Goal: Task Accomplishment & Management: Manage account settings

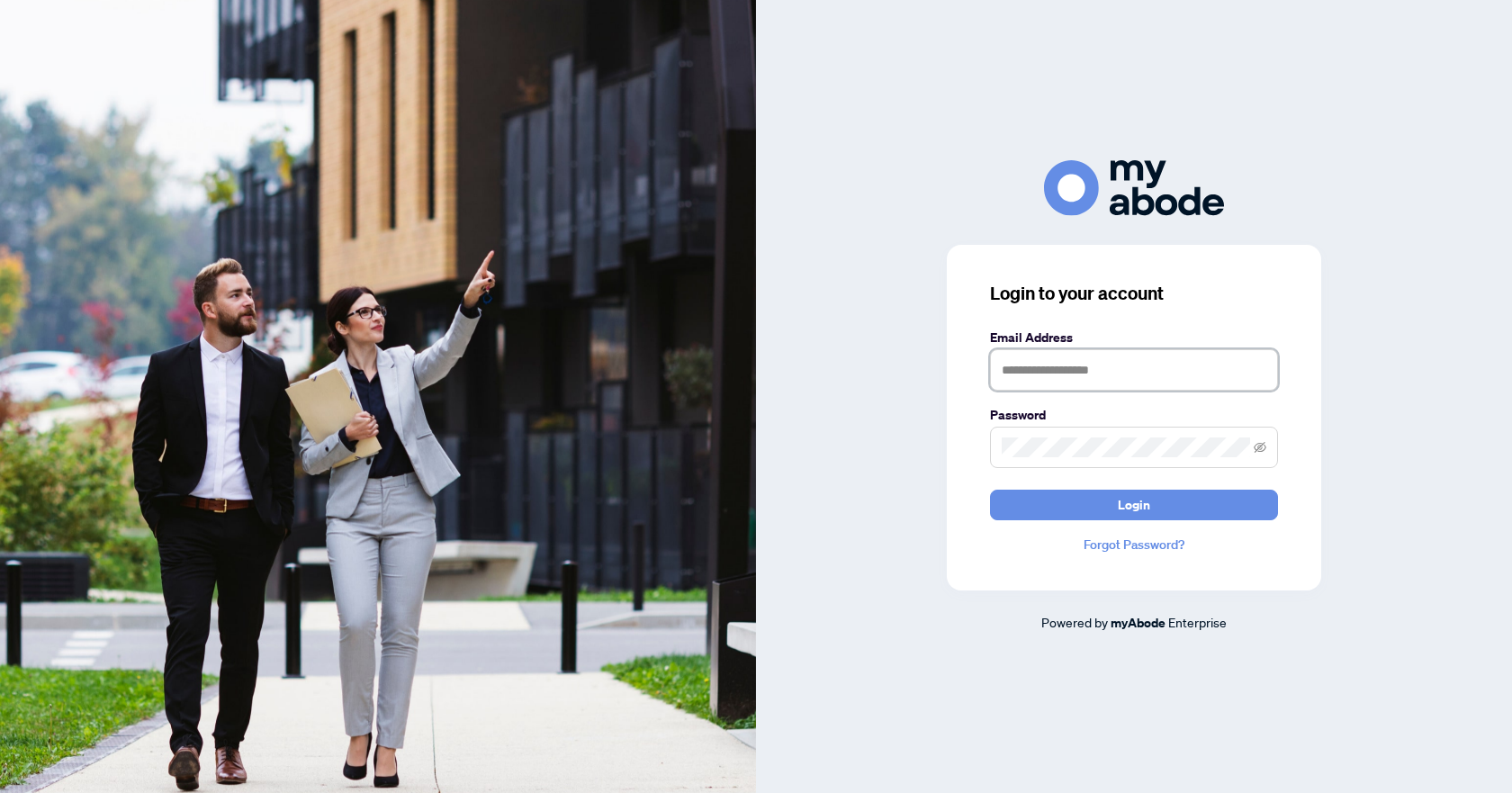
type input "**********"
click at [1045, 499] on button "Login" at bounding box center [1133, 505] width 288 height 30
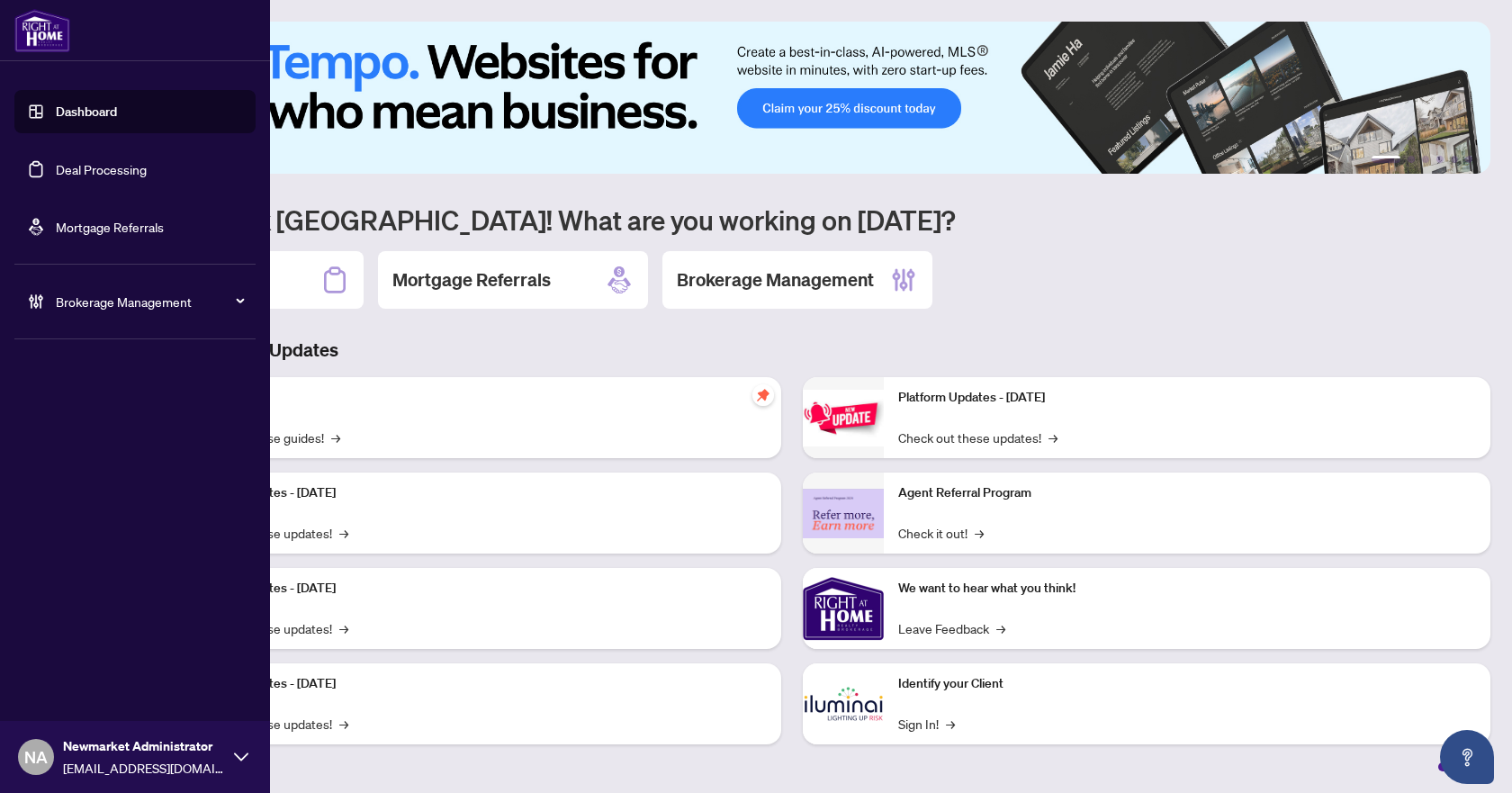
click at [104, 299] on span "Brokerage Management" at bounding box center [150, 301] width 187 height 20
click at [79, 439] on link "Manage Agents" at bounding box center [82, 431] width 90 height 16
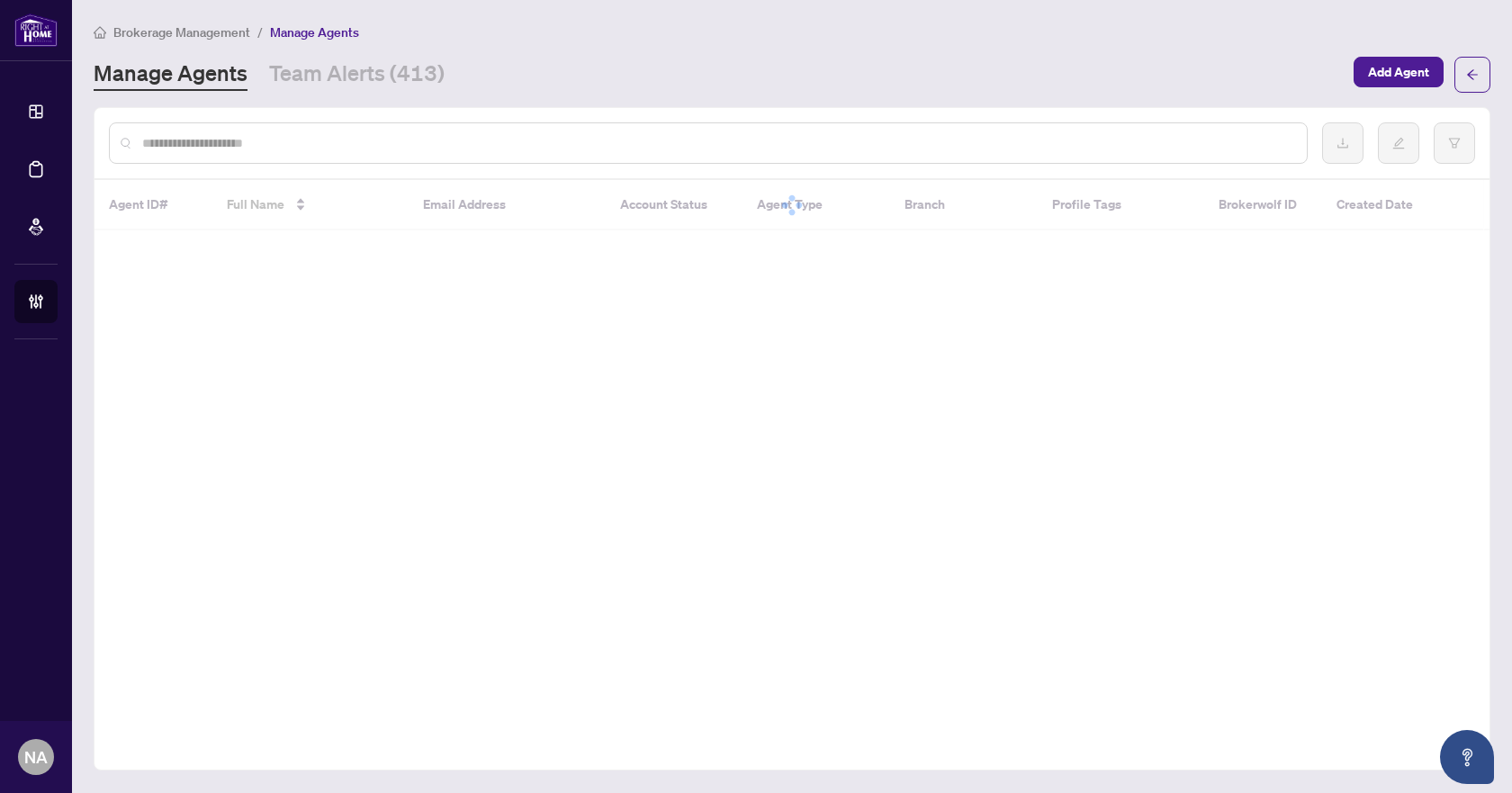
click at [413, 147] on input "text" at bounding box center [717, 143] width 1150 height 20
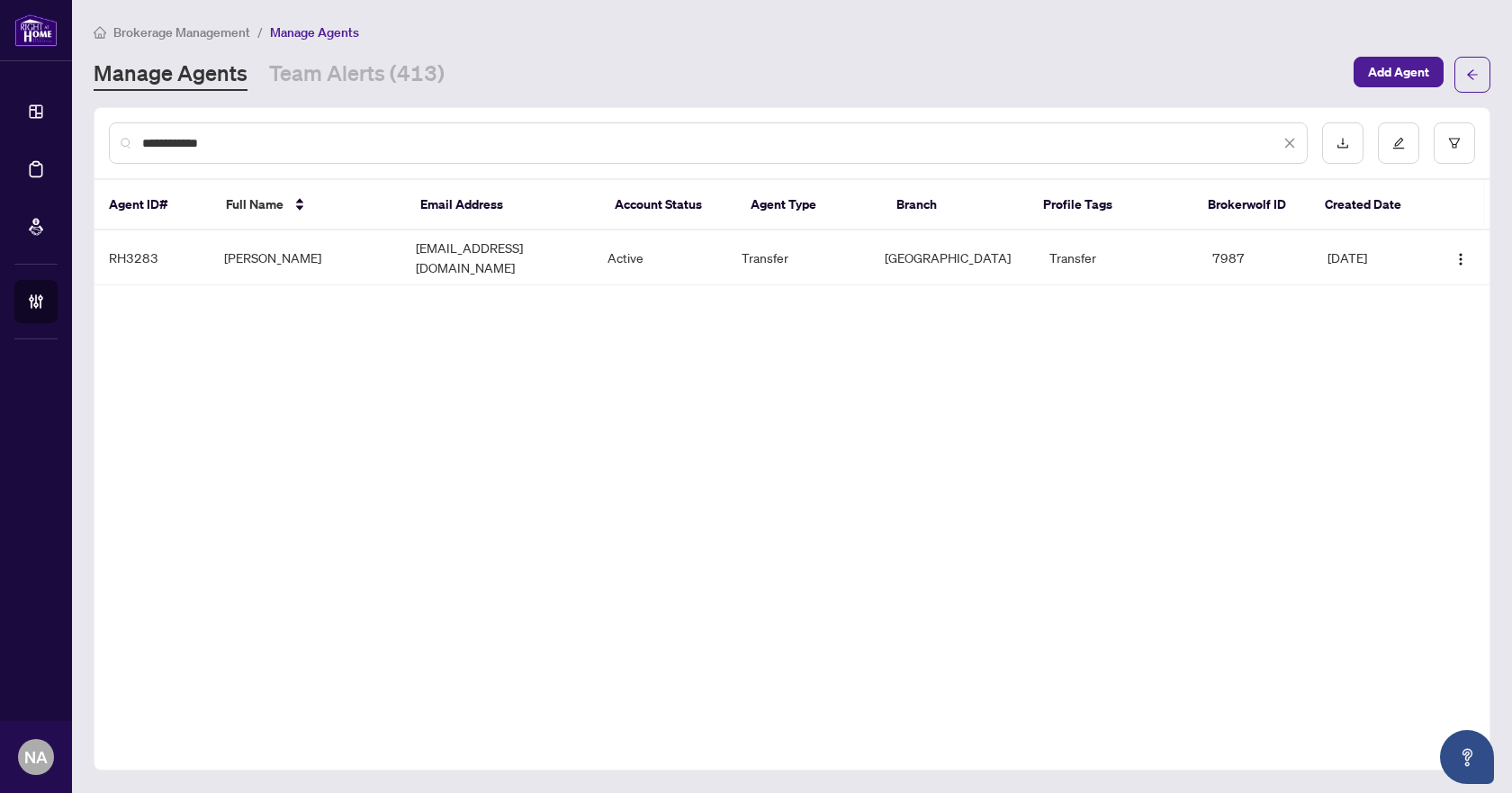
click at [264, 139] on input "**********" at bounding box center [711, 143] width 1137 height 20
click at [422, 147] on input "**********" at bounding box center [711, 143] width 1137 height 20
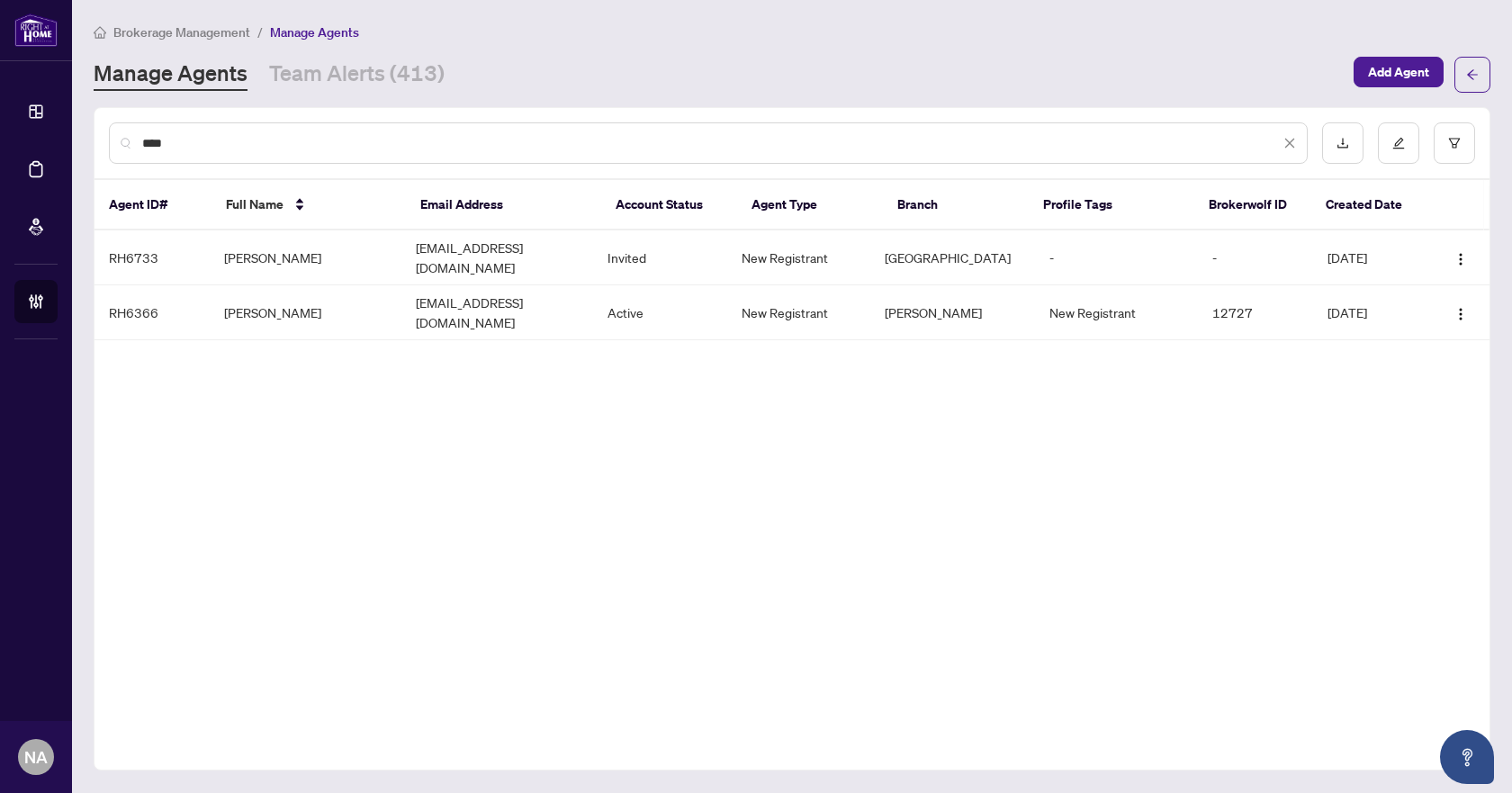
click at [337, 142] on input "****" at bounding box center [711, 143] width 1137 height 20
paste input "**"
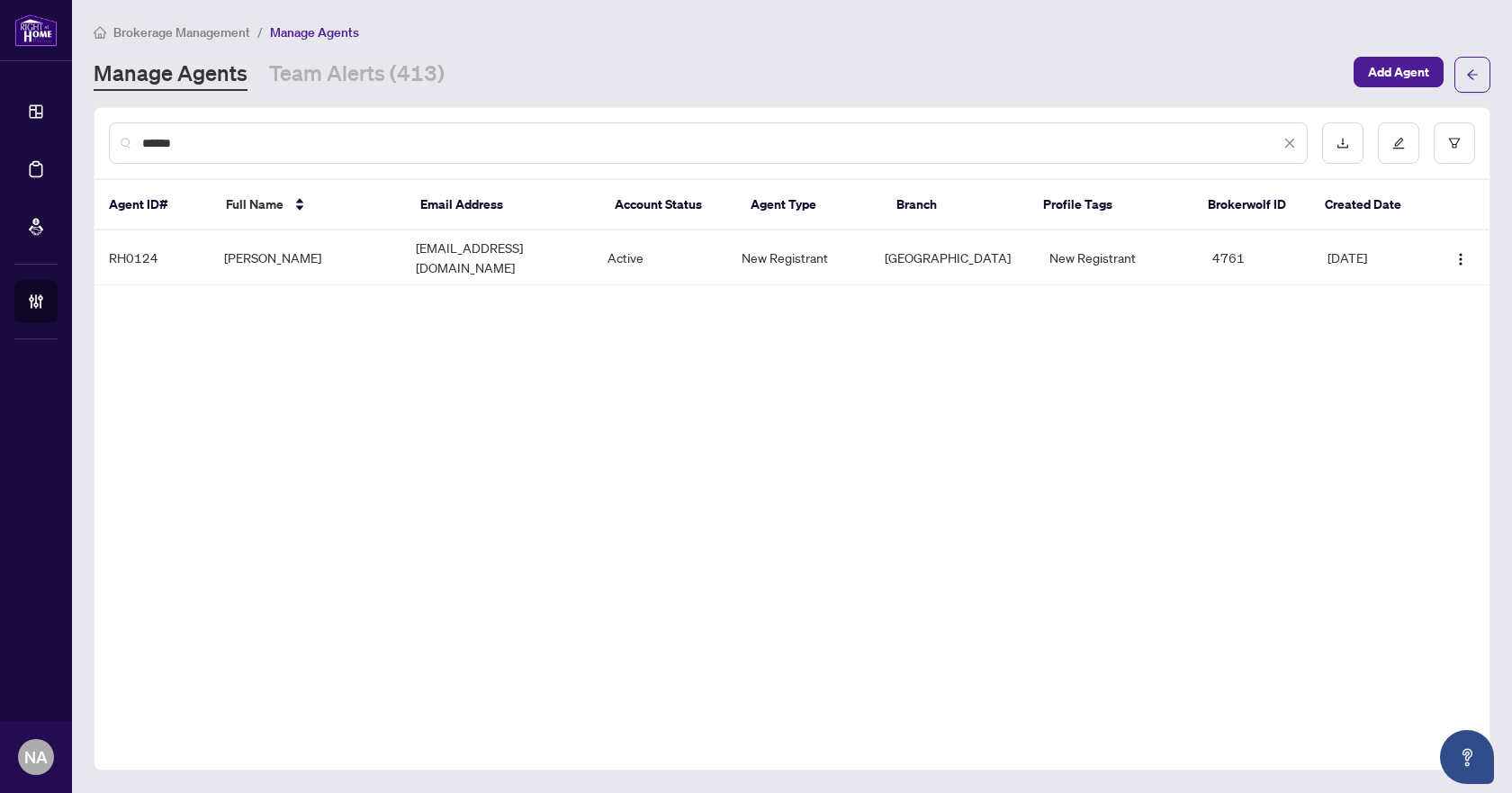
click at [366, 139] on input "******" at bounding box center [711, 143] width 1137 height 20
click at [367, 142] on input "******" at bounding box center [711, 143] width 1137 height 20
paste input "*****"
type input "**********"
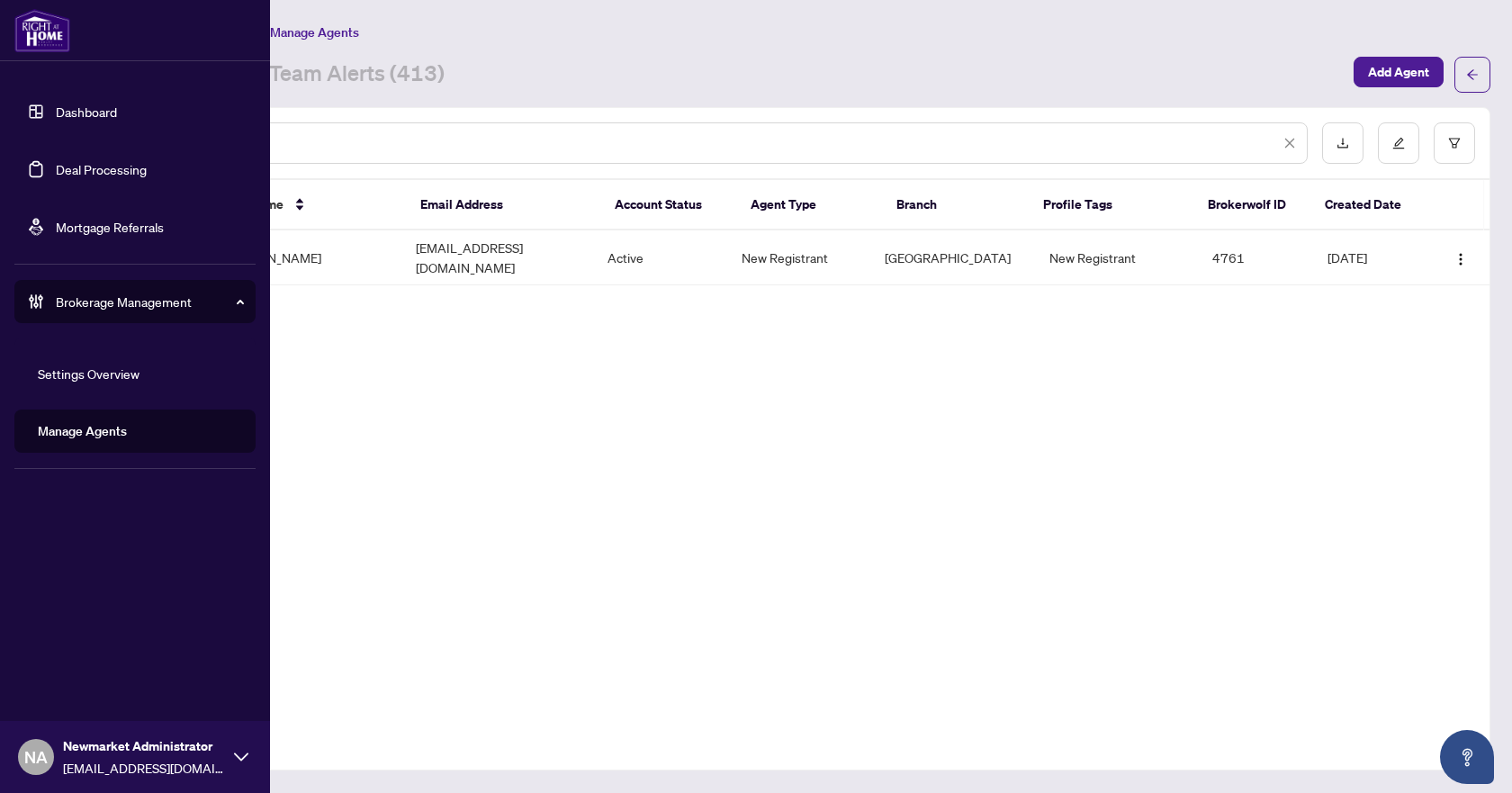
click at [58, 299] on span "Brokerage Management" at bounding box center [150, 301] width 187 height 20
click at [99, 308] on span "Brokerage Management" at bounding box center [150, 301] width 187 height 20
click at [75, 431] on link "Manage Agents" at bounding box center [82, 431] width 90 height 16
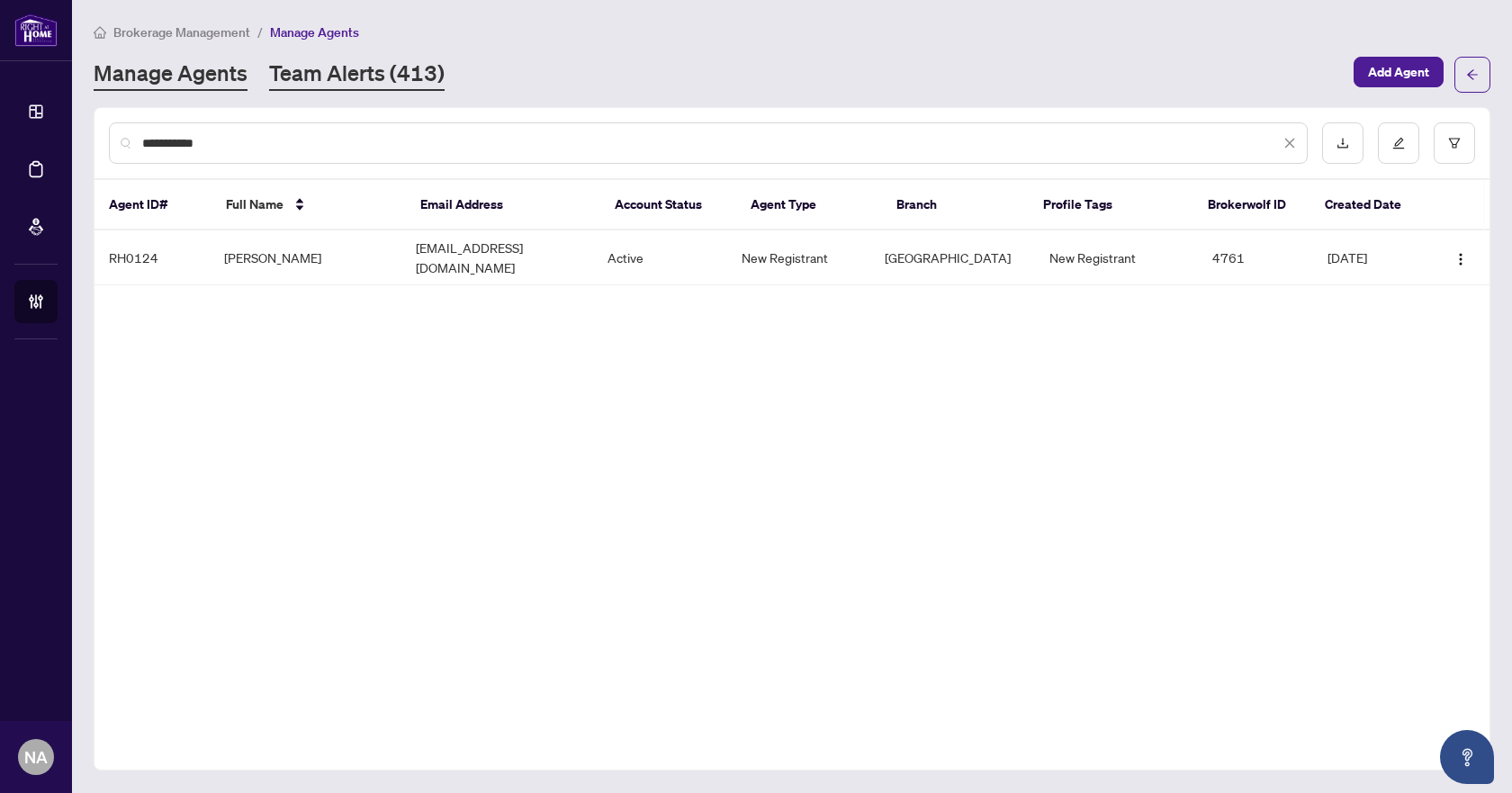
click at [345, 58] on link "Team Alerts (413)" at bounding box center [356, 74] width 175 height 32
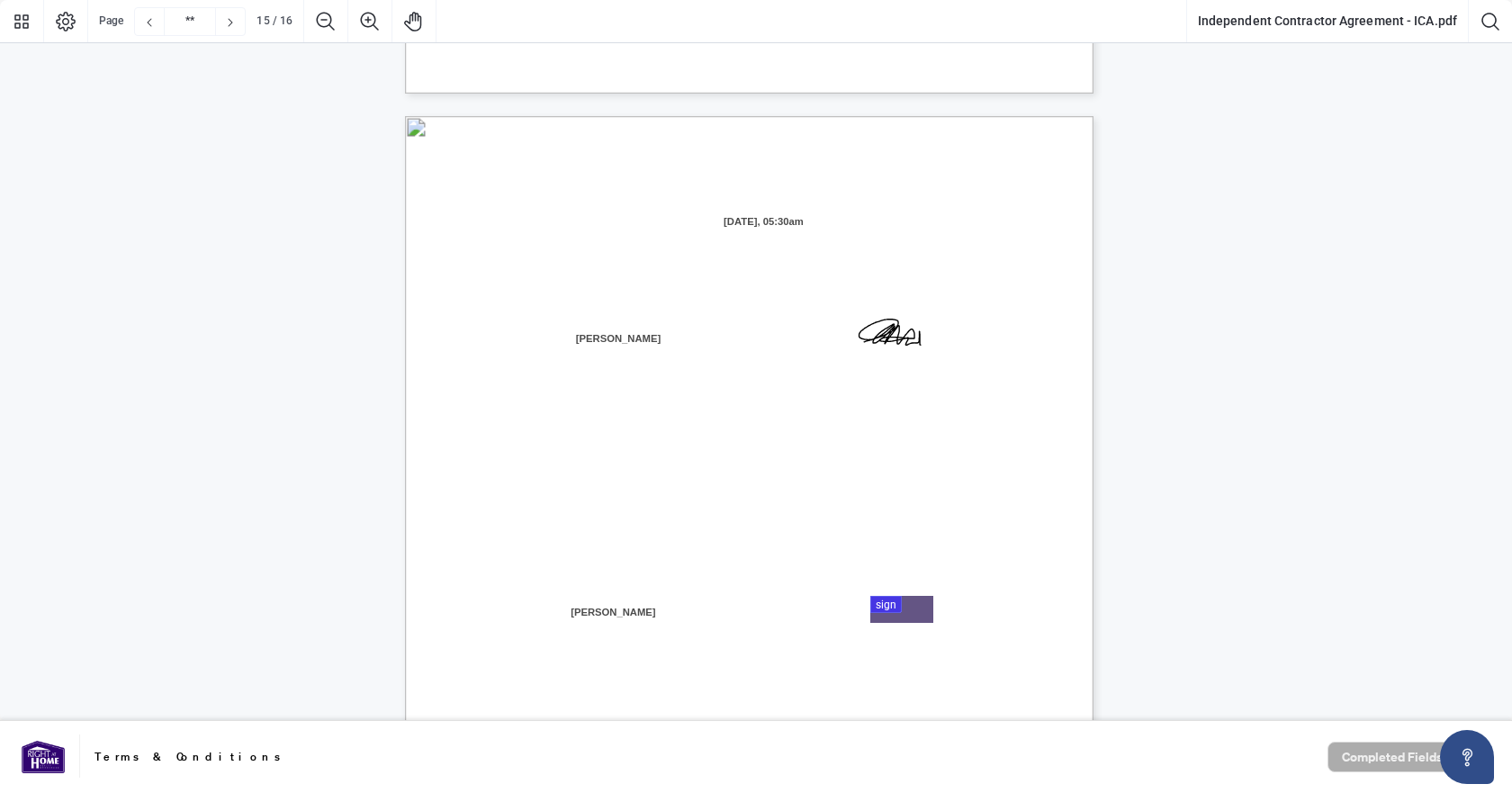
type input "**"
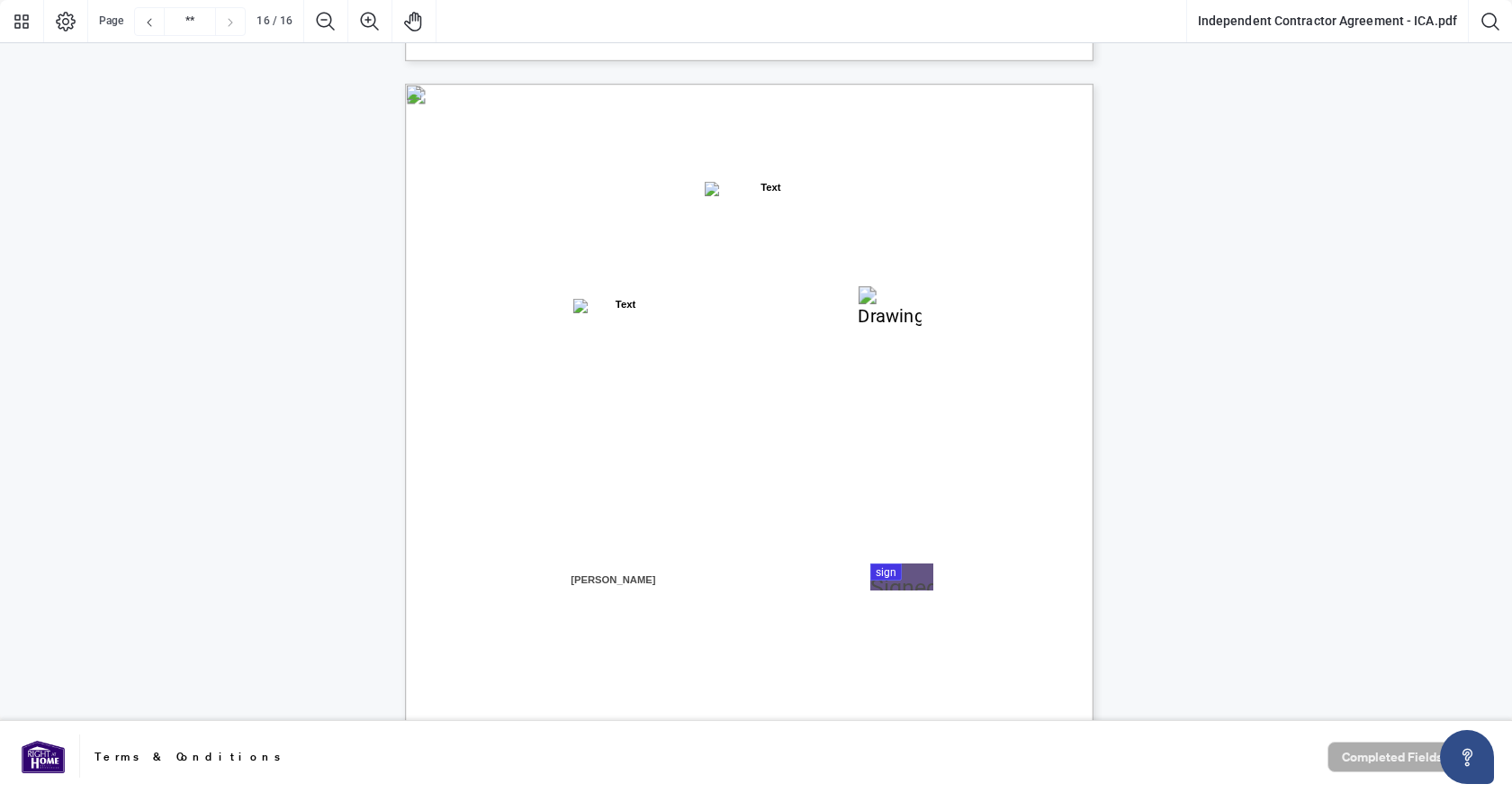
scroll to position [13950, 0]
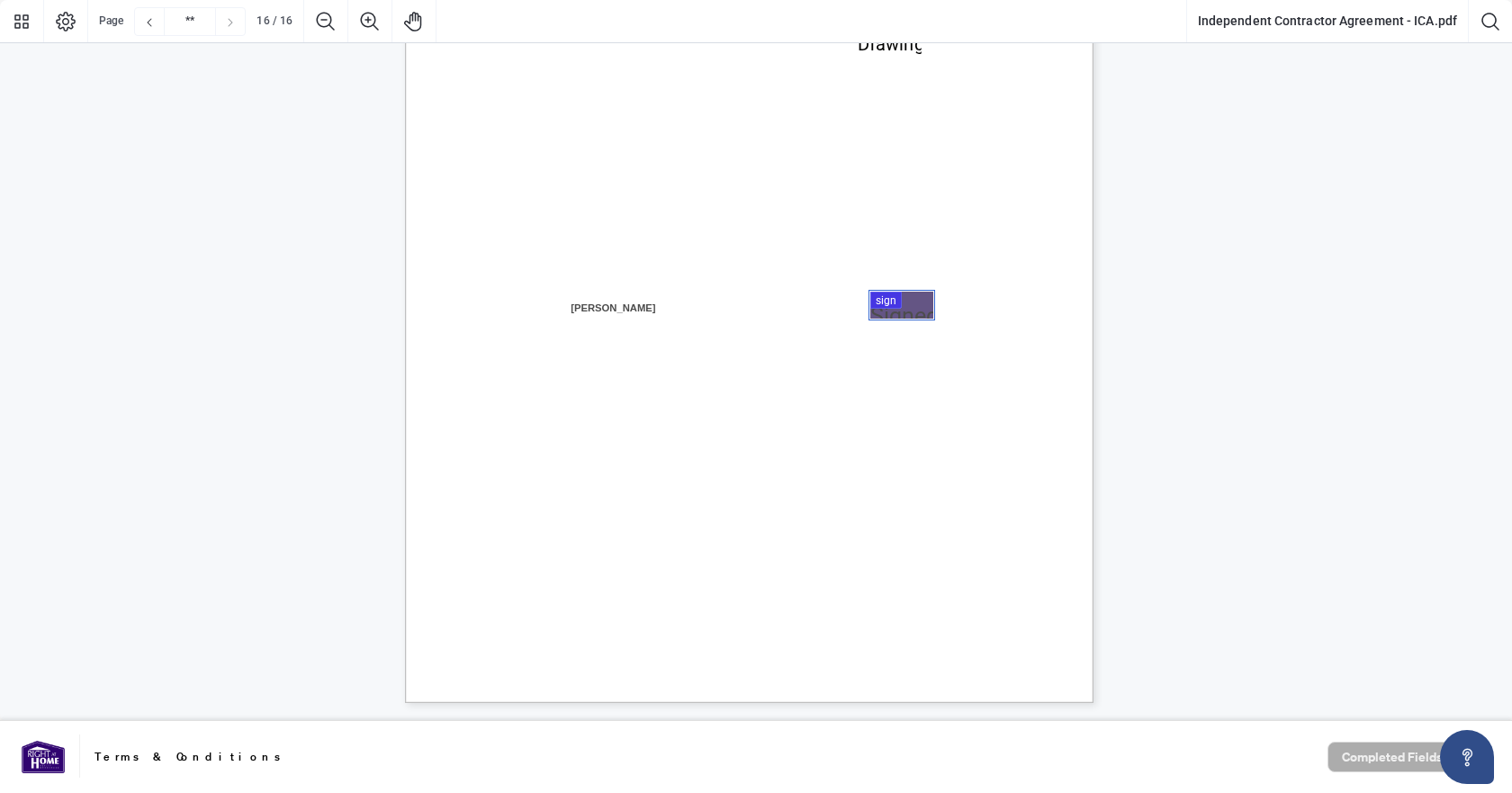
click at [909, 303] on div at bounding box center [756, 360] width 1512 height 721
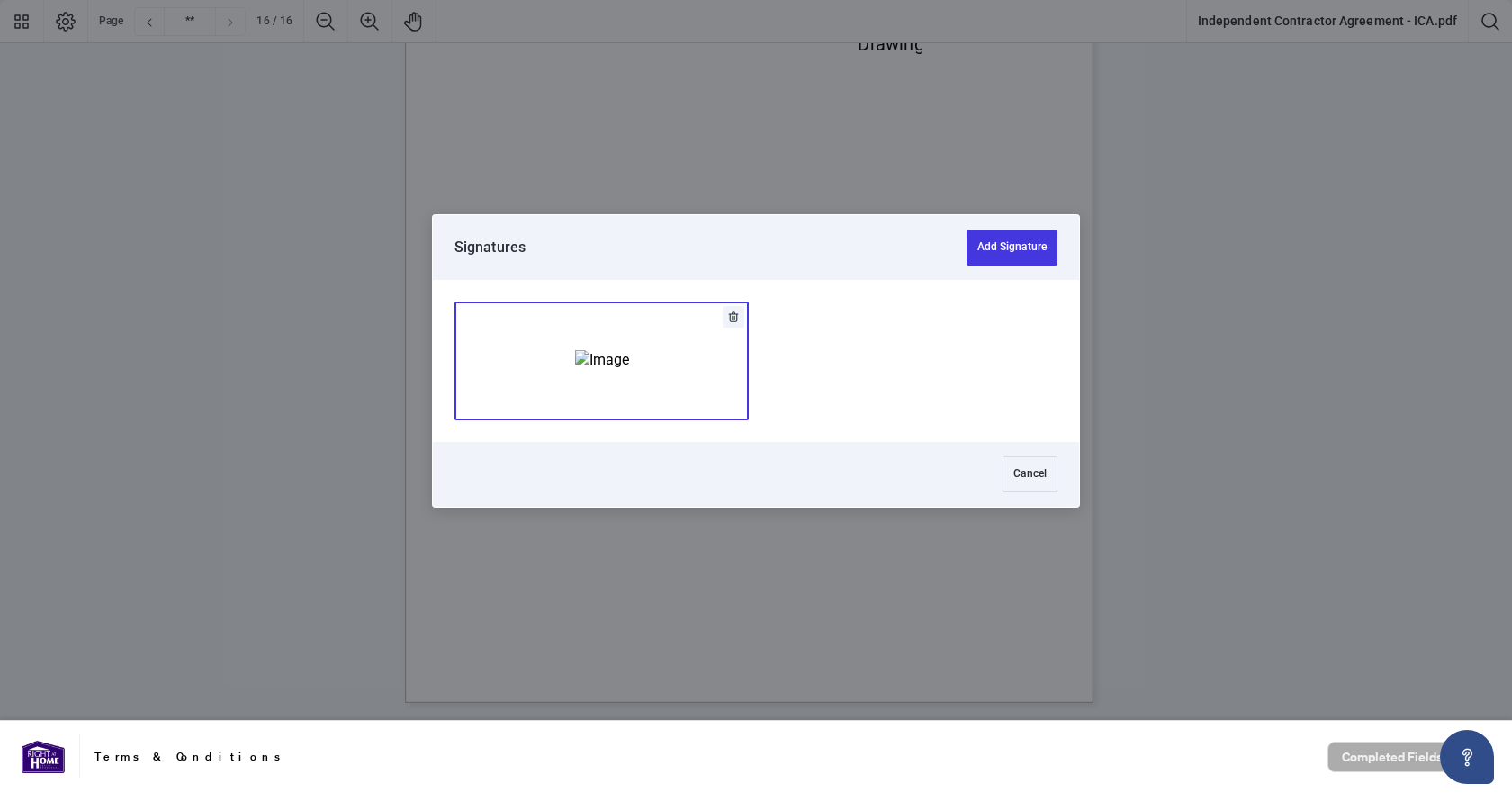
click at [629, 350] on img "Add Signature" at bounding box center [601, 360] width 54 height 20
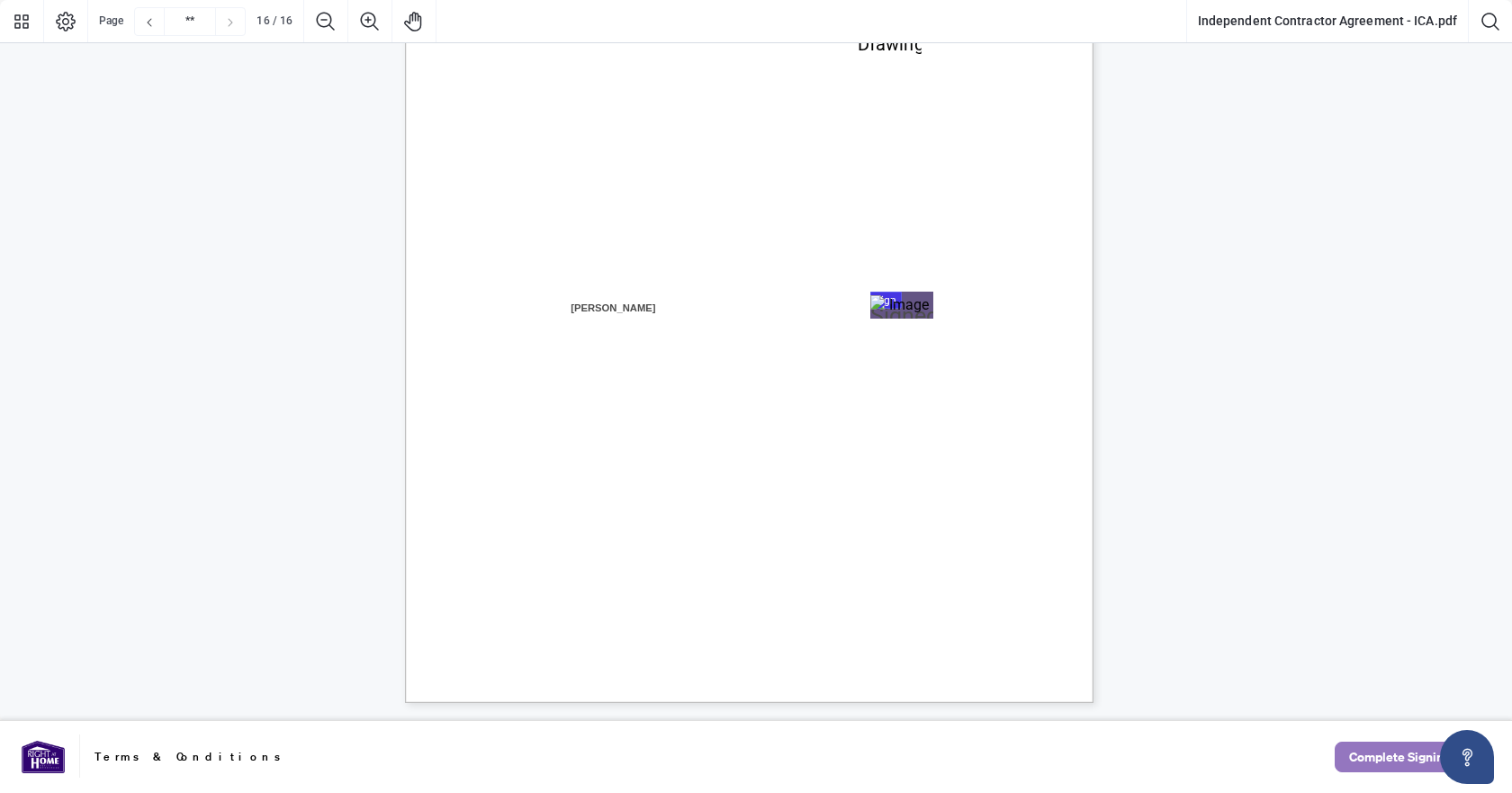
click at [1415, 755] on span "Complete Signing" at bounding box center [1399, 757] width 101 height 29
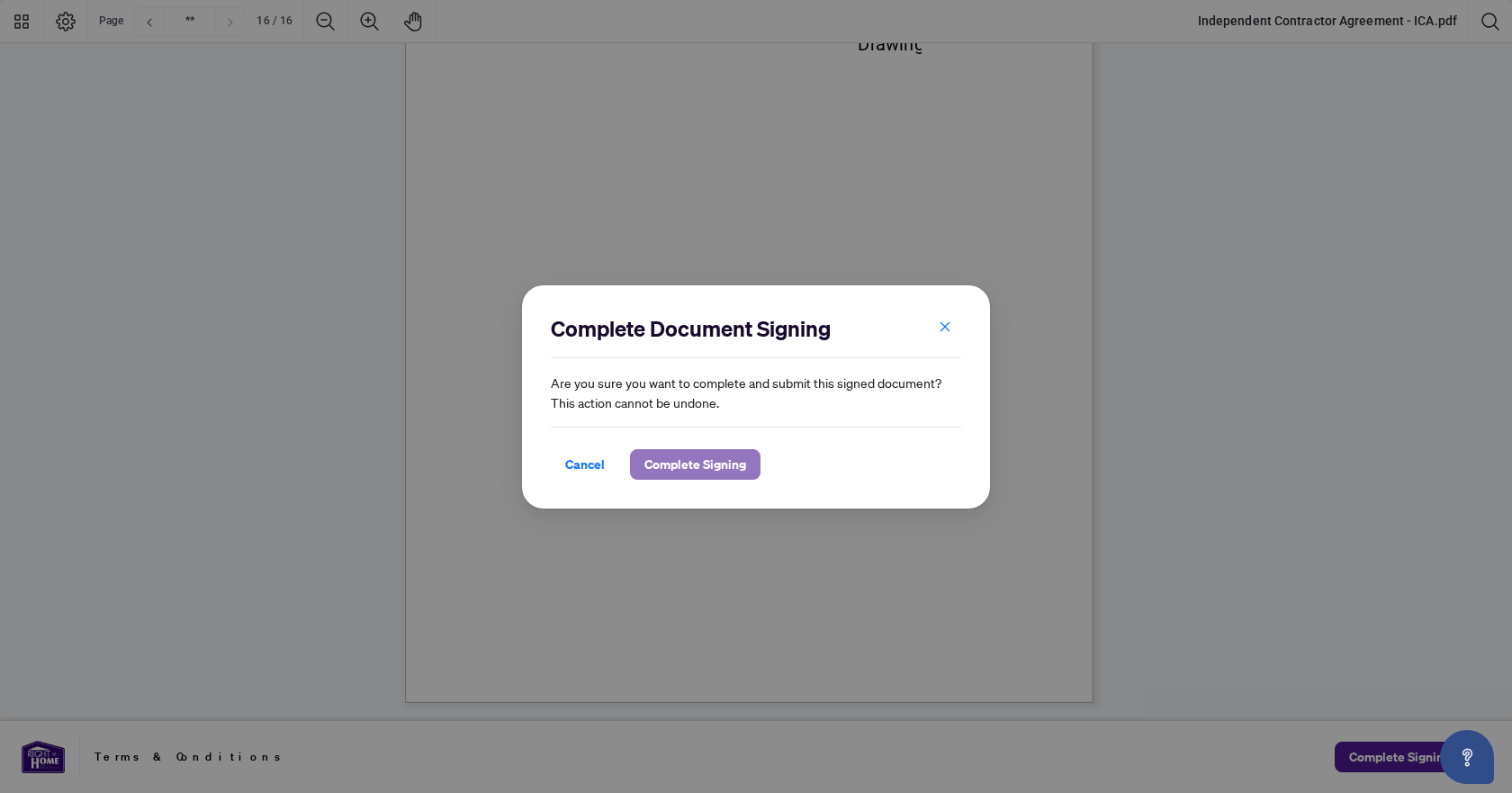
click at [708, 476] on span "Complete Signing" at bounding box center [695, 463] width 101 height 29
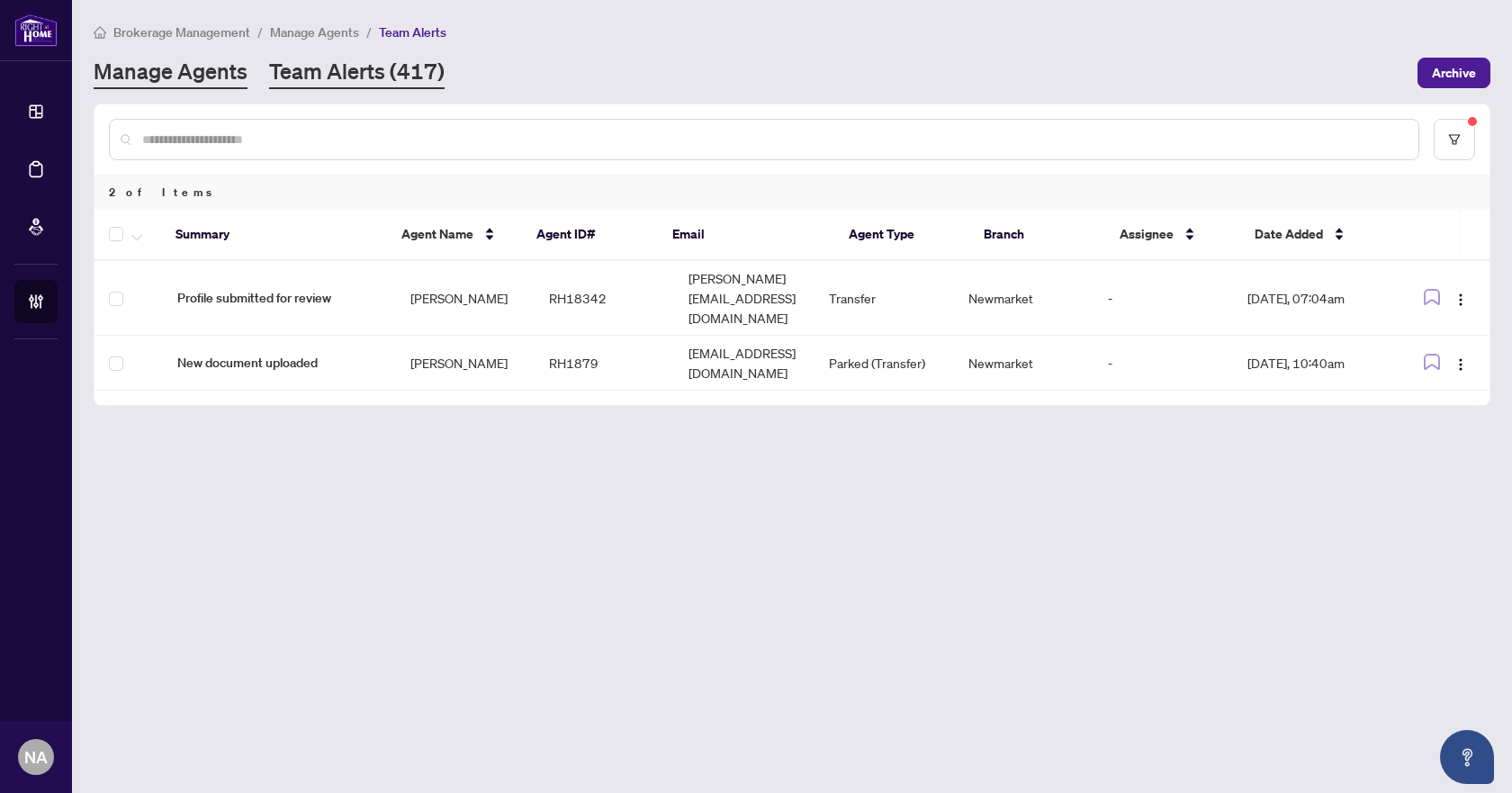
click at [206, 75] on link "Manage Agents" at bounding box center [170, 73] width 153 height 32
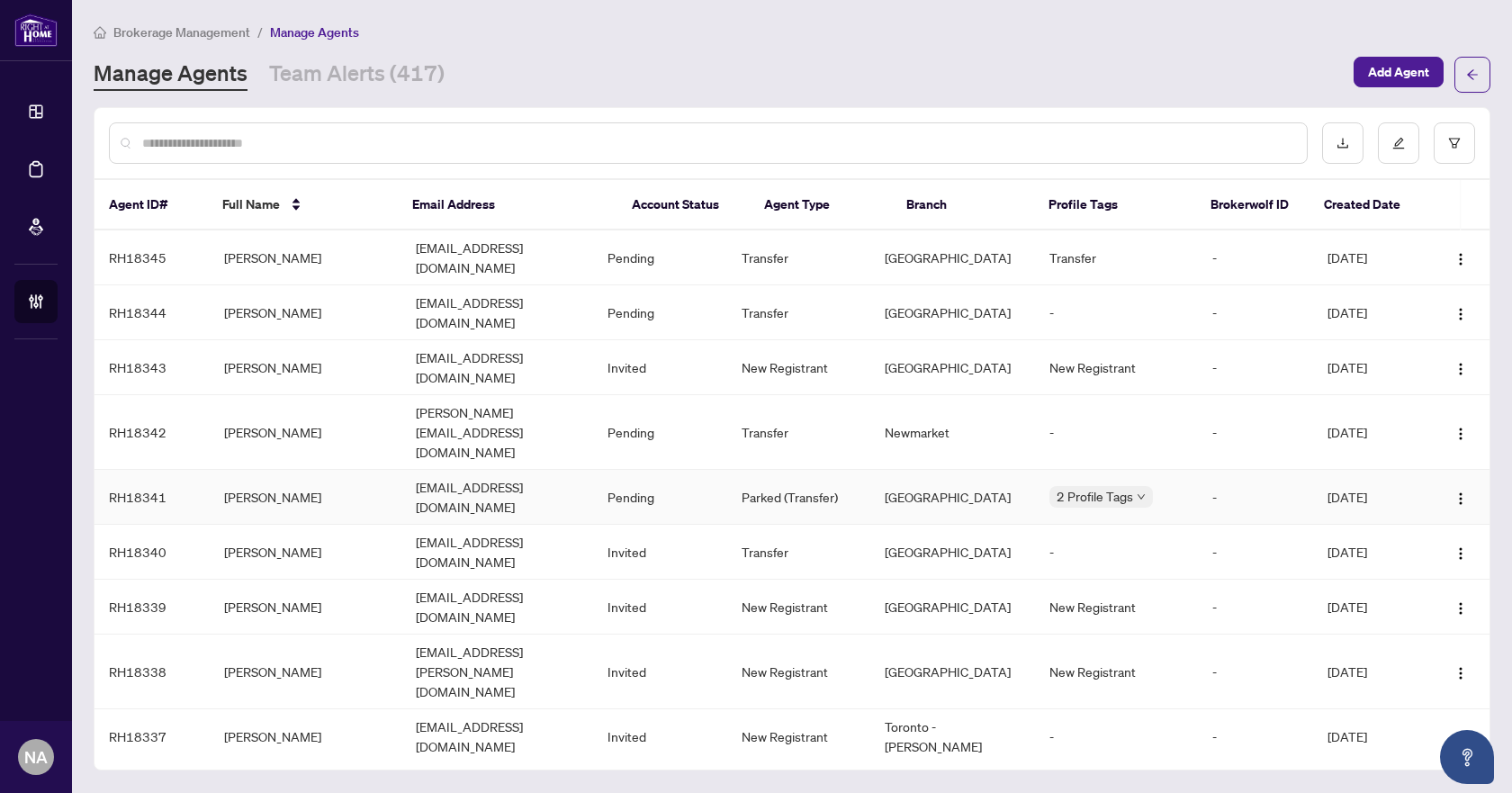
scroll to position [90, 0]
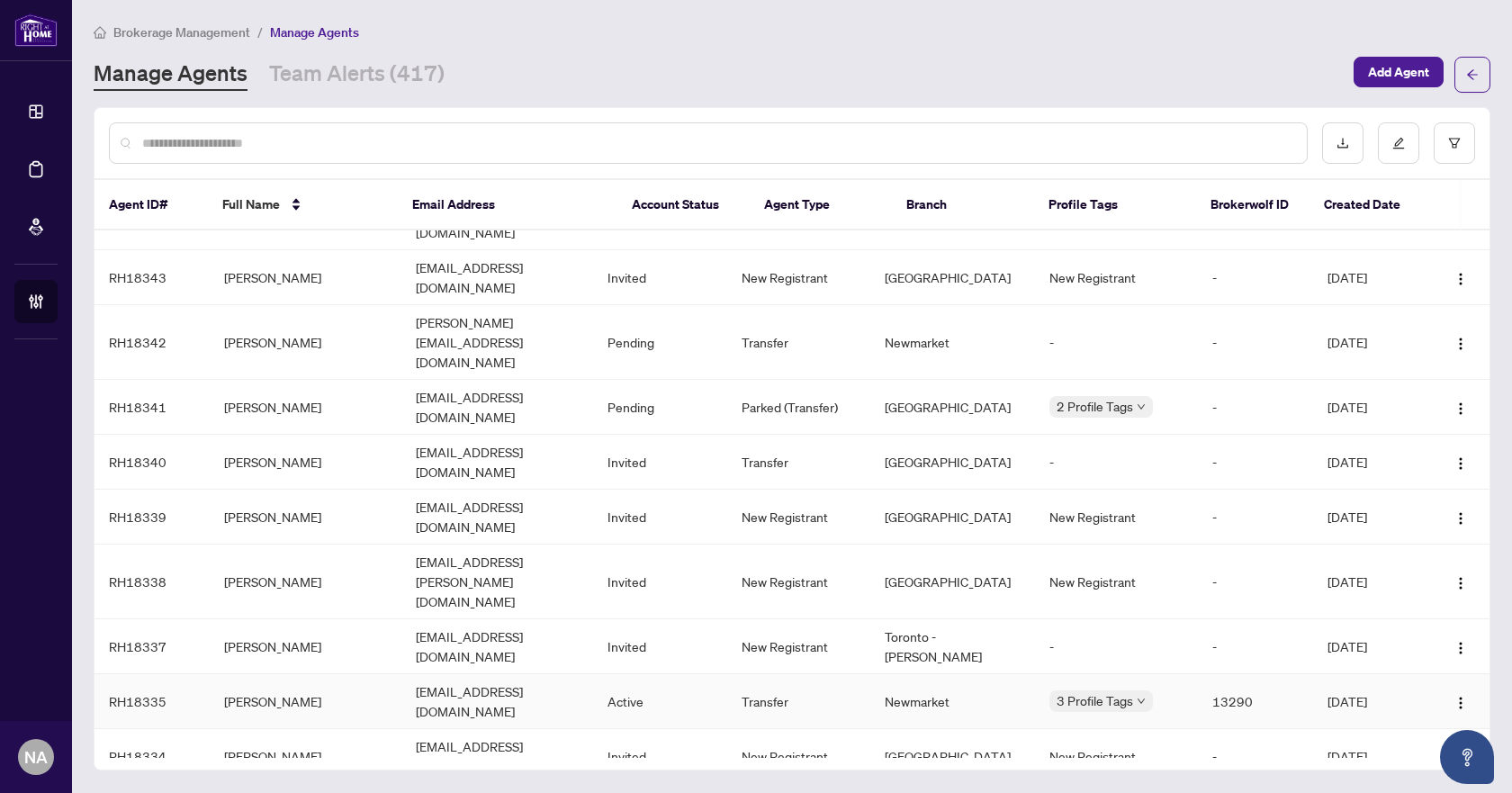
click at [272, 674] on td "Emad Saheb" at bounding box center [305, 702] width 192 height 55
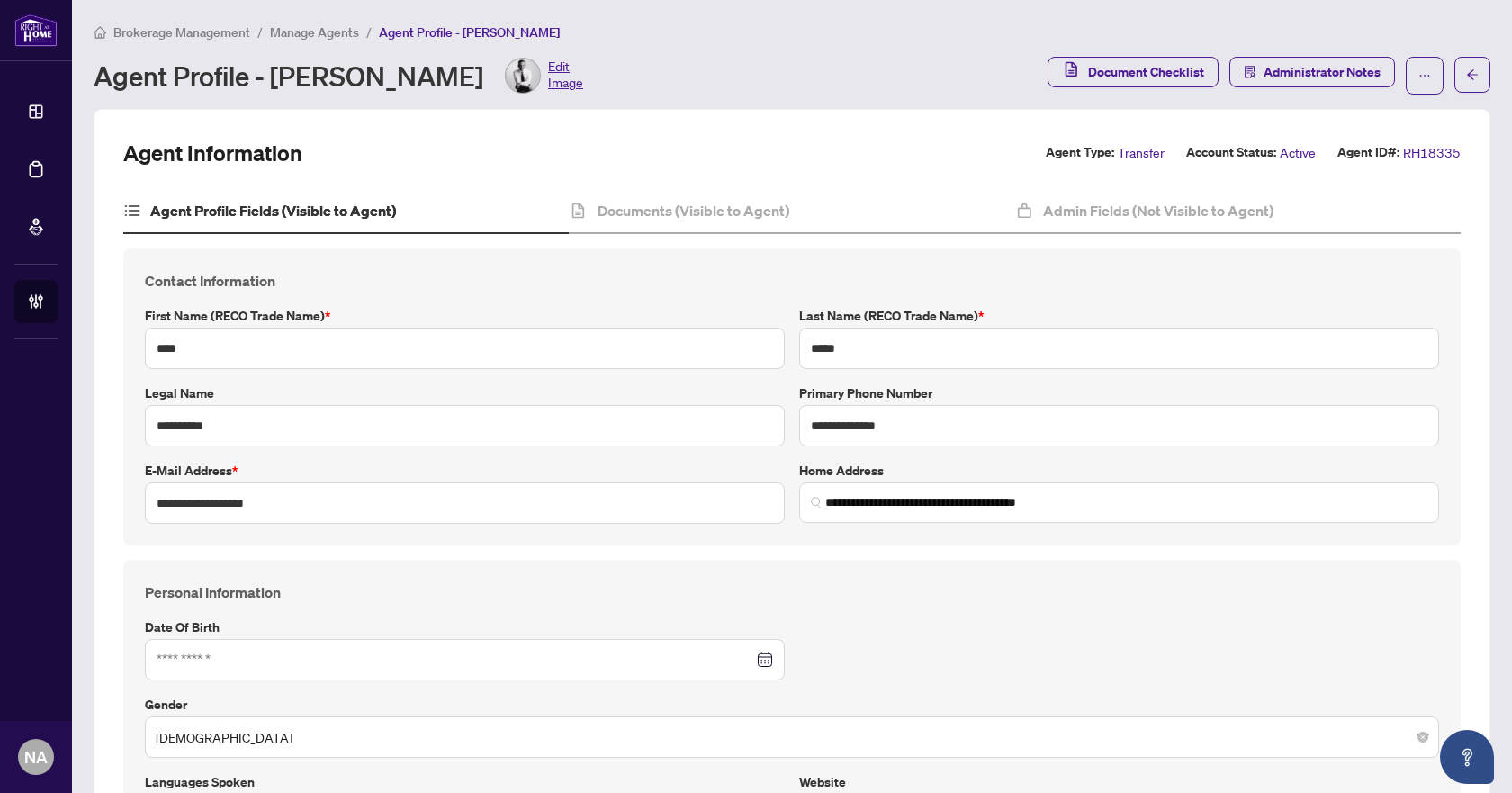
type input "**********"
type input "****"
type input "**********"
click at [670, 218] on h4 "Documents (Visible to Agent)" at bounding box center [693, 211] width 192 height 22
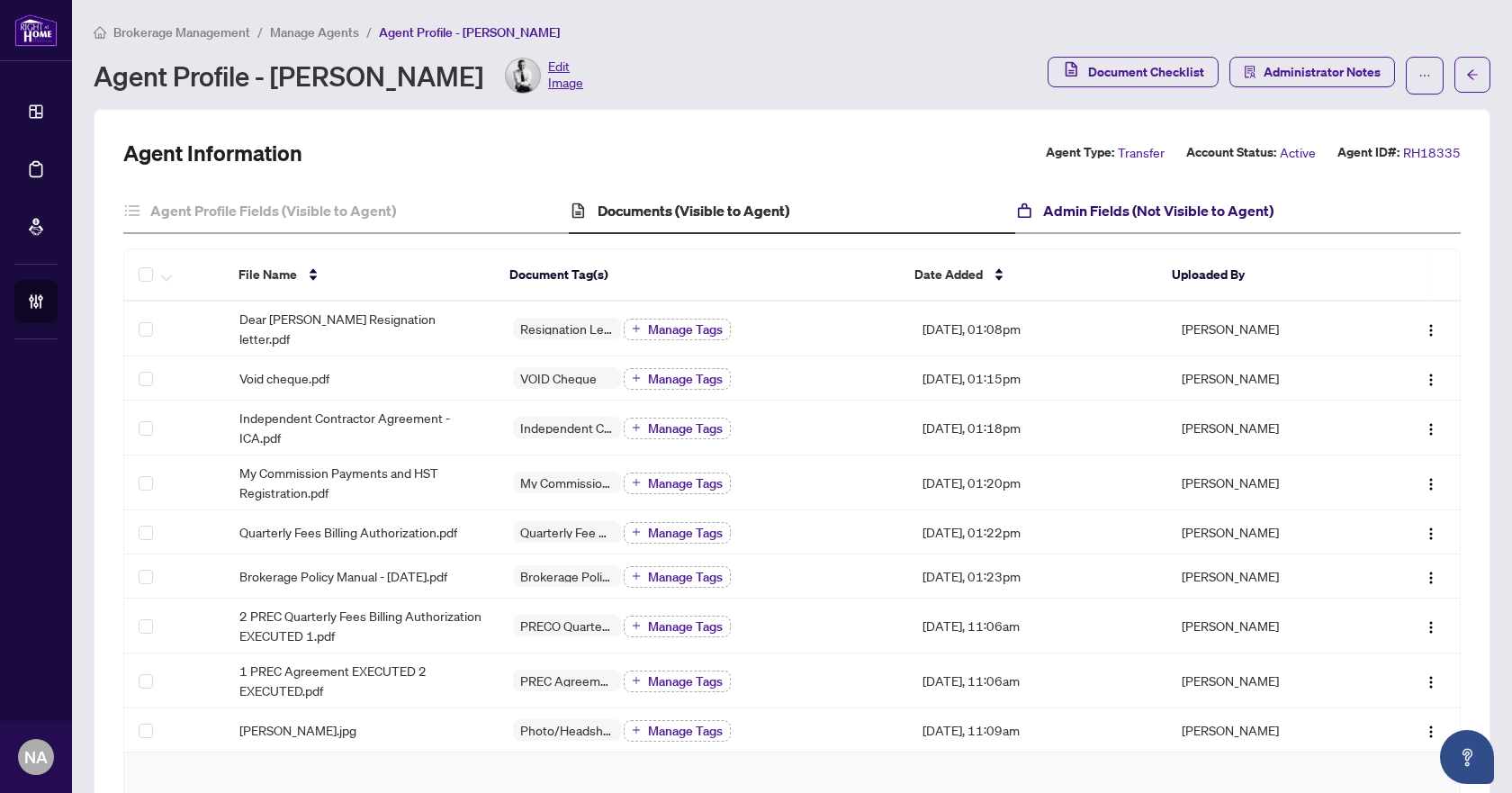
click at [1098, 215] on h4 "Admin Fields (Not Visible to Agent)" at bounding box center [1158, 211] width 230 height 22
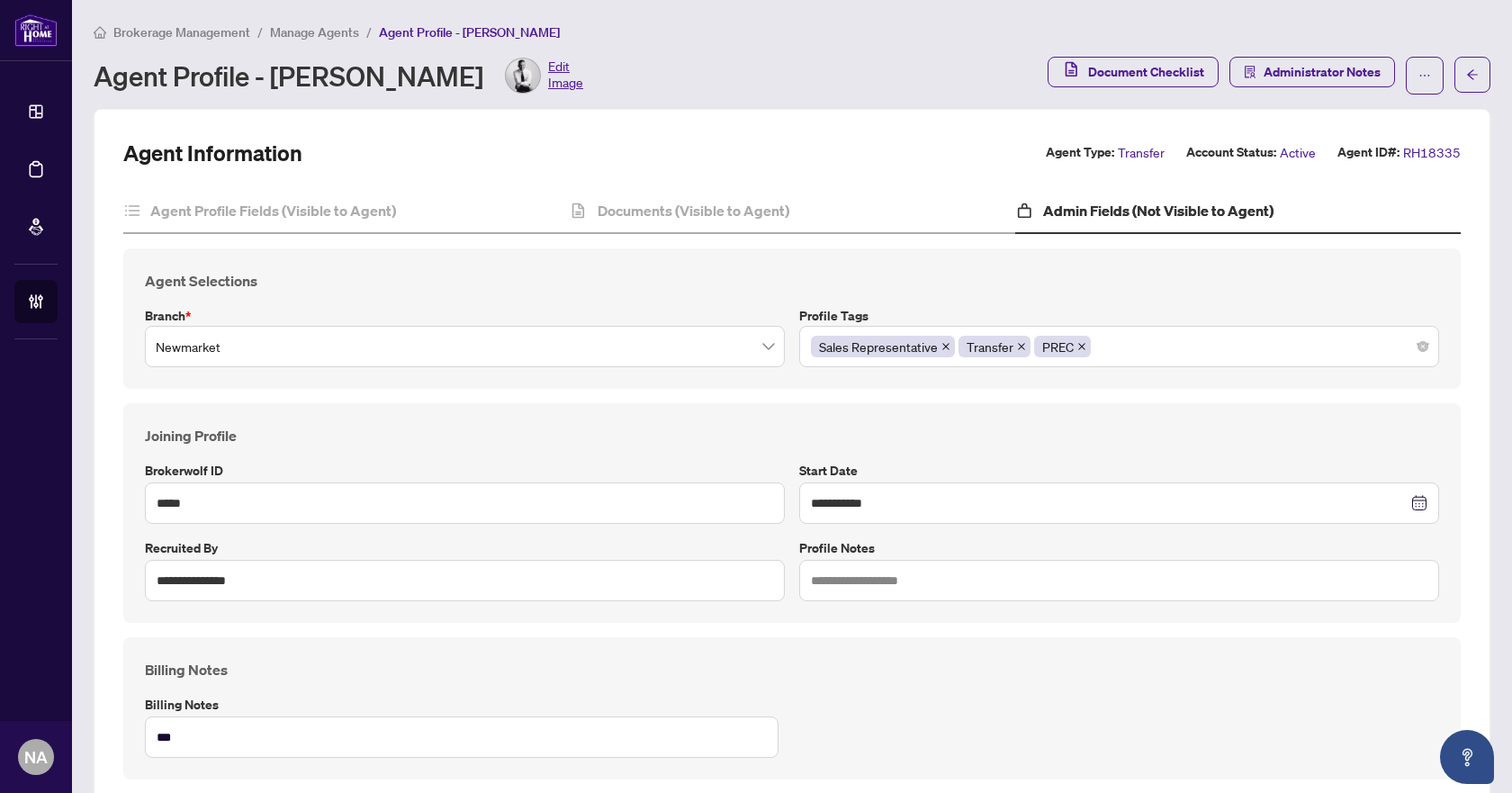
click at [303, 36] on span "Manage Agents" at bounding box center [314, 32] width 90 height 16
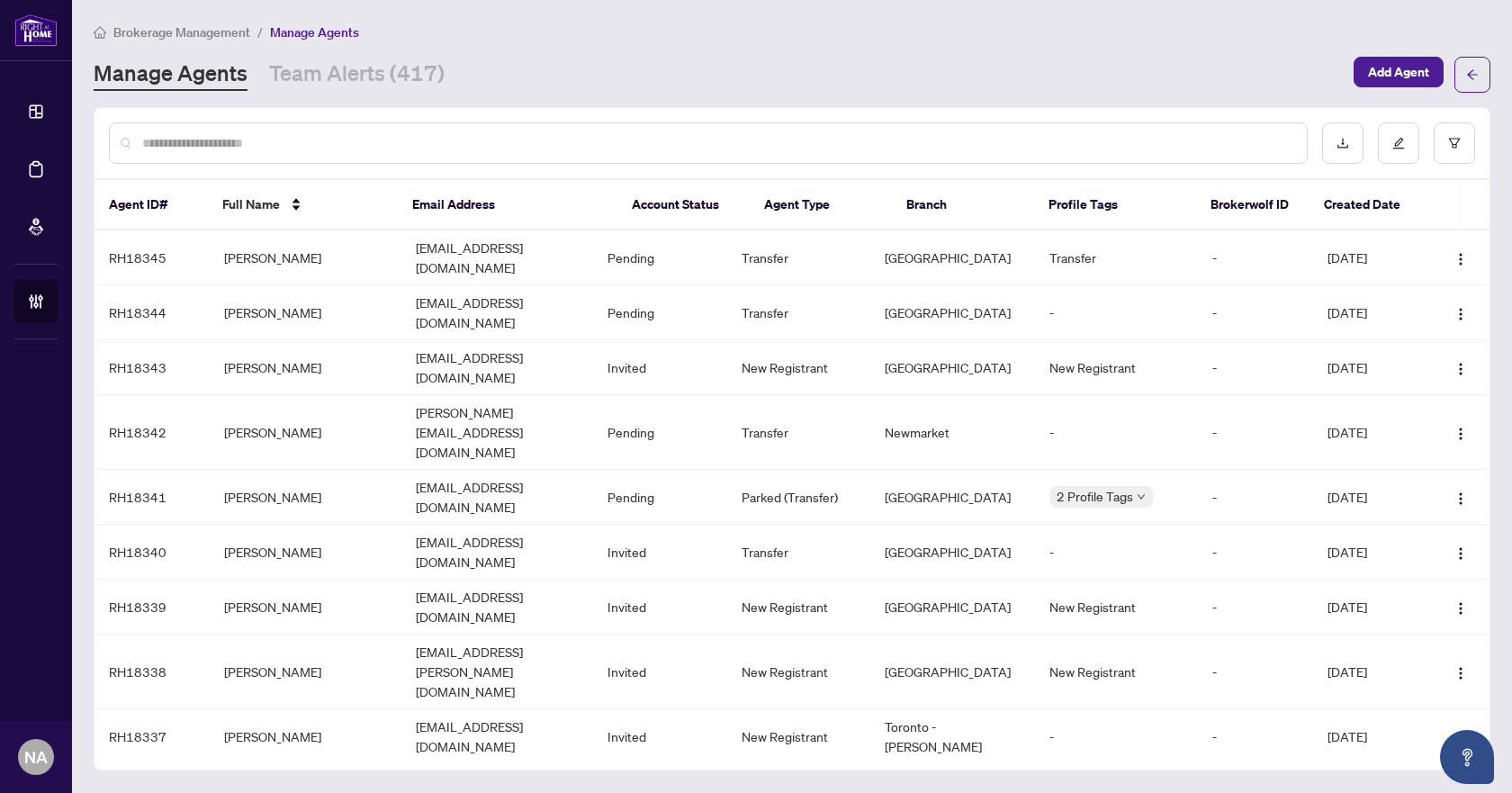
click at [356, 50] on div "Brokerage Management / Manage Agents Manage Agents Team Alerts (417) Add Agent" at bounding box center [792, 57] width 1397 height 71
click at [332, 75] on link "Team Alerts (417)" at bounding box center [356, 74] width 175 height 32
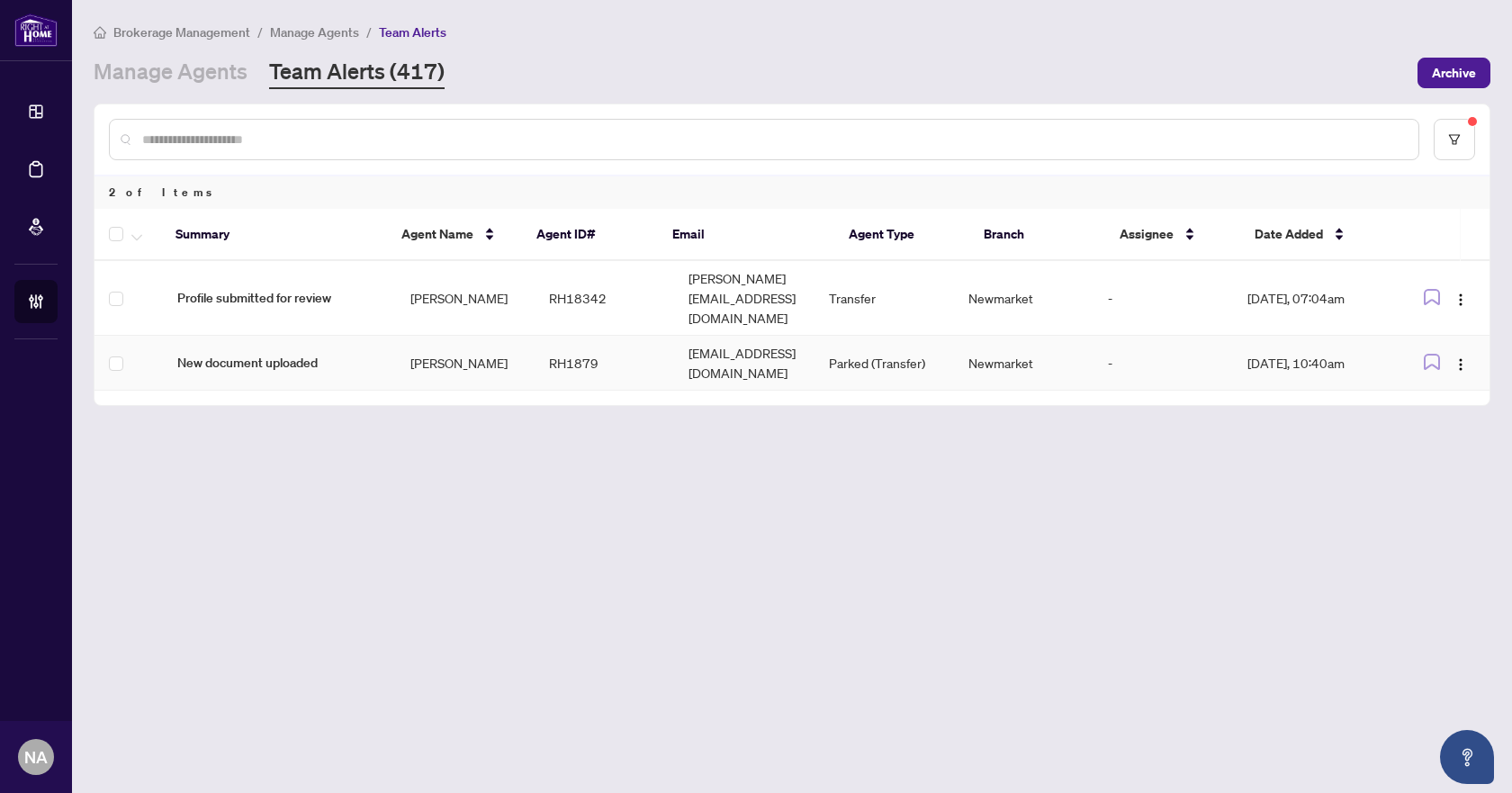
click at [291, 353] on span "New document uploaded" at bounding box center [278, 363] width 204 height 20
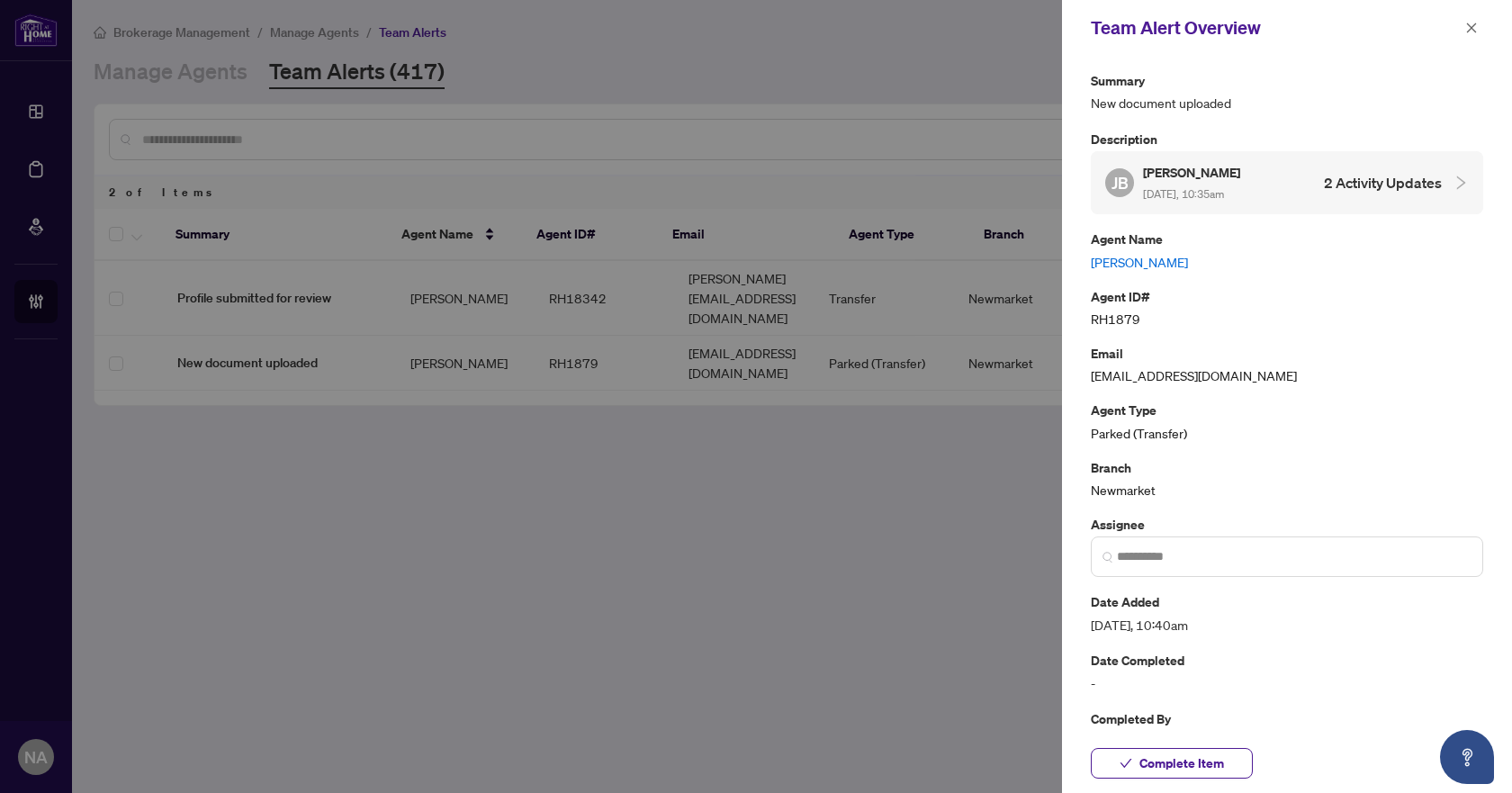
click at [1108, 263] on link "Jennifer Button" at bounding box center [1287, 262] width 393 height 20
click at [1463, 23] on button "button" at bounding box center [1472, 28] width 24 height 22
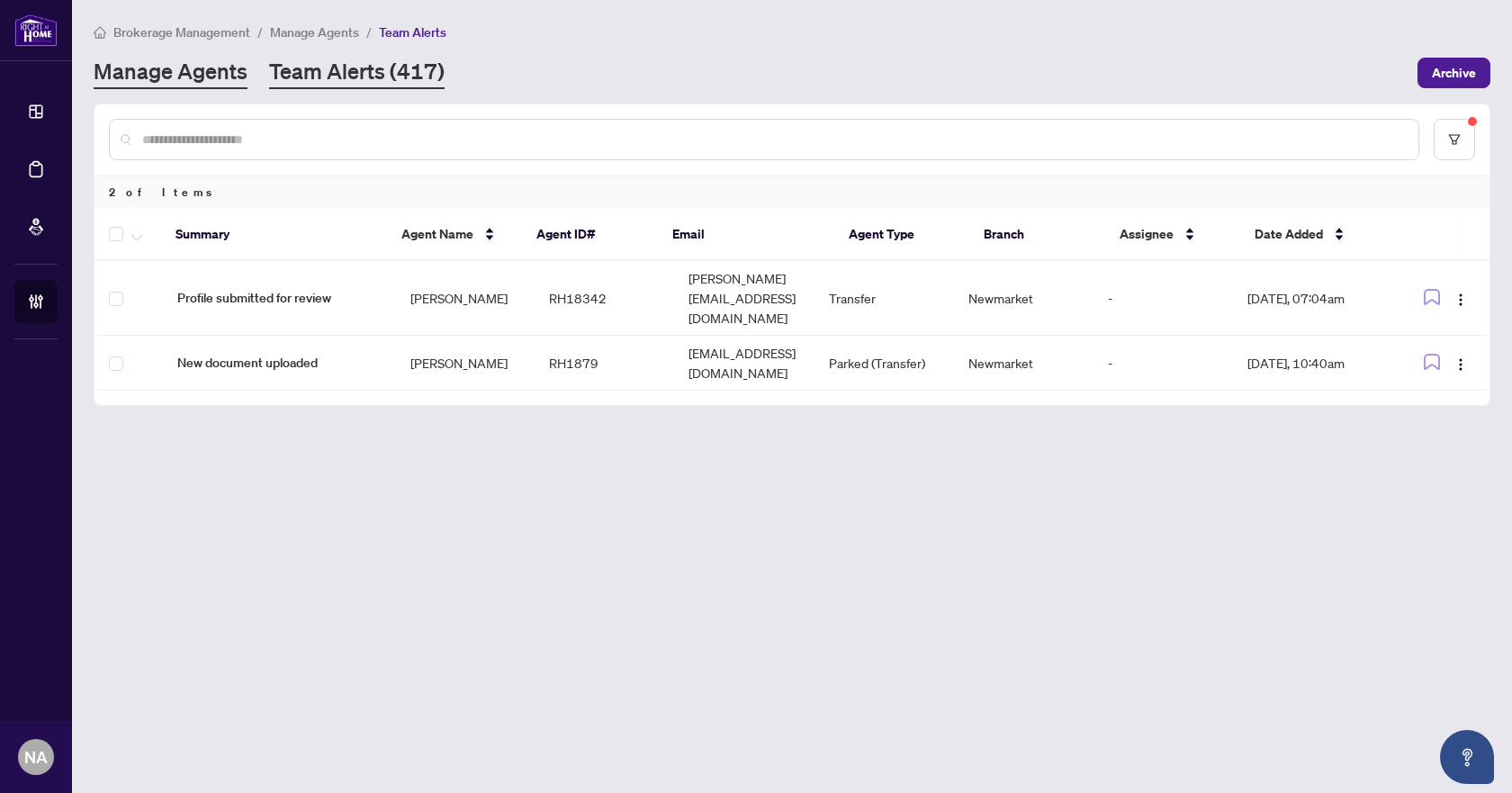
click at [232, 73] on link "Manage Agents" at bounding box center [170, 73] width 153 height 32
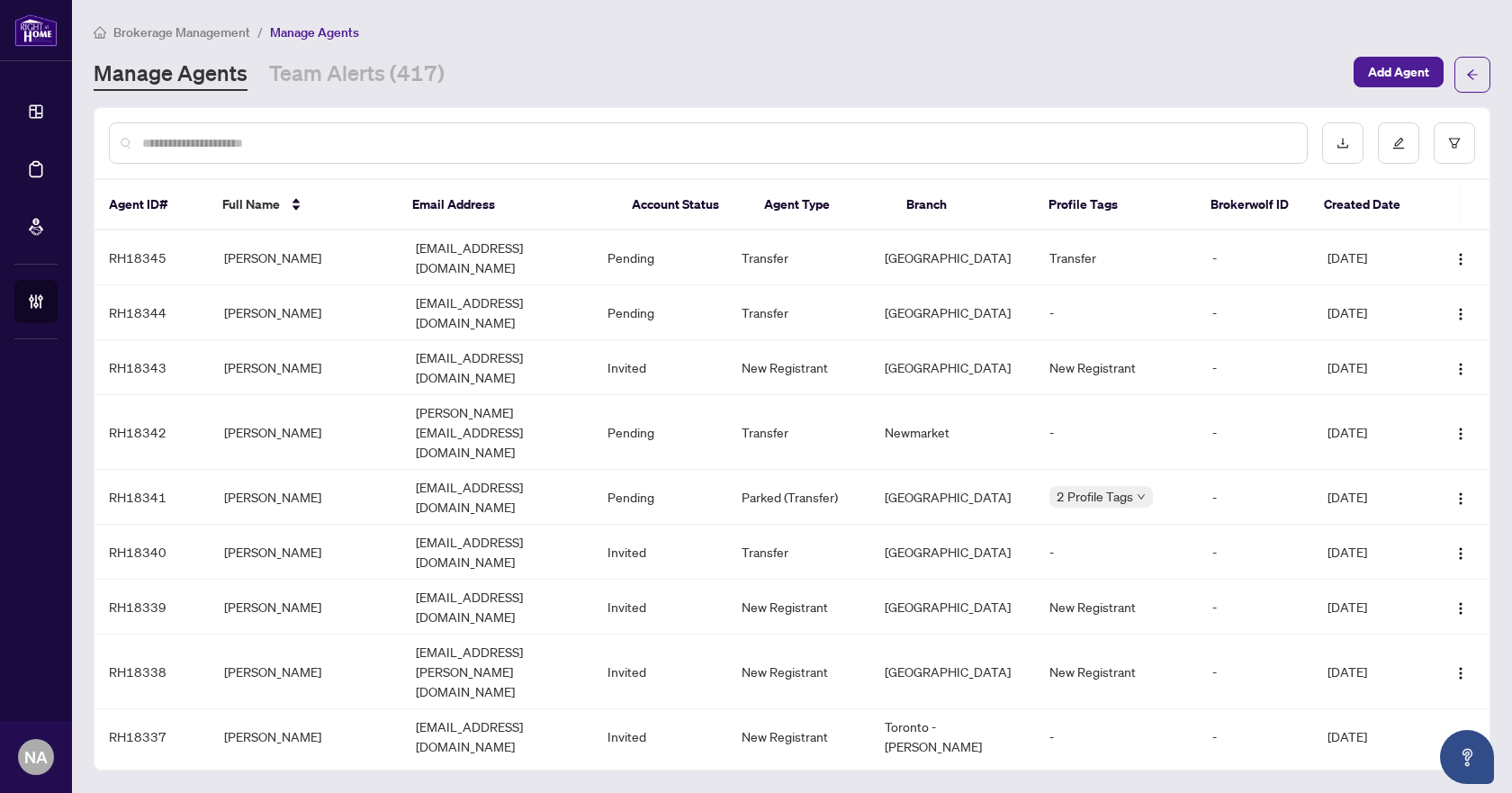
click at [228, 137] on input "text" at bounding box center [717, 143] width 1150 height 20
paste input "**********"
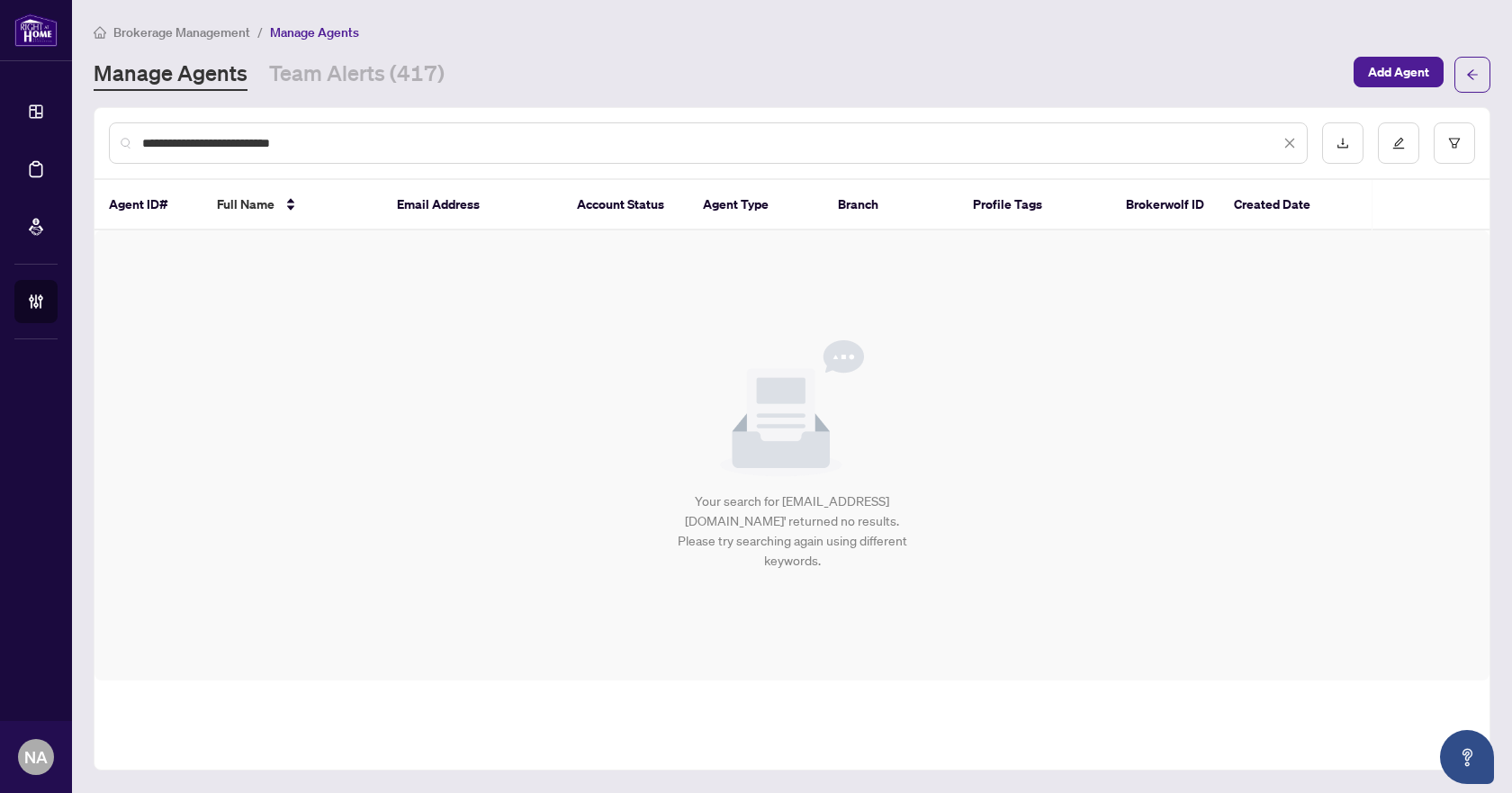
drag, startPoint x: 335, startPoint y: 145, endPoint x: 247, endPoint y: 152, distance: 88.3
click at [247, 152] on div "**********" at bounding box center [708, 143] width 1198 height 41
click at [363, 143] on input "**********" at bounding box center [711, 143] width 1137 height 20
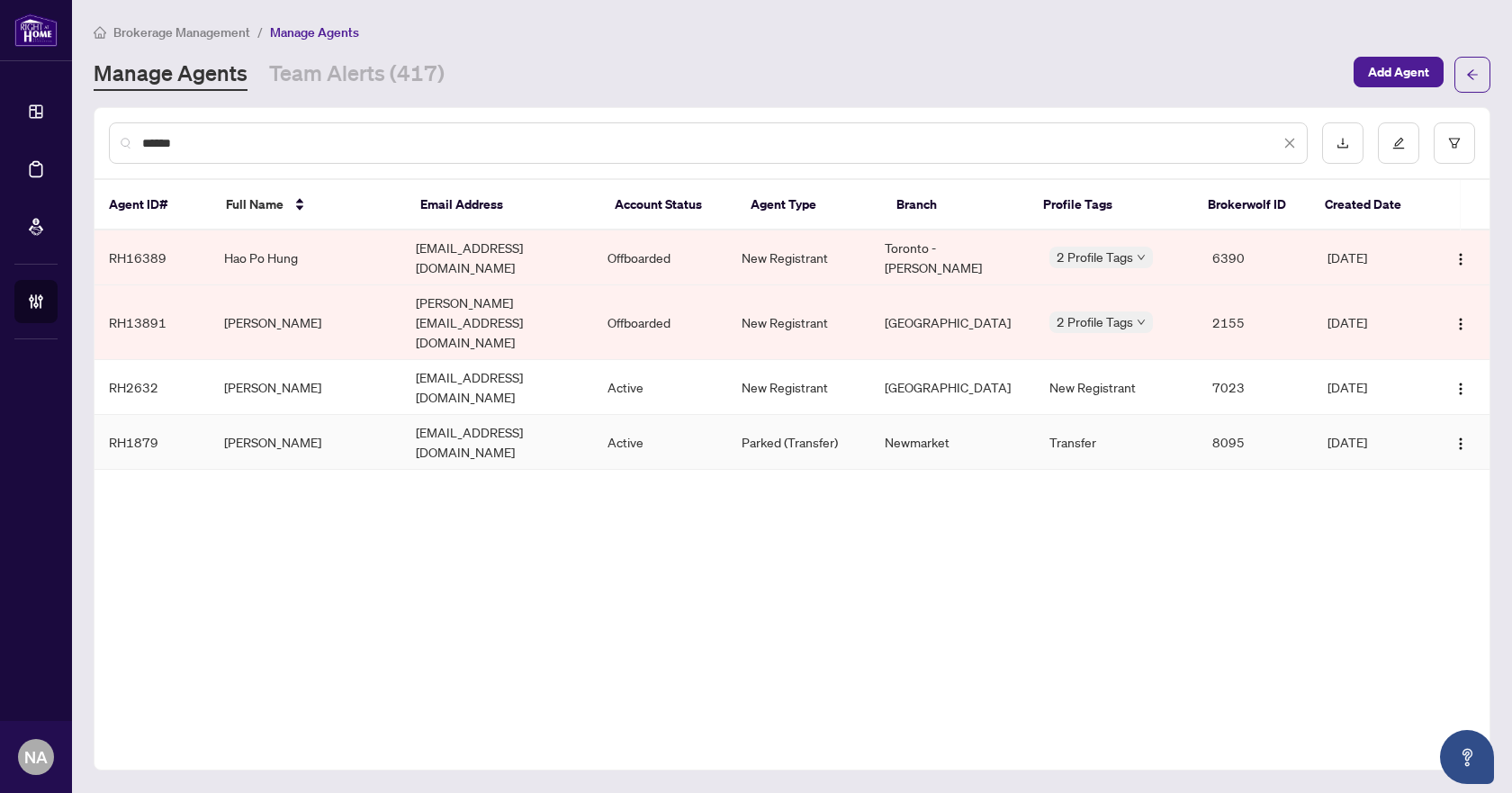
type input "******"
click at [279, 415] on td "Jennifer Button" at bounding box center [305, 443] width 192 height 55
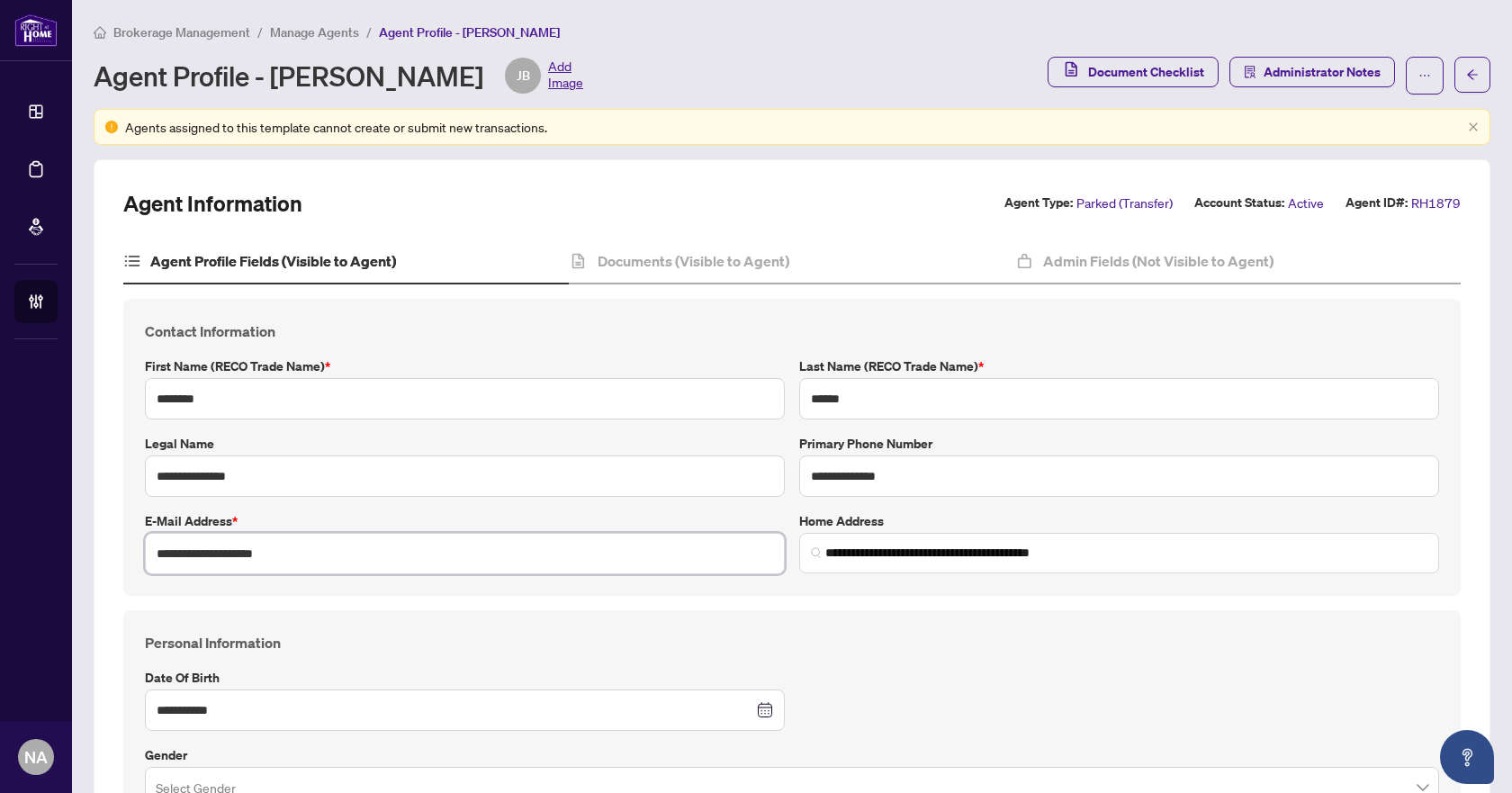
click at [271, 546] on input "**********" at bounding box center [464, 553] width 639 height 41
click at [896, 479] on input "**********" at bounding box center [1119, 476] width 639 height 41
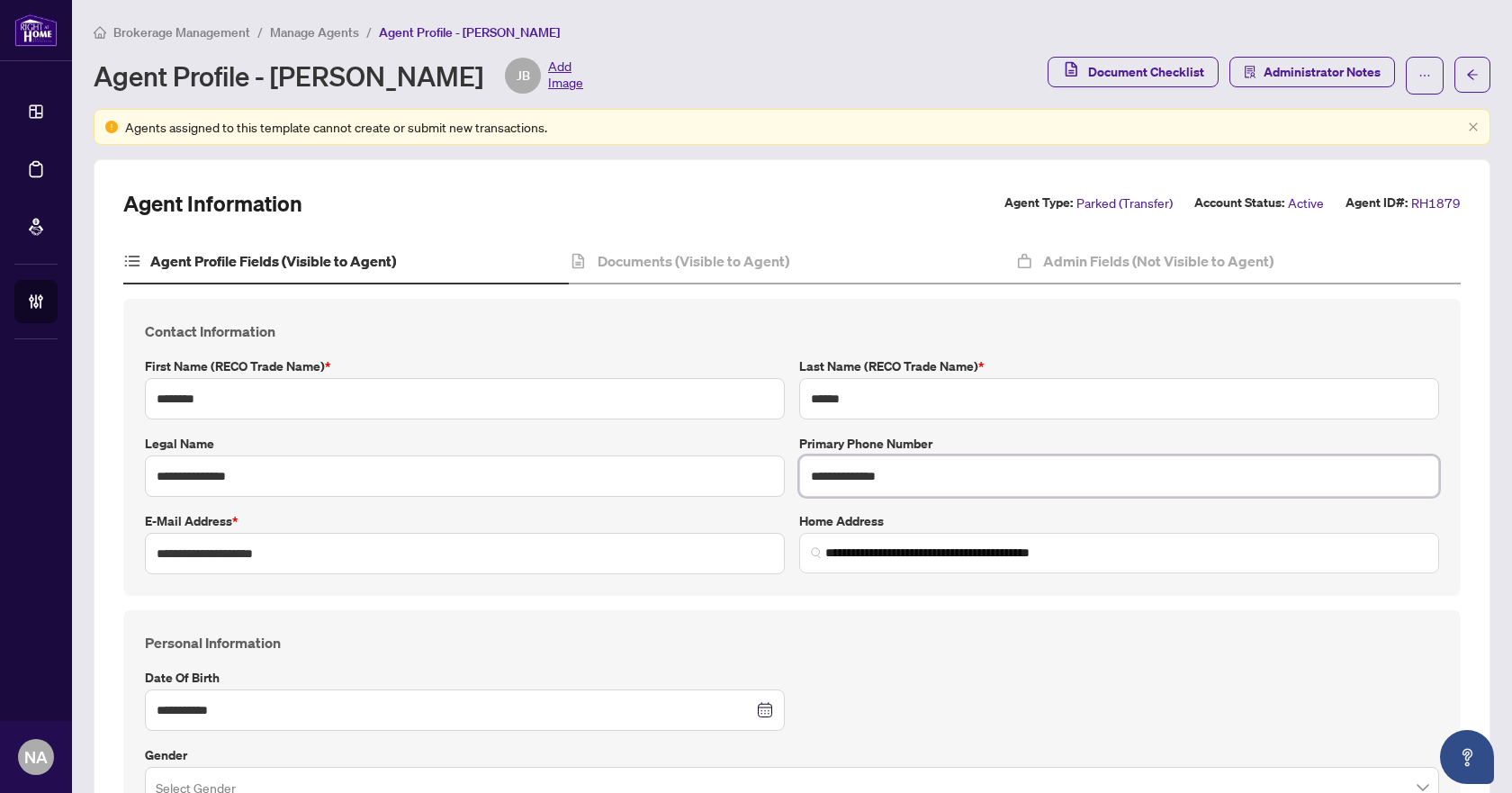
click at [896, 479] on input "**********" at bounding box center [1119, 476] width 639 height 41
click at [1046, 632] on h4 "Personal Information" at bounding box center [791, 642] width 1294 height 22
click at [1423, 78] on button "button" at bounding box center [1424, 76] width 37 height 37
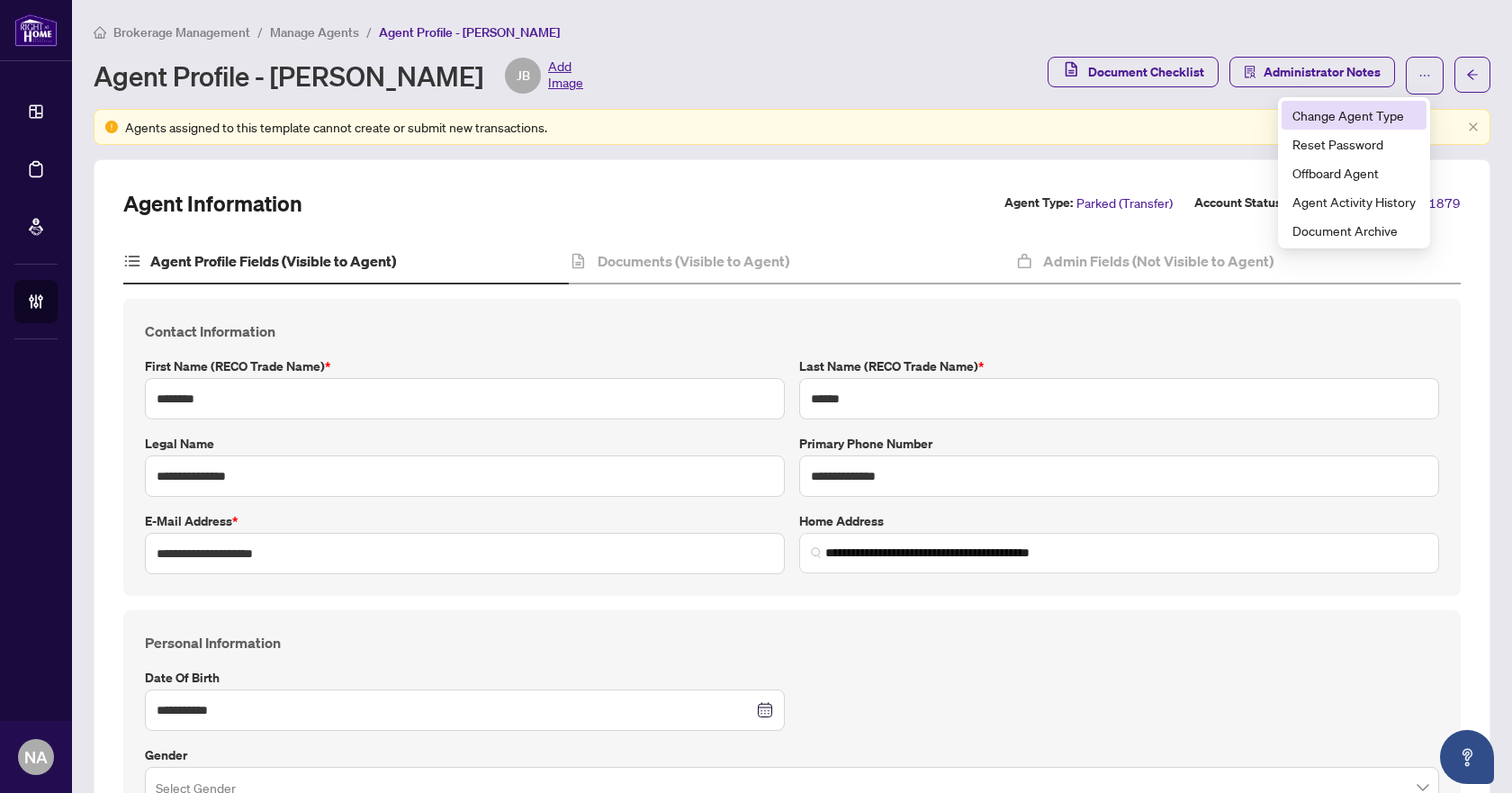
click at [1376, 121] on span "Change Agent Type" at bounding box center [1353, 115] width 123 height 20
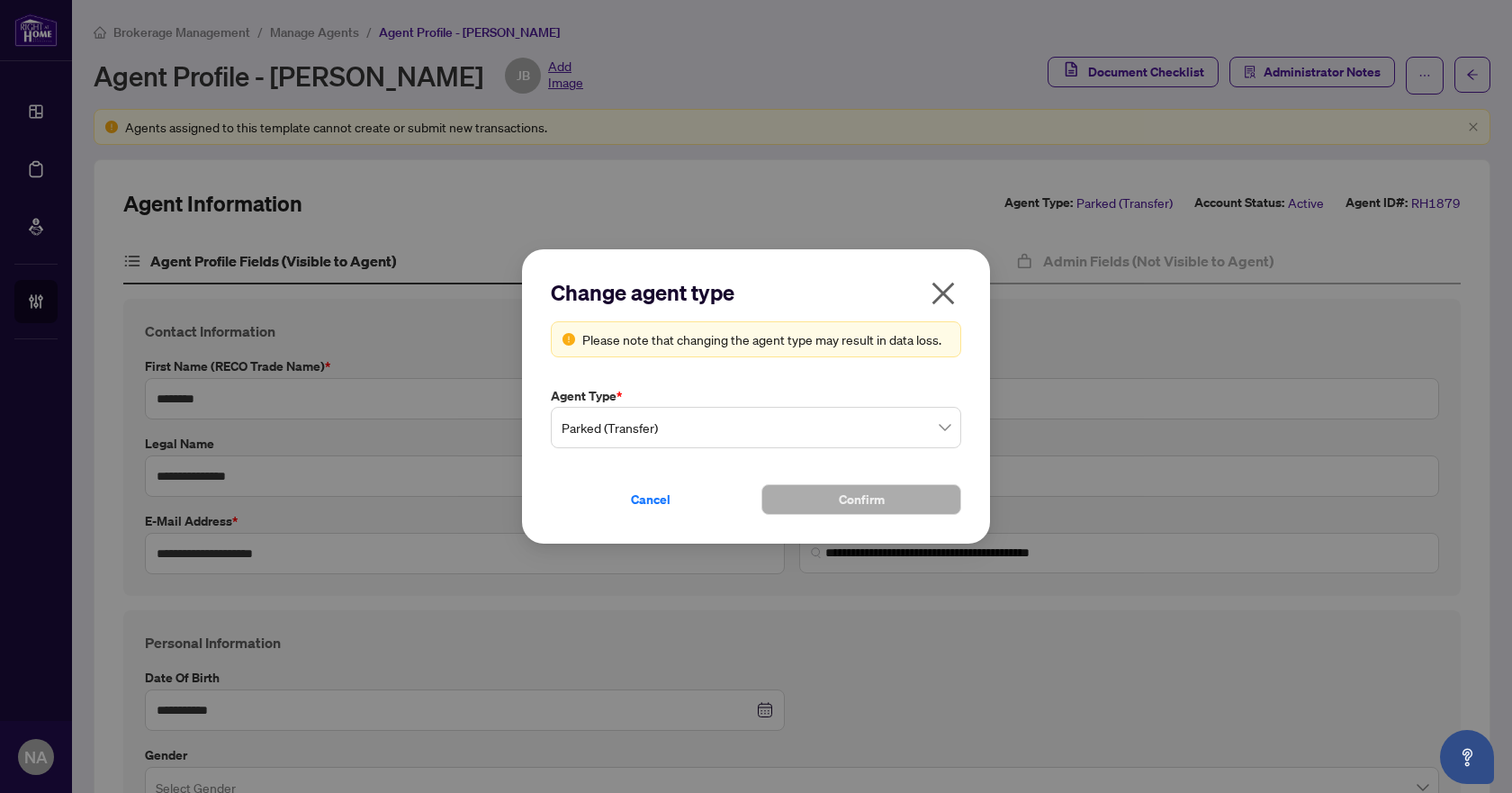
click at [783, 418] on span "Parked (Transfer)" at bounding box center [756, 427] width 389 height 34
click at [934, 300] on icon "close" at bounding box center [942, 293] width 29 height 29
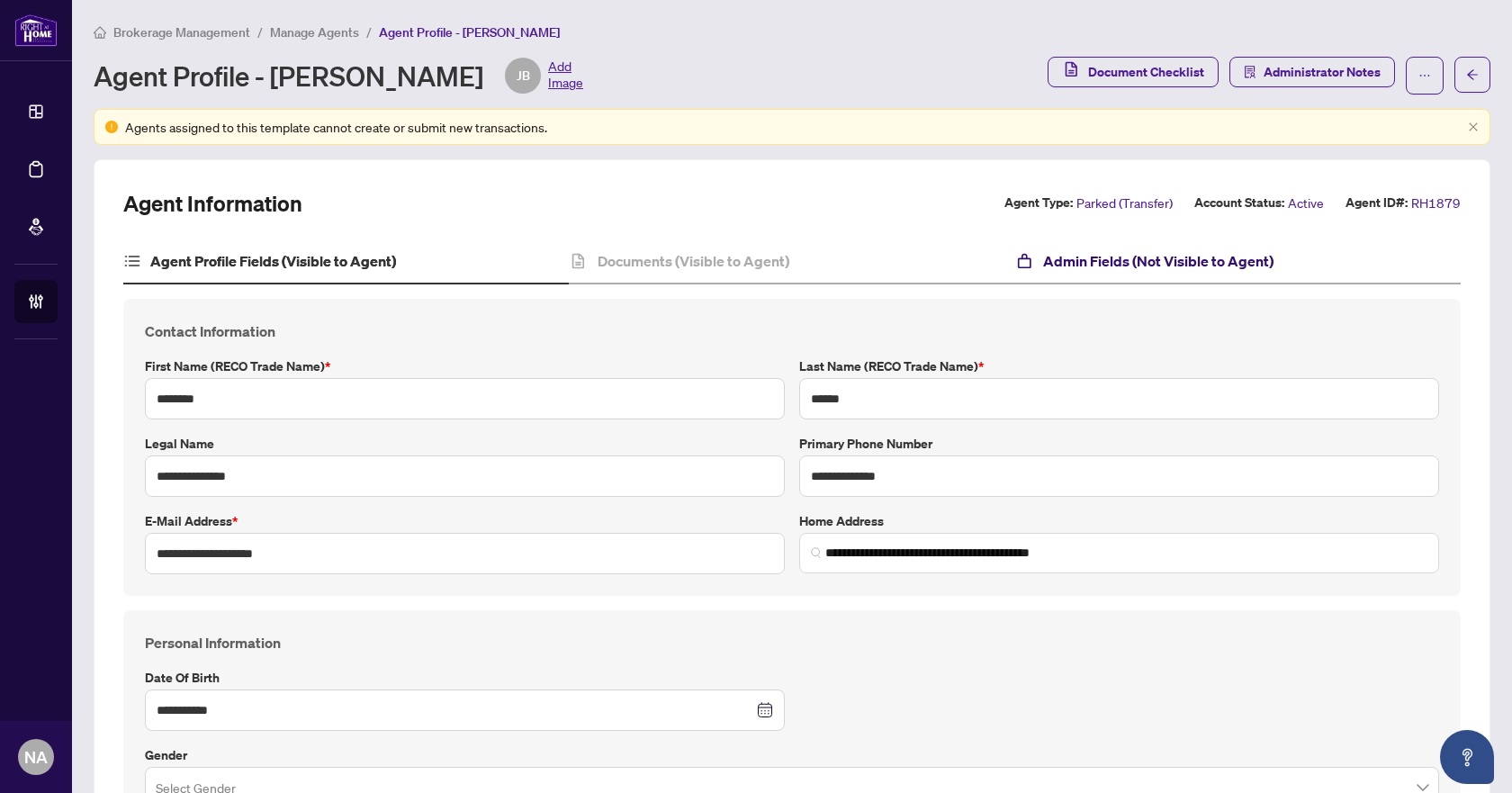
click at [1096, 261] on h4 "Admin Fields (Not Visible to Agent)" at bounding box center [1158, 261] width 230 height 22
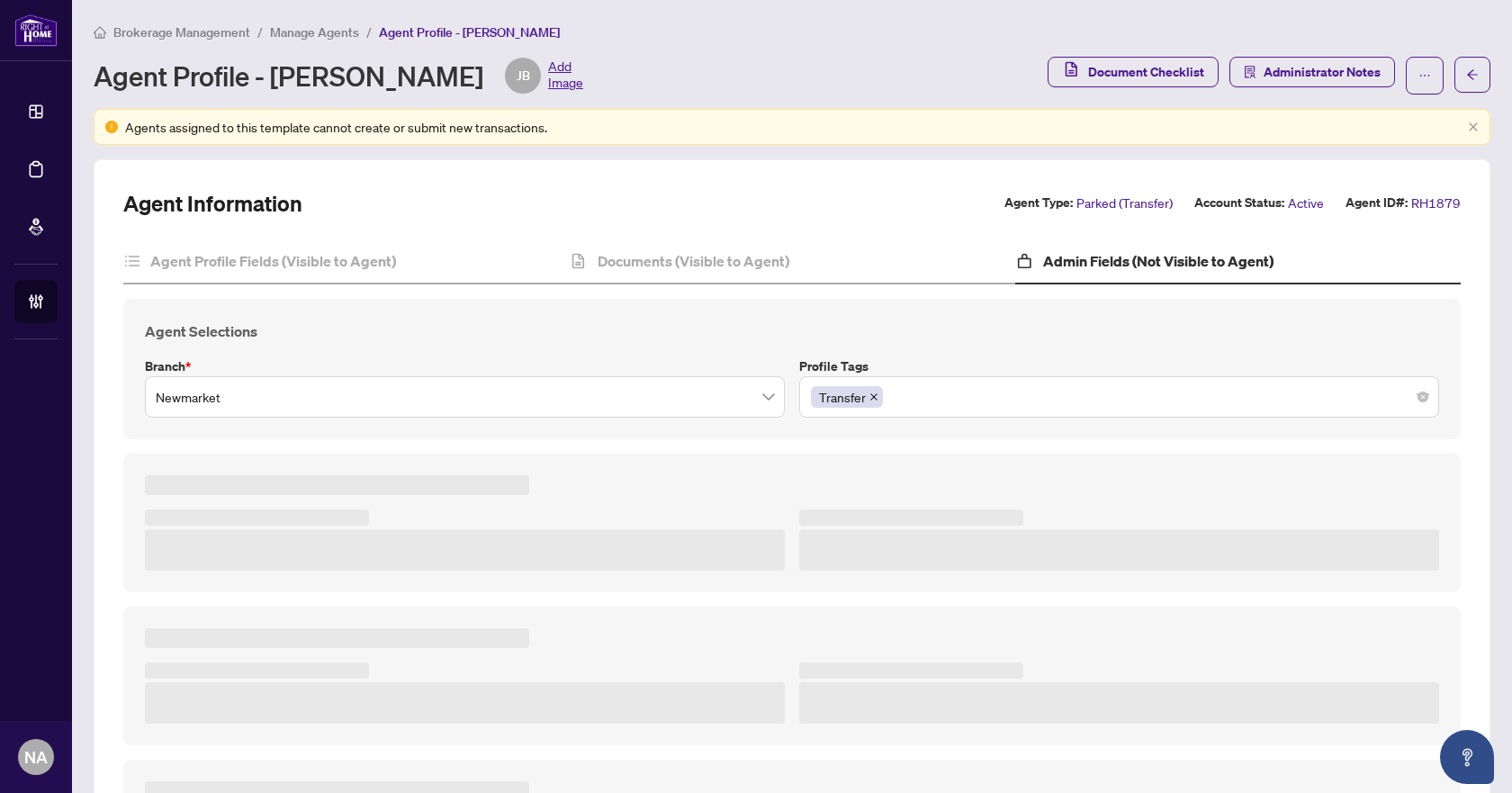
type textarea "**********"
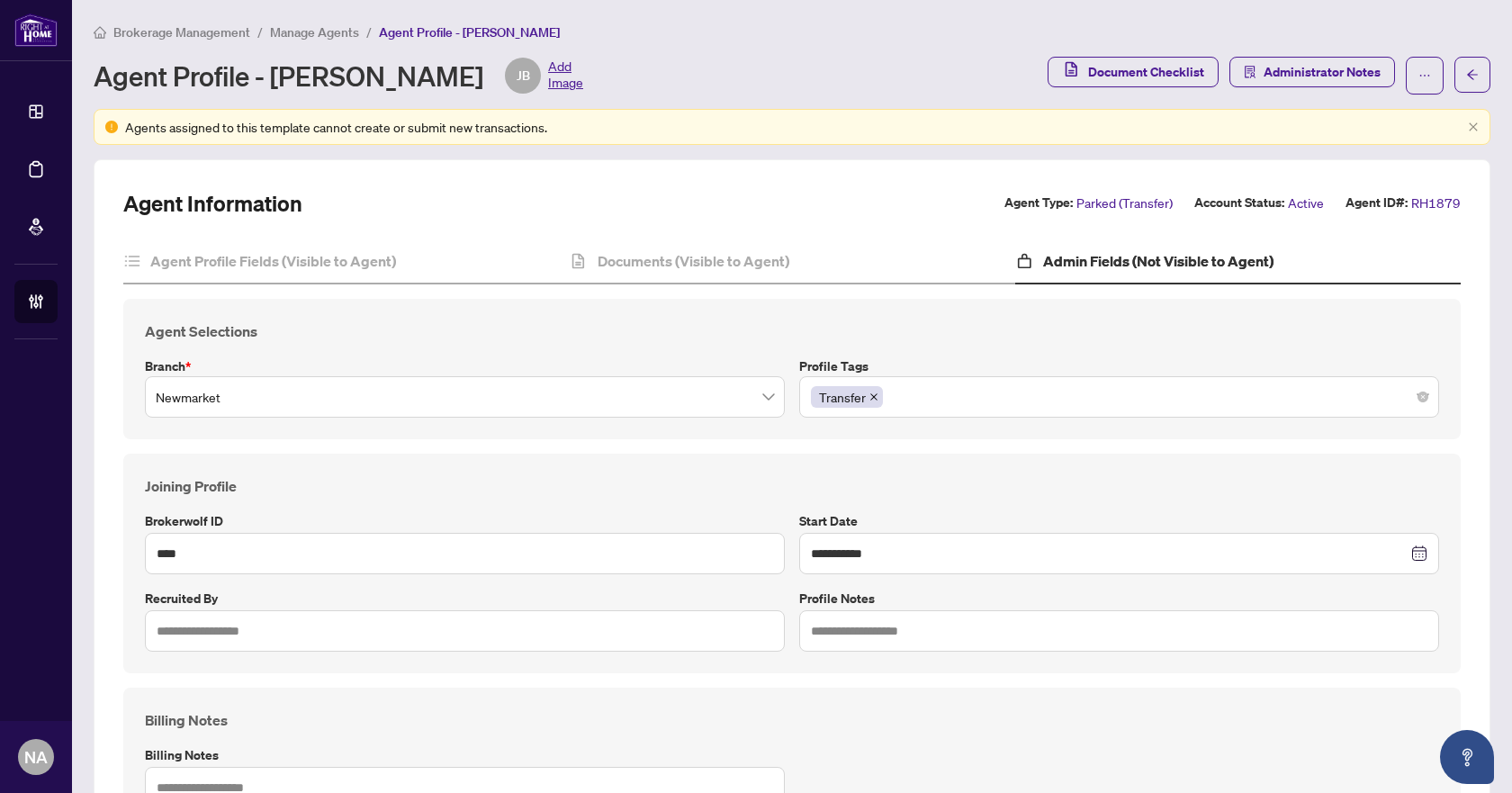
click at [971, 395] on div "Transfer" at bounding box center [1119, 396] width 617 height 32
click at [921, 397] on div "Transfer" at bounding box center [1119, 396] width 617 height 32
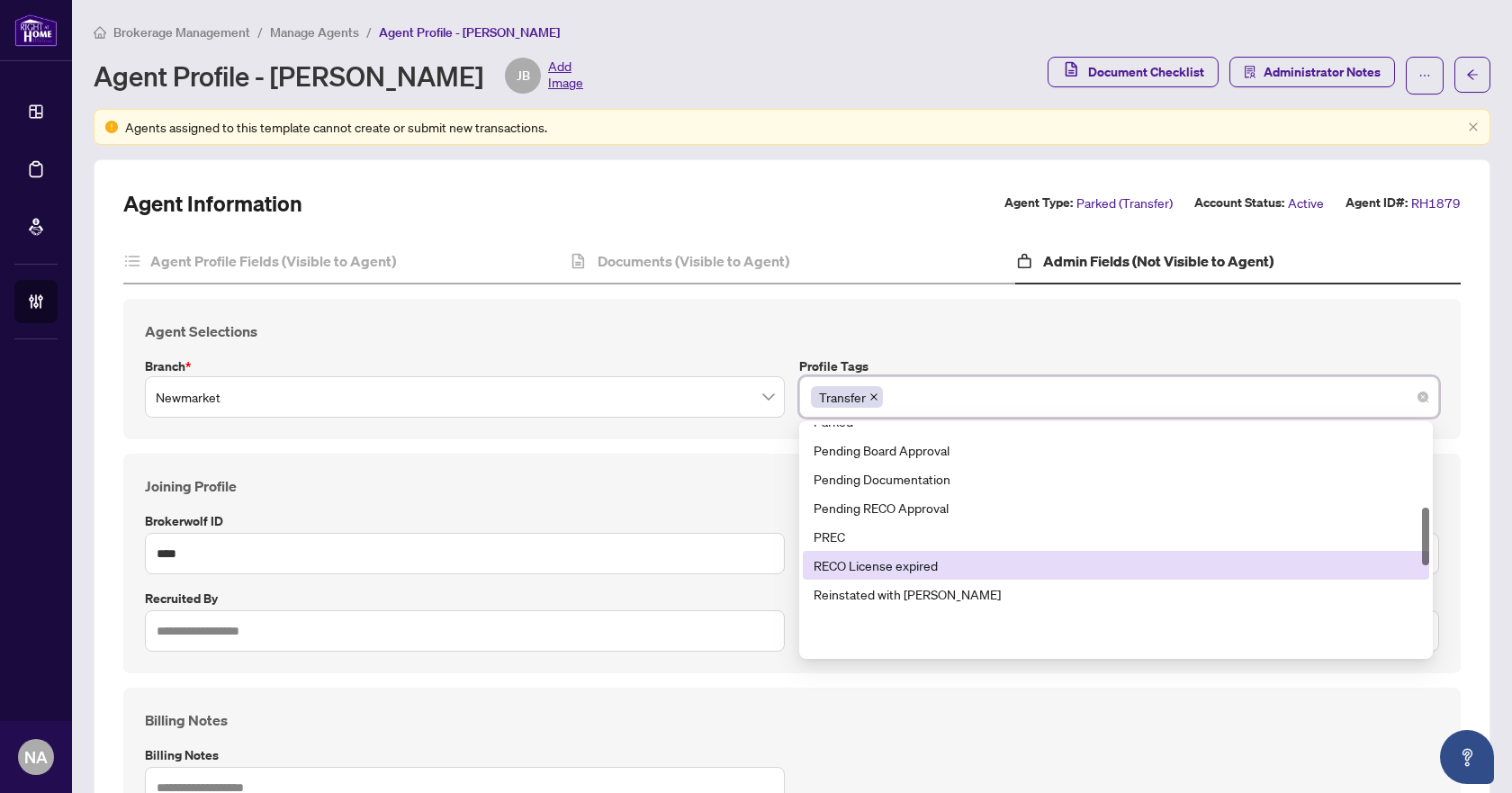
scroll to position [332, 0]
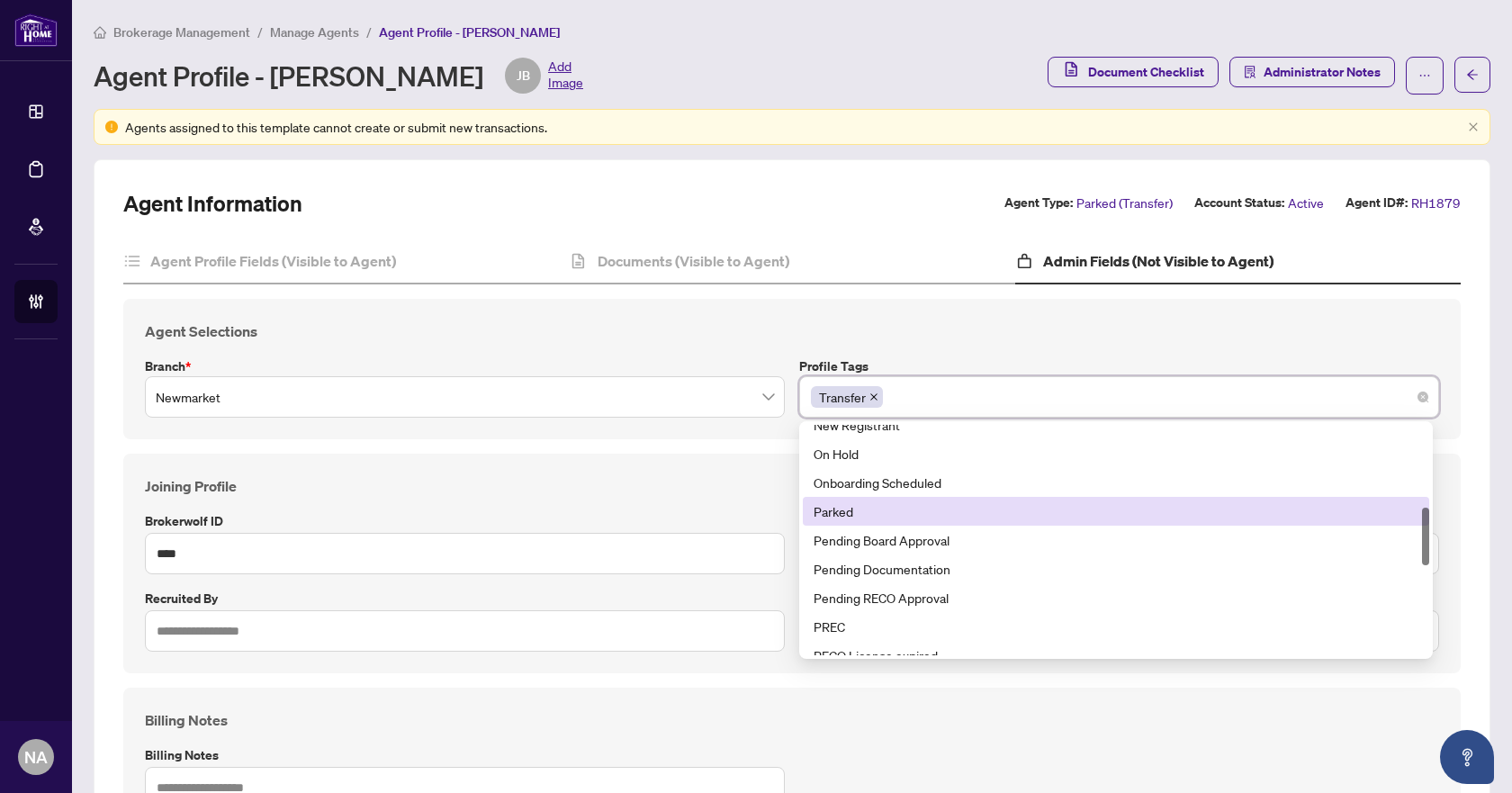
click at [863, 512] on div "Parked" at bounding box center [1116, 511] width 605 height 20
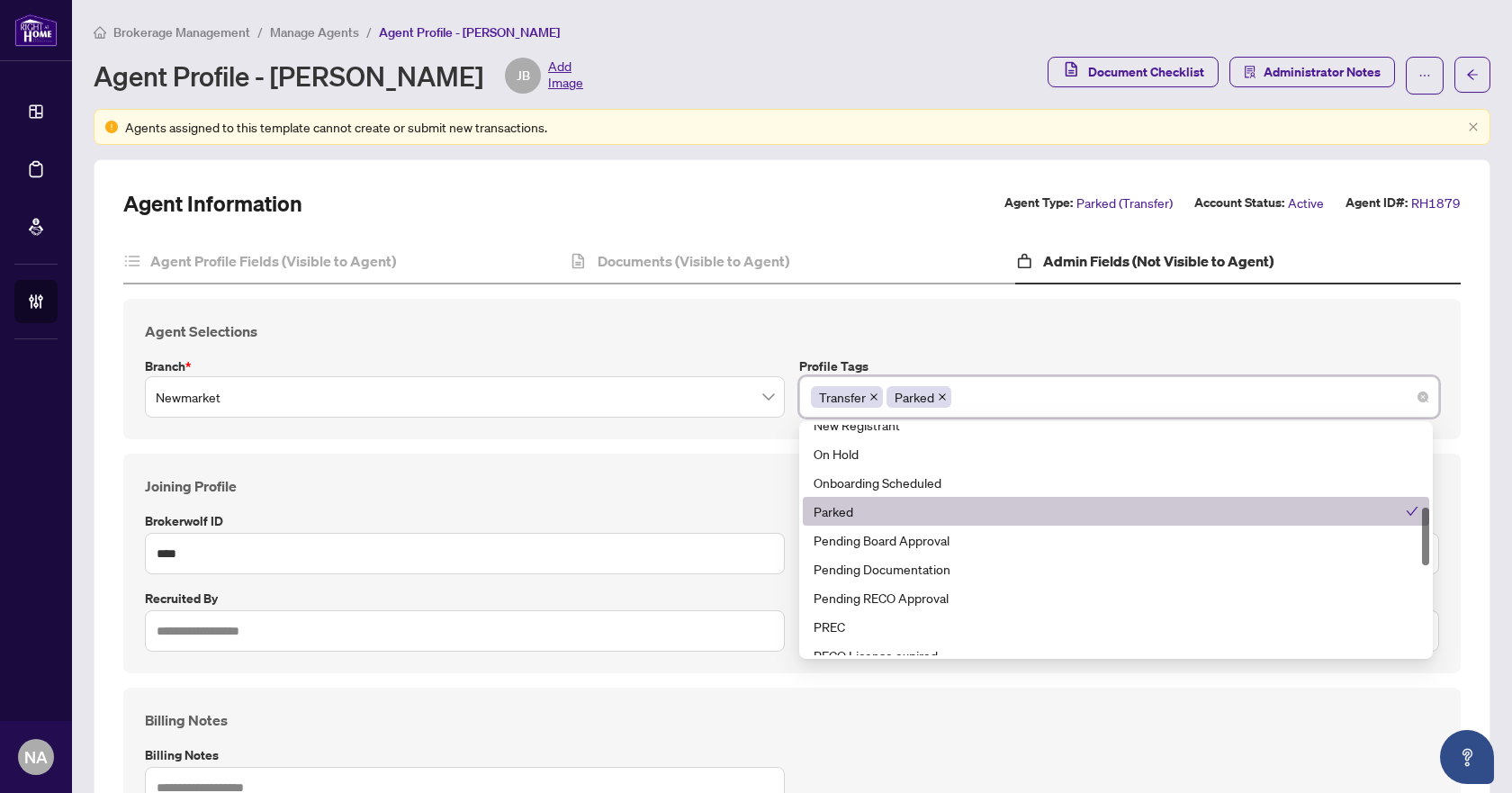
click at [738, 475] on h4 "Joining Profile" at bounding box center [791, 486] width 1294 height 22
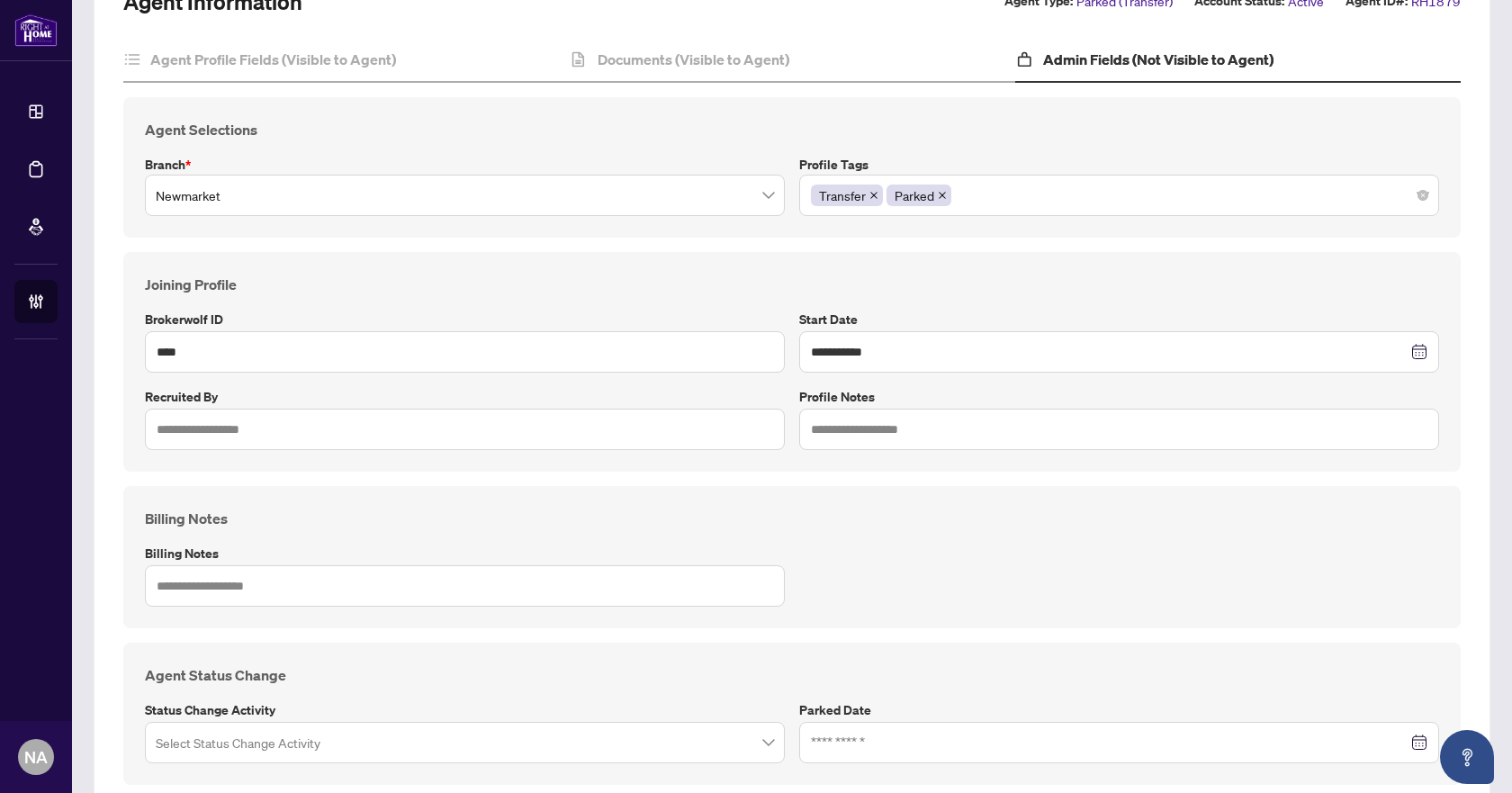
scroll to position [296, 0]
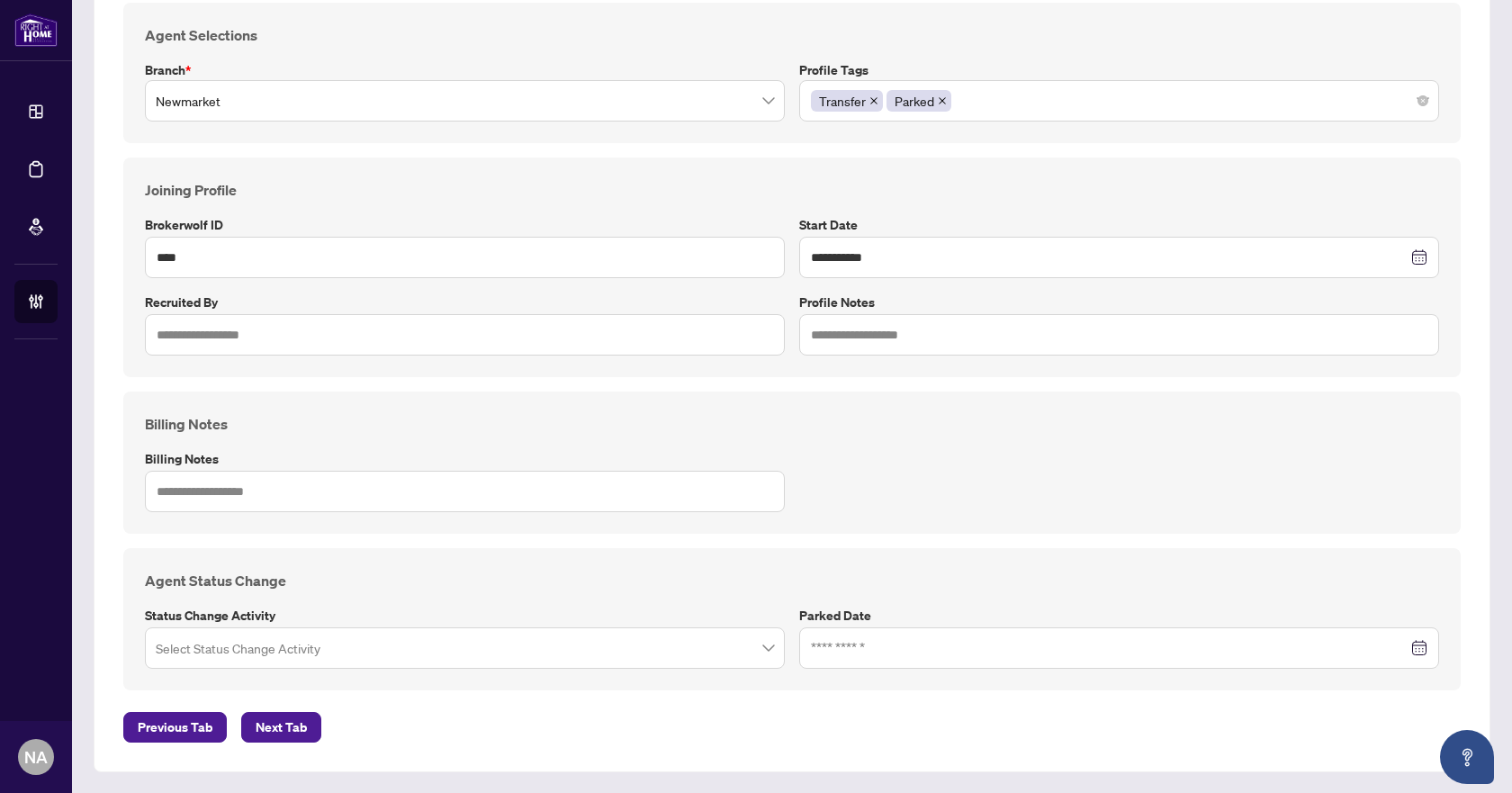
click at [260, 646] on input "search" at bounding box center [456, 650] width 602 height 39
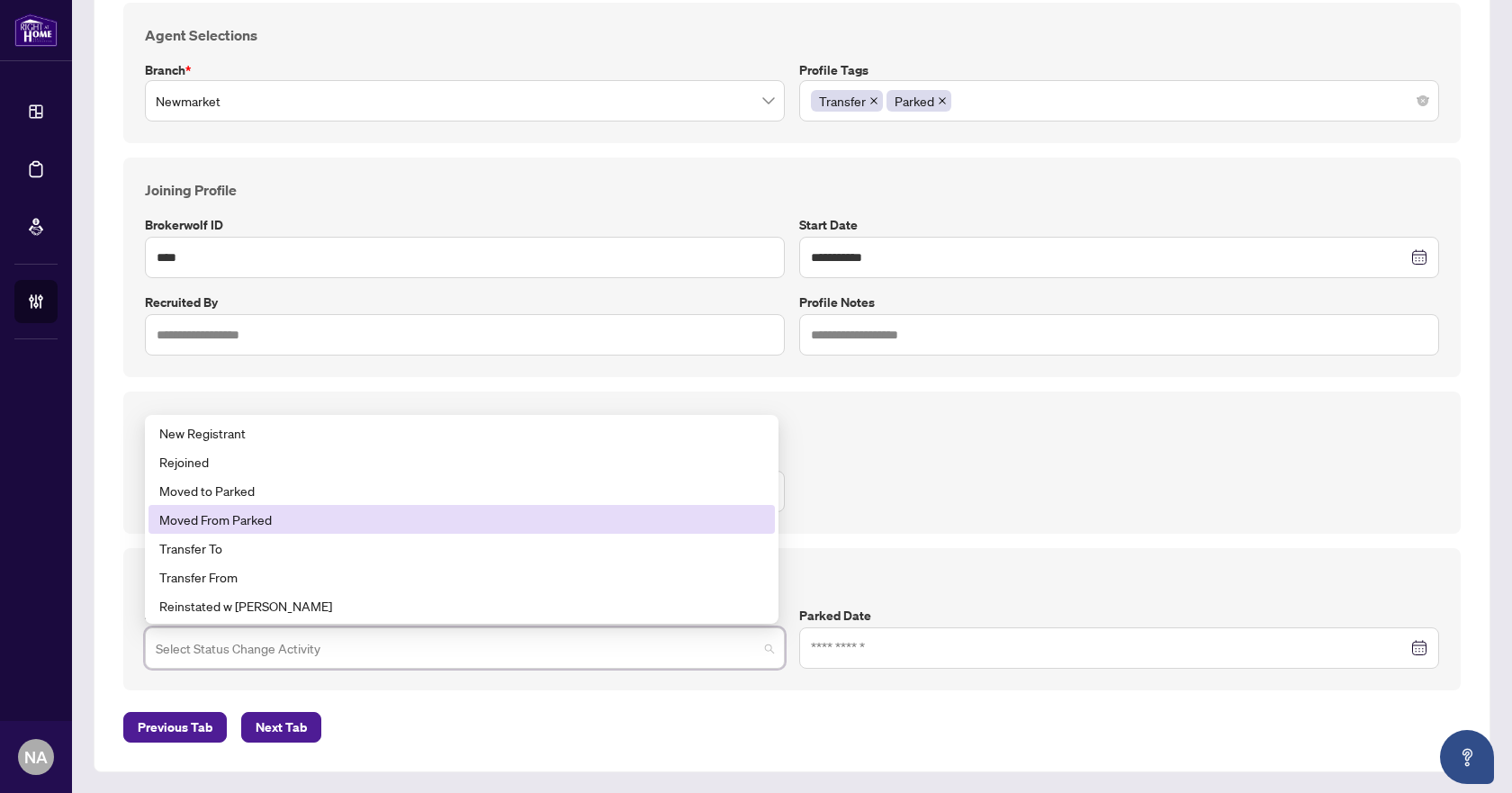
click at [219, 525] on div "Moved From Parked" at bounding box center [461, 519] width 605 height 20
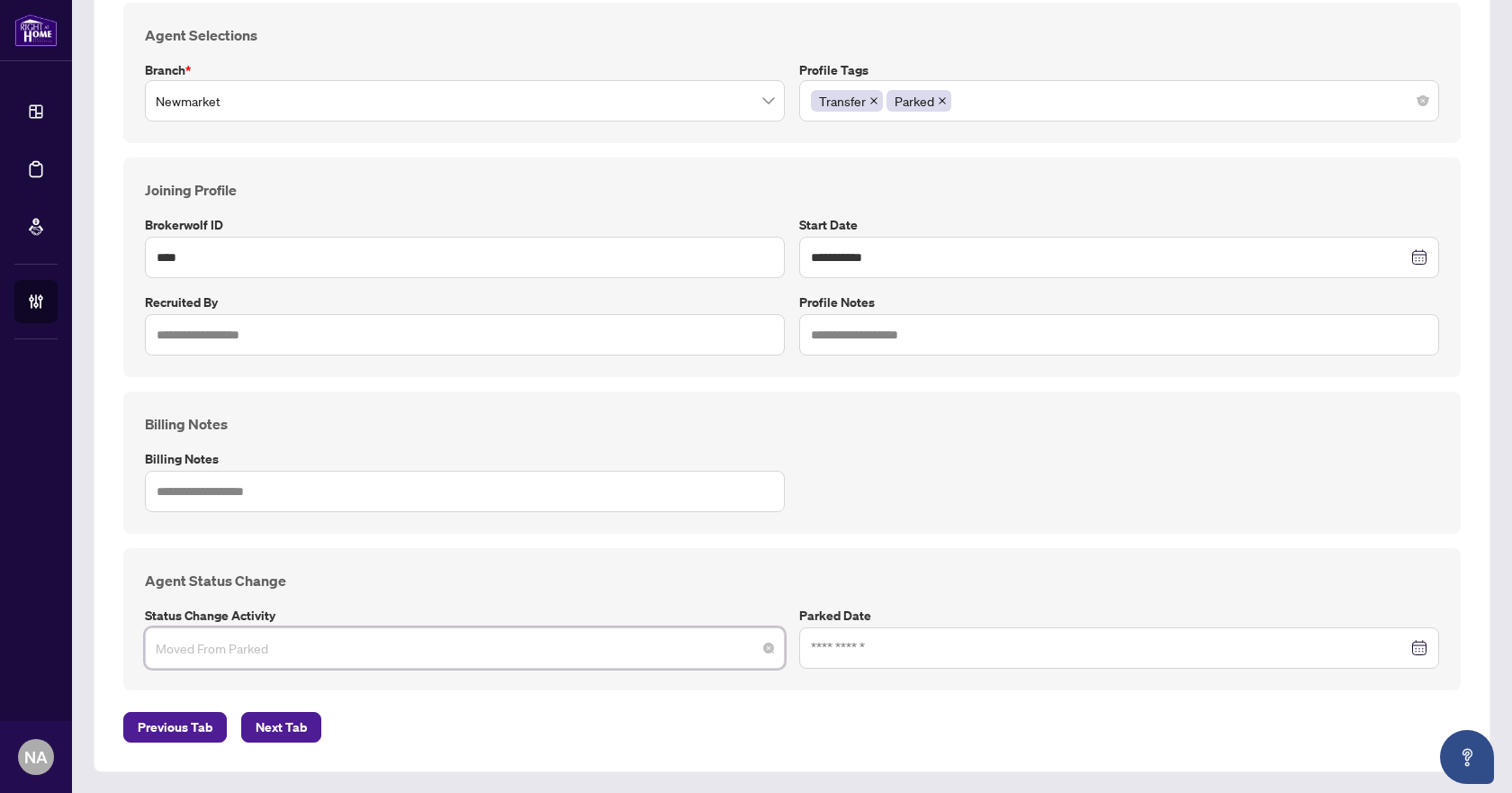
click at [255, 655] on span "Moved From Parked" at bounding box center [464, 647] width 618 height 34
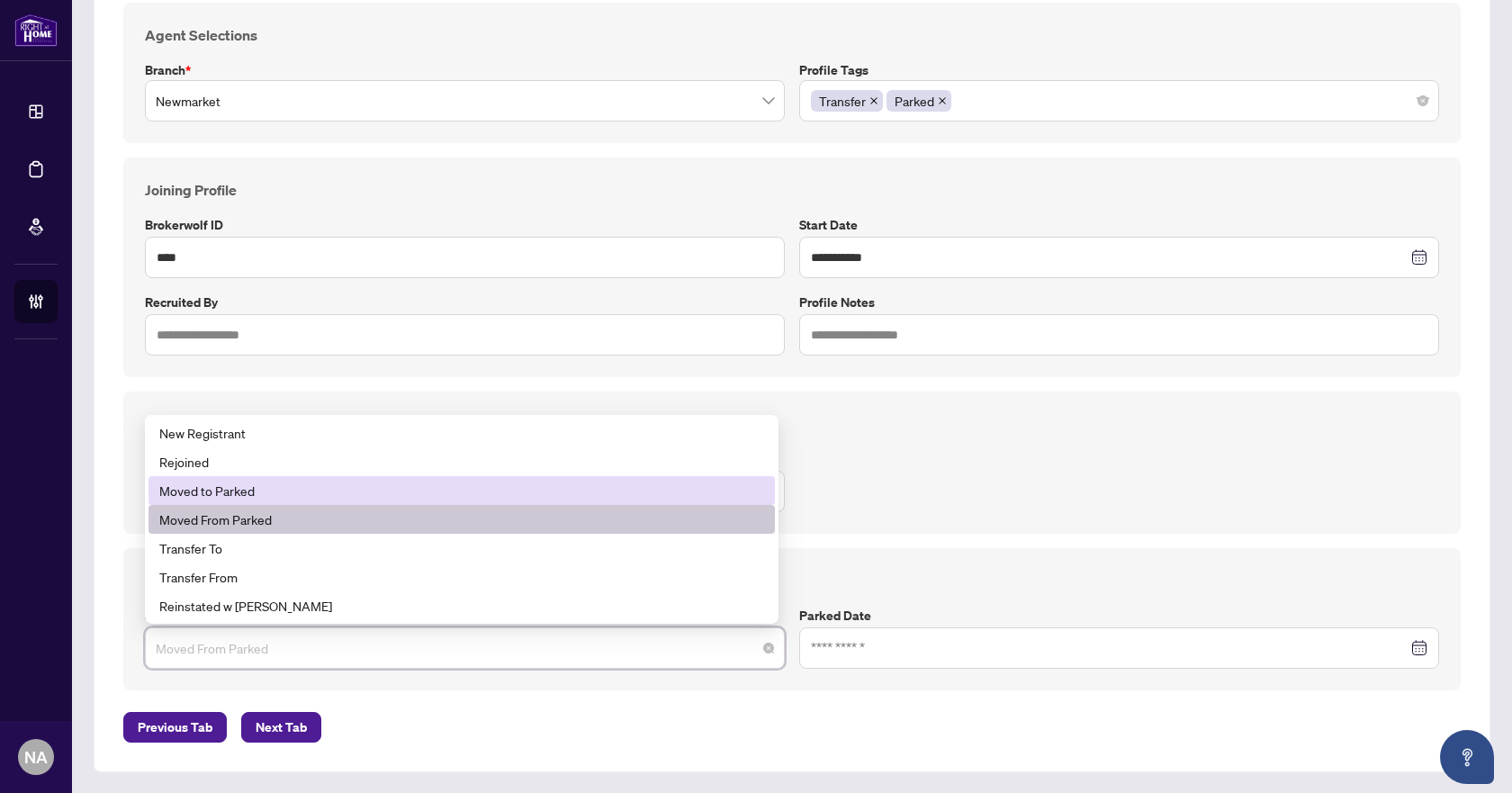
click at [262, 492] on div "Moved to Parked" at bounding box center [461, 490] width 605 height 20
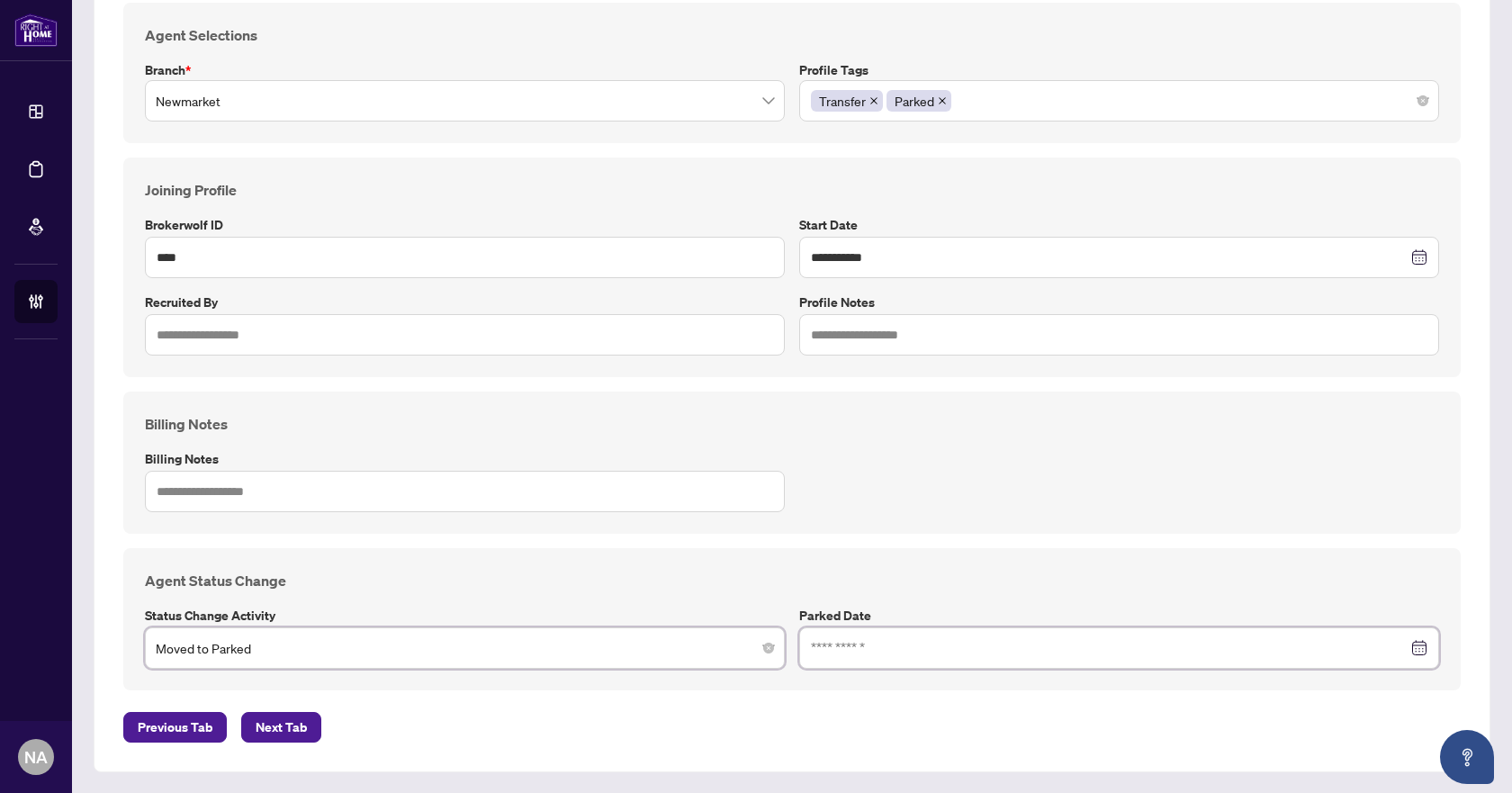
click at [828, 645] on input at bounding box center [1109, 648] width 596 height 20
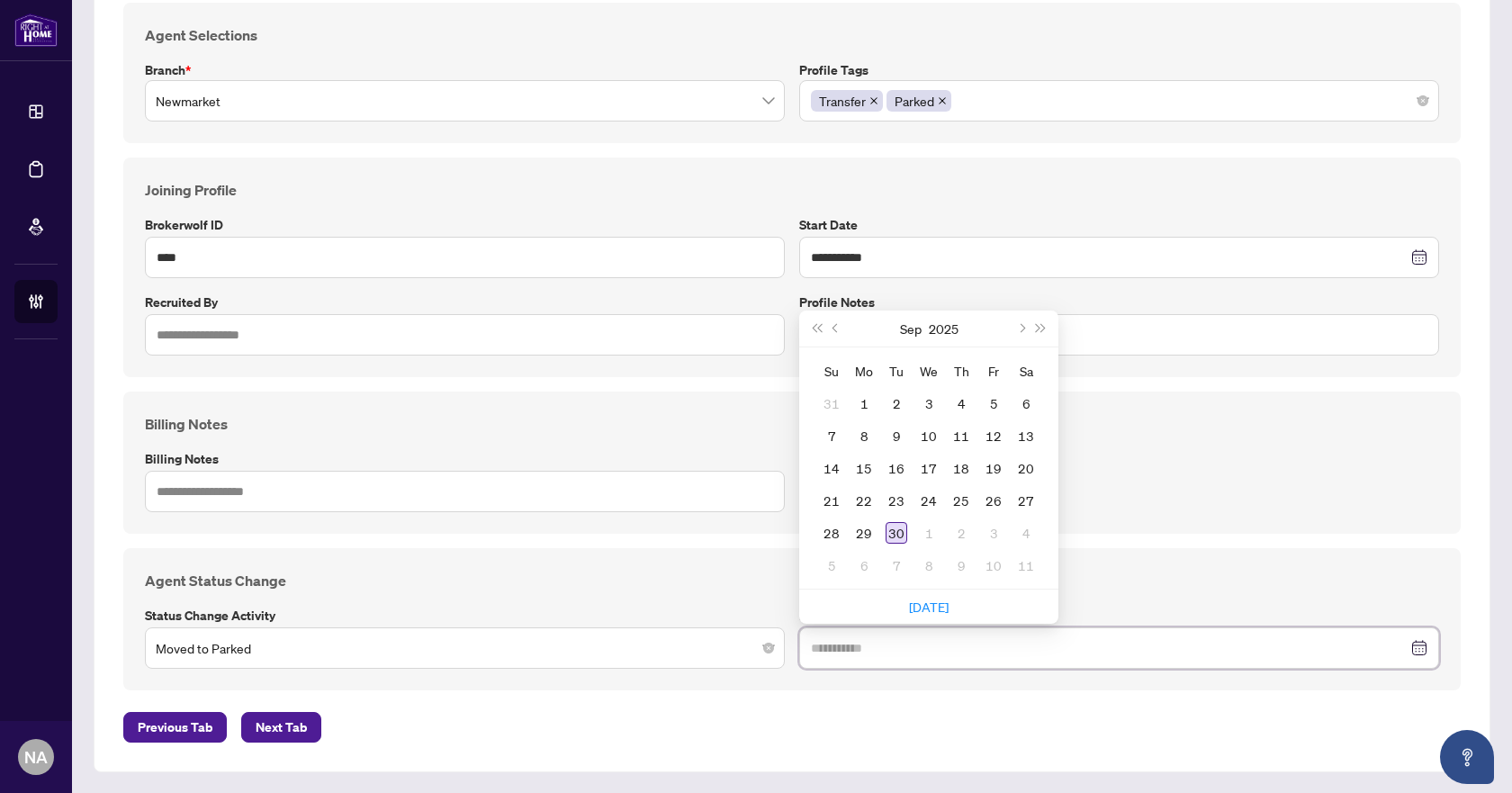
type input "**********"
click at [896, 537] on div "30" at bounding box center [896, 533] width 22 height 22
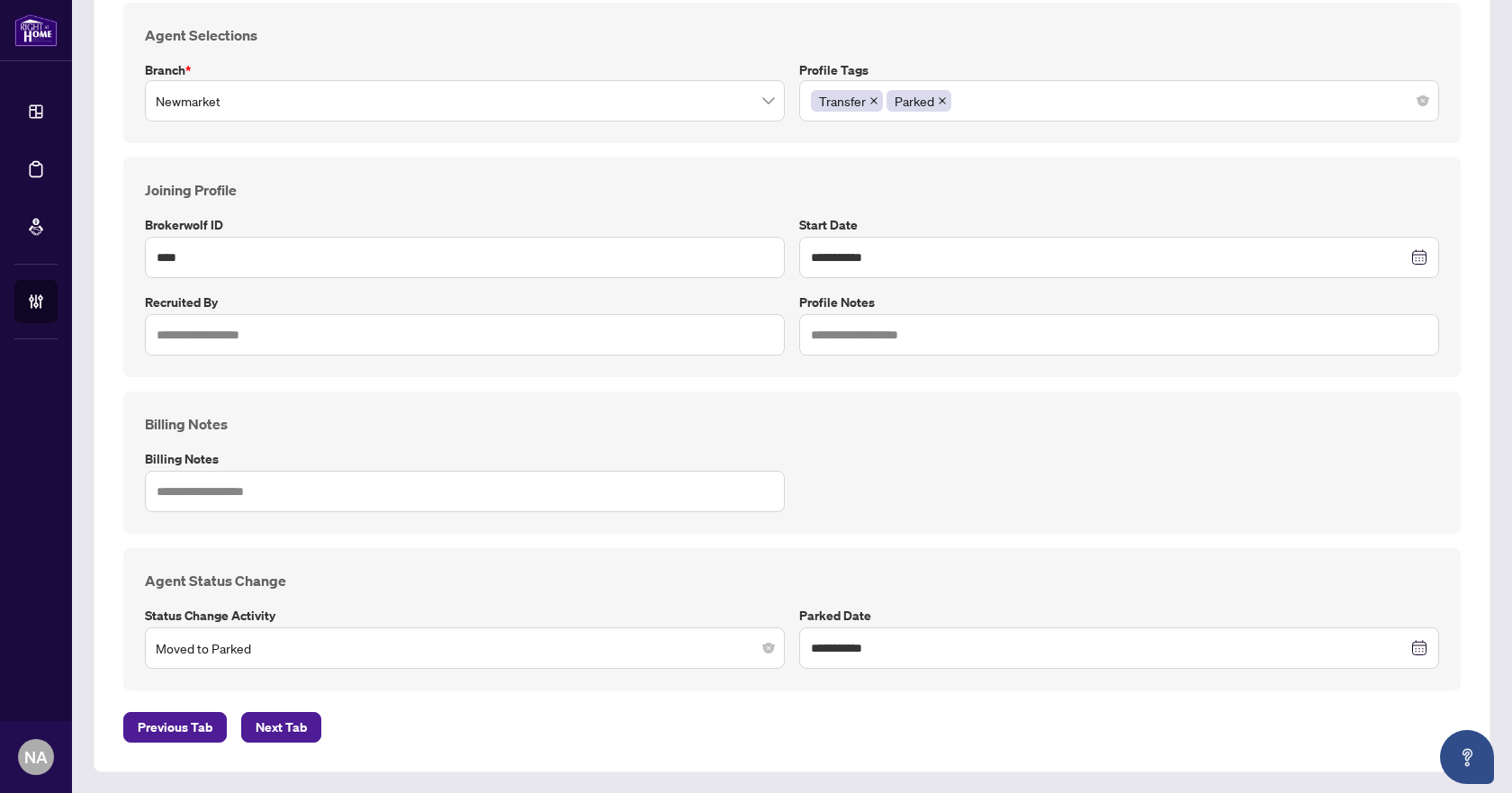
click at [771, 562] on div "**********" at bounding box center [791, 619] width 1337 height 143
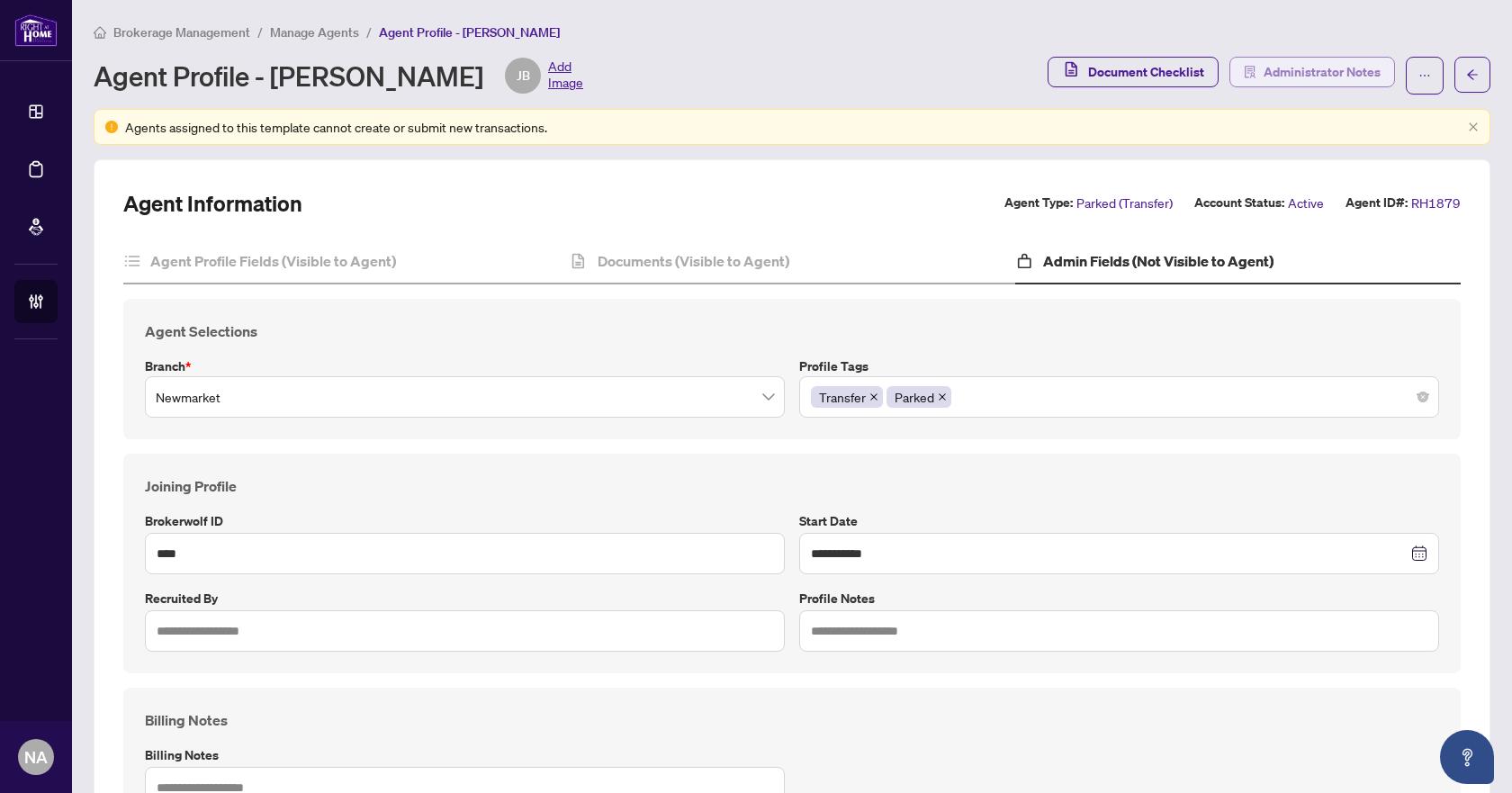
click at [1342, 72] on span "Administrator Notes" at bounding box center [1321, 72] width 117 height 29
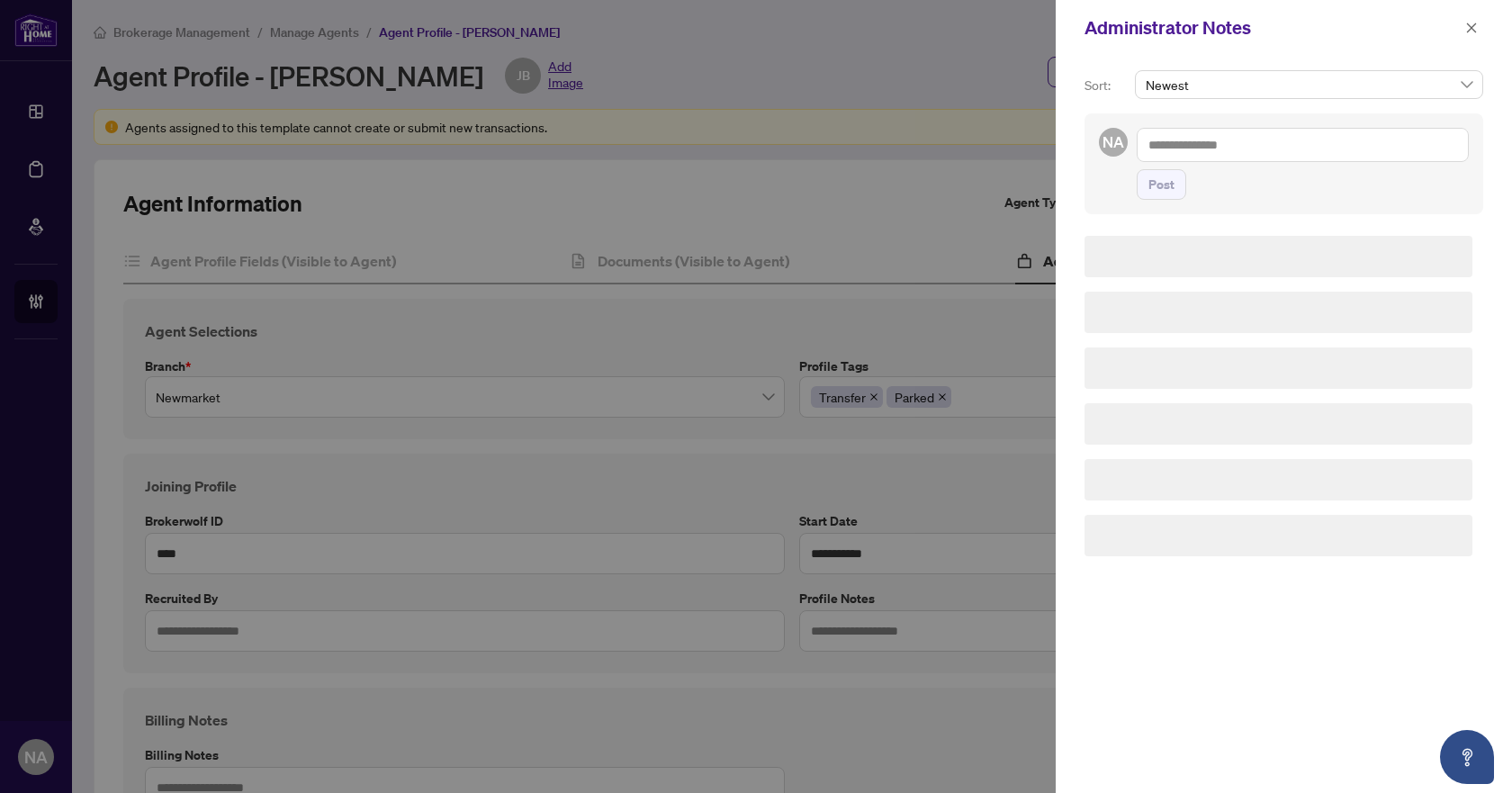
click at [1267, 132] on textarea at bounding box center [1302, 145] width 333 height 34
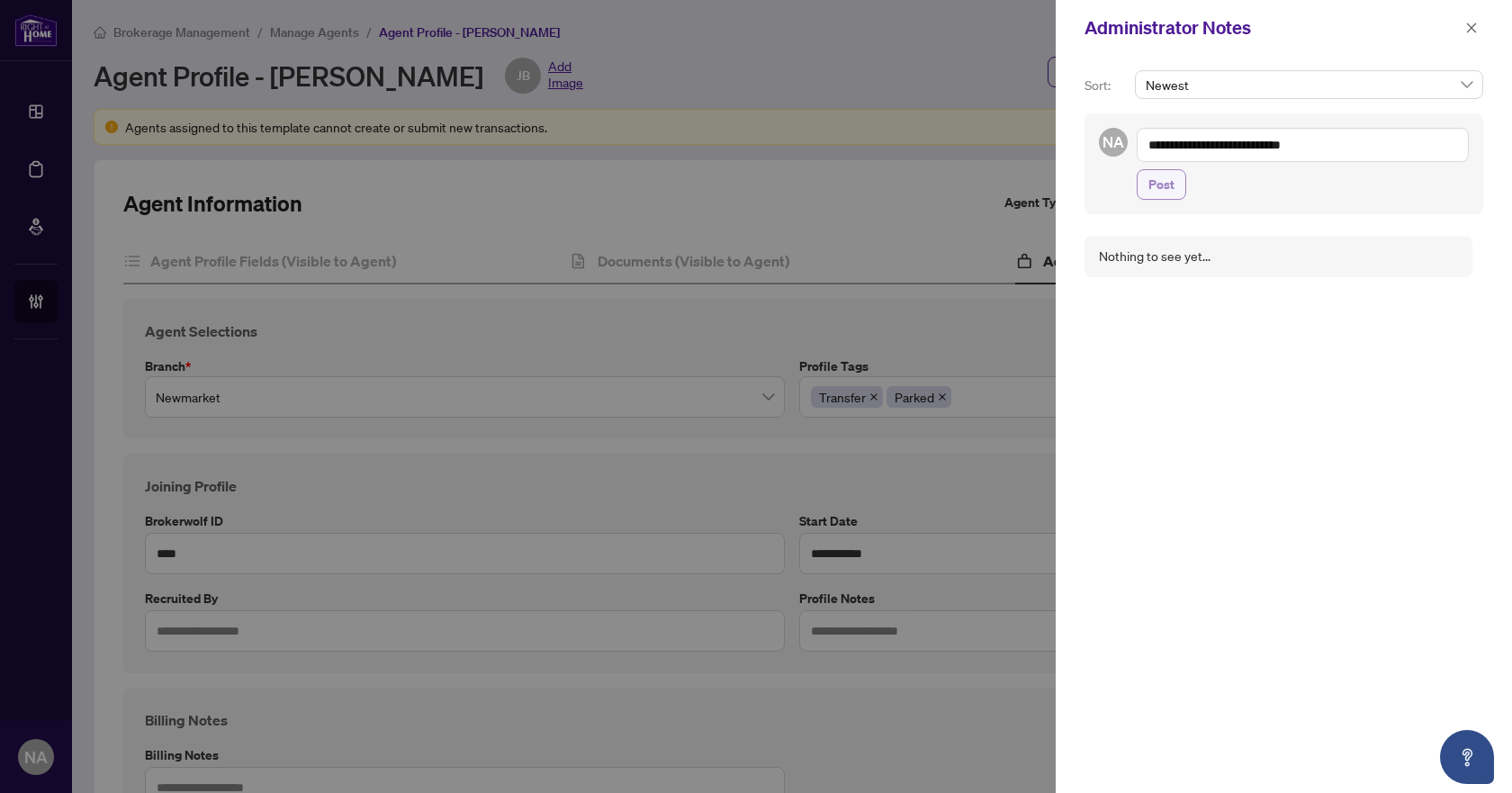
type textarea "**********"
click at [1151, 192] on span "Post" at bounding box center [1161, 184] width 27 height 29
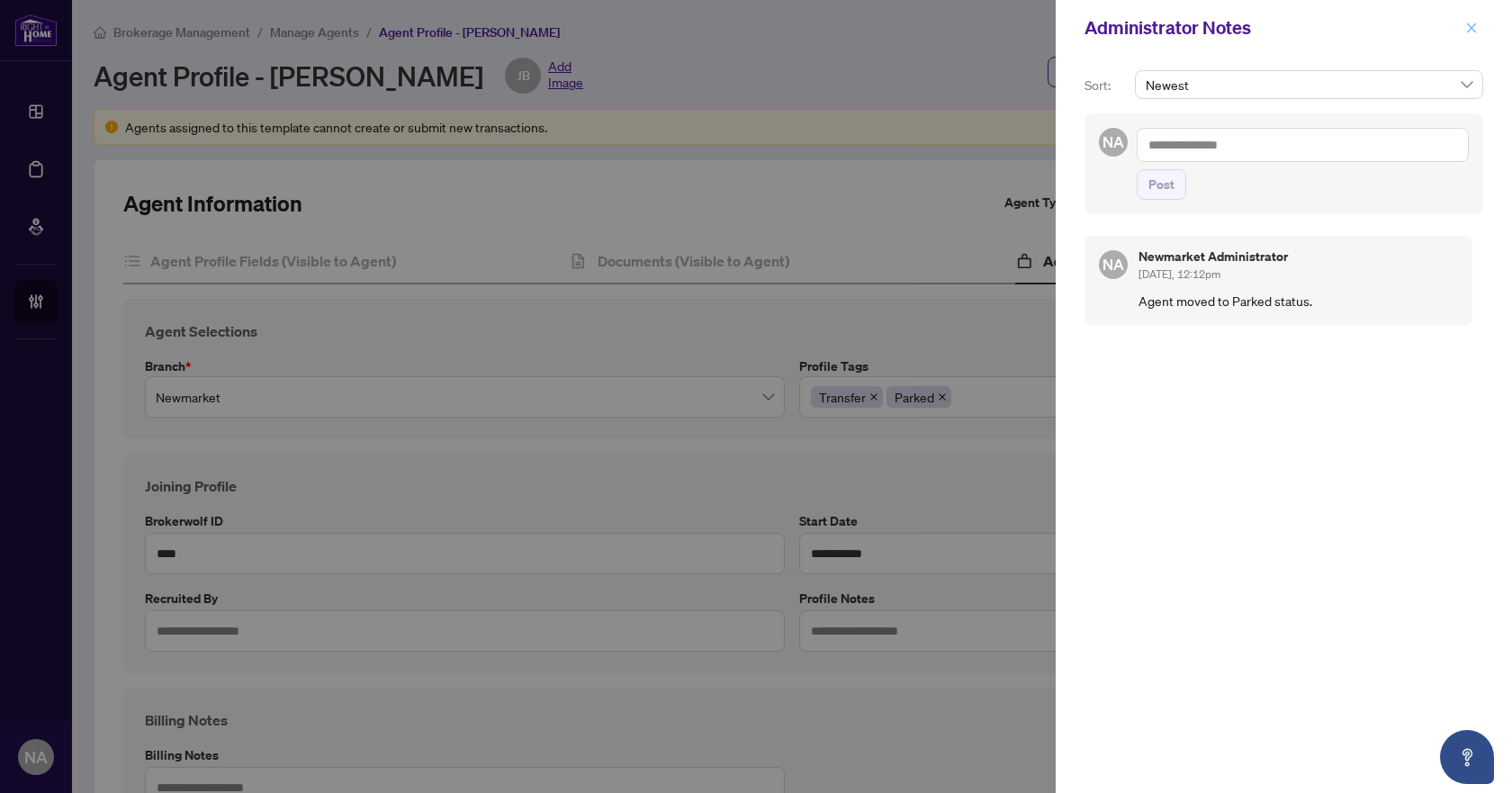
click at [1475, 24] on icon "close" at bounding box center [1471, 28] width 13 height 13
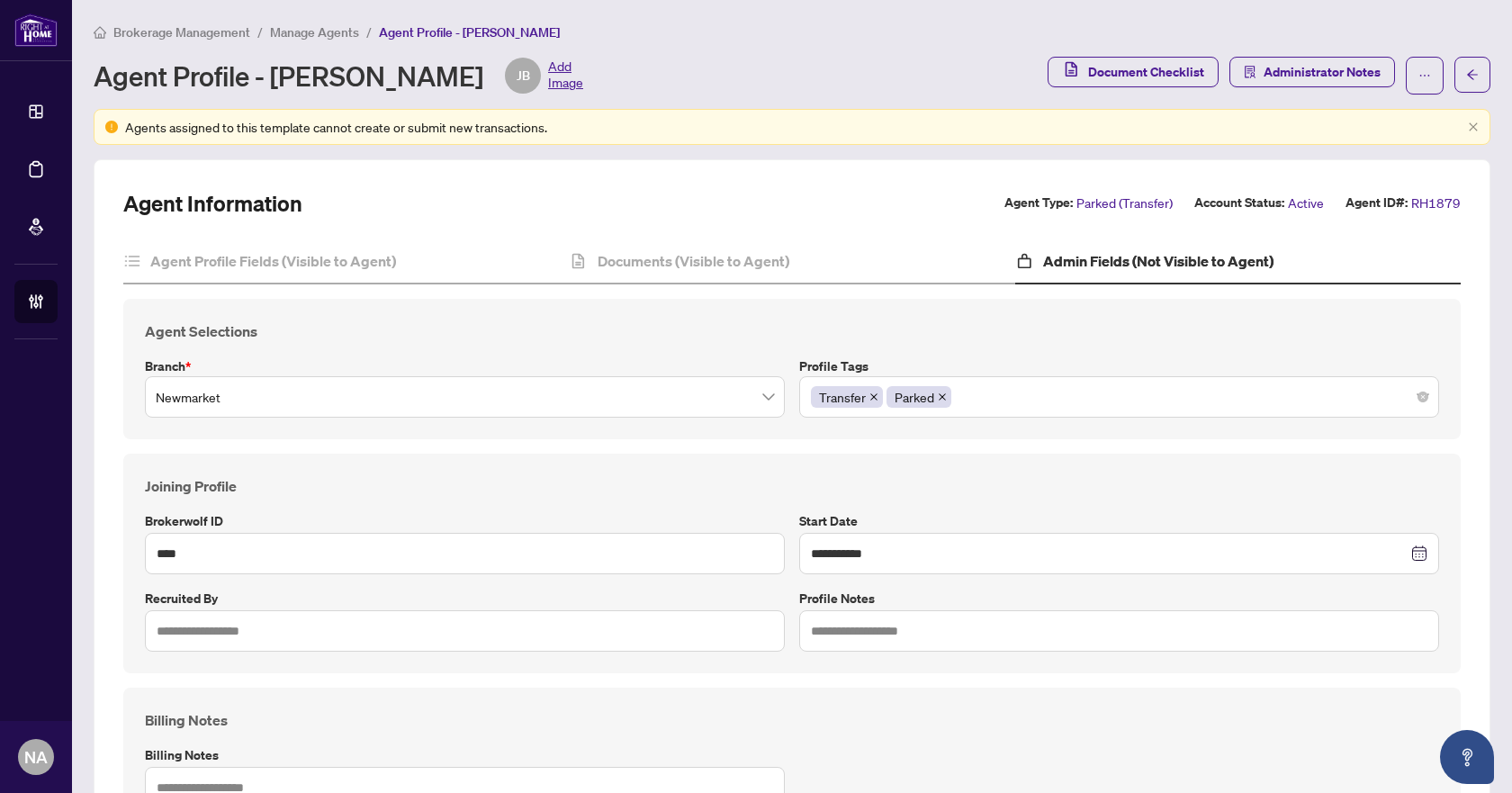
click at [323, 29] on span "Manage Agents" at bounding box center [314, 32] width 90 height 16
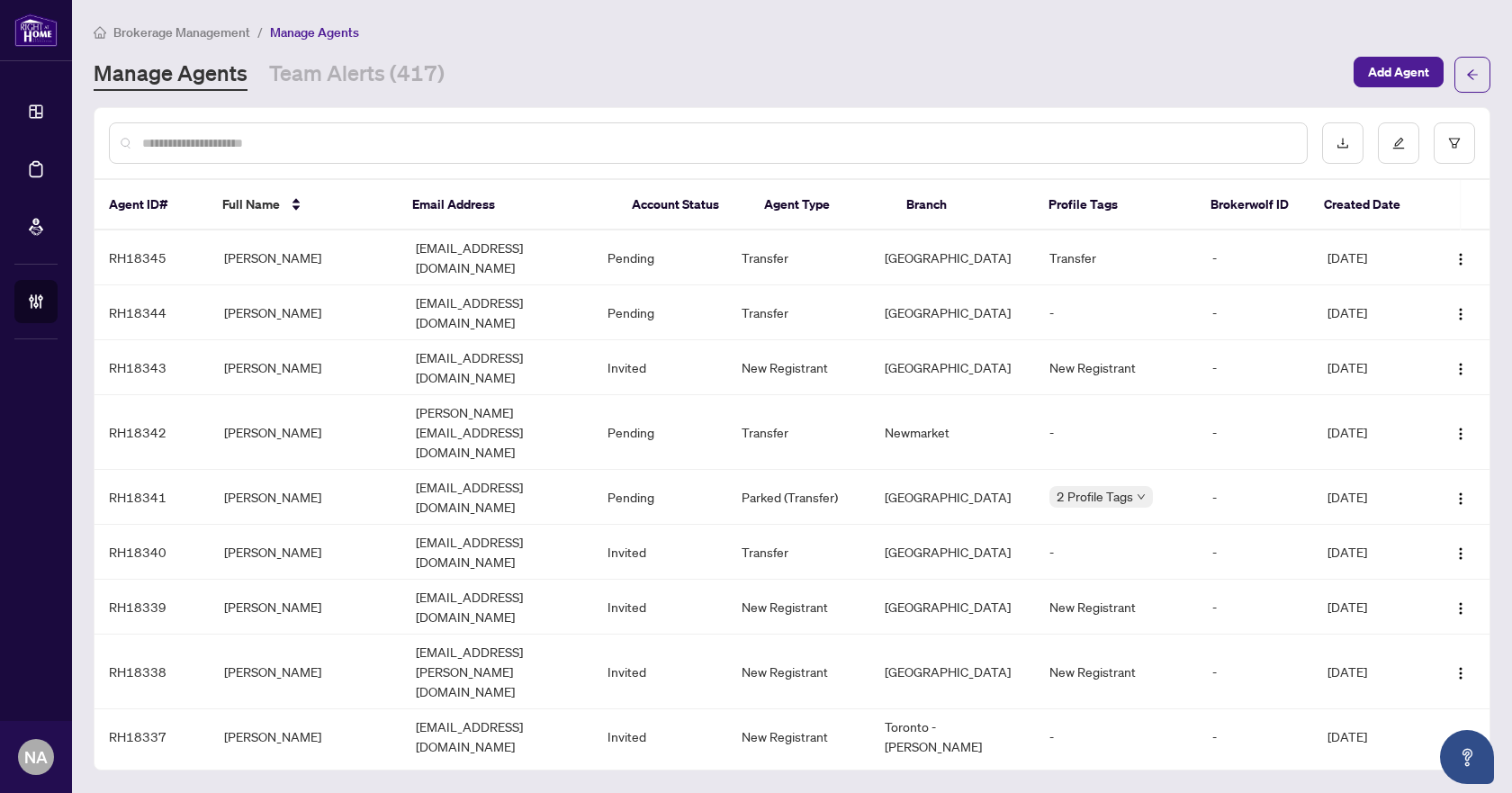
click at [346, 57] on div "Manage Agents Team Alerts (417) Add Agent" at bounding box center [792, 75] width 1397 height 36
click at [347, 69] on link "Team Alerts (417)" at bounding box center [356, 74] width 175 height 32
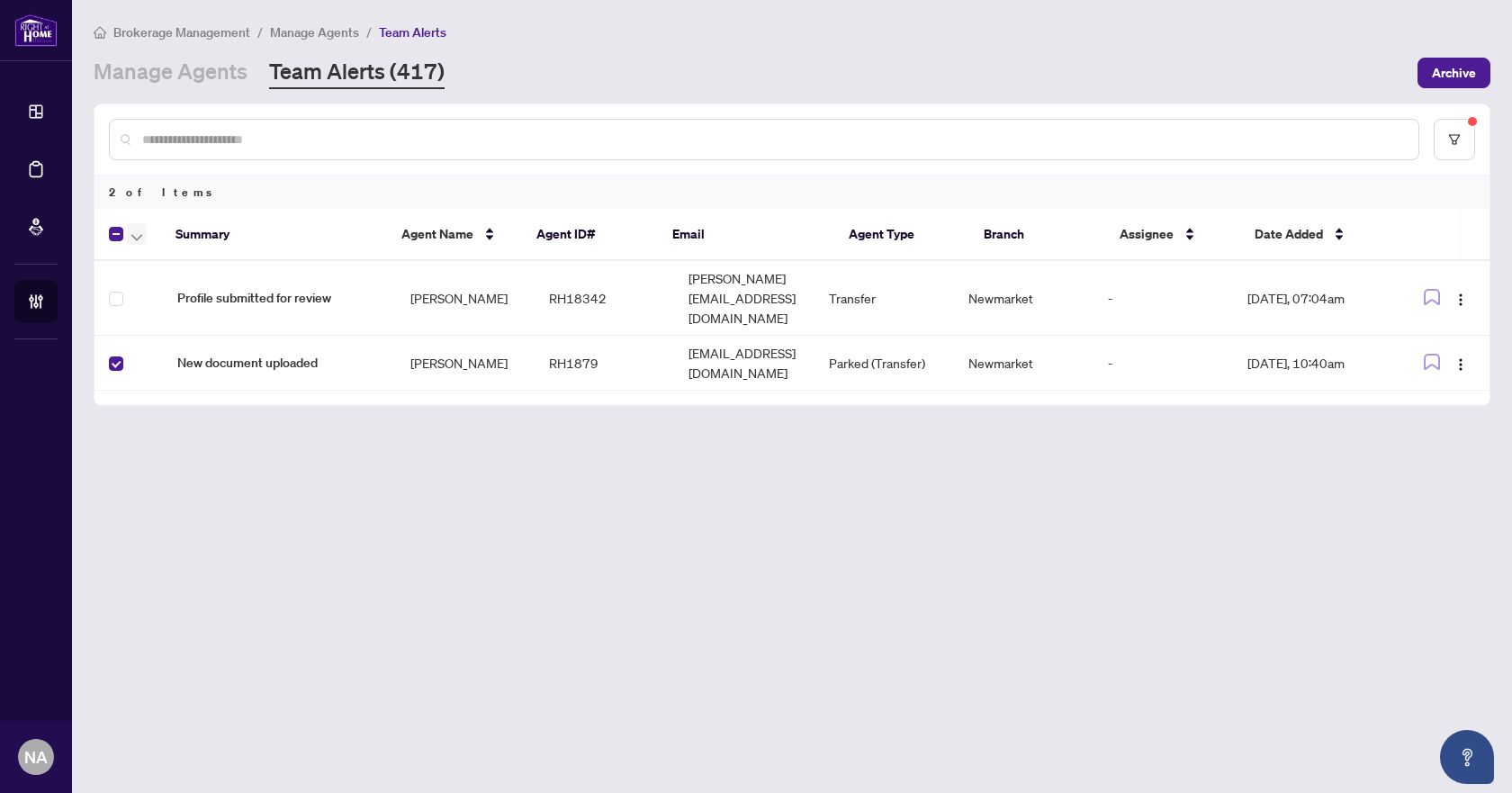
click at [135, 224] on span "button" at bounding box center [137, 234] width 11 height 20
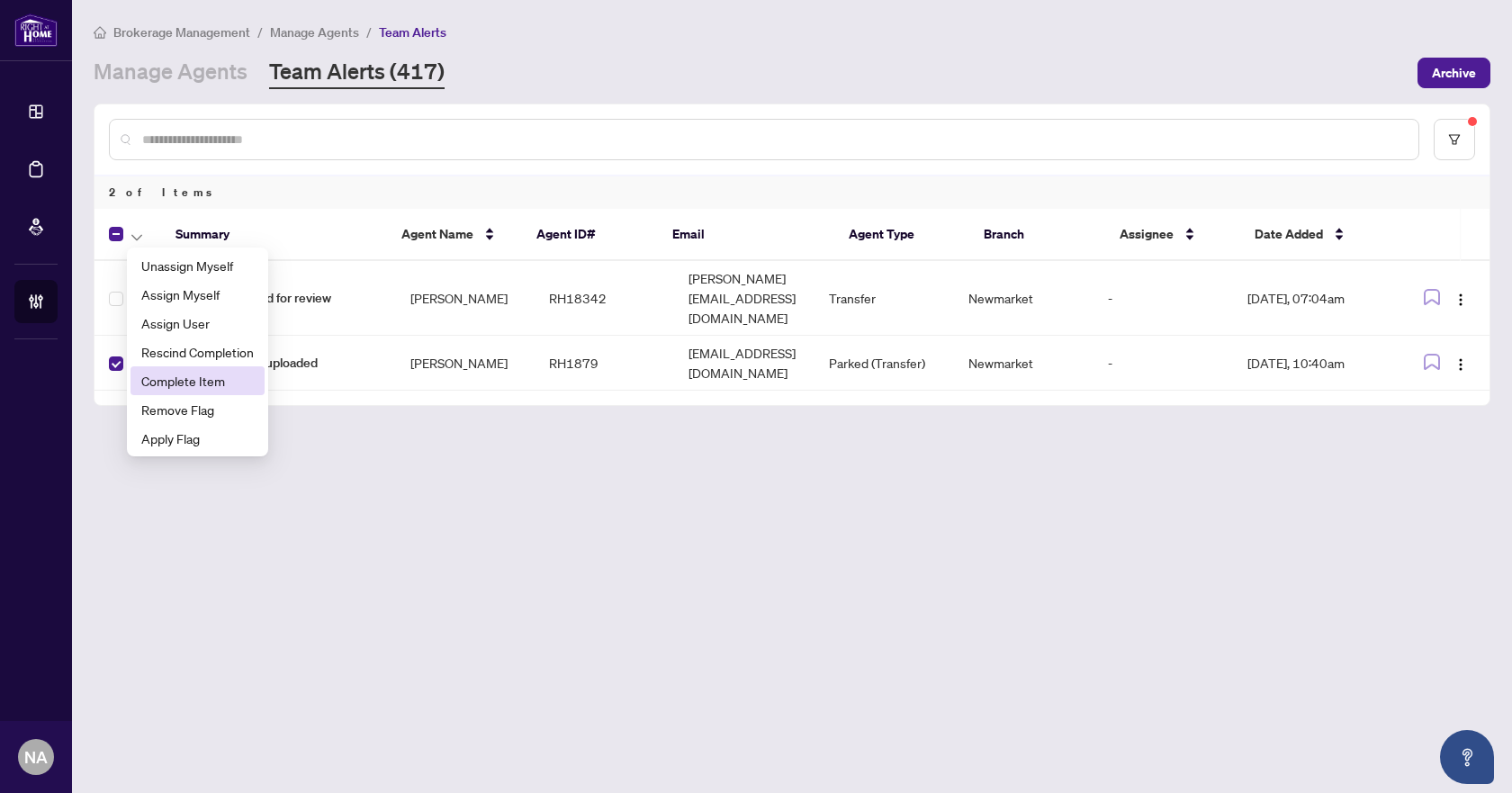
click at [176, 380] on span "Complete Item" at bounding box center [198, 381] width 112 height 20
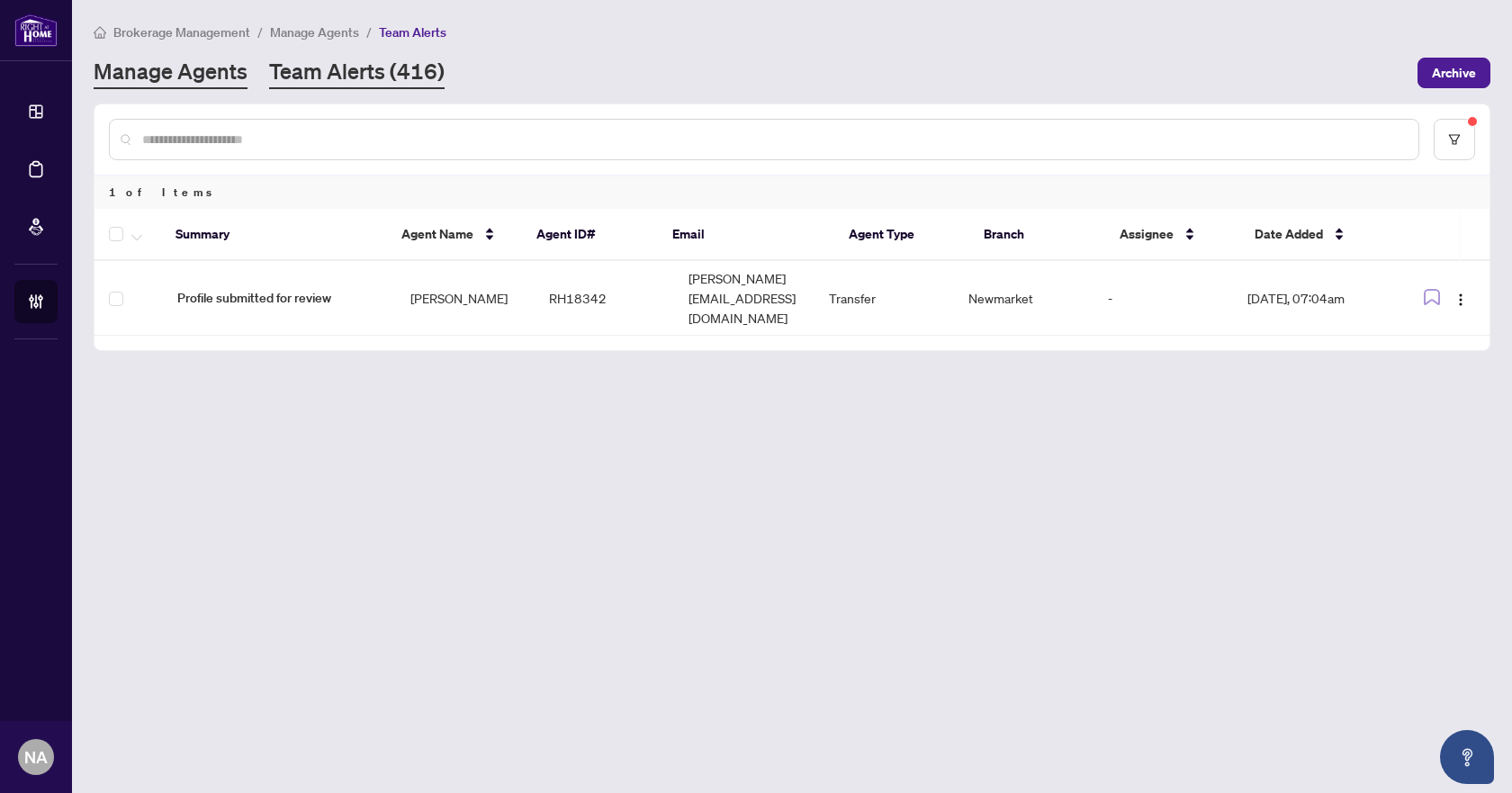
click at [177, 78] on link "Manage Agents" at bounding box center [170, 73] width 153 height 32
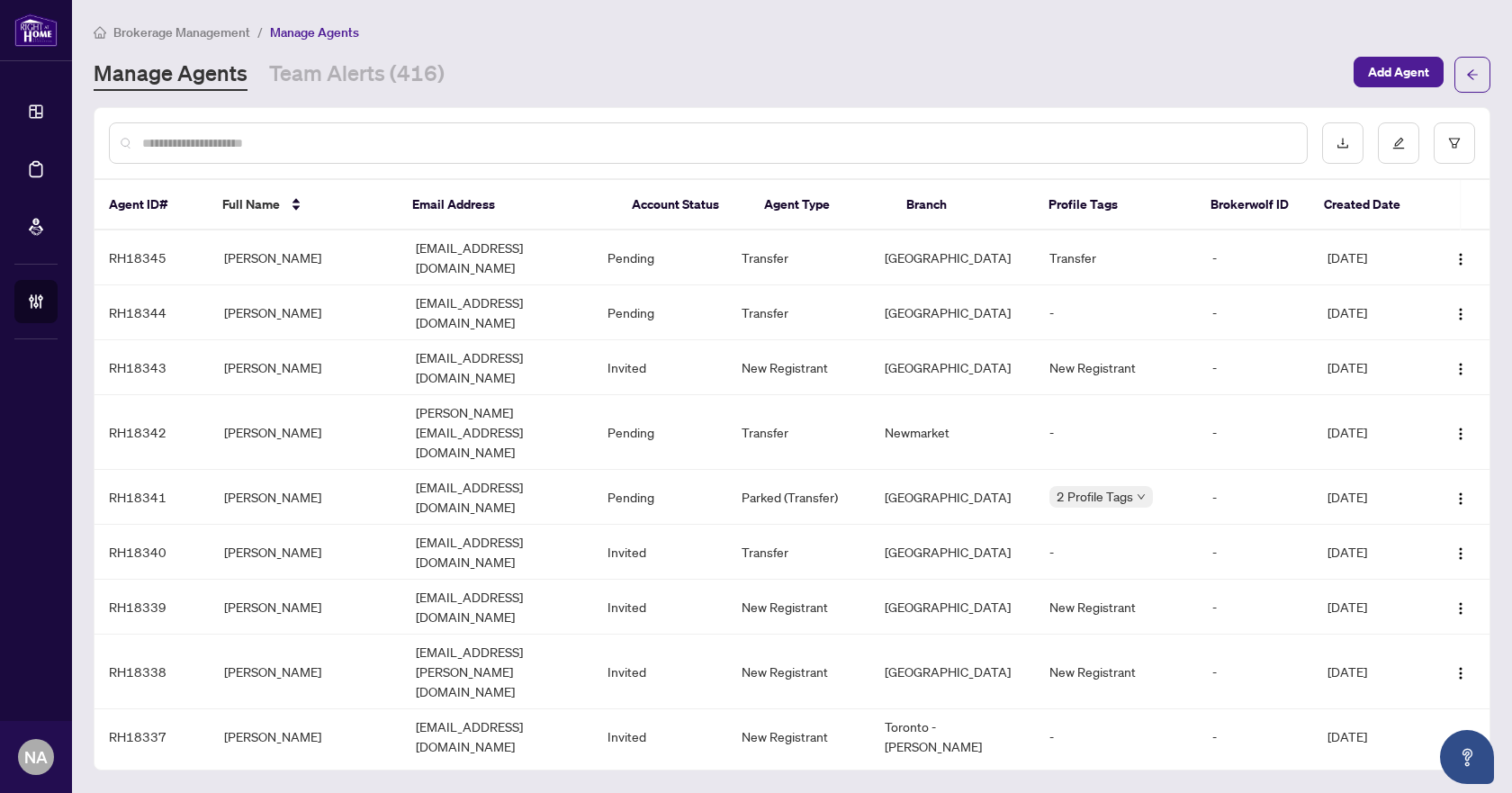
click at [216, 152] on input "text" at bounding box center [717, 143] width 1150 height 20
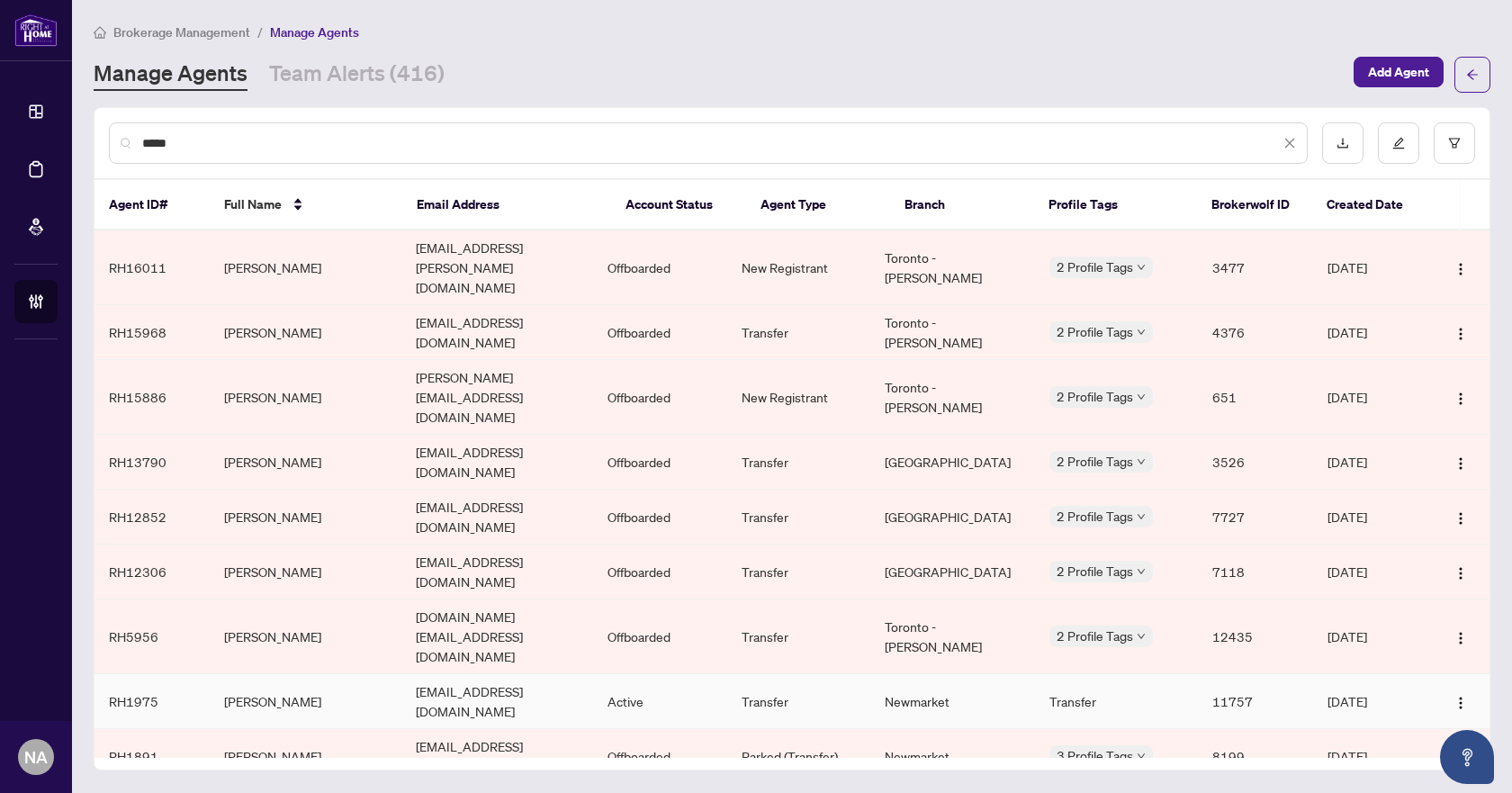
type input "*****"
click at [275, 674] on td "Beverley Mercer" at bounding box center [305, 702] width 192 height 55
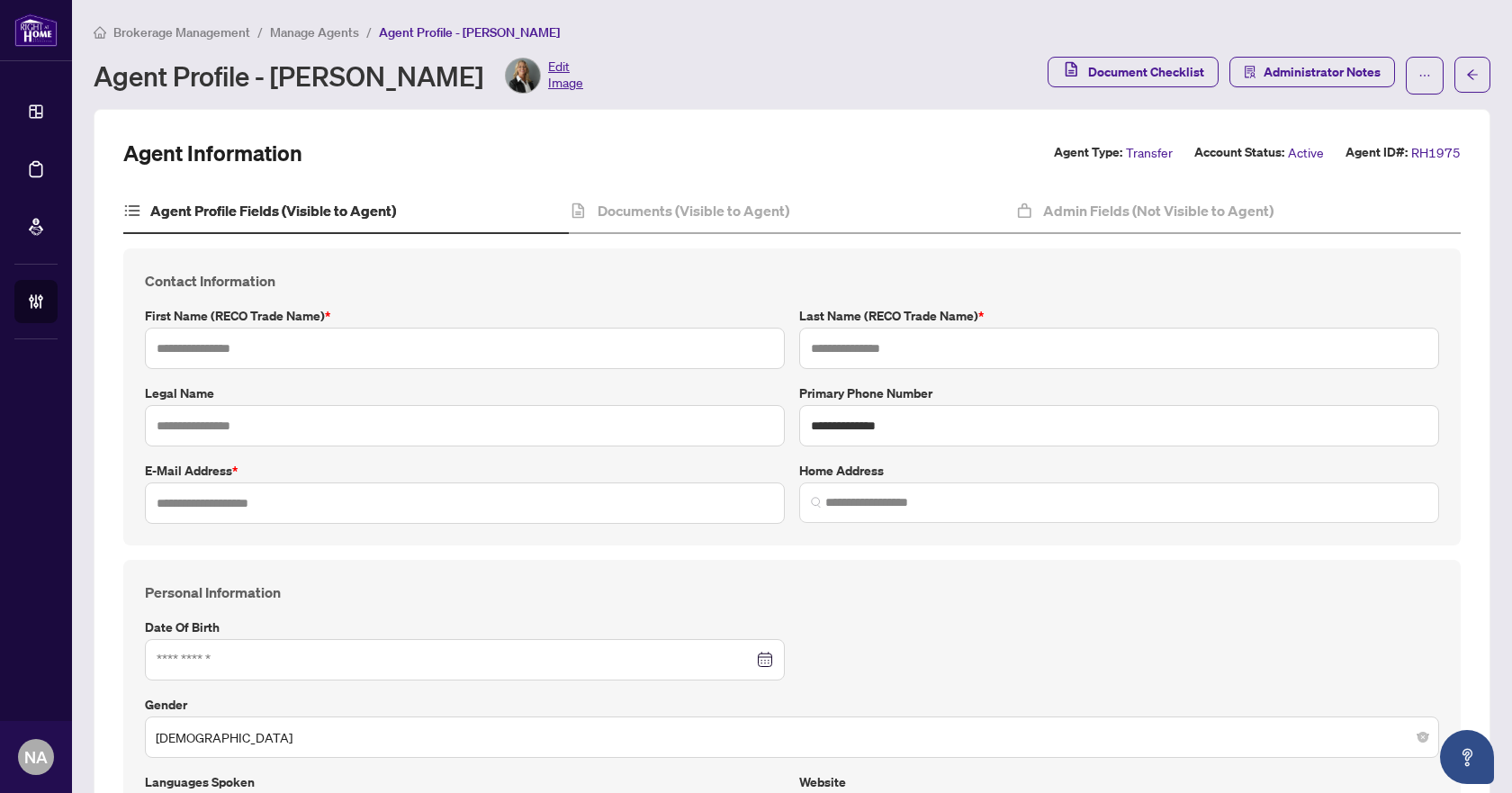
type textarea "**********"
type input "********"
type input "******"
type input "**********"
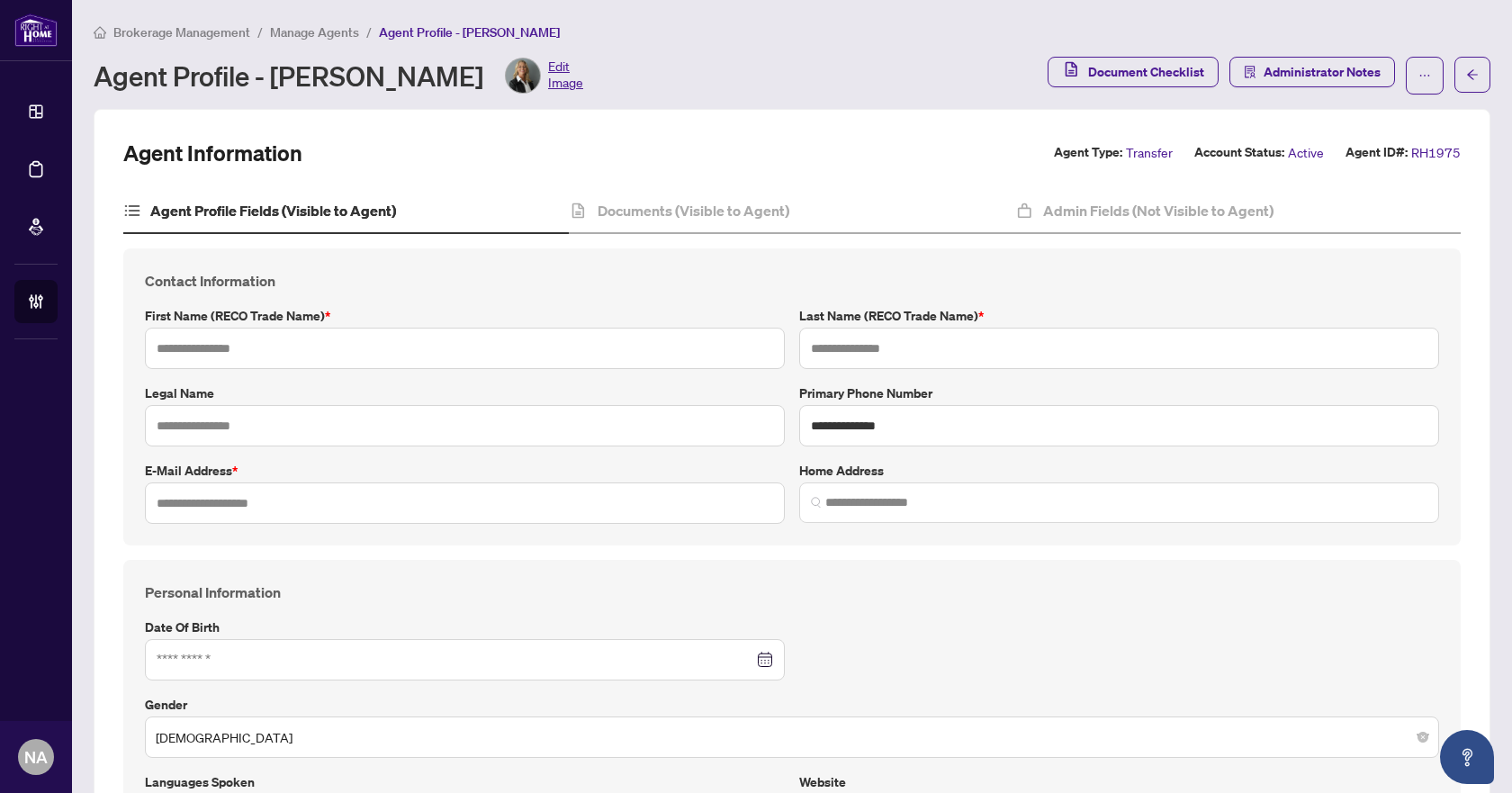
type input "**********"
type input "*********"
type input "**********"
type input "******"
type input "**********"
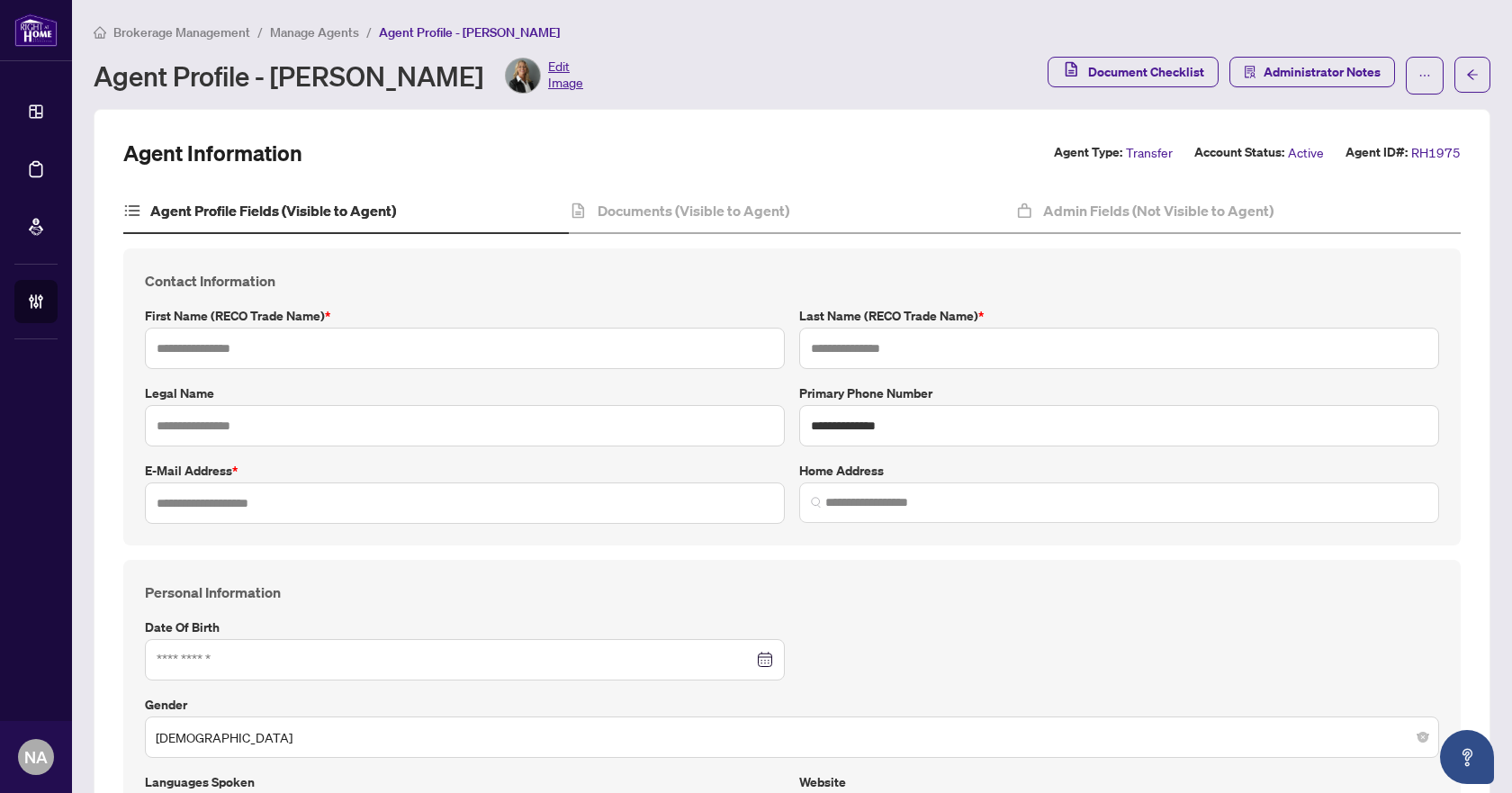
type input "**"
type input "******"
type input "*"
type input "*******"
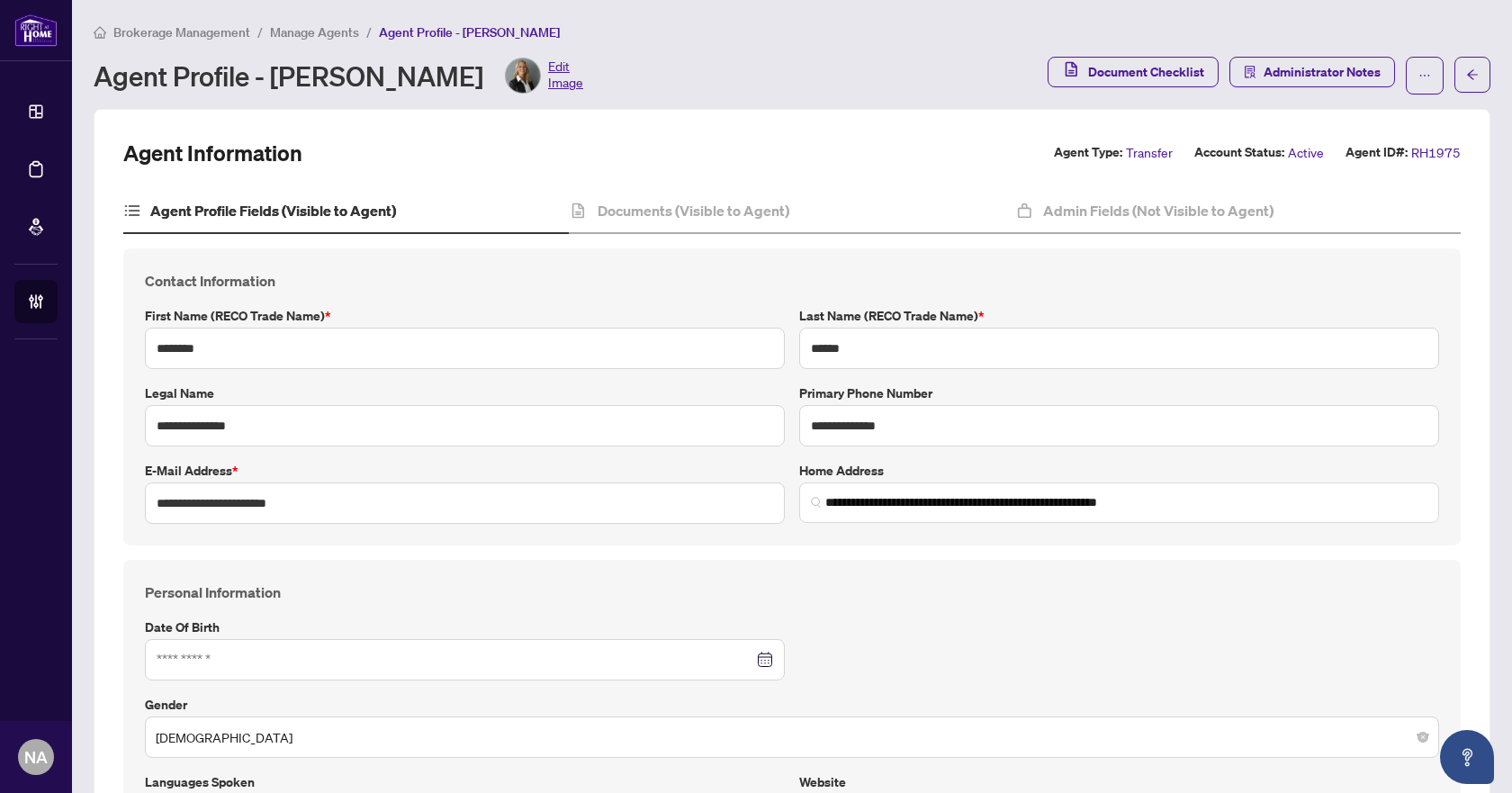
type input "**********"
type input "****"
type input "**********"
click at [719, 575] on div "**********" at bounding box center [791, 747] width 1337 height 375
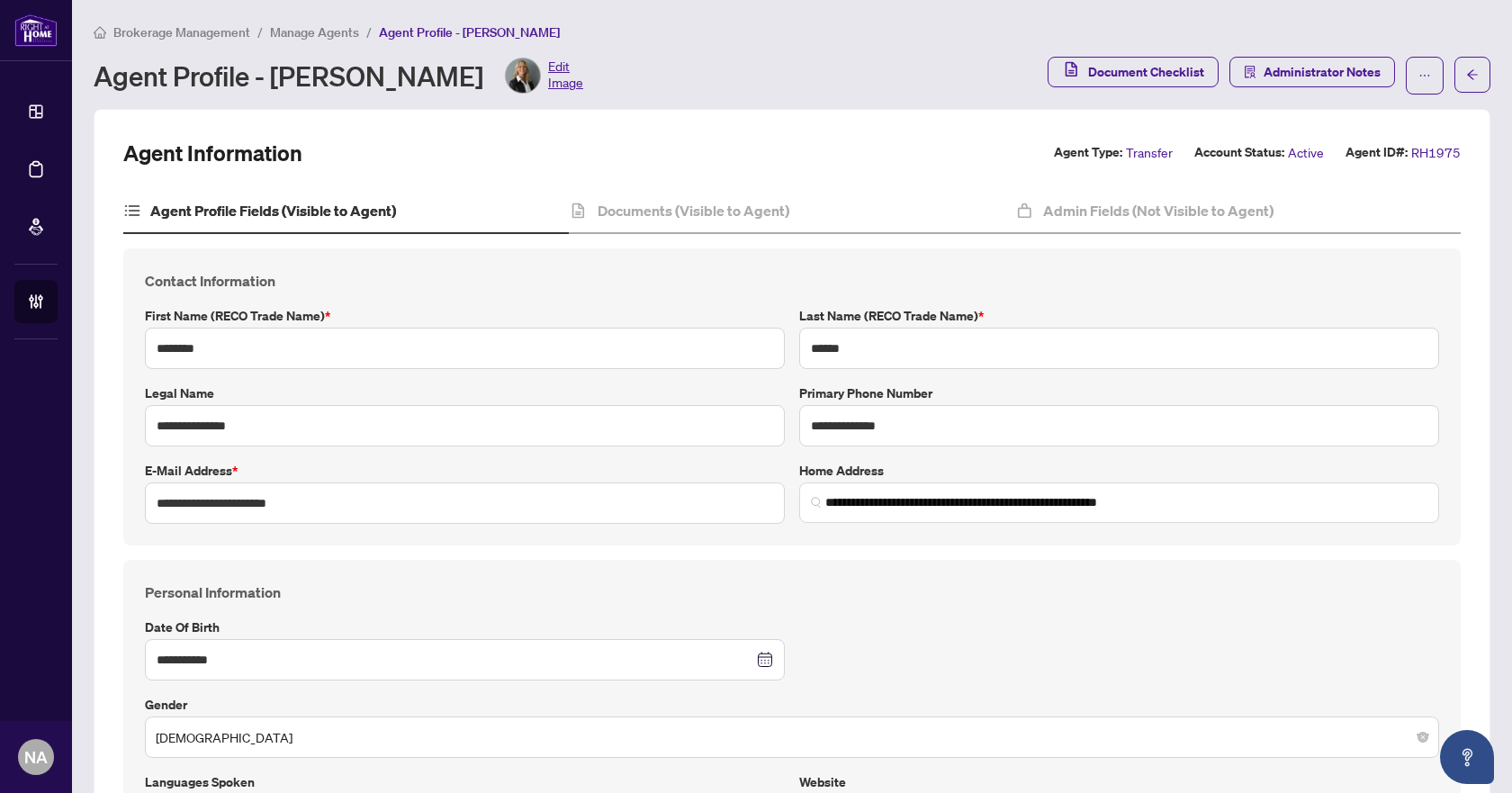
click at [295, 30] on span "Manage Agents" at bounding box center [314, 32] width 90 height 16
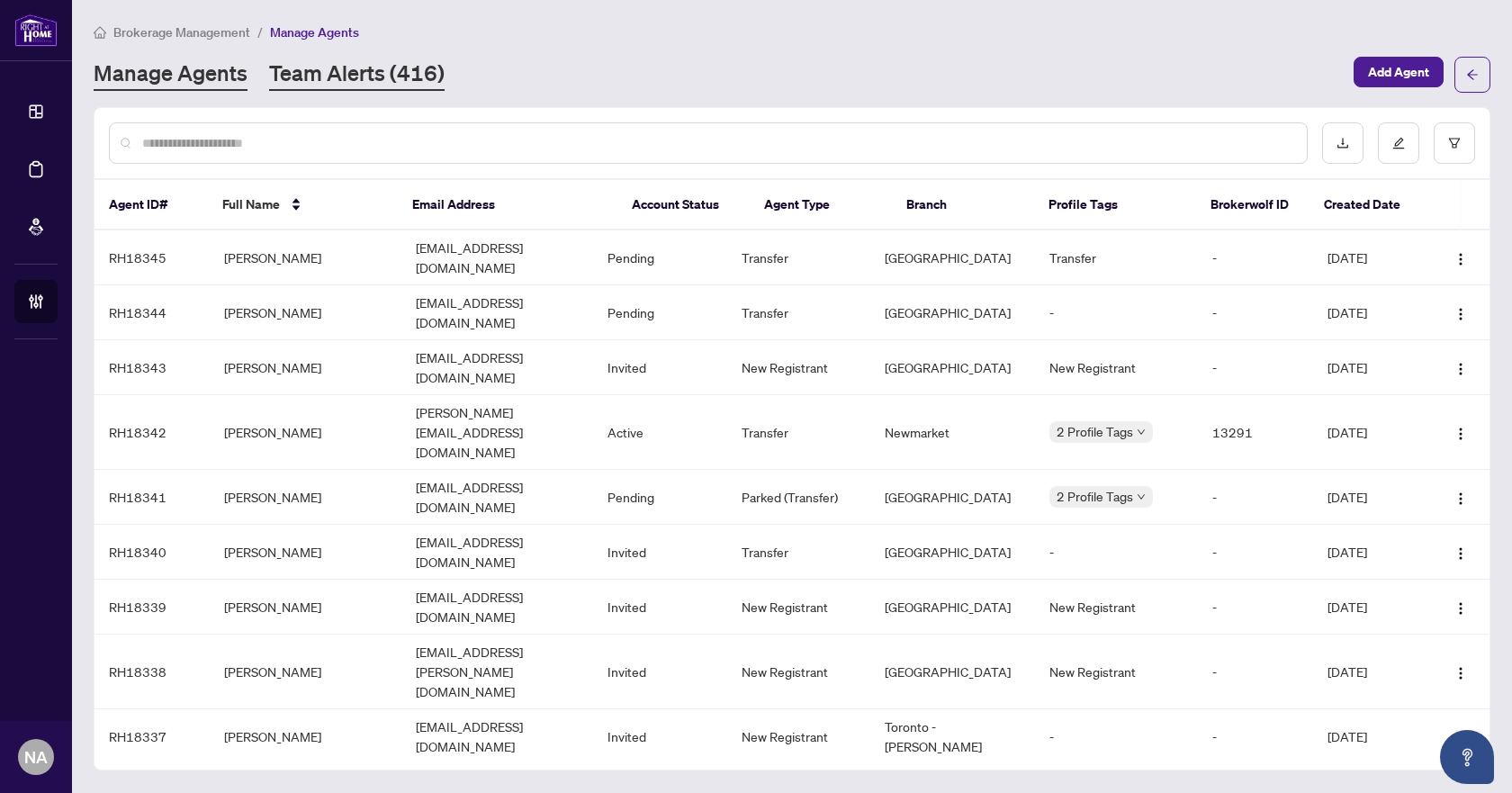
click at [338, 76] on link "Team Alerts (416)" at bounding box center [356, 74] width 175 height 32
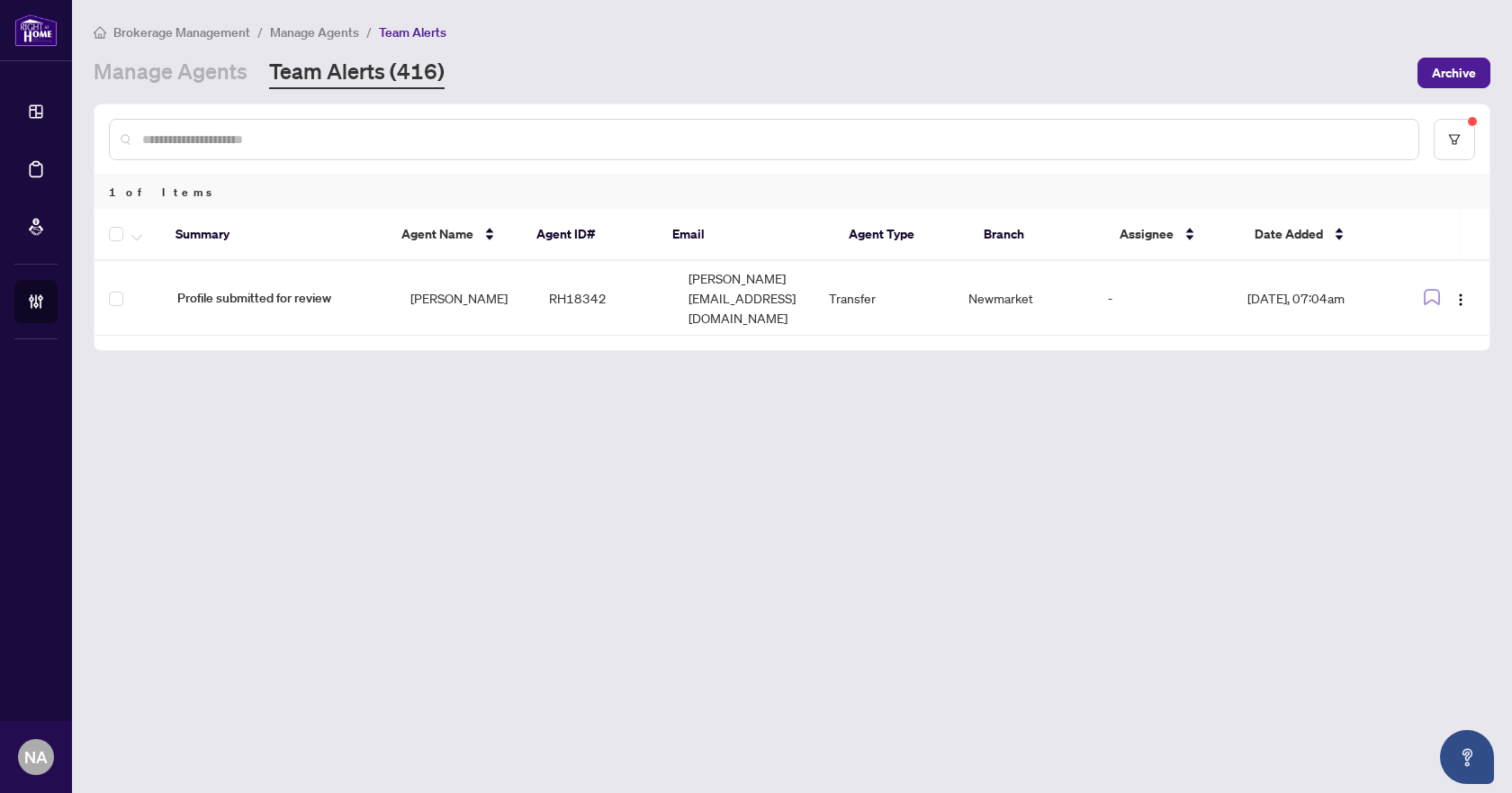
drag, startPoint x: 699, startPoint y: 685, endPoint x: 690, endPoint y: 675, distance: 13.5
click at [699, 685] on main "Brokerage Management / Manage Agents / Team Alerts Manage Agents Team Alerts (4…" at bounding box center [791, 396] width 1439 height 793
click at [170, 73] on link "Manage Agents" at bounding box center [170, 73] width 153 height 32
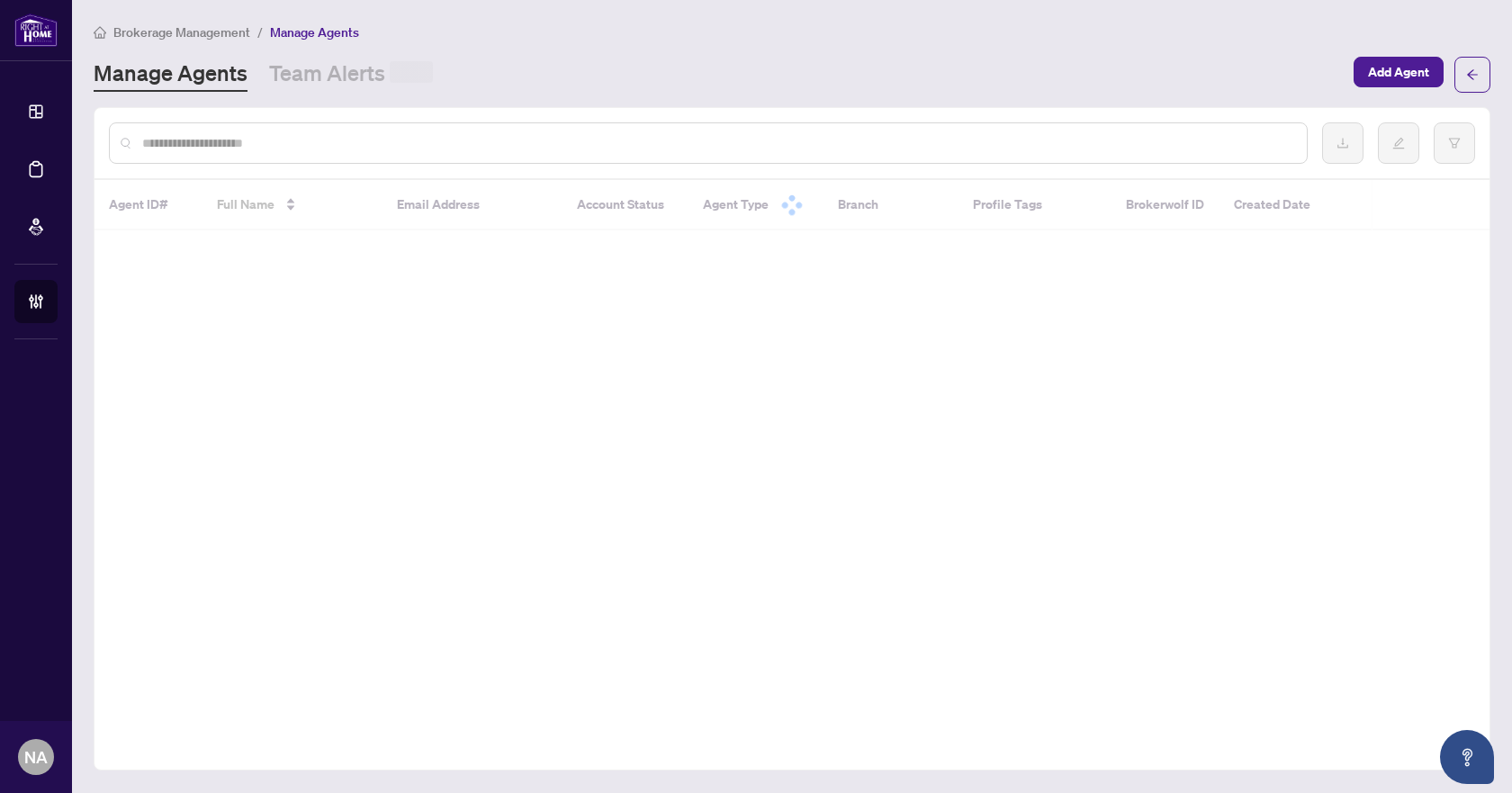
click at [256, 144] on input "text" at bounding box center [717, 143] width 1150 height 20
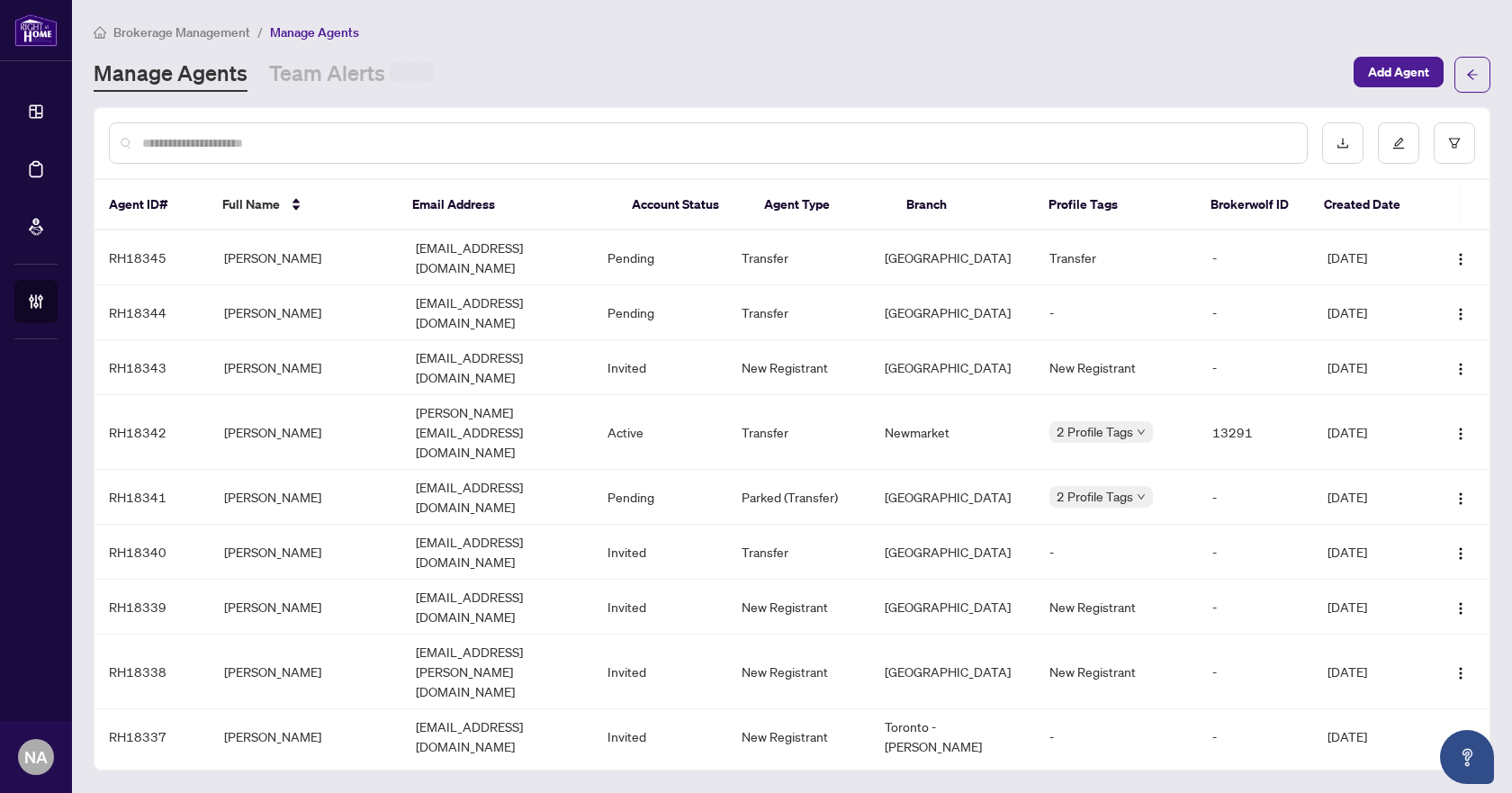
click at [311, 144] on input "text" at bounding box center [717, 143] width 1150 height 20
paste input "*"
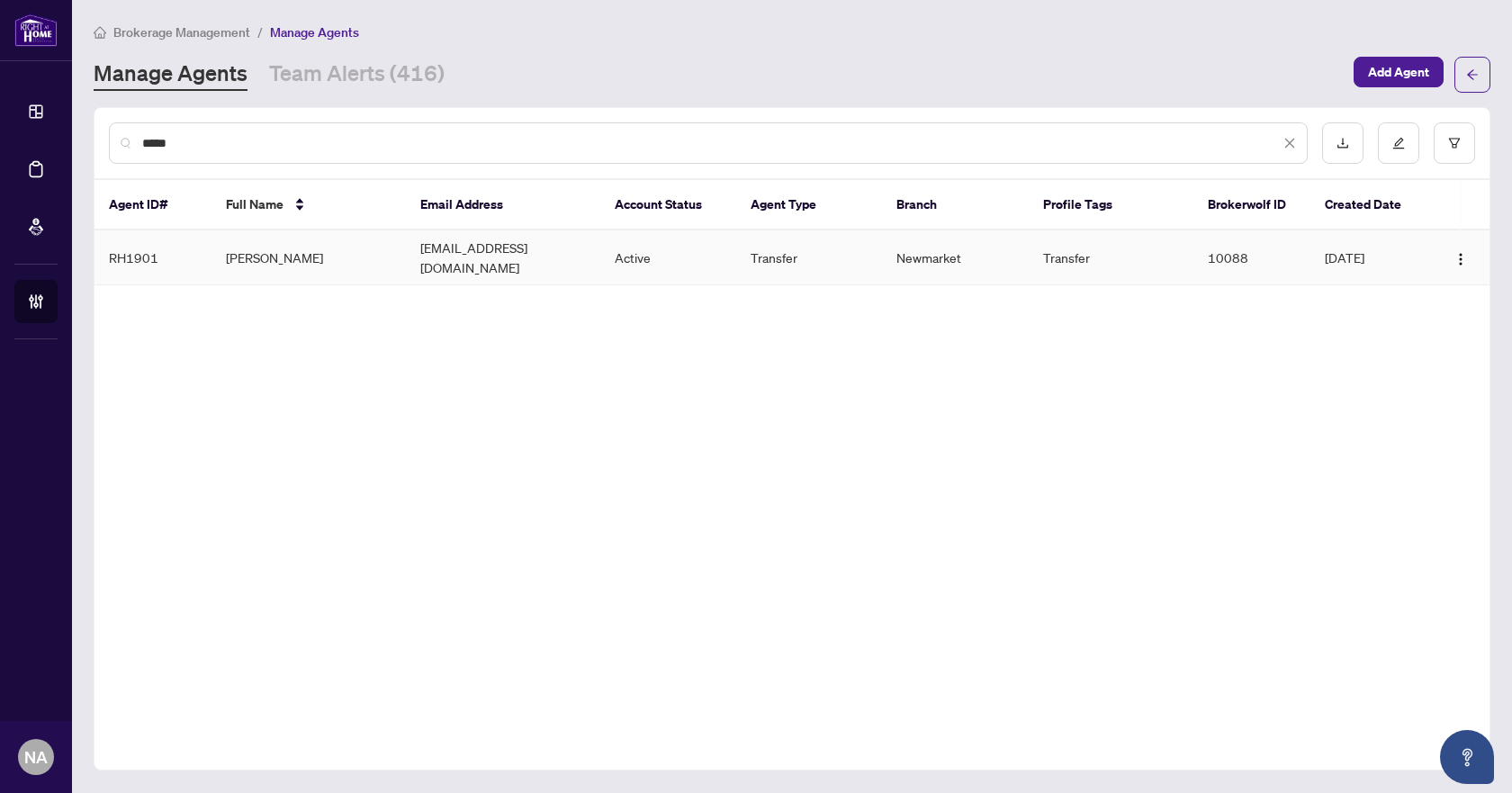
type input "*****"
click at [326, 250] on td "Roxsana Lerma Rodriguez" at bounding box center [309, 258] width 195 height 55
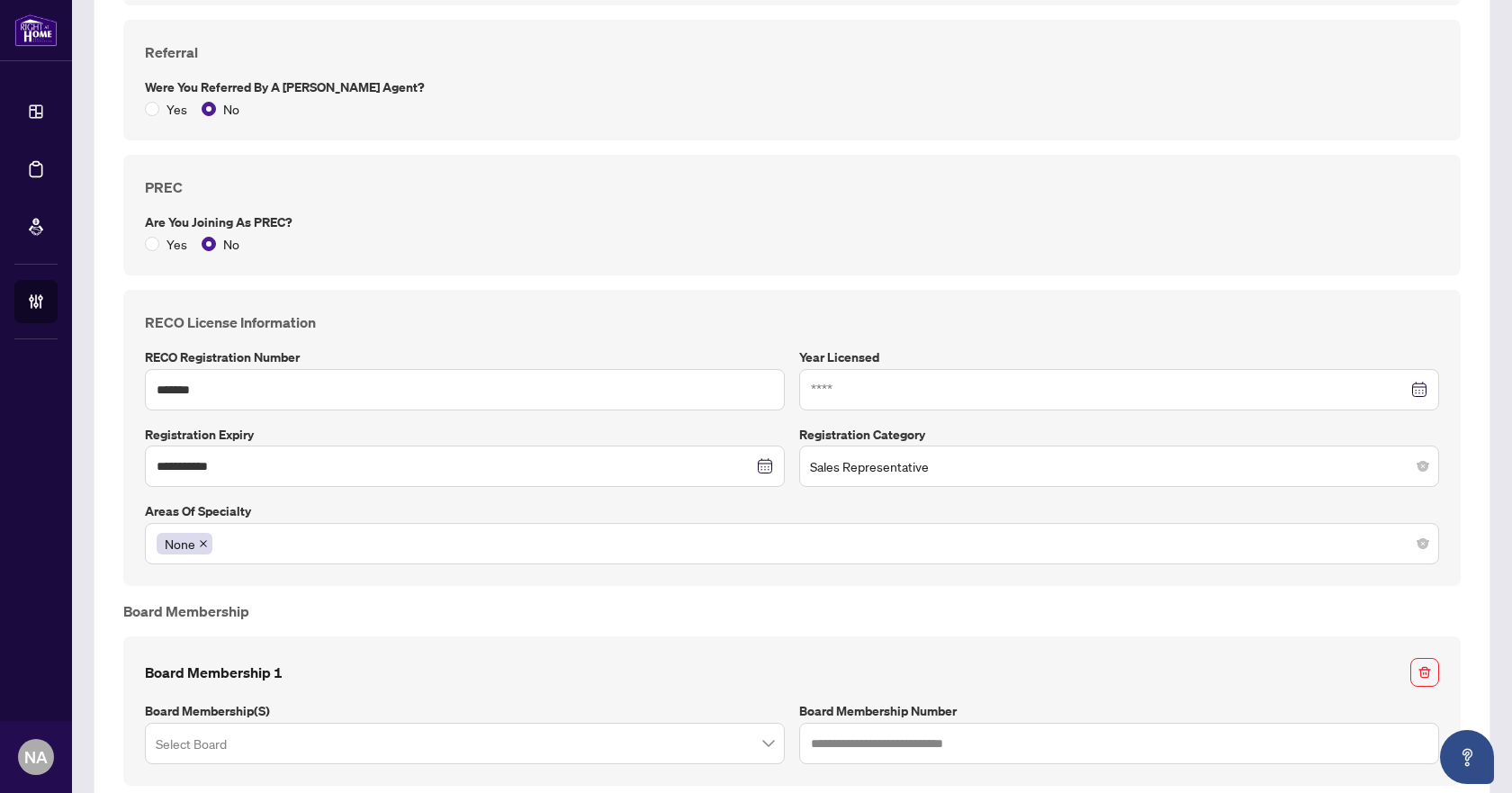
scroll to position [1619, 0]
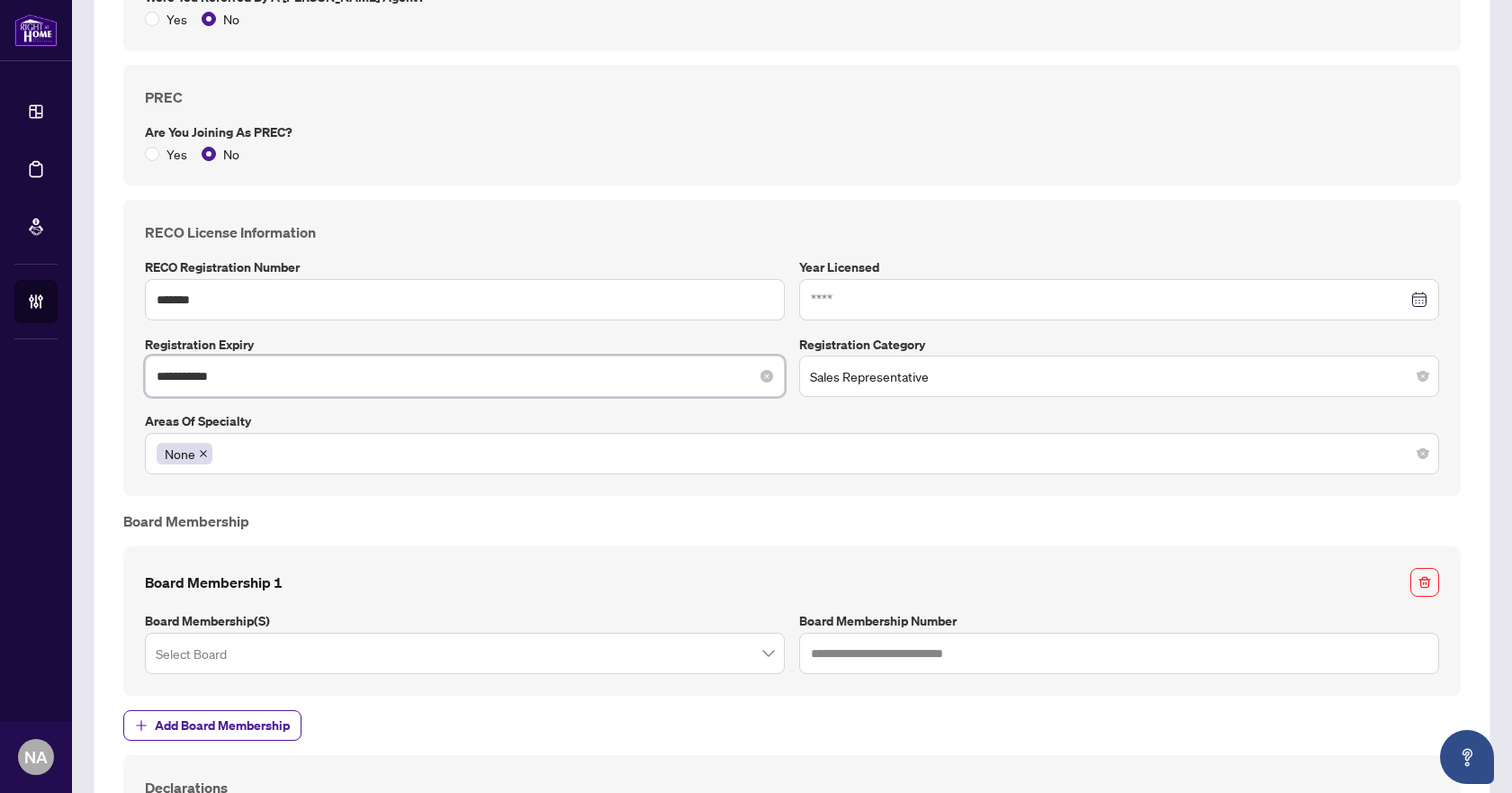
click at [257, 378] on input "**********" at bounding box center [454, 376] width 596 height 20
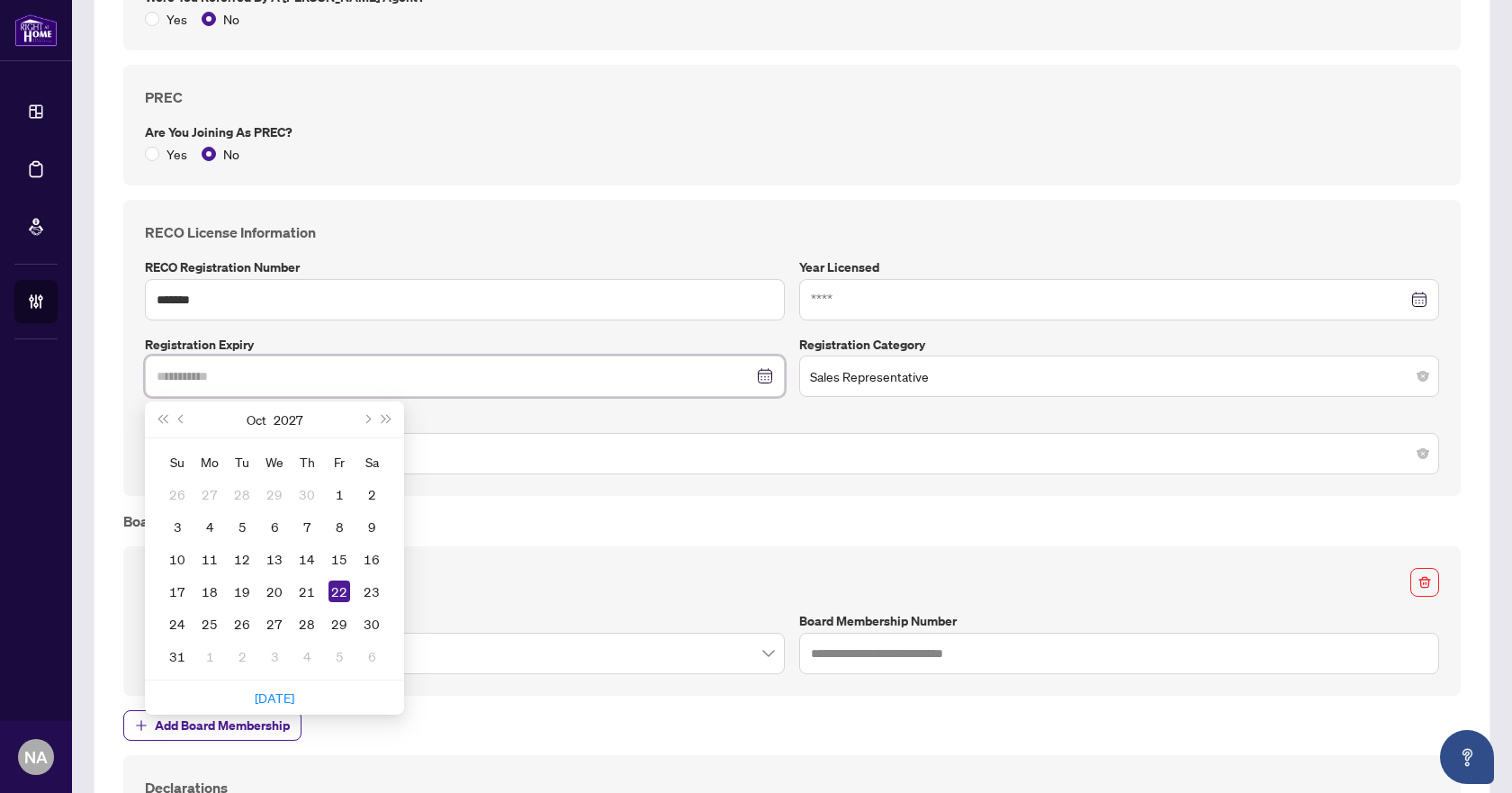
type input "**********"
click at [344, 591] on div "22" at bounding box center [339, 591] width 22 height 22
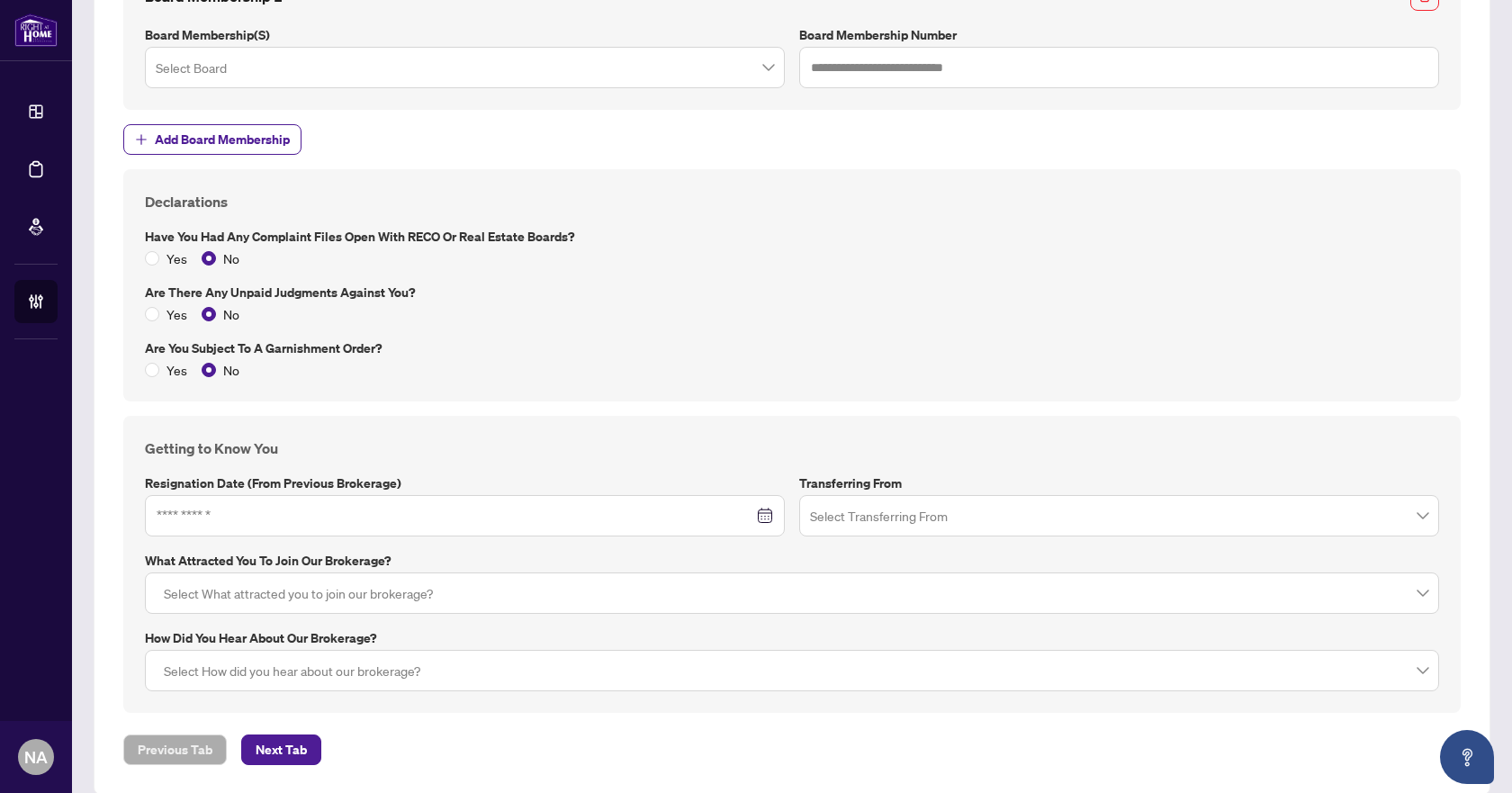
scroll to position [2228, 0]
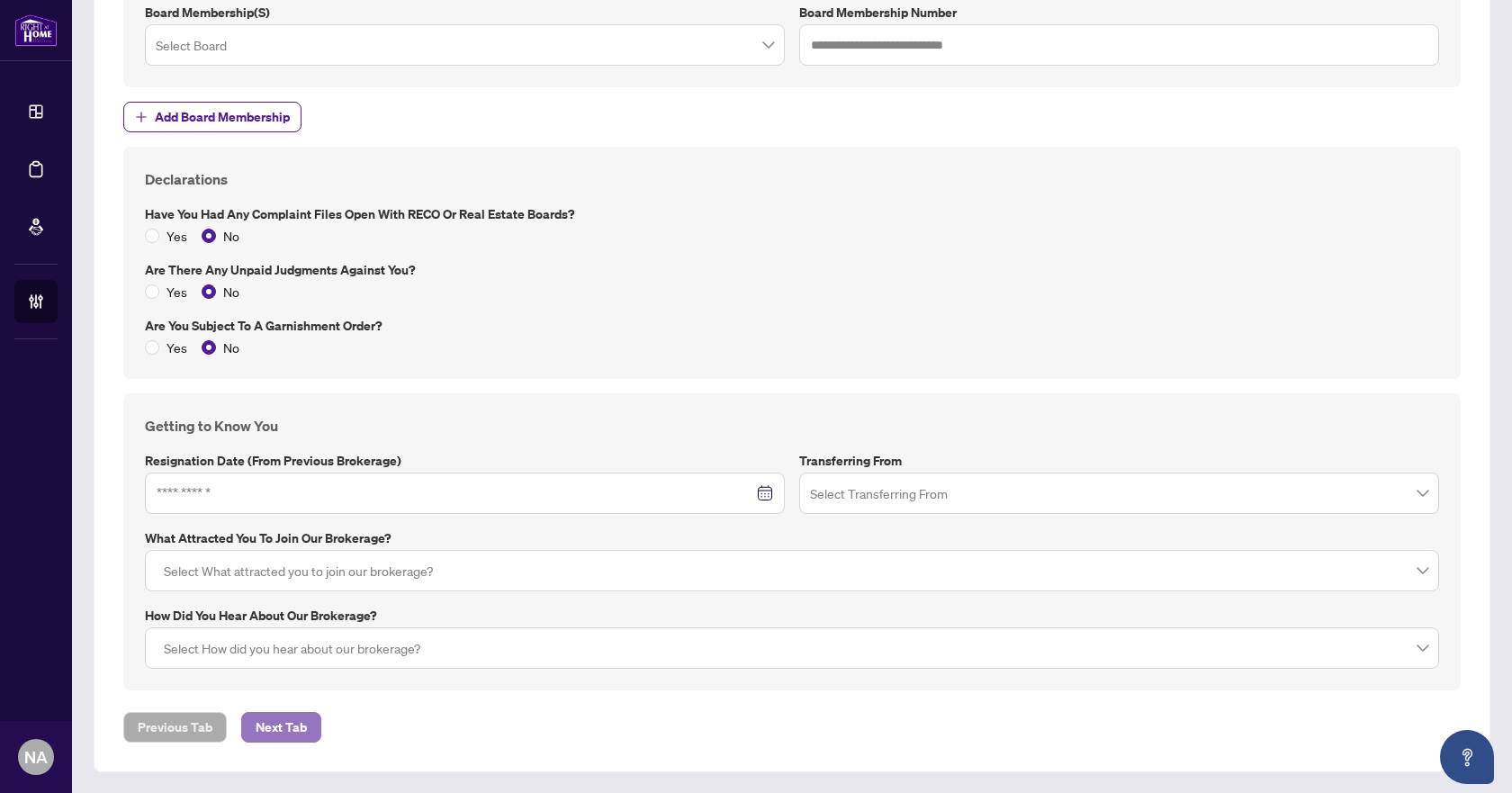
click at [264, 731] on span "Next Tab" at bounding box center [281, 726] width 51 height 29
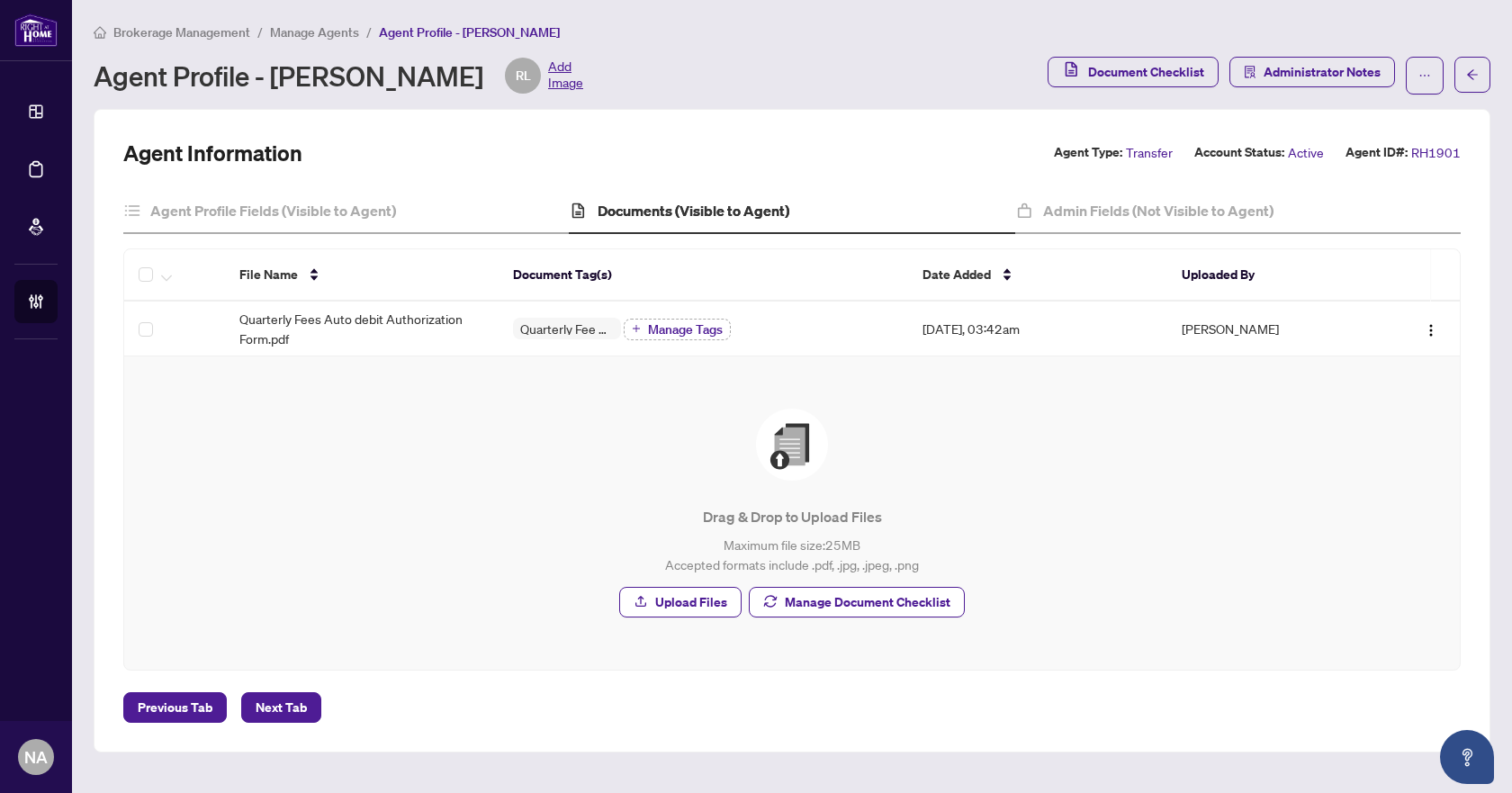
click at [328, 37] on span "Manage Agents" at bounding box center [314, 32] width 90 height 16
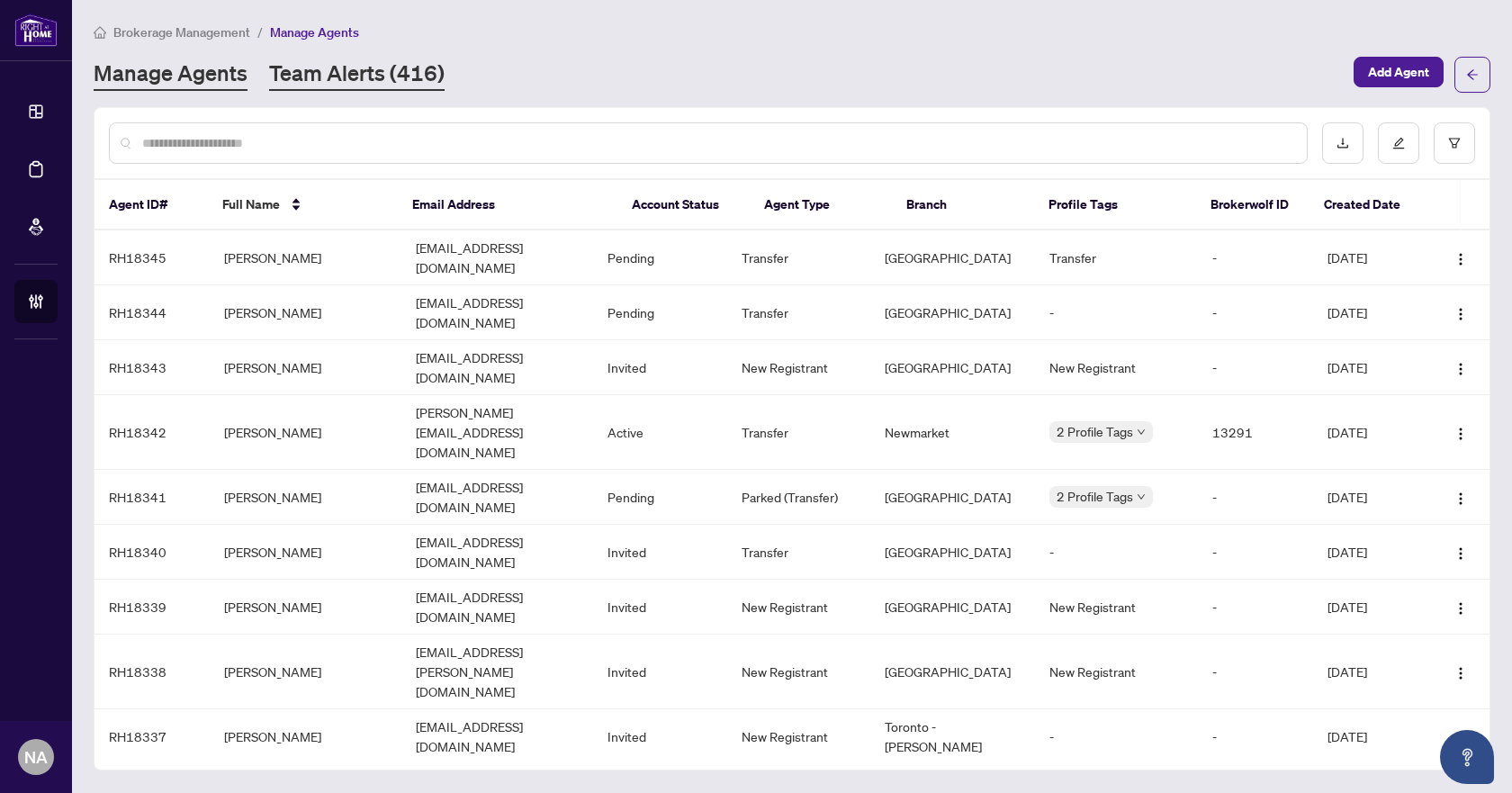
click at [358, 78] on link "Team Alerts (416)" at bounding box center [356, 74] width 175 height 32
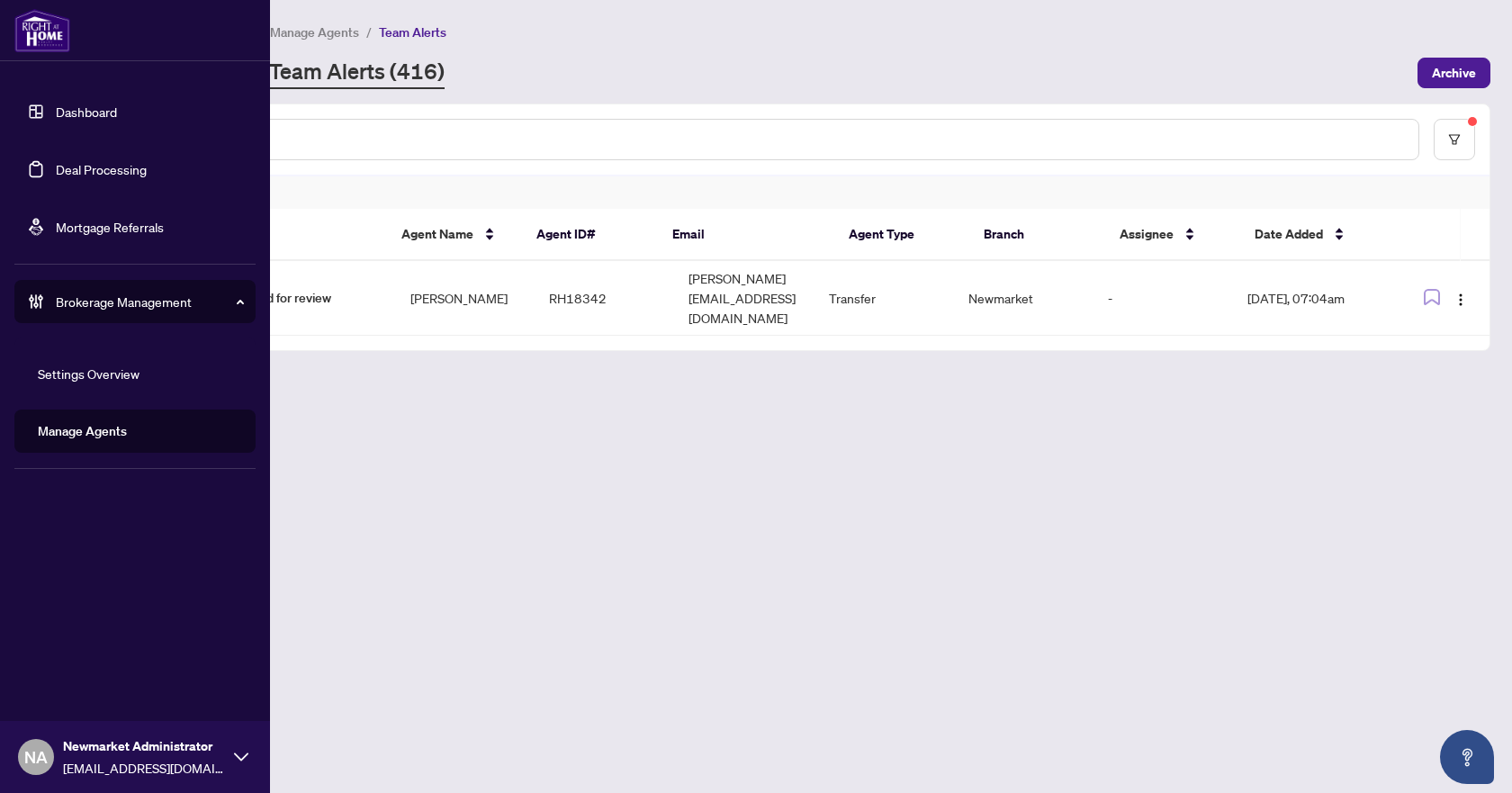
click at [62, 161] on link "Deal Processing" at bounding box center [101, 169] width 91 height 16
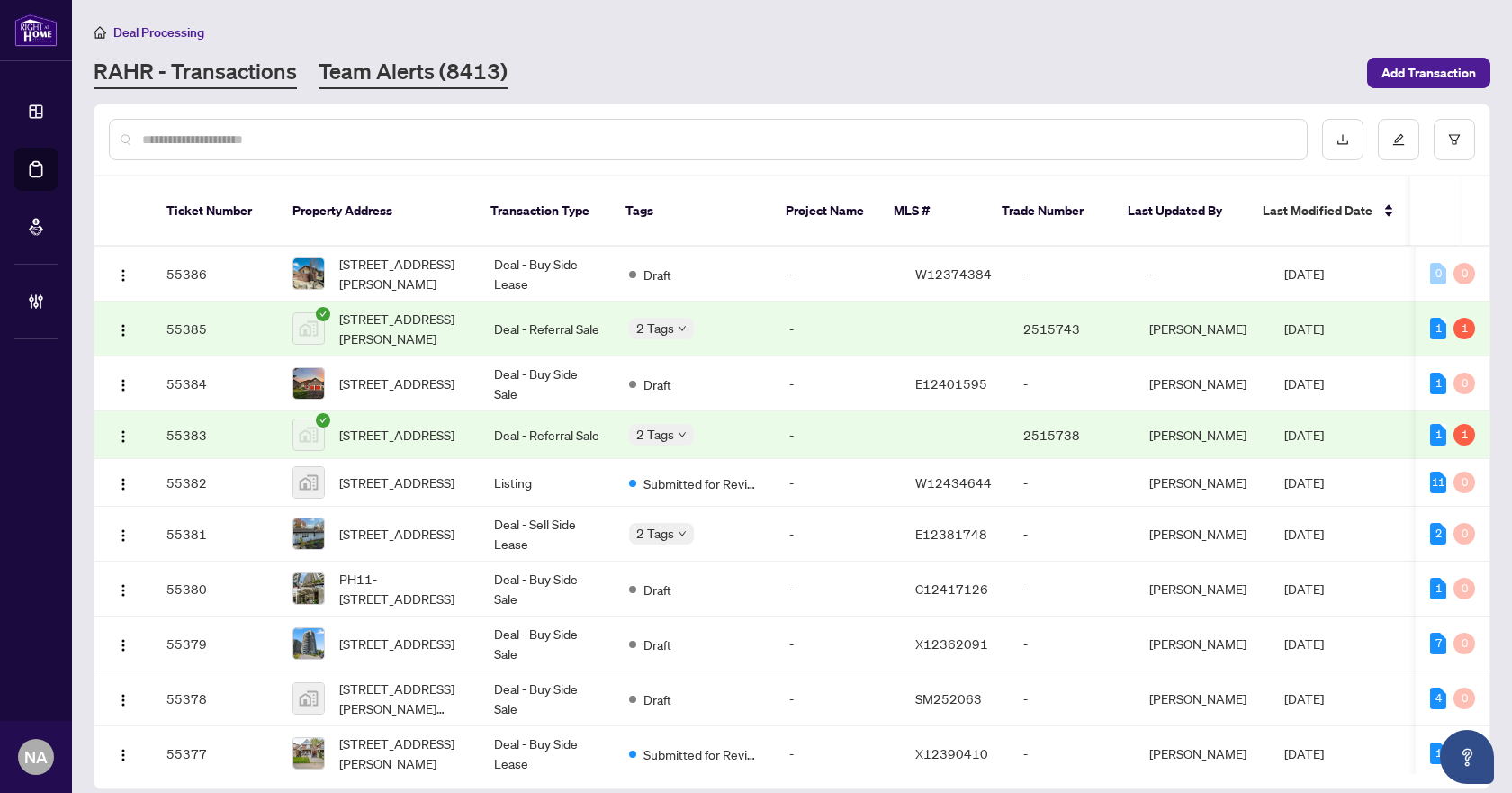
click at [361, 74] on link "Team Alerts (8413)" at bounding box center [413, 73] width 189 height 32
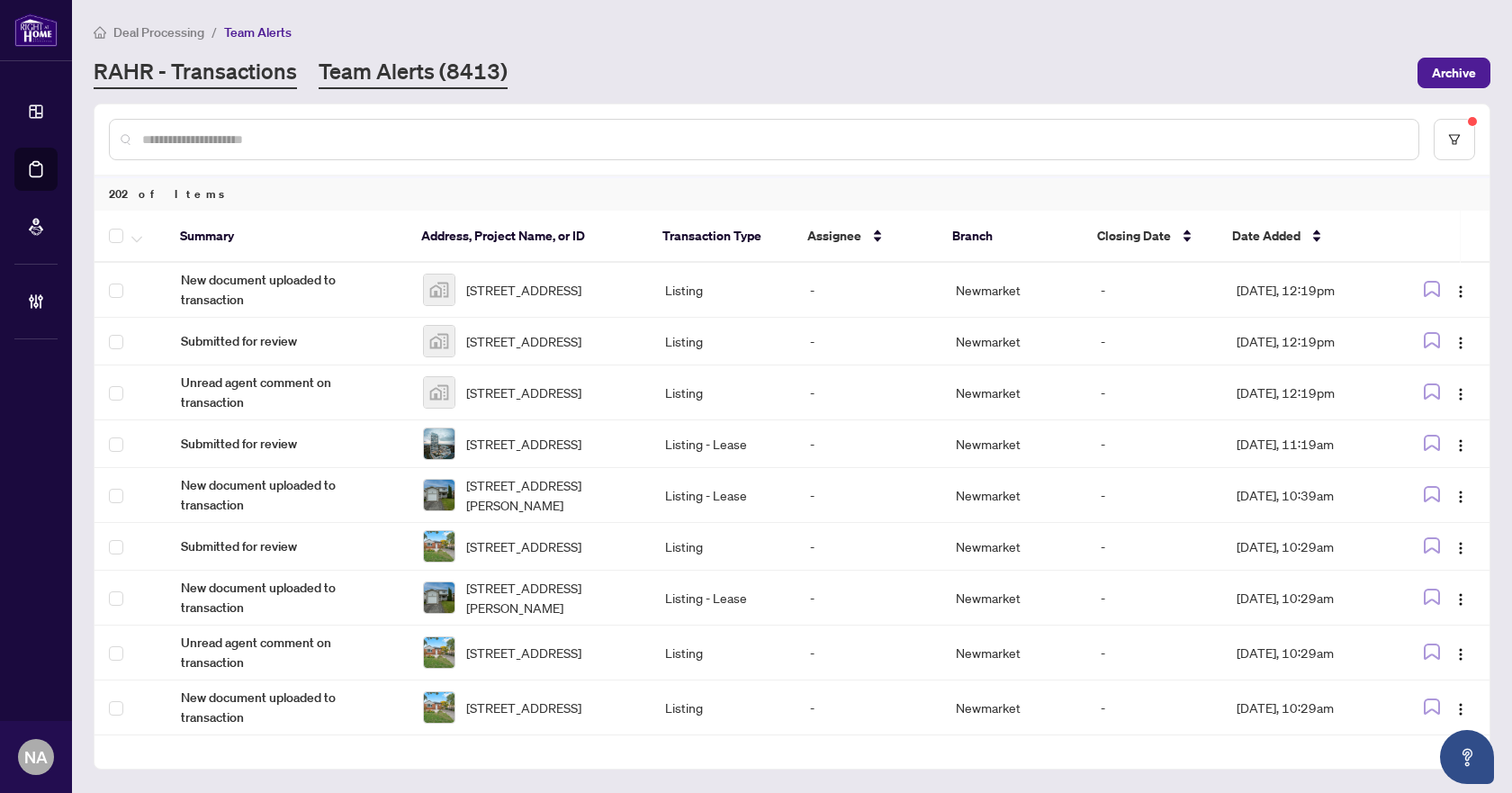
click at [202, 74] on link "RAHR - Transactions" at bounding box center [195, 73] width 204 height 32
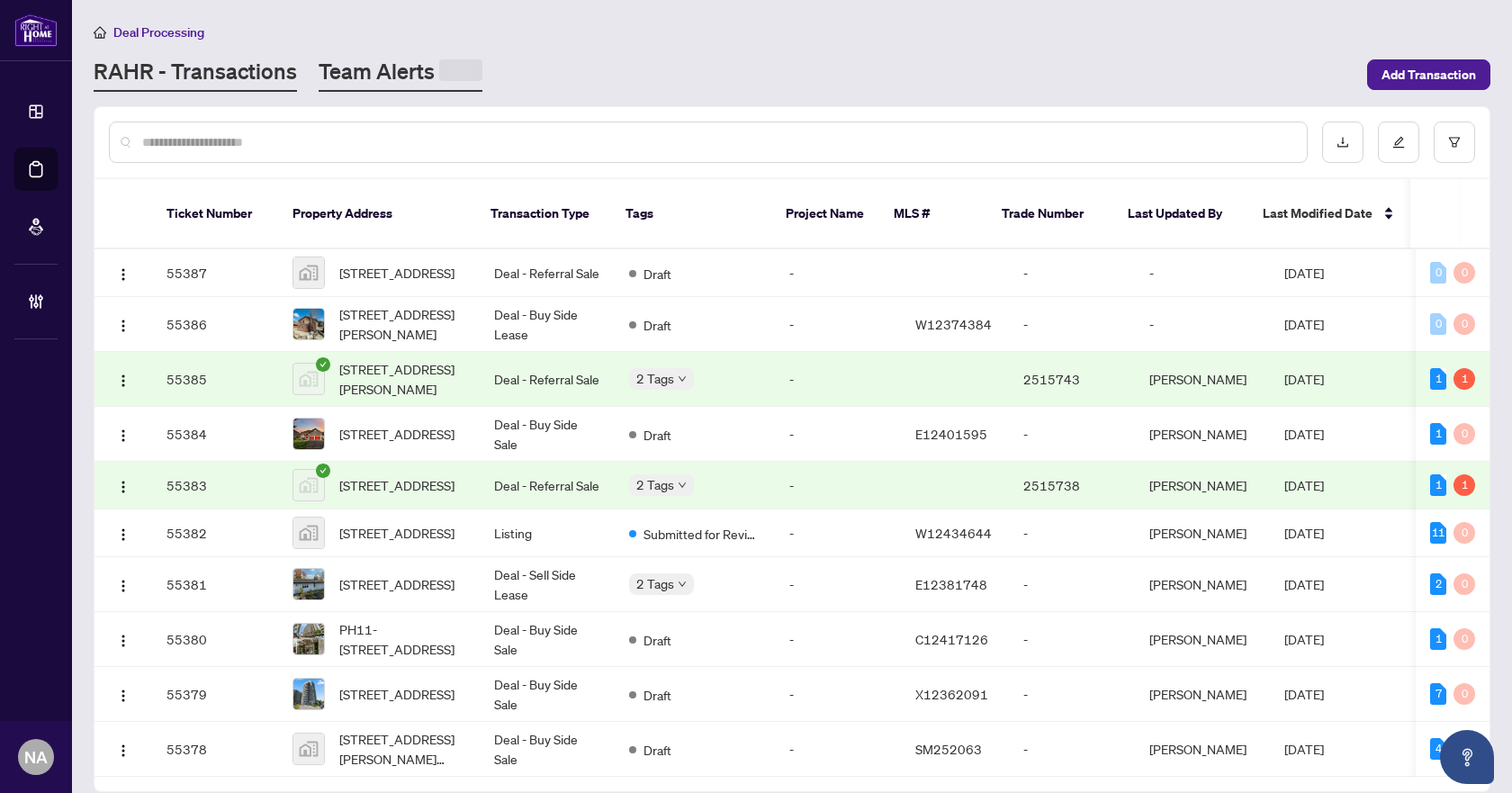
click at [390, 66] on link "Team Alerts" at bounding box center [400, 75] width 163 height 35
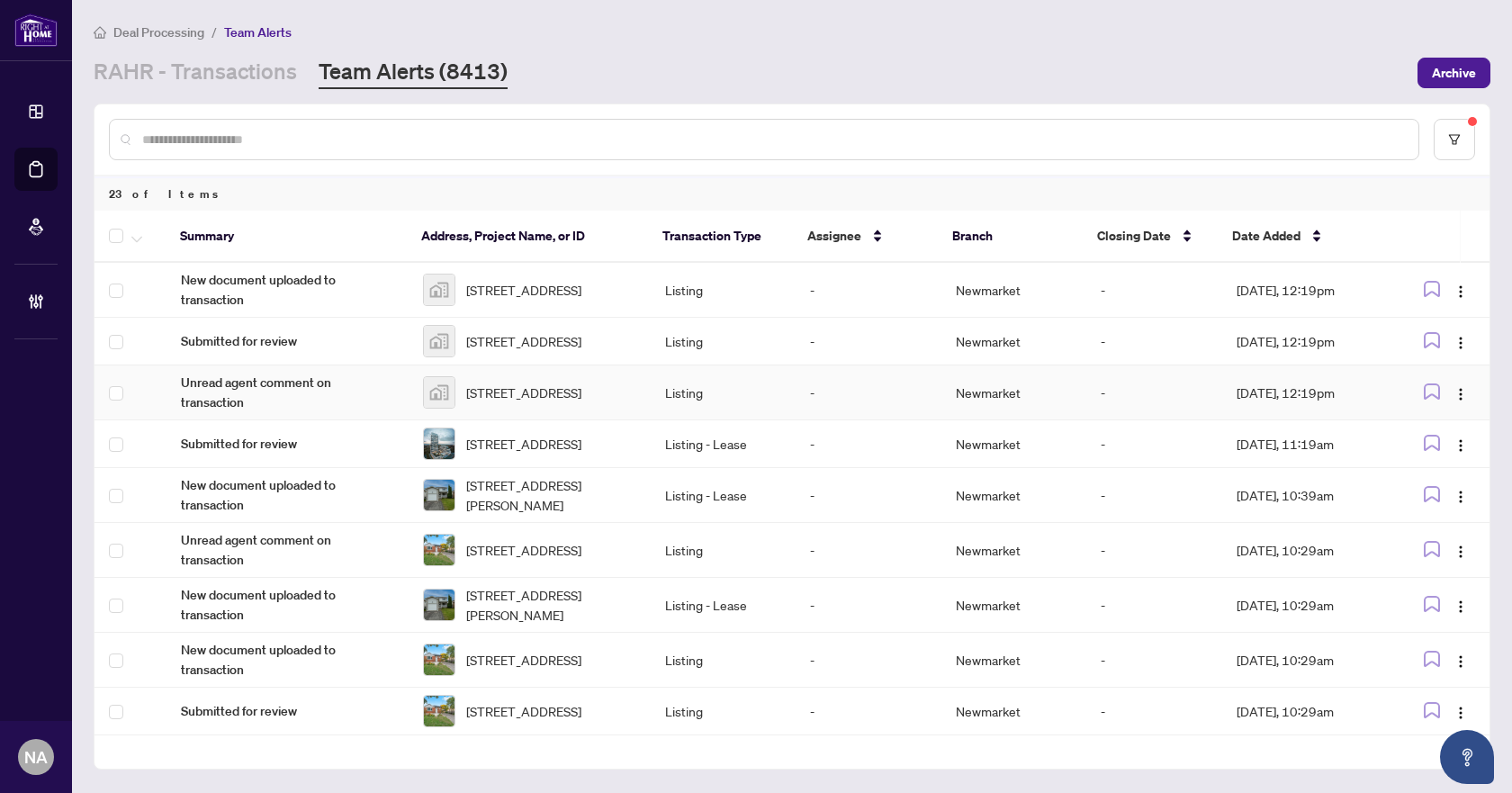
click at [231, 393] on span "Unread agent comment on transaction" at bounding box center [287, 393] width 213 height 39
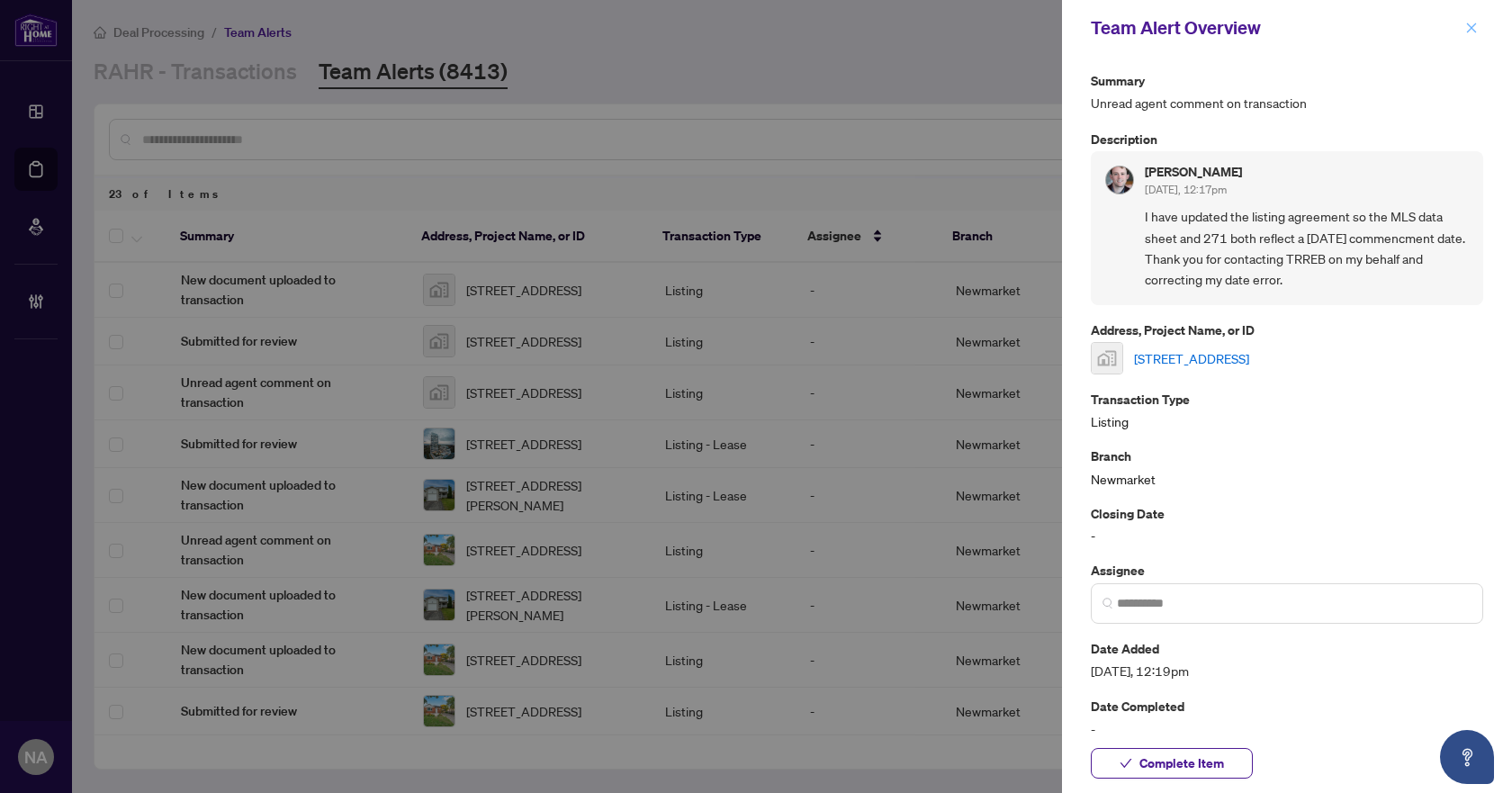
click at [1469, 27] on icon "close" at bounding box center [1472, 28] width 10 height 10
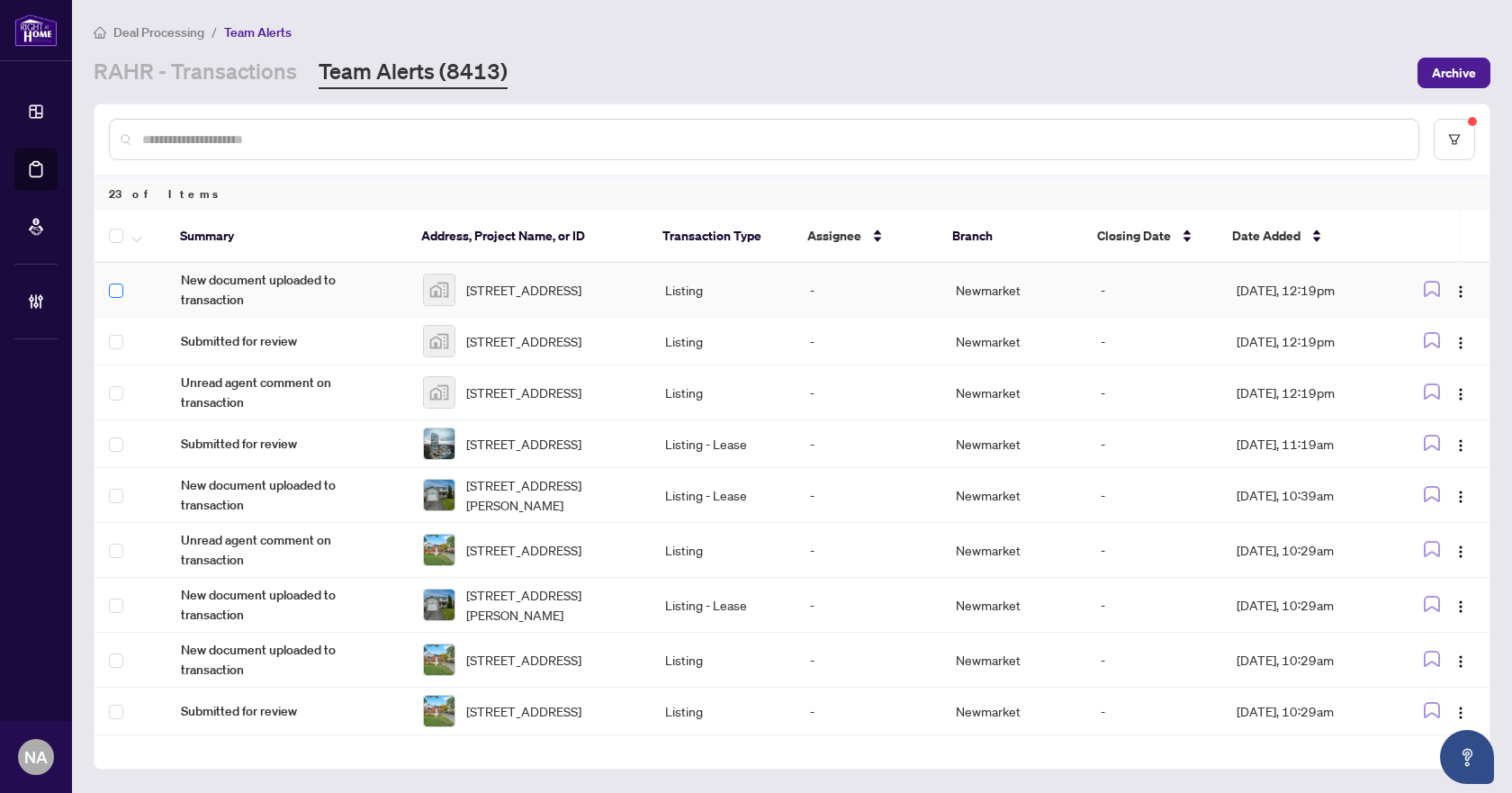
click at [111, 280] on label at bounding box center [116, 290] width 15 height 20
click at [135, 236] on icon "button" at bounding box center [137, 239] width 11 height 7
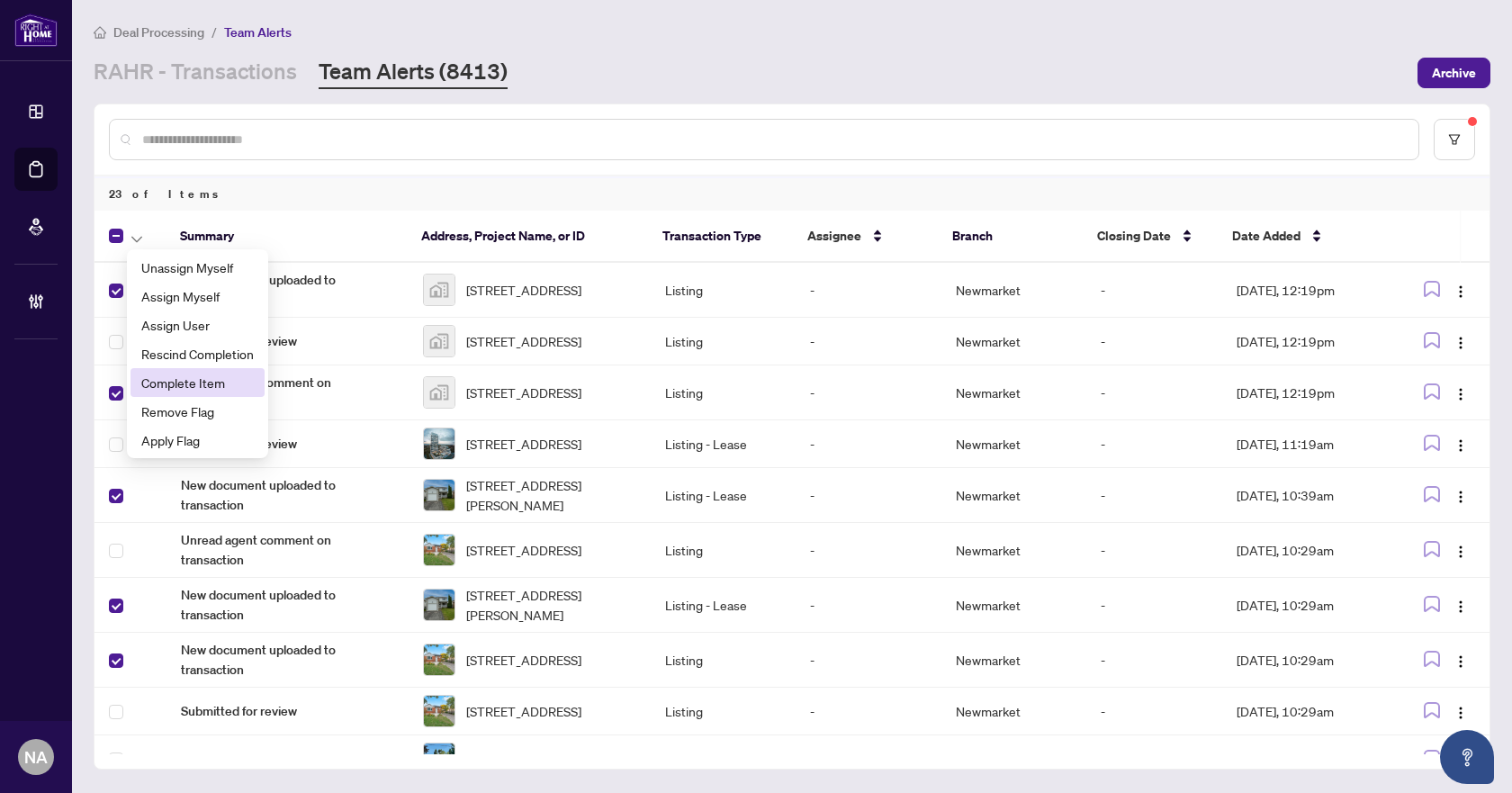
click at [201, 381] on span "Complete Item" at bounding box center [198, 383] width 112 height 20
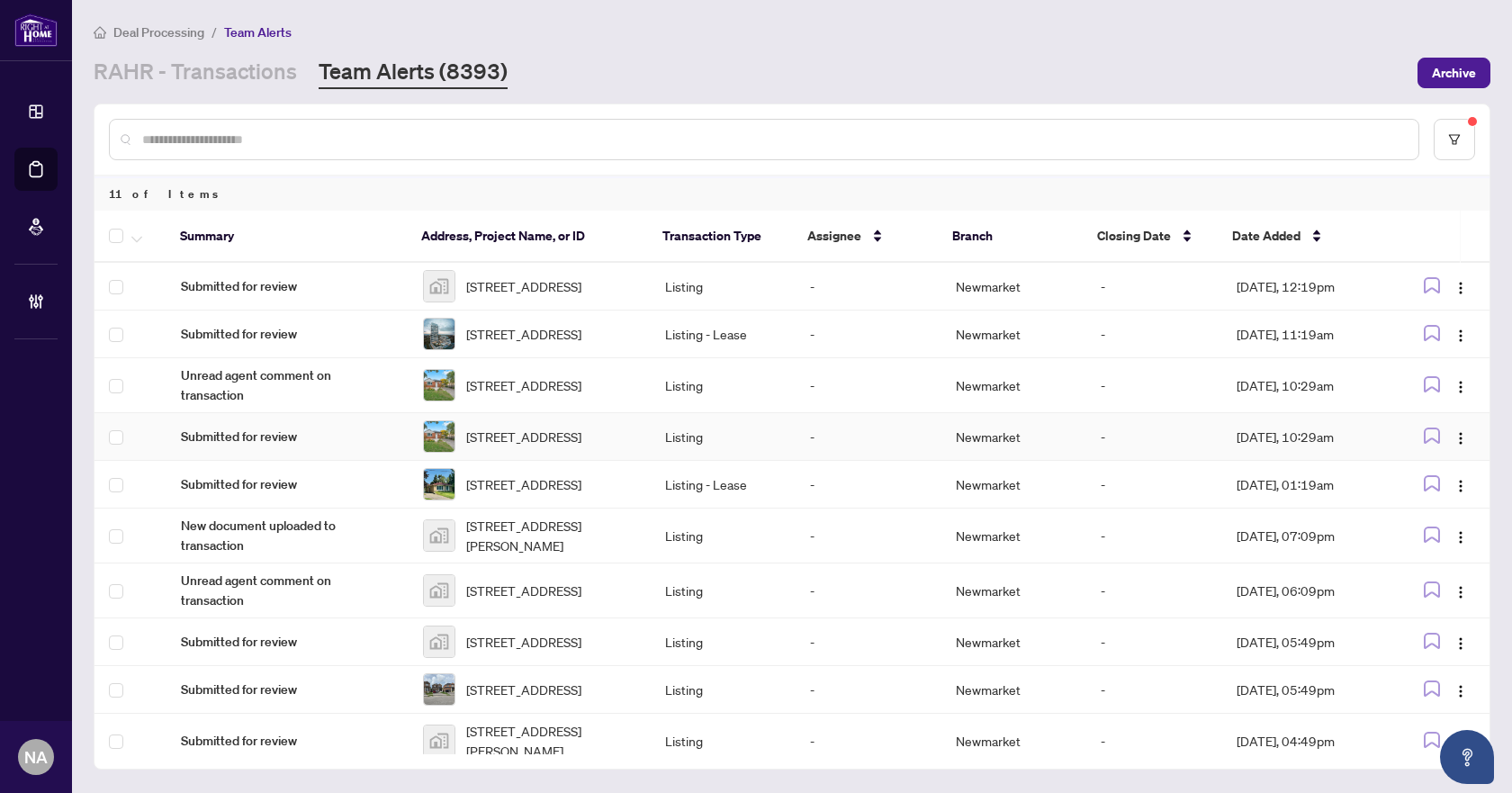
scroll to position [112, 0]
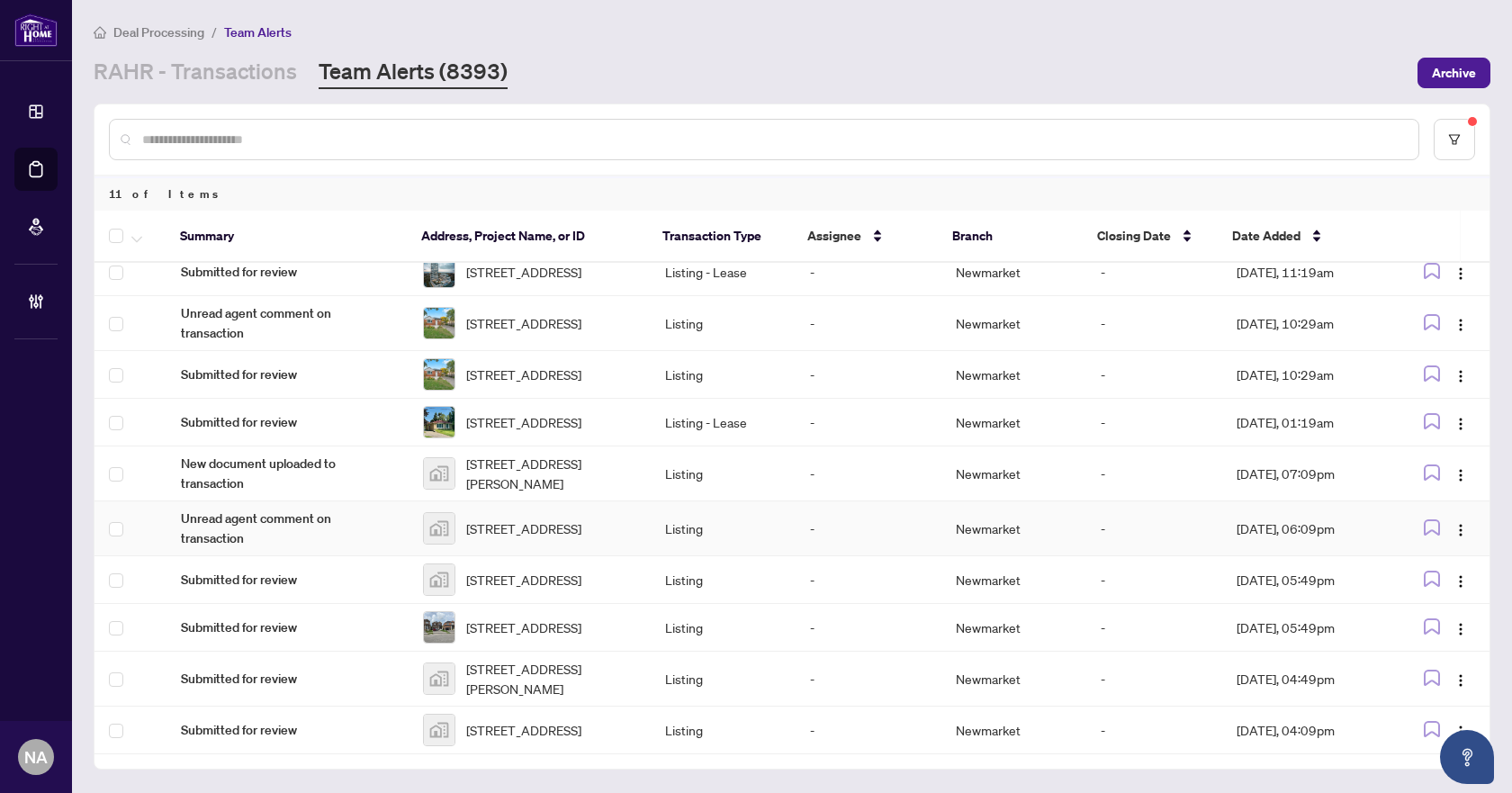
click at [222, 509] on span "Unread agent comment on transaction" at bounding box center [287, 528] width 213 height 39
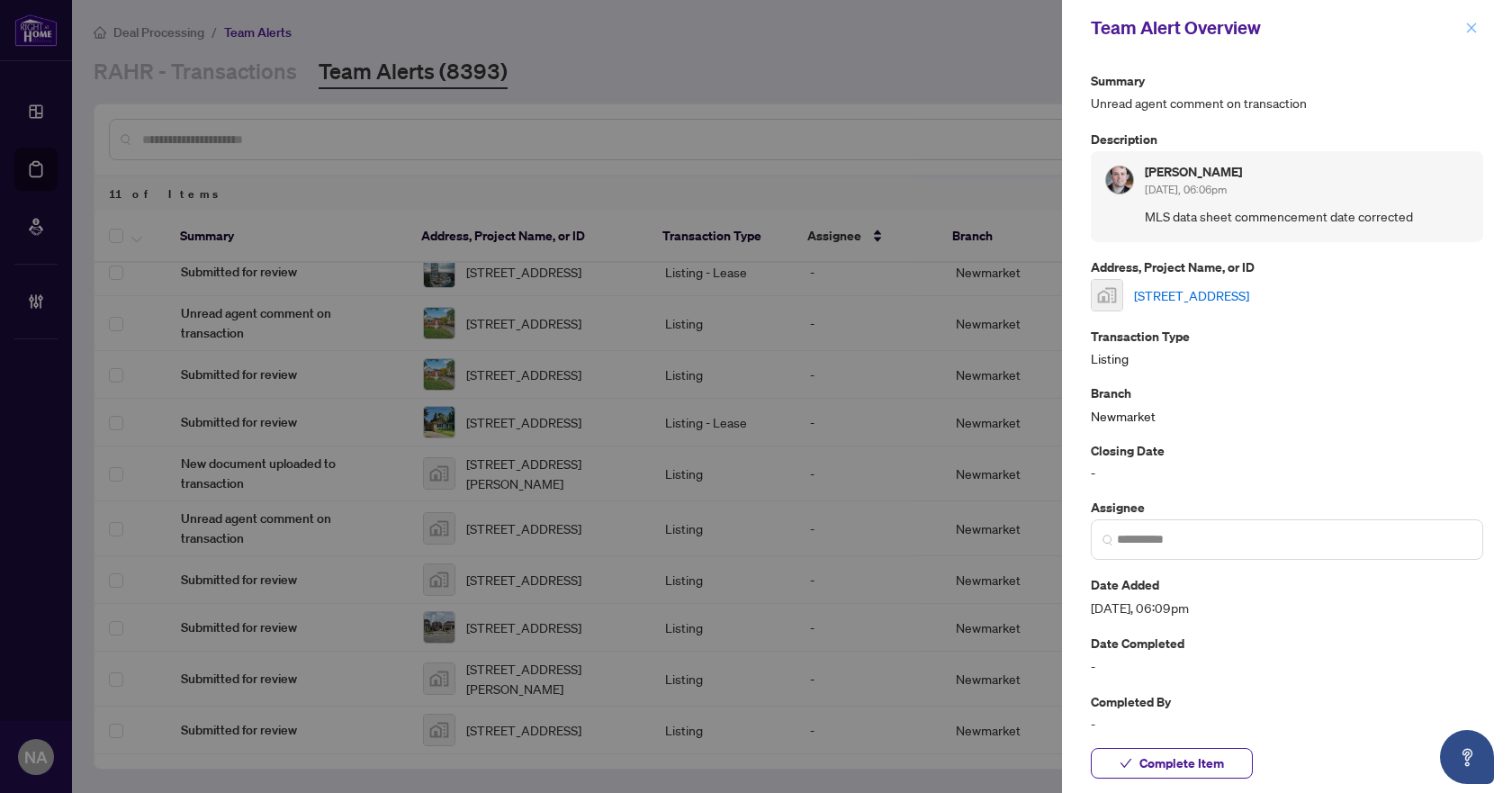
click at [1471, 22] on icon "close" at bounding box center [1471, 28] width 13 height 13
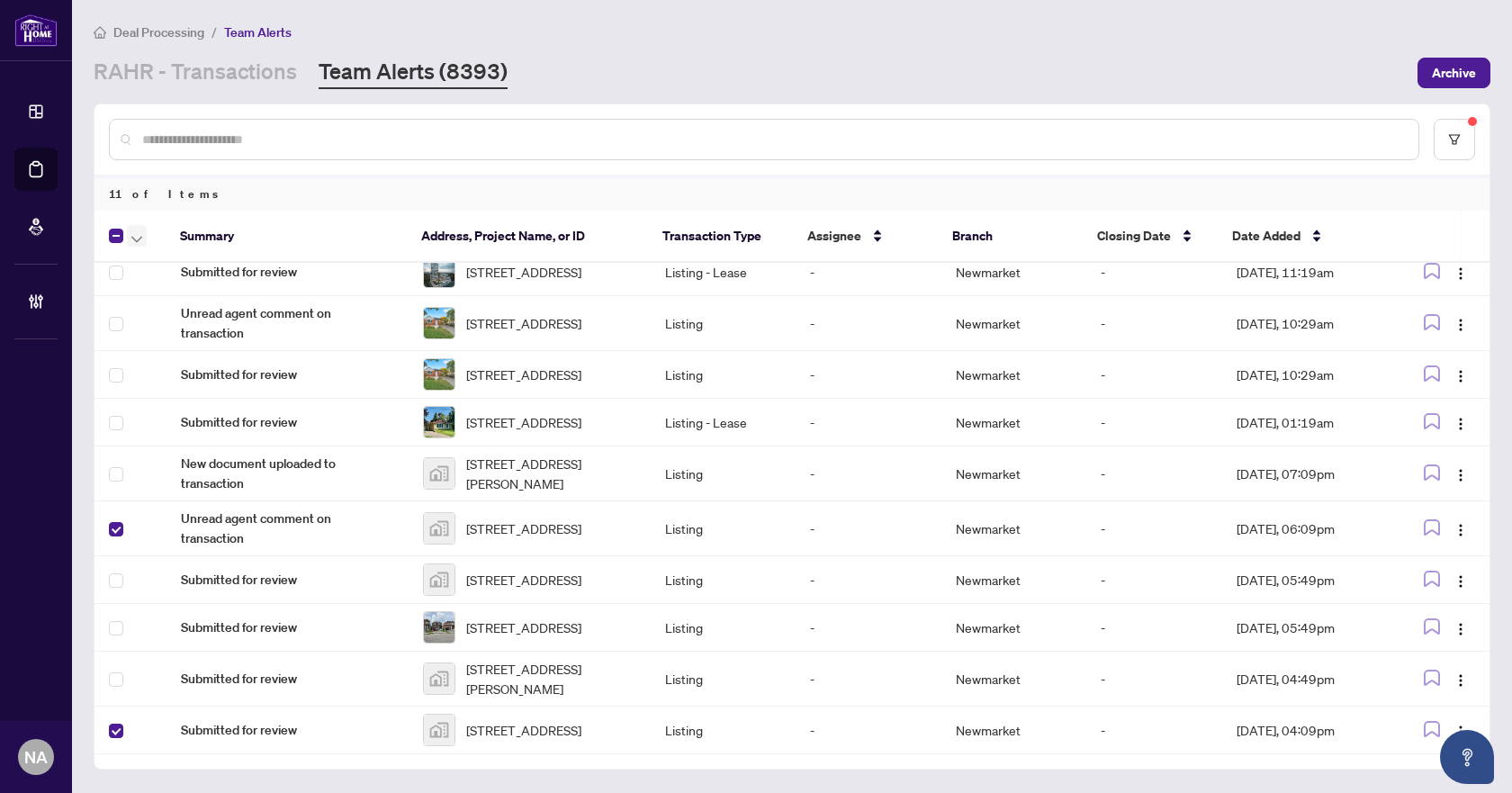
click at [134, 232] on span "button" at bounding box center [137, 236] width 11 height 20
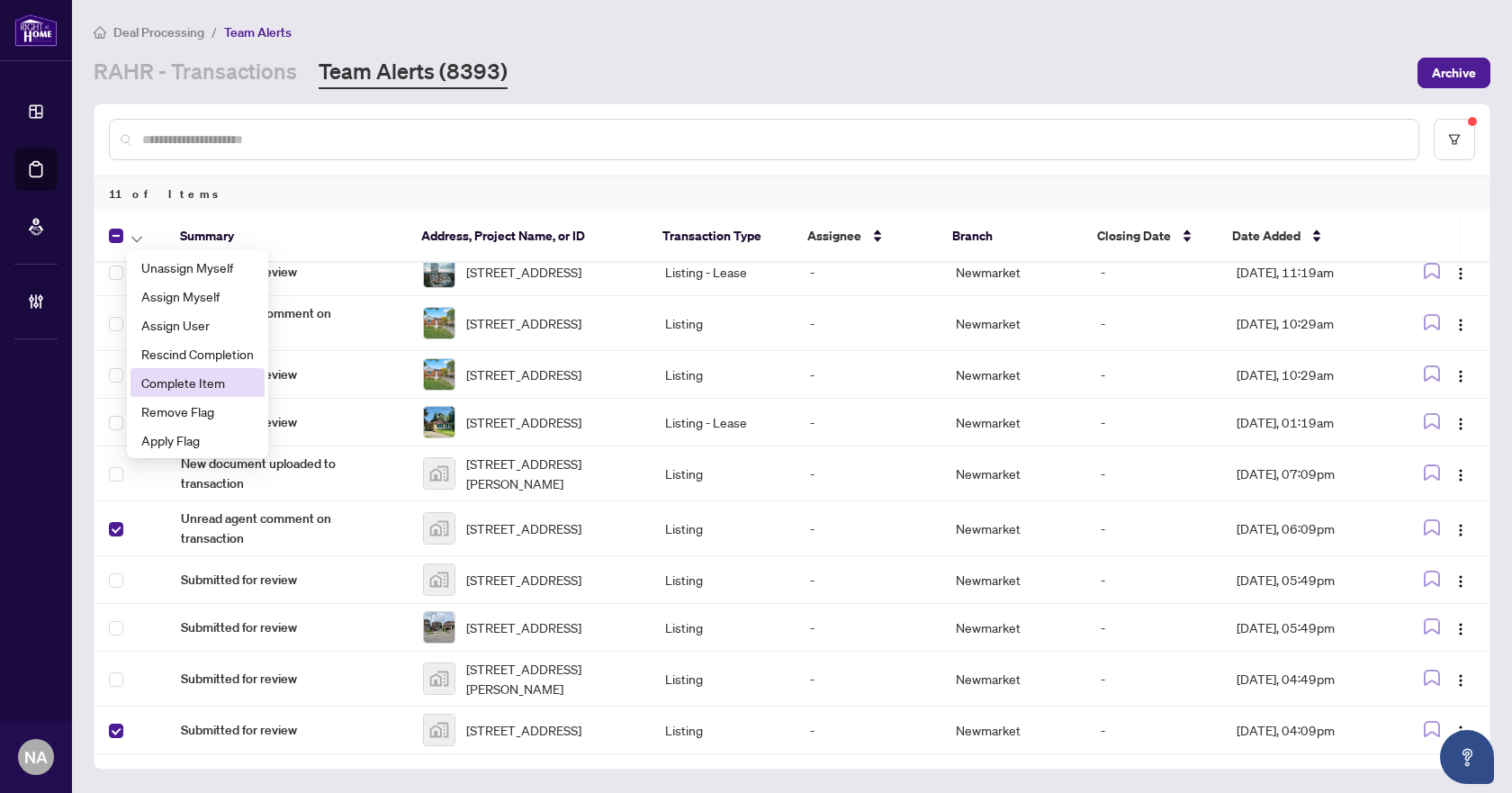
click at [190, 381] on span "Complete Item" at bounding box center [198, 383] width 112 height 20
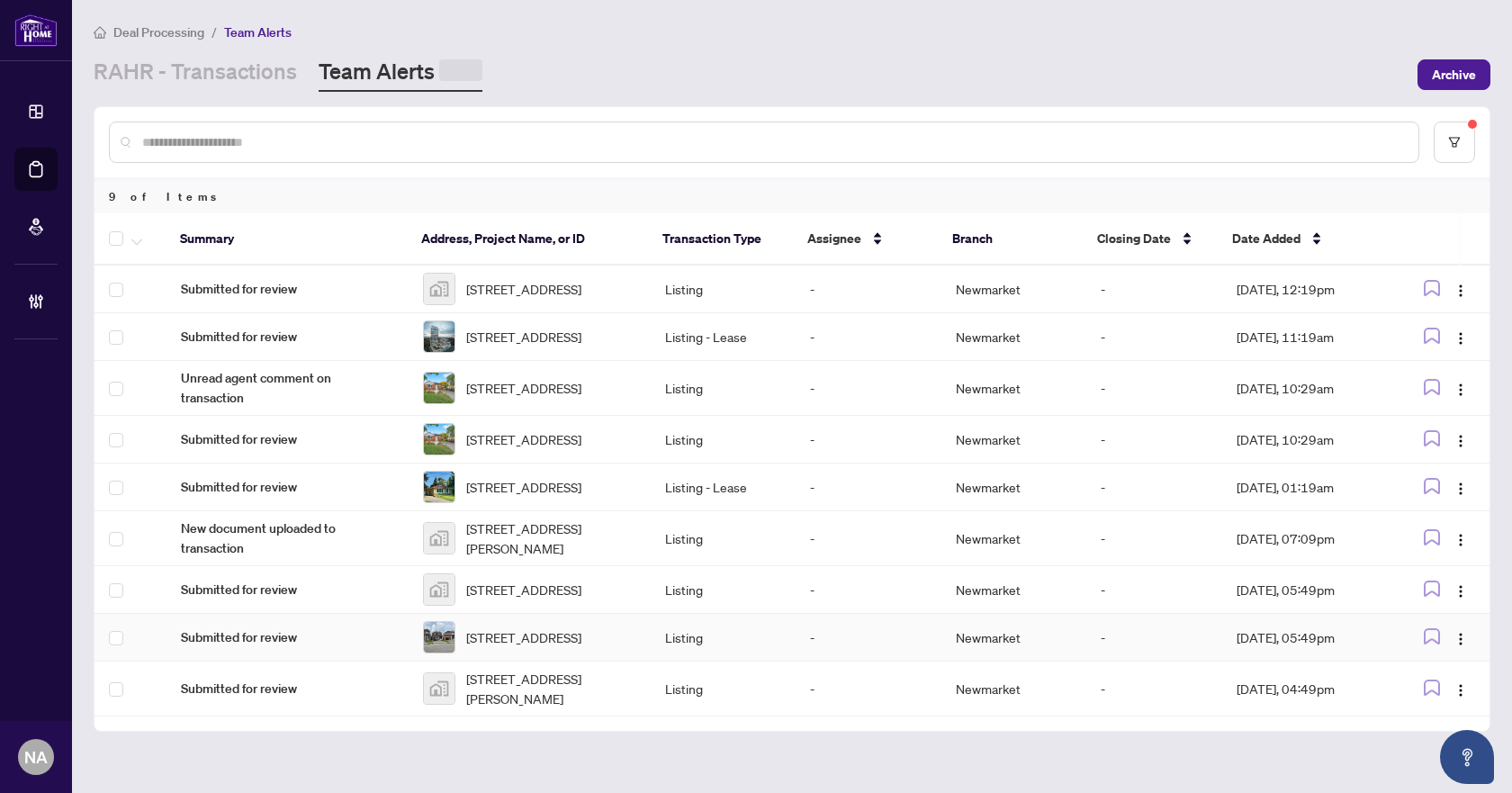
scroll to position [3, 0]
click at [227, 396] on span "Unread agent comment on transaction" at bounding box center [287, 388] width 213 height 39
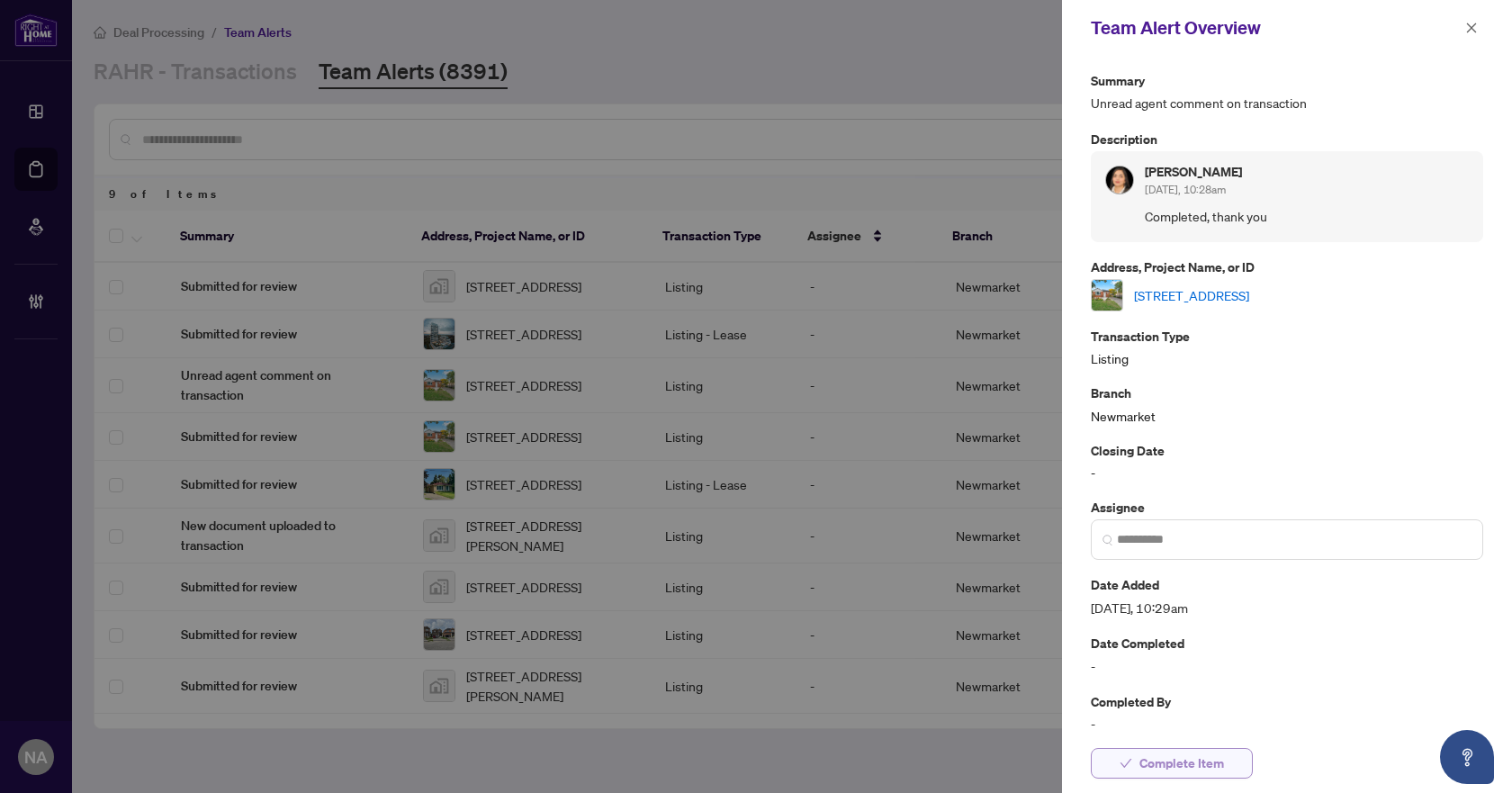
click at [1191, 768] on span "Complete Item" at bounding box center [1181, 762] width 85 height 29
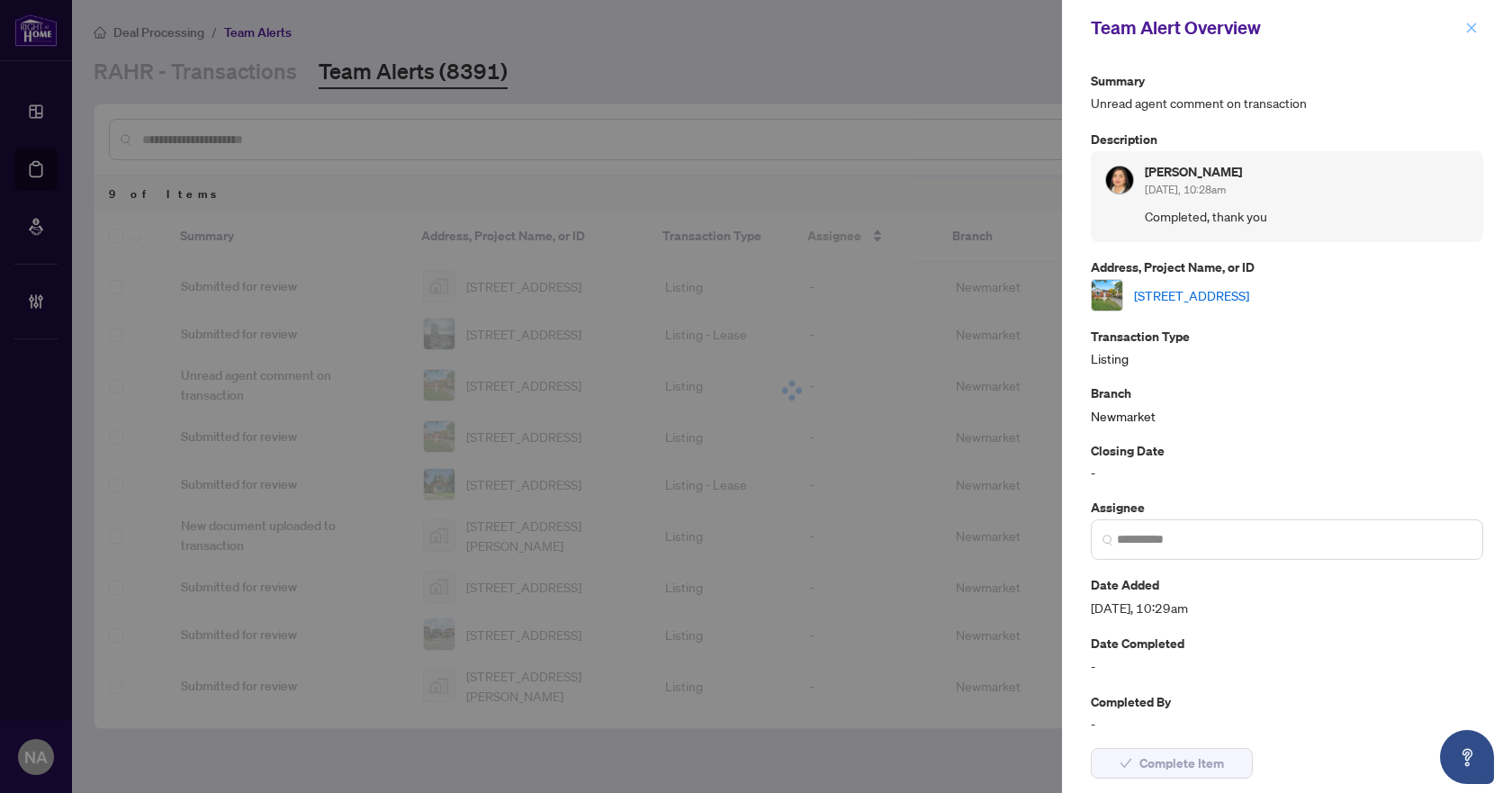
scroll to position [0, 0]
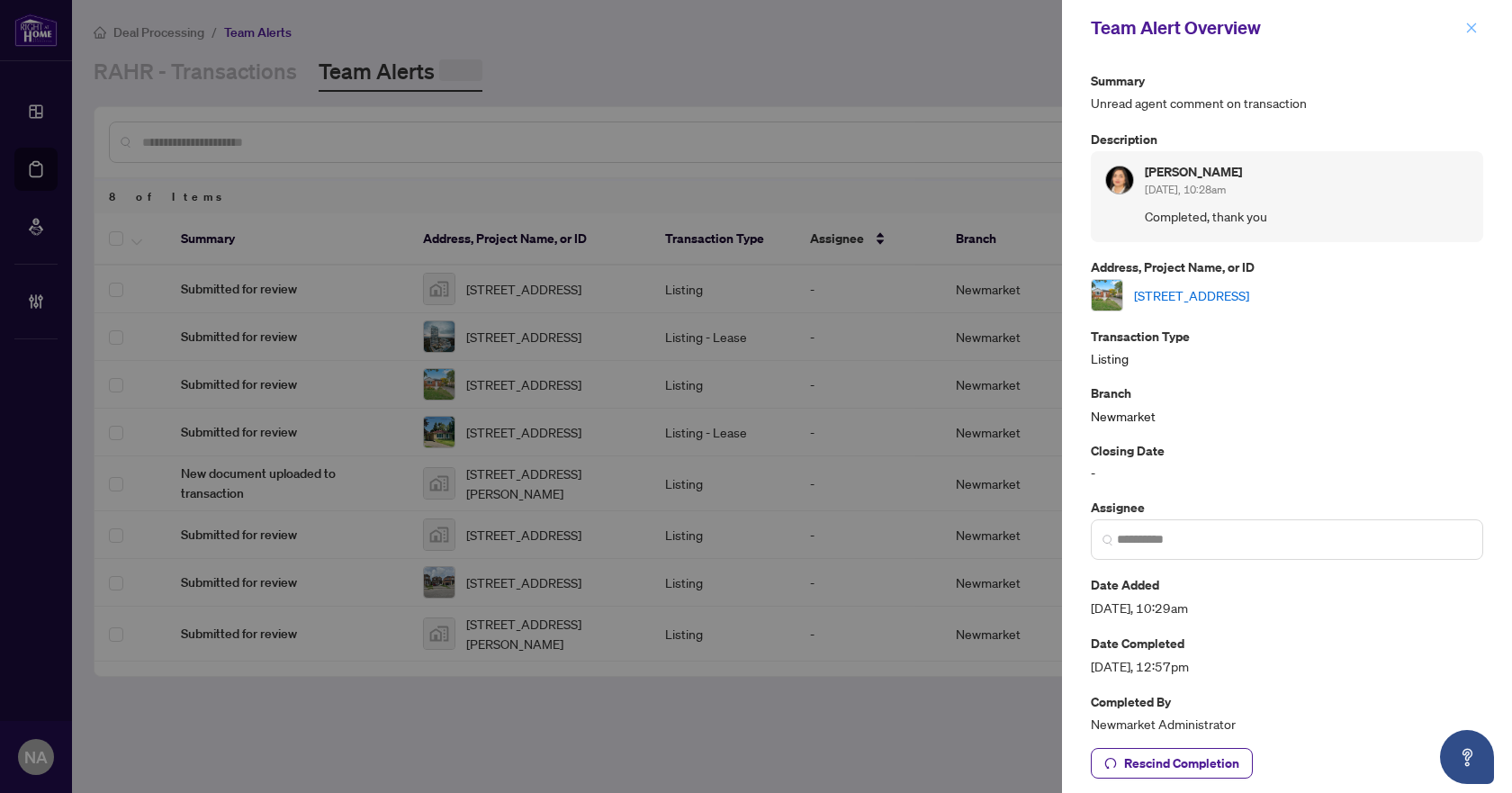
click at [1468, 22] on icon "close" at bounding box center [1471, 28] width 13 height 13
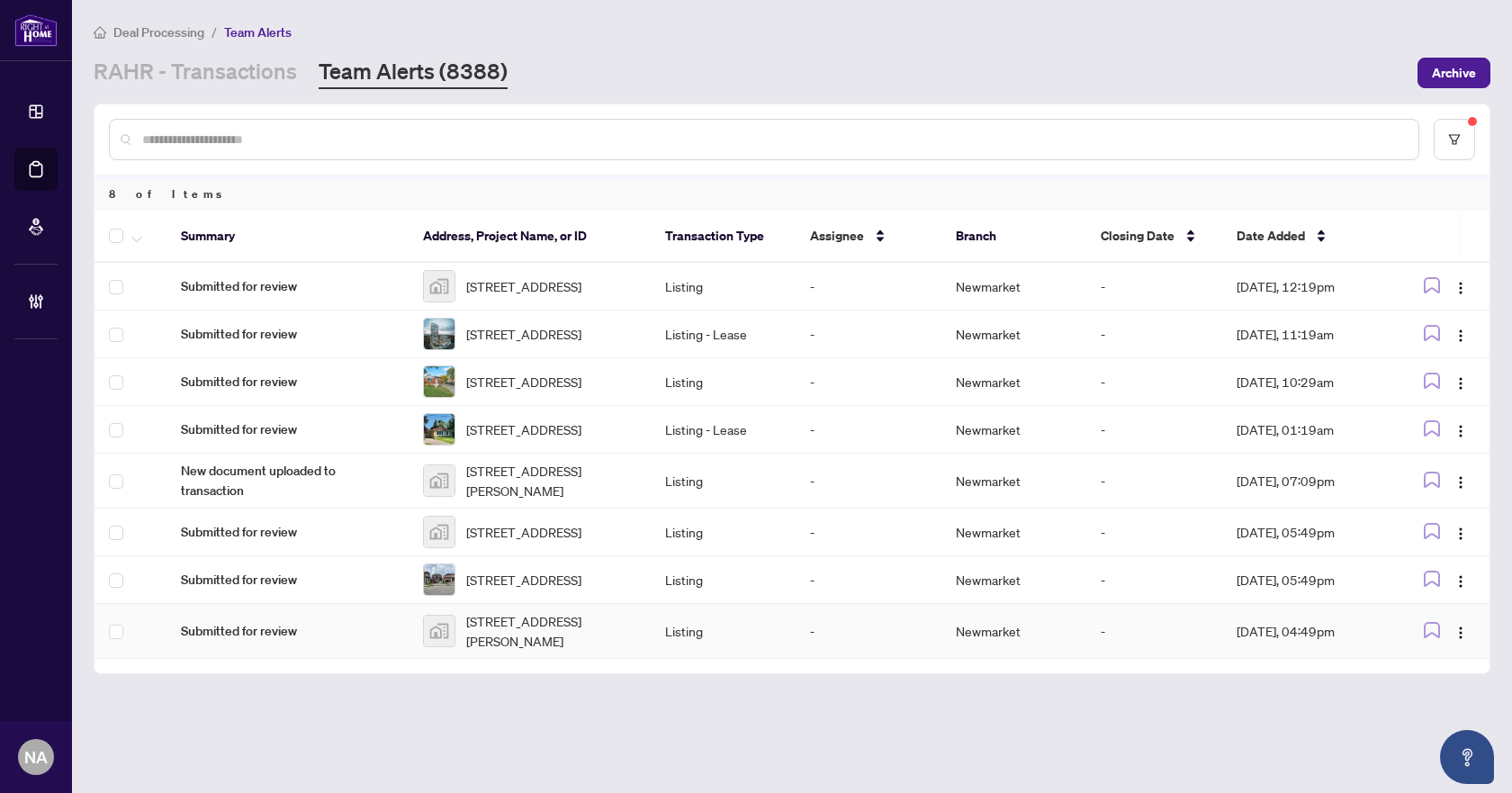
click at [245, 640] on span "Submitted for review" at bounding box center [287, 631] width 213 height 20
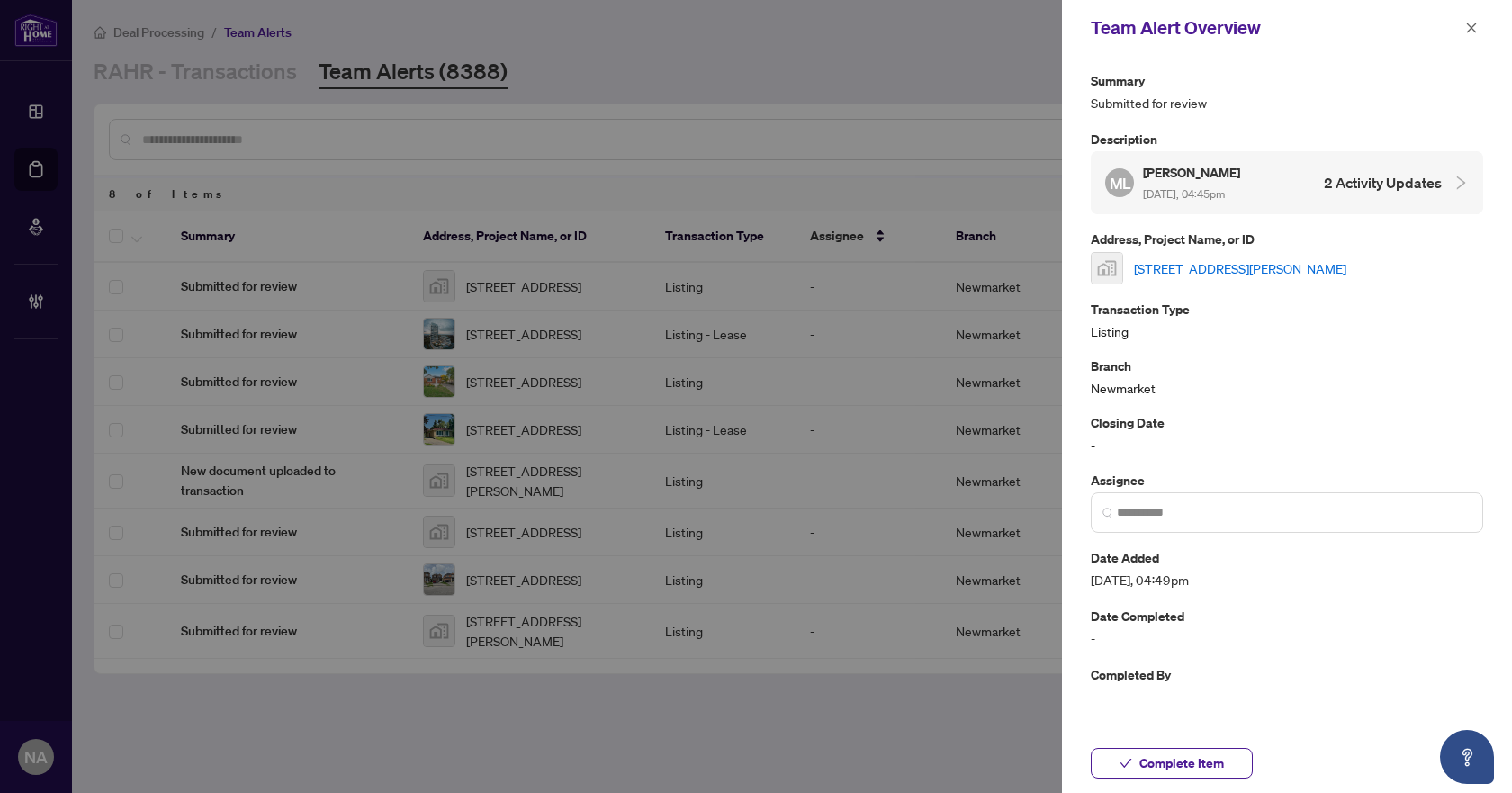
click at [1191, 268] on link "12 Pettet Drive, Port Perry, ON, Canada" at bounding box center [1240, 269] width 212 height 20
click at [1156, 749] on span "Complete Item" at bounding box center [1181, 762] width 85 height 29
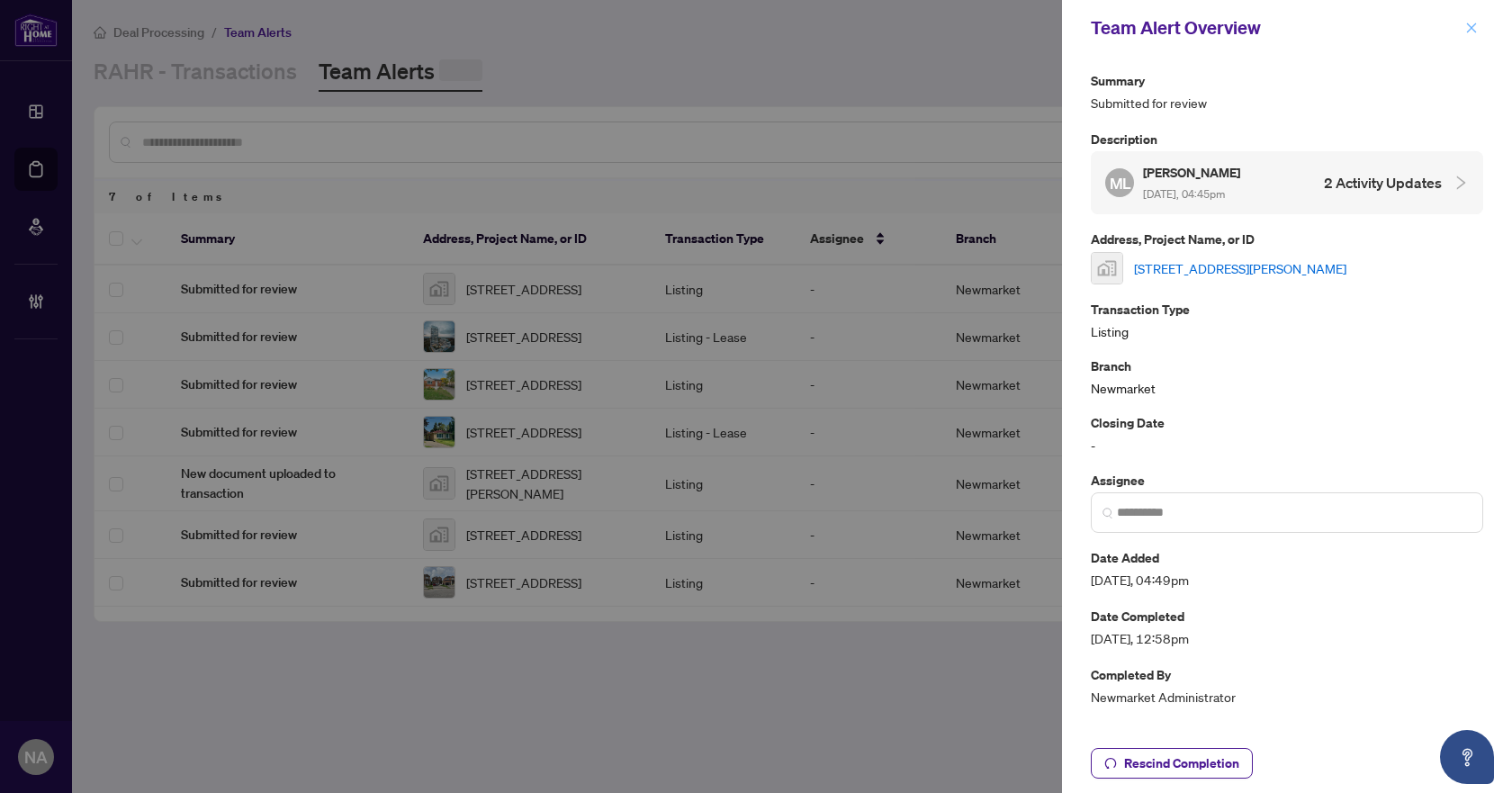
click at [1468, 30] on icon "close" at bounding box center [1471, 28] width 13 height 13
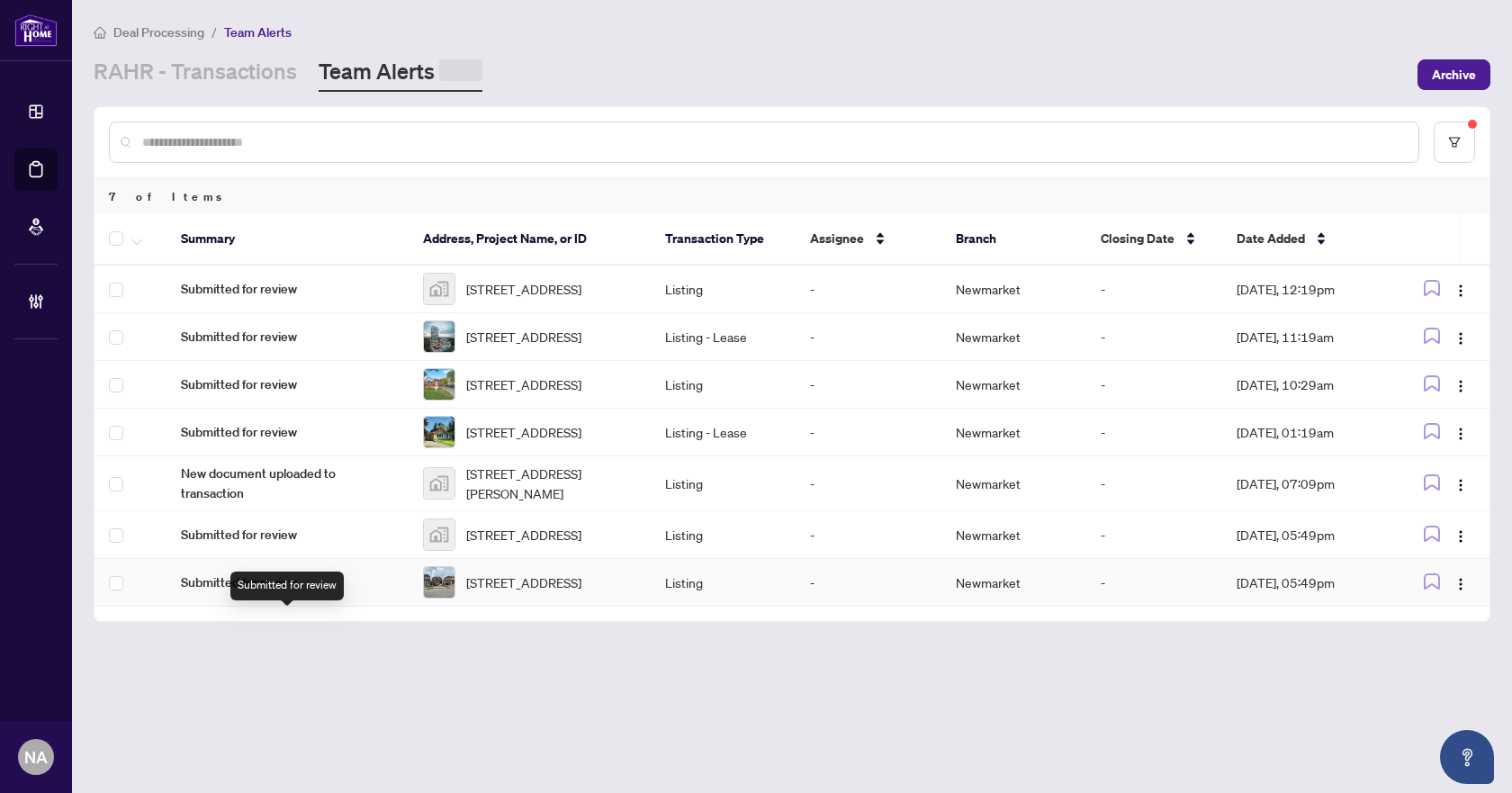
click at [264, 592] on span "Submitted for review" at bounding box center [287, 582] width 213 height 20
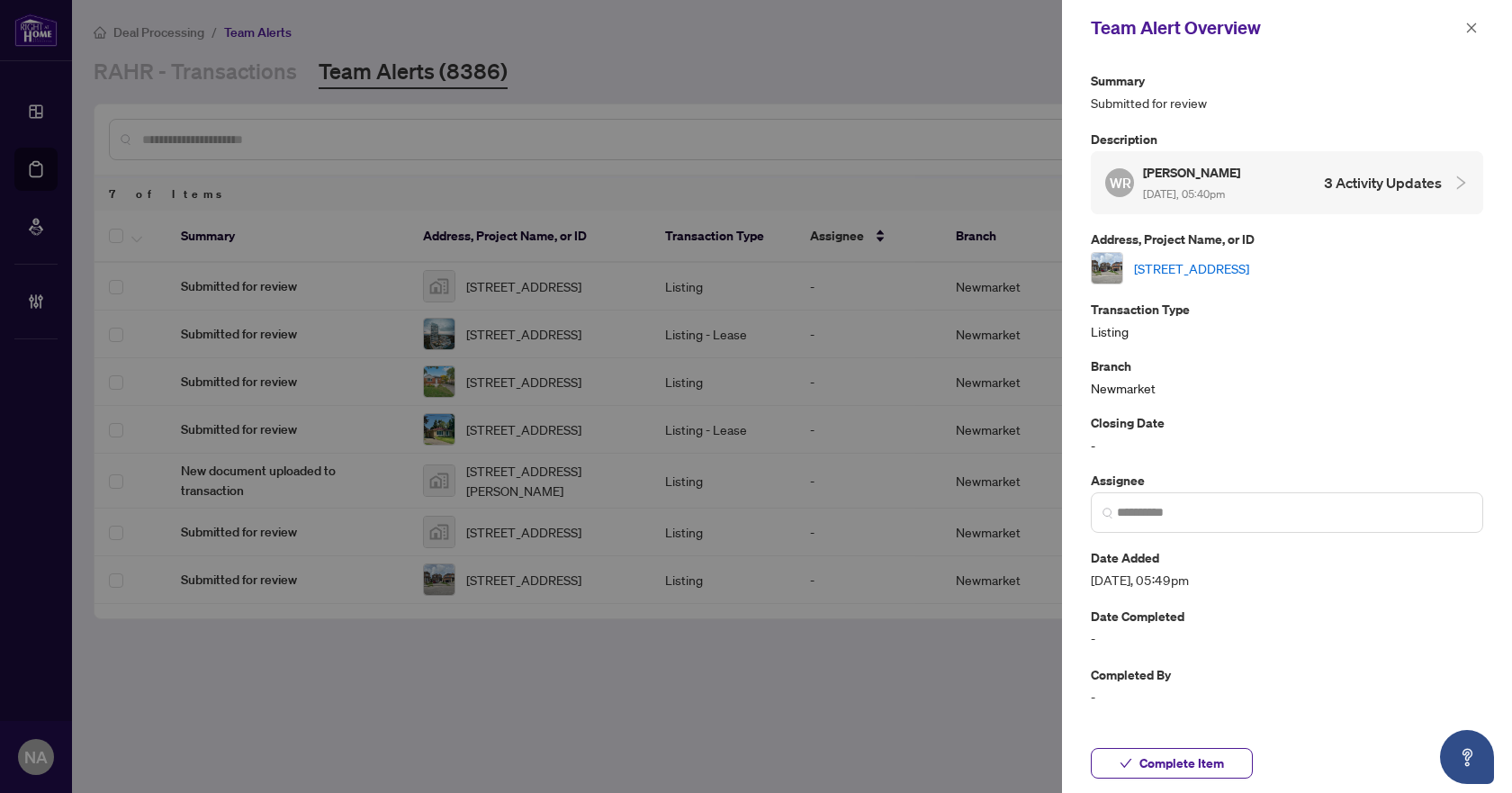
click at [1249, 269] on link "265 Ridley Cres, Southgate, Ontario N0C 1B0, Canada" at bounding box center [1191, 269] width 115 height 20
drag, startPoint x: 1472, startPoint y: 27, endPoint x: 1357, endPoint y: 97, distance: 134.6
click at [1472, 27] on icon "close" at bounding box center [1471, 28] width 13 height 13
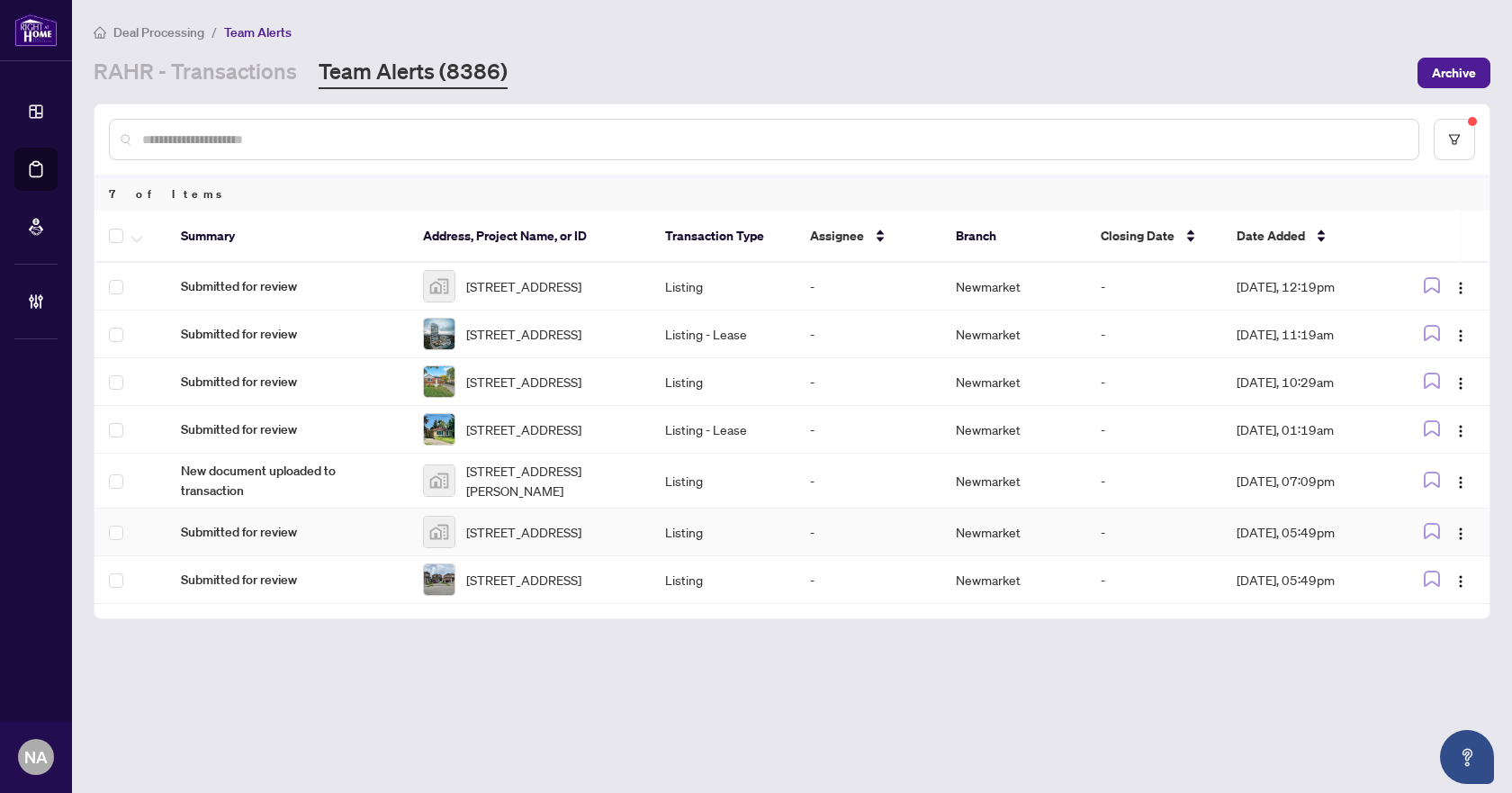
click at [225, 542] on span "Submitted for review" at bounding box center [287, 532] width 213 height 20
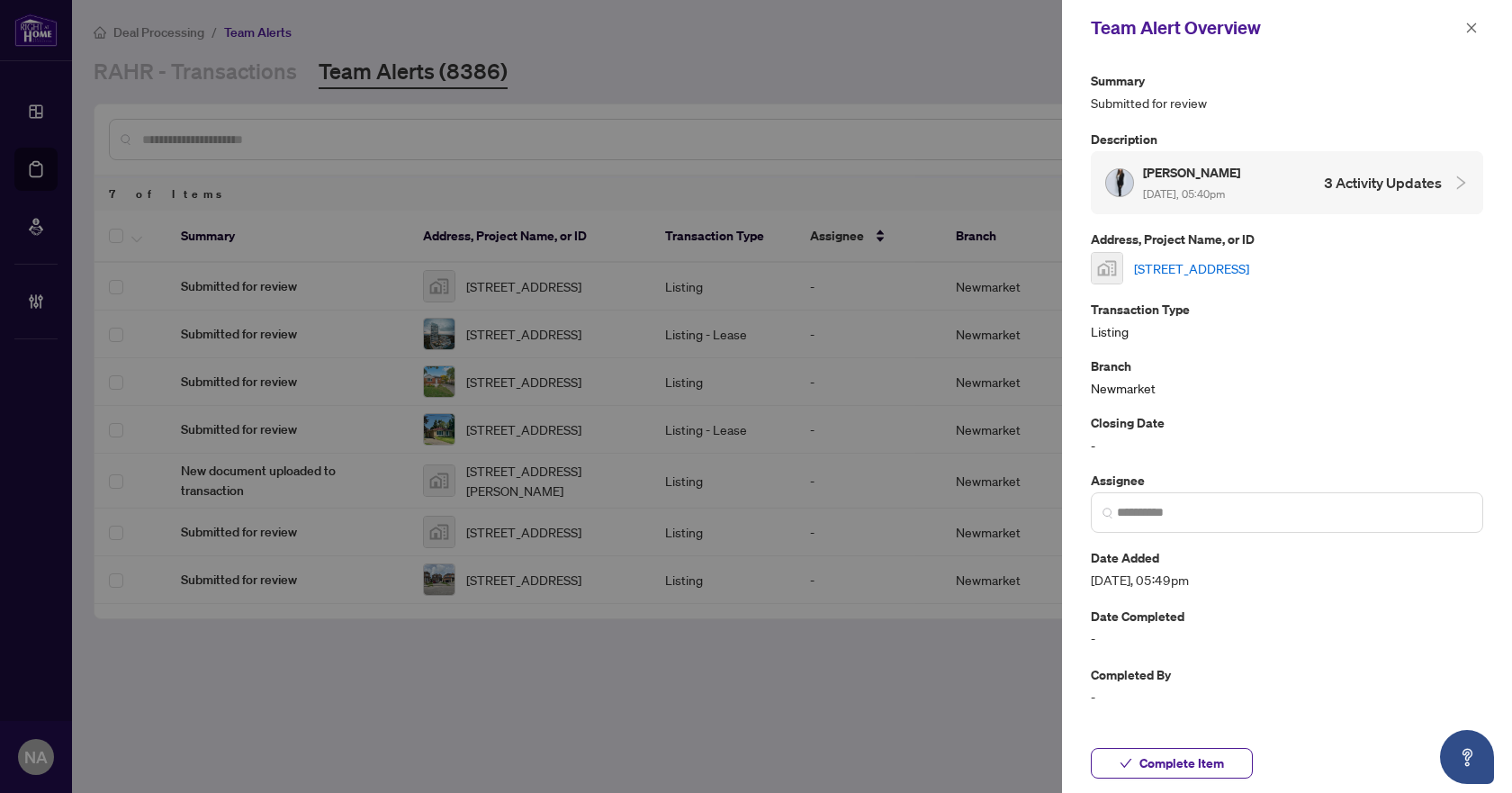
click at [1191, 268] on link "62 Martini Drive, Richmond Hill, ON, Canada" at bounding box center [1191, 269] width 115 height 20
click at [1464, 25] on button "button" at bounding box center [1472, 28] width 24 height 22
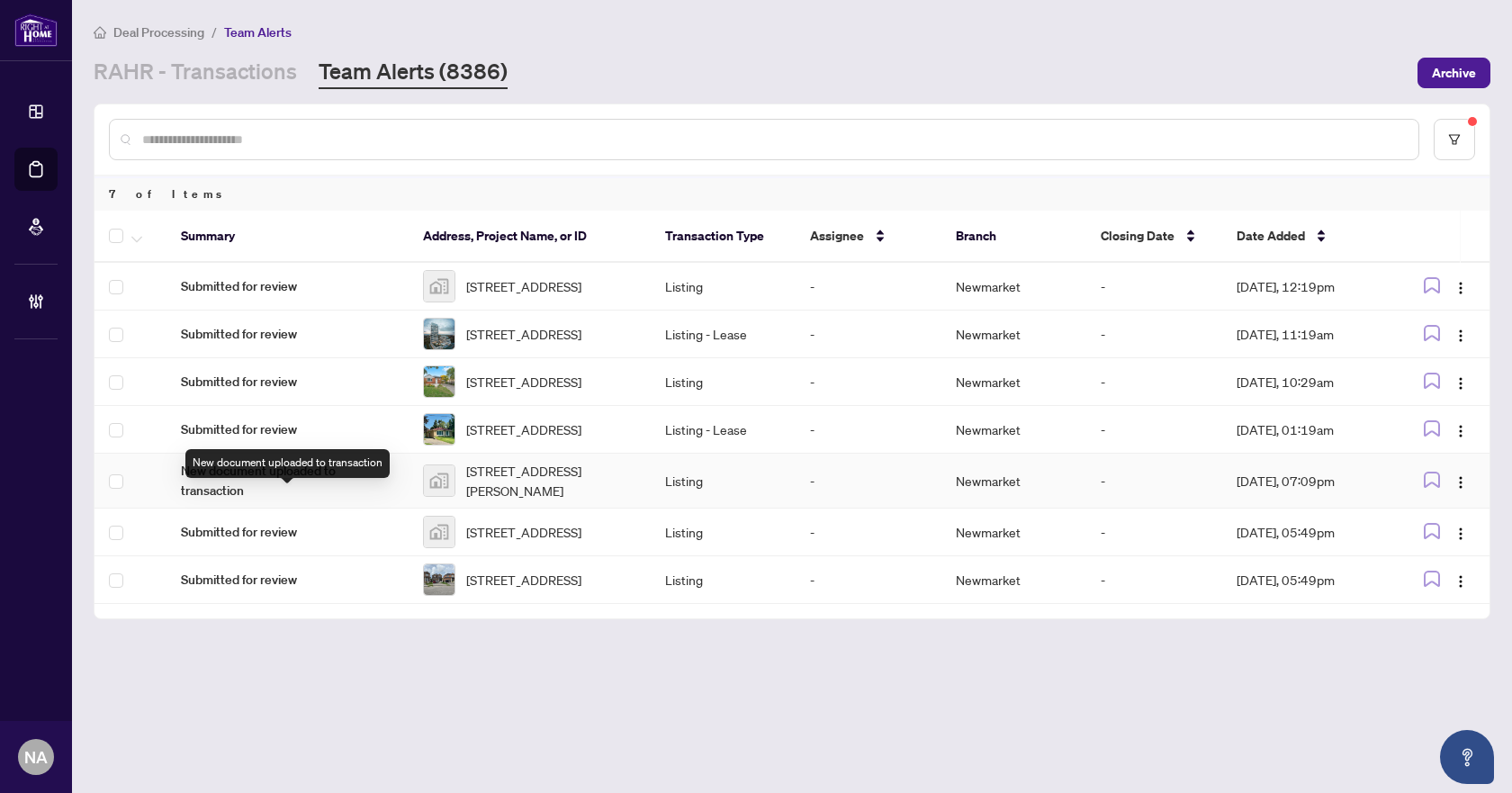
click at [200, 501] on span "New document uploaded to transaction" at bounding box center [287, 480] width 213 height 39
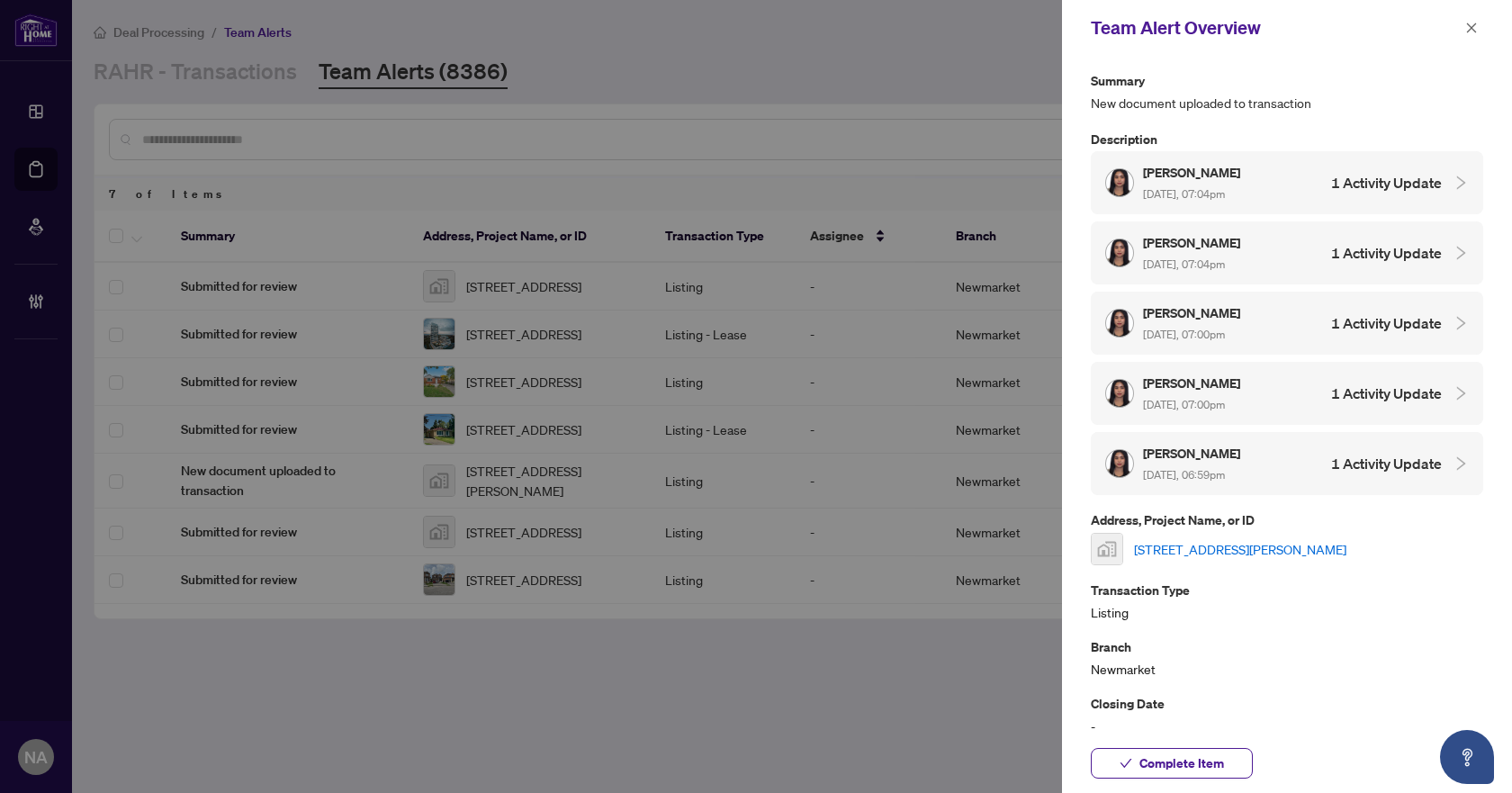
click at [1223, 542] on link "[STREET_ADDRESS][PERSON_NAME]" at bounding box center [1240, 549] width 212 height 20
click at [1472, 31] on icon "close" at bounding box center [1471, 28] width 13 height 13
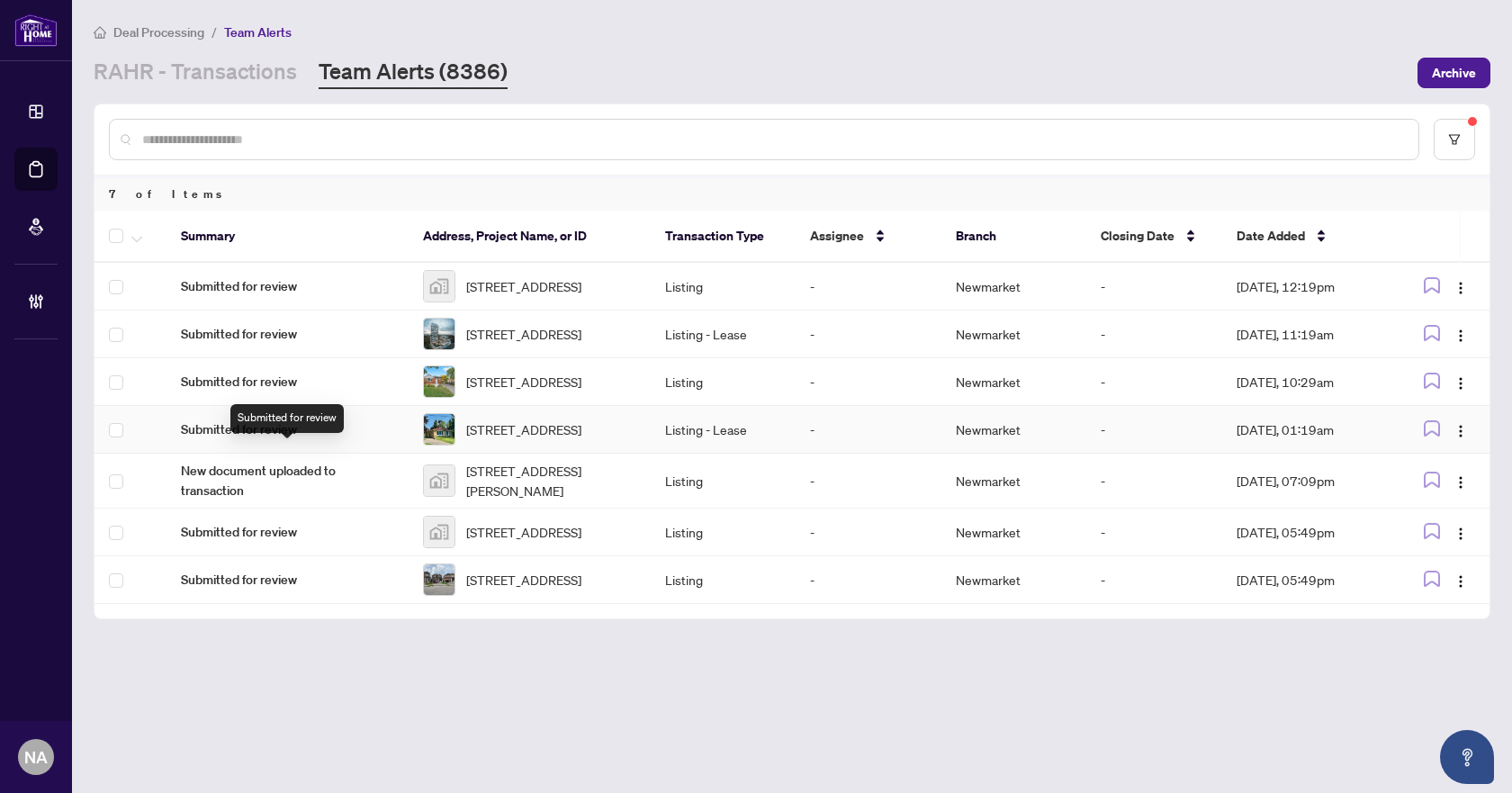
click at [246, 439] on span "Submitted for review" at bounding box center [287, 429] width 213 height 20
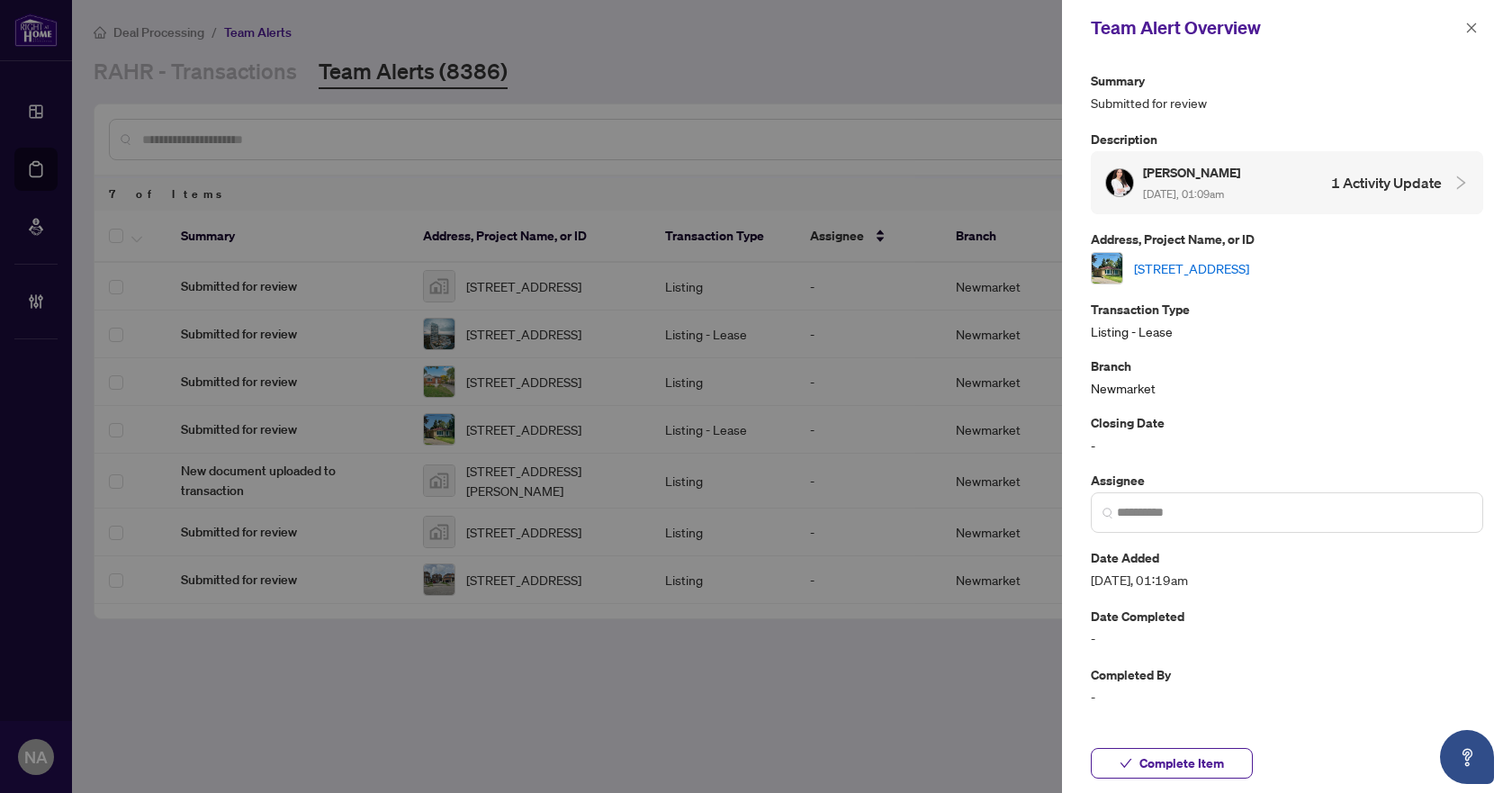
click at [1232, 269] on link "773 Elgin St, Newmarket, Ontario L3Y 3B9, Canada" at bounding box center [1191, 269] width 115 height 20
click at [1220, 765] on span "Complete Item" at bounding box center [1181, 762] width 85 height 29
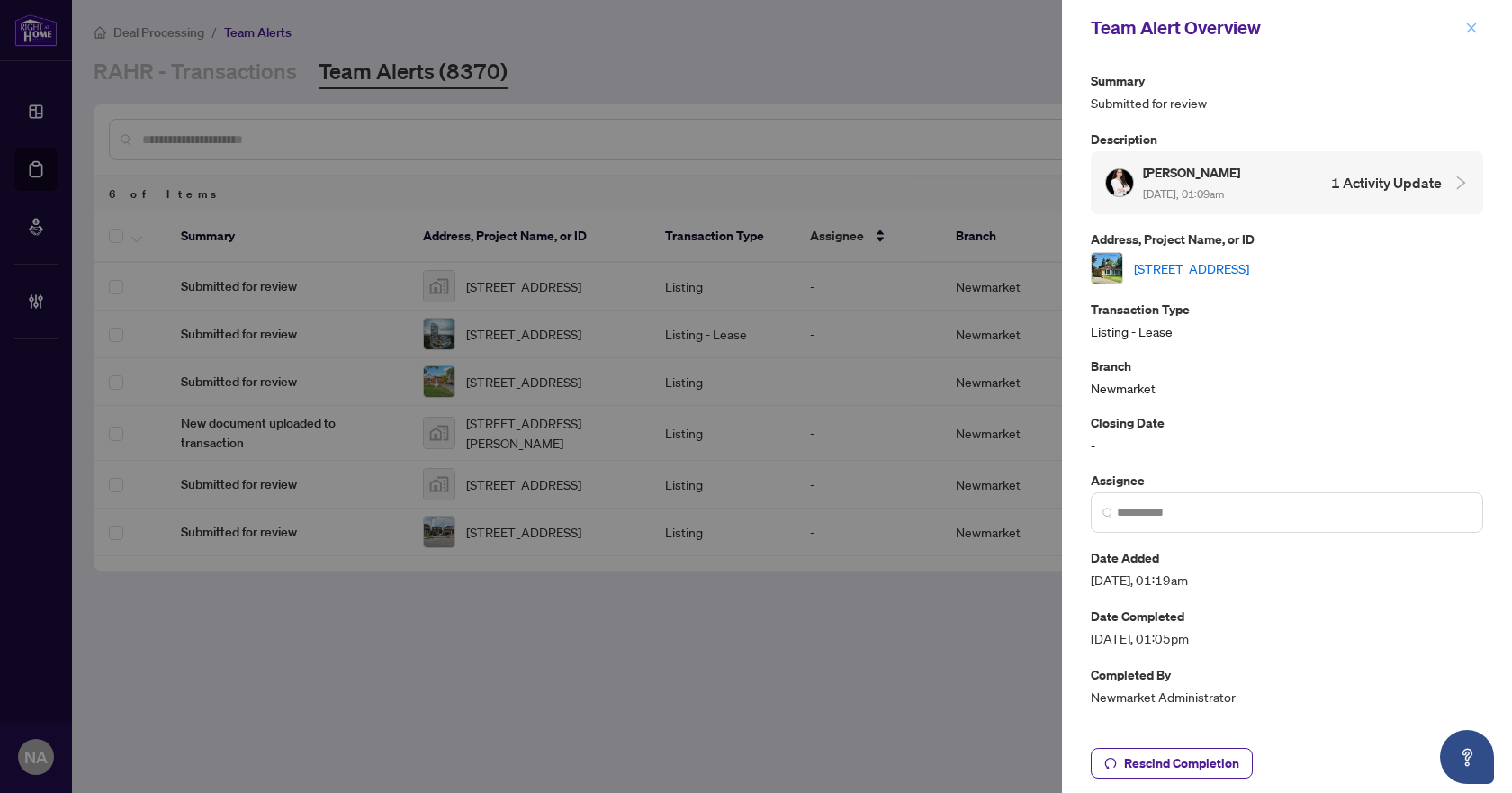
click at [1467, 28] on icon "close" at bounding box center [1471, 28] width 13 height 13
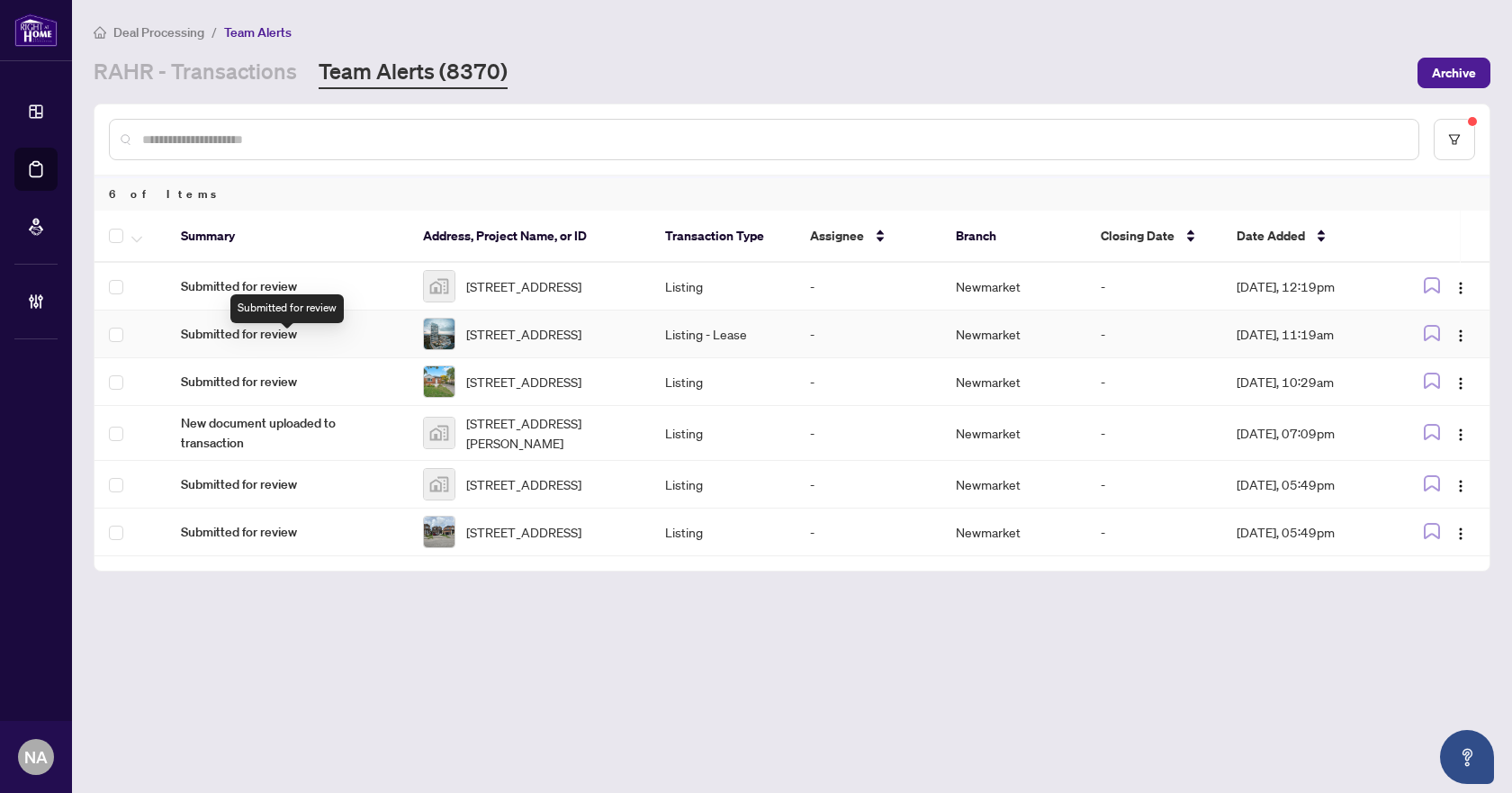
click at [273, 343] on span "Submitted for review" at bounding box center [287, 334] width 213 height 20
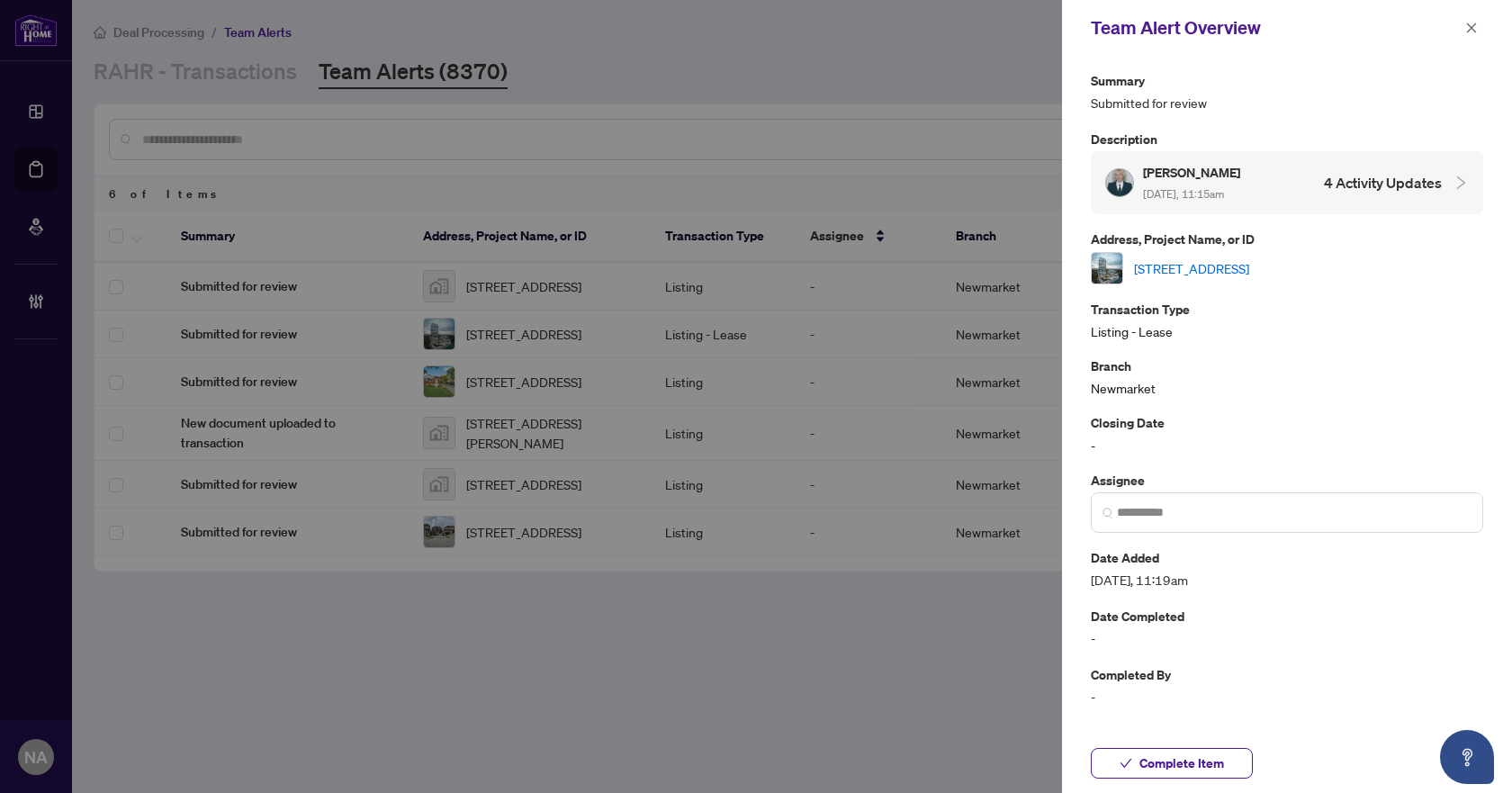
click at [1241, 260] on link "2803-251 Manitoba St, Toronto, Ontario M8Y 4G9, Canada" at bounding box center [1191, 269] width 115 height 20
click at [1474, 35] on span "button" at bounding box center [1471, 28] width 13 height 29
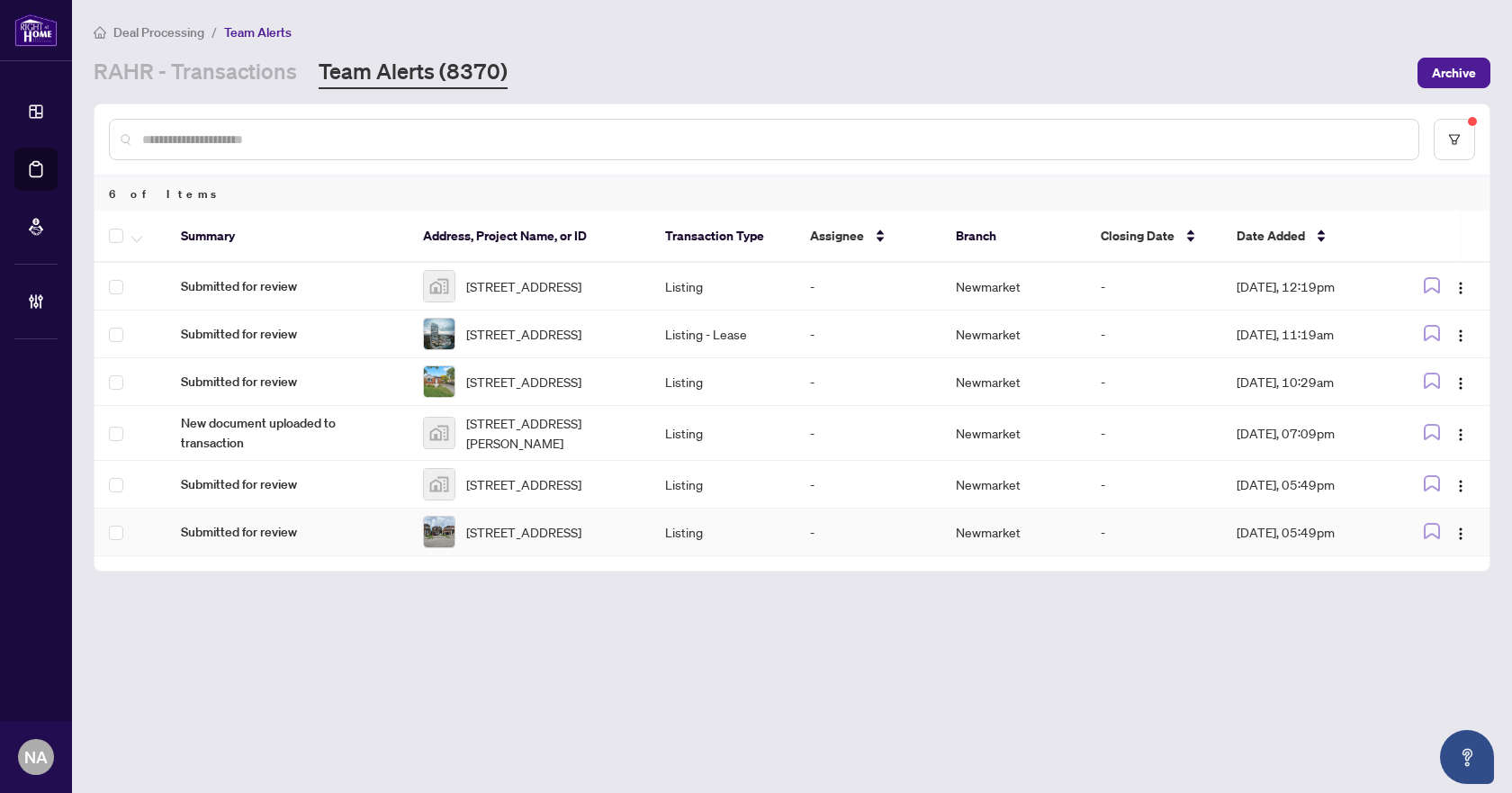
click at [237, 542] on span "Submitted for review" at bounding box center [287, 532] width 213 height 20
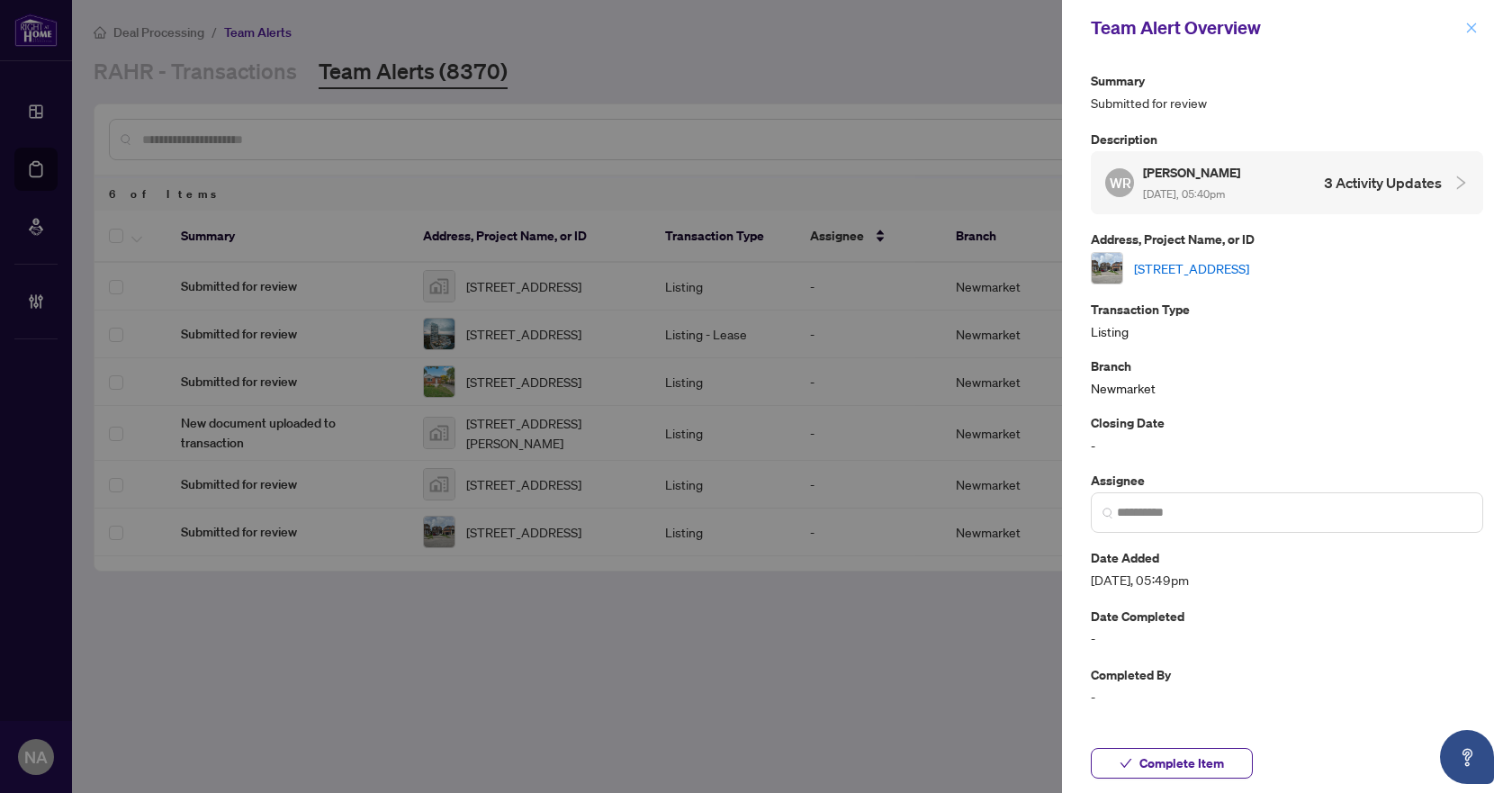
click at [1462, 29] on button "button" at bounding box center [1472, 28] width 24 height 22
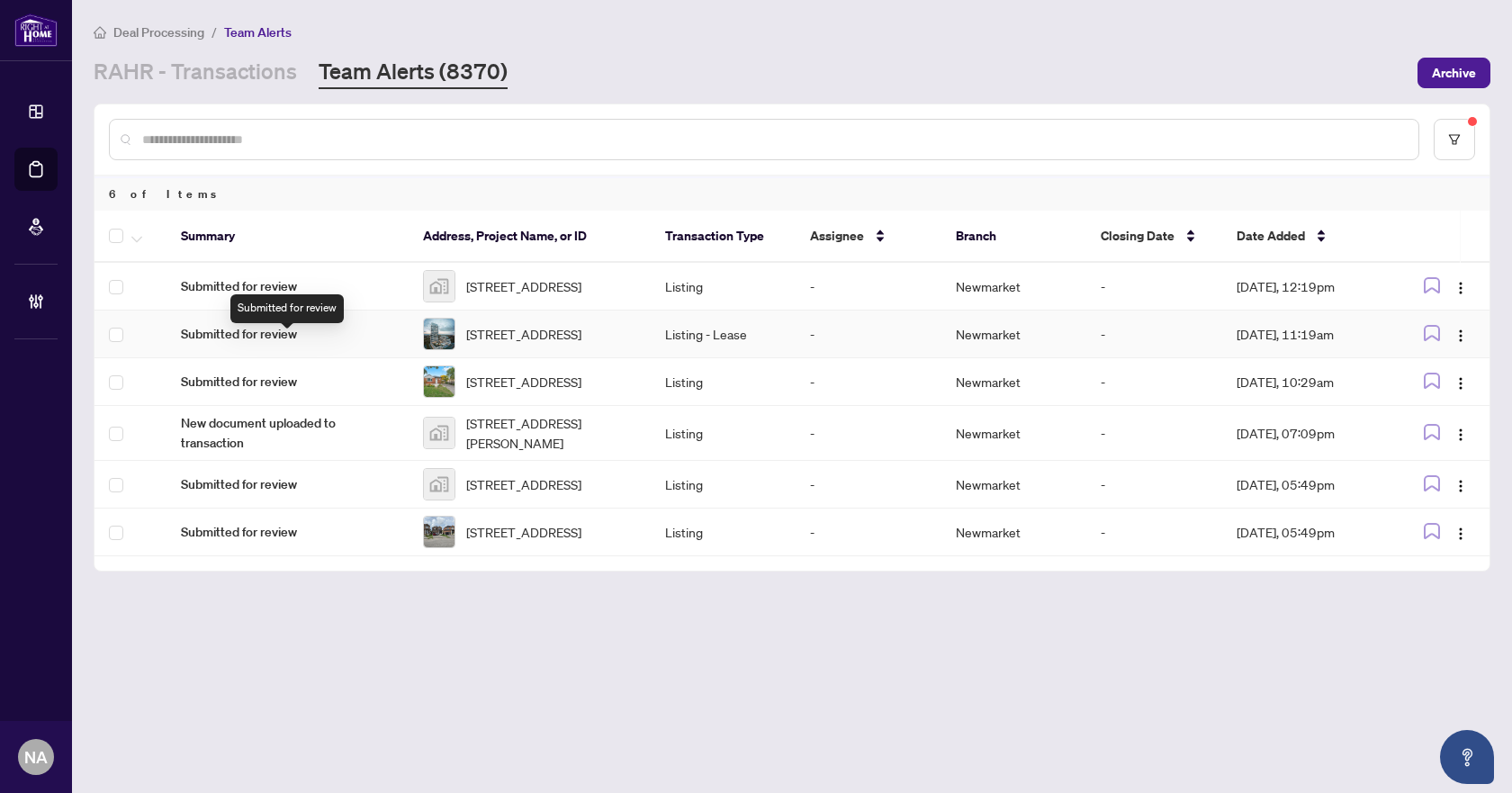
click at [266, 343] on span "Submitted for review" at bounding box center [287, 334] width 213 height 20
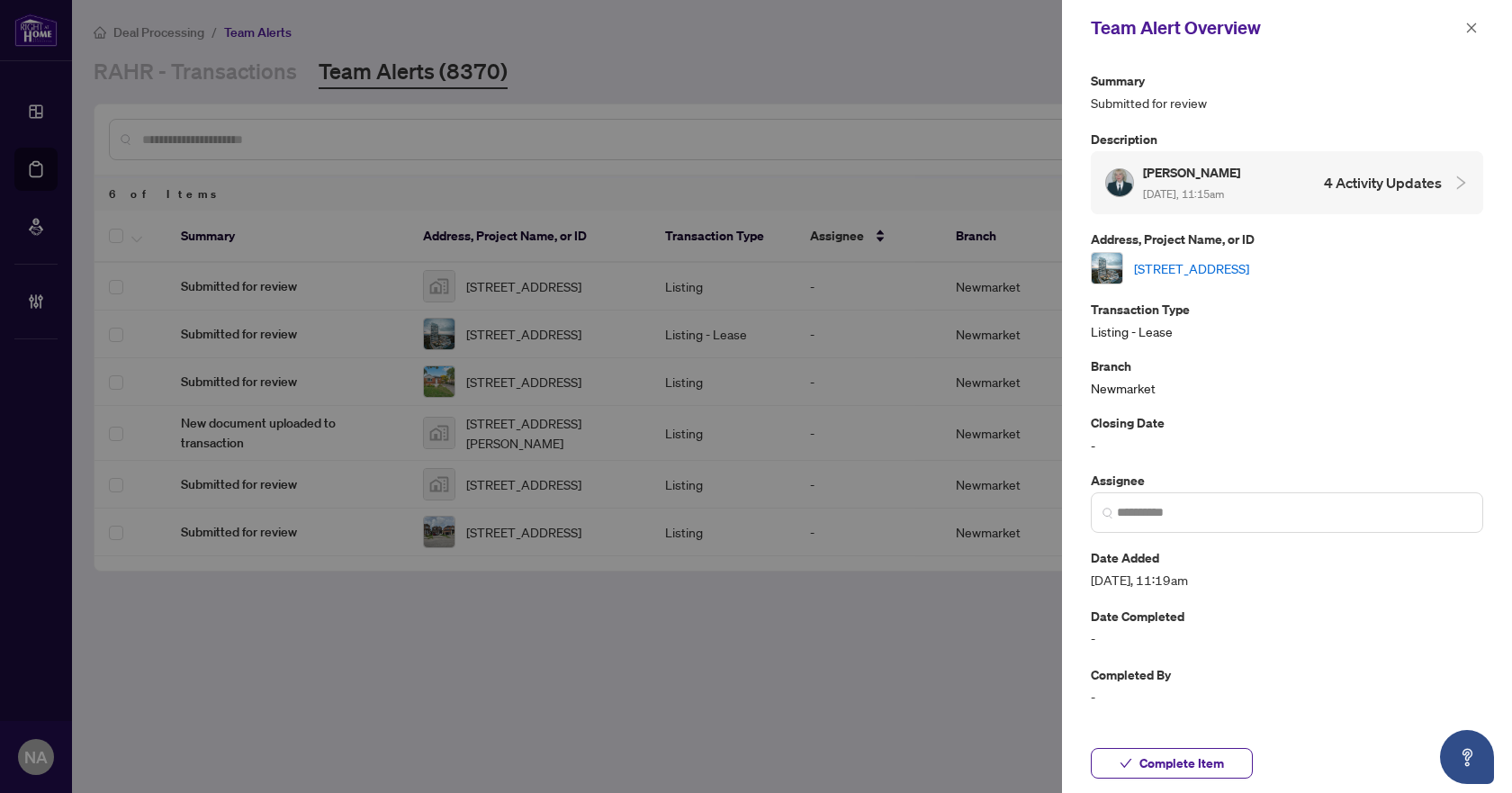
click at [1168, 265] on link "2803-251 Manitoba St, Toronto, Ontario M8Y 4G9, Canada" at bounding box center [1191, 269] width 115 height 20
click at [1198, 771] on span "Complete Item" at bounding box center [1181, 762] width 85 height 29
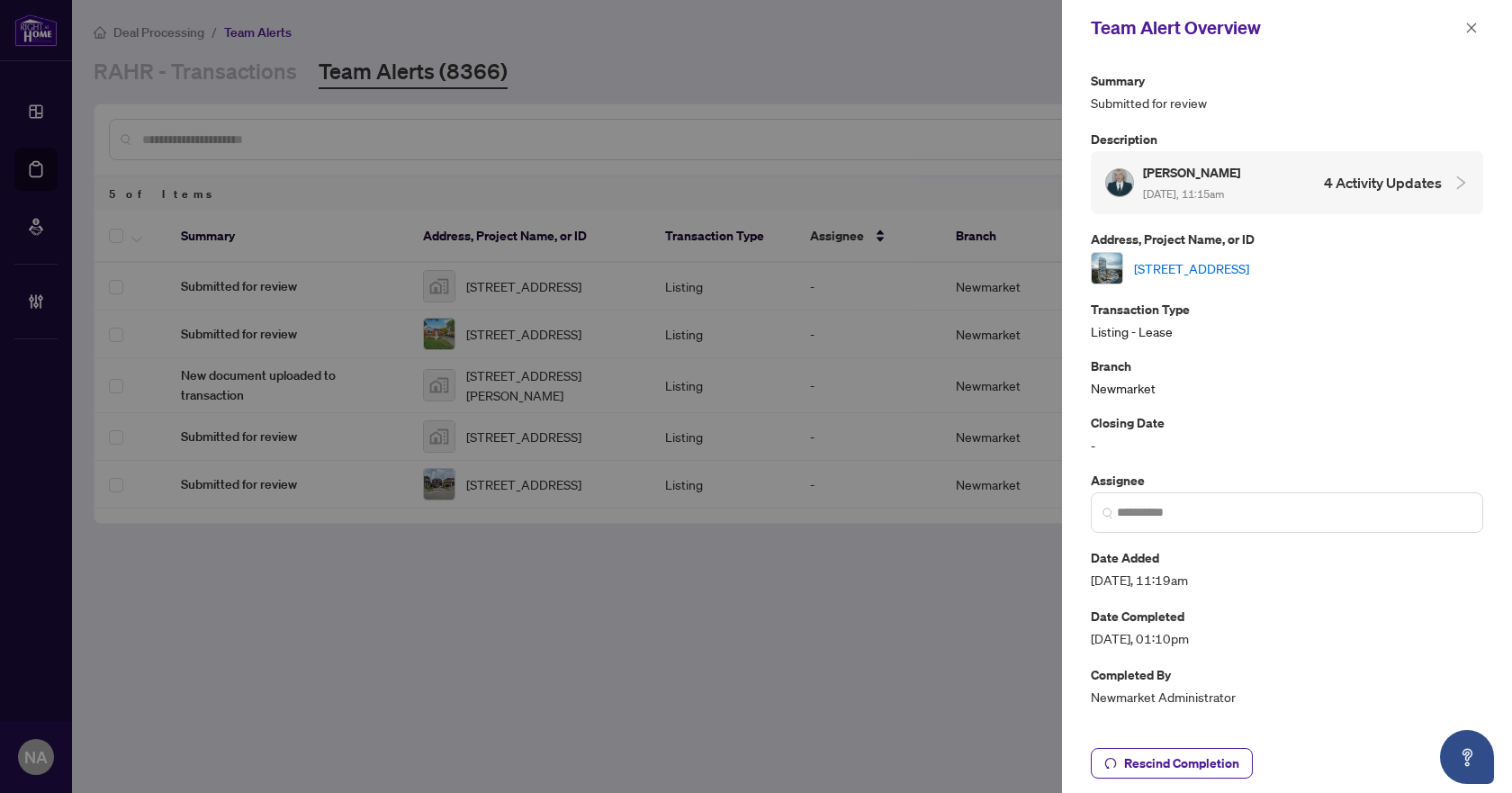
drag, startPoint x: 1475, startPoint y: 27, endPoint x: 1450, endPoint y: 36, distance: 26.6
click at [1476, 26] on icon "close" at bounding box center [1471, 28] width 13 height 13
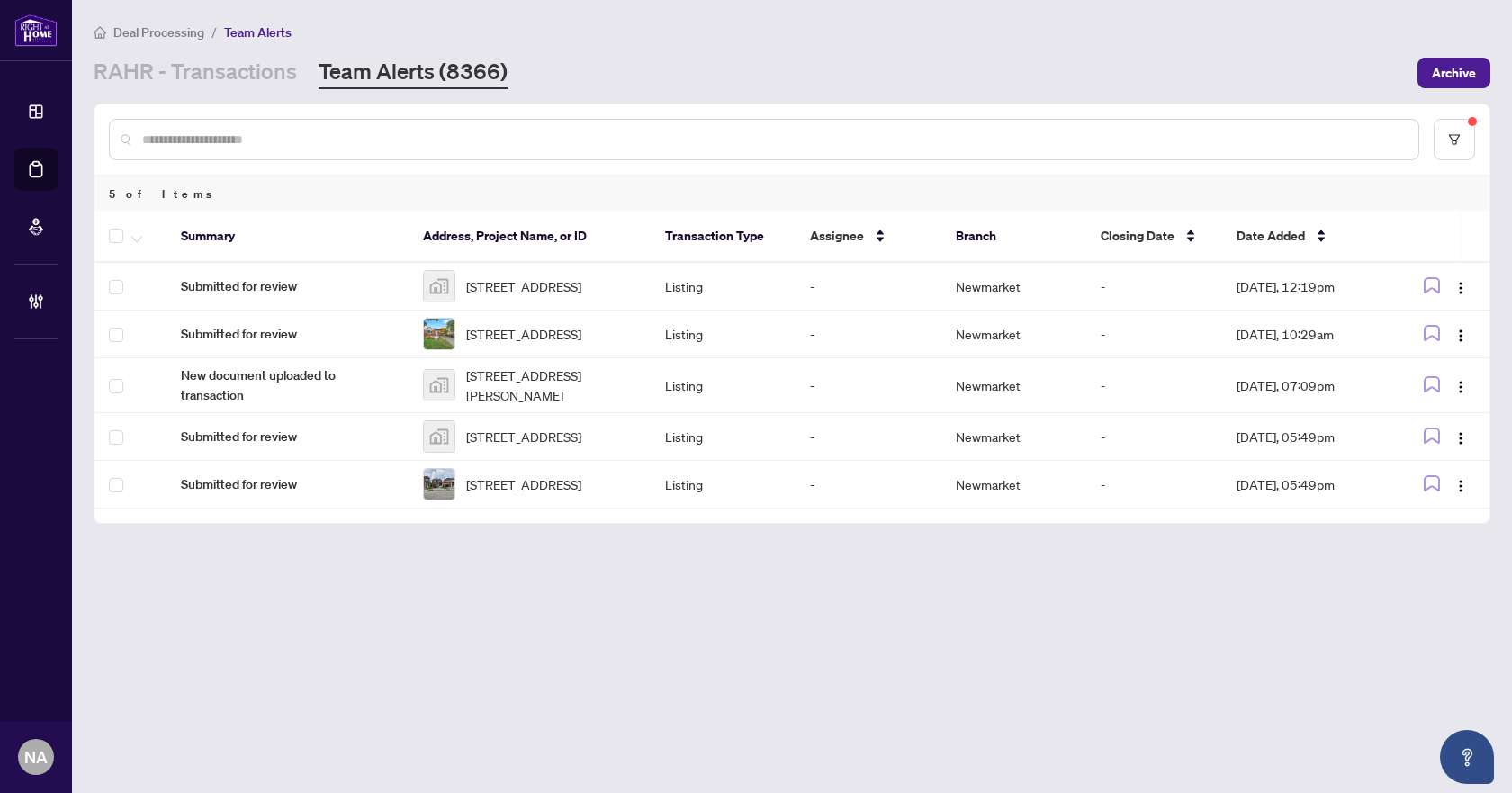
click at [479, 616] on main "Deal Processing / Team Alerts RAHR - Transactions Team Alerts (8366) Archive 5 …" at bounding box center [791, 396] width 1439 height 793
click at [232, 400] on span "New document uploaded to transaction" at bounding box center [287, 385] width 213 height 39
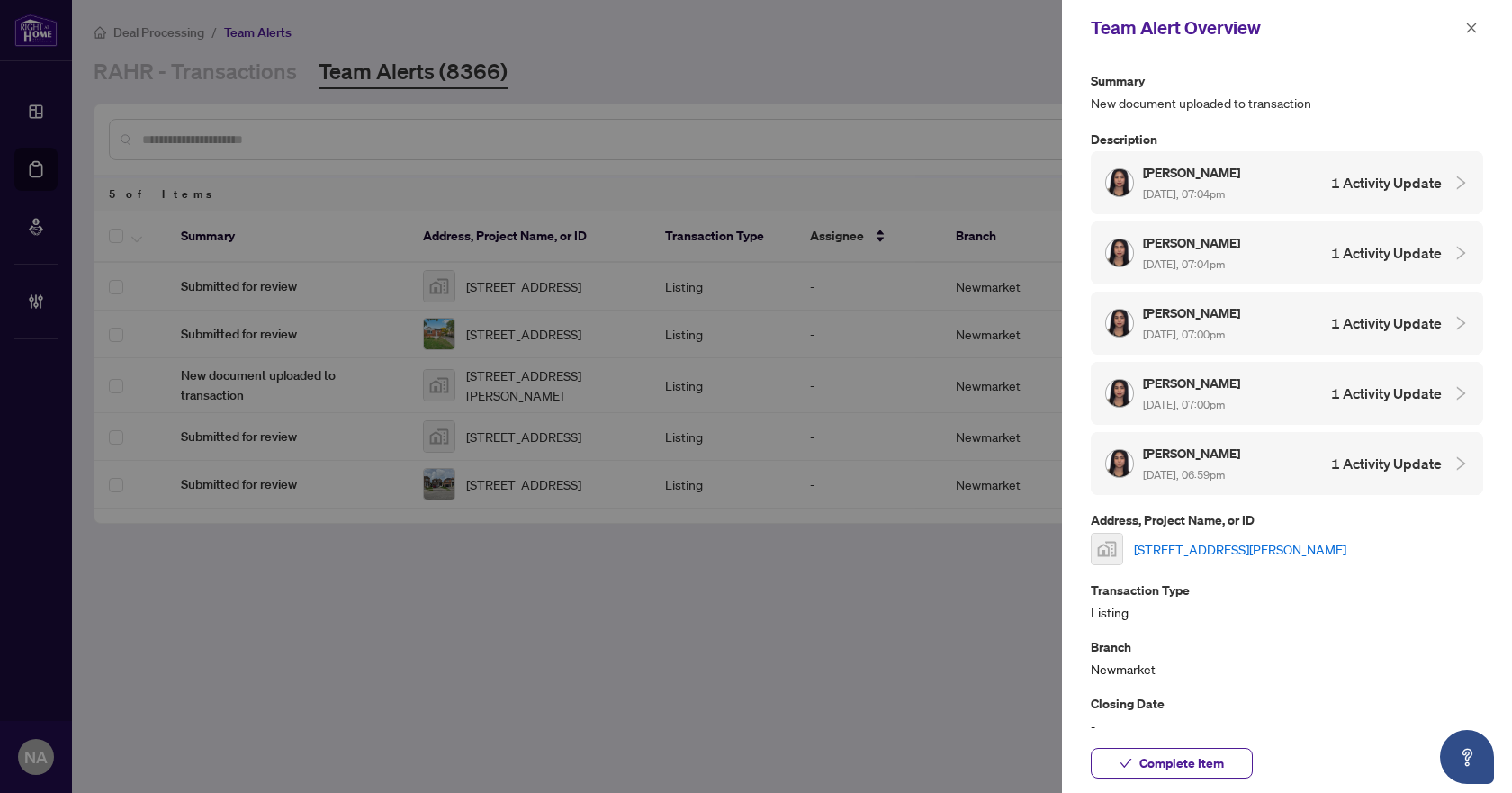
click at [1258, 543] on link "211 Sutherland Street South, Stayner, ON, Canada" at bounding box center [1240, 549] width 212 height 20
click at [1197, 757] on span "Complete Item" at bounding box center [1181, 762] width 85 height 29
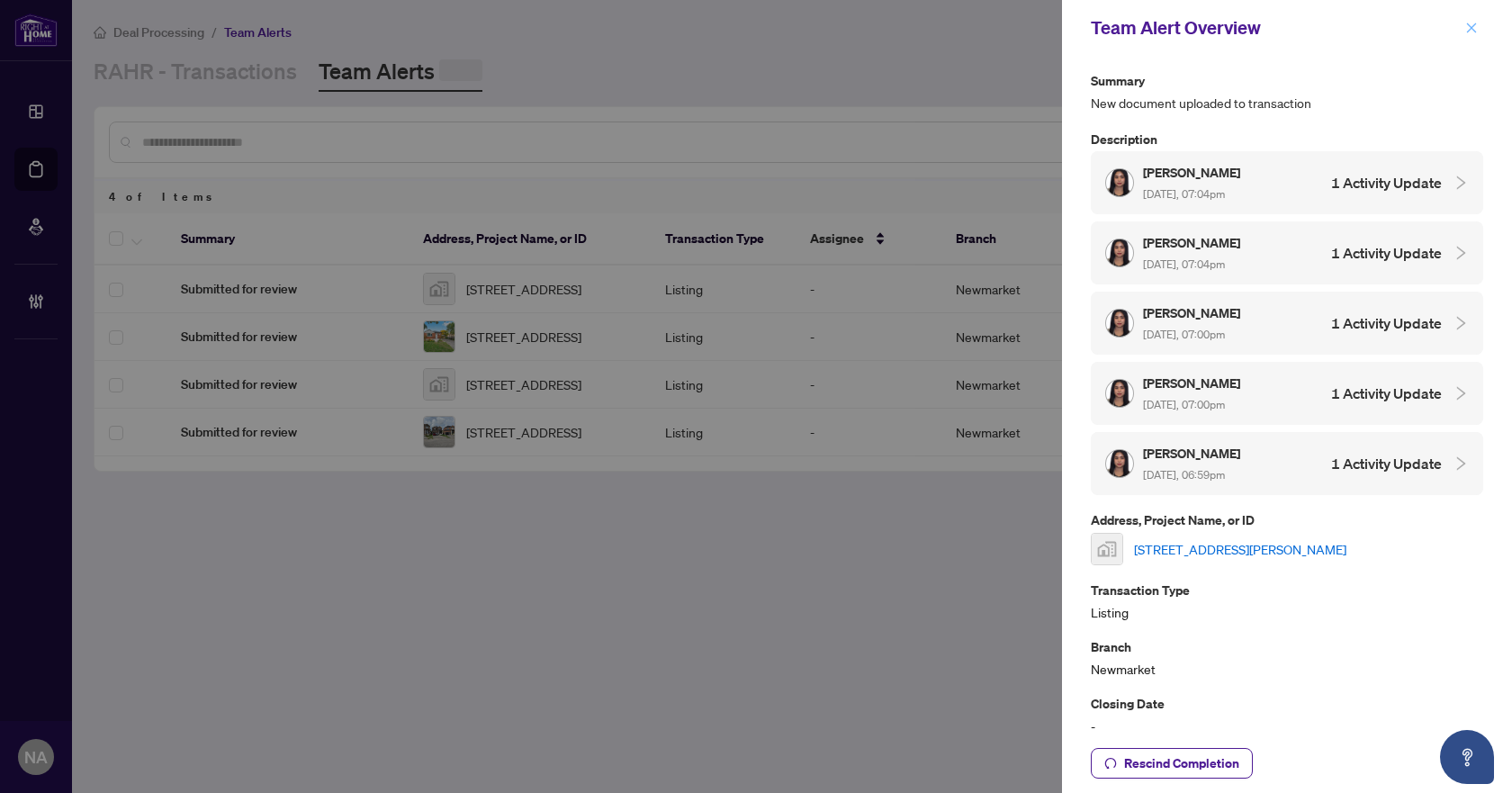
click at [1462, 27] on button "button" at bounding box center [1472, 28] width 24 height 22
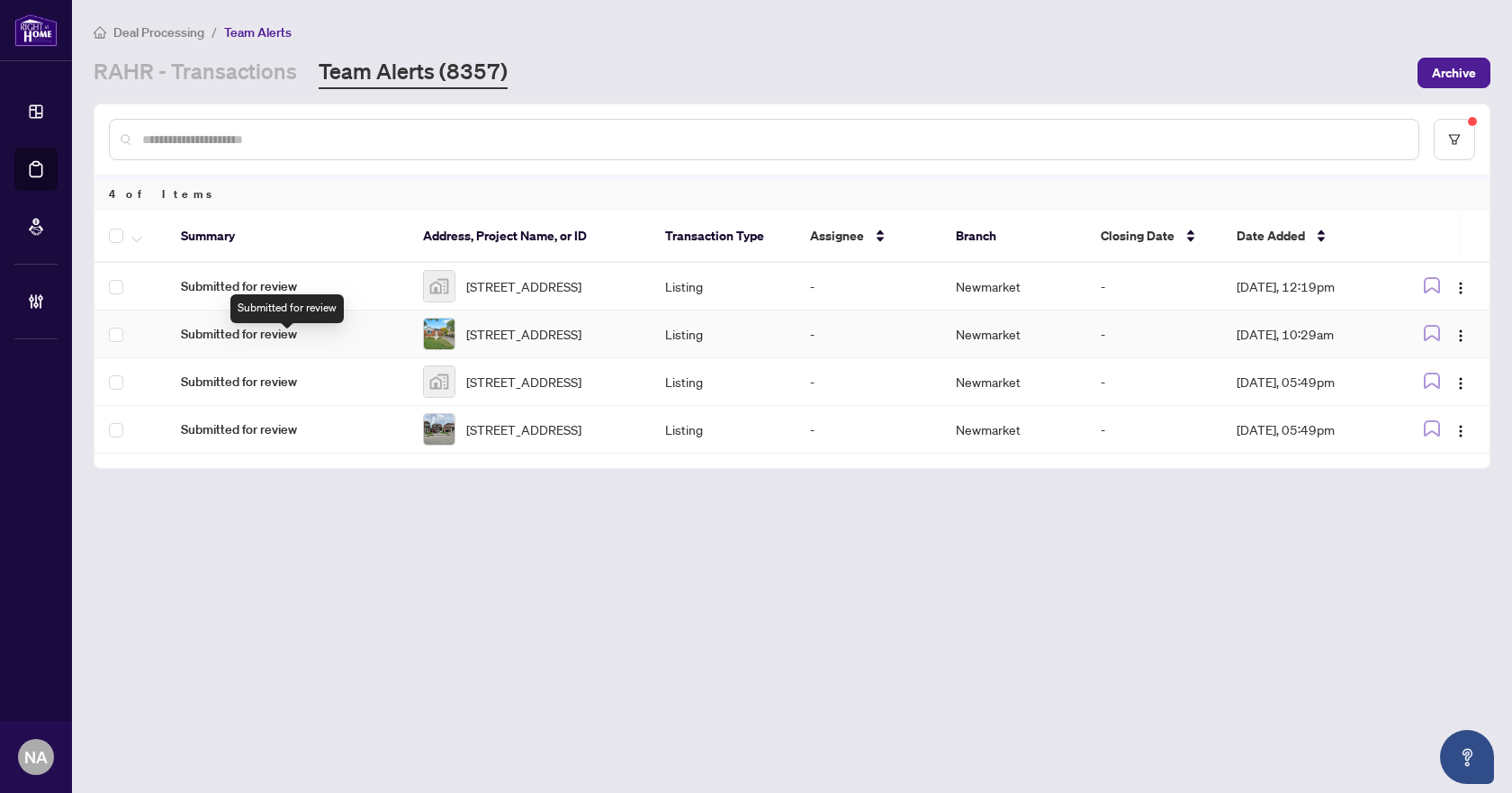
click at [250, 336] on span "Submitted for review" at bounding box center [287, 334] width 213 height 20
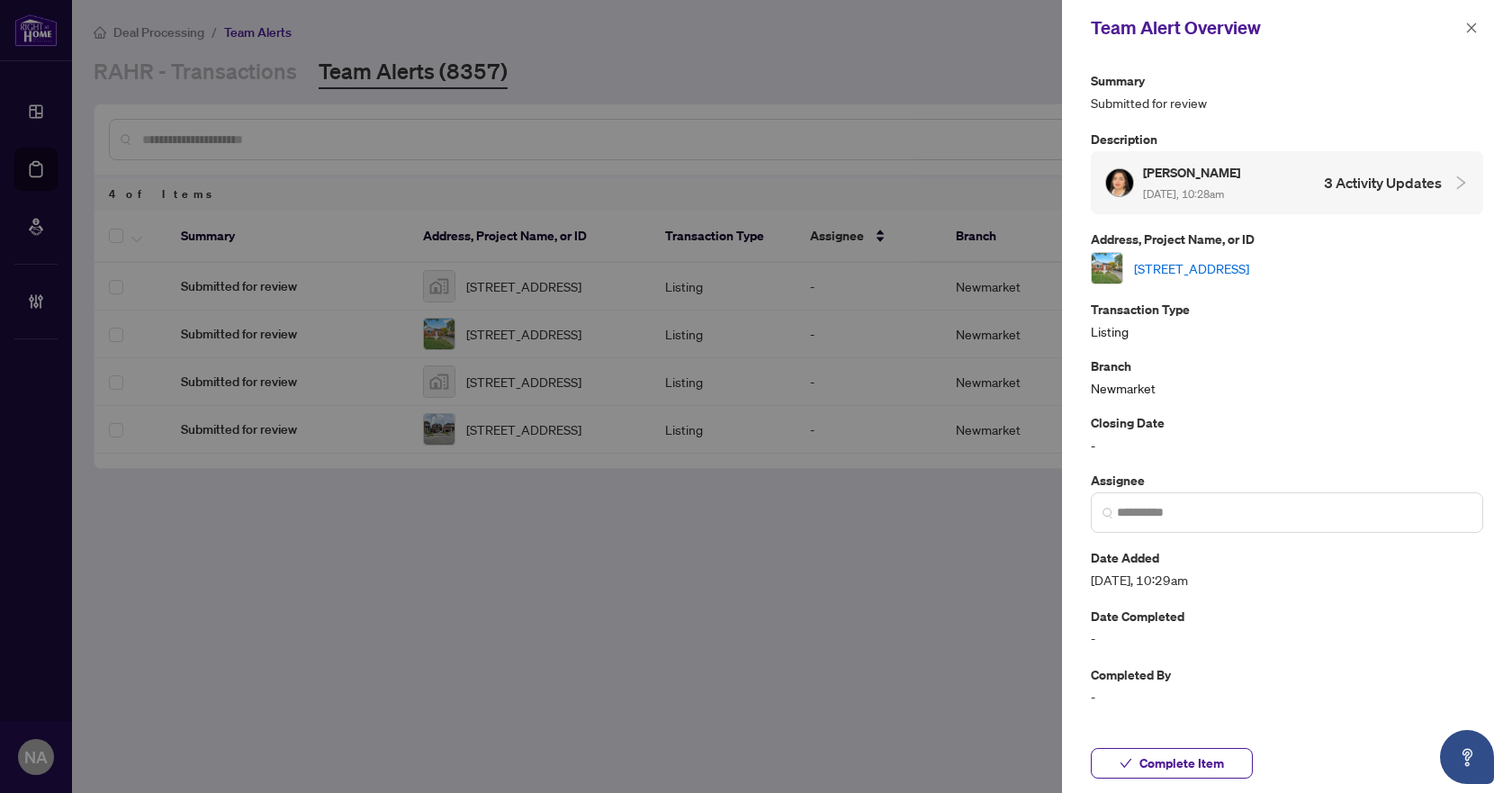
click at [1246, 260] on link "6 Melody Rd, Toronto, Ontario M9M 1C7, Canada" at bounding box center [1191, 269] width 115 height 20
click at [1207, 746] on div "Complete Item" at bounding box center [1286, 762] width 450 height 59
click at [1205, 761] on span "Complete Item" at bounding box center [1181, 762] width 85 height 29
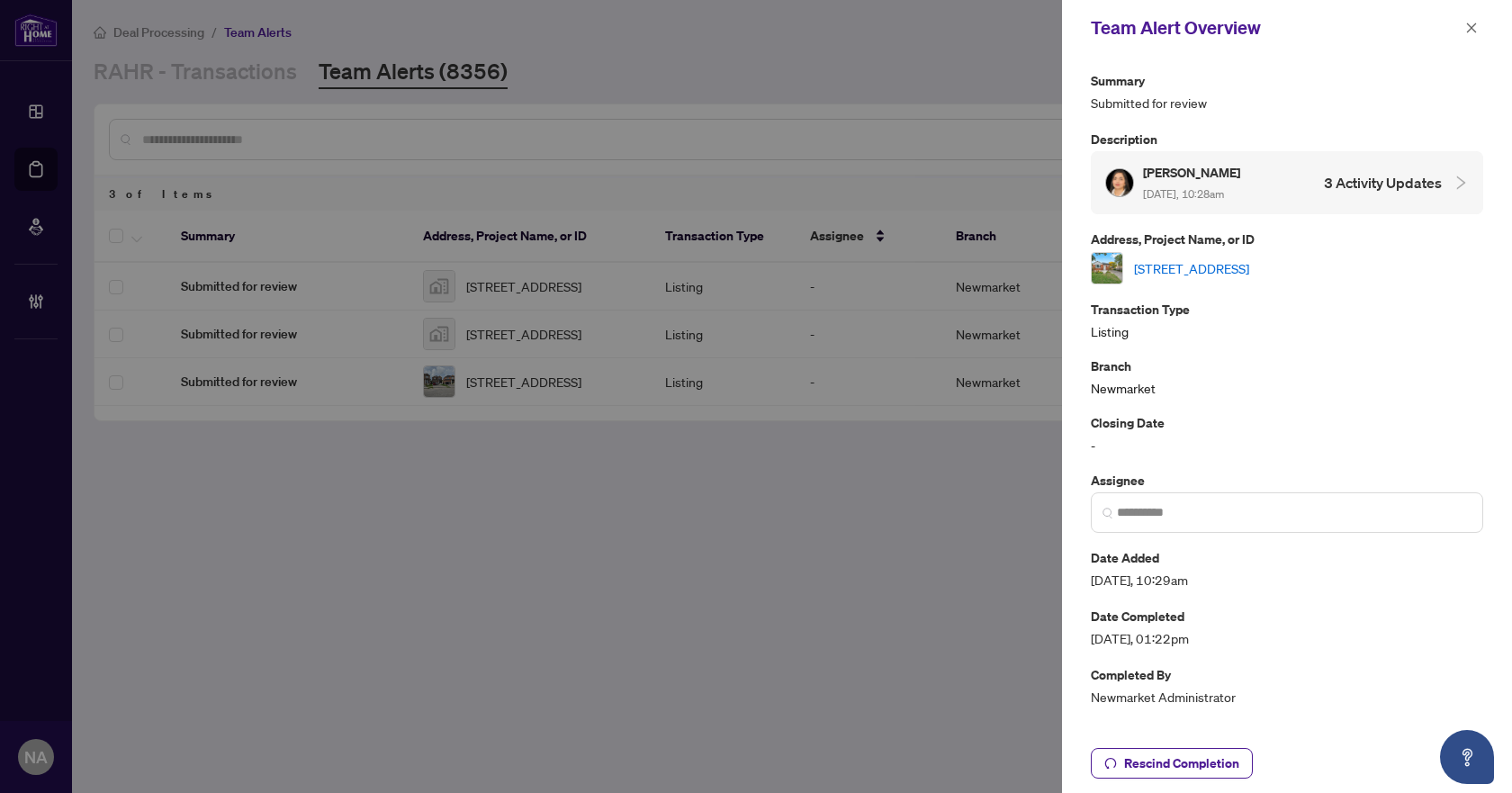
drag, startPoint x: 1471, startPoint y: 24, endPoint x: 1460, endPoint y: 28, distance: 11.7
click at [1471, 24] on icon "close" at bounding box center [1471, 28] width 13 height 13
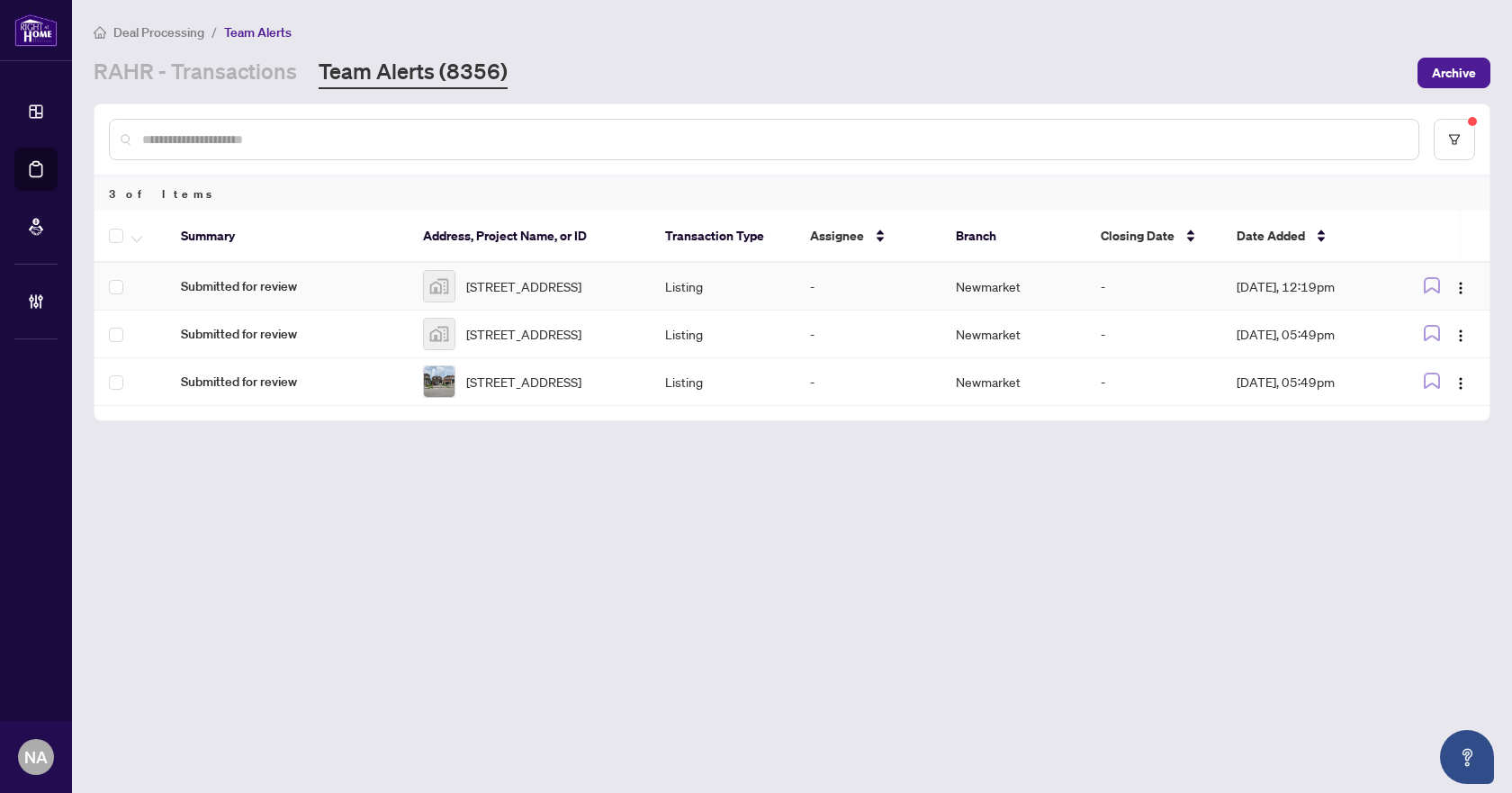
click at [218, 285] on span "Submitted for review" at bounding box center [287, 286] width 213 height 20
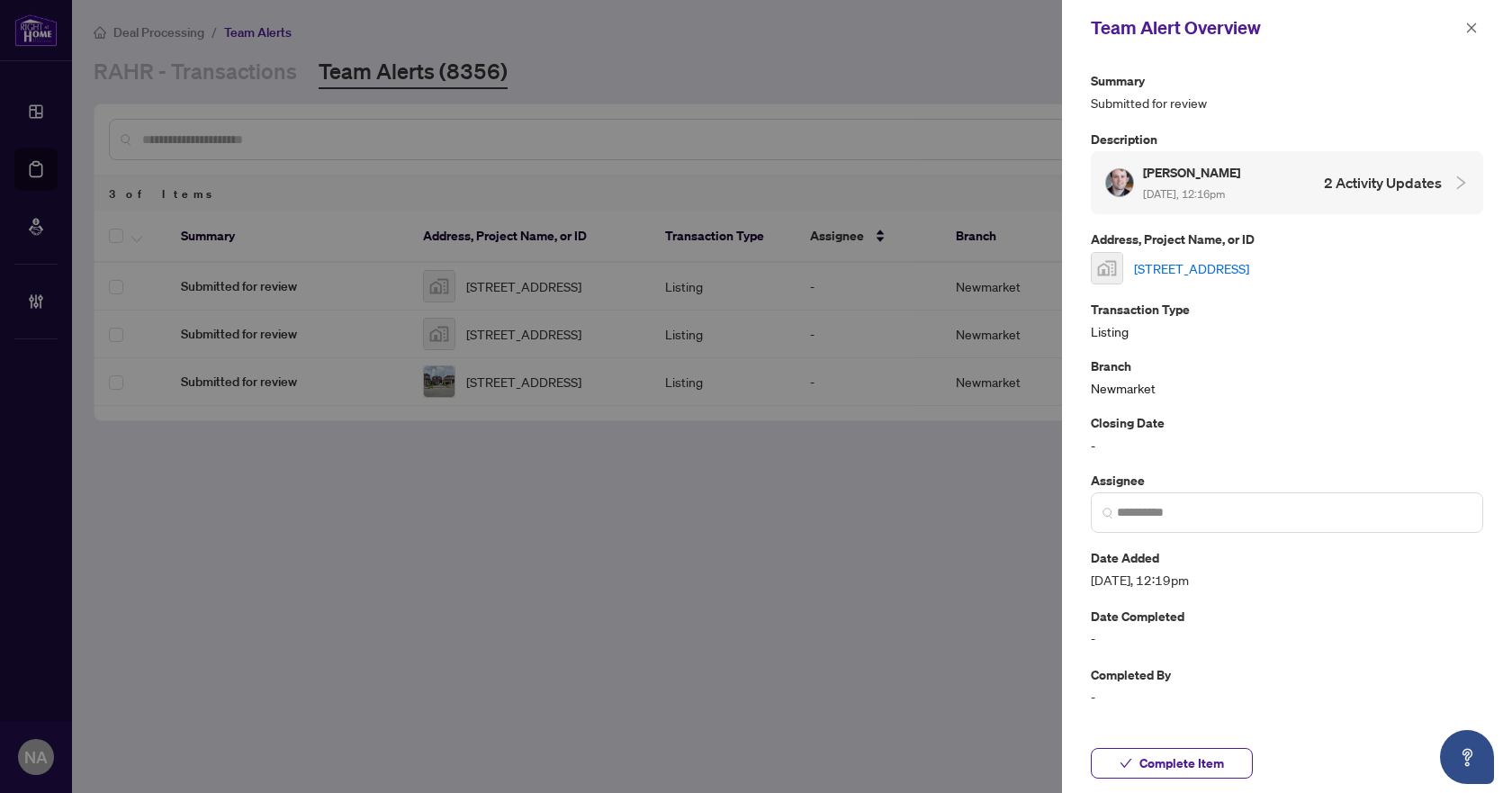
click at [1226, 268] on link "[STREET_ADDRESS]" at bounding box center [1191, 269] width 115 height 20
click at [1471, 28] on icon "close" at bounding box center [1472, 28] width 10 height 10
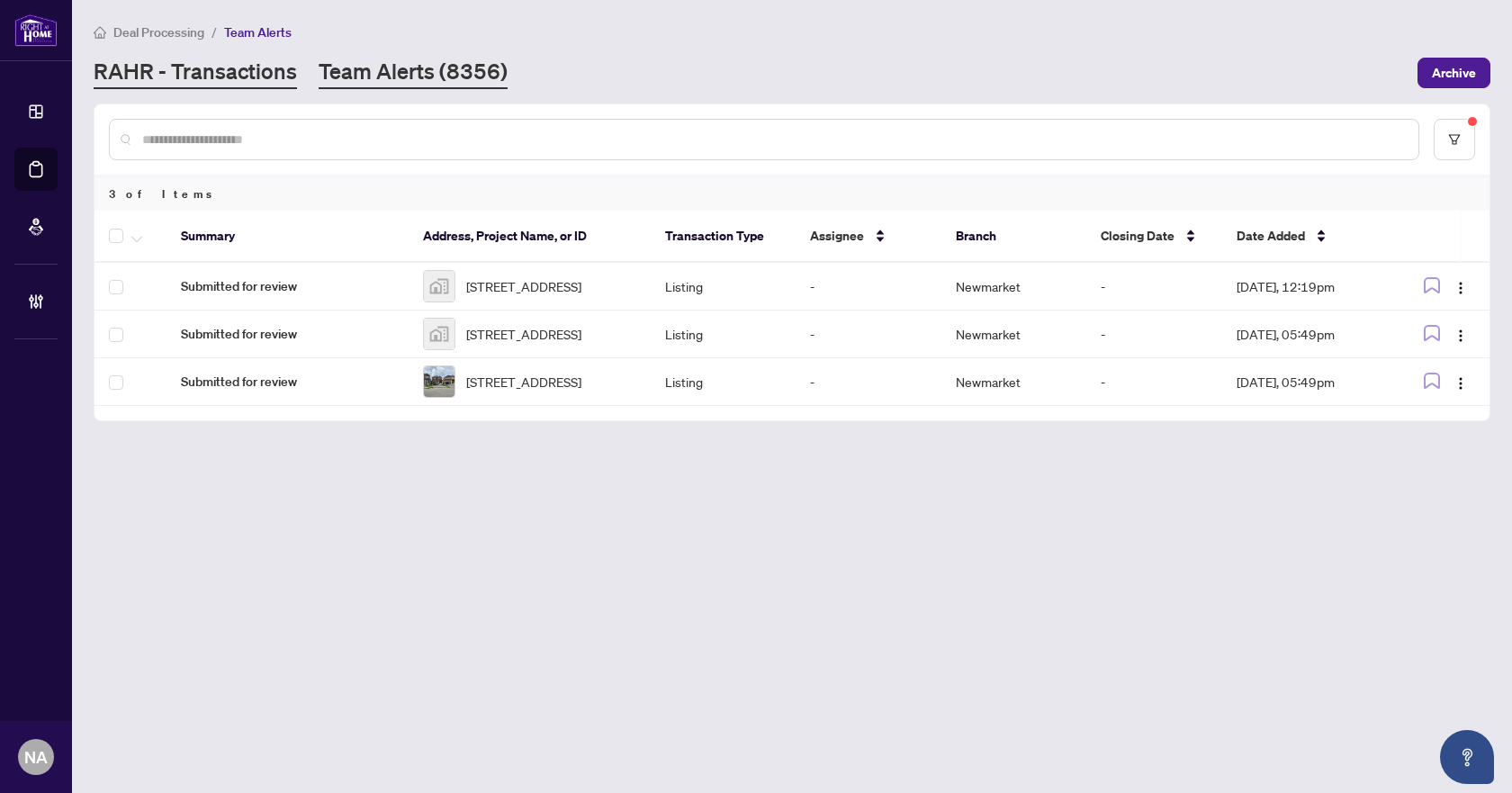
click at [221, 81] on link "RAHR - Transactions" at bounding box center [195, 73] width 204 height 32
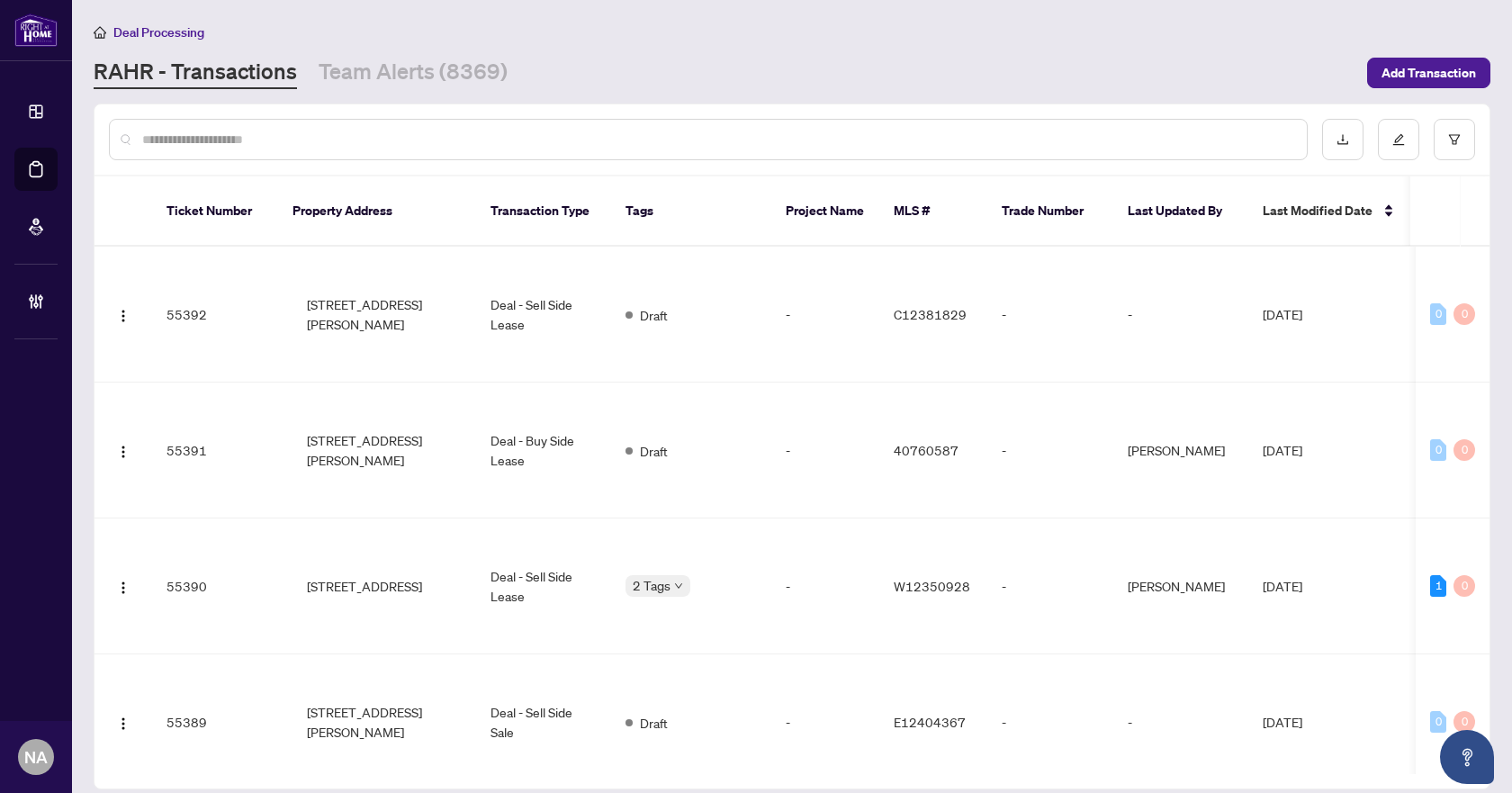
click at [212, 136] on input "text" at bounding box center [717, 140] width 1150 height 20
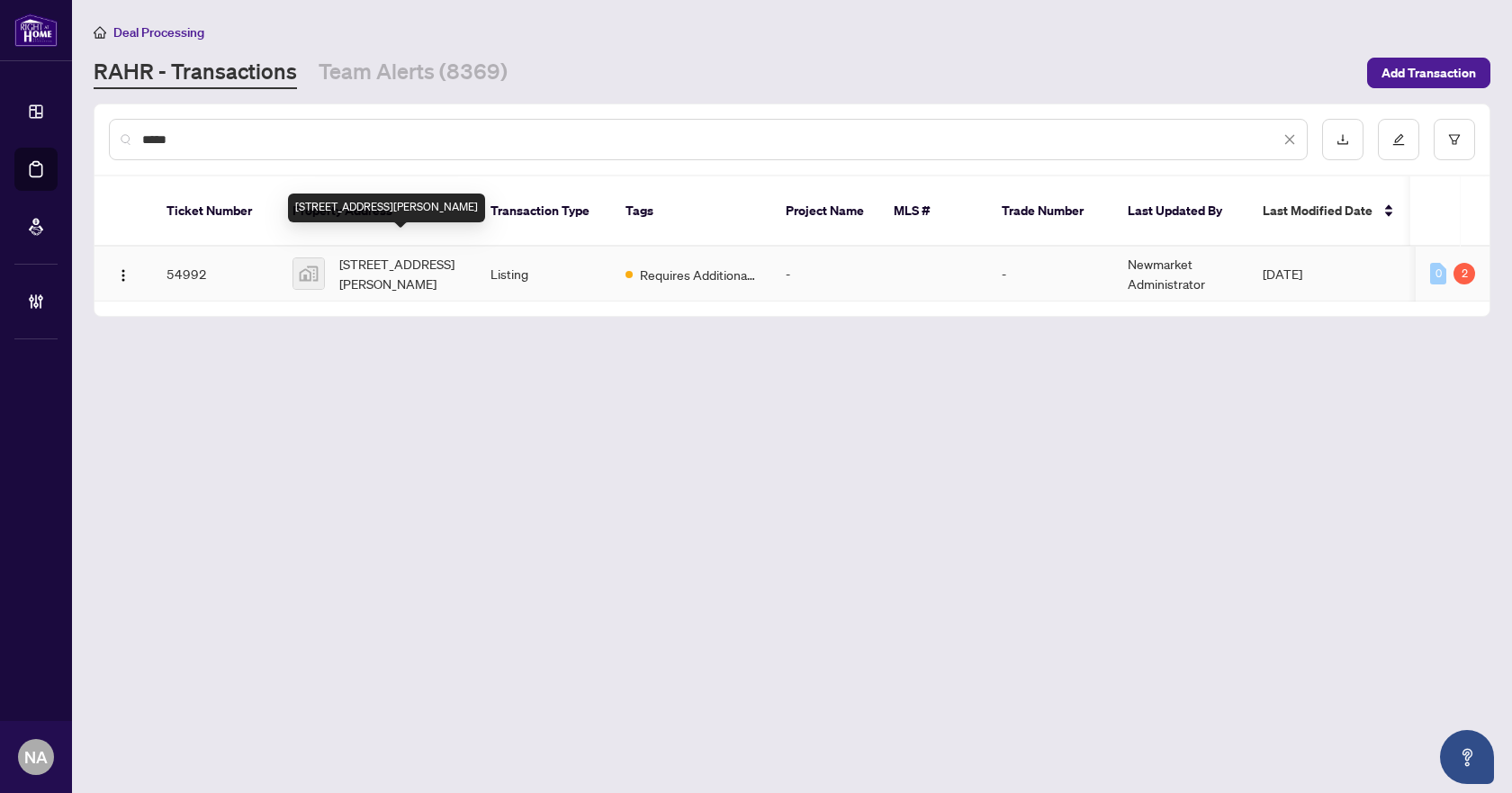
type input "*****"
click at [393, 254] on span "211 Sutherland Street South, Stayner, ON, Canada" at bounding box center [400, 274] width 122 height 39
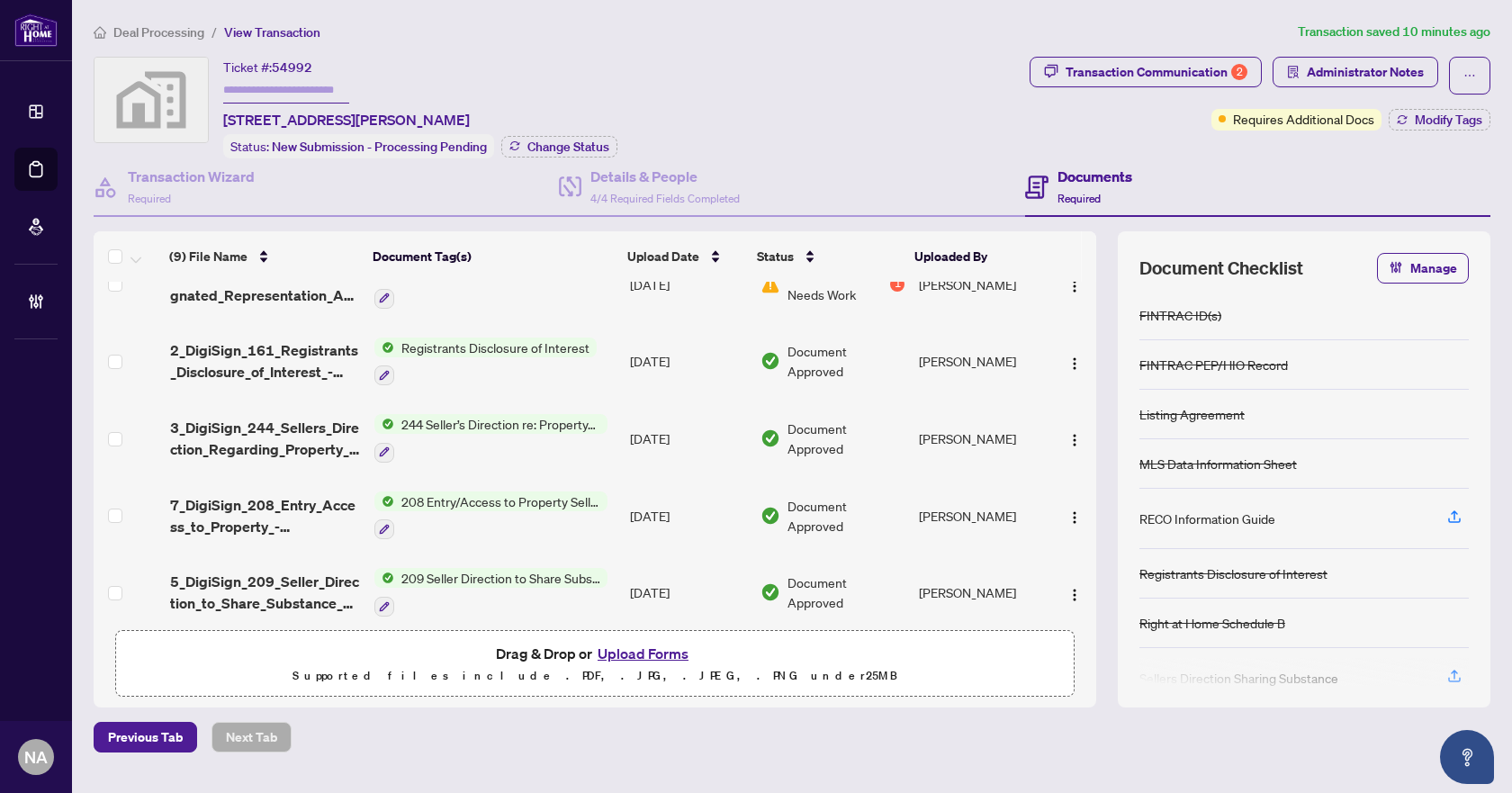
scroll to position [177, 0]
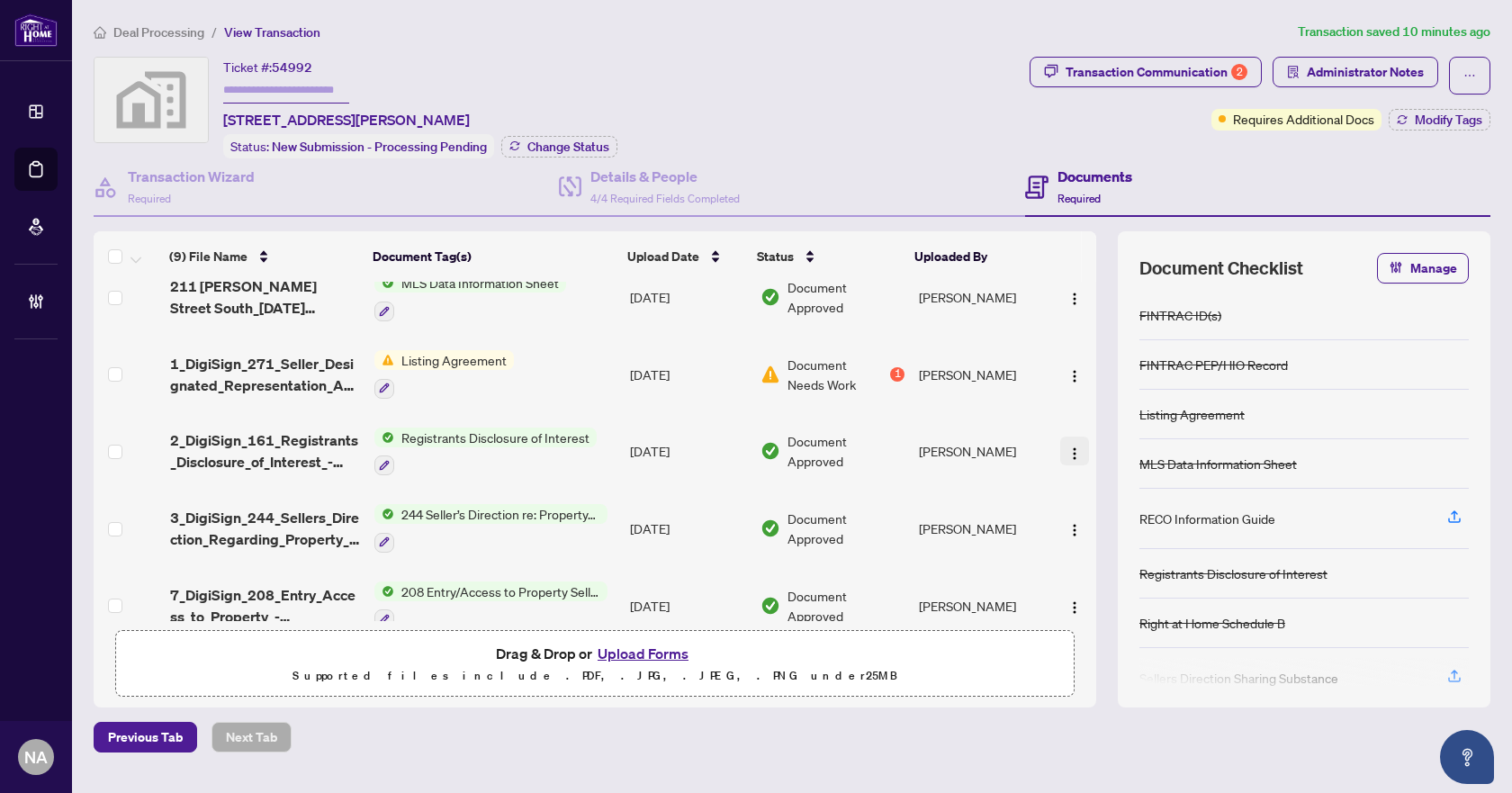
click at [1067, 441] on span "button" at bounding box center [1074, 451] width 15 height 20
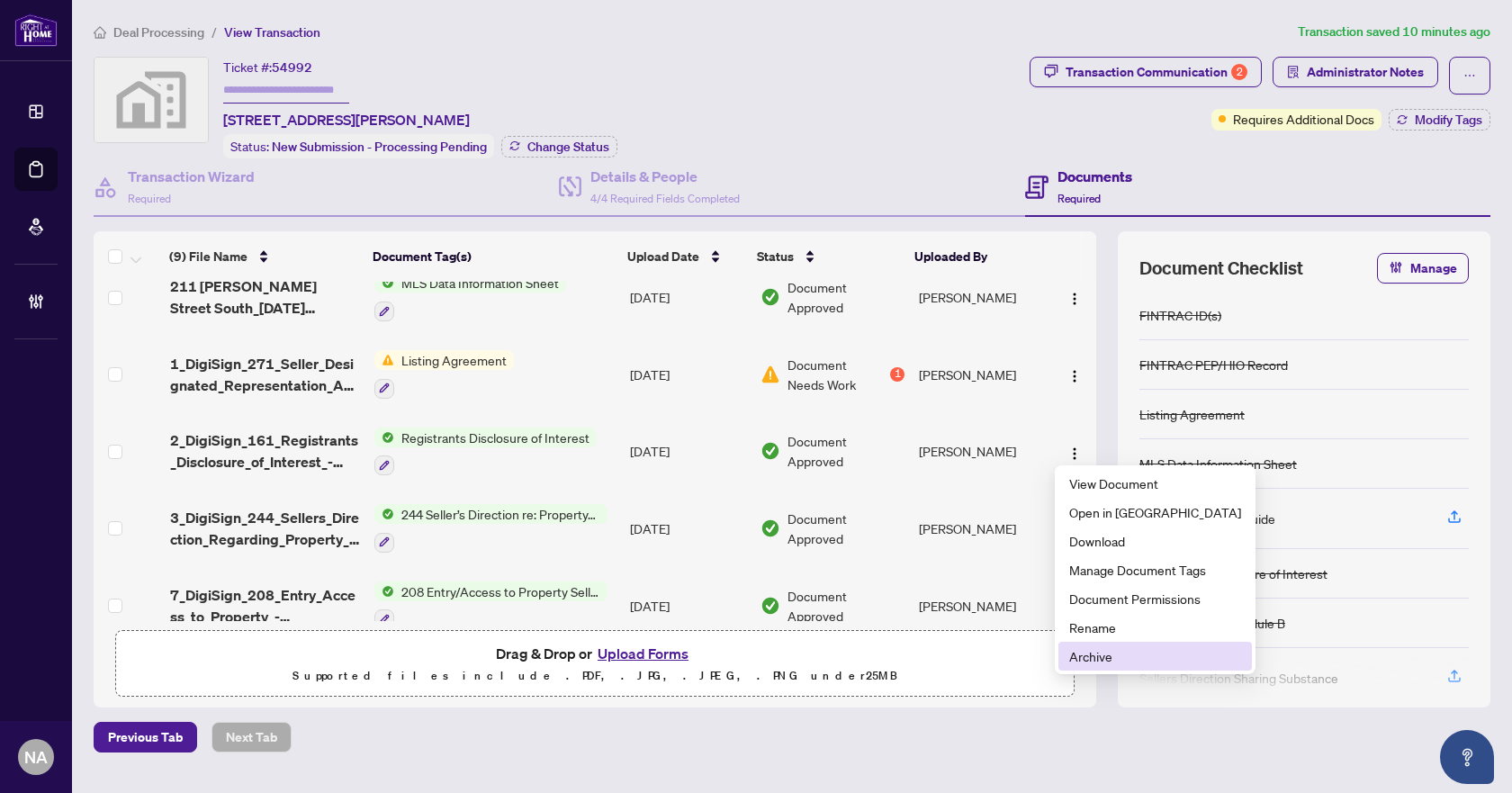
click at [1084, 659] on span "Archive" at bounding box center [1155, 656] width 172 height 20
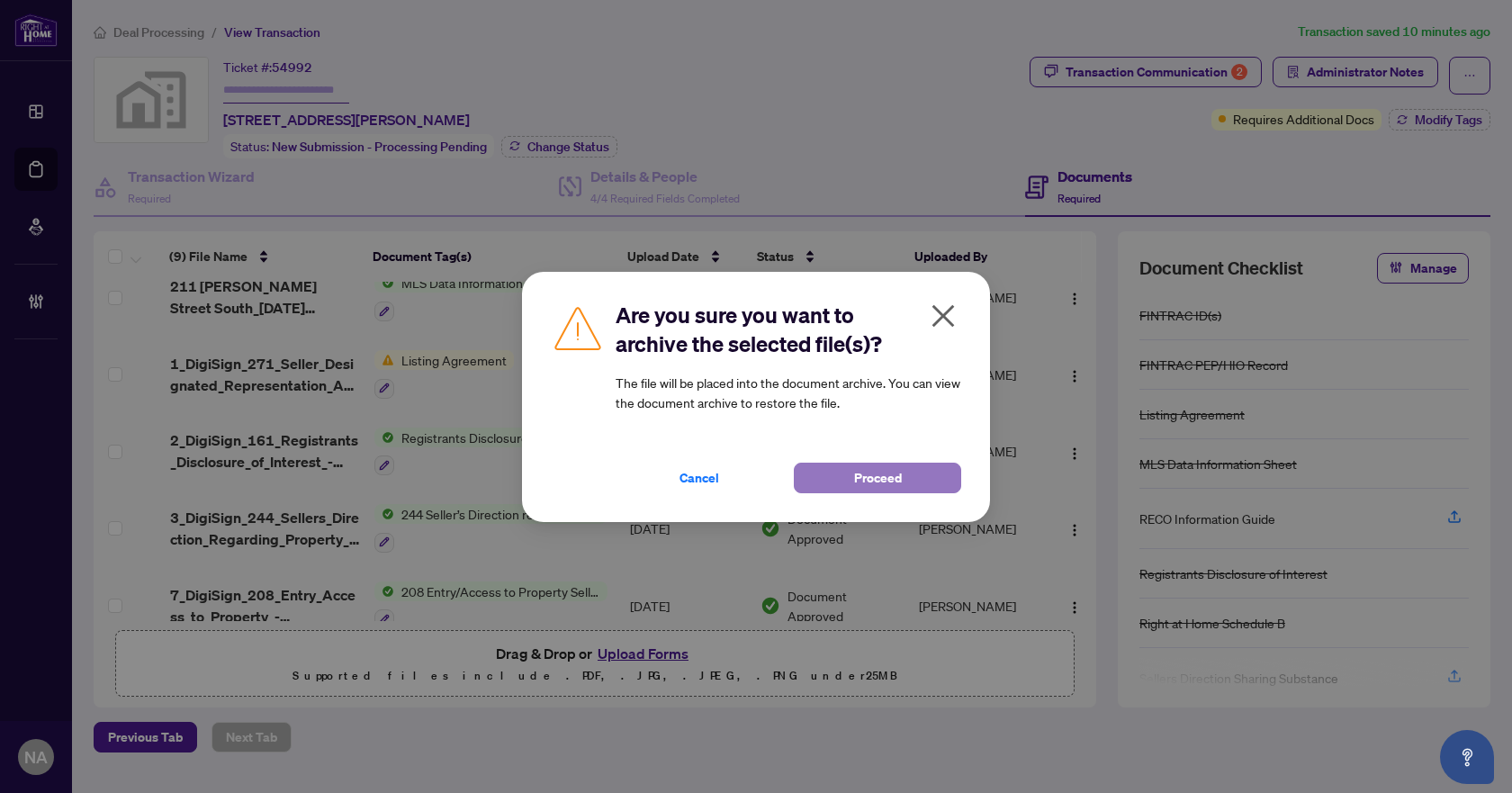
click at [844, 485] on button "Proceed" at bounding box center [877, 477] width 167 height 30
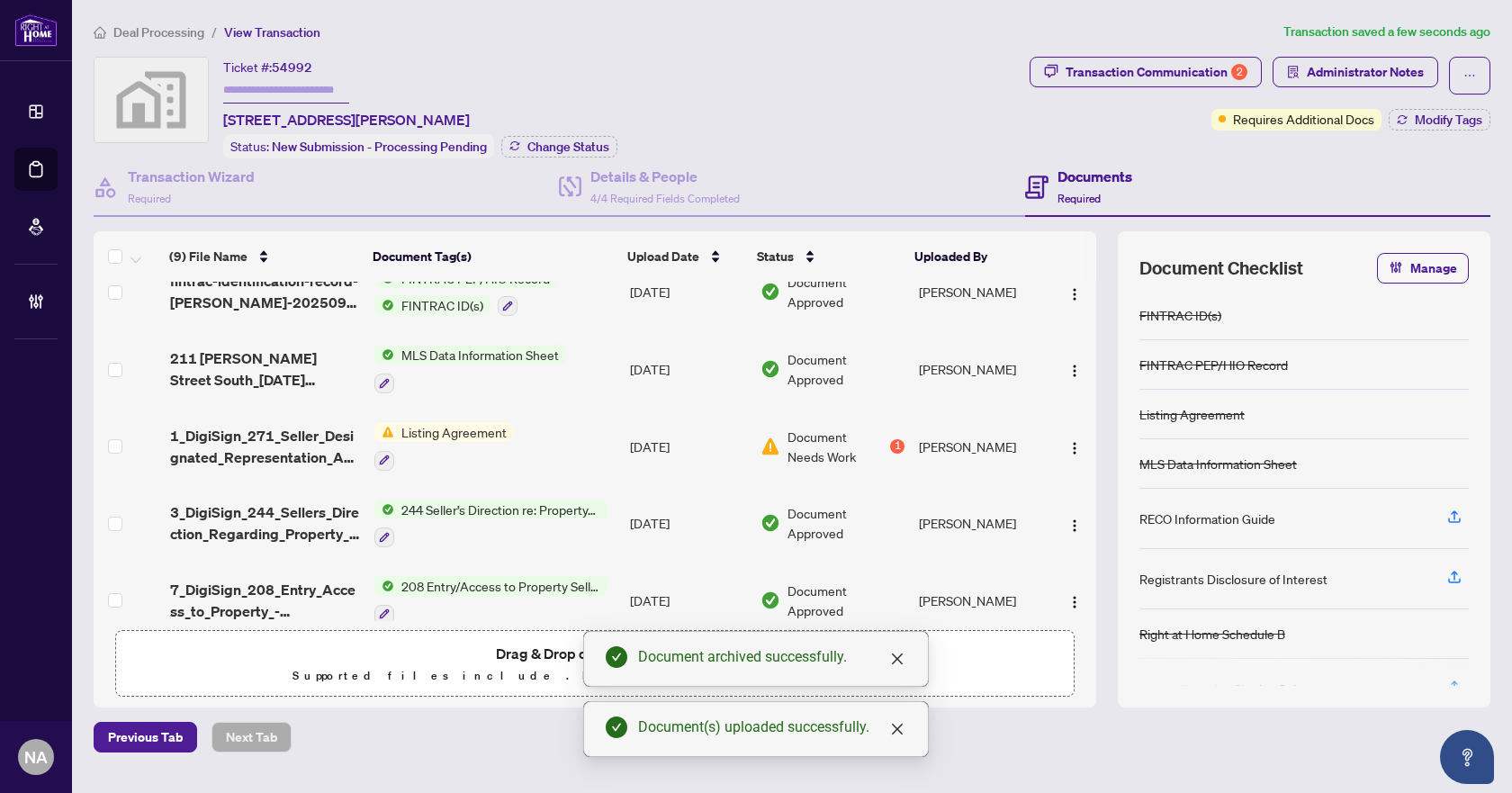
scroll to position [0, 0]
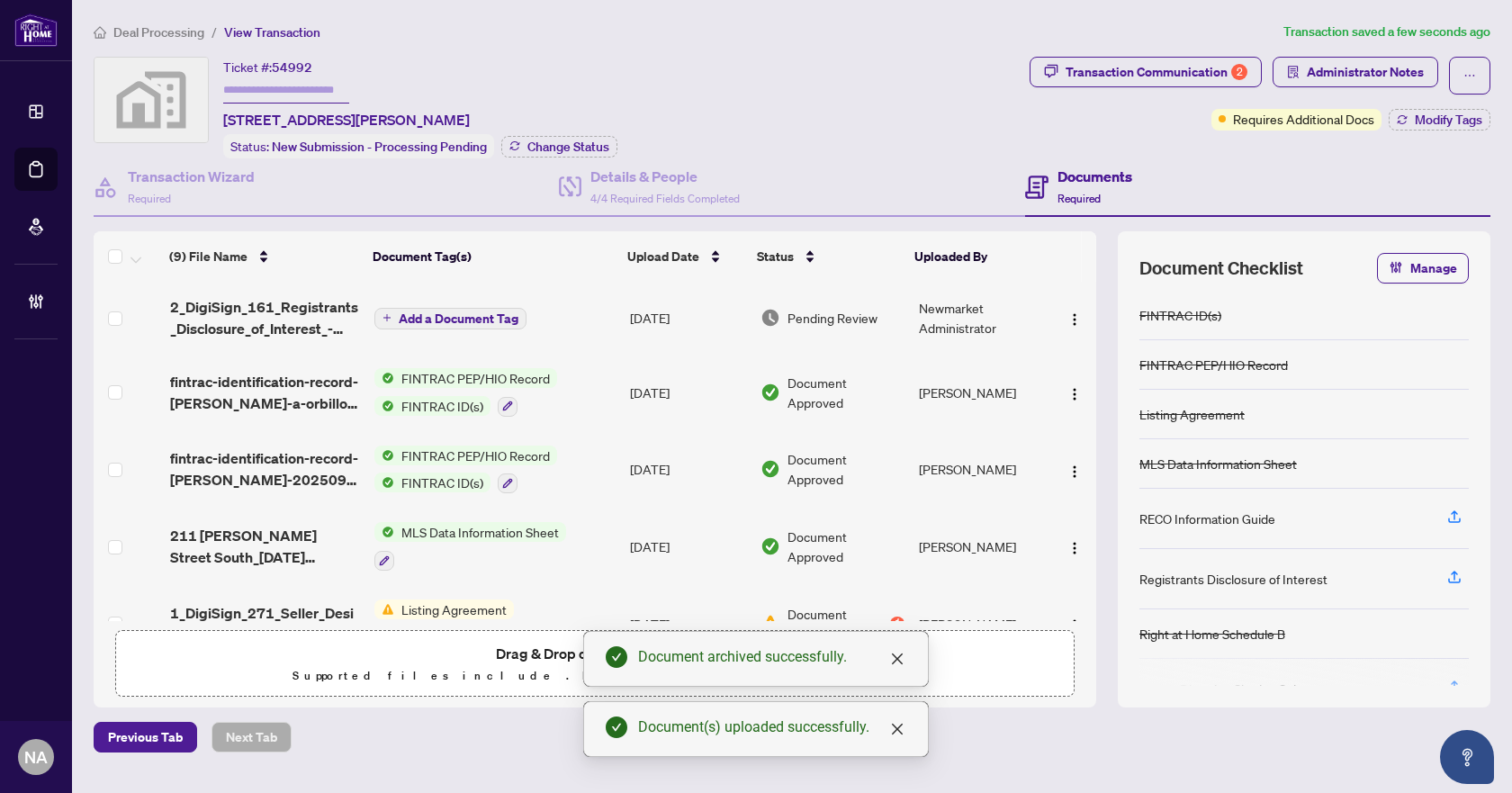
click at [449, 312] on span "Add a Document Tag" at bounding box center [458, 318] width 120 height 13
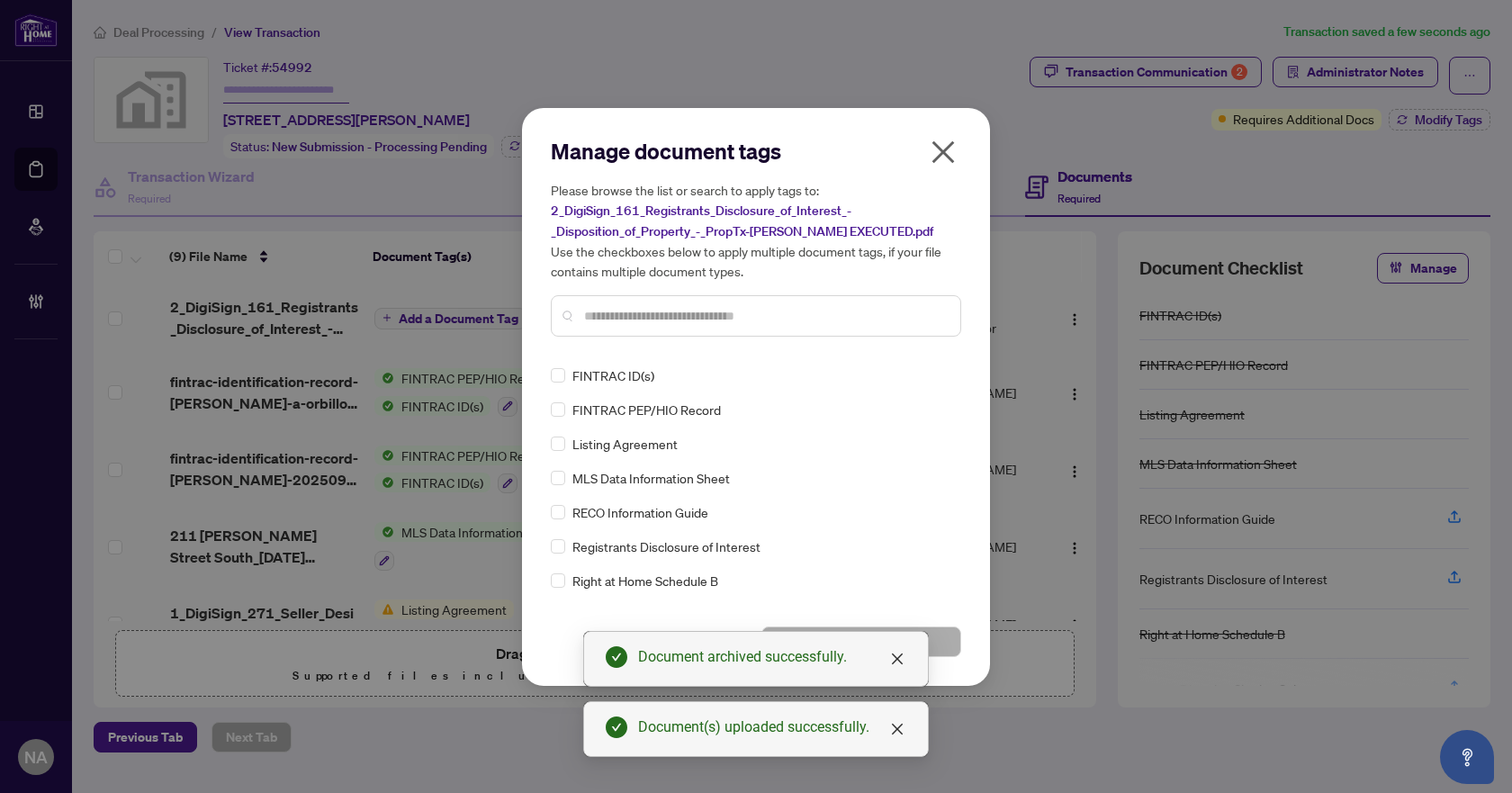
click at [650, 303] on div at bounding box center [756, 316] width 410 height 41
click at [652, 307] on input "text" at bounding box center [765, 316] width 362 height 20
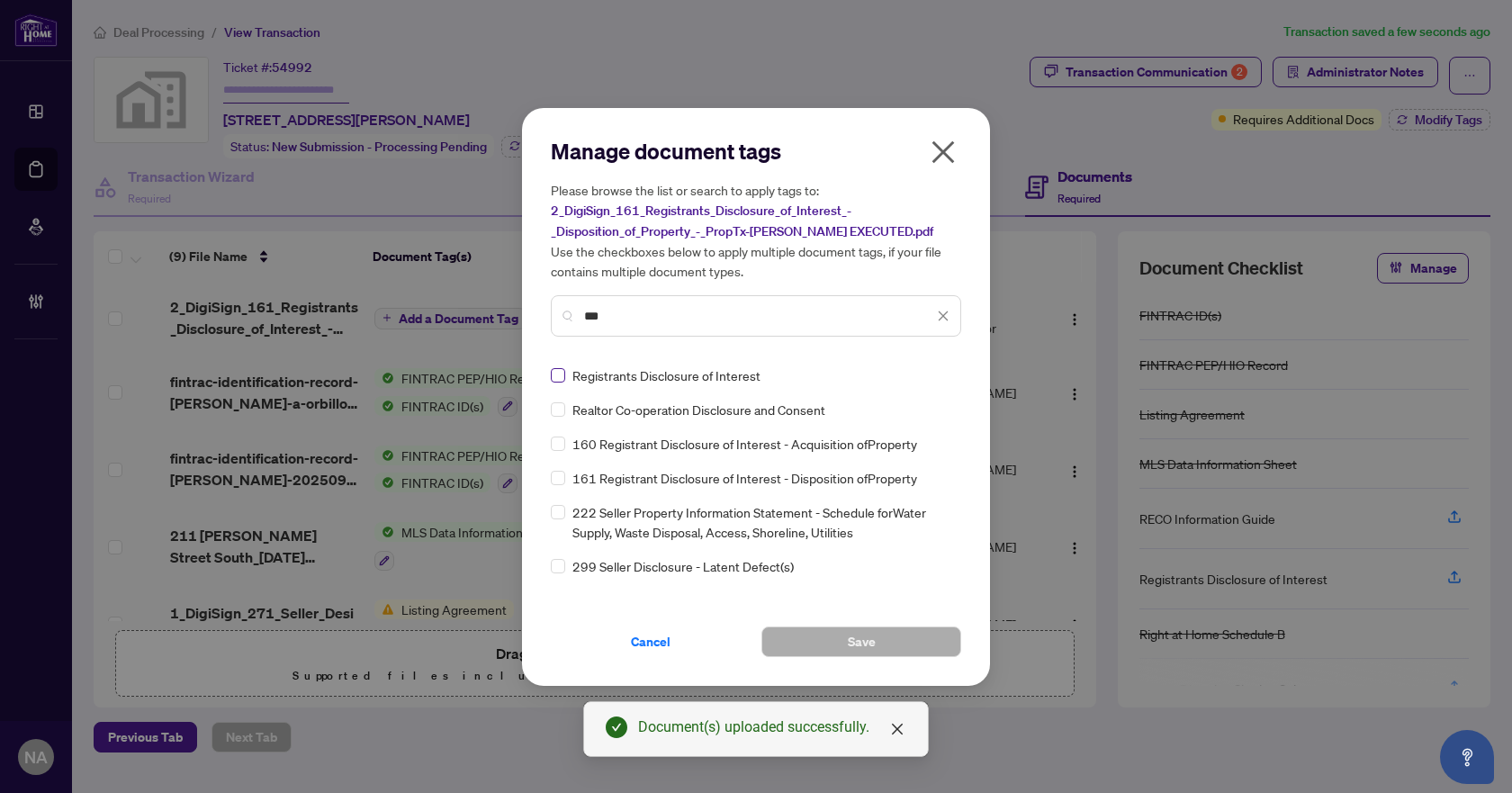
type input "***"
click at [929, 371] on div at bounding box center [932, 375] width 34 height 18
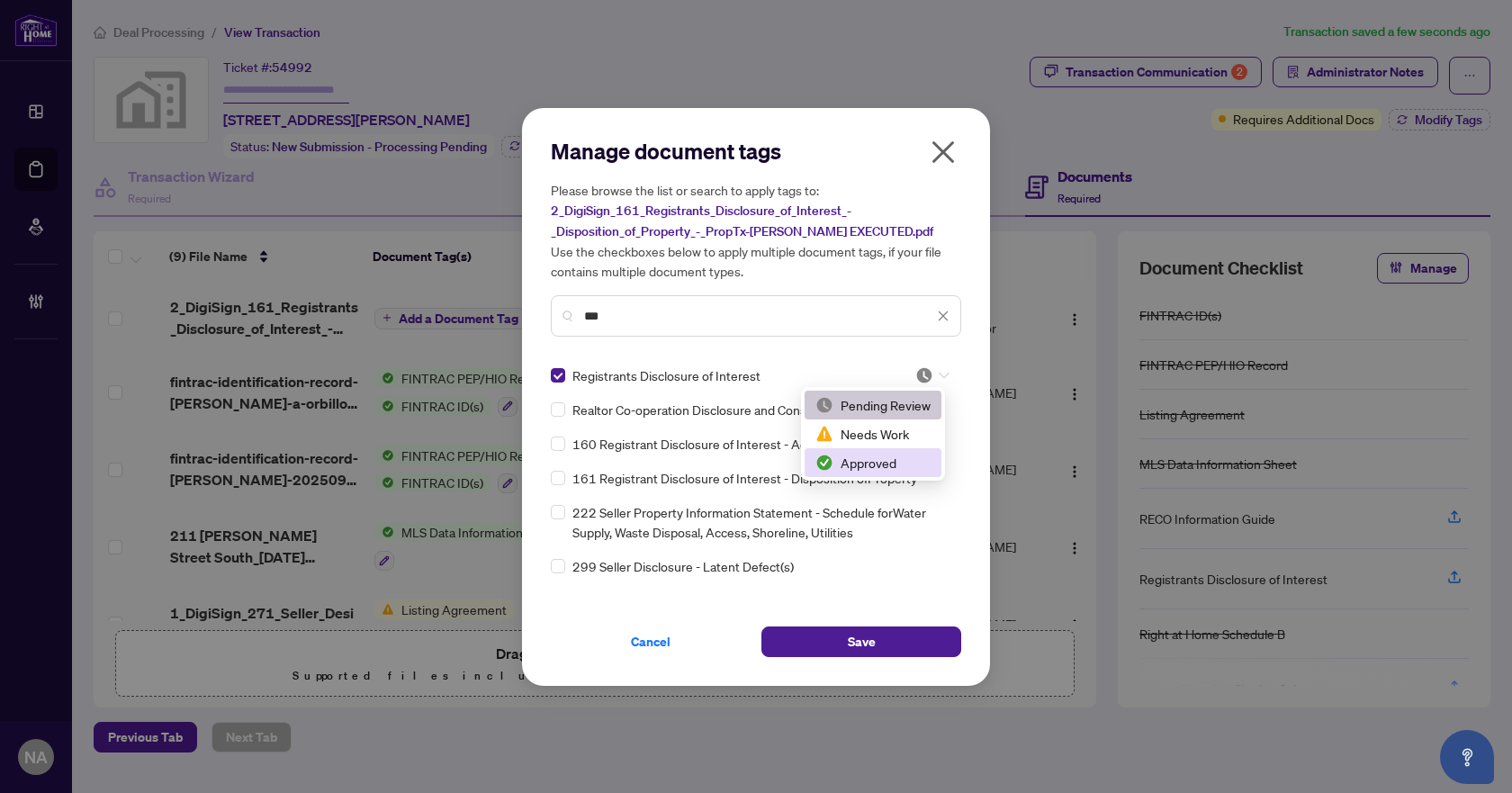
click at [888, 462] on div "Approved" at bounding box center [873, 462] width 115 height 20
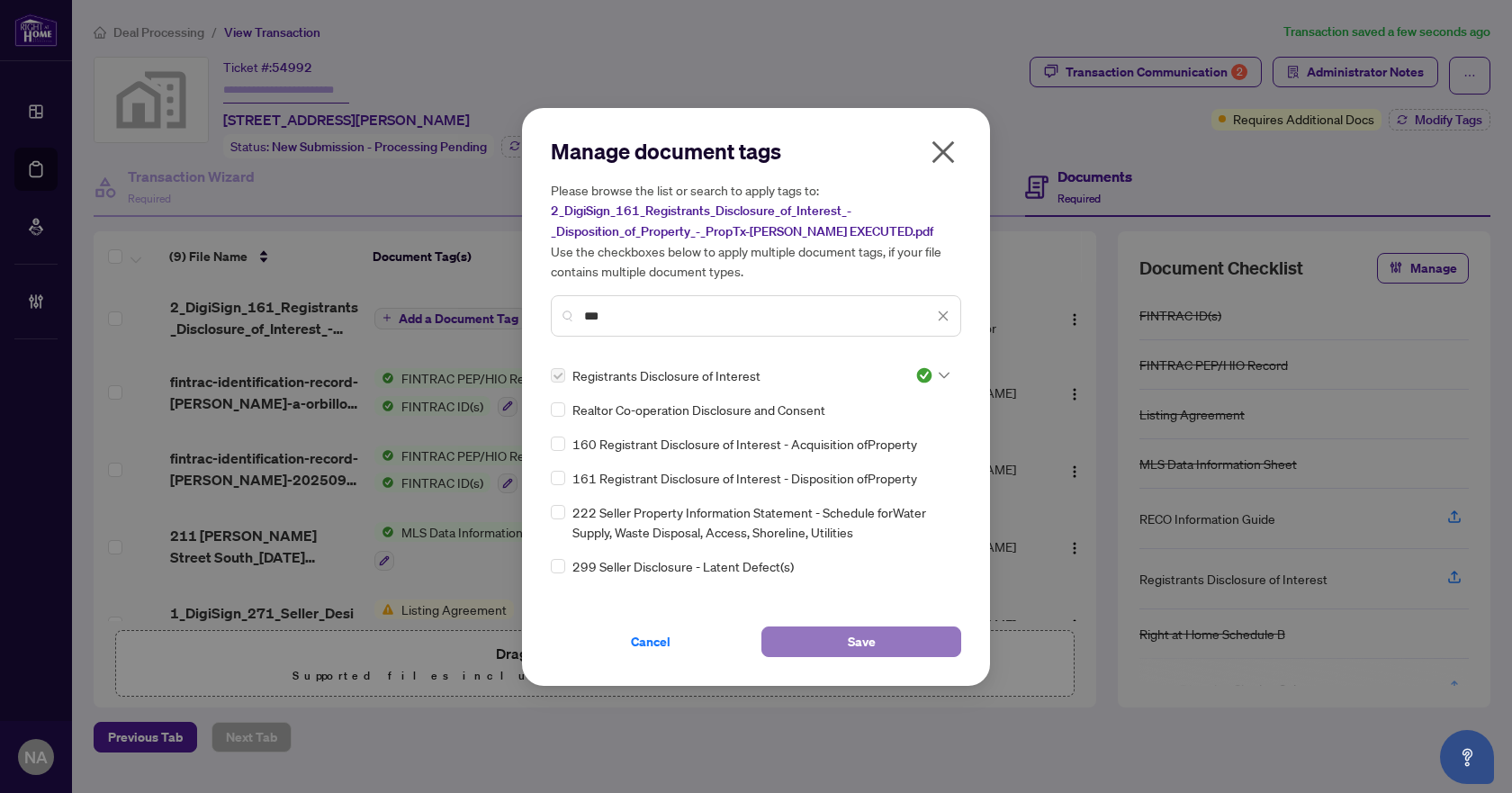
click at [842, 649] on button "Save" at bounding box center [861, 641] width 200 height 30
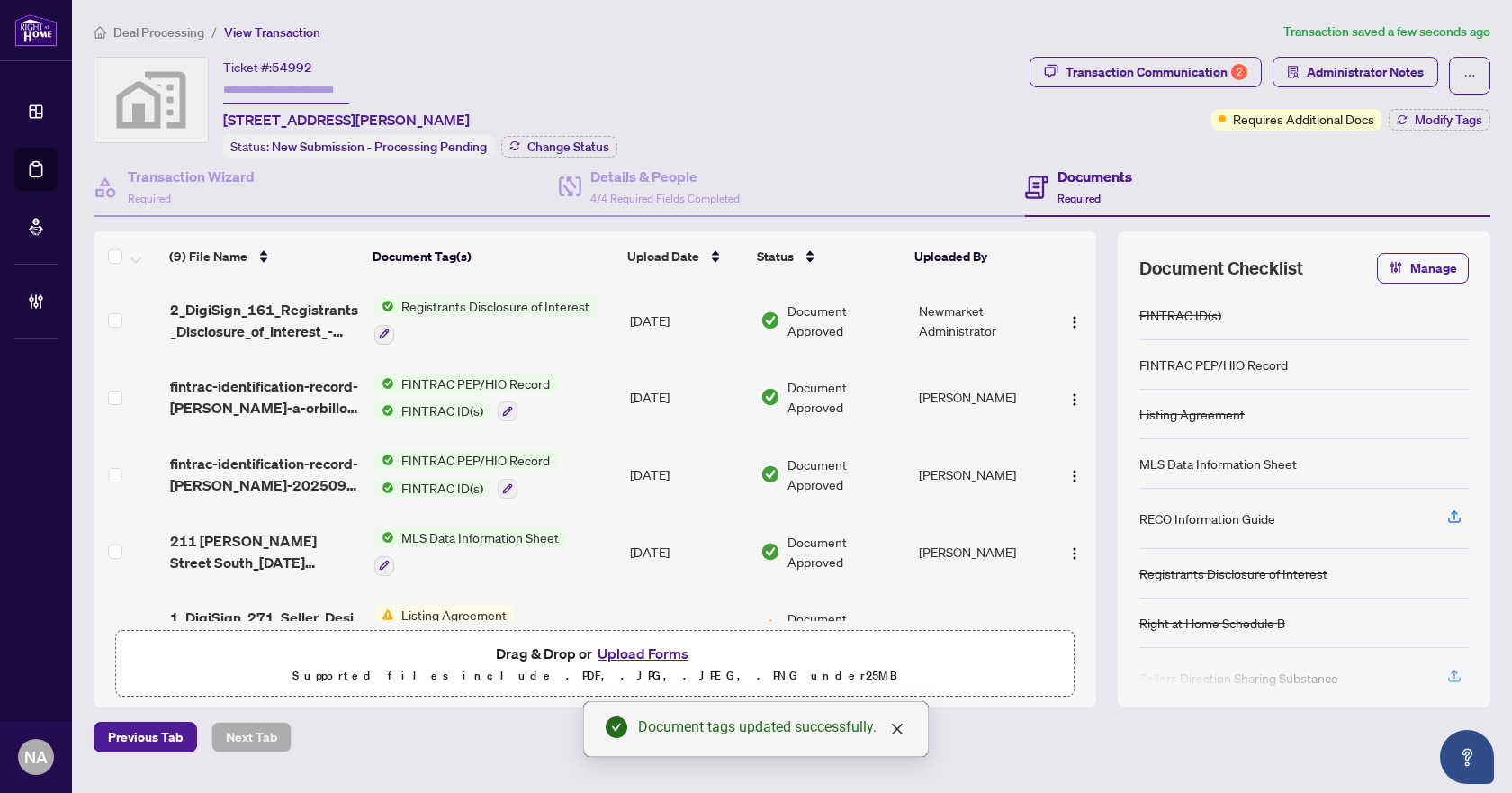
click at [1071, 319] on img "button" at bounding box center [1074, 322] width 15 height 15
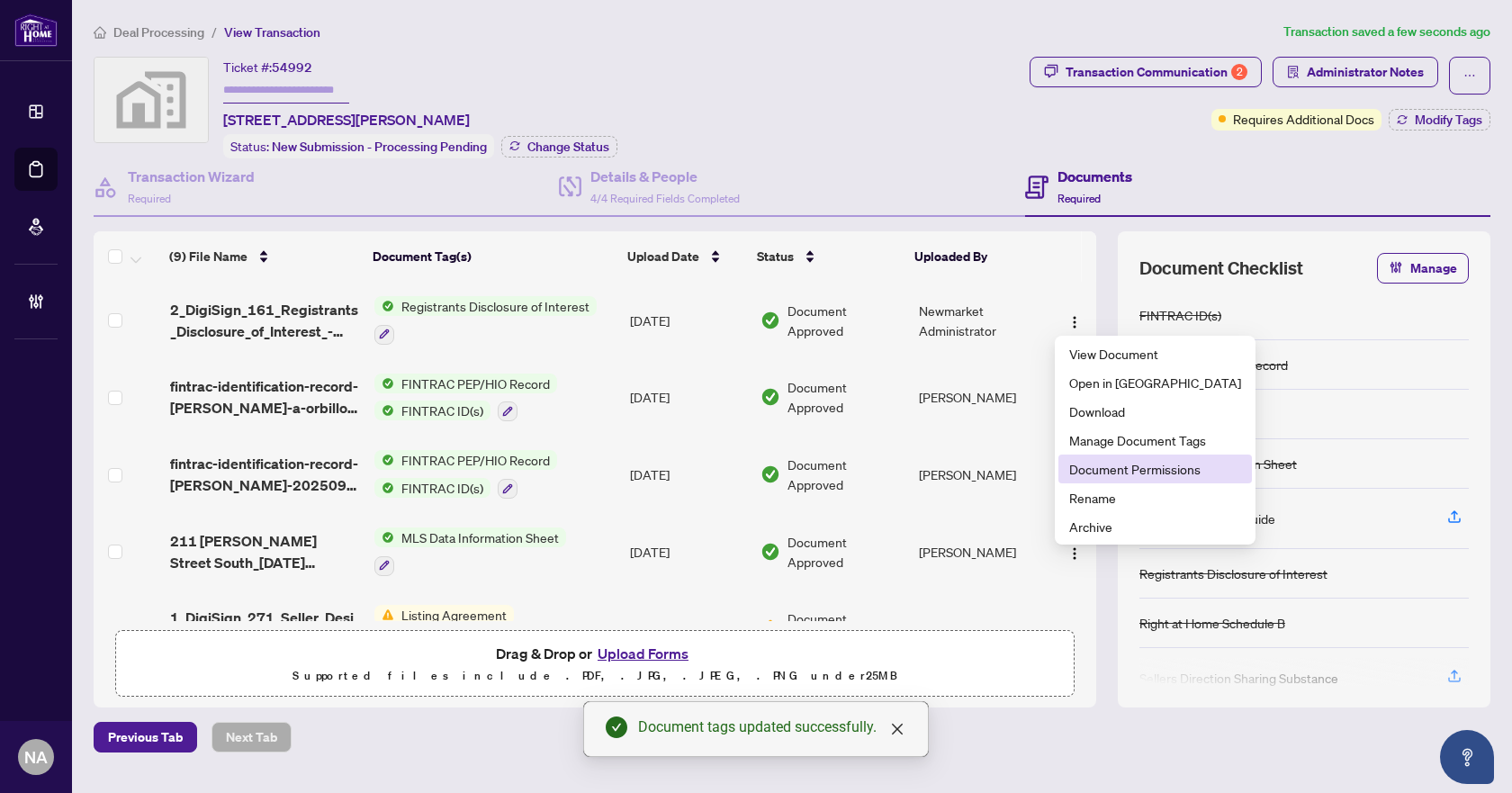
click at [1118, 477] on span "Document Permissions" at bounding box center [1155, 468] width 172 height 20
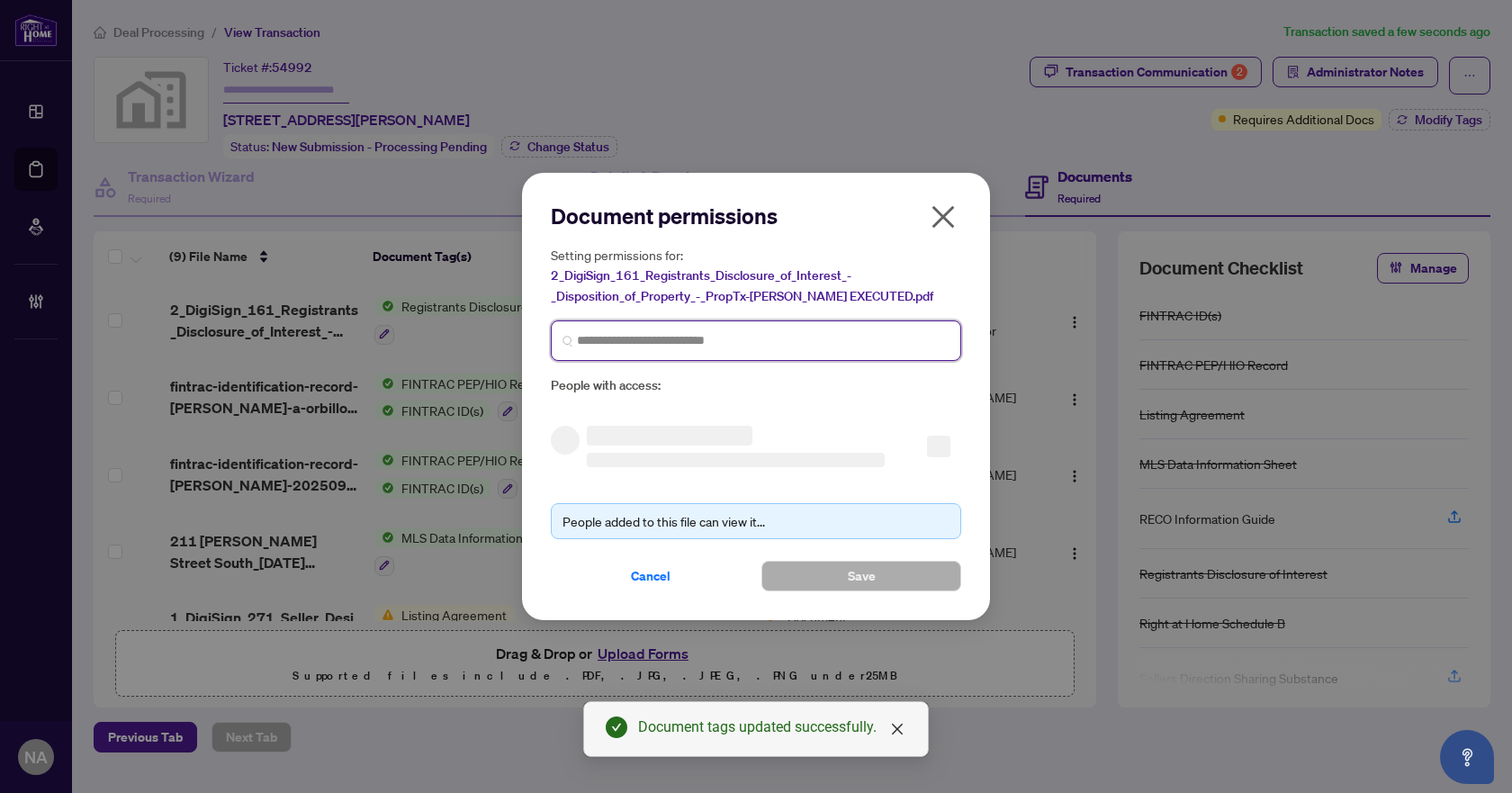
click at [652, 341] on input "search" at bounding box center [762, 340] width 373 height 19
type input "*****"
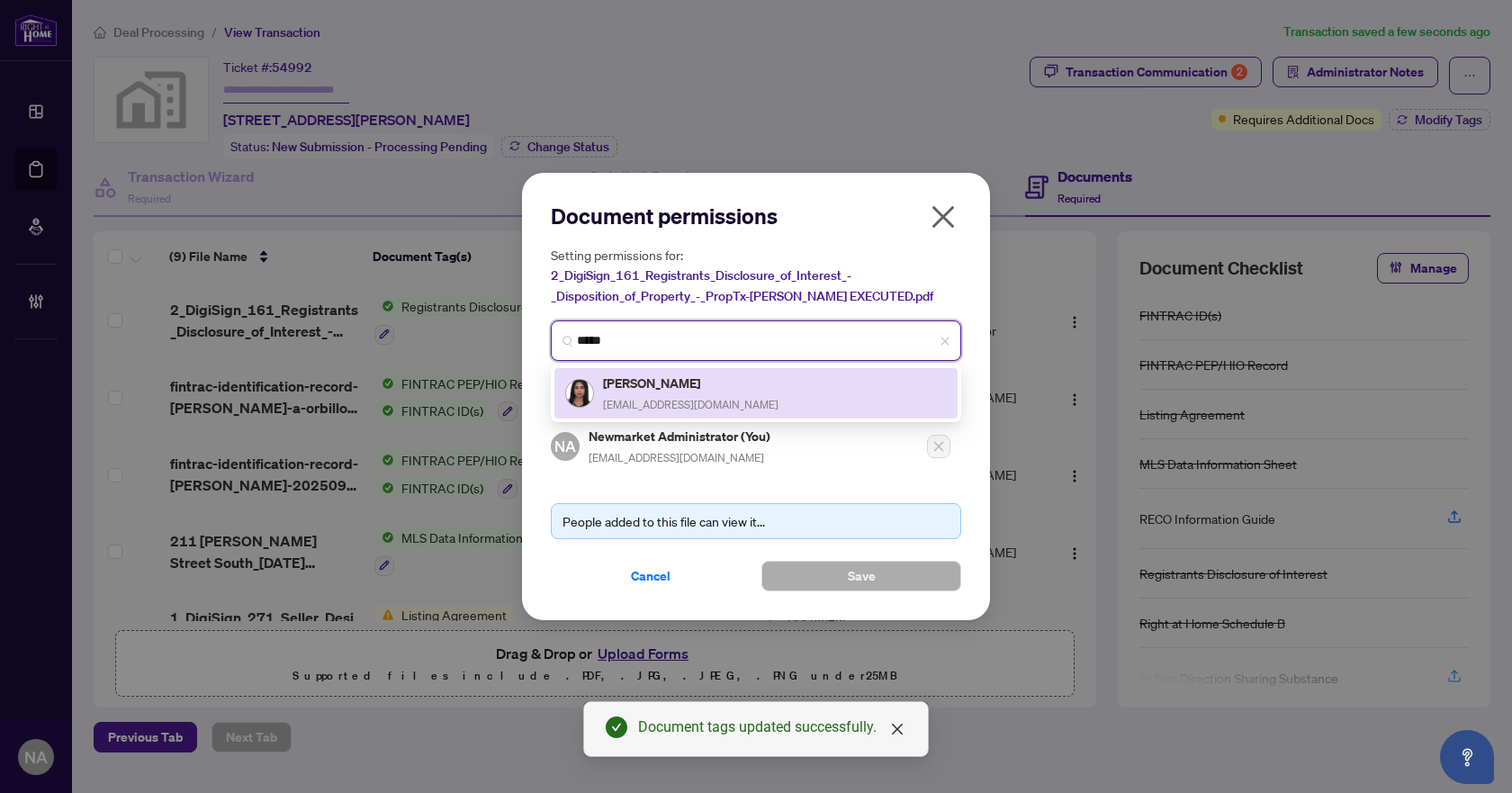
click at [712, 381] on h5 "Jorja Orbillo" at bounding box center [691, 383] width 175 height 21
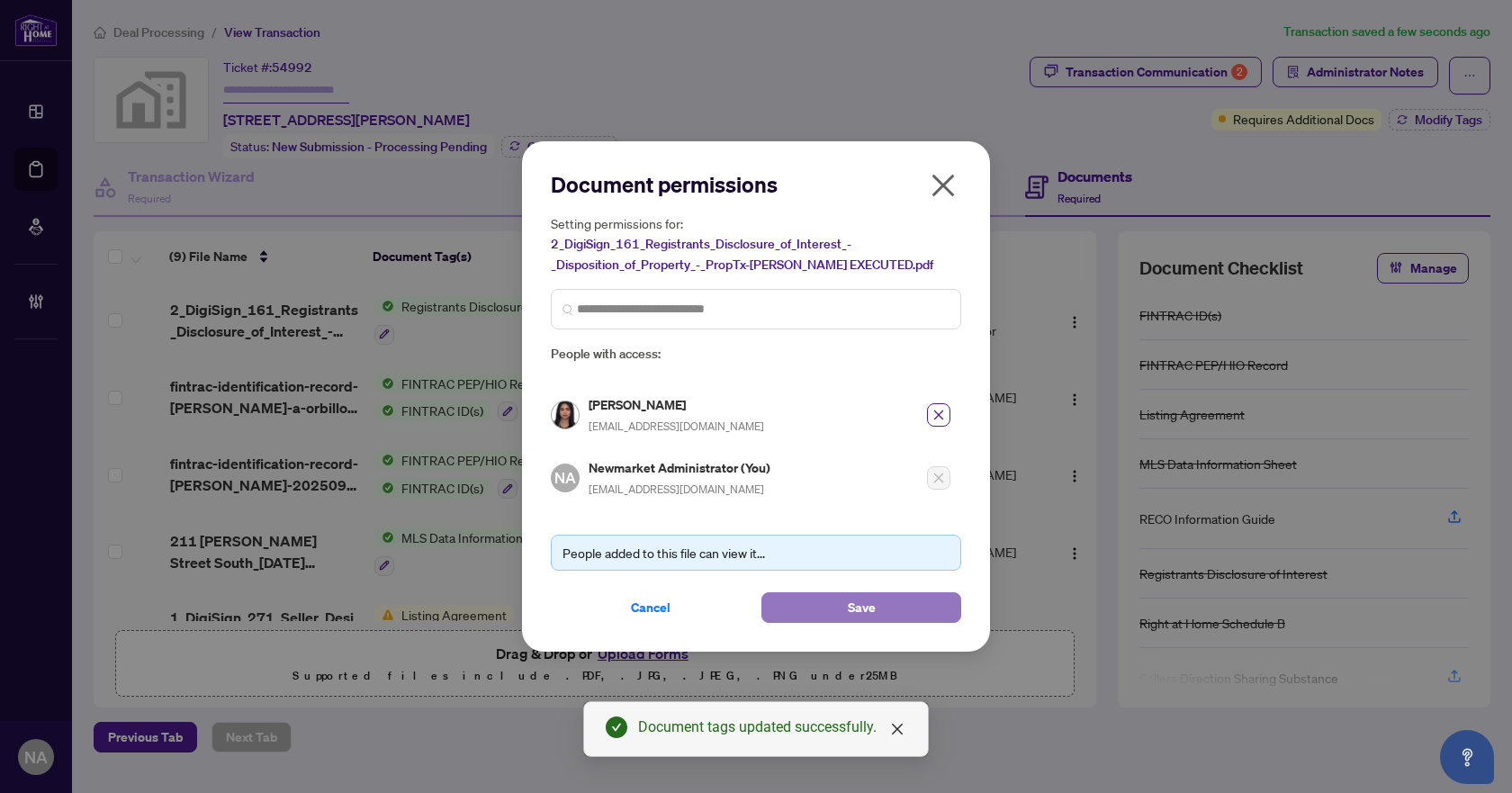
click at [843, 599] on button "Save" at bounding box center [861, 607] width 200 height 30
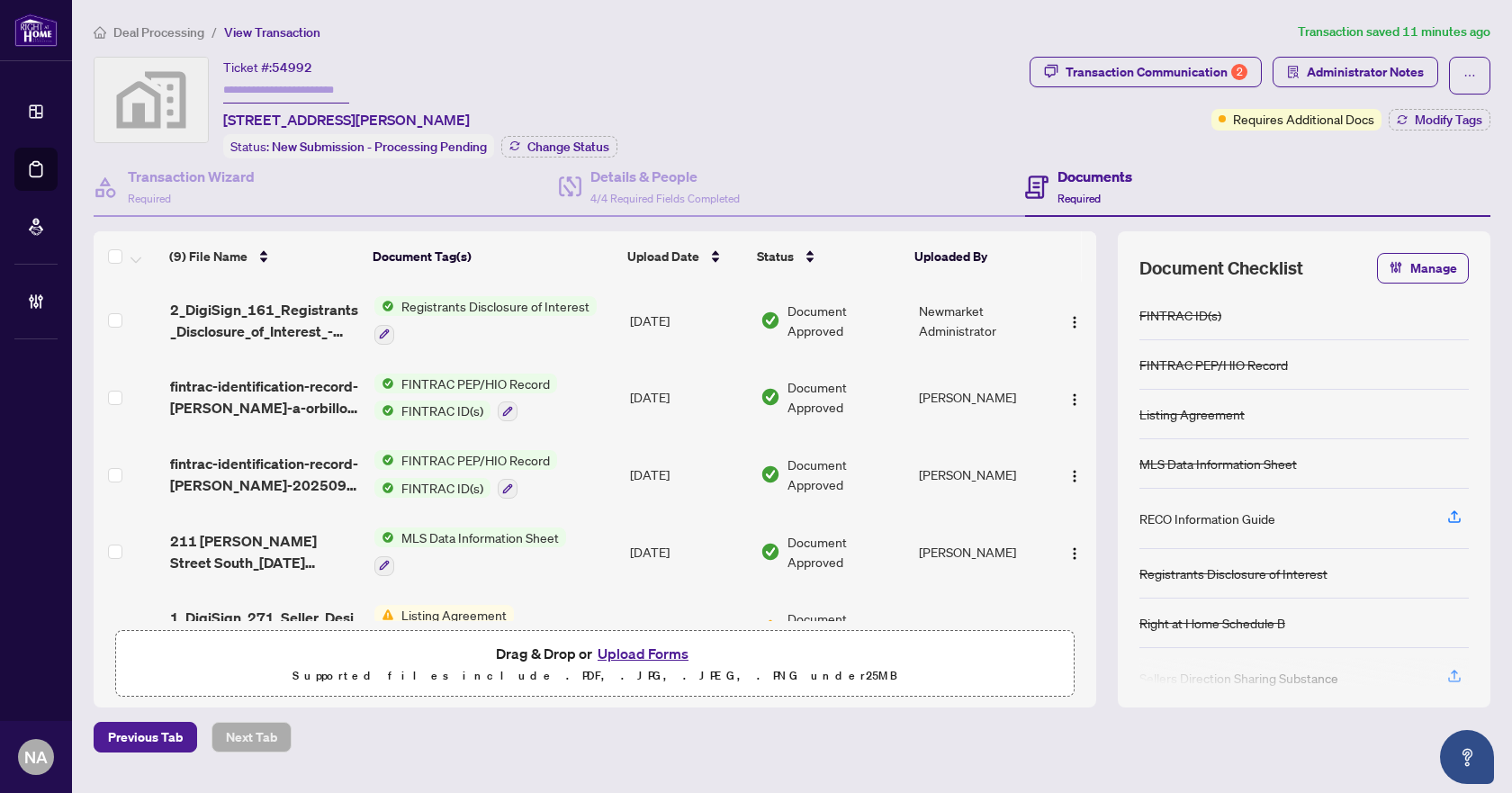
click at [124, 28] on span "Deal Processing" at bounding box center [158, 32] width 91 height 16
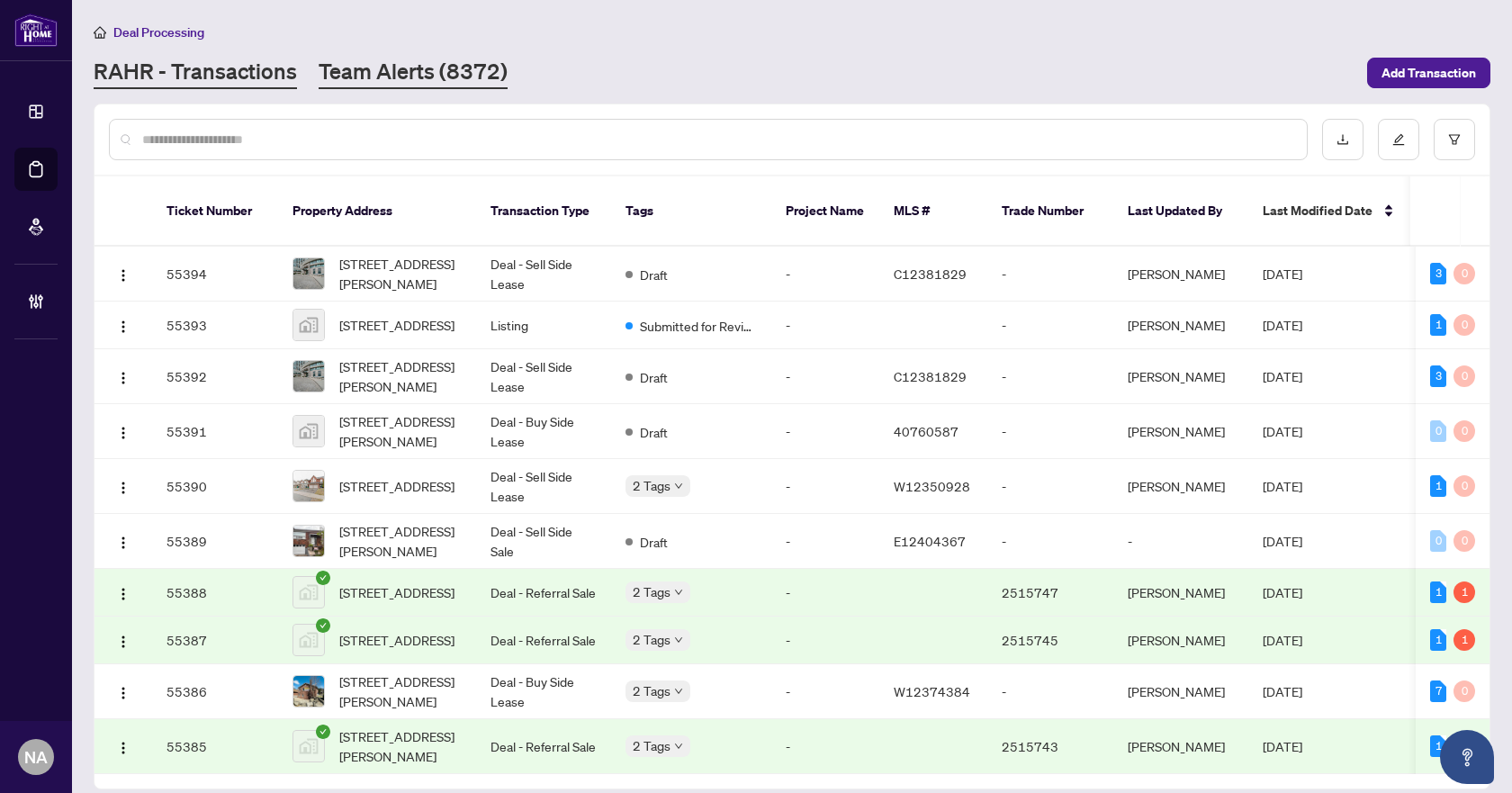
click at [425, 60] on link "Team Alerts (8372)" at bounding box center [413, 73] width 189 height 32
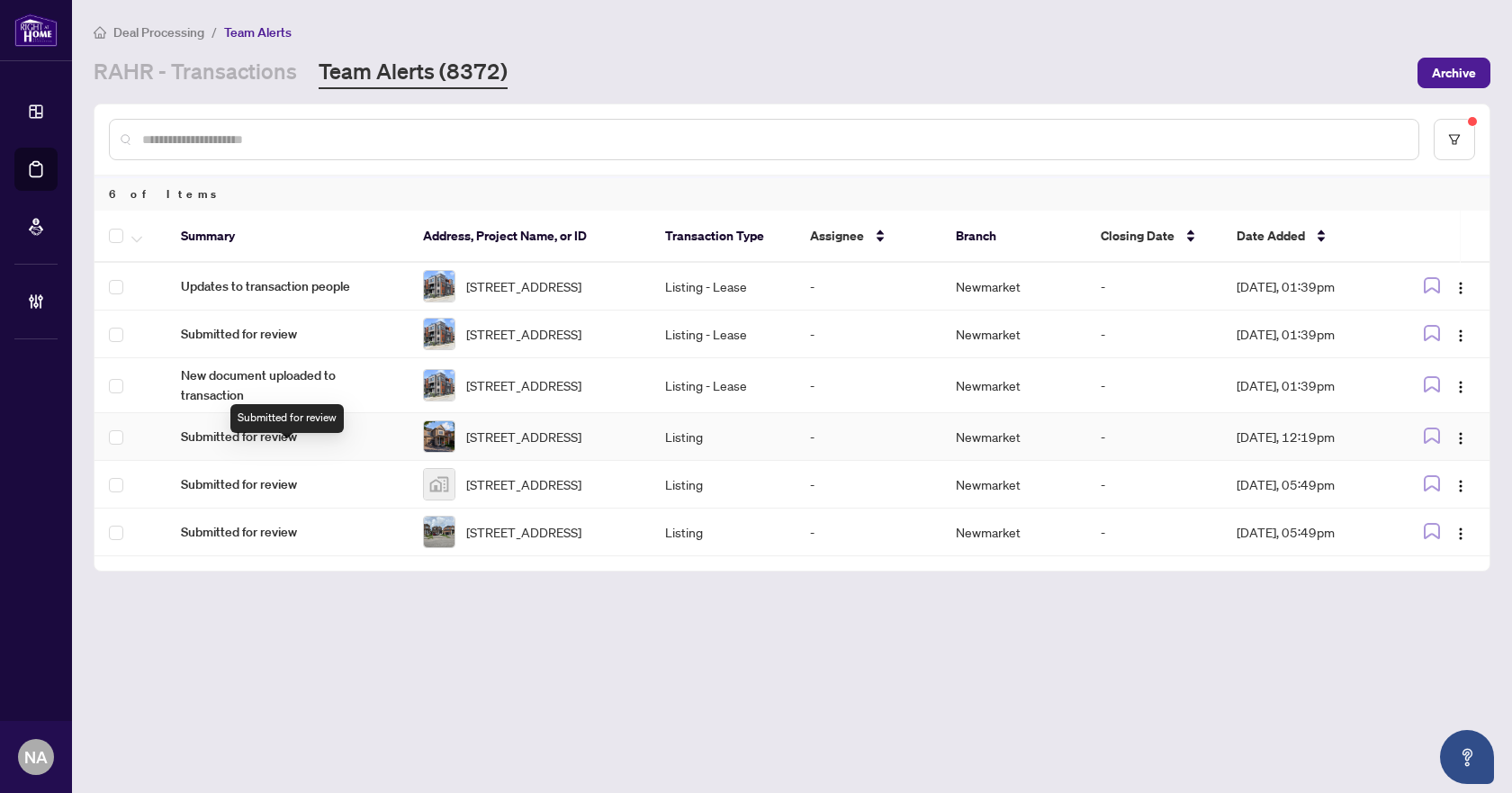
click at [252, 447] on span "Submitted for review" at bounding box center [287, 437] width 213 height 20
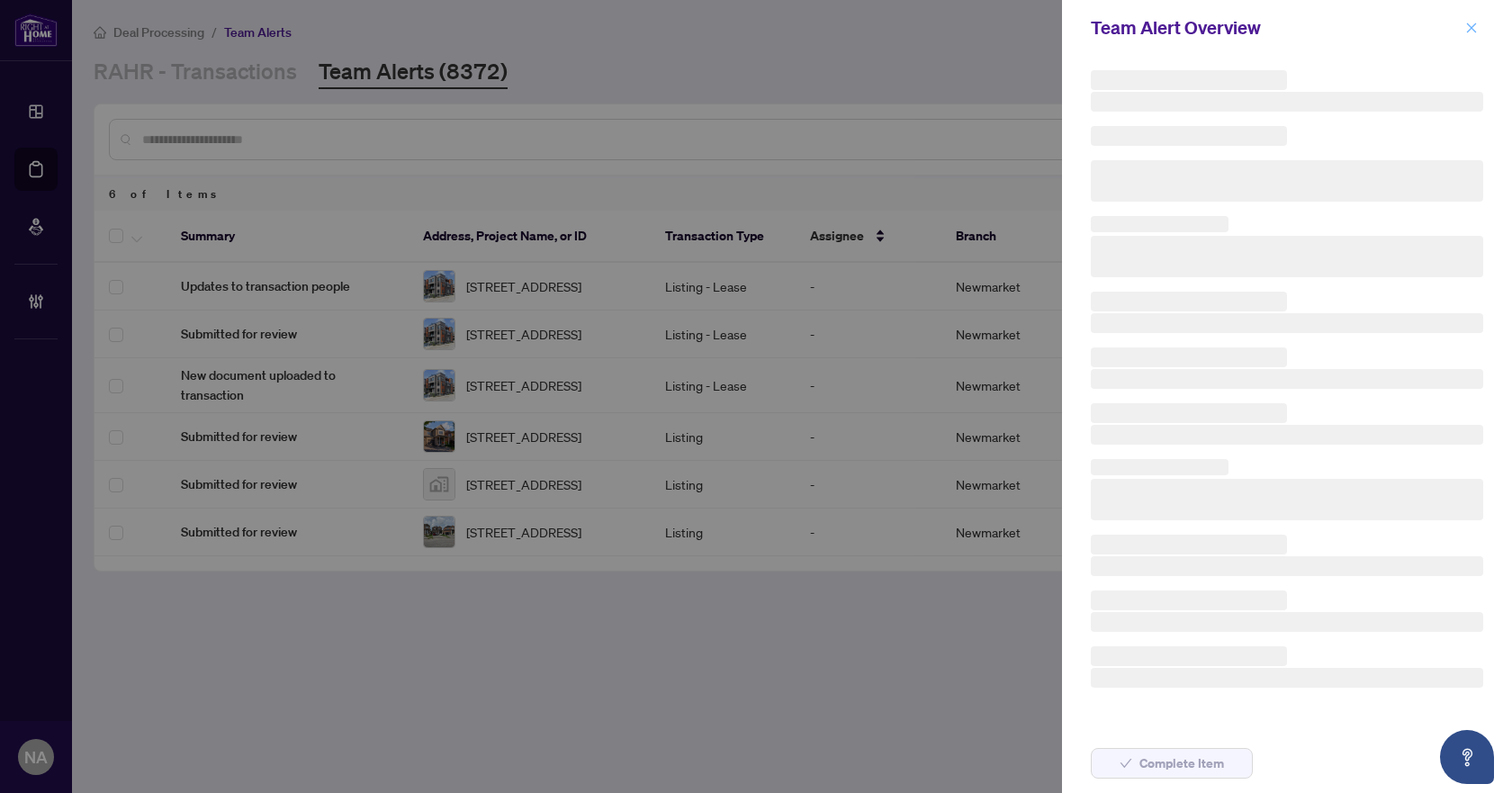
click at [1472, 27] on icon "close" at bounding box center [1471, 28] width 13 height 13
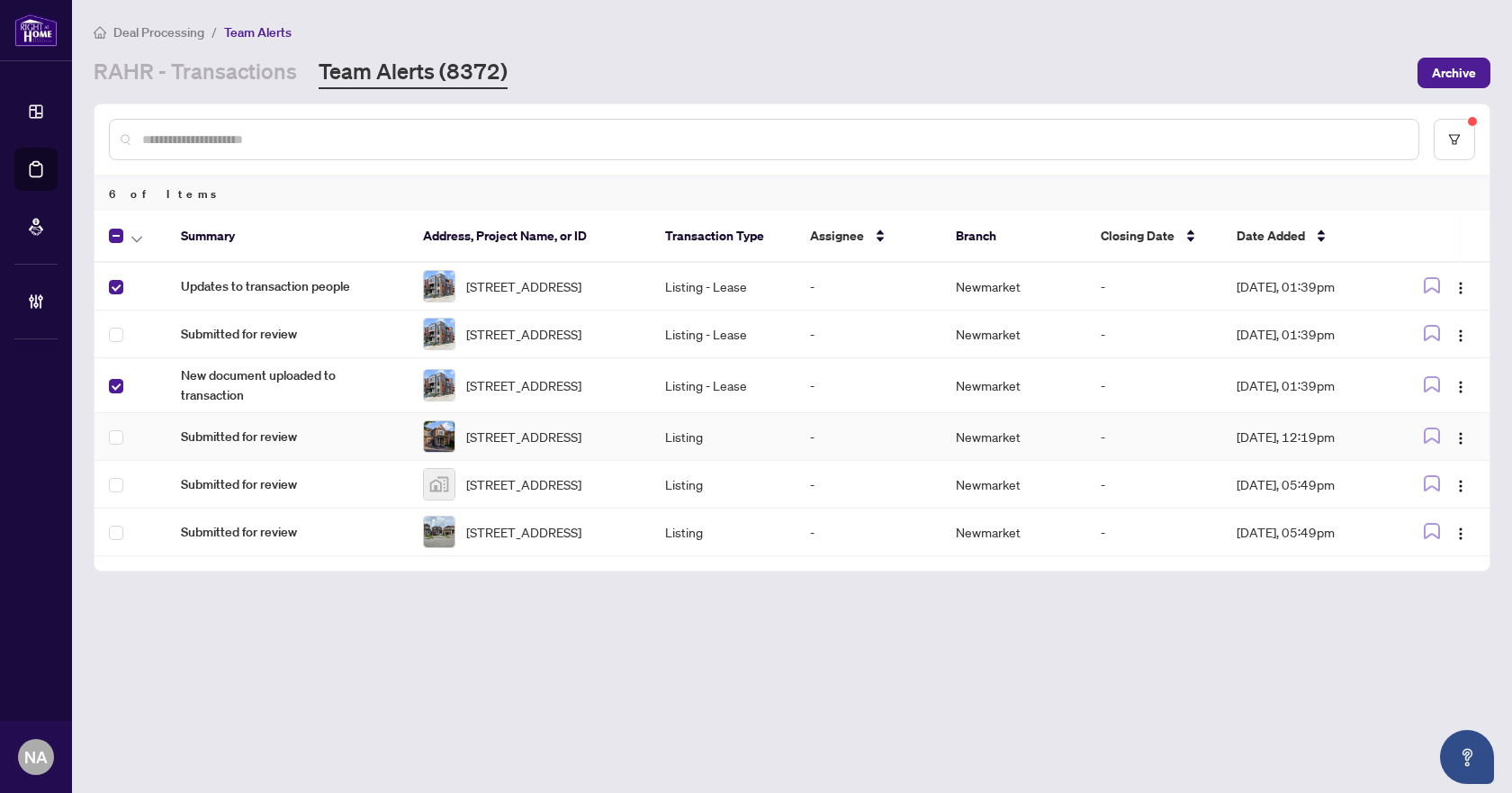
click at [109, 453] on td at bounding box center [130, 437] width 72 height 47
click at [142, 237] on icon "button" at bounding box center [137, 239] width 11 height 7
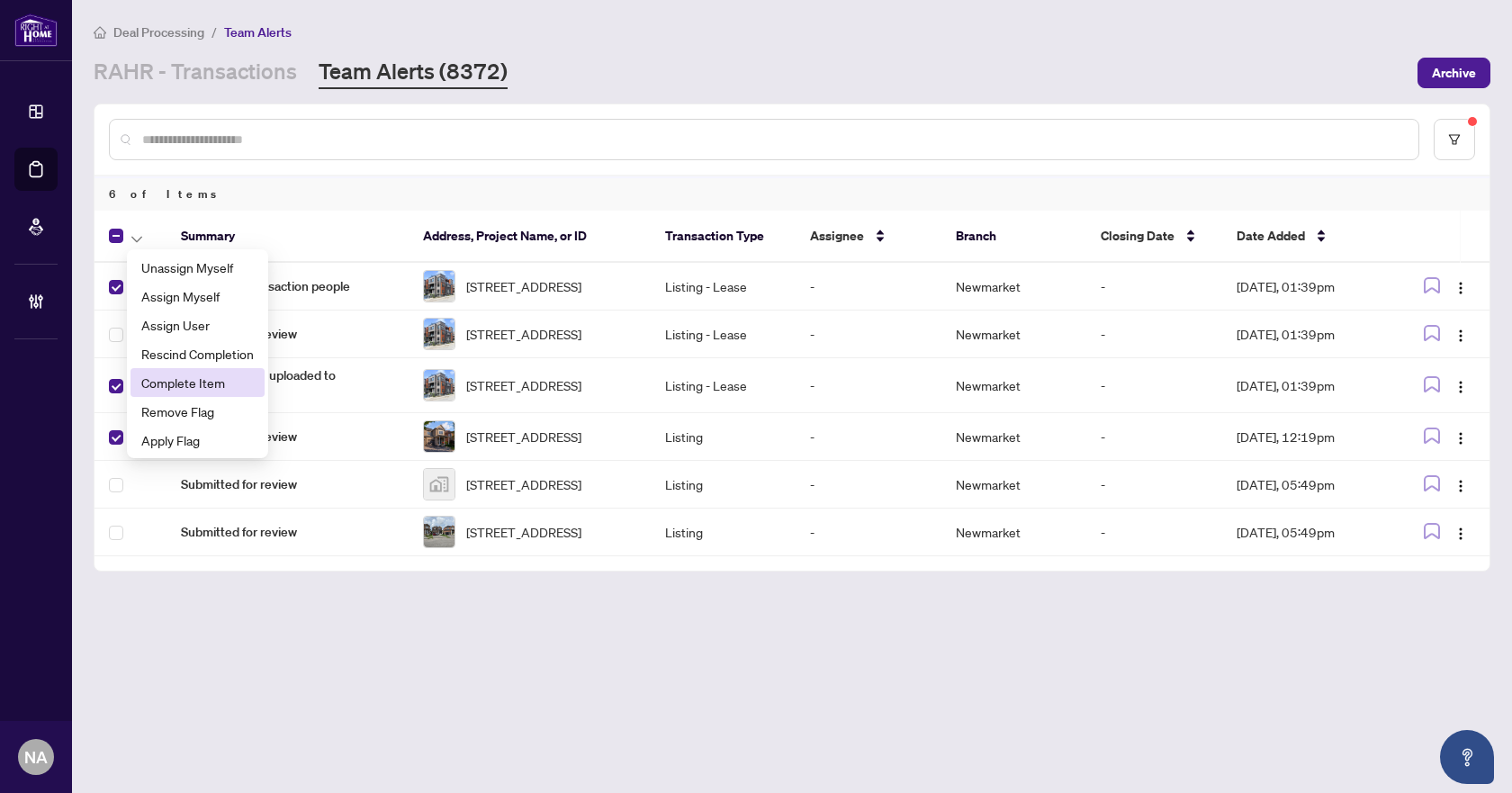
click at [213, 387] on span "Complete Item" at bounding box center [198, 383] width 112 height 20
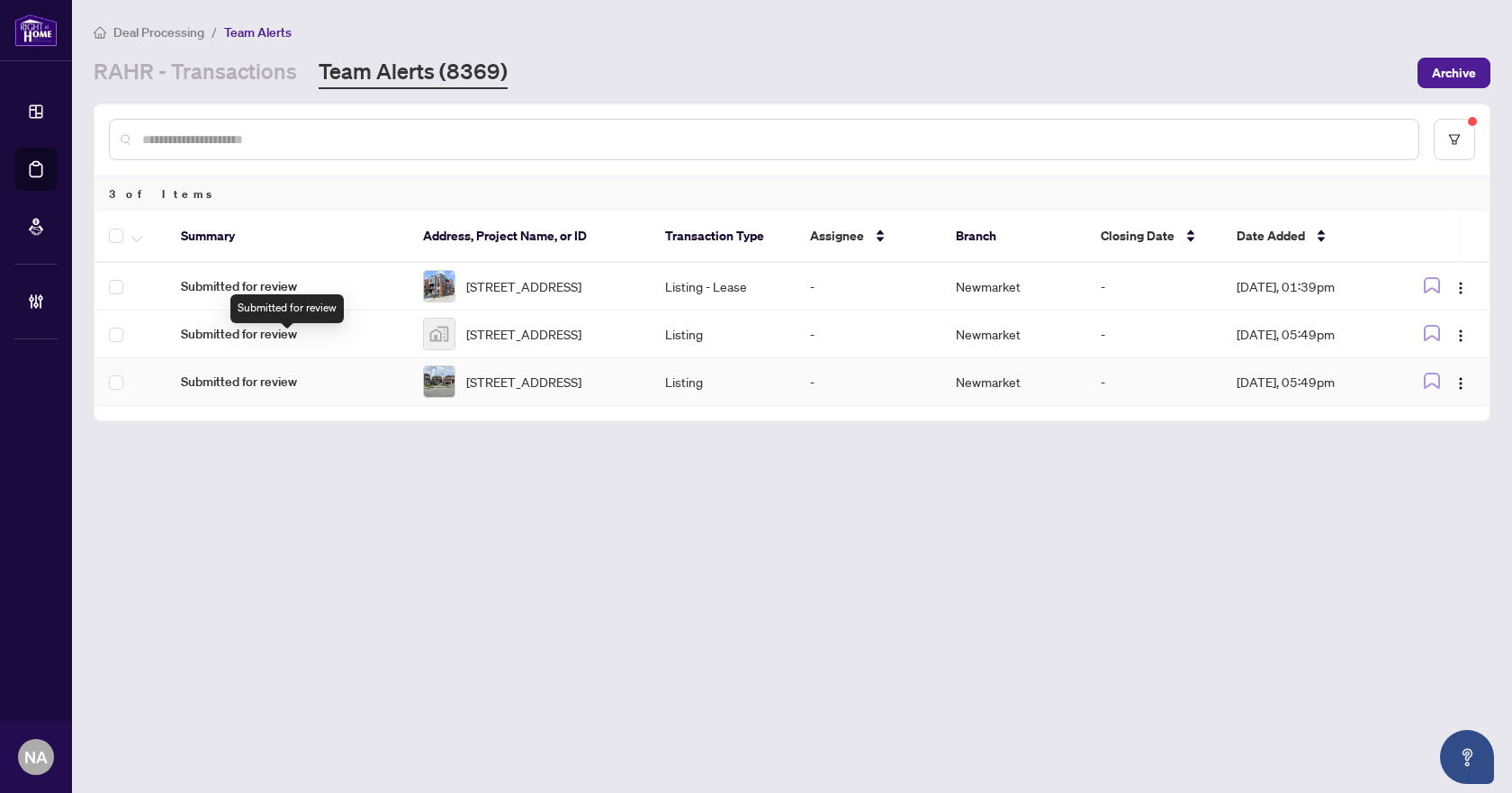
click at [248, 392] on span "Submitted for review" at bounding box center [287, 382] width 213 height 20
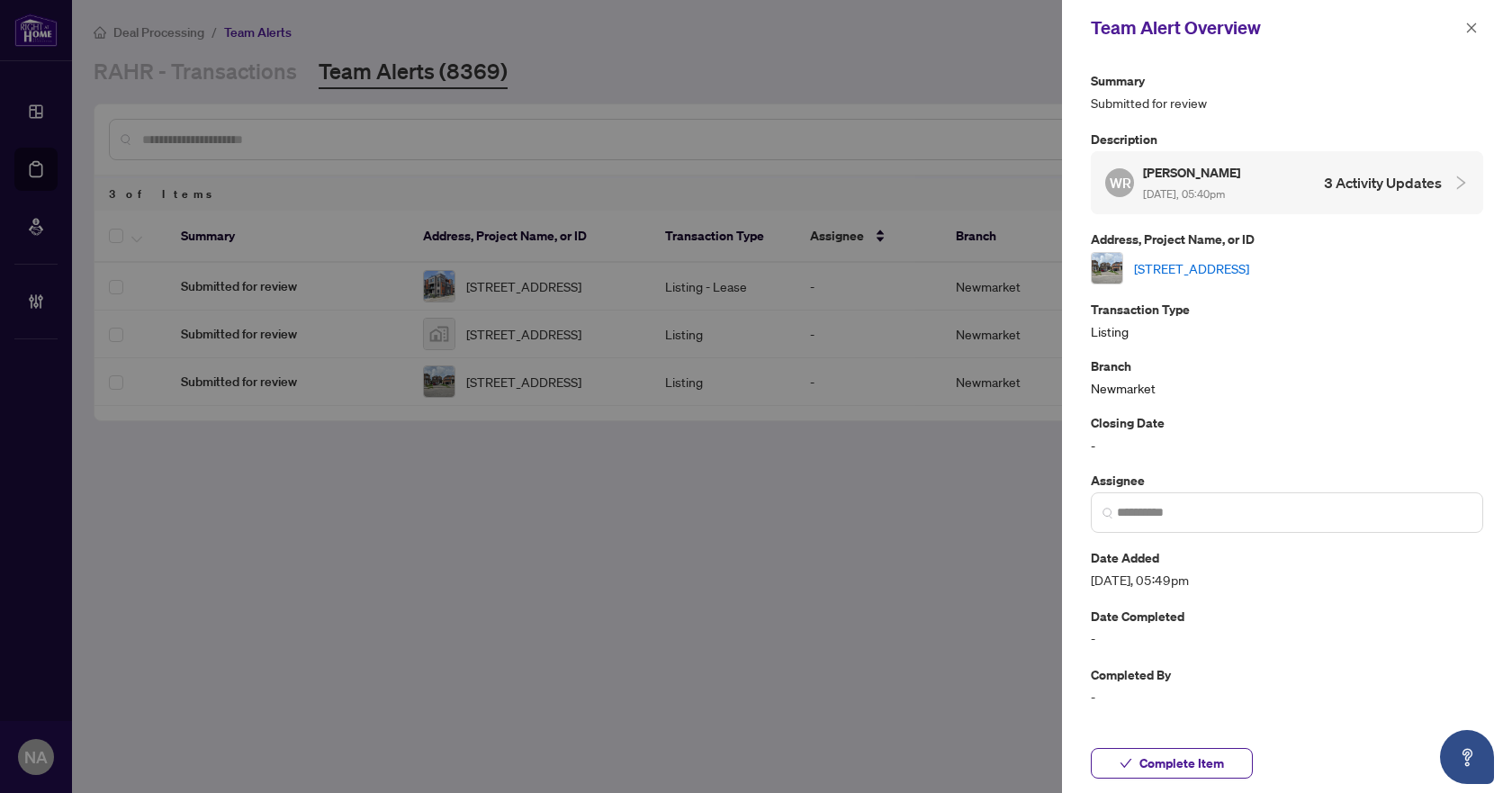
click at [1202, 270] on link "265 Ridley Cres, Southgate, Ontario N0C 1B0, Canada" at bounding box center [1191, 269] width 115 height 20
click at [1165, 769] on span "Complete Item" at bounding box center [1181, 762] width 85 height 29
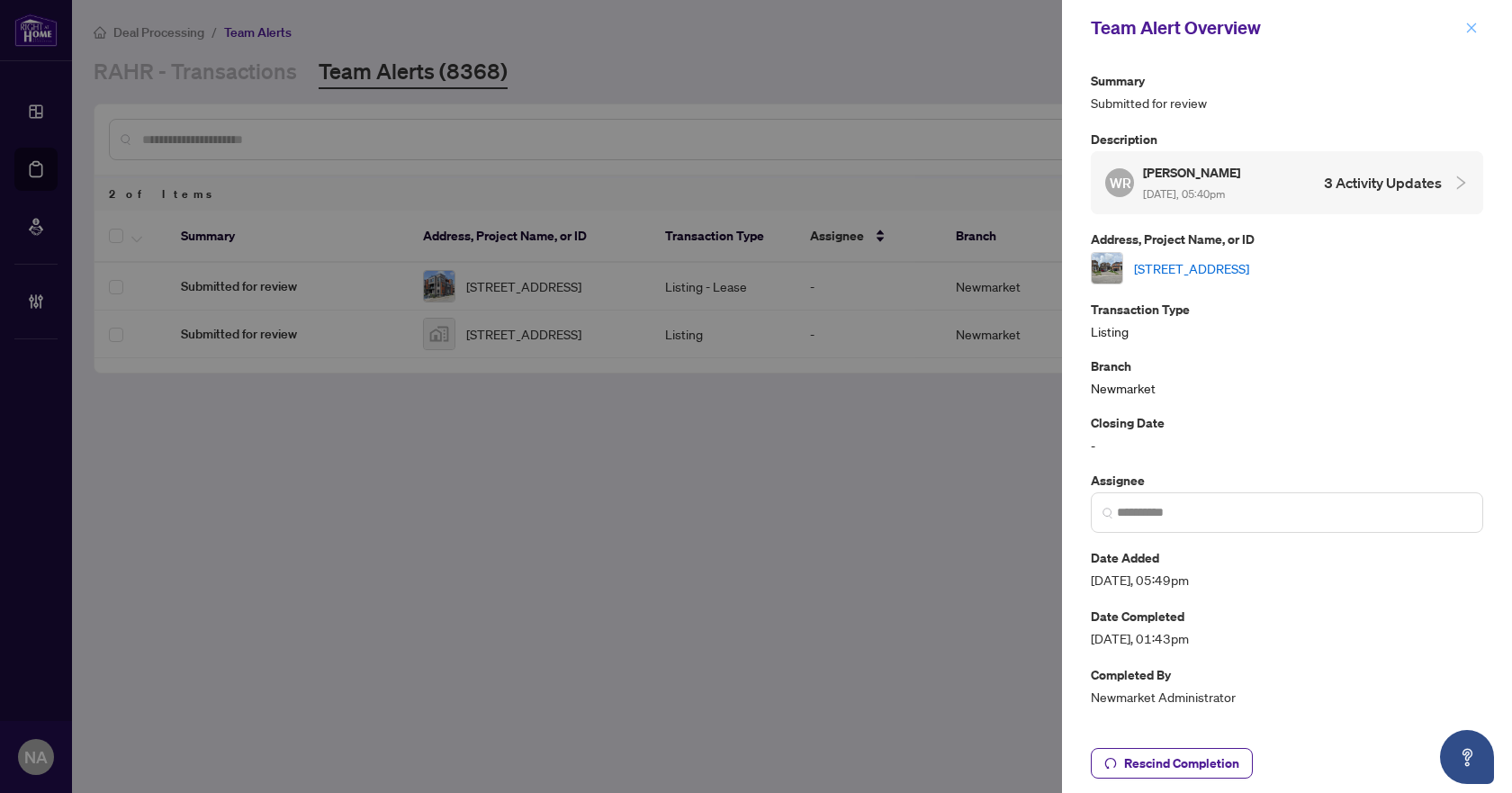
click at [1472, 27] on icon "close" at bounding box center [1471, 28] width 13 height 13
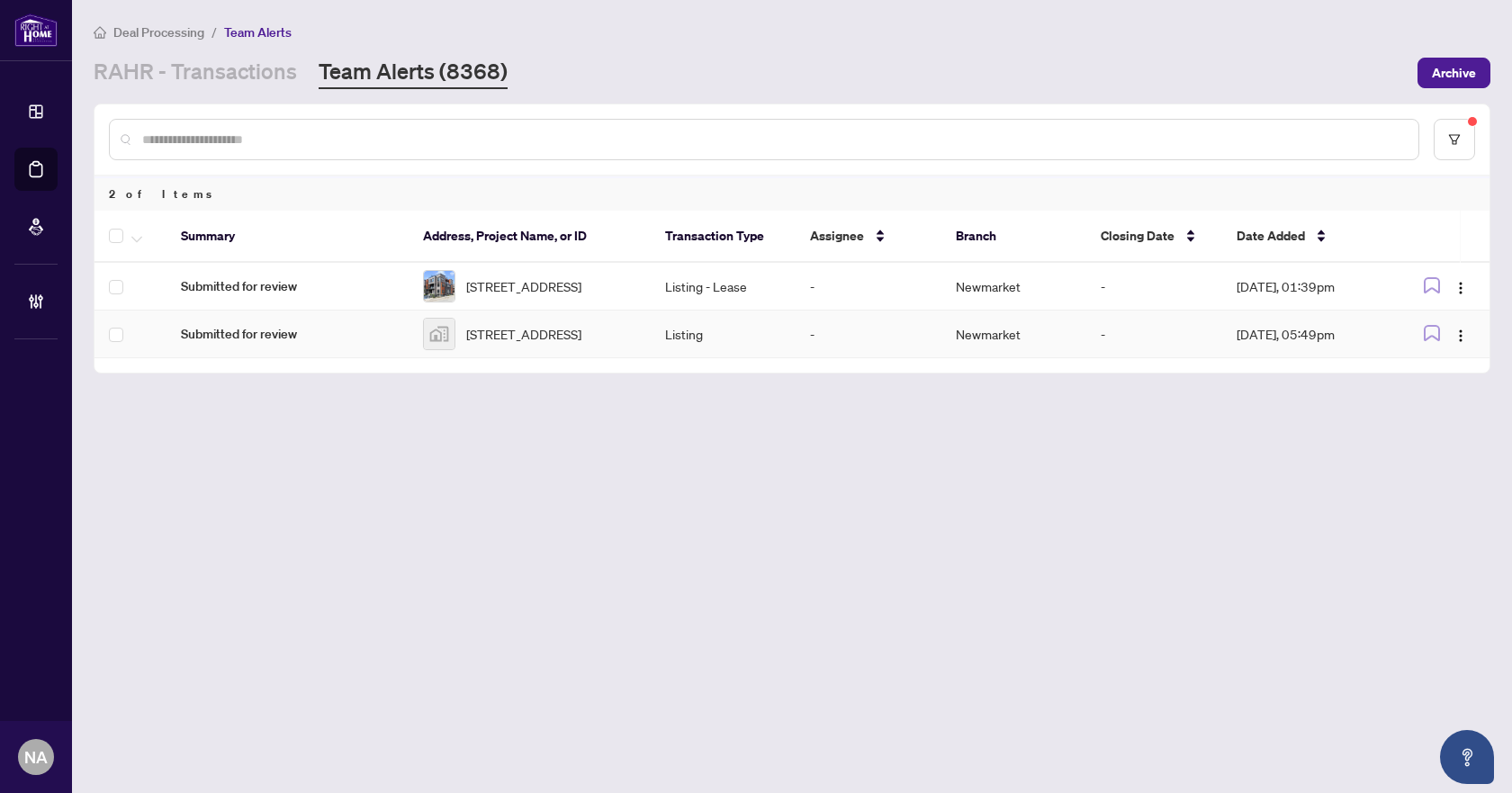
click at [192, 343] on span "Submitted for review" at bounding box center [287, 334] width 213 height 20
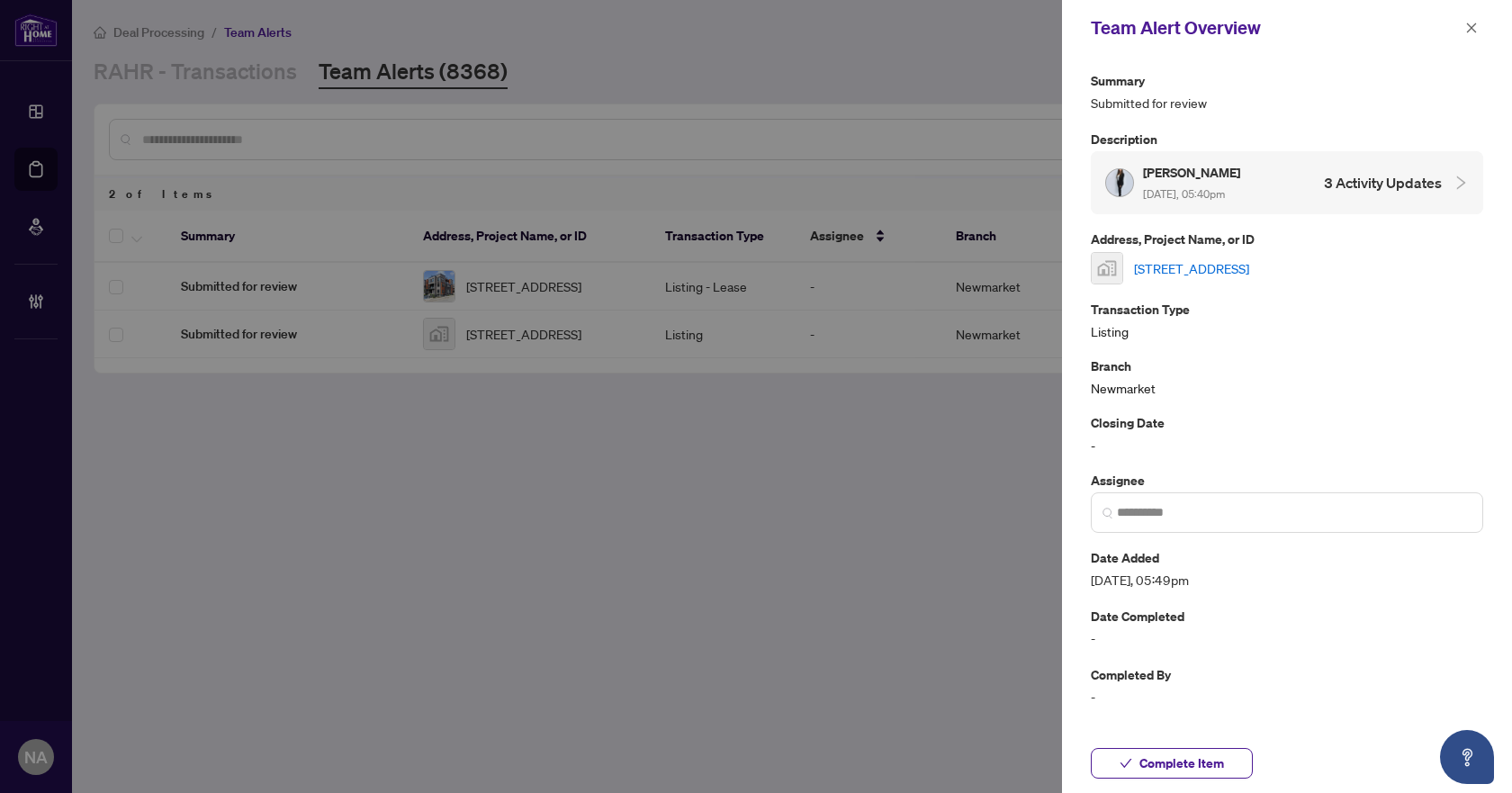
click at [1214, 259] on link "62 Martini Drive, Richmond Hill, ON, Canada" at bounding box center [1191, 269] width 115 height 20
click at [1207, 760] on span "Complete Item" at bounding box center [1181, 762] width 85 height 29
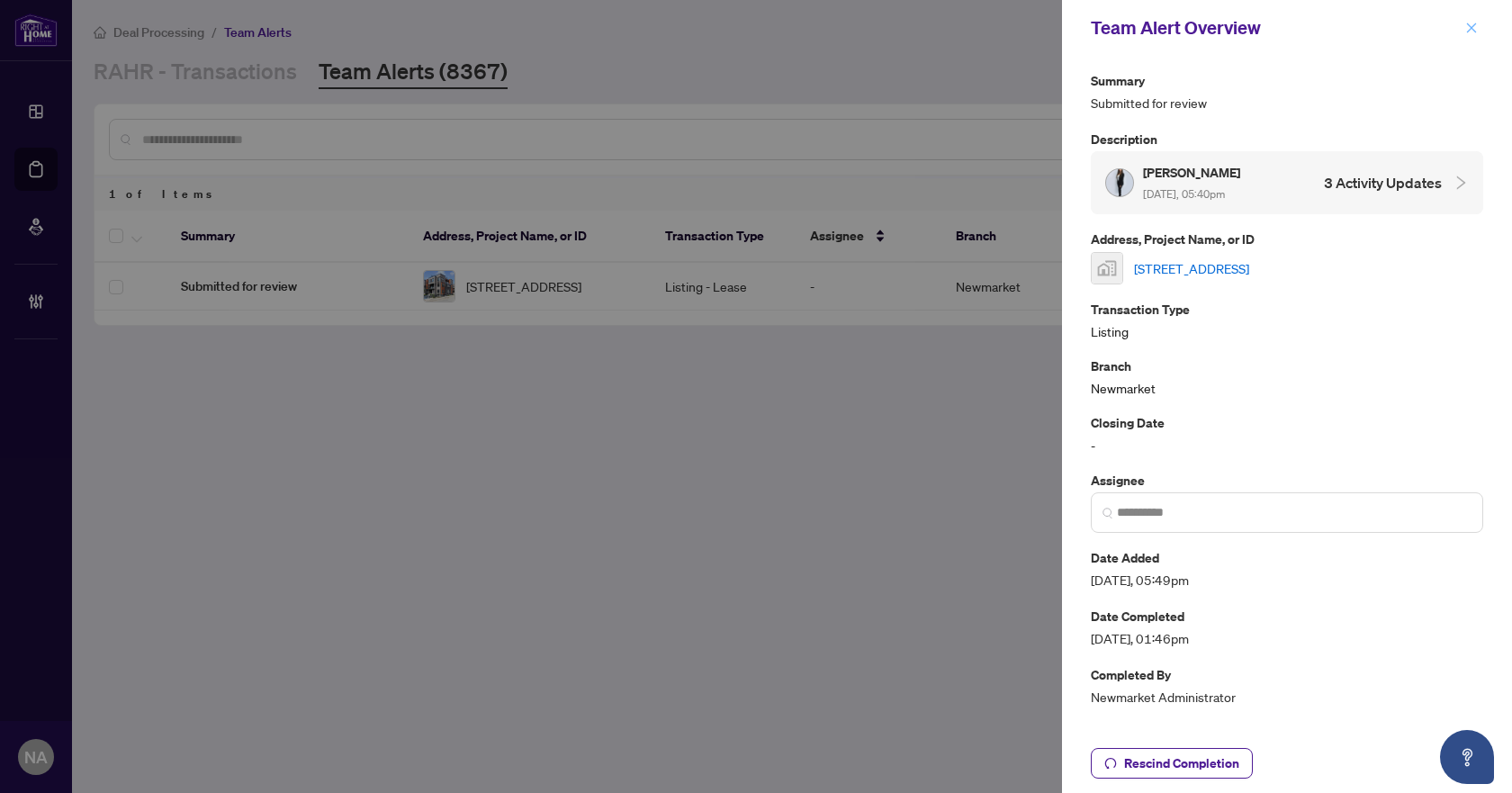
click at [1472, 23] on icon "close" at bounding box center [1471, 28] width 13 height 13
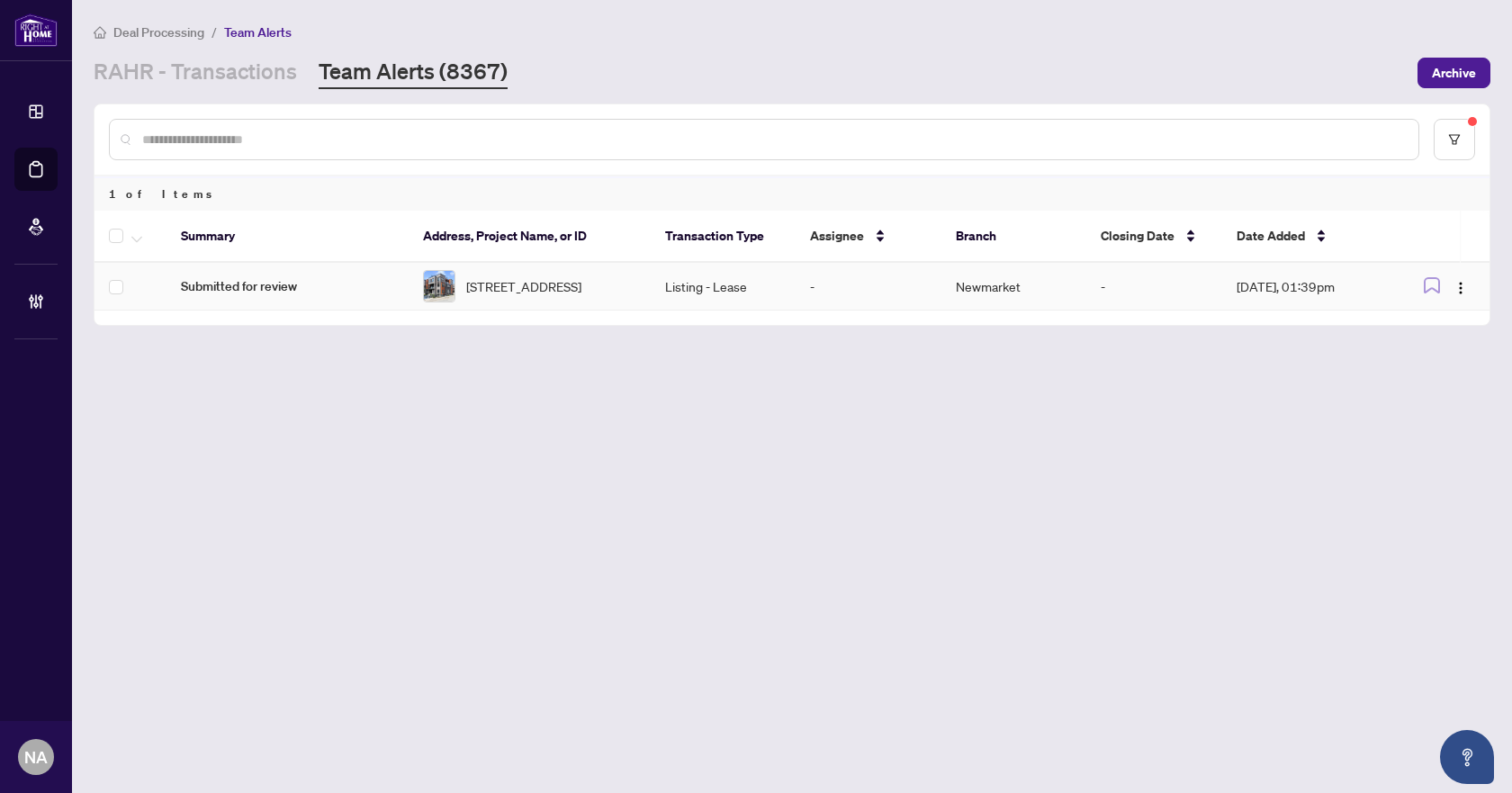
click at [265, 290] on span "Submitted for review" at bounding box center [287, 286] width 213 height 20
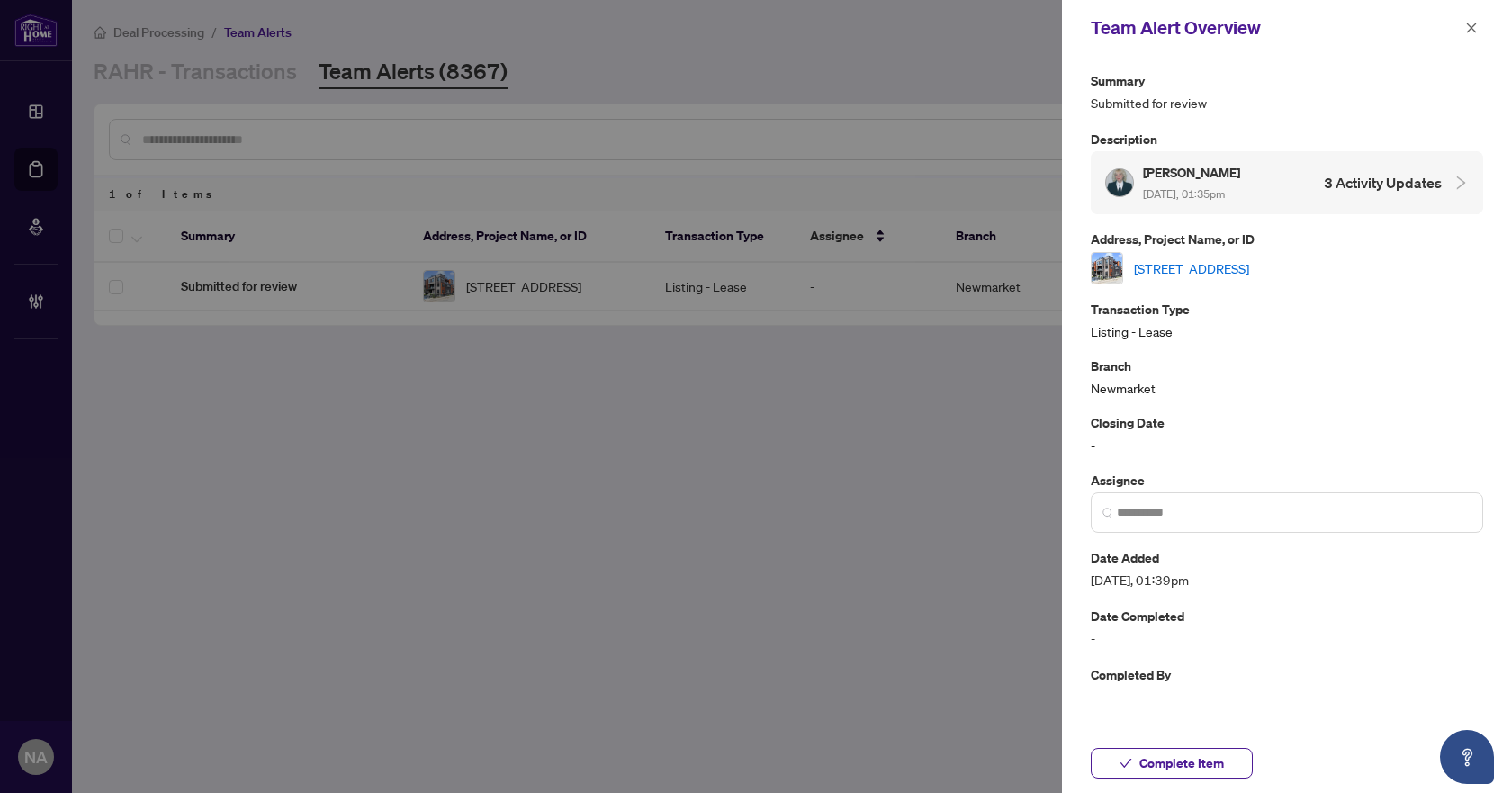
click at [1229, 263] on link "4-17 Lytham Green Circ, Newmarket, Ontario L3Y 0H4, Canada" at bounding box center [1191, 269] width 115 height 20
click at [1181, 759] on span "Complete Item" at bounding box center [1181, 762] width 85 height 29
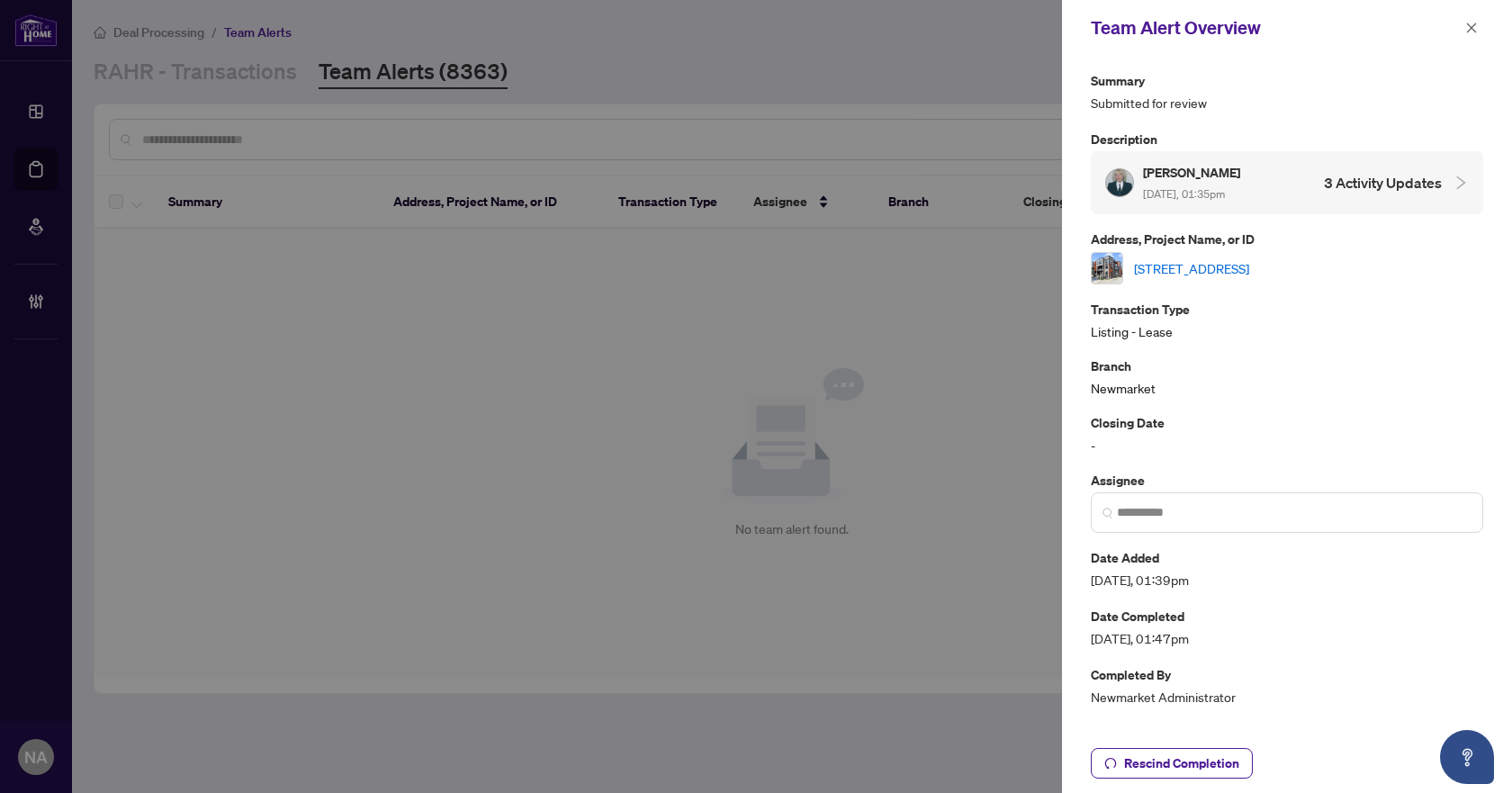
drag, startPoint x: 1469, startPoint y: 30, endPoint x: 1458, endPoint y: 29, distance: 11.0
click at [1469, 30] on icon "close" at bounding box center [1472, 28] width 10 height 10
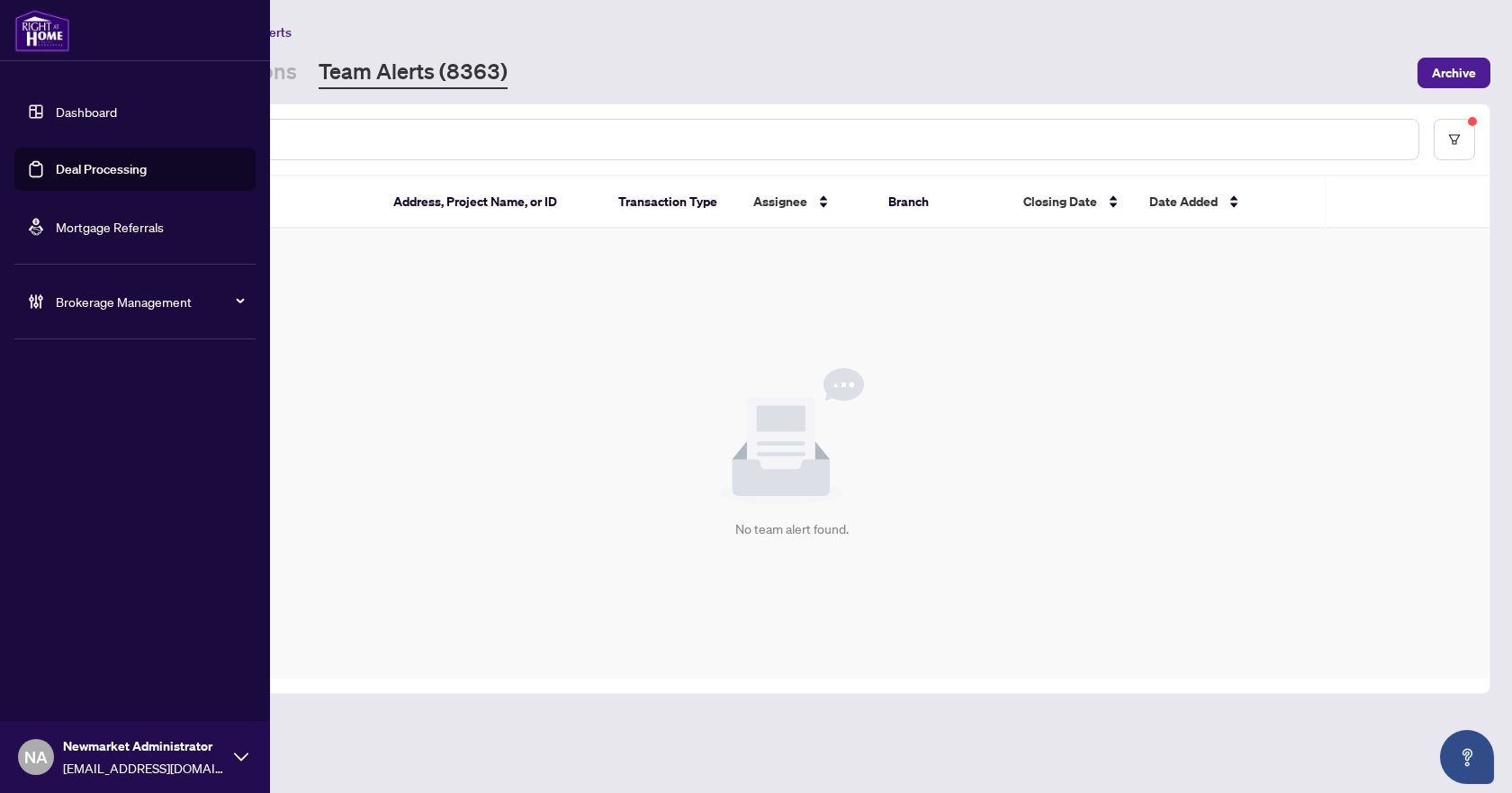
click at [46, 294] on div "Brokerage Management" at bounding box center [135, 301] width 241 height 43
click at [69, 439] on link "Manage Agents" at bounding box center [82, 431] width 90 height 16
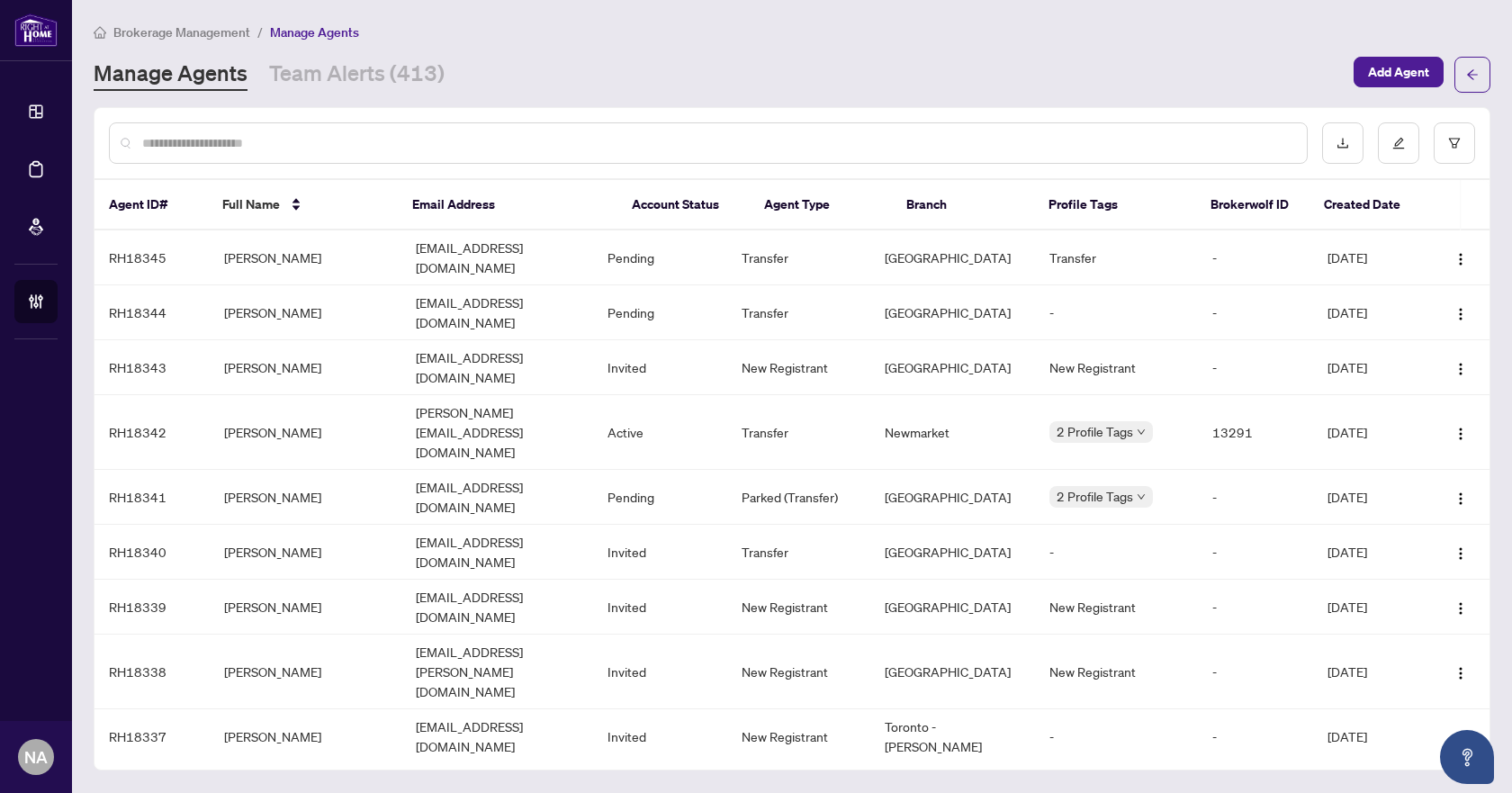
click at [280, 152] on div at bounding box center [708, 143] width 1198 height 41
click at [279, 142] on input "text" at bounding box center [717, 143] width 1150 height 20
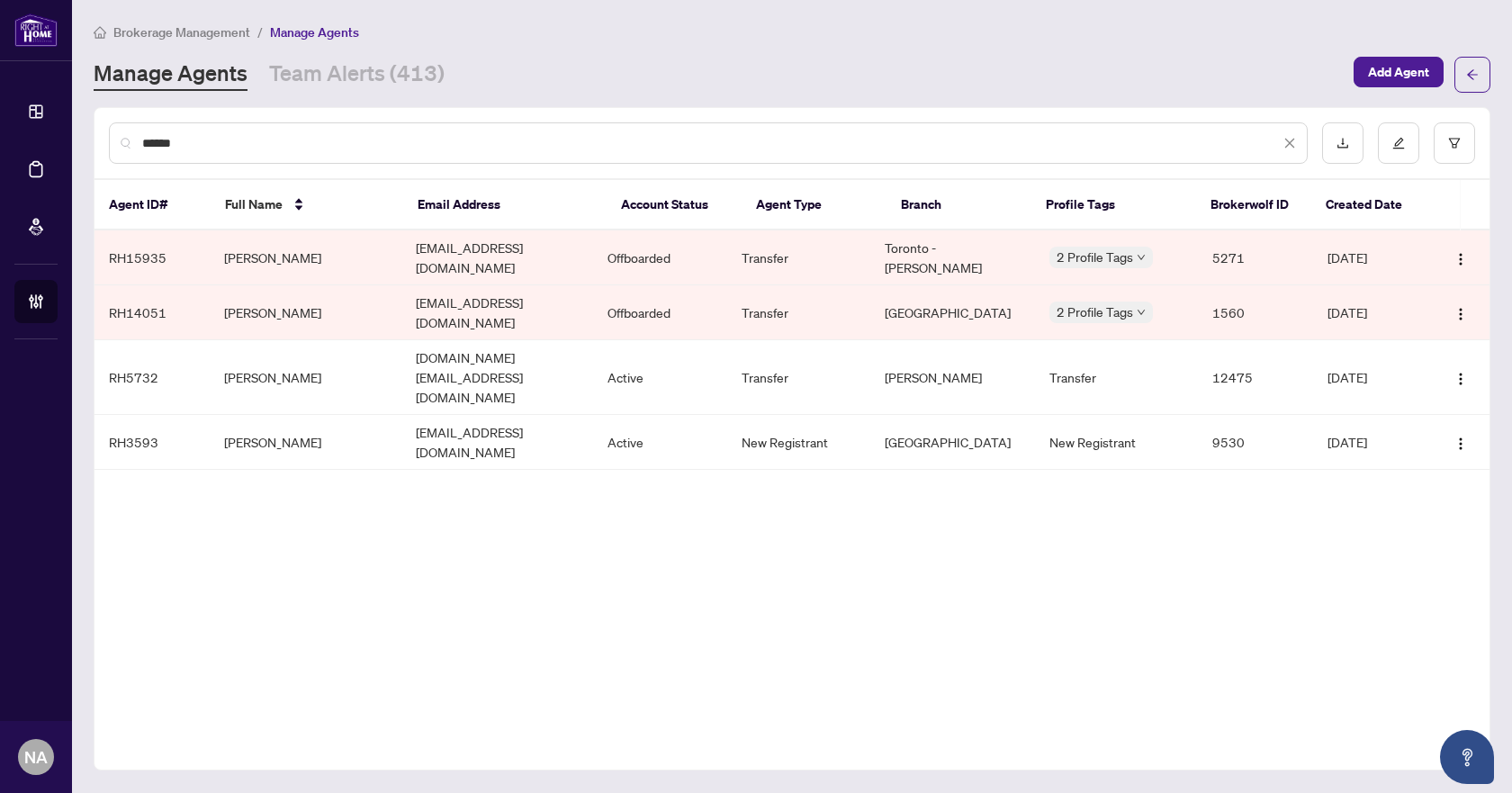
type input "*****"
click at [311, 85] on link "Team Alerts (413)" at bounding box center [356, 74] width 175 height 32
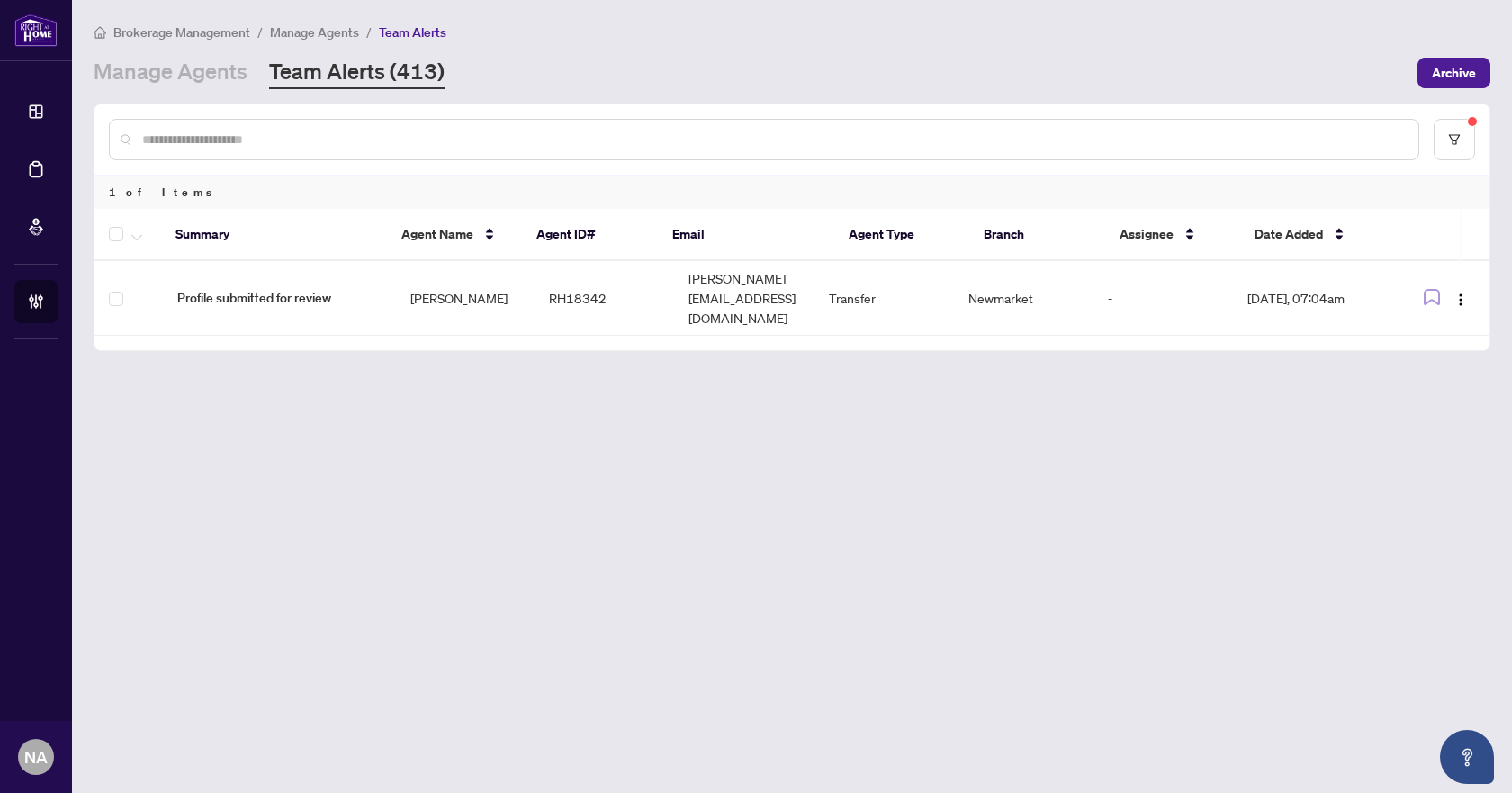
click at [972, 741] on main "Brokerage Management / Manage Agents / Team Alerts Manage Agents Team Alerts (4…" at bounding box center [791, 396] width 1439 height 793
click at [234, 143] on input "text" at bounding box center [773, 140] width 1261 height 20
click at [167, 76] on link "Manage Agents" at bounding box center [170, 73] width 153 height 32
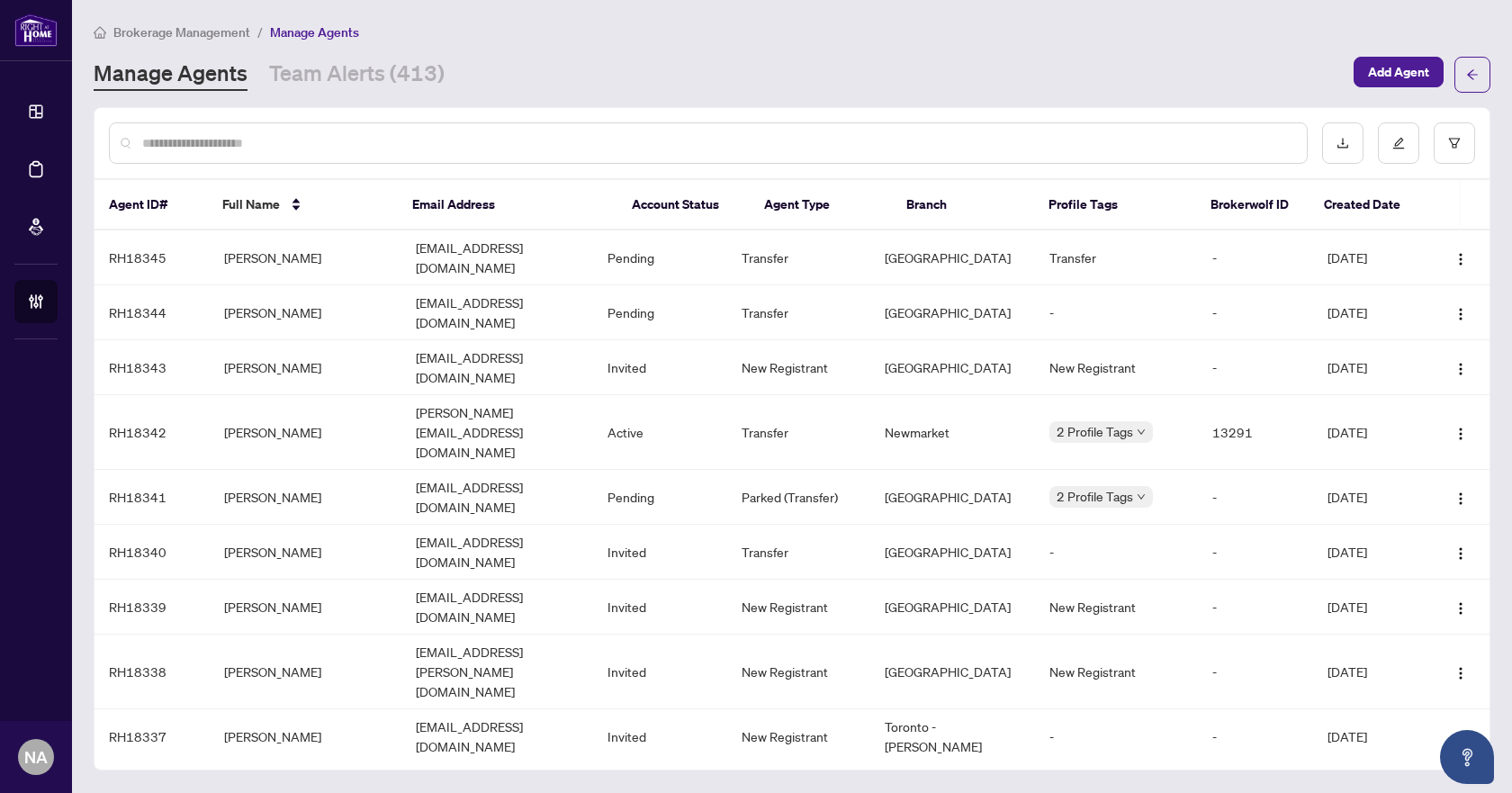
click at [252, 131] on div at bounding box center [708, 143] width 1198 height 41
click at [255, 134] on input "text" at bounding box center [717, 143] width 1150 height 20
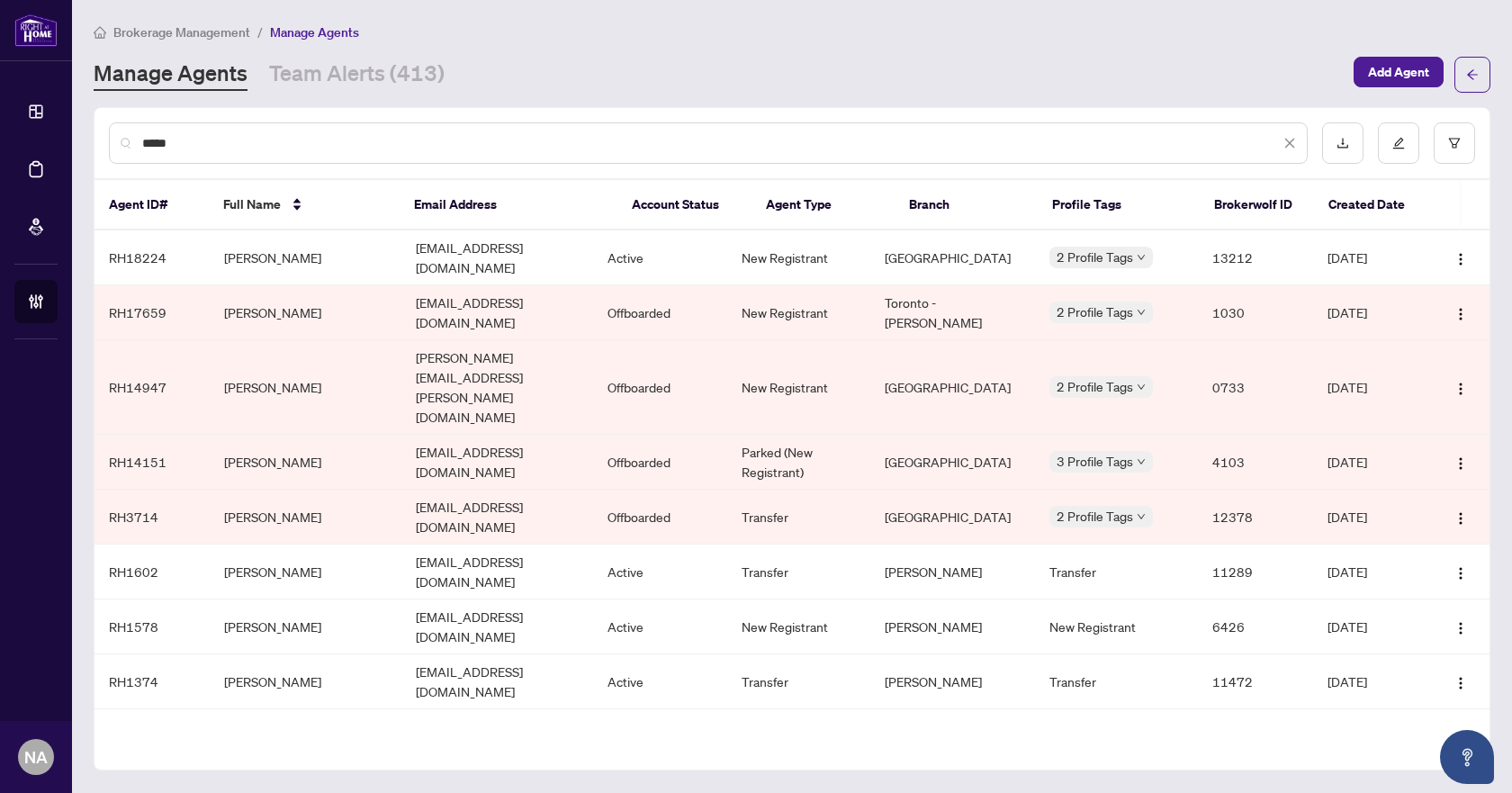
type input "*****"
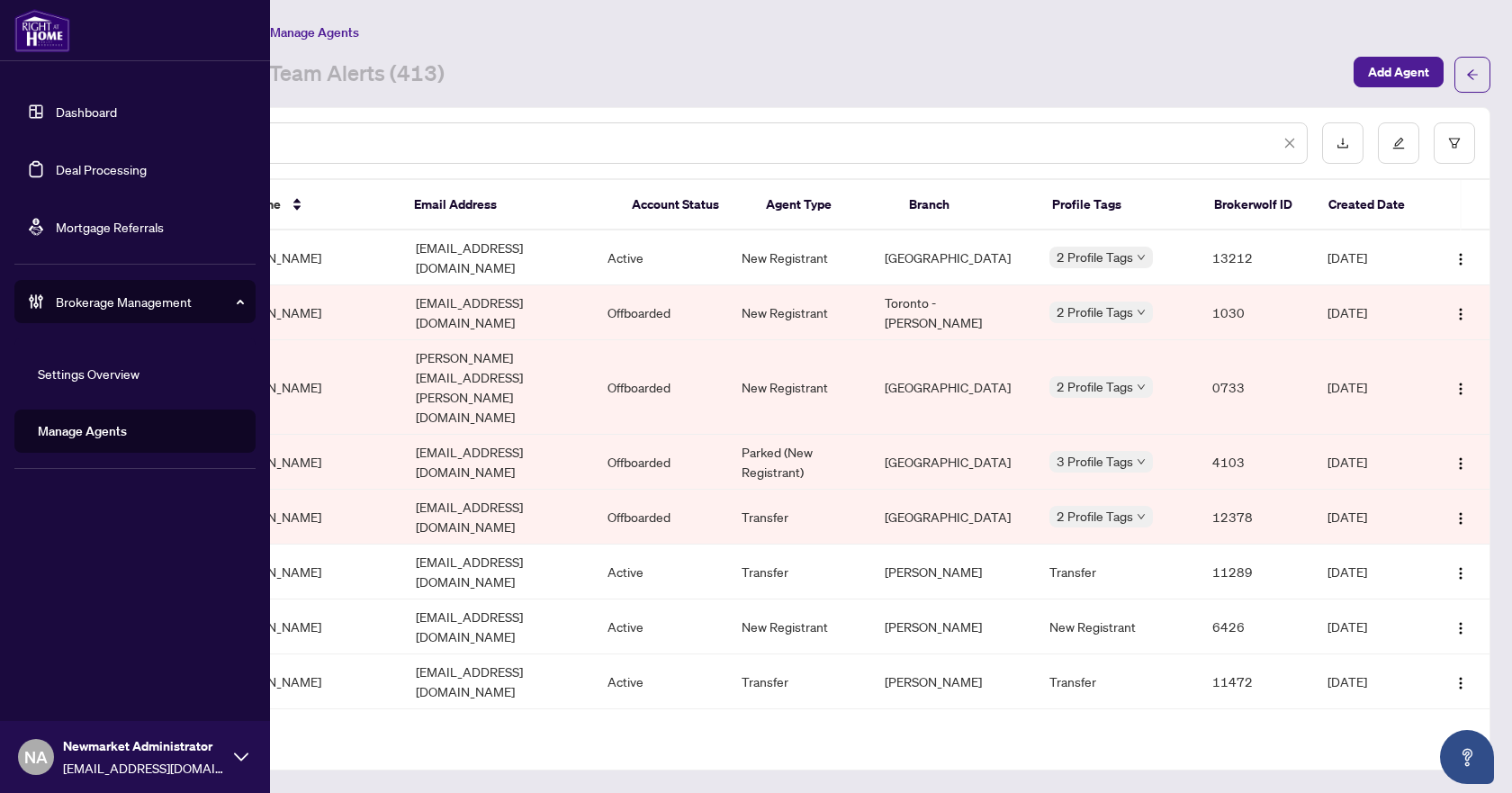
click at [103, 163] on link "Deal Processing" at bounding box center [101, 169] width 91 height 16
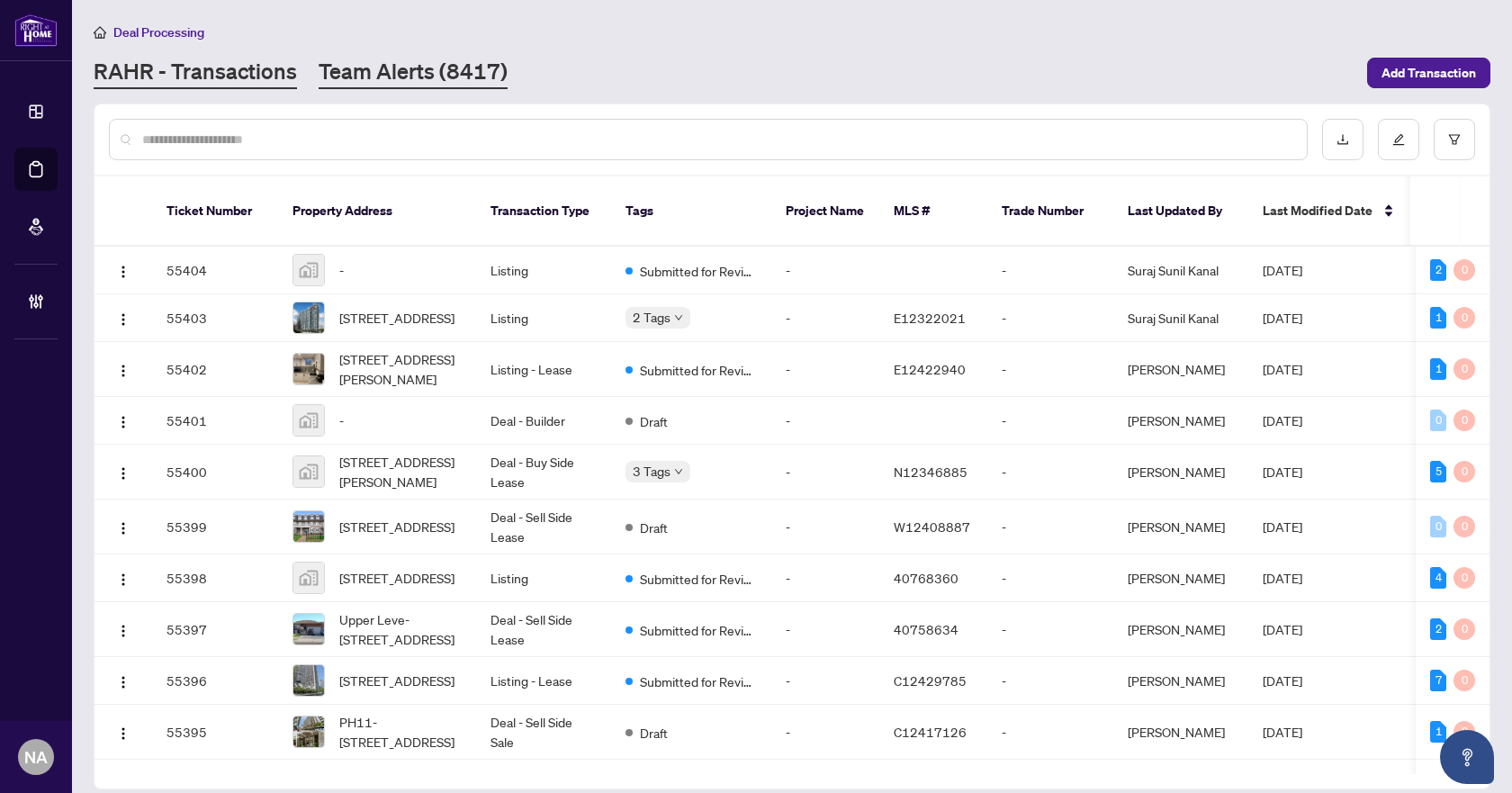
click at [458, 74] on link "Team Alerts (8417)" at bounding box center [413, 73] width 189 height 32
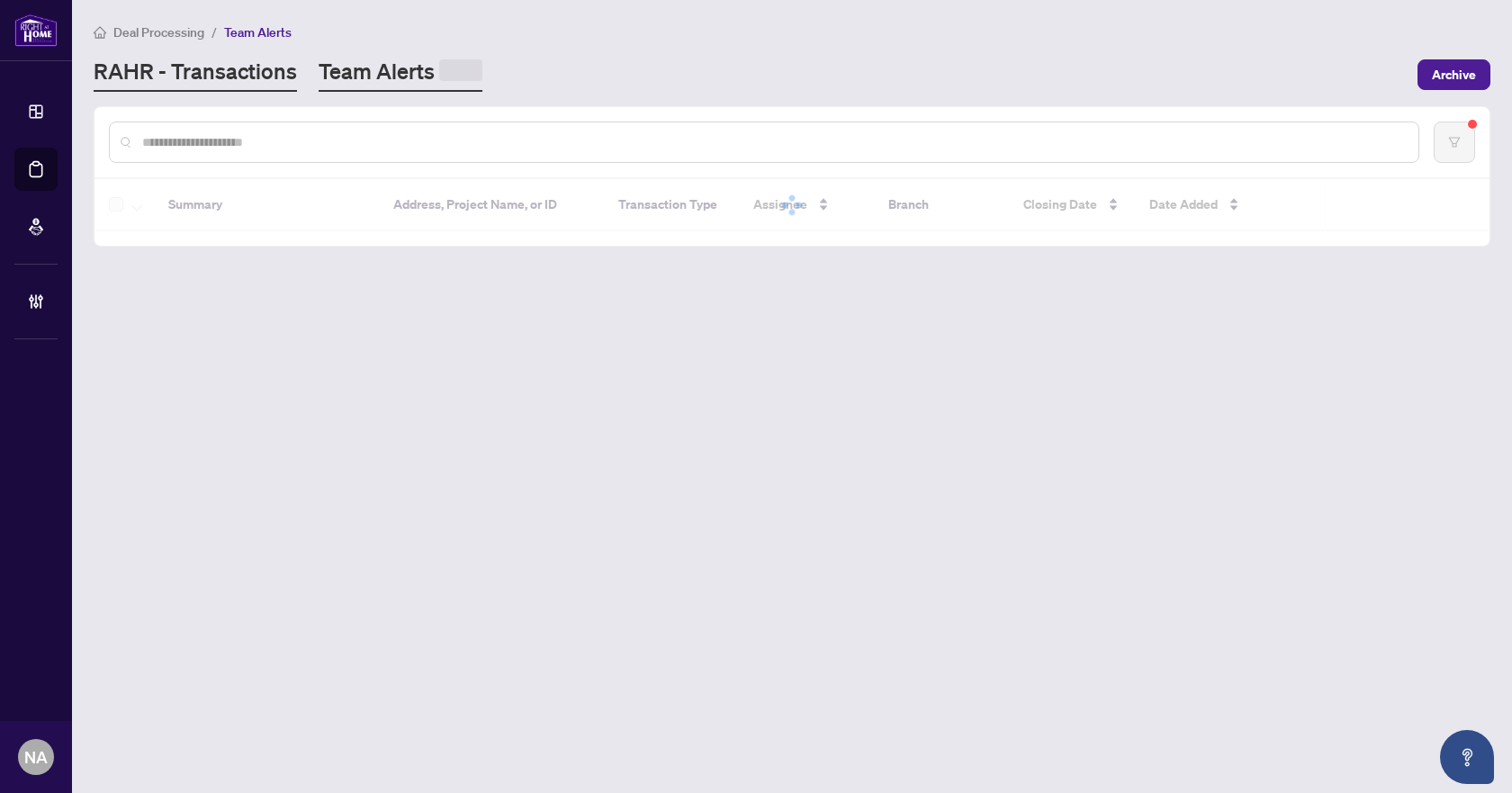
click at [216, 86] on link "RAHR - Transactions" at bounding box center [195, 75] width 204 height 35
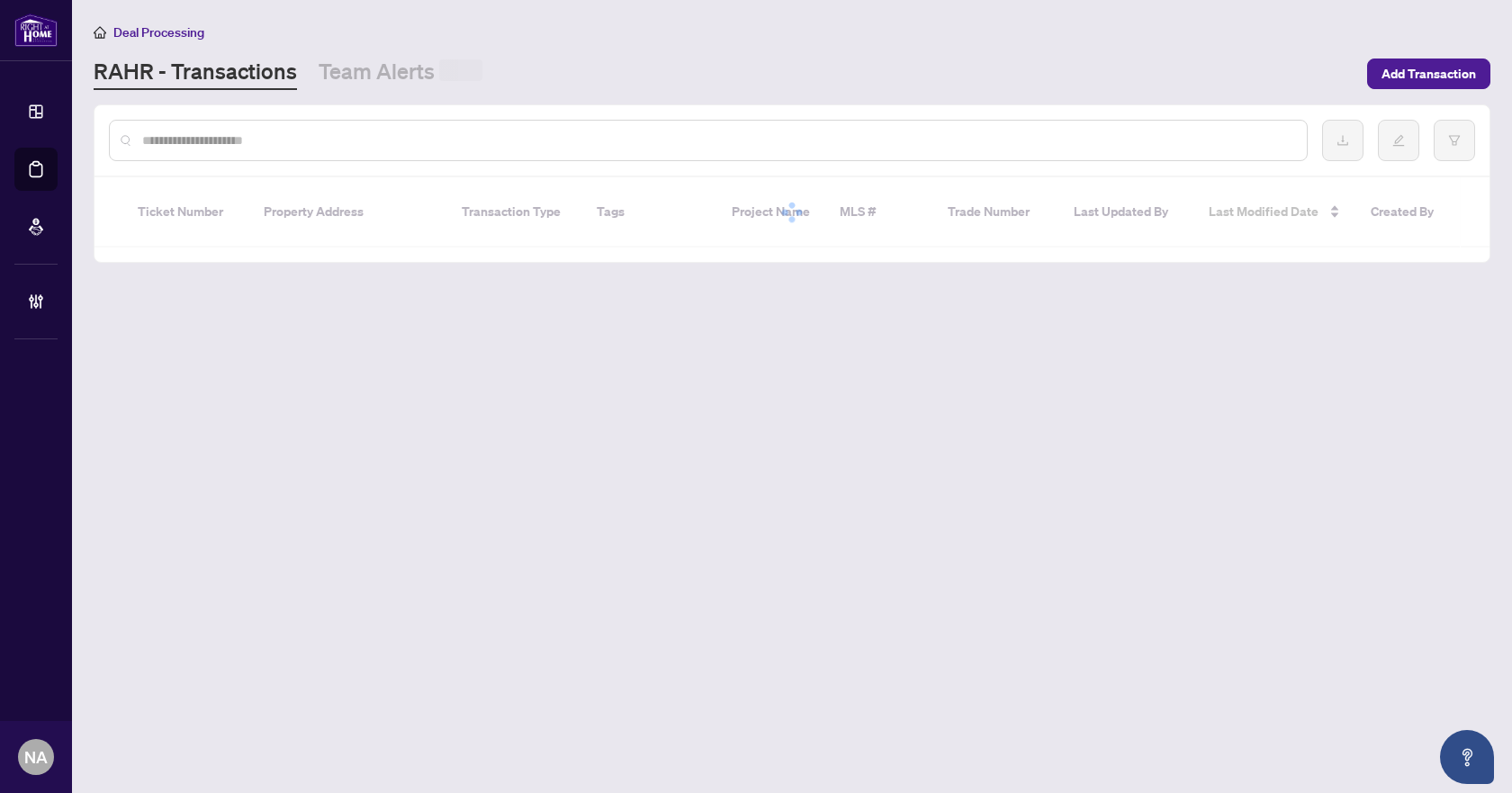
click at [240, 147] on input "text" at bounding box center [717, 141] width 1150 height 20
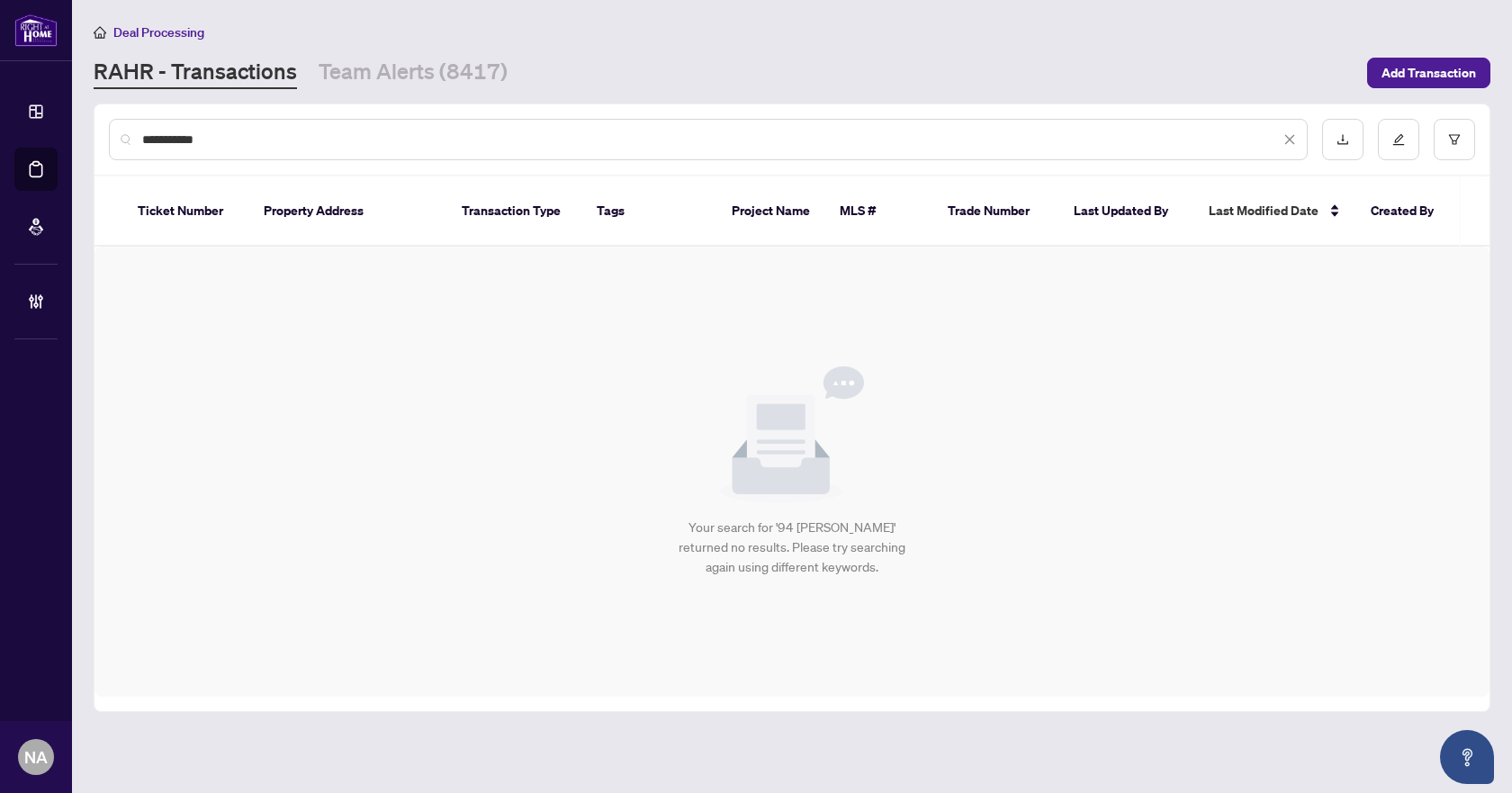
click at [162, 133] on input "**********" at bounding box center [711, 140] width 1137 height 20
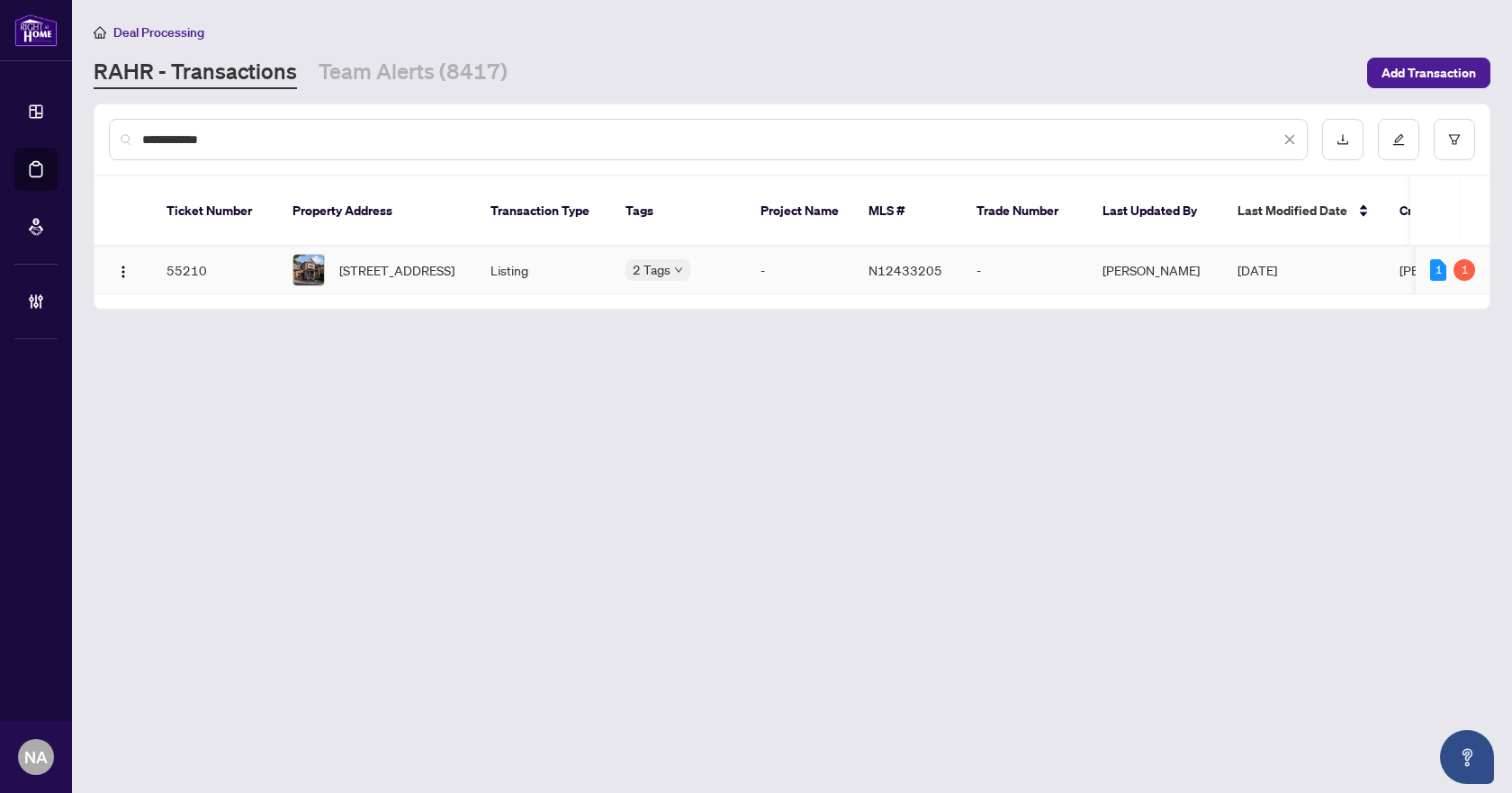
type input "**********"
click at [356, 260] on span "94-94 Limeridge St, Aurora, Ontario L4G 7S2, Canada" at bounding box center [396, 270] width 115 height 20
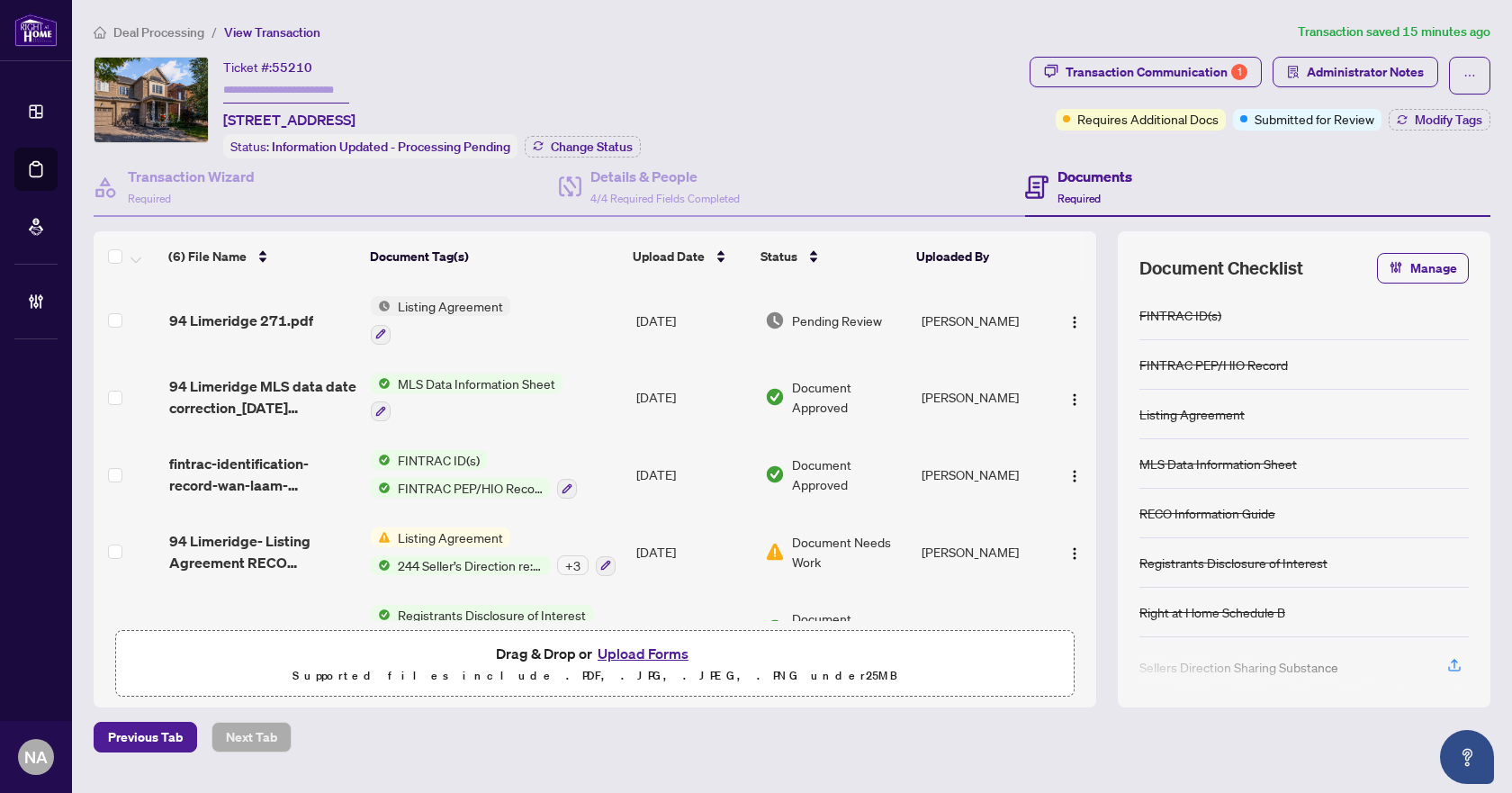
click at [288, 312] on span "94 Limeridge 271.pdf" at bounding box center [241, 321] width 144 height 22
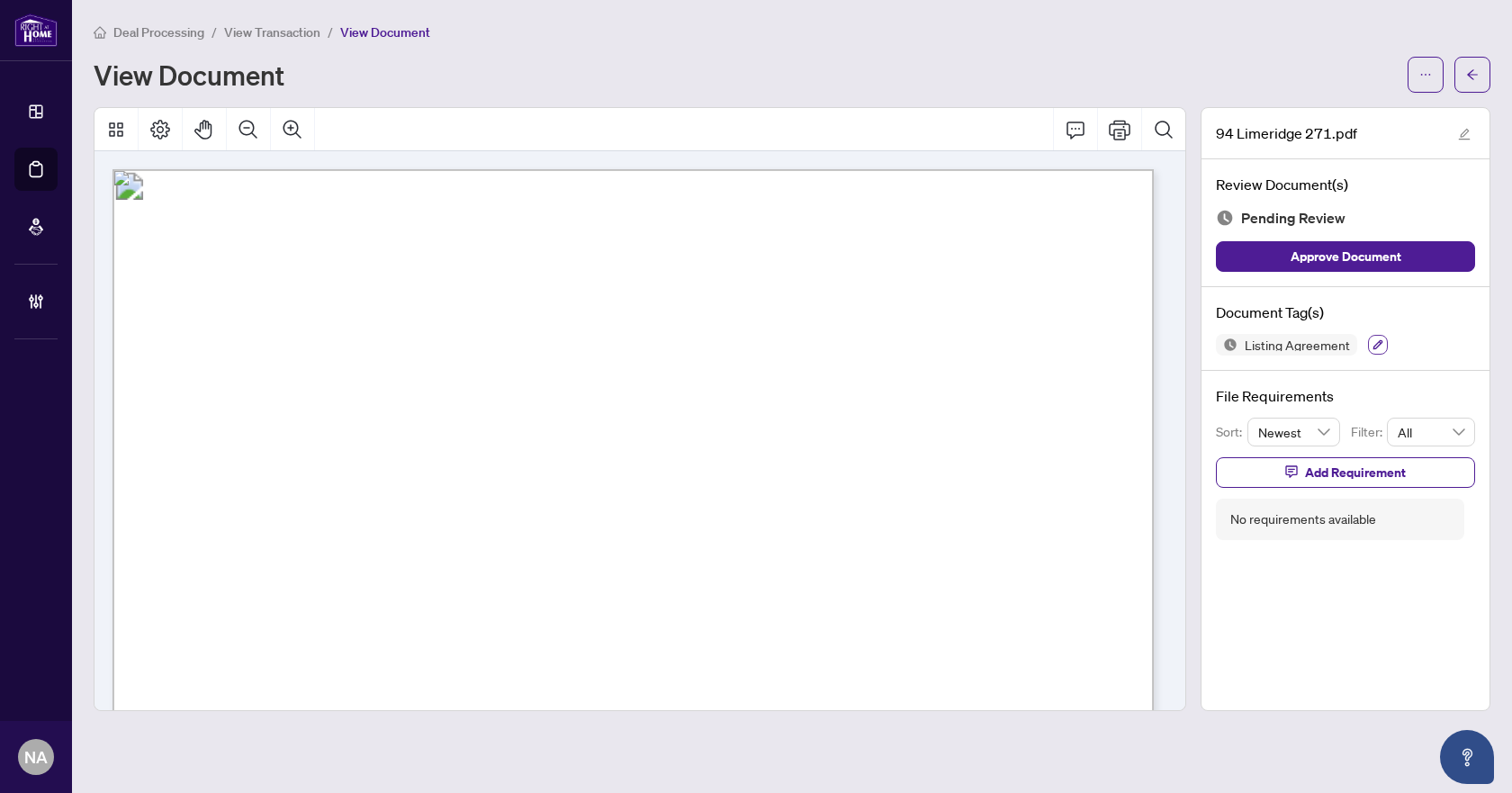
click at [1370, 335] on button "button" at bounding box center [1377, 344] width 20 height 20
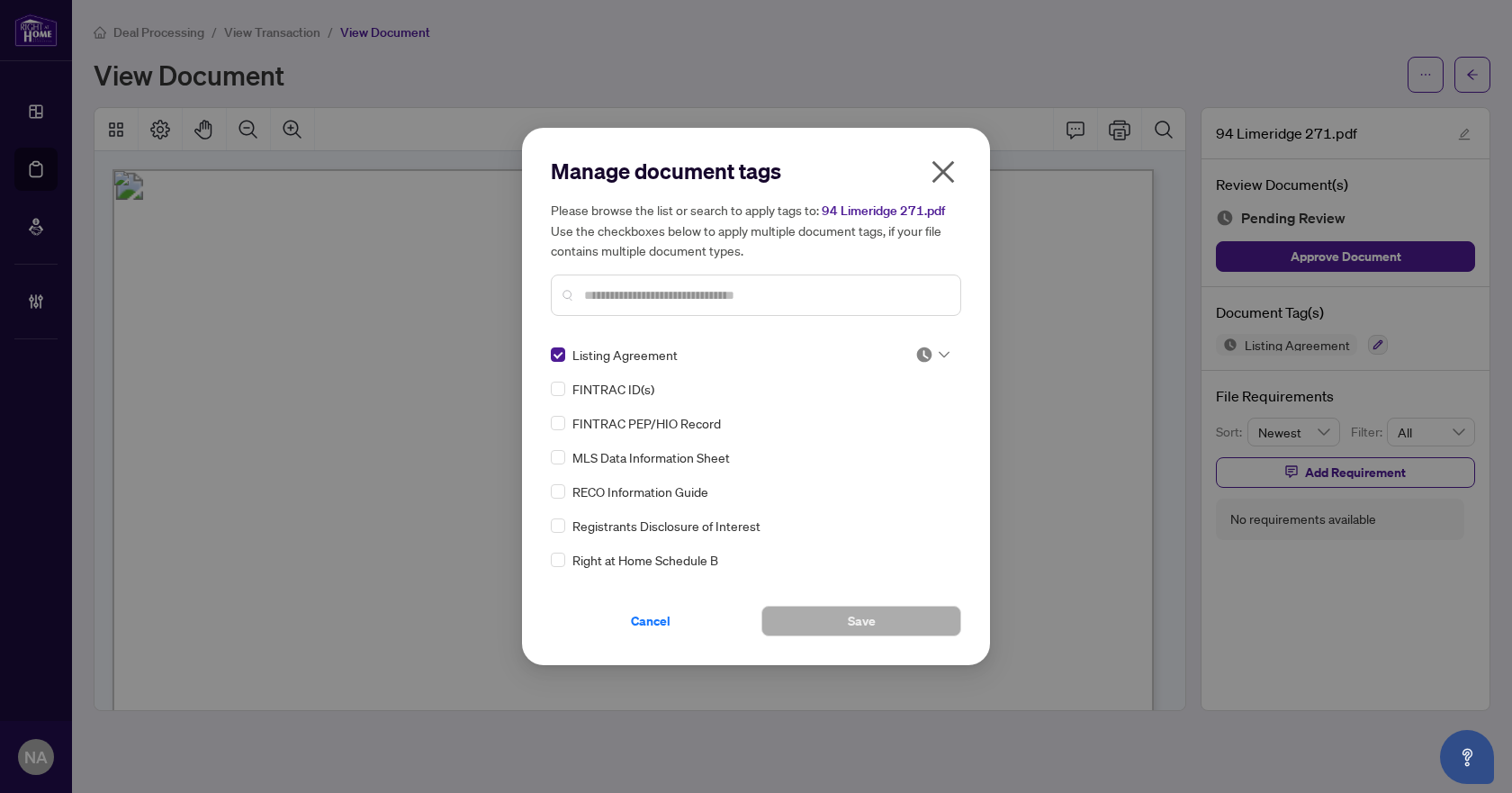
click at [941, 358] on div at bounding box center [932, 354] width 34 height 18
click at [888, 434] on div "Approved" at bounding box center [873, 443] width 115 height 20
click at [855, 621] on span "Save" at bounding box center [862, 620] width 28 height 29
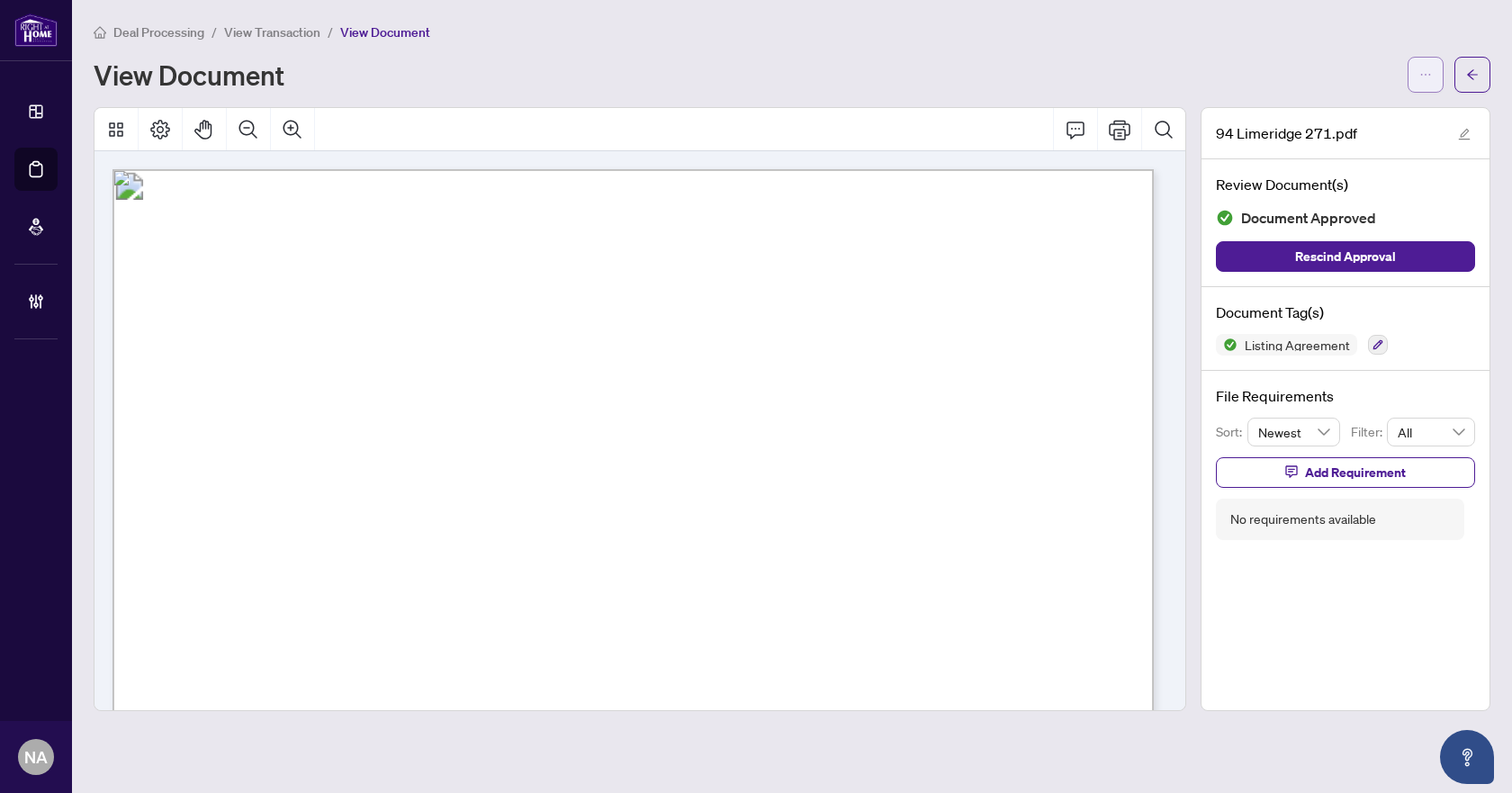
click at [1419, 87] on button "button" at bounding box center [1425, 75] width 36 height 36
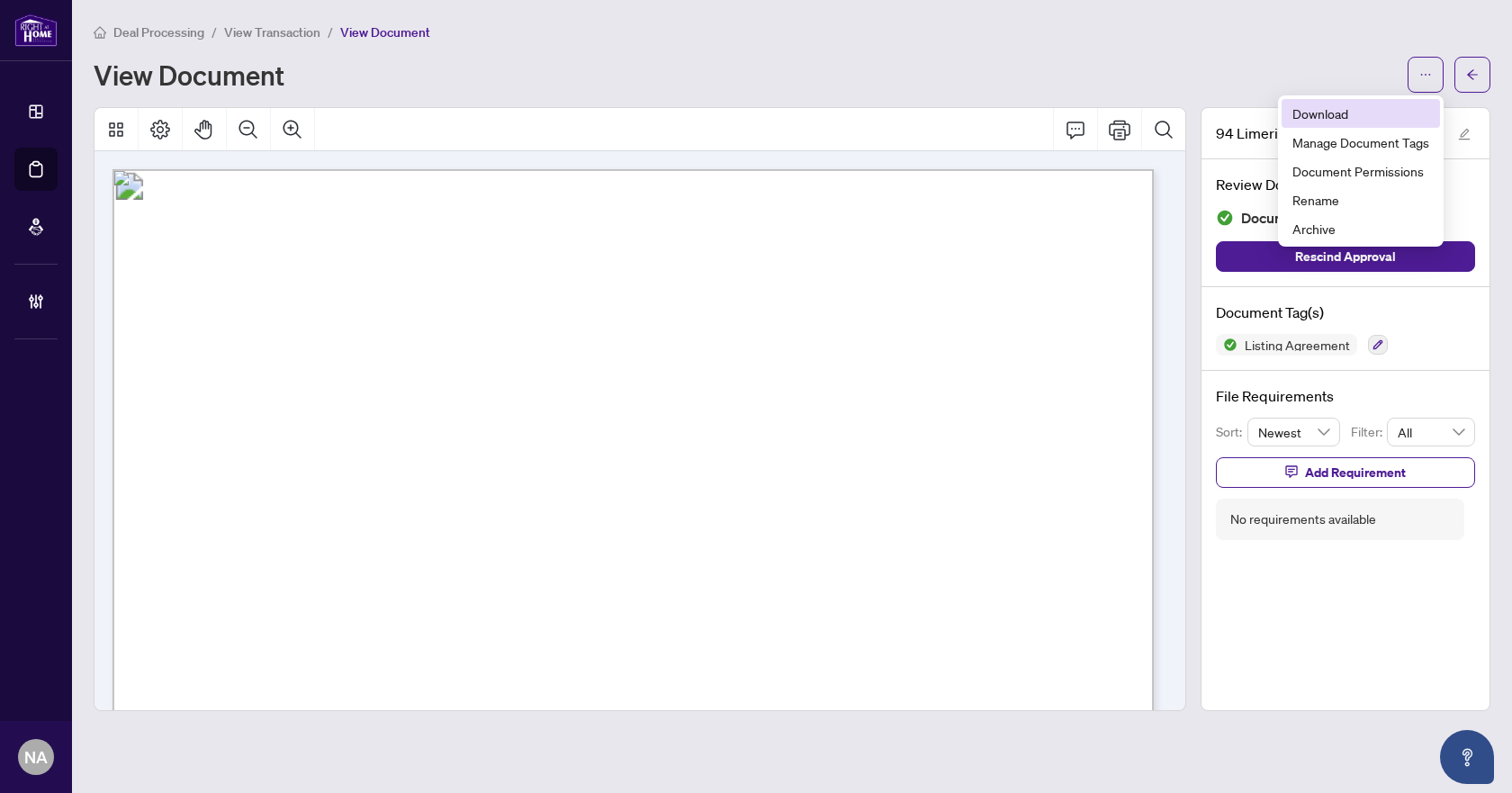
click at [1312, 105] on span "Download" at bounding box center [1360, 113] width 137 height 20
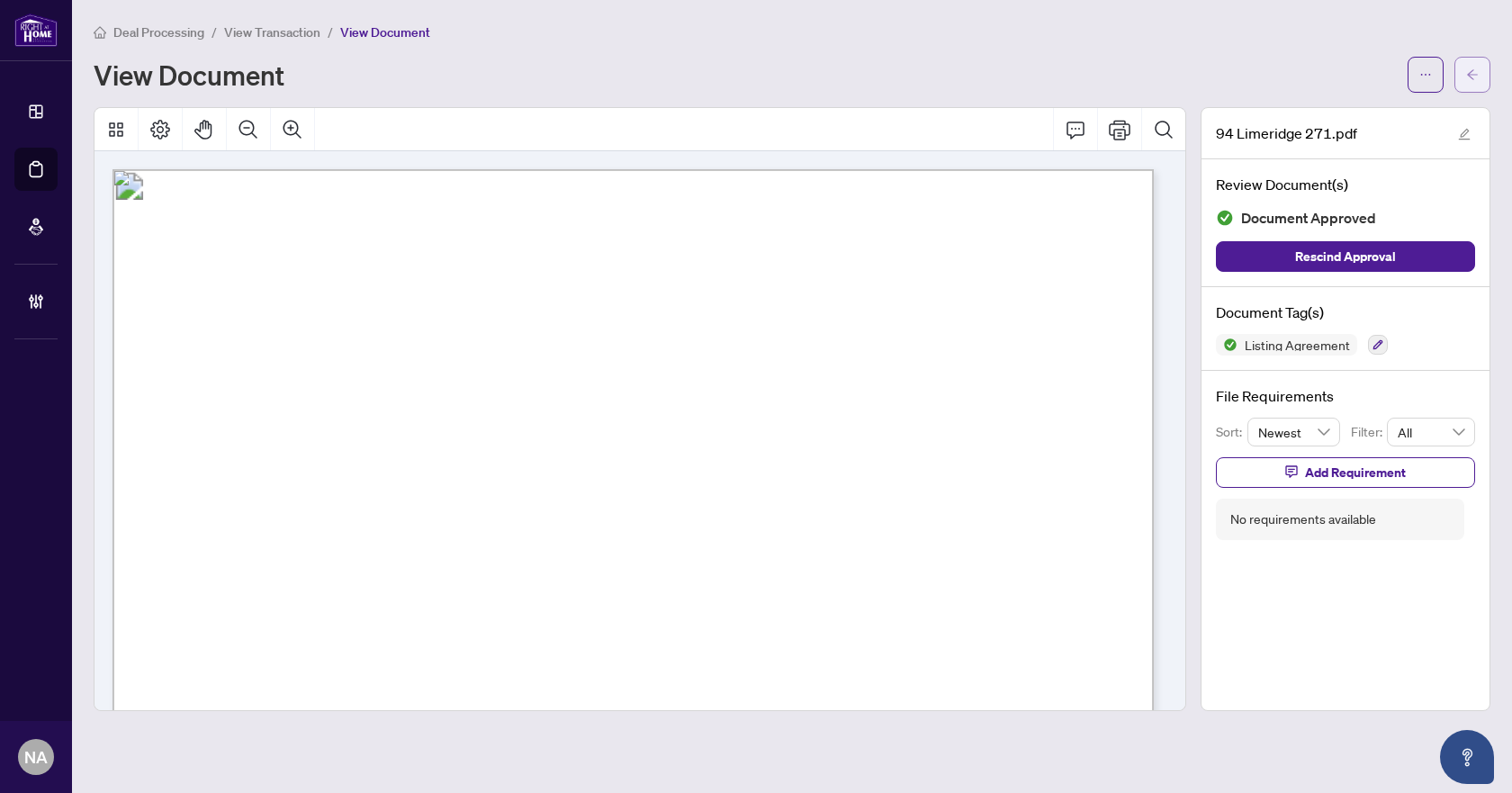
click at [1476, 71] on icon "arrow-left" at bounding box center [1472, 75] width 13 height 13
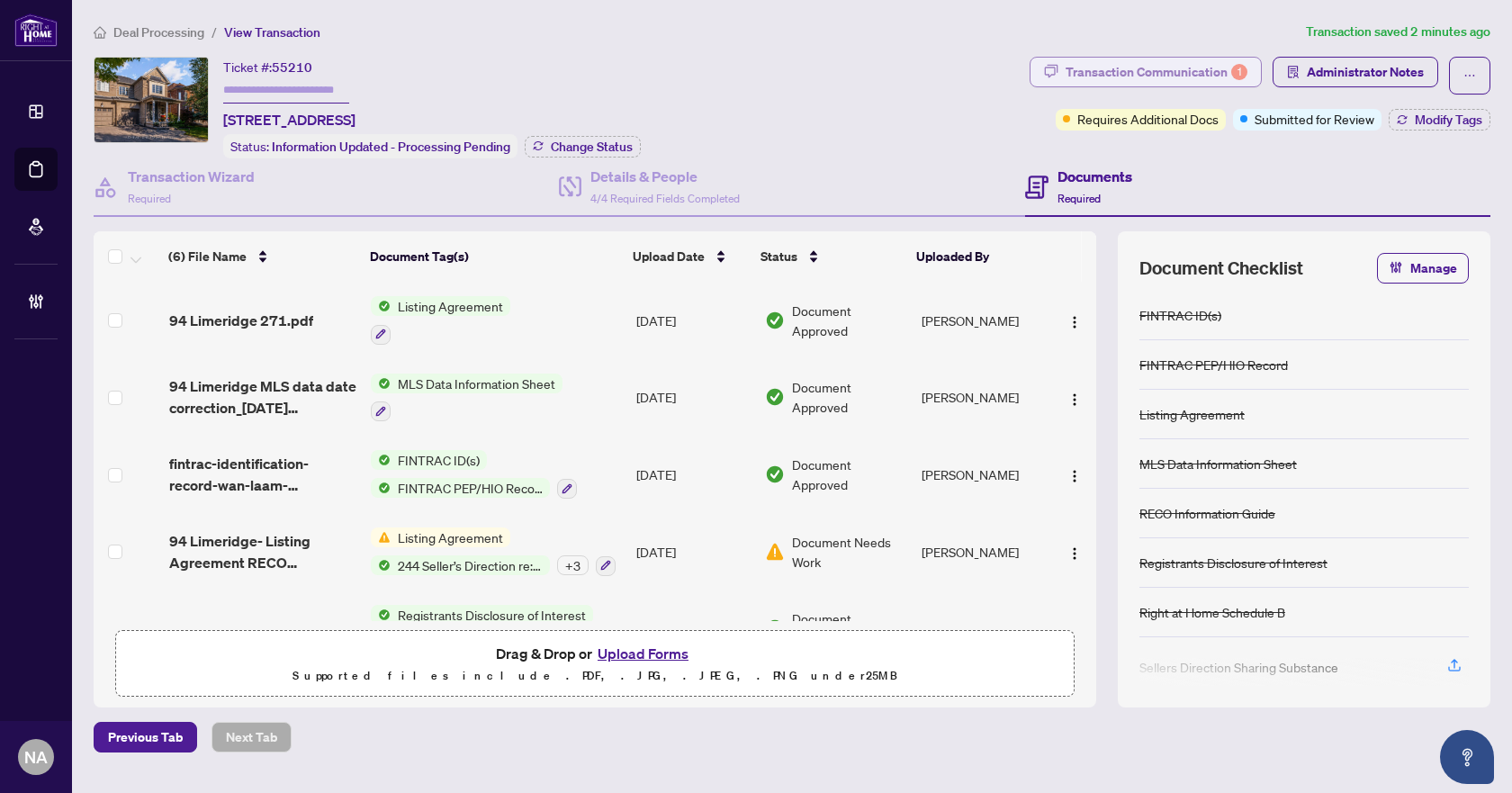
click at [1115, 69] on div "Transaction Communication 1" at bounding box center [1156, 72] width 182 height 29
type textarea "**********"
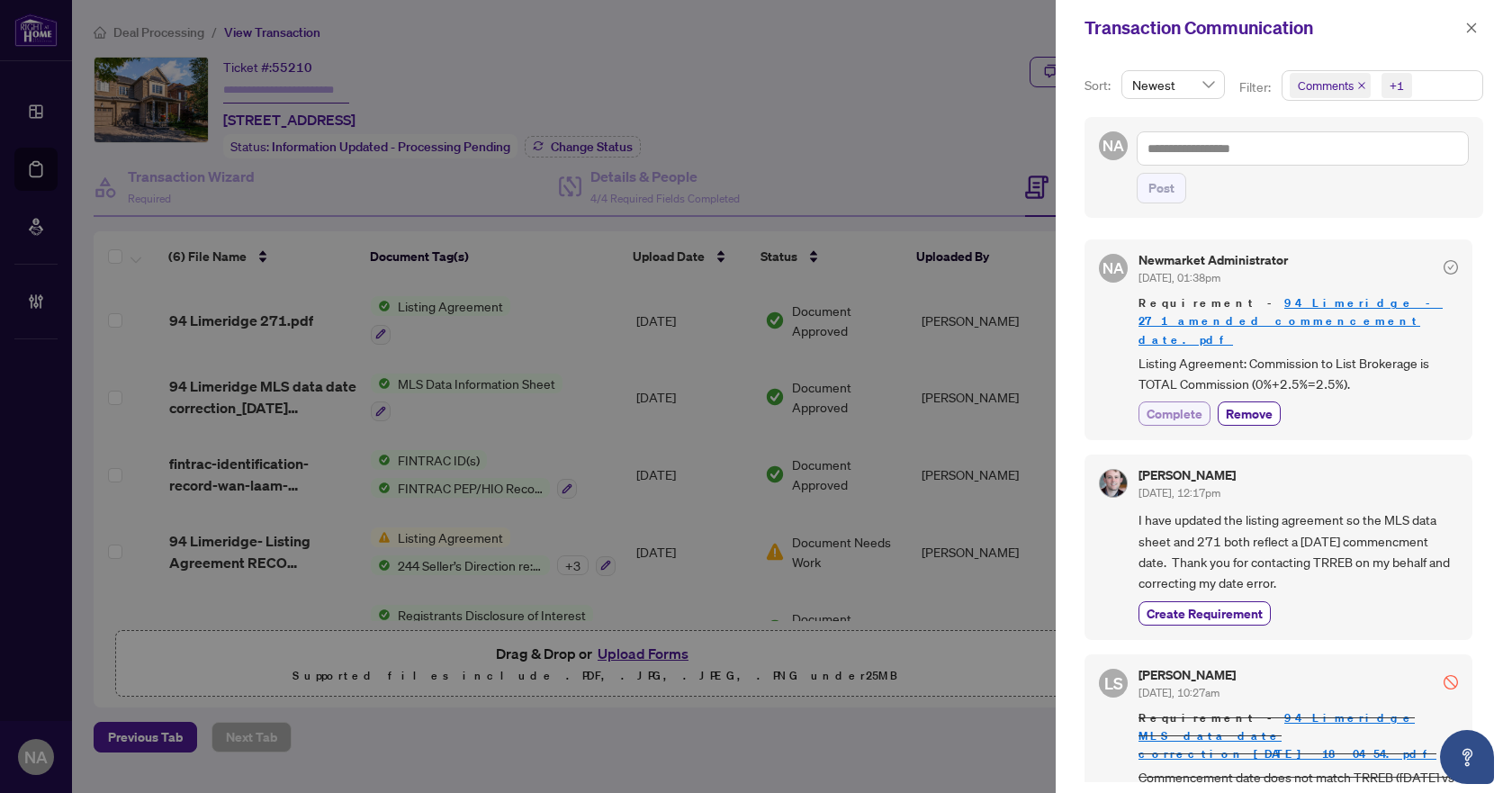
click at [1195, 404] on span "Complete" at bounding box center [1174, 413] width 56 height 19
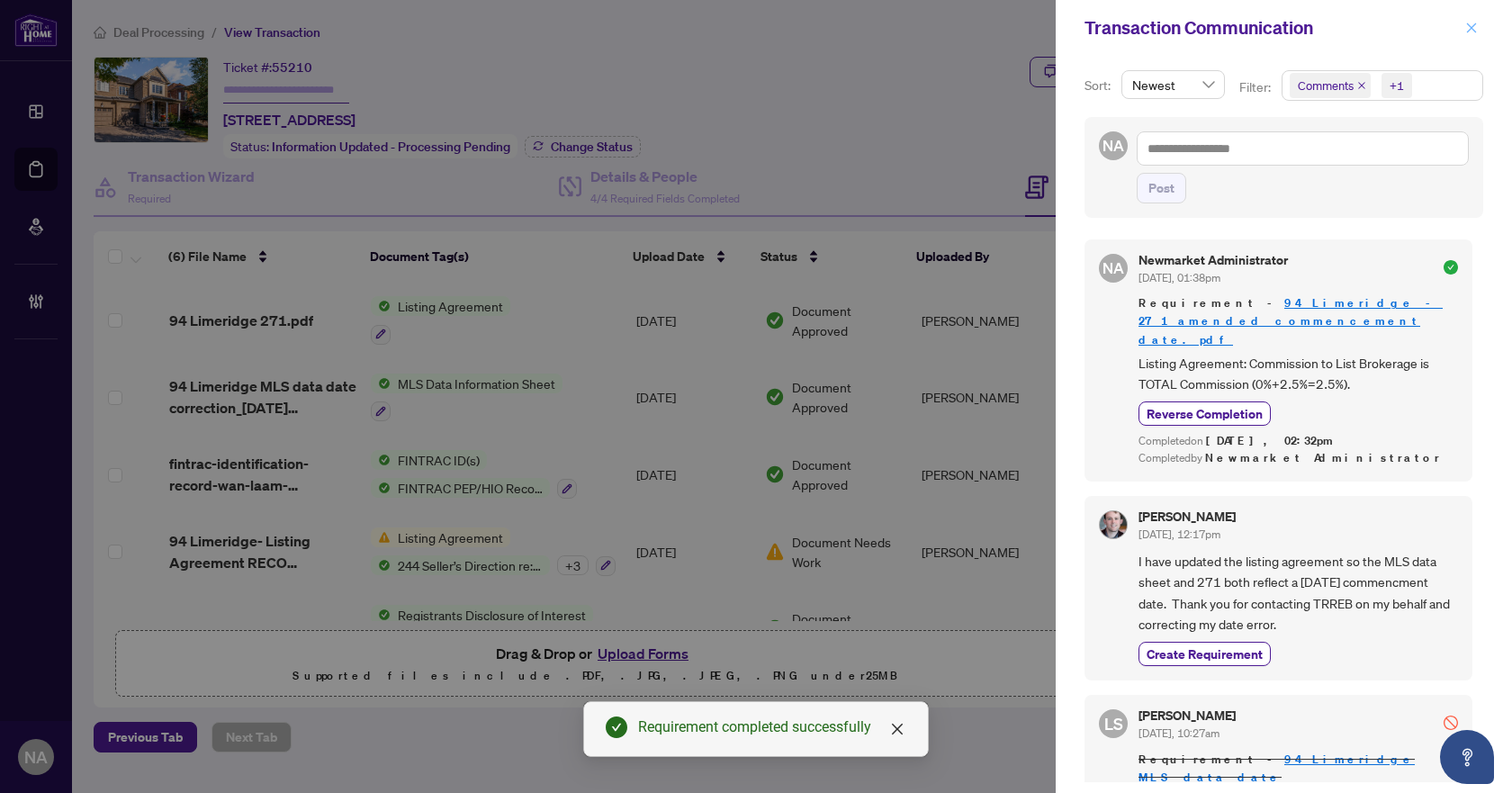
click at [1472, 26] on icon "close" at bounding box center [1471, 28] width 13 height 13
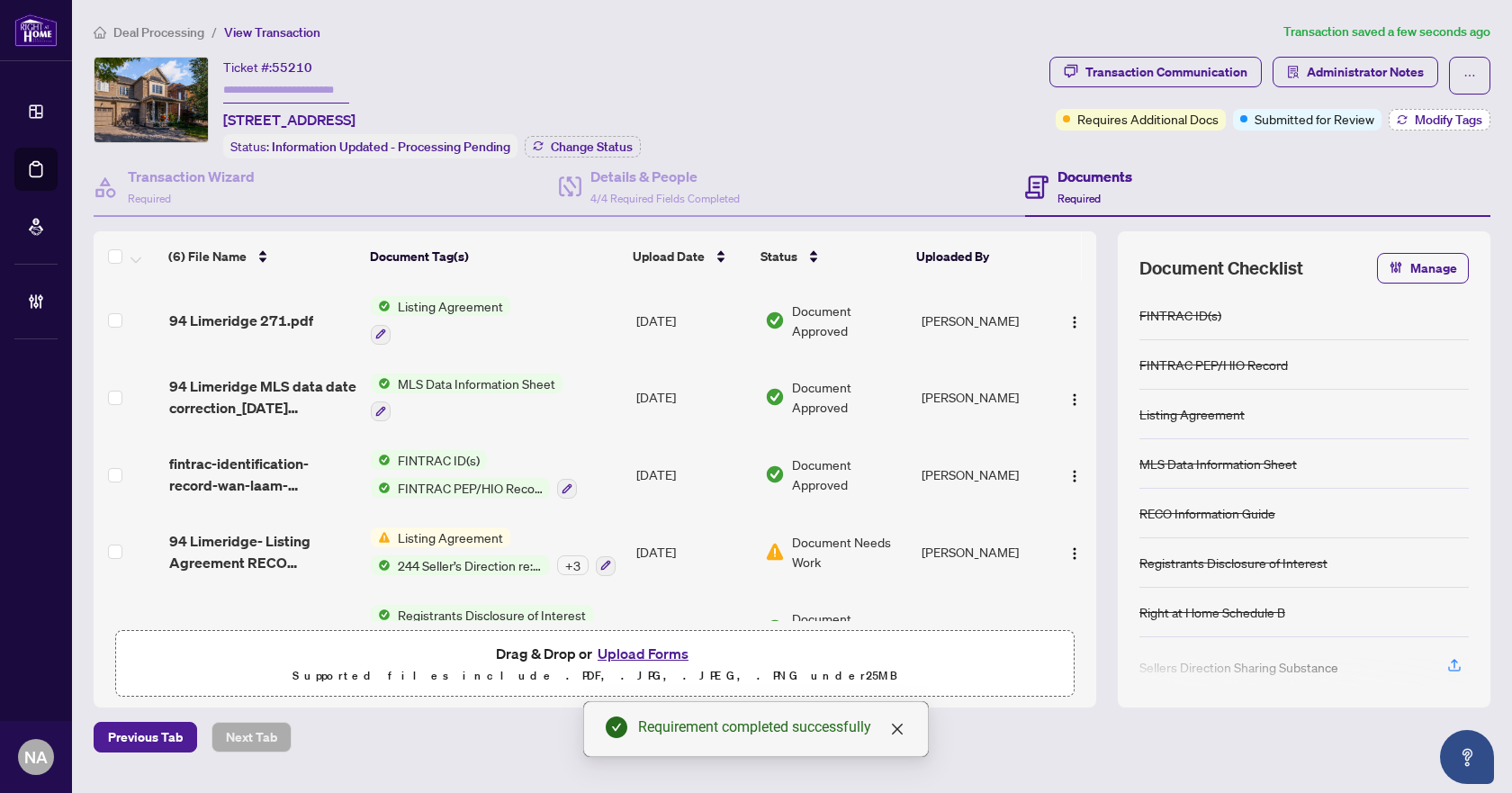
click at [1439, 120] on span "Modify Tags" at bounding box center [1448, 119] width 68 height 13
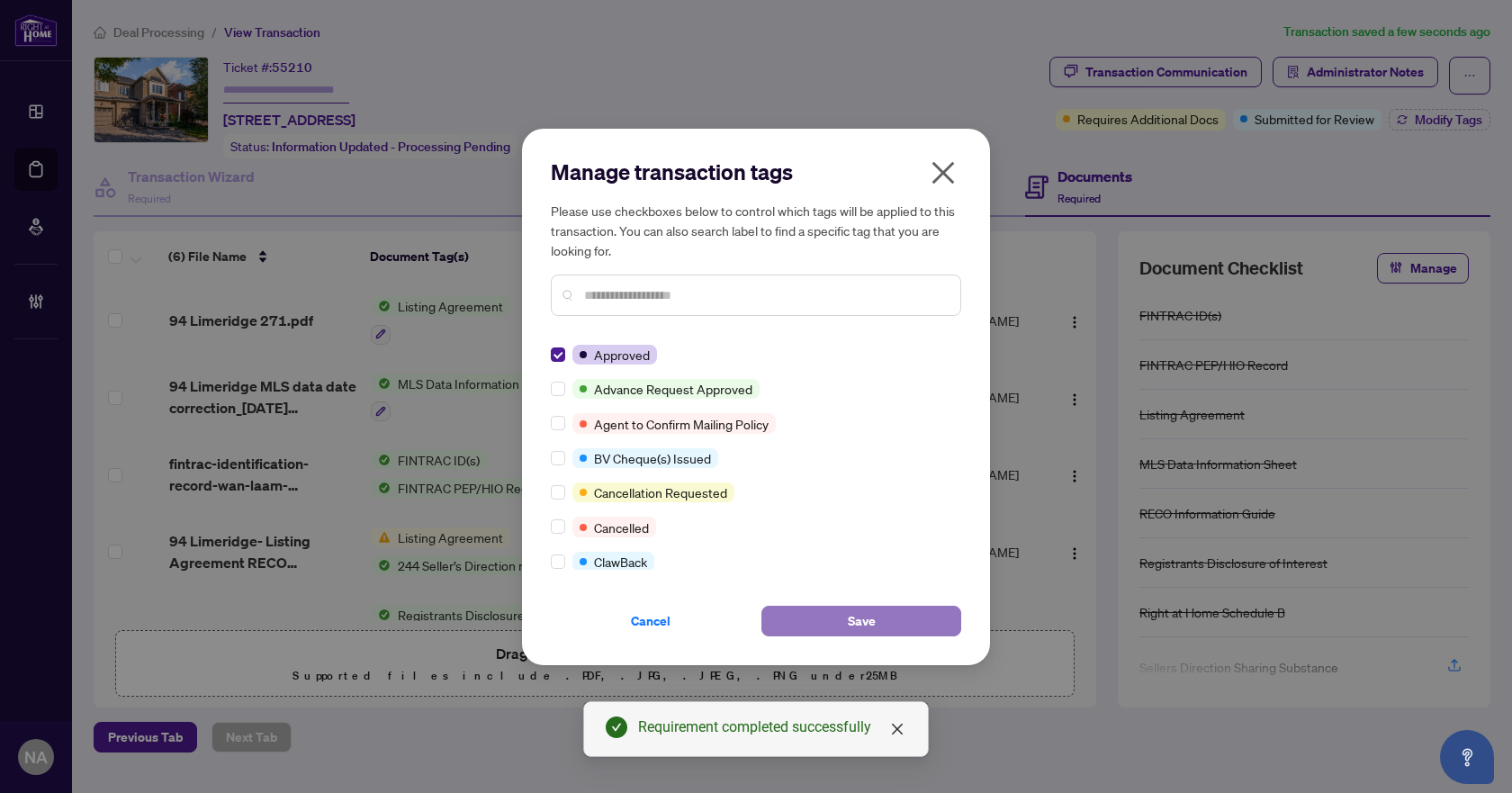
click at [823, 624] on button "Save" at bounding box center [861, 621] width 200 height 30
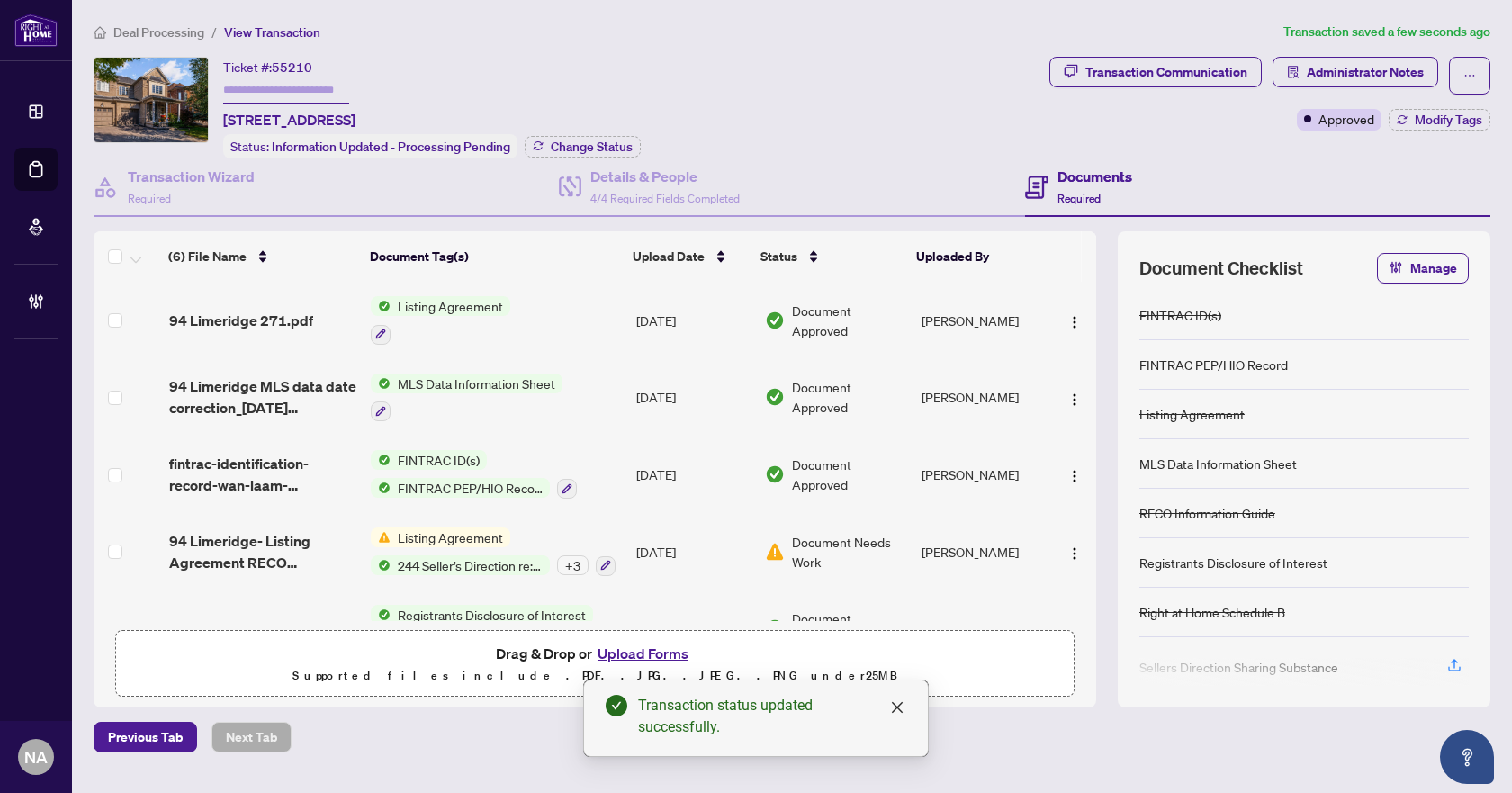
click at [172, 37] on span "Deal Processing" at bounding box center [158, 32] width 91 height 16
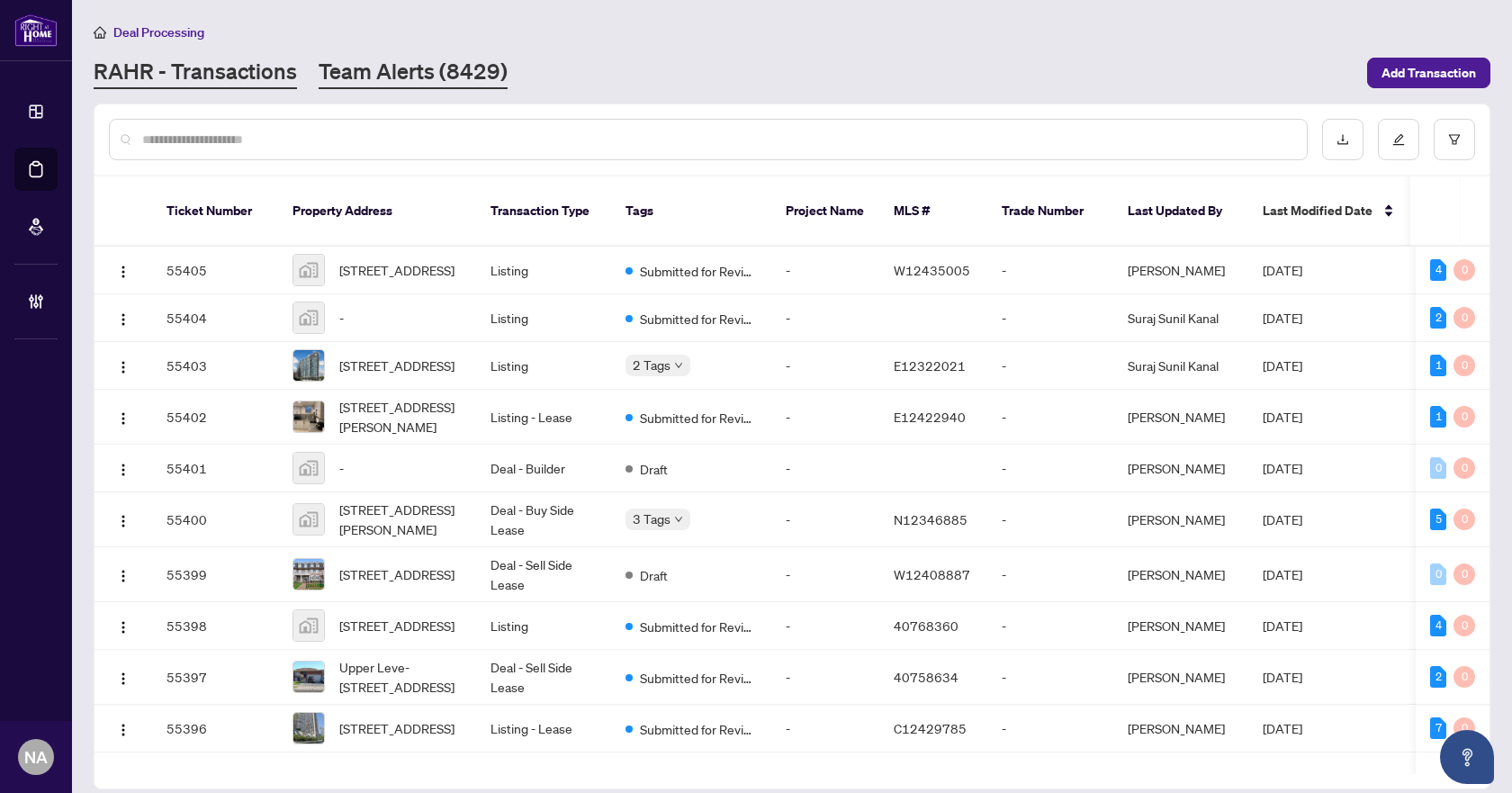
click at [406, 69] on link "Team Alerts (8429)" at bounding box center [413, 73] width 189 height 32
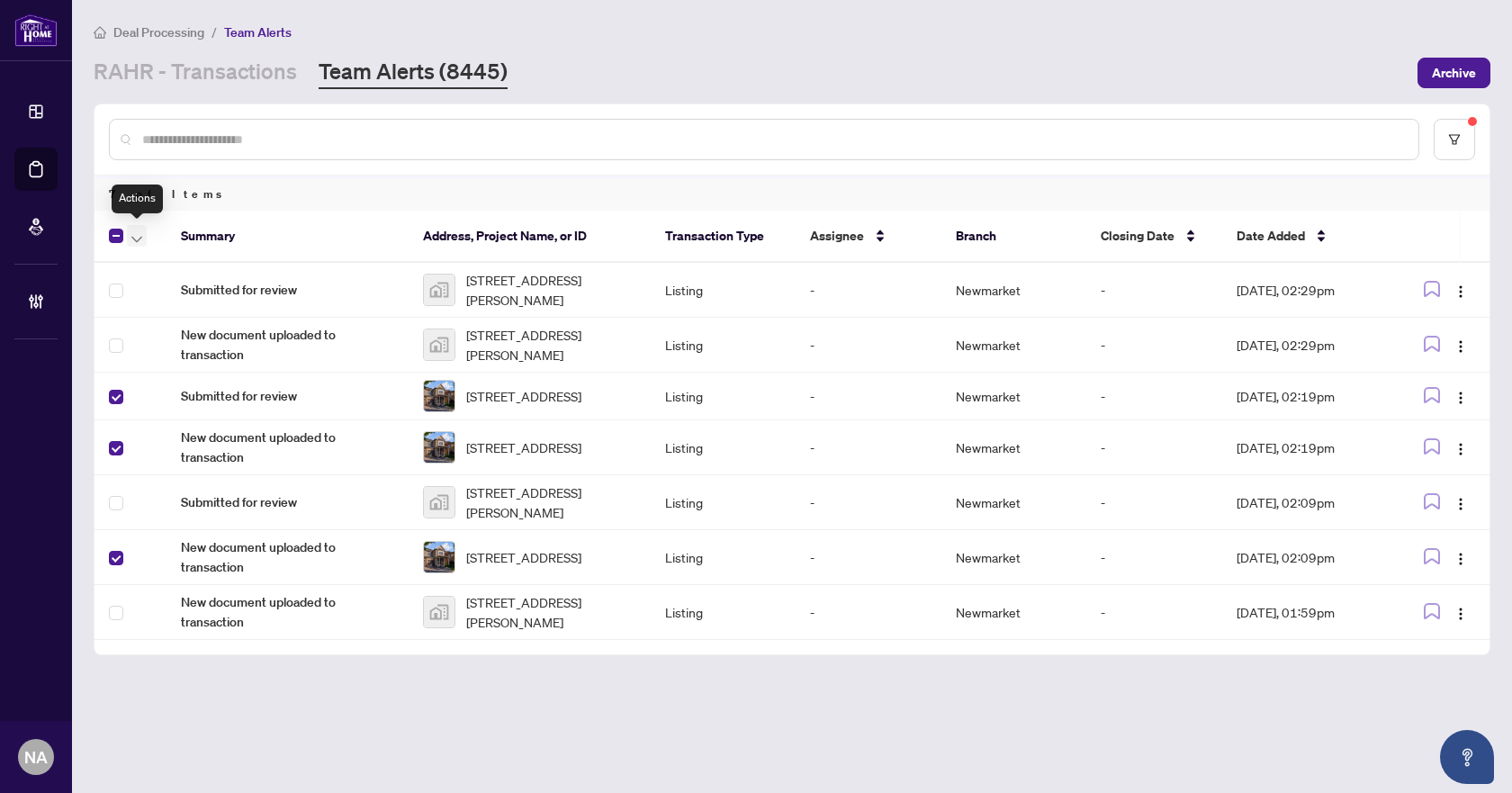
click at [141, 232] on span "button" at bounding box center [137, 236] width 11 height 20
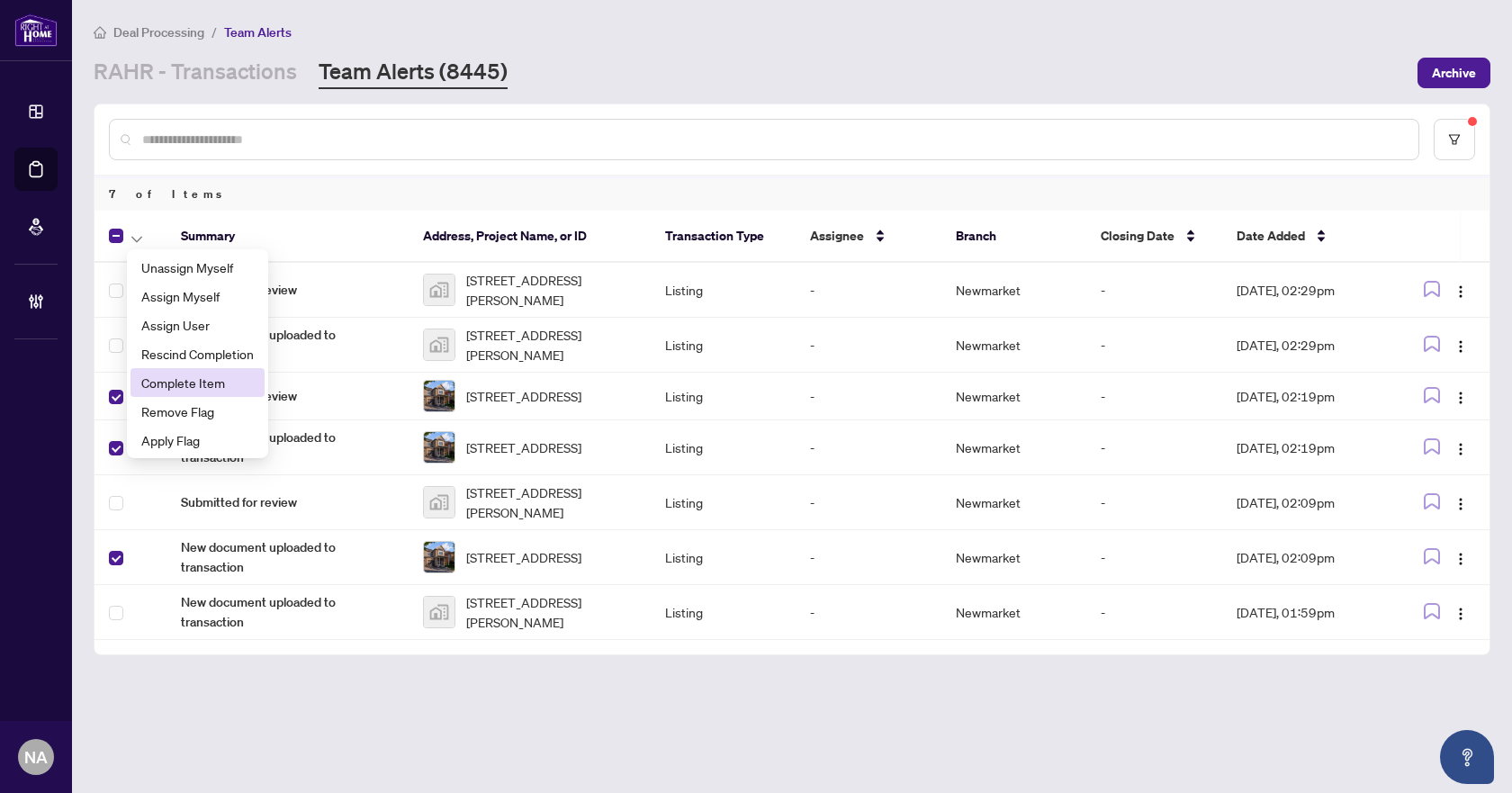
click at [211, 379] on span "Complete Item" at bounding box center [198, 383] width 112 height 20
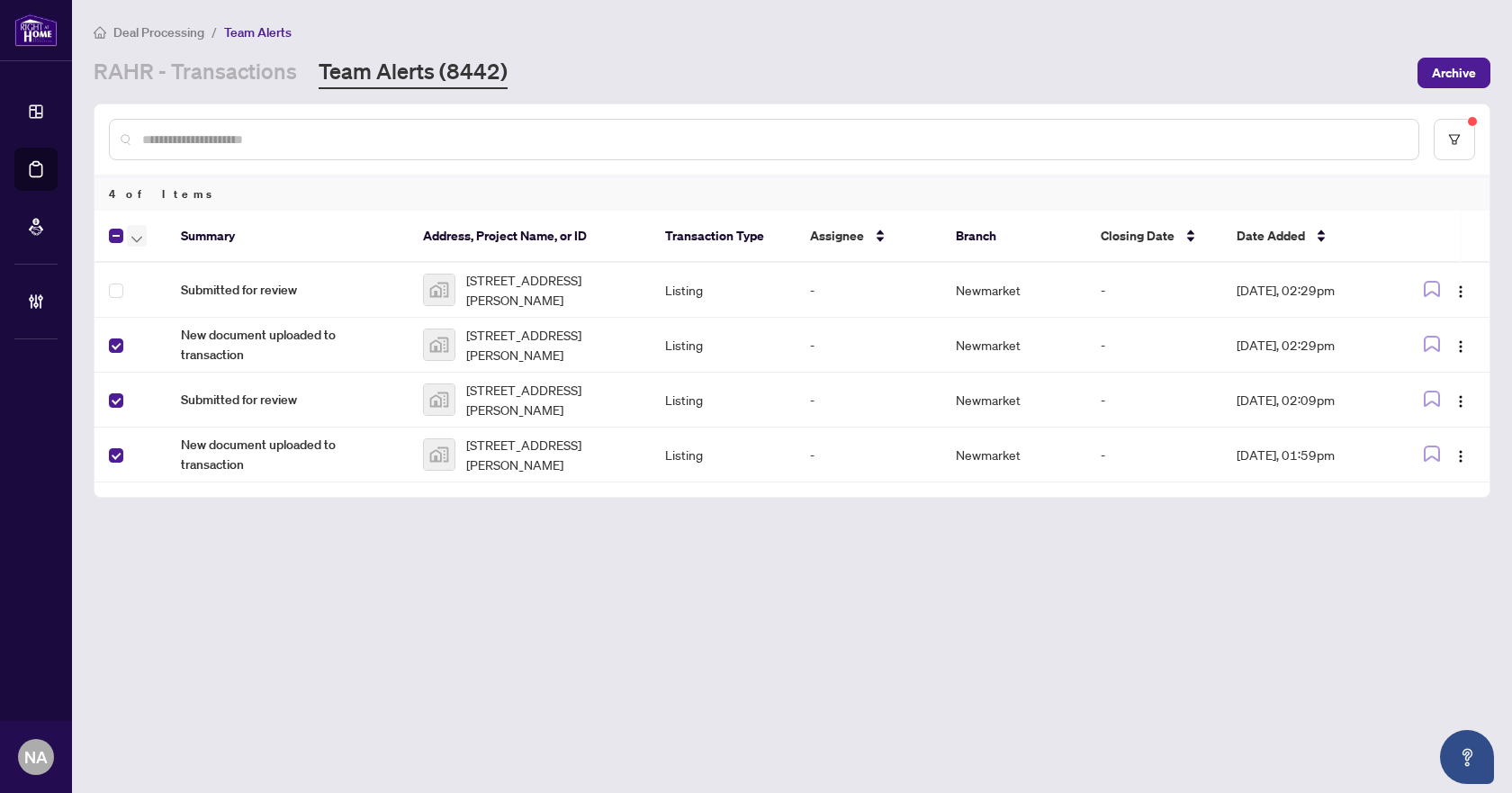
click at [143, 236] on button "button" at bounding box center [137, 236] width 20 height 22
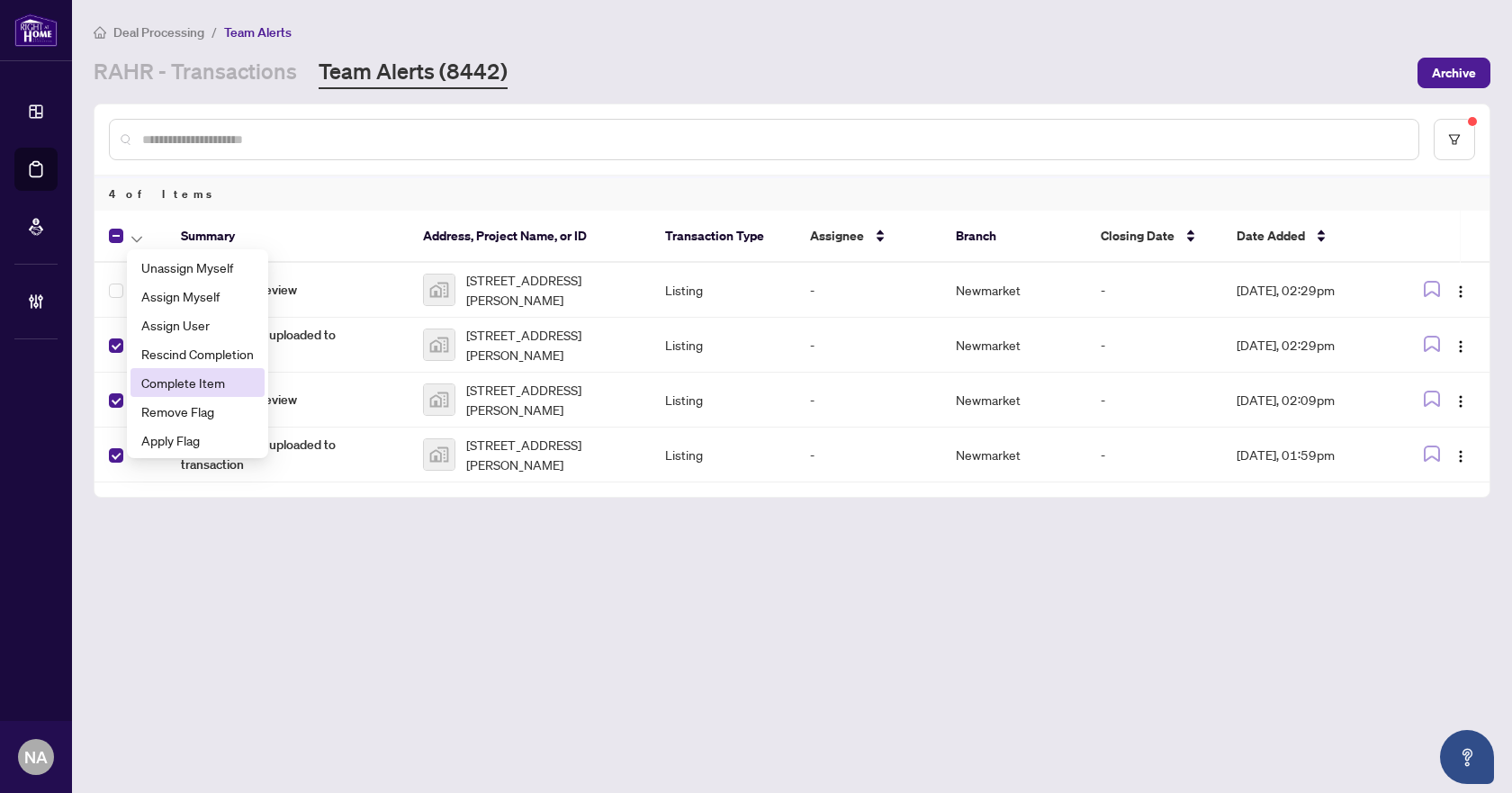
click at [218, 387] on span "Complete Item" at bounding box center [198, 383] width 112 height 20
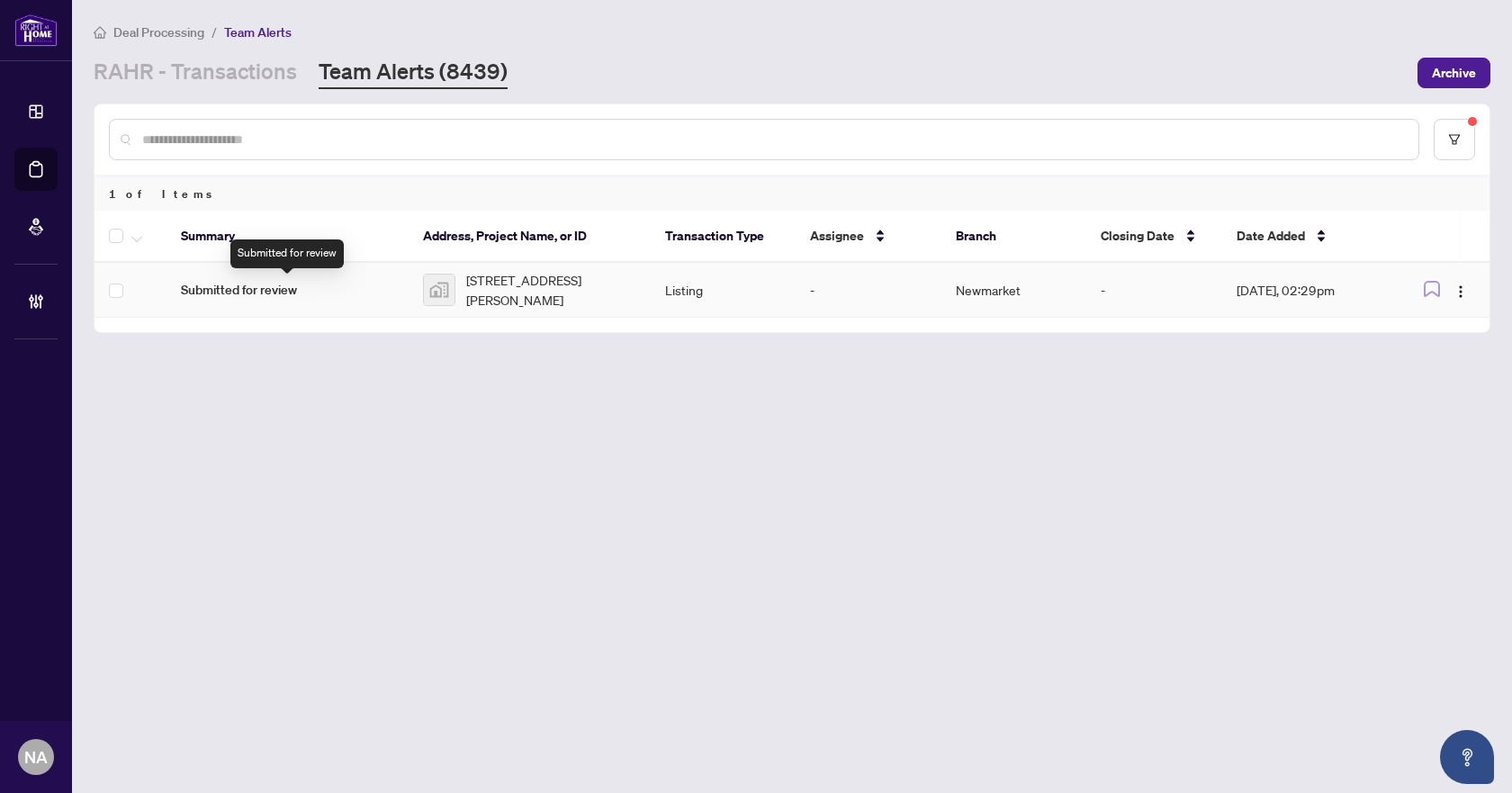
click at [227, 289] on span "Submitted for review" at bounding box center [287, 289] width 213 height 20
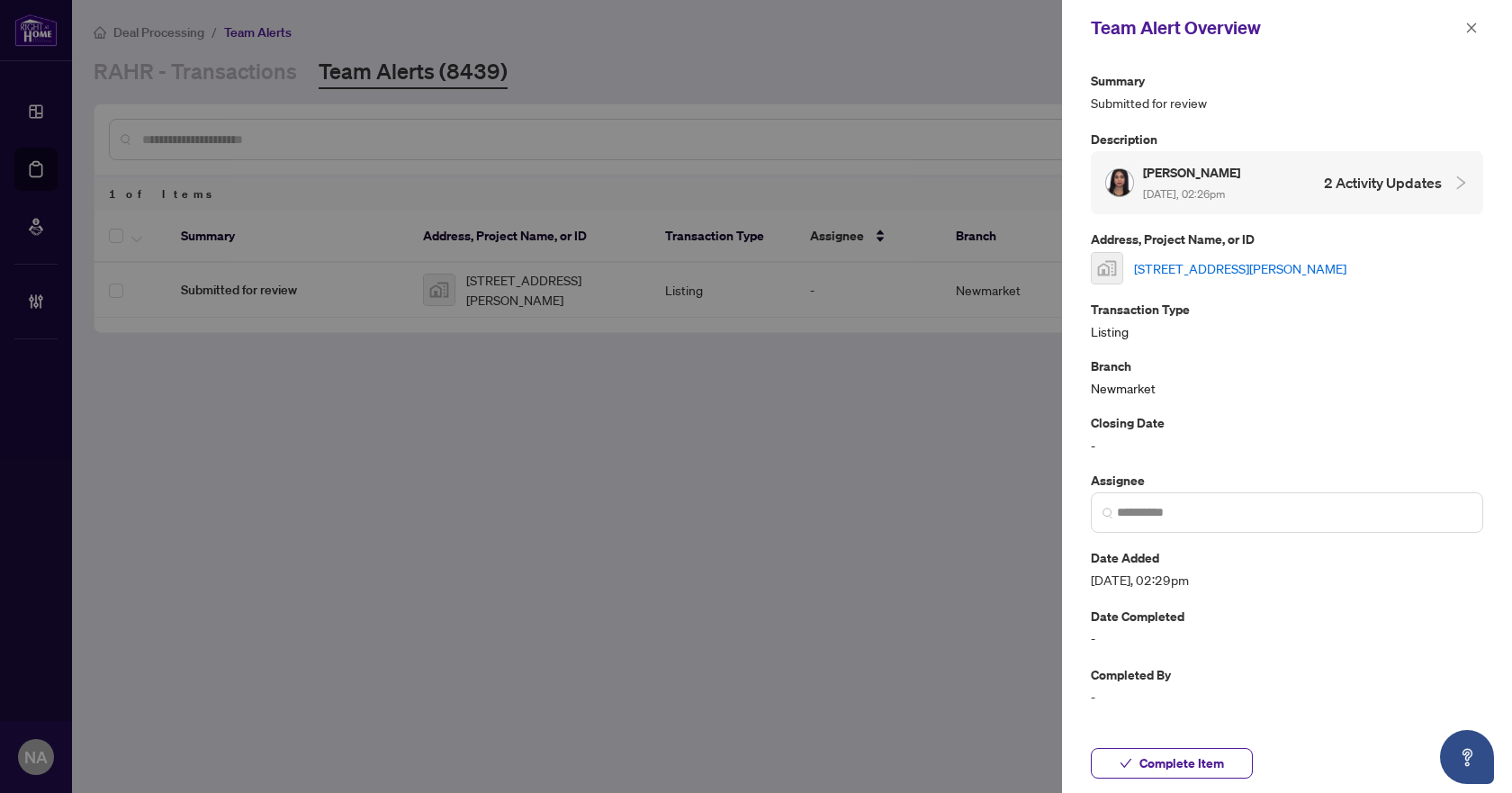
click at [1200, 264] on link "211 Sutherland Street South, Stayner, ON, Canada" at bounding box center [1240, 269] width 212 height 20
click at [1164, 764] on span "Complete Item" at bounding box center [1181, 762] width 85 height 29
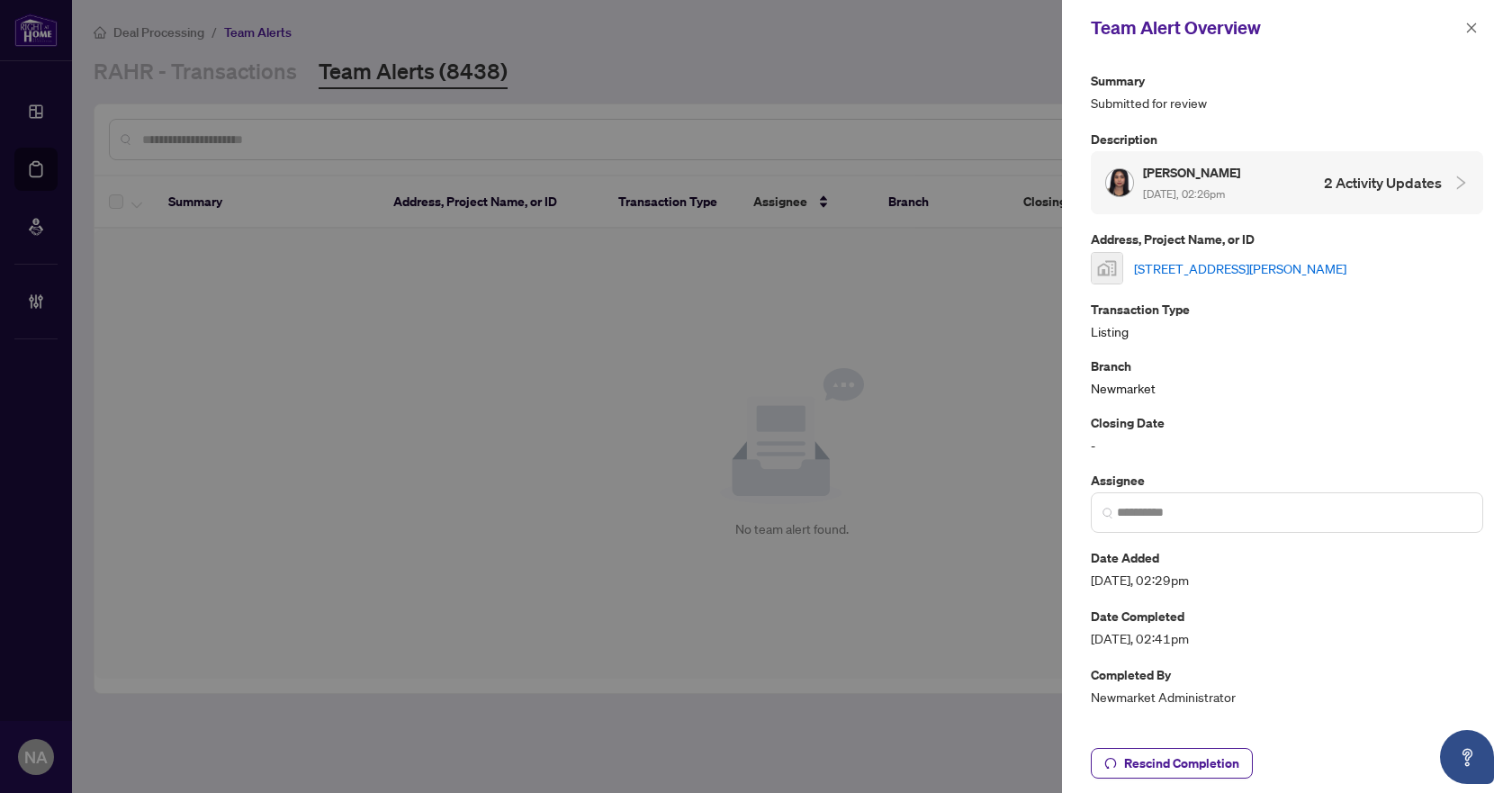
click at [1479, 15] on div "Team Alert Overview" at bounding box center [1286, 28] width 450 height 56
click at [1475, 23] on icon "close" at bounding box center [1471, 28] width 13 height 13
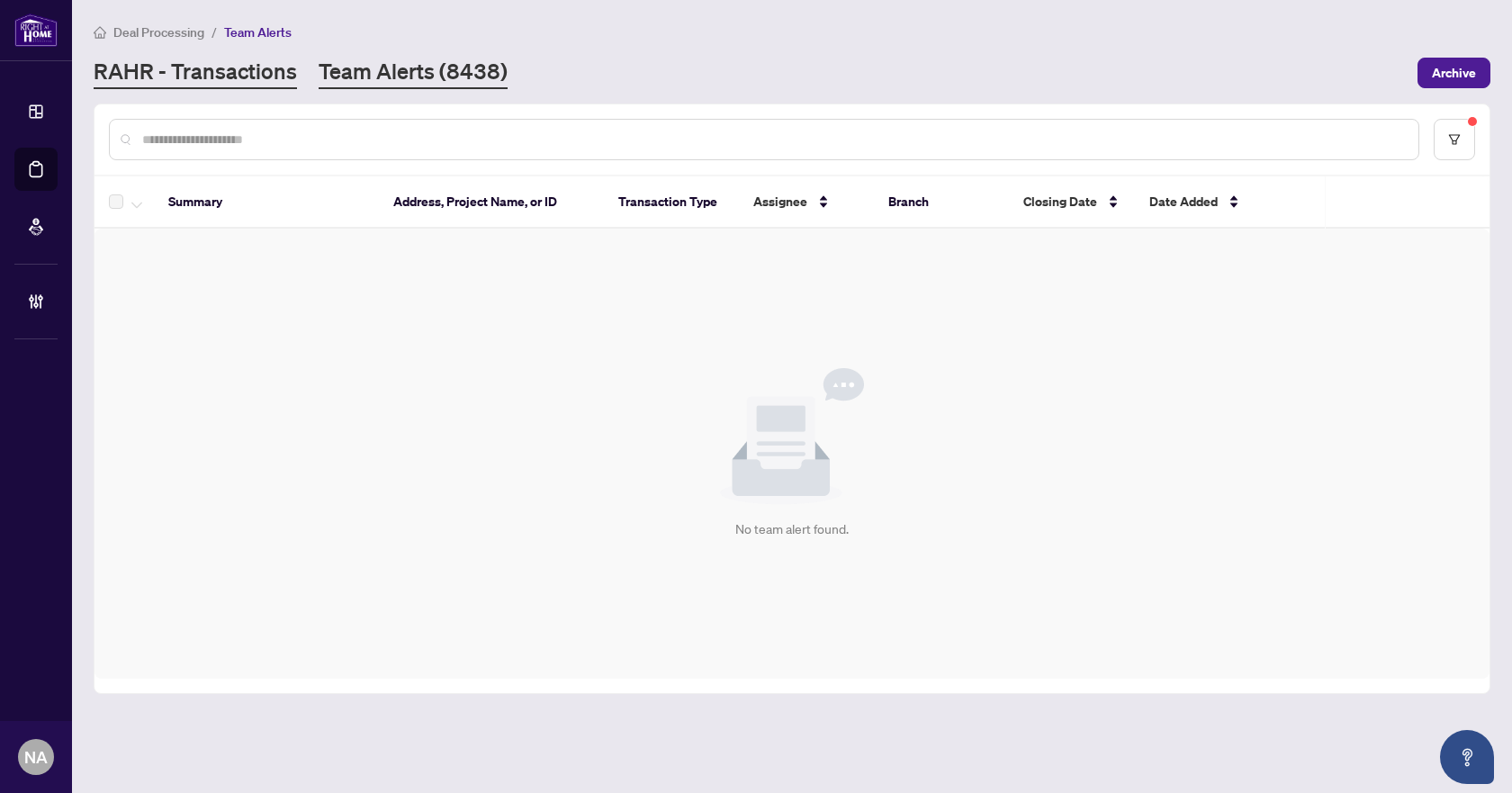
click at [261, 66] on link "RAHR - Transactions" at bounding box center [195, 73] width 204 height 32
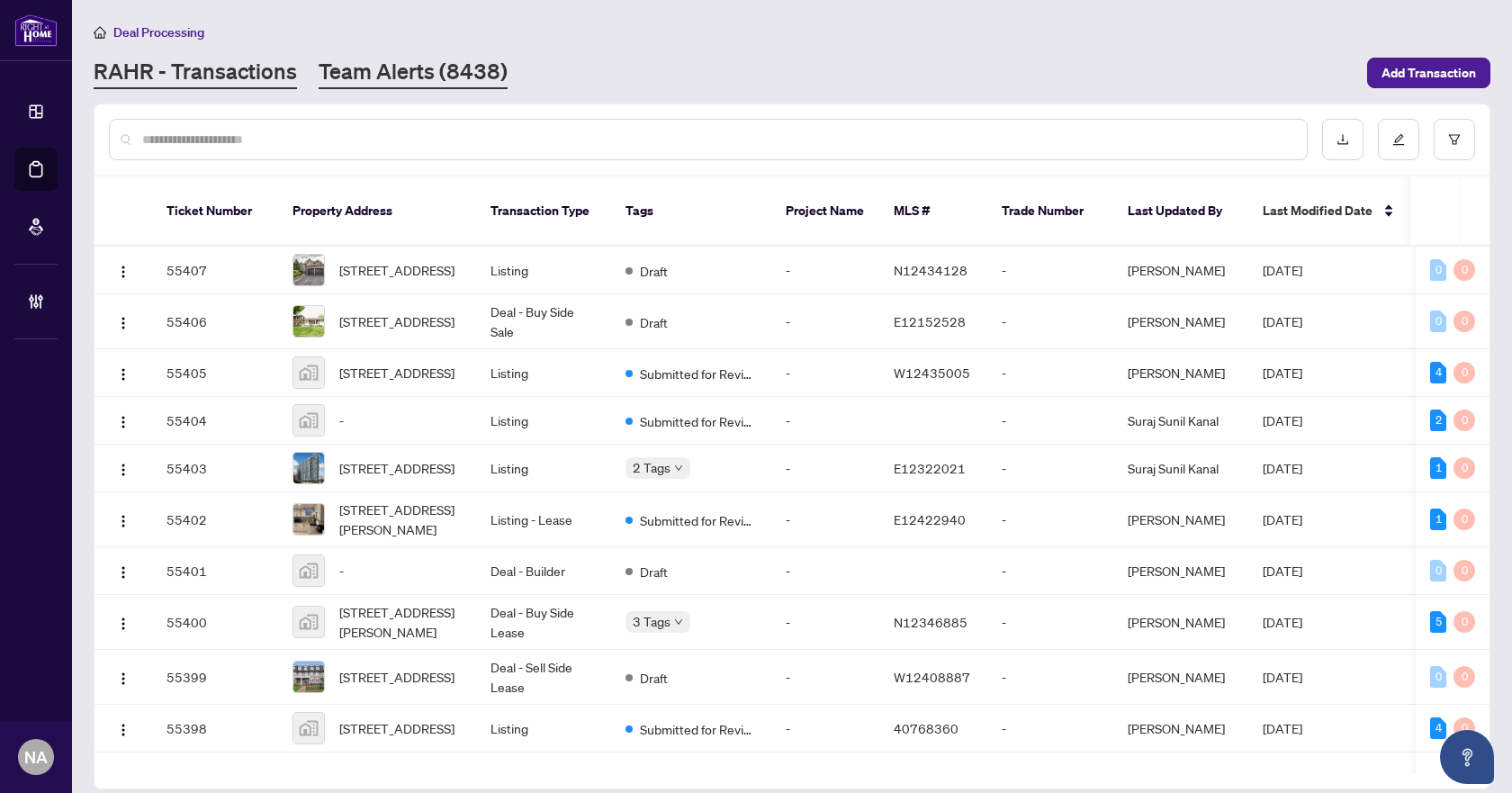
click at [441, 71] on link "Team Alerts (8438)" at bounding box center [413, 73] width 189 height 32
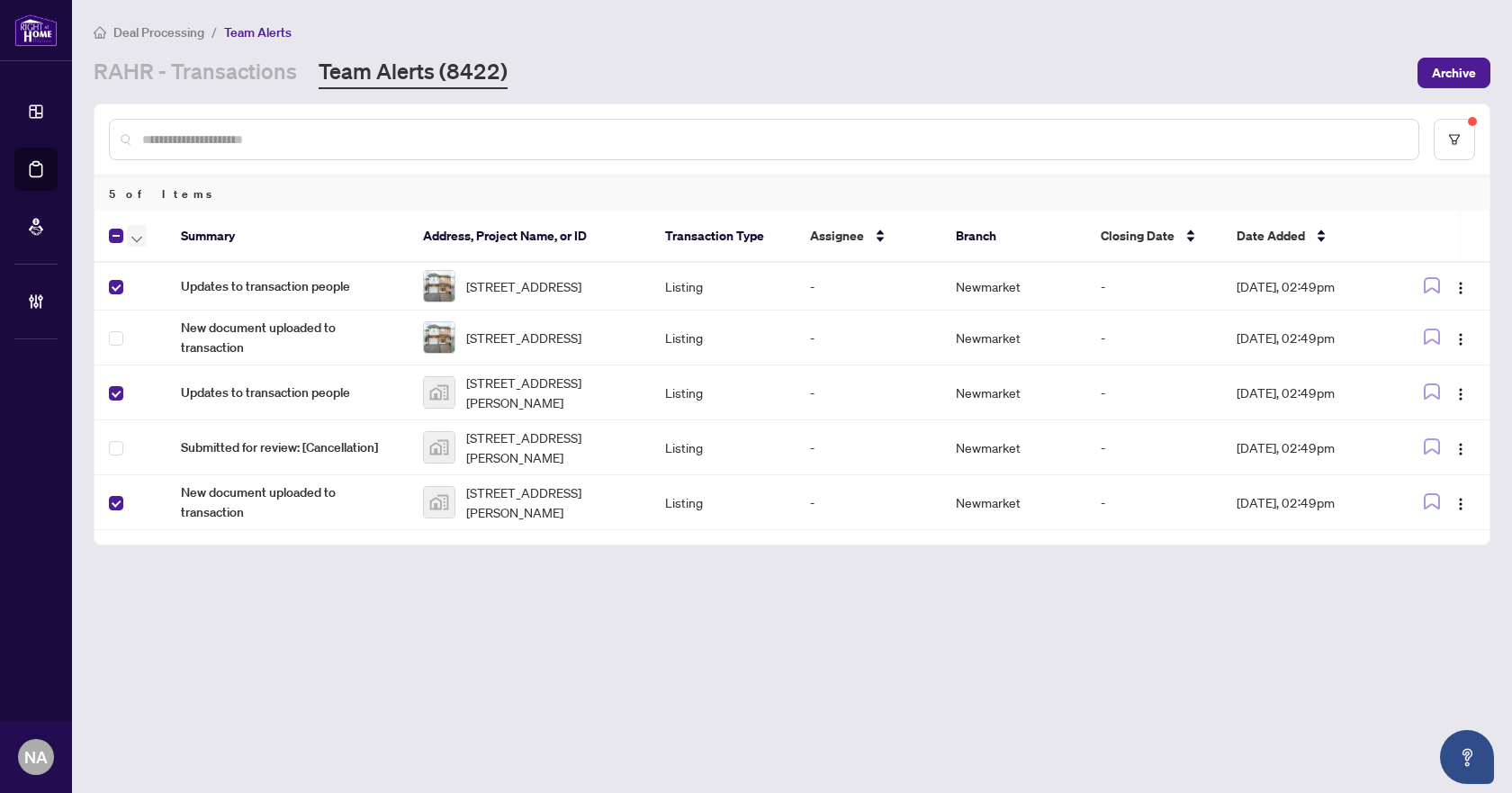
click at [145, 239] on button "button" at bounding box center [137, 236] width 20 height 22
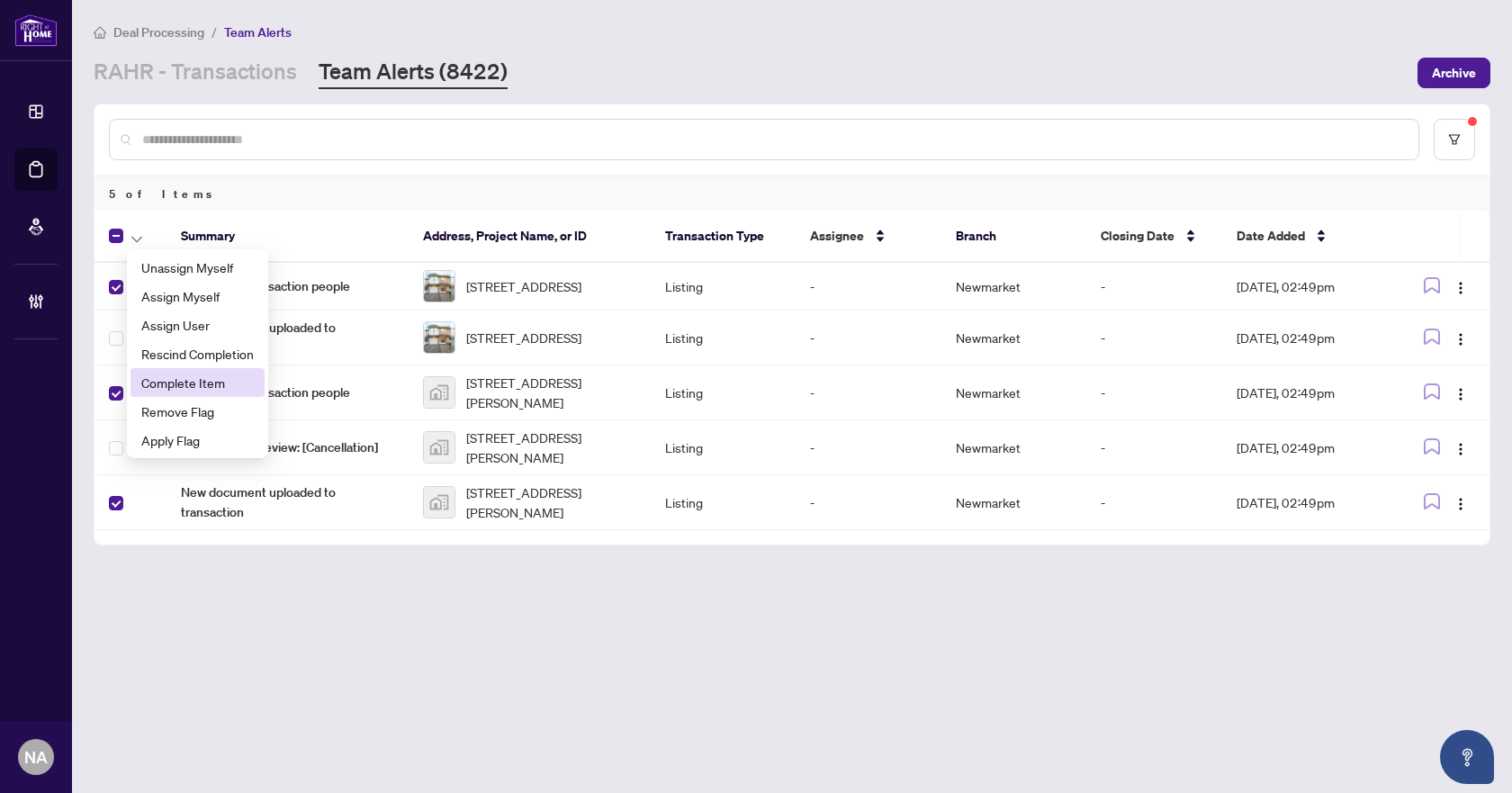
click at [183, 379] on span "Complete Item" at bounding box center [198, 383] width 112 height 20
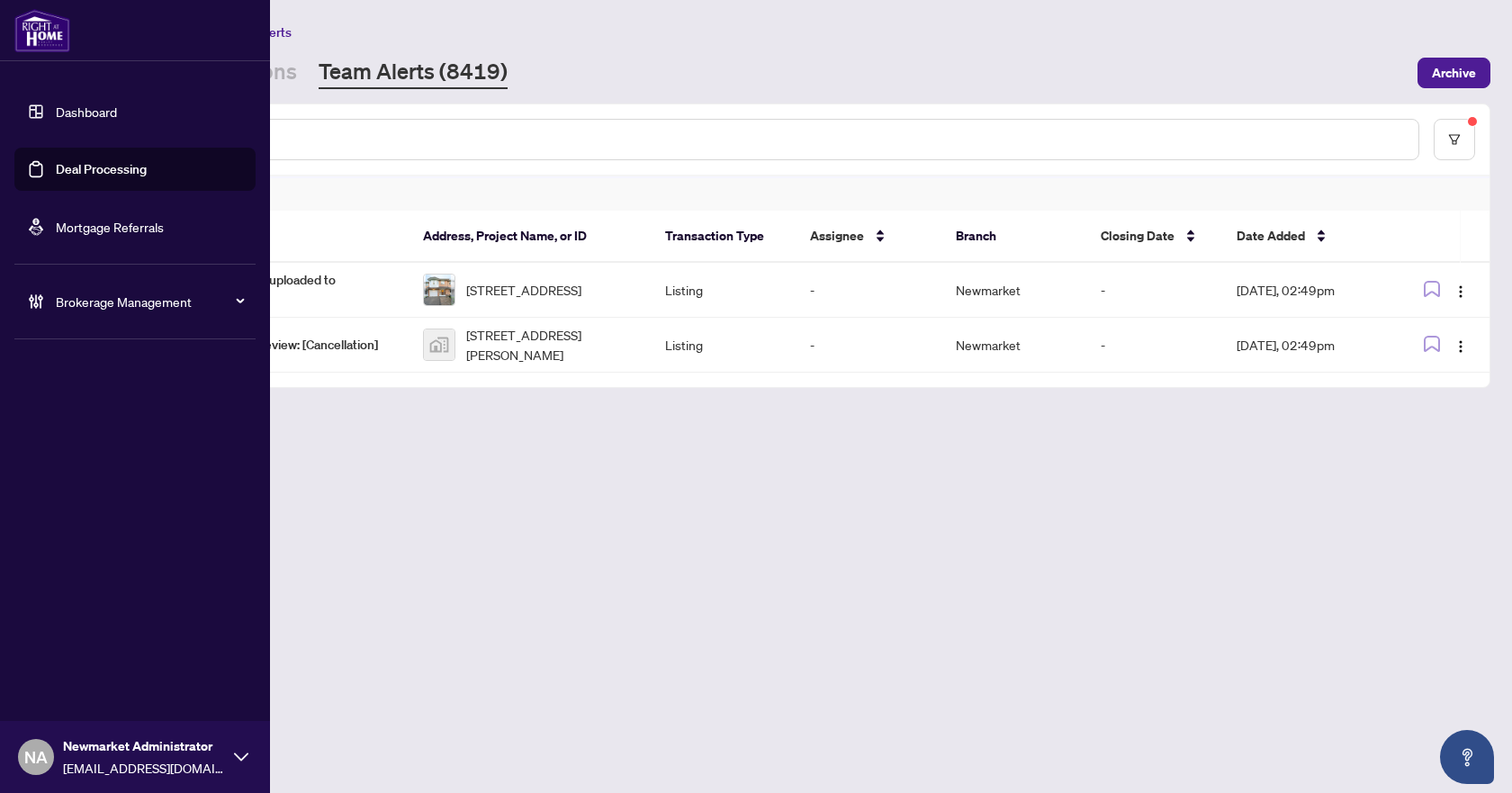
click at [53, 295] on div "Brokerage Management" at bounding box center [135, 301] width 241 height 43
click at [78, 430] on link "Manage Agents" at bounding box center [82, 431] width 90 height 16
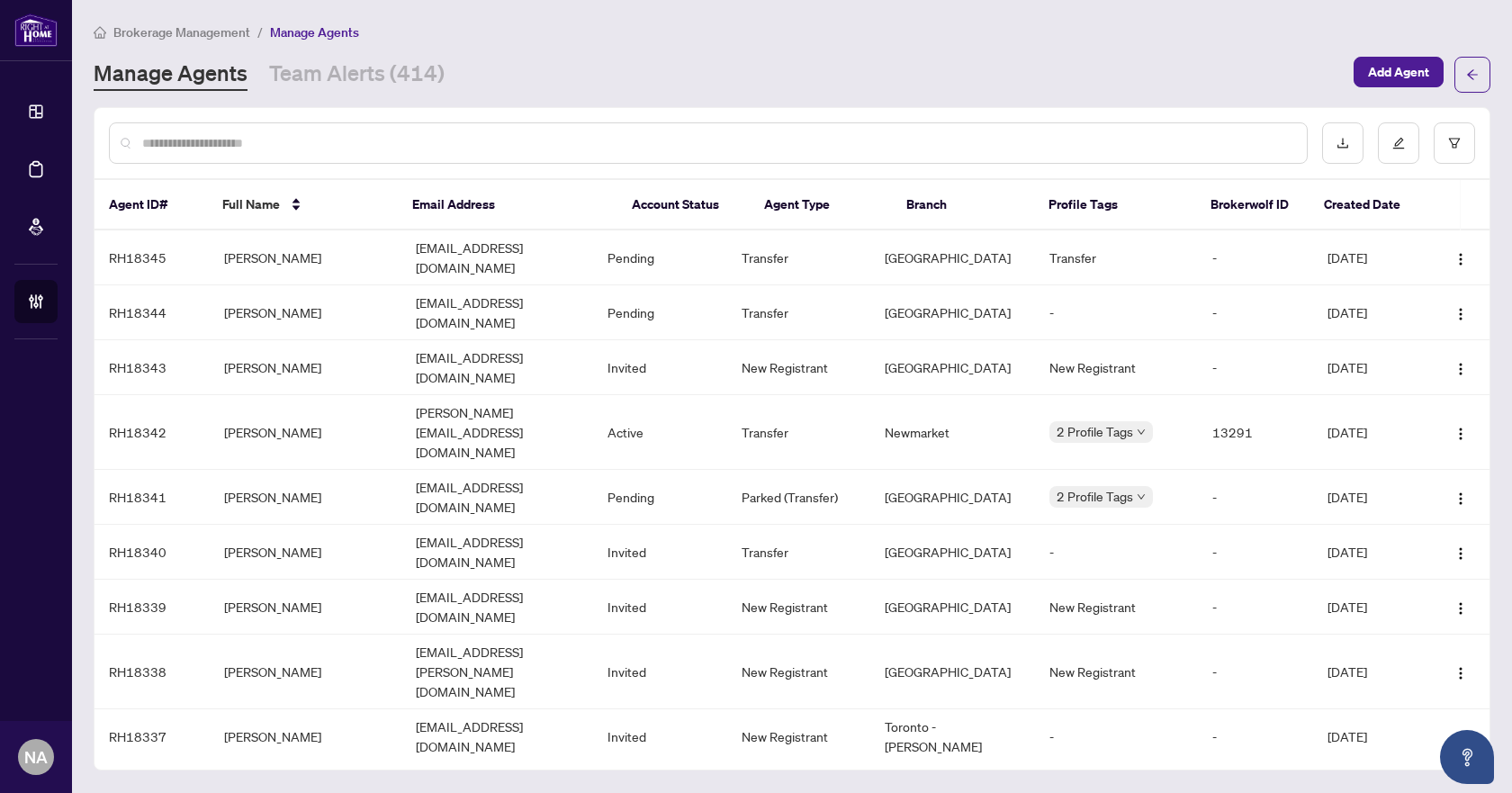
click at [300, 140] on input "text" at bounding box center [717, 143] width 1150 height 20
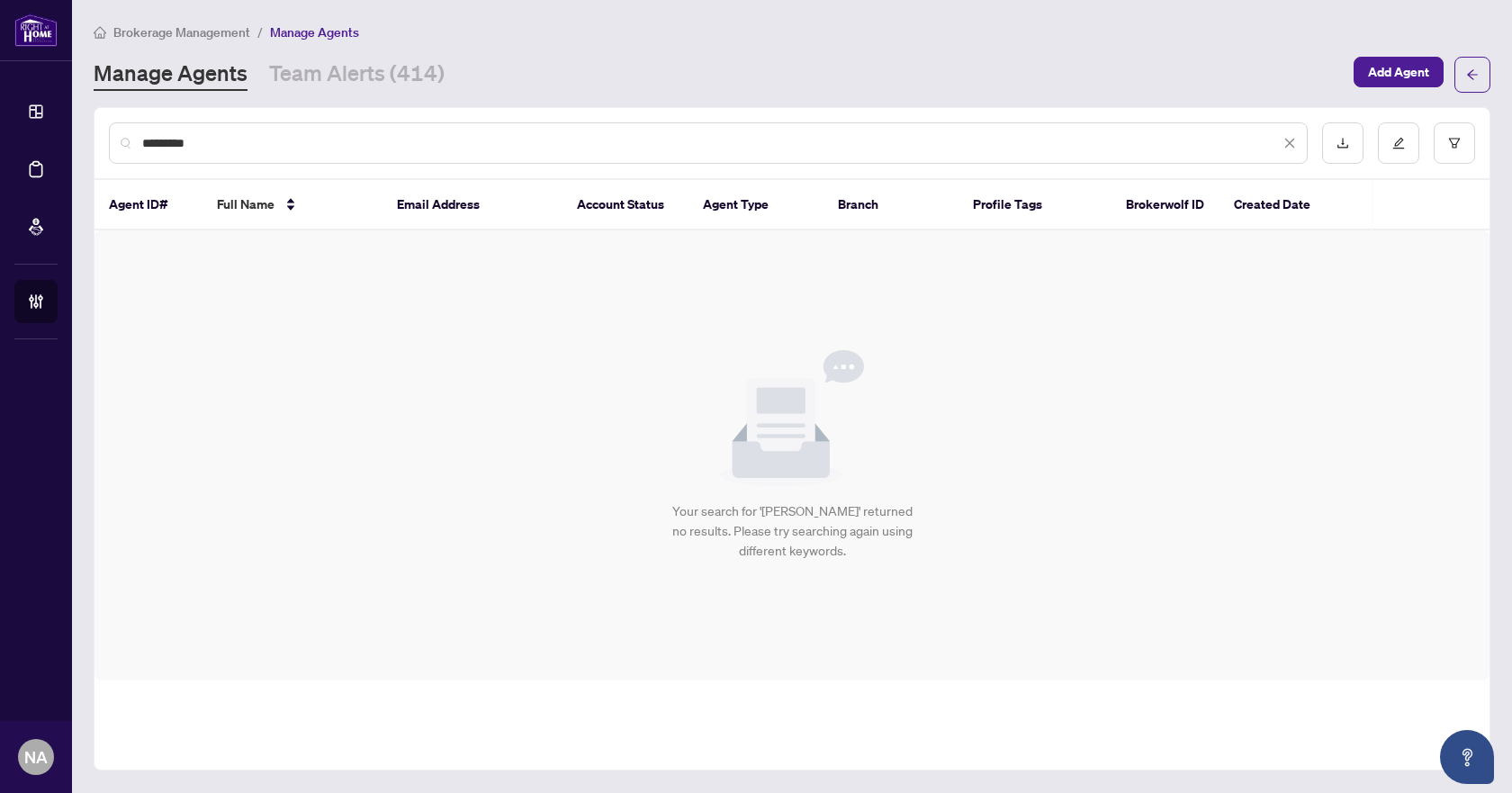
click at [160, 144] on input "*********" at bounding box center [711, 143] width 1137 height 20
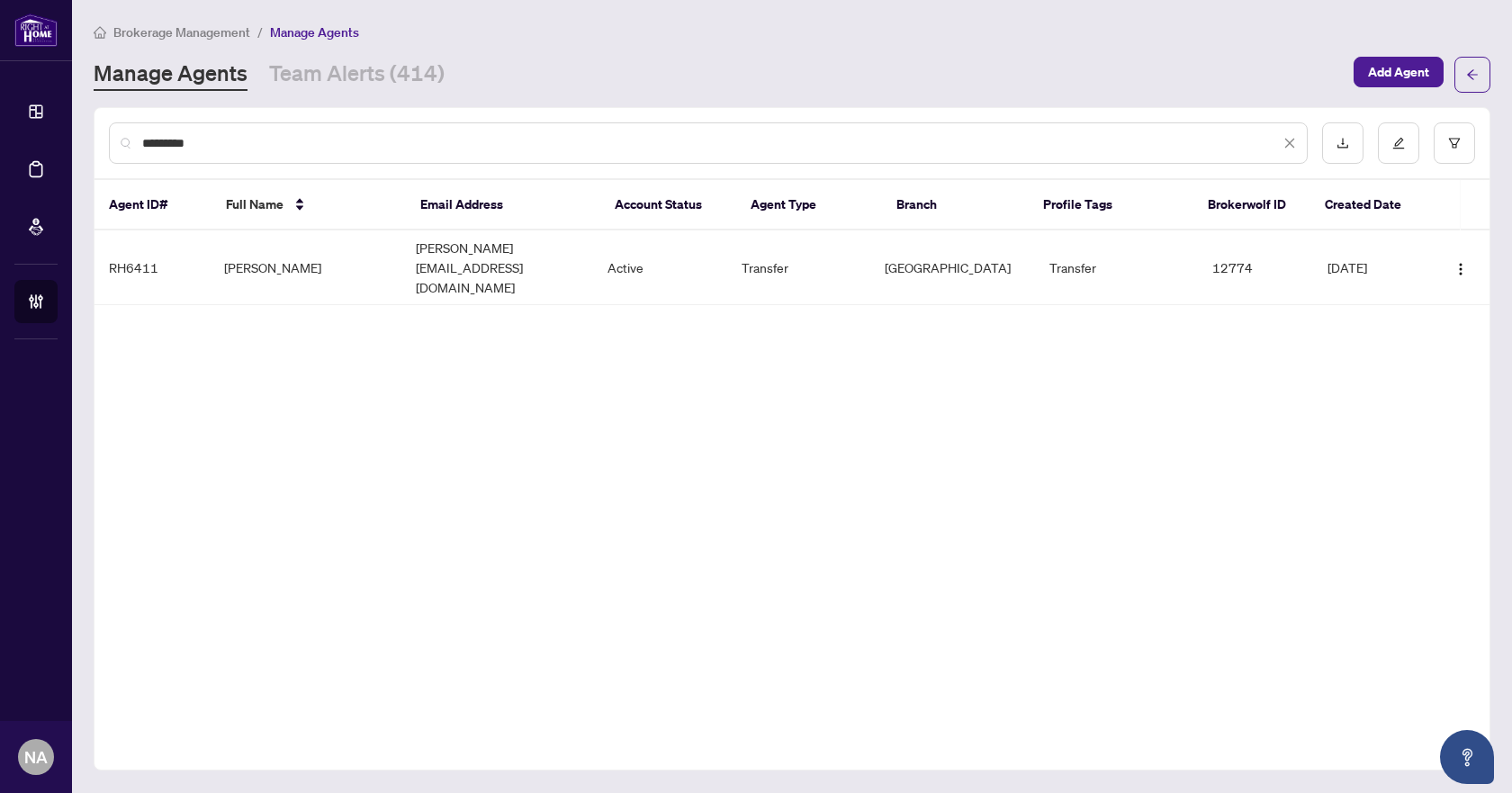
type input "*********"
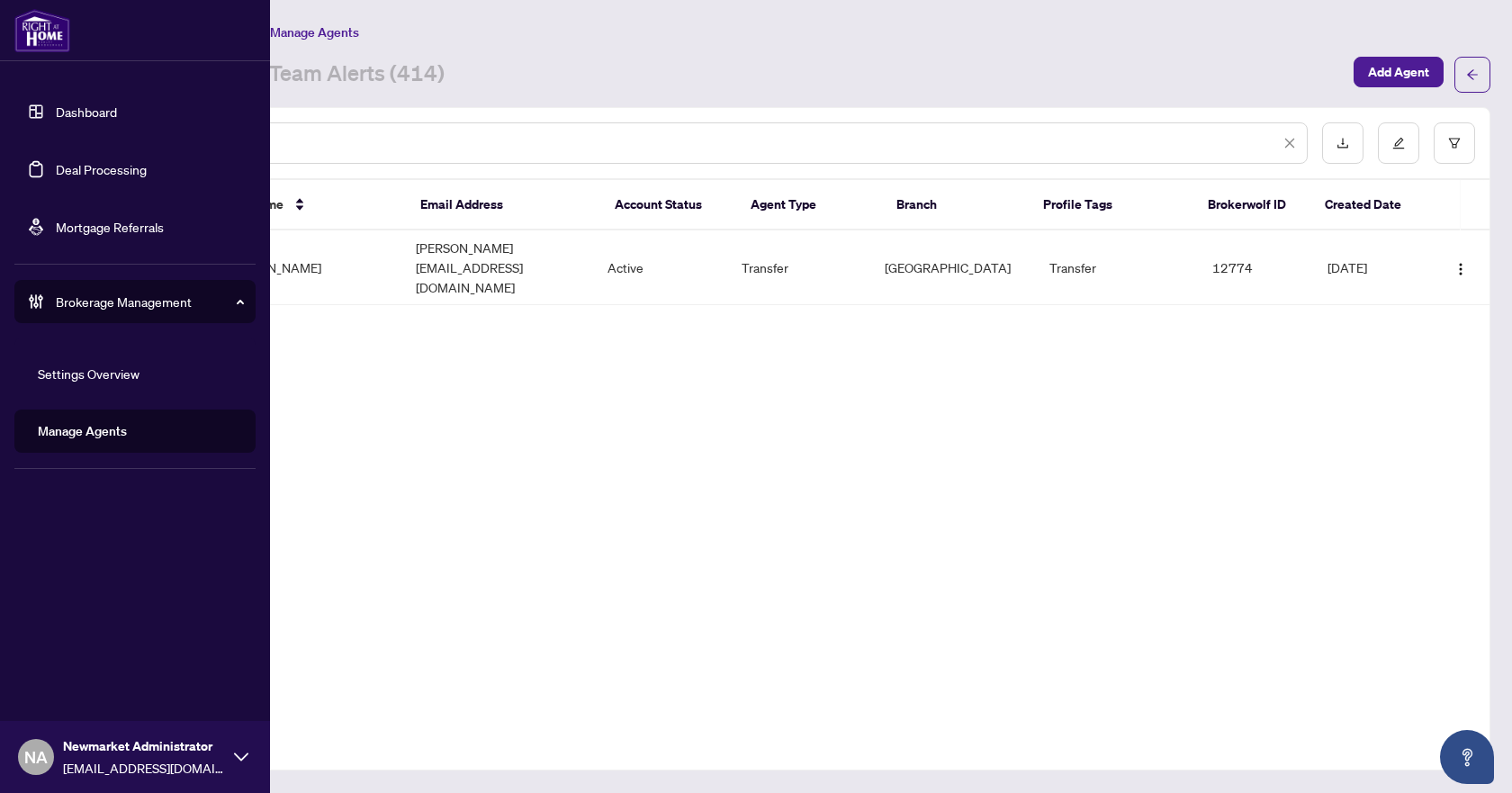
click at [56, 163] on link "Deal Processing" at bounding box center [101, 169] width 91 height 16
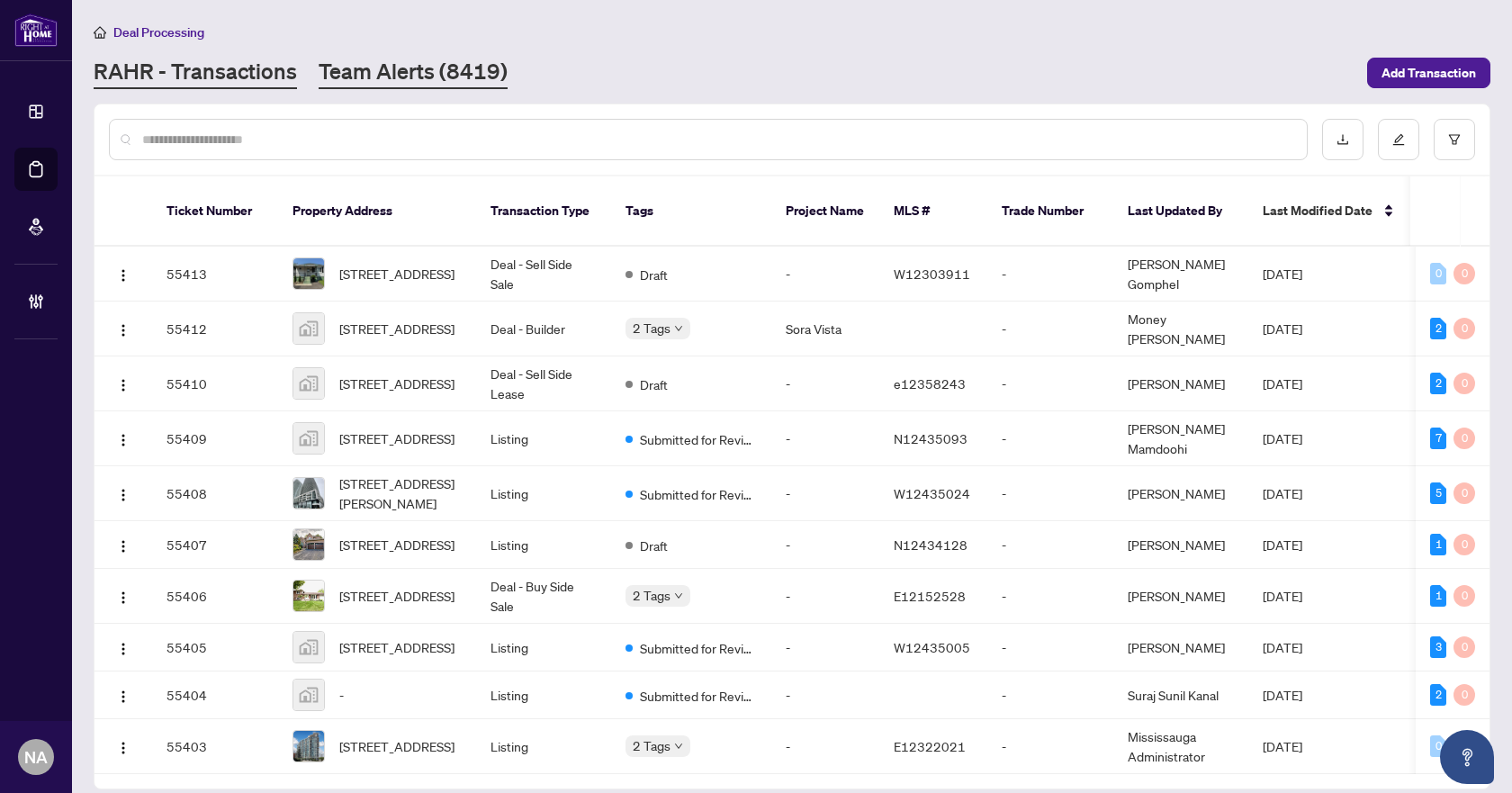
click at [416, 77] on link "Team Alerts (8419)" at bounding box center [413, 73] width 189 height 32
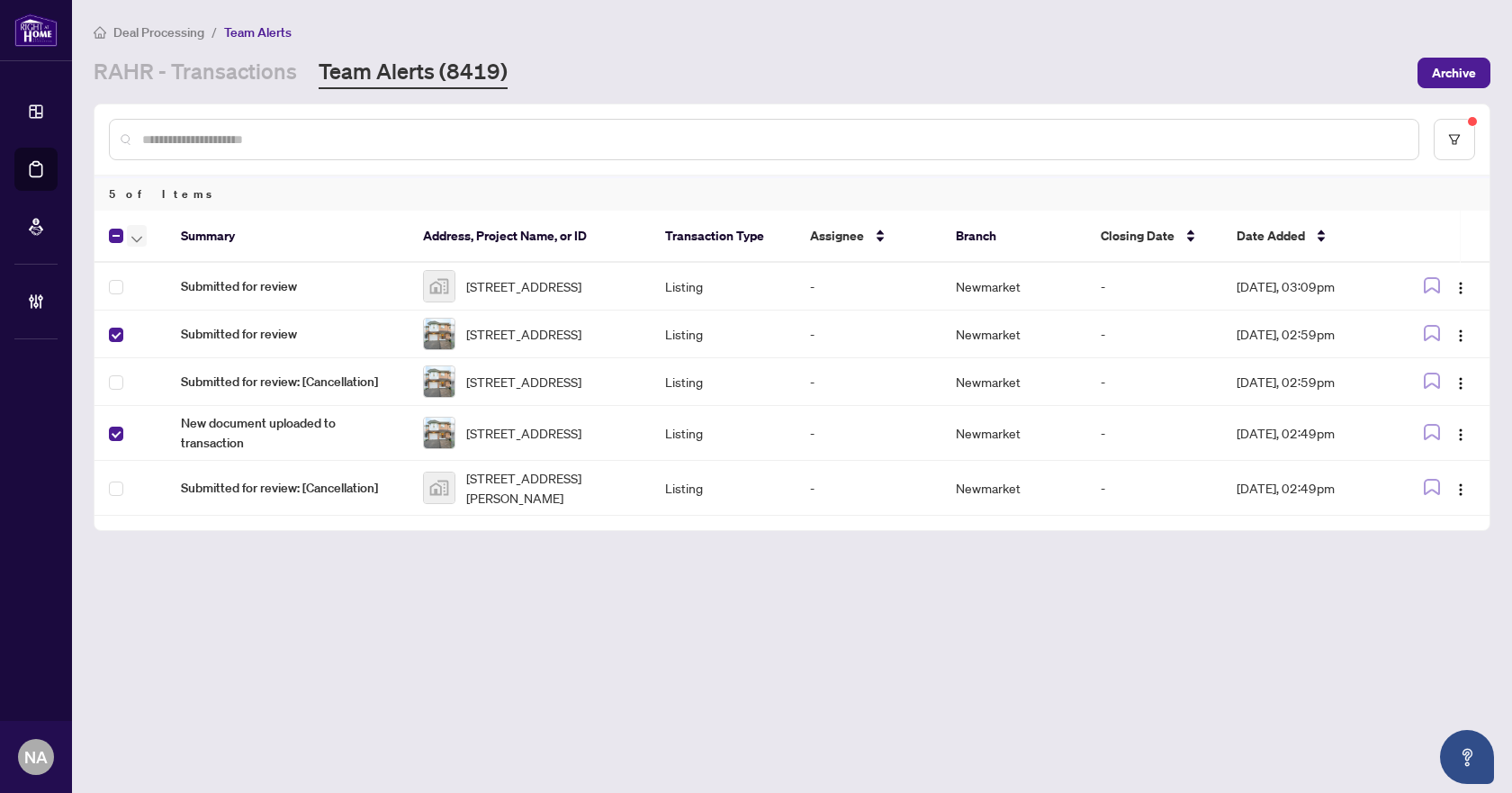
click at [140, 236] on icon "button" at bounding box center [137, 239] width 11 height 7
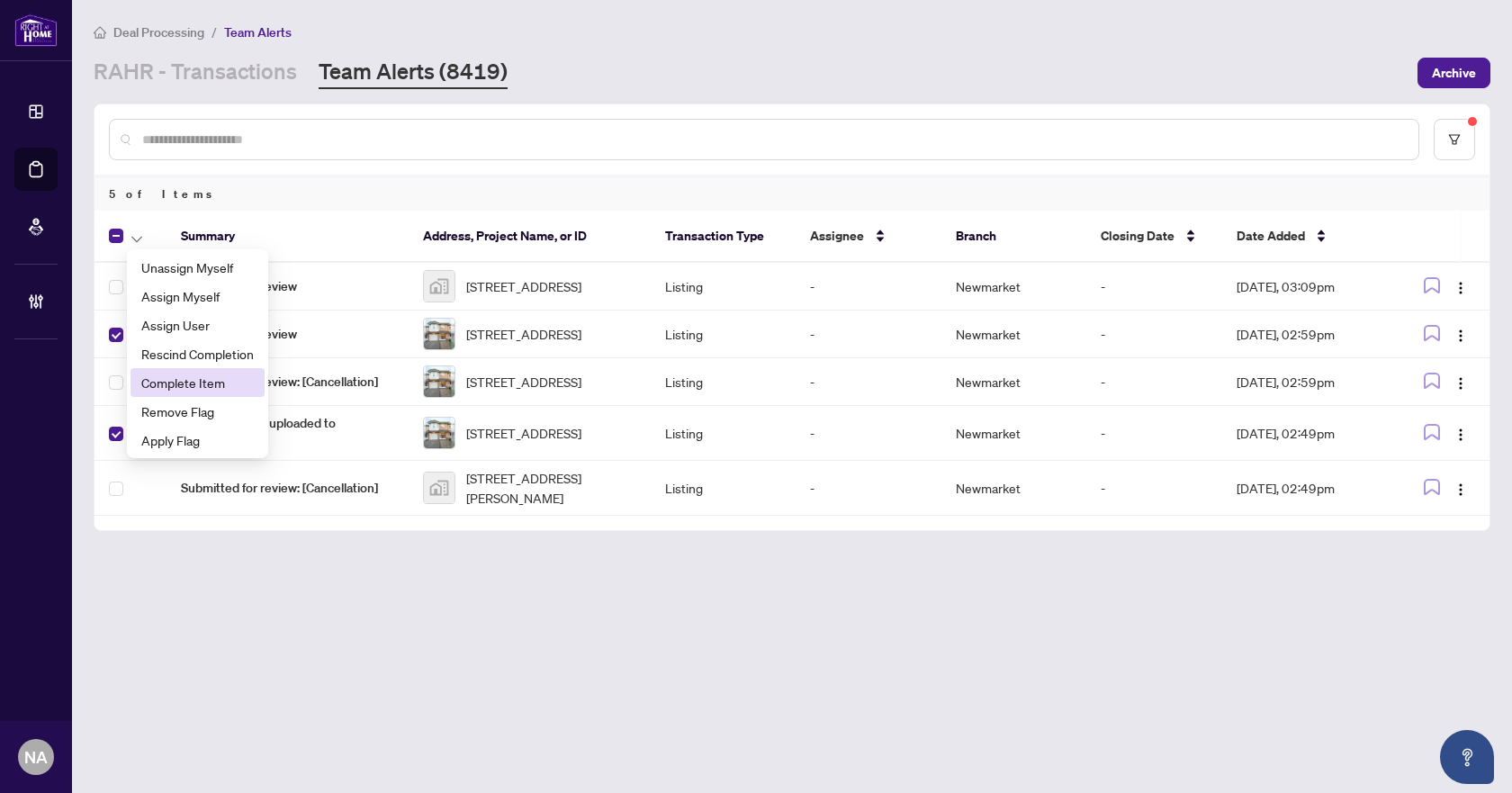
click at [196, 380] on span "Complete Item" at bounding box center [198, 383] width 112 height 20
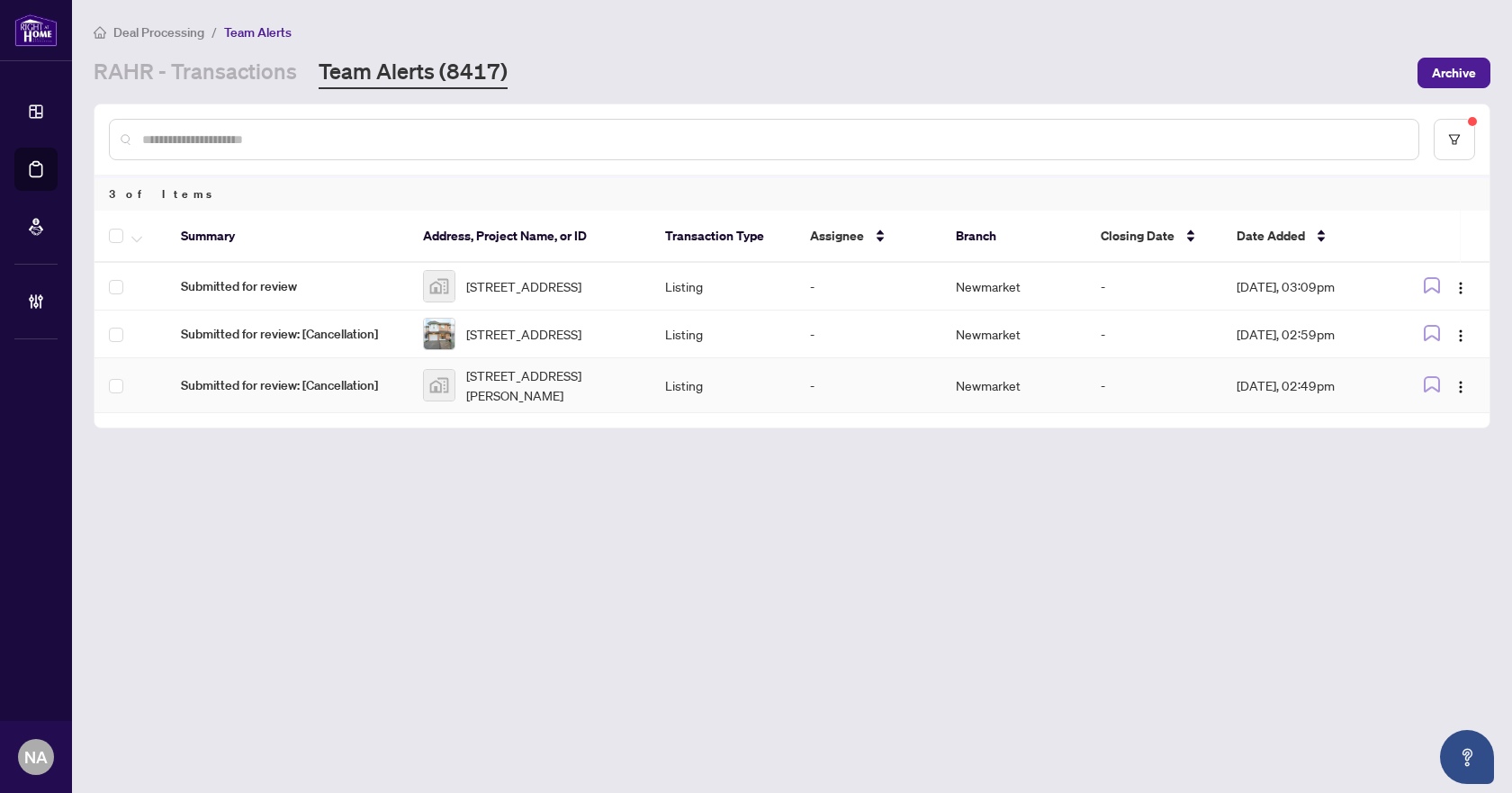
click at [237, 396] on span "Submitted for review: [Cancellation]" at bounding box center [287, 385] width 213 height 20
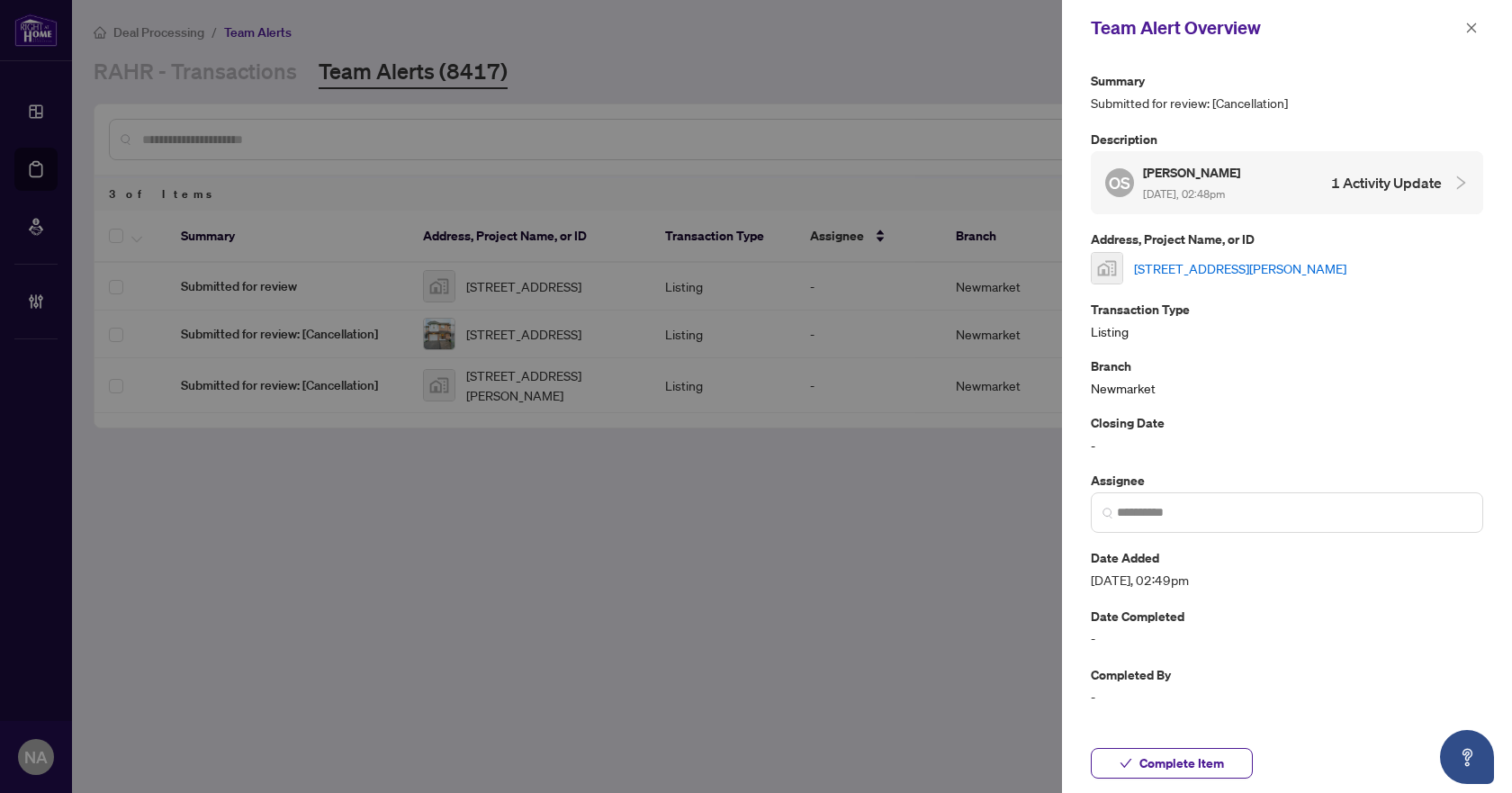
click at [1194, 269] on link "50 Breithaupt Crescent, Sawlog Bay, ON, Canada" at bounding box center [1240, 269] width 212 height 20
click at [1464, 25] on button "button" at bounding box center [1472, 28] width 24 height 22
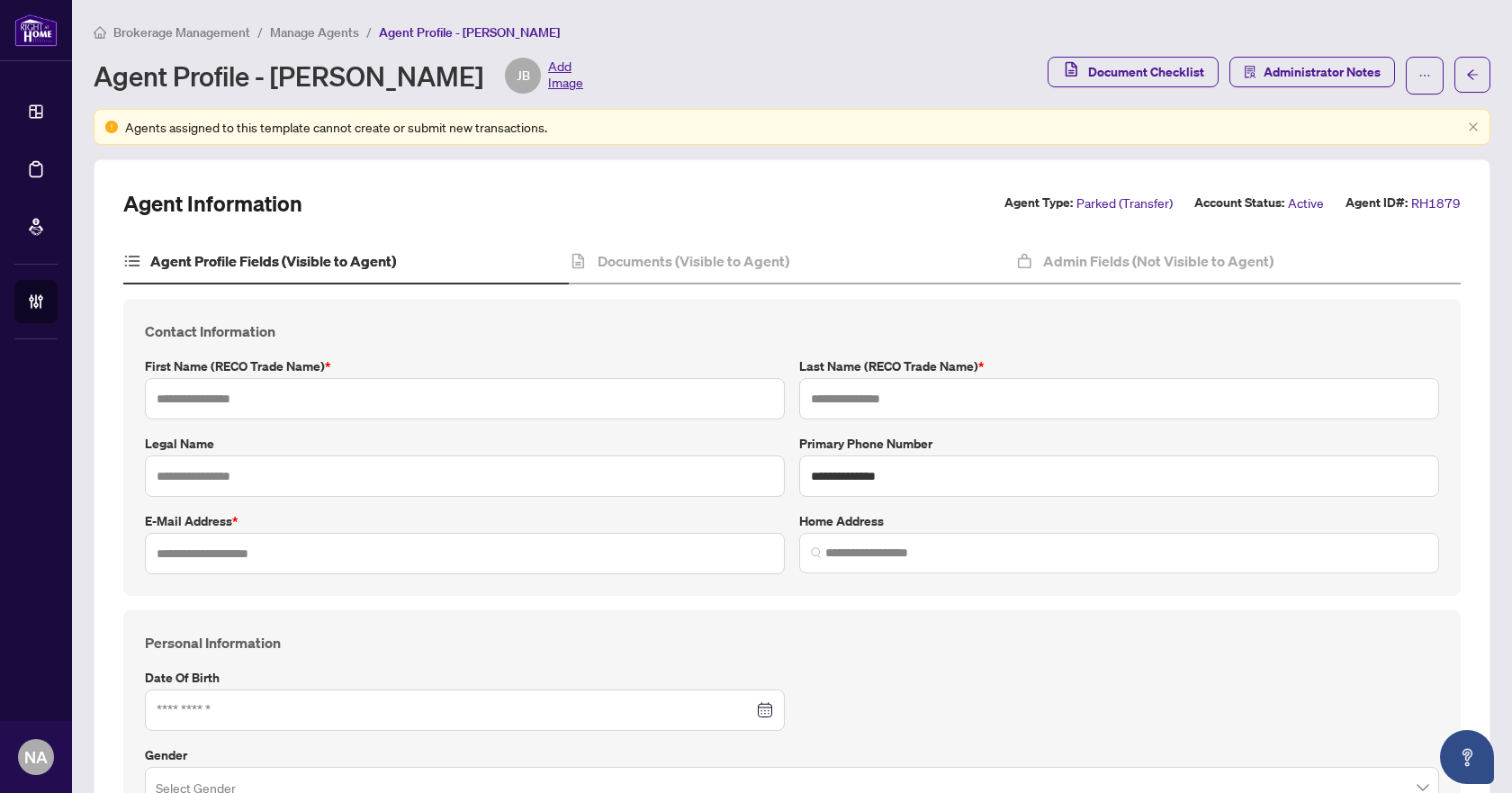
type input "********"
type input "******"
type input "**********"
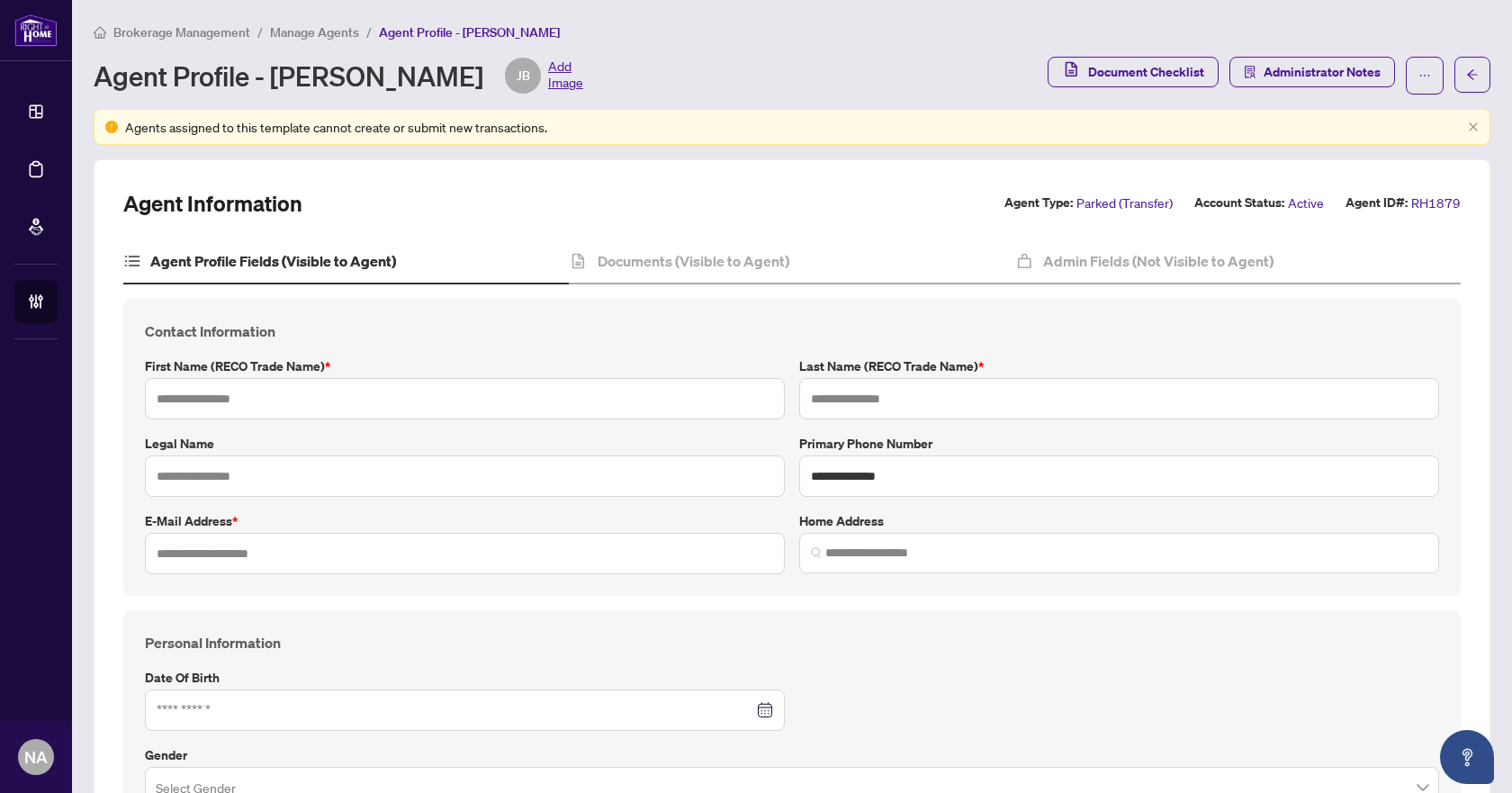
type input "*********"
type input "*"
type input "*******"
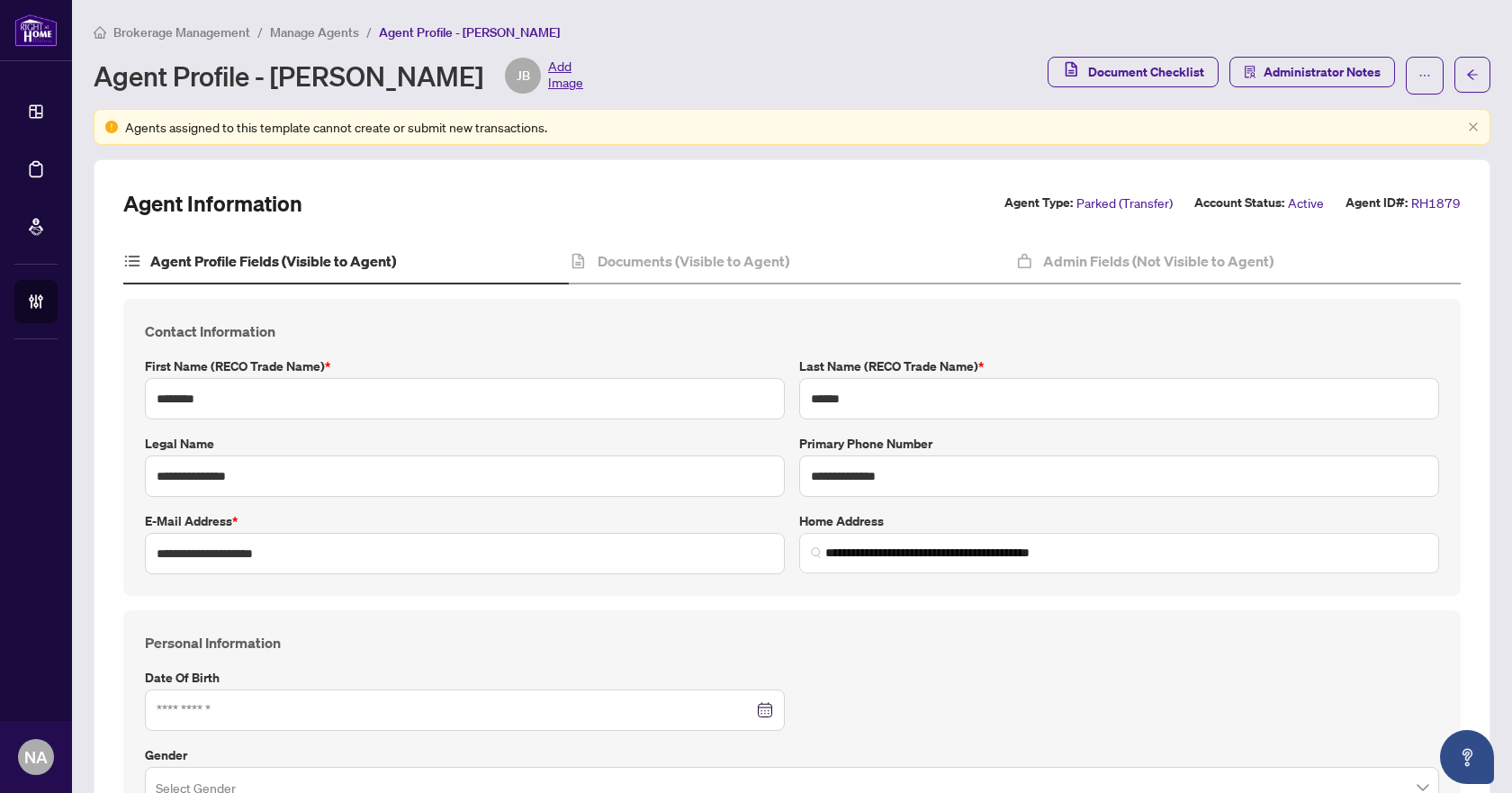
type input "**********"
click at [696, 241] on div "Documents (Visible to Agent)" at bounding box center [791, 262] width 446 height 45
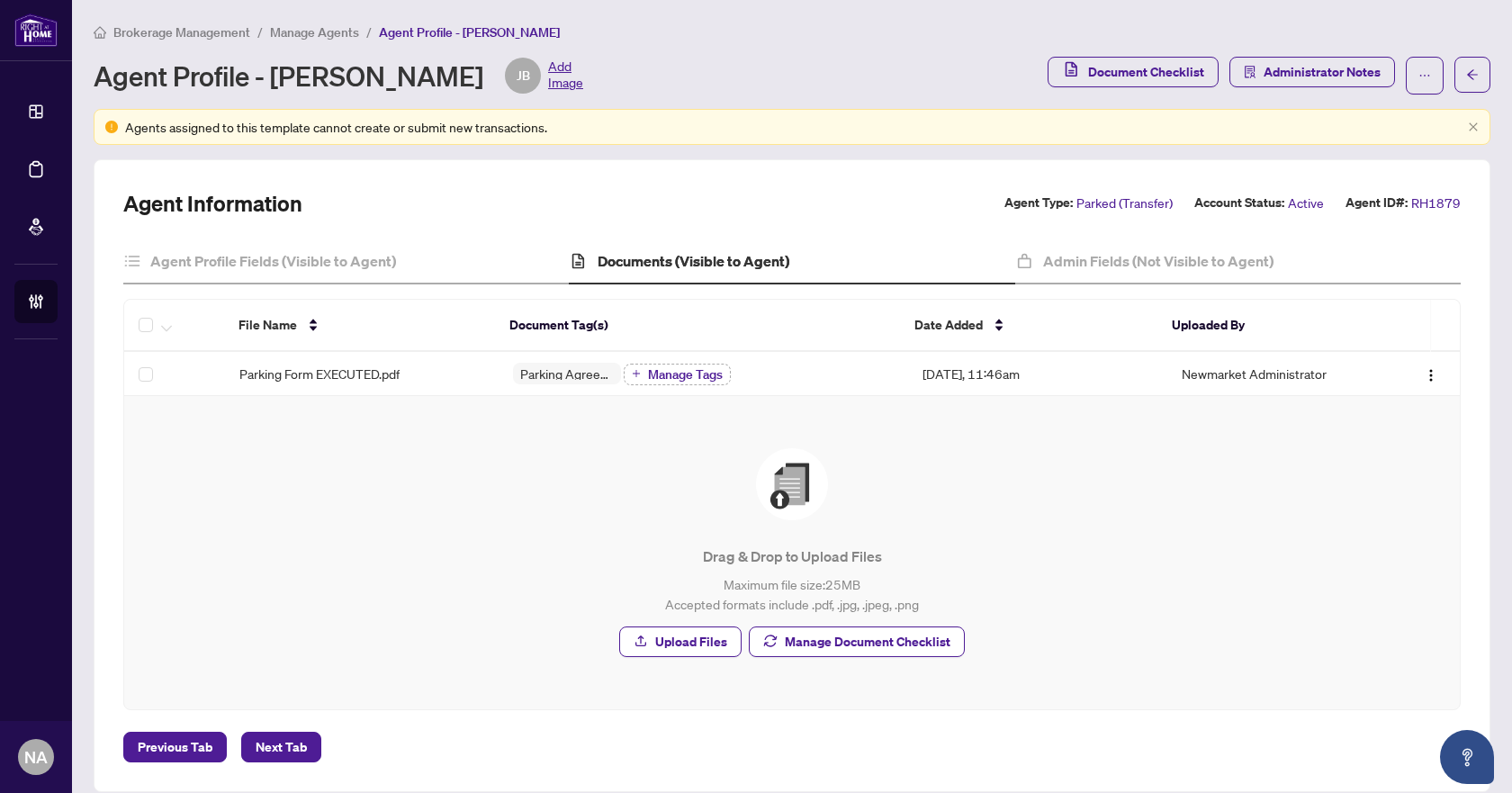
click at [364, 369] on span "Parking Form EXECUTED.pdf" at bounding box center [319, 374] width 160 height 20
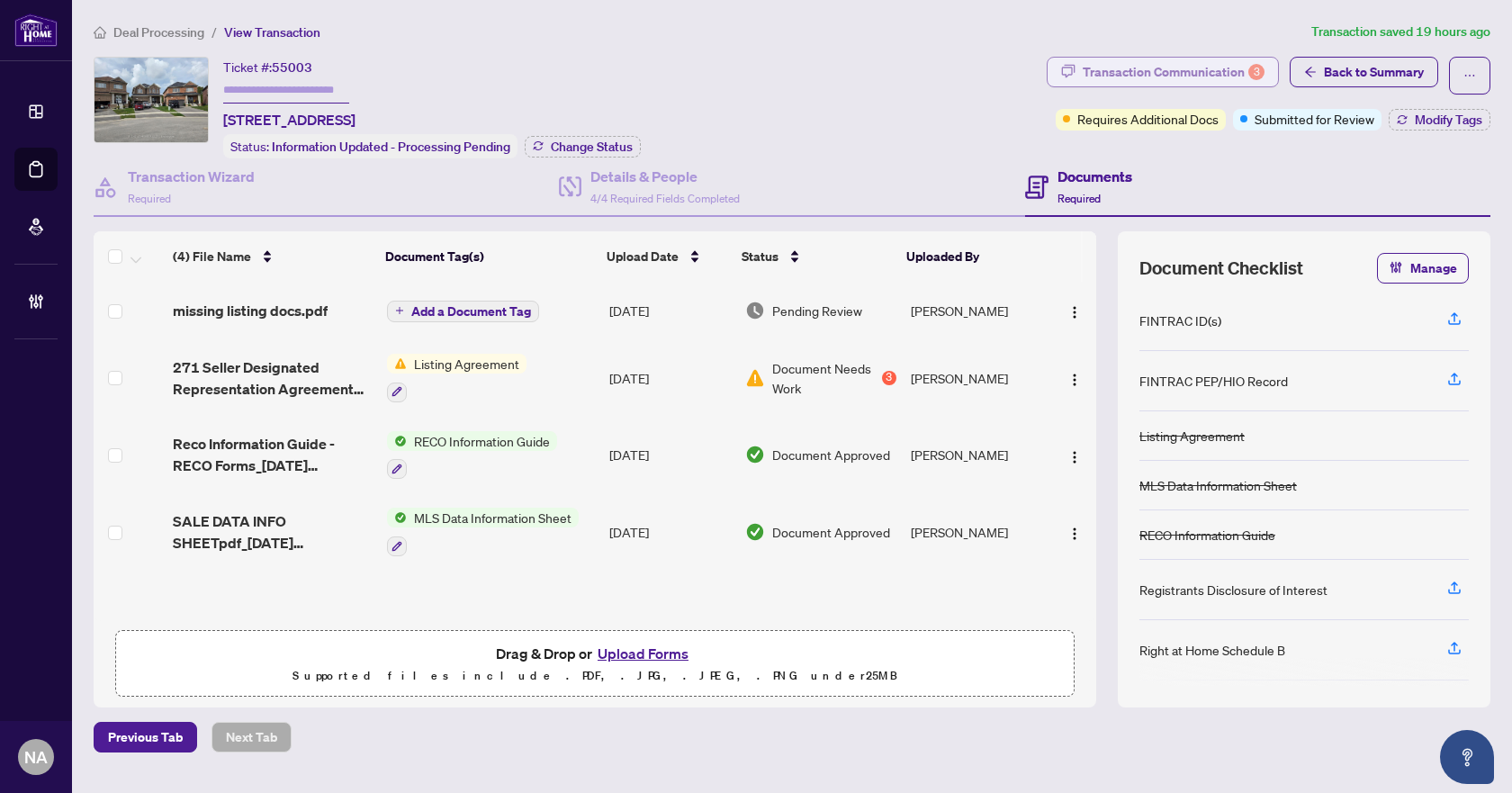
click at [1159, 69] on div "Transaction Communication 3" at bounding box center [1173, 72] width 182 height 29
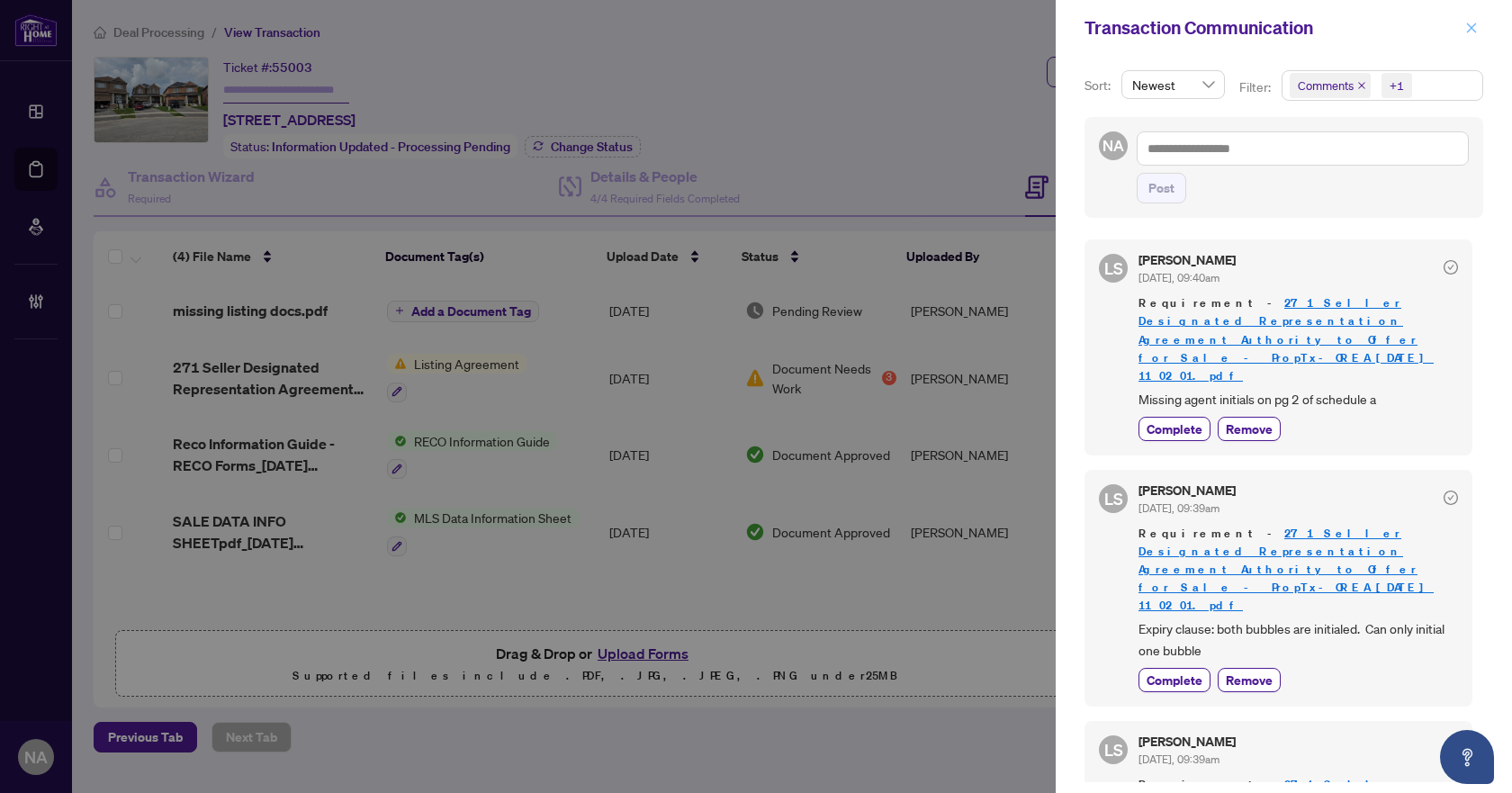
click at [1468, 30] on icon "close" at bounding box center [1471, 28] width 13 height 13
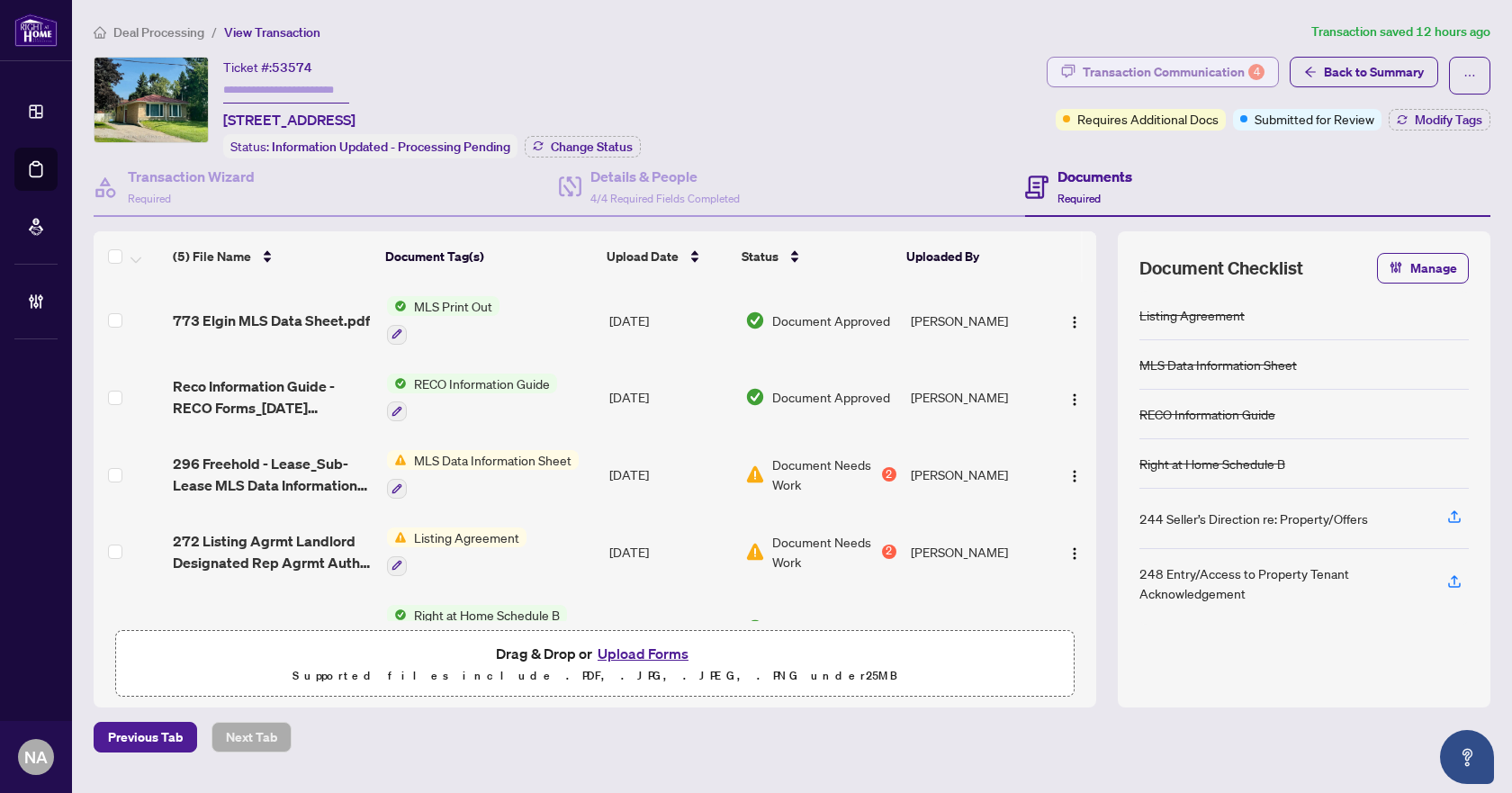
click at [1231, 71] on div "Transaction Communication 4" at bounding box center [1173, 72] width 182 height 29
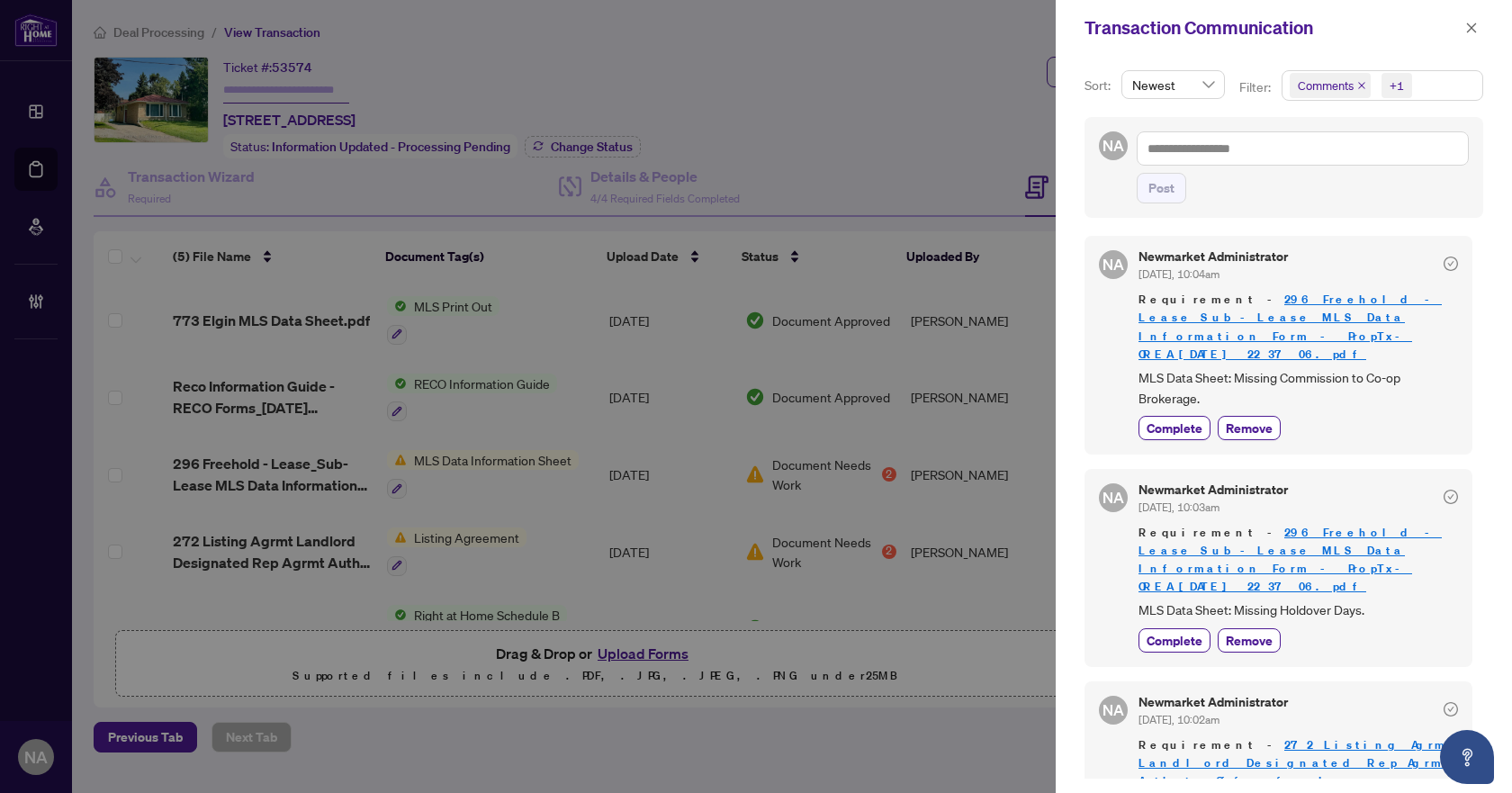
drag, startPoint x: 1470, startPoint y: 27, endPoint x: 1406, endPoint y: 62, distance: 72.9
click at [1470, 27] on icon "close" at bounding box center [1472, 28] width 10 height 10
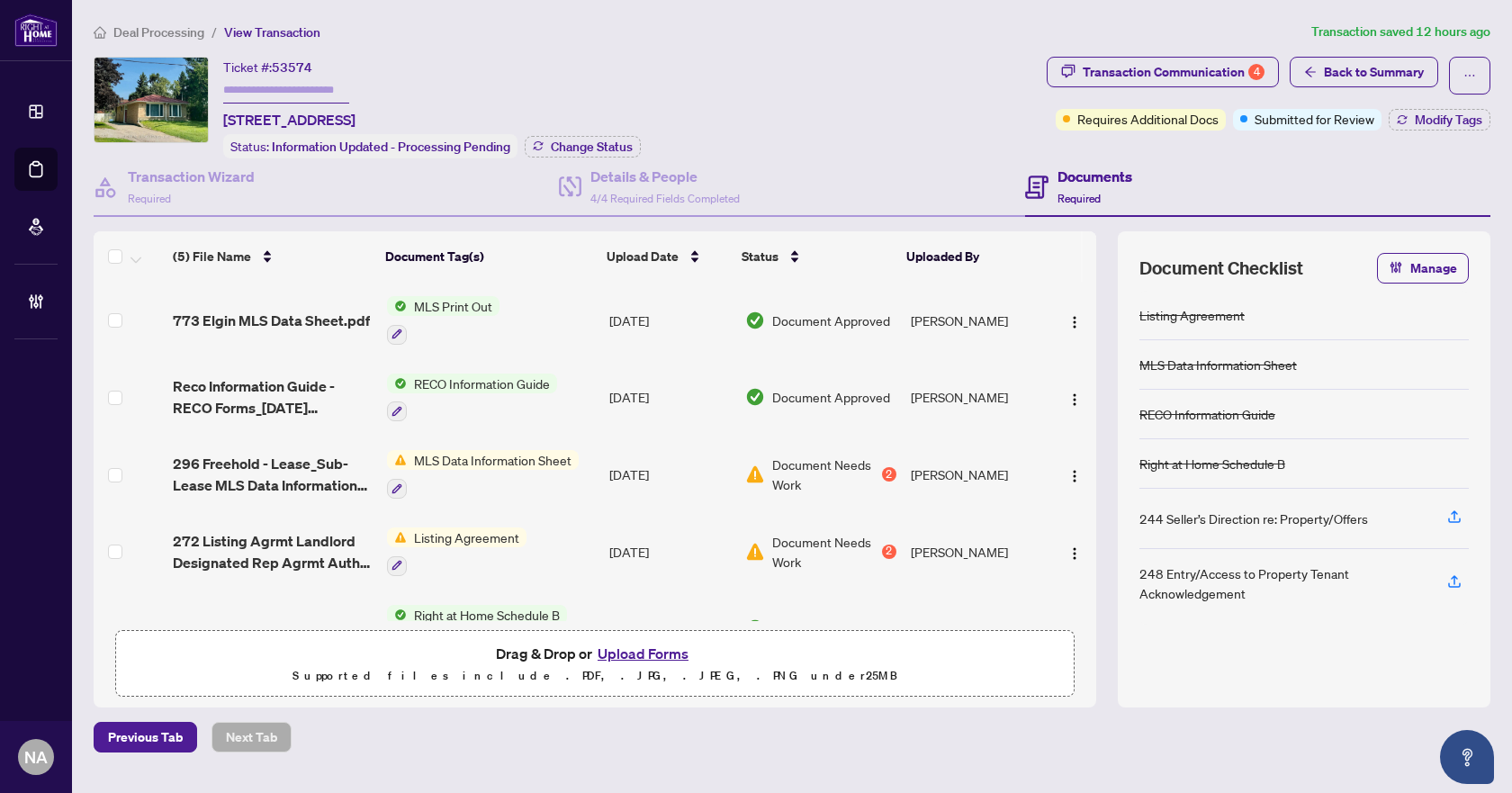
click at [270, 314] on span "773 Elgin MLS Data Sheet.pdf" at bounding box center [272, 321] width 197 height 22
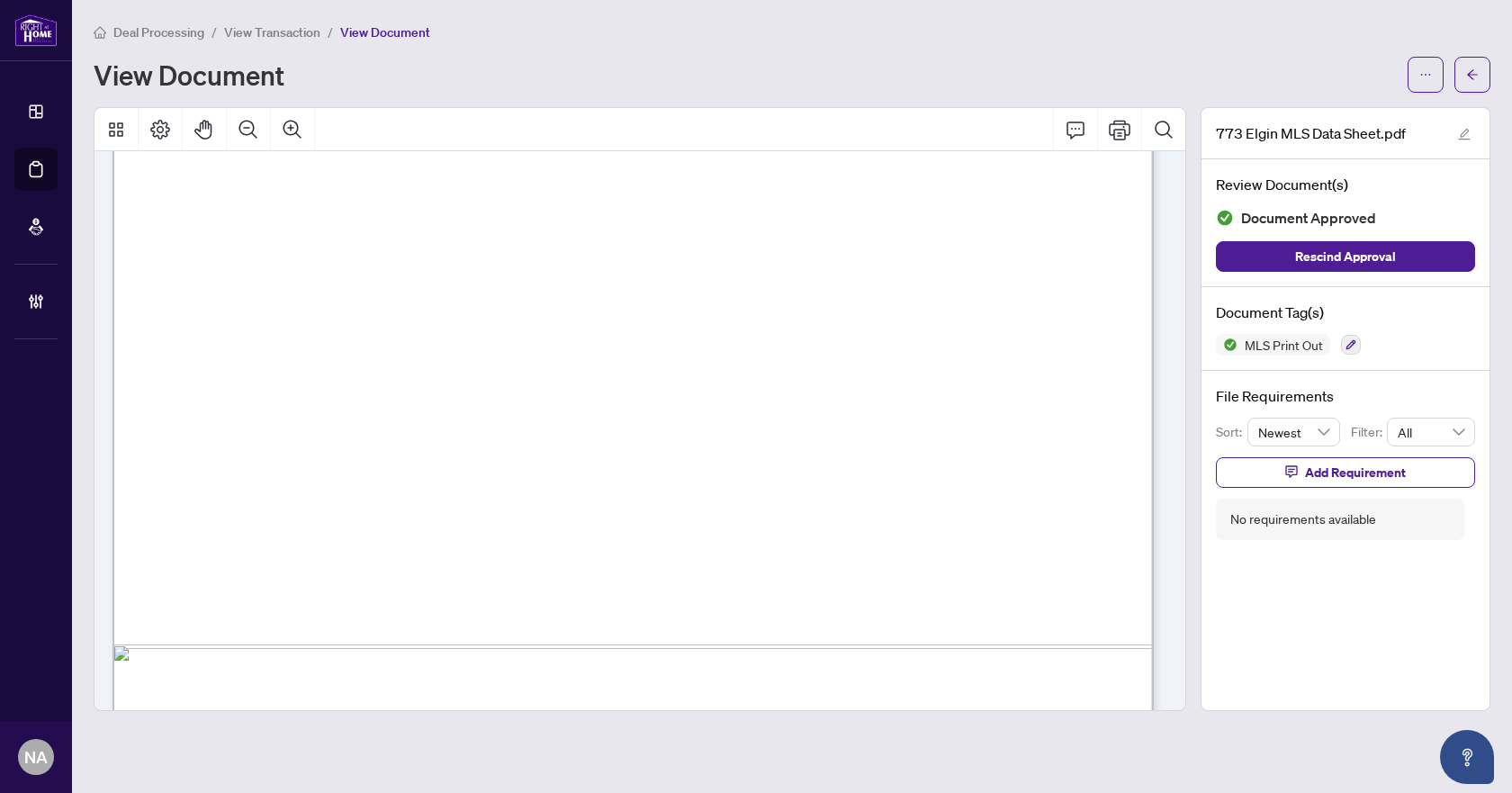
scroll to position [860, 0]
click at [1478, 69] on icon "arrow-left" at bounding box center [1472, 75] width 13 height 13
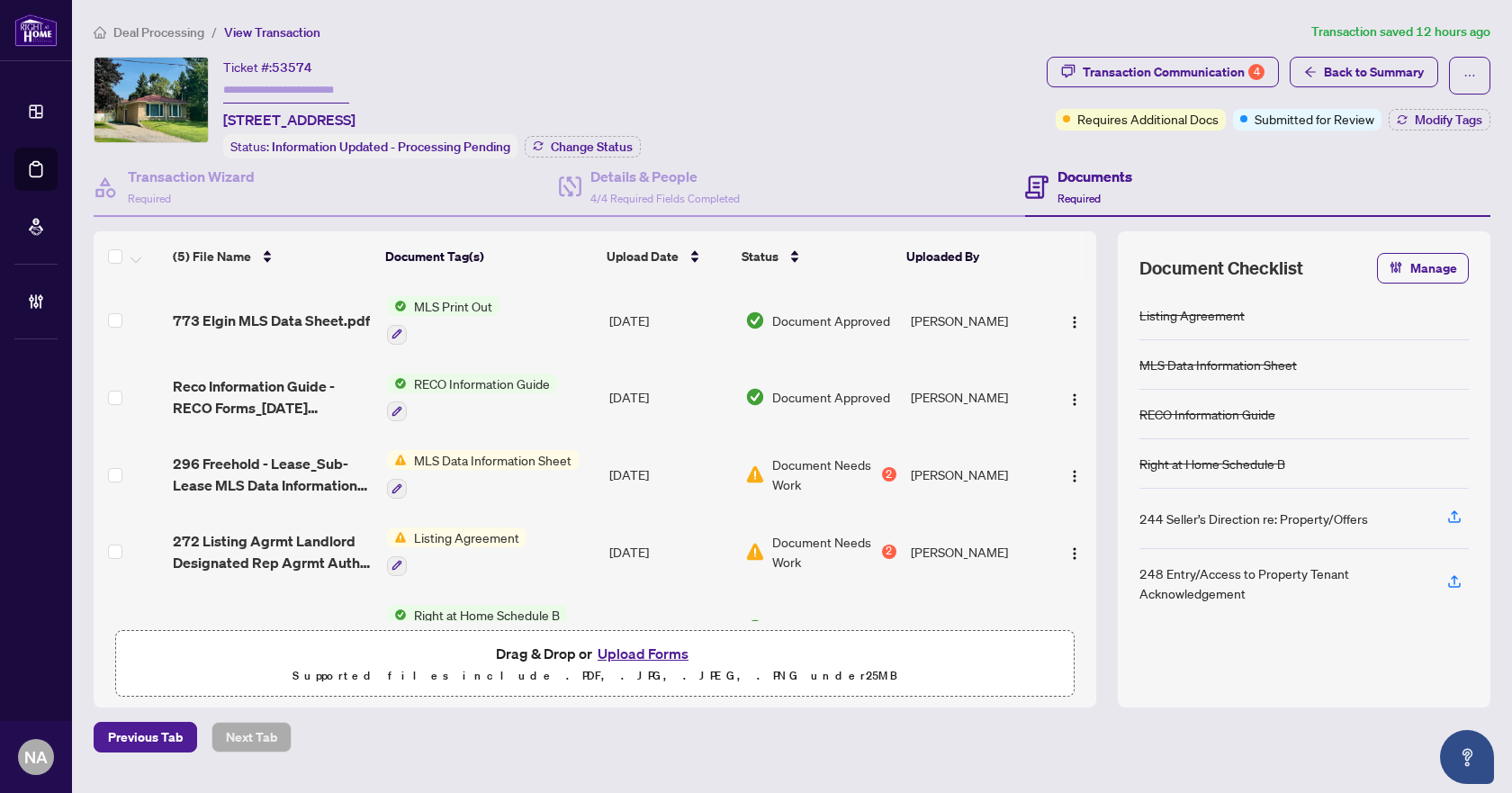
click at [849, 41] on div "Deal Processing / View Transaction Transaction saved 12 hours ago Ticket #: 535…" at bounding box center [792, 387] width 1411 height 731
click at [1430, 122] on span "Modify Tags" at bounding box center [1448, 119] width 68 height 13
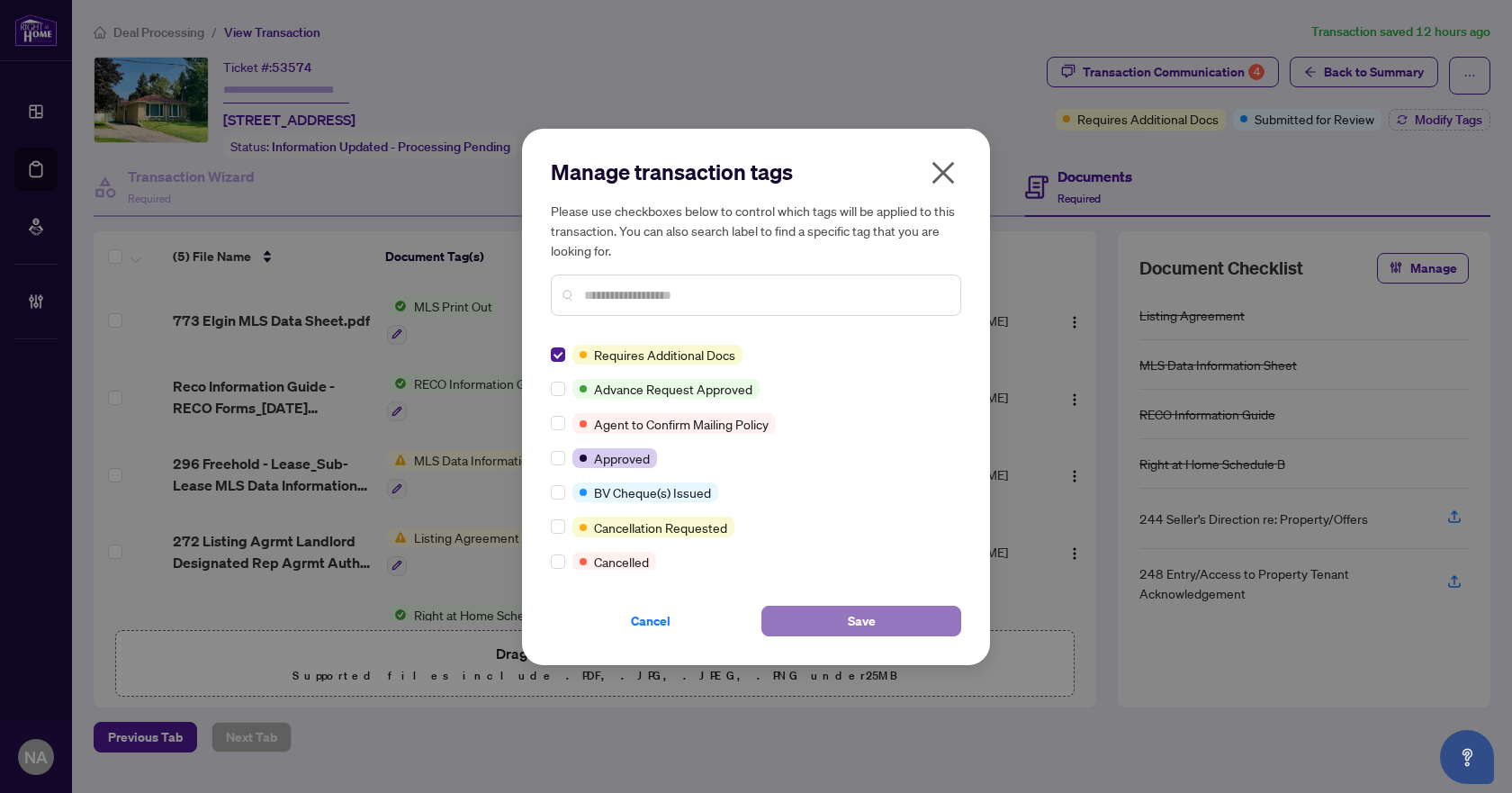
click at [898, 621] on button "Save" at bounding box center [861, 621] width 200 height 30
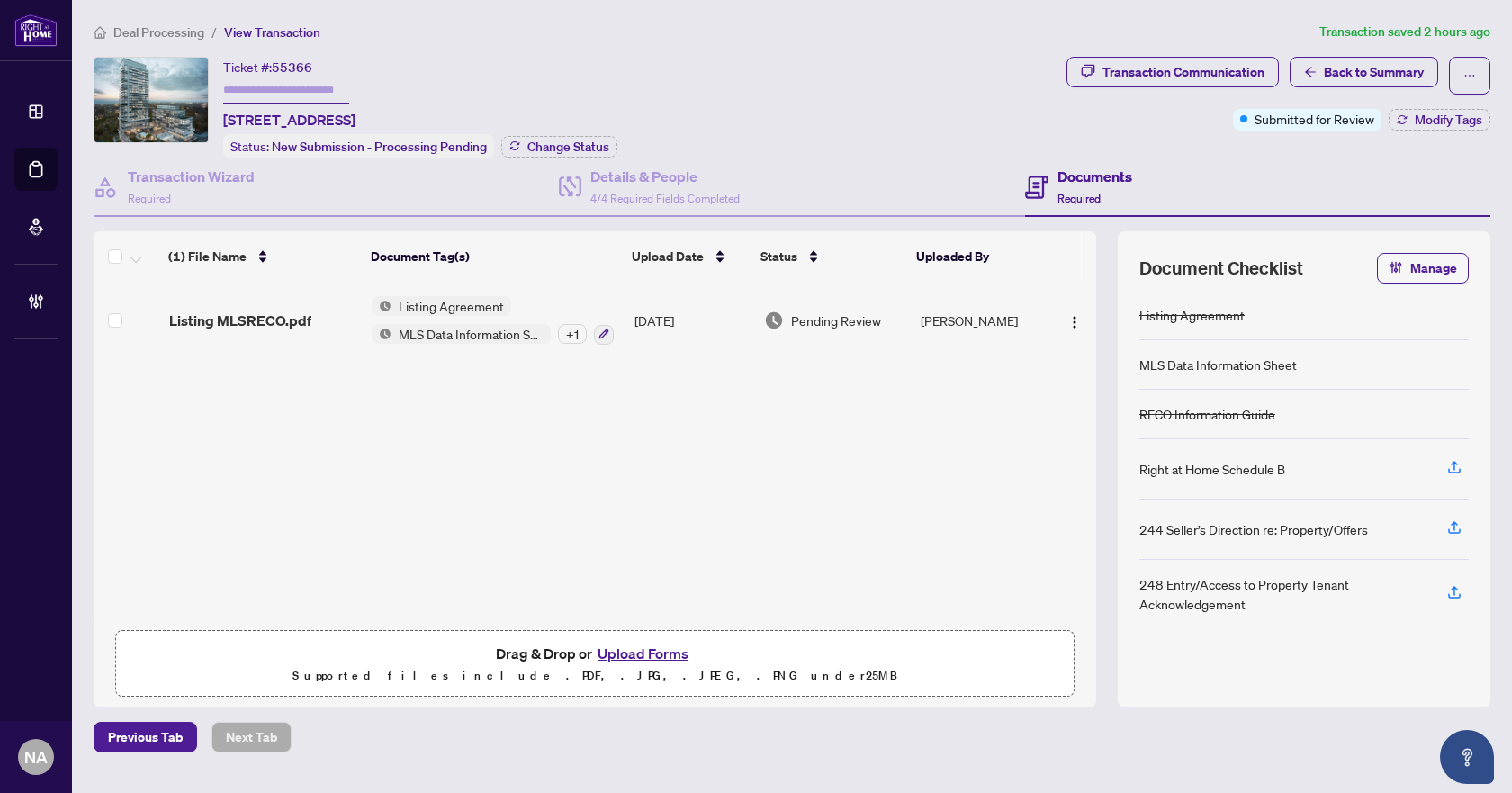
click at [307, 322] on span "Listing MLSRECO.pdf" at bounding box center [240, 321] width 143 height 22
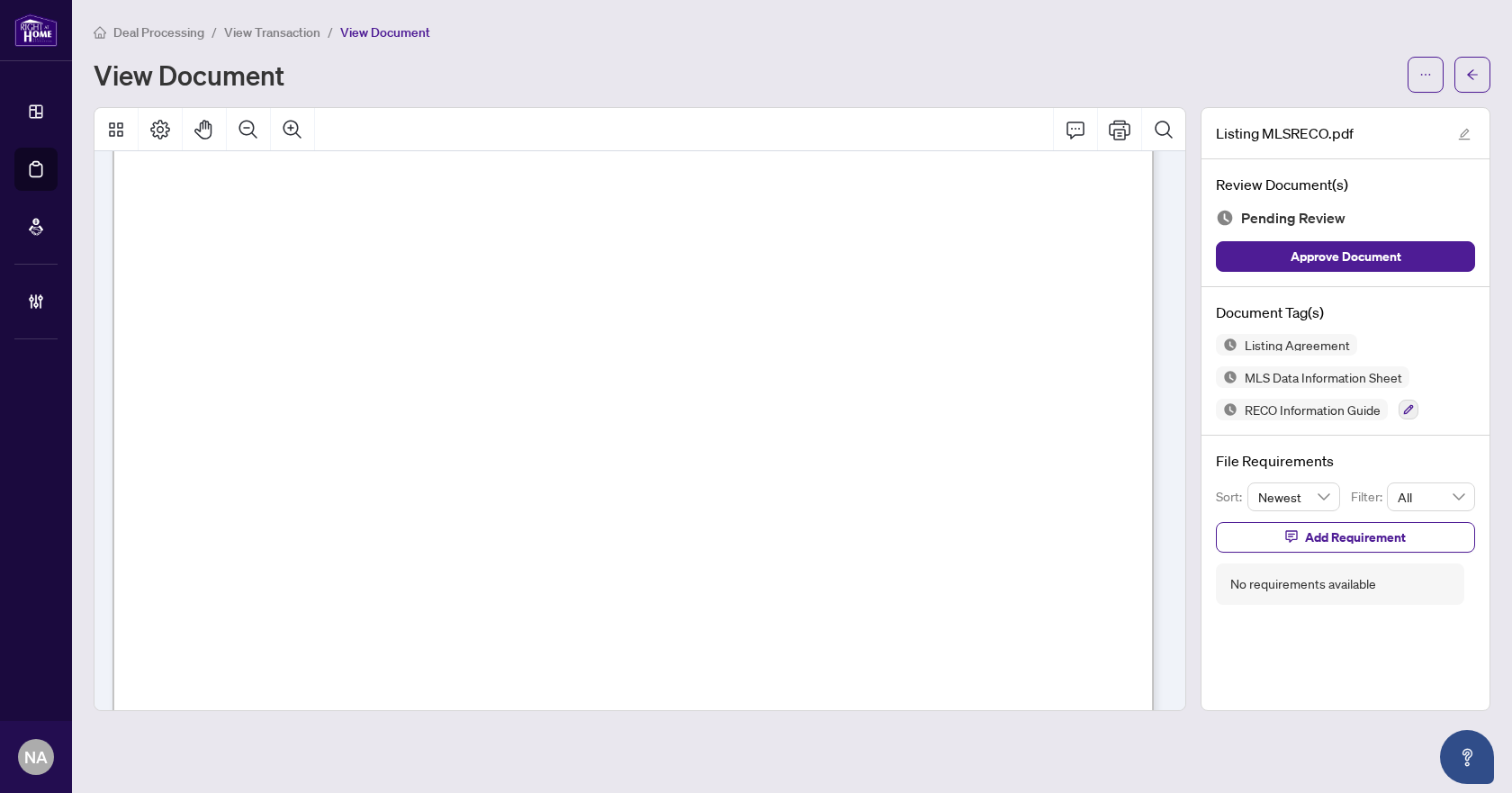
scroll to position [25056, 0]
click at [1402, 413] on button "button" at bounding box center [1408, 409] width 20 height 20
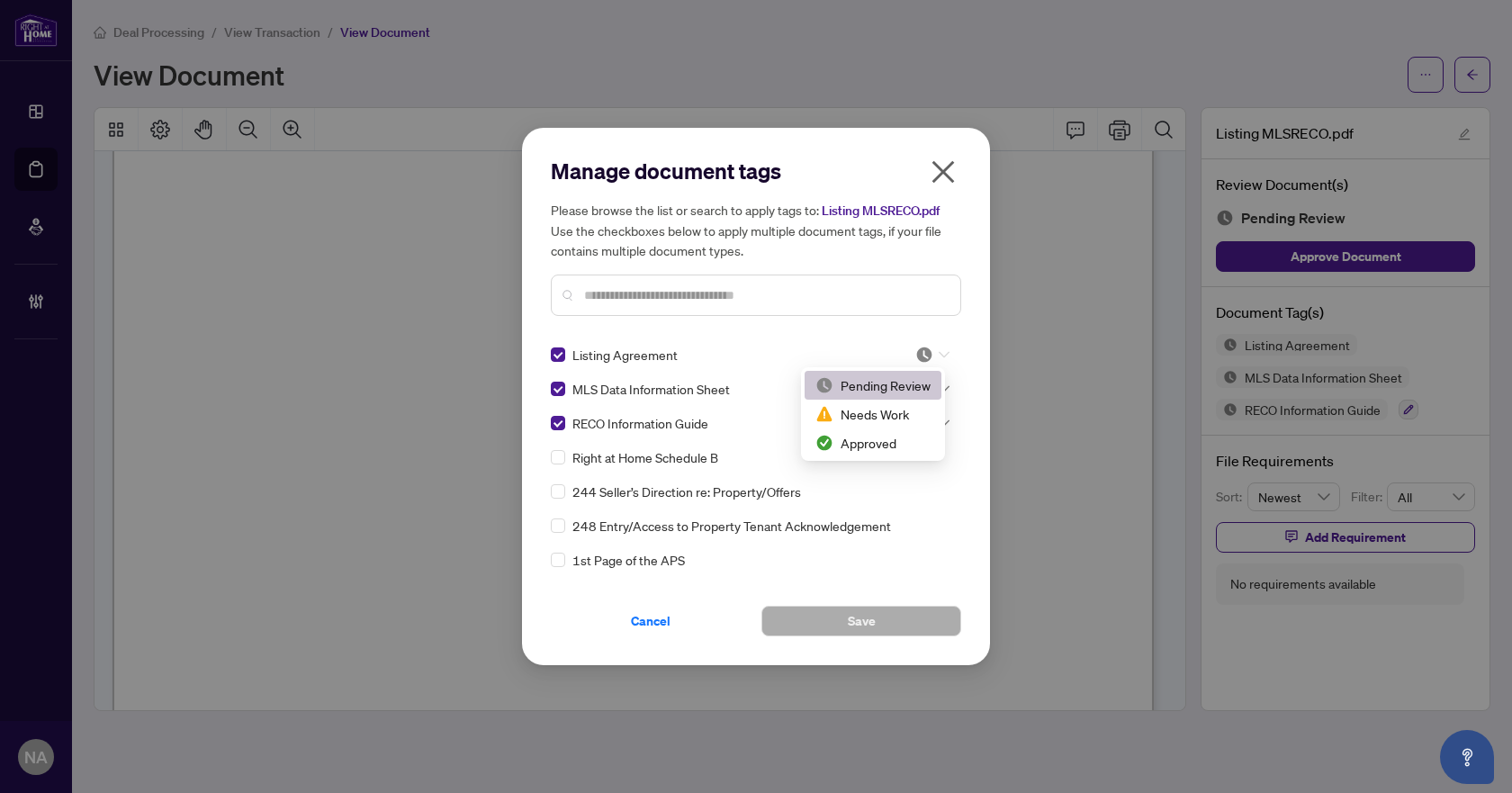
click at [921, 357] on img at bounding box center [924, 354] width 18 height 18
drag, startPoint x: 897, startPoint y: 446, endPoint x: 902, endPoint y: 428, distance: 18.7
click at [897, 447] on div "Approved" at bounding box center [873, 443] width 115 height 20
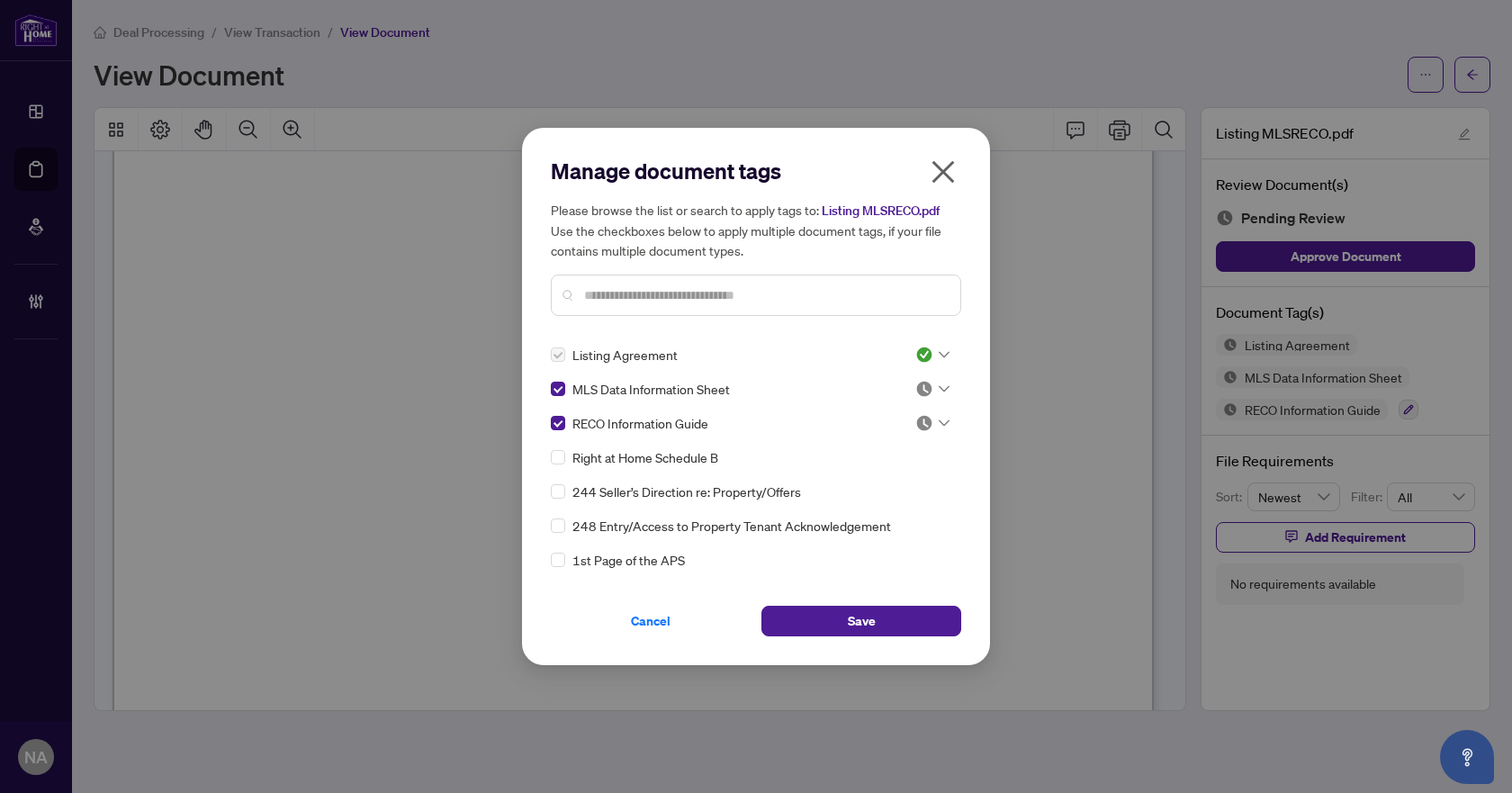
click at [929, 391] on div at bounding box center [932, 389] width 34 height 18
click at [900, 480] on div "Approved" at bounding box center [873, 477] width 115 height 20
click at [938, 419] on icon at bounding box center [943, 422] width 11 height 7
click at [888, 506] on div "Approved" at bounding box center [873, 511] width 115 height 20
click at [862, 623] on span "Save" at bounding box center [862, 620] width 28 height 29
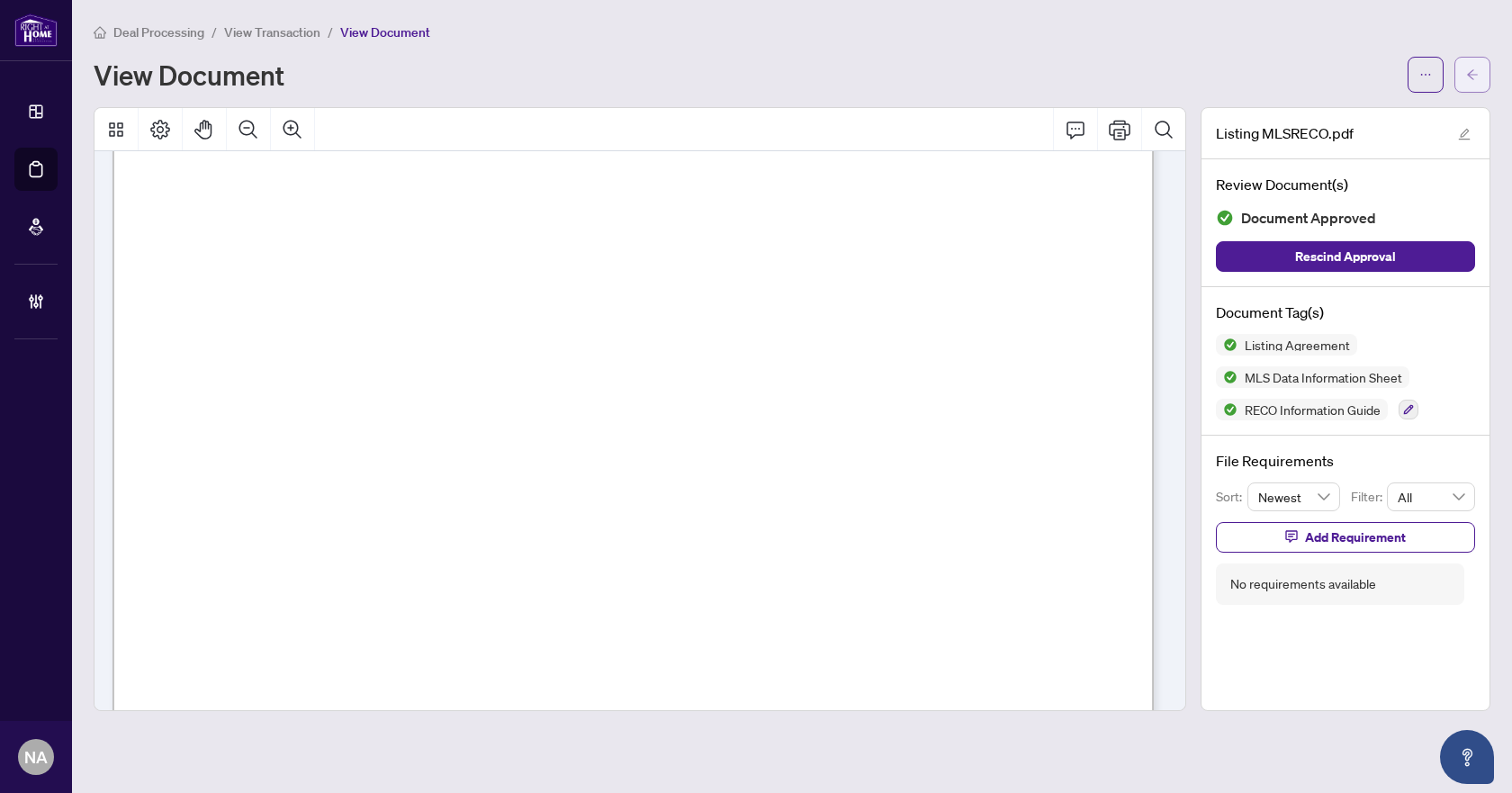
click at [1458, 61] on button "button" at bounding box center [1472, 75] width 36 height 36
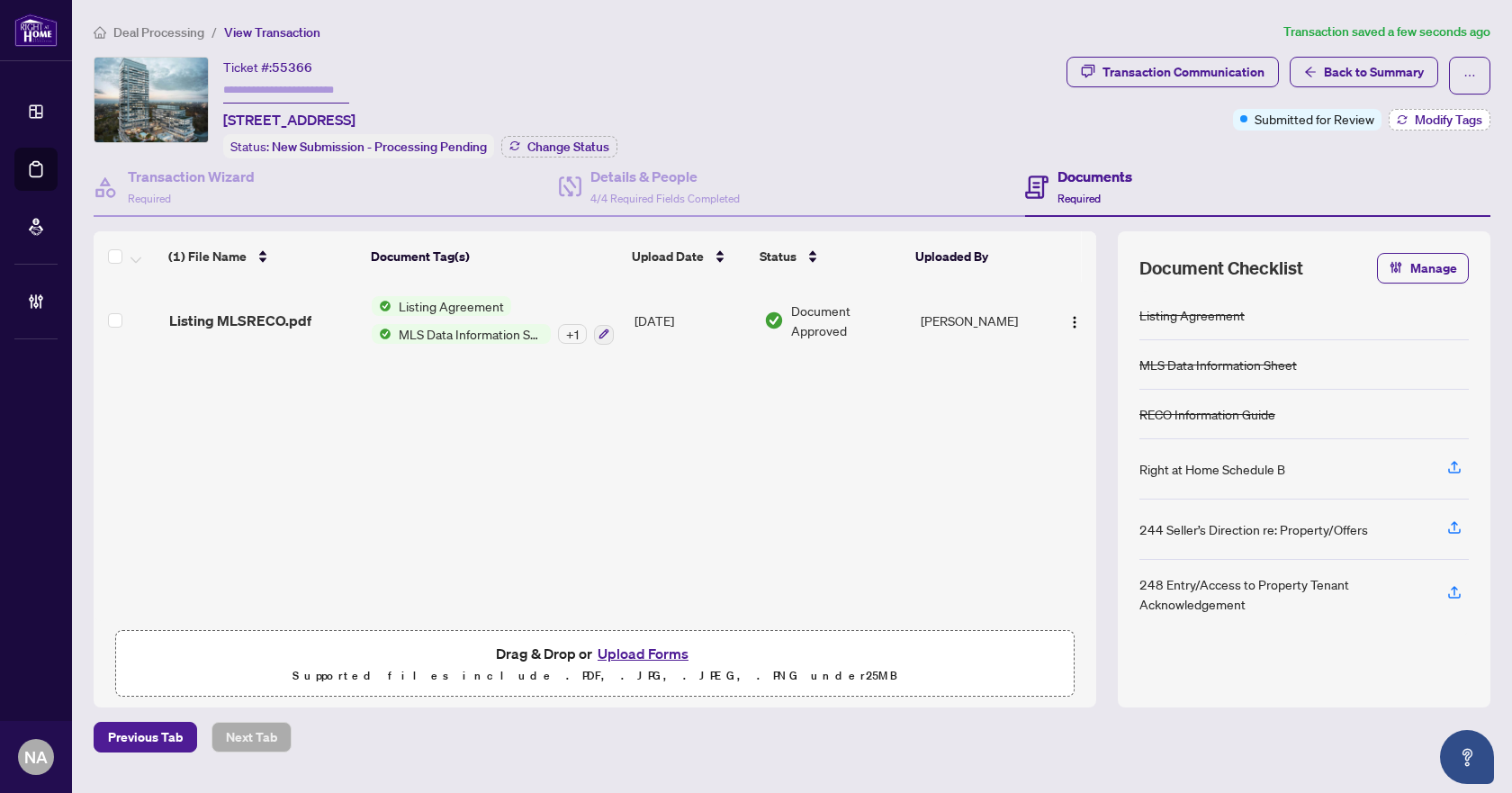
click at [1443, 119] on span "Modify Tags" at bounding box center [1448, 119] width 68 height 13
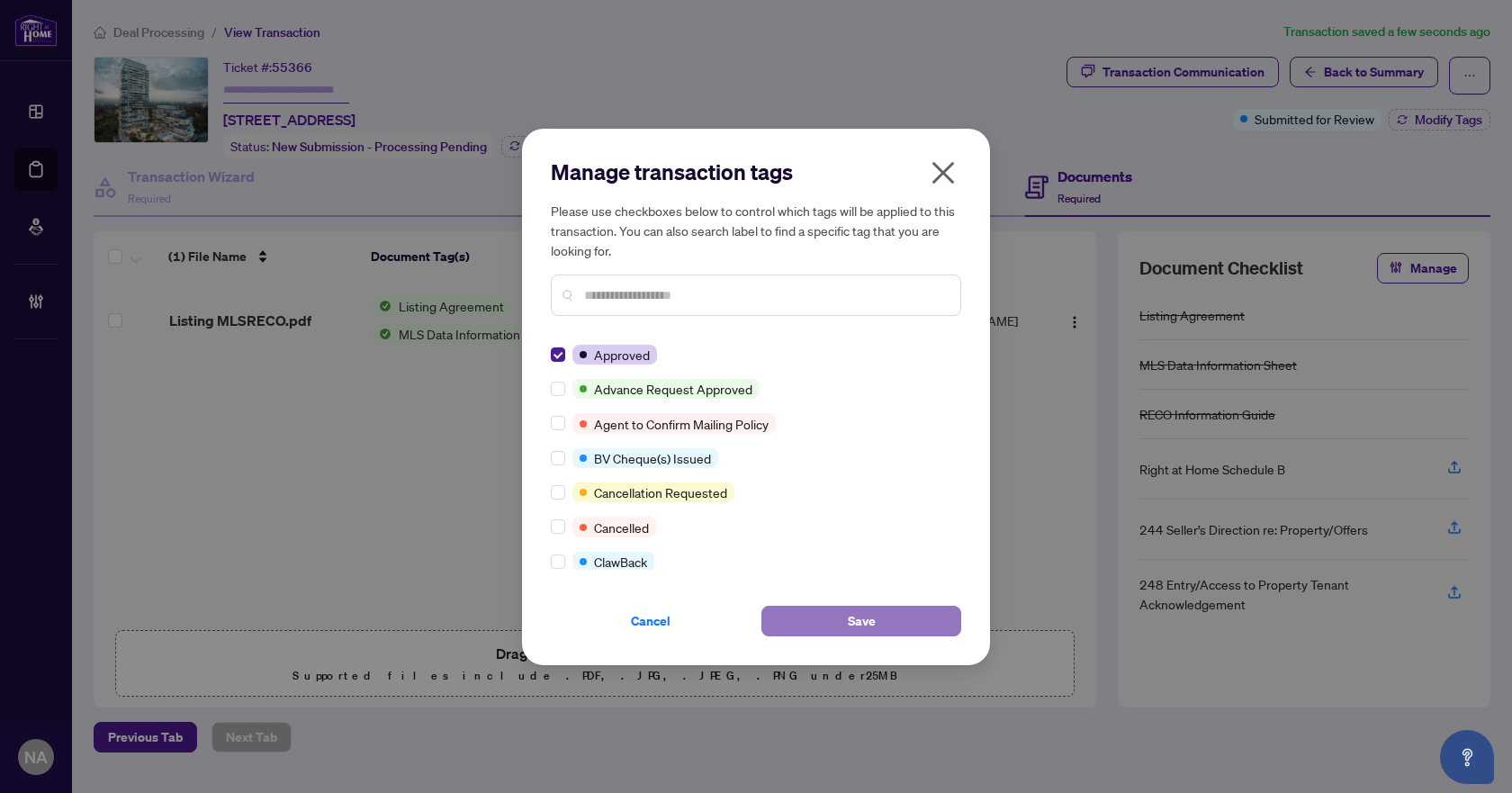
click at [848, 629] on span "Save" at bounding box center [862, 620] width 28 height 29
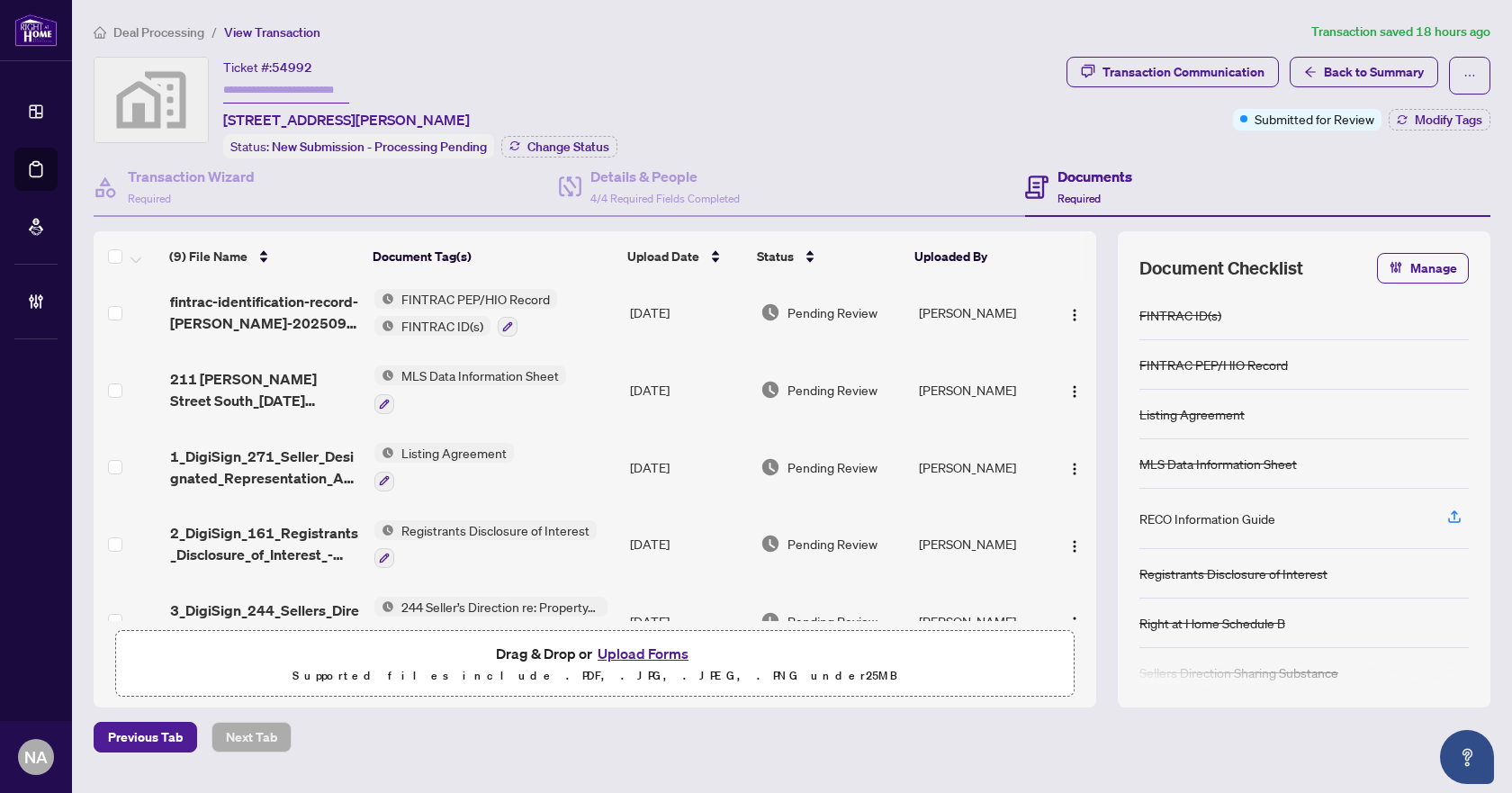
scroll to position [357, 0]
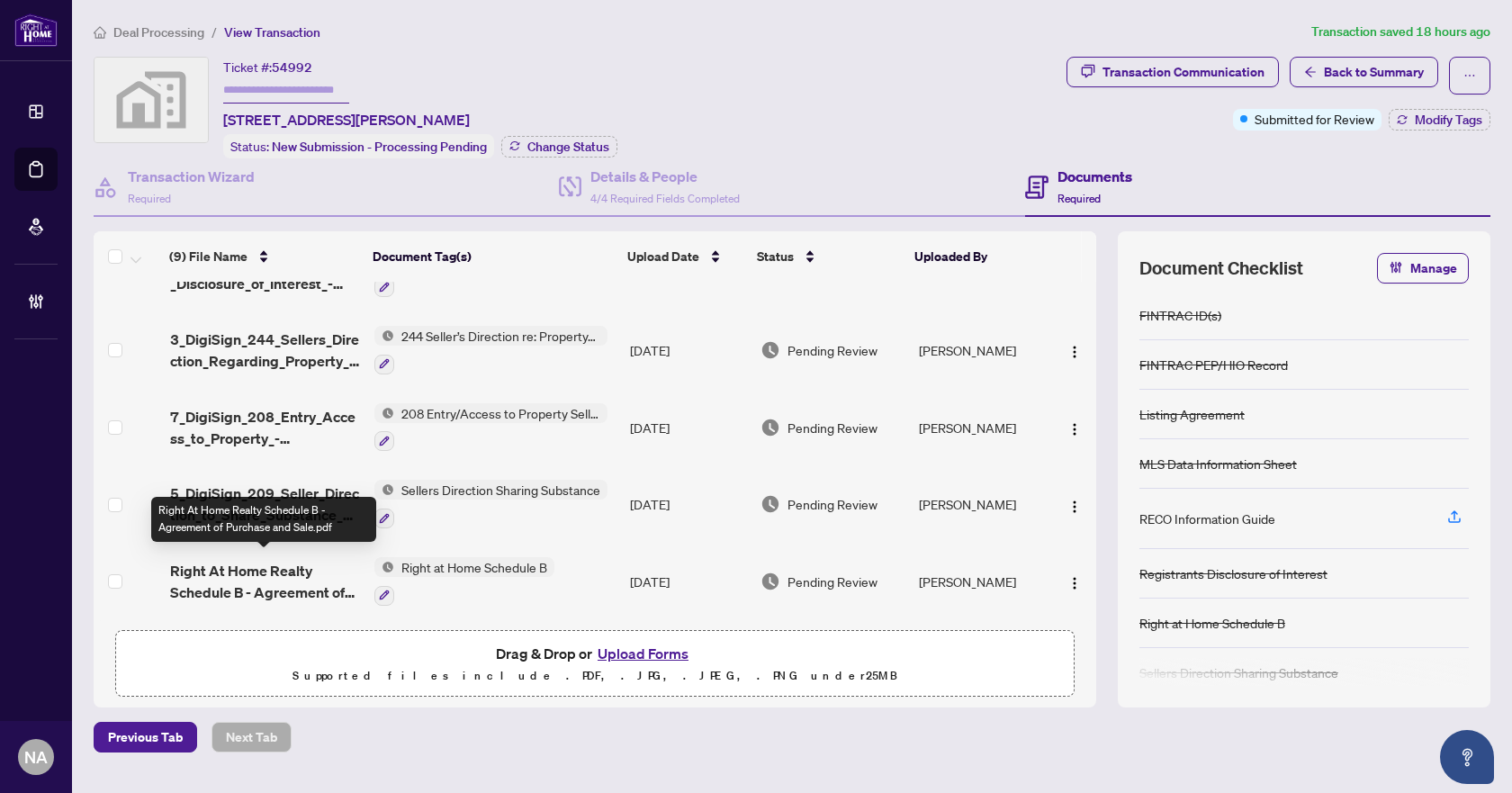
click at [215, 567] on span "Right At Home Realty Schedule B - Agreement of Purchase and Sale.pdf" at bounding box center [266, 581] width 191 height 43
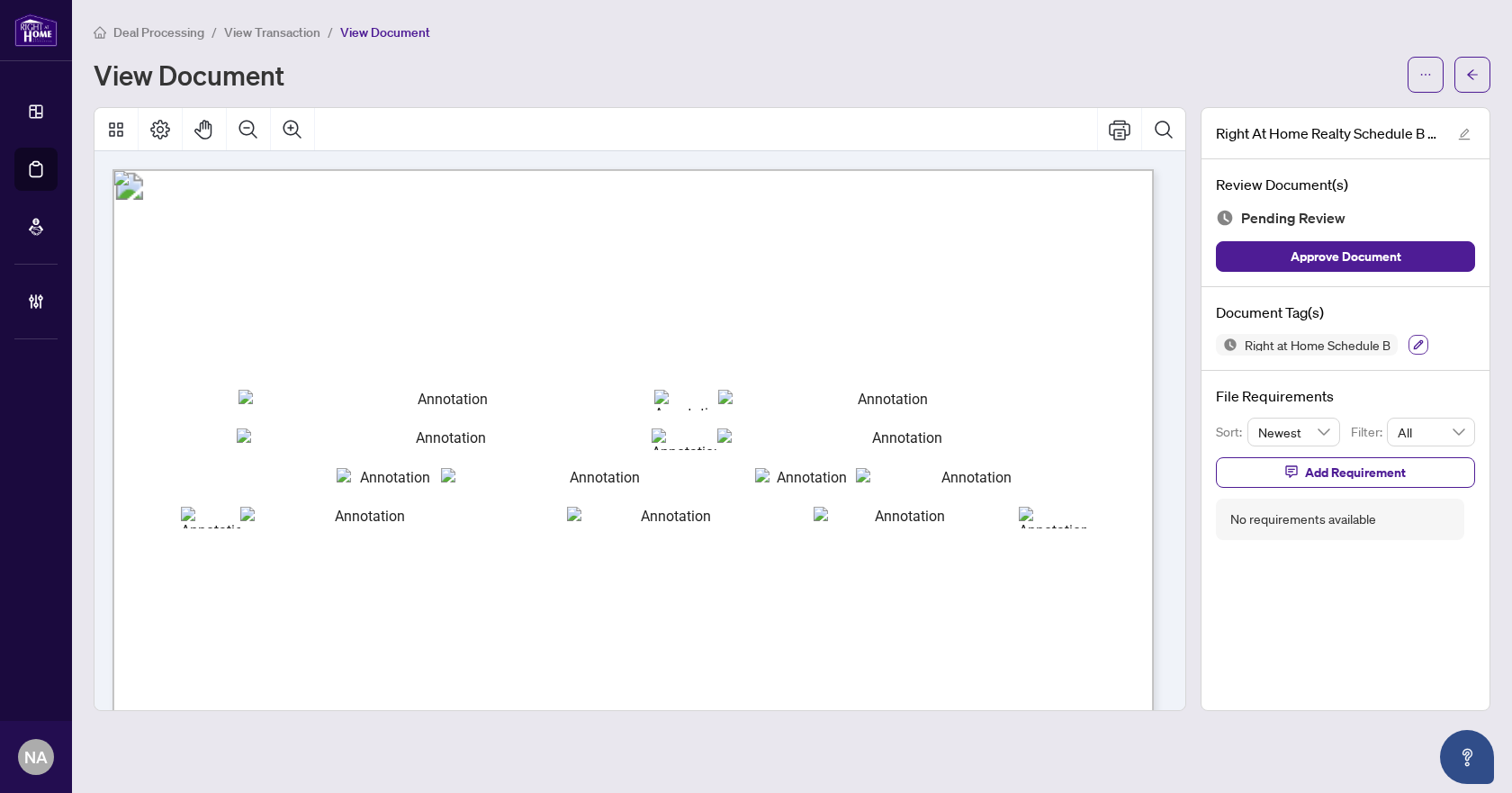
click at [1419, 342] on icon "button" at bounding box center [1419, 345] width 10 height 10
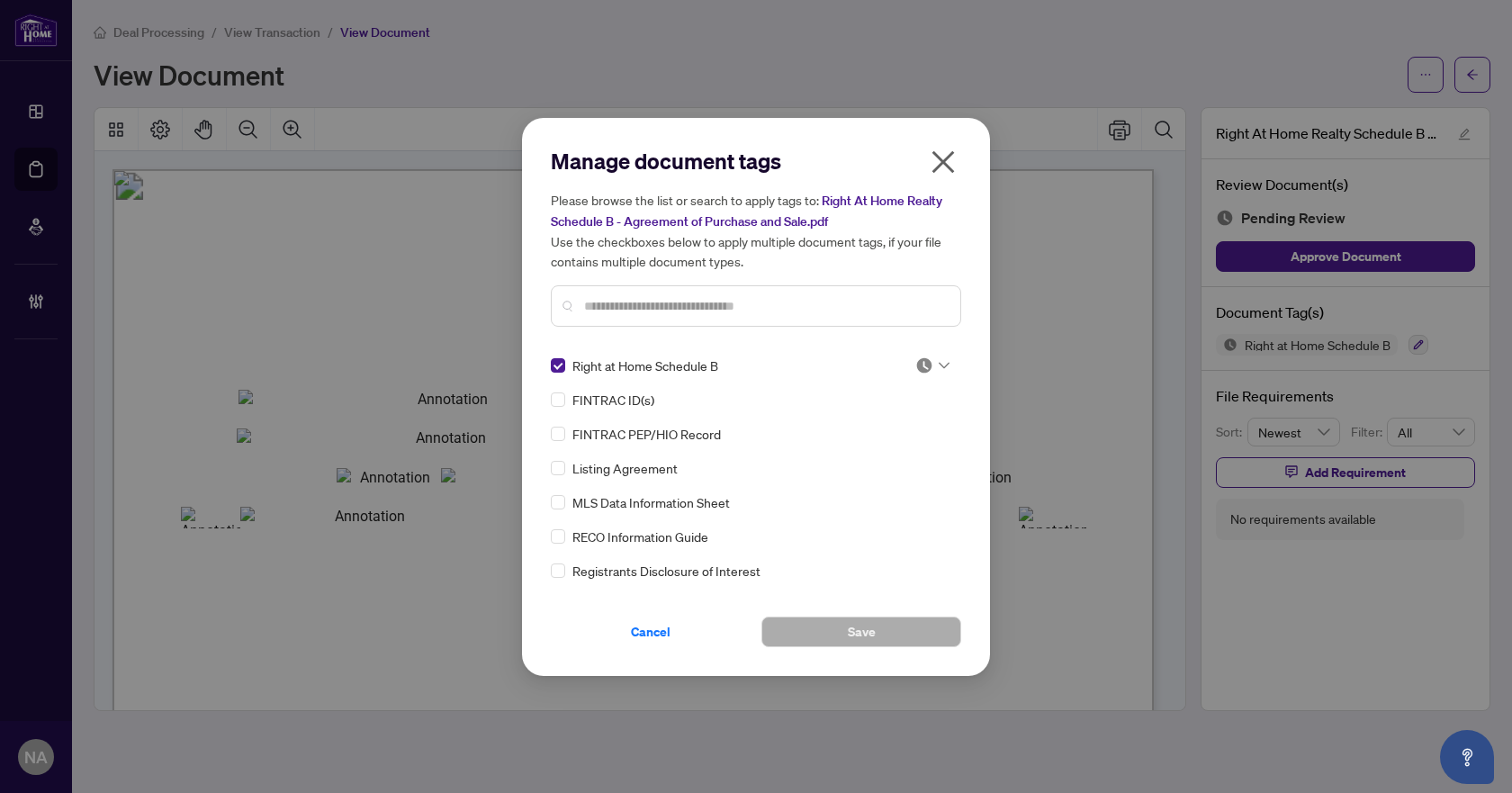
click at [930, 366] on div at bounding box center [932, 365] width 34 height 18
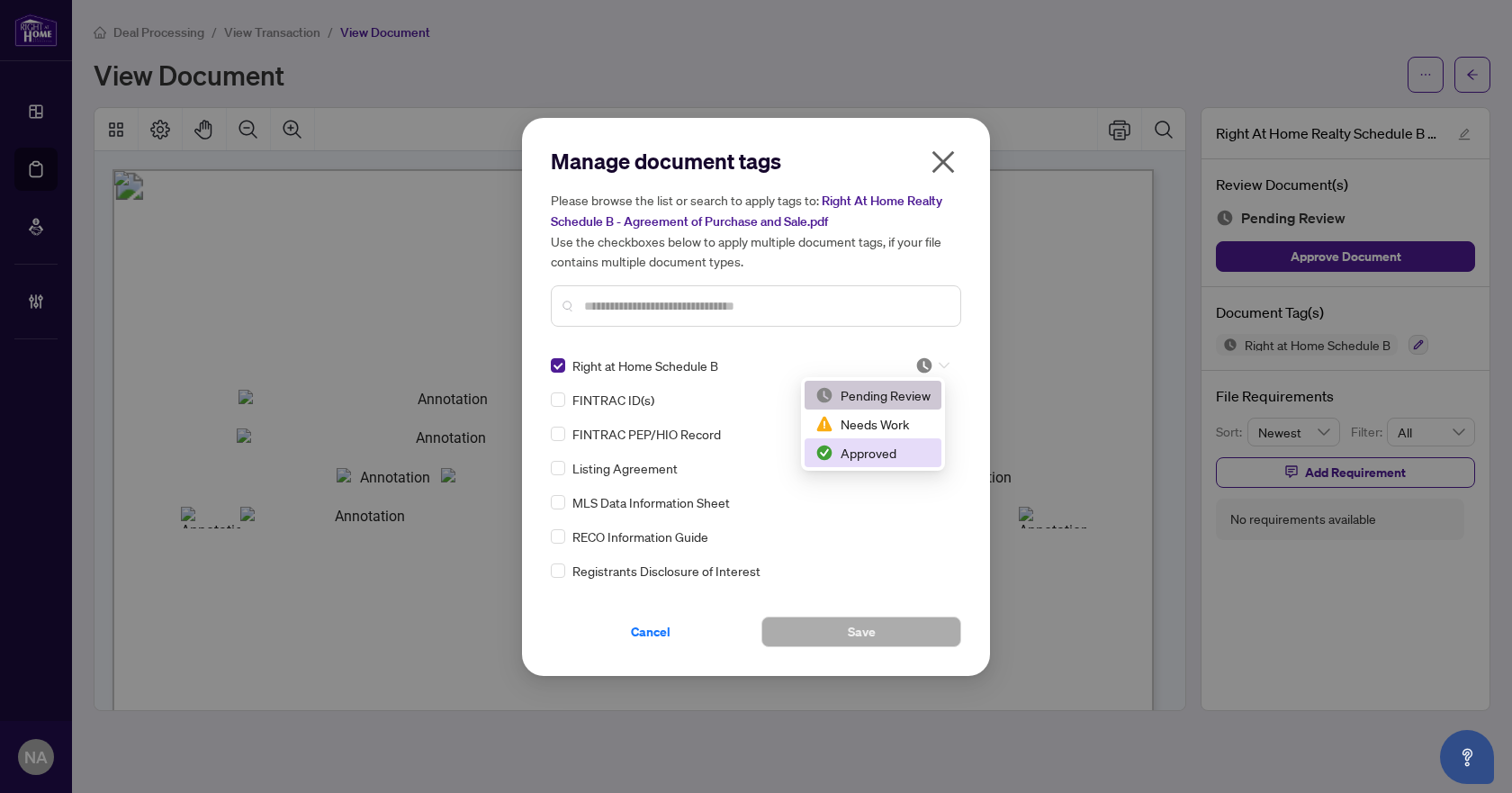
click at [891, 449] on div "Approved" at bounding box center [873, 453] width 115 height 20
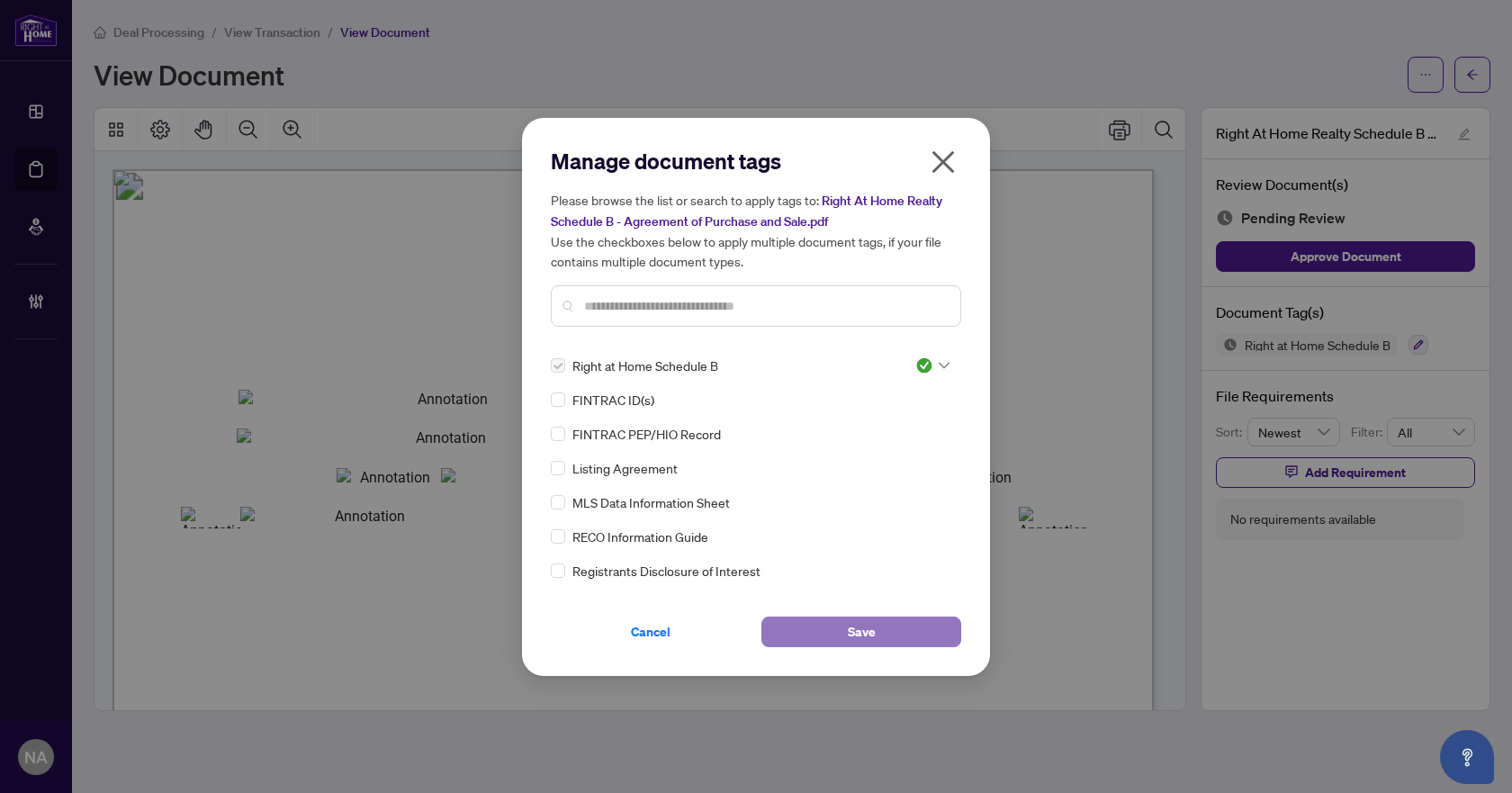
click at [830, 627] on button "Save" at bounding box center [861, 632] width 200 height 30
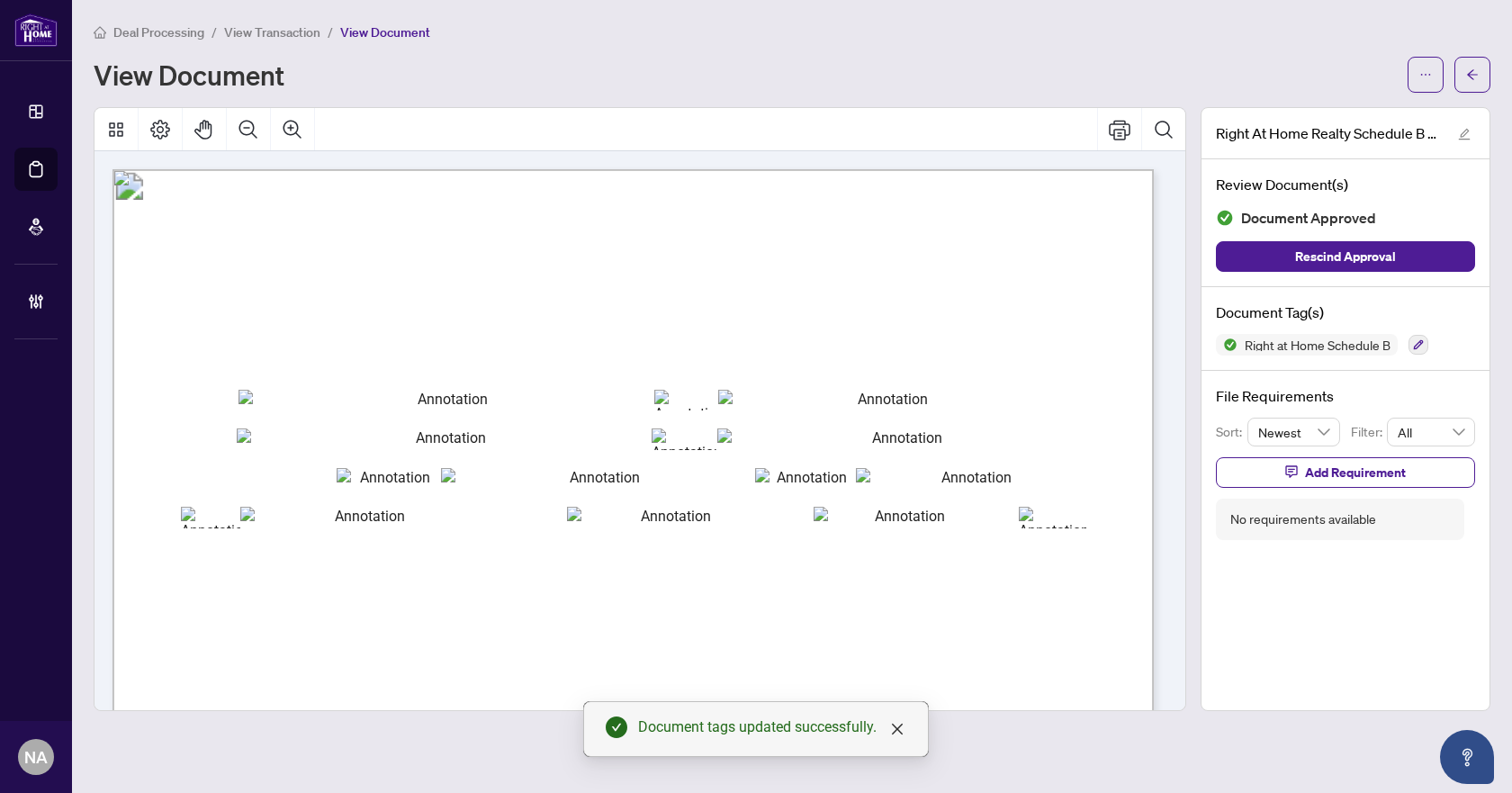
click at [1471, 75] on icon "arrow-left" at bounding box center [1472, 74] width 11 height 10
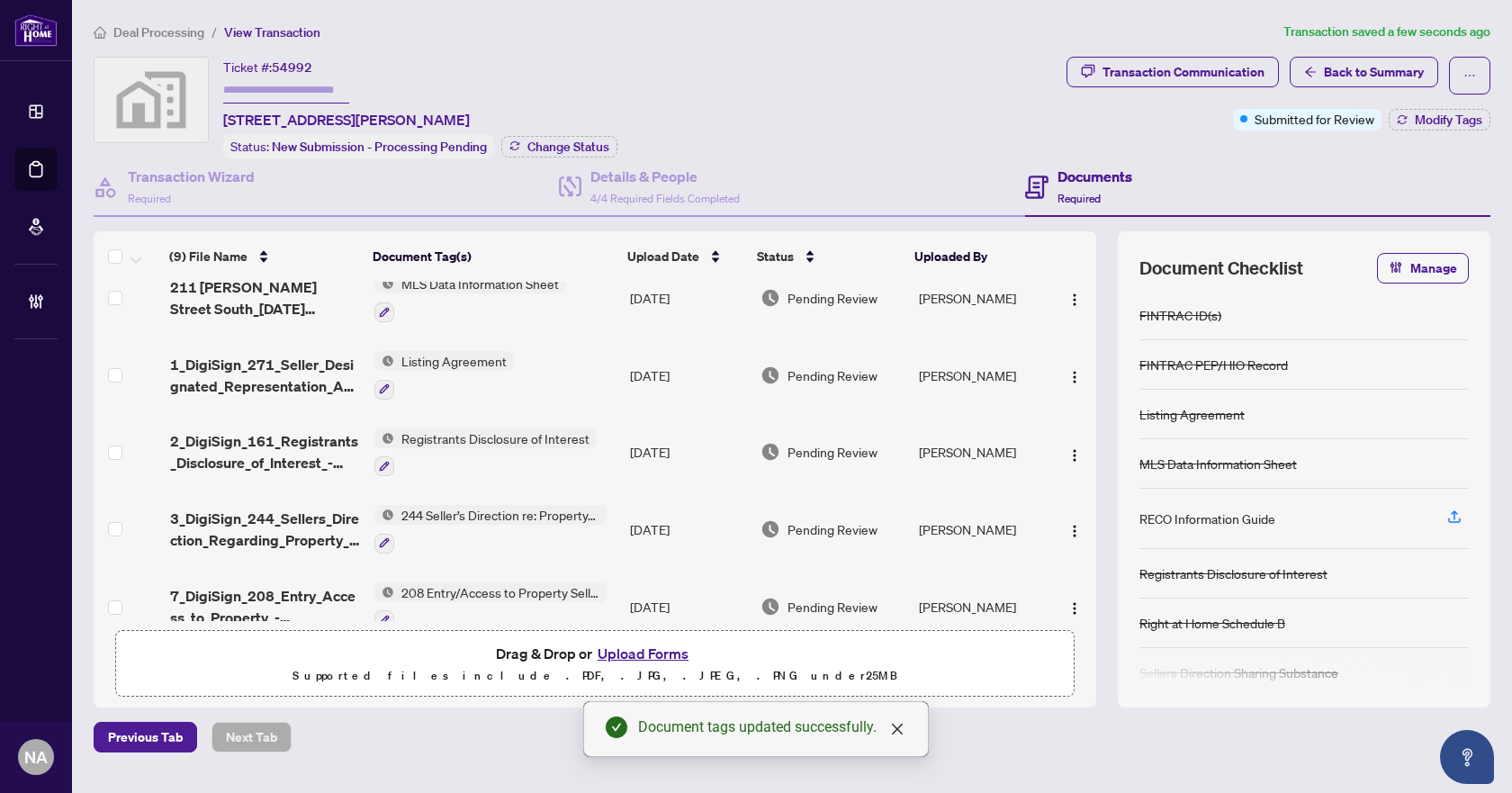
scroll to position [357, 0]
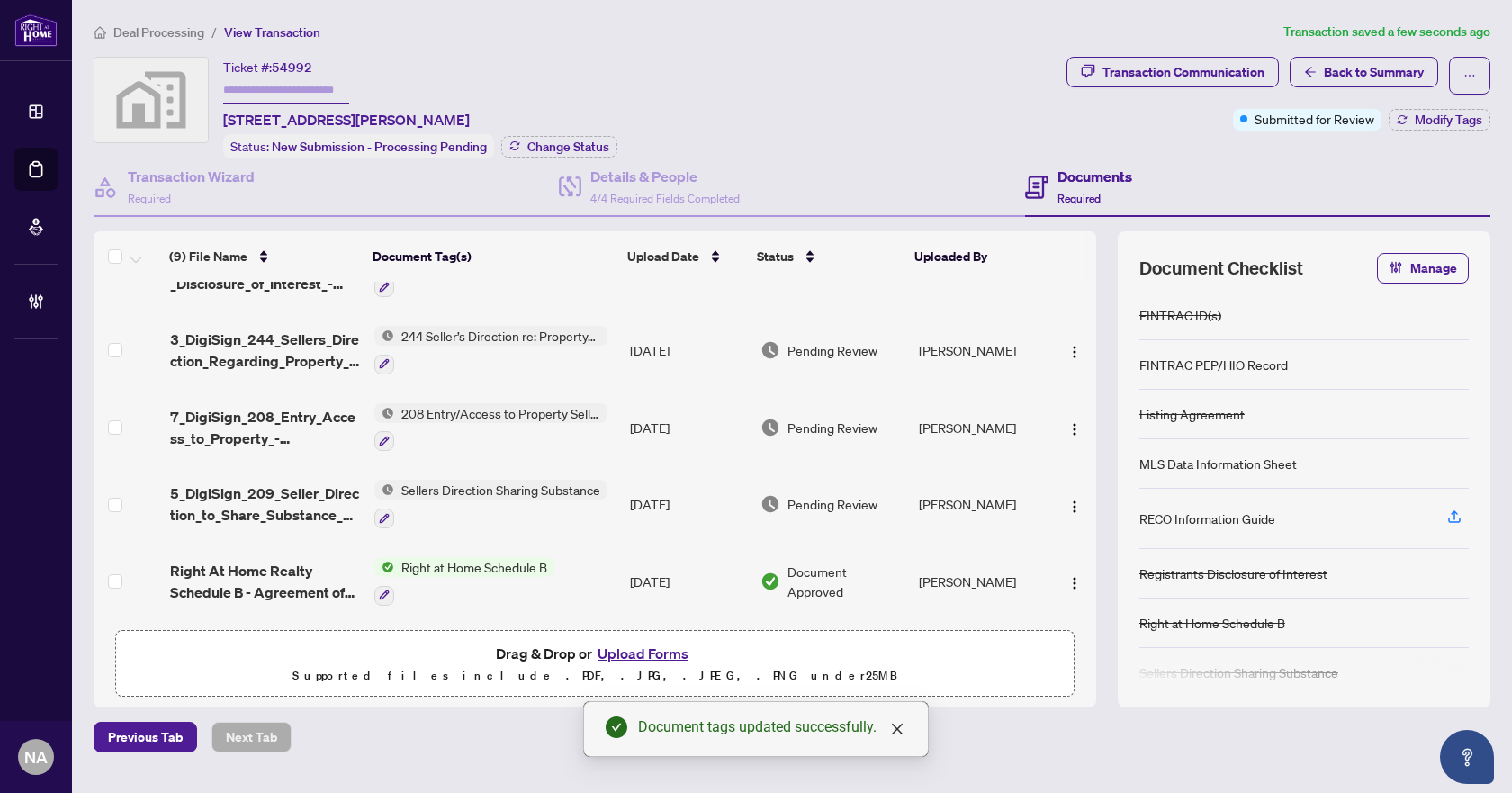
click at [201, 484] on span "5_DigiSign_209_Seller_Direction_to_Share_Substance_of_Offers_-_PropTx-OREA.pdf" at bounding box center [266, 504] width 191 height 43
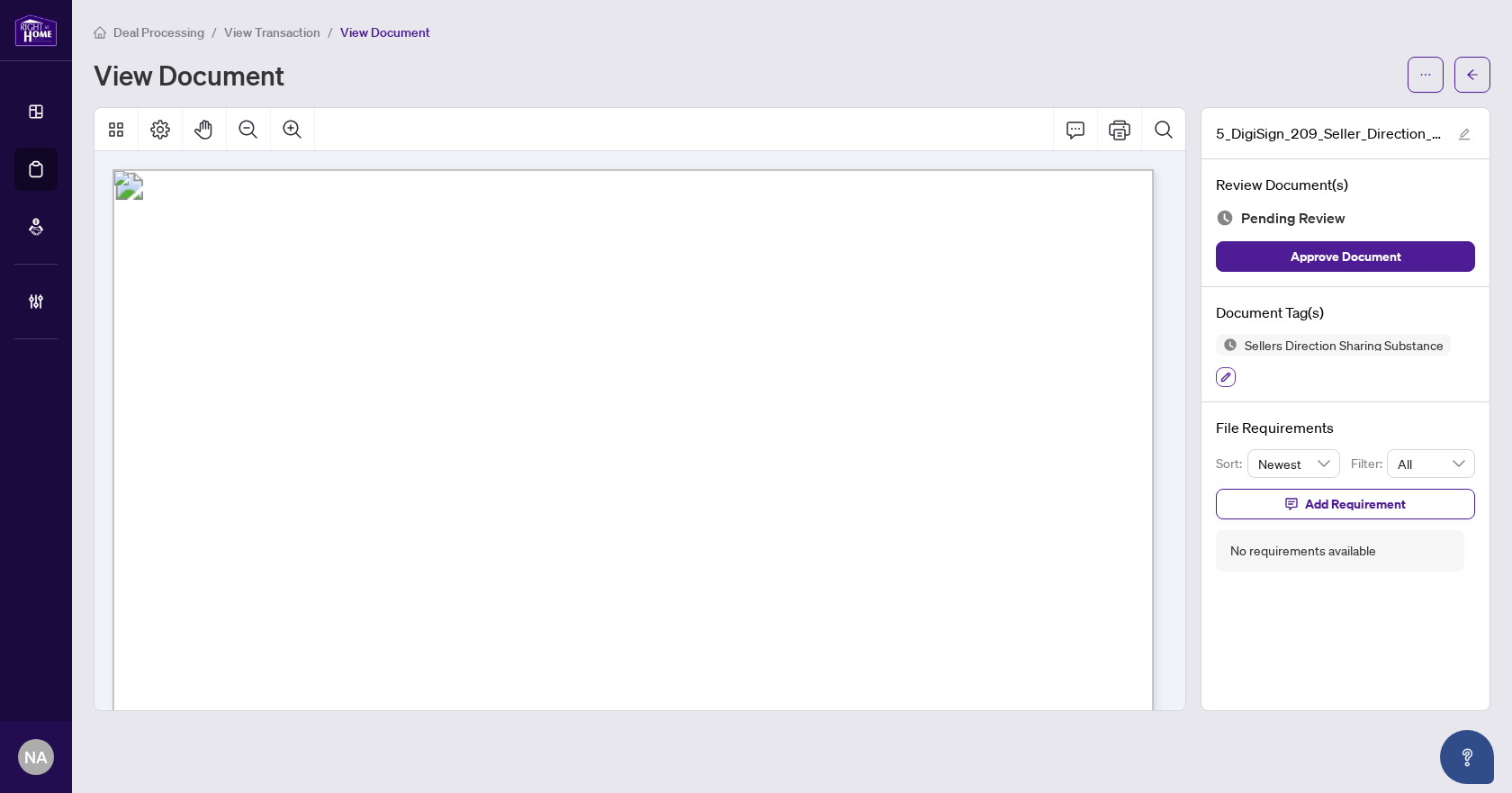
click at [1226, 376] on icon "button" at bounding box center [1225, 377] width 11 height 11
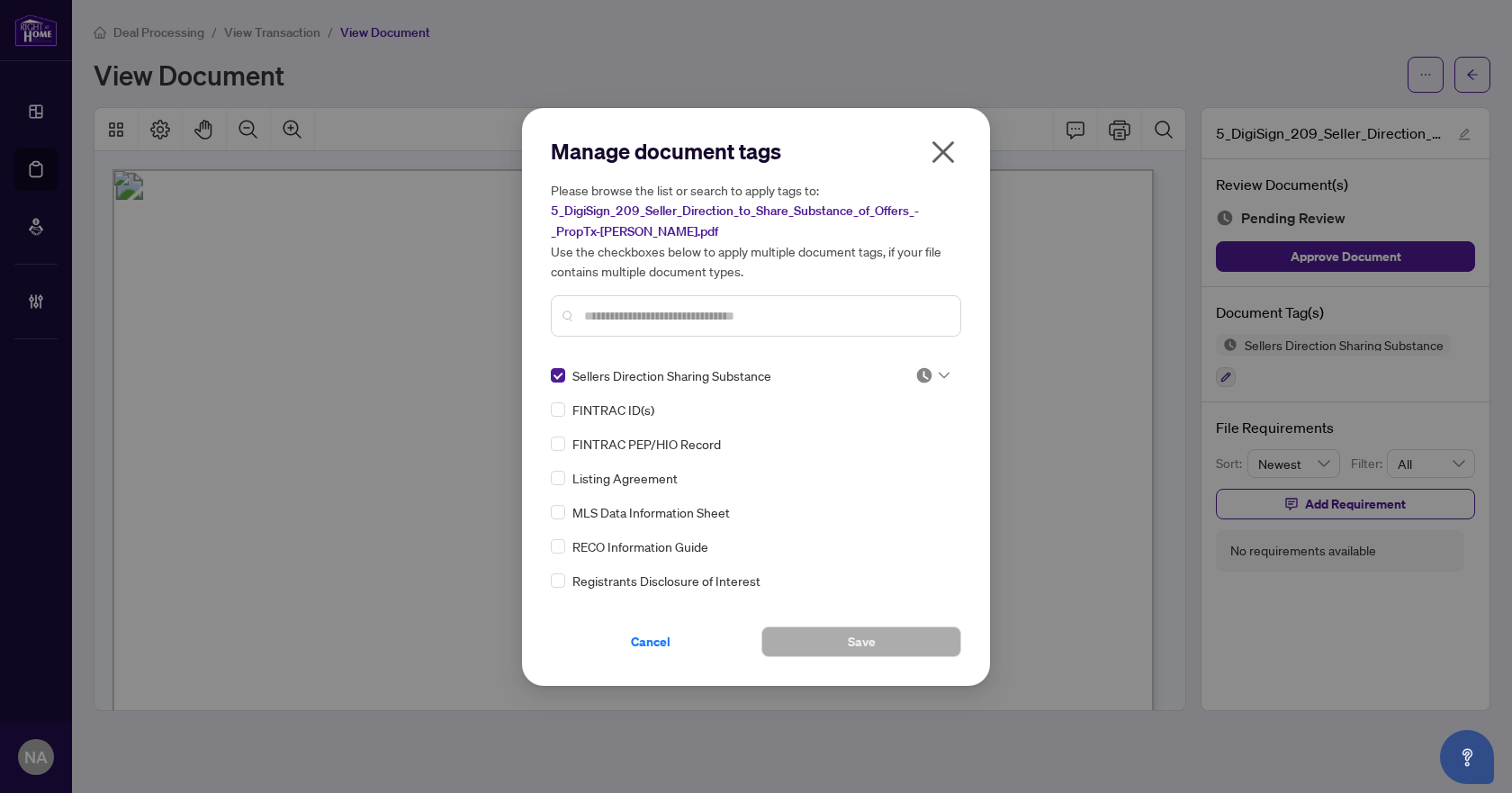
click at [546, 370] on div "Manage document tags Please browse the list or search to apply tags to: 5_DigiS…" at bounding box center [756, 396] width 468 height 578
click at [614, 306] on input "text" at bounding box center [765, 316] width 362 height 20
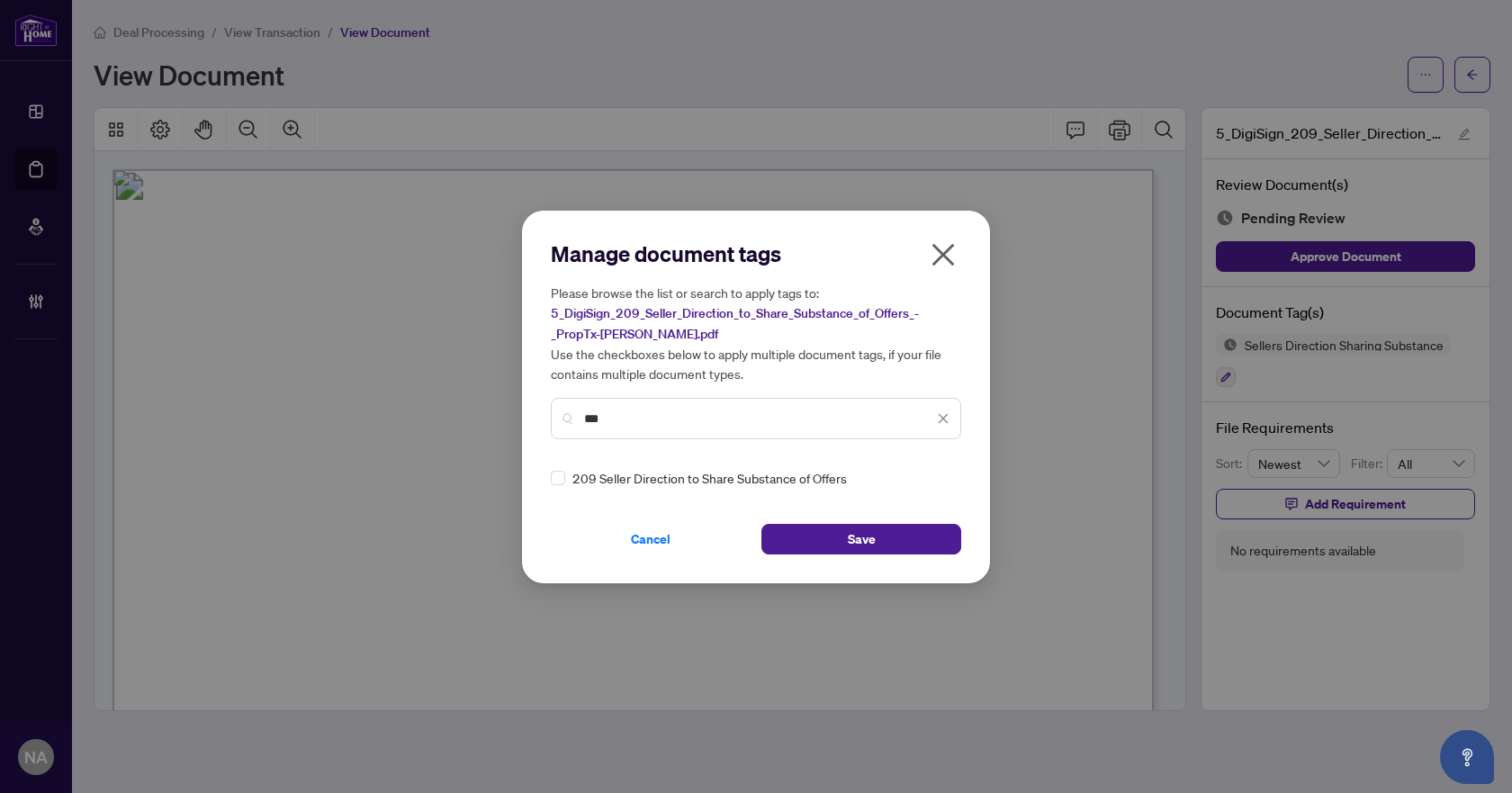
type input "***"
drag, startPoint x: 894, startPoint y: 463, endPoint x: 927, endPoint y: 478, distance: 36.2
click at [896, 463] on div "Manage document tags Please browse the list or search to apply tags to: 5_DigiS…" at bounding box center [756, 396] width 410 height 315
click at [928, 478] on div at bounding box center [932, 478] width 34 height 18
click at [864, 573] on div "Approved" at bounding box center [873, 565] width 115 height 20
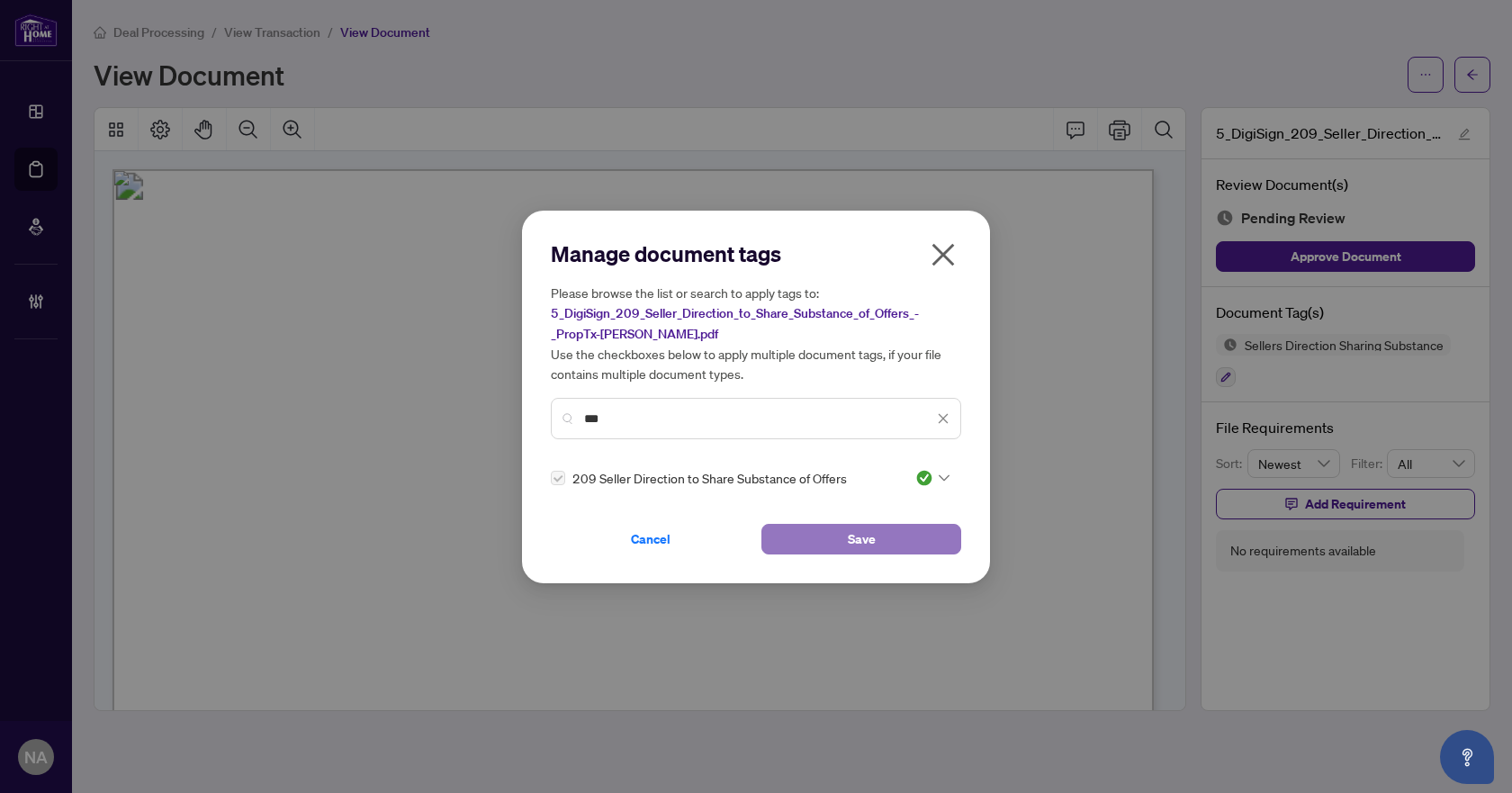
click at [869, 539] on span "Save" at bounding box center [862, 538] width 28 height 29
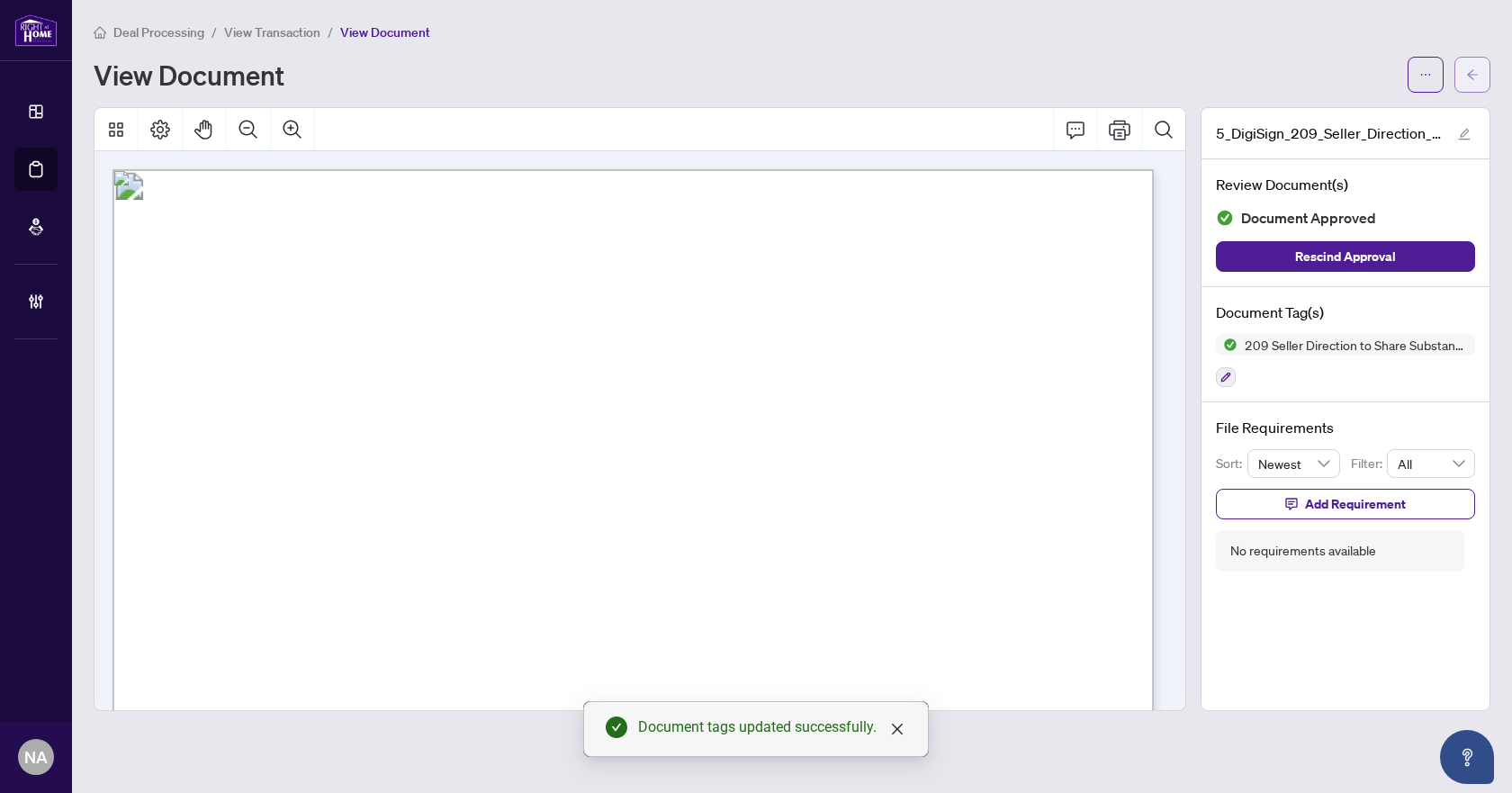
click at [1469, 63] on span "button" at bounding box center [1472, 74] width 13 height 29
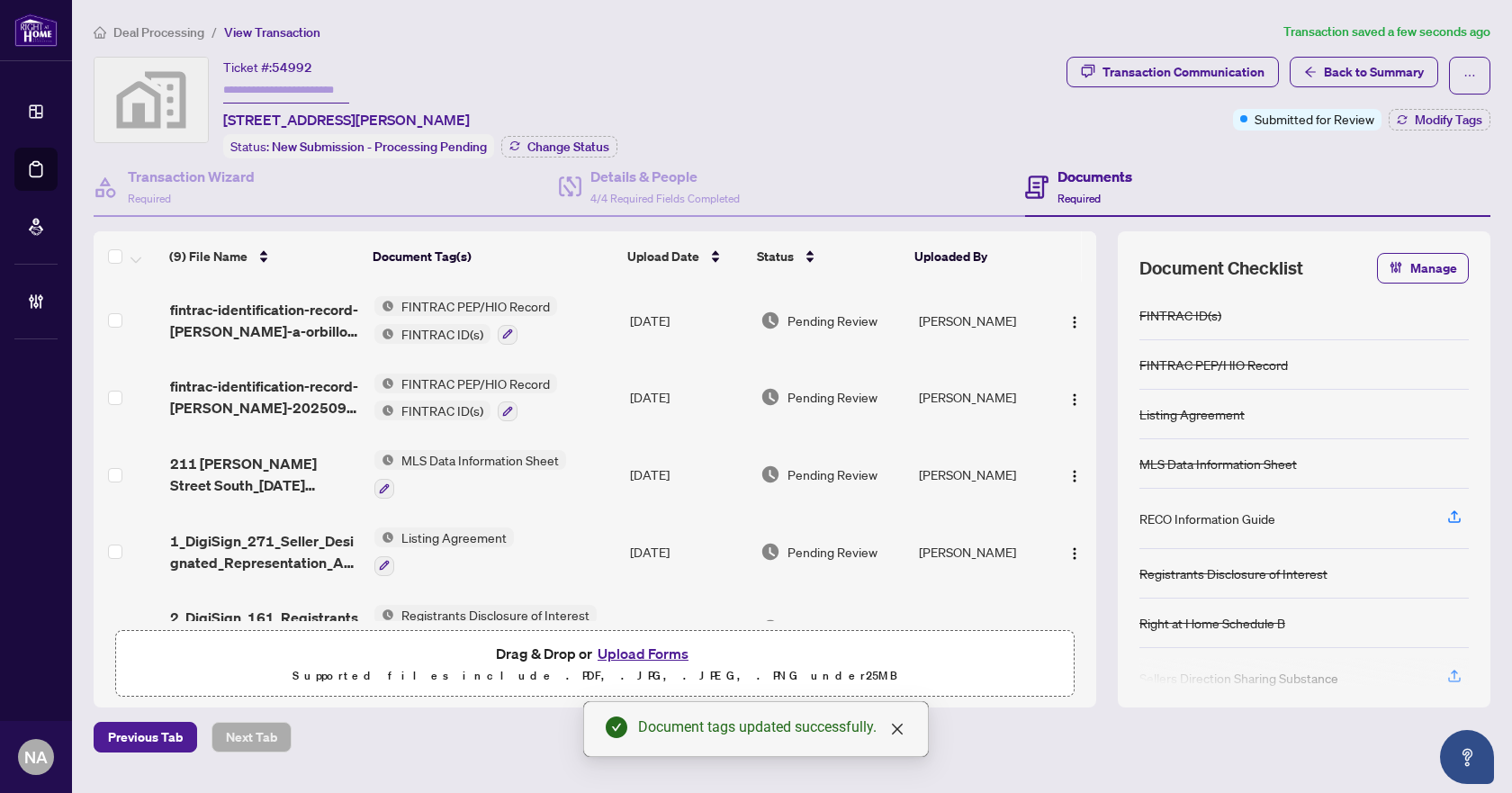
scroll to position [357, 0]
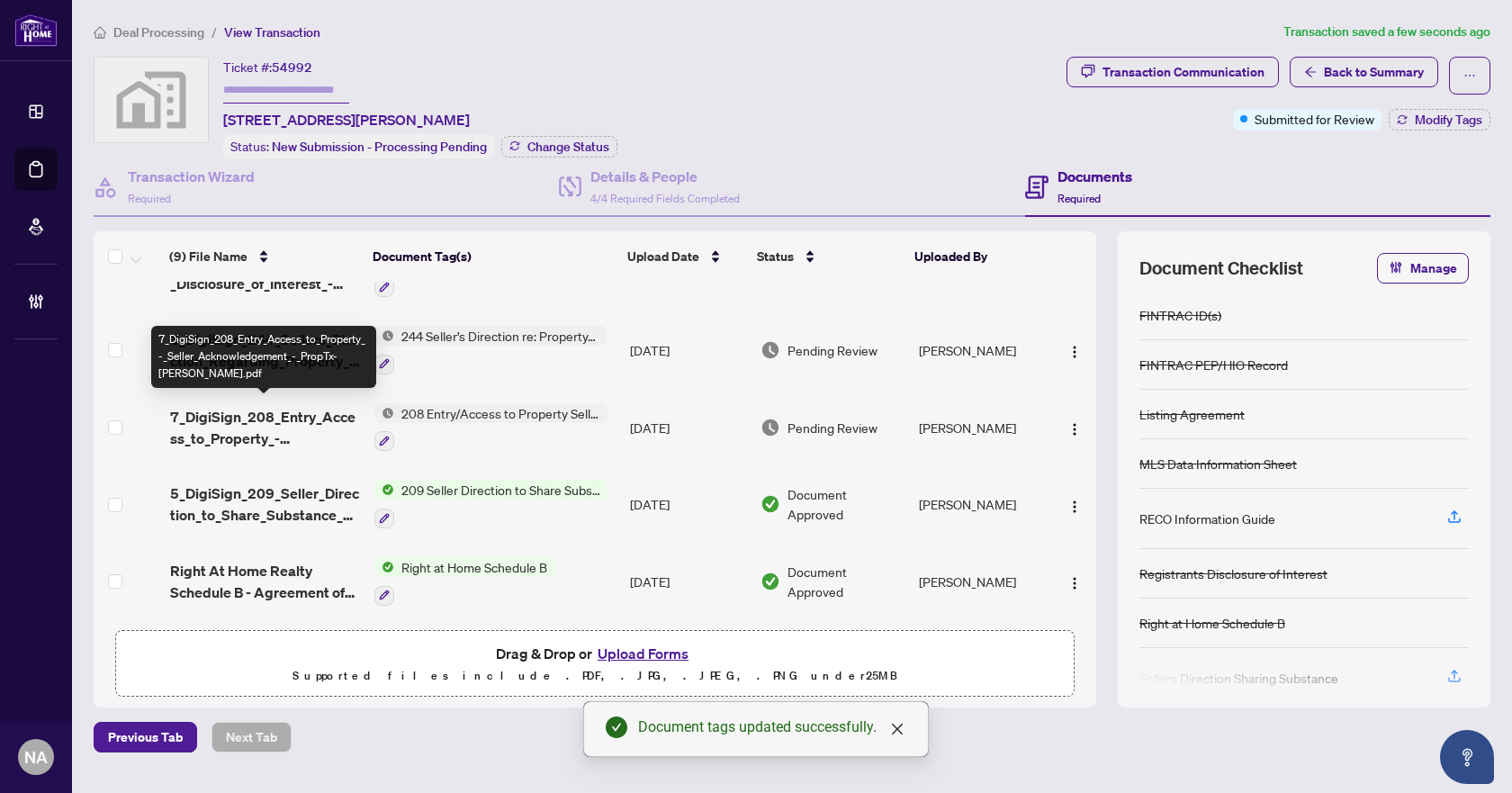
click at [235, 409] on span "7_DigiSign_208_Entry_Access_to_Property_-_Seller_Acknowledgement_-_PropTx-OREA.…" at bounding box center [266, 428] width 191 height 43
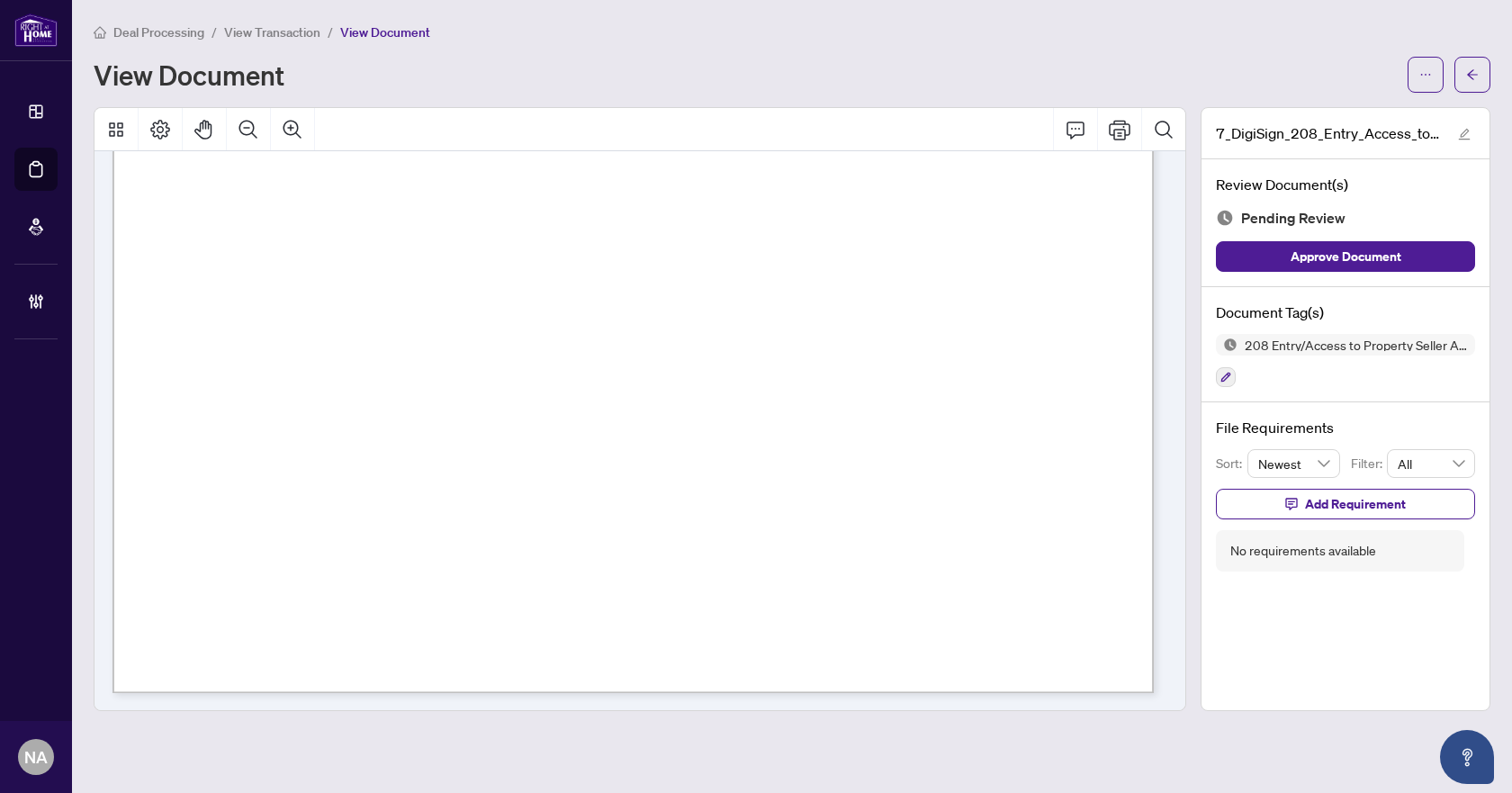
scroll to position [824, 0]
click at [1224, 379] on icon "button" at bounding box center [1226, 378] width 10 height 10
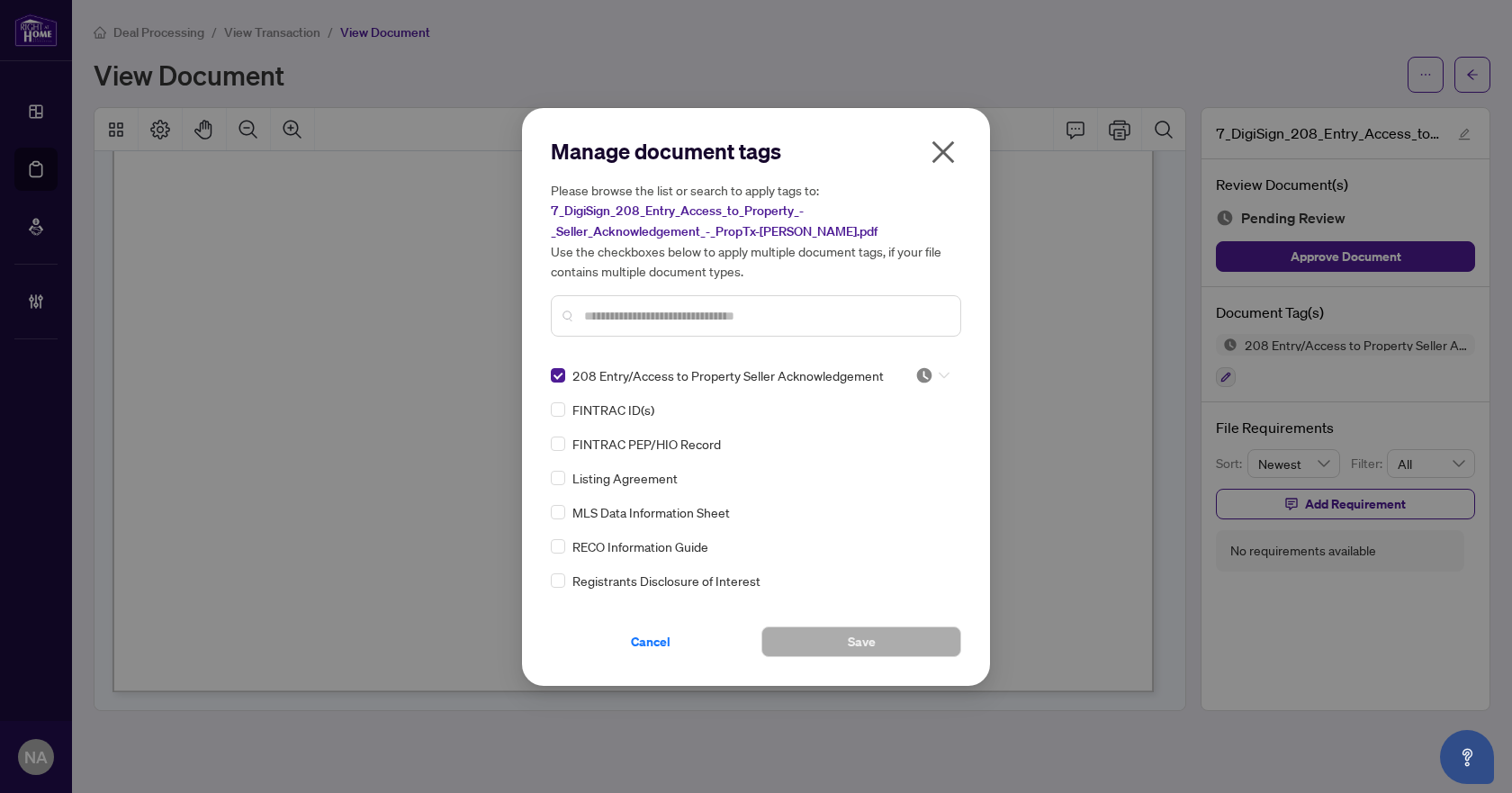
click at [938, 377] on icon at bounding box center [943, 375] width 11 height 7
click at [919, 453] on div "Approved" at bounding box center [873, 462] width 115 height 20
click at [877, 638] on button "Save" at bounding box center [861, 641] width 200 height 30
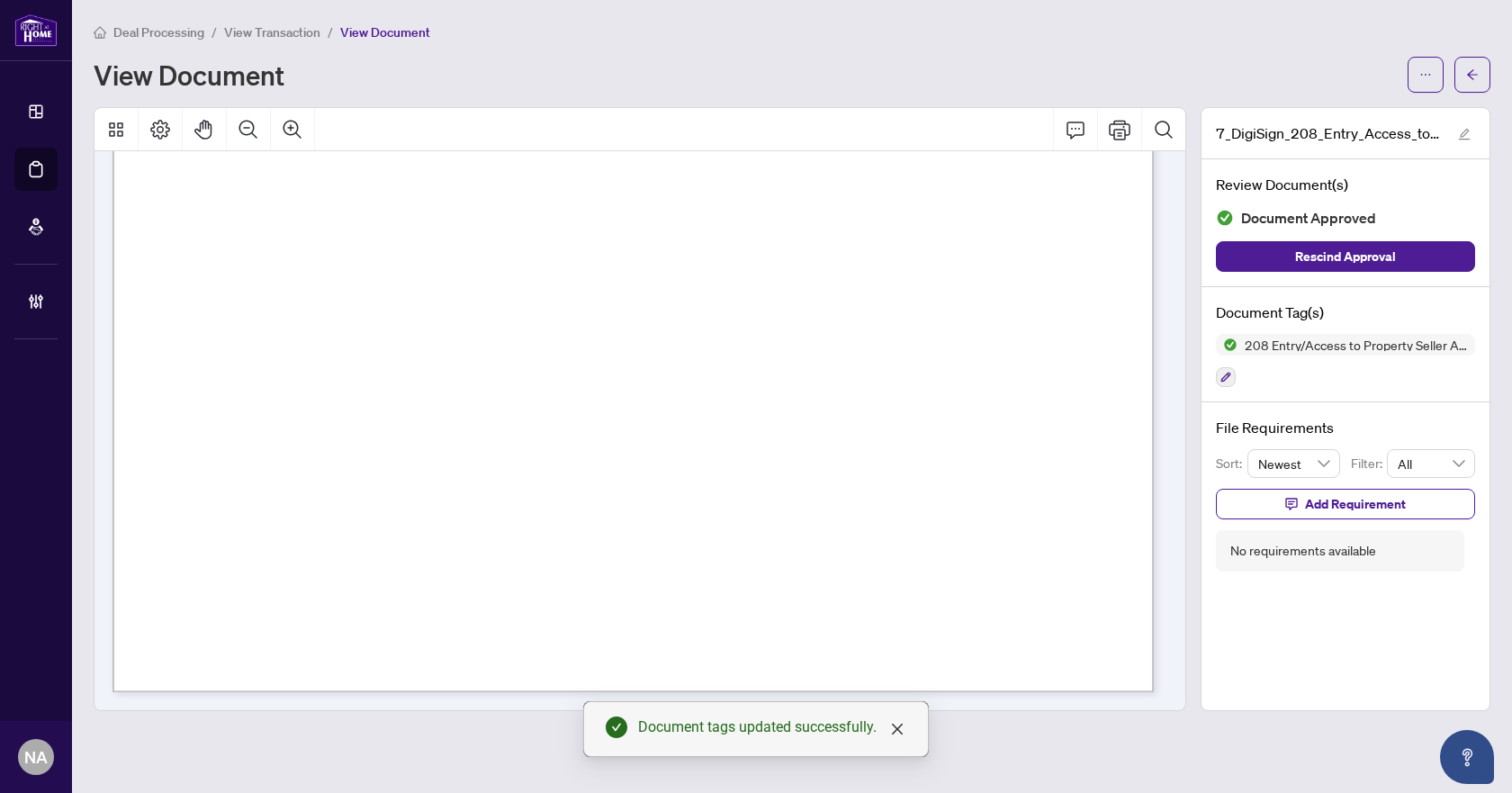
click at [1460, 70] on button "button" at bounding box center [1472, 75] width 36 height 36
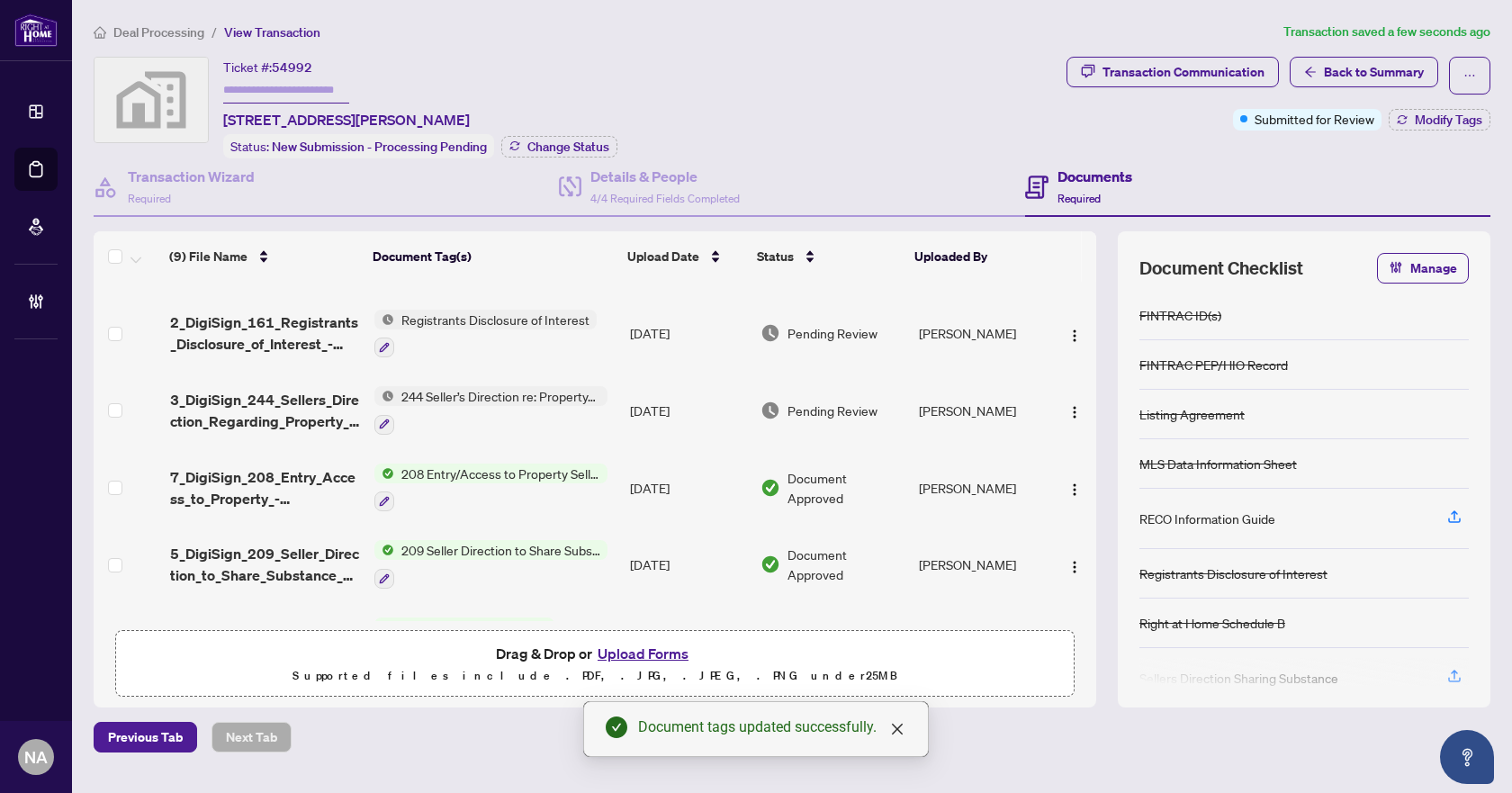
scroll to position [268, 0]
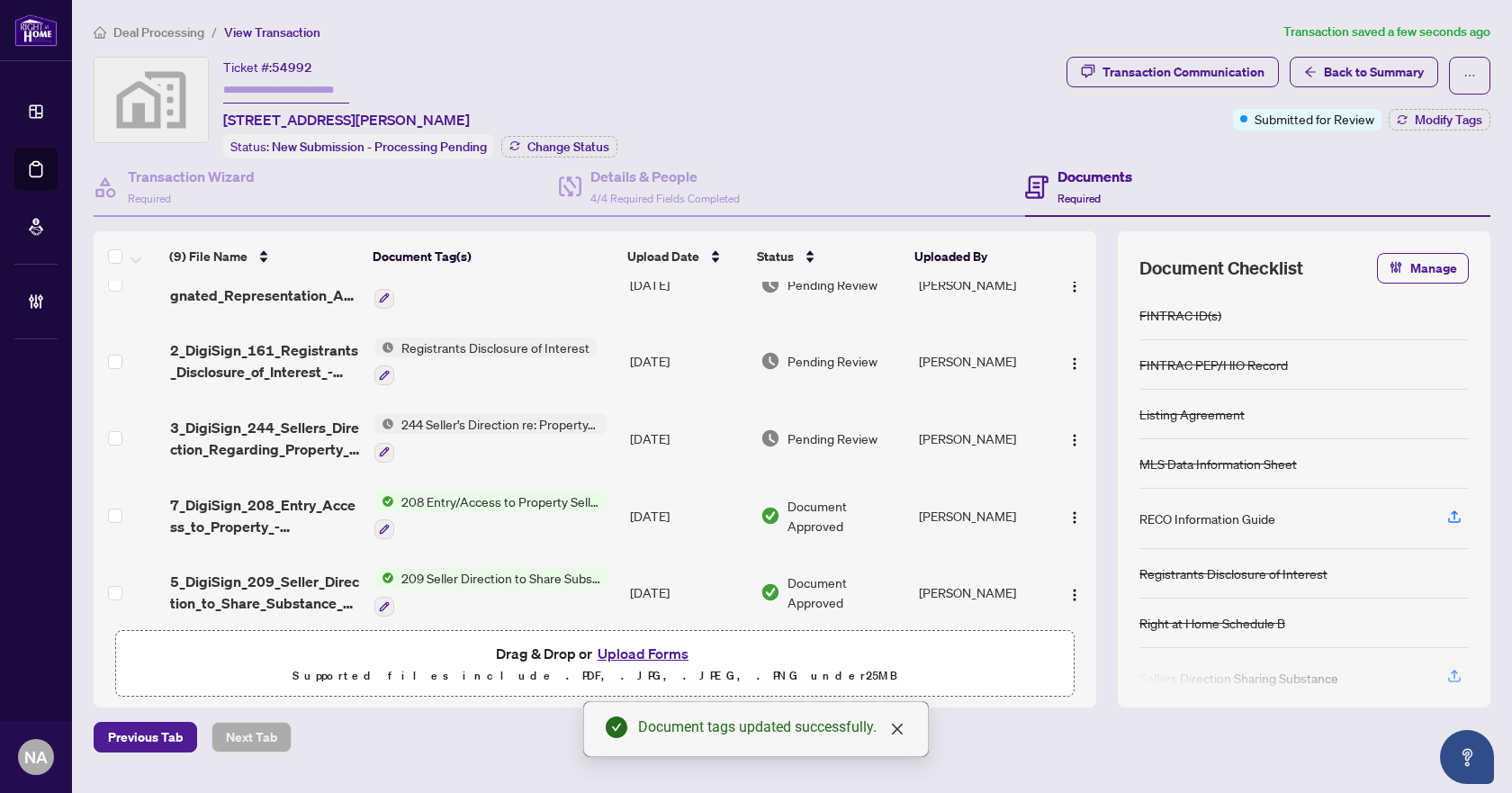
click at [268, 420] on span "3_DigiSign_244_Sellers_Direction_Regarding_Property_Offers_-_PropTx-OREA.pdf" at bounding box center [266, 438] width 191 height 43
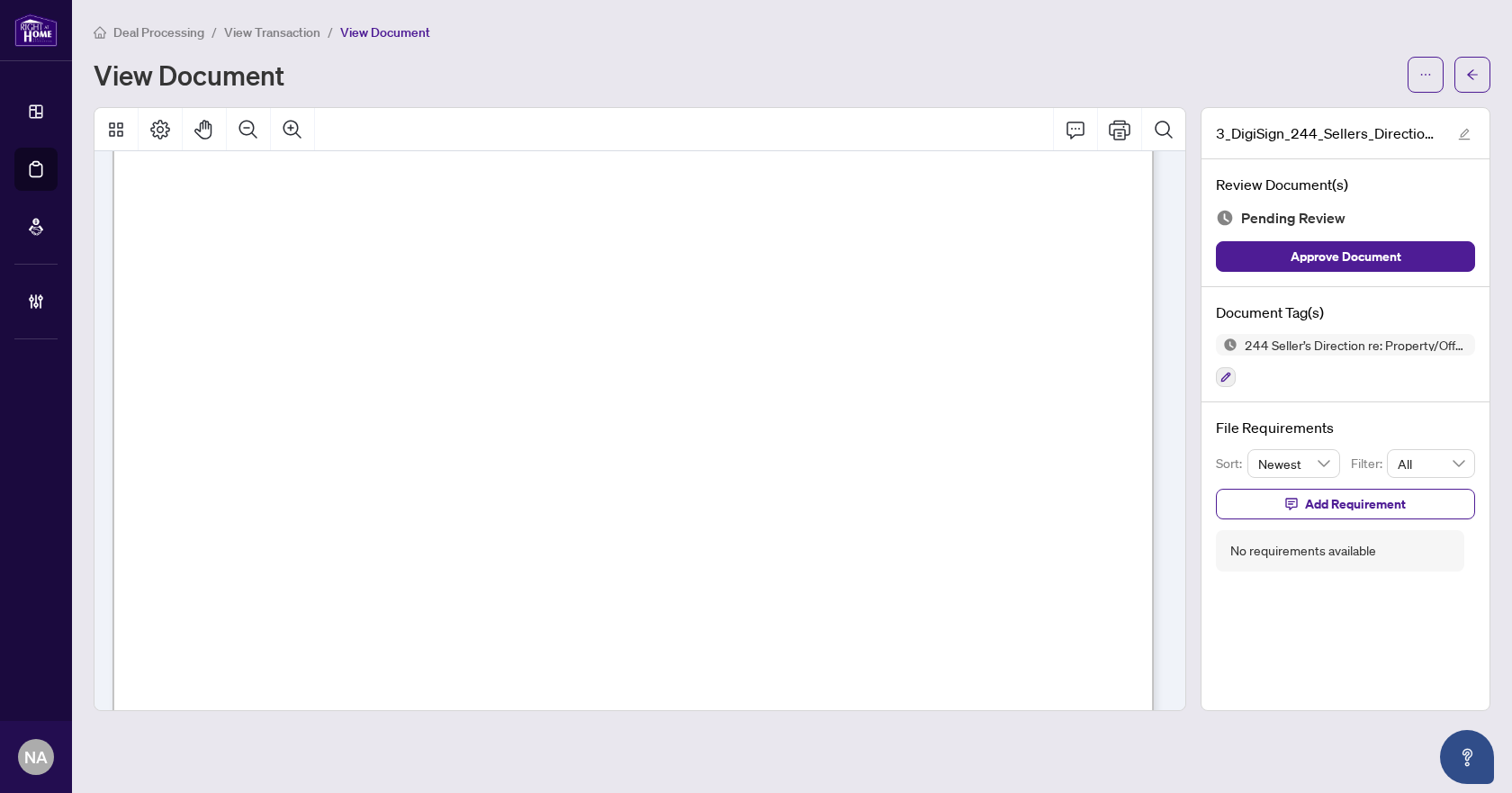
scroll to position [720, 0]
click at [1229, 375] on icon "button" at bounding box center [1226, 378] width 10 height 10
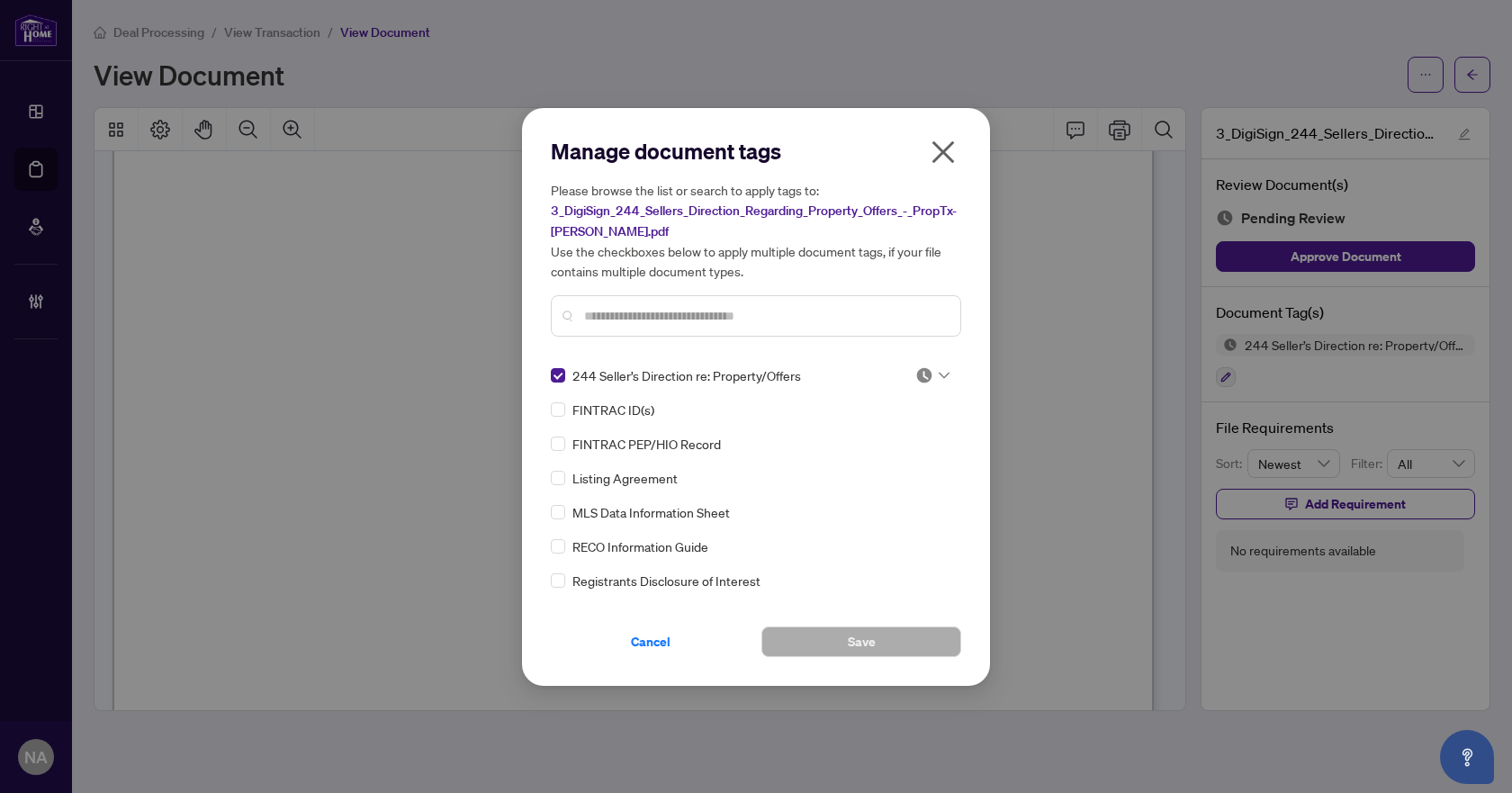
click at [916, 375] on img at bounding box center [924, 375] width 18 height 18
click at [892, 460] on div "Approved" at bounding box center [873, 462] width 115 height 20
click at [872, 640] on span "Save" at bounding box center [862, 641] width 28 height 29
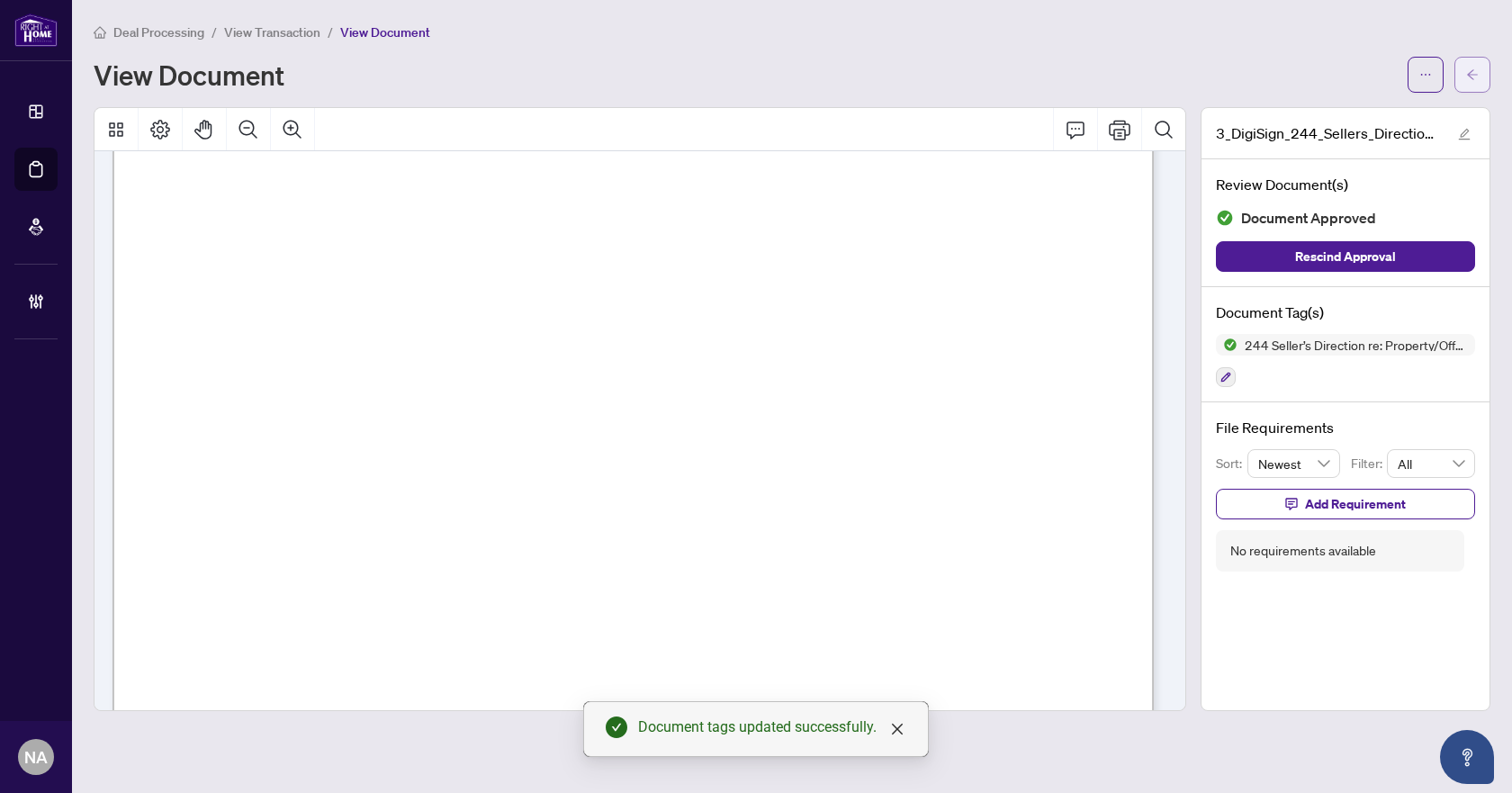
click at [1482, 67] on button "button" at bounding box center [1472, 75] width 36 height 36
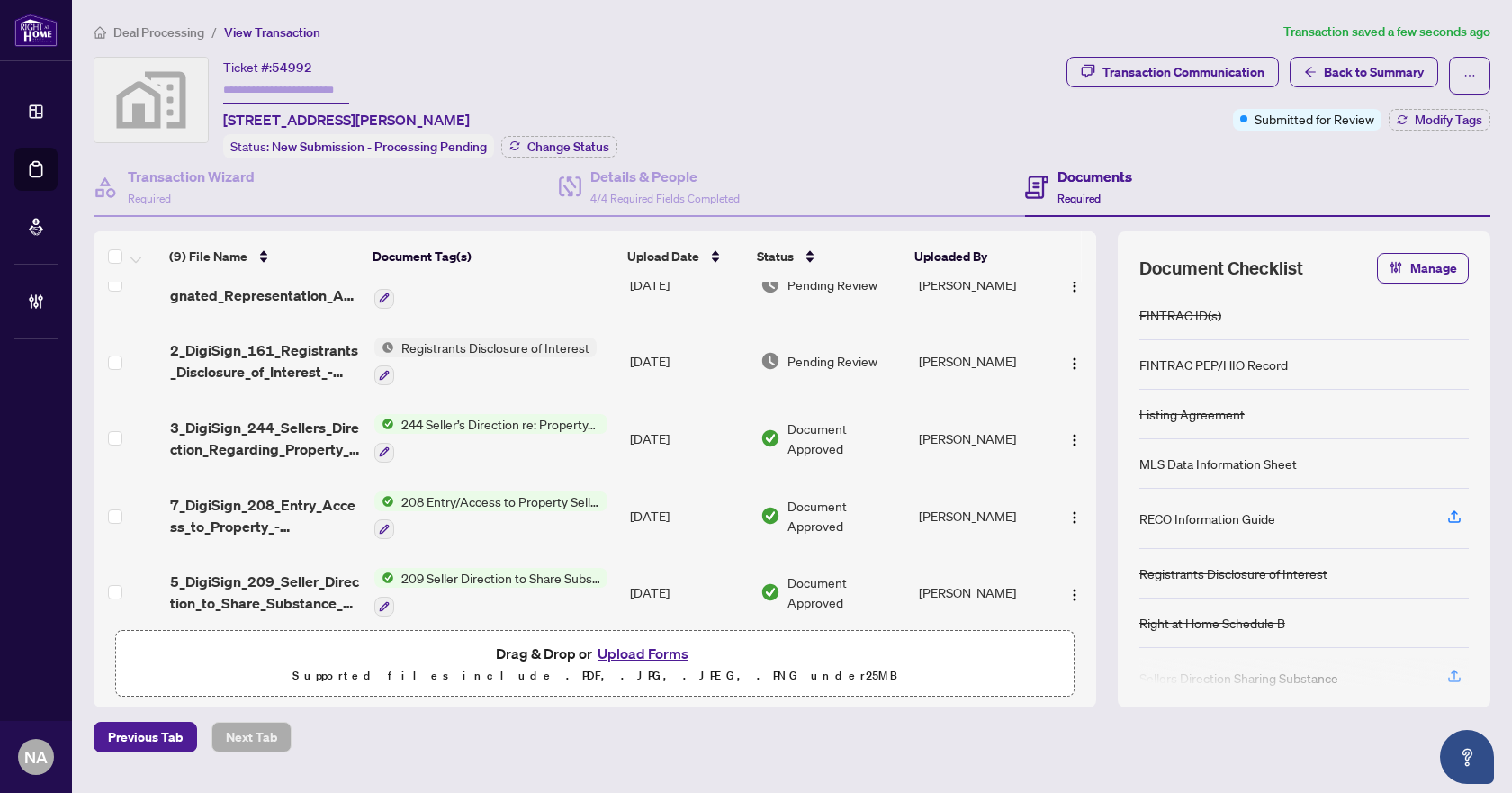
scroll to position [177, 0]
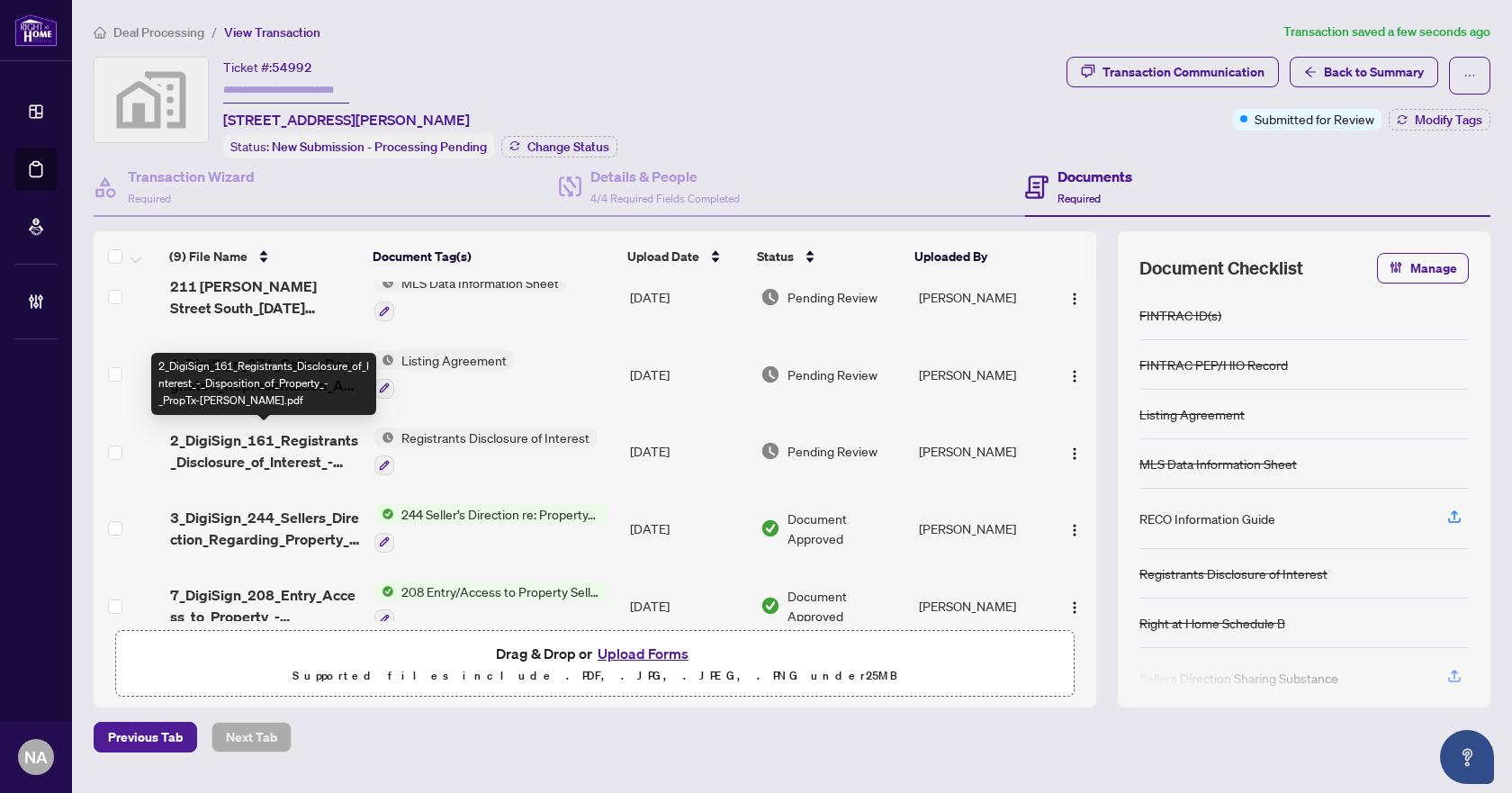
click at [256, 448] on span "2_DigiSign_161_Registrants_Disclosure_of_Interest_-_Disposition_of_Property_-_P…" at bounding box center [266, 451] width 191 height 43
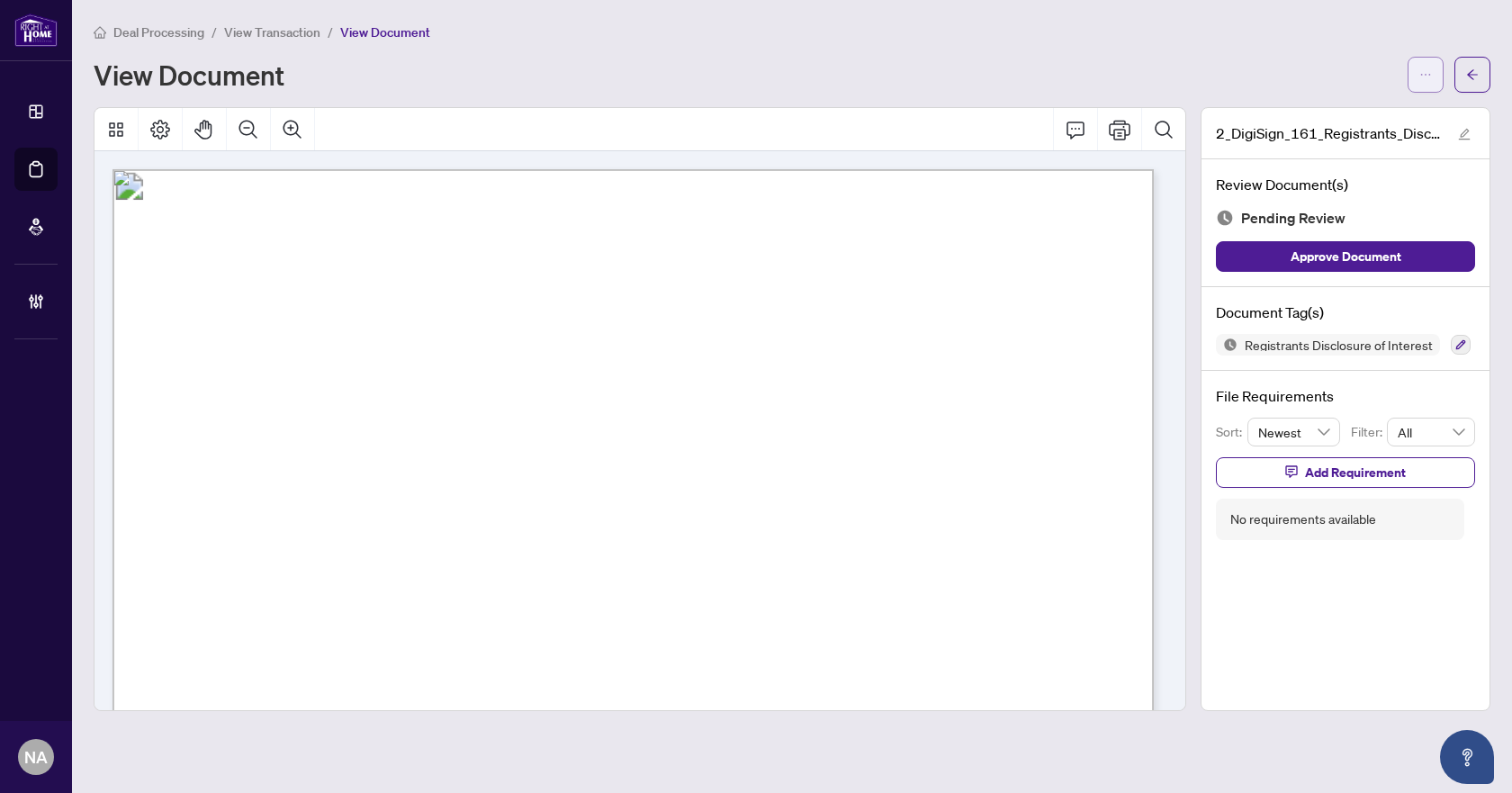
click at [1416, 77] on button "button" at bounding box center [1425, 75] width 36 height 36
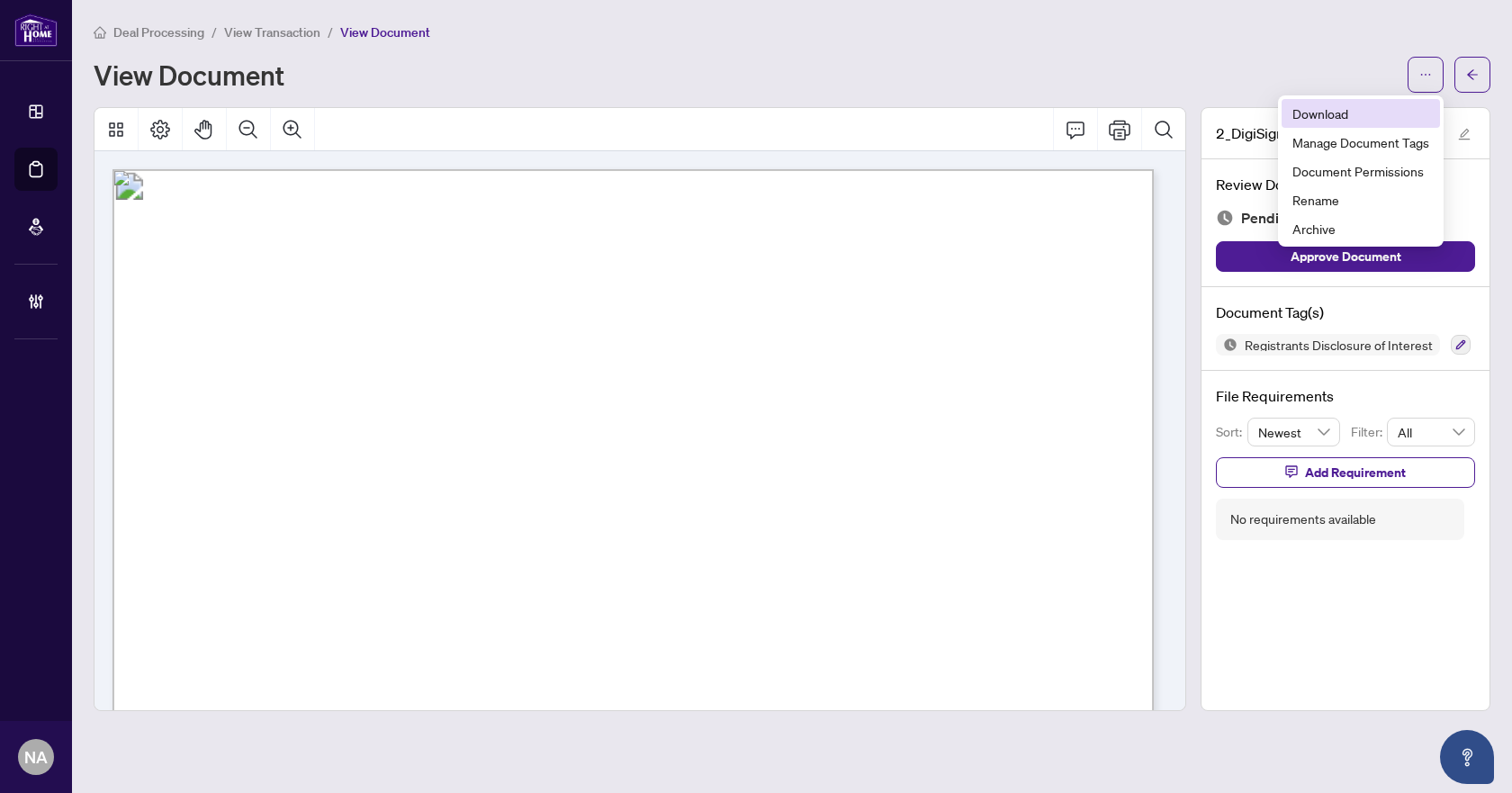
click at [1345, 110] on span "Download" at bounding box center [1360, 113] width 137 height 20
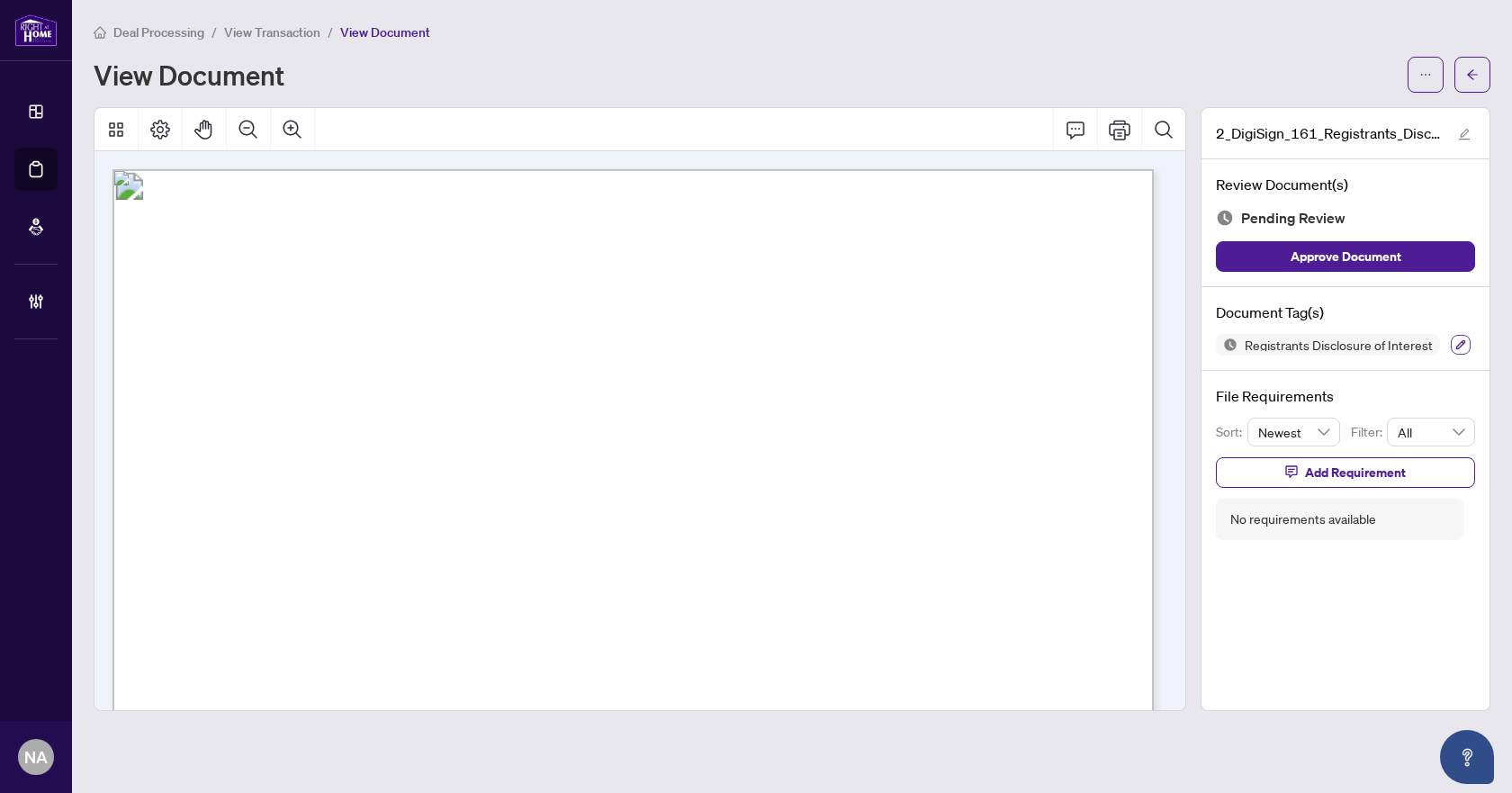
click at [1461, 349] on button "button" at bounding box center [1460, 344] width 20 height 20
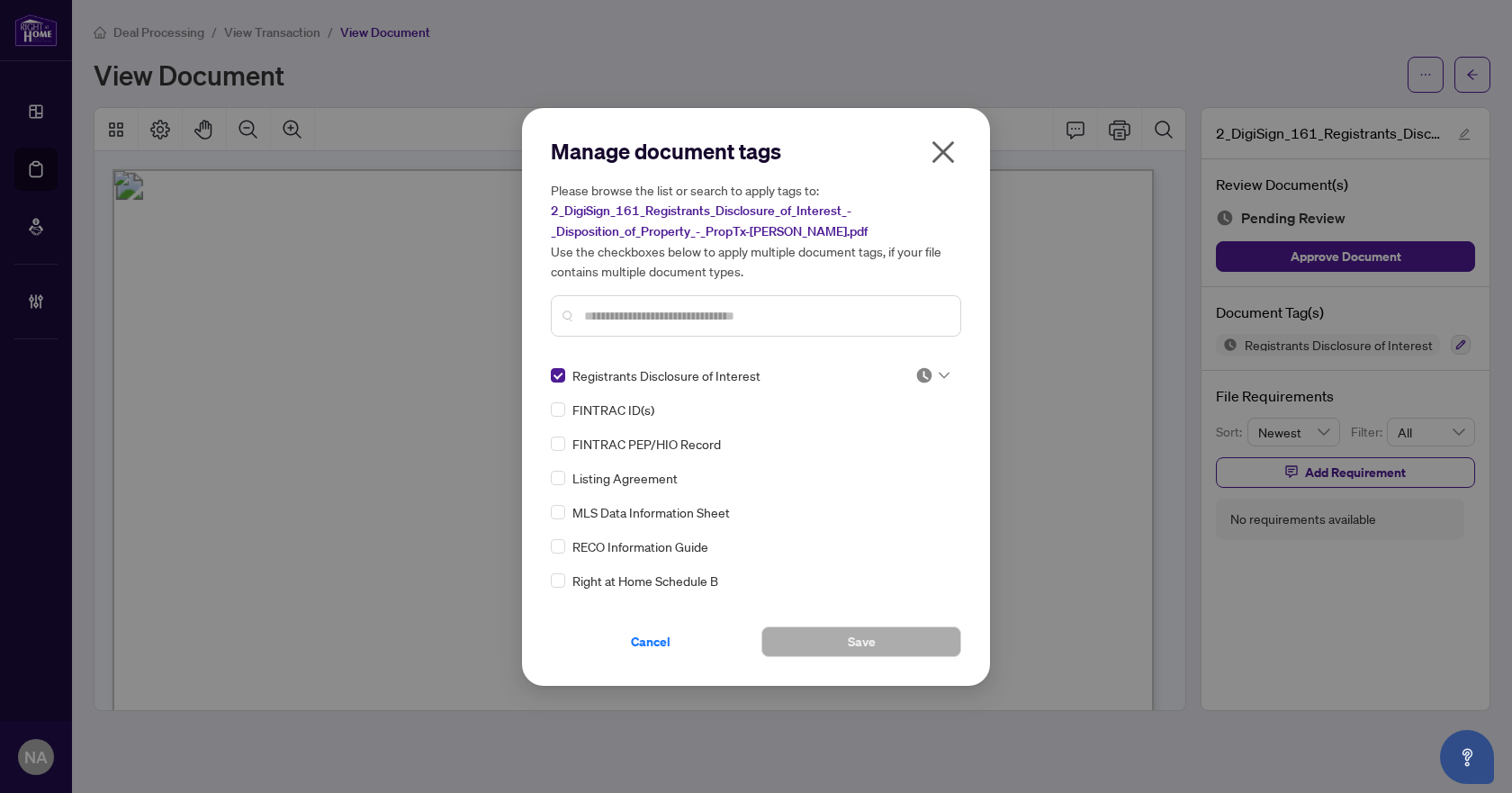
click at [926, 363] on div "Manage document tags Please browse the list or search to apply tags to: 2_DigiS…" at bounding box center [756, 396] width 410 height 520
click at [922, 377] on img at bounding box center [924, 375] width 18 height 18
click at [878, 469] on div "Approved" at bounding box center [873, 462] width 115 height 20
click at [838, 643] on button "Save" at bounding box center [861, 641] width 200 height 30
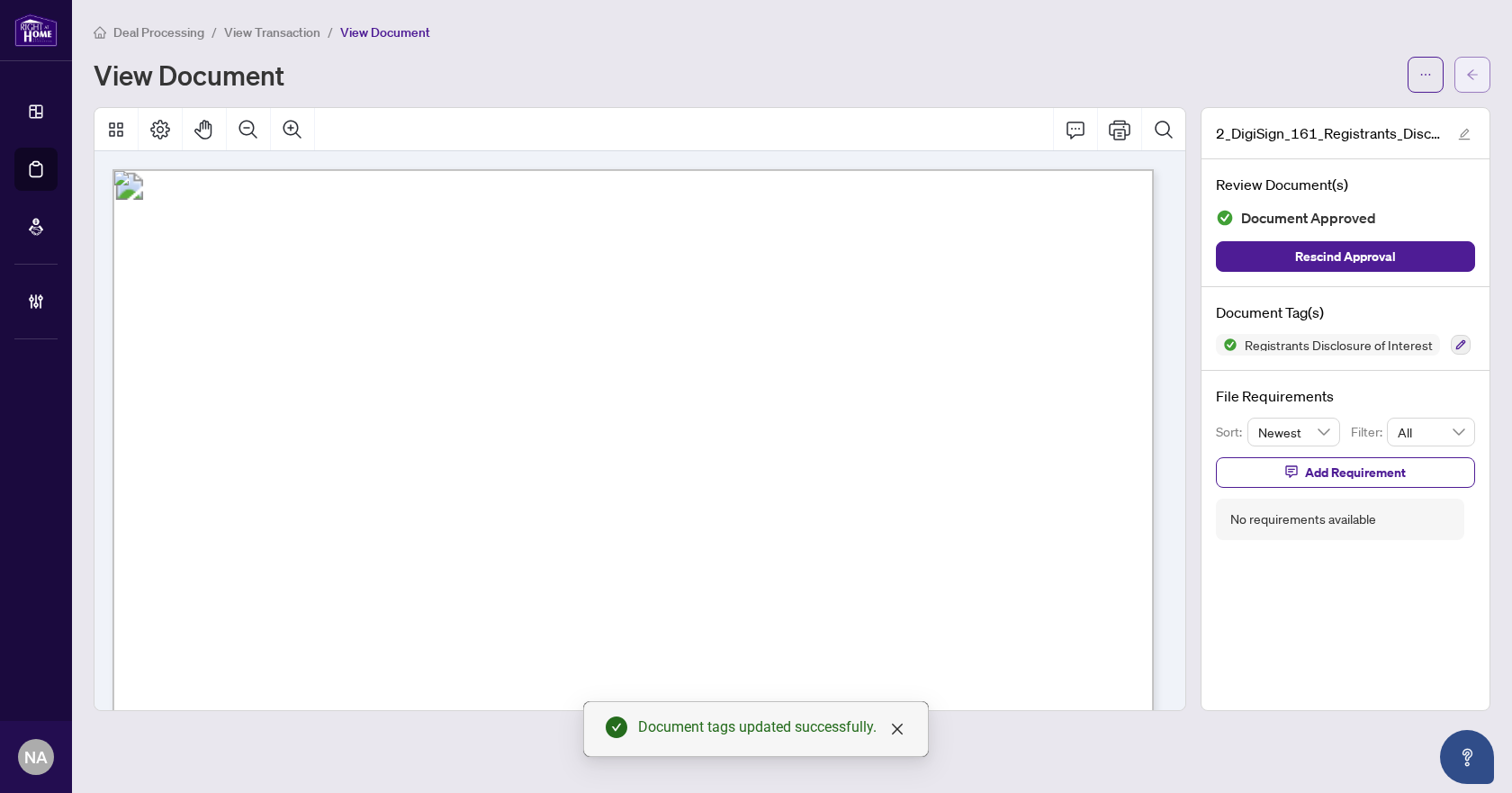
click at [1470, 69] on icon "arrow-left" at bounding box center [1472, 75] width 13 height 13
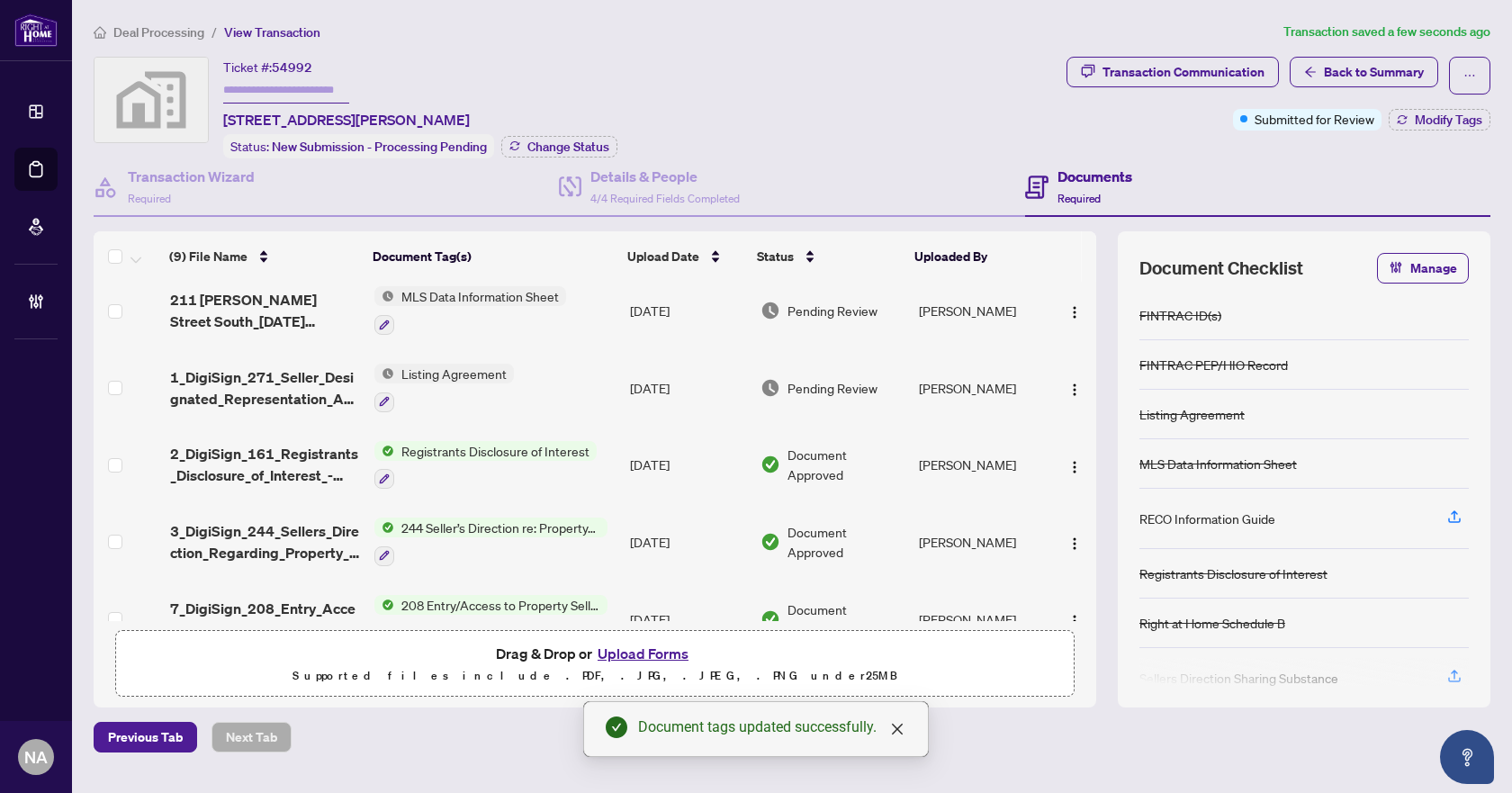
scroll to position [180, 0]
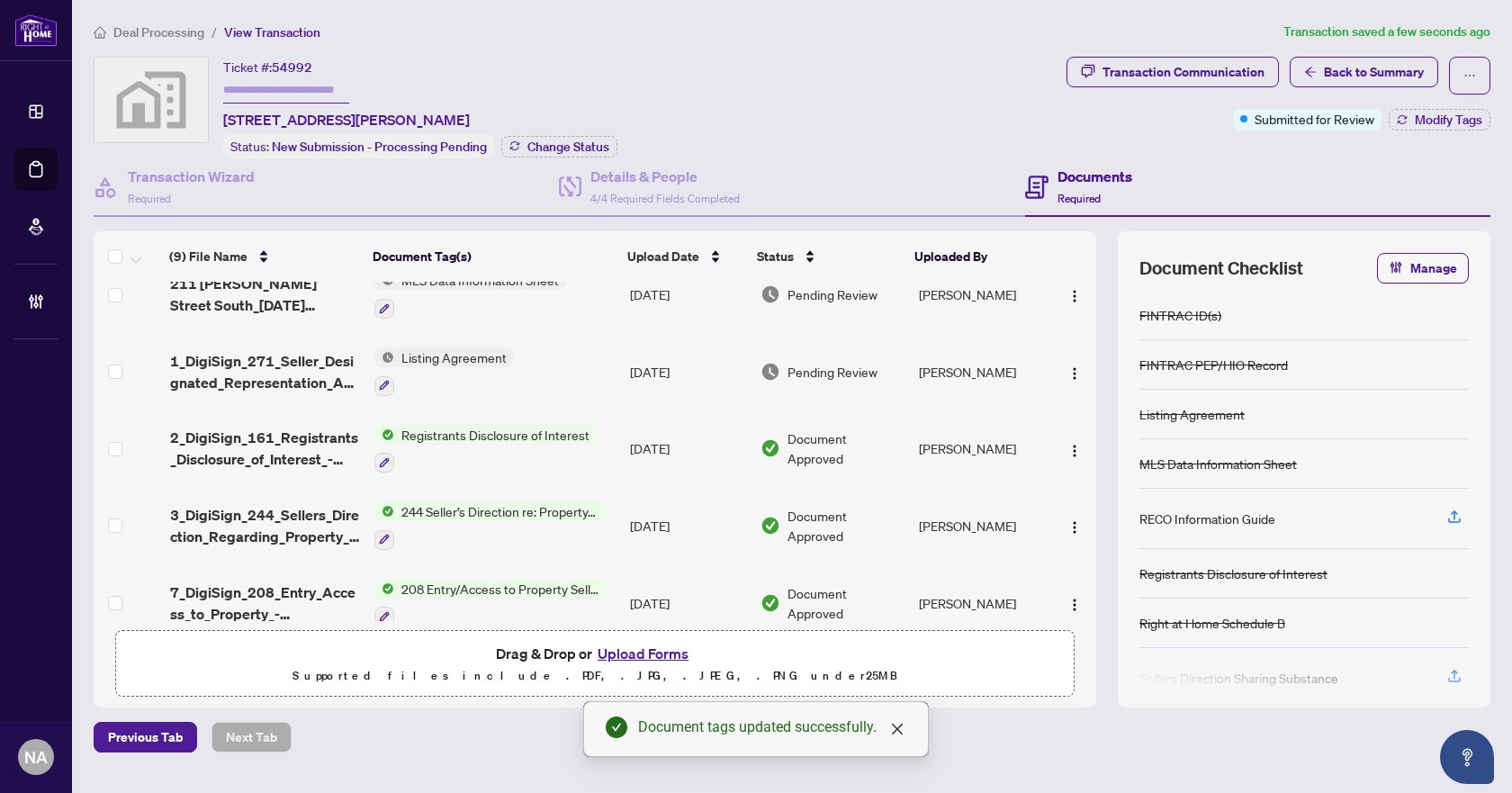
click at [259, 365] on span "1_DigiSign_271_Seller_Designated_Representation_Agreement_Authority_to_Offer_fo…" at bounding box center [266, 372] width 191 height 43
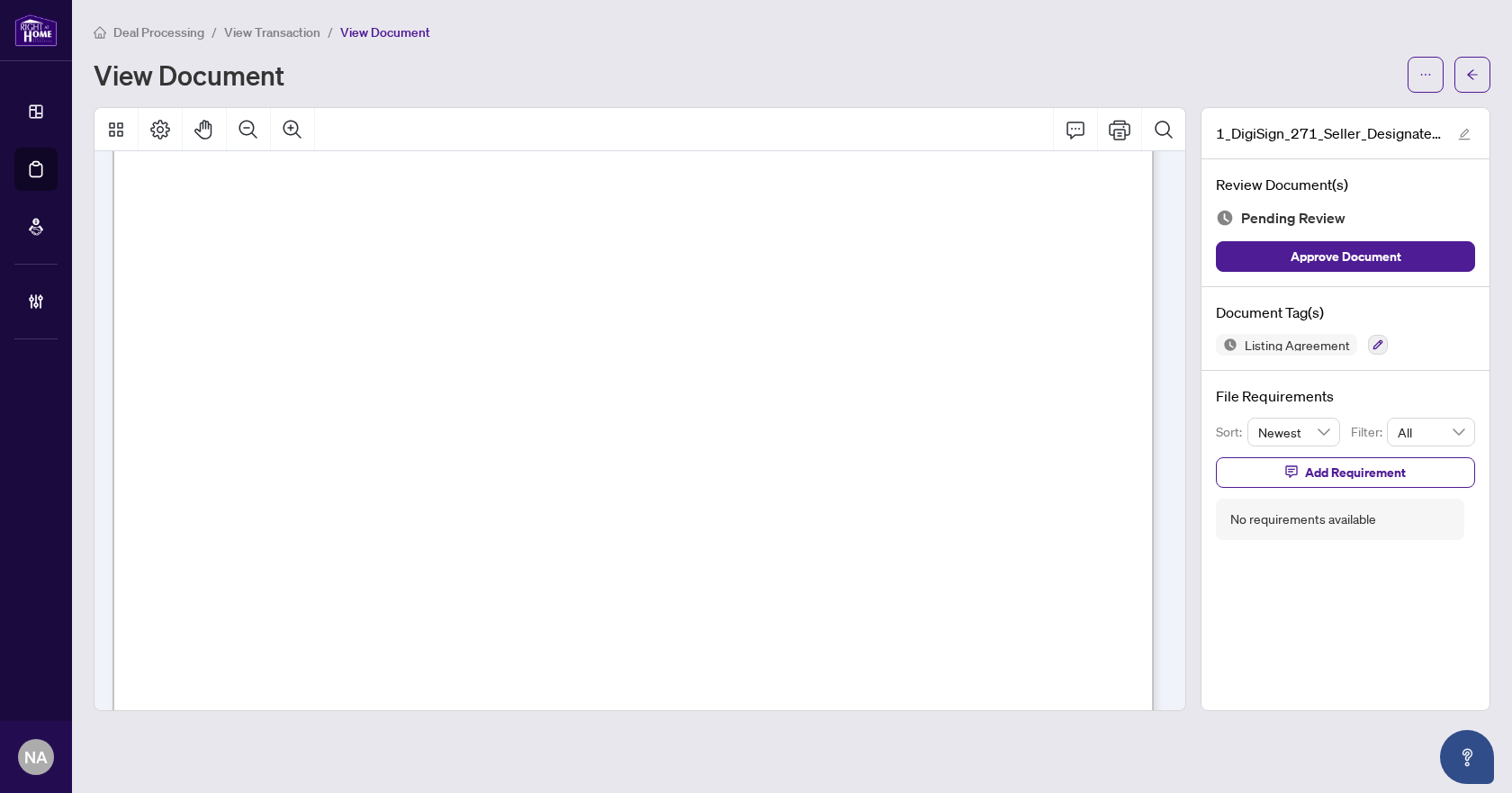
scroll to position [6351, 0]
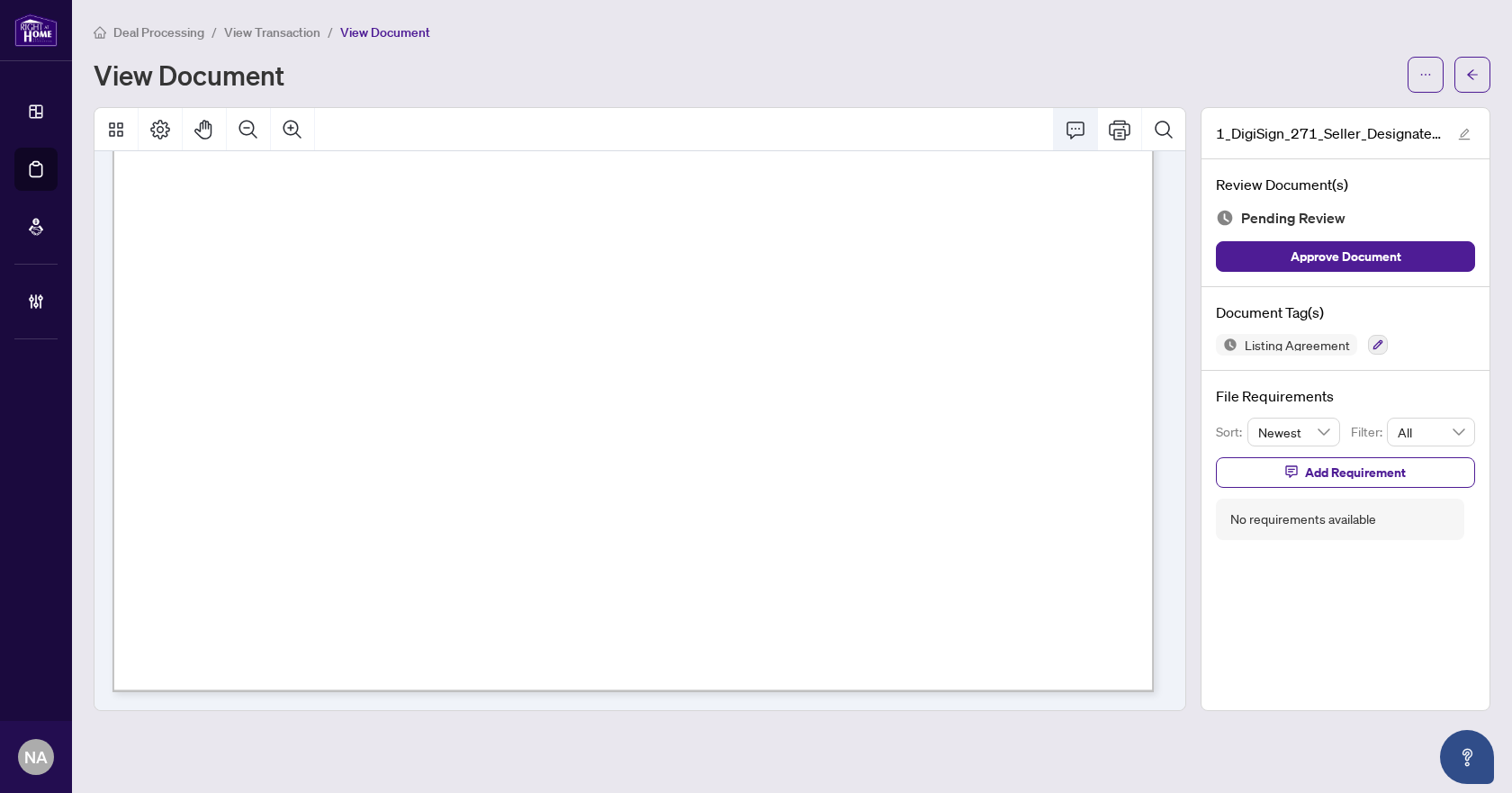
click at [1068, 132] on icon "Comment" at bounding box center [1075, 130] width 22 height 22
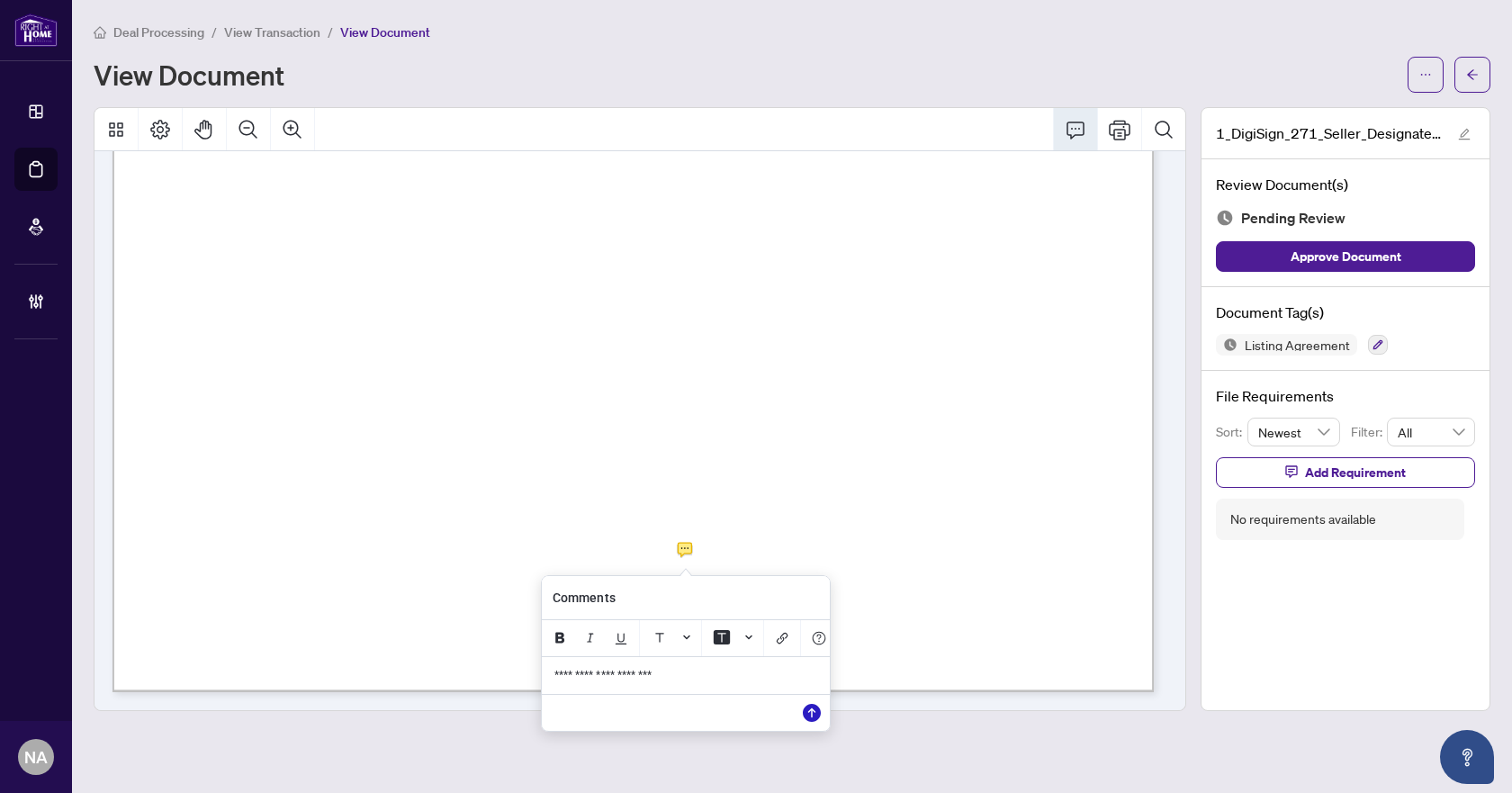
click at [817, 730] on button "Save" at bounding box center [812, 712] width 36 height 36
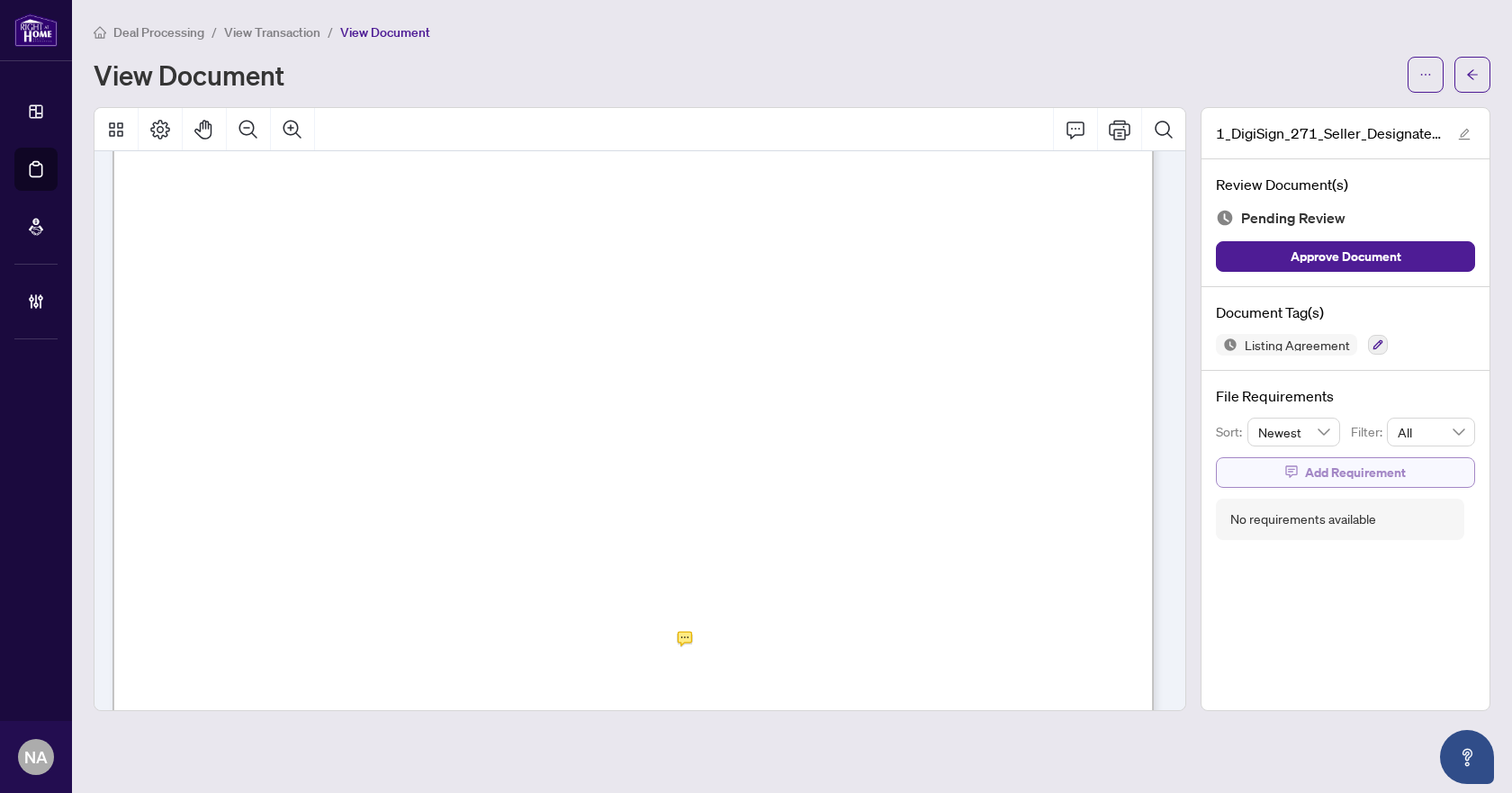
scroll to position [6344, 0]
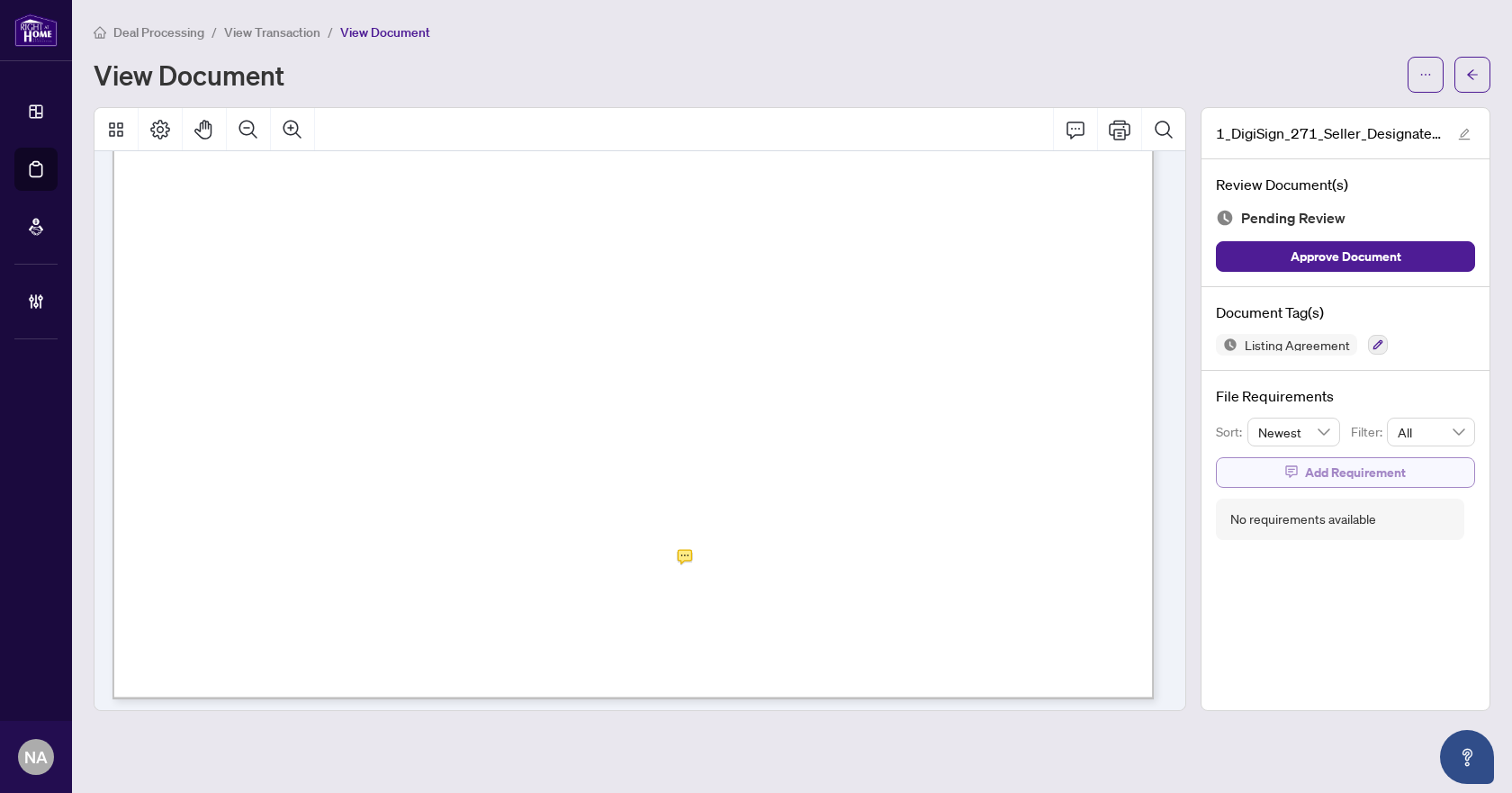
click at [1283, 474] on button "Add Requirement" at bounding box center [1345, 472] width 259 height 30
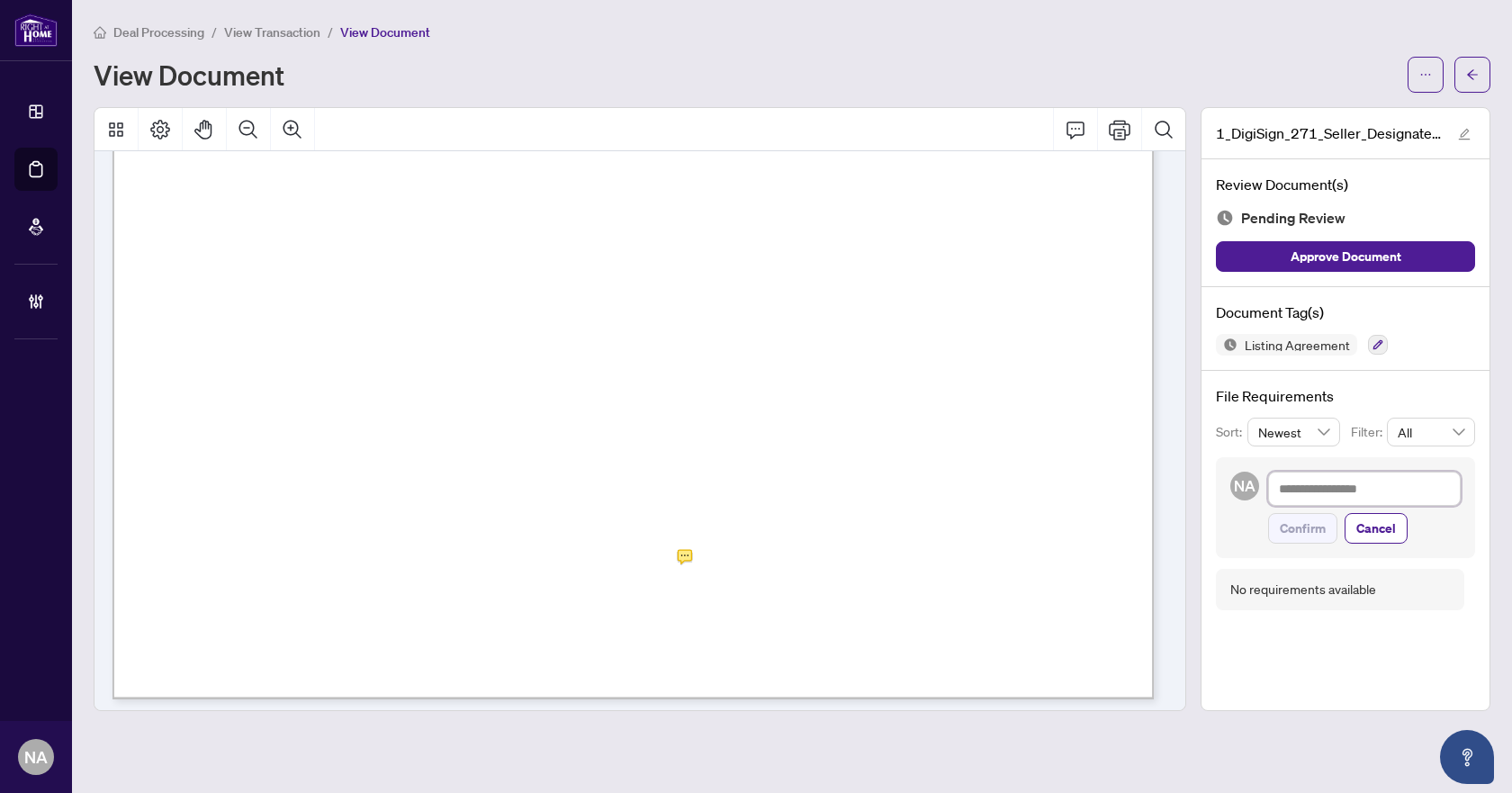
click at [1275, 496] on textarea at bounding box center [1364, 488] width 193 height 34
type textarea "*"
type textarea "**"
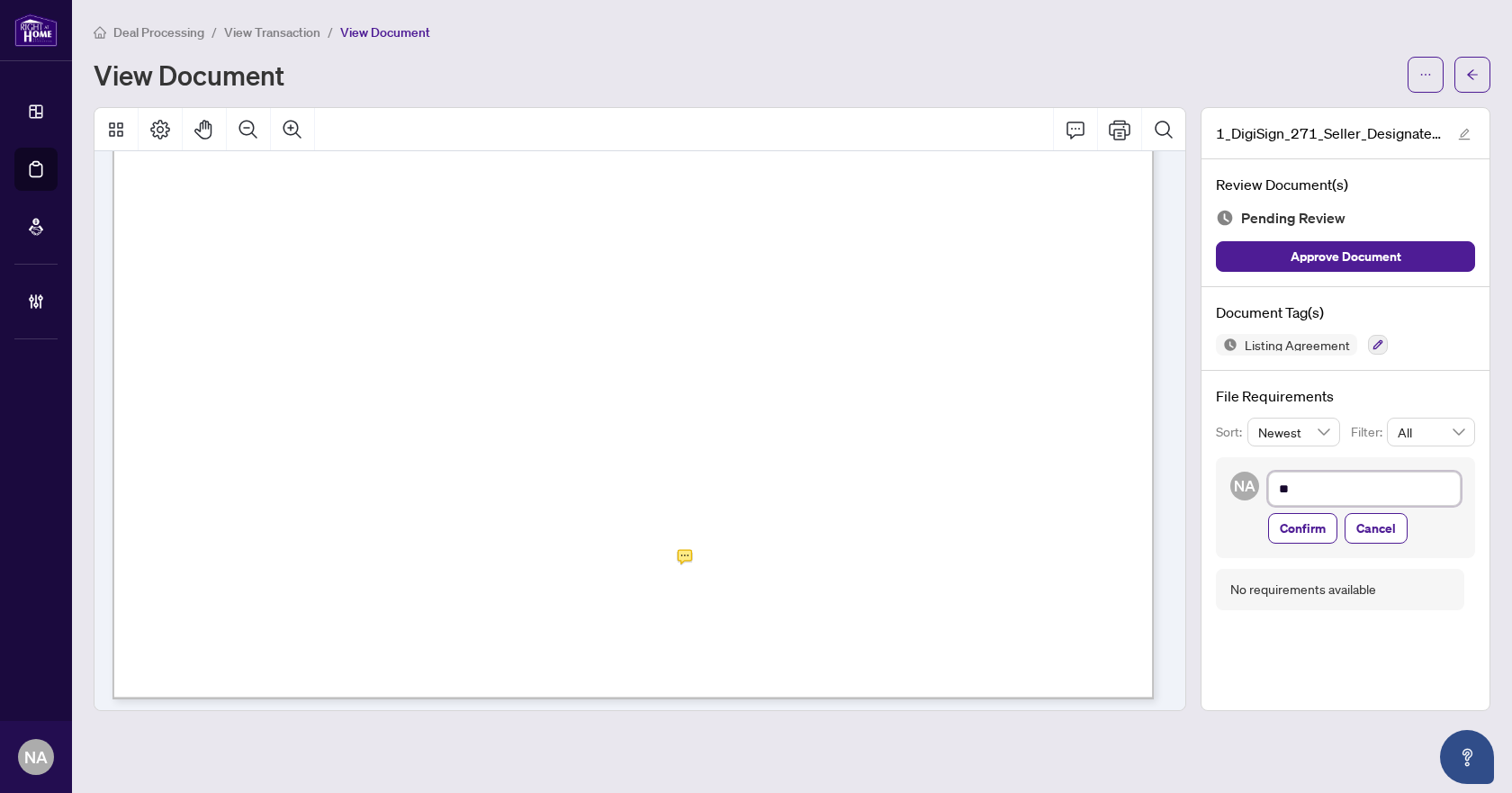
type textarea "***"
type textarea "****"
type textarea "*****"
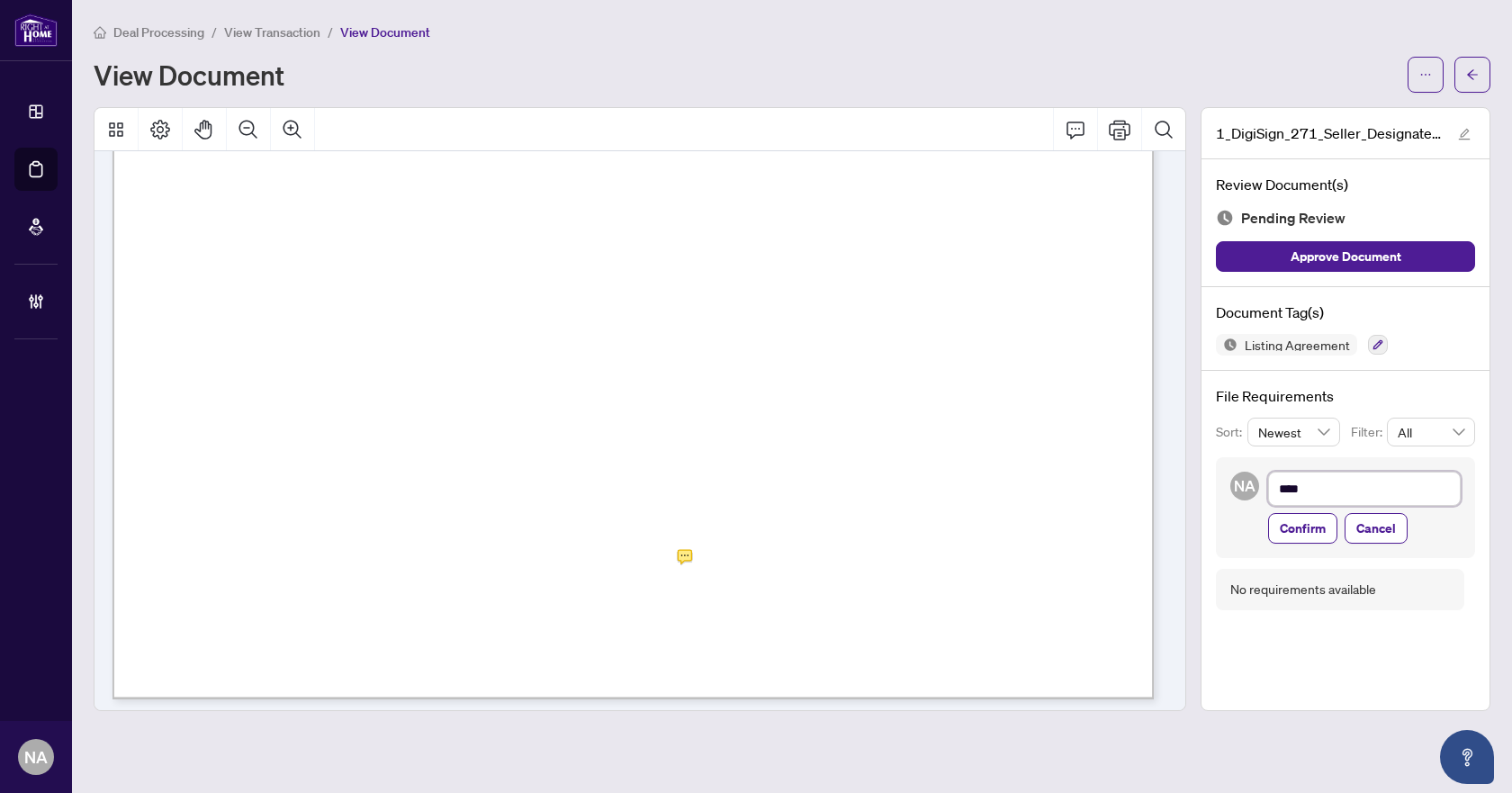
type textarea "*****"
type textarea "******"
type textarea "*******"
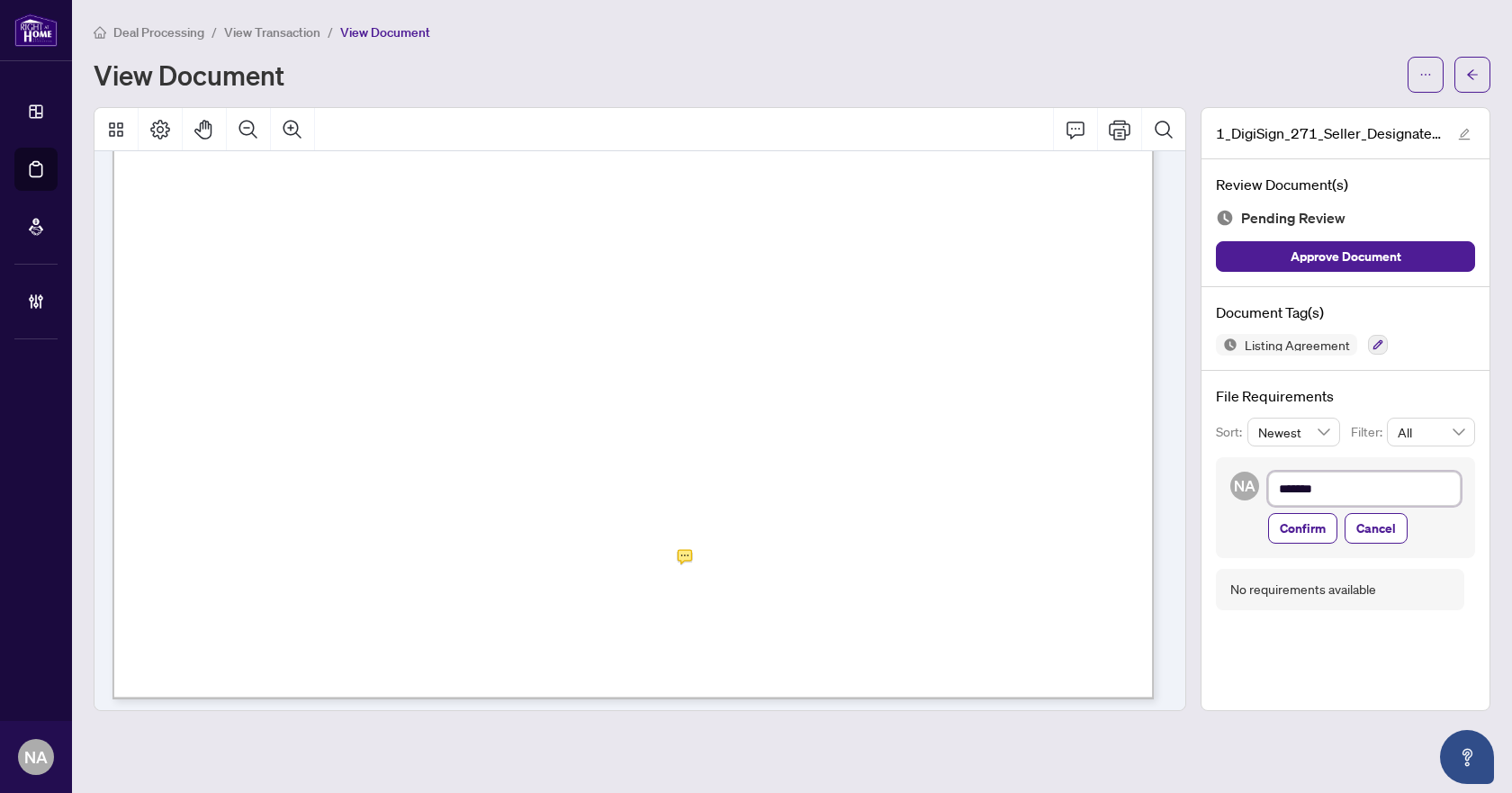
type textarea "*******"
type textarea "*********"
type textarea "**********"
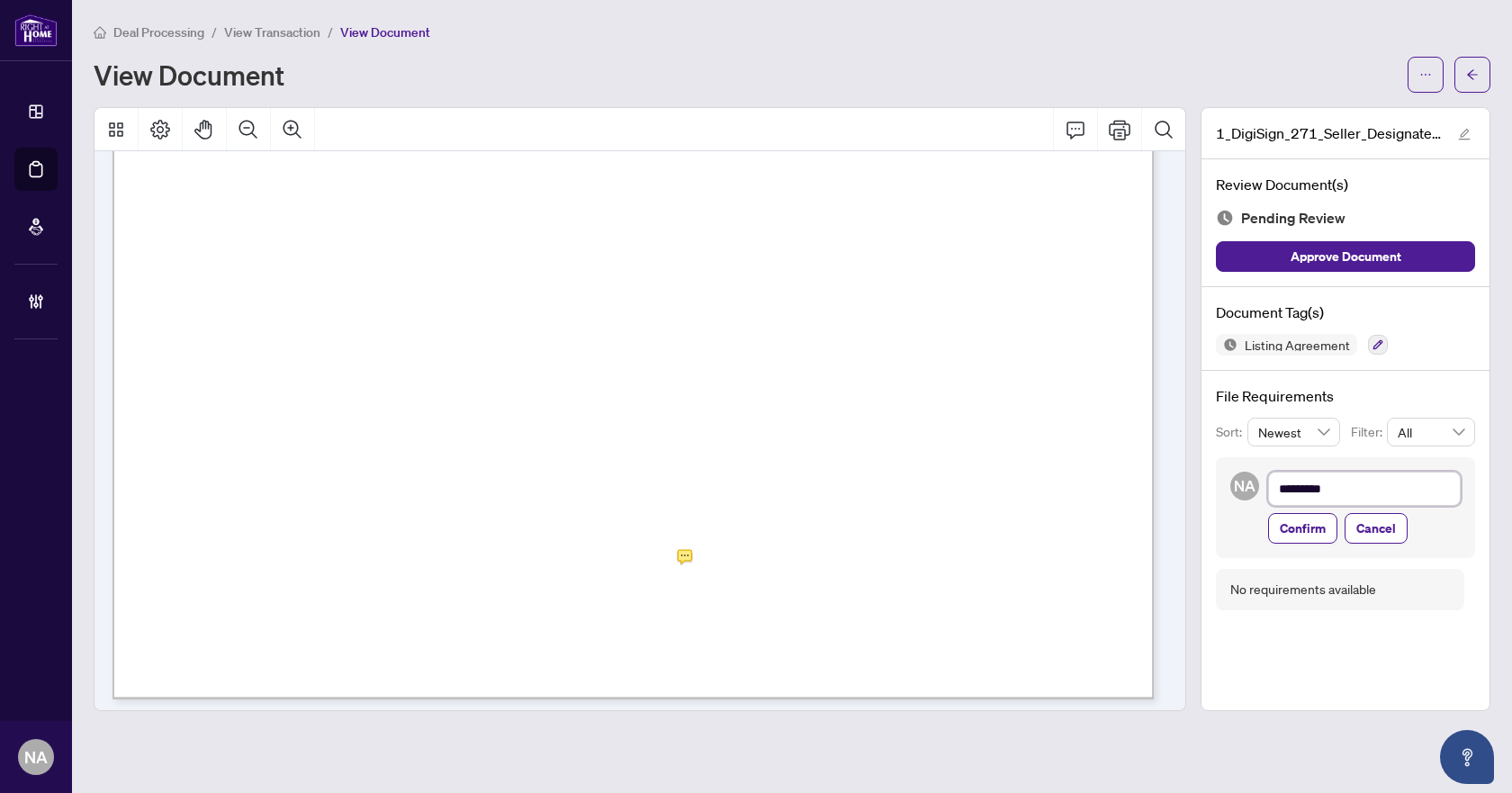
type textarea "**********"
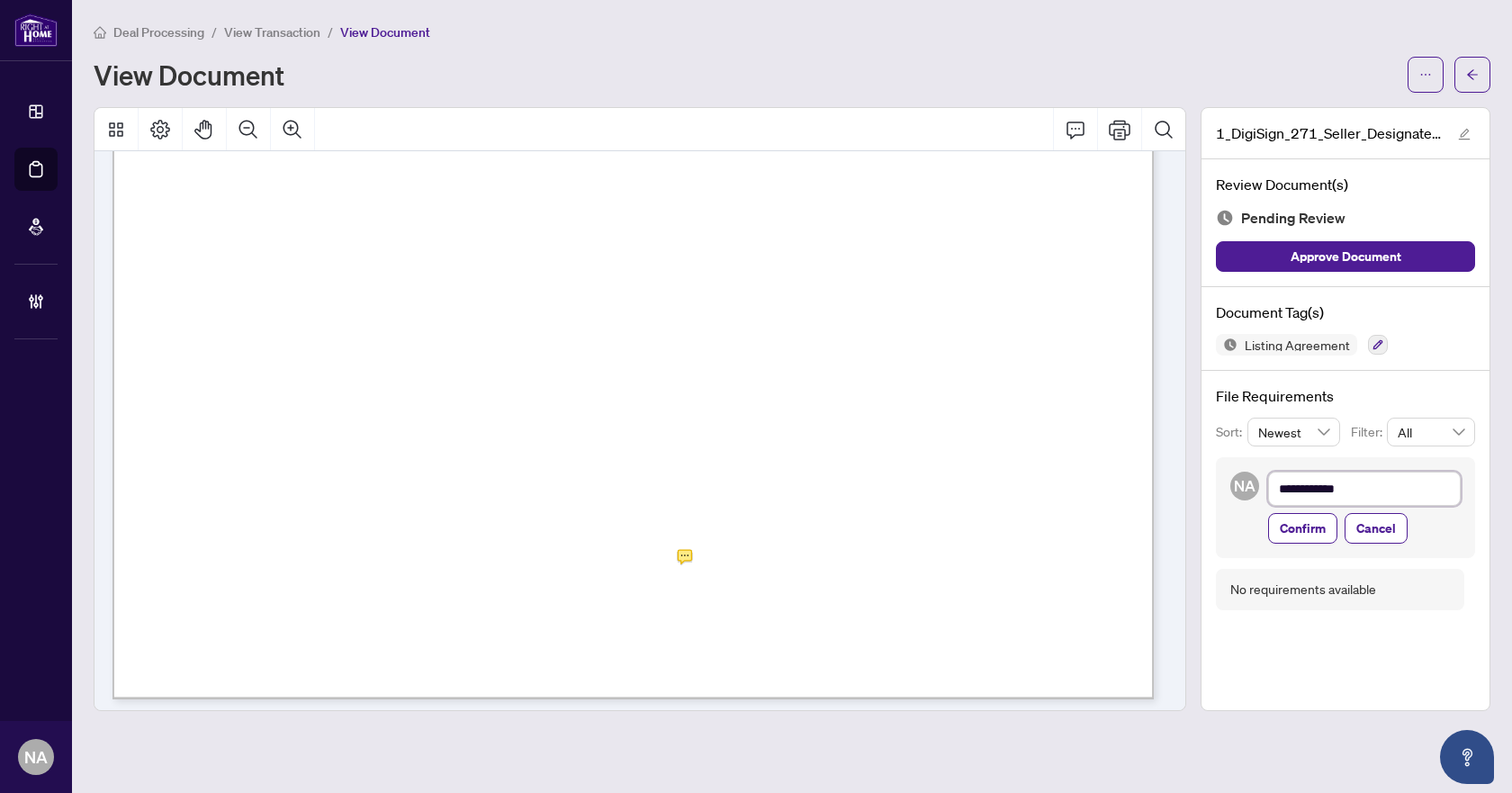
type textarea "**********"
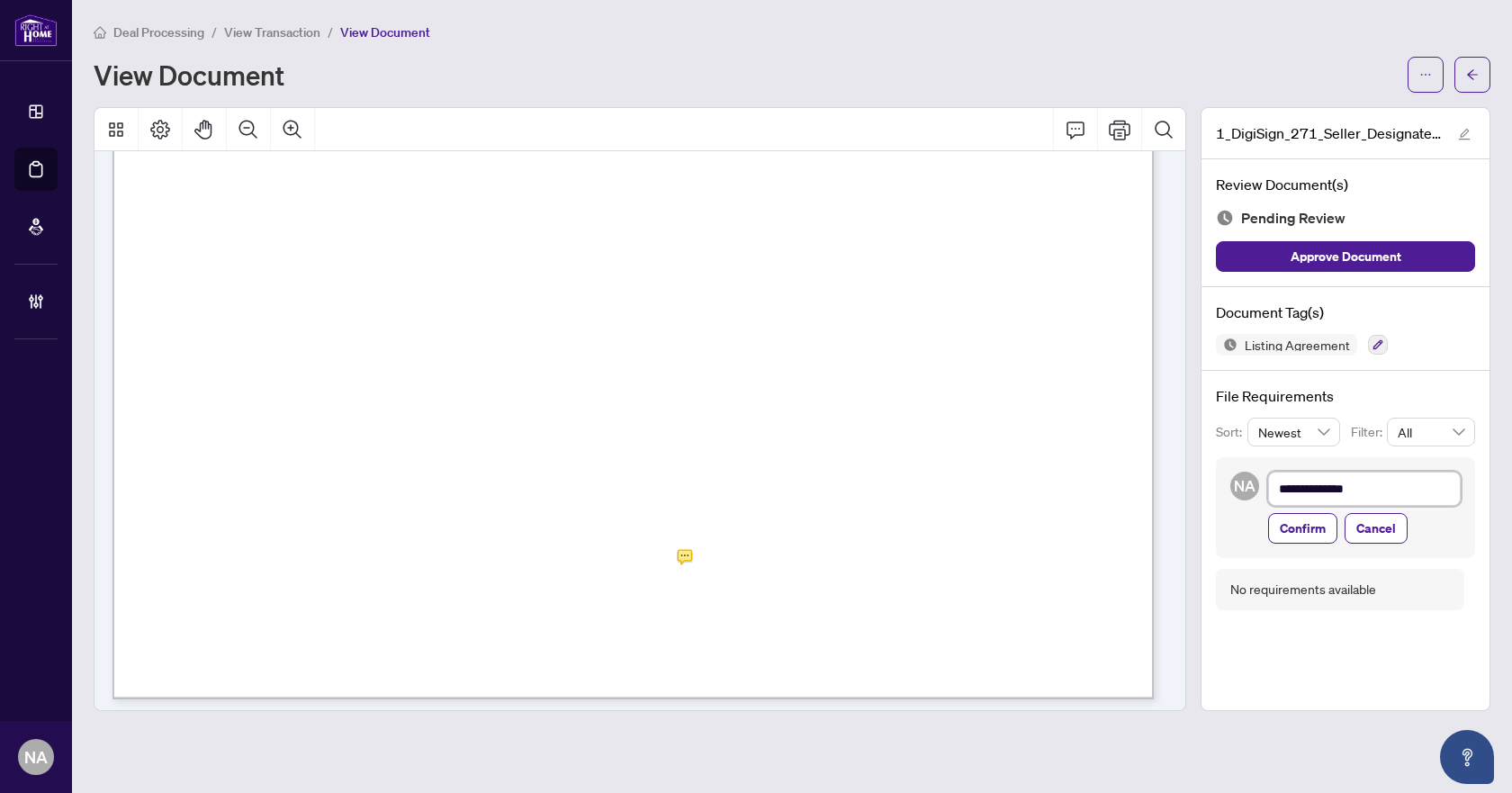
type textarea "**********"
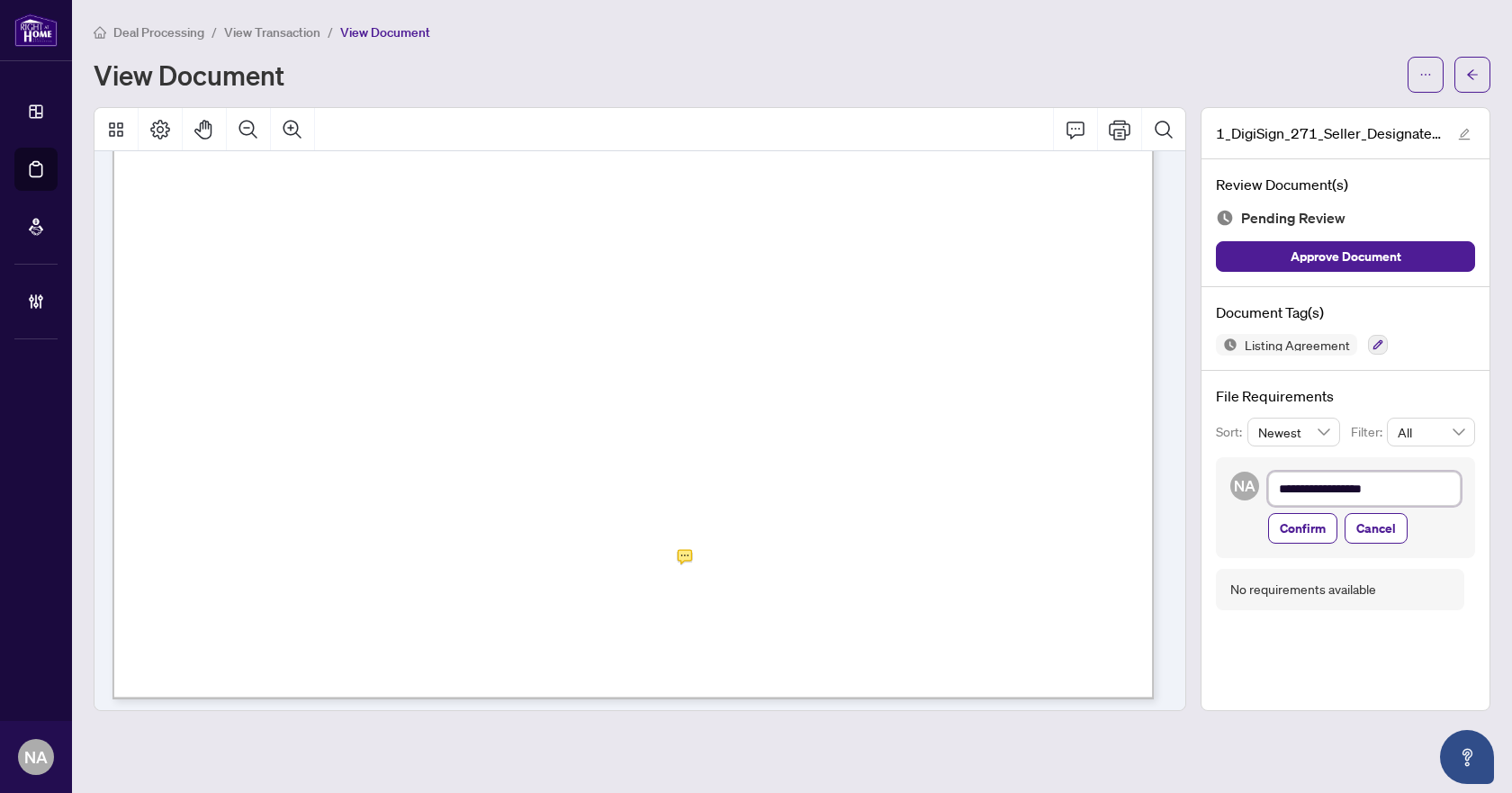
type textarea "**********"
paste textarea "**********"
type textarea "**********"
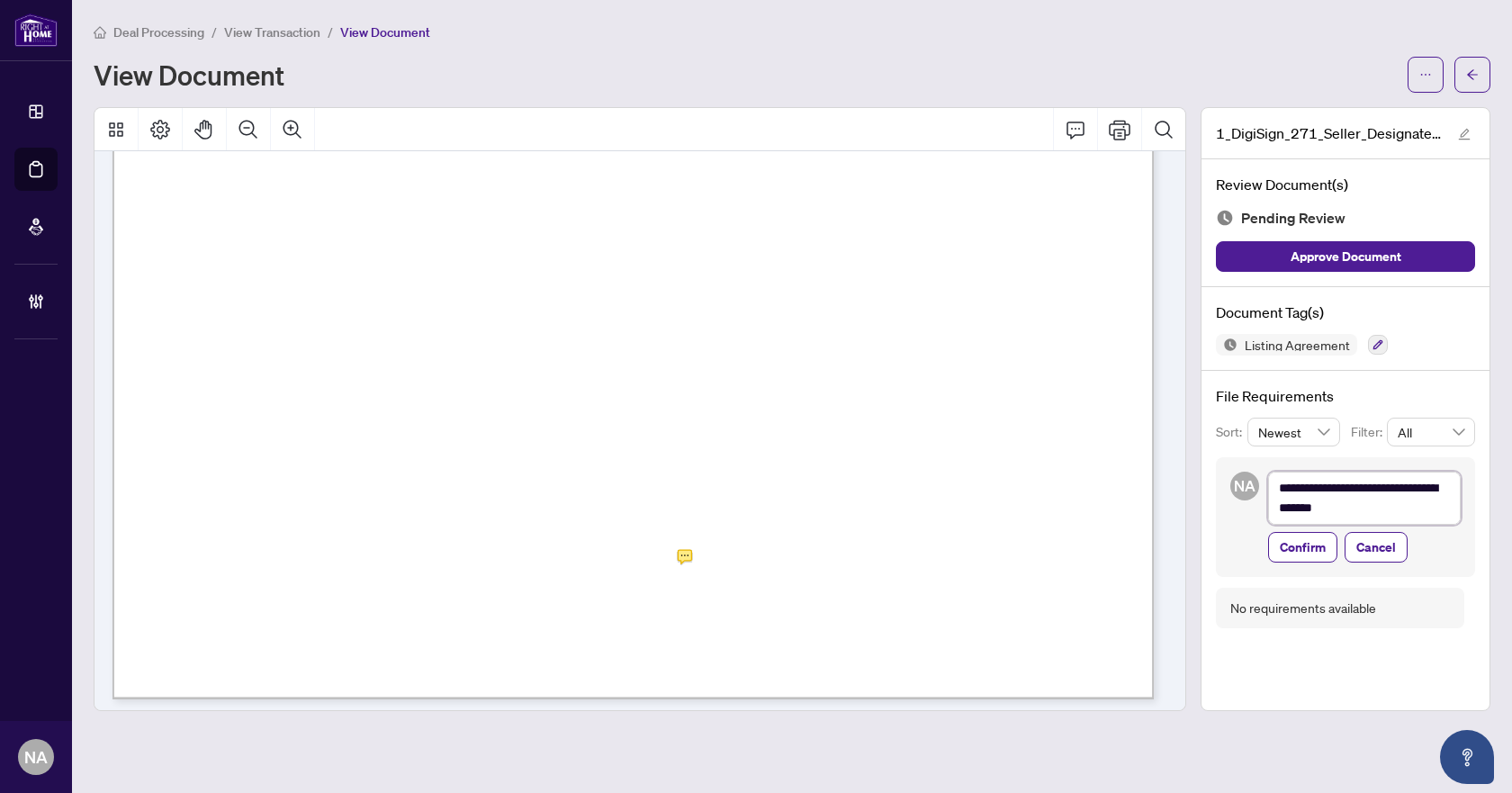
scroll to position [0, 0]
type textarea "**********"
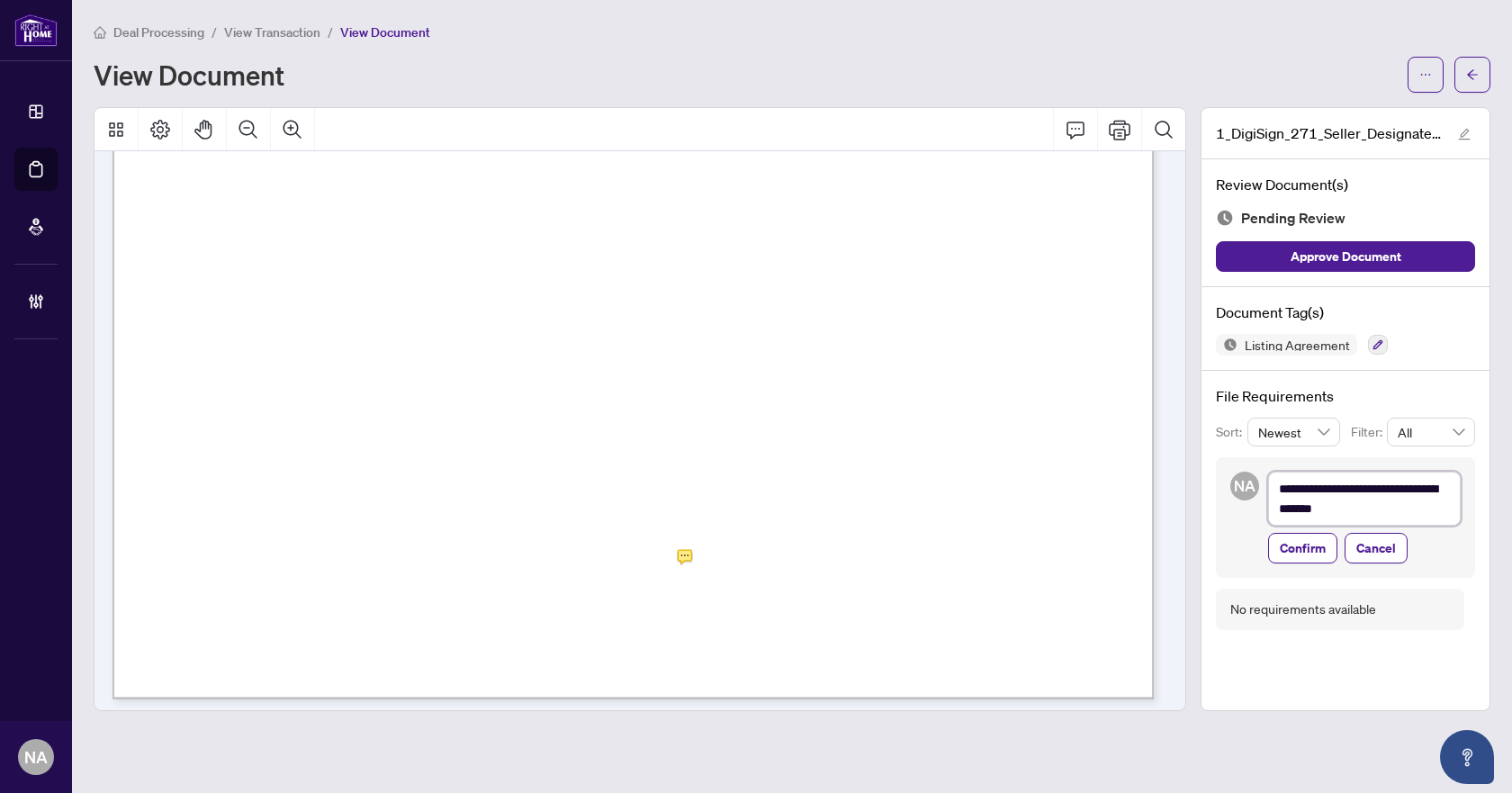
type textarea "**********"
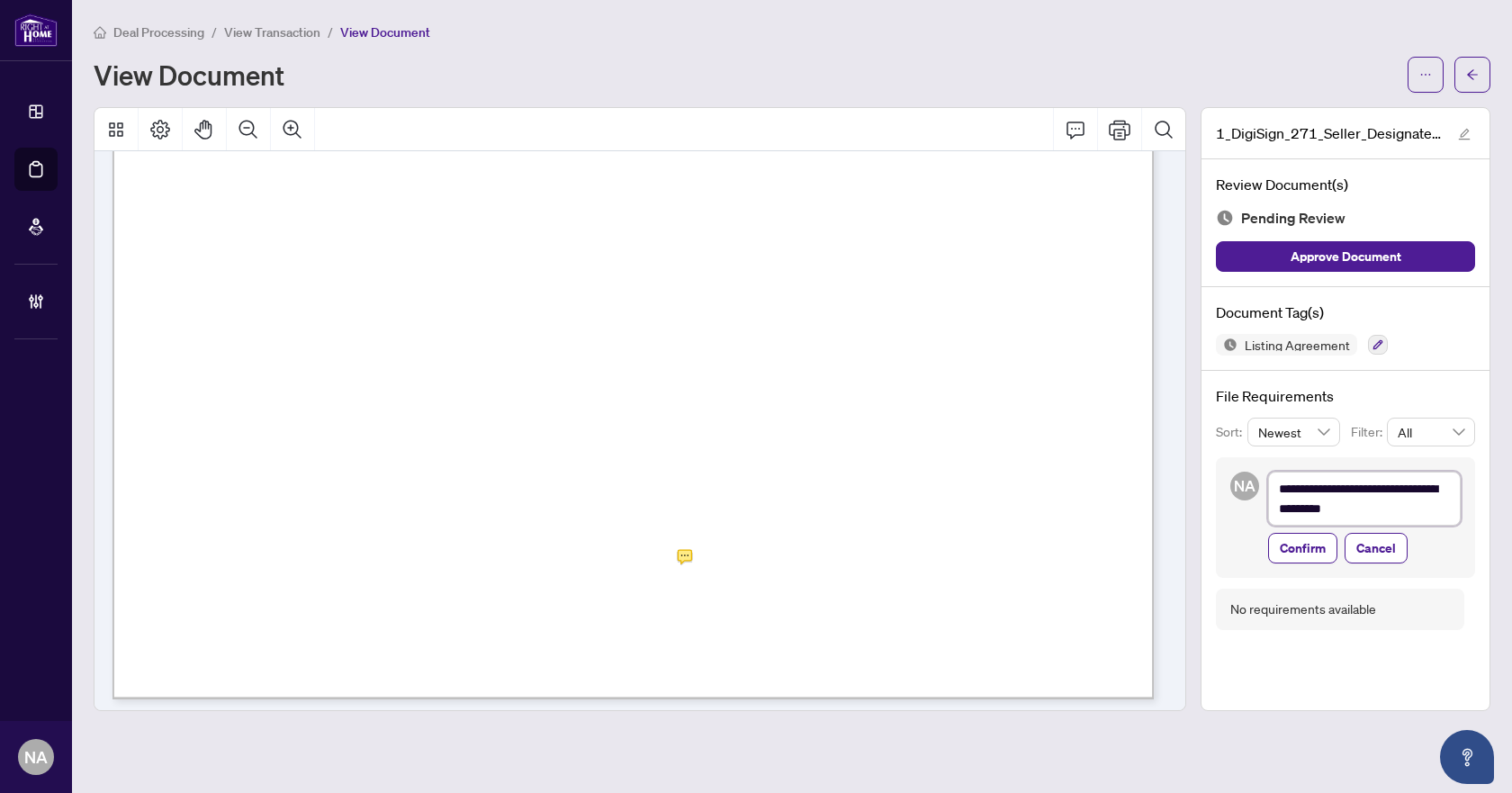
type textarea "**********"
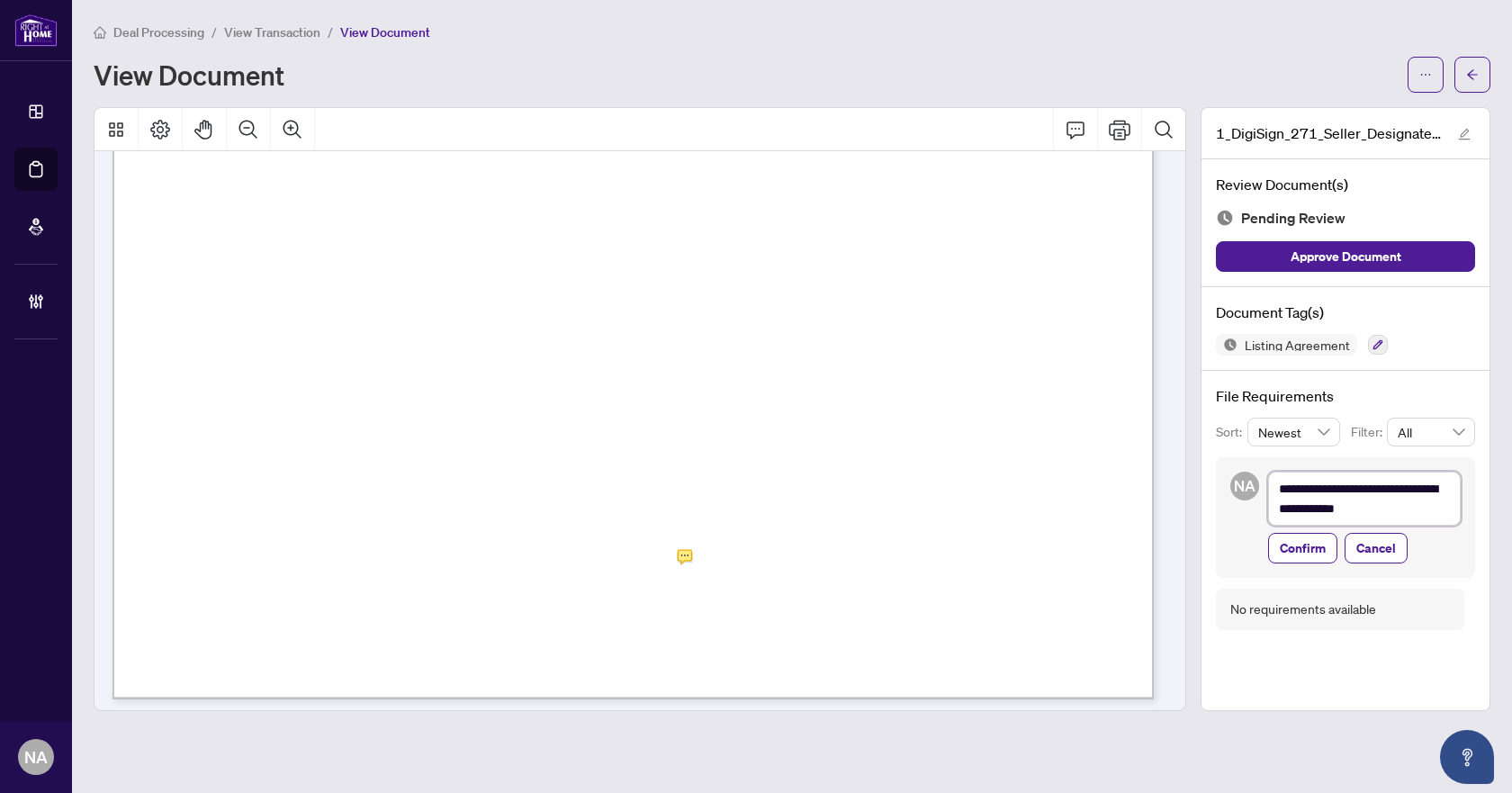
type textarea "**********"
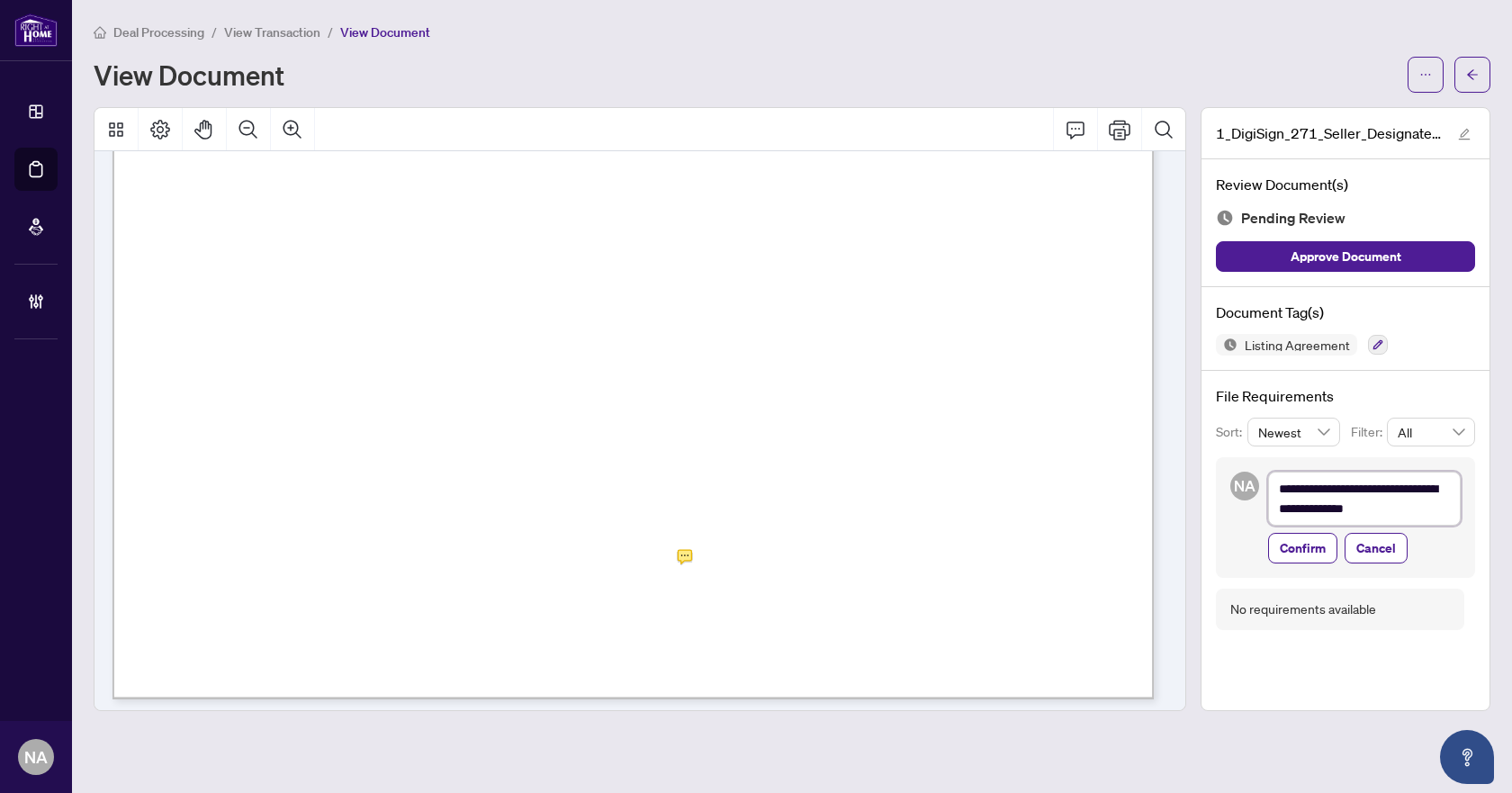
type textarea "**********"
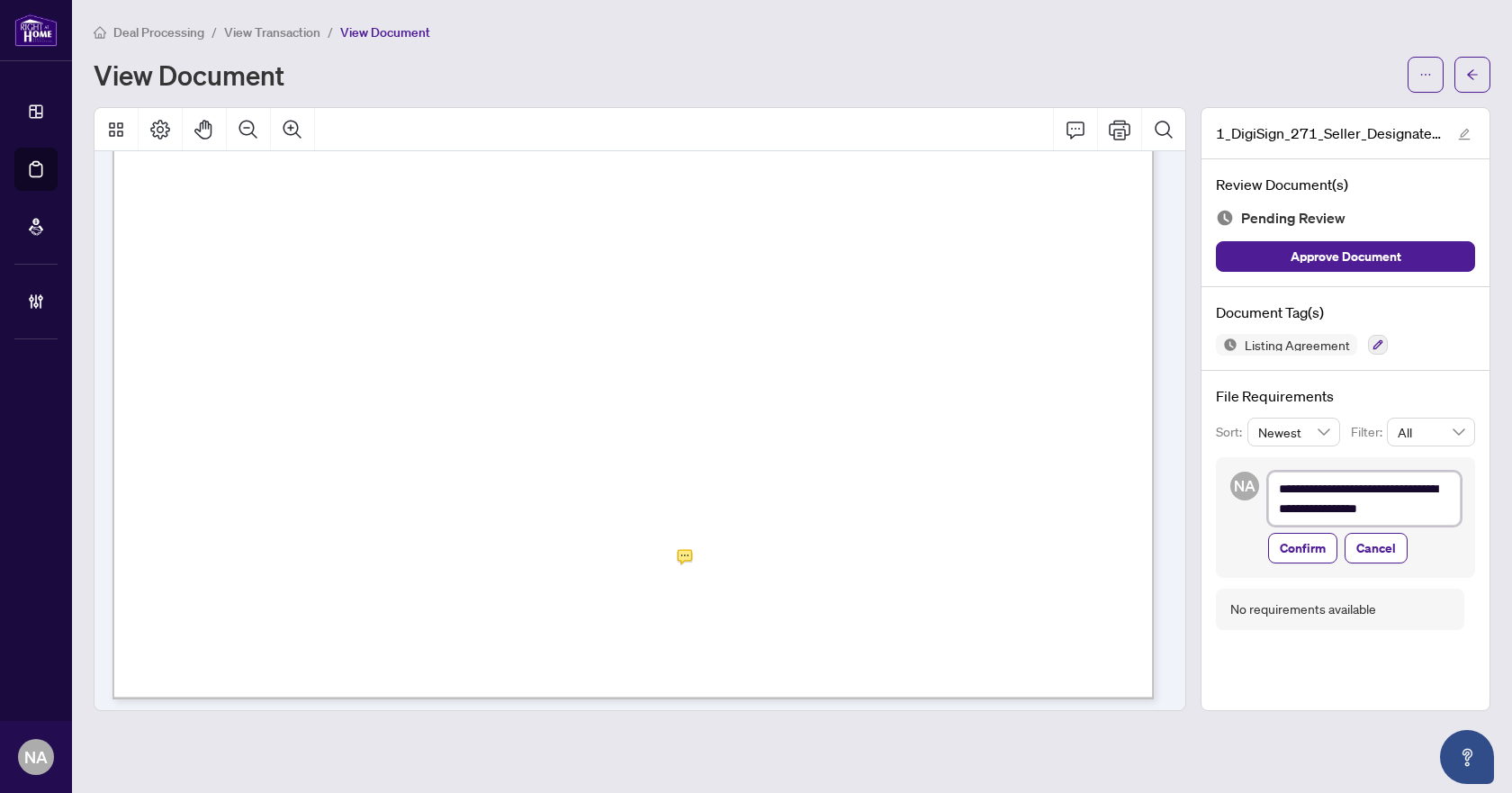
type textarea "**********"
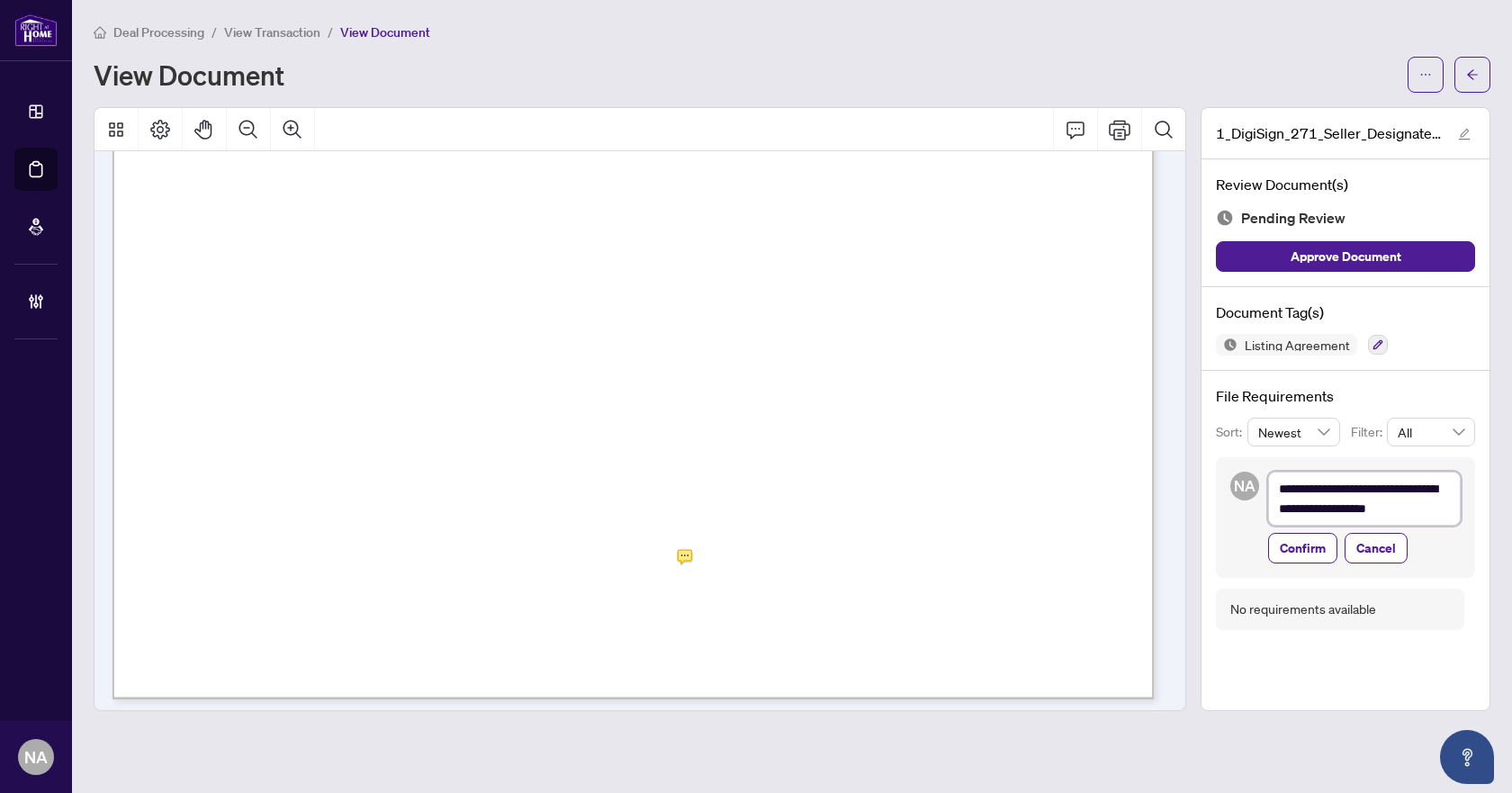
type textarea "**********"
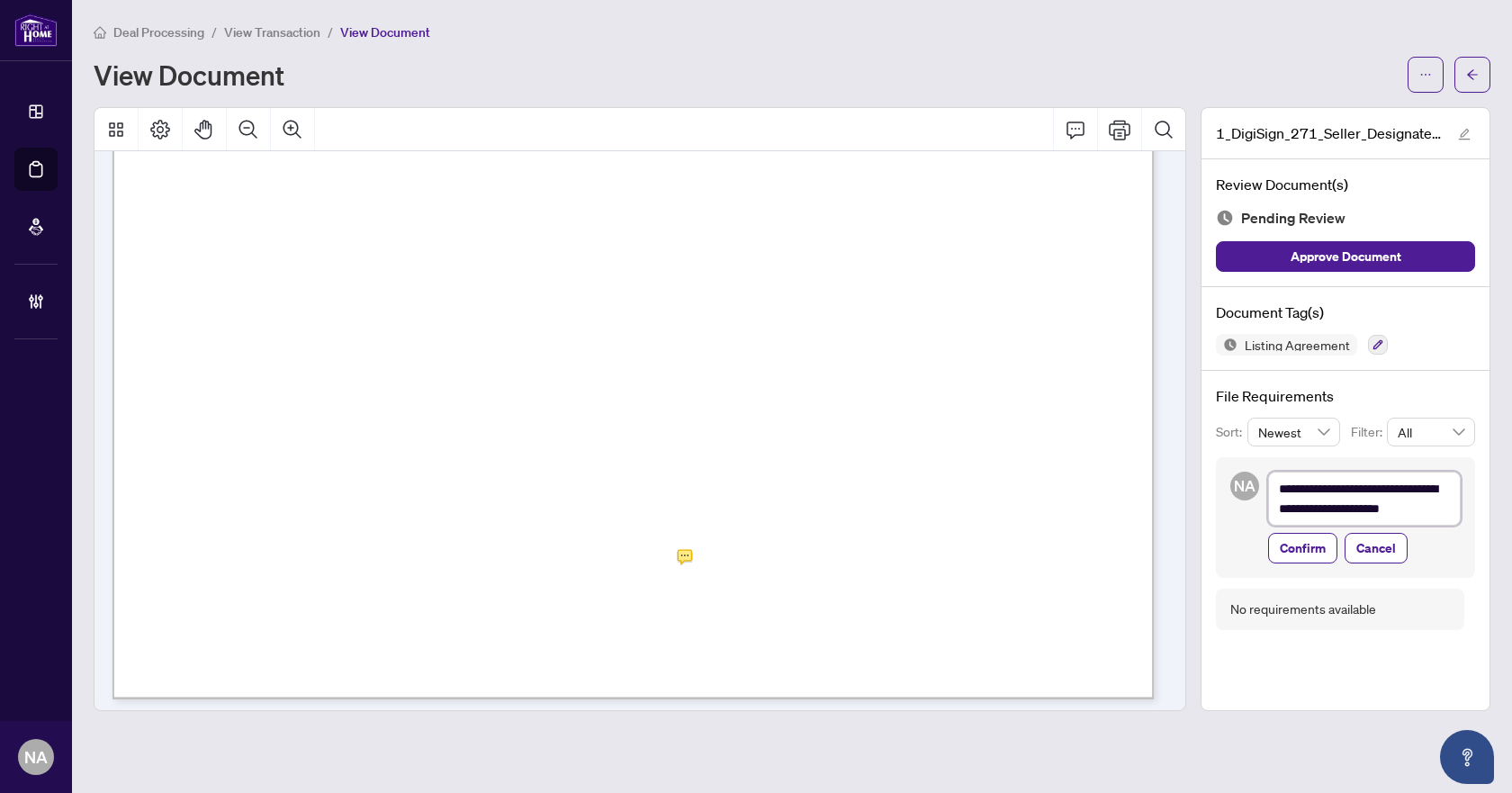
type textarea "**********"
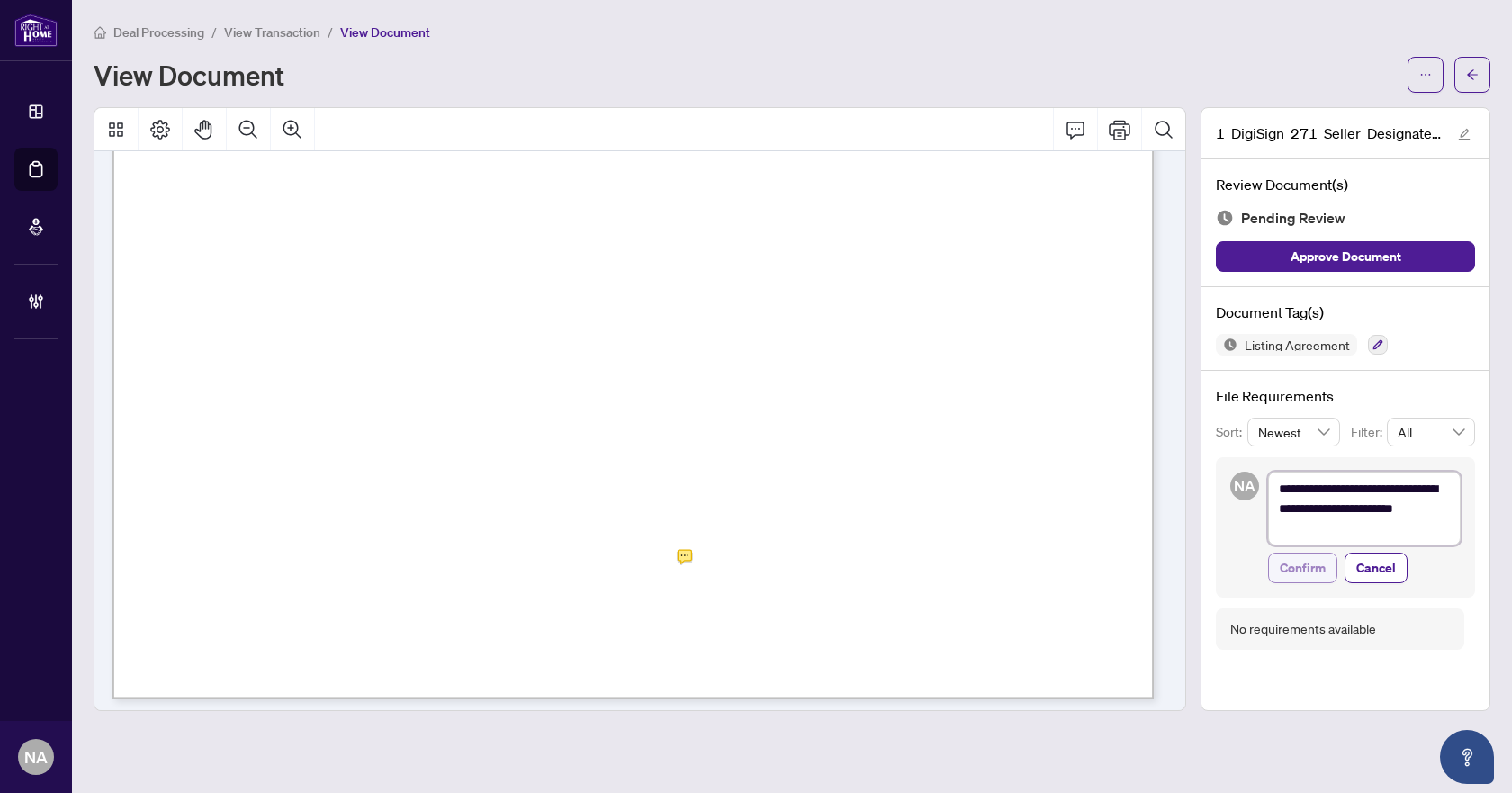
type textarea "**********"
click at [1309, 565] on span "Confirm" at bounding box center [1302, 568] width 46 height 29
type textarea "**********"
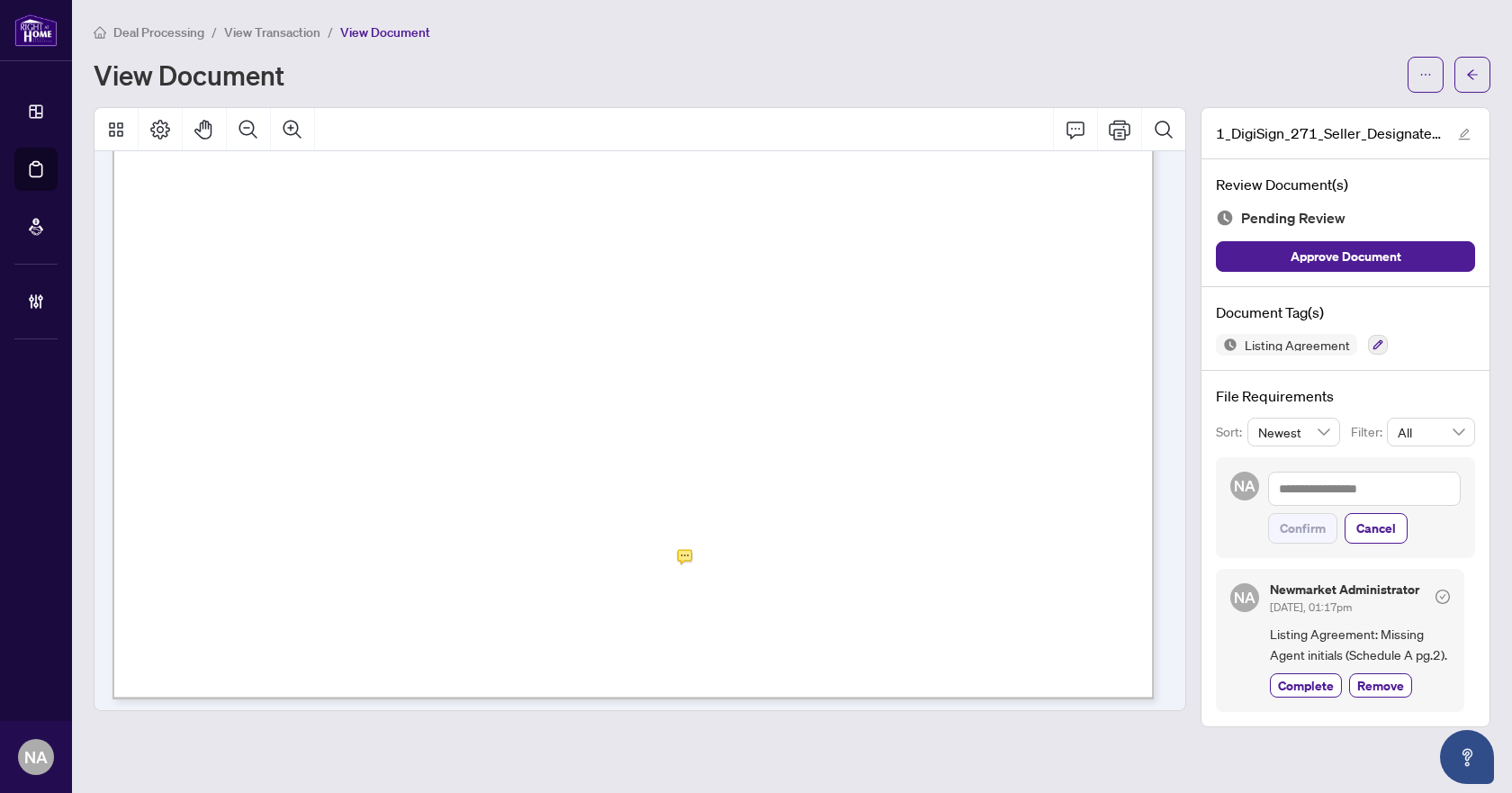
click at [808, 485] on div "Form 203 Revised 2023 Page 1 of 1 The trademarks REALTOR®, REALTORS®, MLS®, Mul…" at bounding box center [1096, 625] width 1967 height 2547
click at [1374, 339] on icon "button" at bounding box center [1377, 344] width 11 height 11
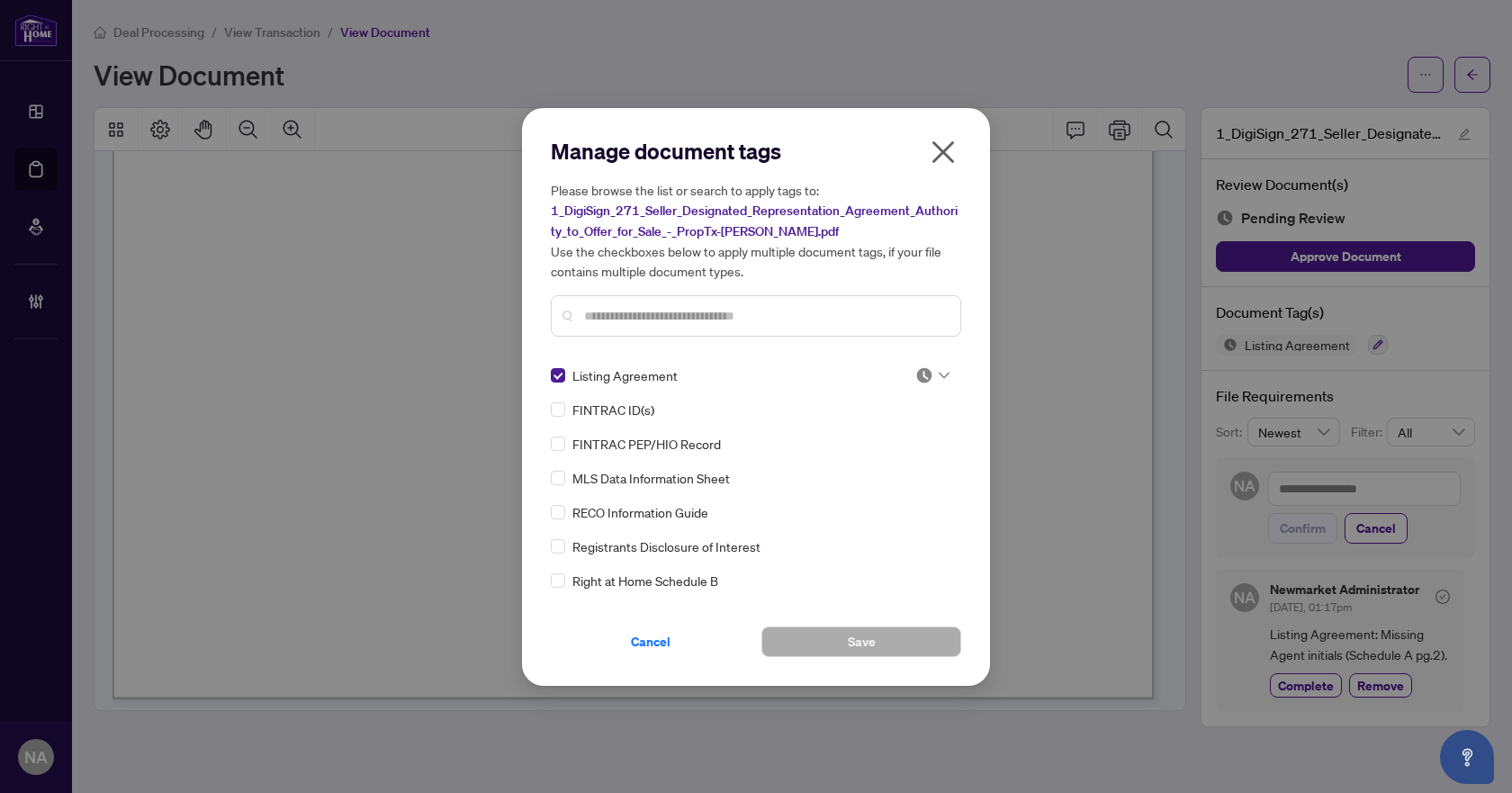
click at [915, 375] on img at bounding box center [924, 375] width 18 height 18
click at [873, 469] on div "Approved" at bounding box center [873, 462] width 115 height 20
click at [933, 368] on div at bounding box center [932, 375] width 34 height 18
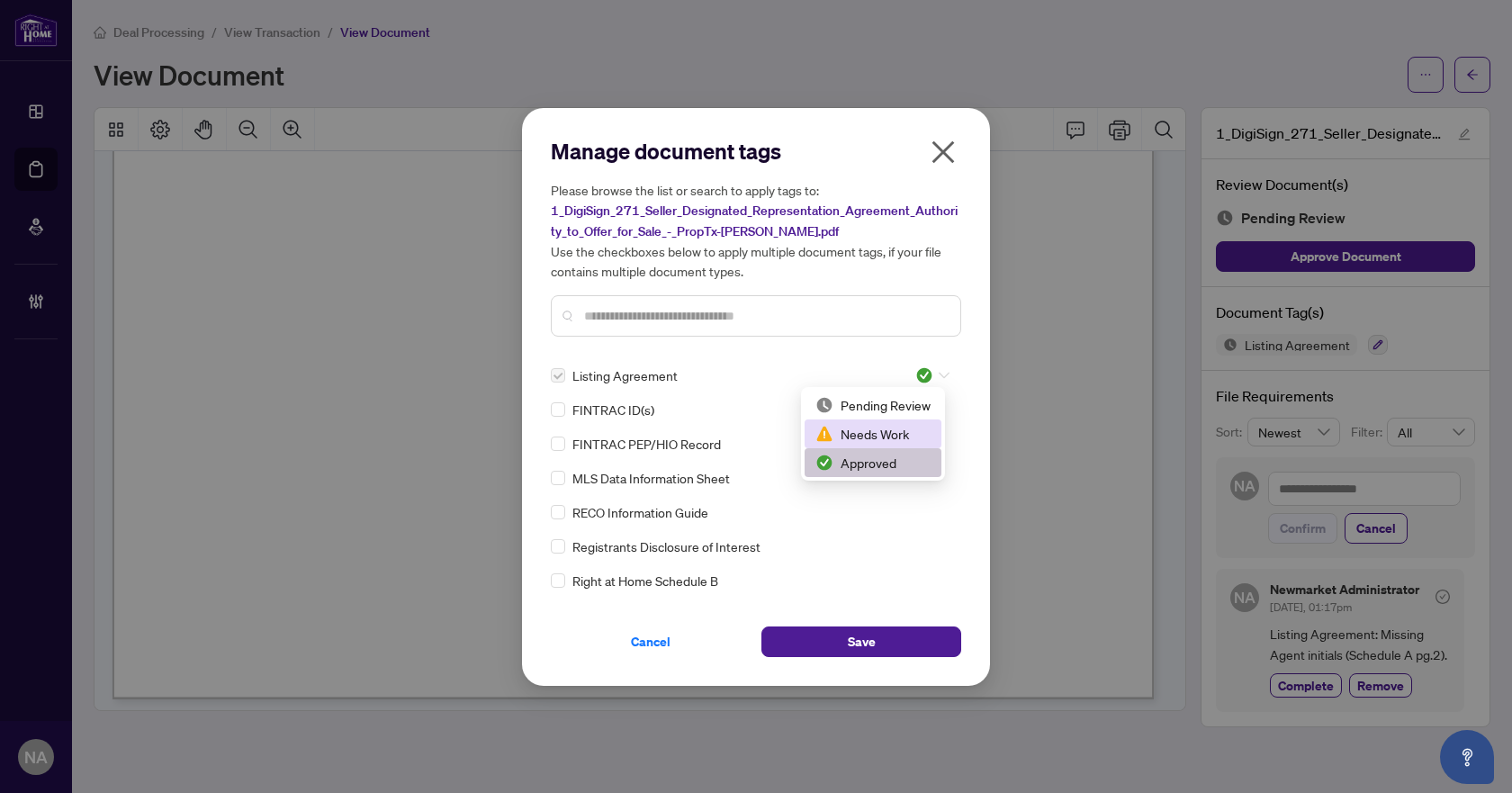
click at [883, 432] on div "Needs Work" at bounding box center [873, 434] width 115 height 20
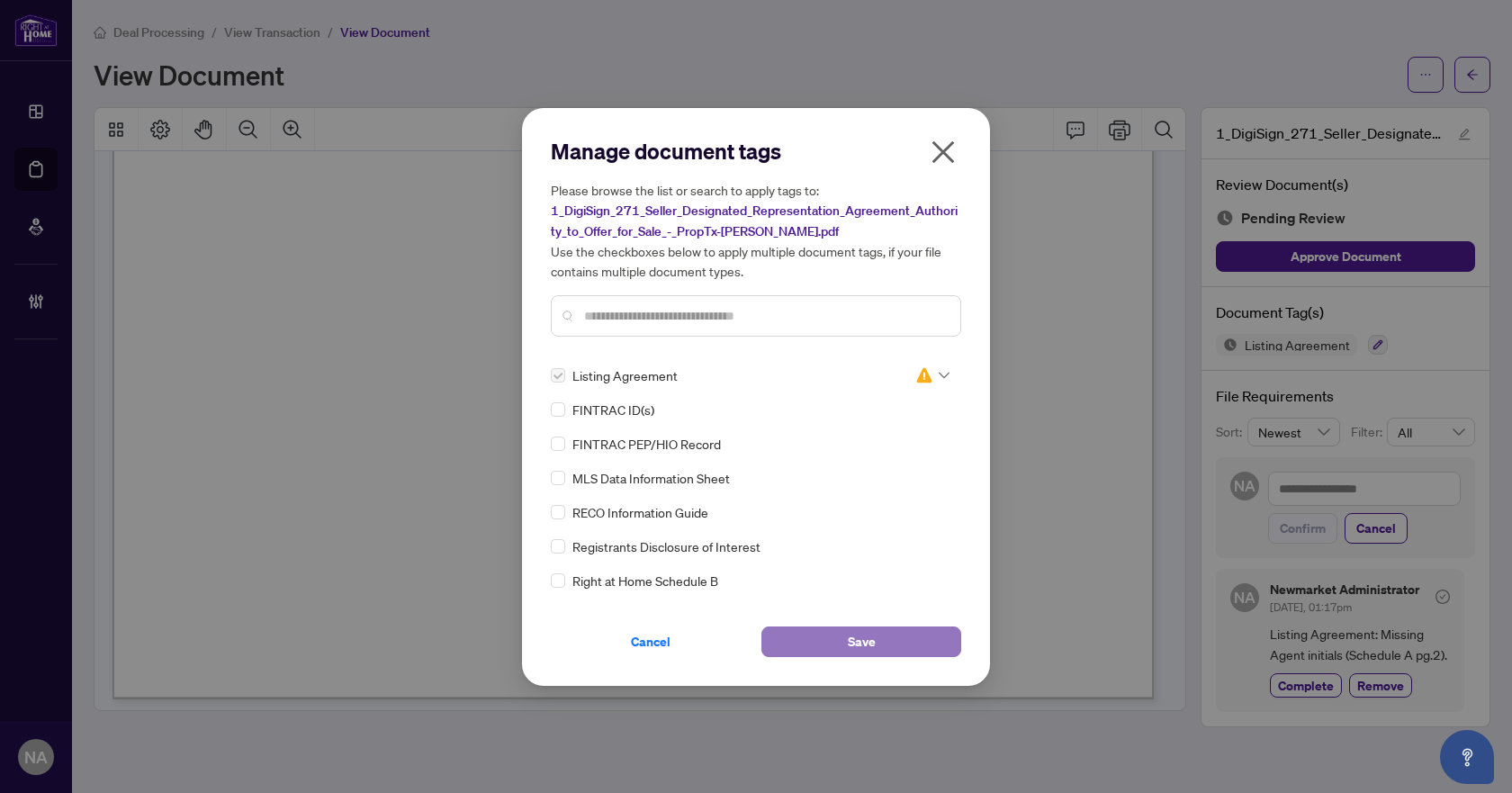
click at [827, 636] on button "Save" at bounding box center [861, 641] width 200 height 30
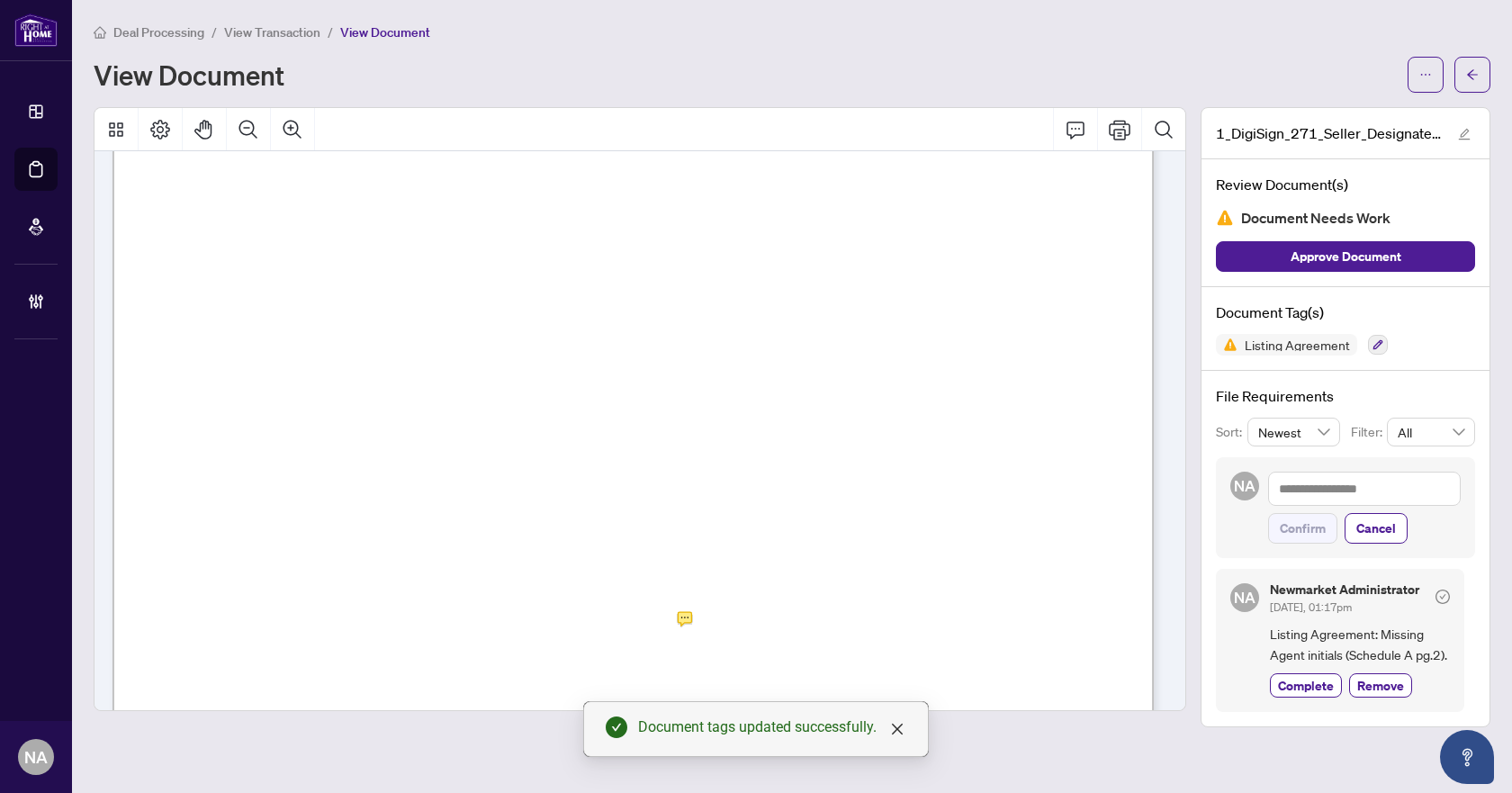
scroll to position [6253, 0]
click at [1458, 74] on button "button" at bounding box center [1472, 75] width 36 height 36
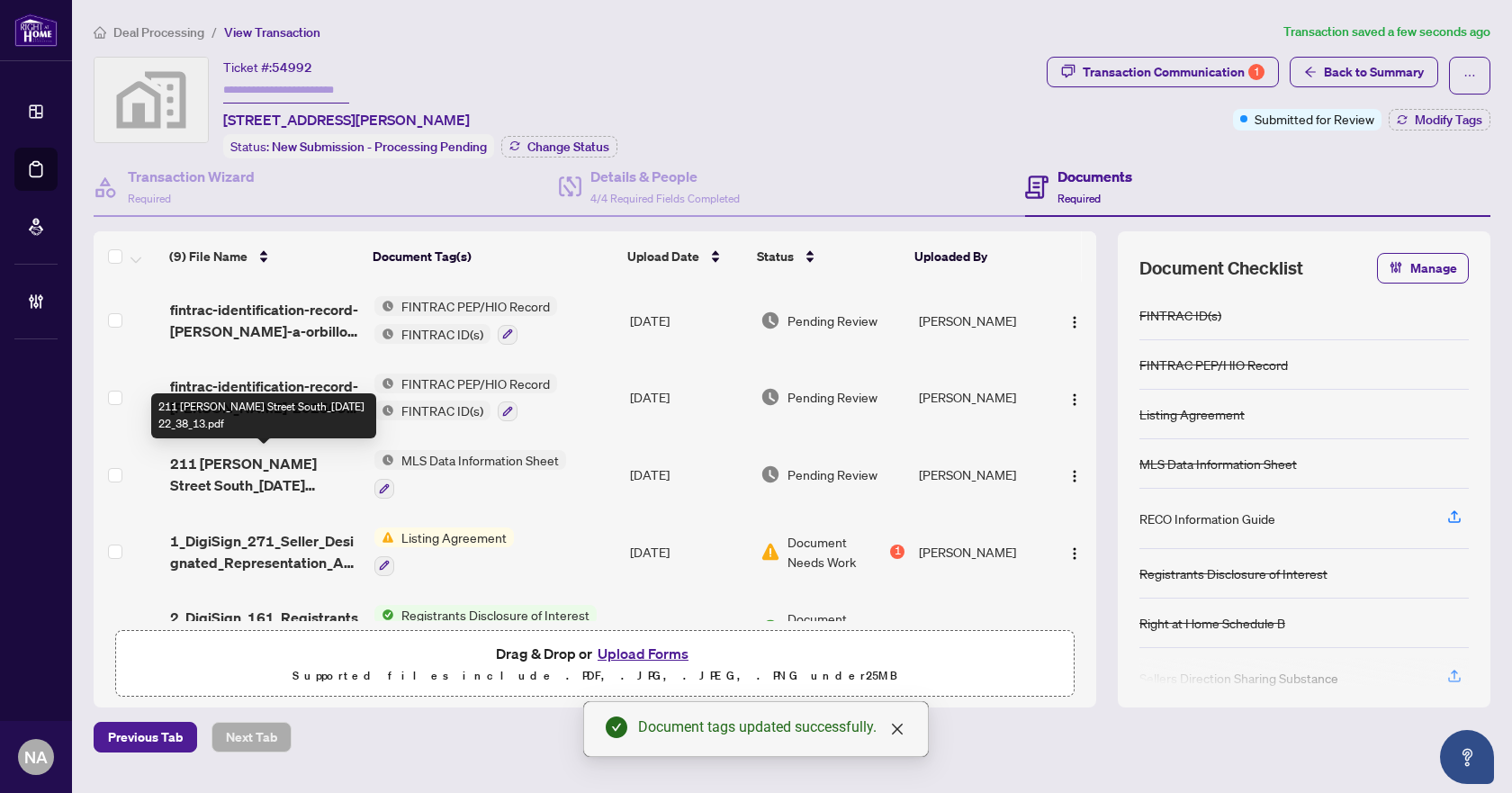
click at [261, 474] on span "211 Sutherland Street South_2025-09-27 22_38_13.pdf" at bounding box center [266, 474] width 191 height 43
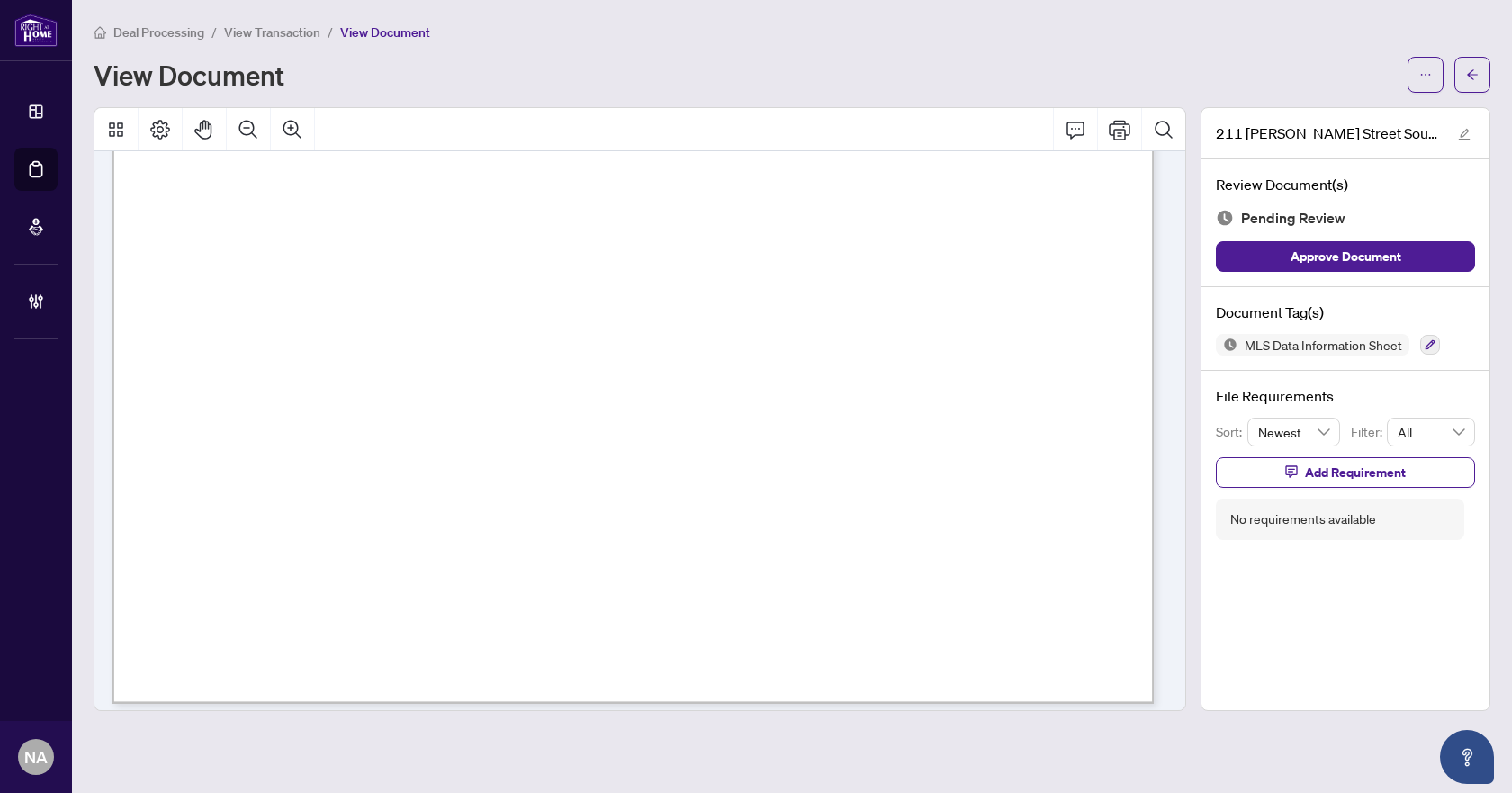
scroll to position [17403, 0]
click at [1429, 345] on icon "button" at bounding box center [1430, 345] width 10 height 10
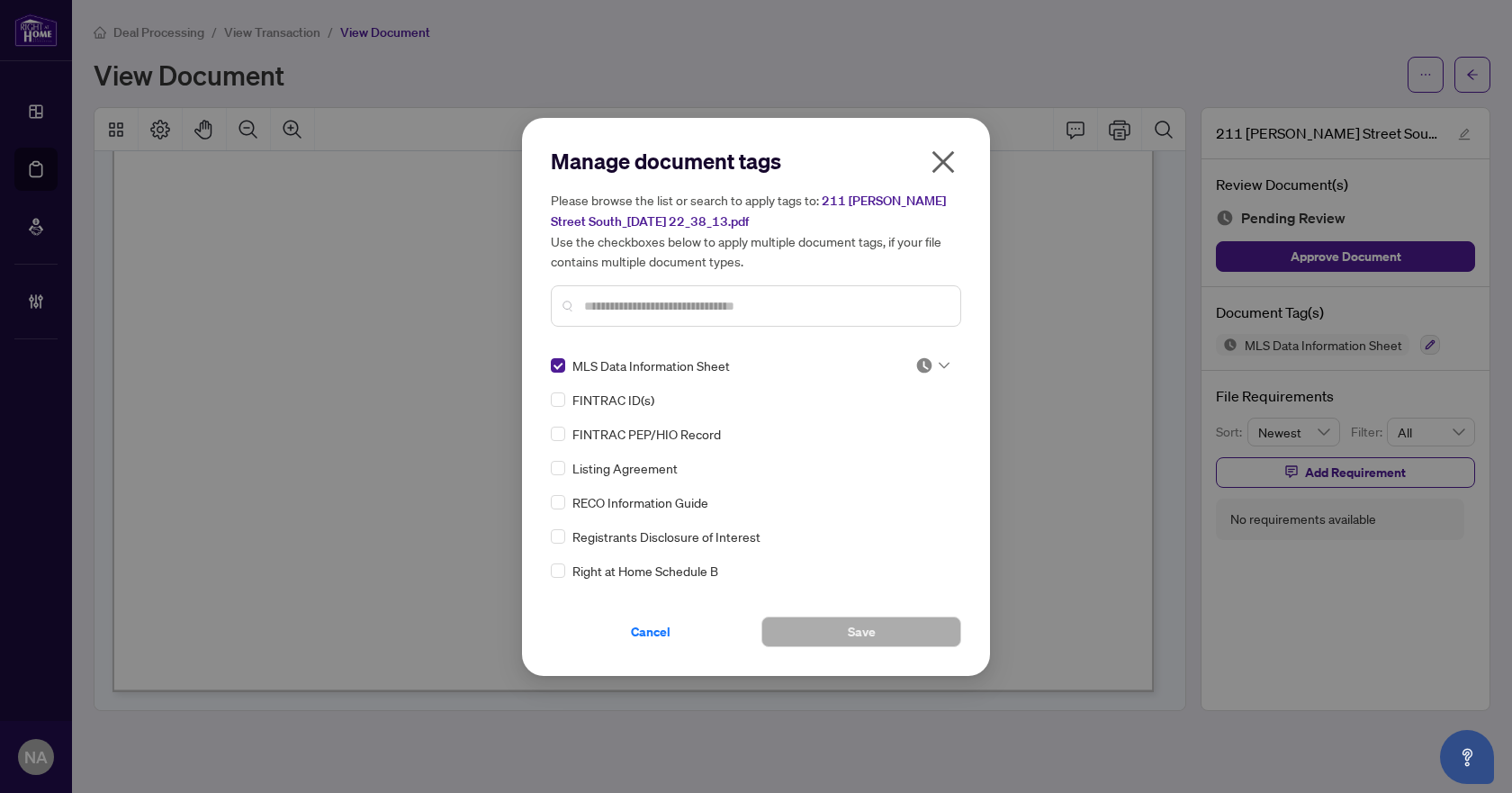
click at [938, 363] on icon at bounding box center [943, 365] width 11 height 6
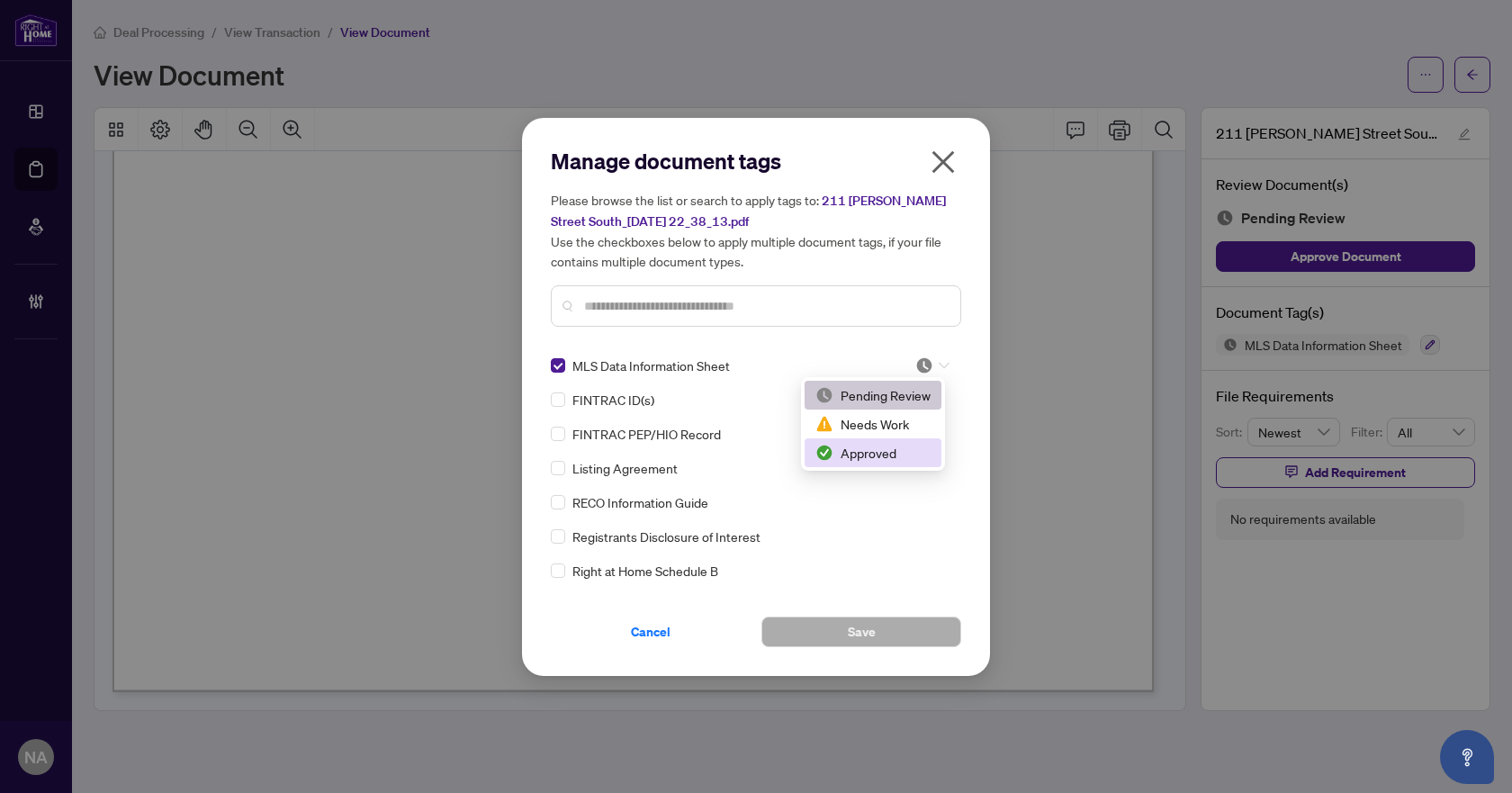
click at [918, 451] on div "Approved" at bounding box center [873, 453] width 115 height 20
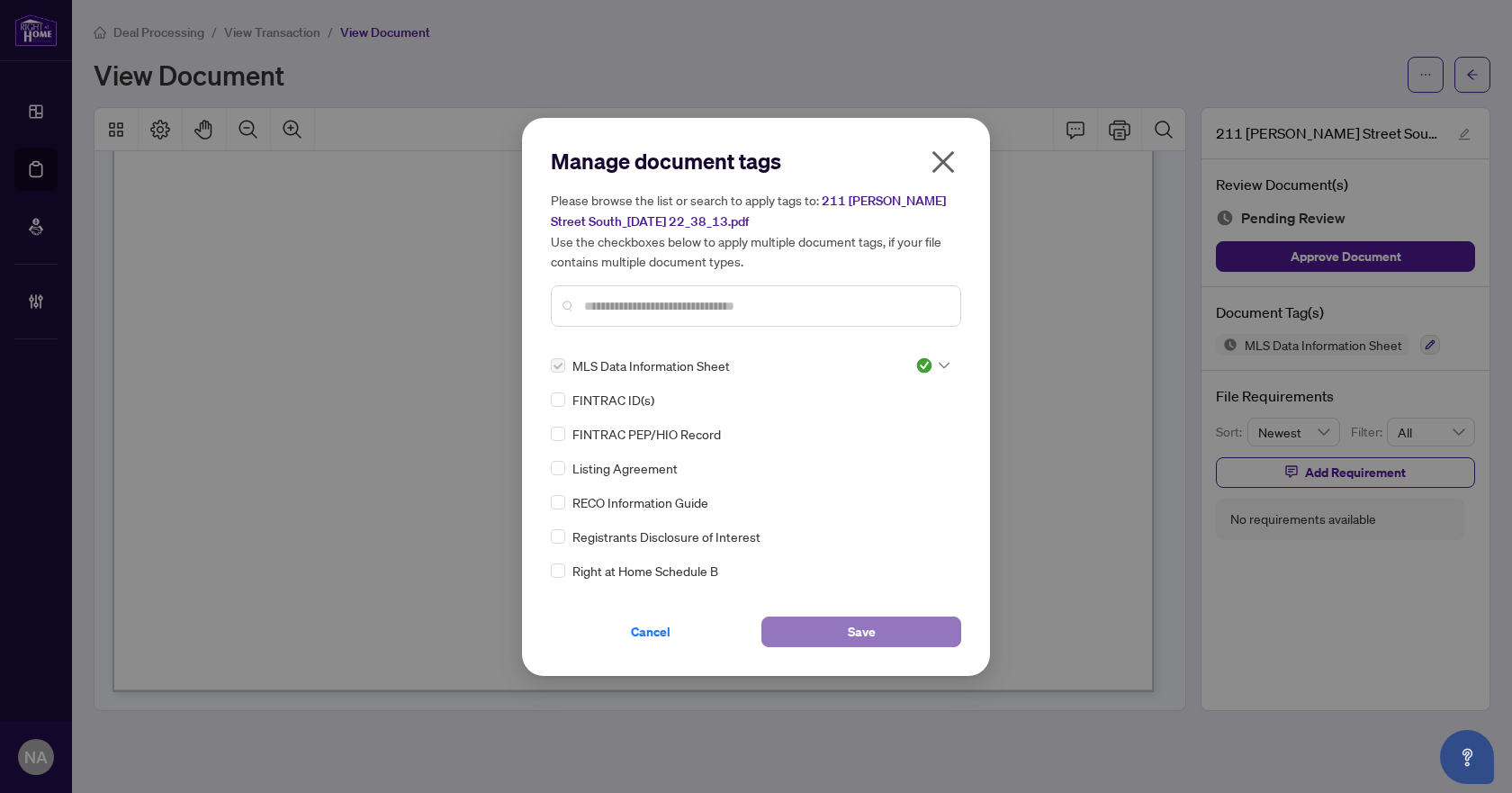
click at [861, 629] on span "Save" at bounding box center [862, 631] width 28 height 29
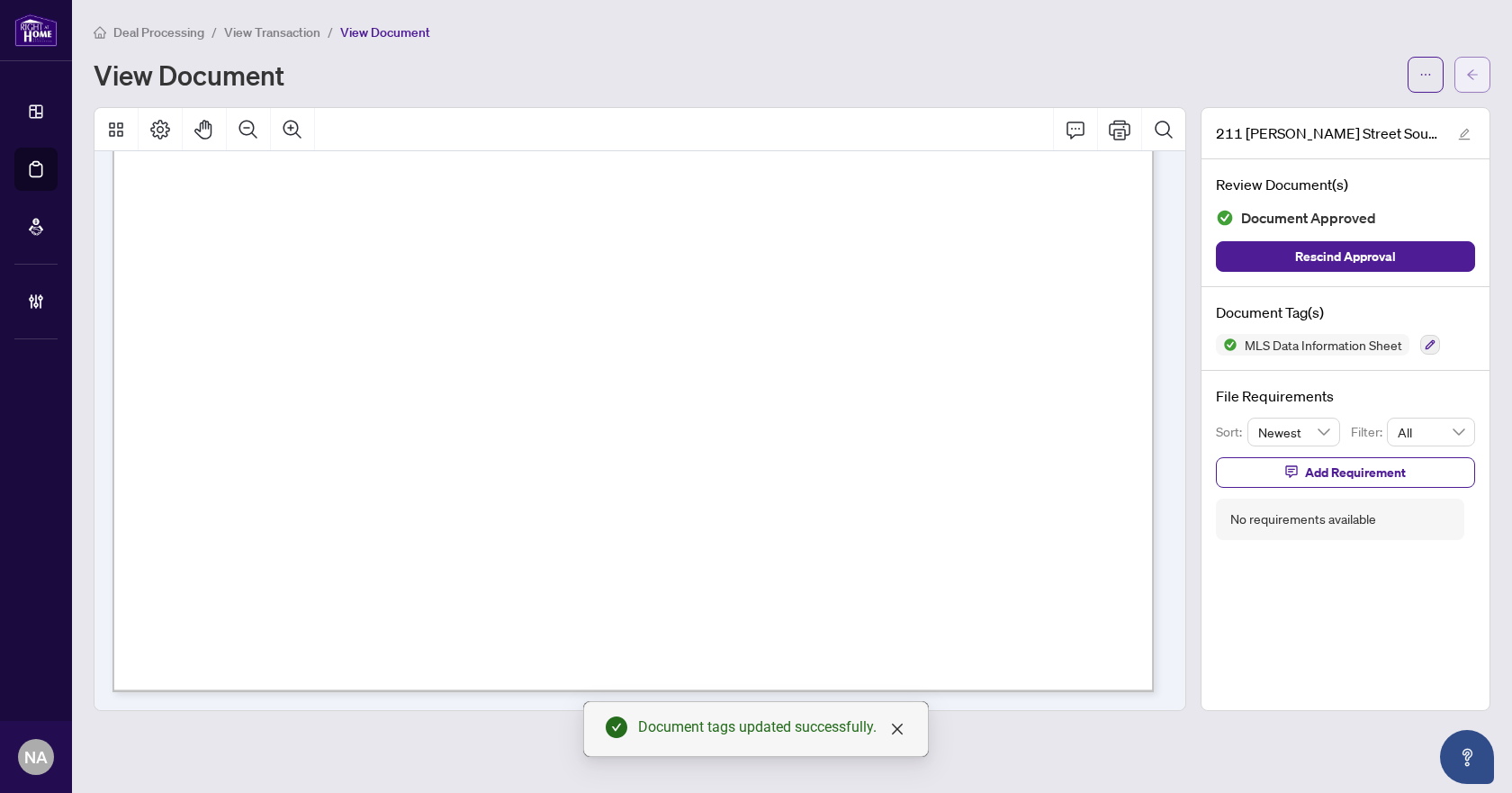
click at [1475, 69] on icon "arrow-left" at bounding box center [1472, 75] width 13 height 13
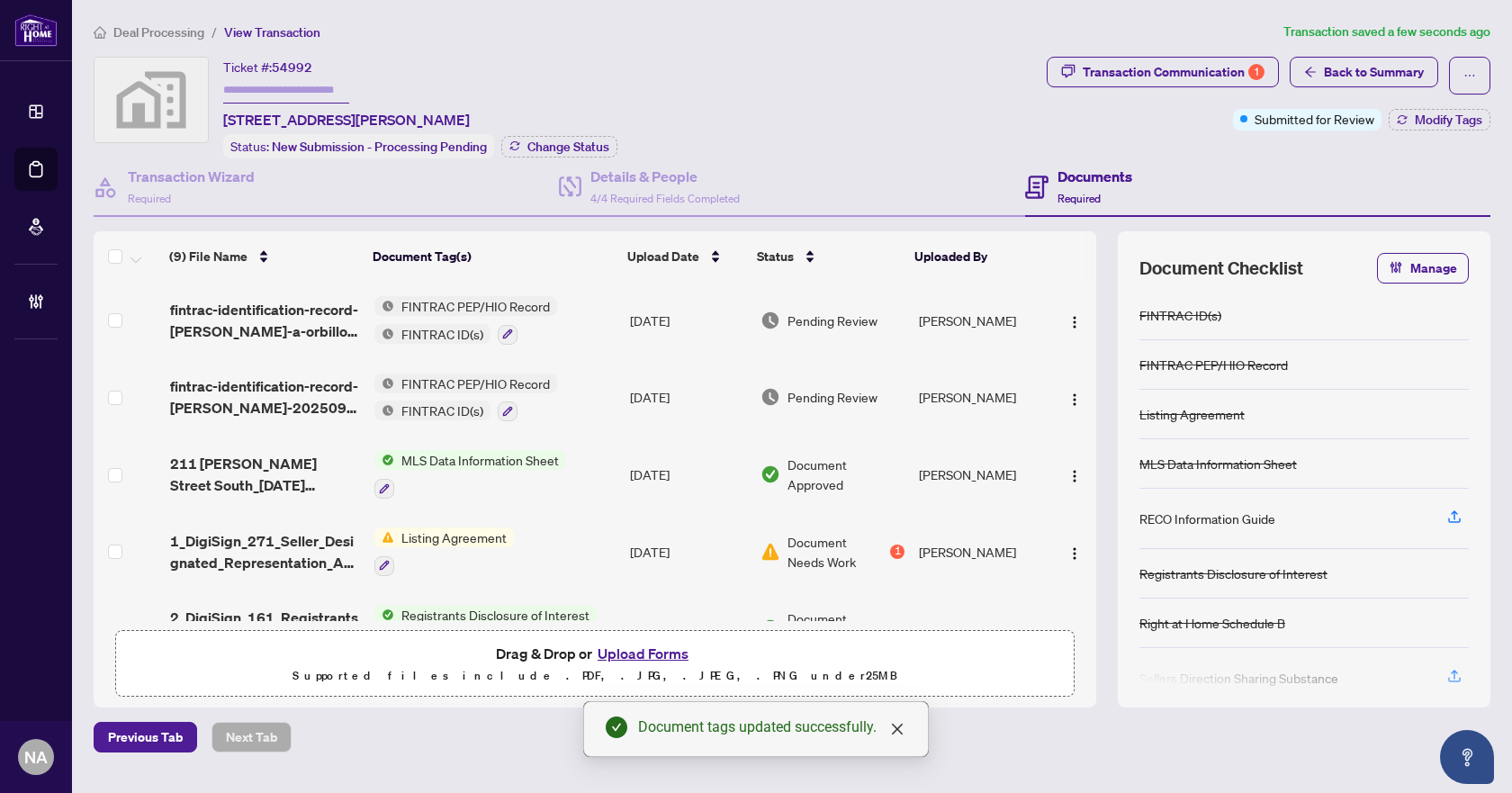
click at [250, 388] on span "fintrac-identification-record-jessa-romero-sandigan-20250929-155912.pdf" at bounding box center [266, 396] width 191 height 43
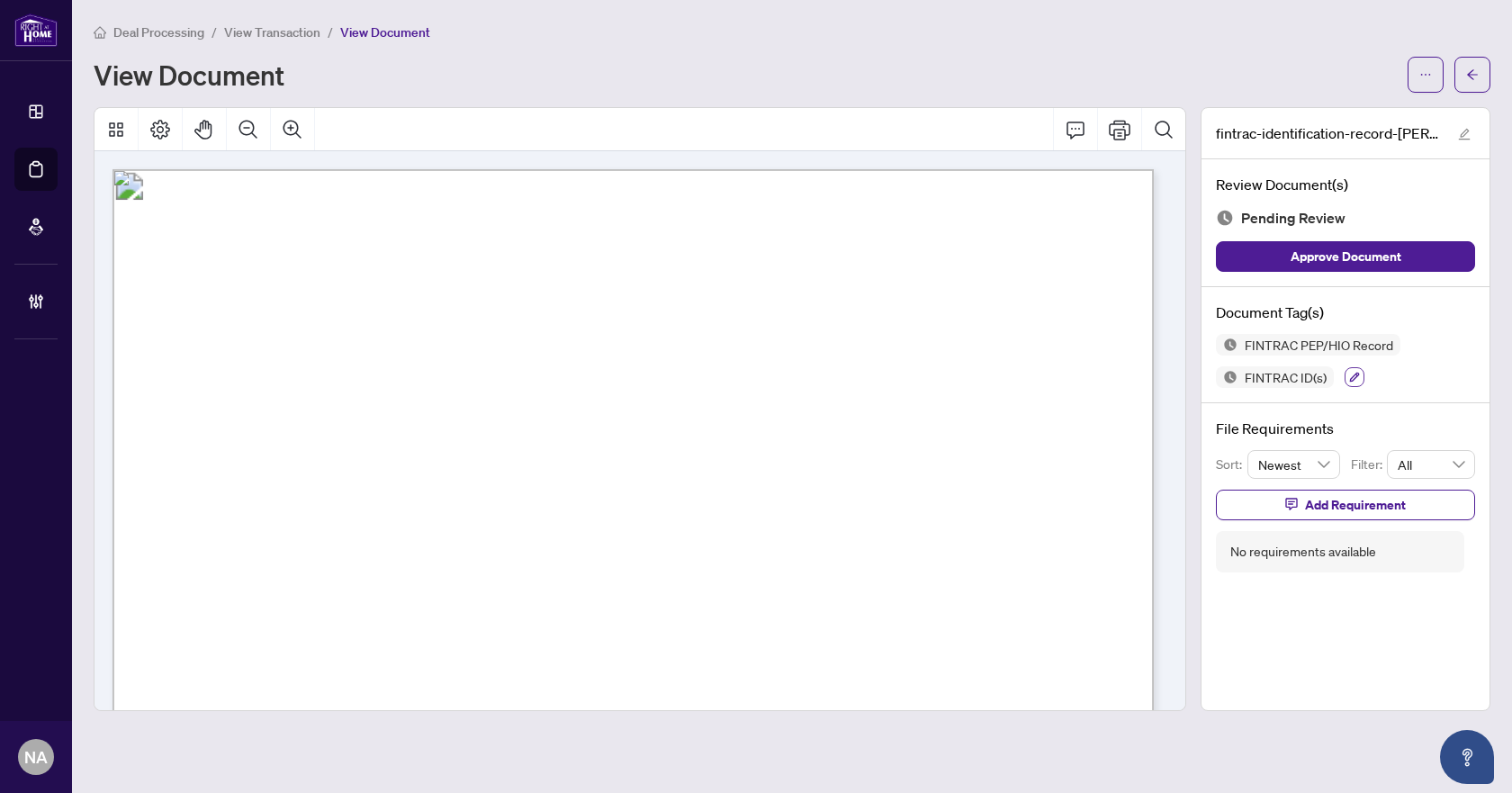
click at [1350, 375] on icon "button" at bounding box center [1354, 377] width 11 height 11
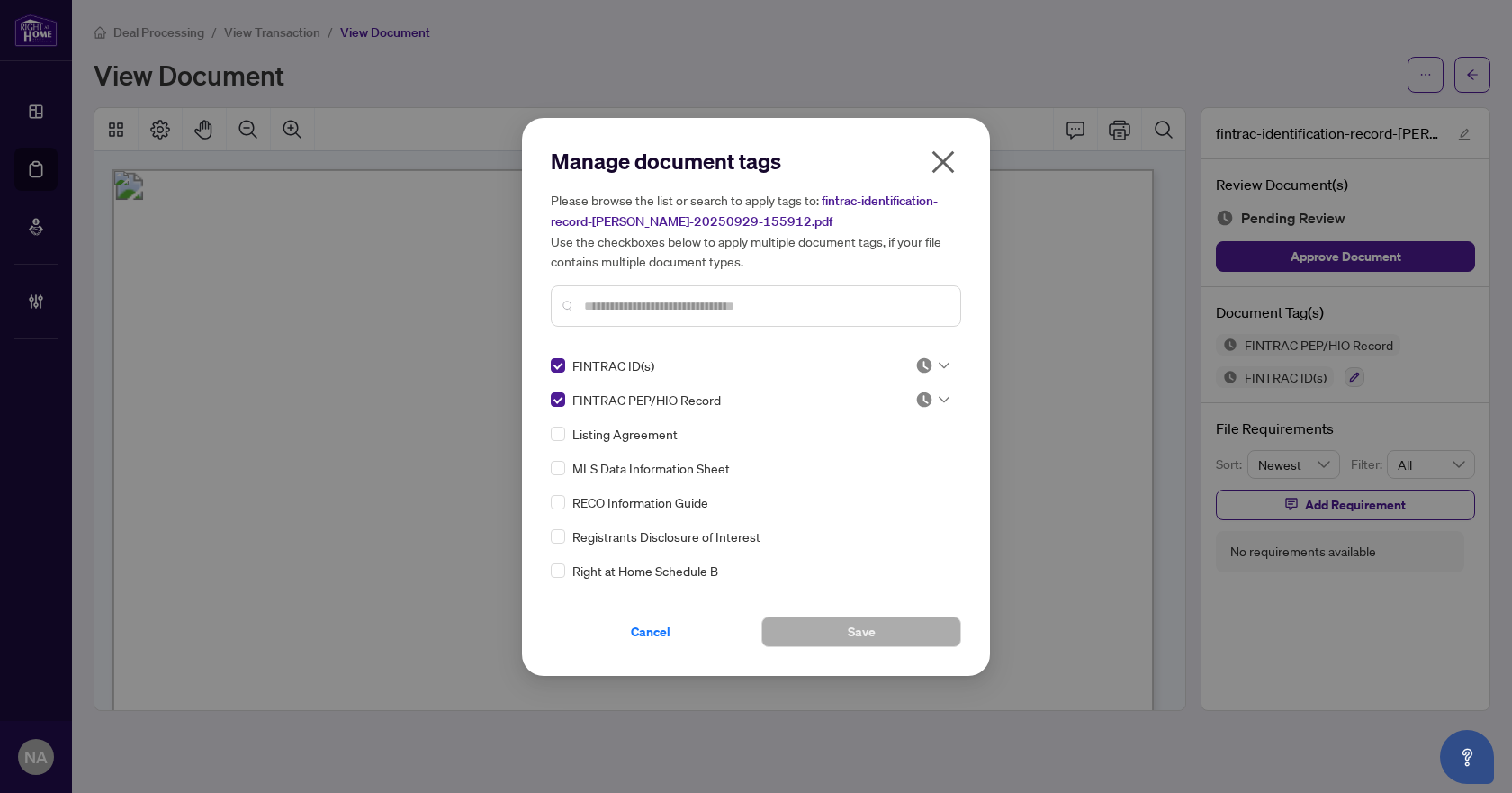
click at [930, 362] on div at bounding box center [932, 365] width 34 height 18
click at [893, 453] on div "Approved" at bounding box center [873, 453] width 115 height 20
click at [931, 399] on div at bounding box center [932, 399] width 34 height 18
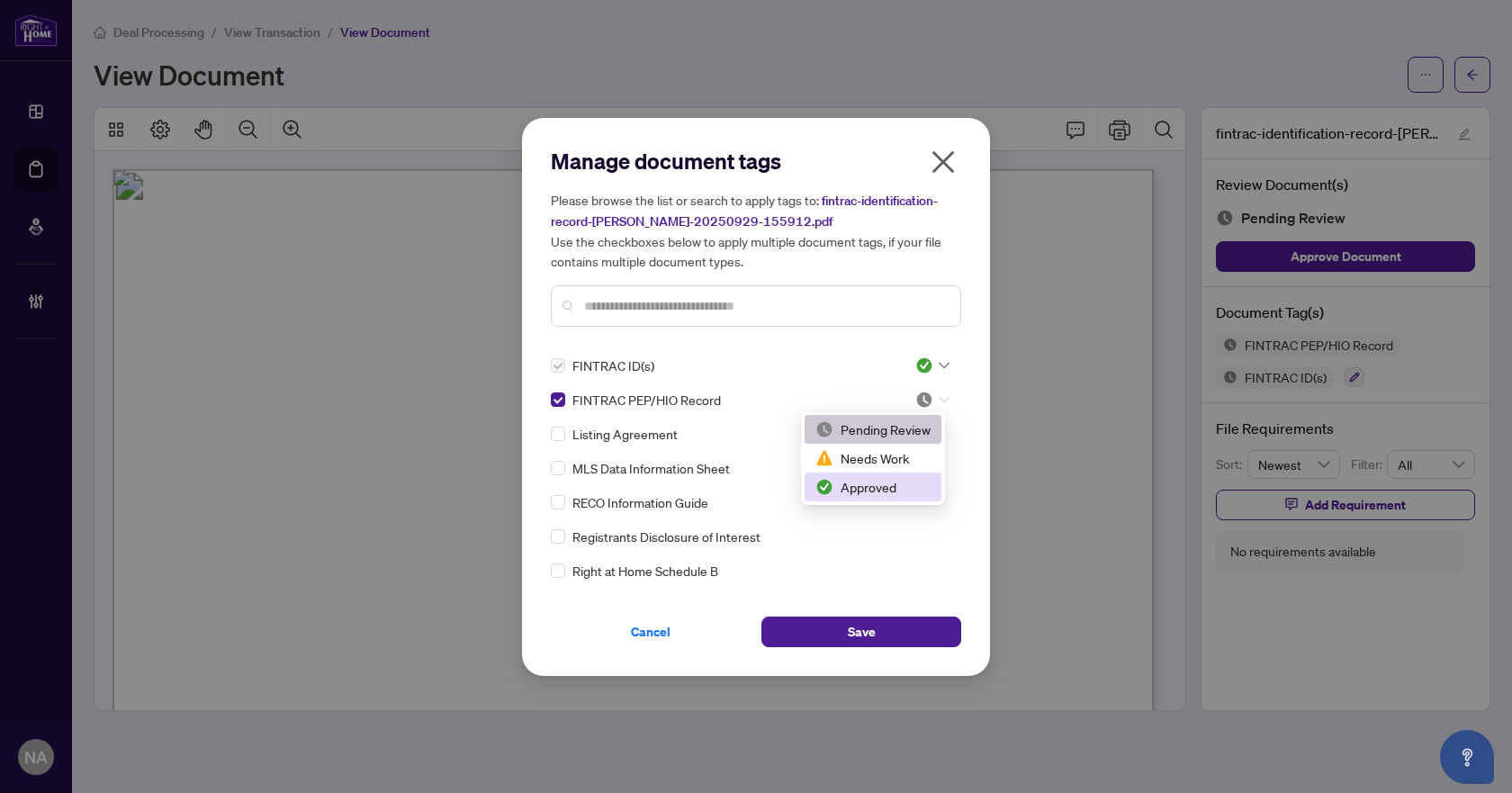
click at [888, 487] on div "Approved" at bounding box center [873, 487] width 115 height 20
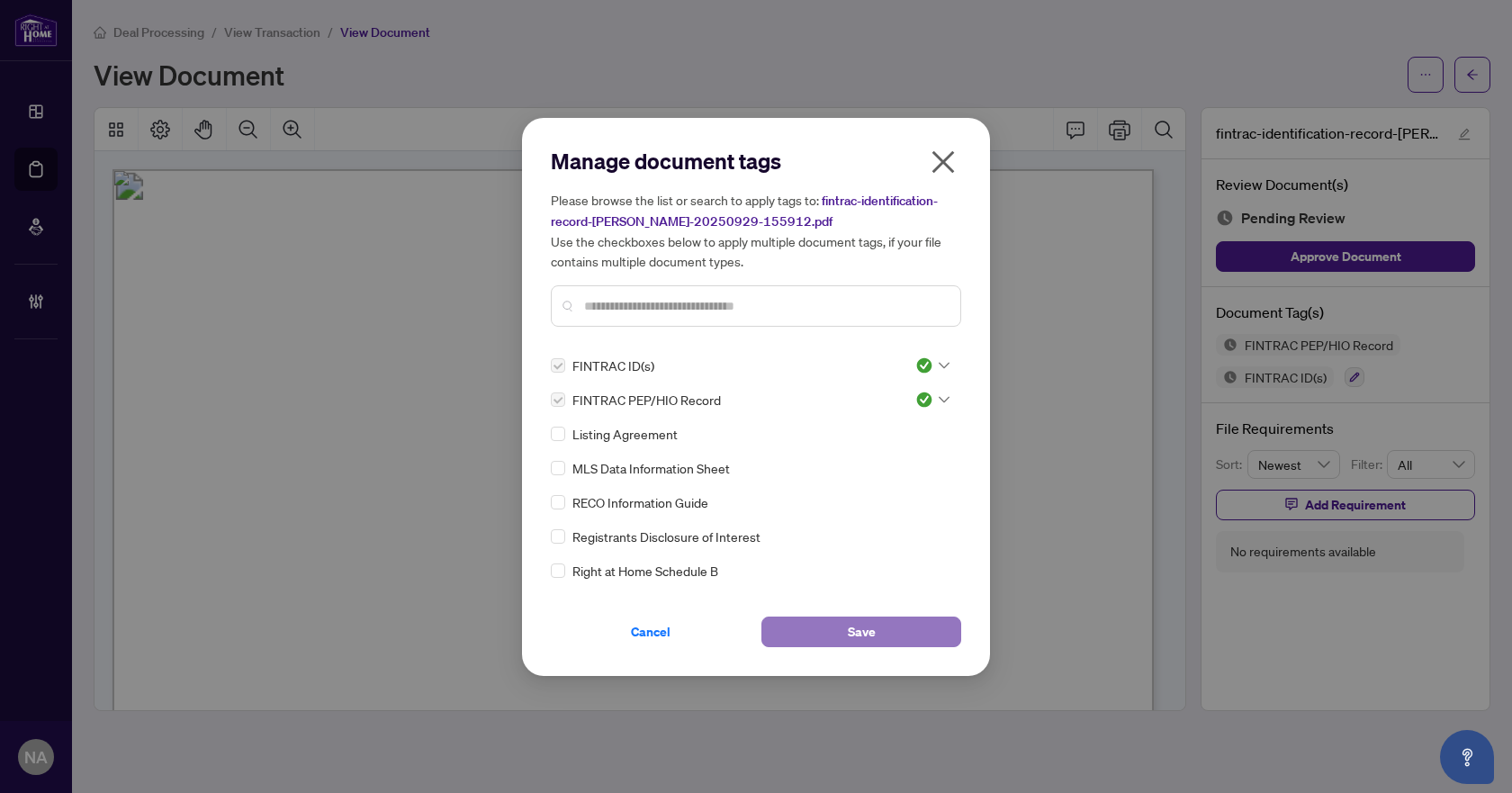
click at [856, 627] on span "Save" at bounding box center [862, 631] width 28 height 29
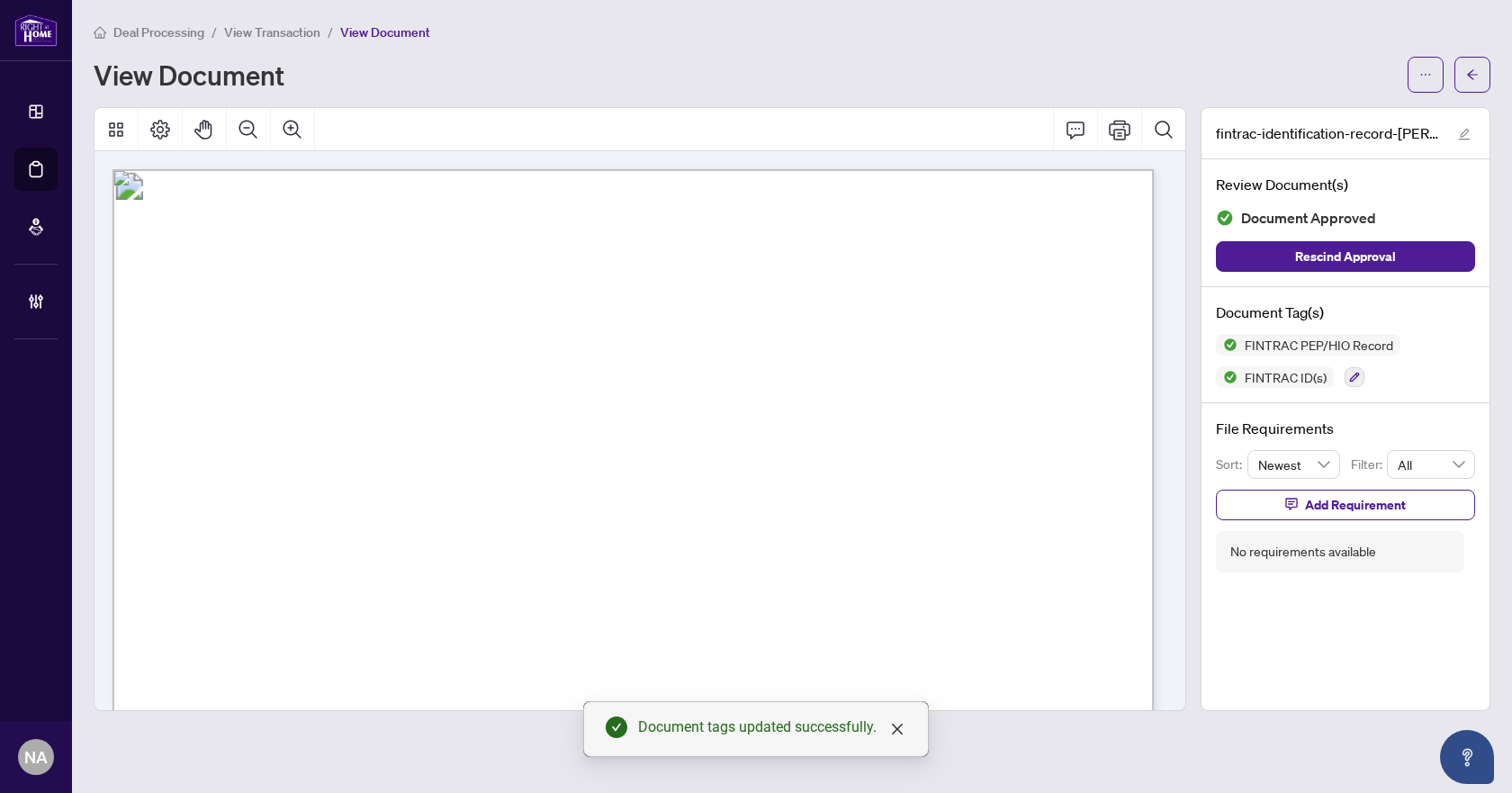
click at [1478, 72] on icon "arrow-left" at bounding box center [1472, 75] width 13 height 13
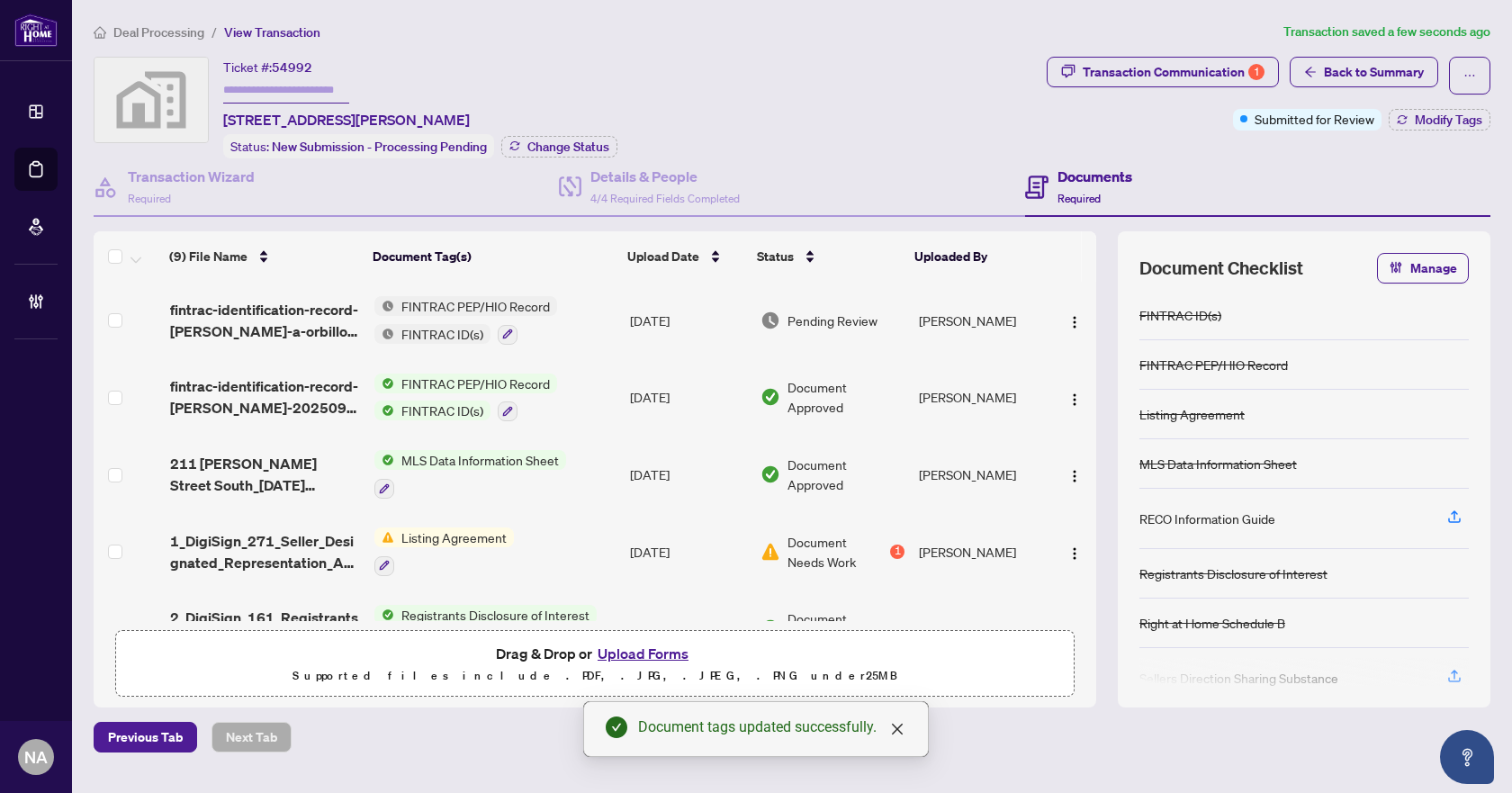
click at [274, 318] on span "fintrac-identification-record-pedro-jr-a-orbillo-20250929-155849.pdf" at bounding box center [266, 321] width 191 height 43
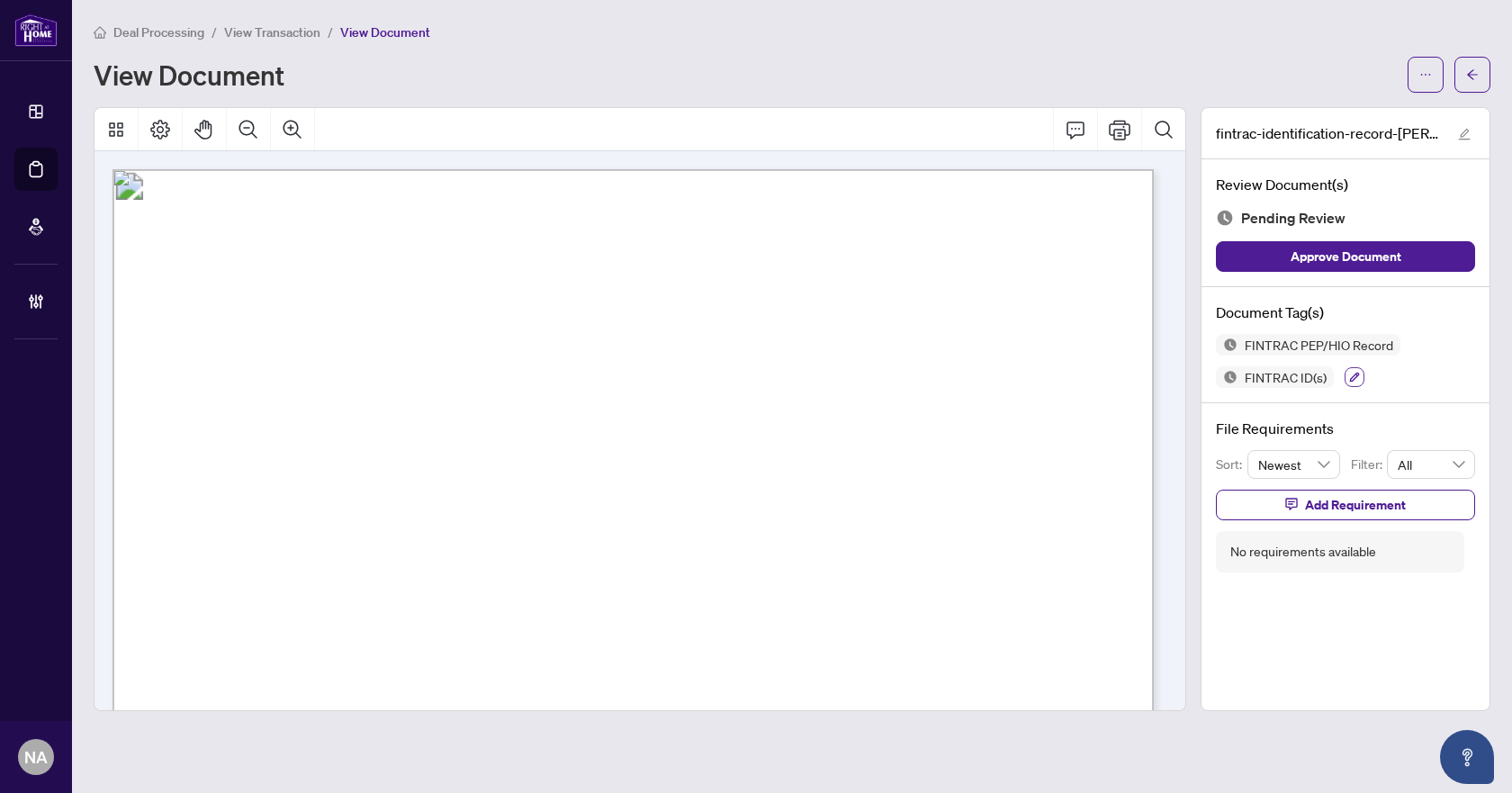
click at [1345, 378] on button "button" at bounding box center [1355, 377] width 20 height 20
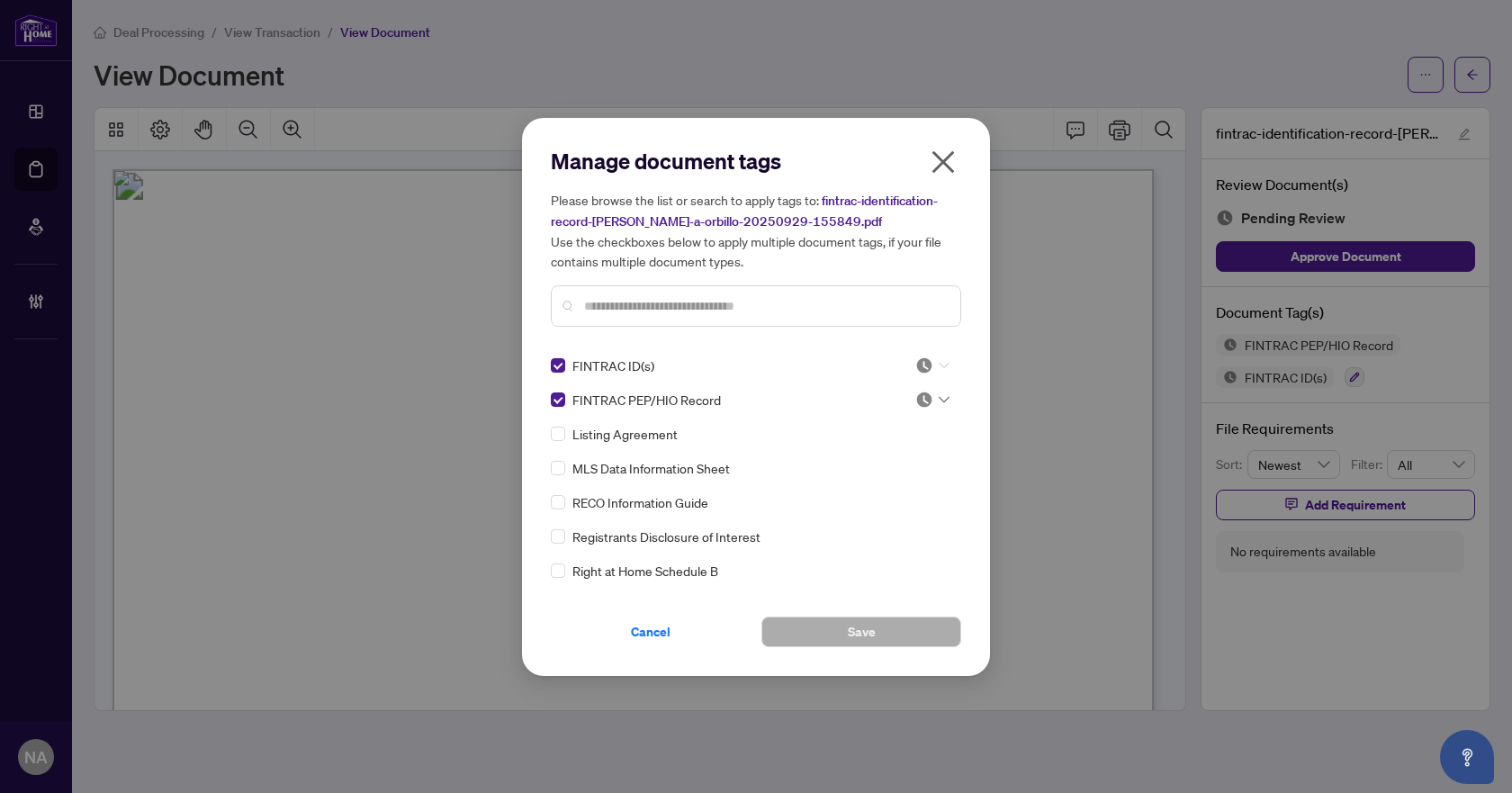
click at [938, 364] on icon at bounding box center [943, 365] width 11 height 6
click at [890, 454] on div "Approved" at bounding box center [873, 453] width 115 height 20
click at [926, 394] on img at bounding box center [924, 399] width 18 height 18
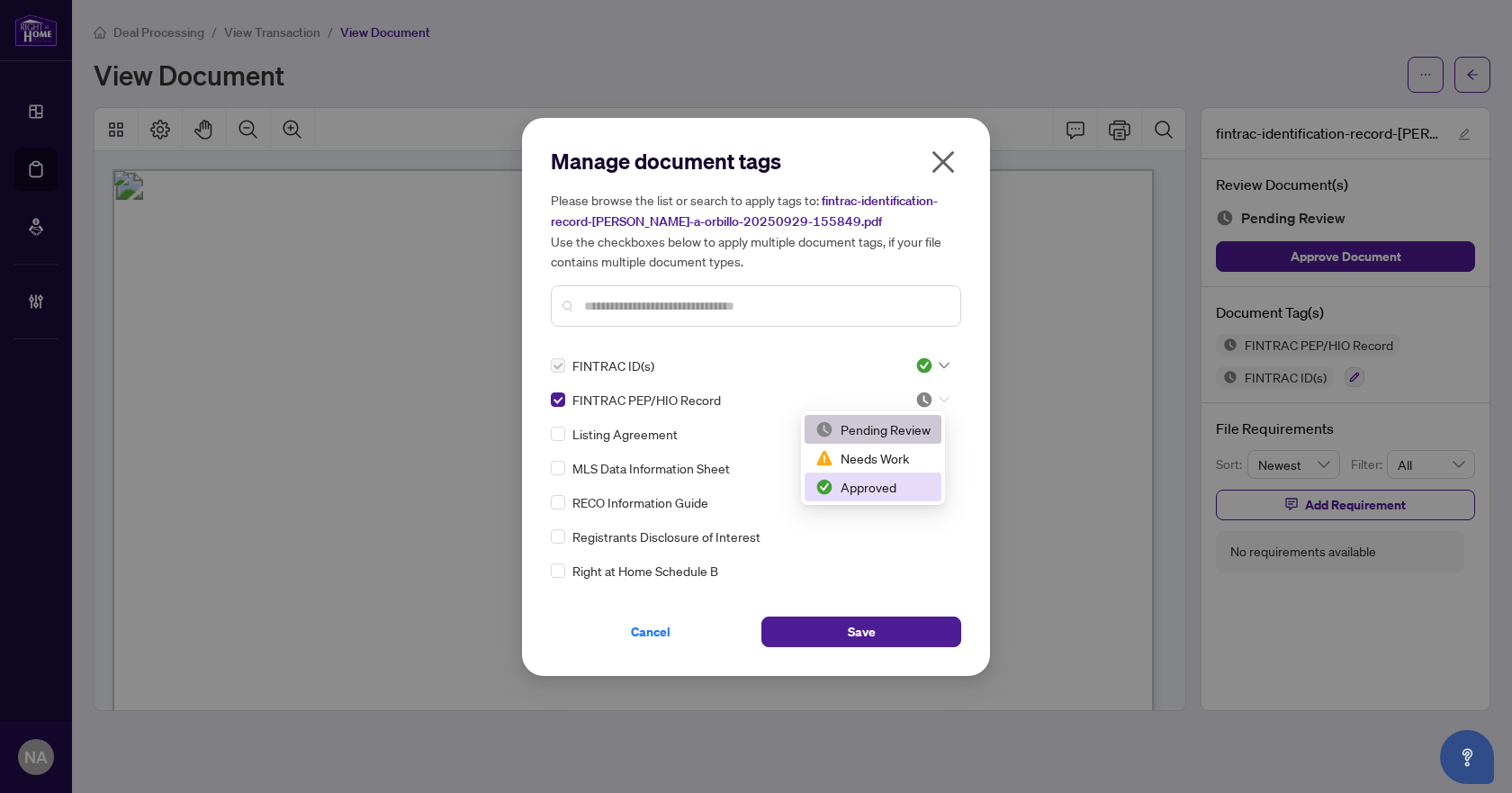
click at [885, 493] on div "Approved" at bounding box center [873, 487] width 115 height 20
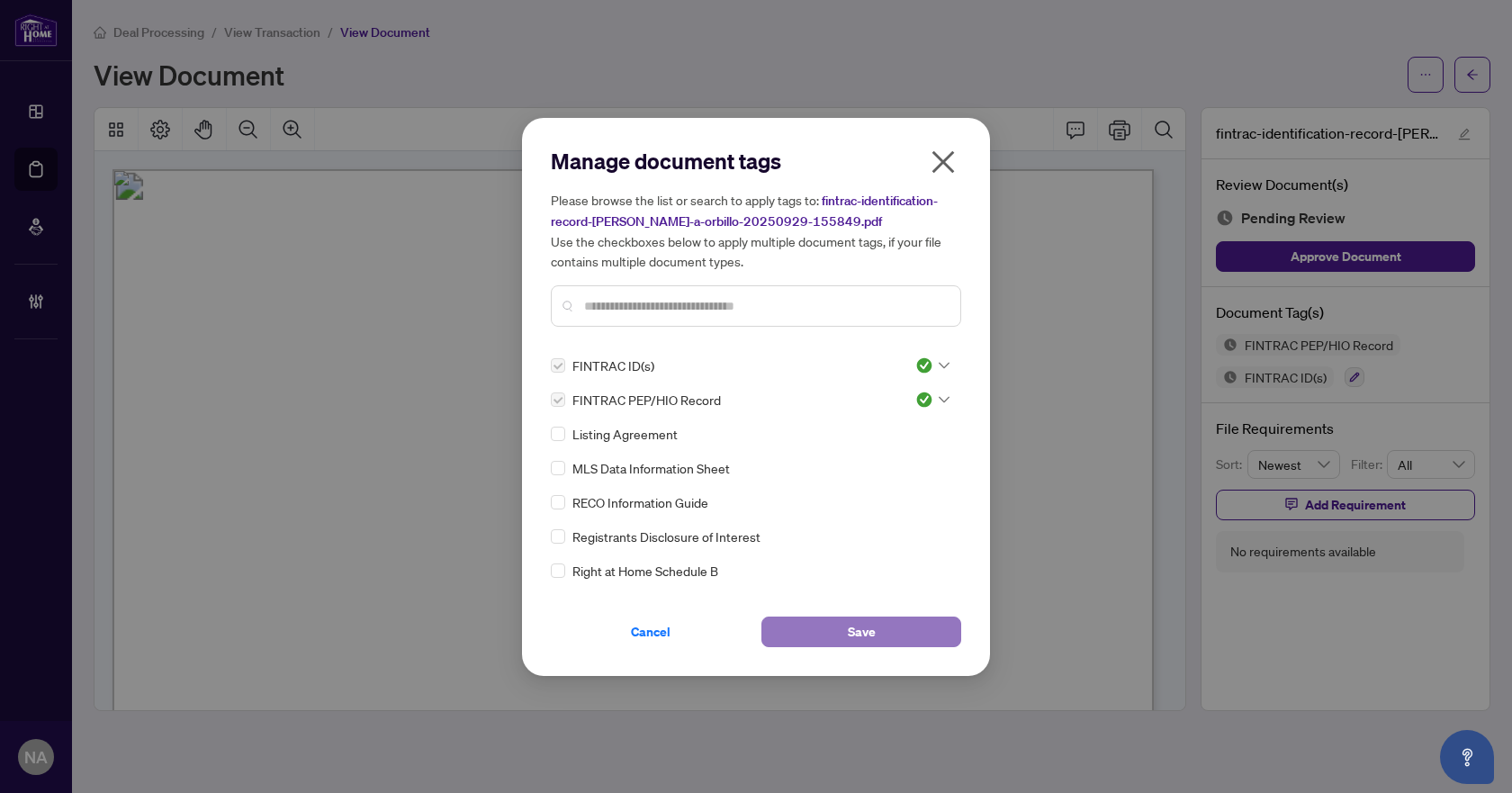
click at [829, 631] on button "Save" at bounding box center [861, 632] width 200 height 30
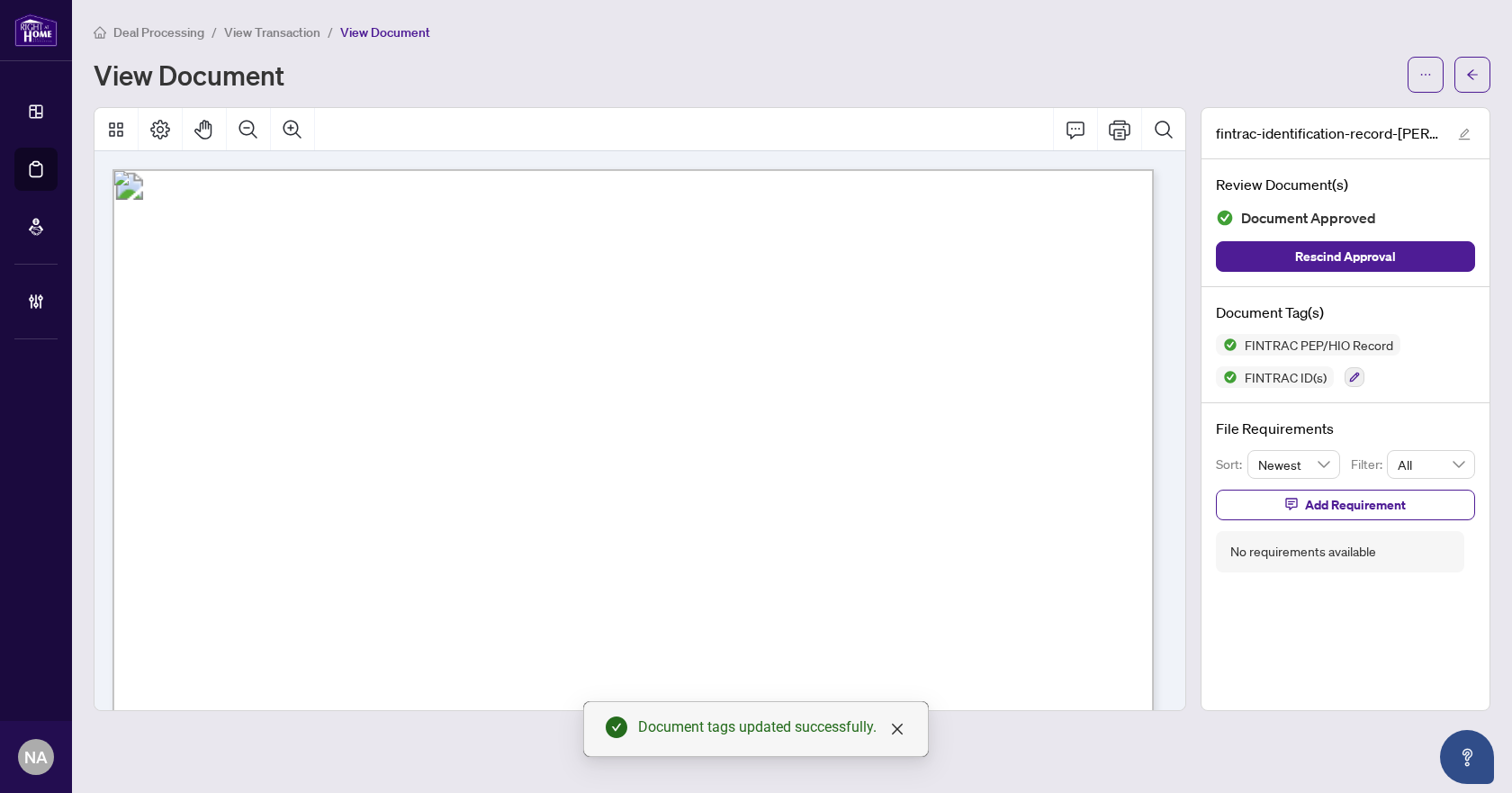
click at [1477, 69] on icon "arrow-left" at bounding box center [1472, 75] width 13 height 13
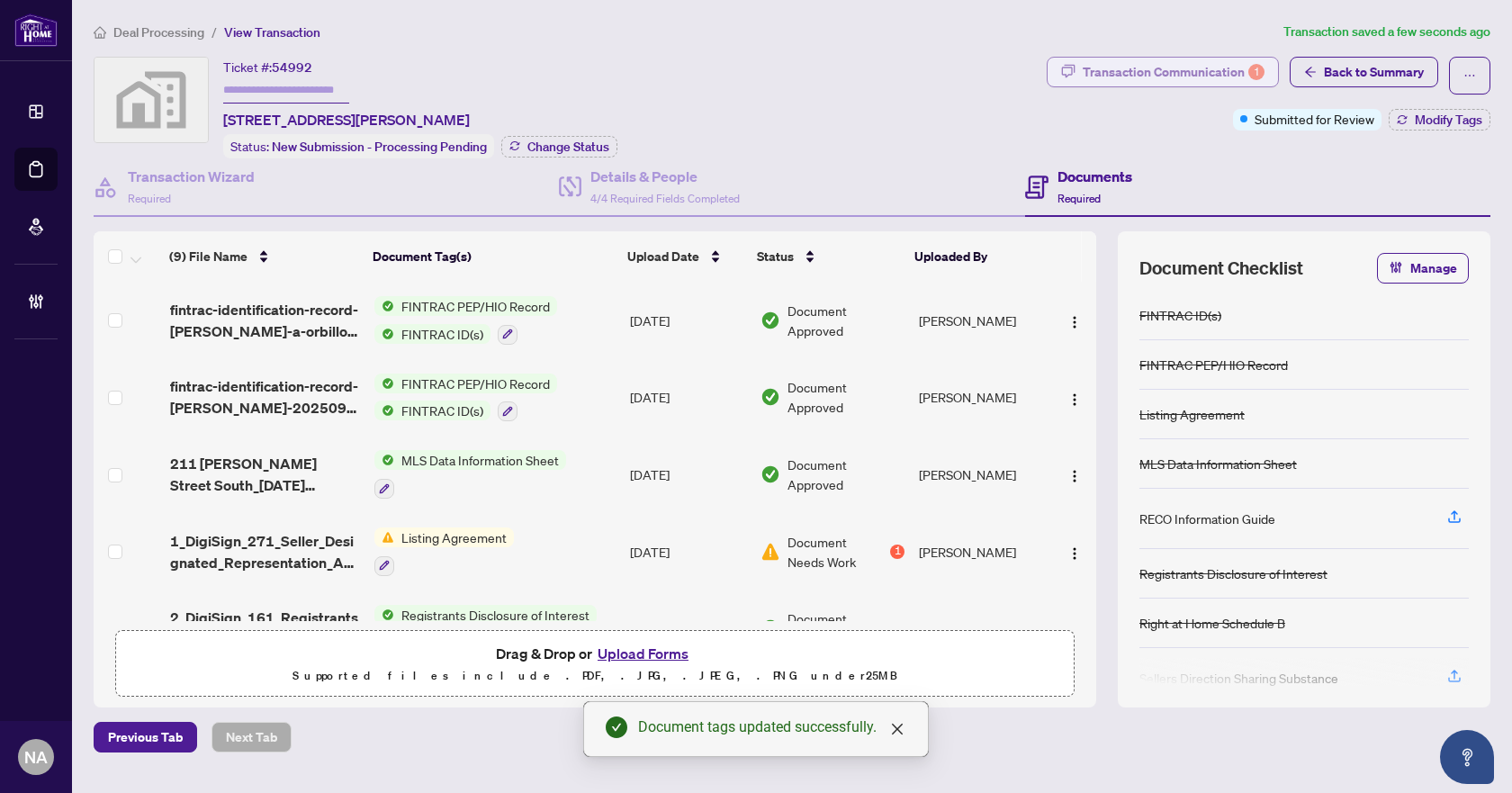
click at [1204, 78] on div "Transaction Communication 1" at bounding box center [1173, 72] width 182 height 29
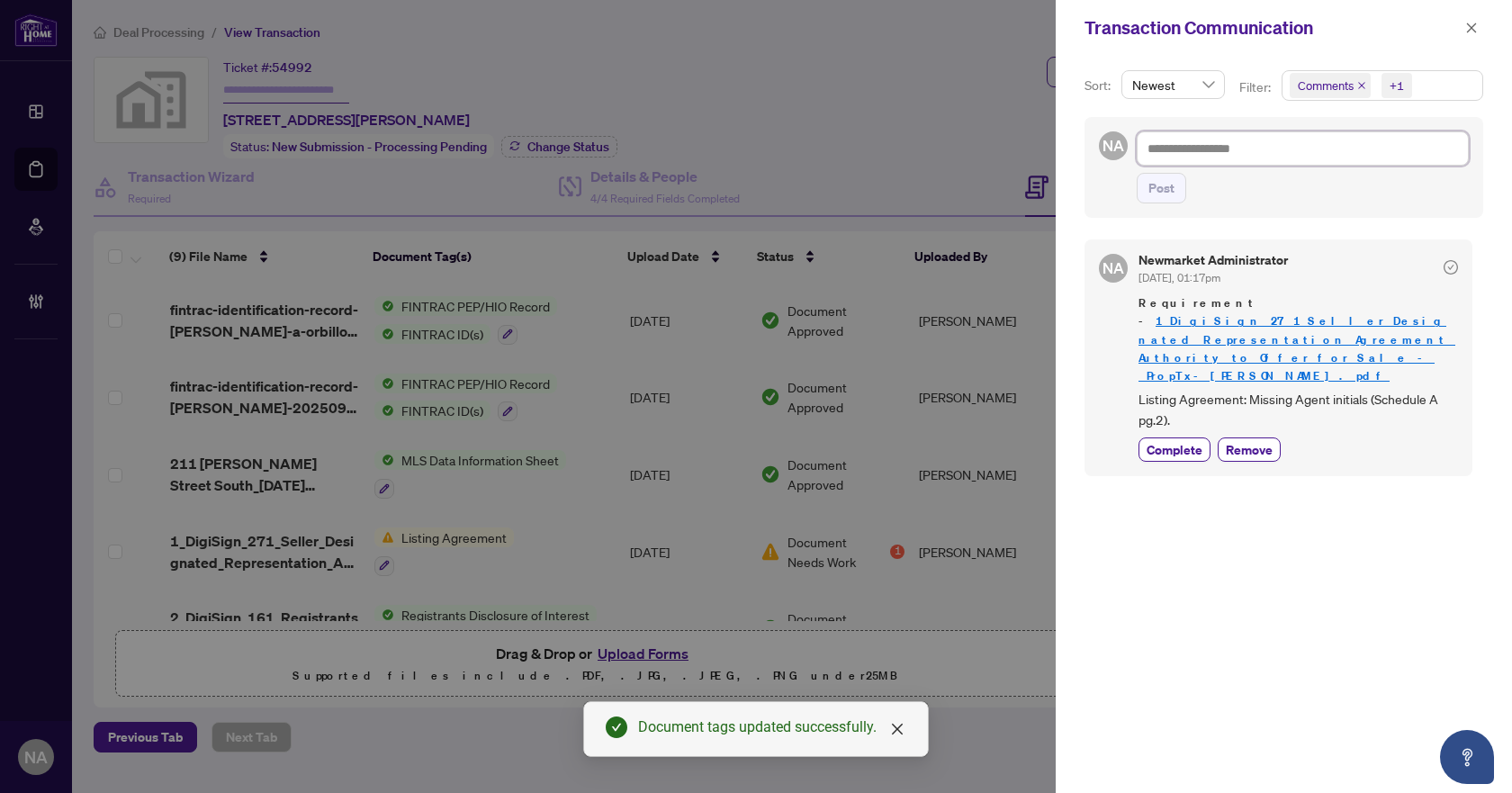
click at [1227, 150] on textarea at bounding box center [1302, 149] width 333 height 34
type textarea "*"
type textarea "**"
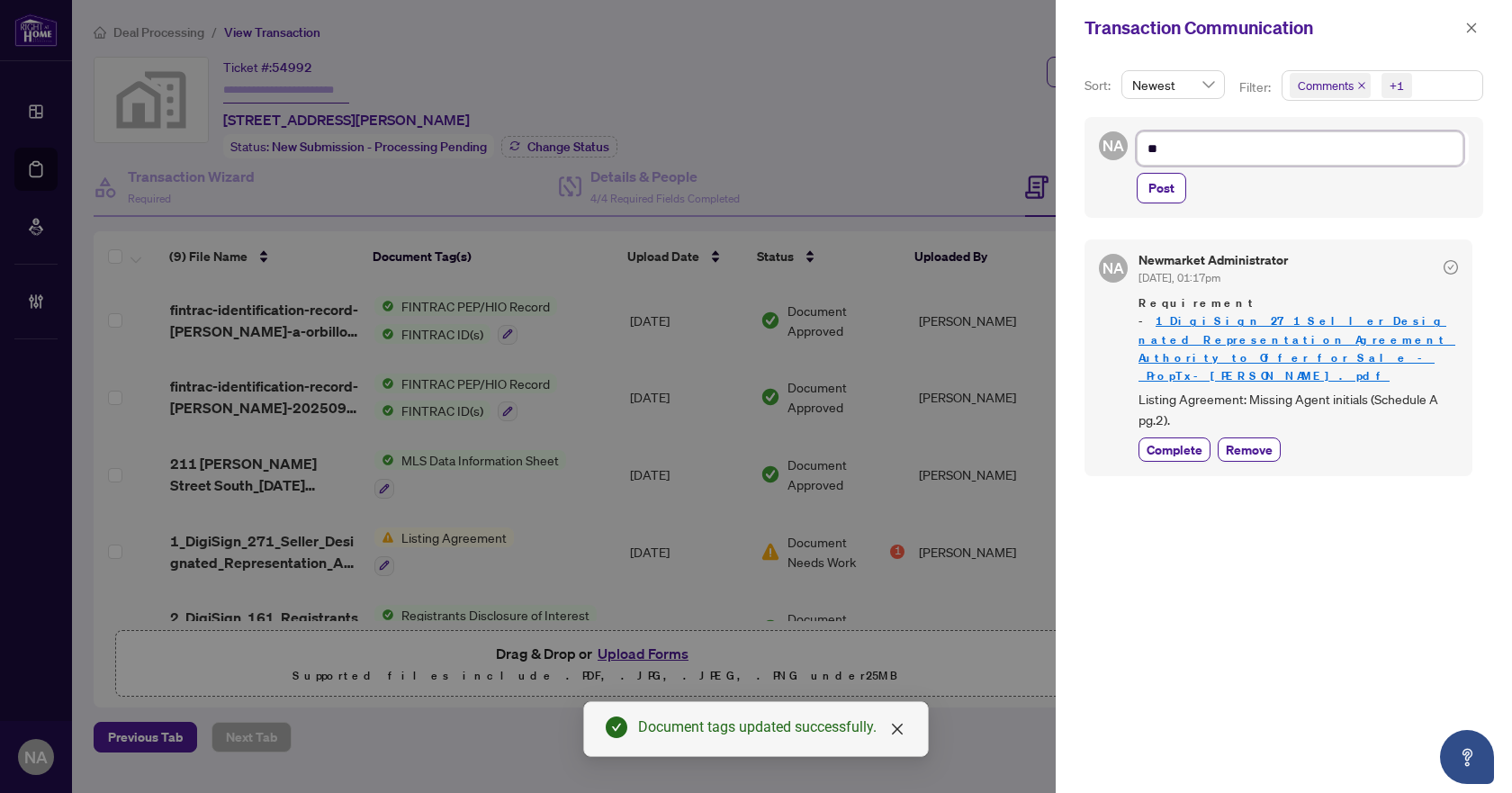
type textarea "***"
type textarea "****"
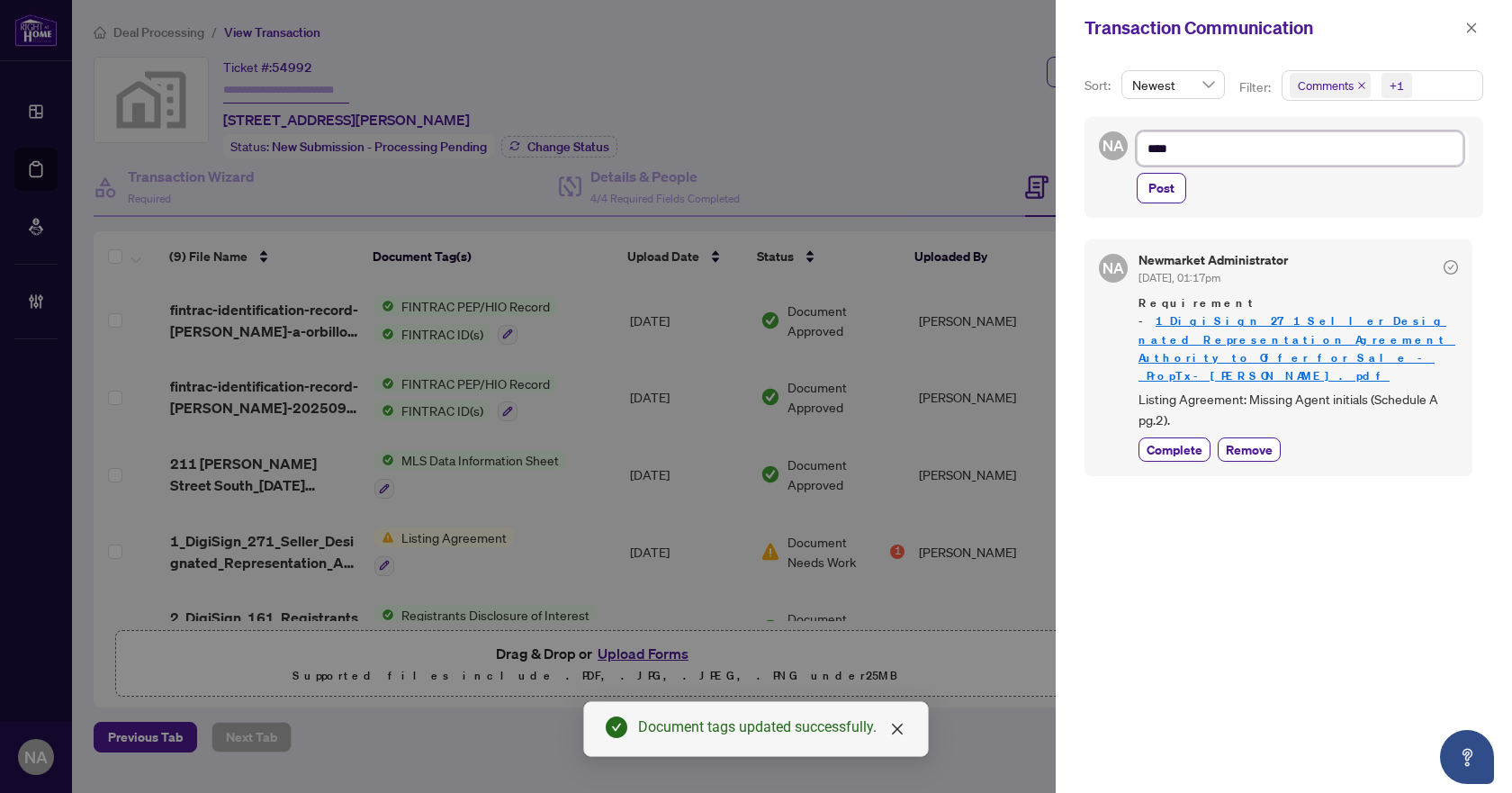
type textarea "****"
type textarea "******"
type textarea "*******"
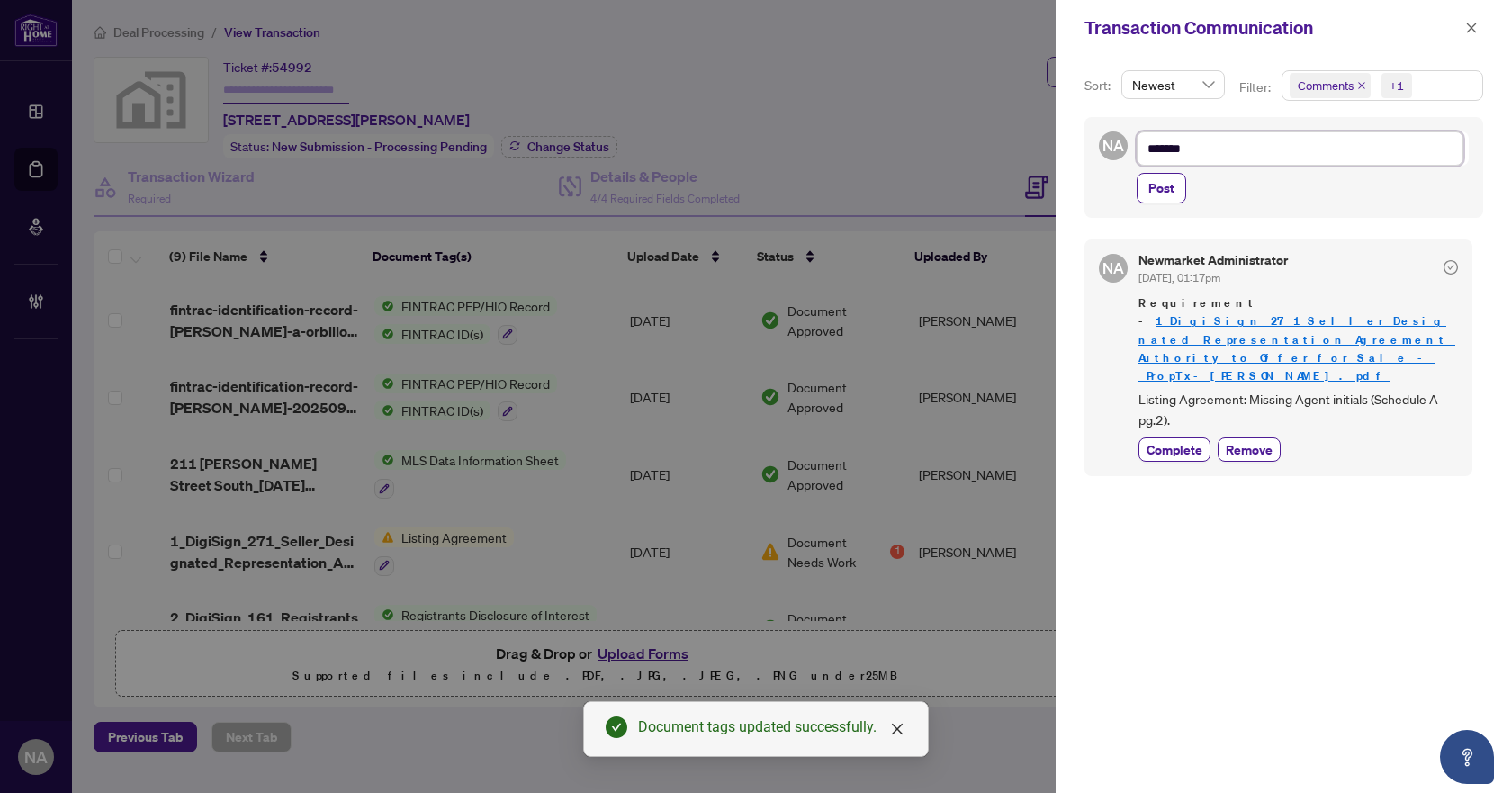
type textarea "********"
type textarea "*********"
type textarea "**********"
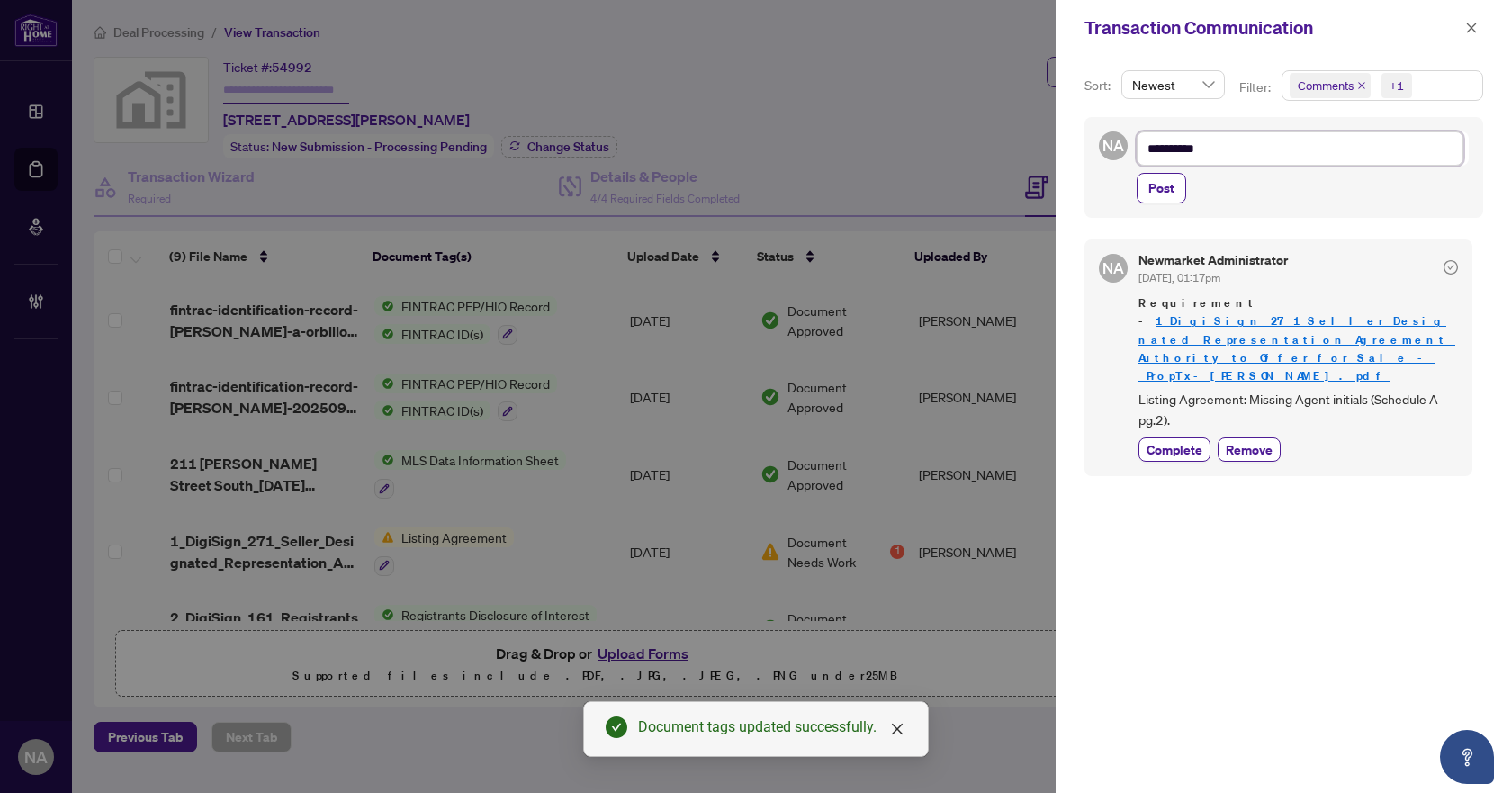
type textarea "**********"
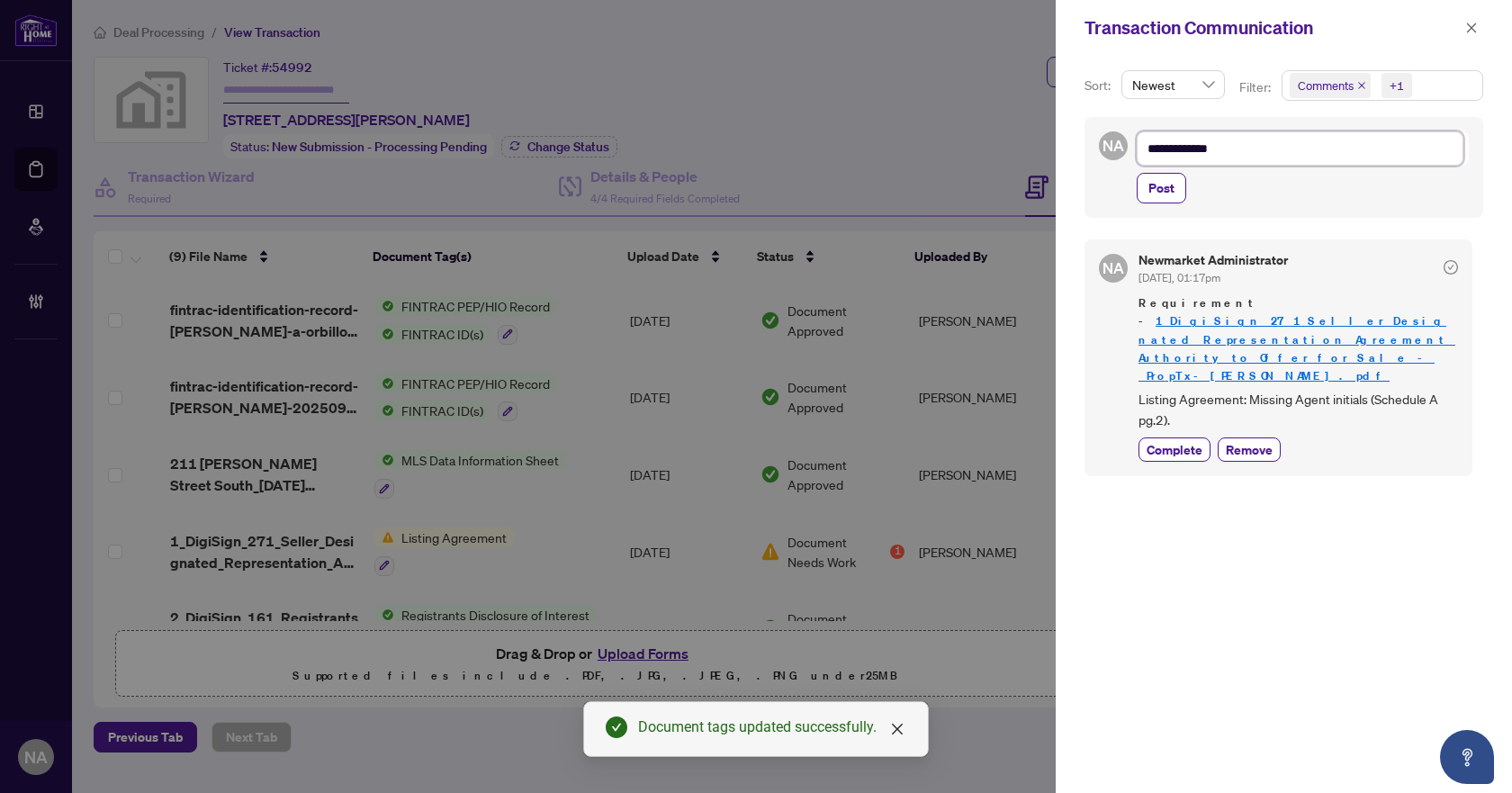
type textarea "**********"
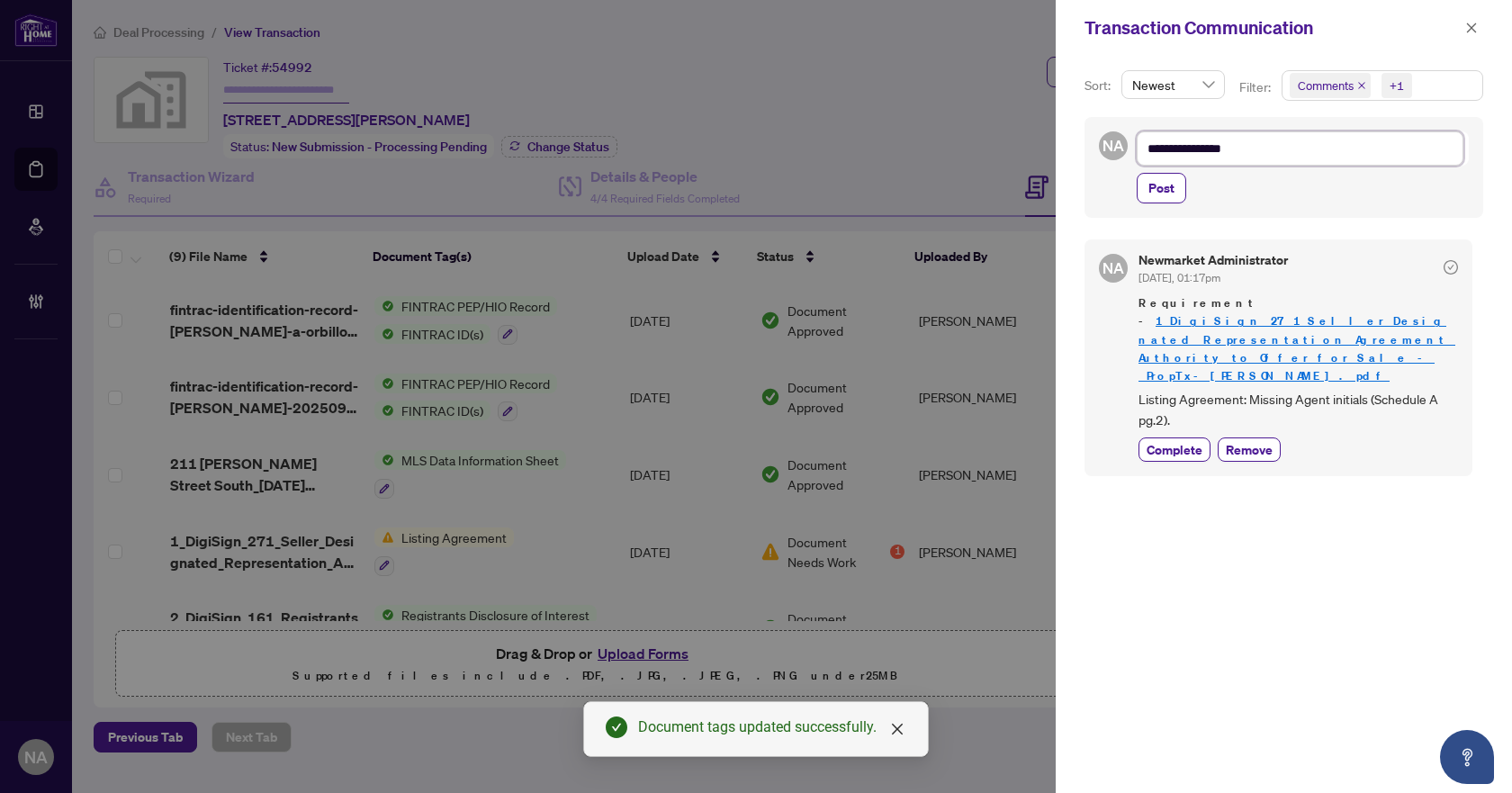
type textarea "**********"
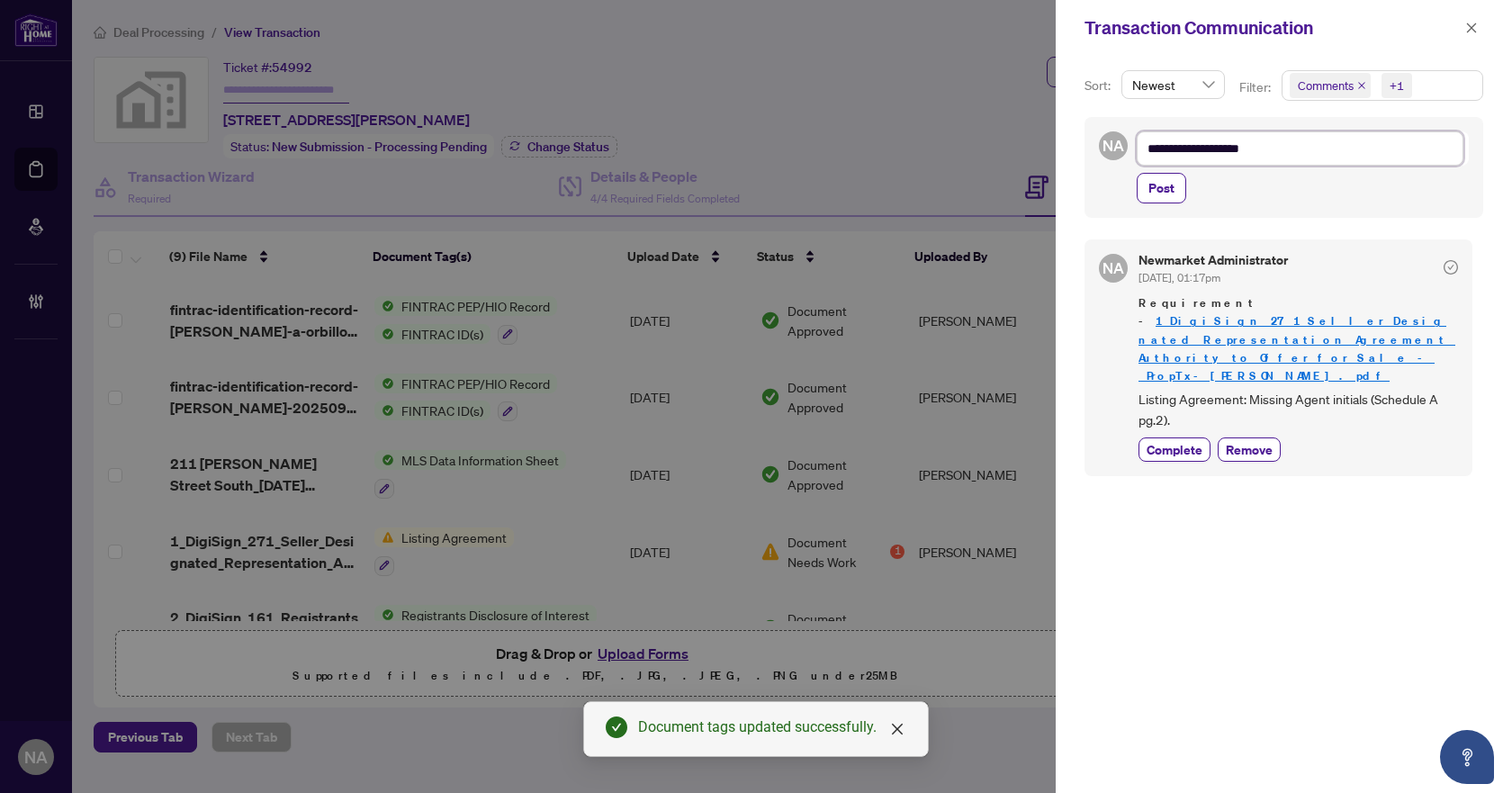
type textarea "**********"
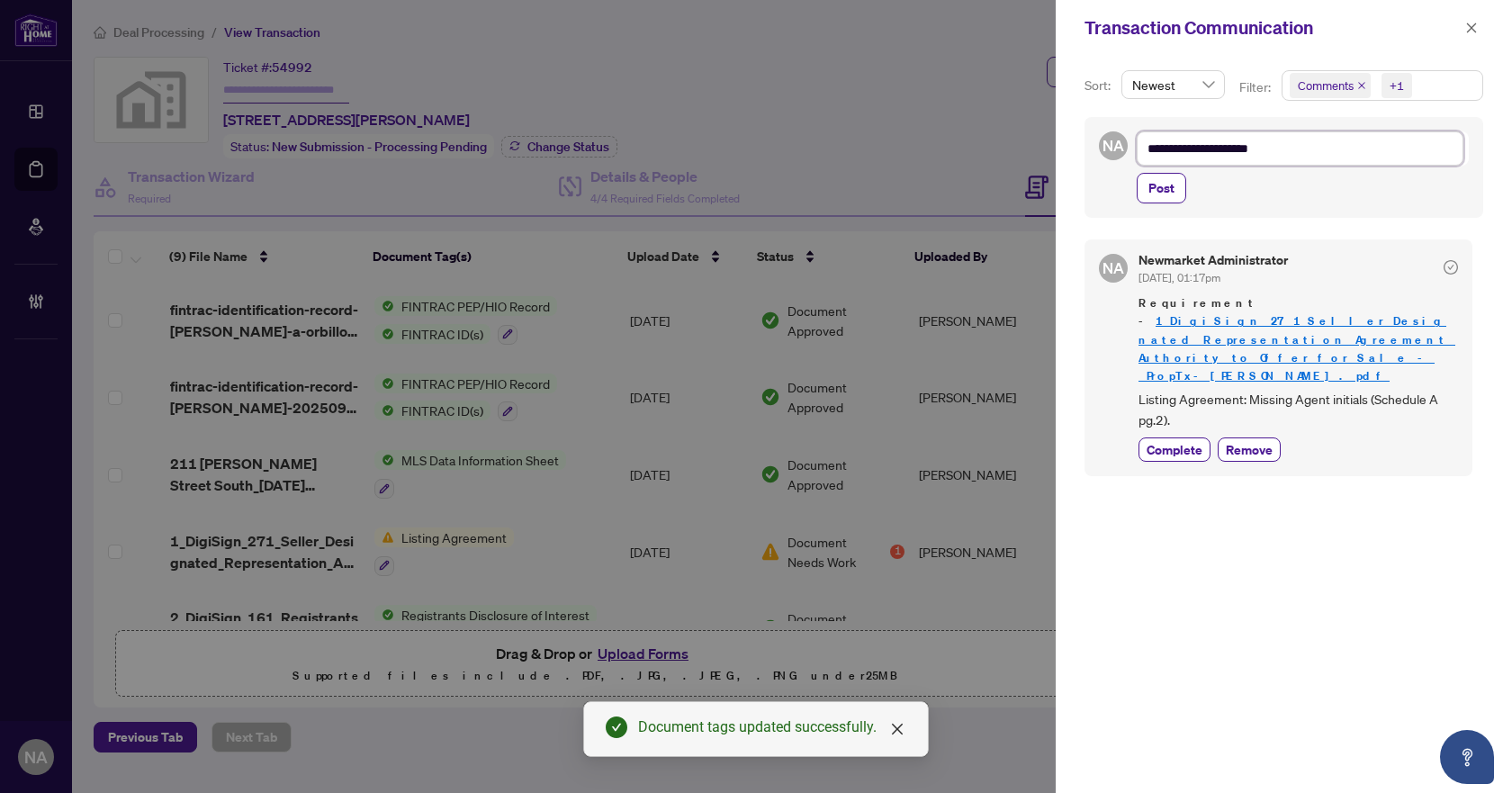
type textarea "**********"
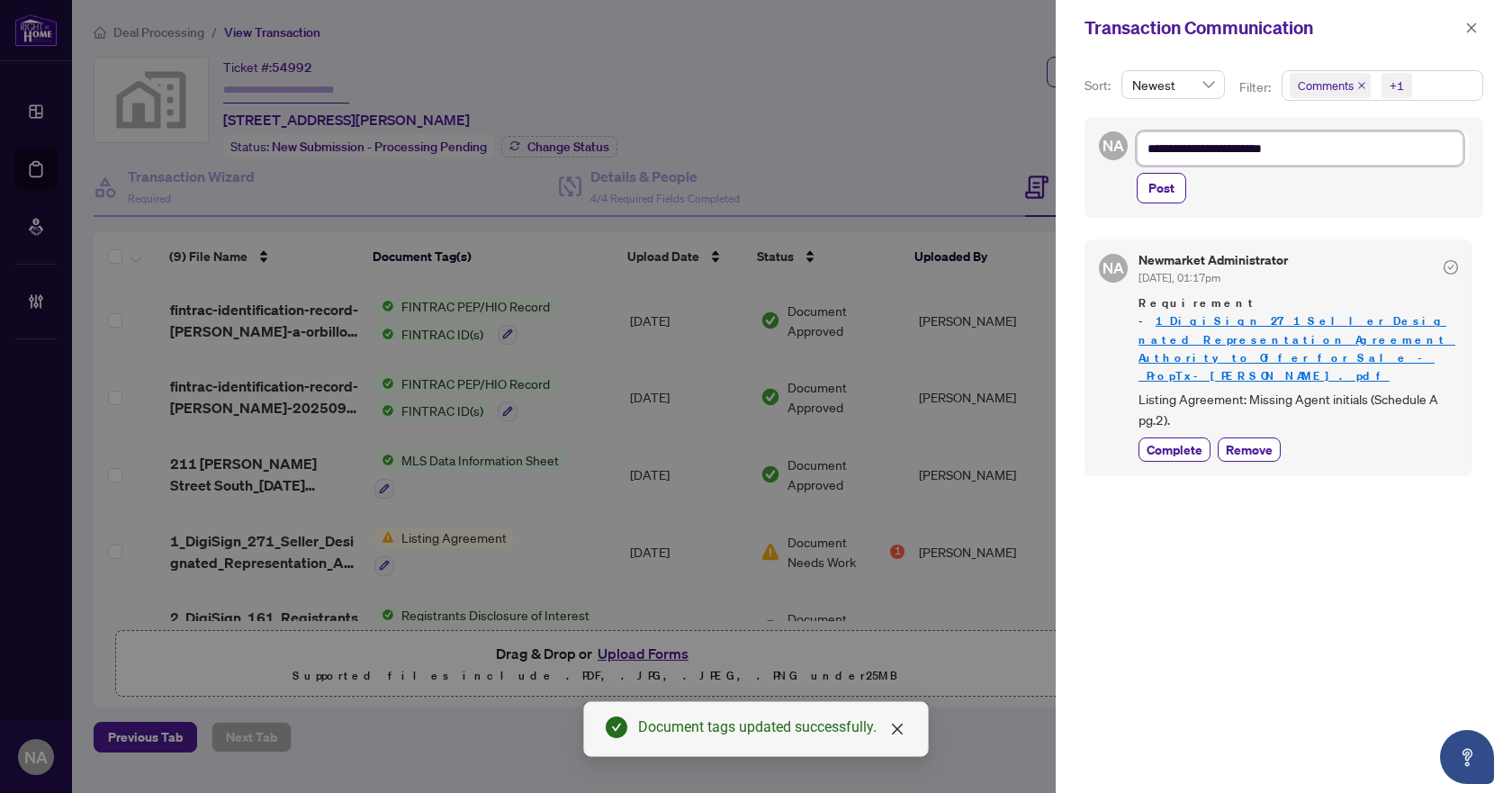
type textarea "**********"
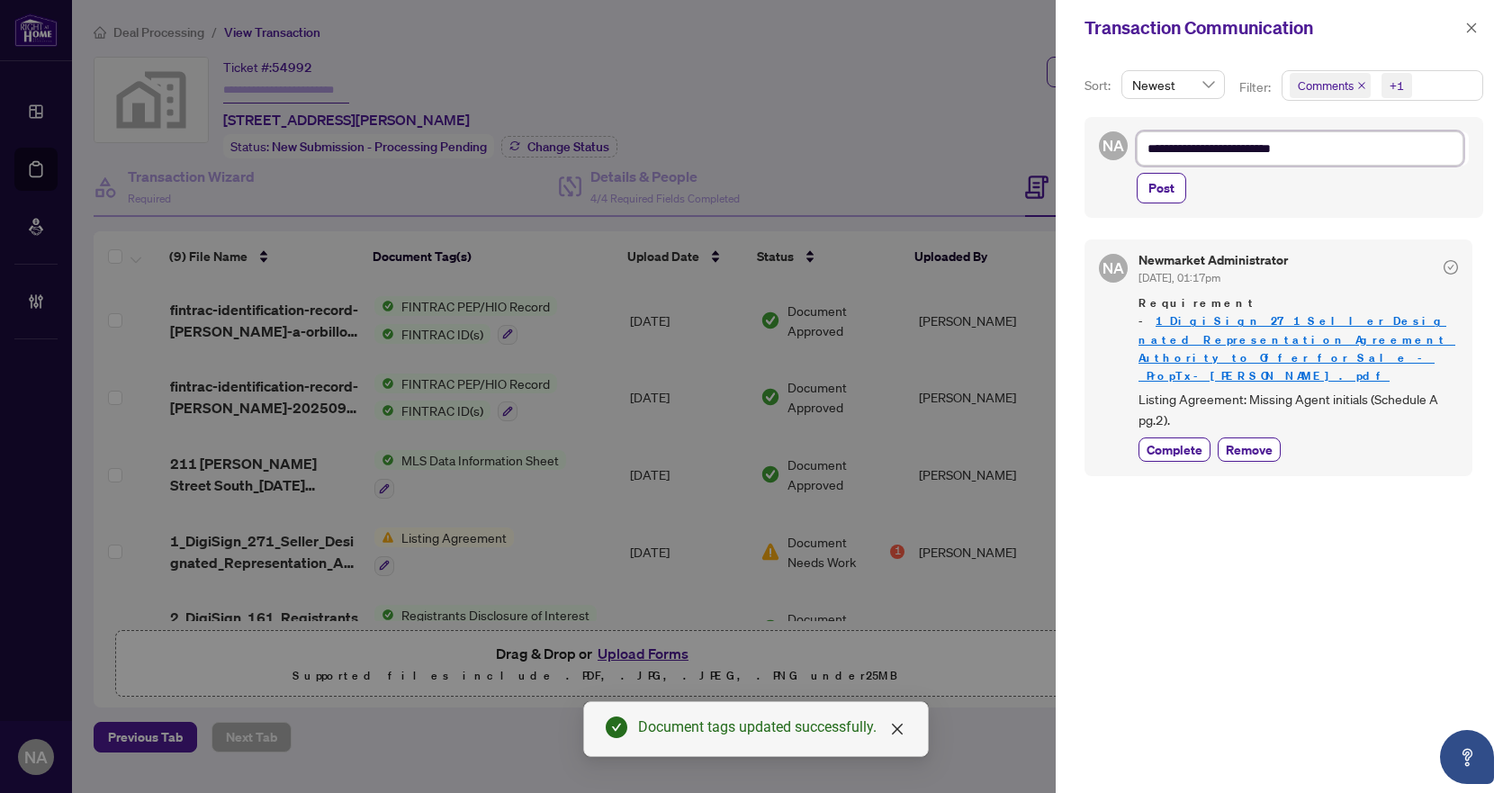
type textarea "**********"
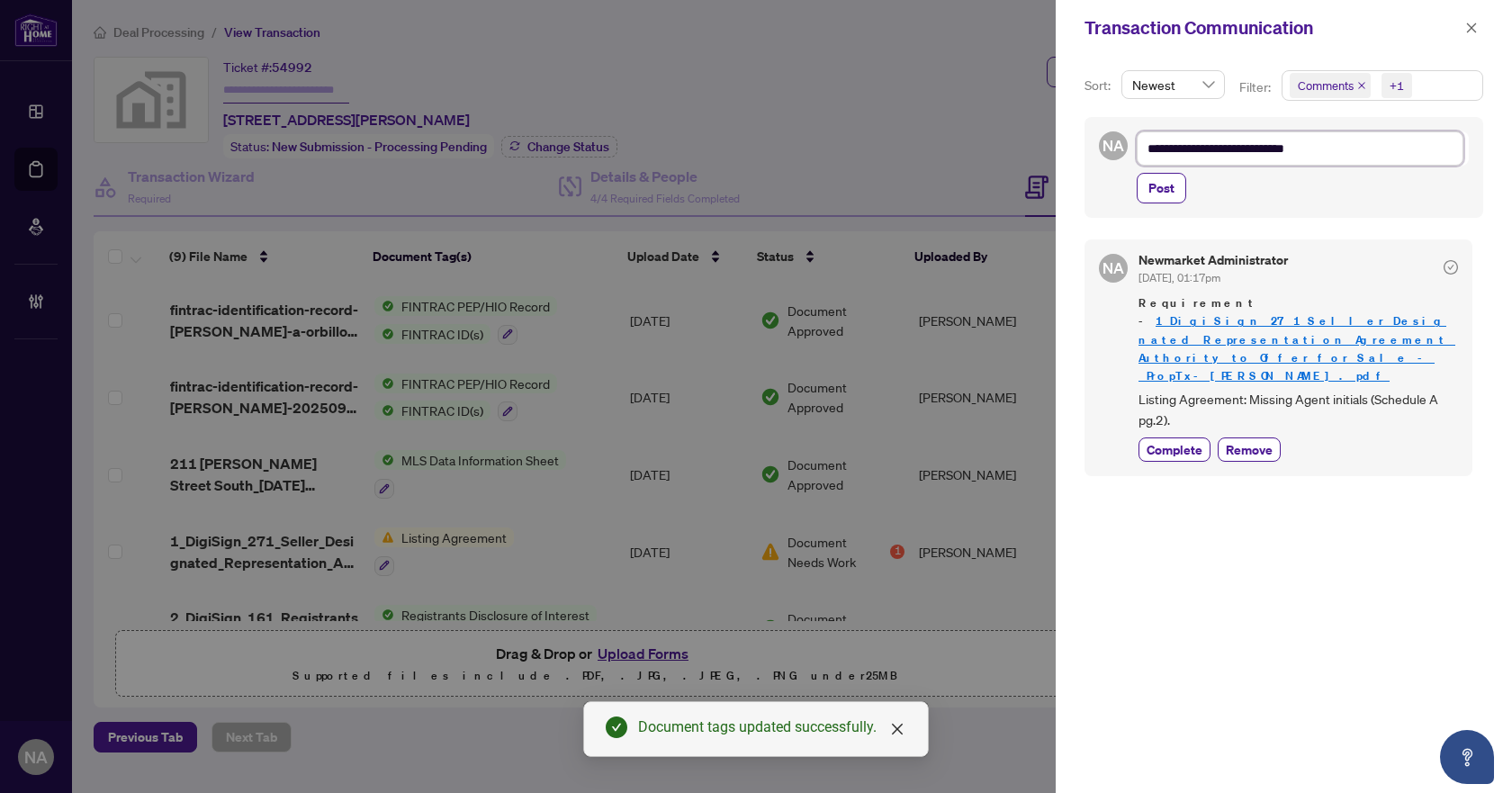
type textarea "**********"
click at [1159, 189] on span "Post" at bounding box center [1161, 188] width 27 height 29
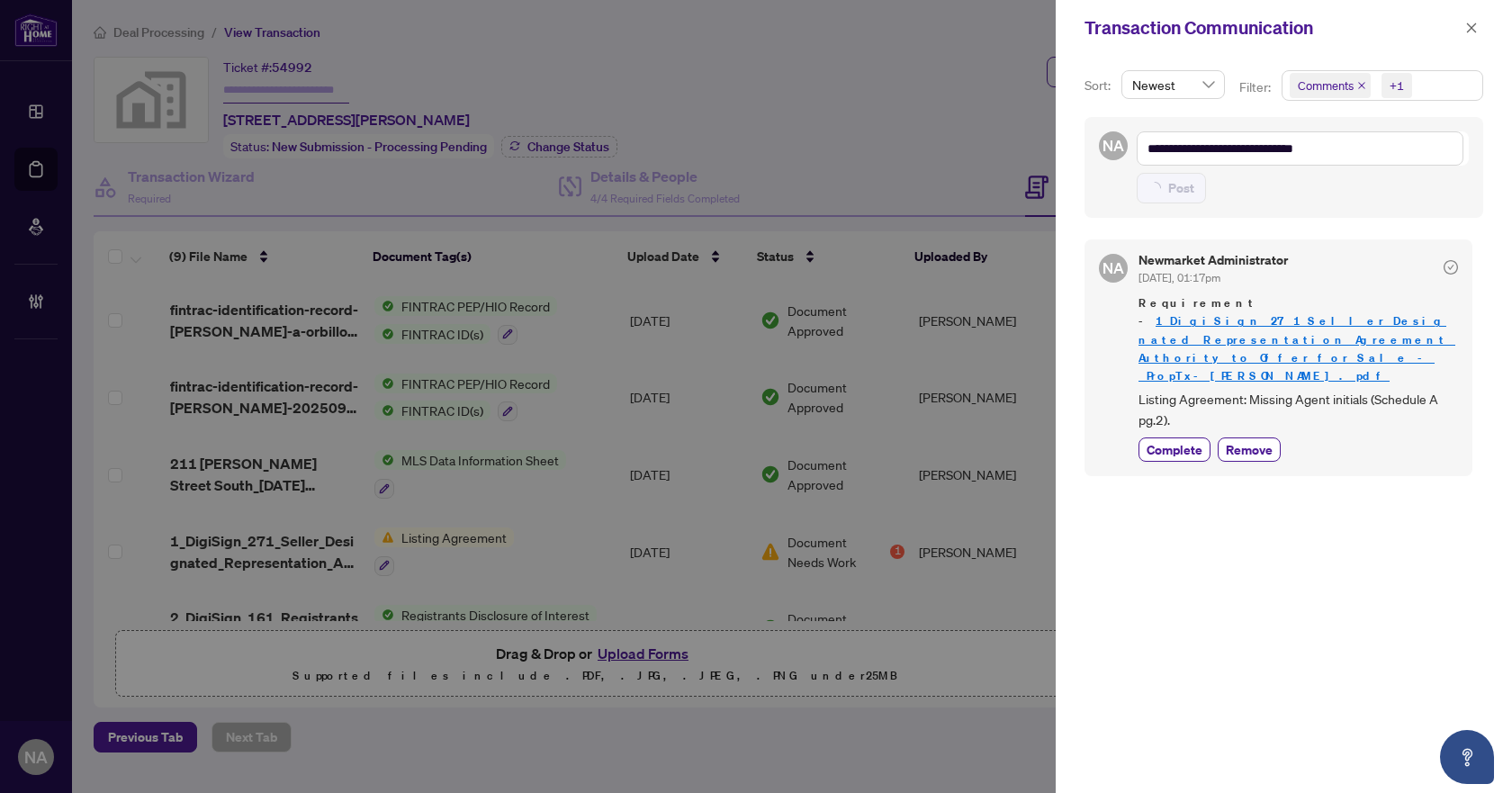
type textarea "**********"
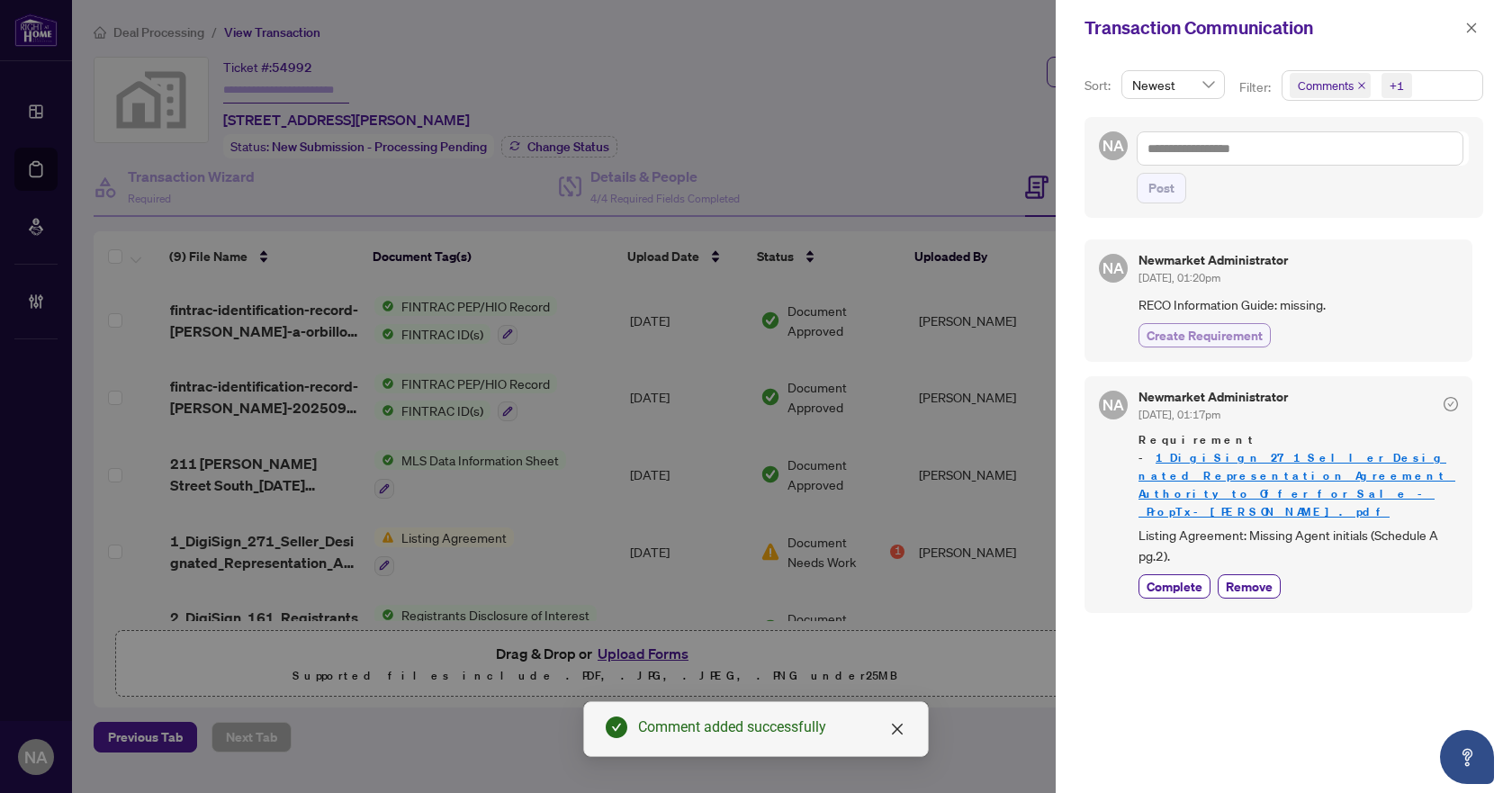
click at [1209, 337] on span "Create Requirement" at bounding box center [1204, 335] width 116 height 19
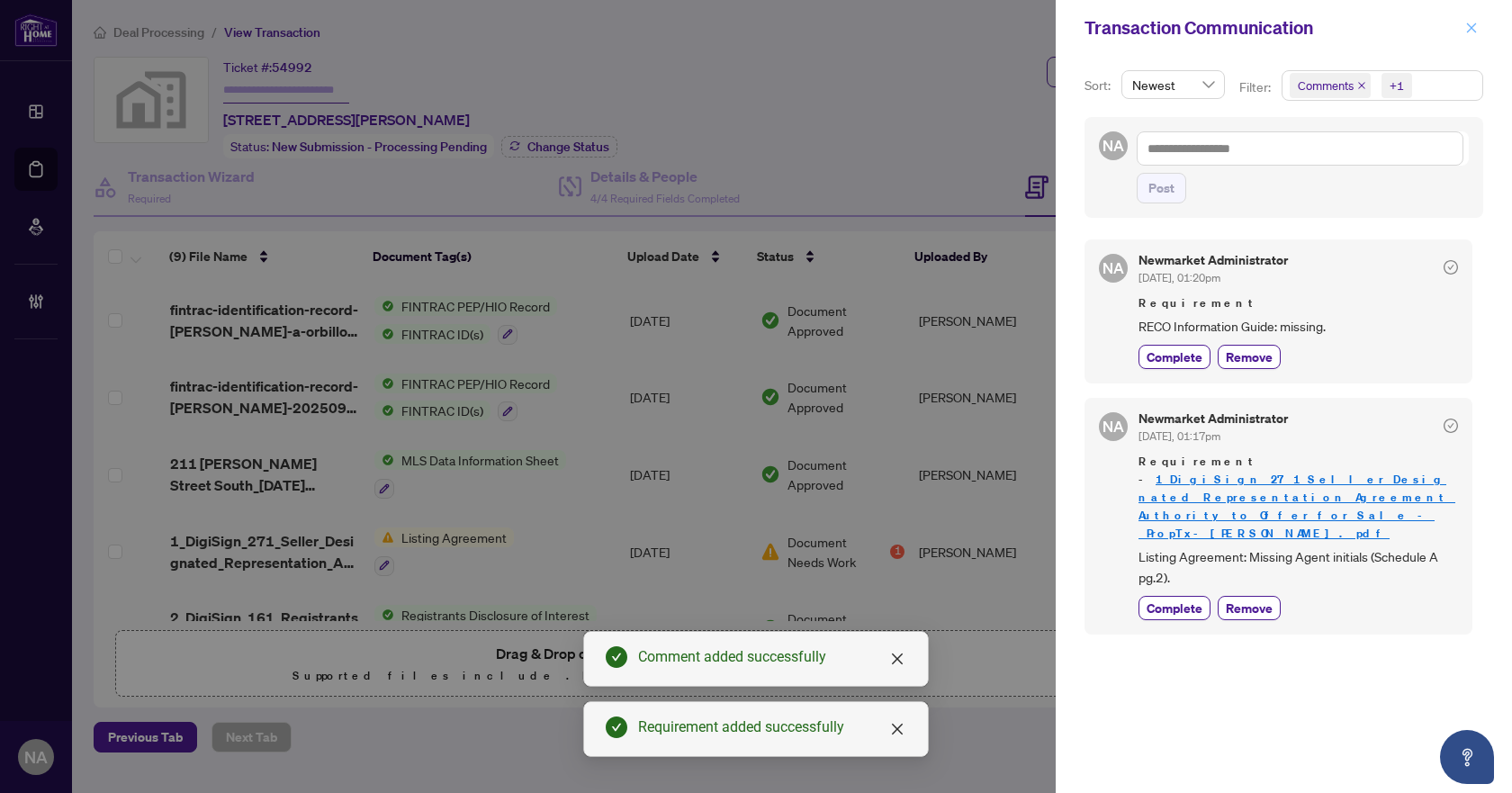
click at [1473, 27] on icon "close" at bounding box center [1472, 28] width 10 height 10
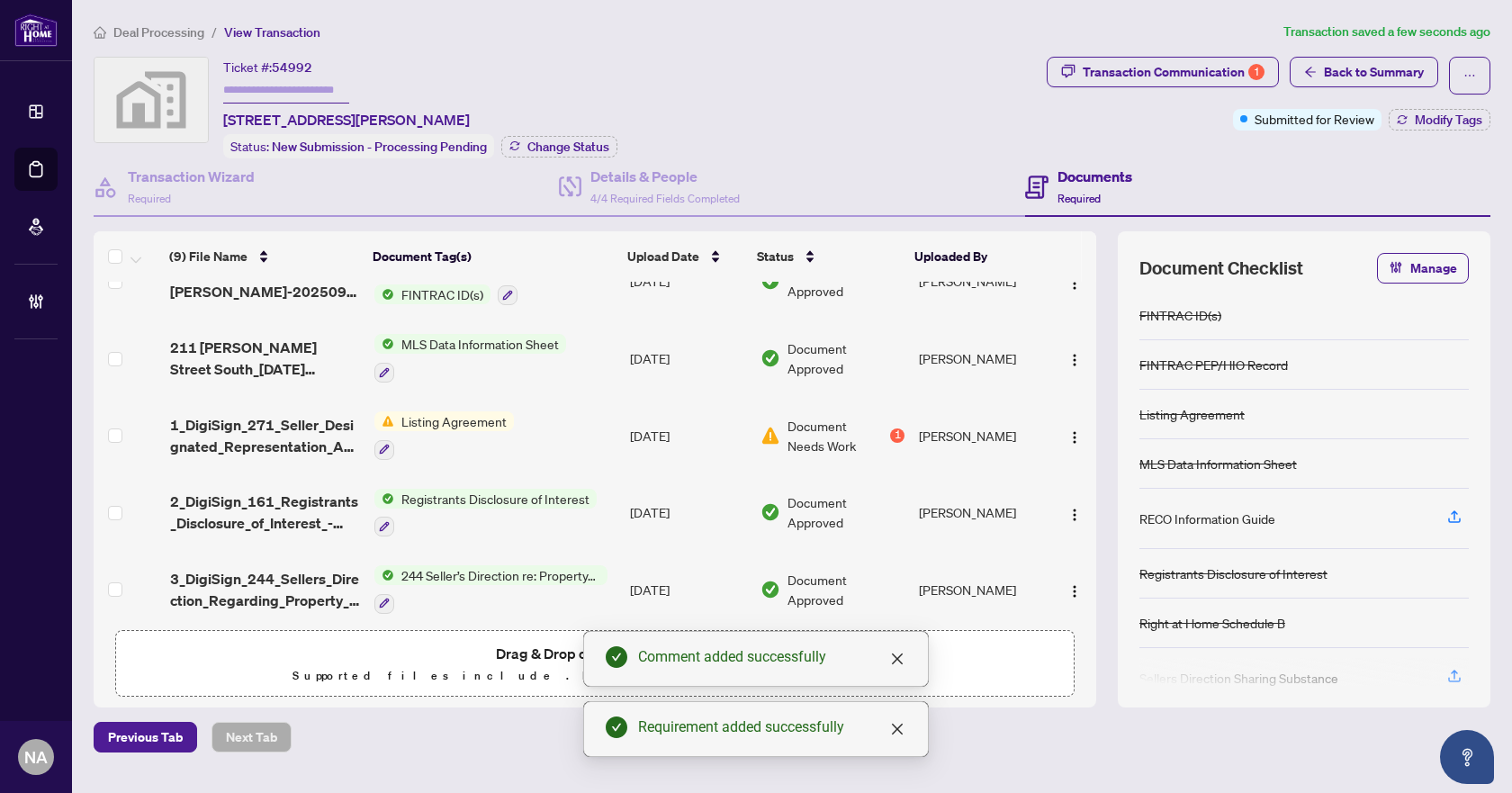
scroll to position [357, 0]
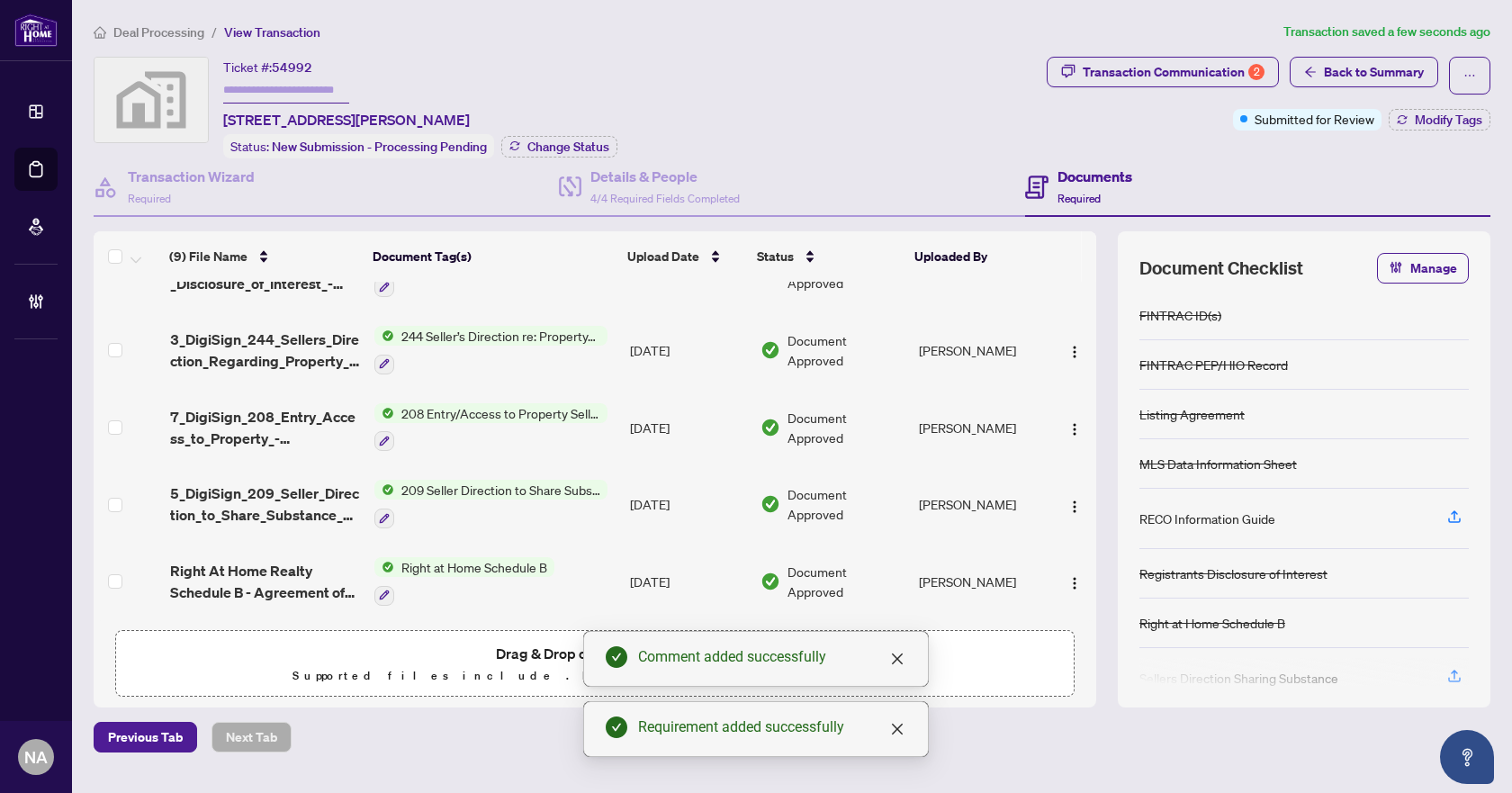
click at [1436, 135] on div "Transaction Communication 2 Back to Summary Submitted for Review Modify Tags" at bounding box center [1268, 107] width 451 height 101
click at [1436, 128] on button "Modify Tags" at bounding box center [1438, 120] width 101 height 22
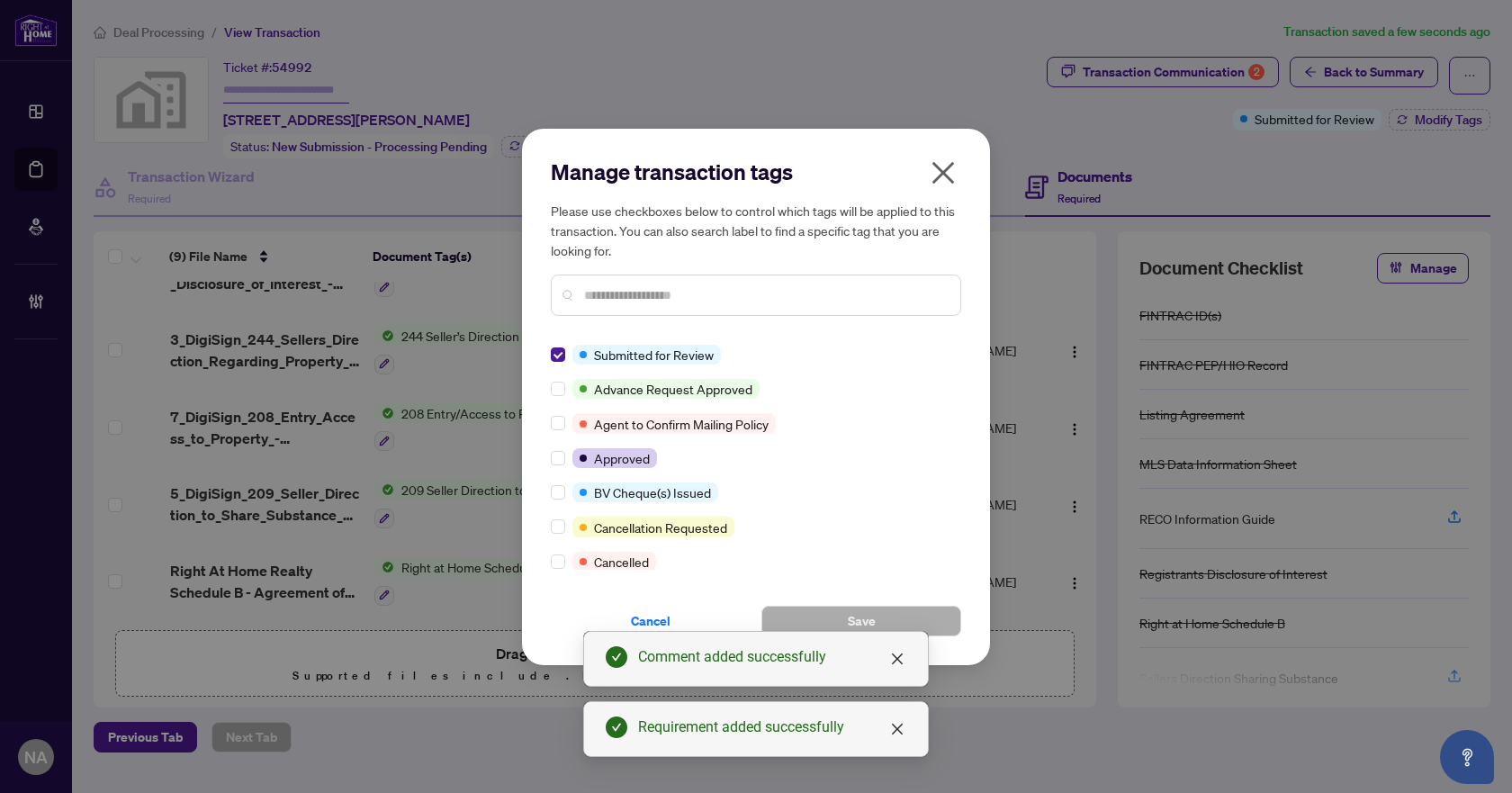
scroll to position [0, 0]
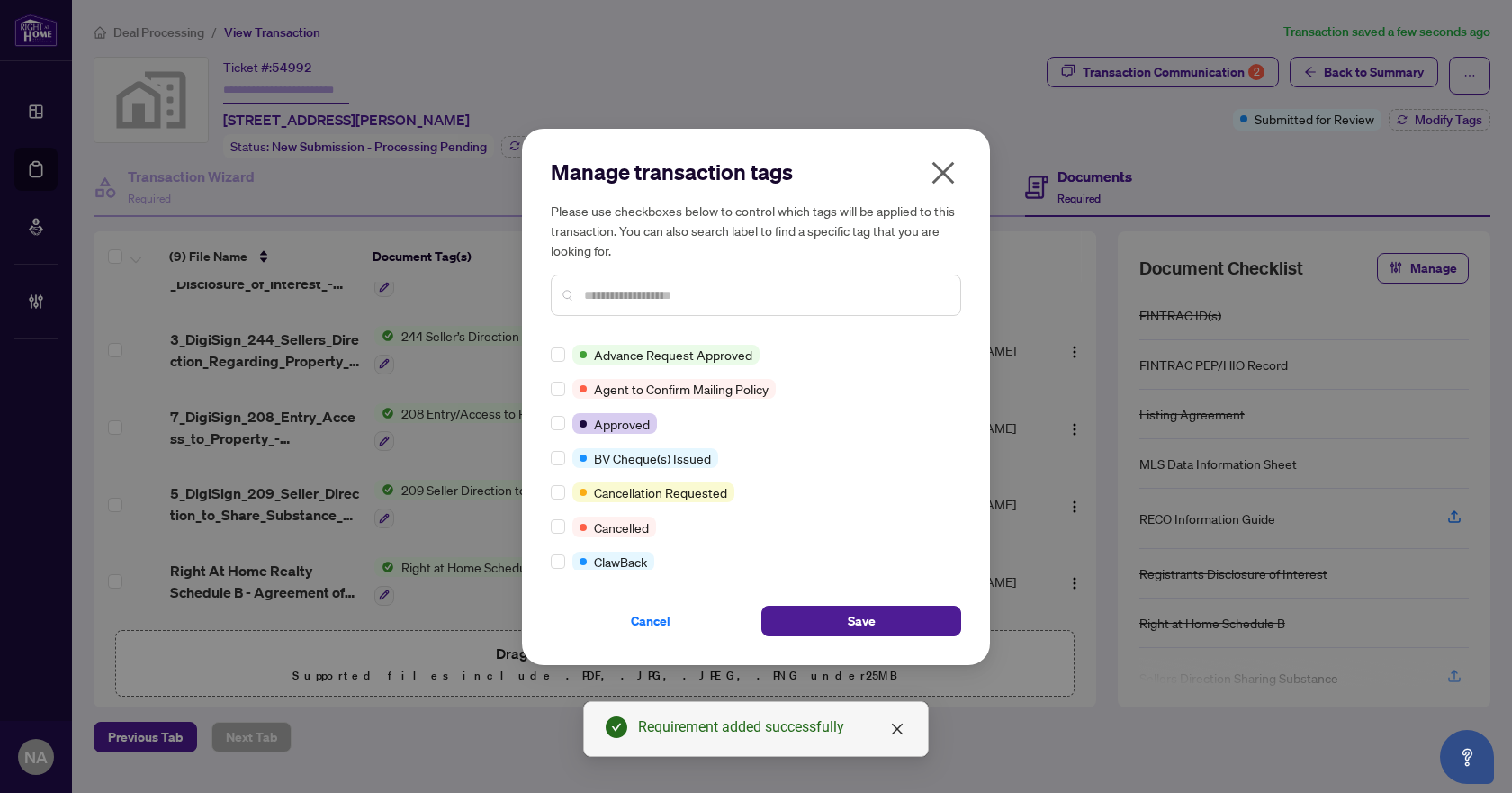
click at [629, 299] on input "text" at bounding box center [765, 295] width 362 height 20
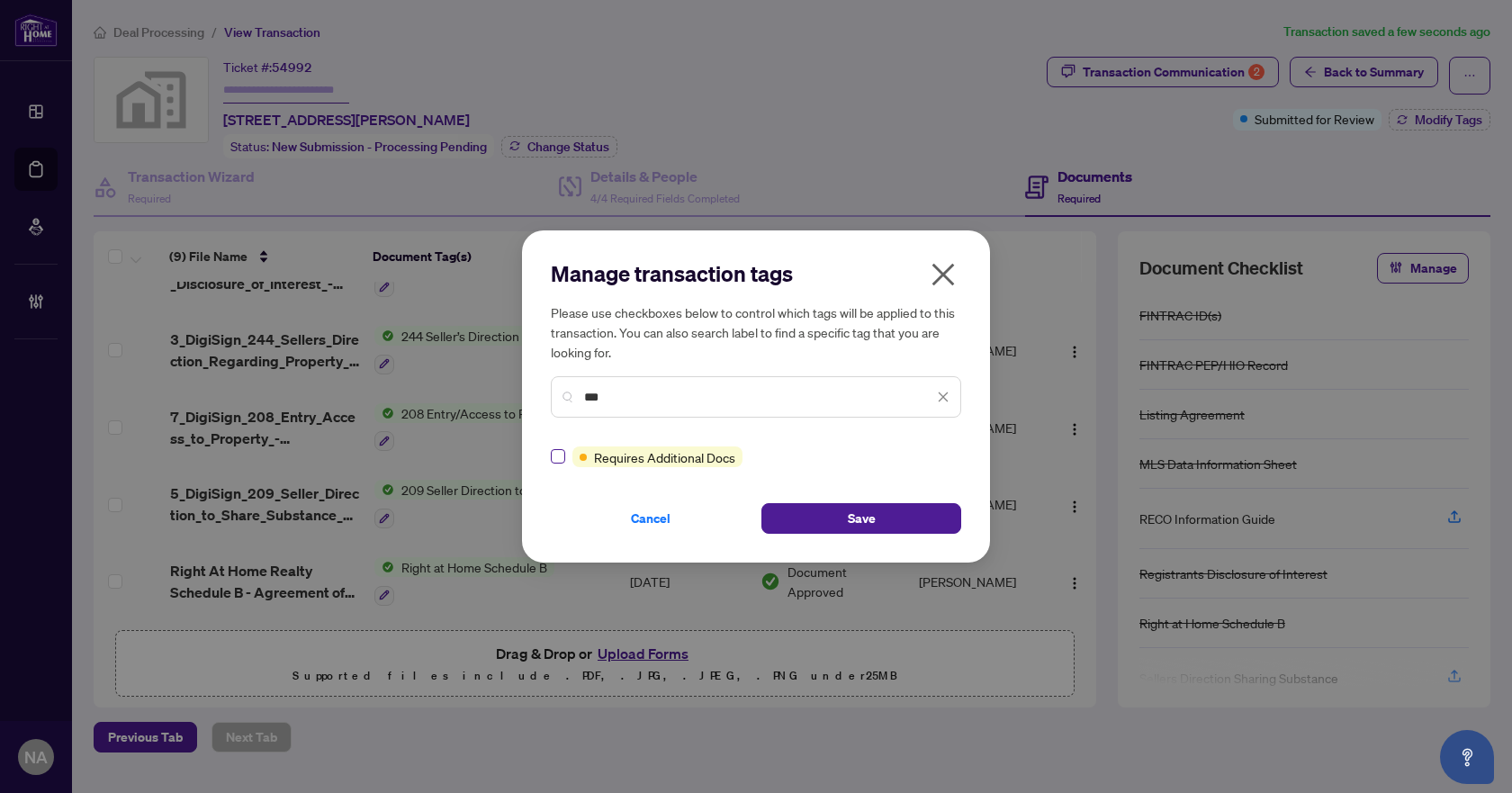
type input "***"
click at [811, 507] on button "Save" at bounding box center [861, 518] width 200 height 30
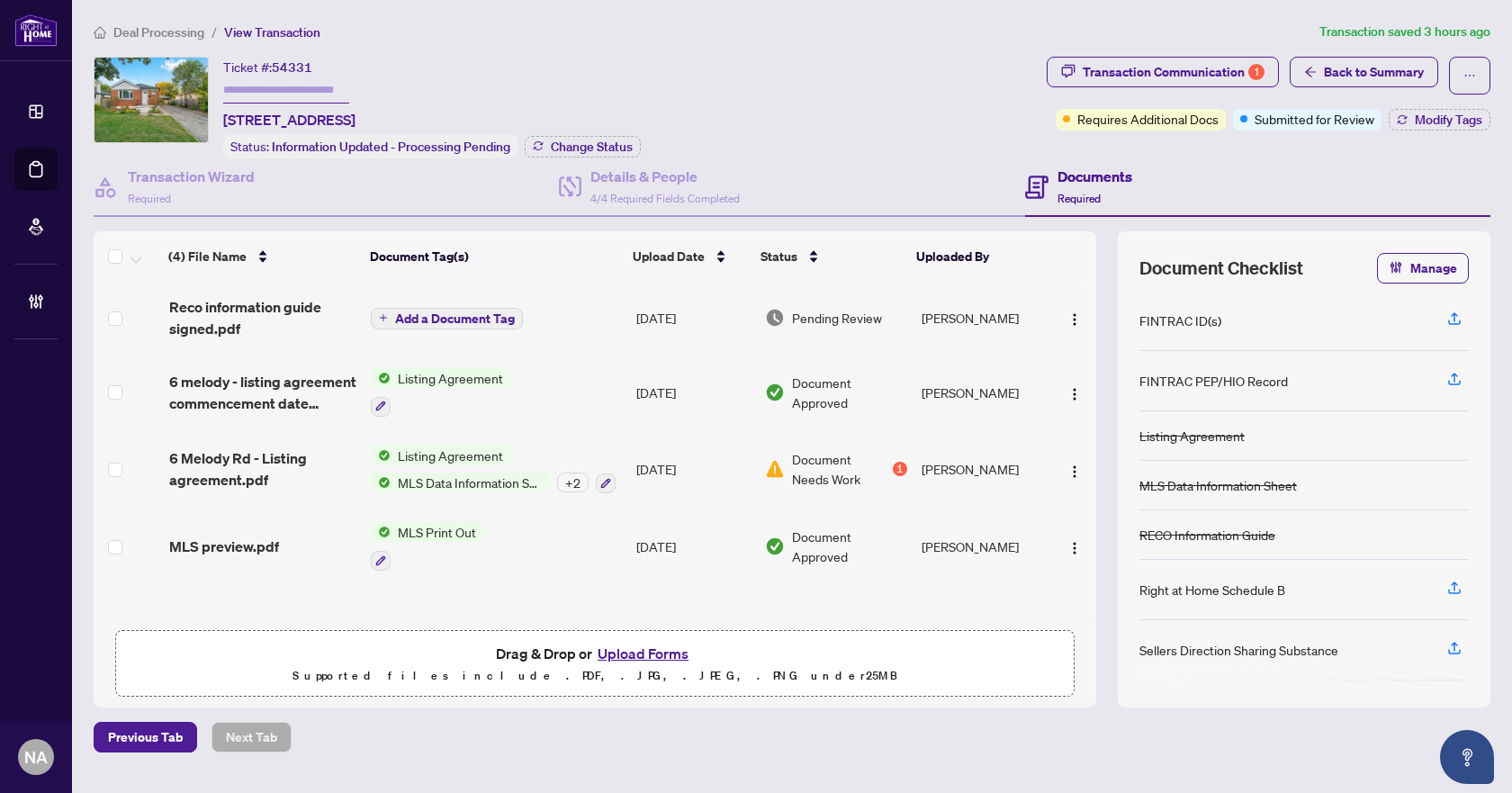
click at [200, 313] on span "Reco information guide signed.pdf" at bounding box center [263, 318] width 188 height 43
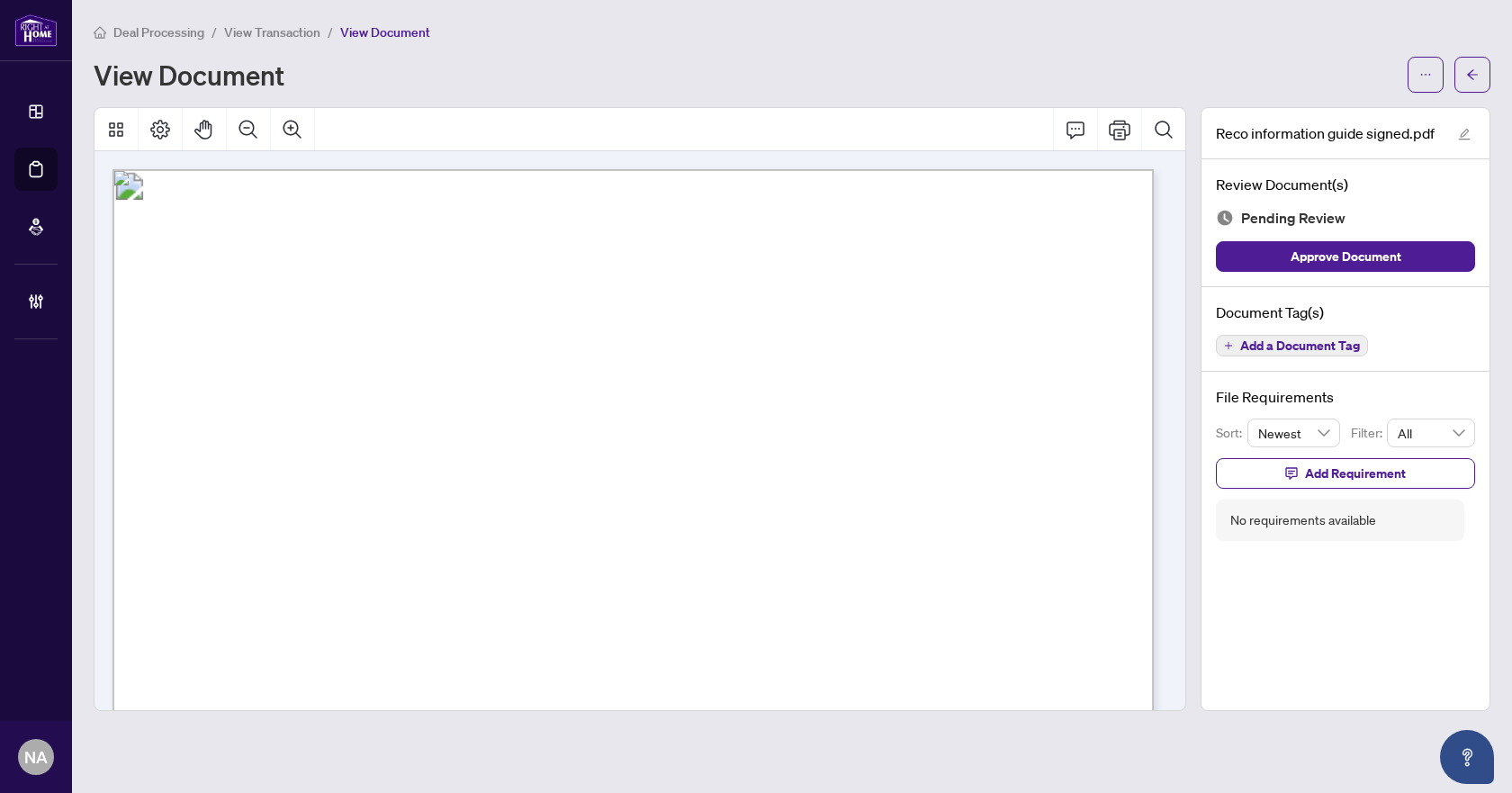
click at [1293, 342] on span "Add a Document Tag" at bounding box center [1300, 345] width 120 height 13
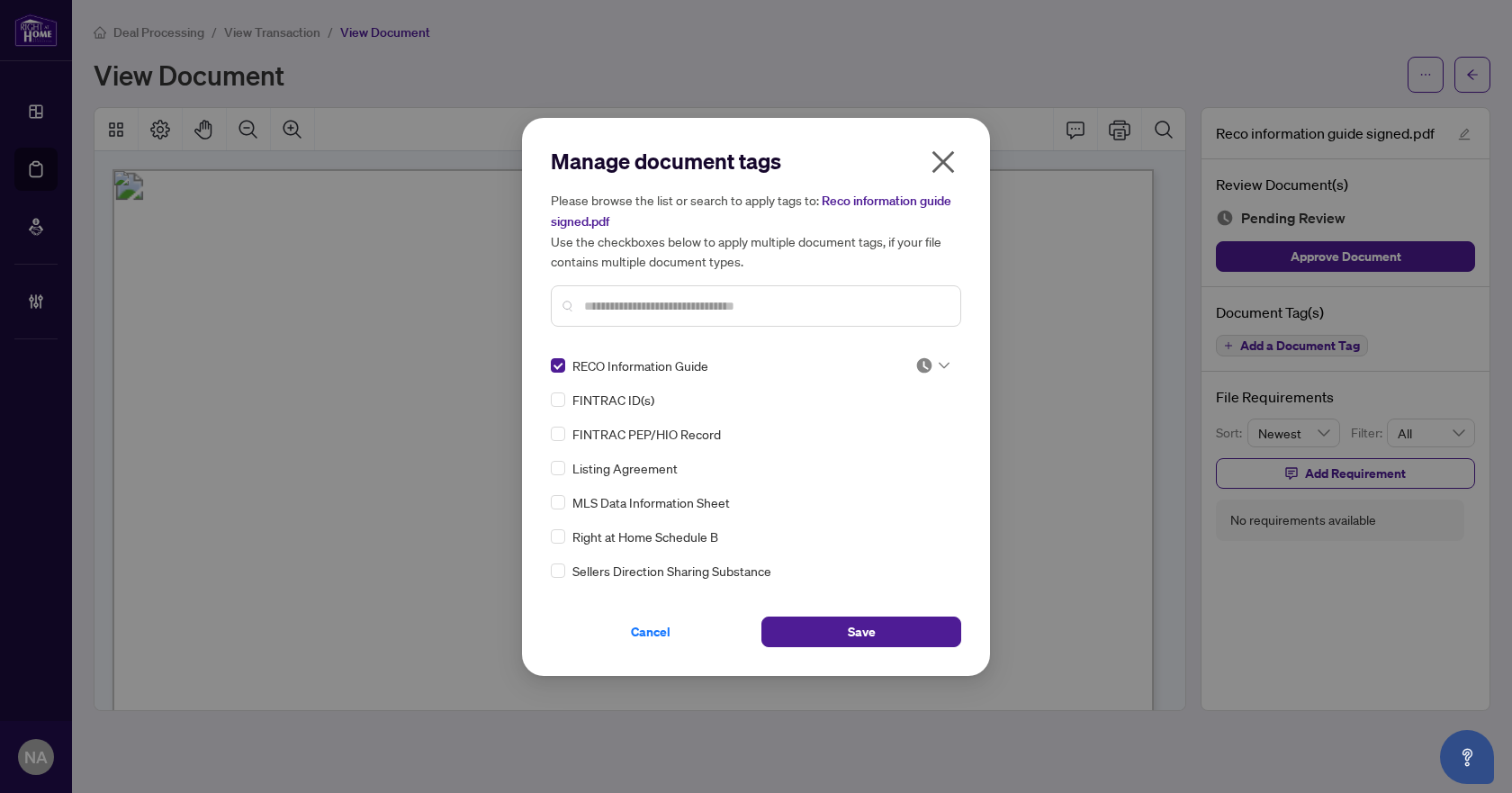
click at [938, 364] on icon at bounding box center [943, 365] width 11 height 7
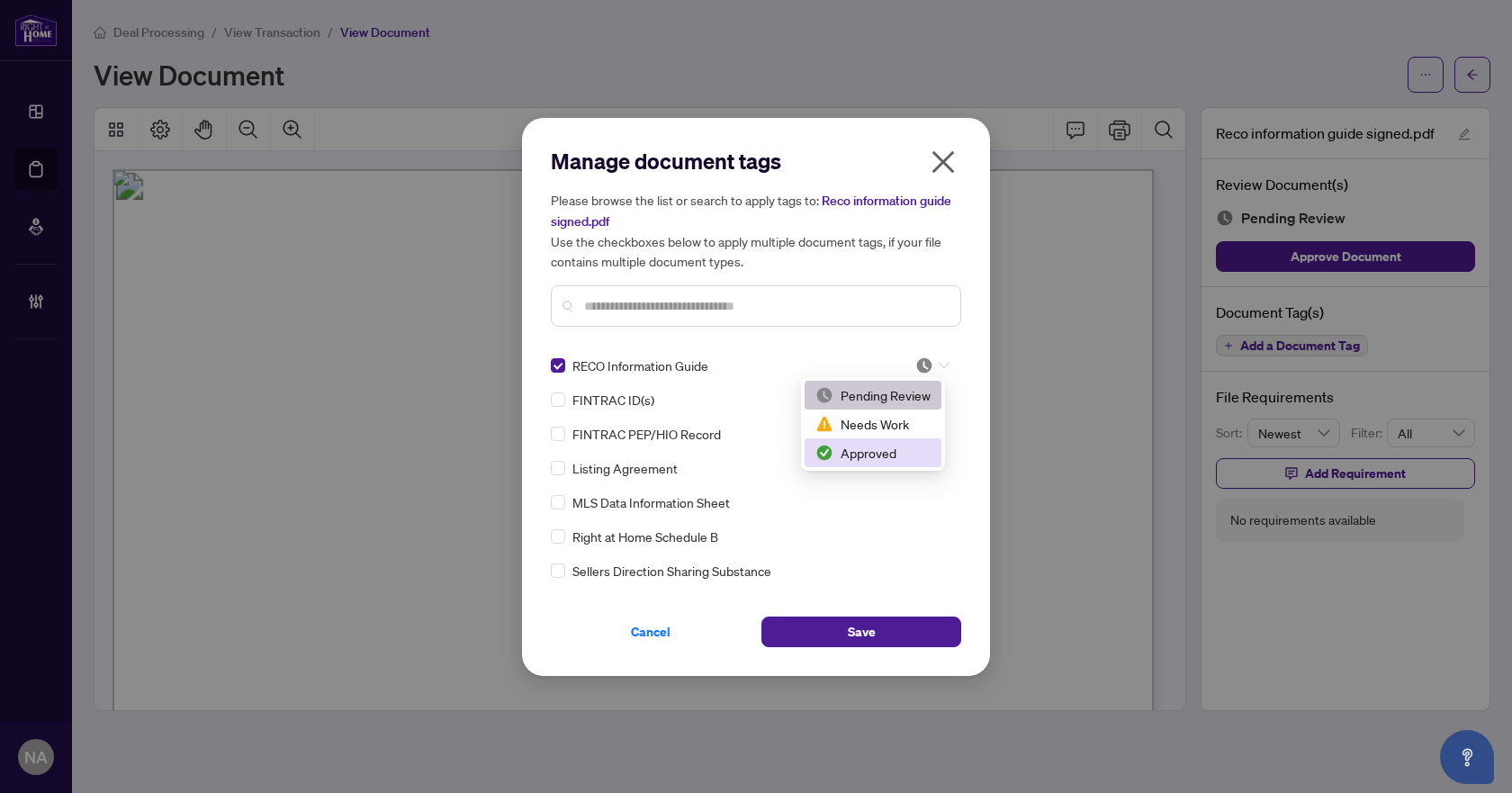
click at [886, 456] on div "Approved" at bounding box center [873, 453] width 115 height 20
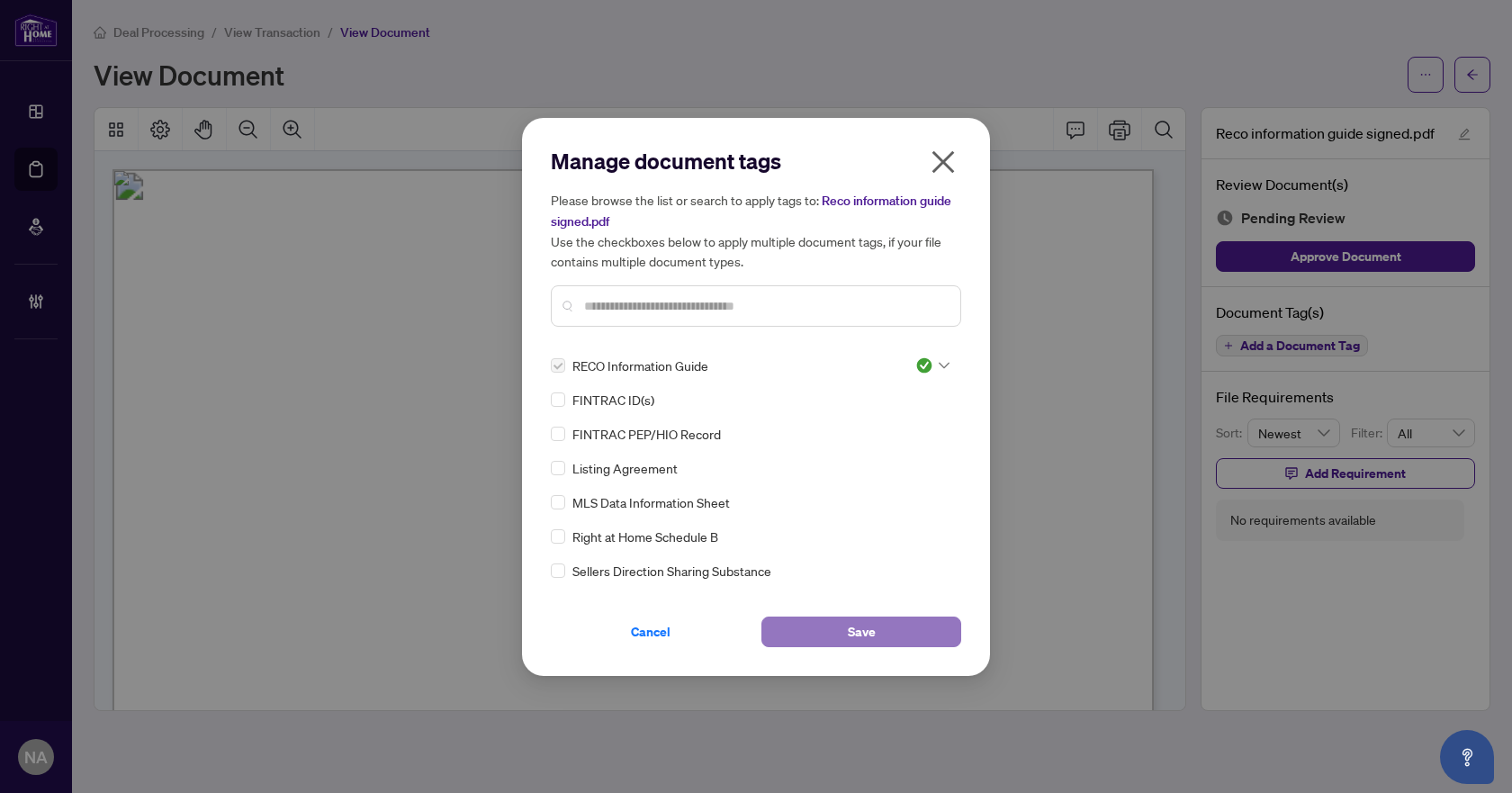
click at [844, 640] on button "Save" at bounding box center [861, 632] width 200 height 30
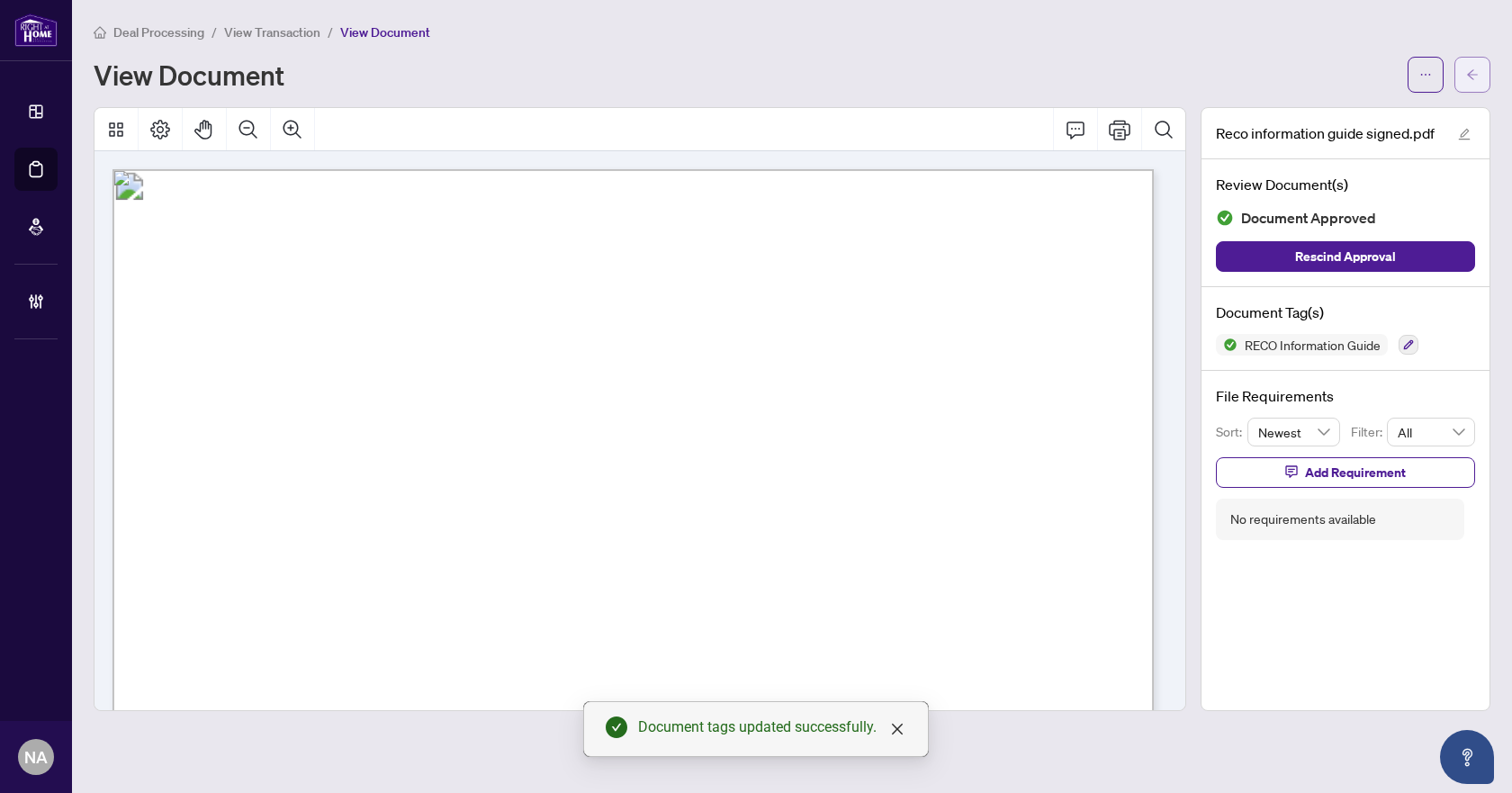
click at [1472, 69] on icon "arrow-left" at bounding box center [1472, 75] width 13 height 13
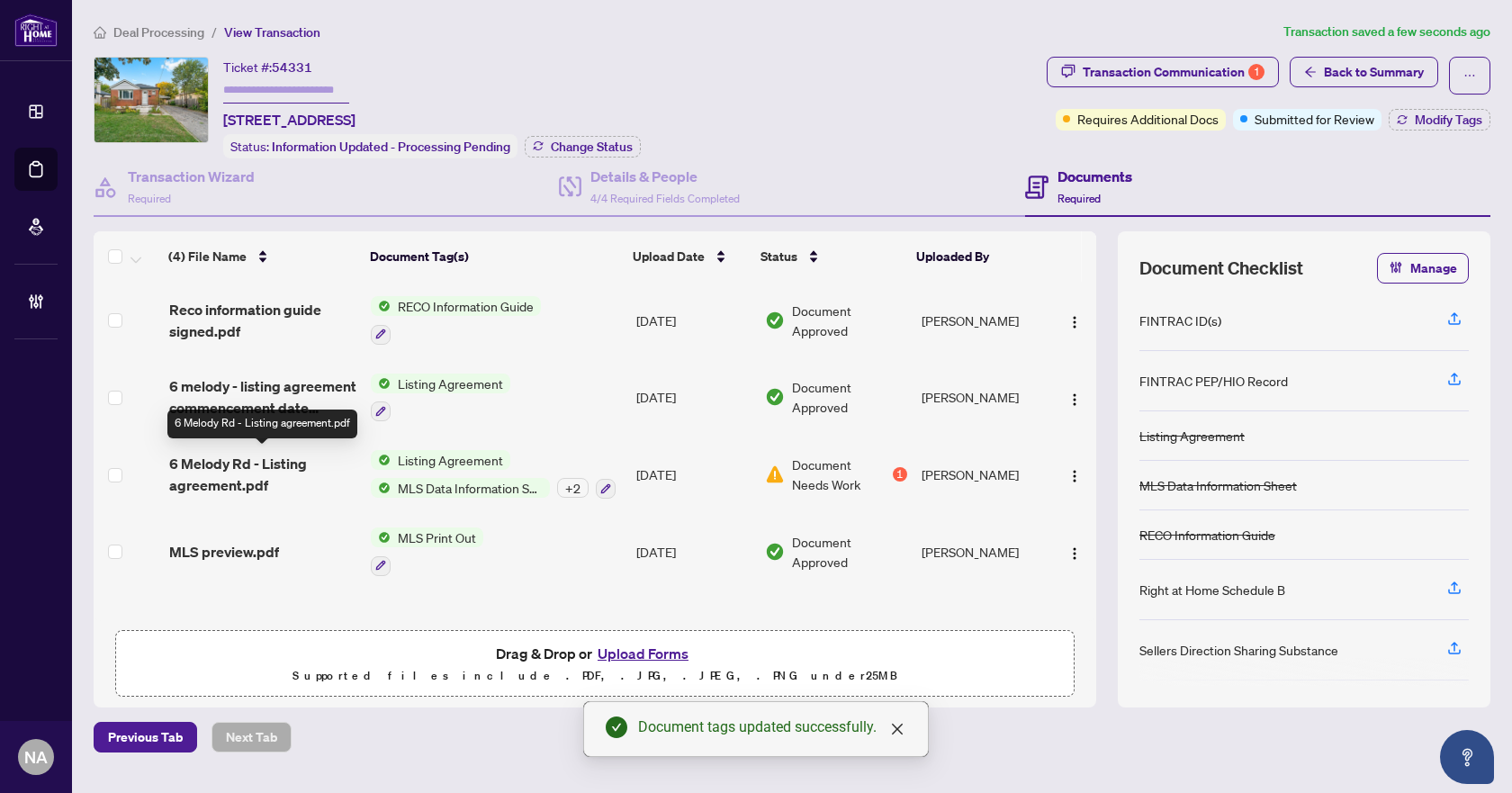
click at [263, 469] on span "6 Melody Rd - Listing agreement.pdf" at bounding box center [263, 474] width 188 height 43
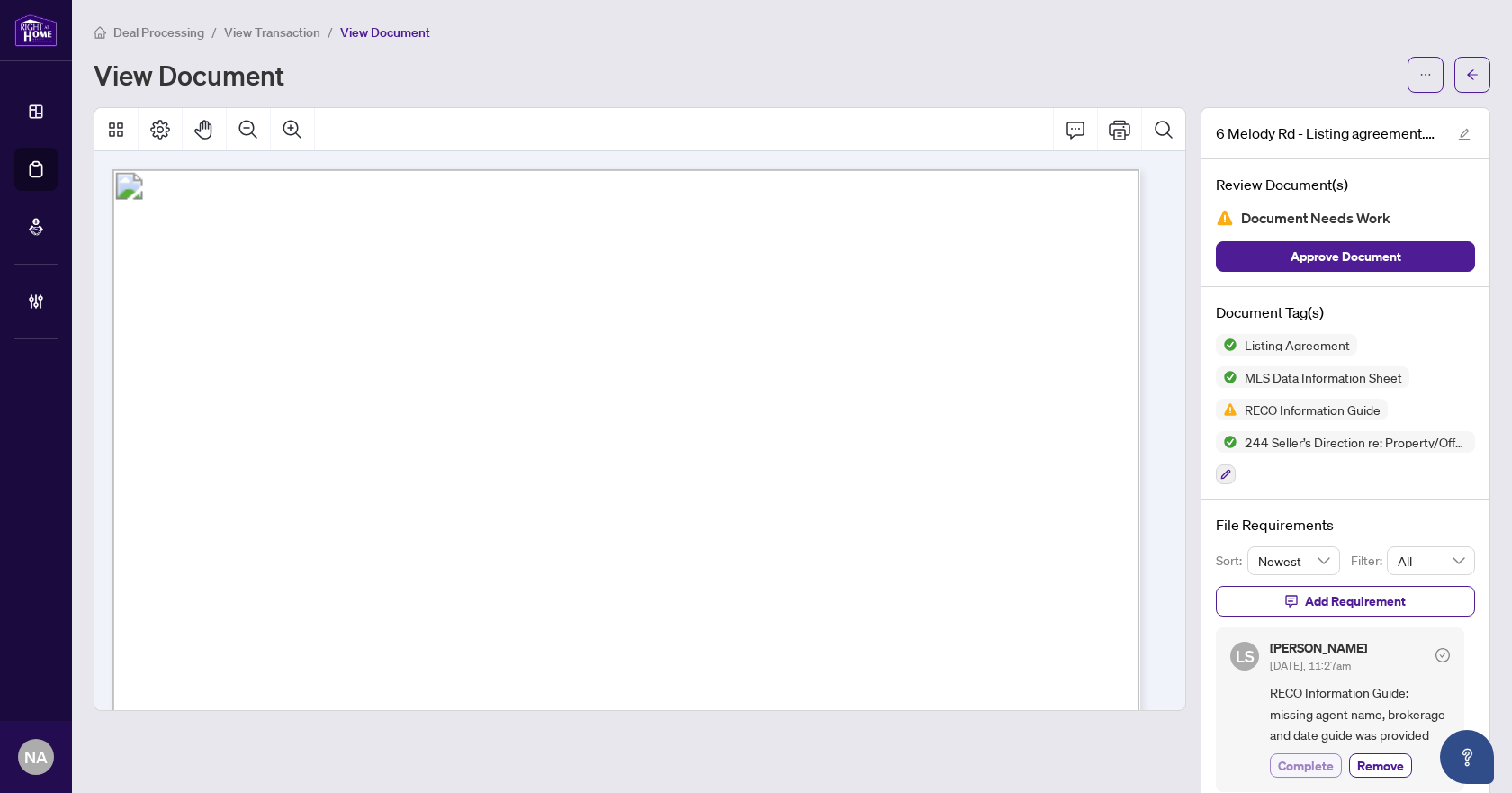
click at [1290, 761] on span "Complete" at bounding box center [1305, 764] width 56 height 19
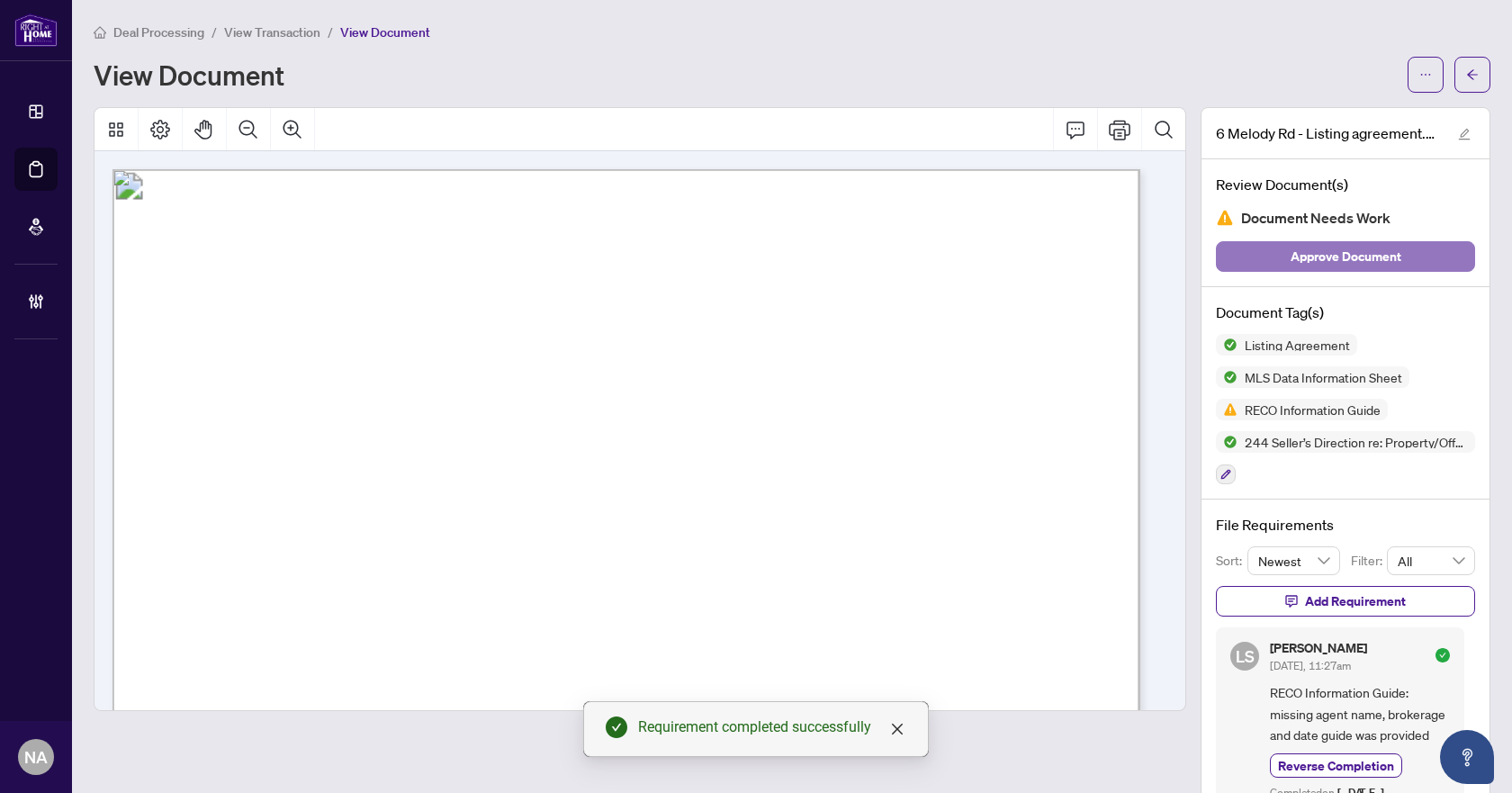
click at [1315, 244] on span "Approve Document" at bounding box center [1346, 256] width 111 height 29
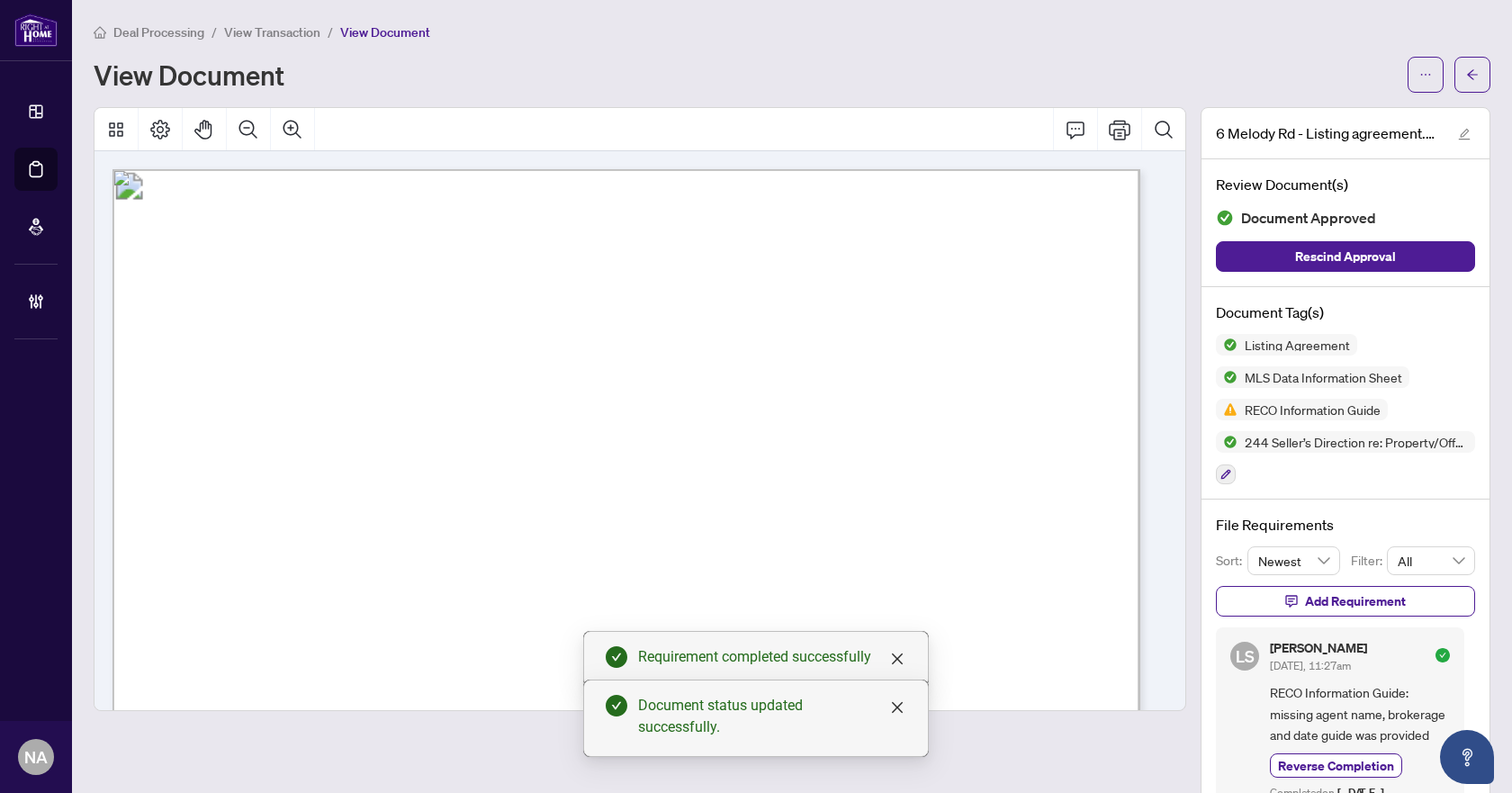
click at [1466, 70] on icon "arrow-left" at bounding box center [1472, 75] width 13 height 13
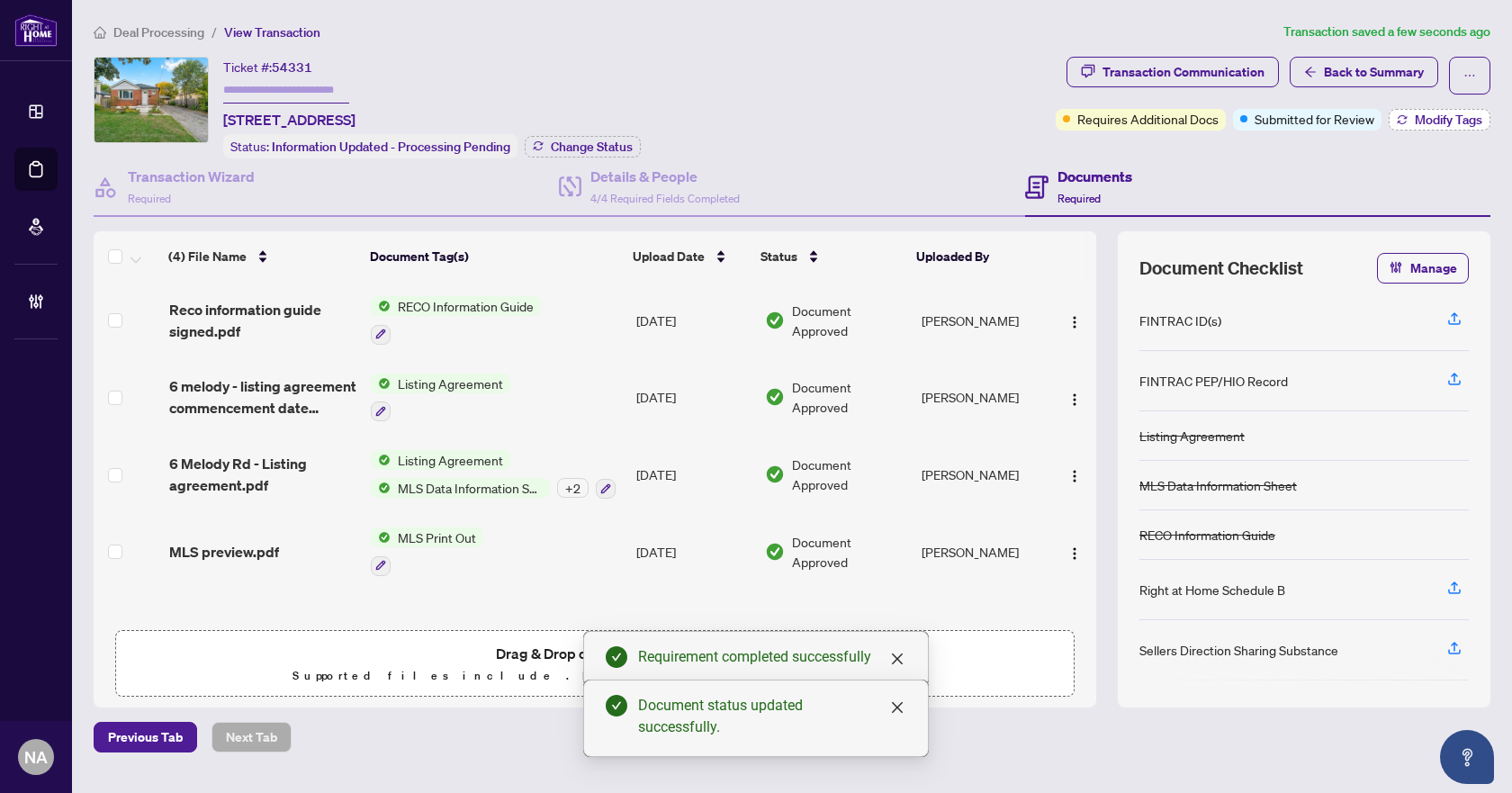
click at [1429, 115] on span "Modify Tags" at bounding box center [1448, 119] width 68 height 13
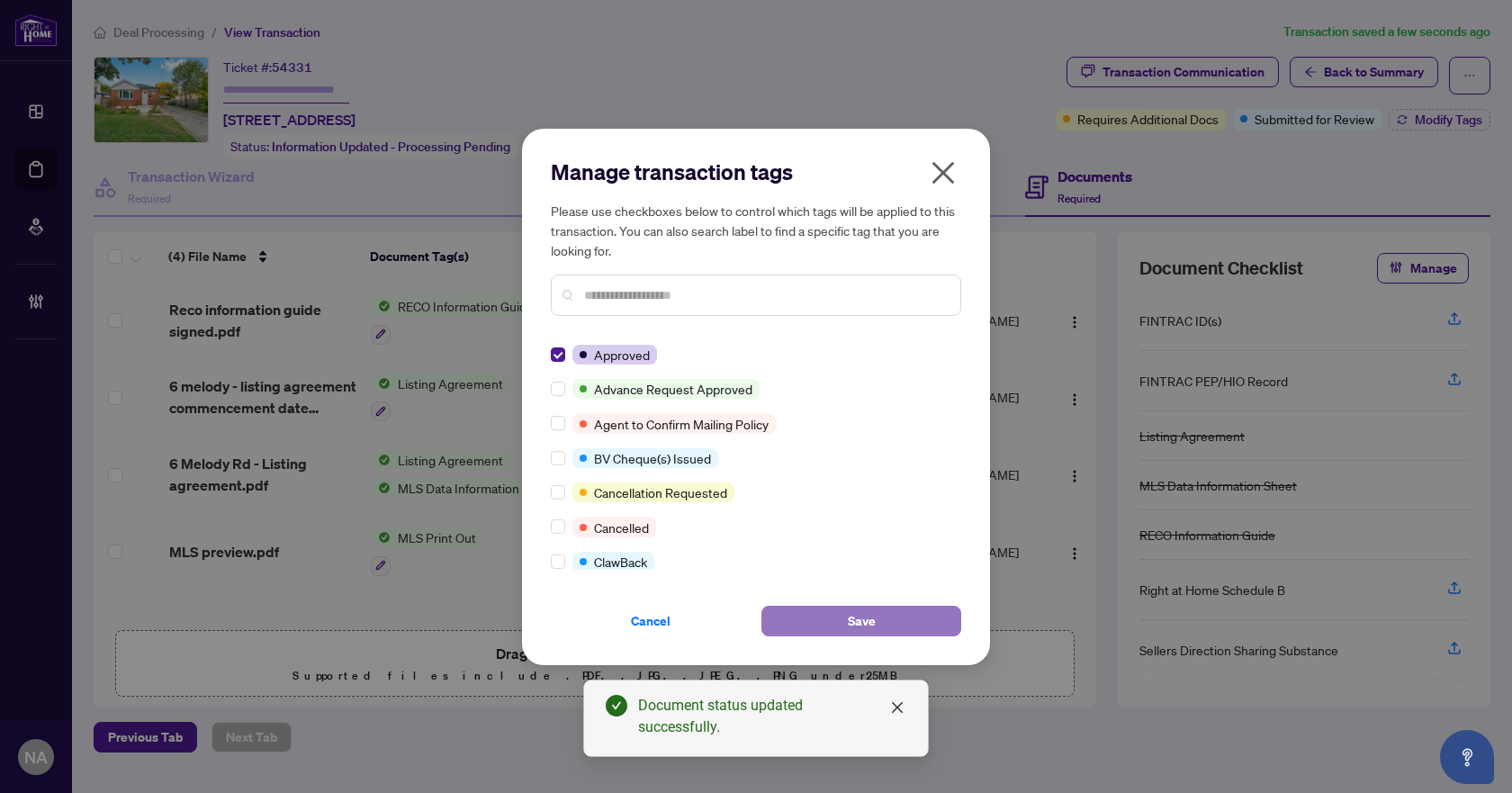
click at [827, 628] on button "Save" at bounding box center [861, 621] width 200 height 30
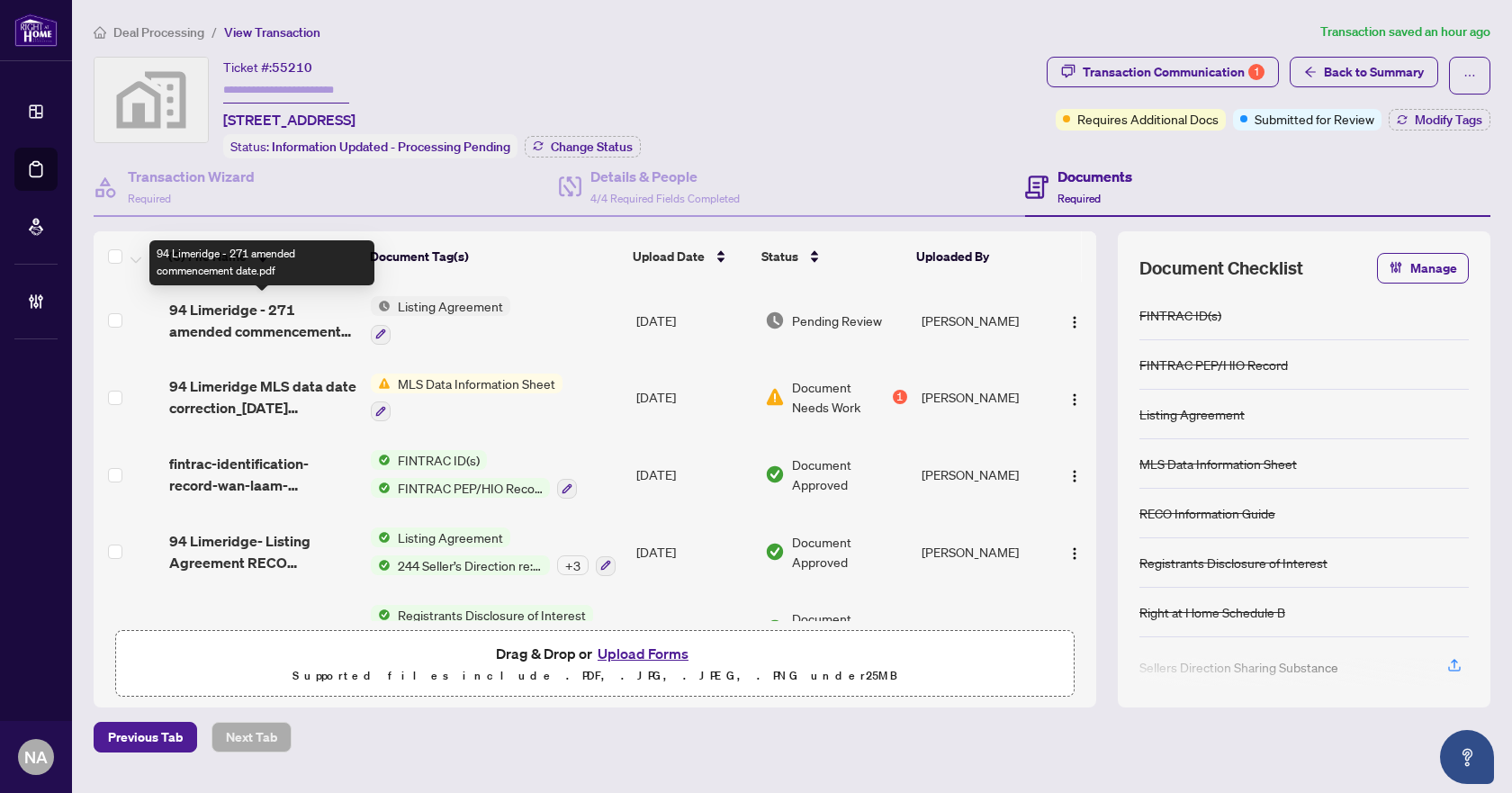
click at [259, 305] on span "94 Limeridge - 271 amended commencement date.pdf" at bounding box center [263, 321] width 188 height 43
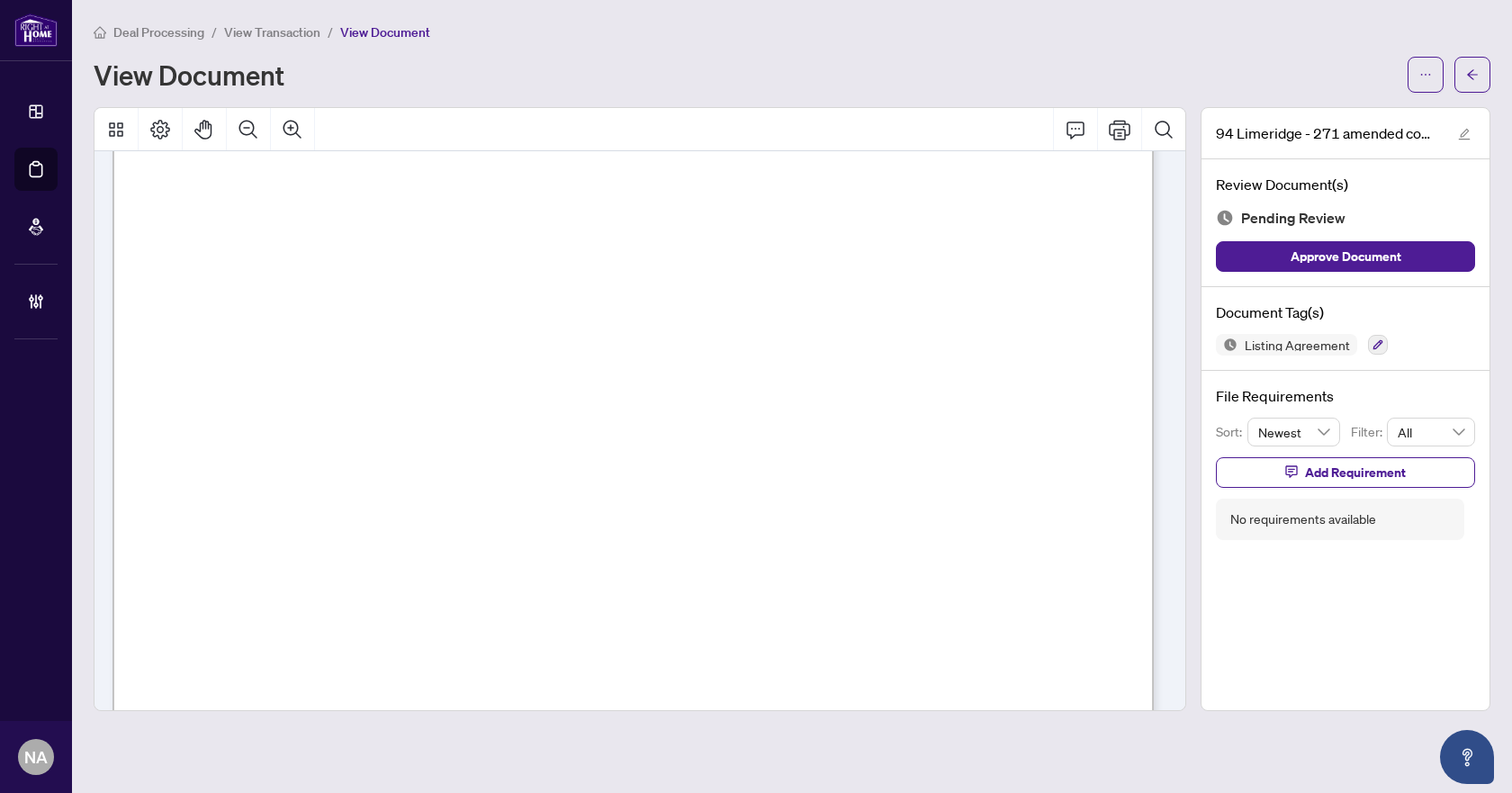
scroll to position [6351, 0]
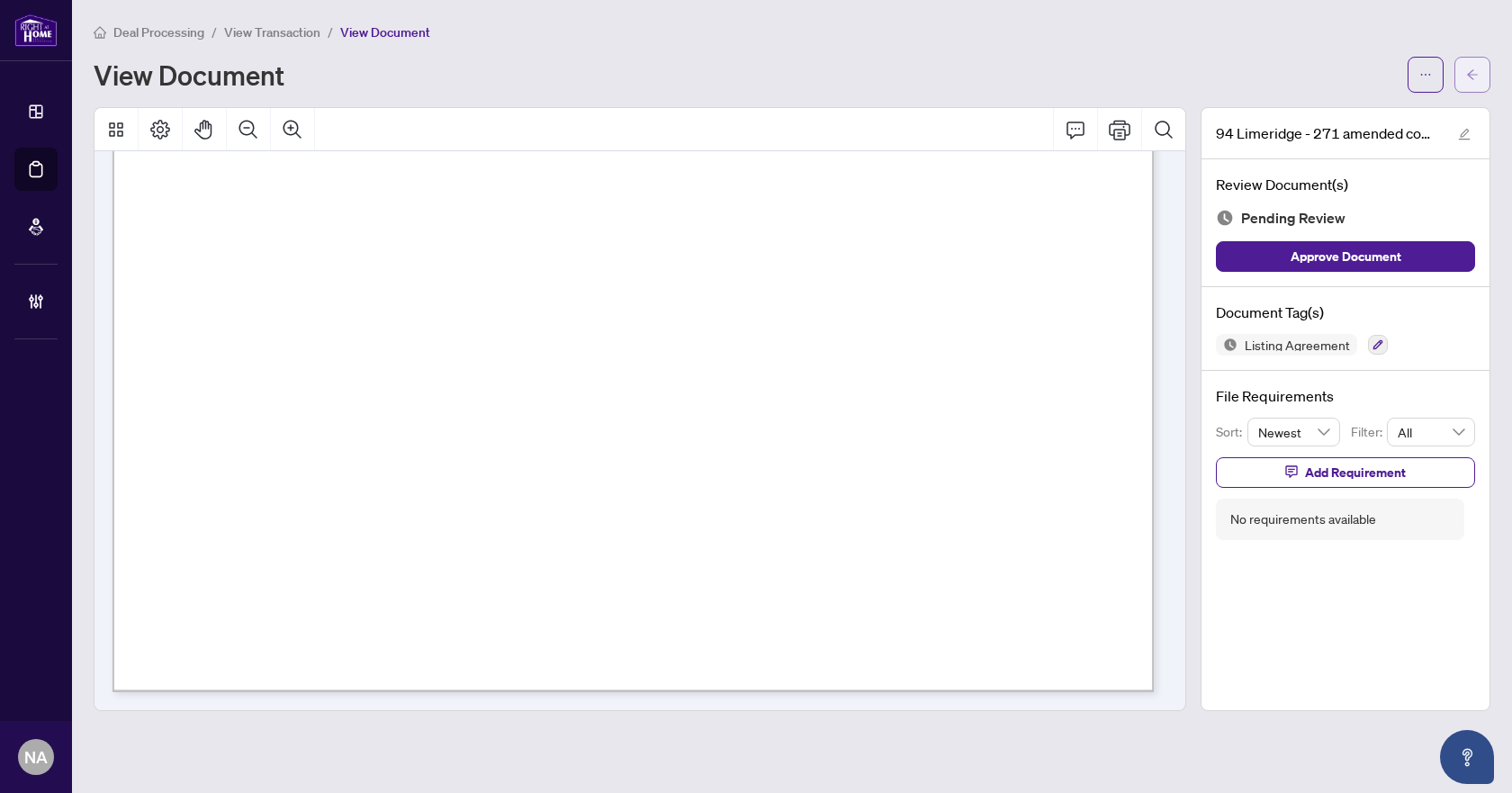
click at [1470, 73] on icon "arrow-left" at bounding box center [1472, 74] width 11 height 10
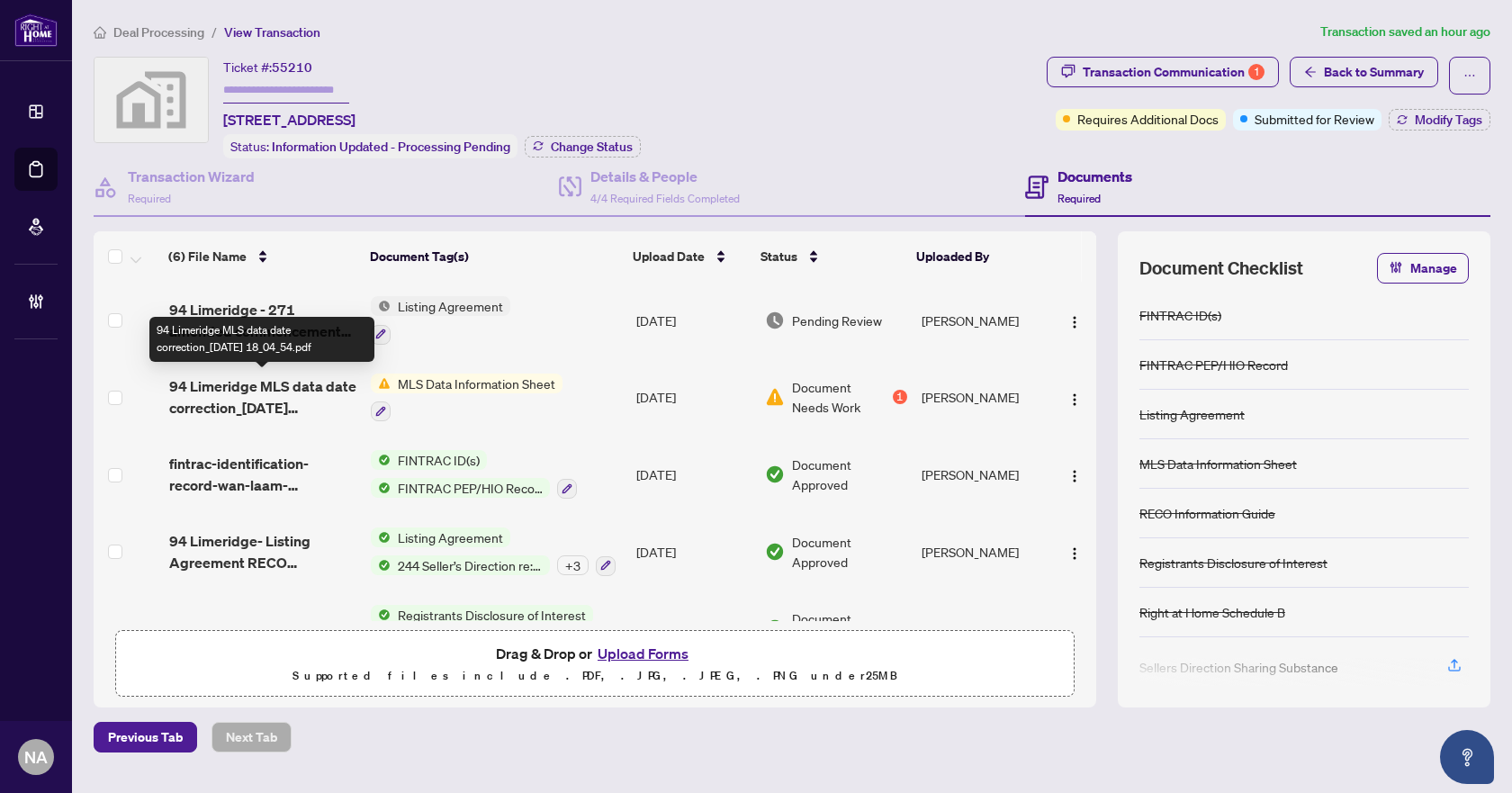
click at [240, 387] on span "94 Limeridge MLS data date correction_2025-09-29 18_04_54.pdf" at bounding box center [263, 396] width 188 height 43
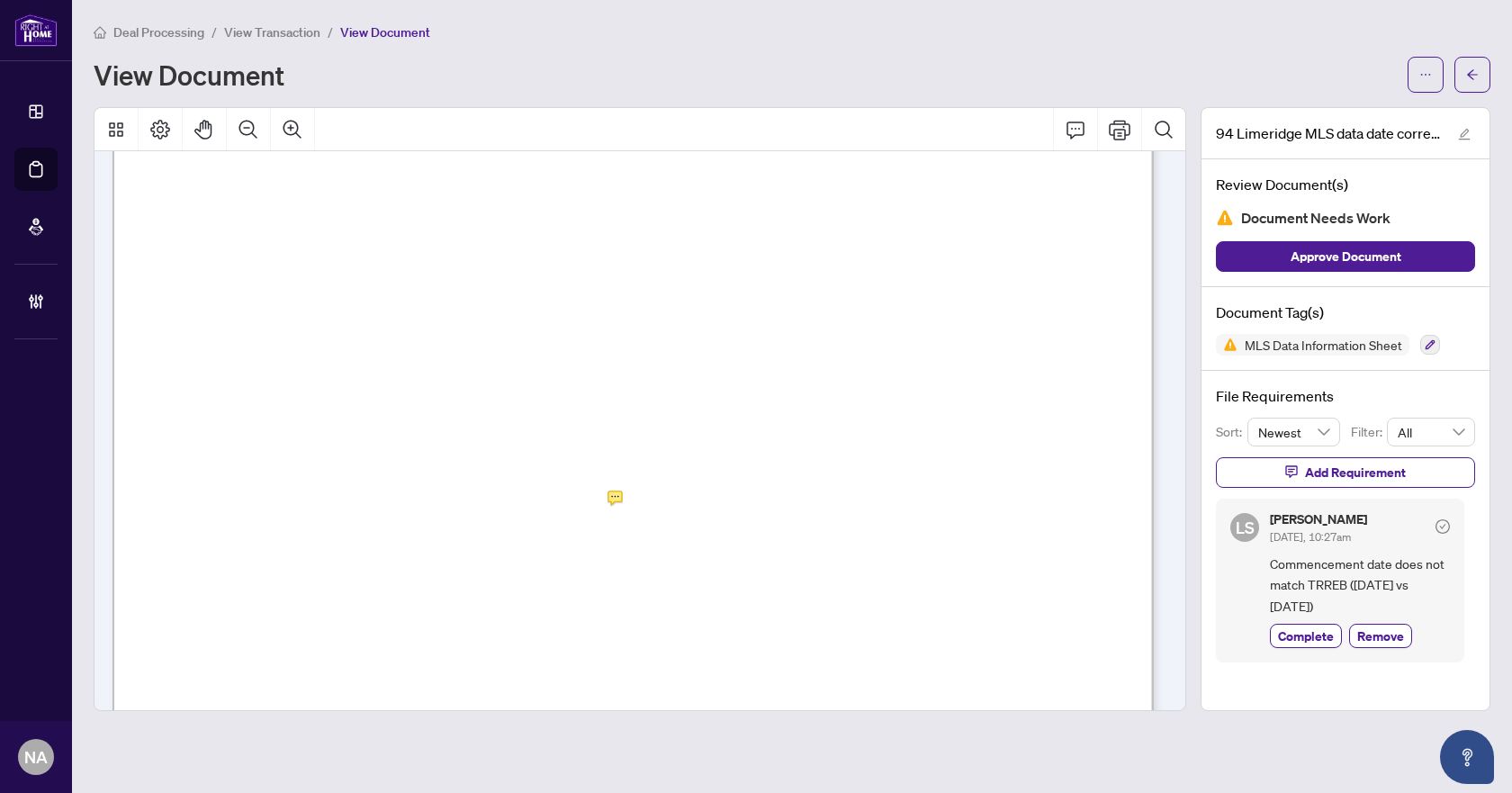
scroll to position [270, 0]
click at [1387, 639] on span "Remove" at bounding box center [1380, 636] width 47 height 19
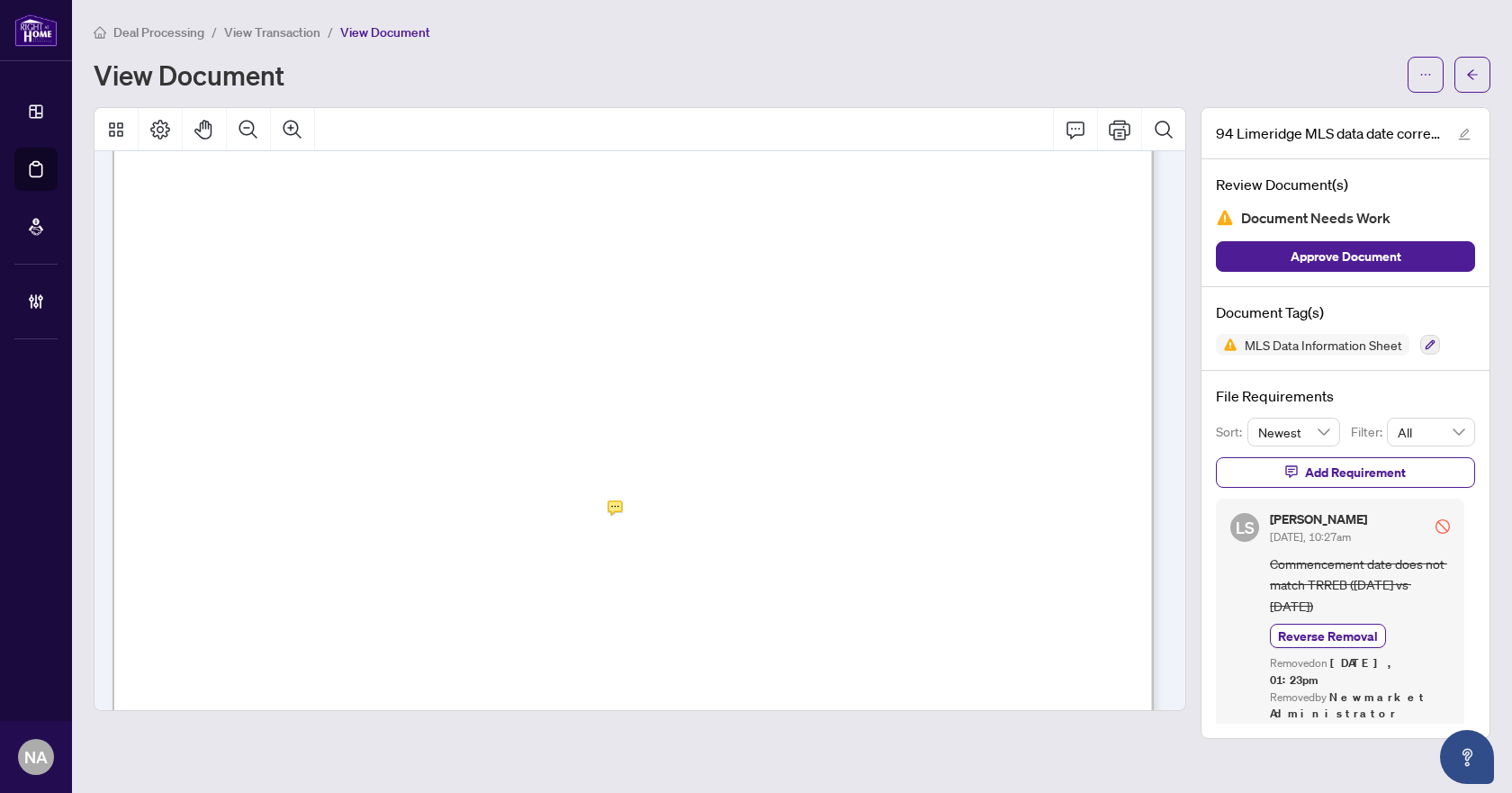
scroll to position [0, 0]
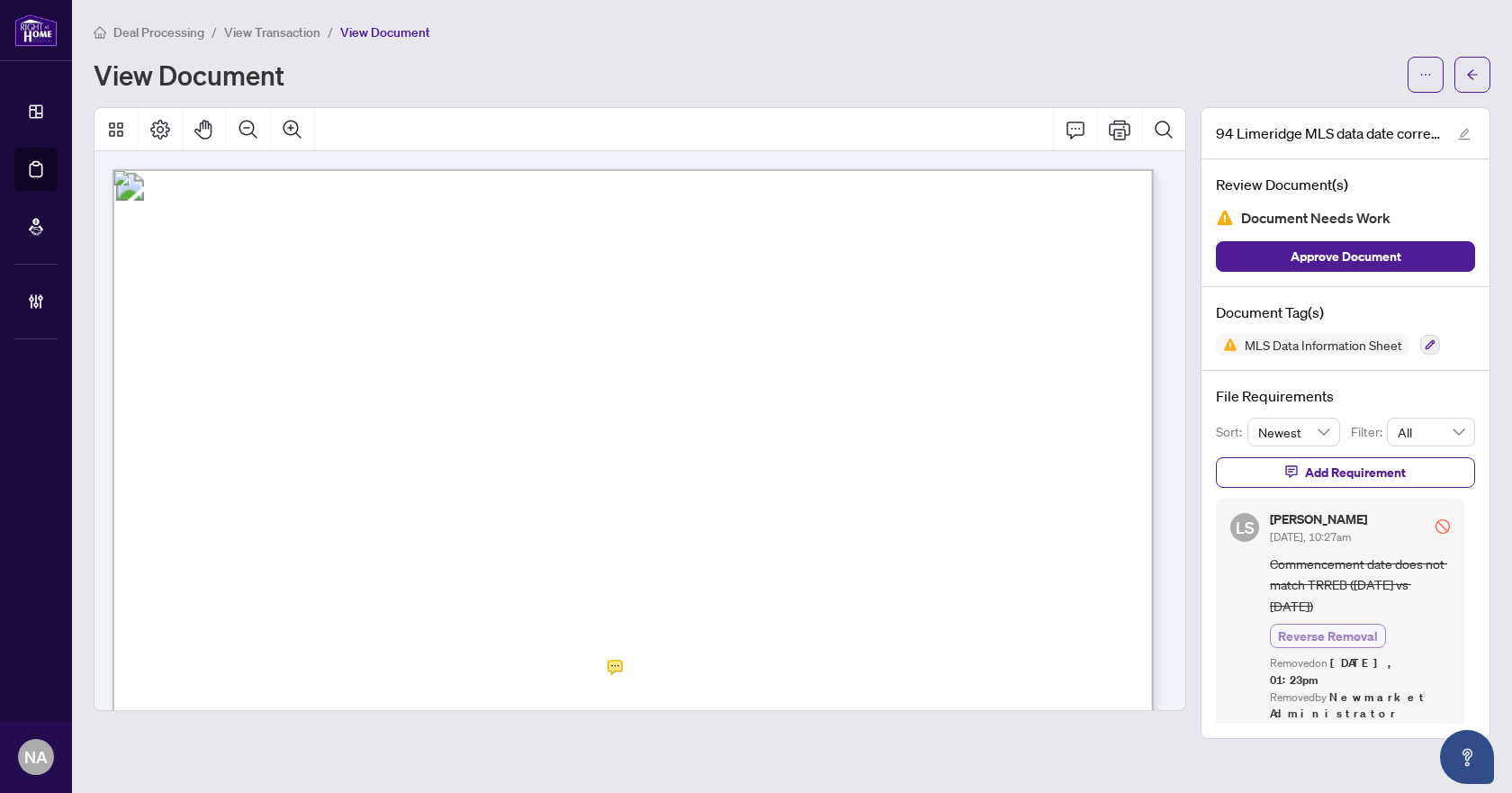
click at [1371, 632] on span "Reverse Removal" at bounding box center [1328, 636] width 100 height 19
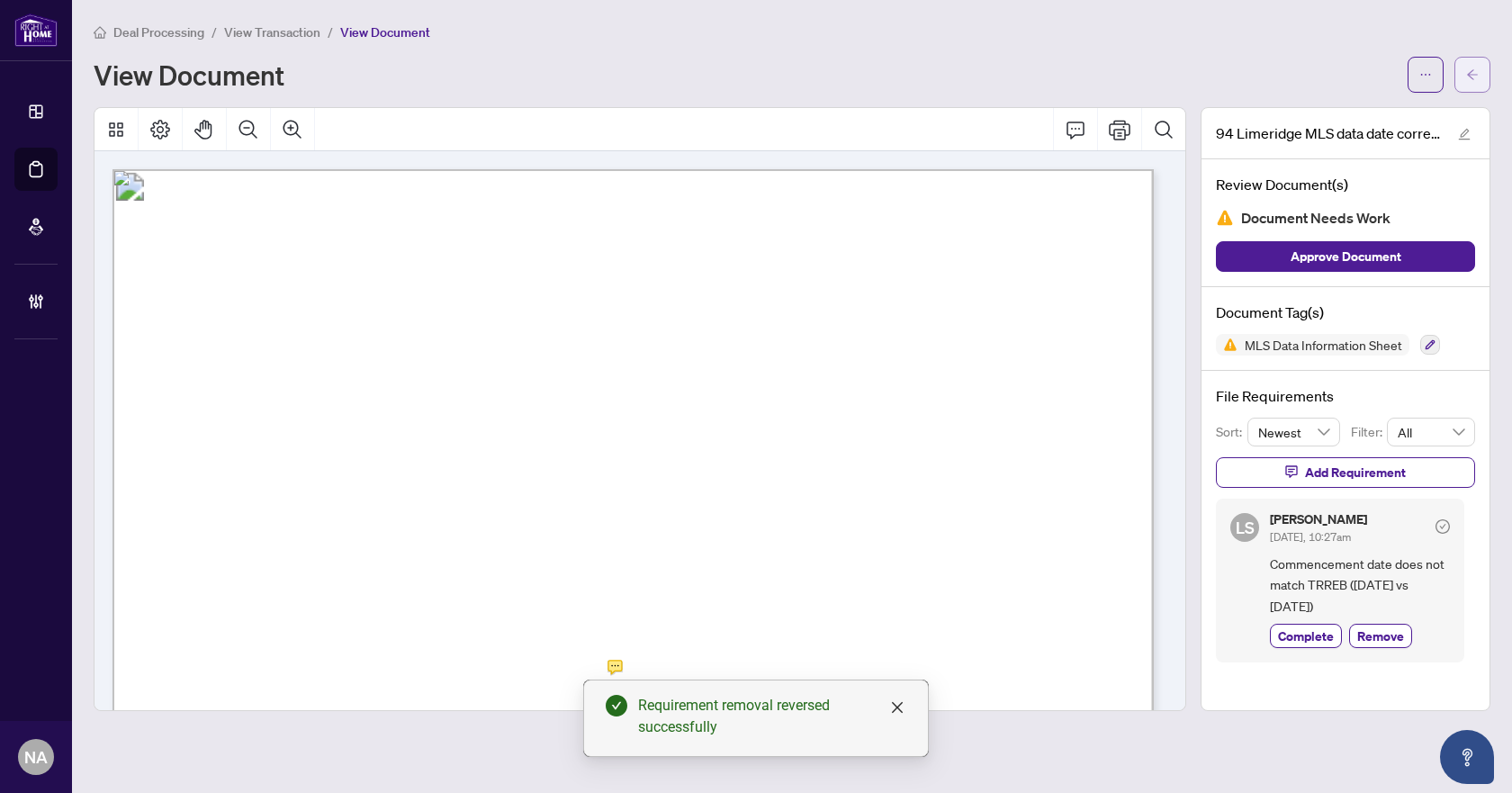
click at [1482, 68] on button "button" at bounding box center [1472, 75] width 36 height 36
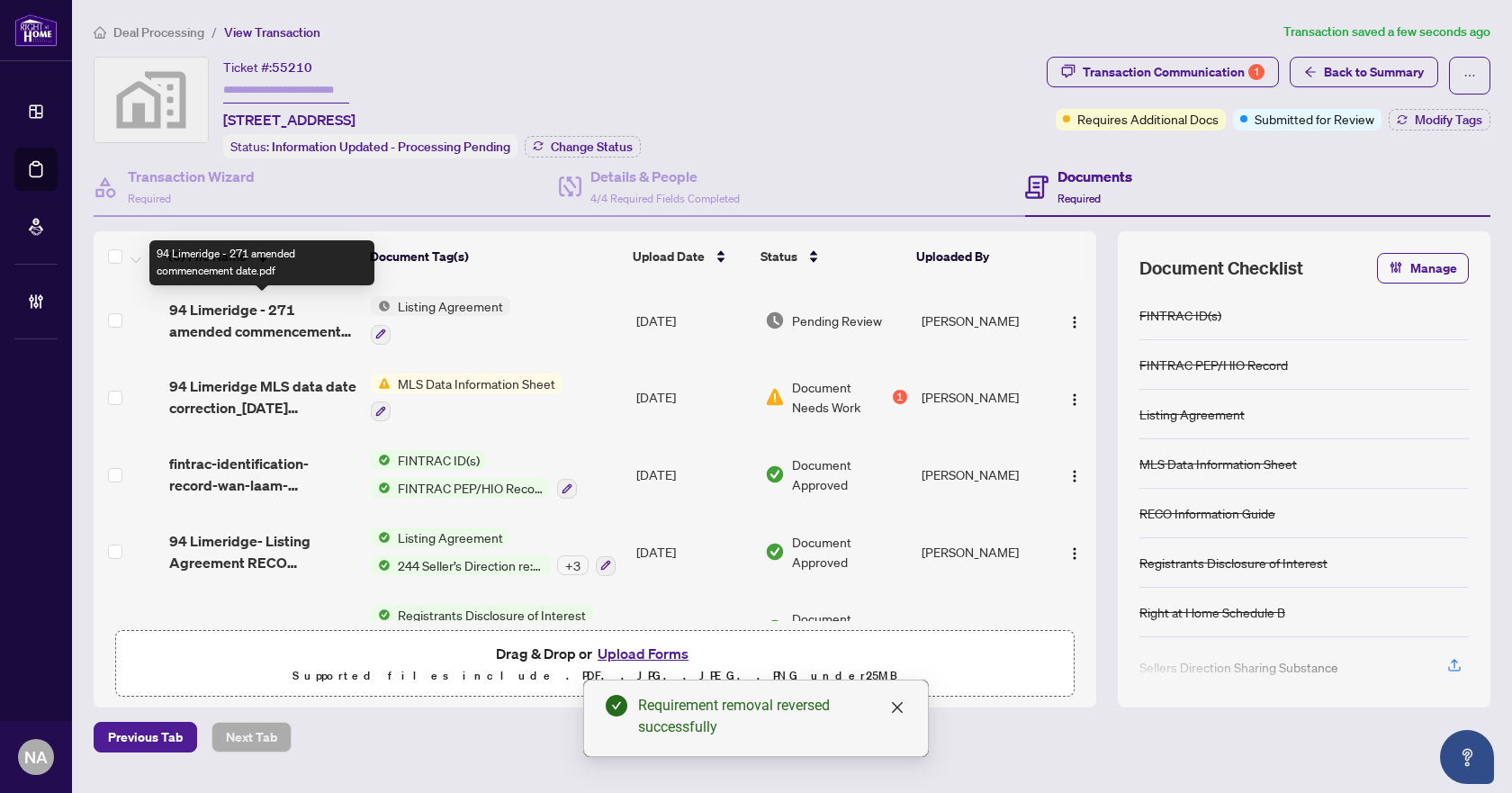
click at [281, 318] on span "94 Limeridge - 271 amended commencement date.pdf" at bounding box center [263, 321] width 188 height 43
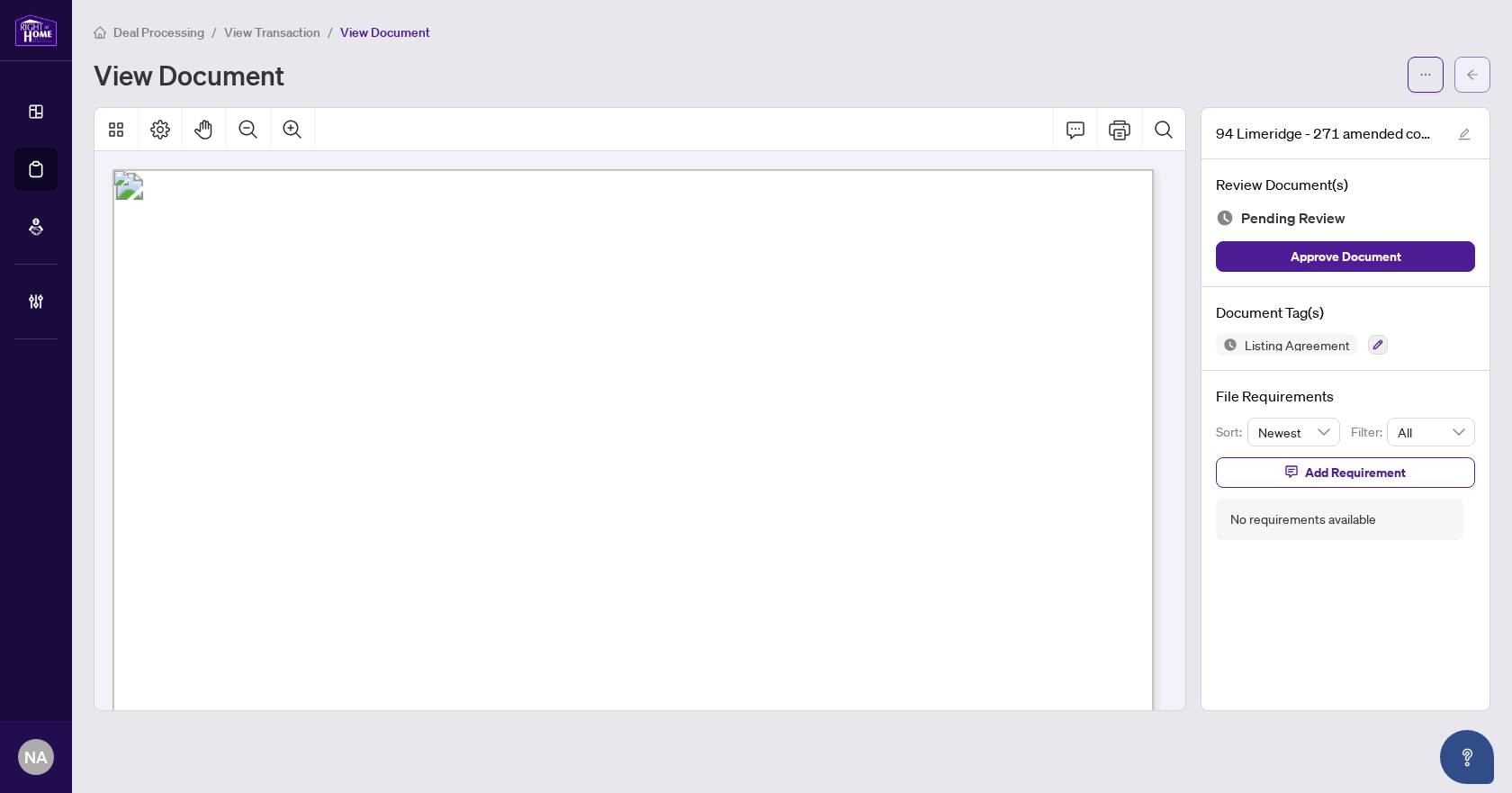
click at [1463, 79] on button "button" at bounding box center [1472, 75] width 36 height 36
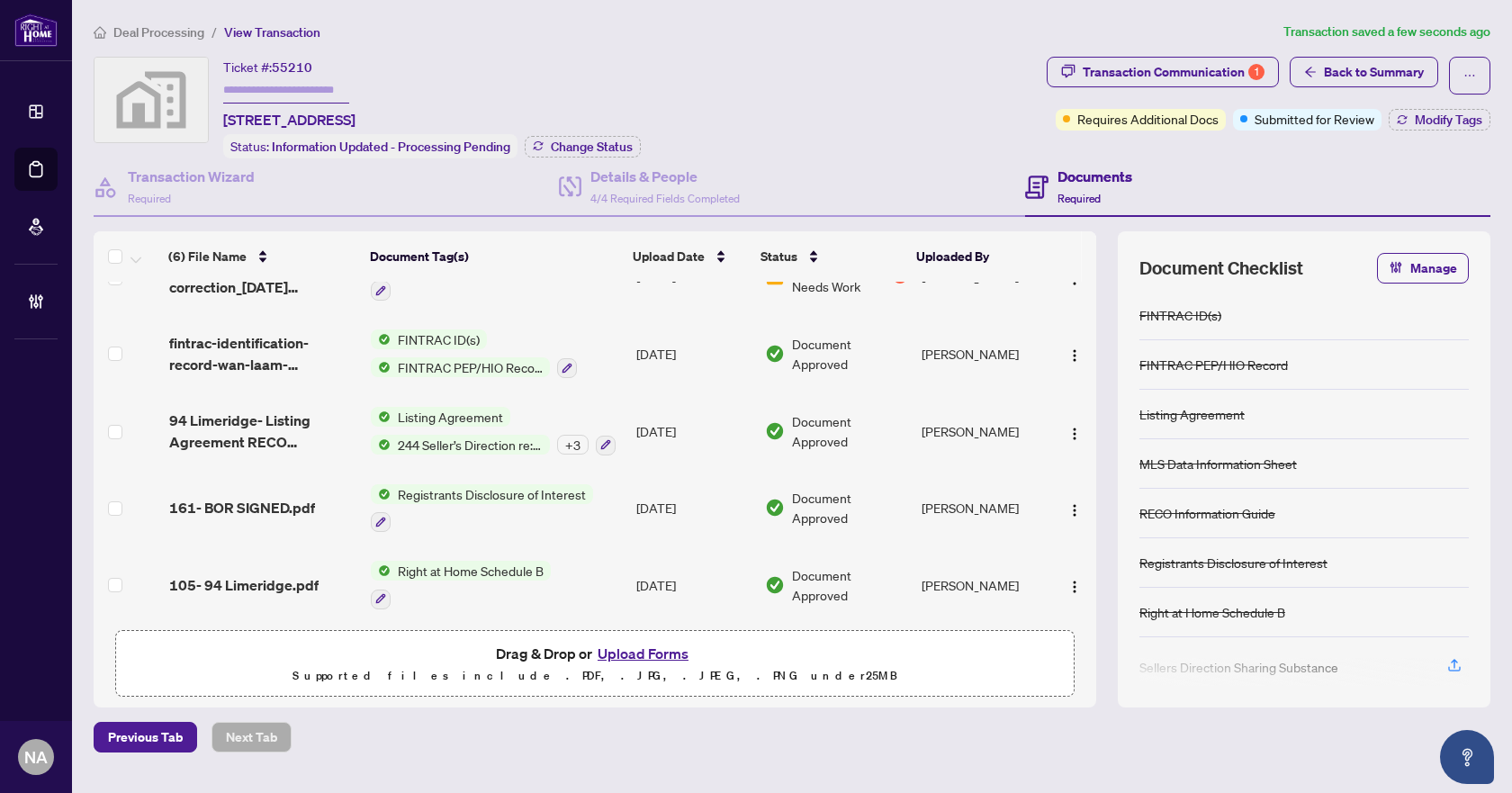
scroll to position [128, 0]
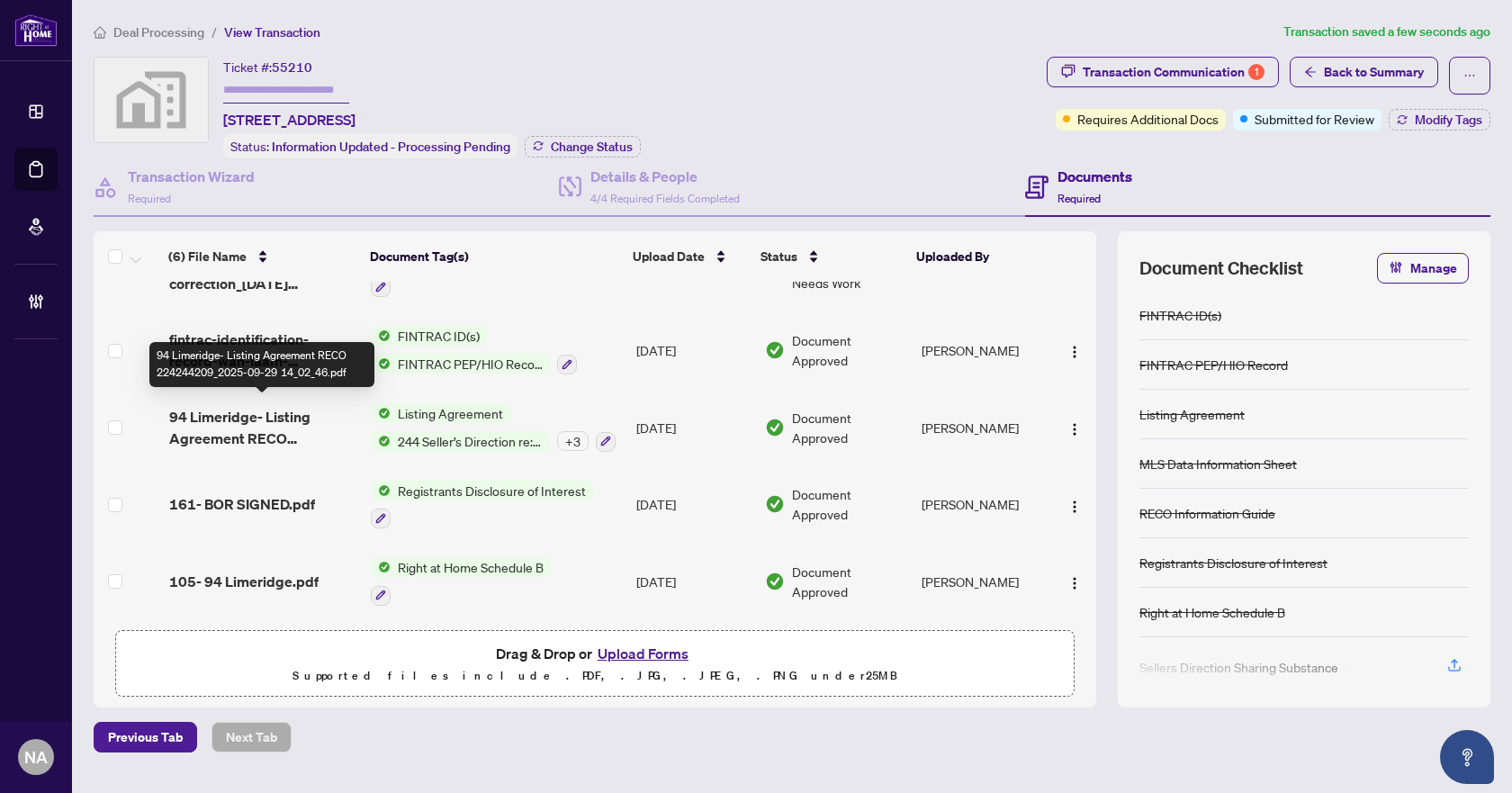
click at [254, 412] on span "94 Limeridge- Listing Agreement RECO 224244209_2025-09-29 14_02_46.pdf" at bounding box center [263, 428] width 188 height 43
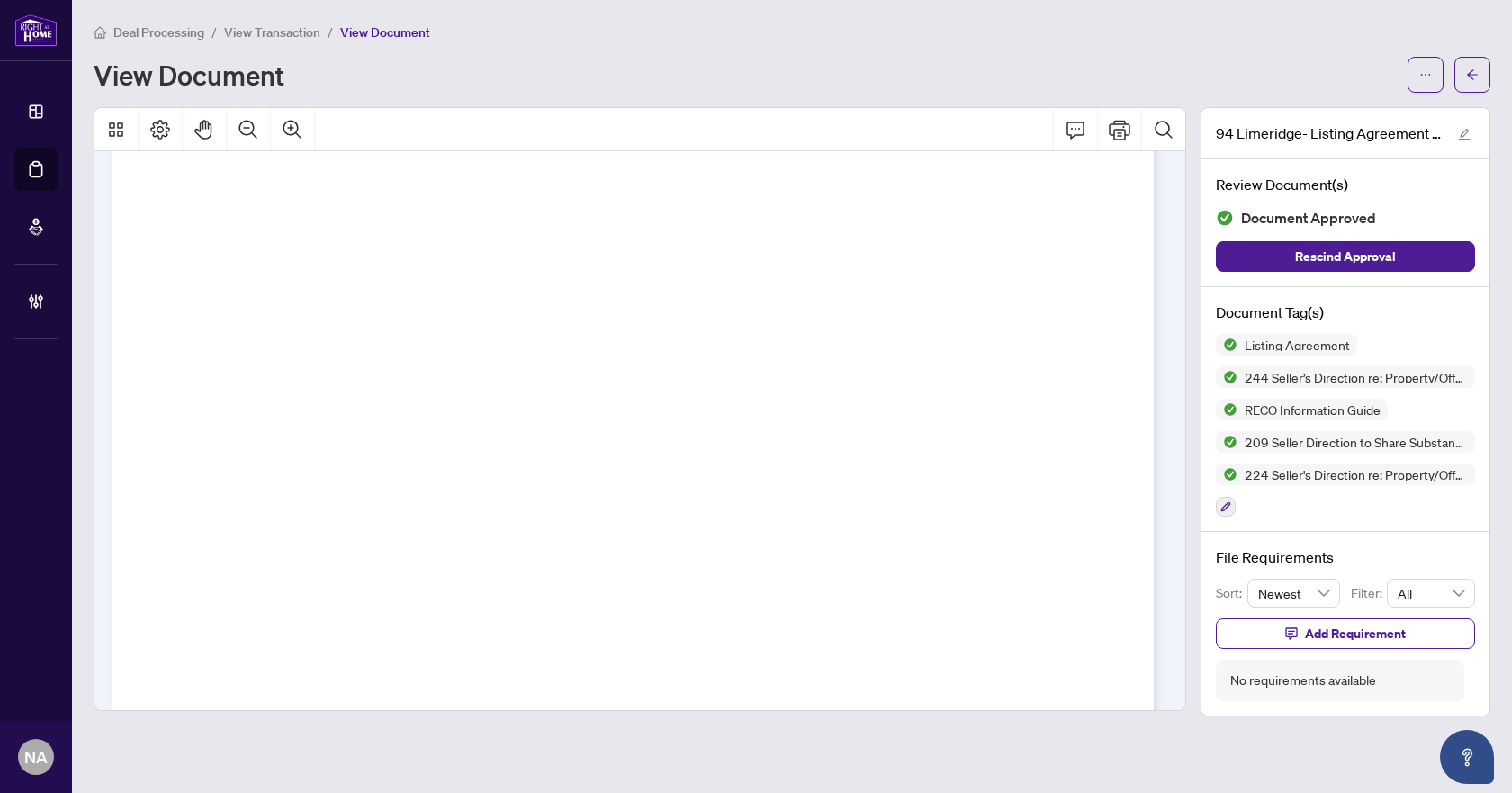
scroll to position [18269, 0]
click at [1461, 74] on button "button" at bounding box center [1472, 75] width 36 height 36
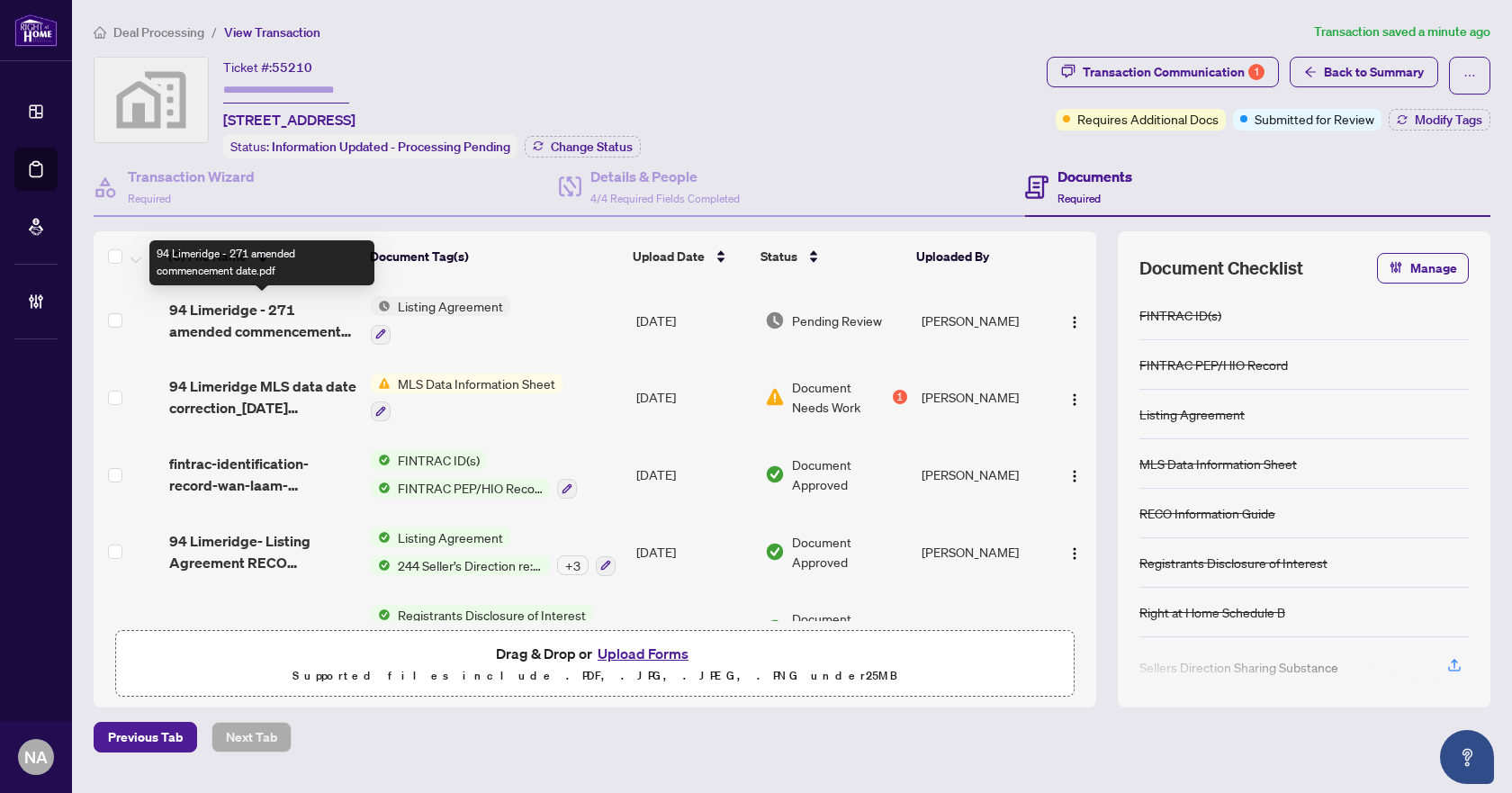
click at [259, 308] on span "94 Limeridge - 271 amended commencement date.pdf" at bounding box center [263, 321] width 188 height 43
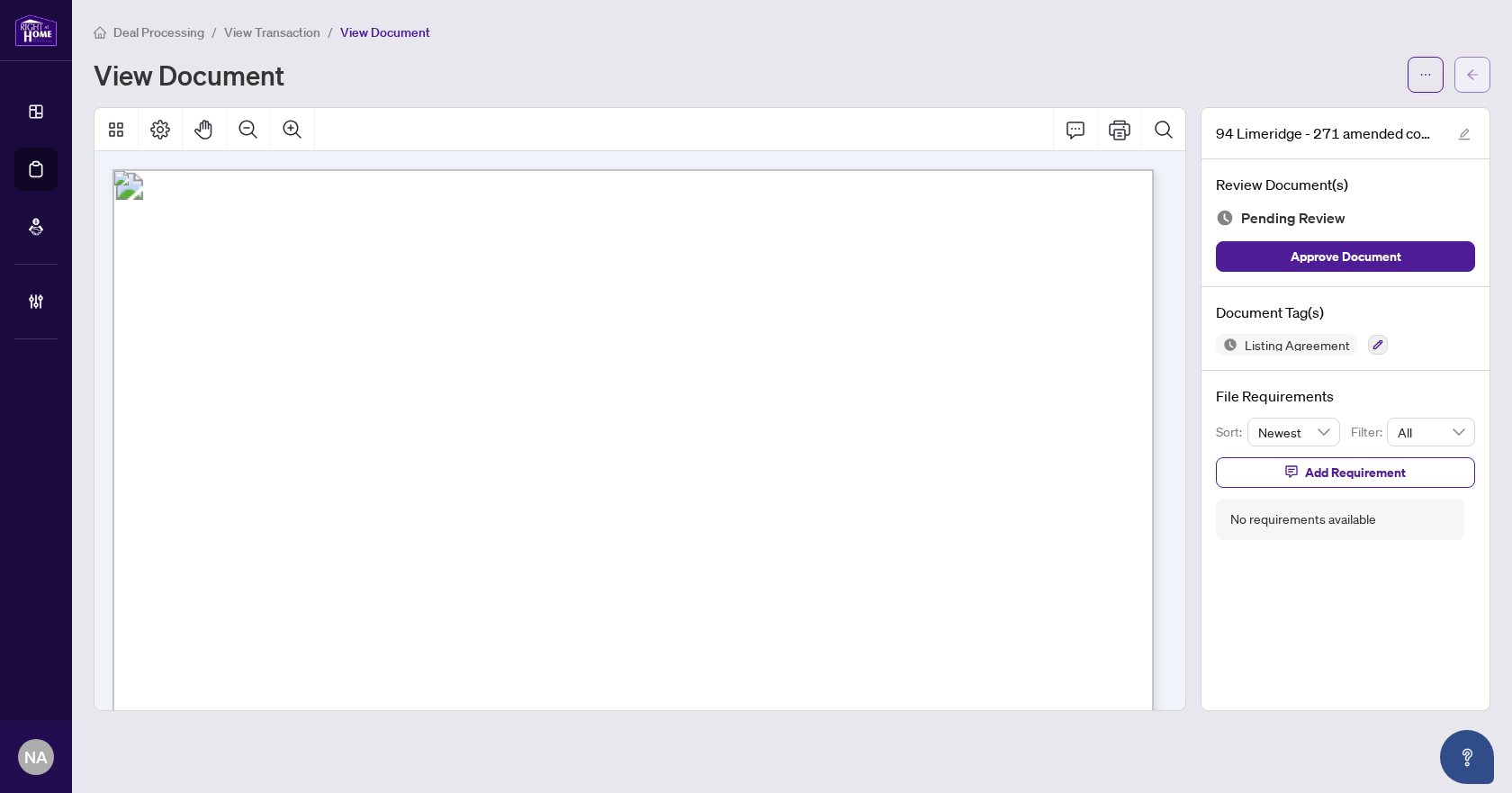
click at [1472, 69] on icon "arrow-left" at bounding box center [1472, 75] width 13 height 13
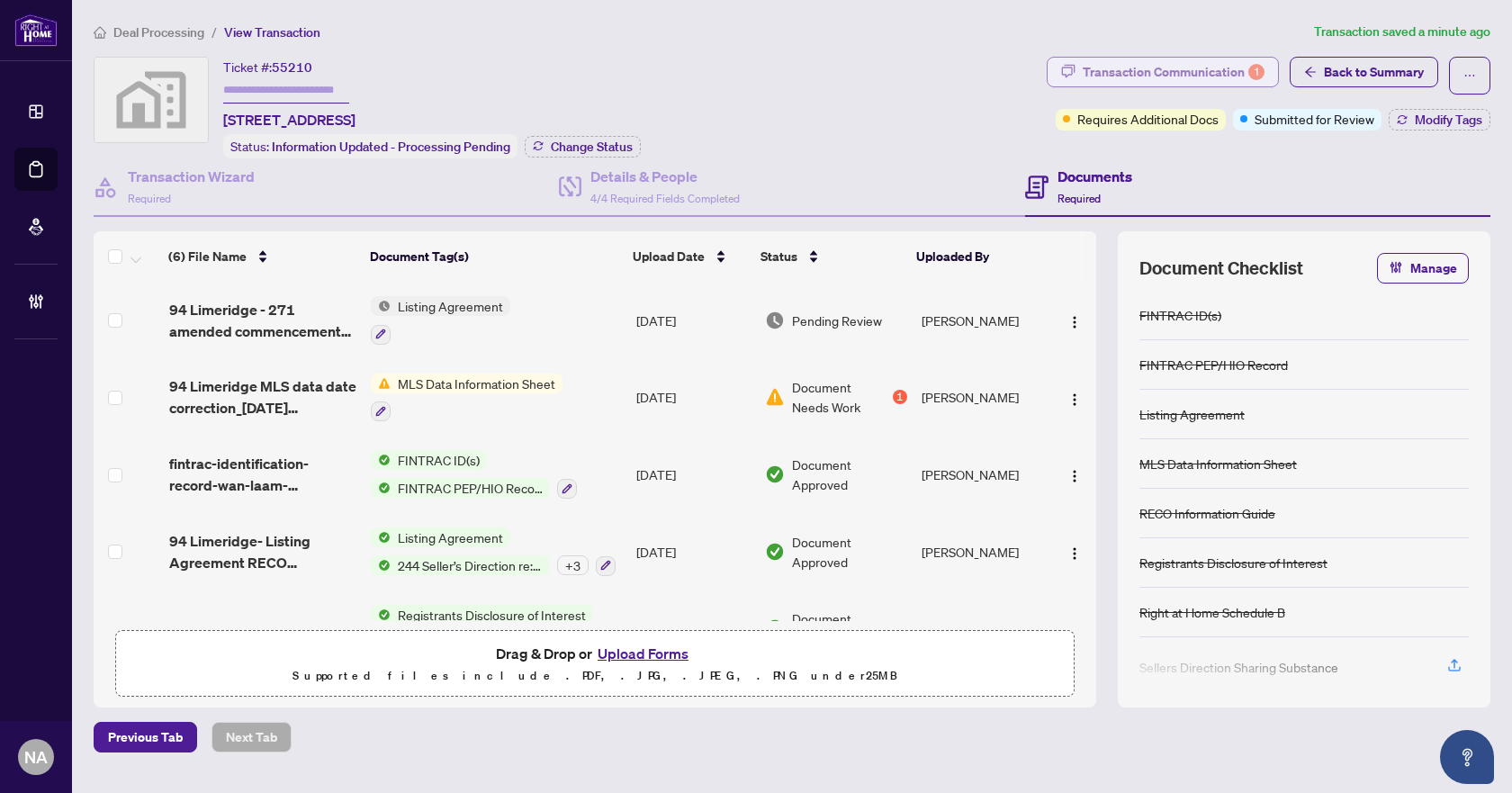
click at [1229, 66] on div "Transaction Communication 1" at bounding box center [1173, 72] width 182 height 29
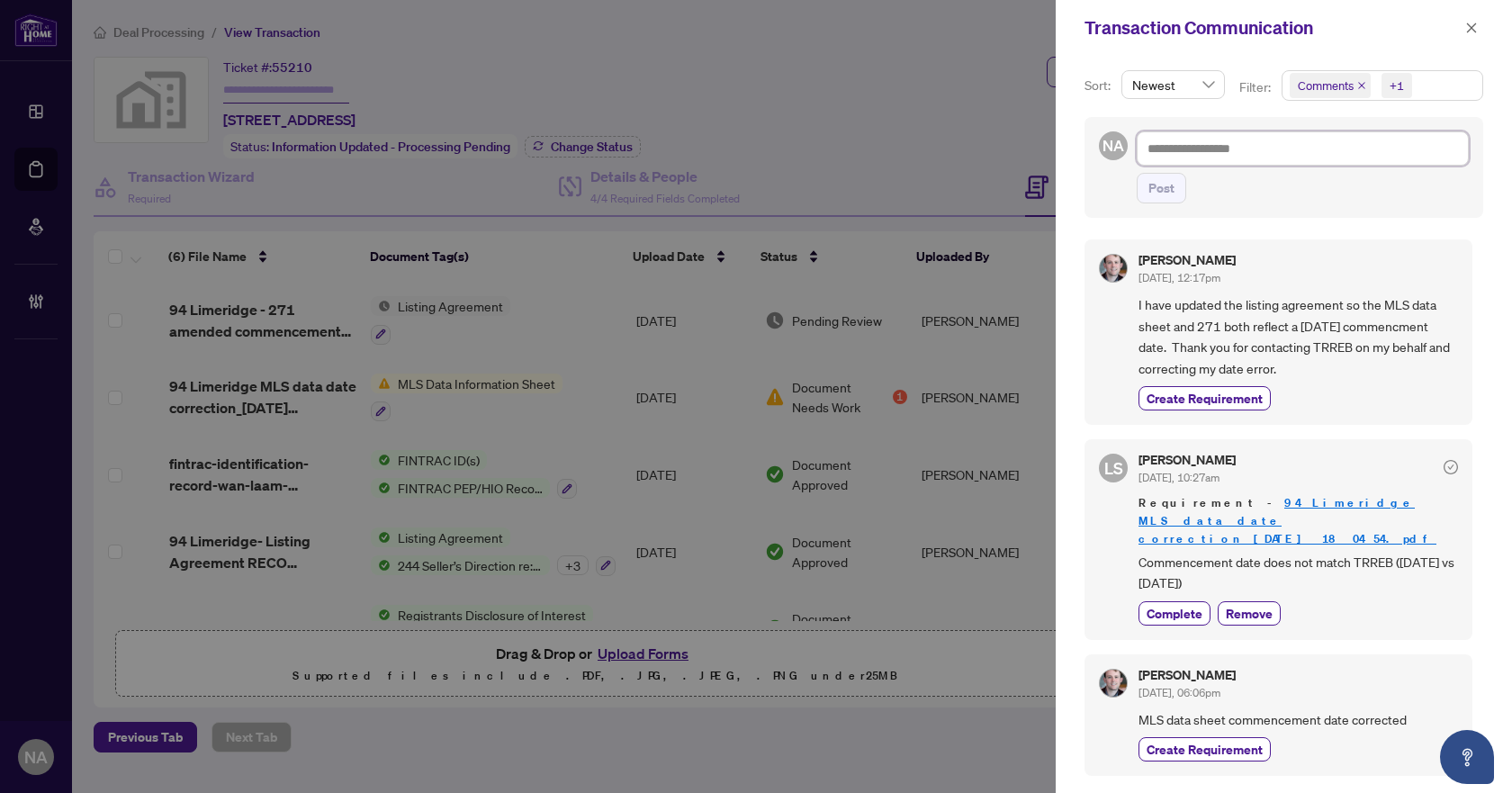
click at [1292, 146] on textarea at bounding box center [1302, 149] width 333 height 34
click at [1464, 28] on button "button" at bounding box center [1472, 28] width 24 height 22
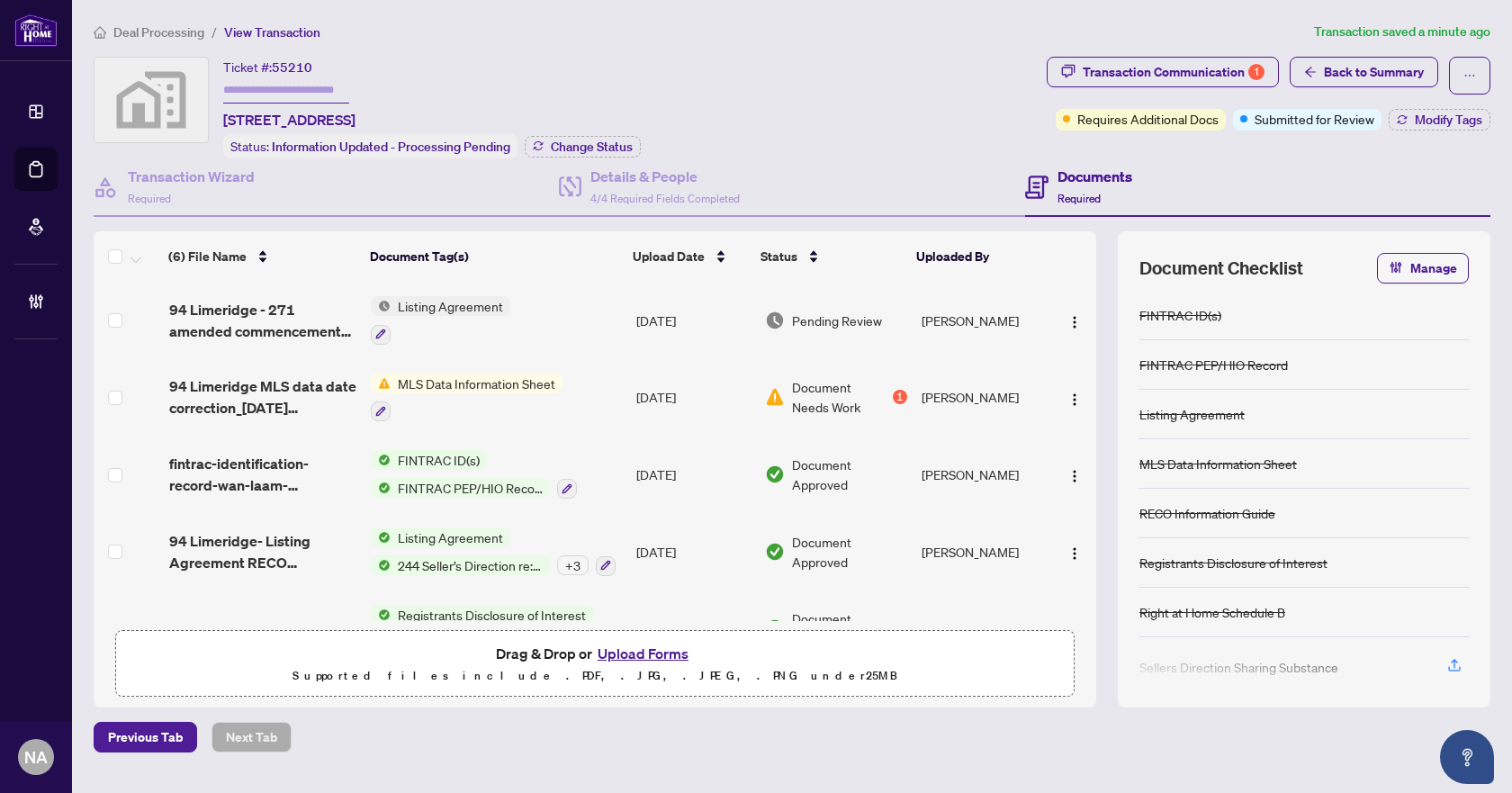
scroll to position [128, 0]
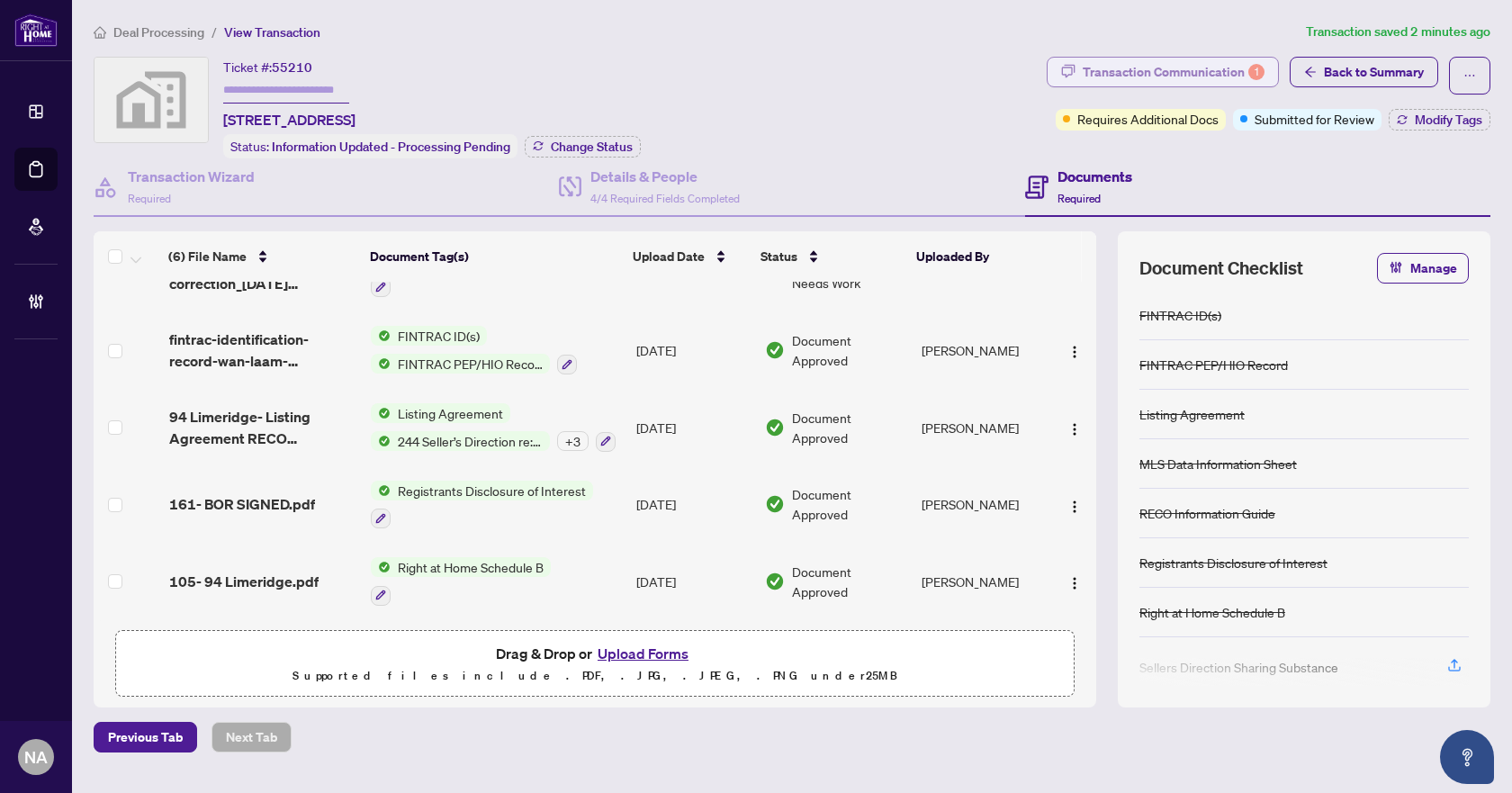
click at [1186, 58] on div "Transaction Communication 1" at bounding box center [1173, 72] width 182 height 29
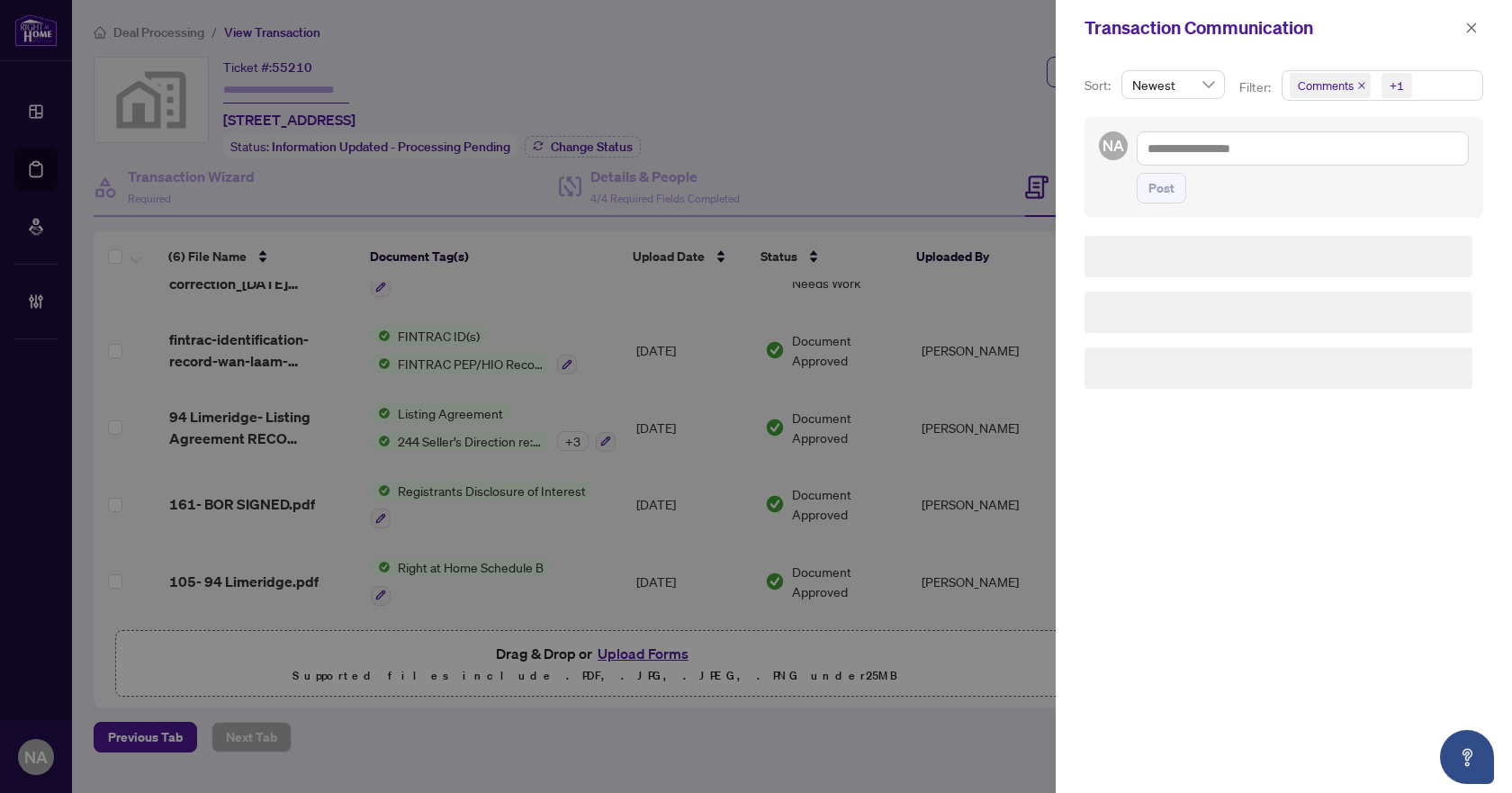
click at [1360, 87] on icon "close" at bounding box center [1361, 85] width 7 height 7
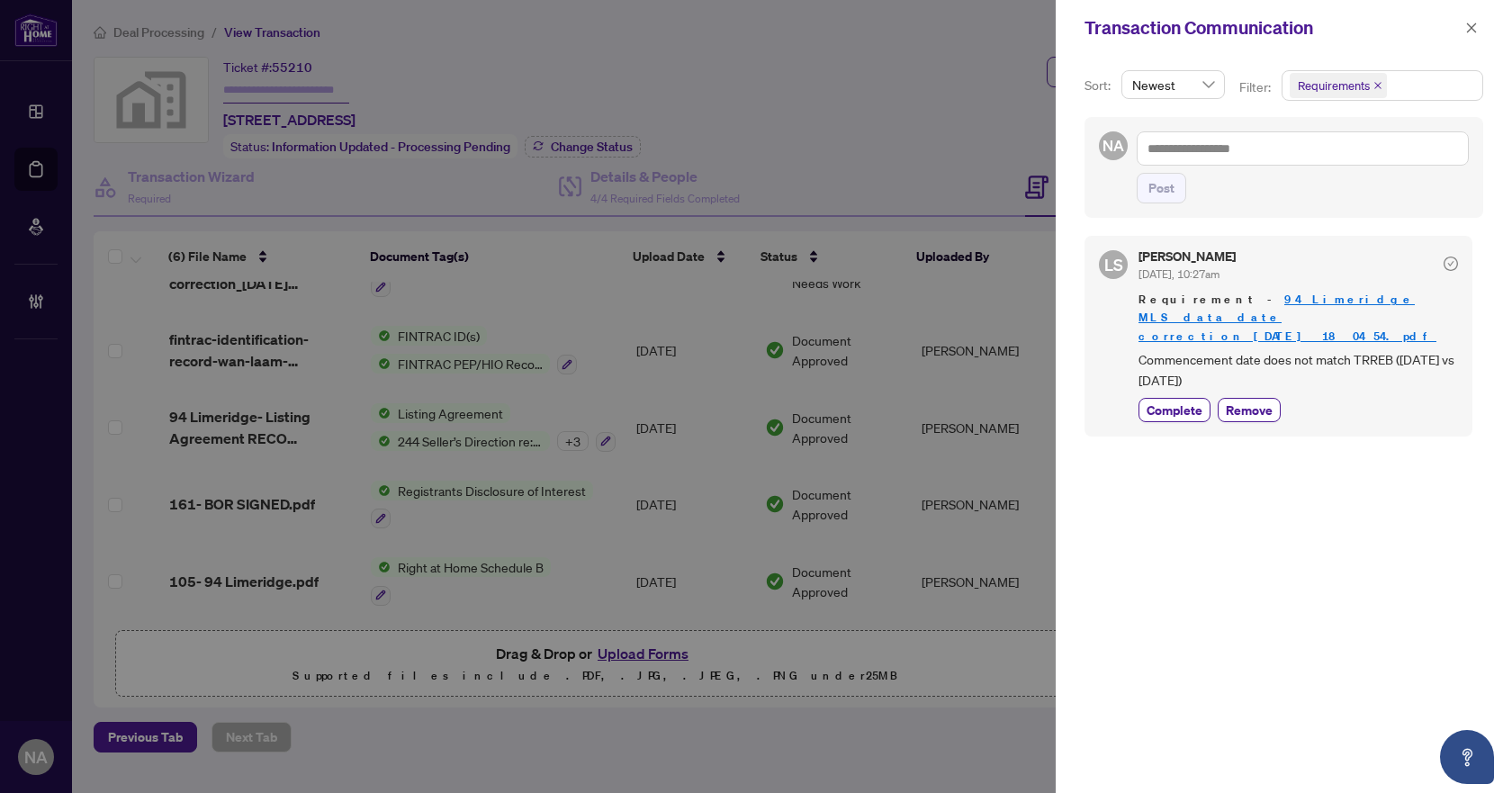
scroll to position [0, 0]
click at [1475, 24] on icon "close" at bounding box center [1471, 28] width 13 height 13
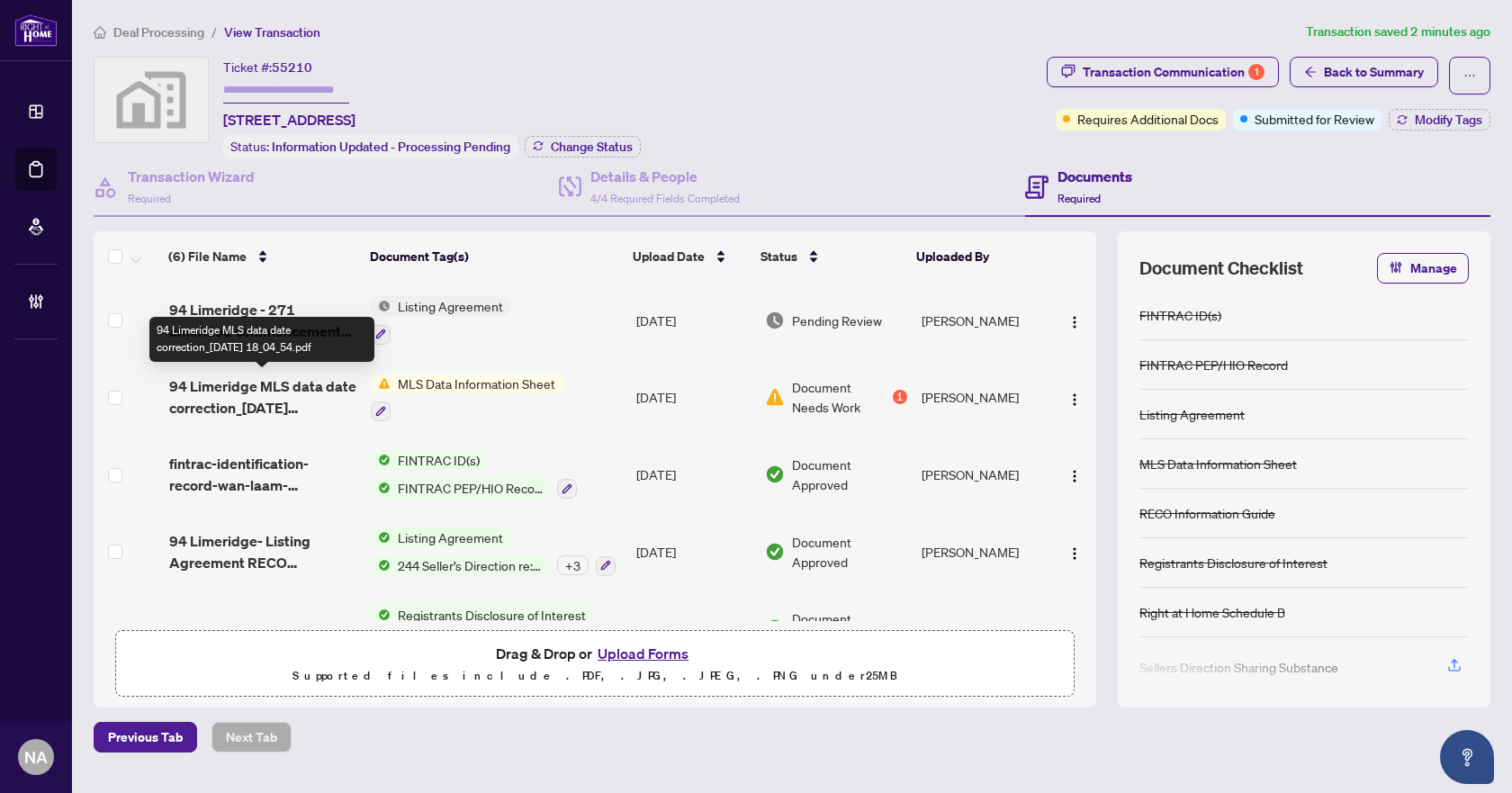
click at [231, 379] on span "94 Limeridge MLS data date correction_2025-09-29 18_04_54.pdf" at bounding box center [263, 396] width 188 height 43
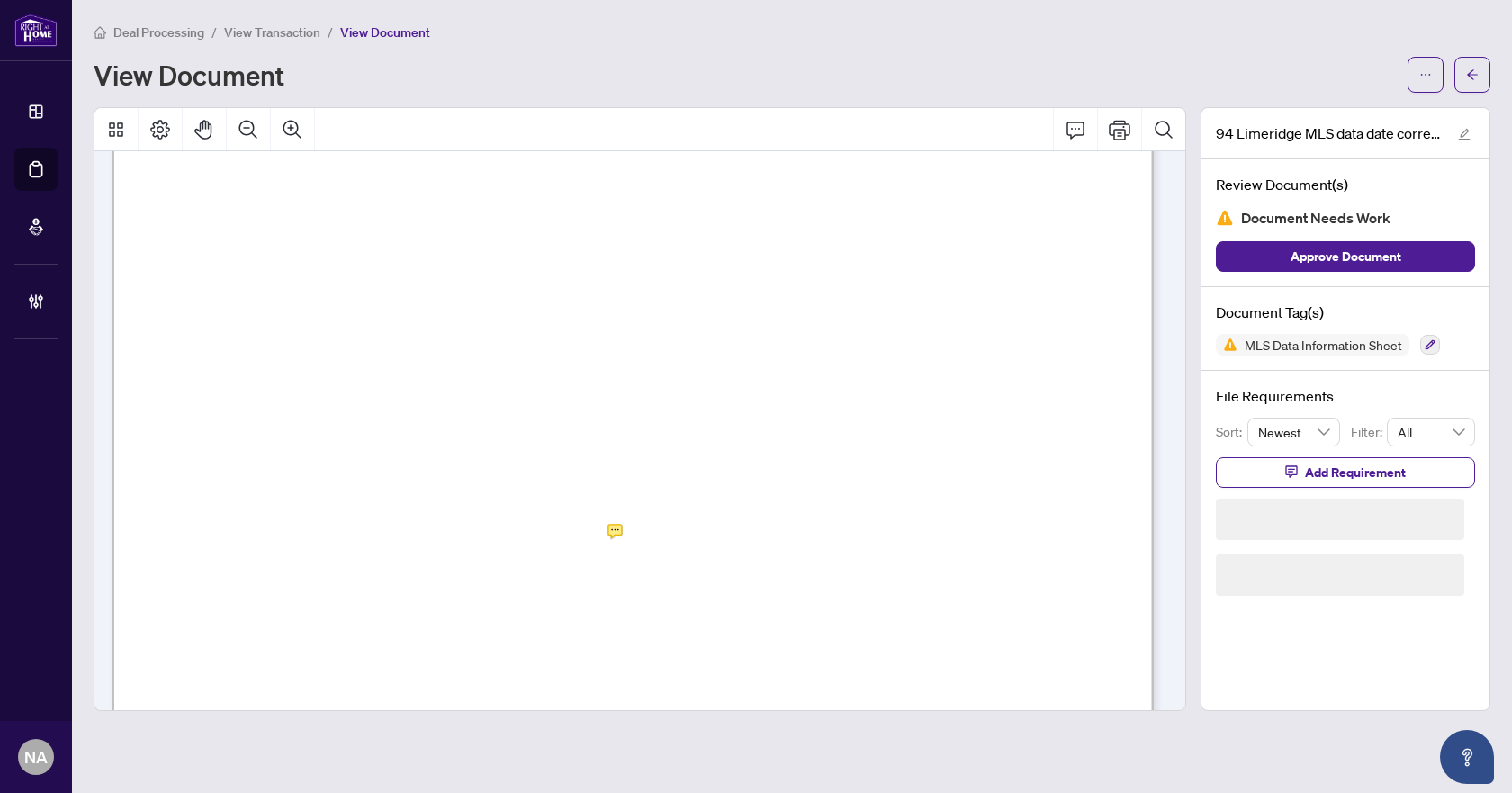
scroll to position [180, 0]
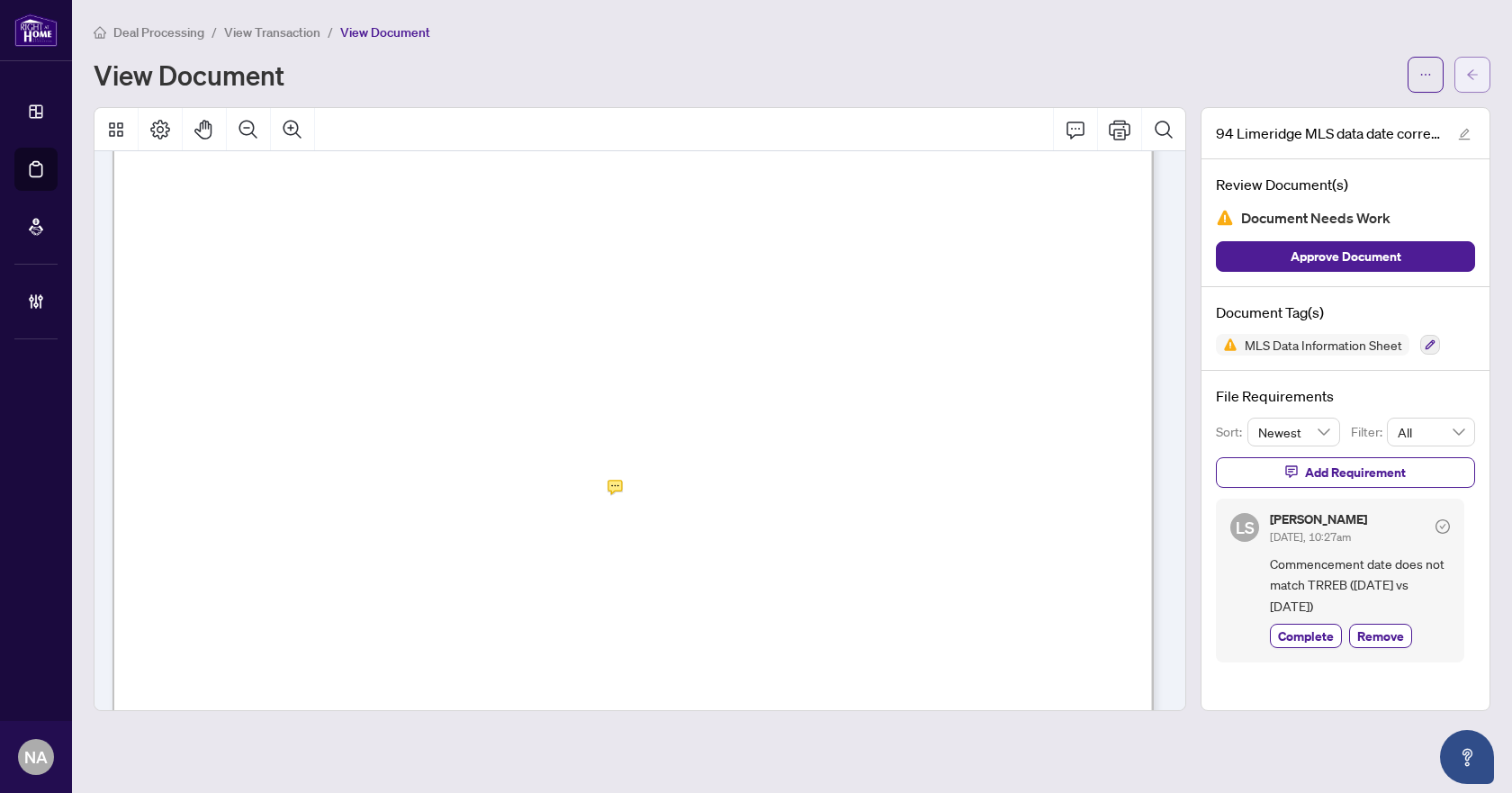
click at [1466, 69] on icon "arrow-left" at bounding box center [1472, 75] width 13 height 13
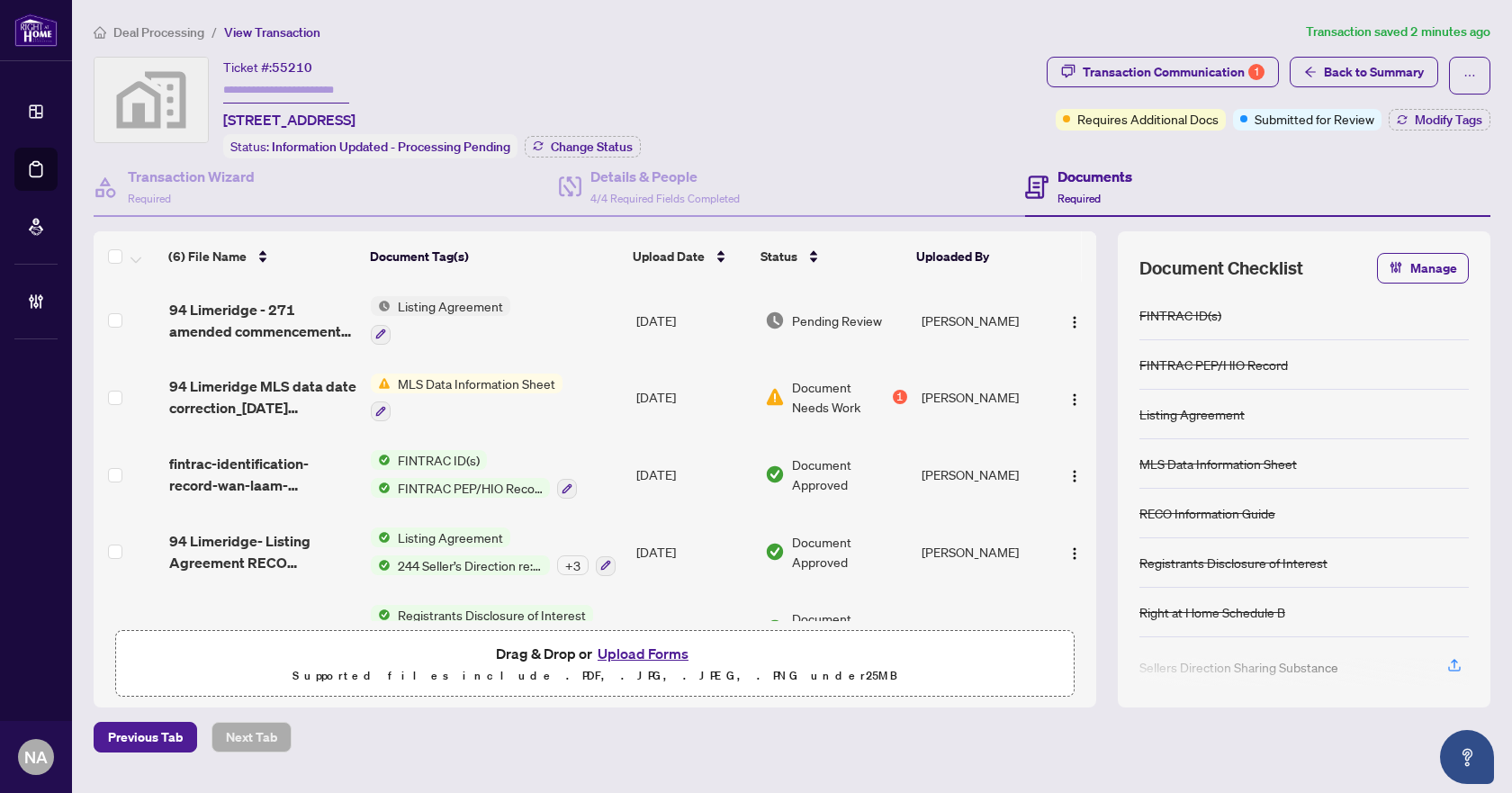
click at [475, 310] on span "Listing Agreement" at bounding box center [451, 306] width 120 height 20
click at [301, 316] on span "94 Limeridge - 271 amended commencement date.pdf" at bounding box center [263, 321] width 188 height 43
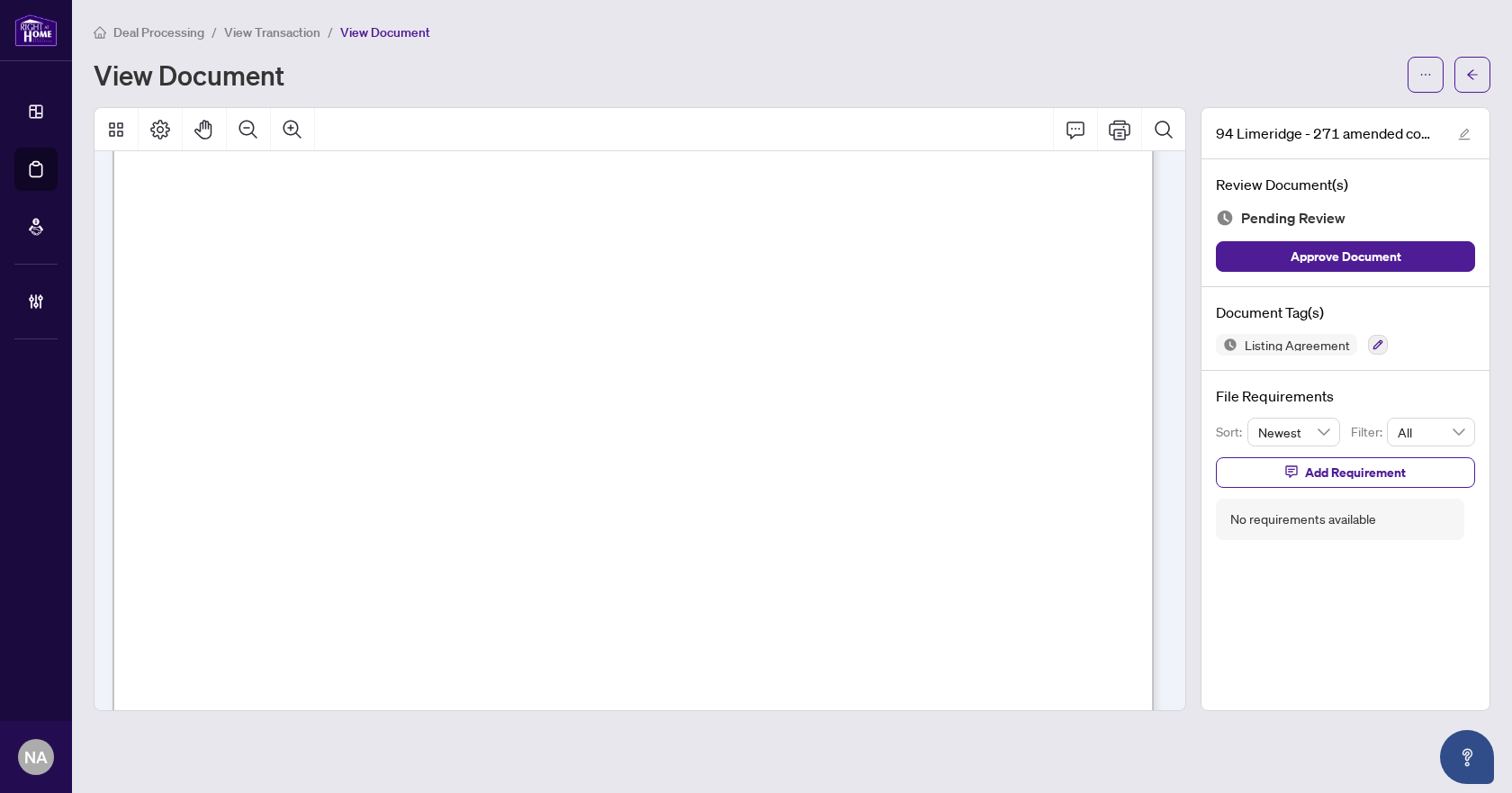
scroll to position [450, 0]
click at [1471, 93] on div "Deal Processing / View Transaction / View Document View Document 94 Limeridge -…" at bounding box center [792, 366] width 1397 height 690
click at [1451, 82] on div at bounding box center [1449, 75] width 83 height 36
click at [1468, 78] on icon "arrow-left" at bounding box center [1472, 75] width 13 height 13
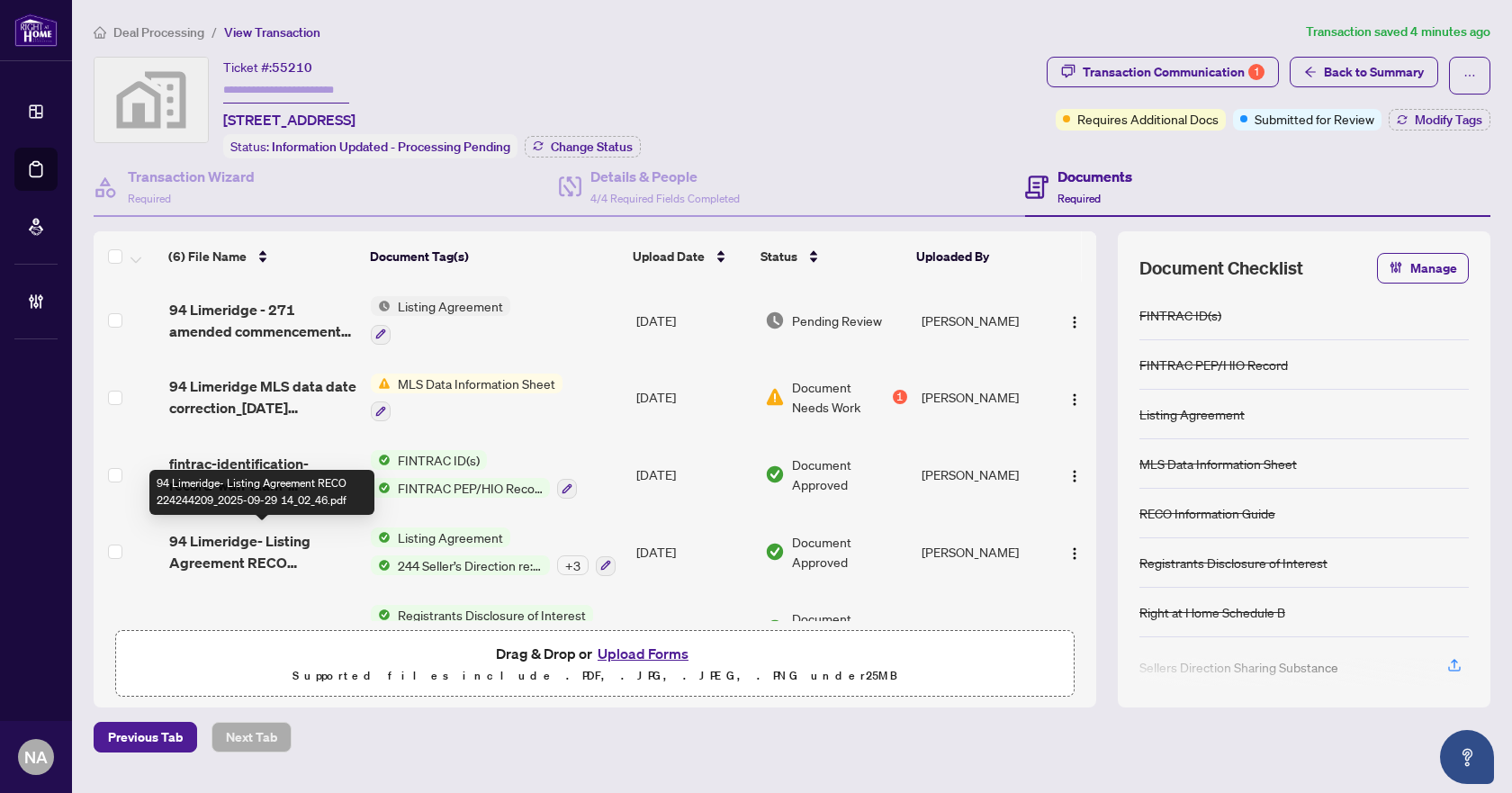
click at [271, 536] on span "94 Limeridge- Listing Agreement RECO 224244209_2025-09-29 14_02_46.pdf" at bounding box center [263, 552] width 188 height 43
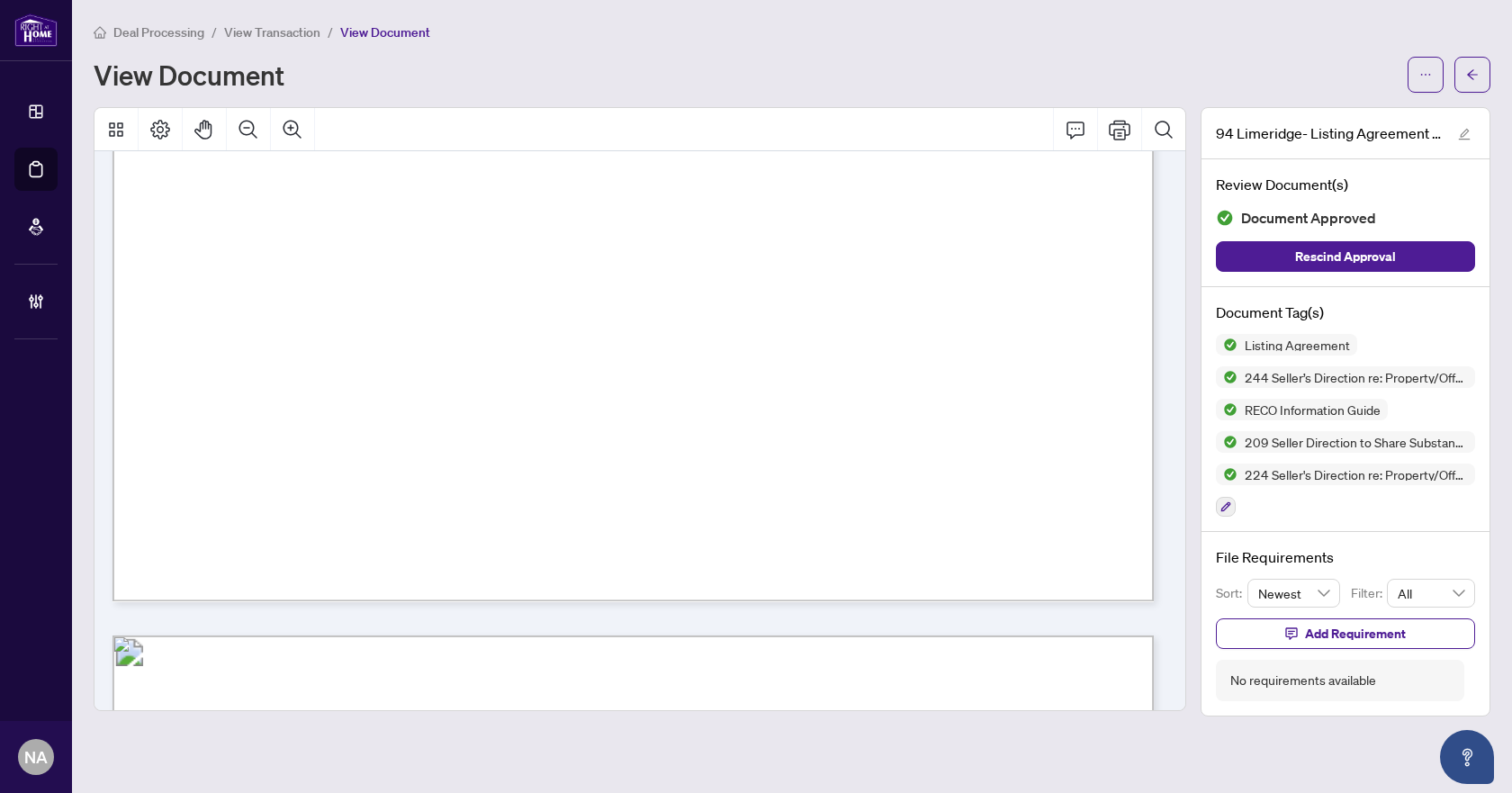
scroll to position [17385, 0]
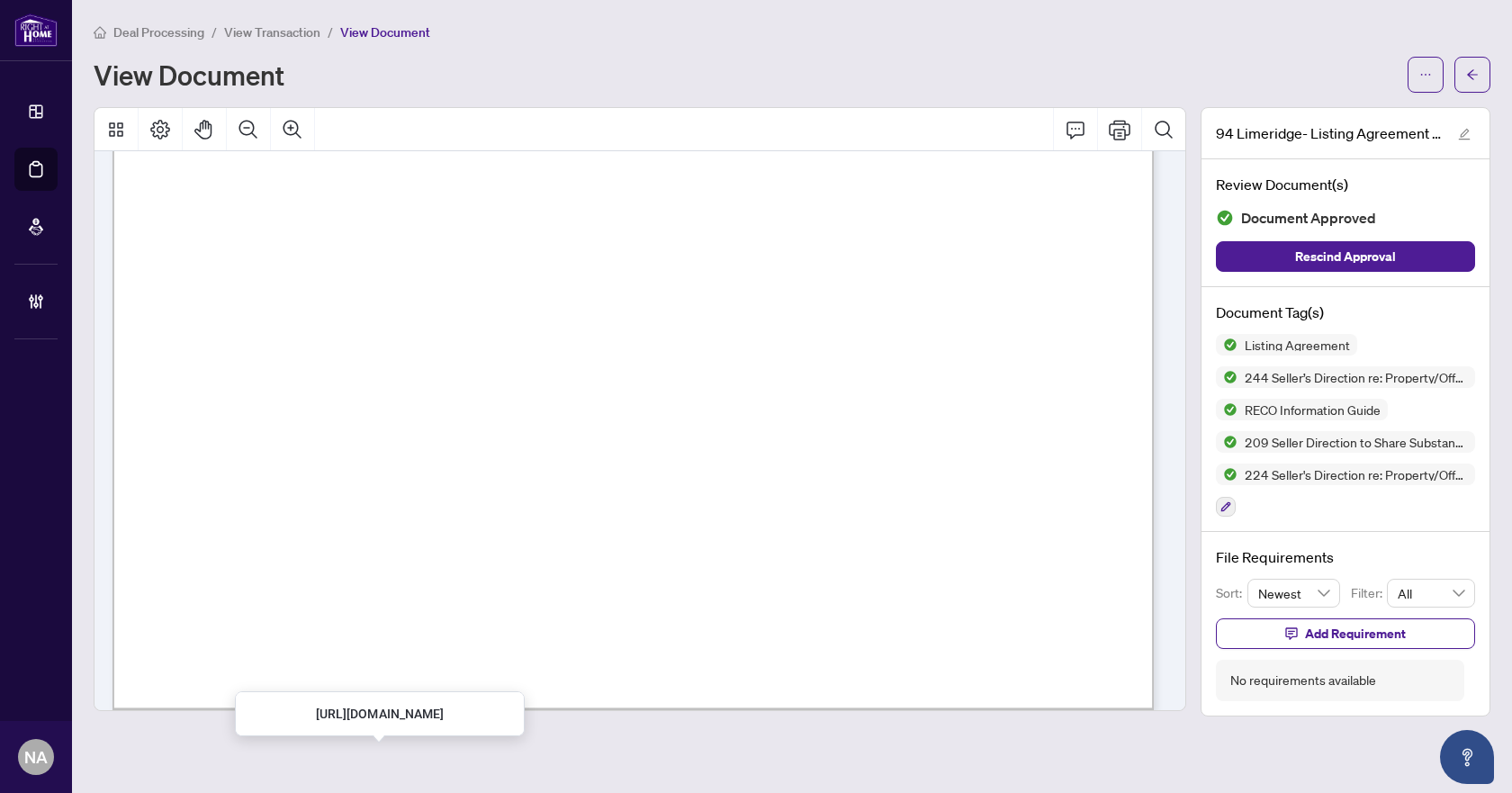
click at [309, 30] on span "View Transaction" at bounding box center [272, 32] width 96 height 16
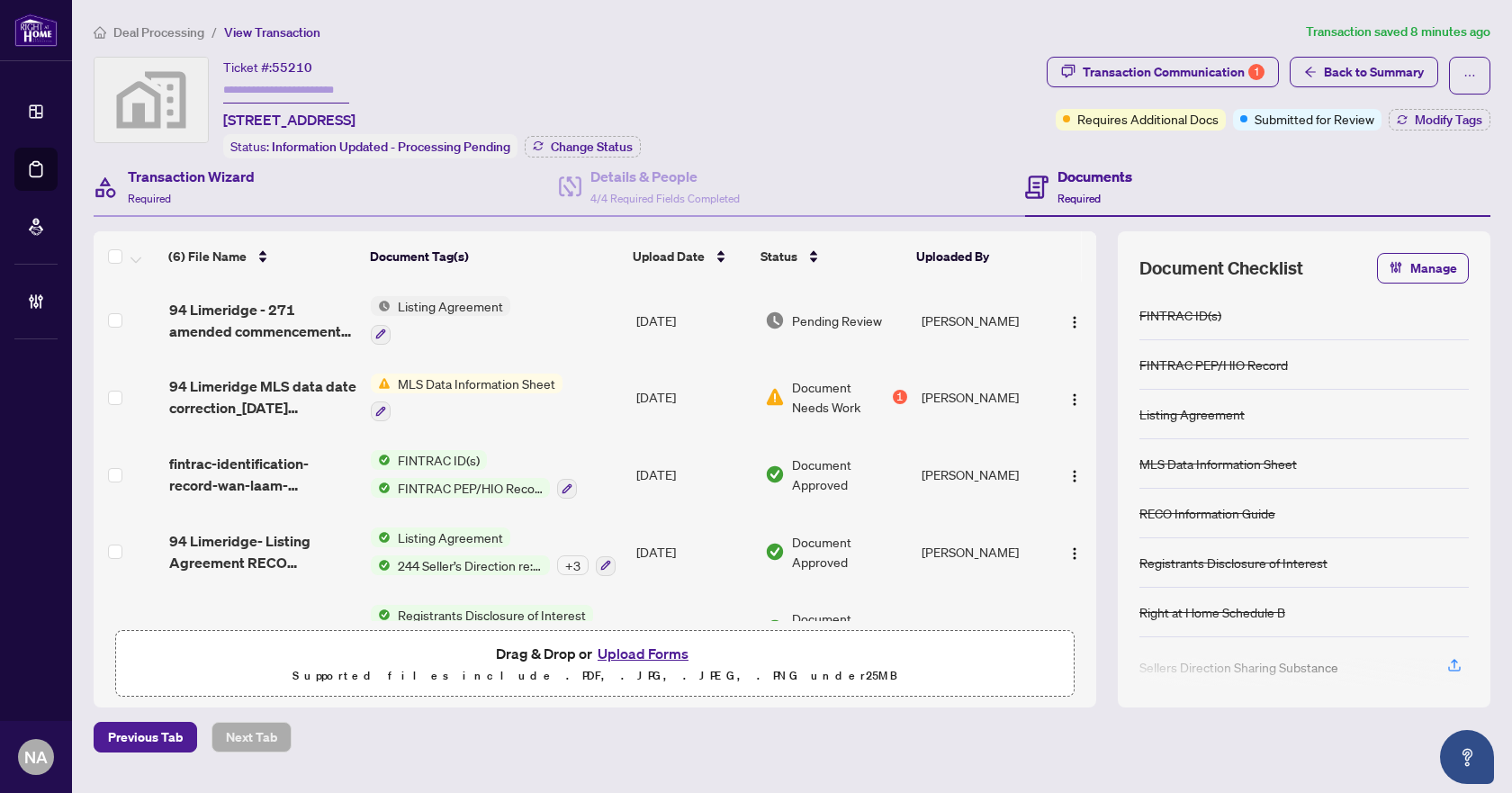
click at [282, 176] on div "Transaction Wizard Required" at bounding box center [326, 187] width 465 height 58
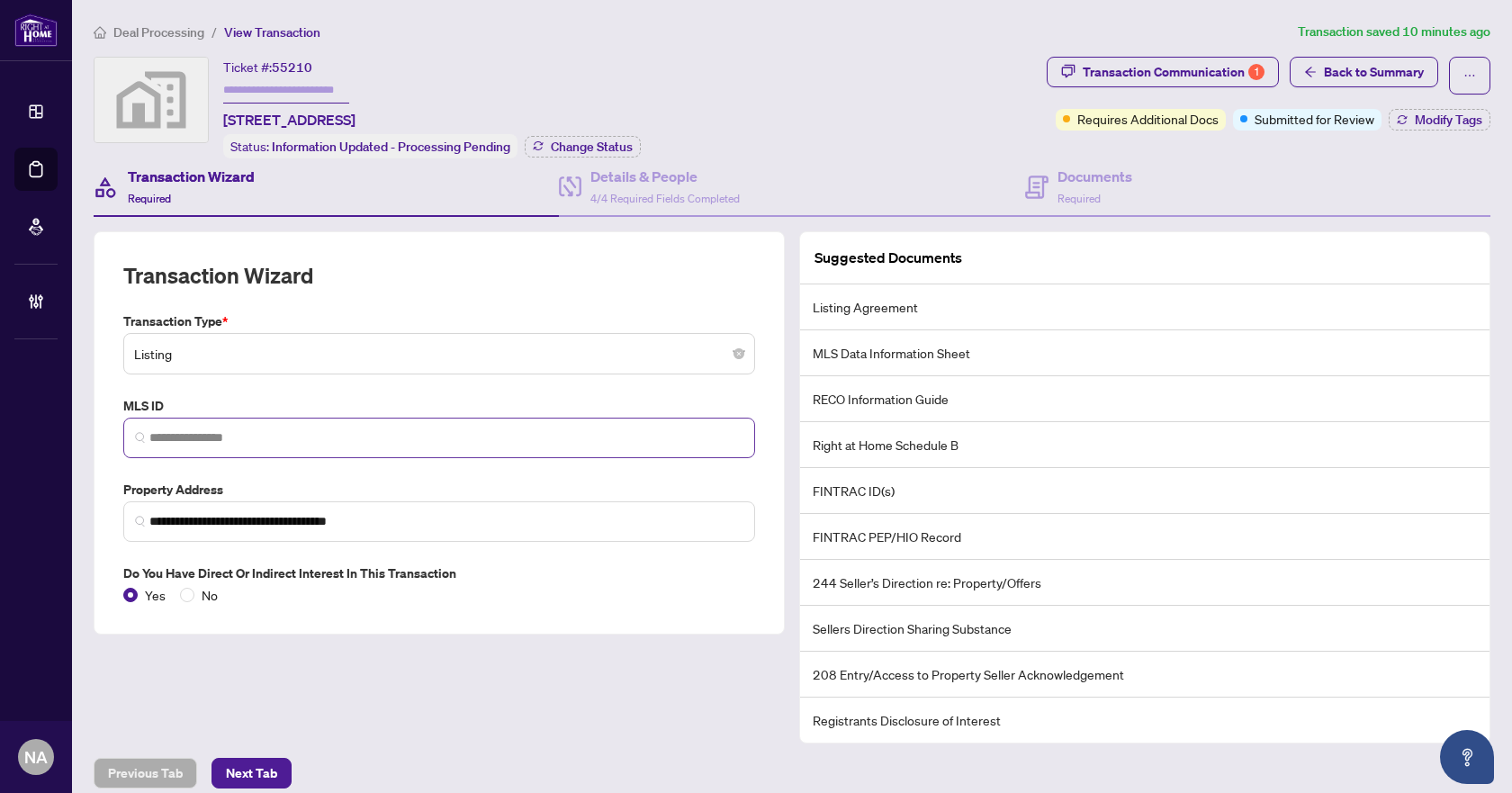
click at [452, 419] on span at bounding box center [439, 437] width 632 height 40
paste input "*********"
type input "*********"
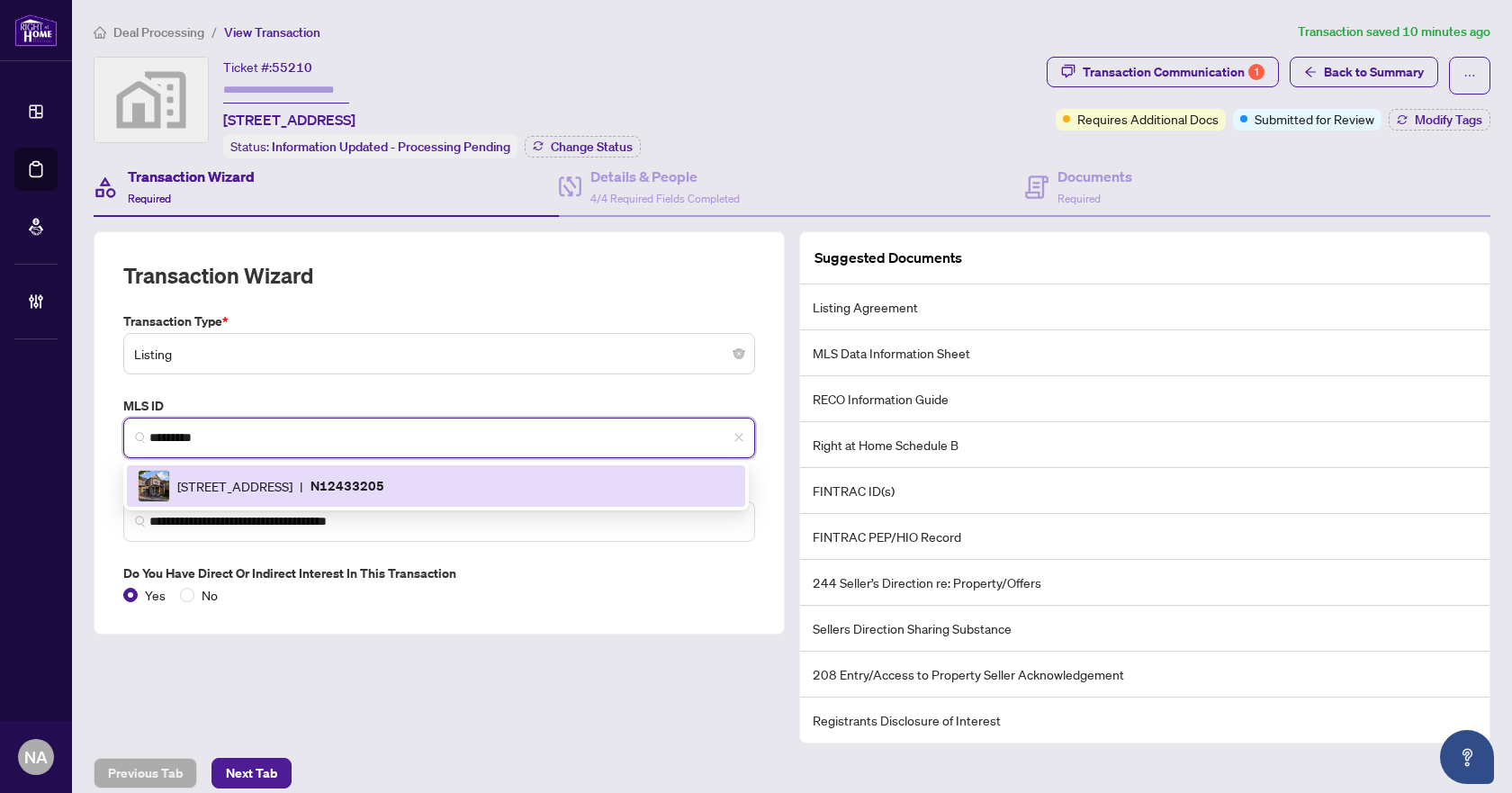
click at [292, 484] on span "94 Limeridge St, Aurora, Ontario L4G 7S2, Canada" at bounding box center [234, 486] width 115 height 20
type input "**********"
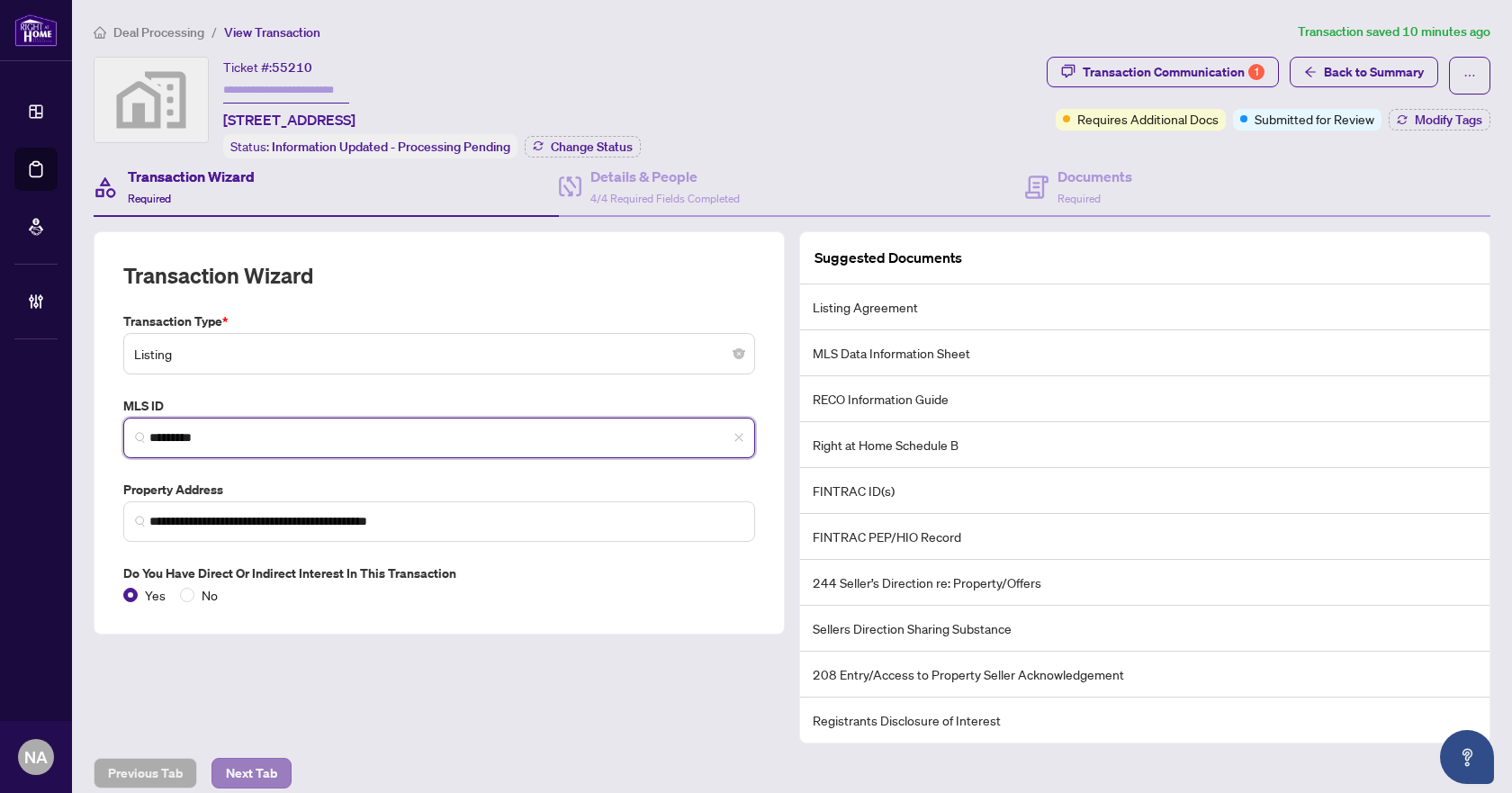
type input "*********"
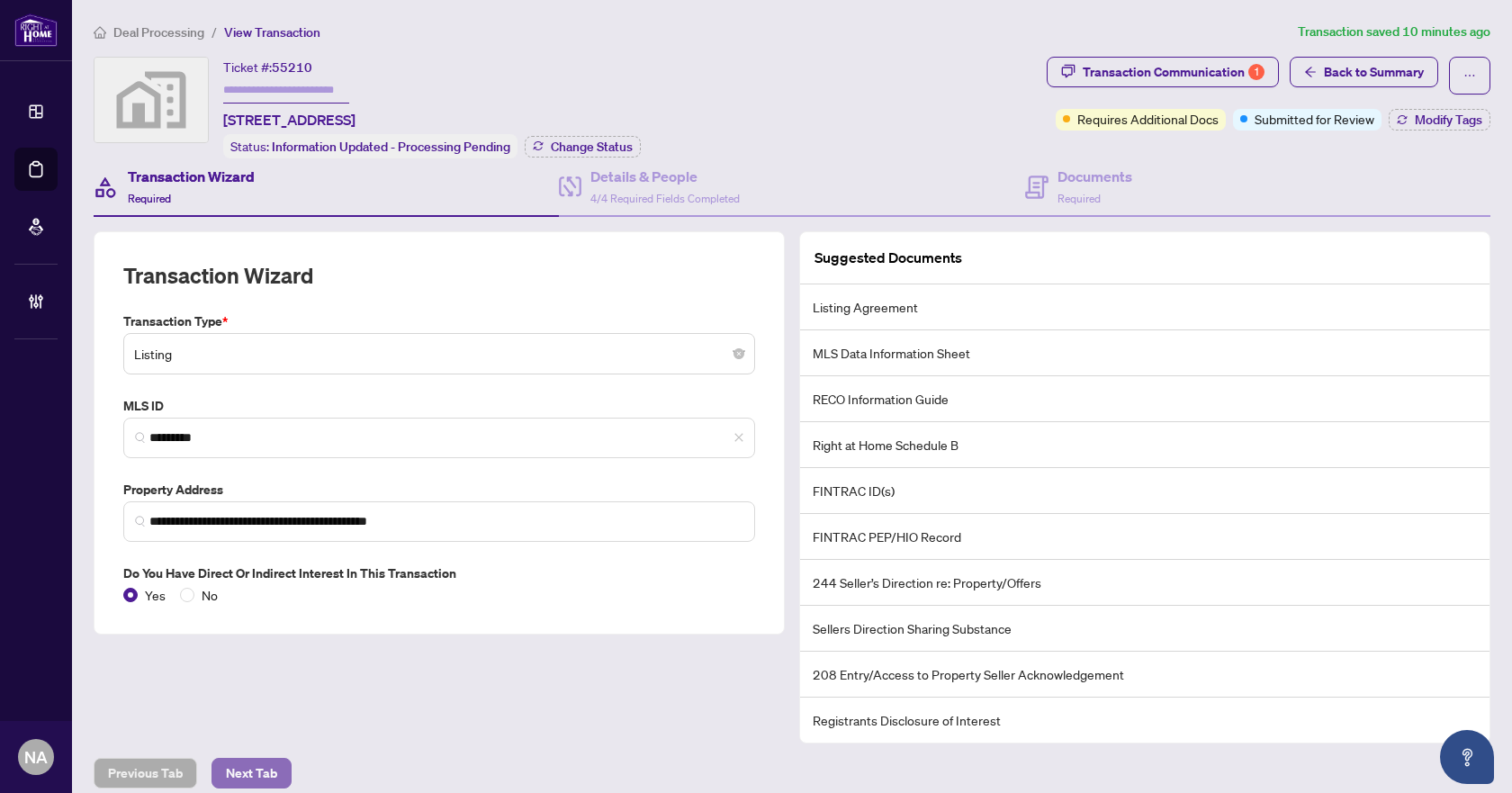
click at [248, 779] on span "Next Tab" at bounding box center [252, 772] width 51 height 29
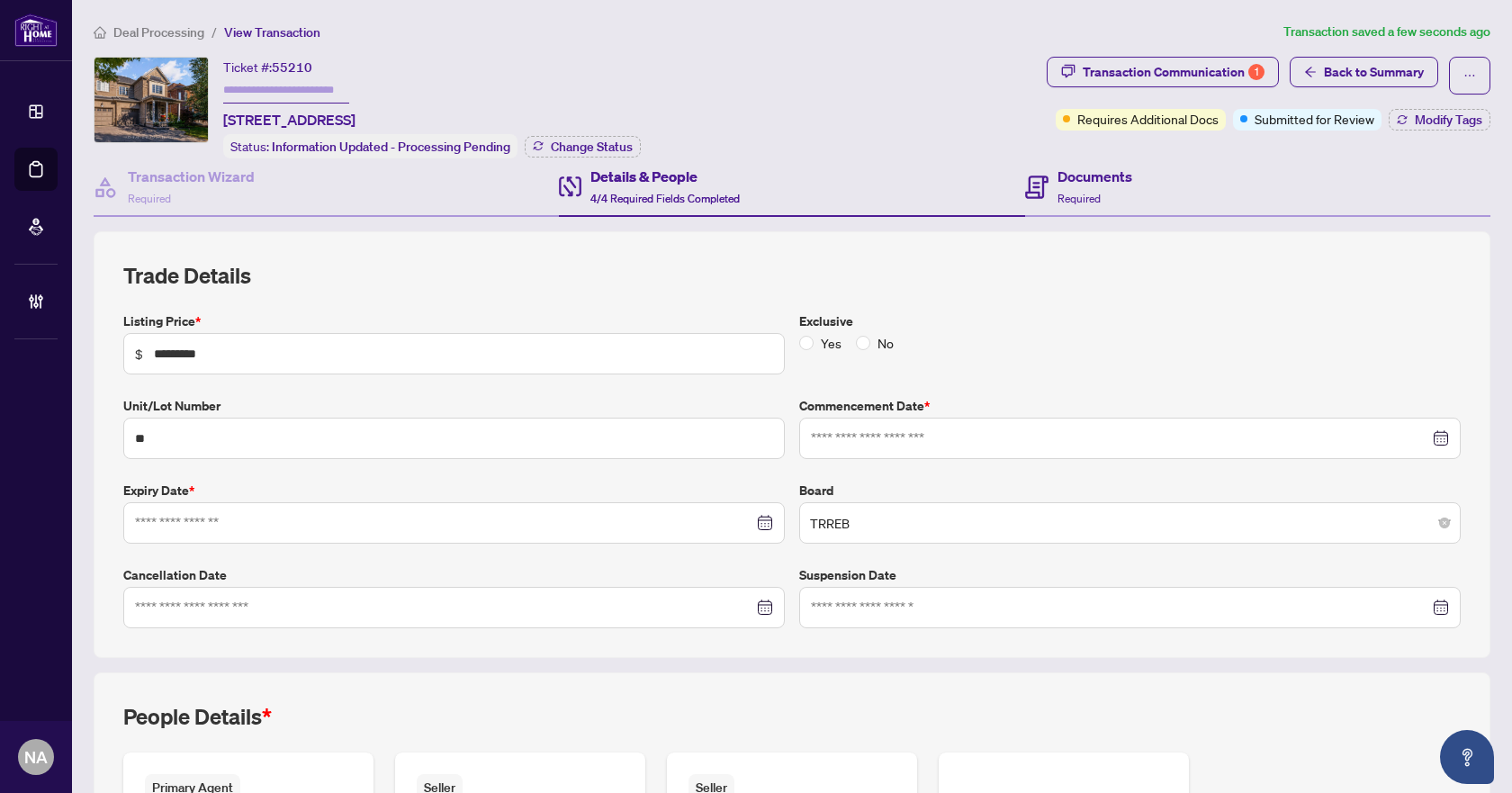
type input "**********"
click at [1080, 181] on h4 "Documents" at bounding box center [1095, 176] width 75 height 22
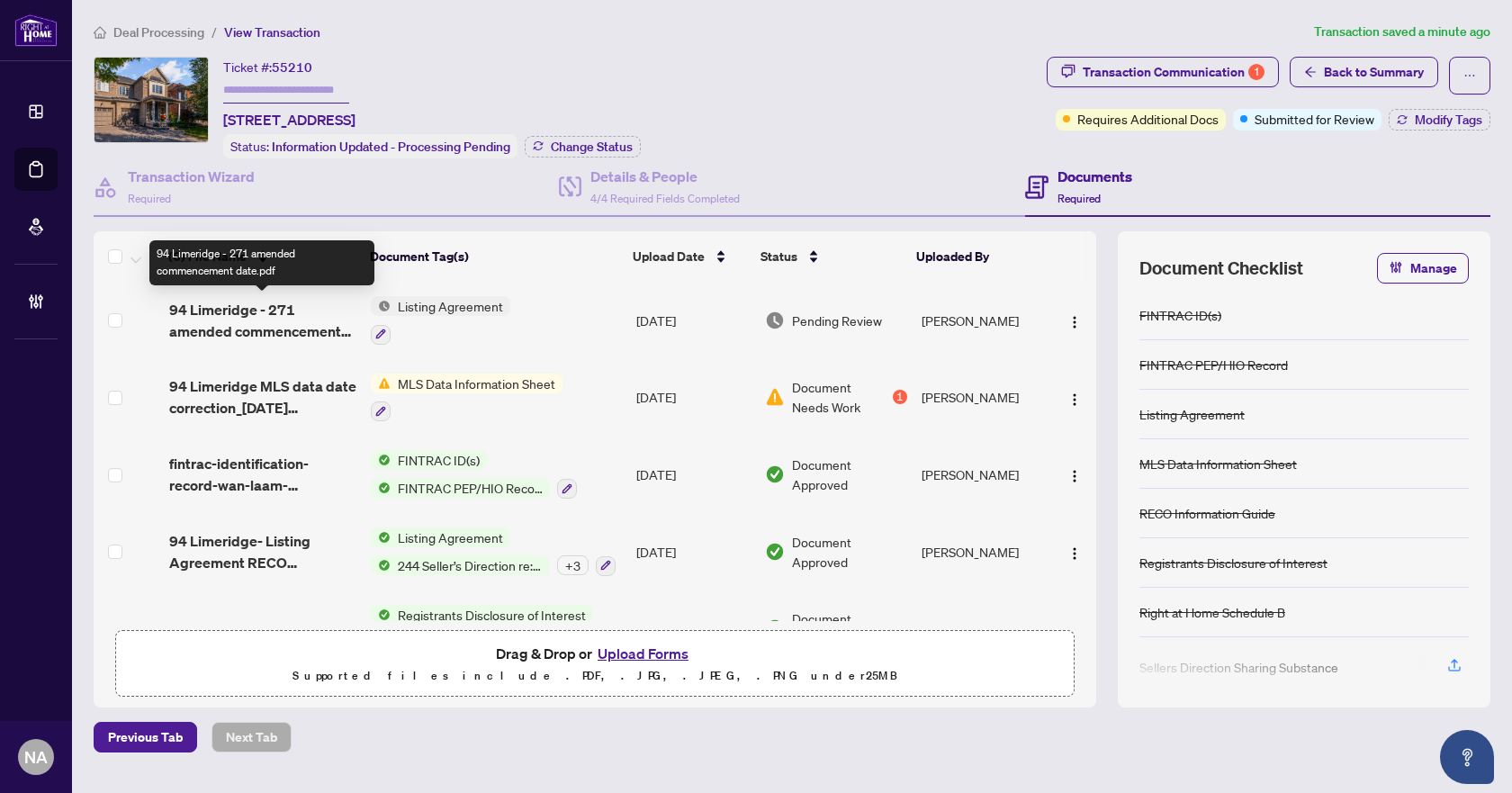
click at [267, 320] on span "94 Limeridge - 271 amended commencement date.pdf" at bounding box center [263, 321] width 188 height 43
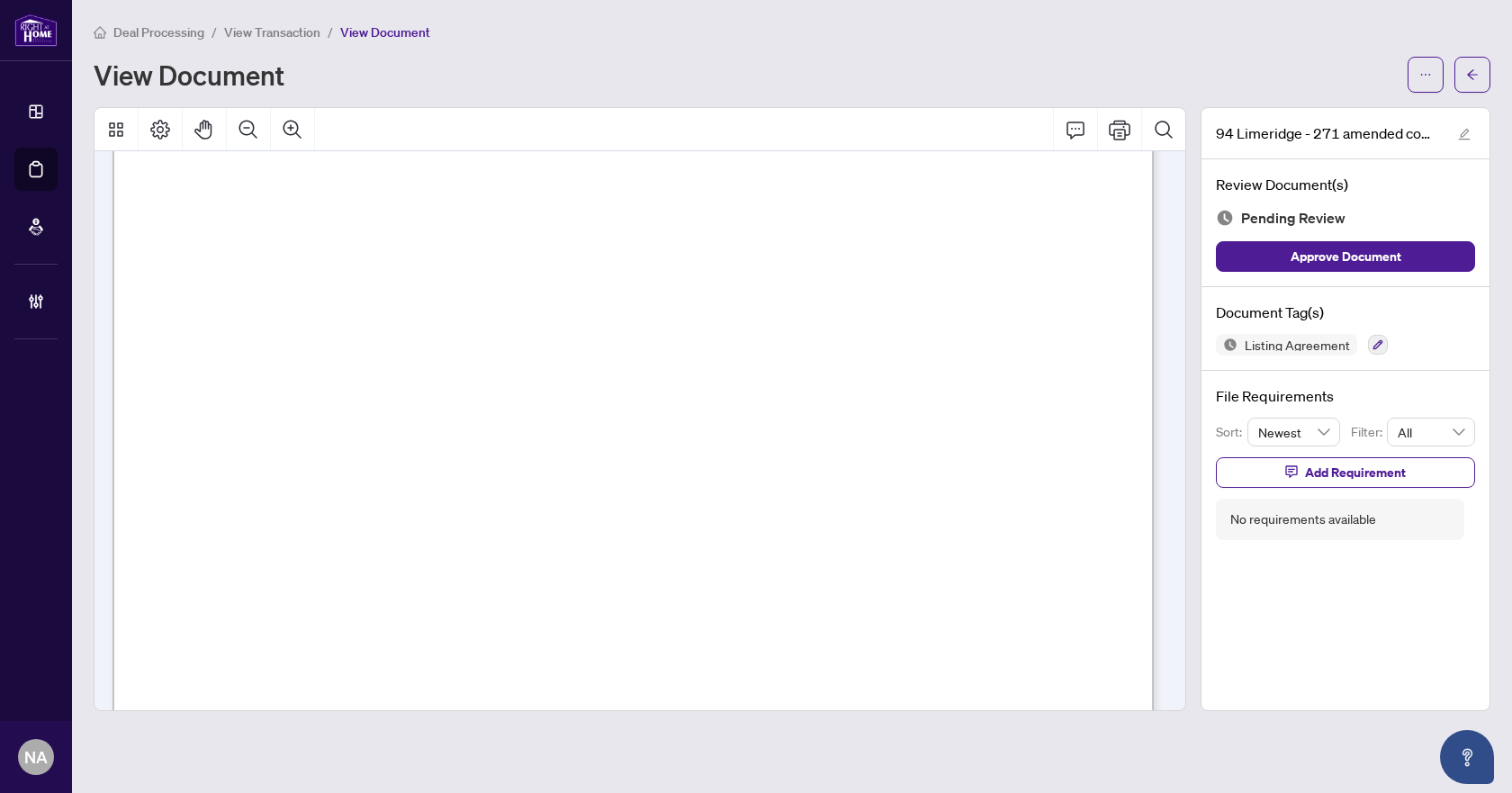
scroll to position [450, 0]
click at [609, 546] on span "to pay commission to any other real estate brokerage for the sale of the Proper…" at bounding box center [395, 546] width 427 height 17
click at [1085, 127] on icon "Comment" at bounding box center [1075, 130] width 22 height 22
click at [600, 564] on p "**********" at bounding box center [658, 563] width 263 height 16
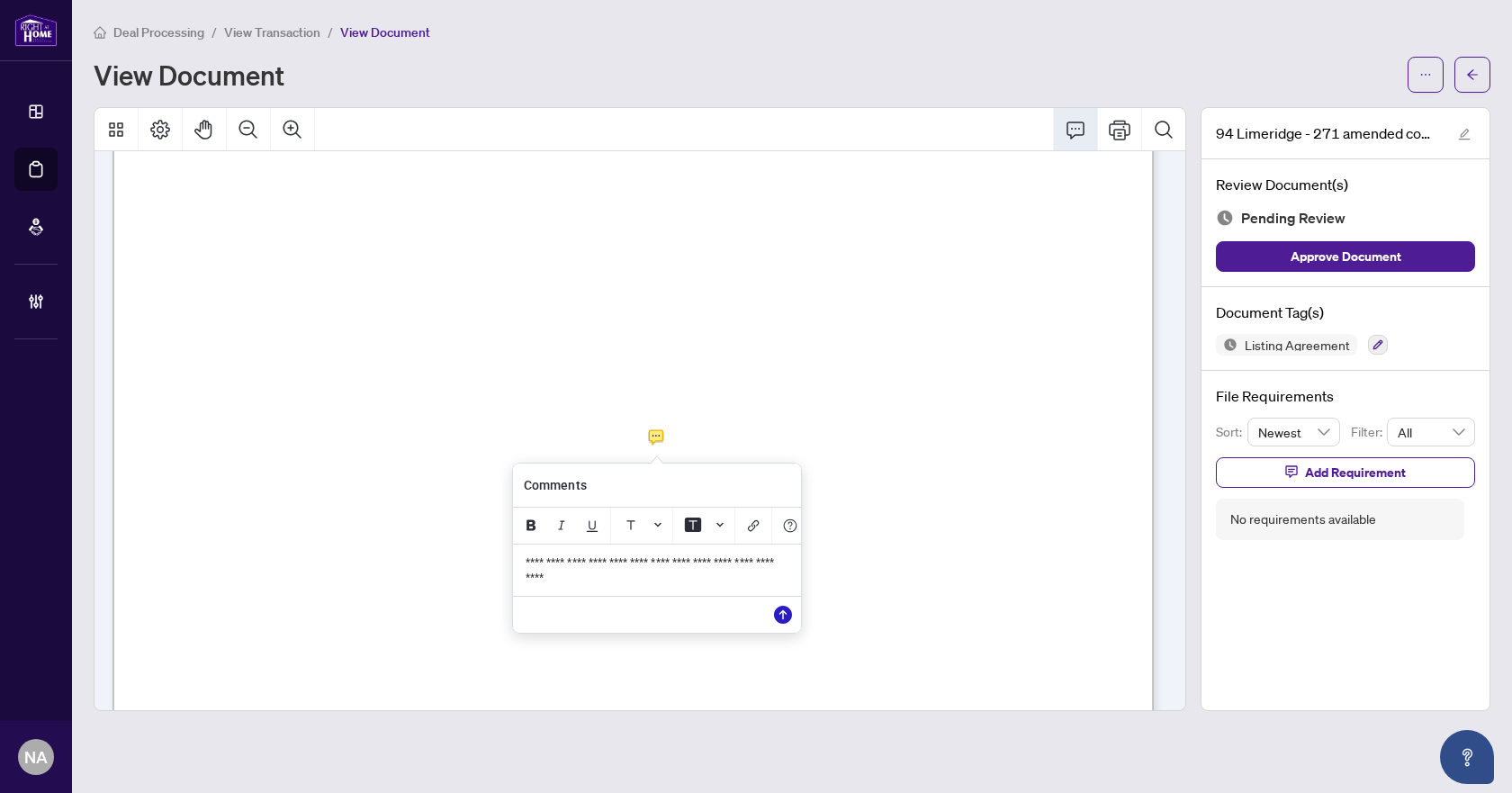
click at [787, 624] on icon "Save" at bounding box center [783, 615] width 18 height 18
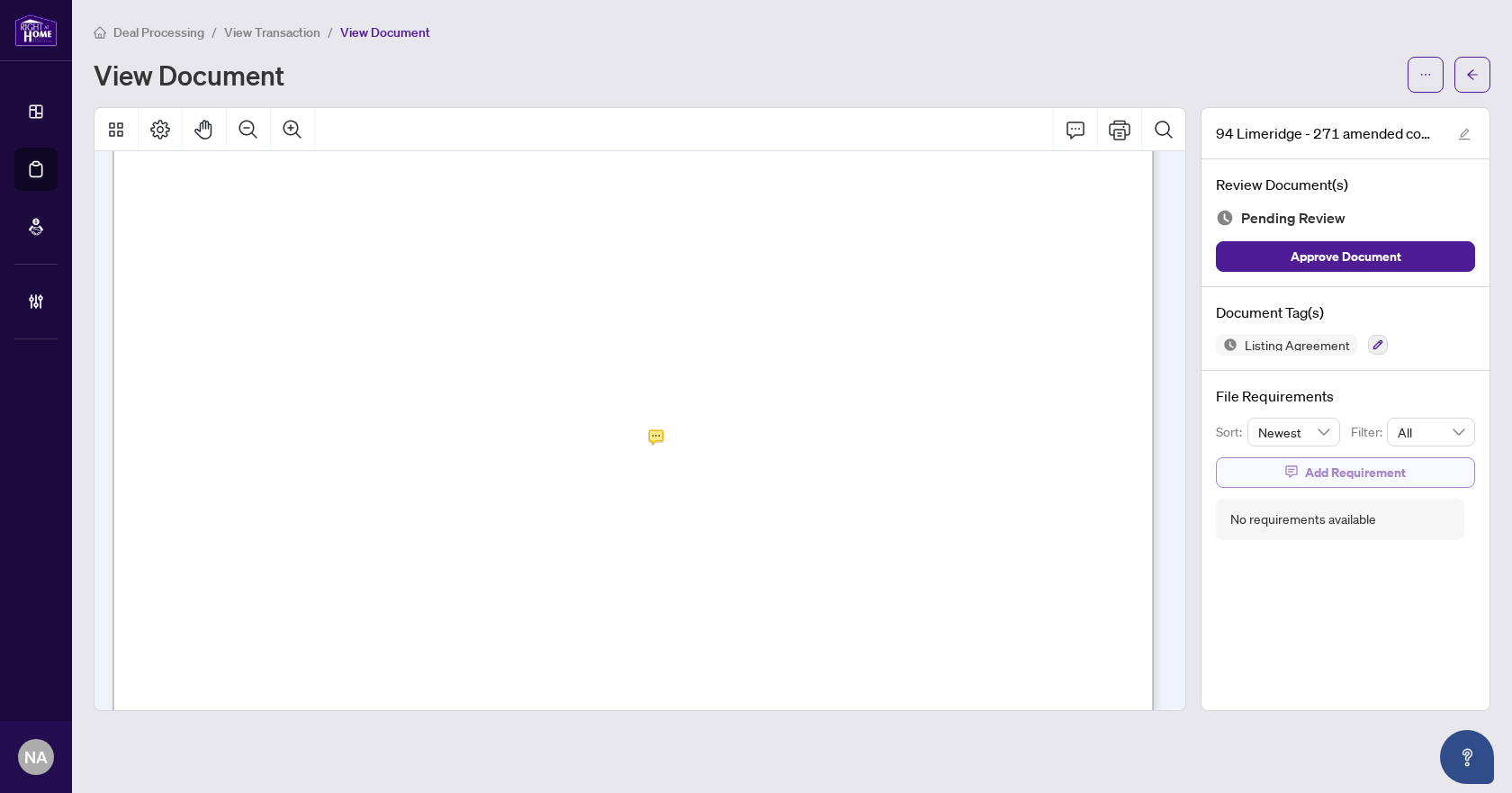
click at [1369, 469] on span "Add Requirement" at bounding box center [1355, 472] width 100 height 29
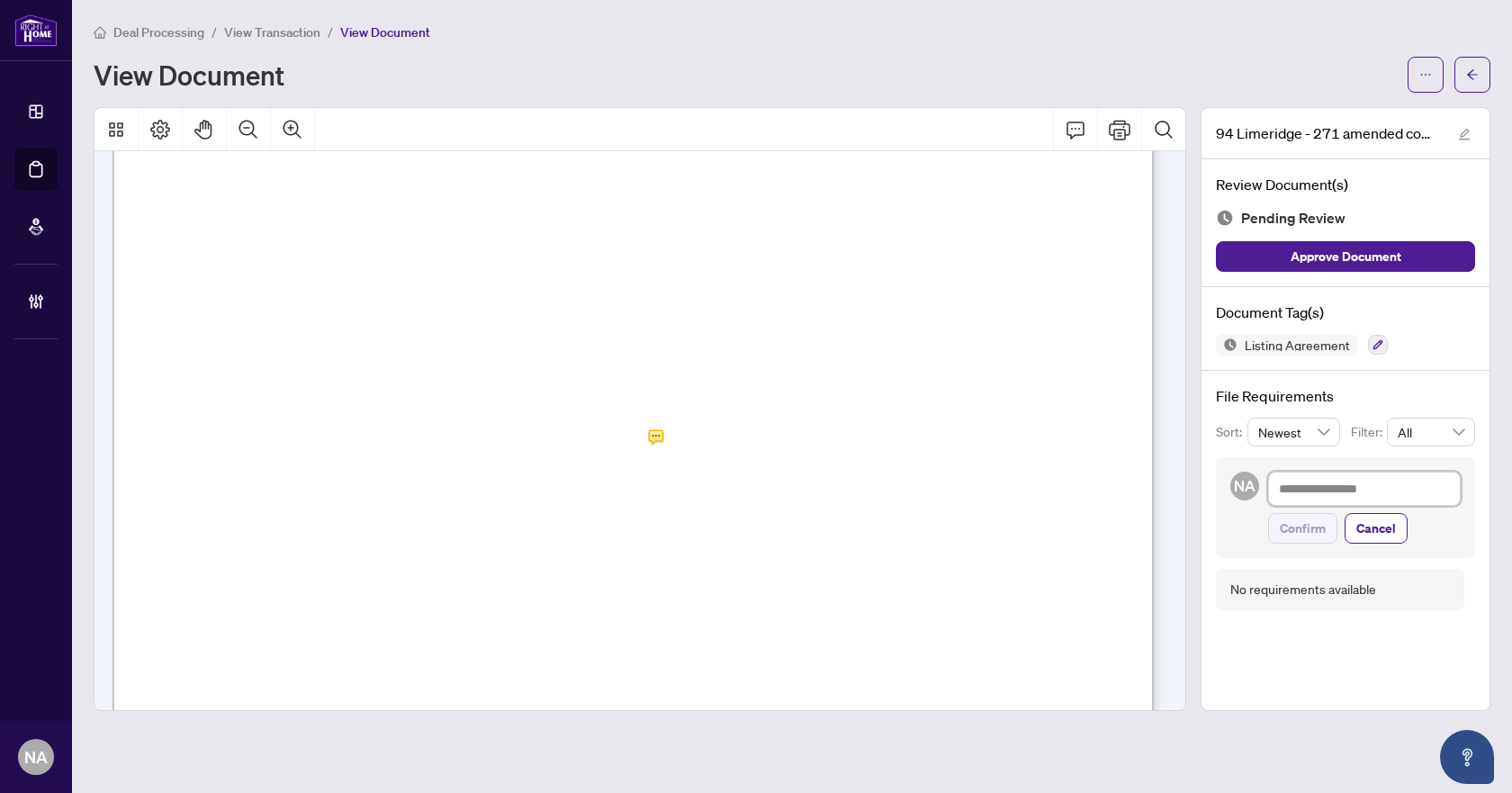
click at [1313, 491] on textarea at bounding box center [1364, 488] width 193 height 34
type textarea "*"
type textarea "**"
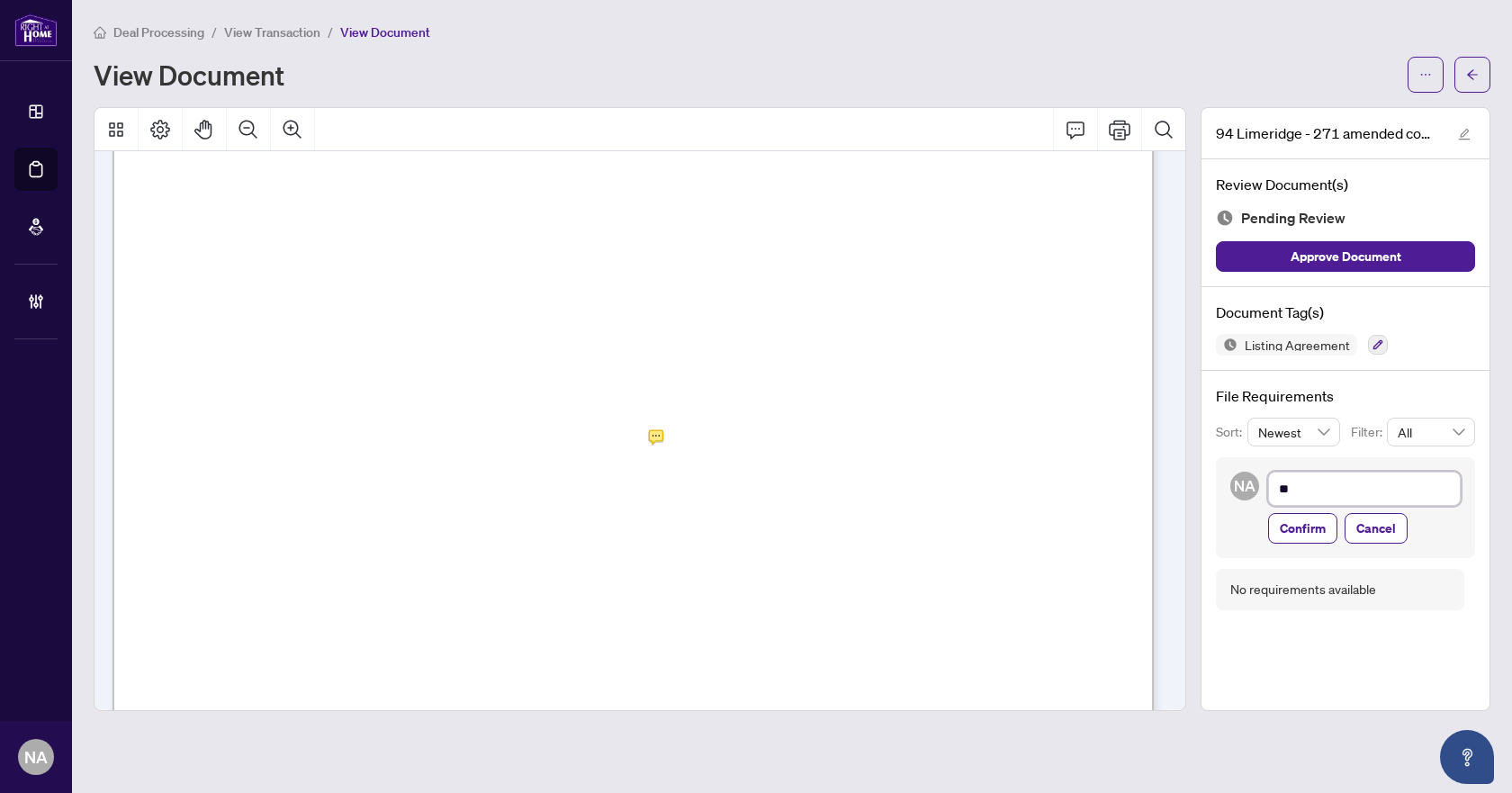
type textarea "***"
type textarea "****"
type textarea "*****"
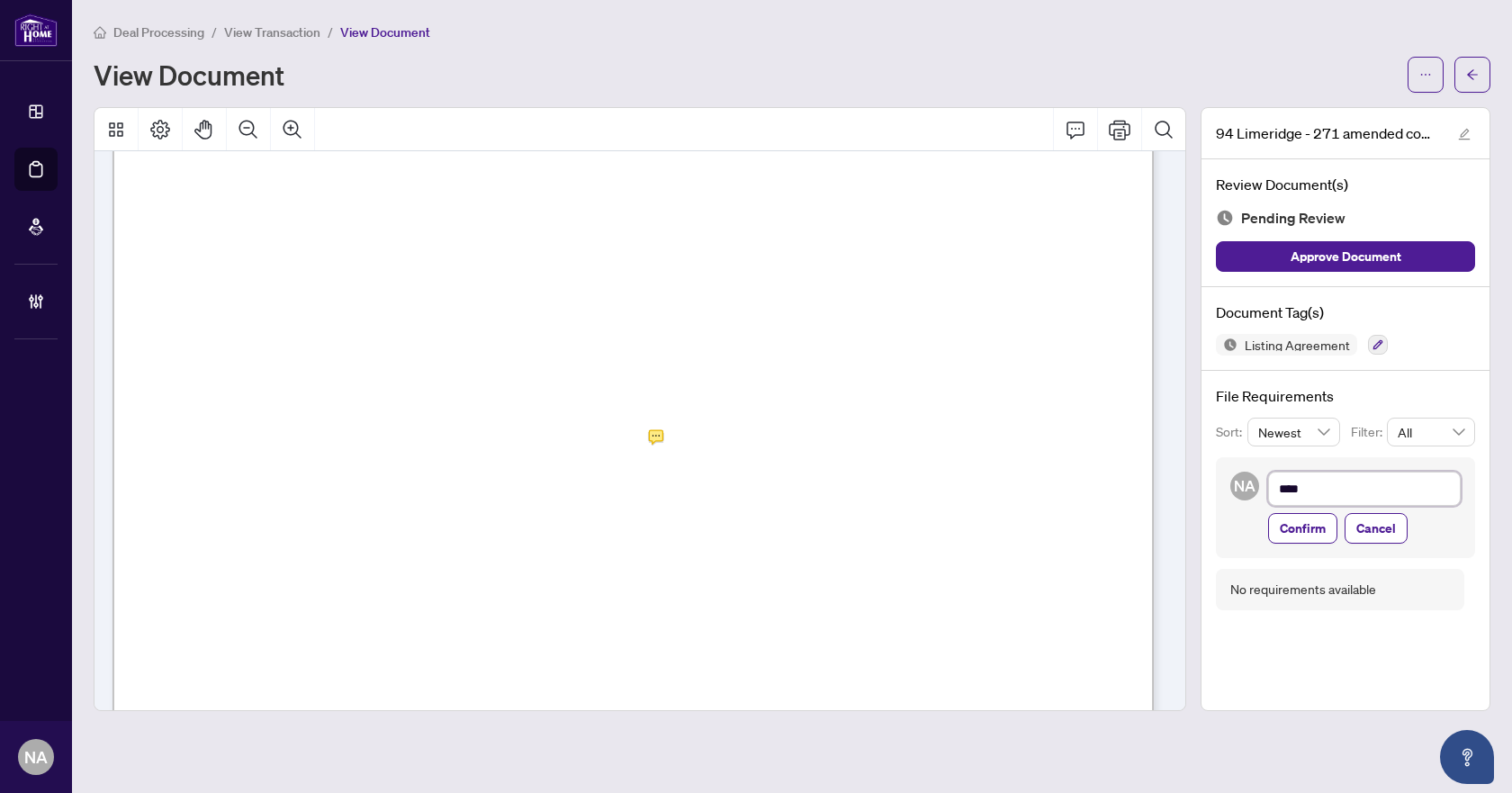
type textarea "*****"
type textarea "******"
type textarea "*******"
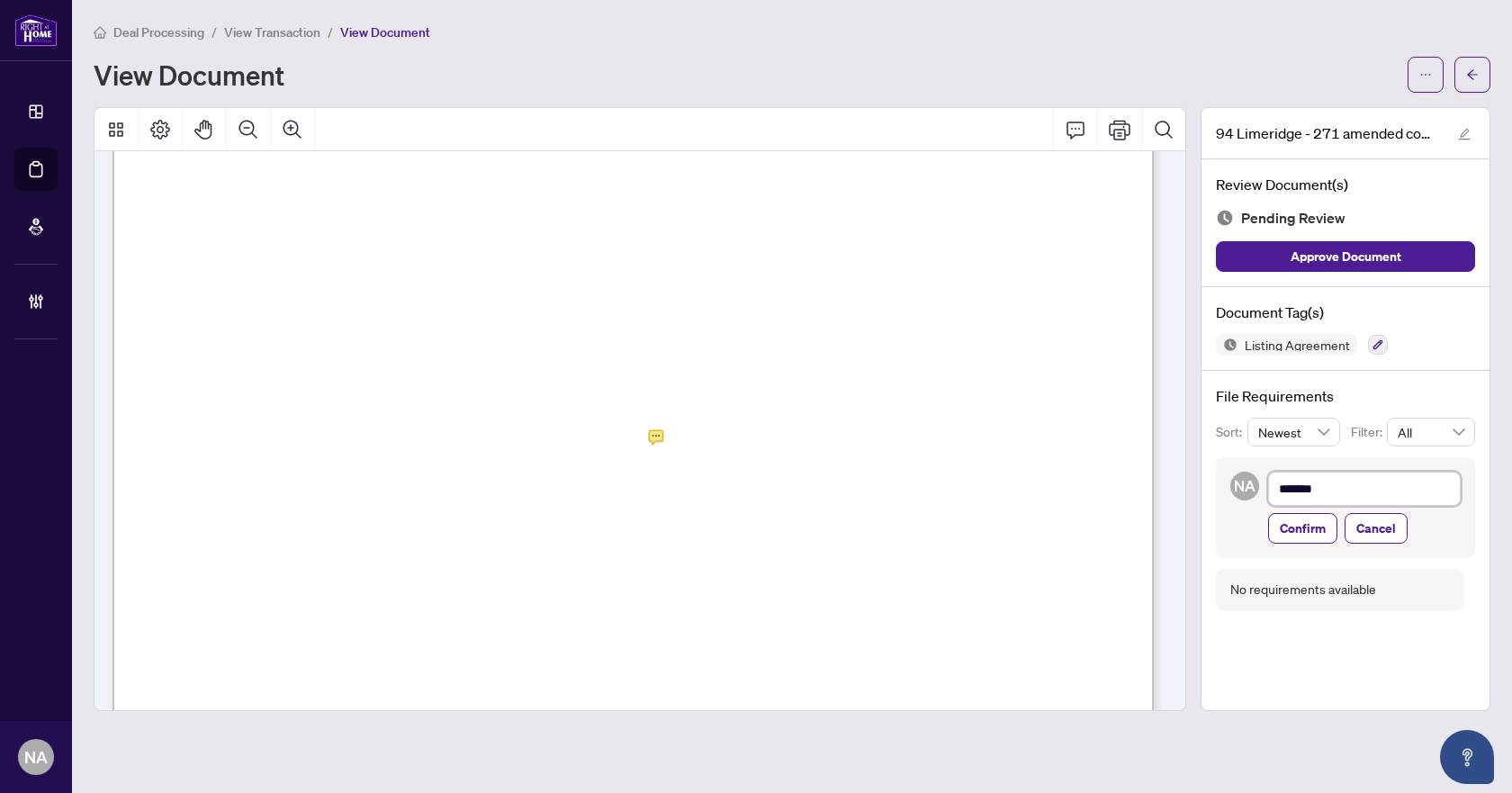
type textarea "*******"
type textarea "*********"
type textarea "**********"
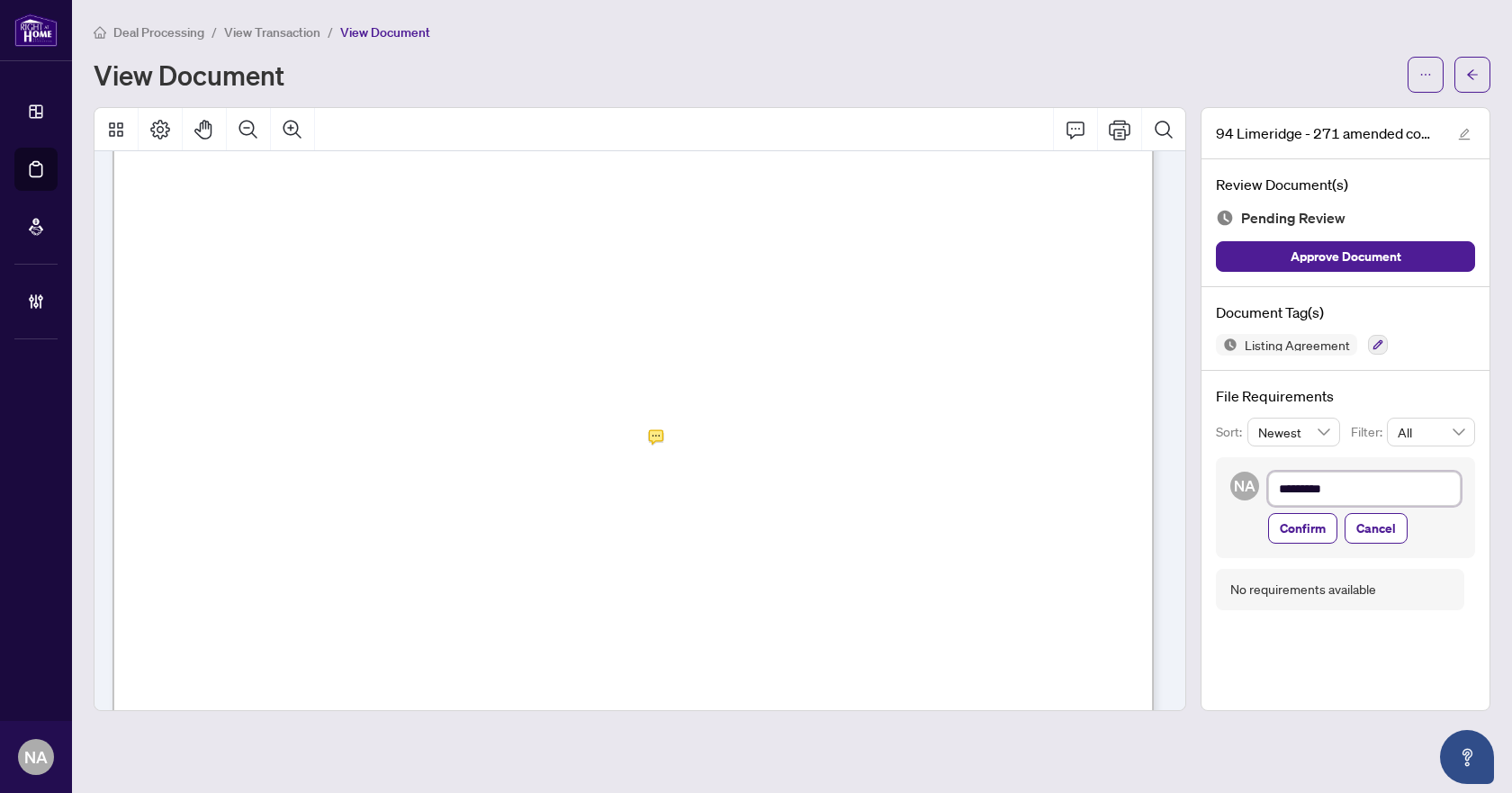
type textarea "**********"
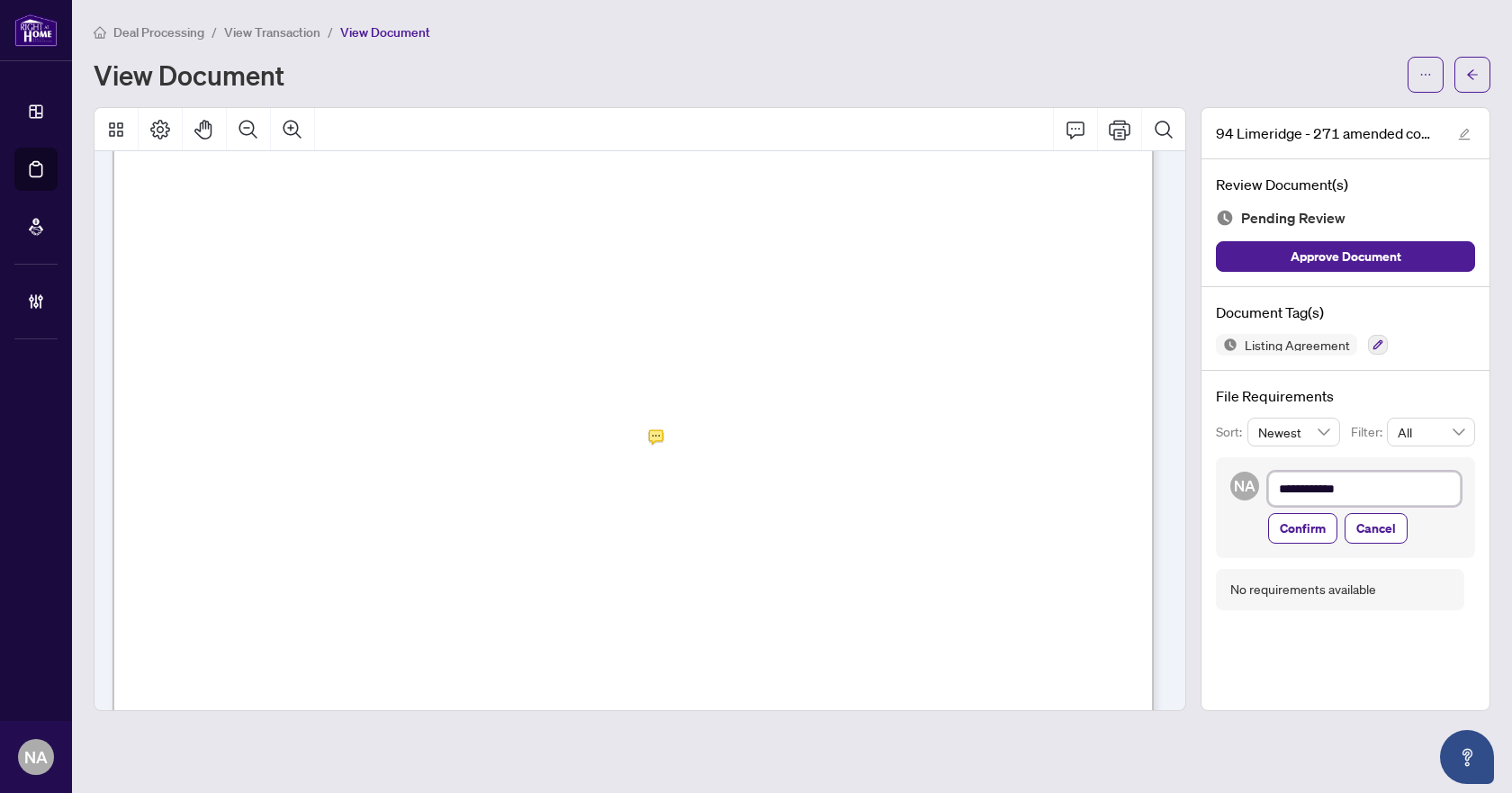
type textarea "**********"
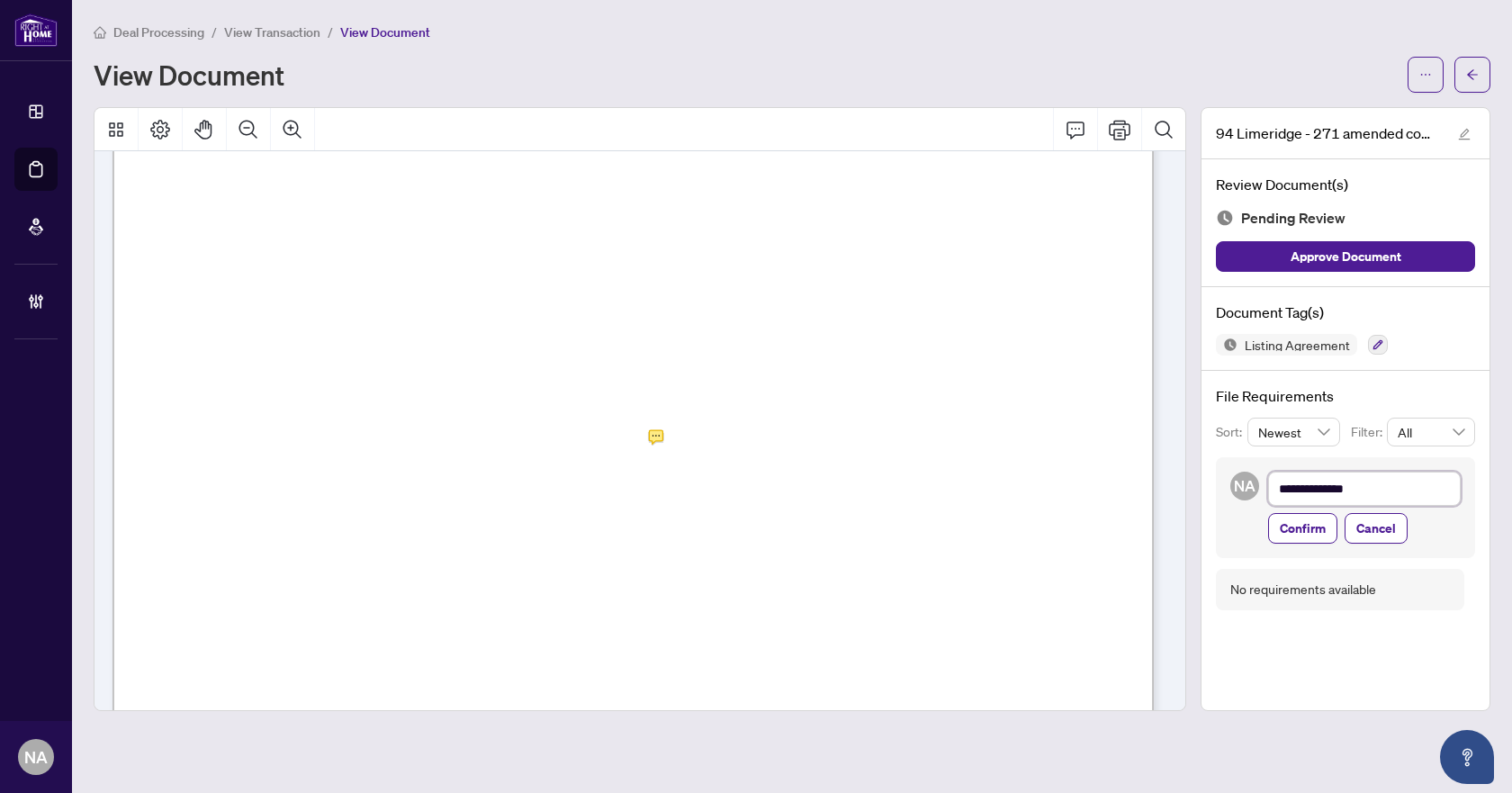
type textarea "**********"
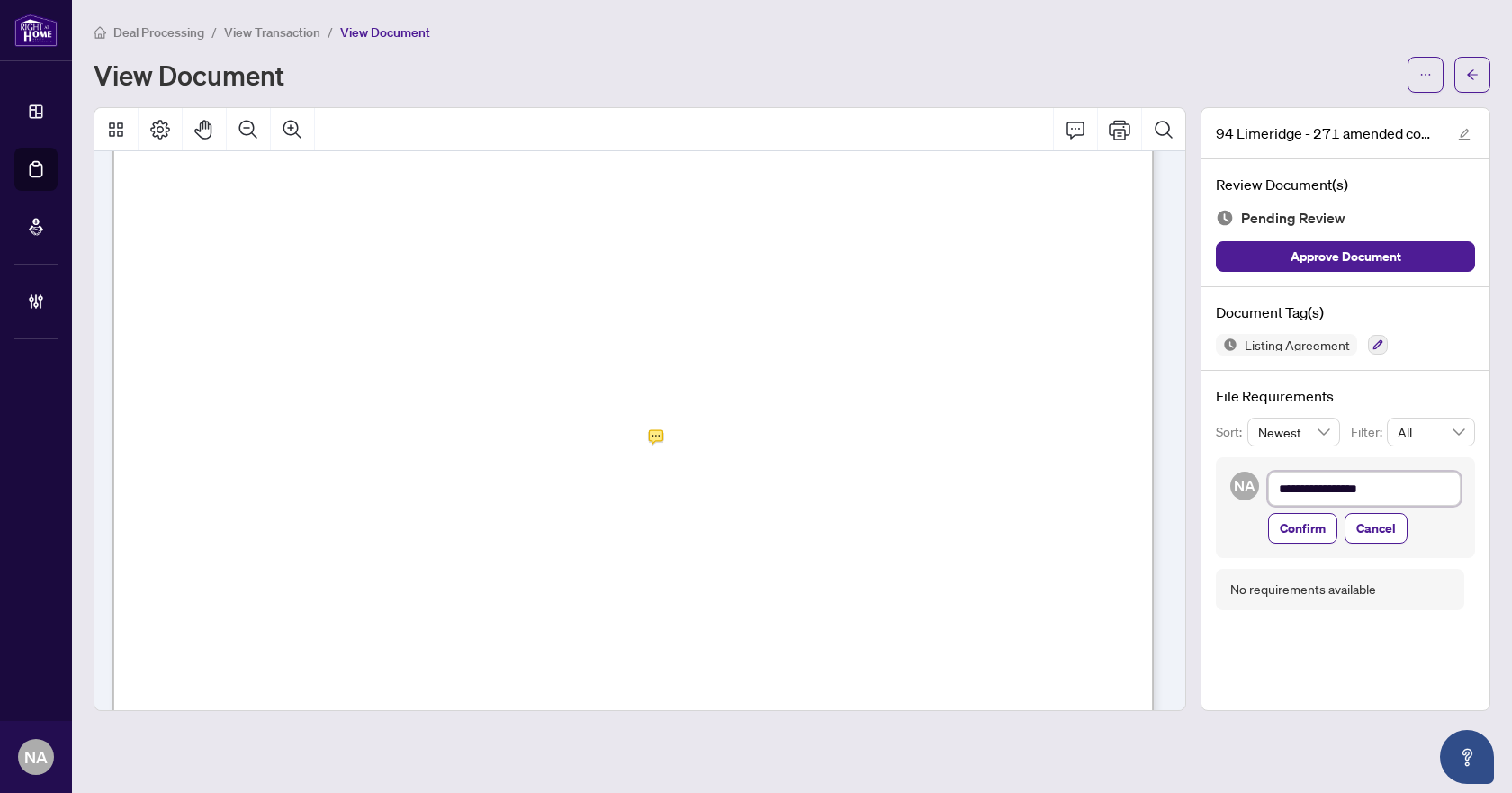
type textarea "**********"
paste textarea "**********"
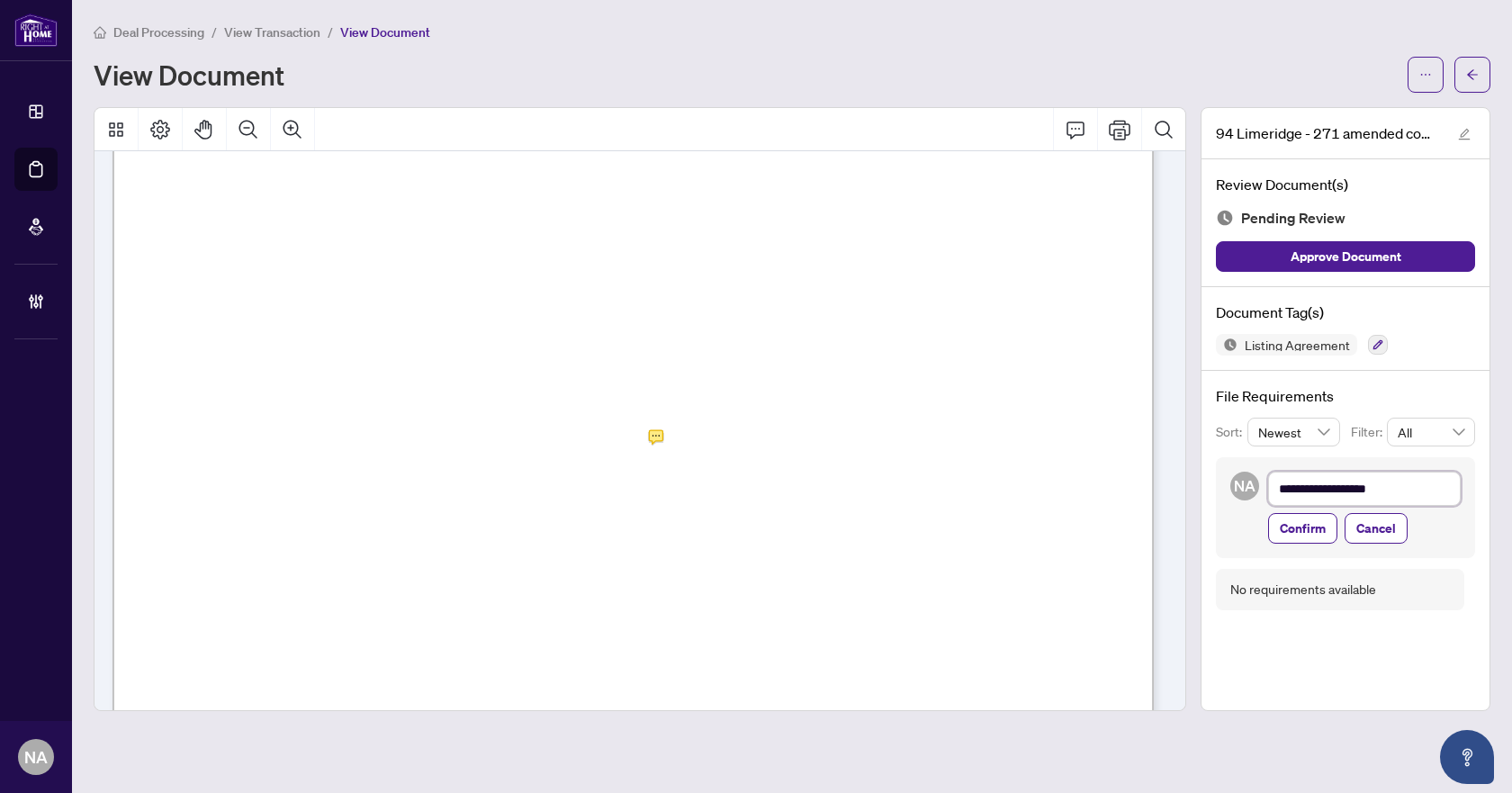
type textarea "**********"
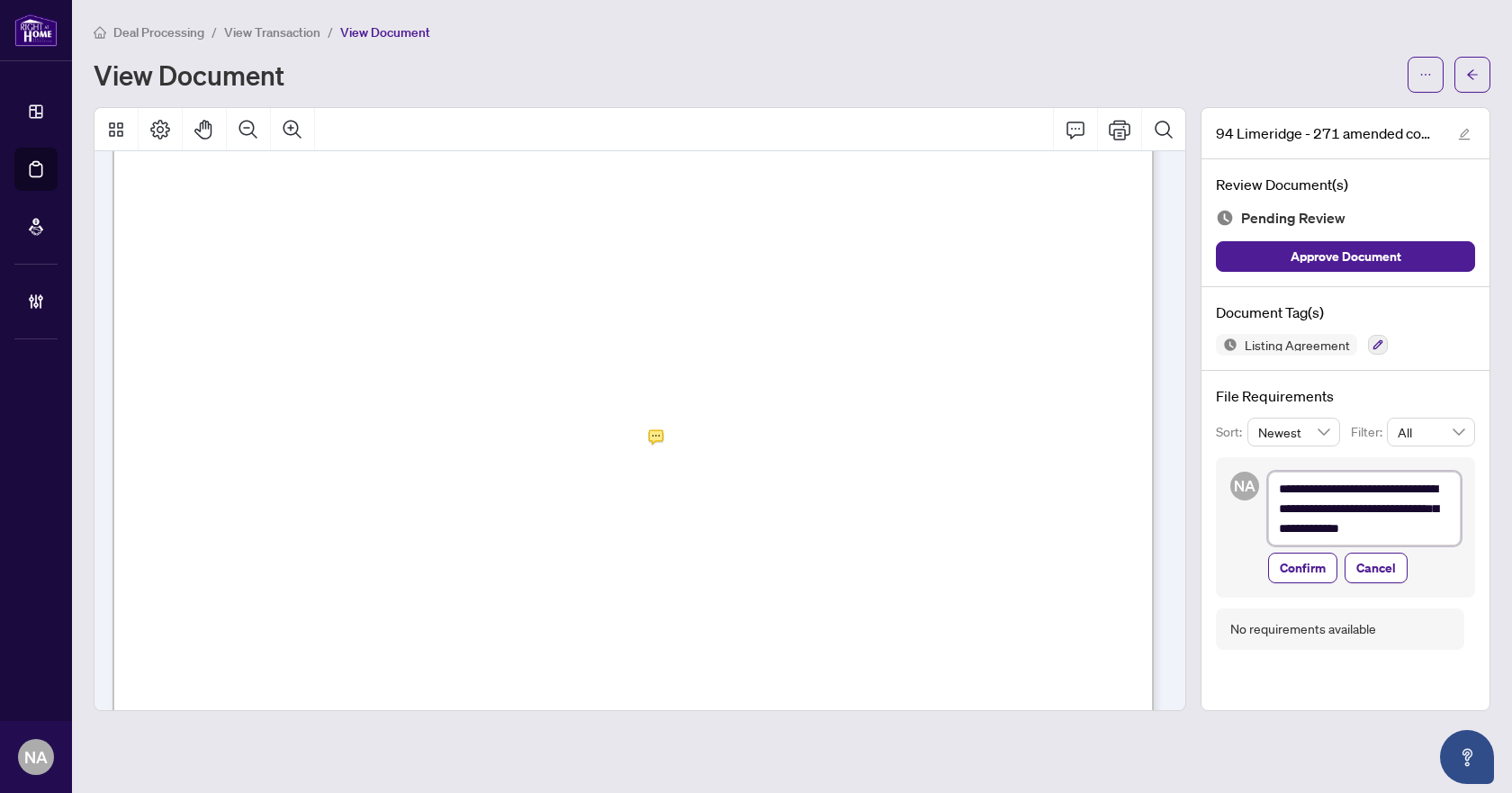
scroll to position [0, 0]
type textarea "**********"
drag, startPoint x: 1307, startPoint y: 579, endPoint x: 1234, endPoint y: 570, distance: 73.6
click at [1307, 580] on span "Confirm" at bounding box center [1302, 587] width 46 height 29
type textarea "**********"
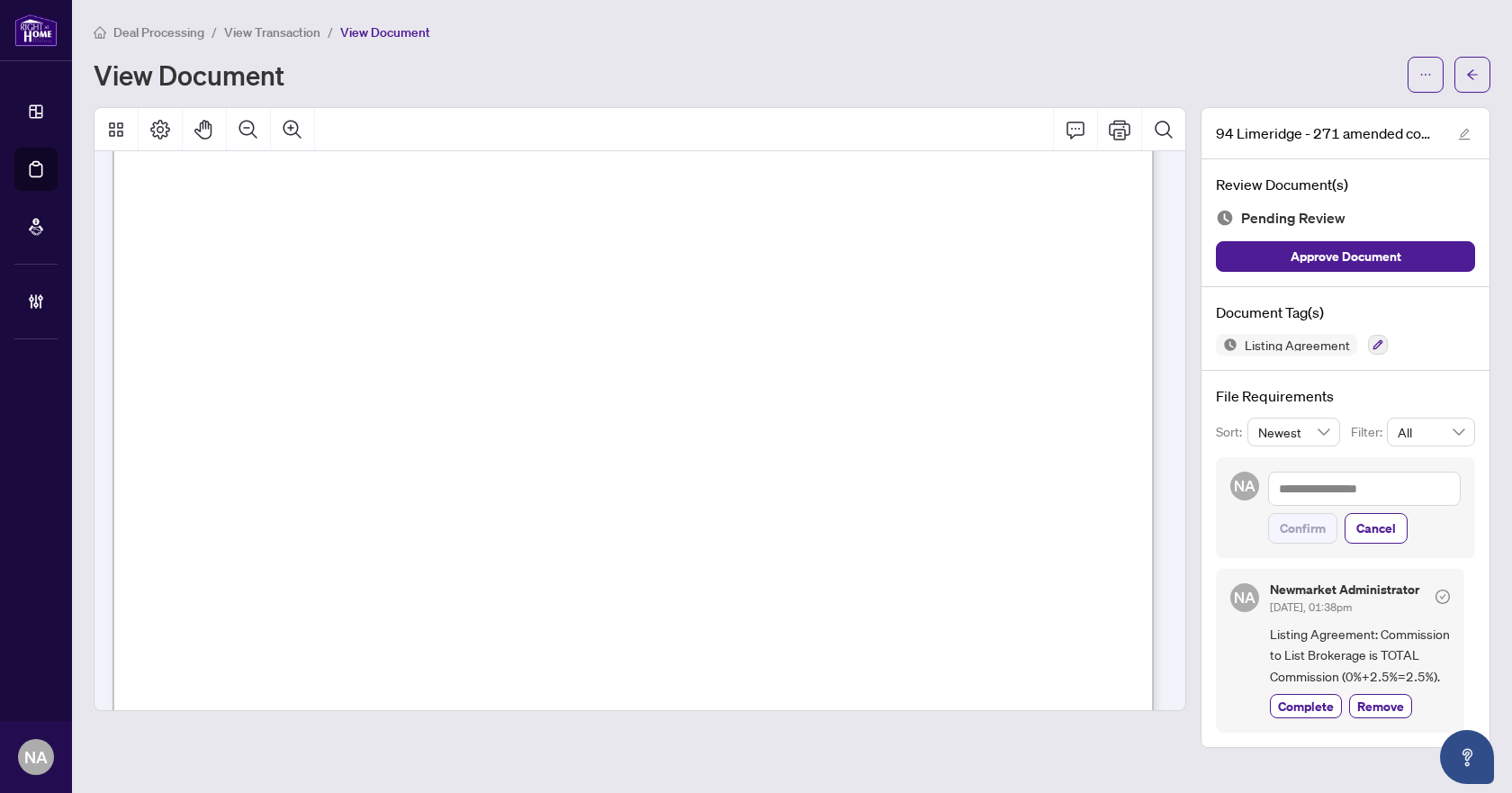
scroll to position [4461, 0]
click at [1367, 336] on button "button" at bounding box center [1377, 344] width 20 height 20
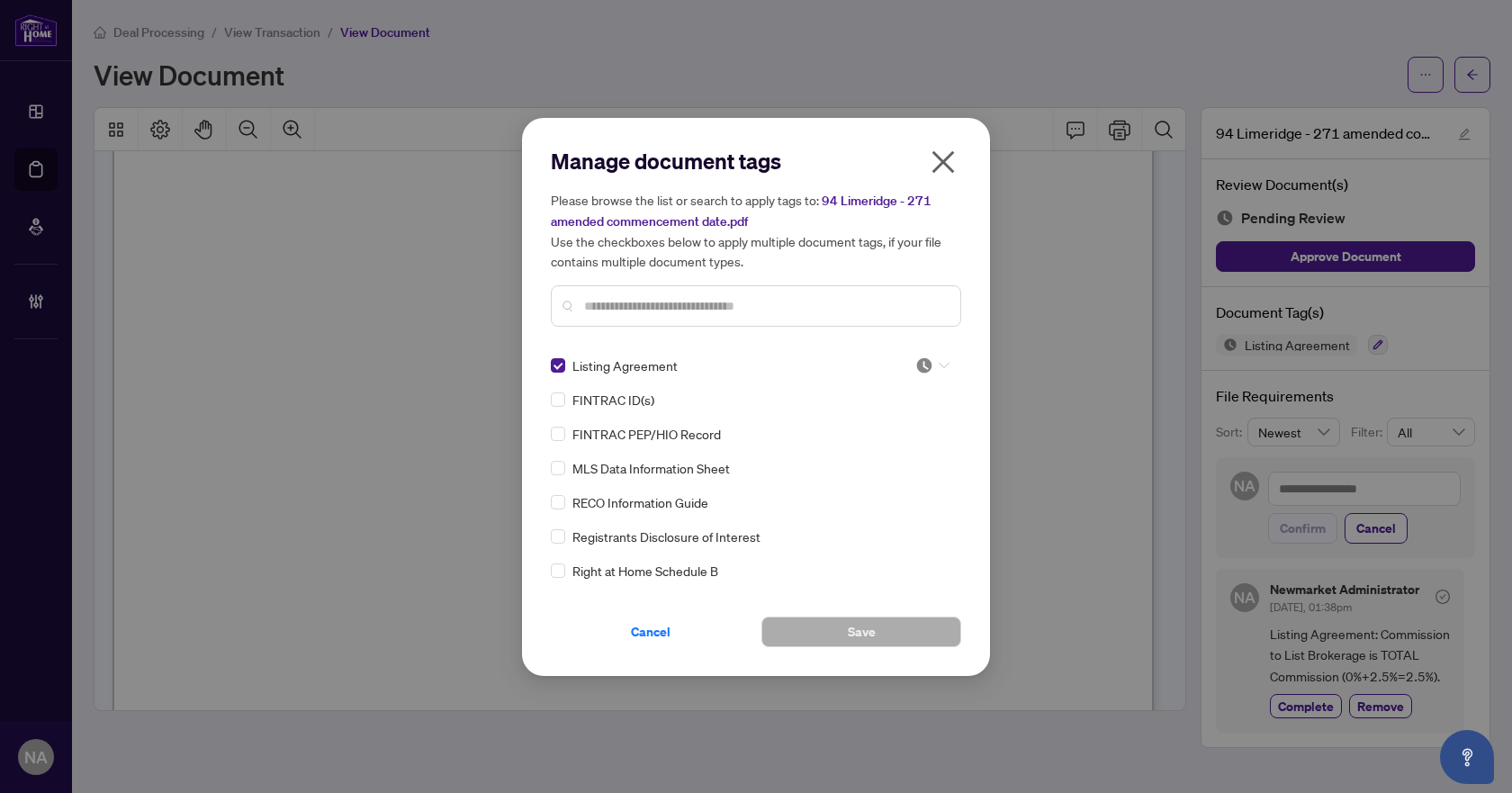
click at [924, 360] on img at bounding box center [924, 365] width 18 height 18
click at [874, 430] on div "Needs Work" at bounding box center [873, 424] width 115 height 20
click at [833, 617] on button "Save" at bounding box center [861, 632] width 200 height 30
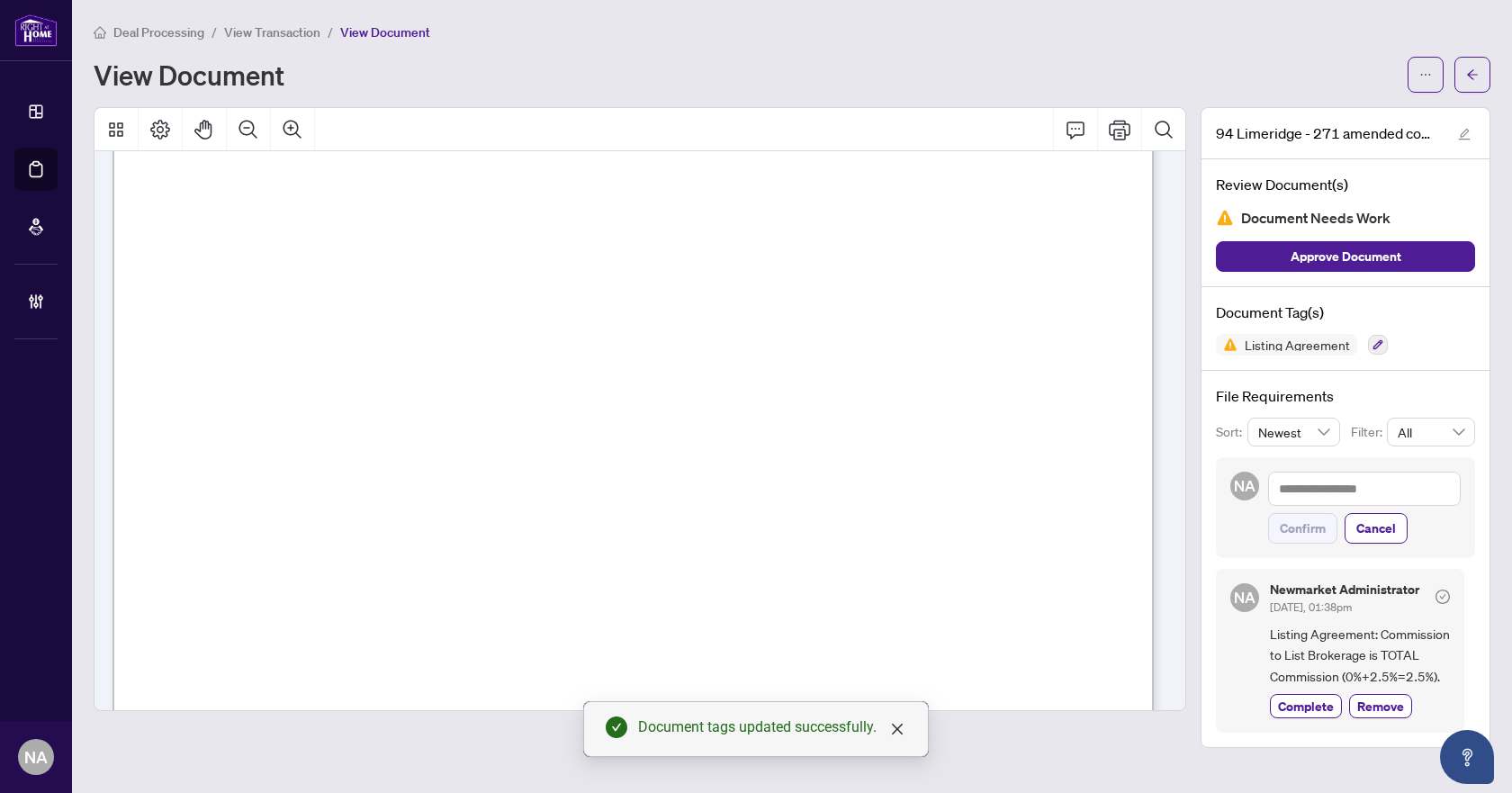
click at [1472, 71] on icon "arrow-left" at bounding box center [1472, 74] width 11 height 10
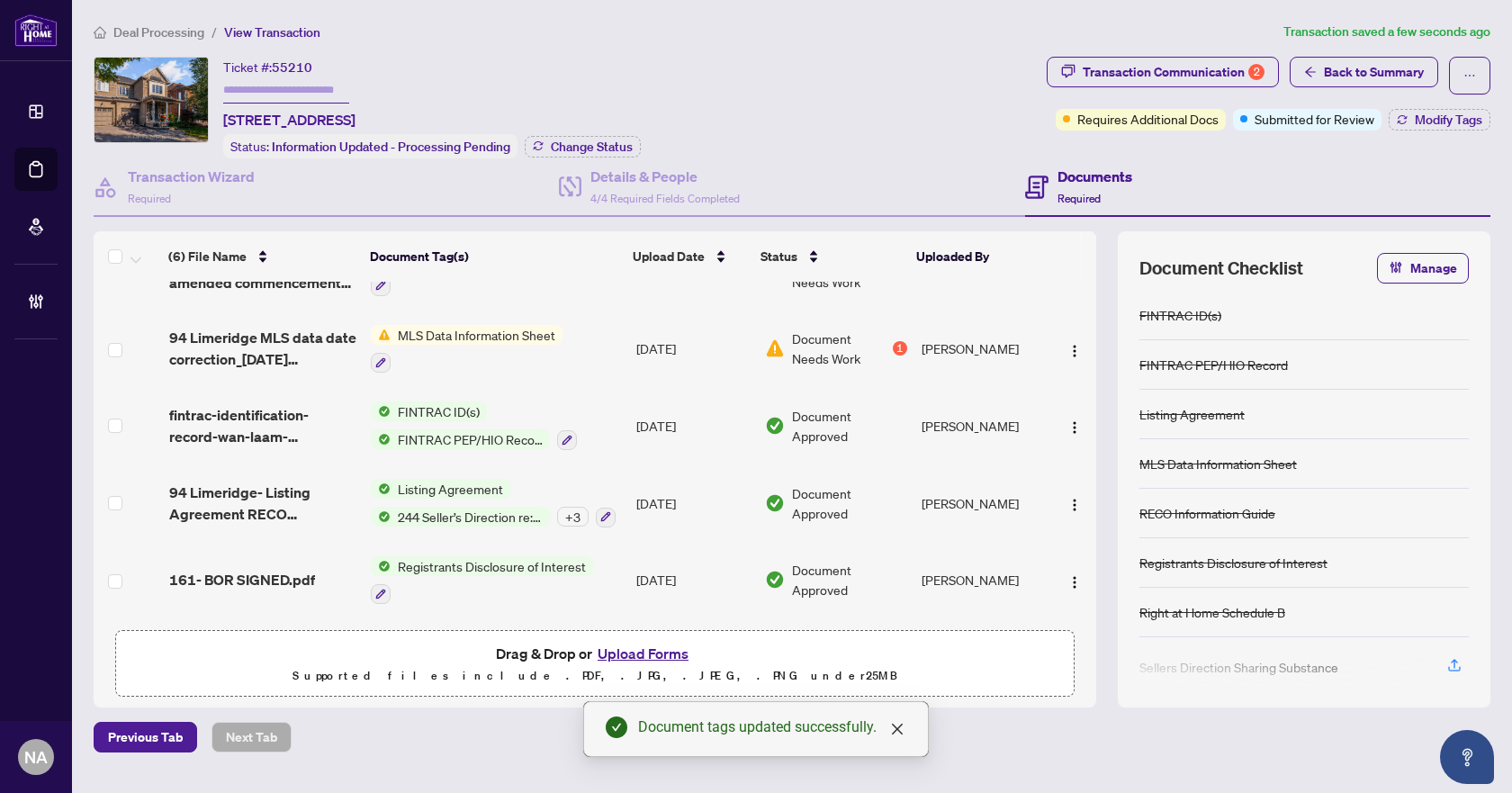
scroll to position [128, 0]
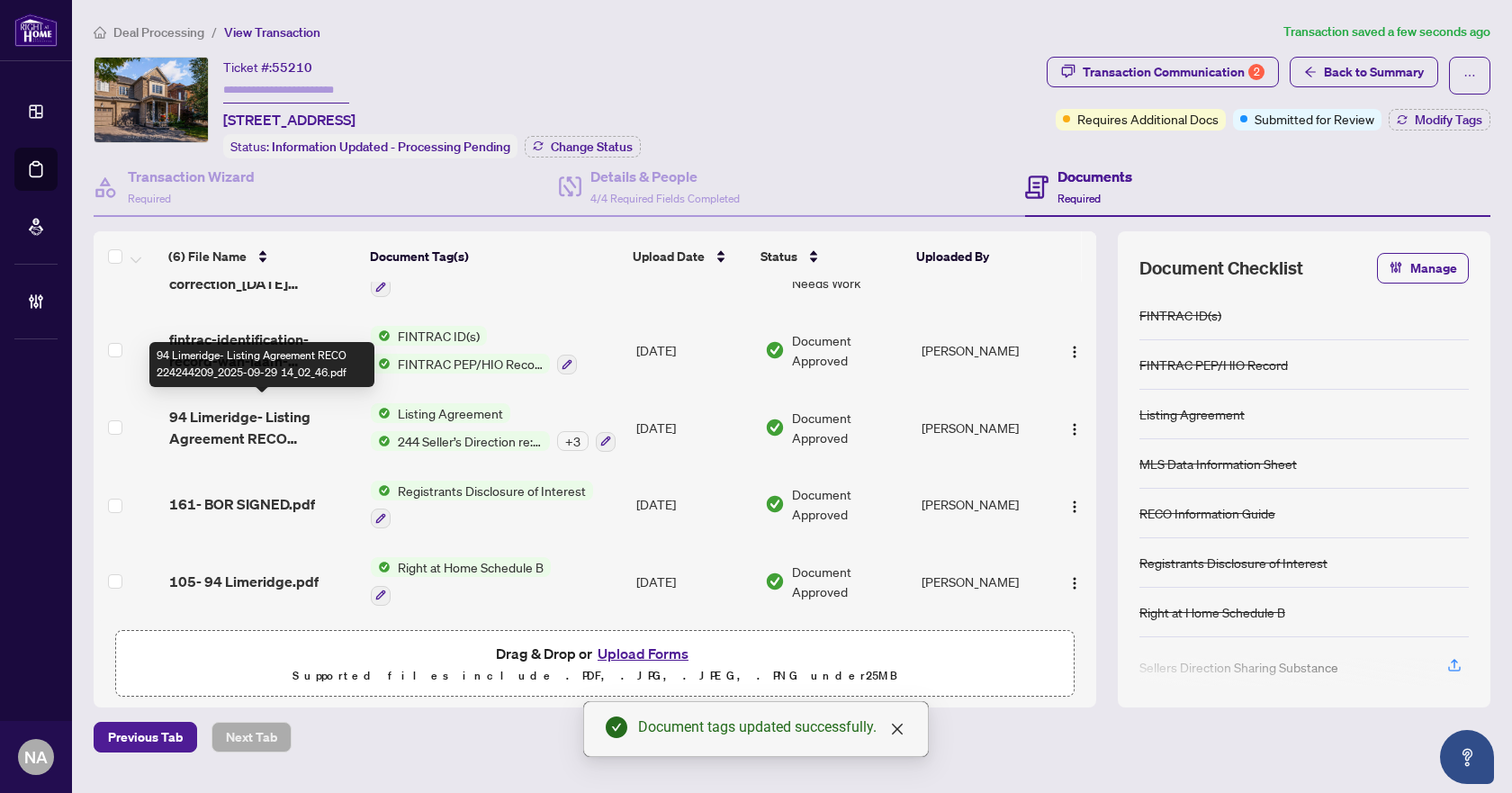
click at [150, 395] on td at bounding box center [128, 427] width 69 height 78
click at [205, 416] on span "94 Limeridge- Listing Agreement RECO 224244209_2025-09-29 14_02_46.pdf" at bounding box center [263, 428] width 188 height 43
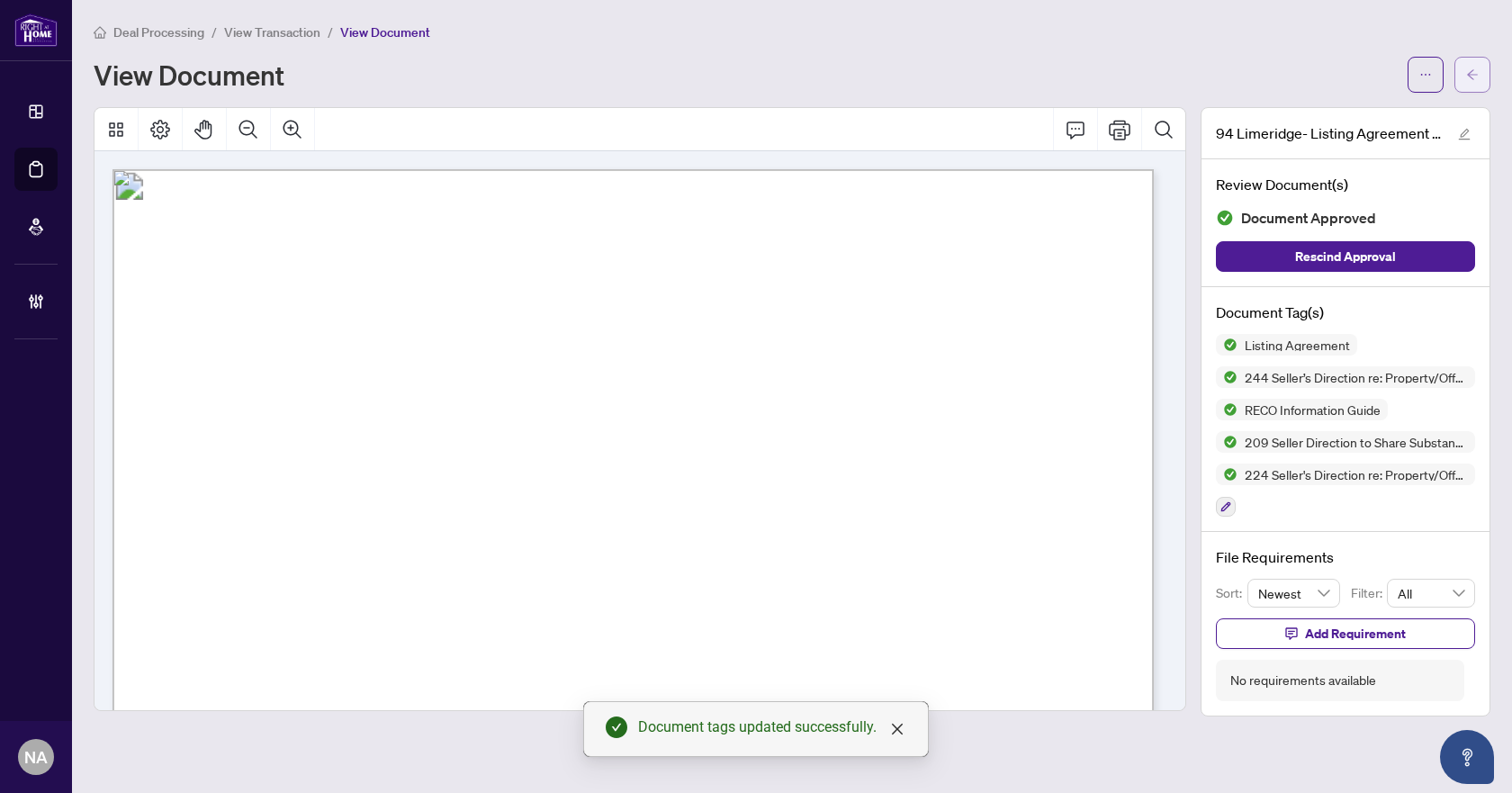
click at [1474, 69] on icon "arrow-left" at bounding box center [1472, 75] width 13 height 13
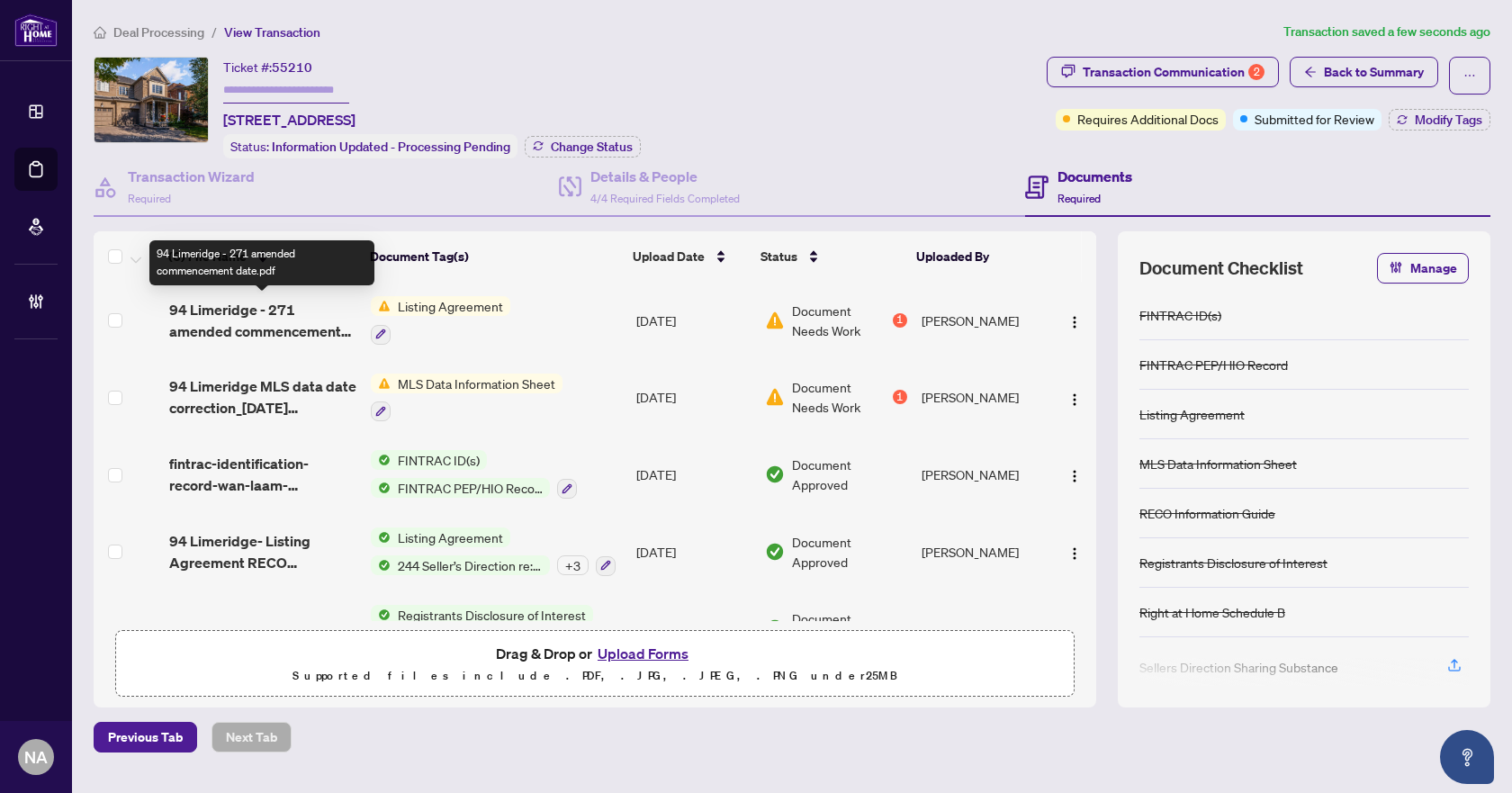
click at [210, 307] on span "94 Limeridge - 271 amended commencement date.pdf" at bounding box center [263, 321] width 188 height 43
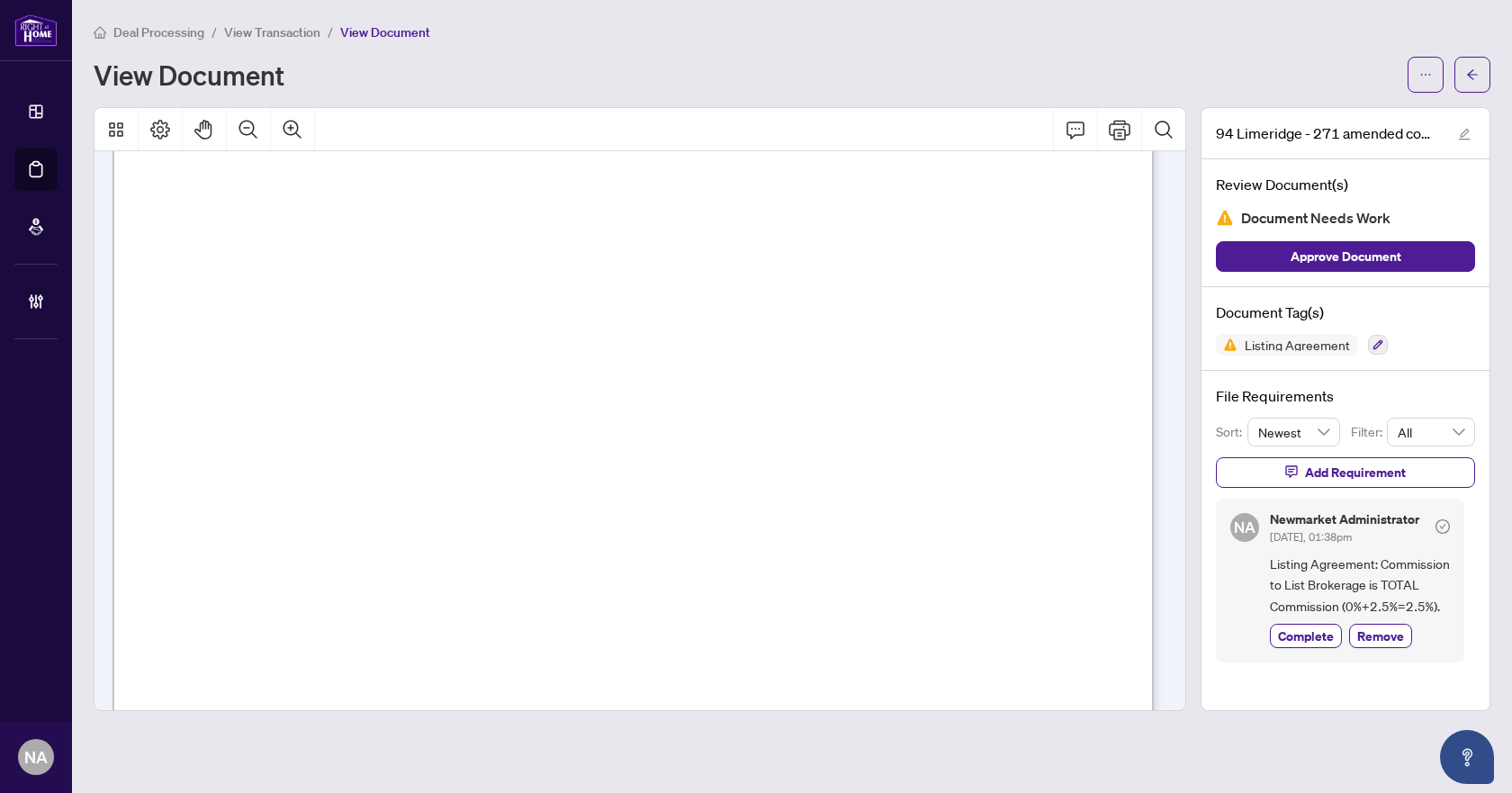
scroll to position [1181, 0]
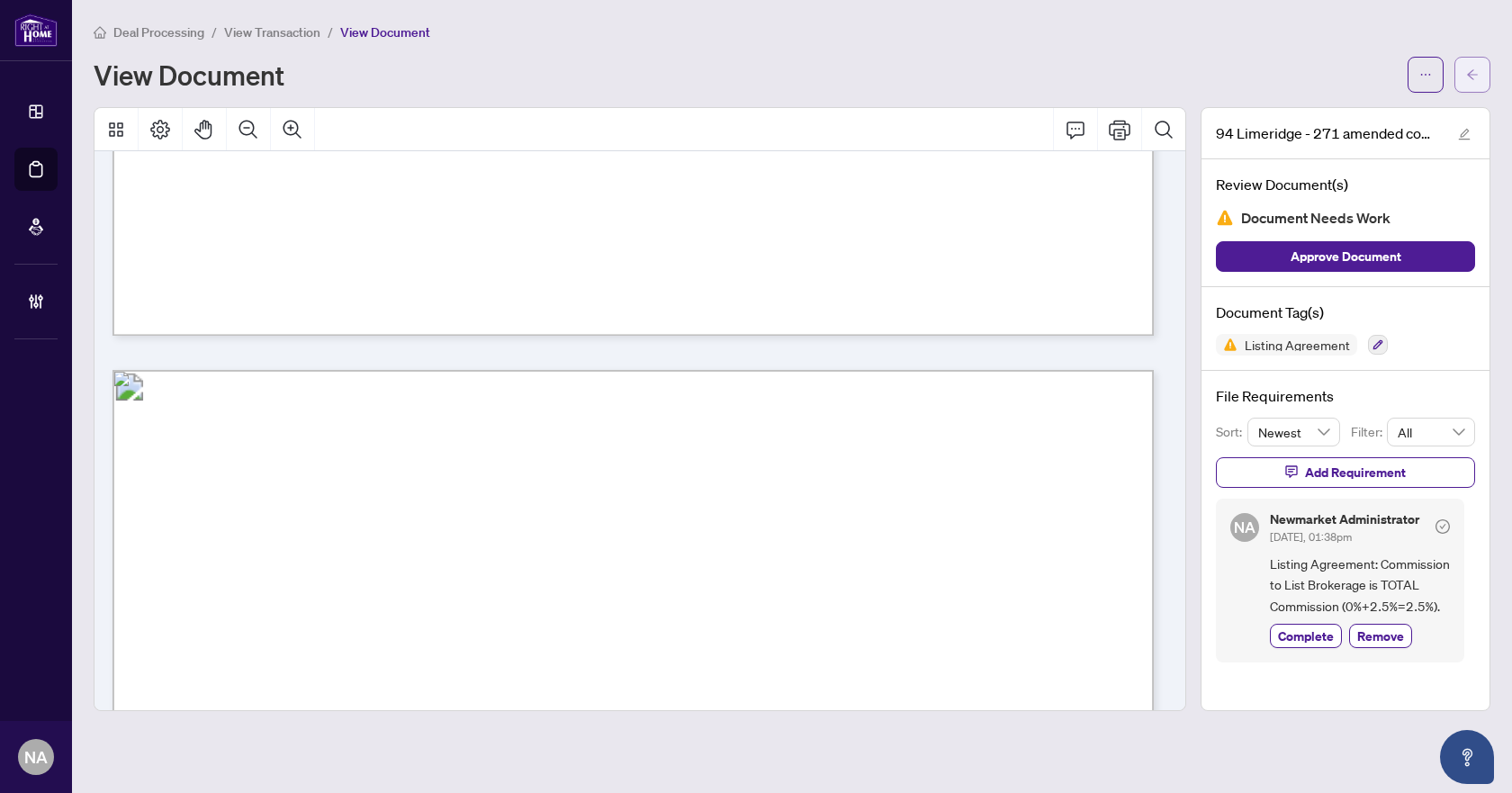
click at [1473, 69] on icon "arrow-left" at bounding box center [1472, 75] width 13 height 13
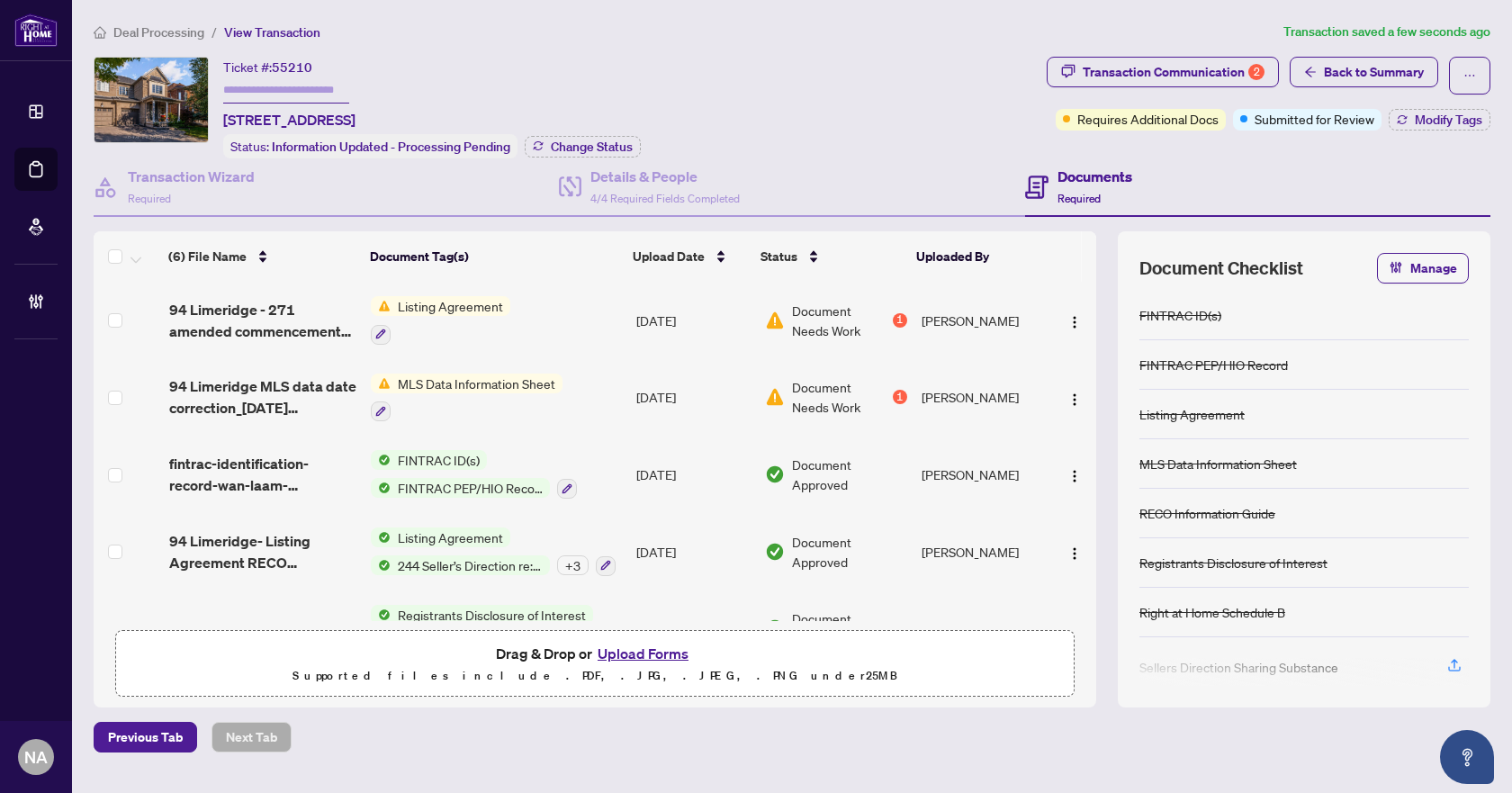
scroll to position [128, 0]
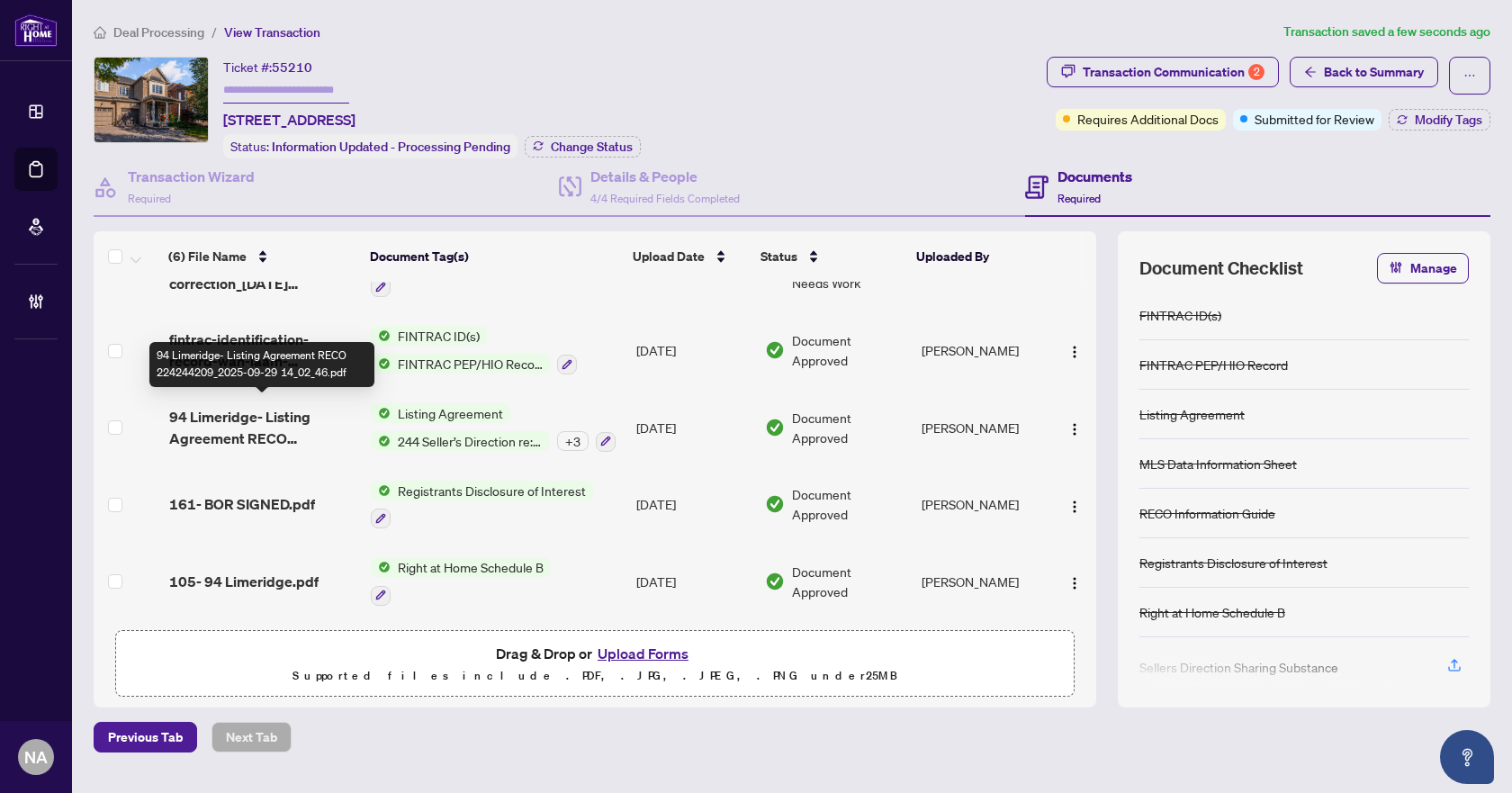
click at [248, 408] on span "94 Limeridge- Listing Agreement RECO 224244209_2025-09-29 14_02_46.pdf" at bounding box center [263, 428] width 188 height 43
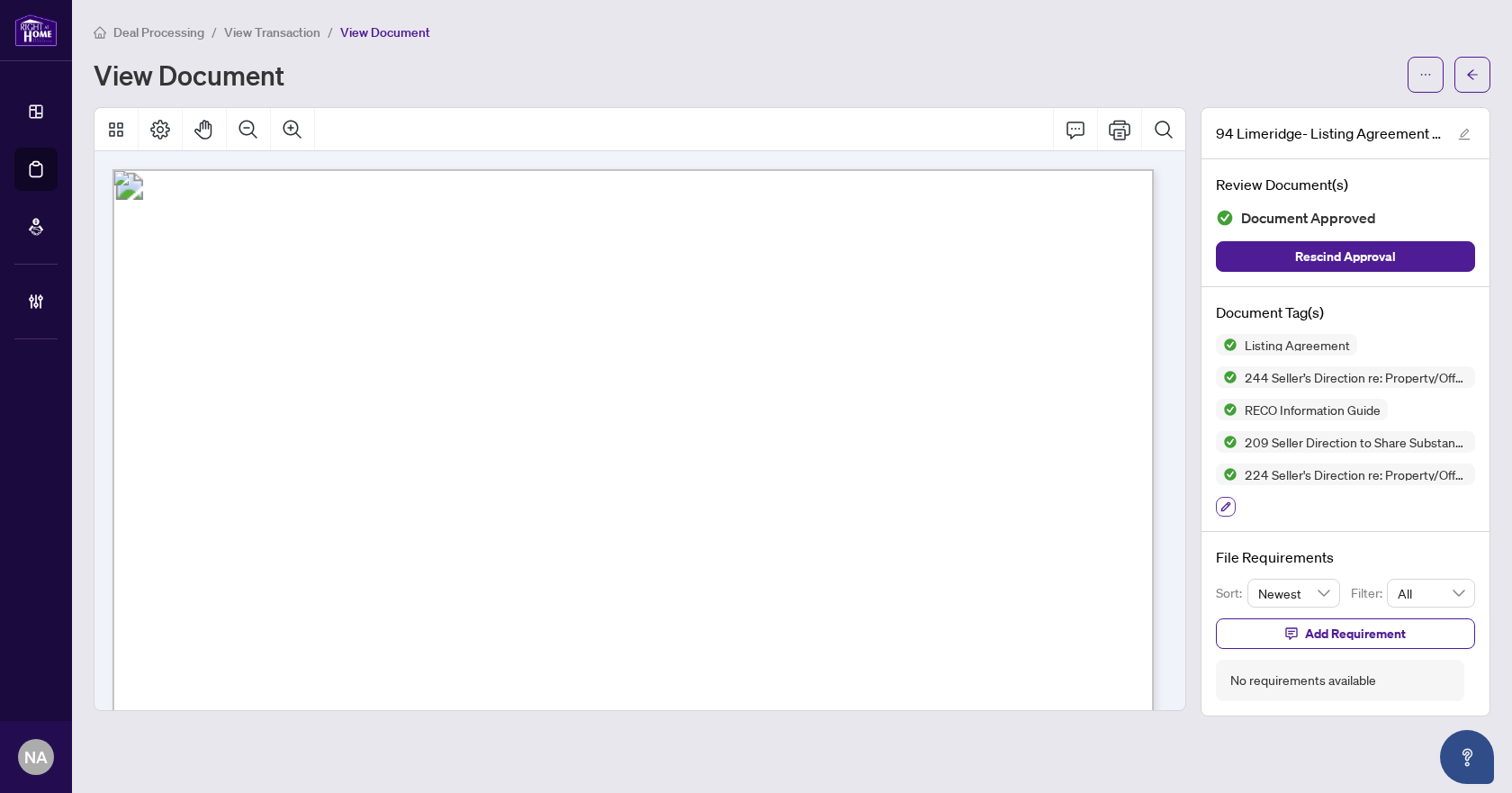
click at [1230, 508] on icon "button" at bounding box center [1225, 506] width 11 height 11
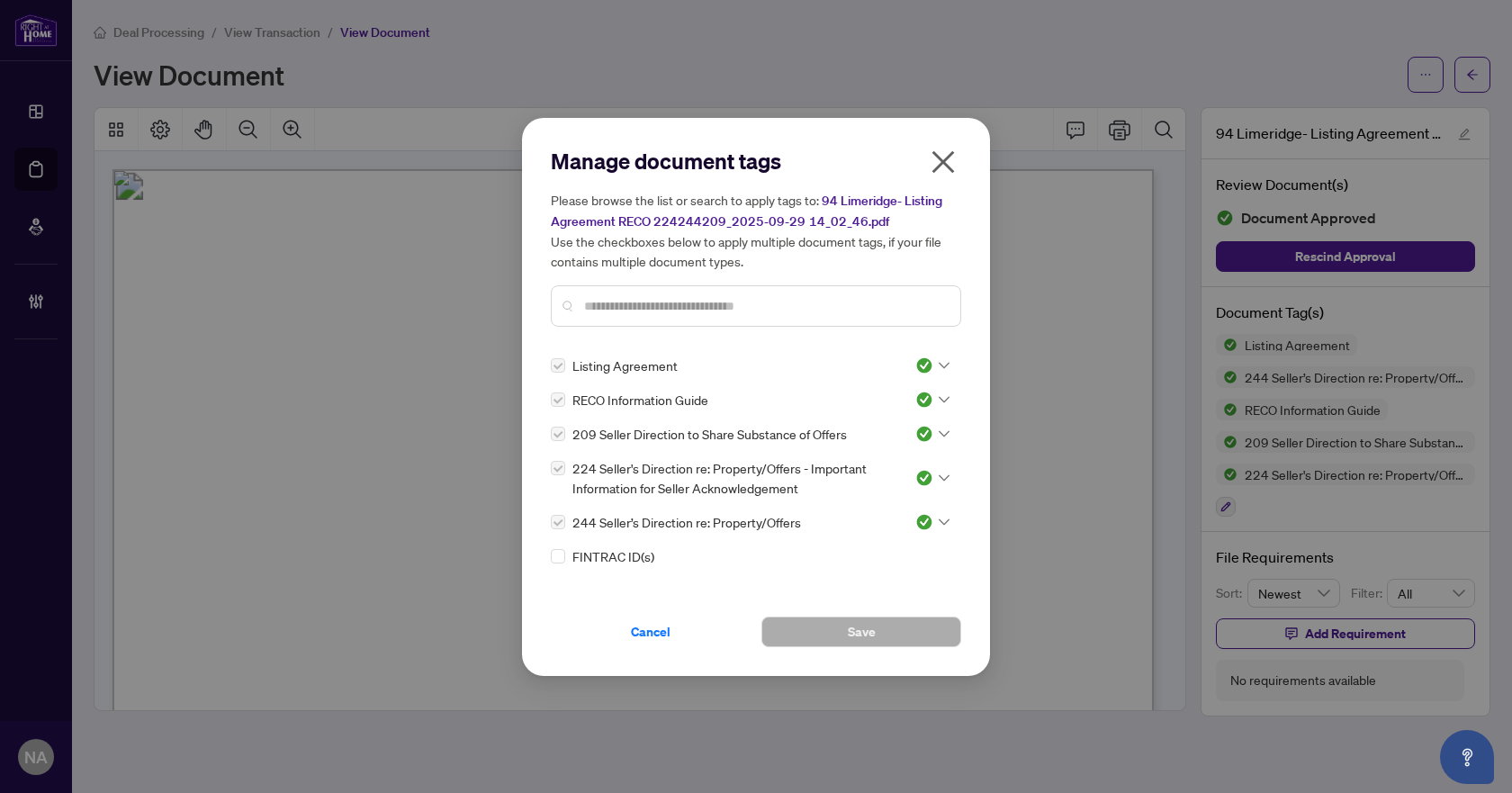
click at [930, 357] on div at bounding box center [932, 365] width 34 height 18
click at [906, 425] on div "Needs Work" at bounding box center [873, 424] width 115 height 20
click at [849, 639] on span "Save" at bounding box center [862, 631] width 28 height 29
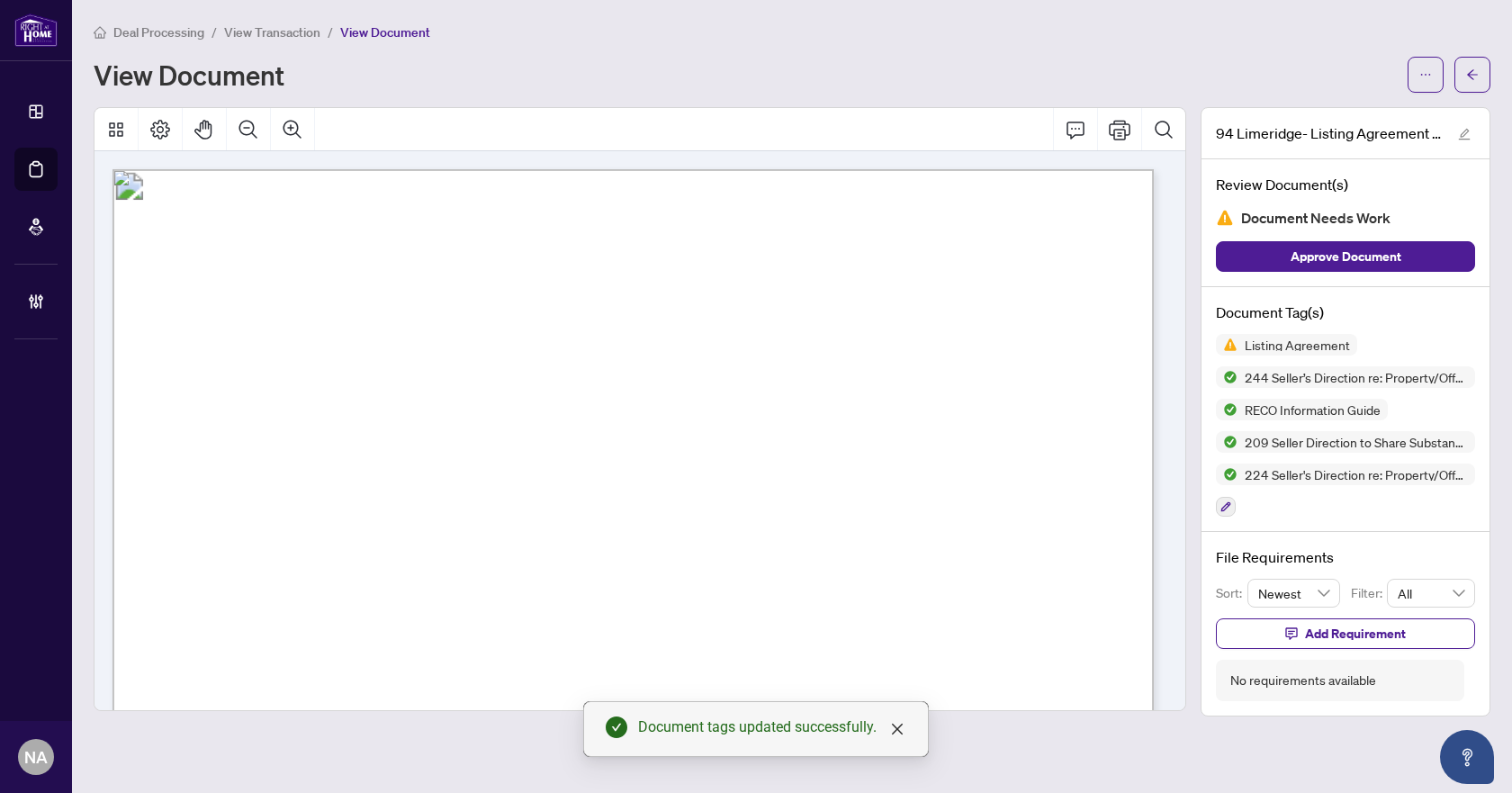
click at [1471, 74] on icon "arrow-left" at bounding box center [1472, 75] width 13 height 13
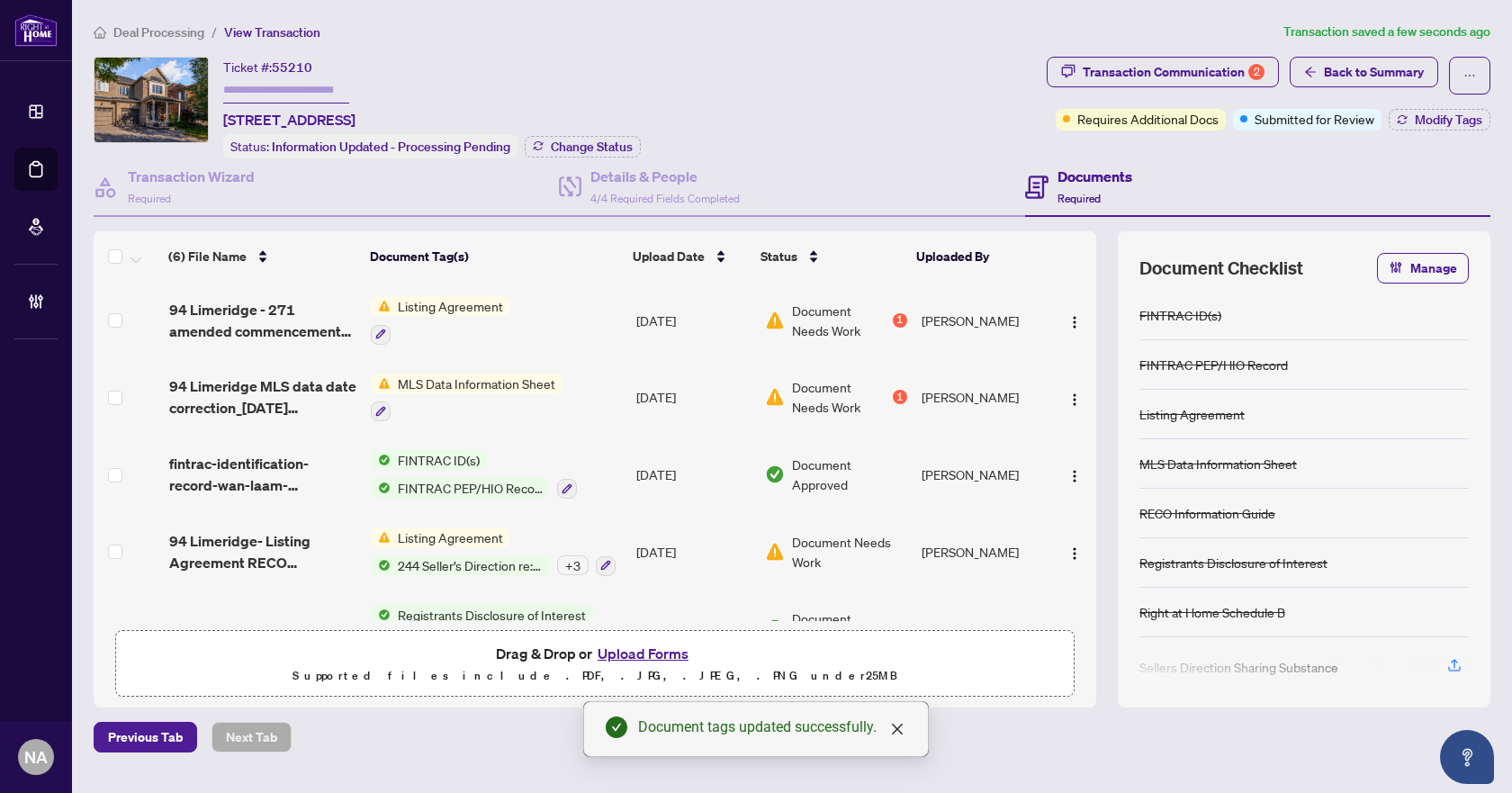
click at [262, 397] on span "94 Limeridge MLS data date correction_2025-09-29 18_04_54.pdf" at bounding box center [263, 396] width 188 height 43
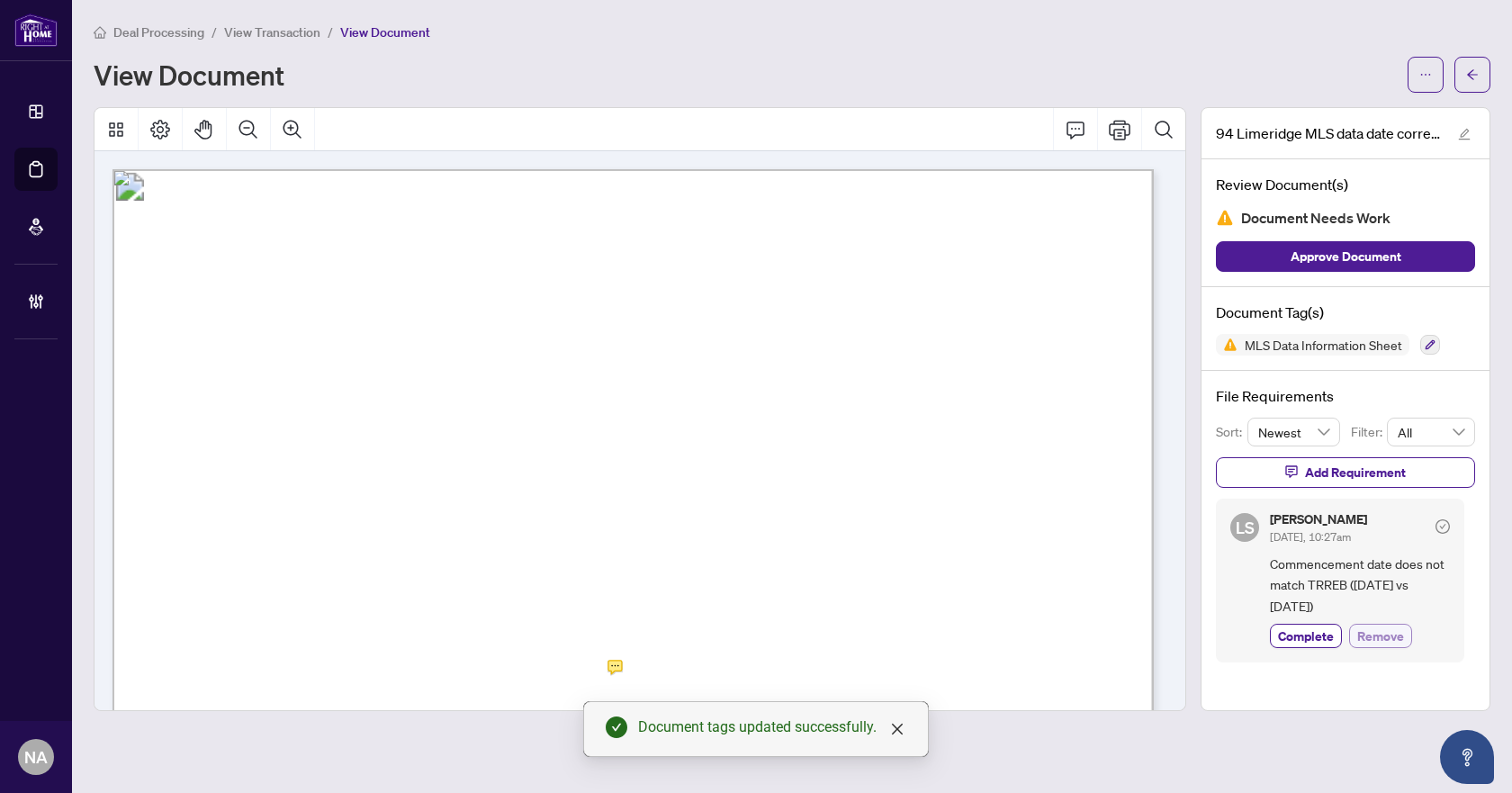
click at [1397, 635] on span "Remove" at bounding box center [1380, 636] width 47 height 19
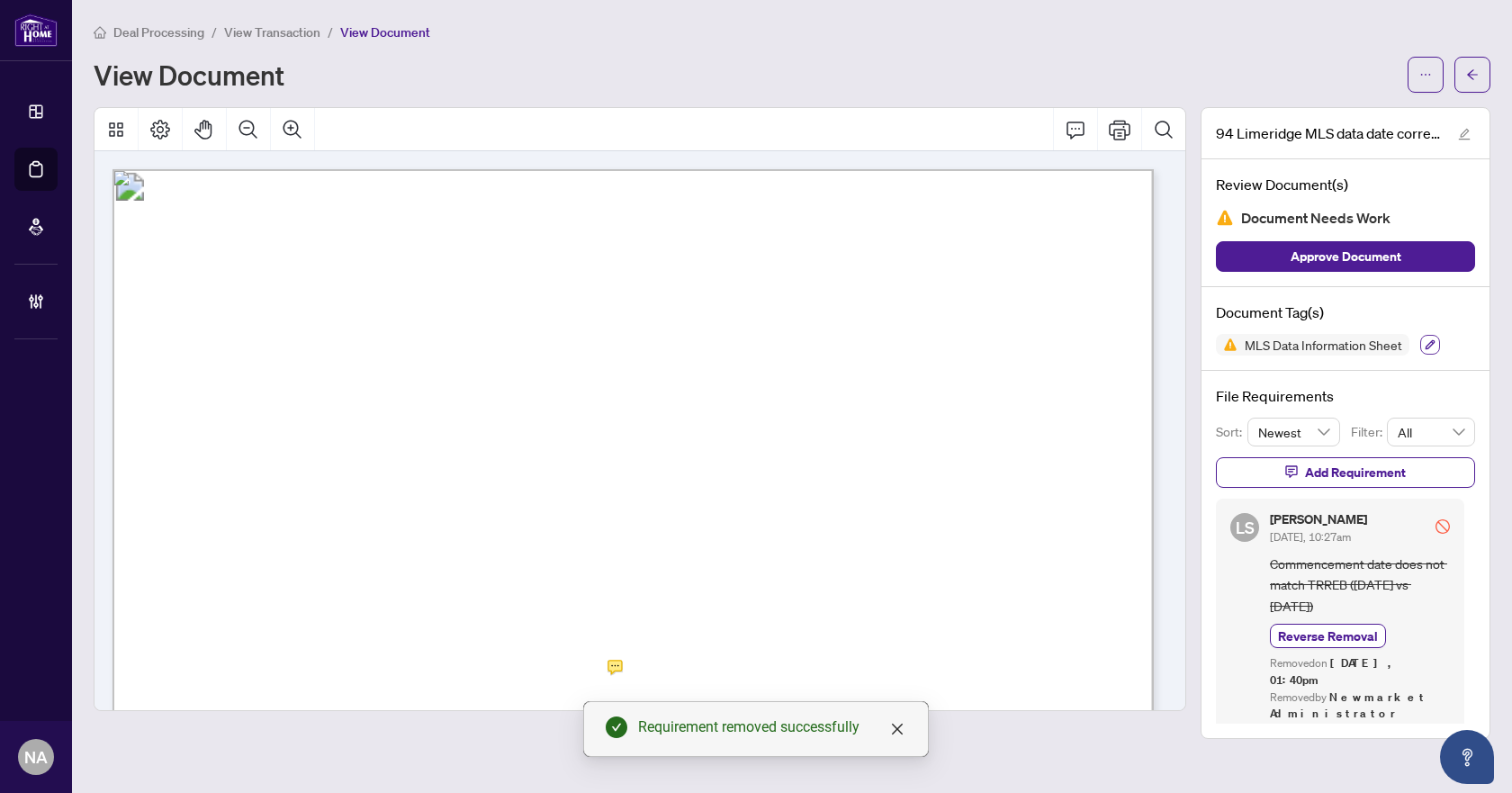
click at [1430, 347] on icon "button" at bounding box center [1429, 344] width 11 height 11
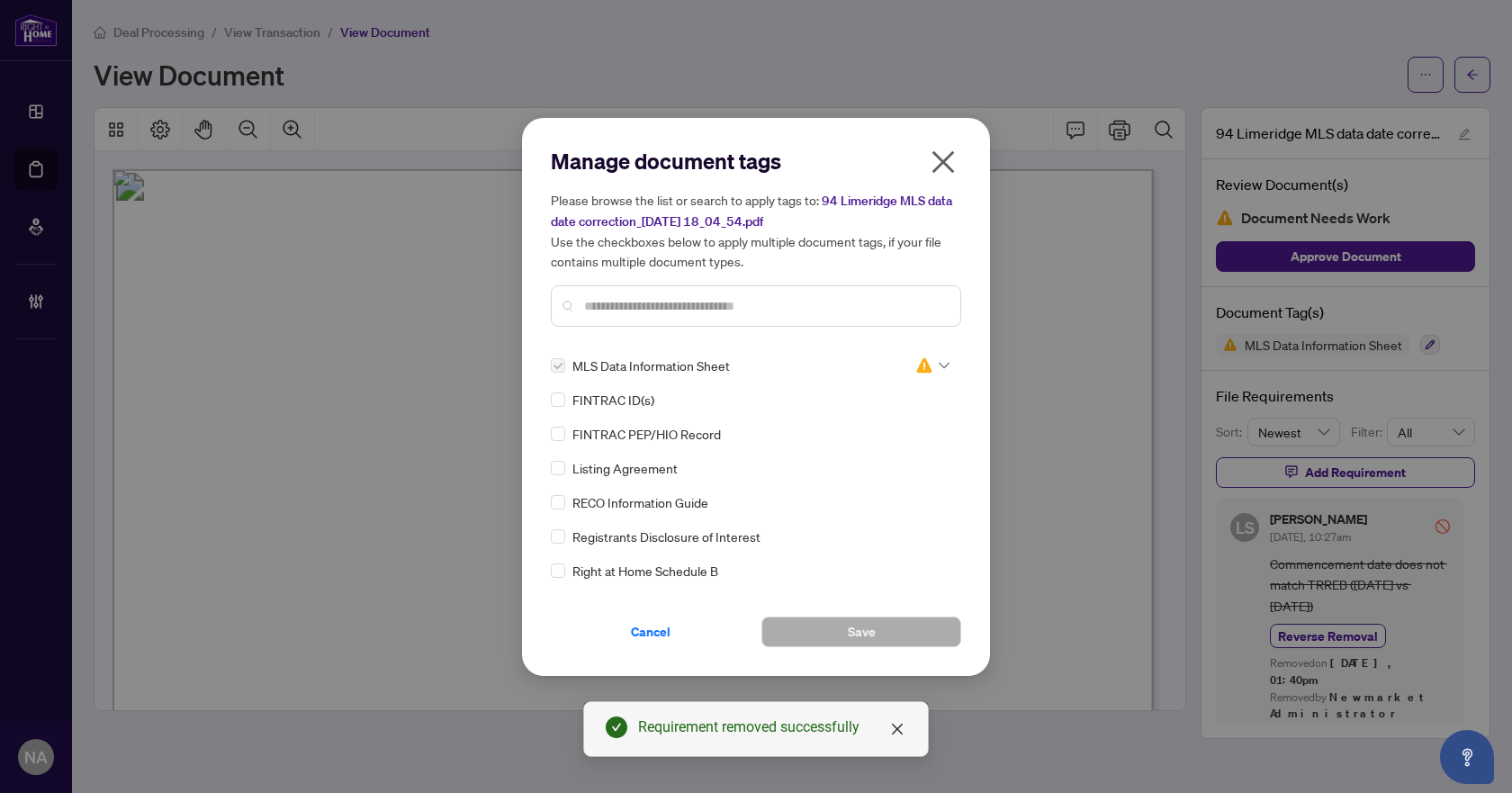
click at [930, 369] on div at bounding box center [932, 365] width 34 height 18
click at [870, 456] on div "Approved" at bounding box center [873, 453] width 115 height 20
click at [841, 632] on button "Save" at bounding box center [861, 632] width 200 height 30
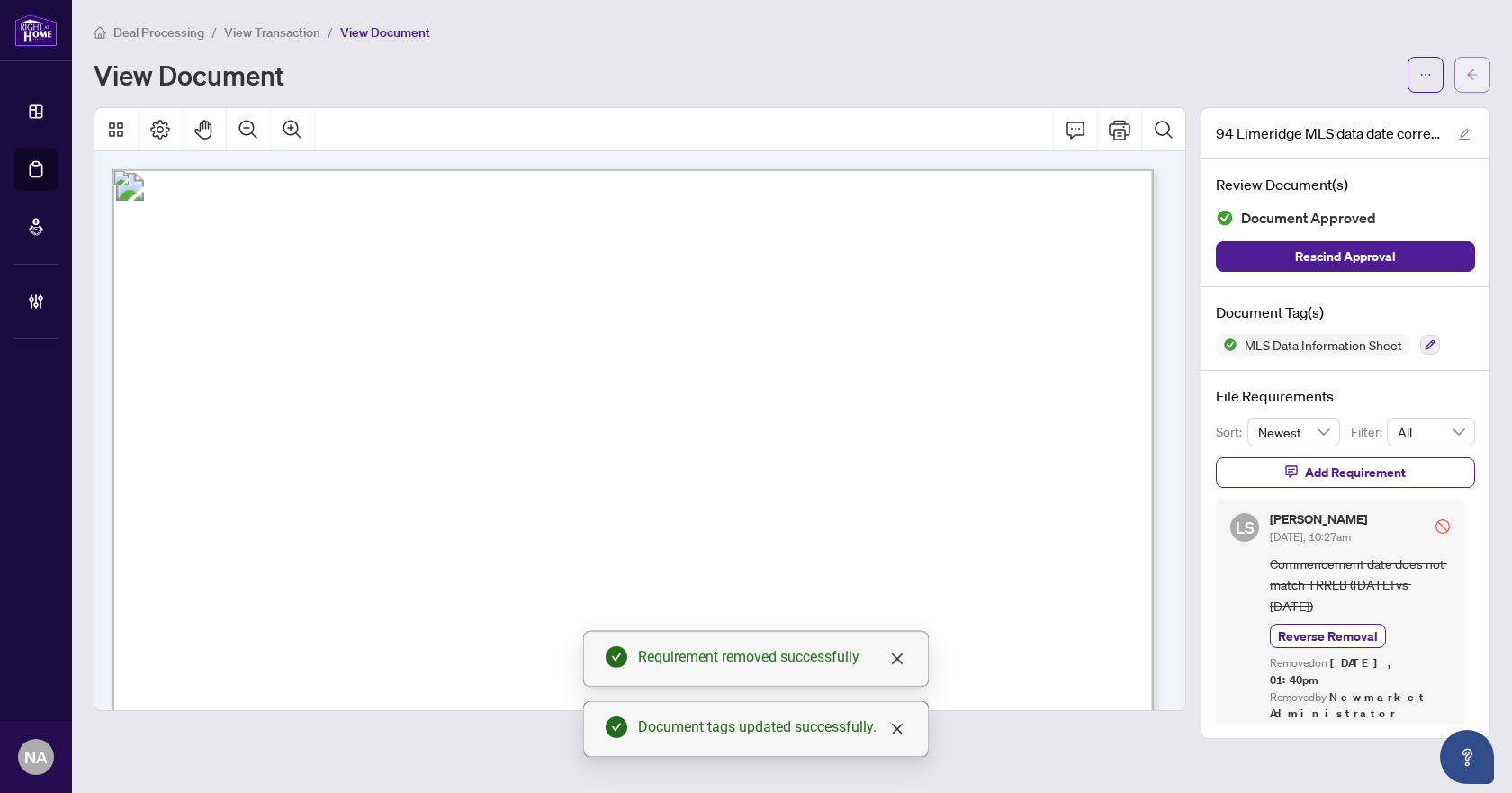
click at [1474, 69] on icon "arrow-left" at bounding box center [1472, 75] width 13 height 13
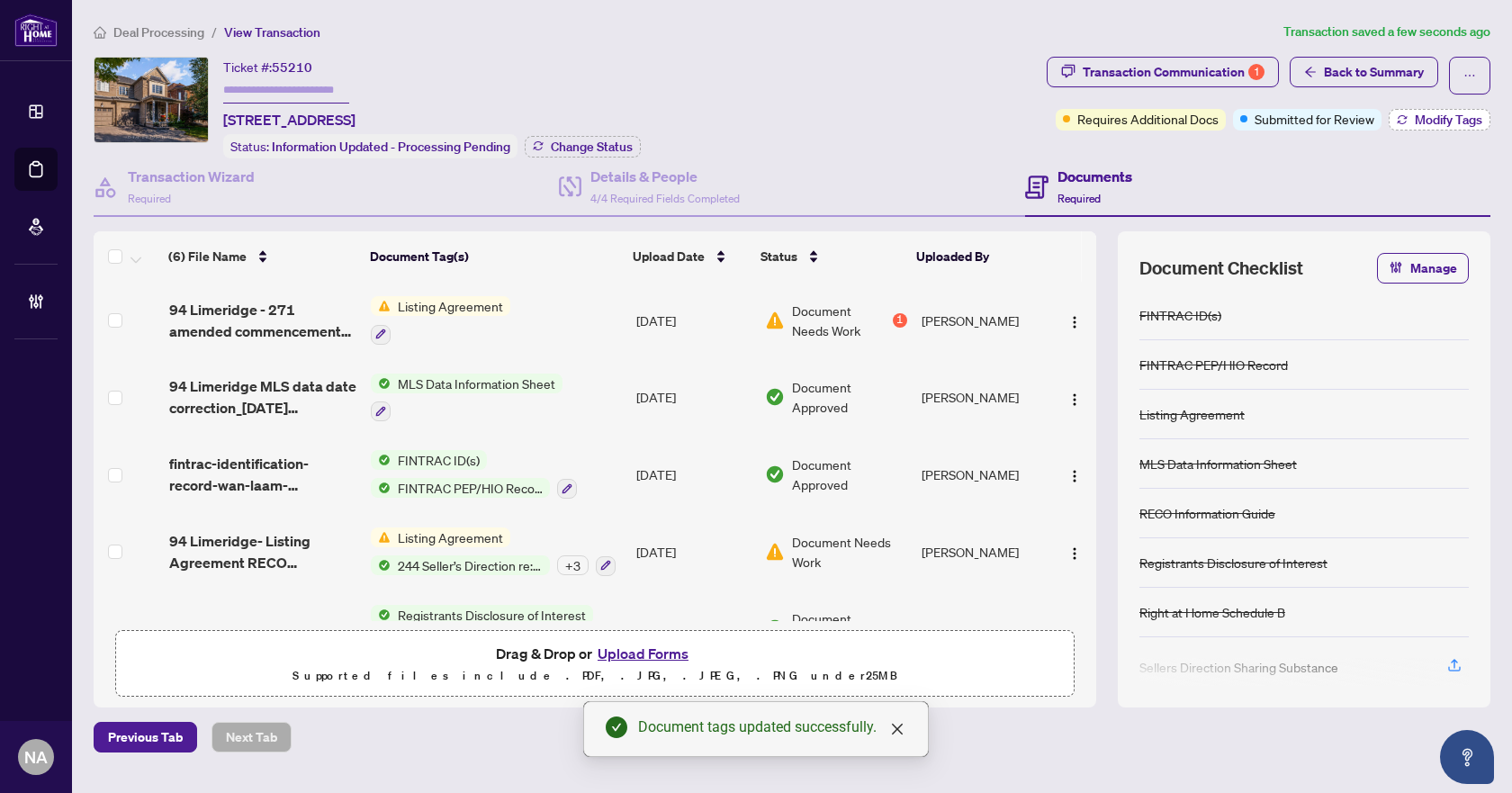
click at [1408, 112] on button "Modify Tags" at bounding box center [1438, 120] width 101 height 22
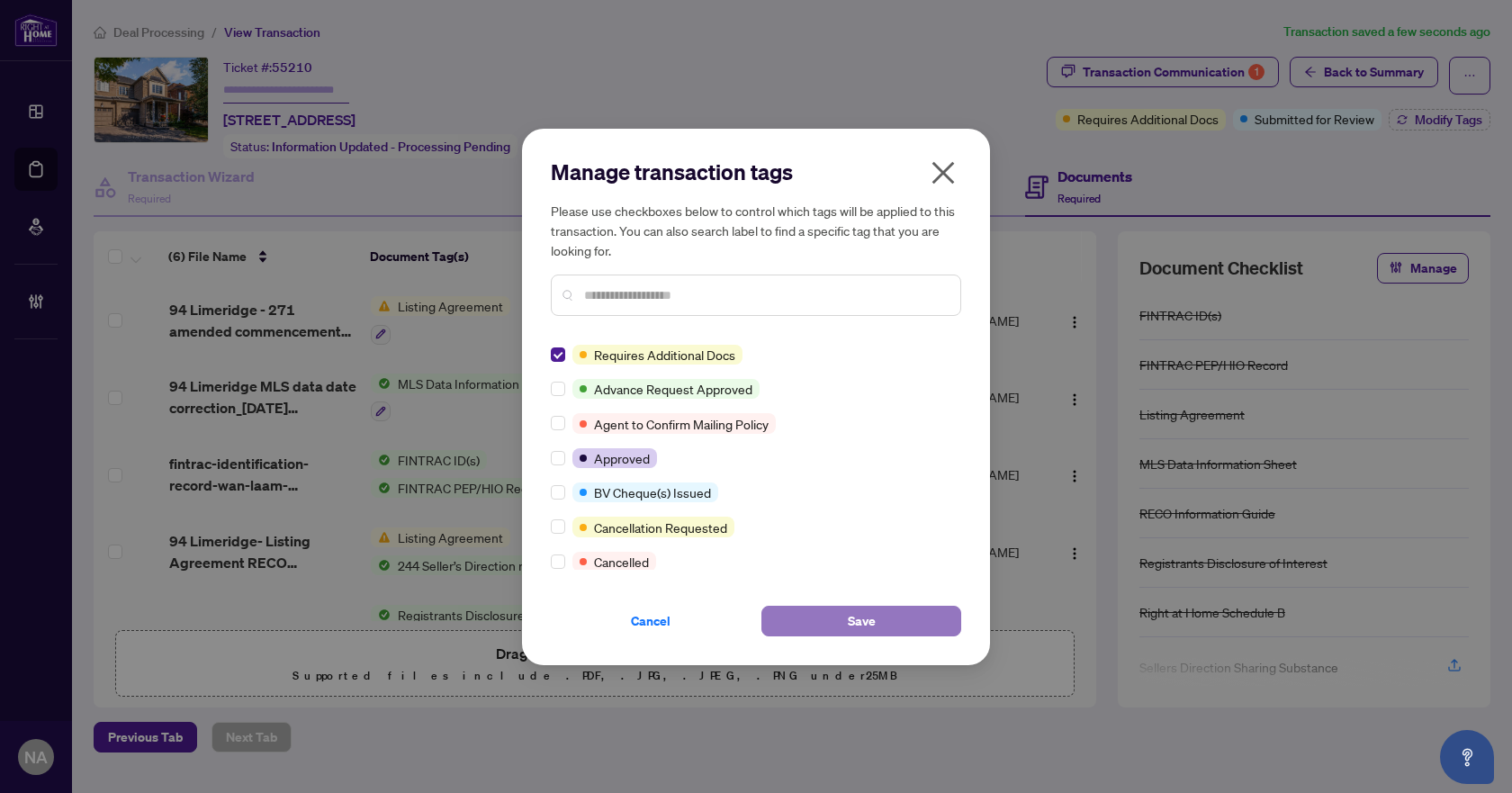
click at [919, 618] on button "Save" at bounding box center [861, 621] width 200 height 30
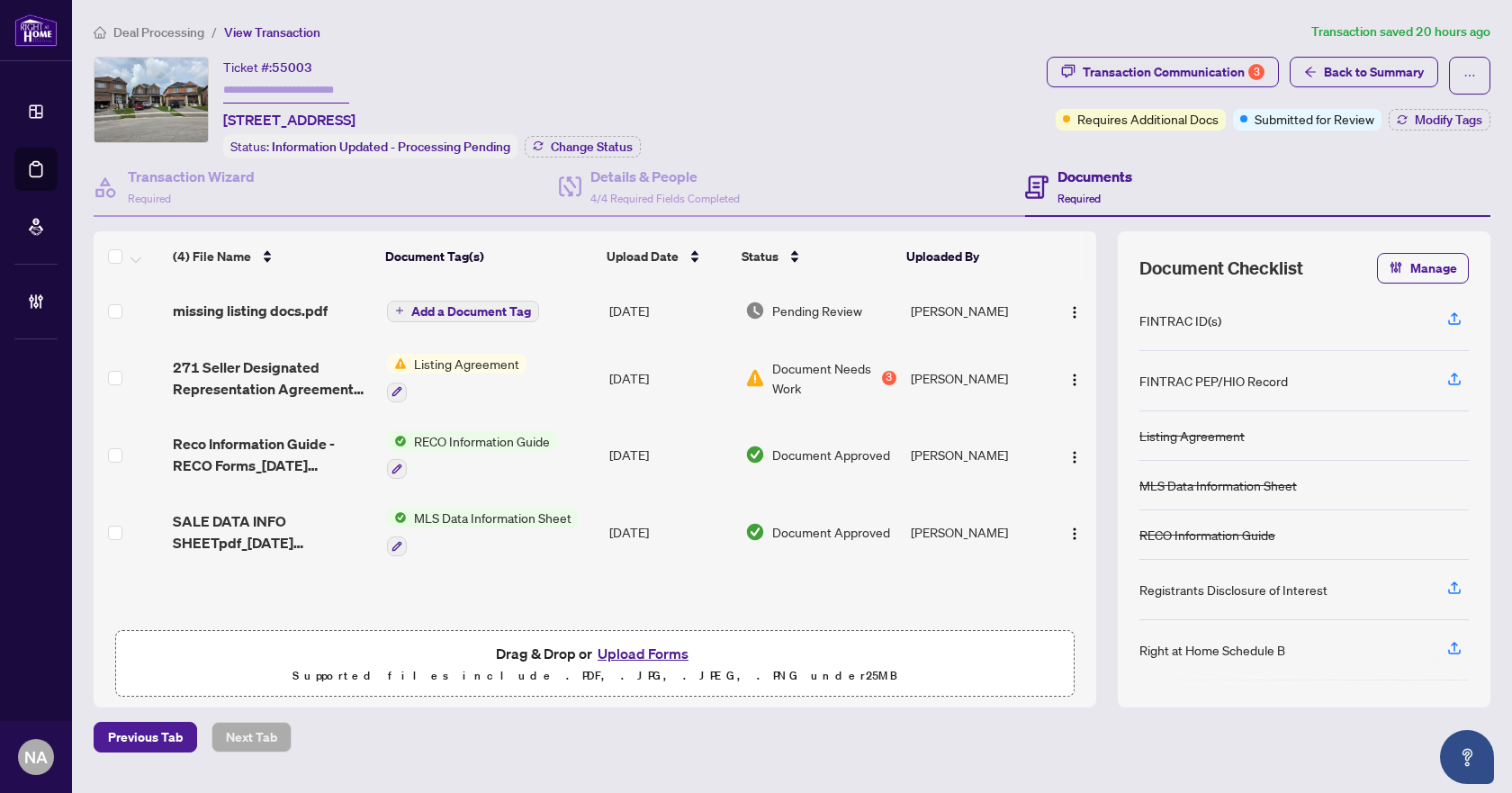
click at [267, 304] on span "missing listing docs.pdf" at bounding box center [250, 311] width 154 height 22
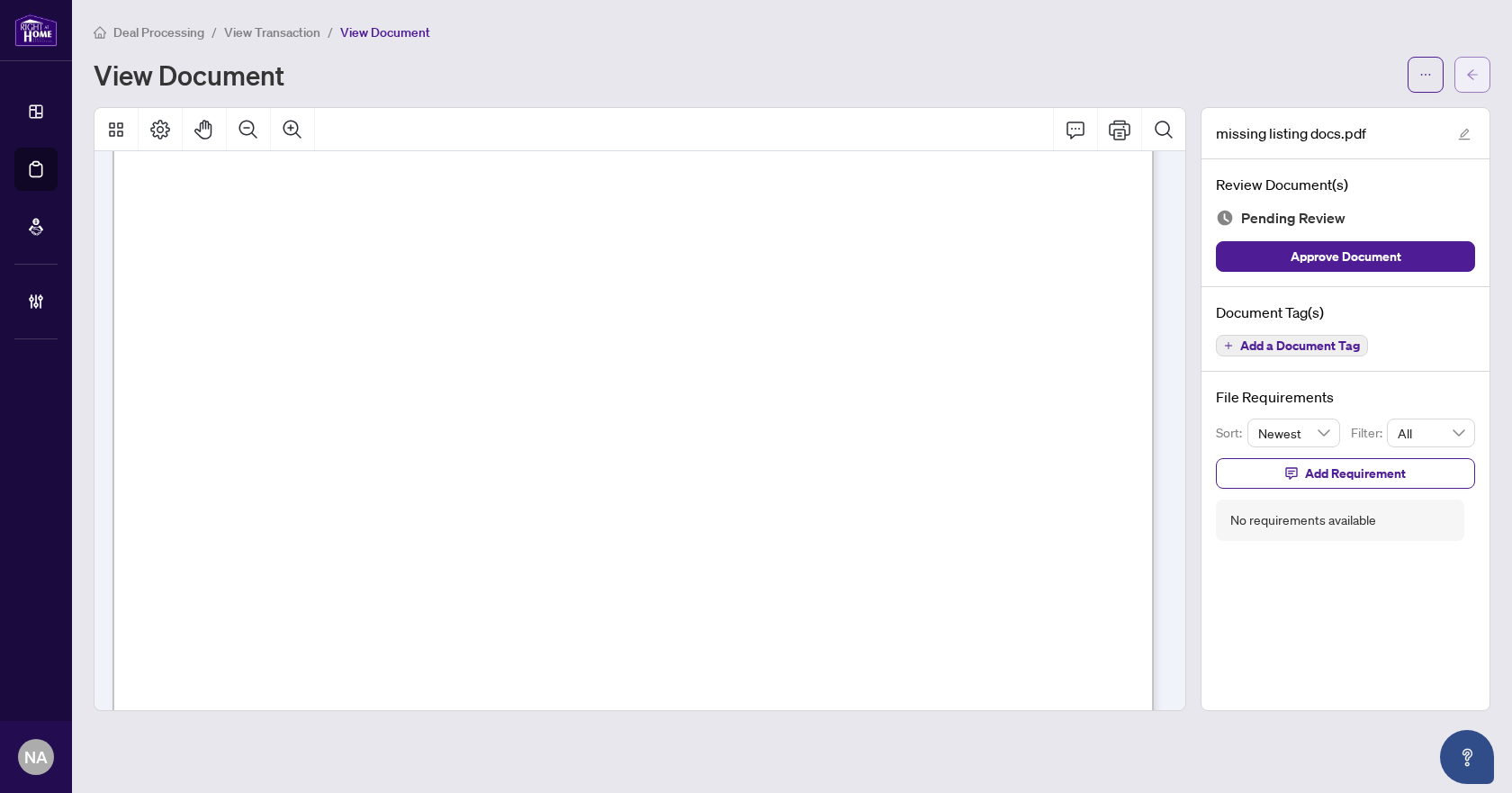
scroll to position [1975, 0]
click at [1470, 82] on span "button" at bounding box center [1472, 74] width 13 height 29
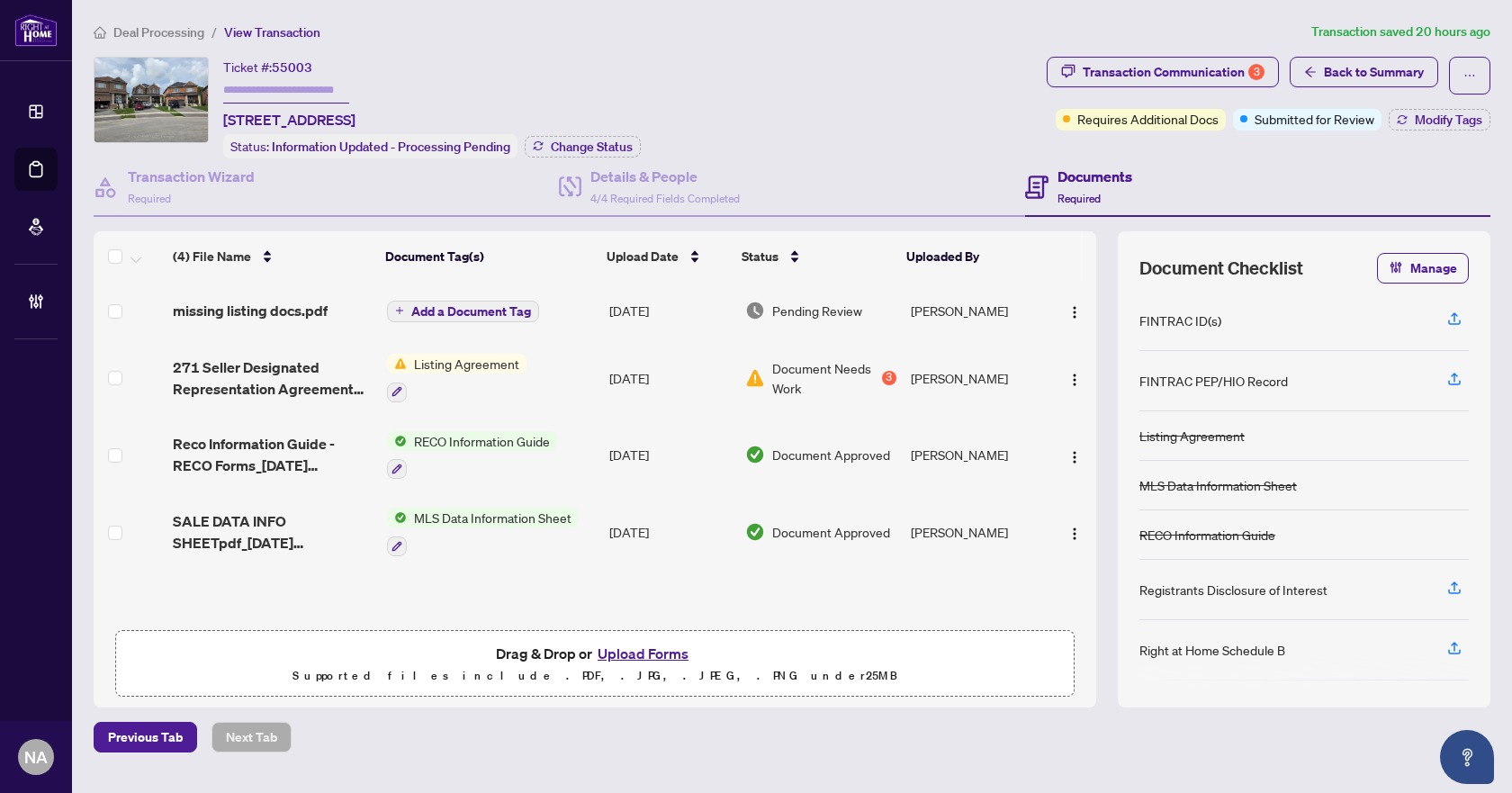
click at [291, 382] on span "271 Seller Designated Representation Agreement Authority to Offer for Sale - Pr…" at bounding box center [272, 378] width 200 height 43
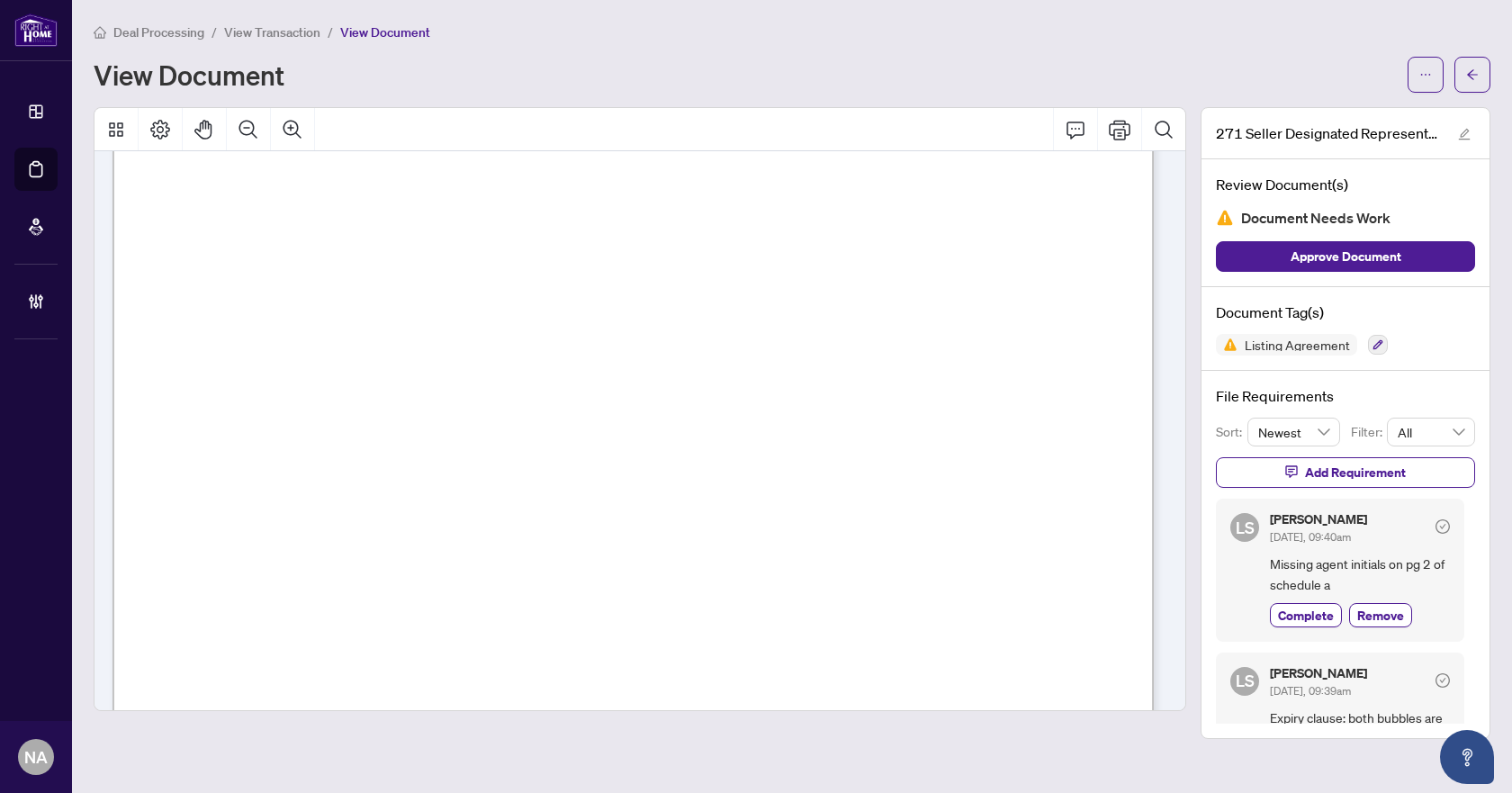
scroll to position [4509, 0]
click at [1474, 81] on span "button" at bounding box center [1472, 74] width 13 height 29
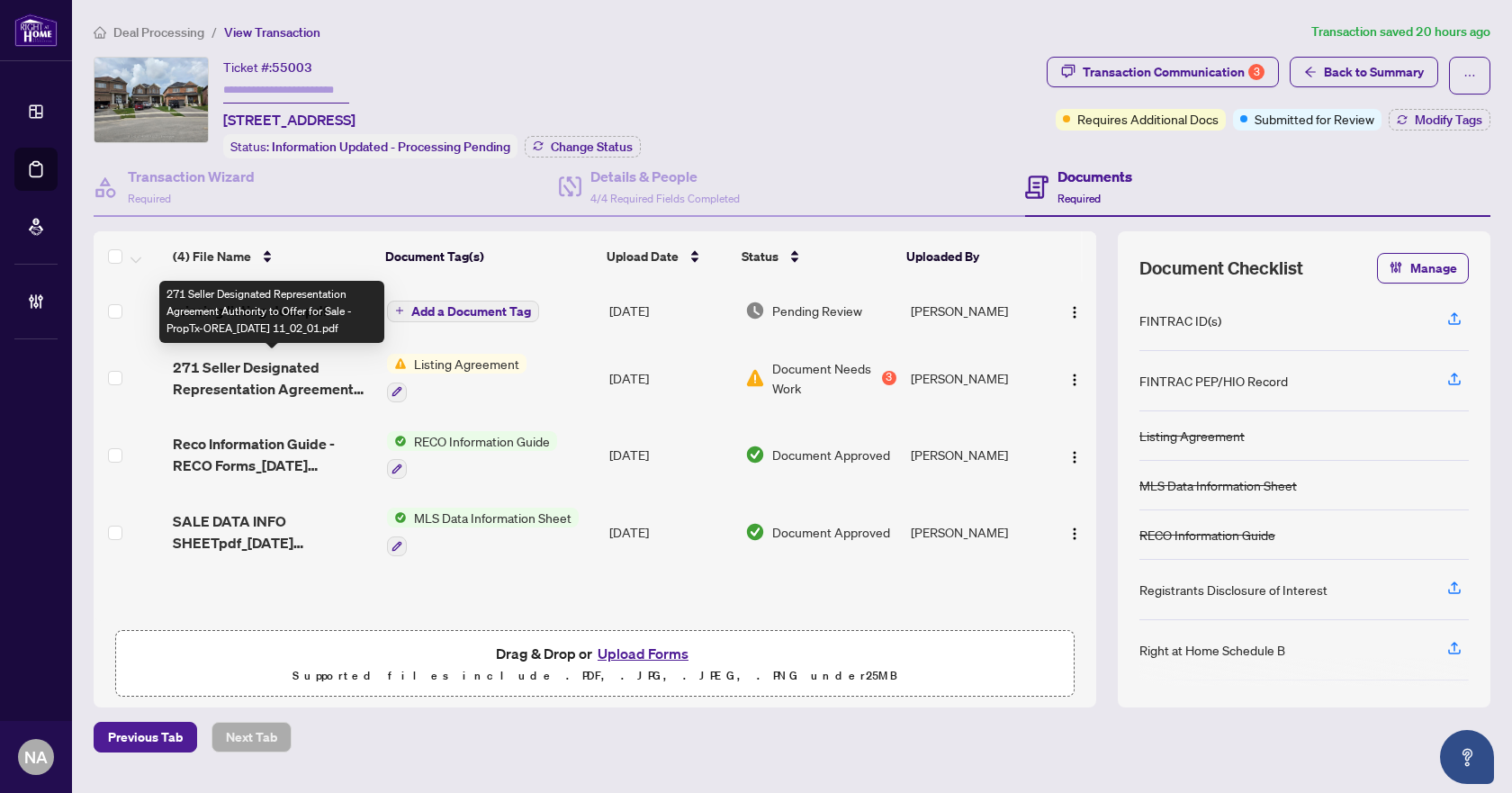
click at [250, 365] on span "271 Seller Designated Representation Agreement Authority to Offer for Sale - Pr…" at bounding box center [272, 378] width 200 height 43
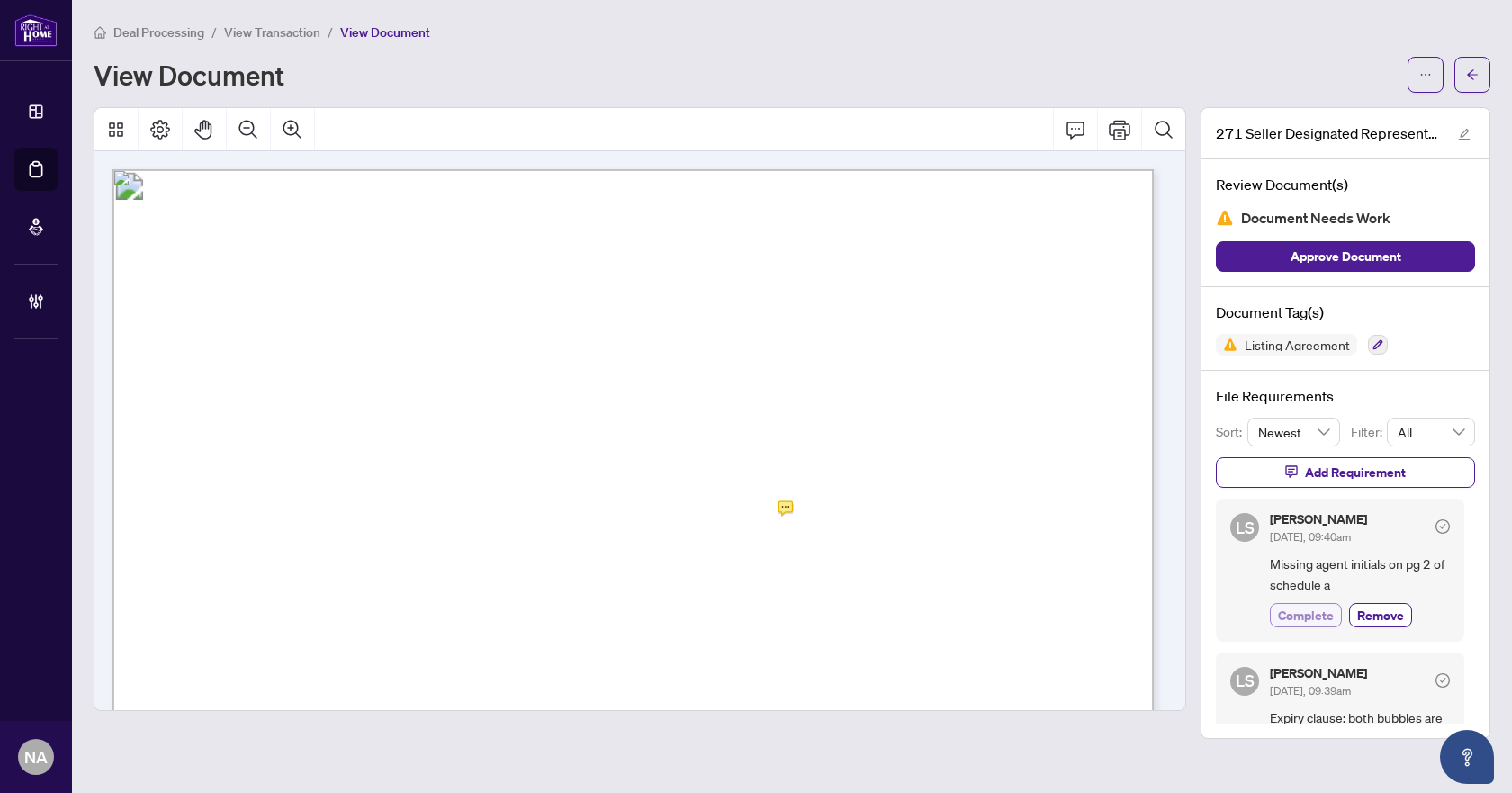
click at [1305, 609] on span "Complete" at bounding box center [1305, 615] width 56 height 19
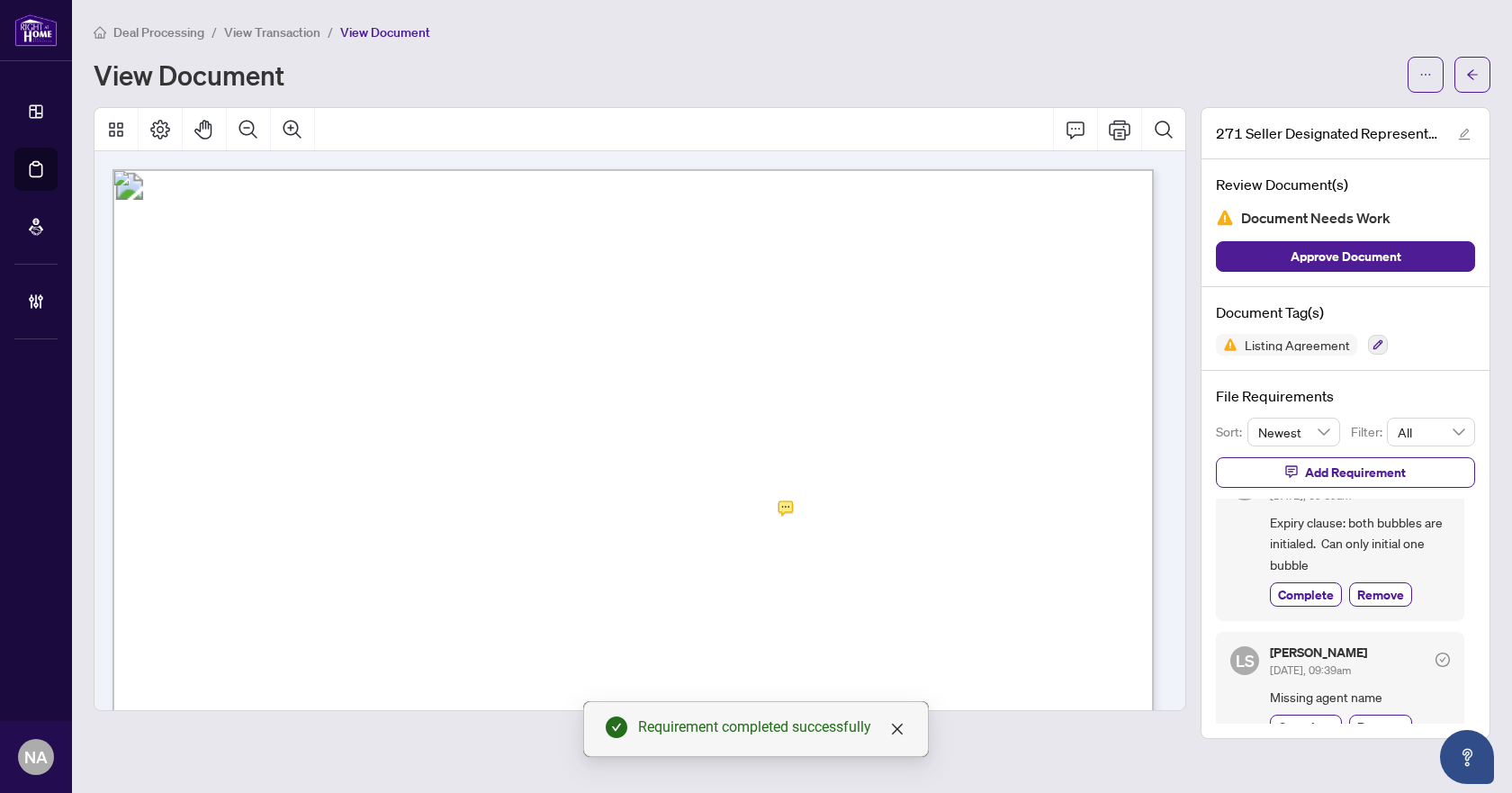
scroll to position [300, 0]
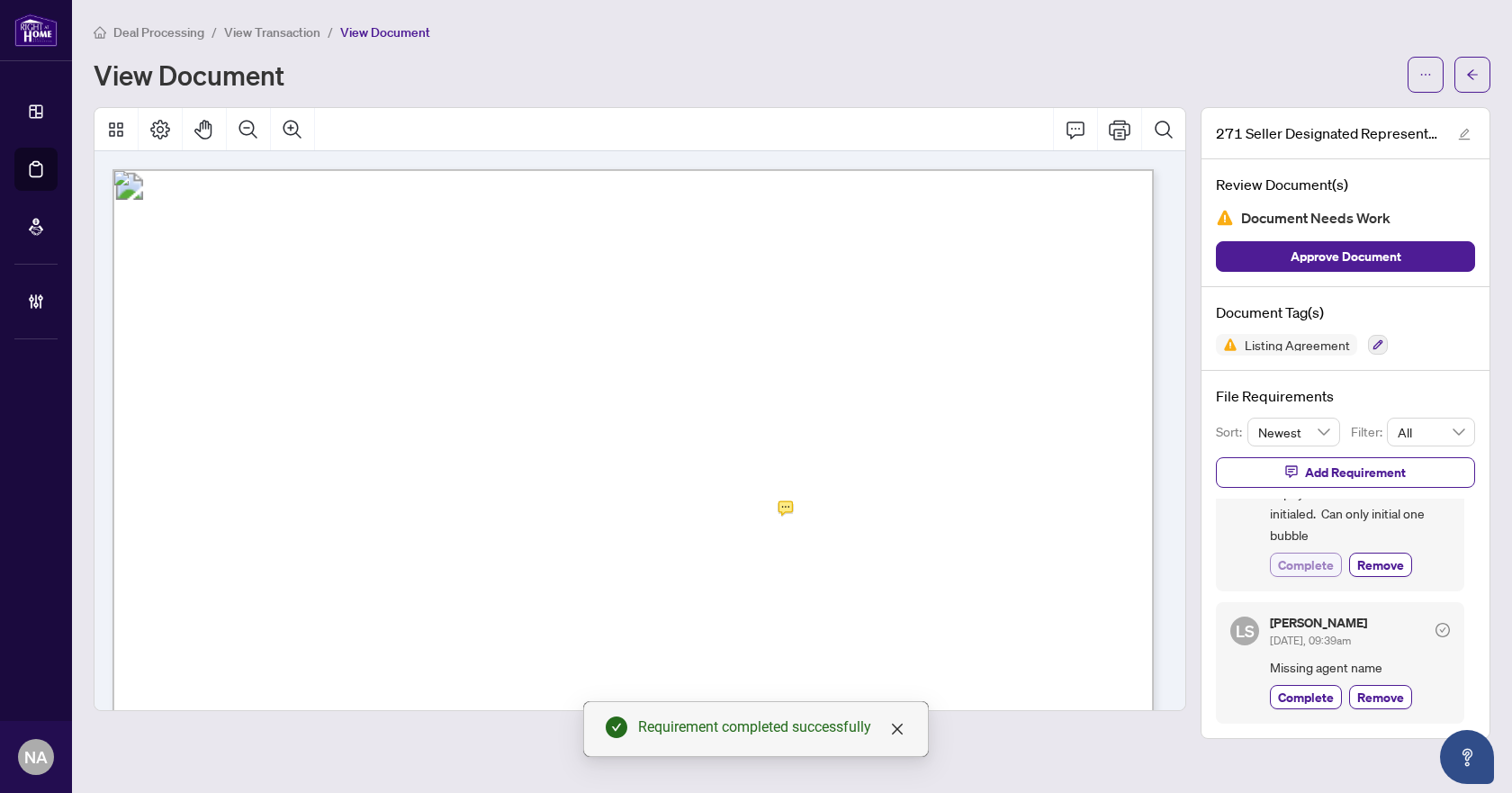
click at [1307, 569] on span "Complete" at bounding box center [1305, 564] width 56 height 19
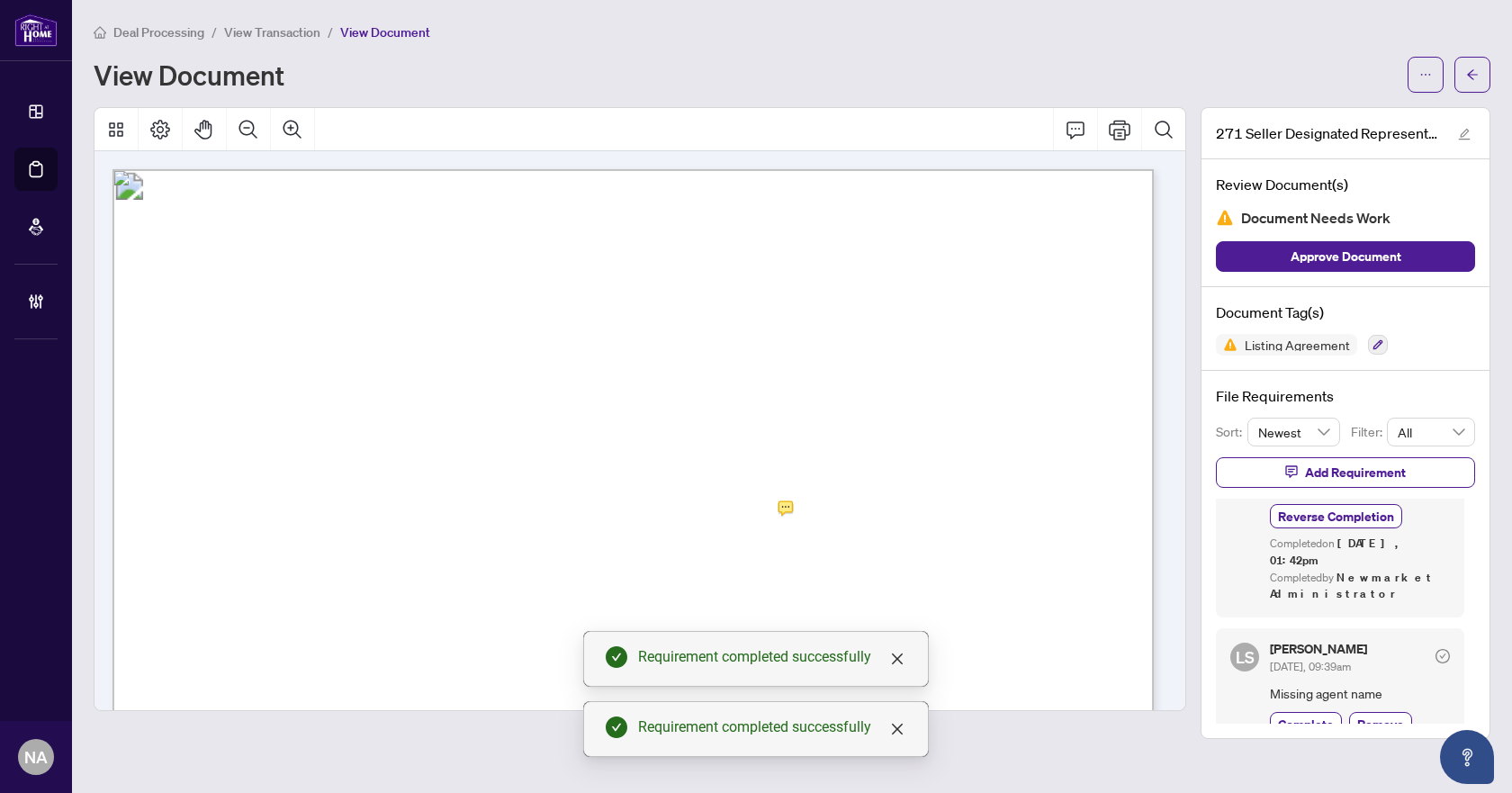
scroll to position [375, 0]
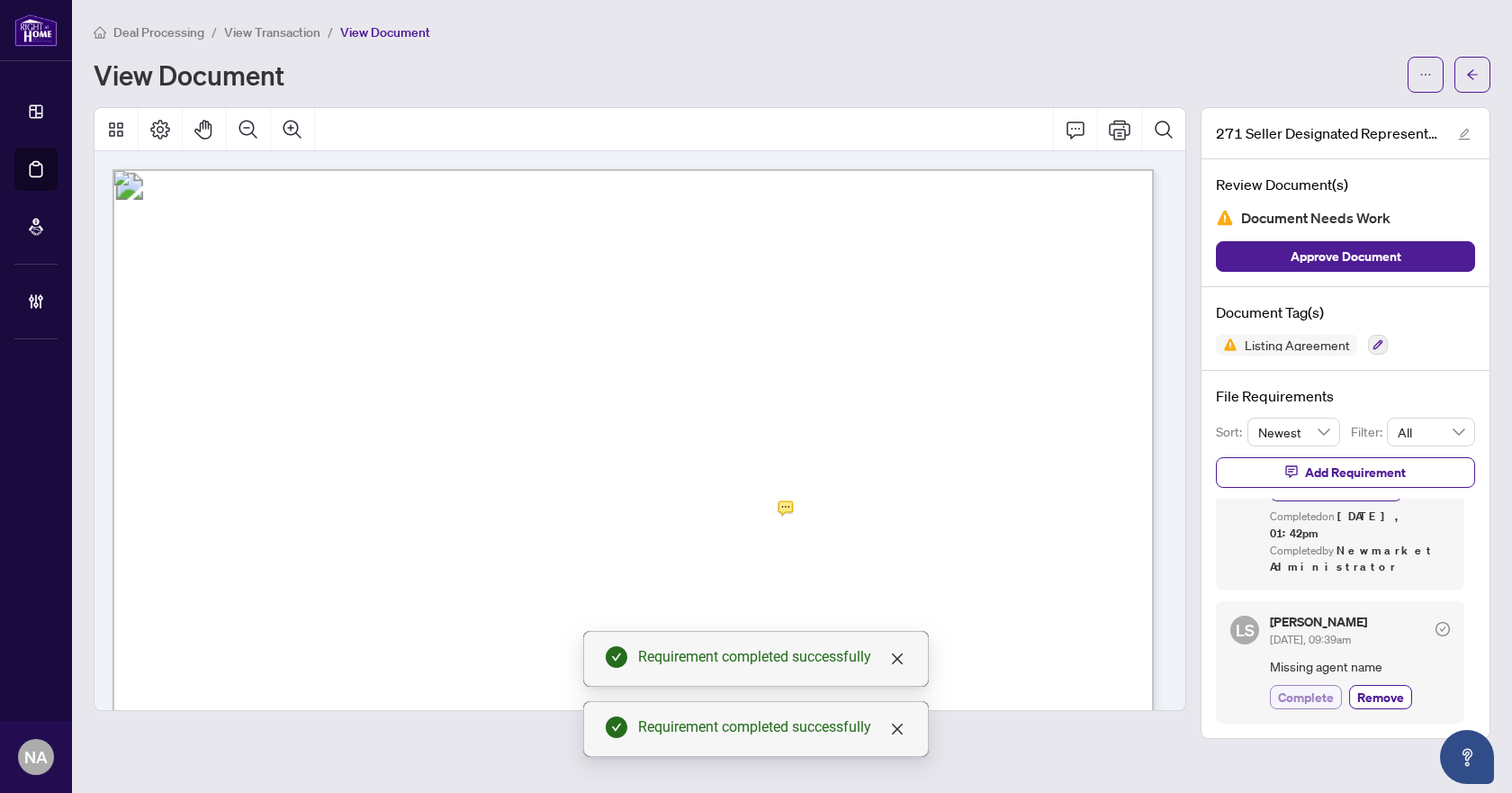
click at [1292, 695] on span "Complete" at bounding box center [1305, 697] width 56 height 19
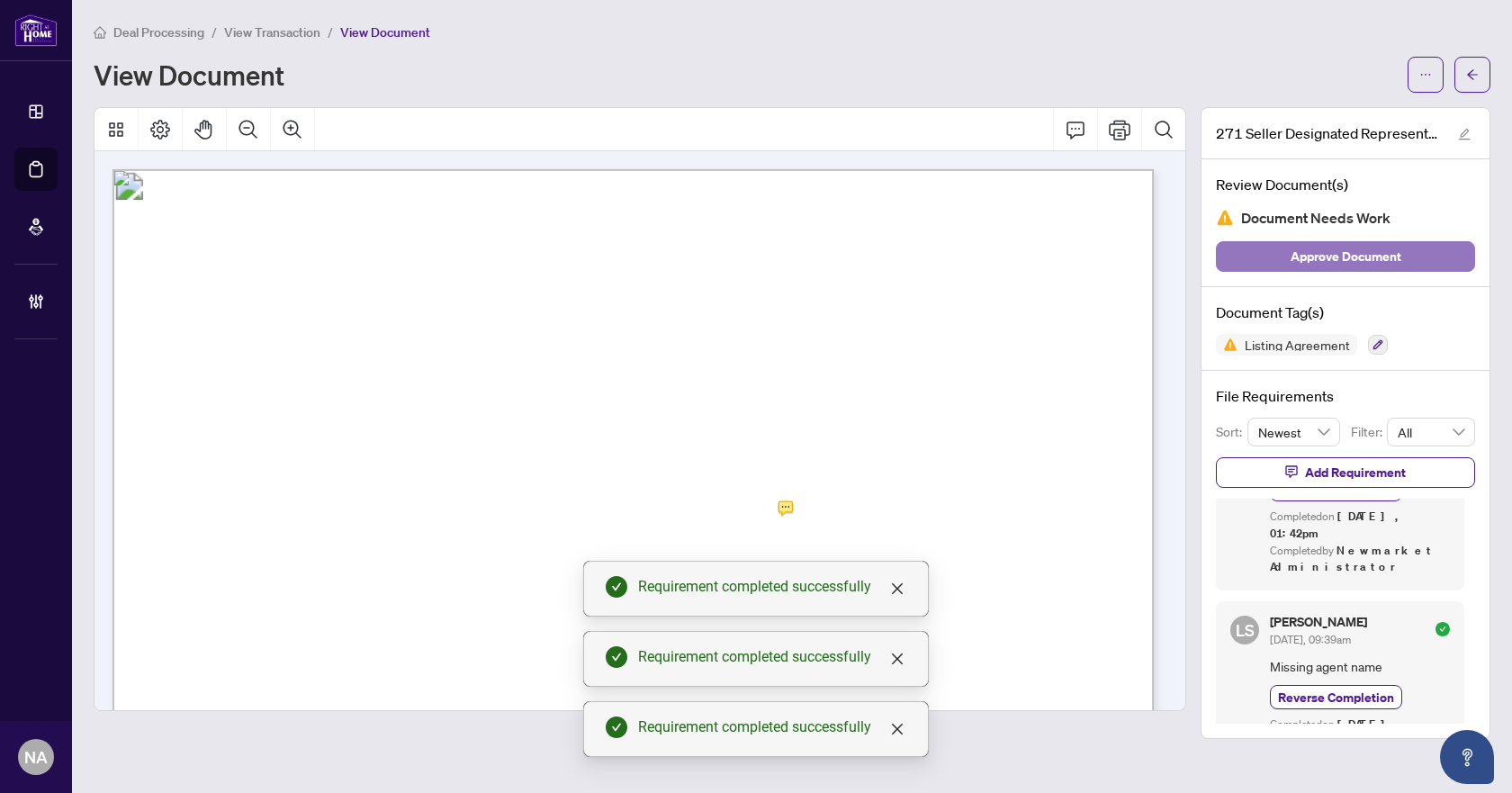
click at [1315, 254] on span "Approve Document" at bounding box center [1346, 256] width 111 height 29
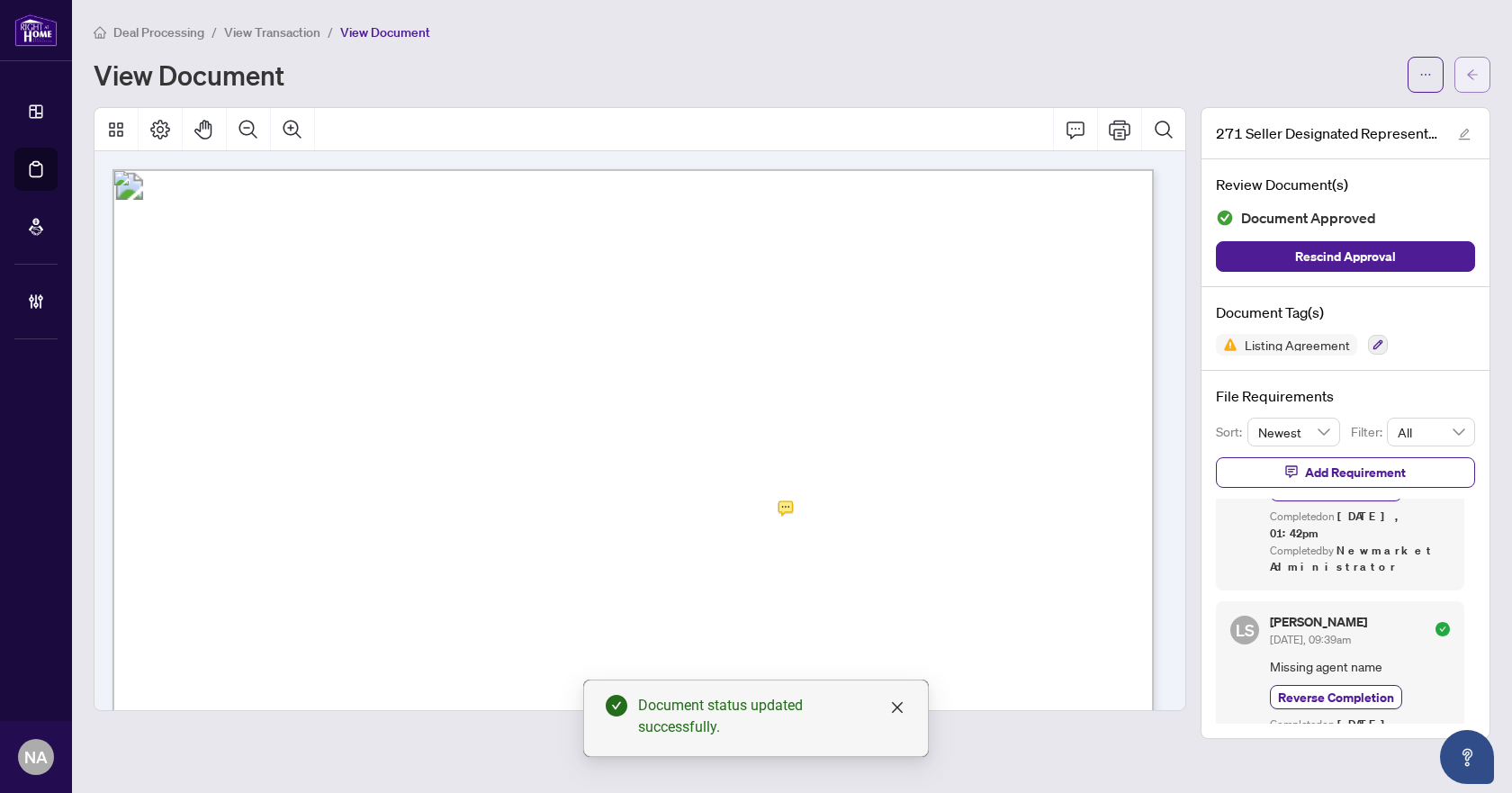
click at [1476, 74] on icon "arrow-left" at bounding box center [1472, 75] width 13 height 13
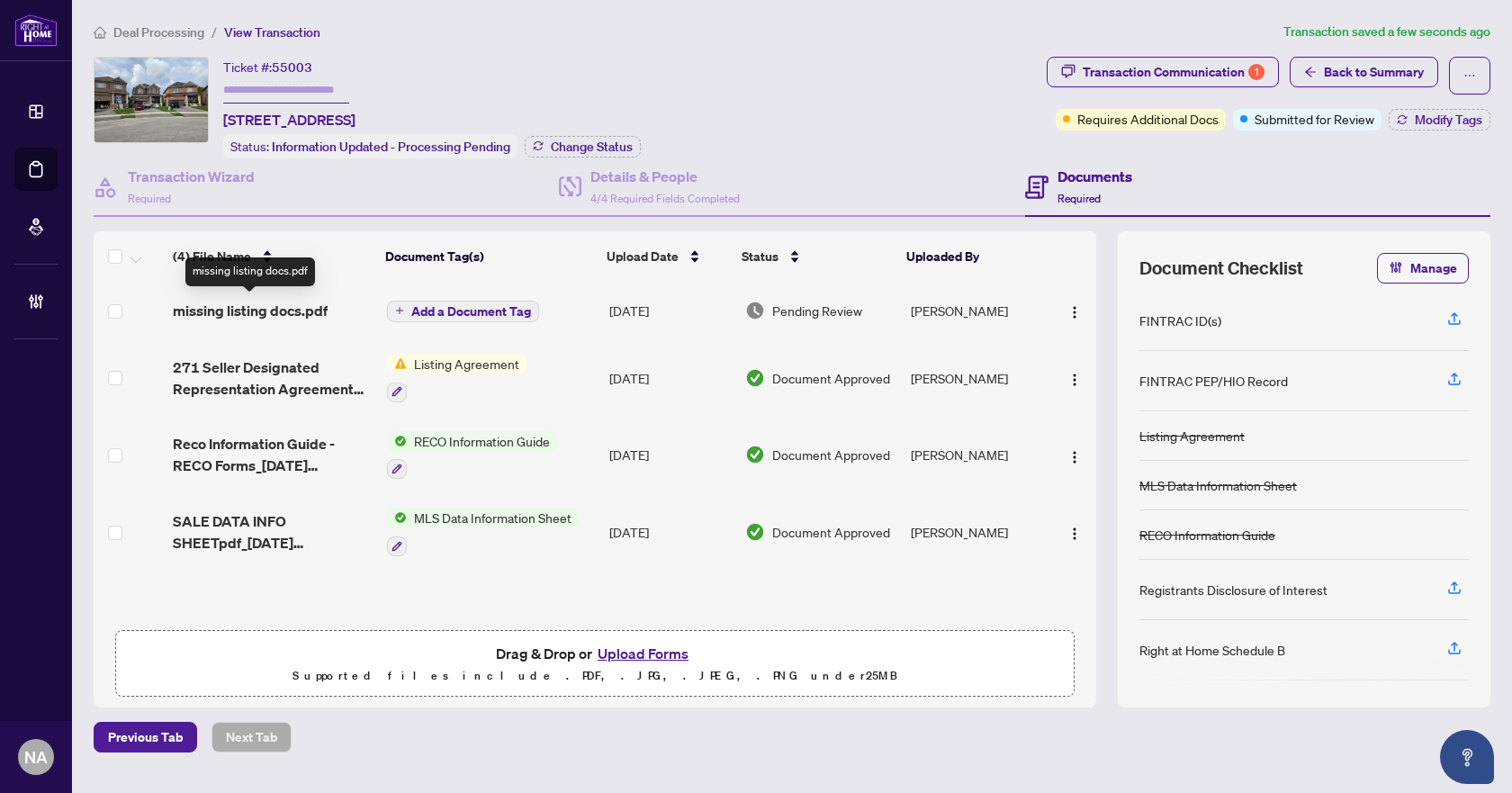
click at [269, 307] on span "missing listing docs.pdf" at bounding box center [250, 311] width 154 height 22
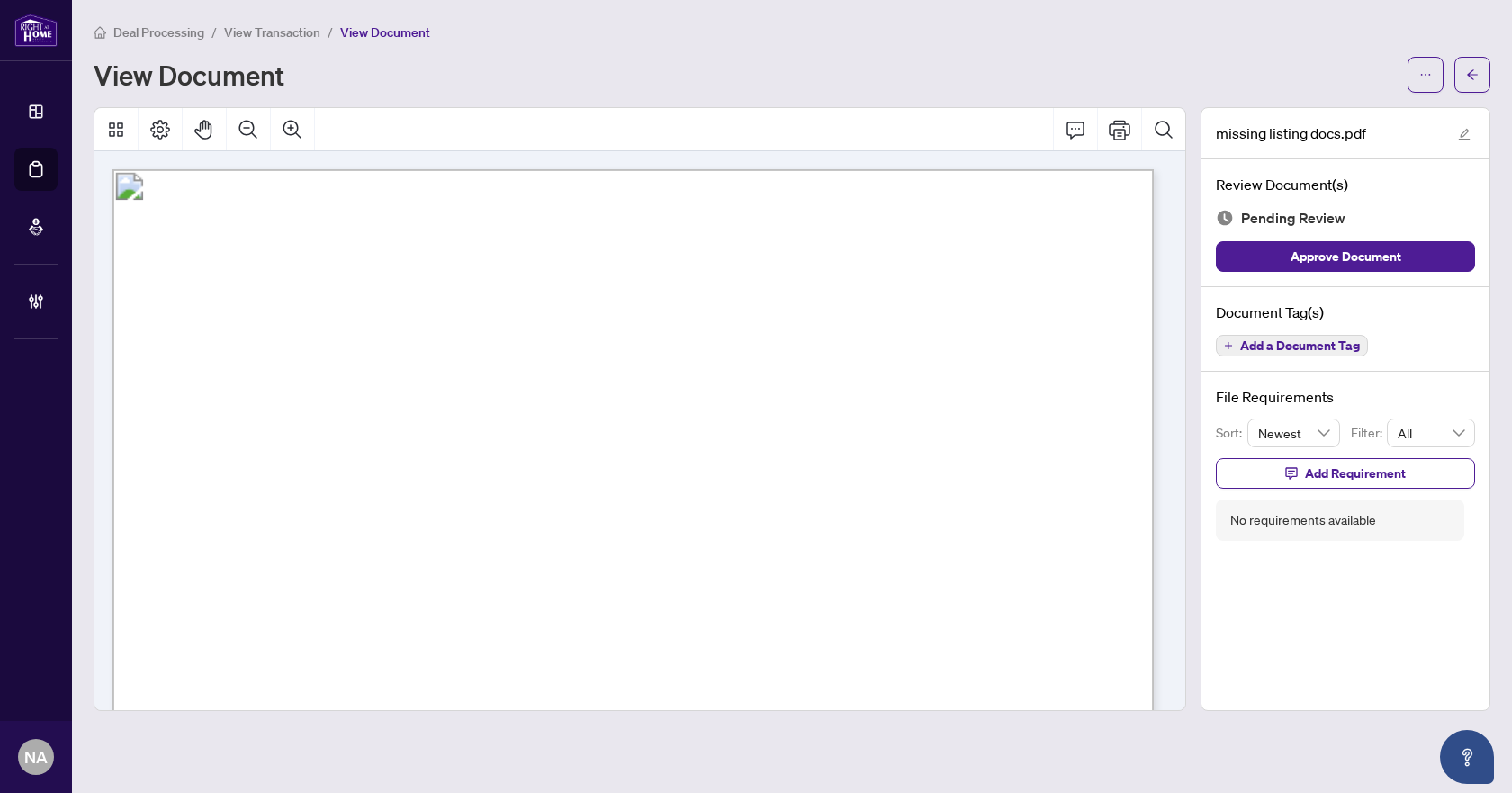
click at [1283, 346] on span "Add a Document Tag" at bounding box center [1300, 345] width 120 height 13
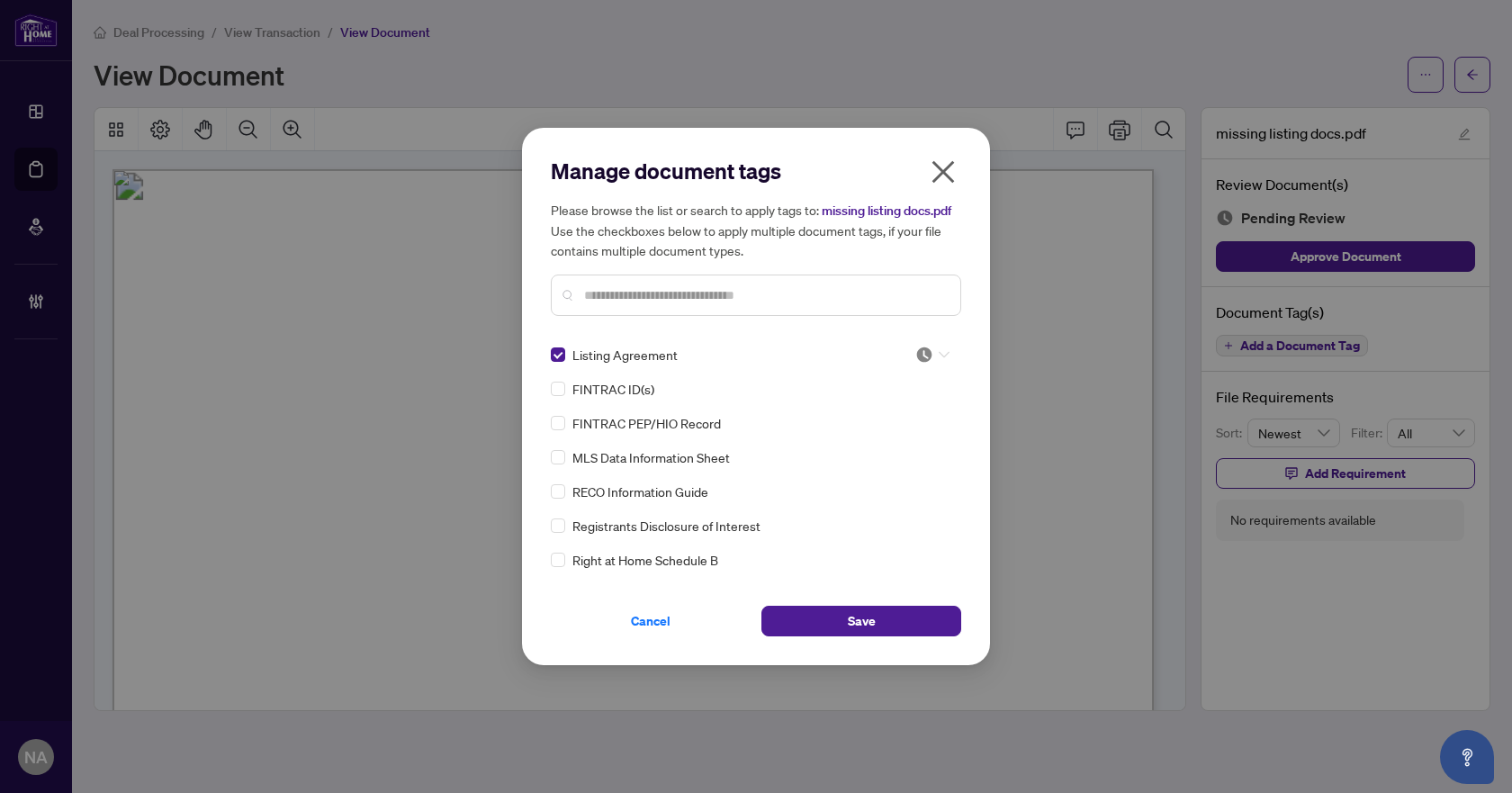
click at [938, 353] on icon at bounding box center [943, 355] width 11 height 6
click at [891, 450] on div "Approved" at bounding box center [873, 443] width 115 height 20
click at [852, 623] on span "Save" at bounding box center [862, 620] width 28 height 29
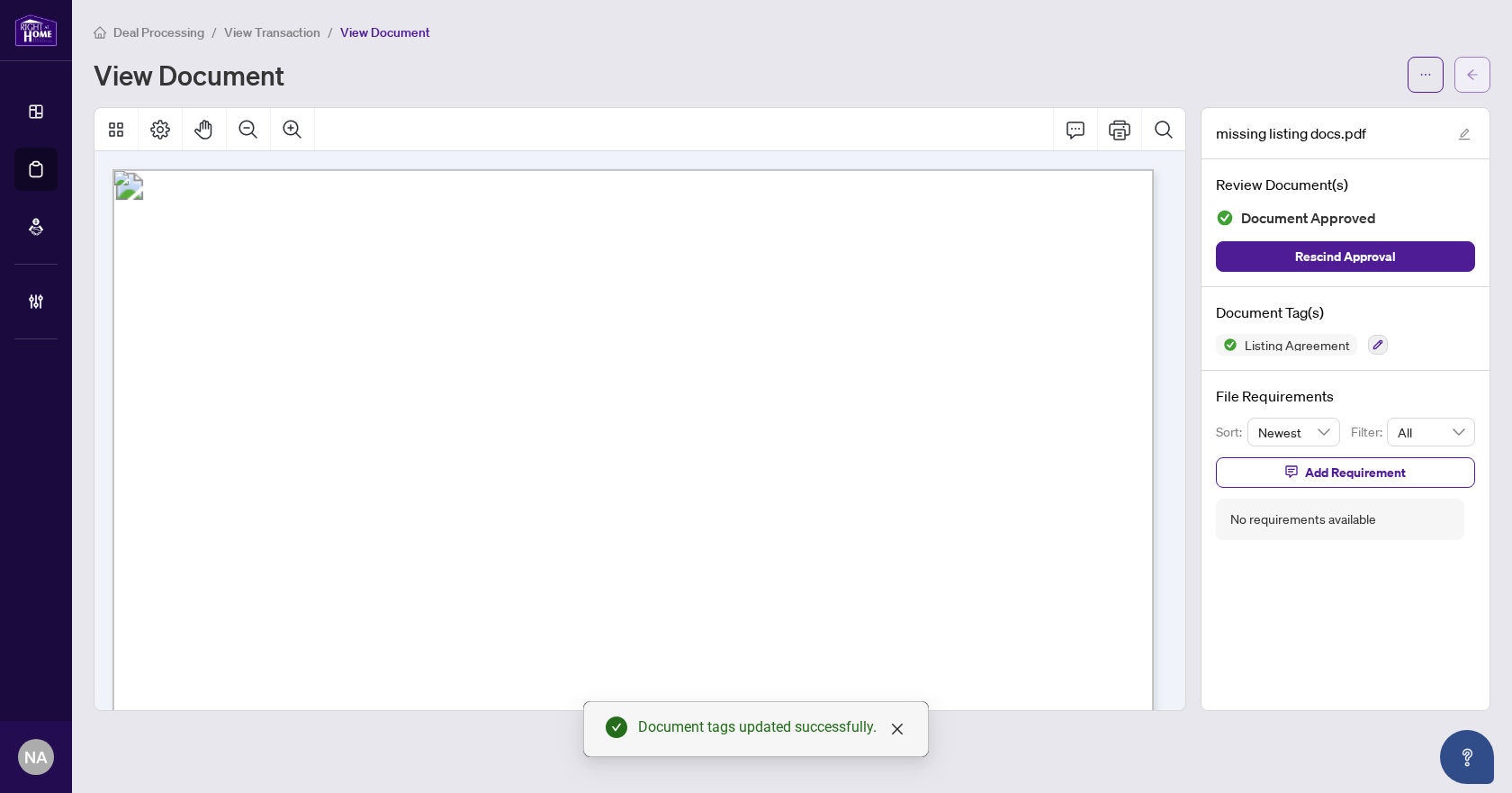
click at [1463, 72] on button "button" at bounding box center [1472, 75] width 36 height 36
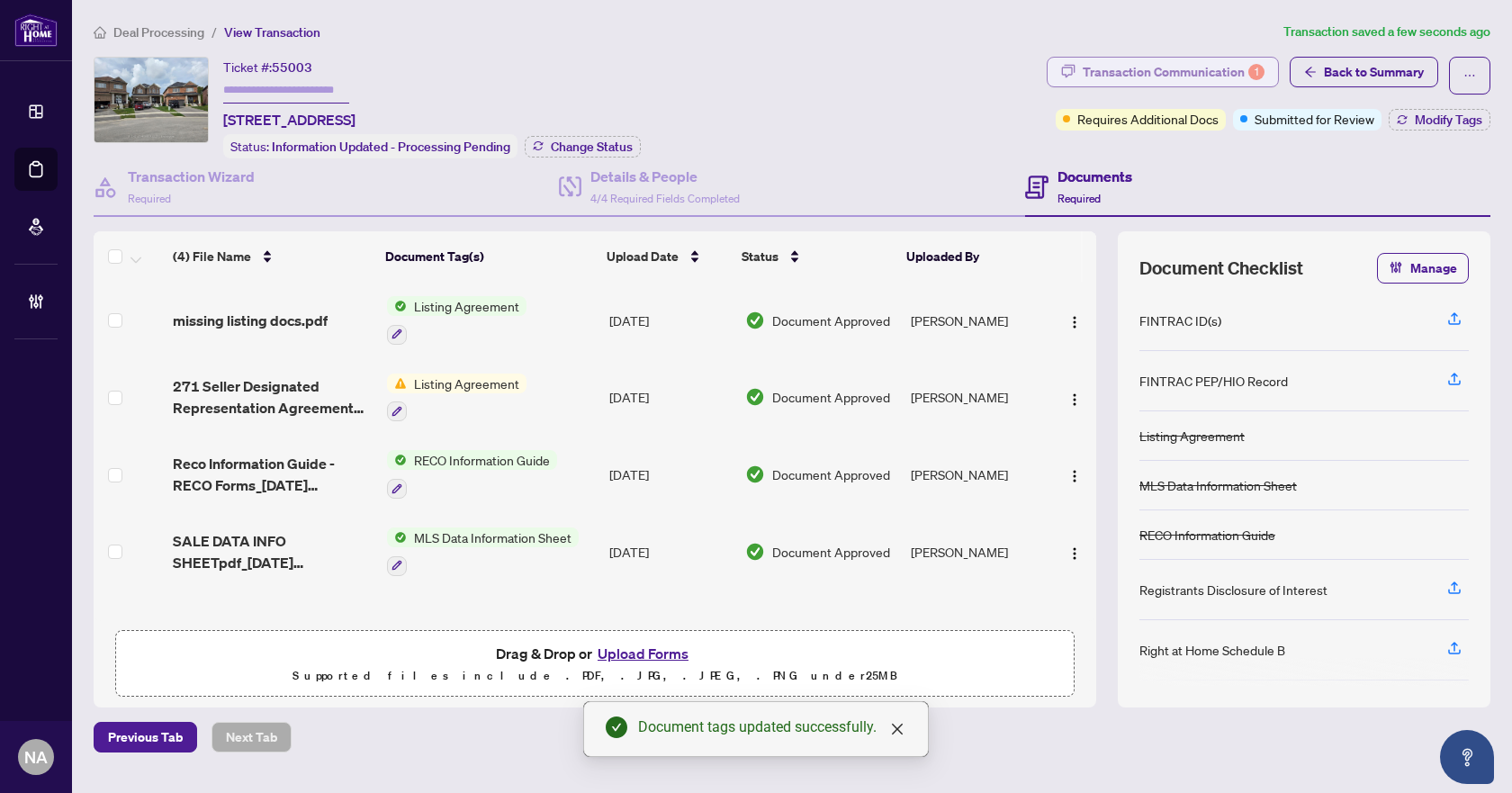
click at [1145, 72] on div "Transaction Communication 1" at bounding box center [1173, 72] width 182 height 29
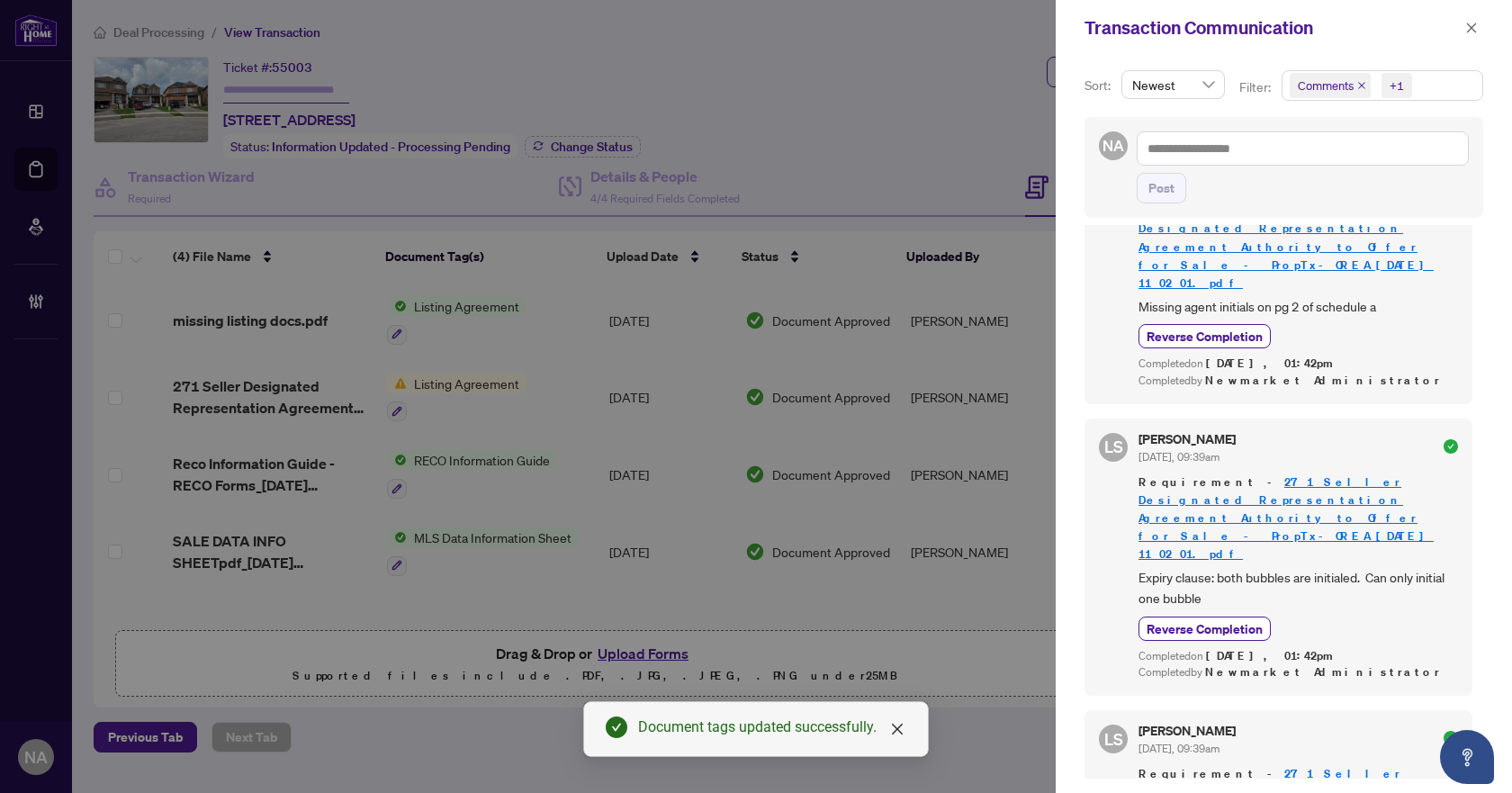
scroll to position [169, 0]
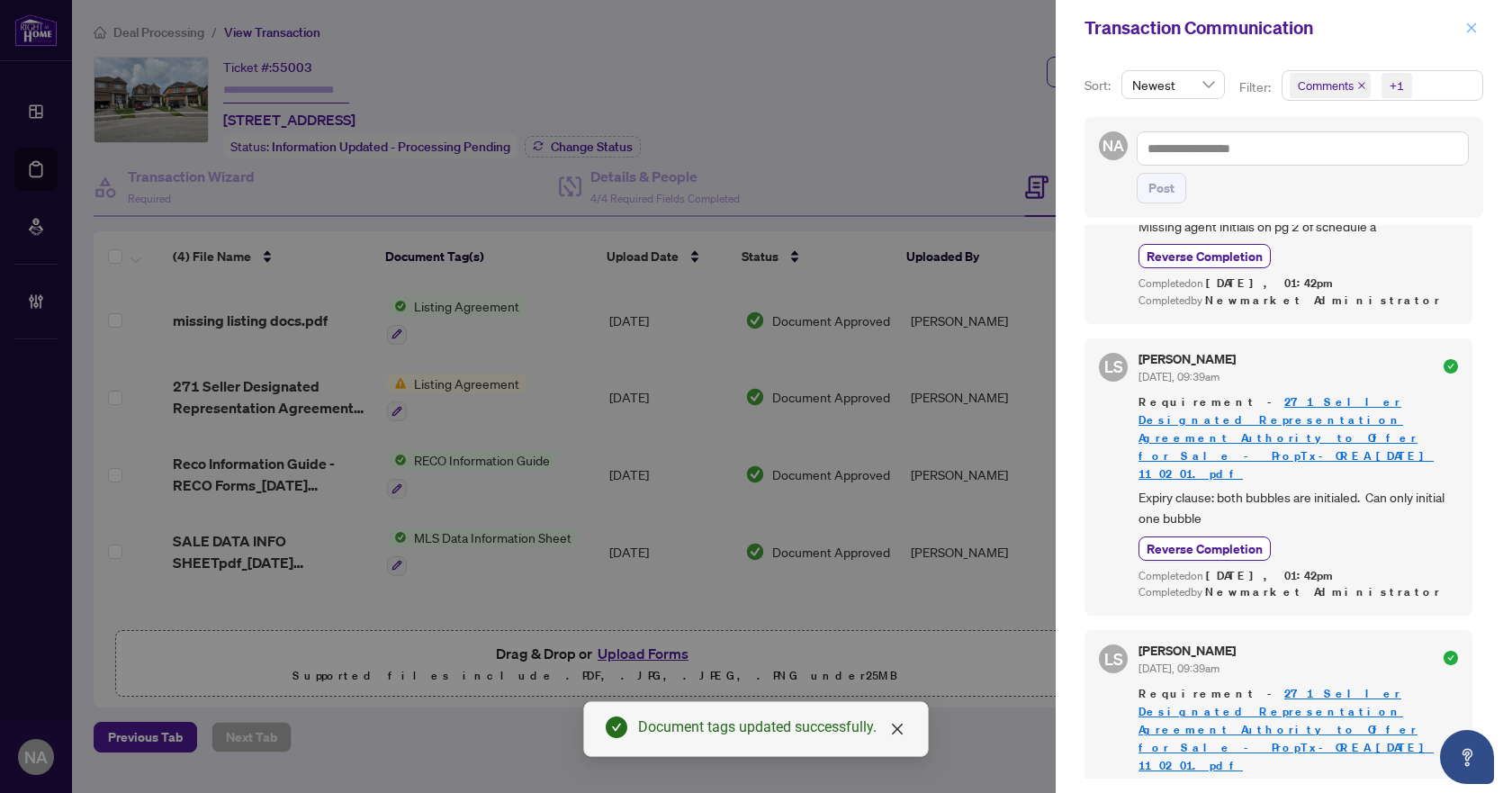
click at [1472, 24] on icon "close" at bounding box center [1471, 28] width 13 height 13
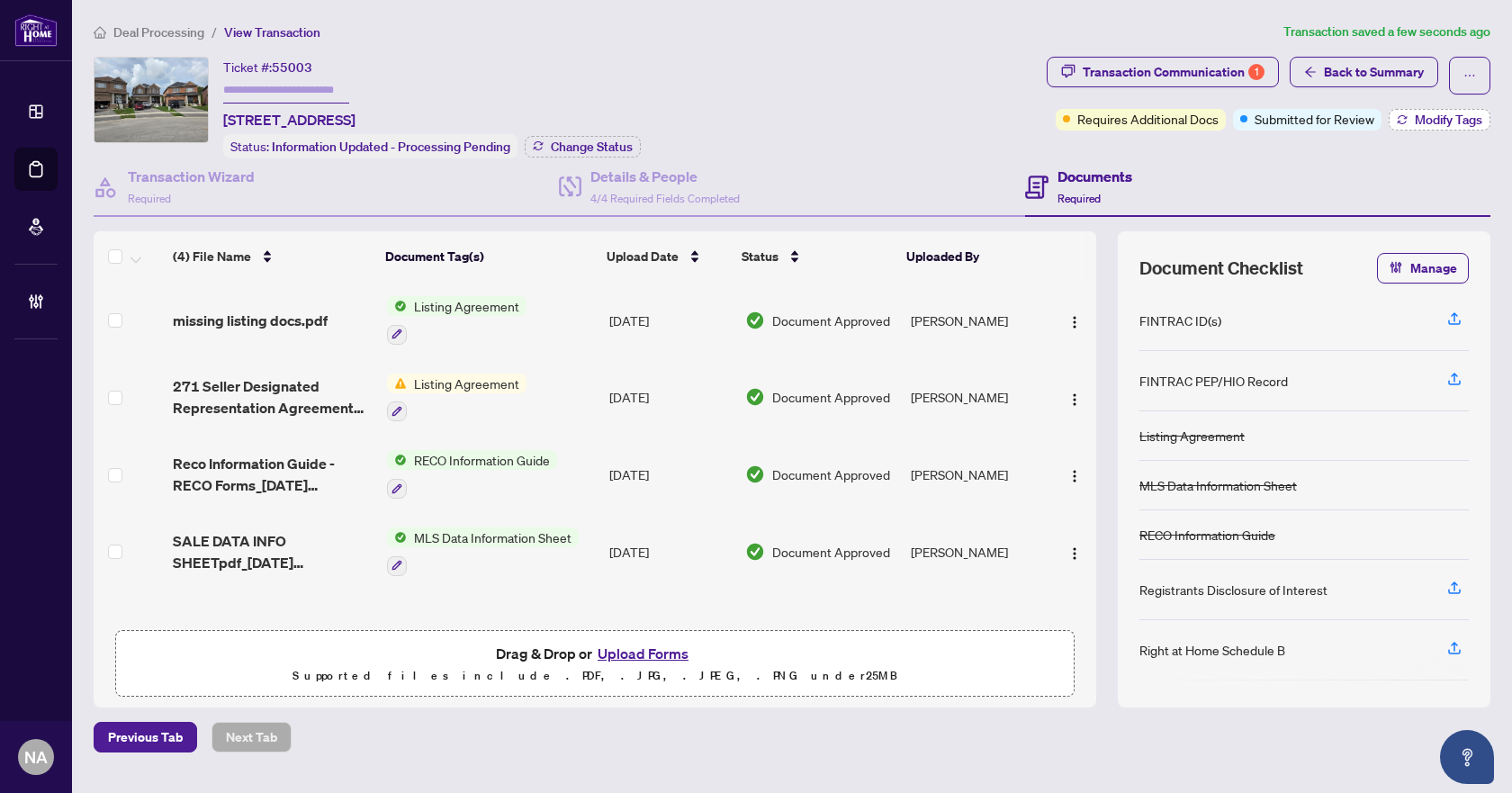
click at [1429, 117] on span "Modify Tags" at bounding box center [1448, 119] width 68 height 13
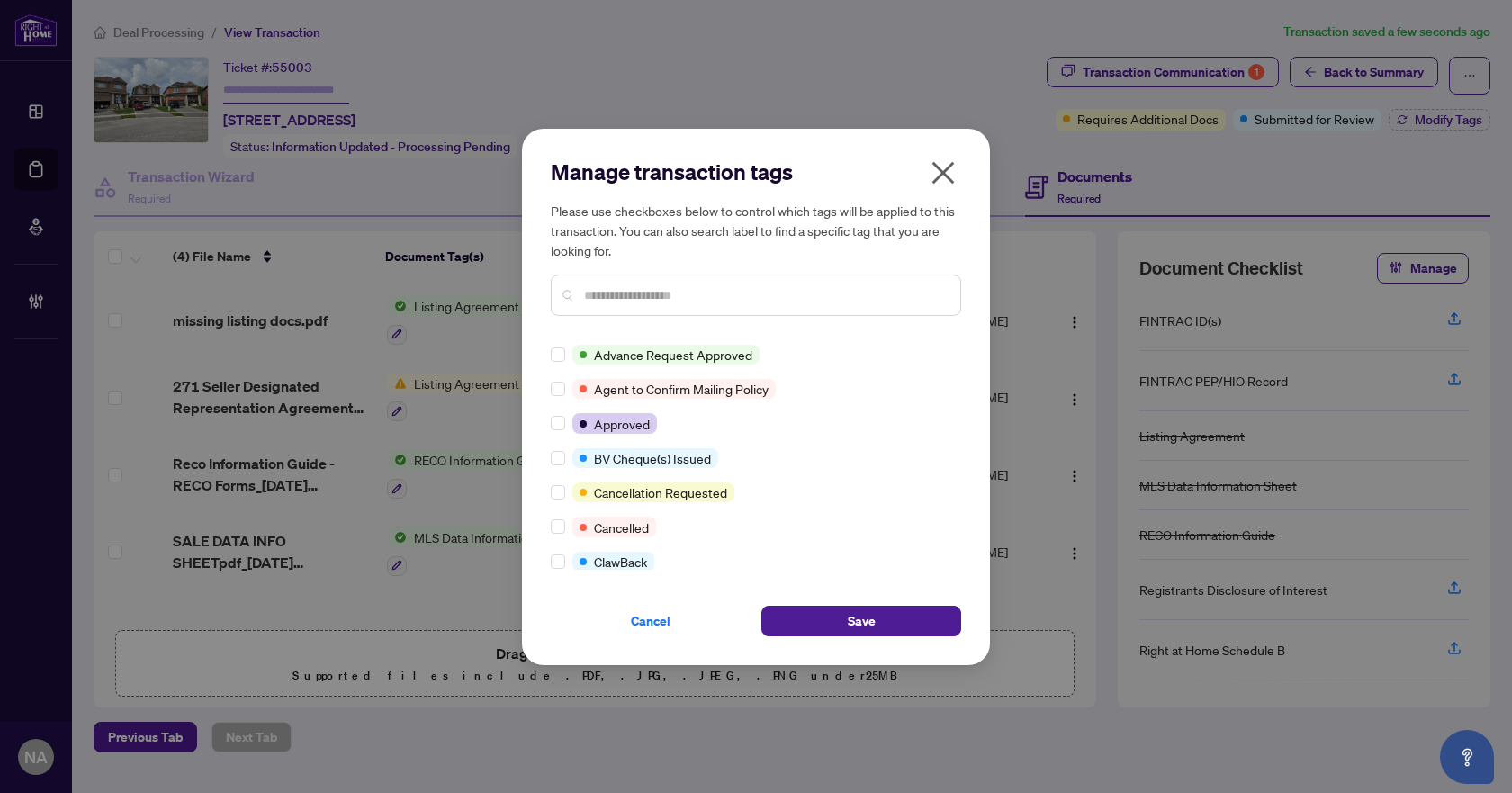
scroll to position [0, 0]
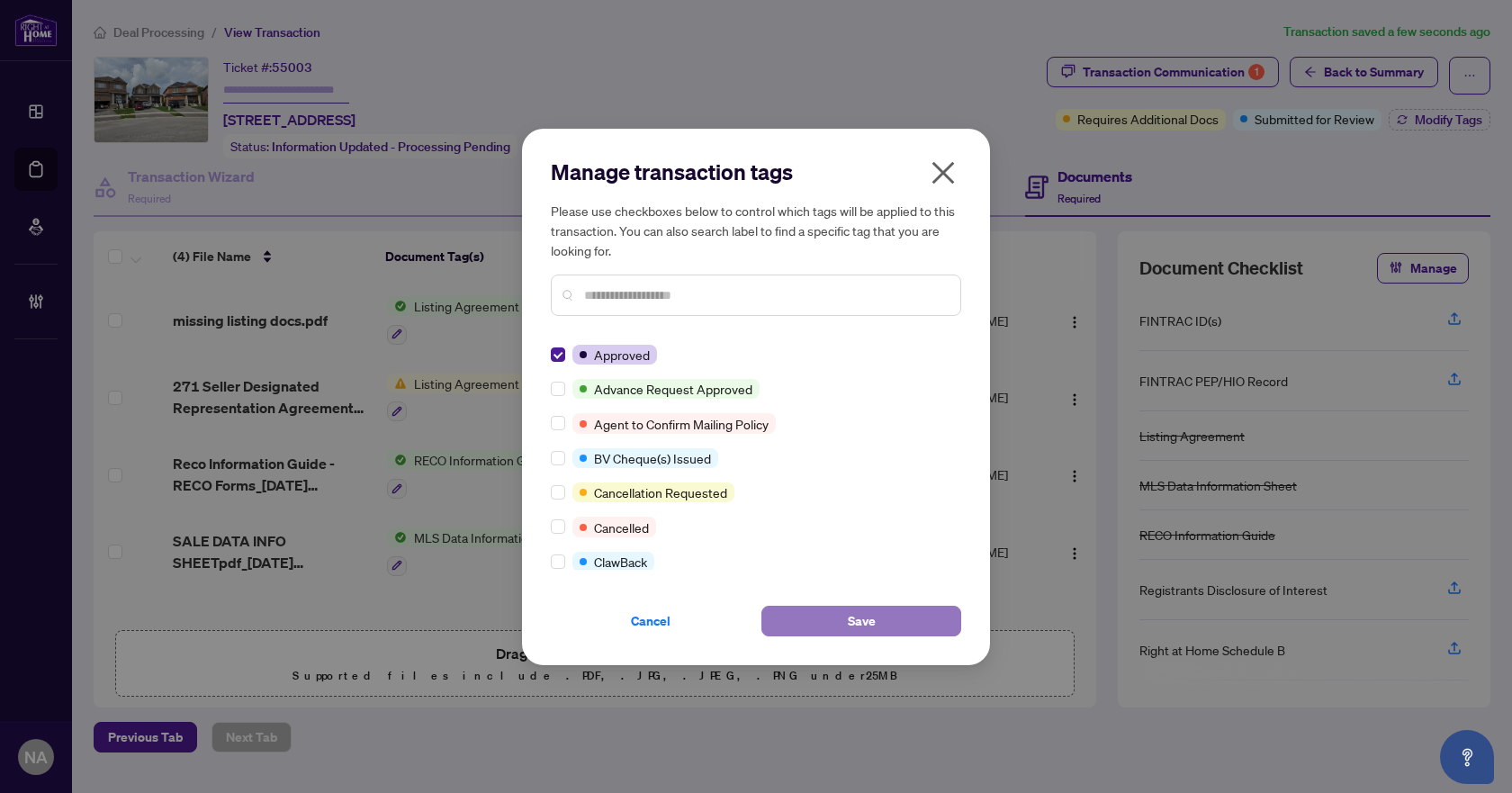
click at [849, 624] on span "Save" at bounding box center [862, 620] width 28 height 29
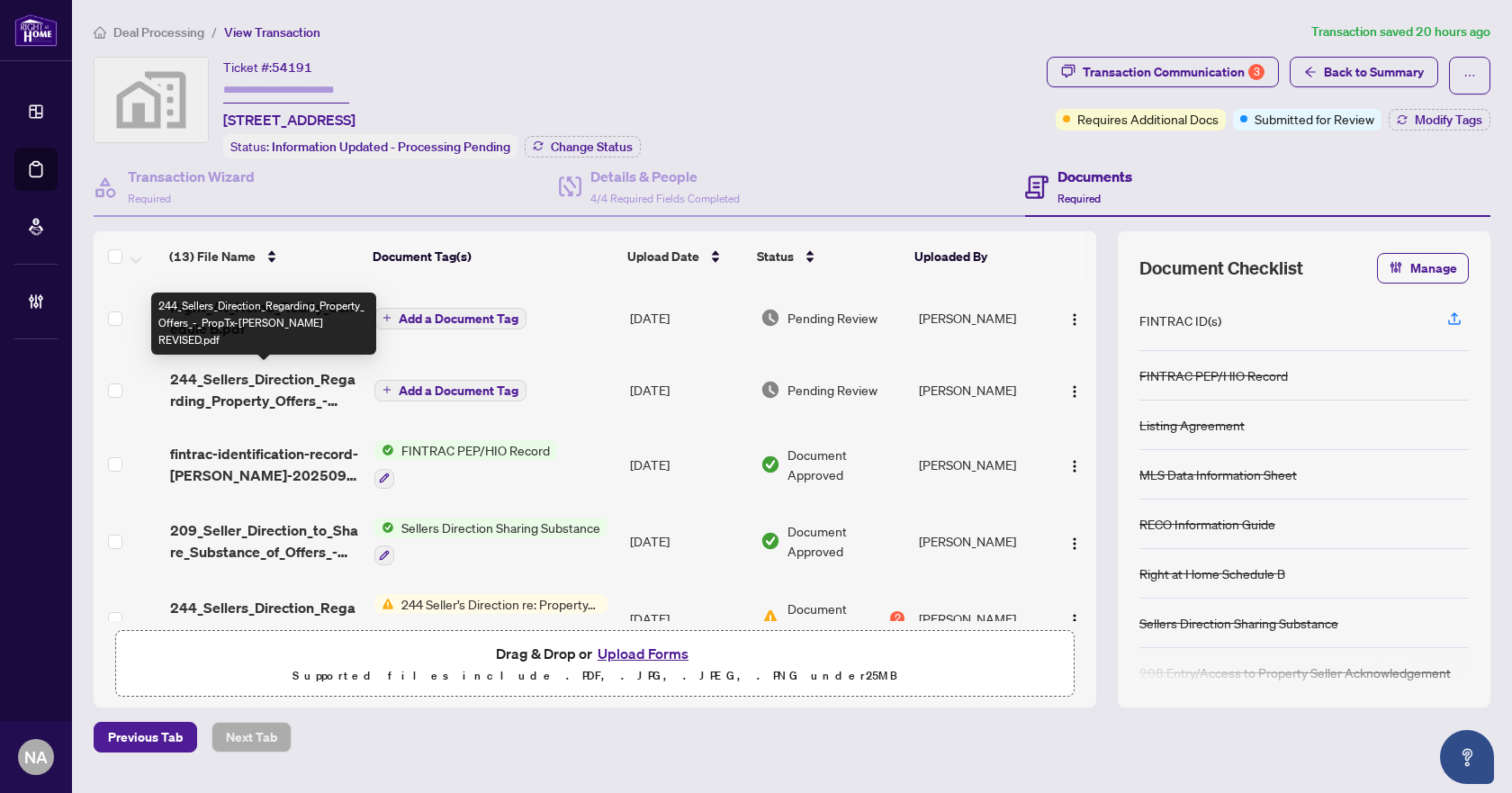
click at [280, 390] on span "244_Sellers_Direction_Regarding_Property_Offers_-_PropTx-[PERSON_NAME] REVISED.…" at bounding box center [266, 390] width 191 height 43
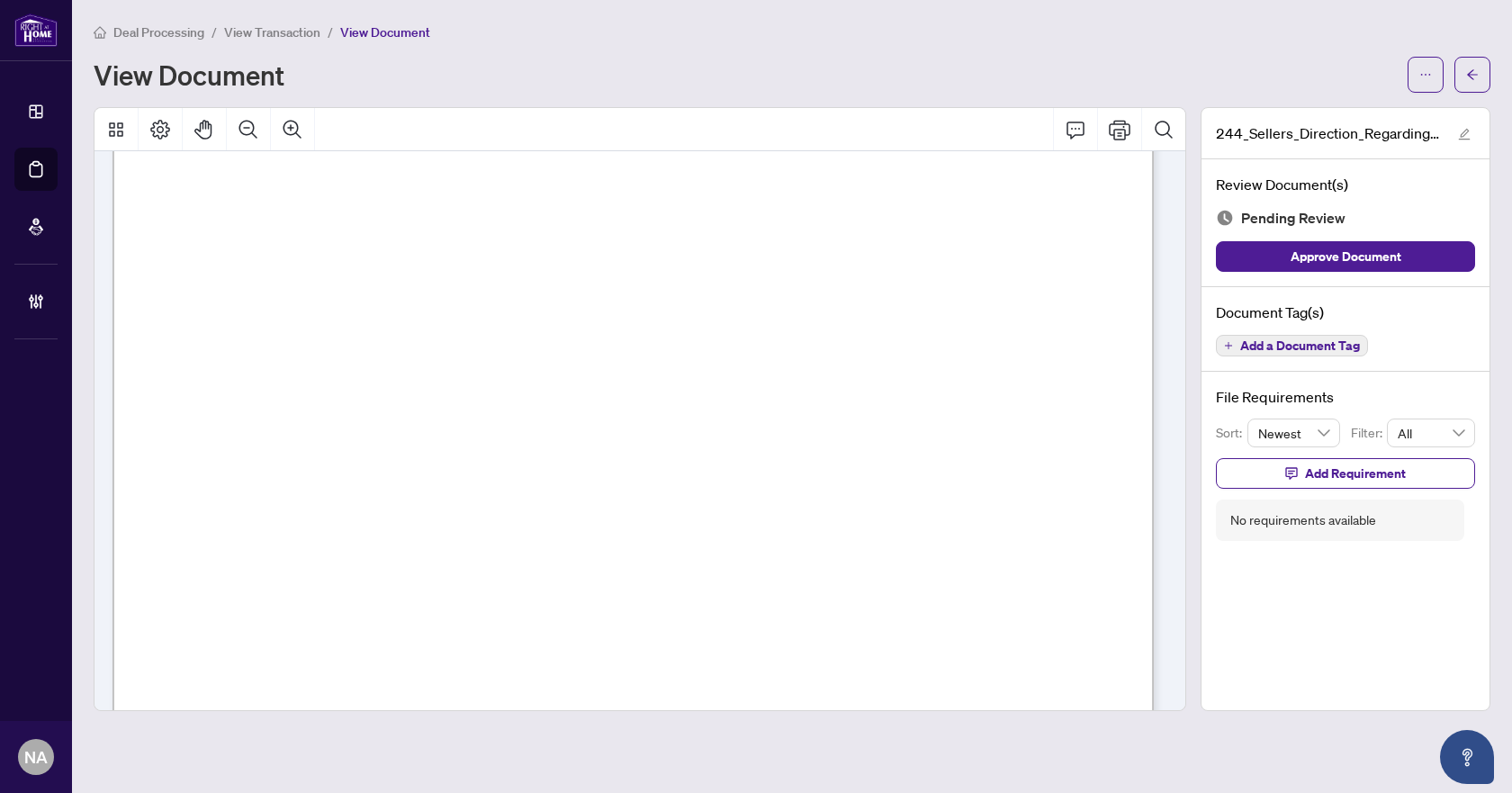
scroll to position [104, 0]
click at [1321, 335] on button "Add a Document Tag" at bounding box center [1292, 345] width 152 height 22
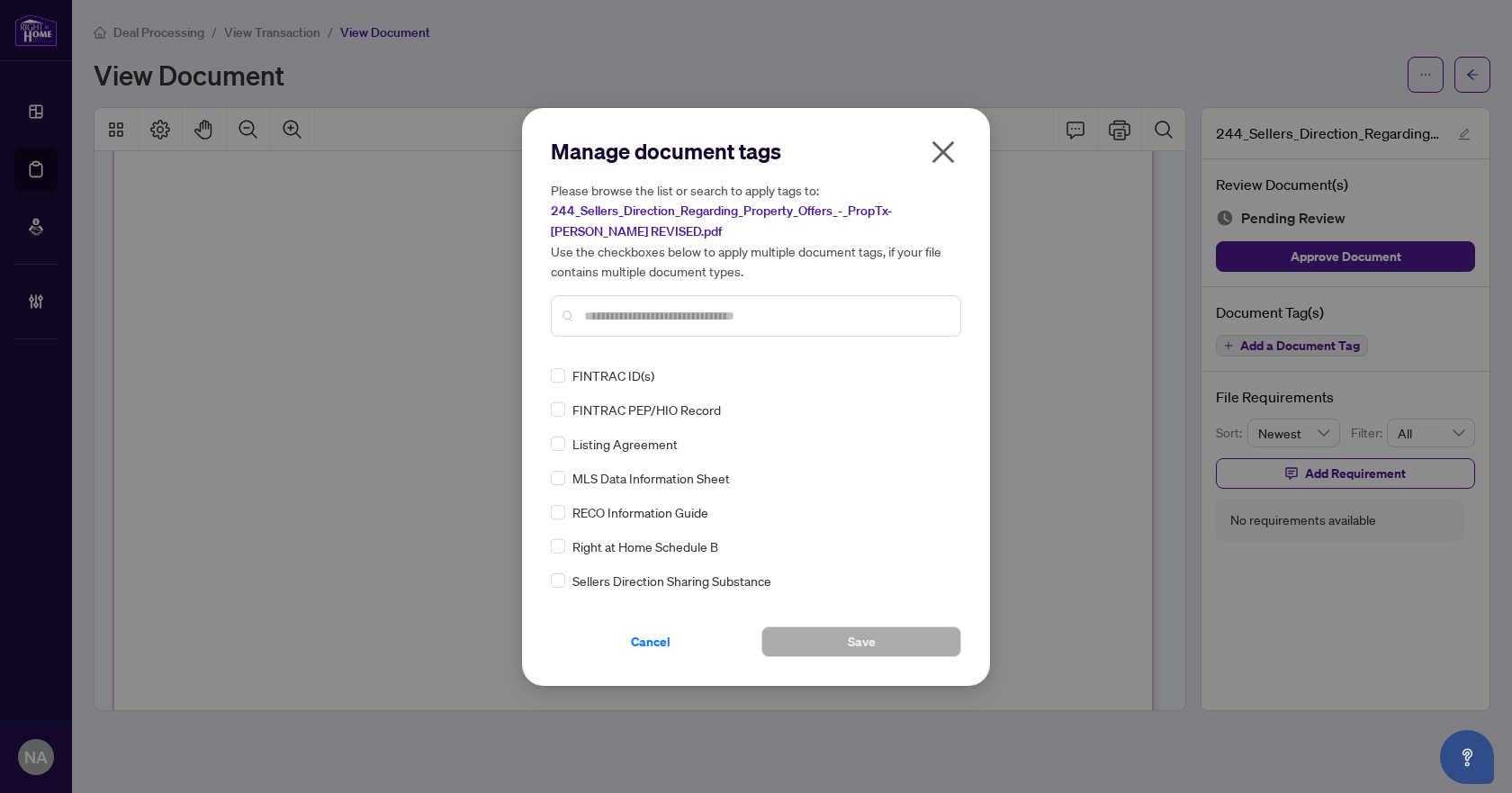
click at [640, 325] on div at bounding box center [756, 316] width 410 height 41
click at [648, 314] on input "text" at bounding box center [765, 316] width 362 height 20
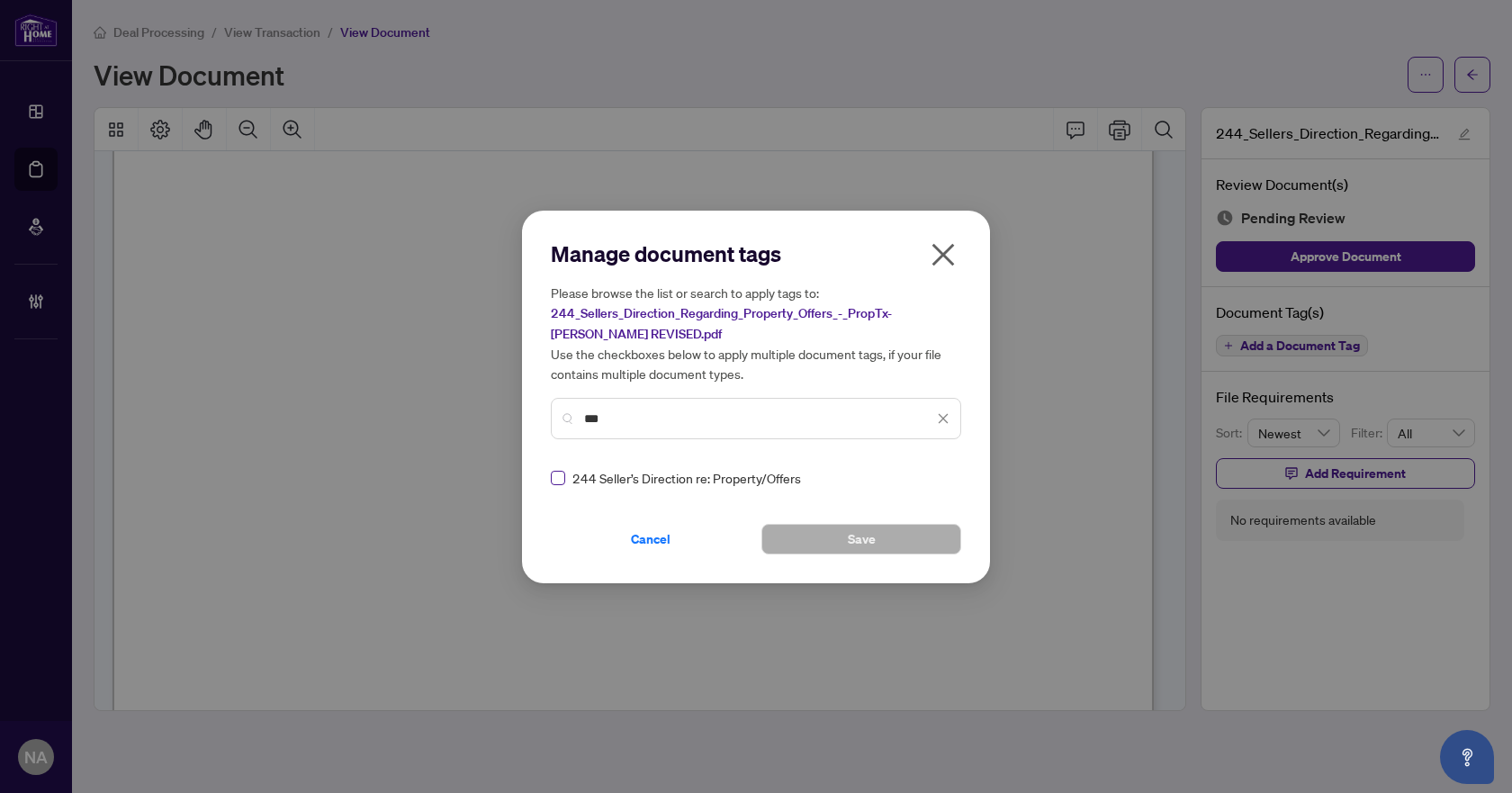
type input "***"
click at [938, 475] on icon at bounding box center [943, 477] width 11 height 6
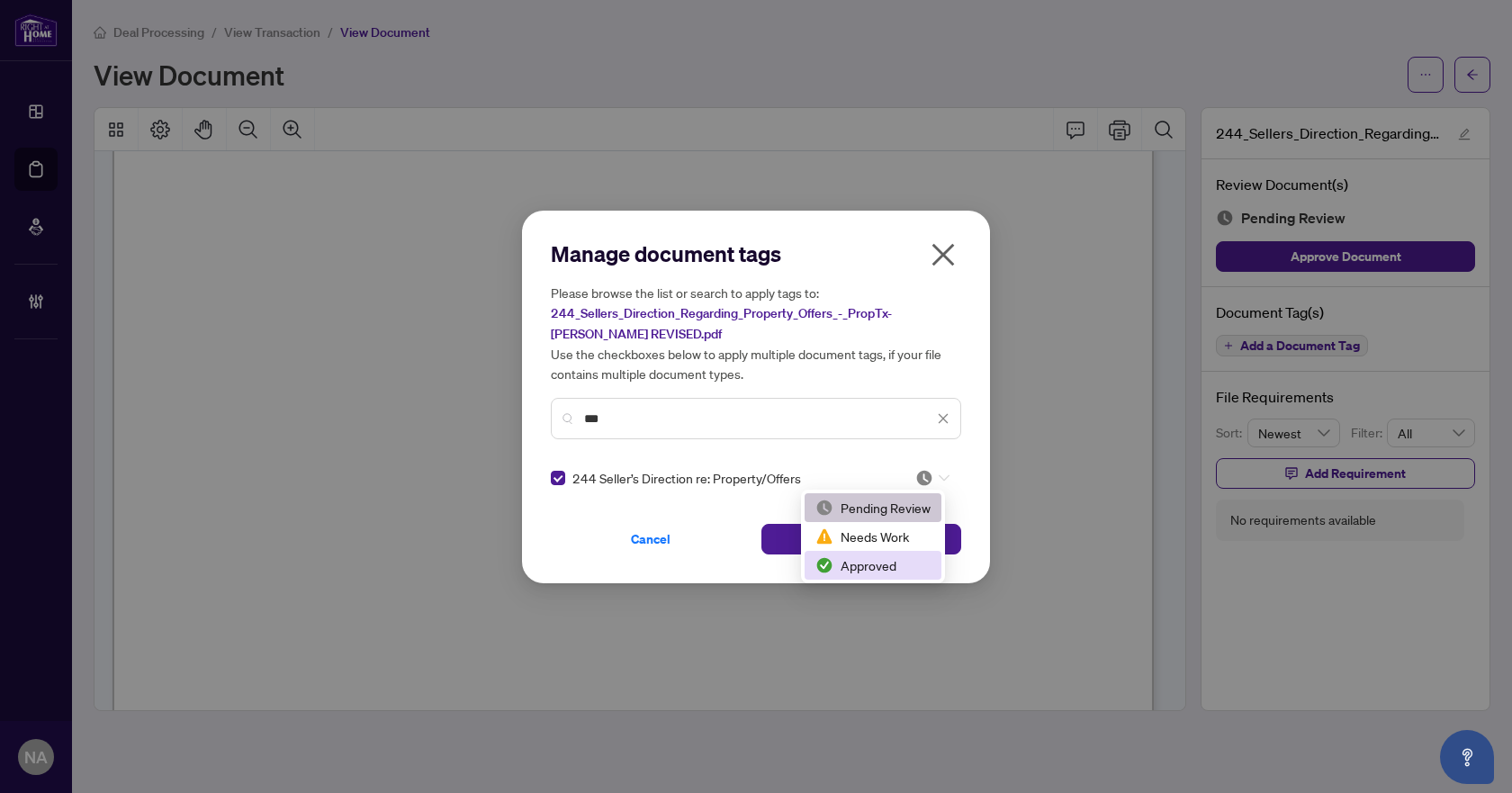
click at [867, 567] on div "Approved" at bounding box center [873, 565] width 115 height 20
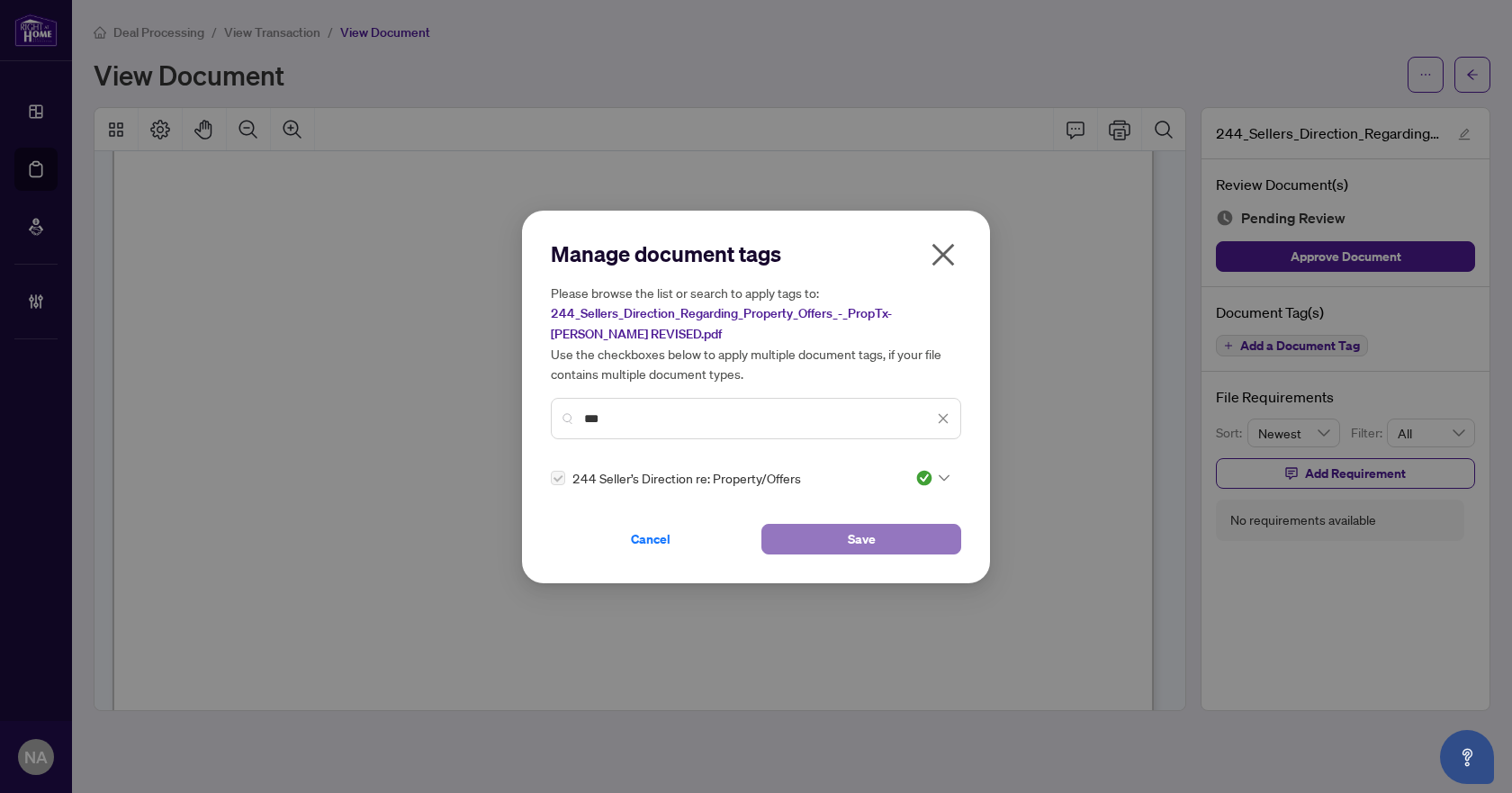
click at [865, 541] on span "Save" at bounding box center [862, 538] width 28 height 29
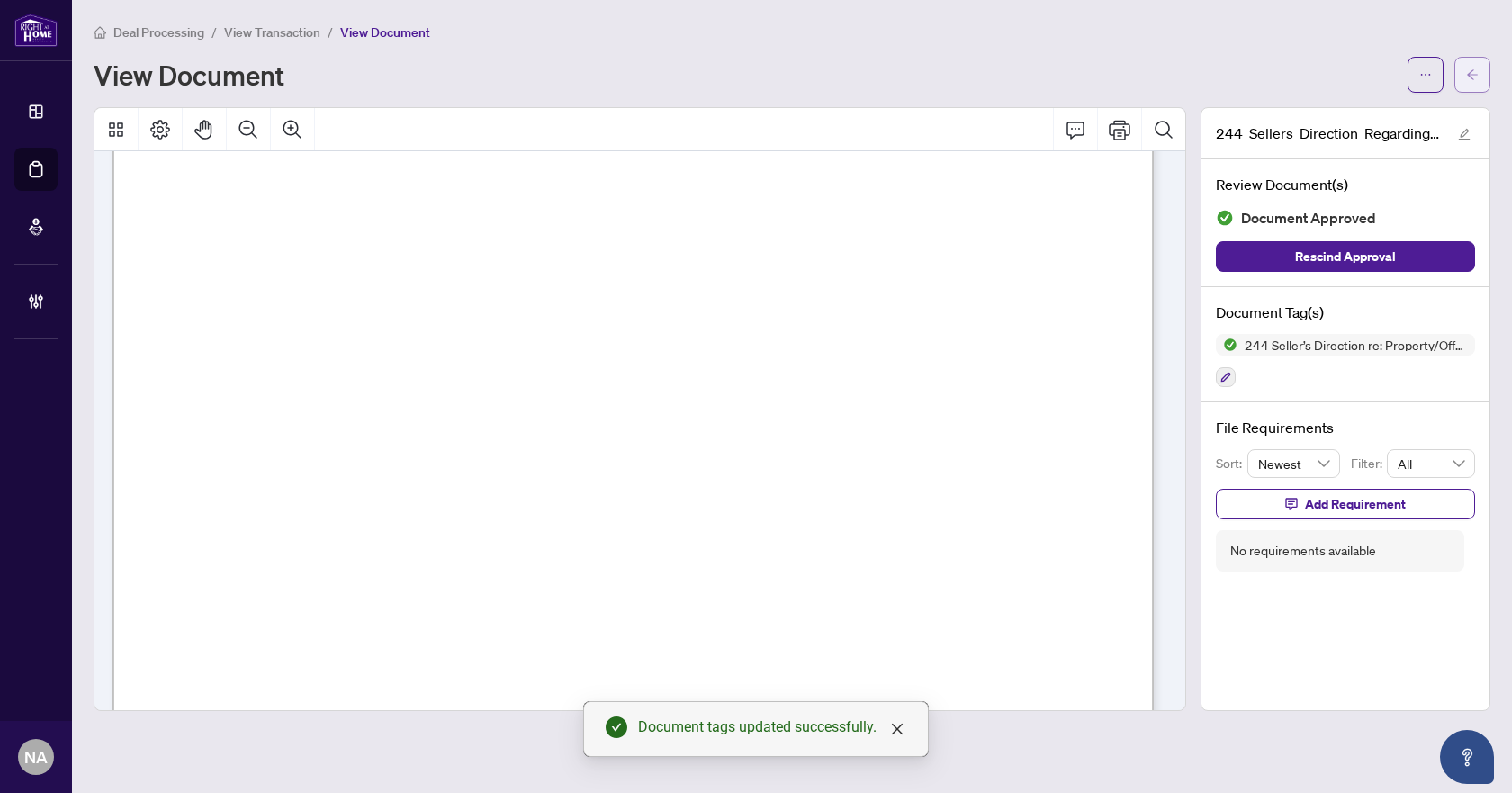
click at [1472, 72] on icon "arrow-left" at bounding box center [1472, 75] width 13 height 13
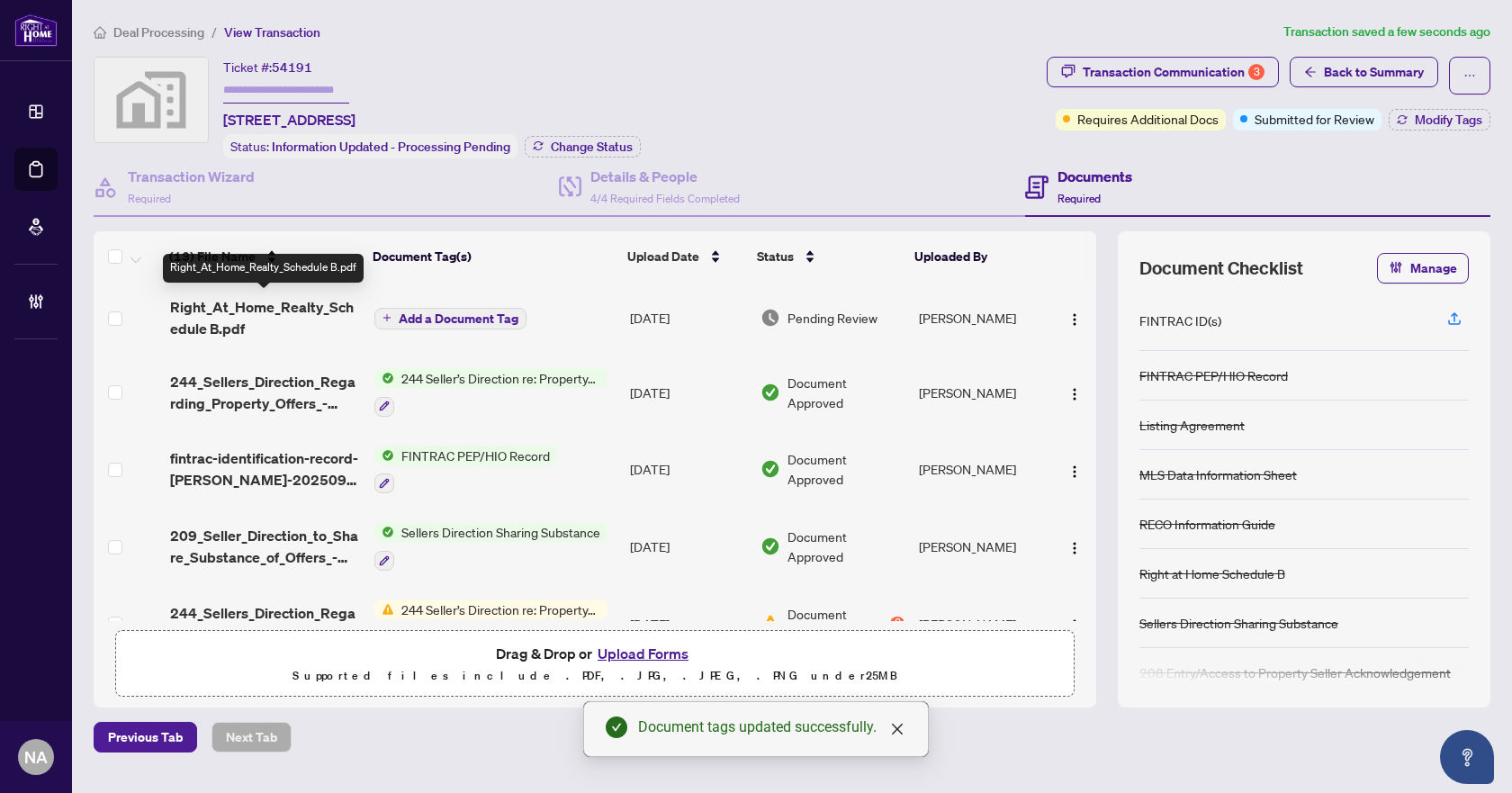
click at [253, 306] on span "Right_At_Home_Realty_Schedule B.pdf" at bounding box center [266, 318] width 191 height 43
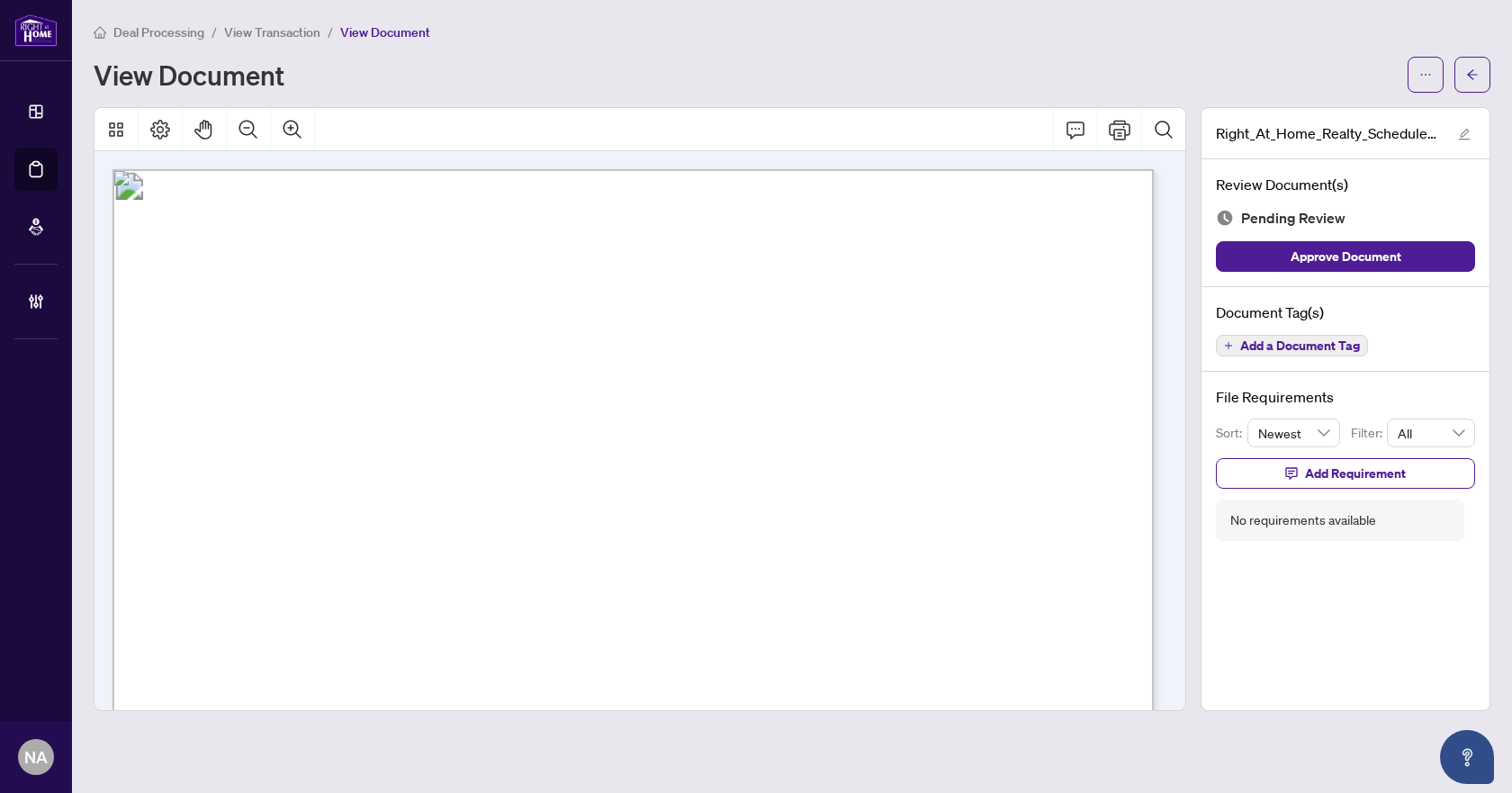
click at [1271, 345] on span "Add a Document Tag" at bounding box center [1300, 345] width 120 height 13
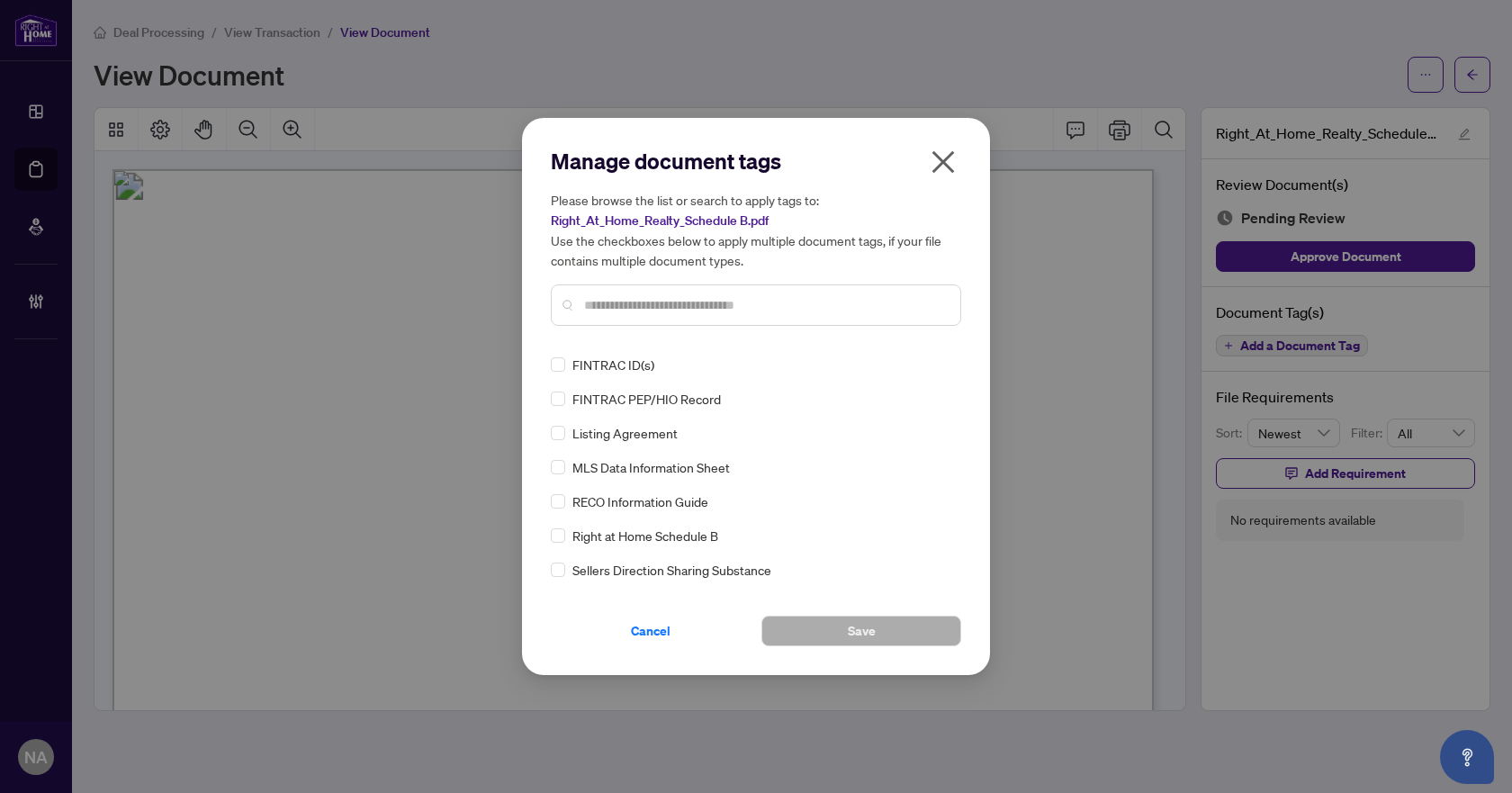
click at [565, 537] on div "Right at Home Schedule B" at bounding box center [751, 535] width 399 height 20
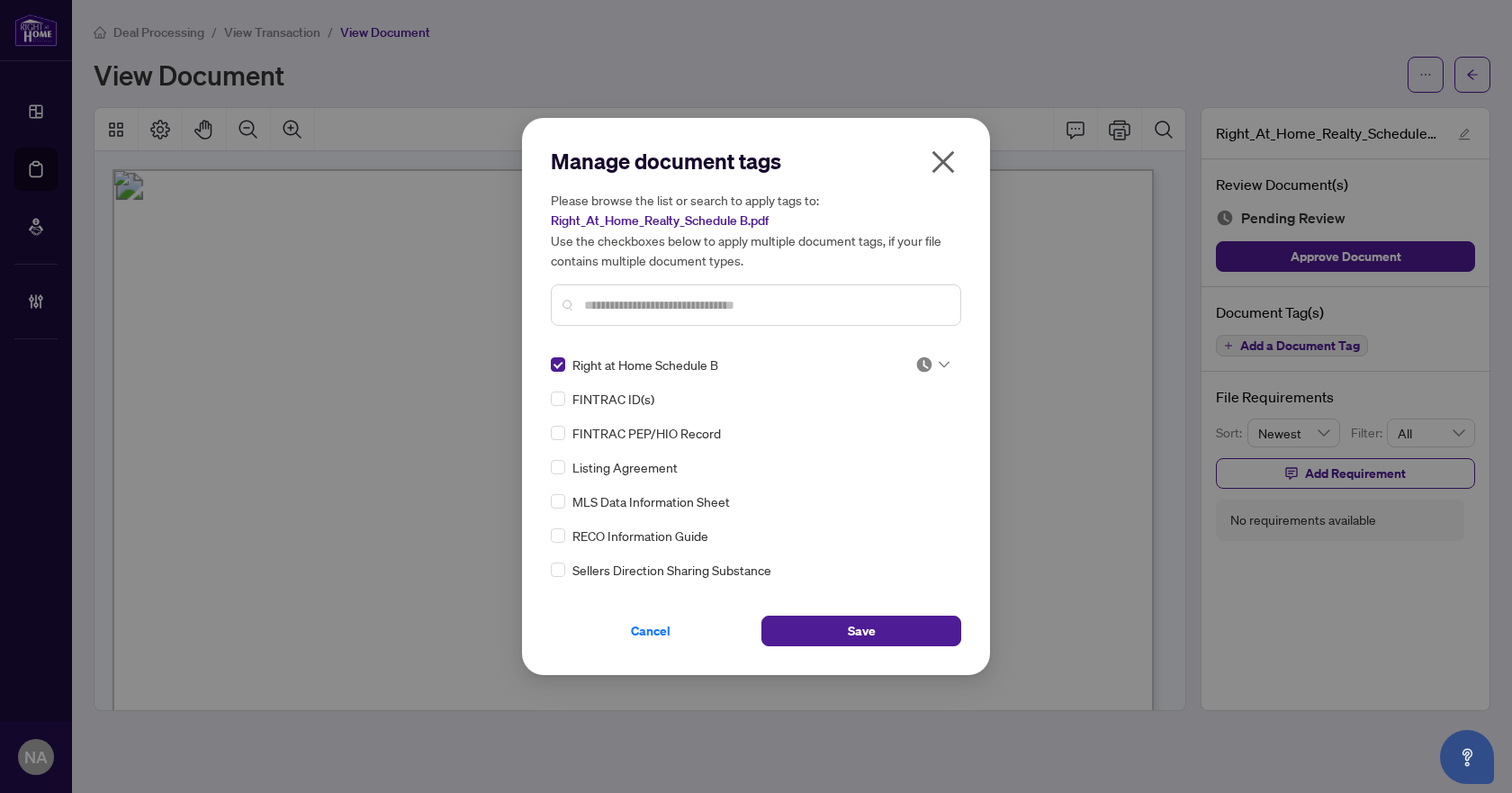
click at [921, 365] on img at bounding box center [924, 364] width 18 height 18
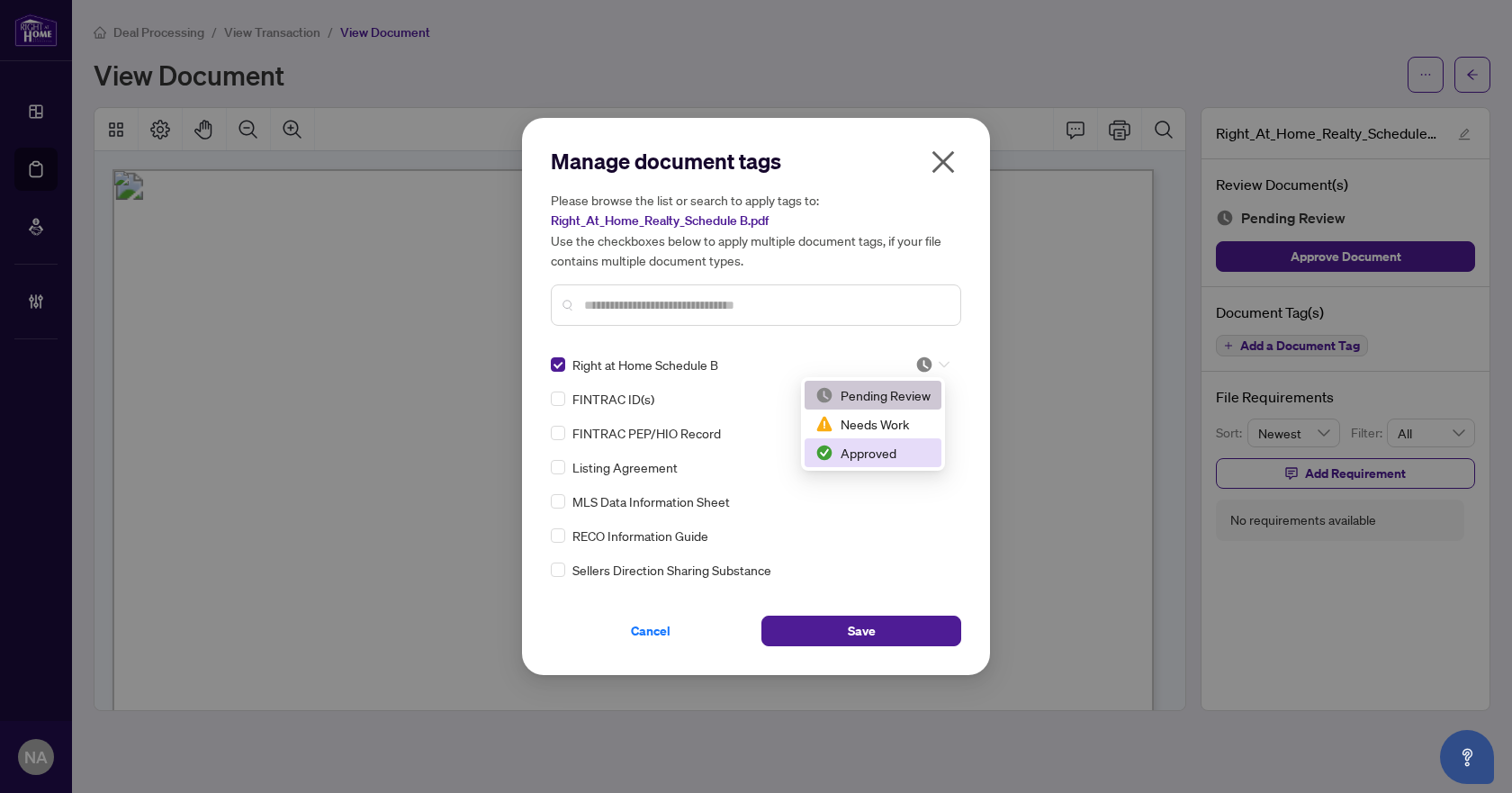
click at [883, 457] on div "Approved" at bounding box center [873, 453] width 115 height 20
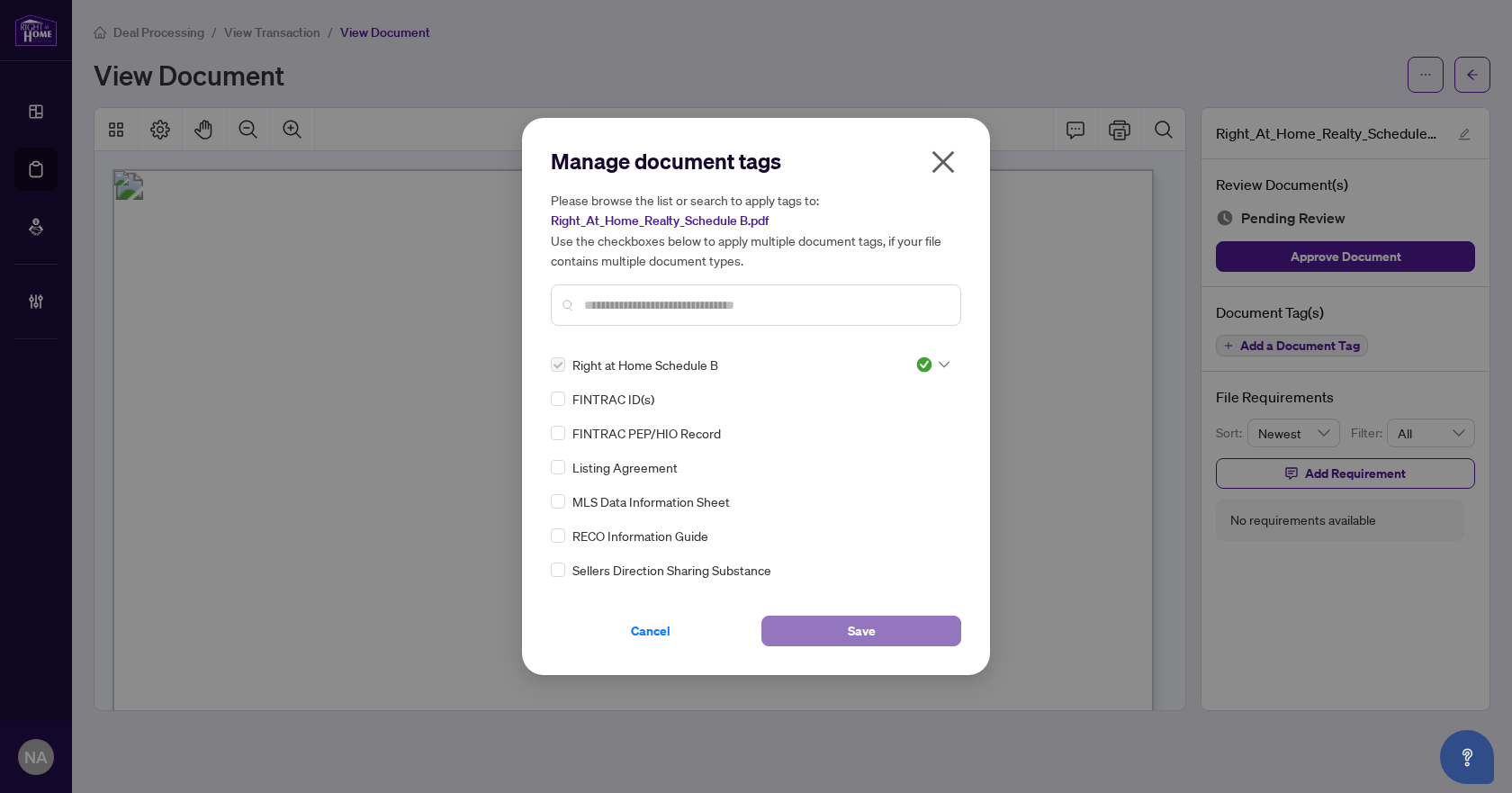
click at [825, 636] on button "Save" at bounding box center [861, 631] width 200 height 30
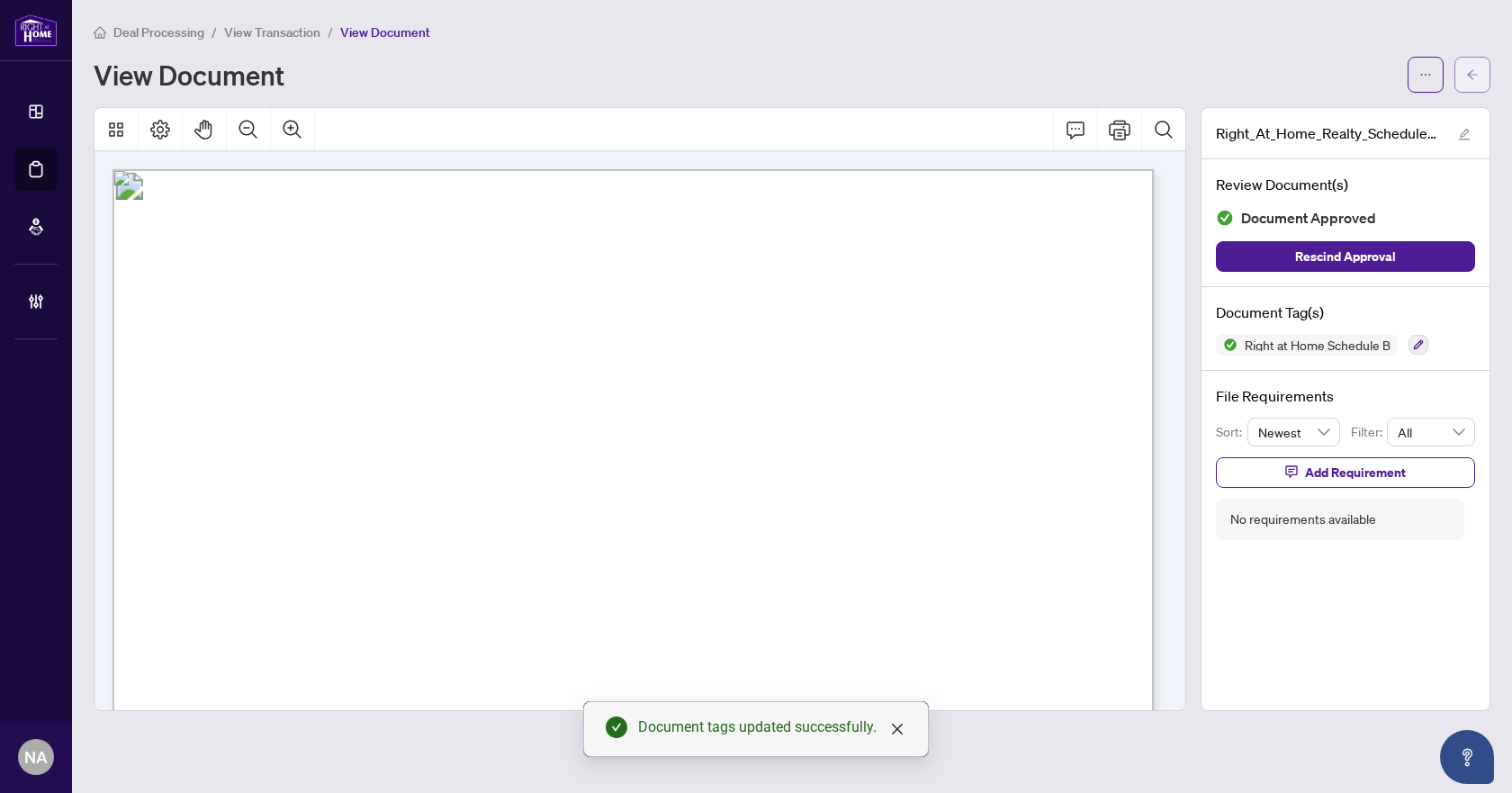
click at [1470, 77] on icon "arrow-left" at bounding box center [1472, 74] width 11 height 10
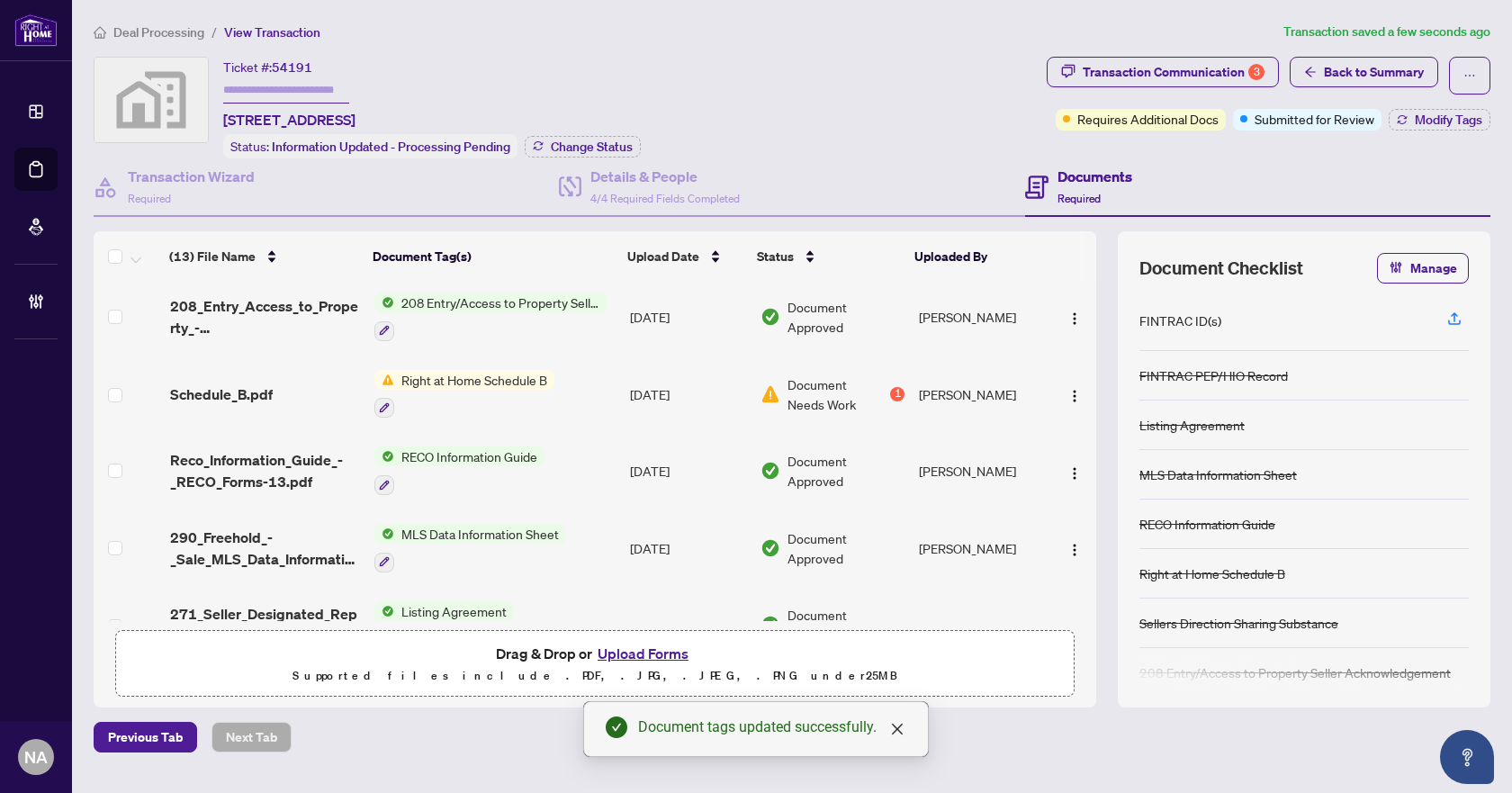
scroll to position [360, 0]
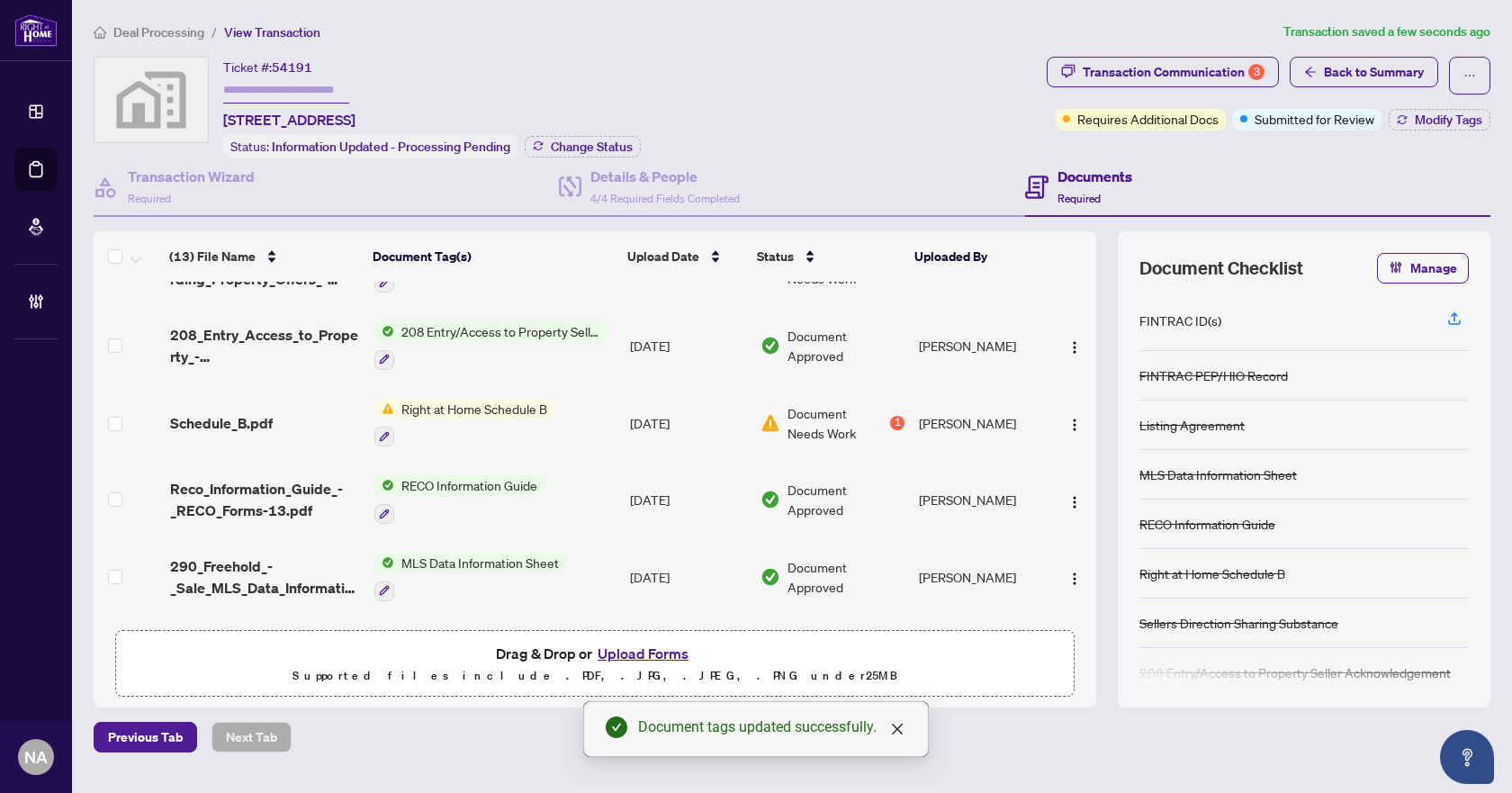
click at [205, 412] on span "Schedule_B.pdf" at bounding box center [221, 423] width 102 height 22
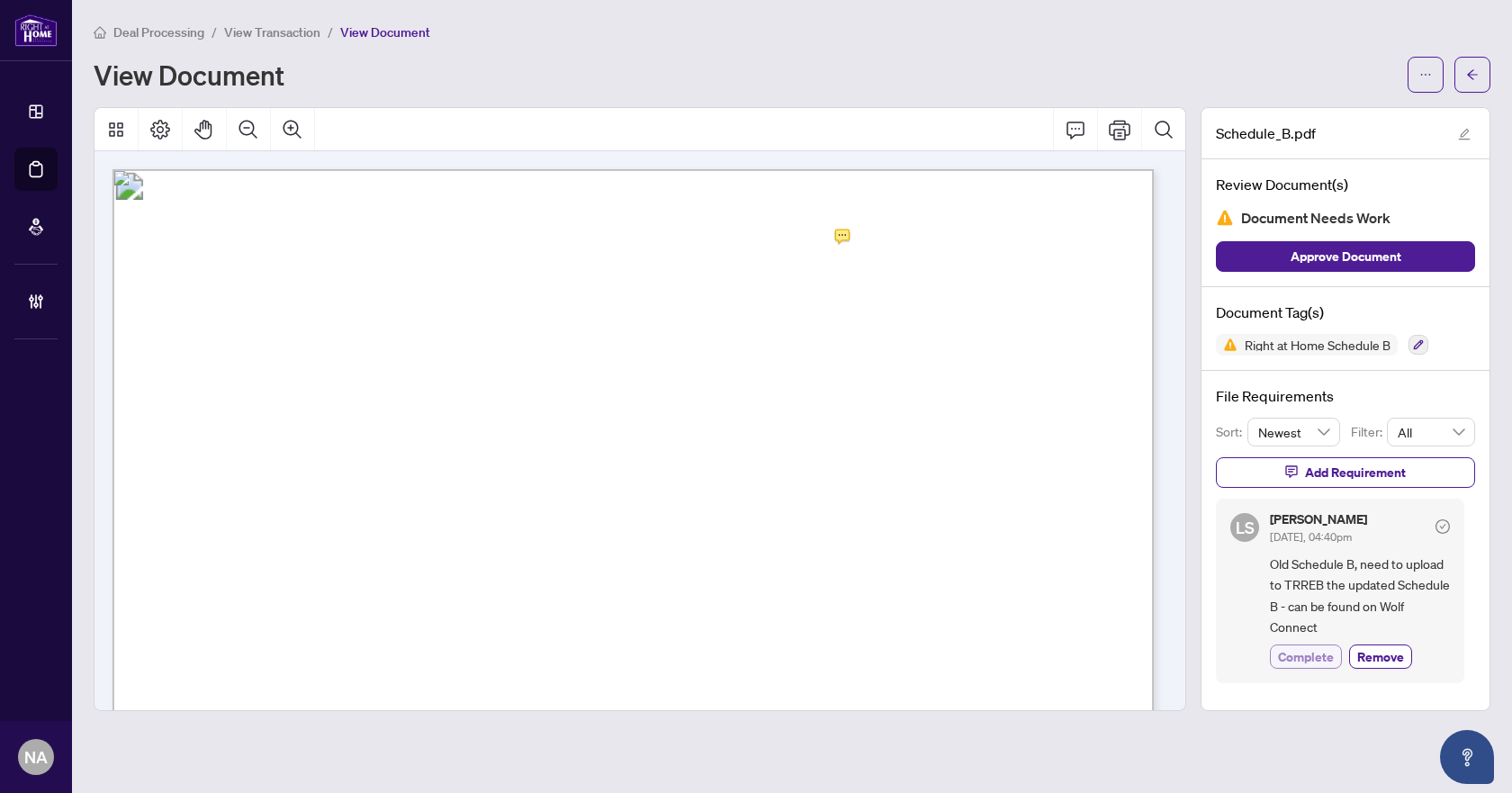
click at [1308, 654] on span "Complete" at bounding box center [1305, 656] width 56 height 19
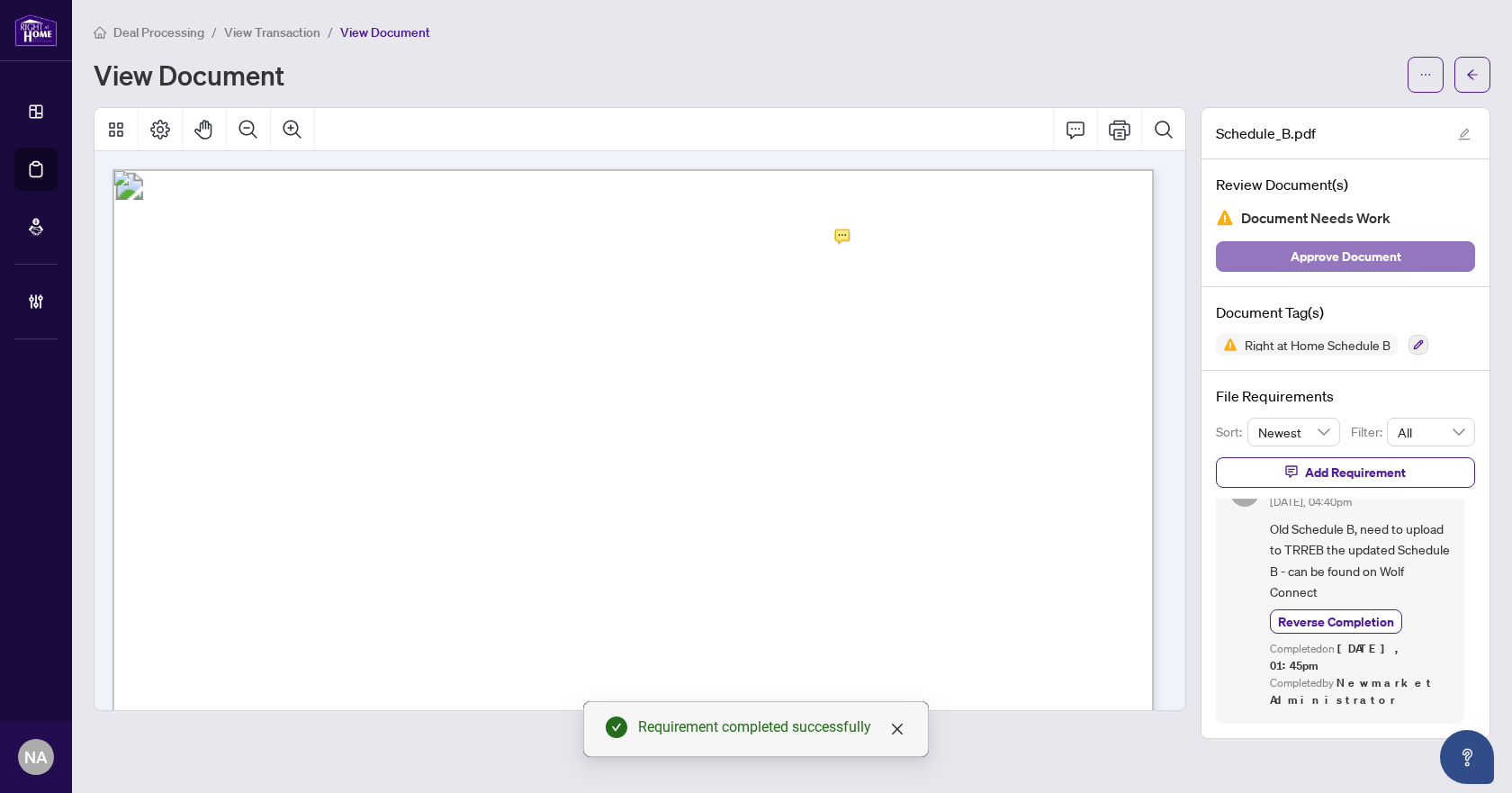
click at [1399, 260] on span "Approve Document" at bounding box center [1346, 256] width 111 height 29
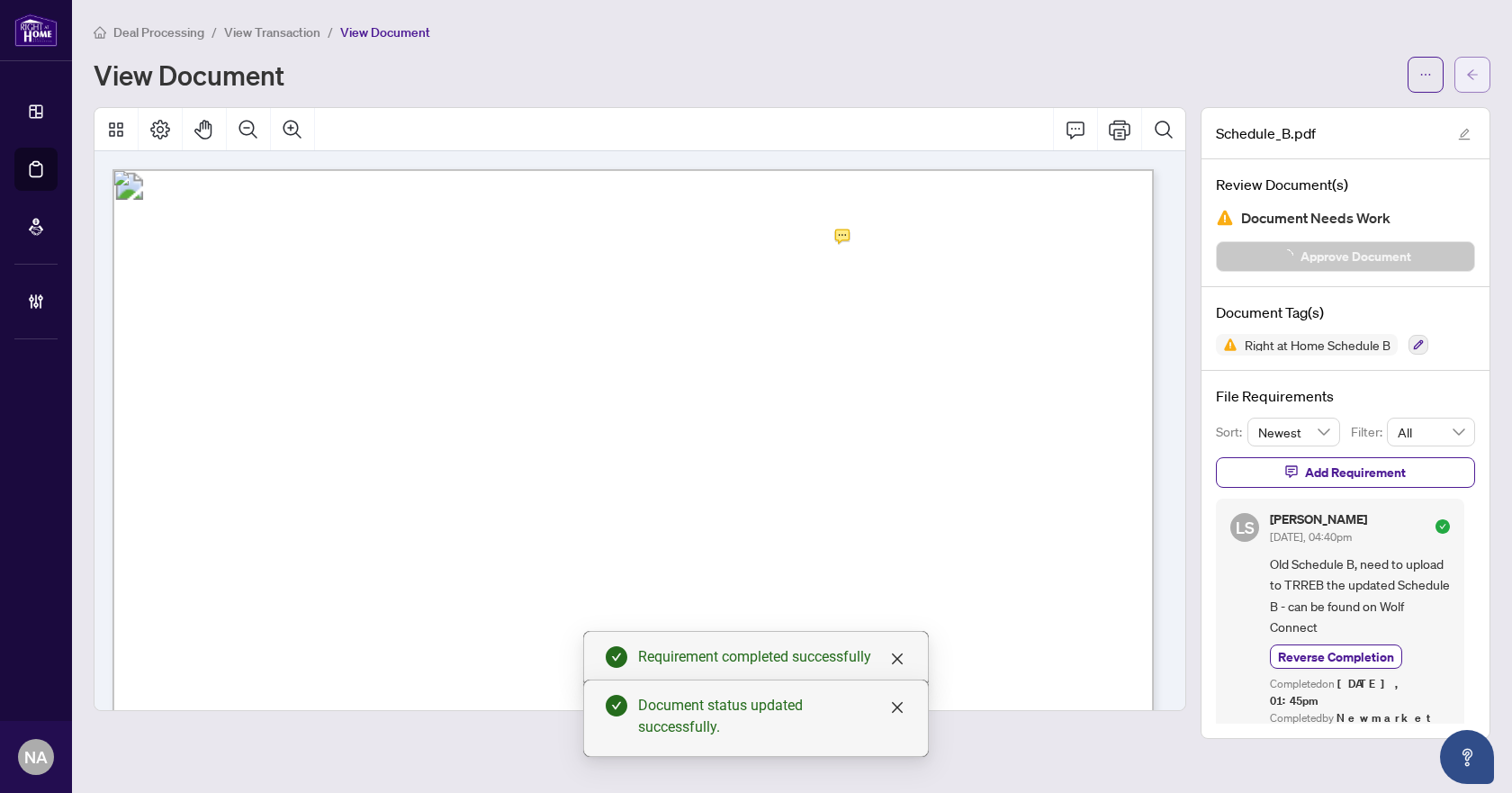
click at [1482, 74] on button "button" at bounding box center [1472, 75] width 36 height 36
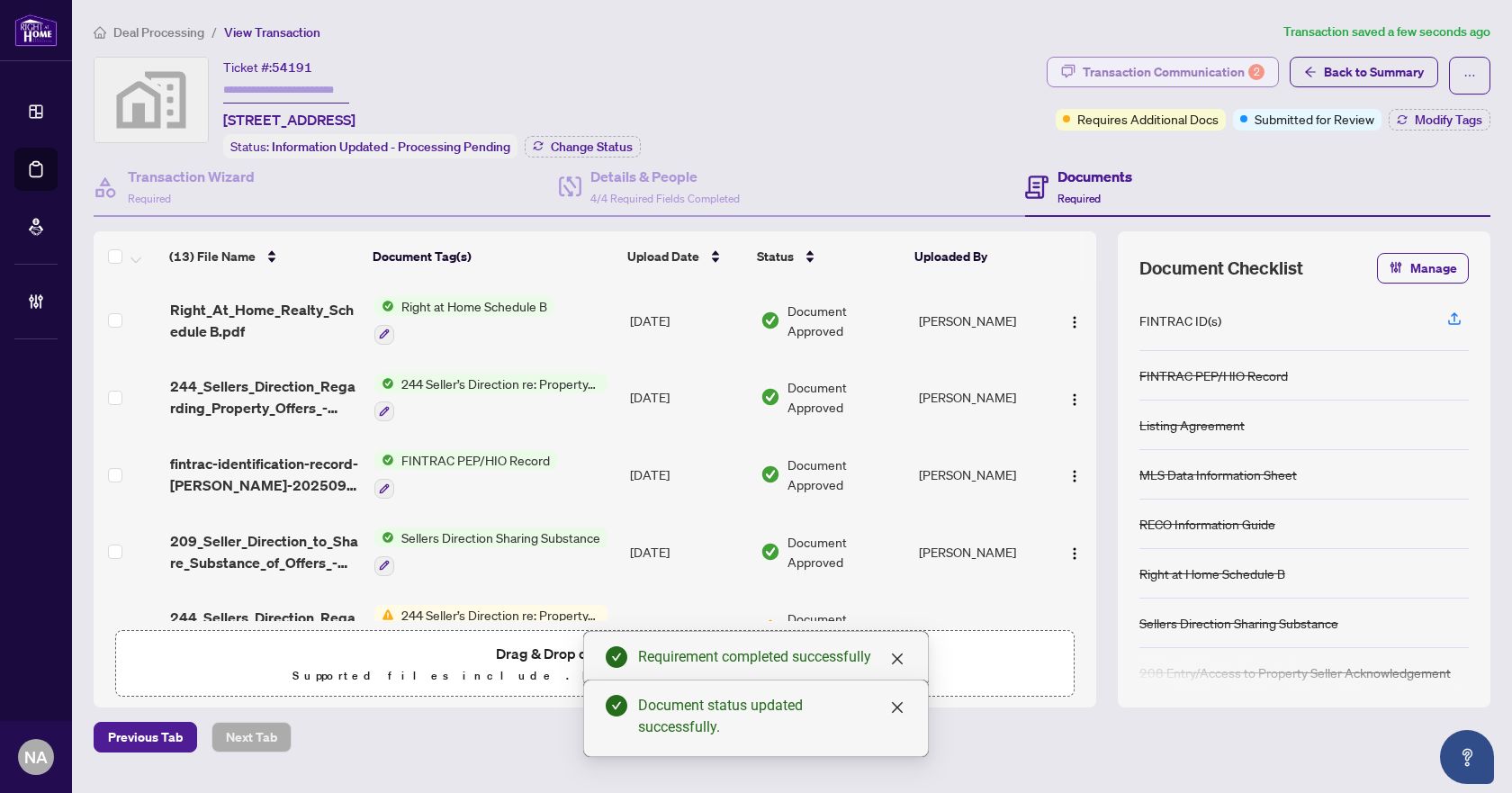
click at [1090, 74] on div "Transaction Communication 2" at bounding box center [1173, 72] width 182 height 29
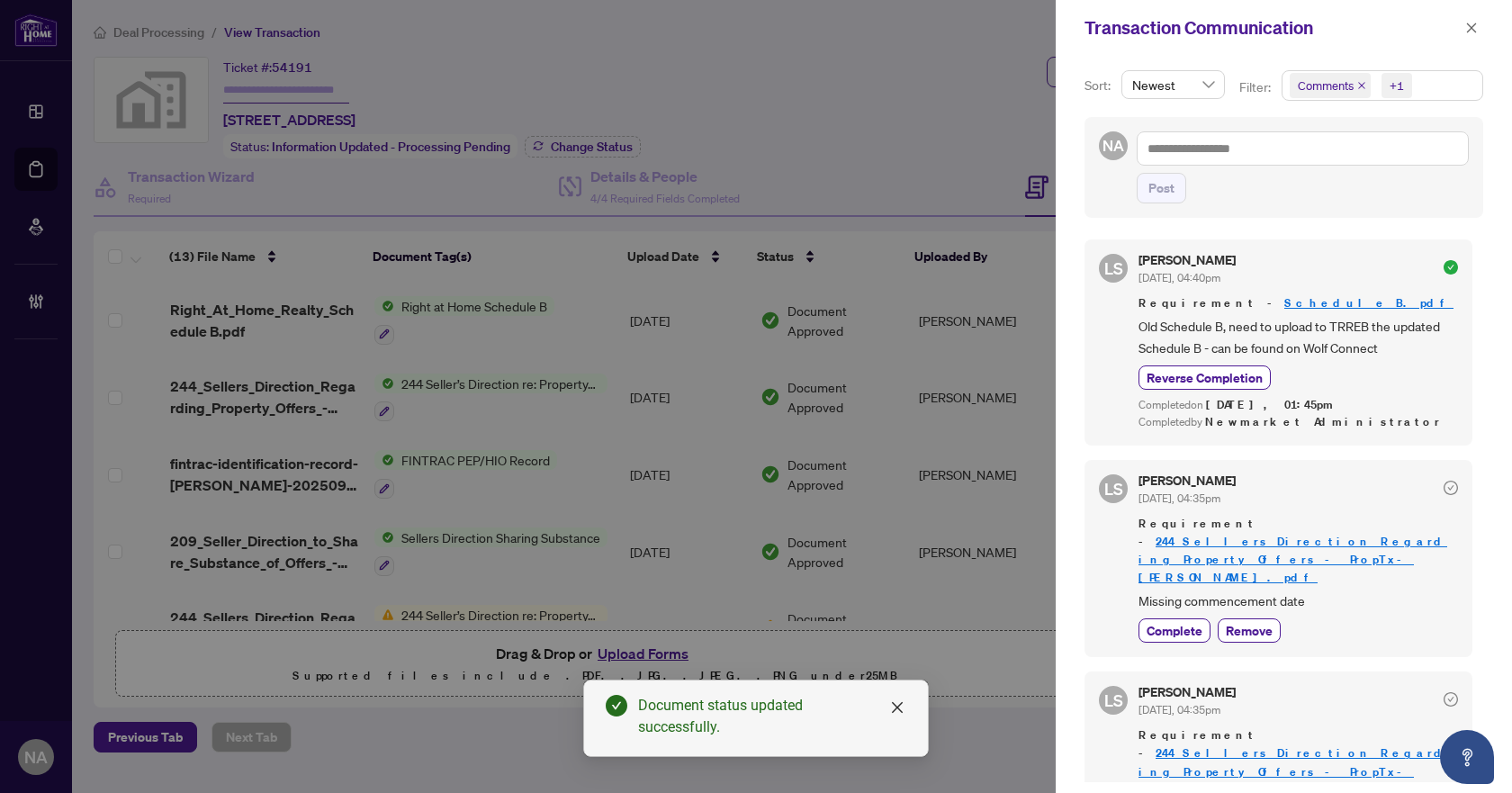
scroll to position [50, 0]
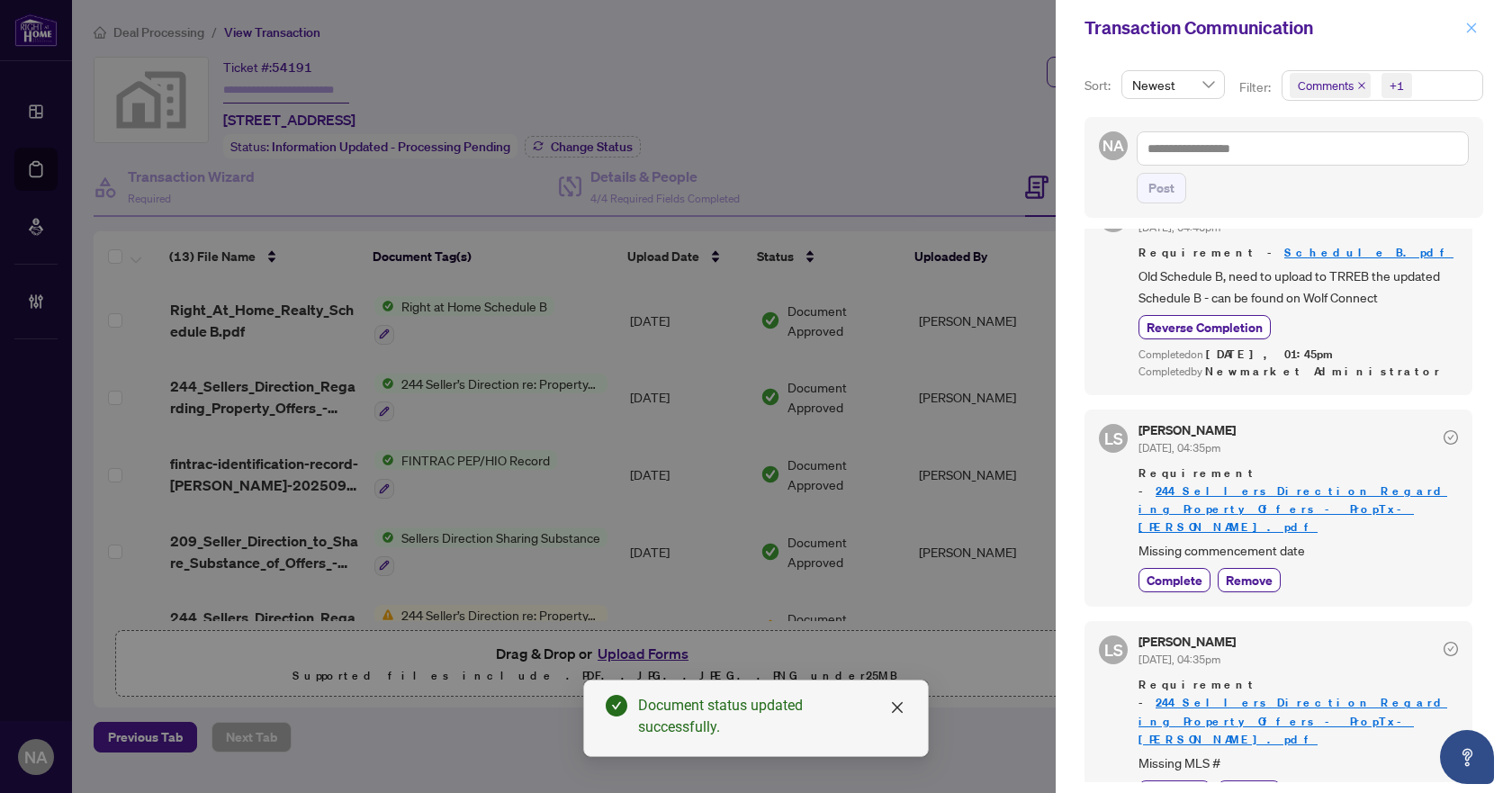
click at [1468, 29] on icon "close" at bounding box center [1471, 28] width 13 height 13
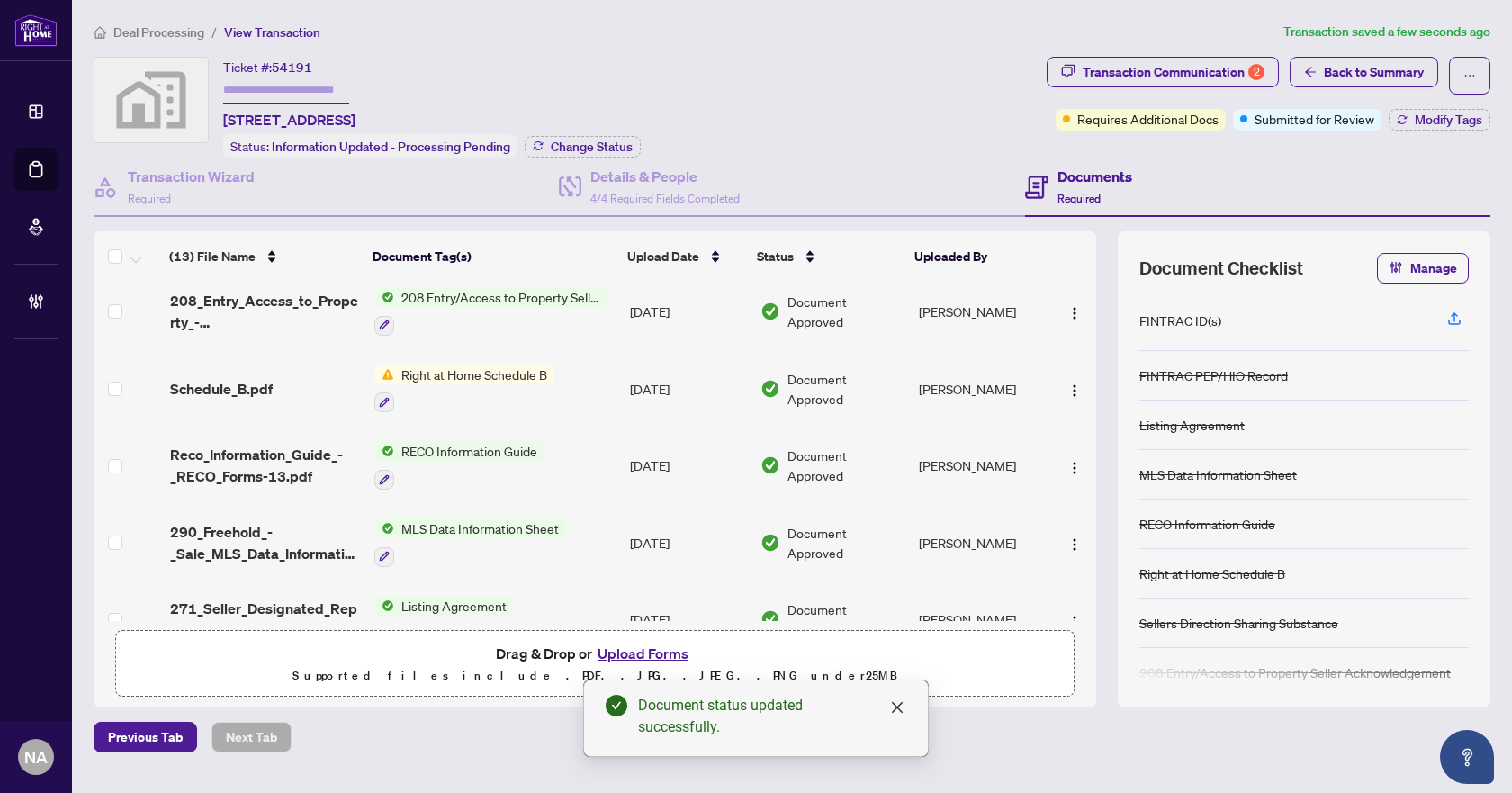
scroll to position [214, 0]
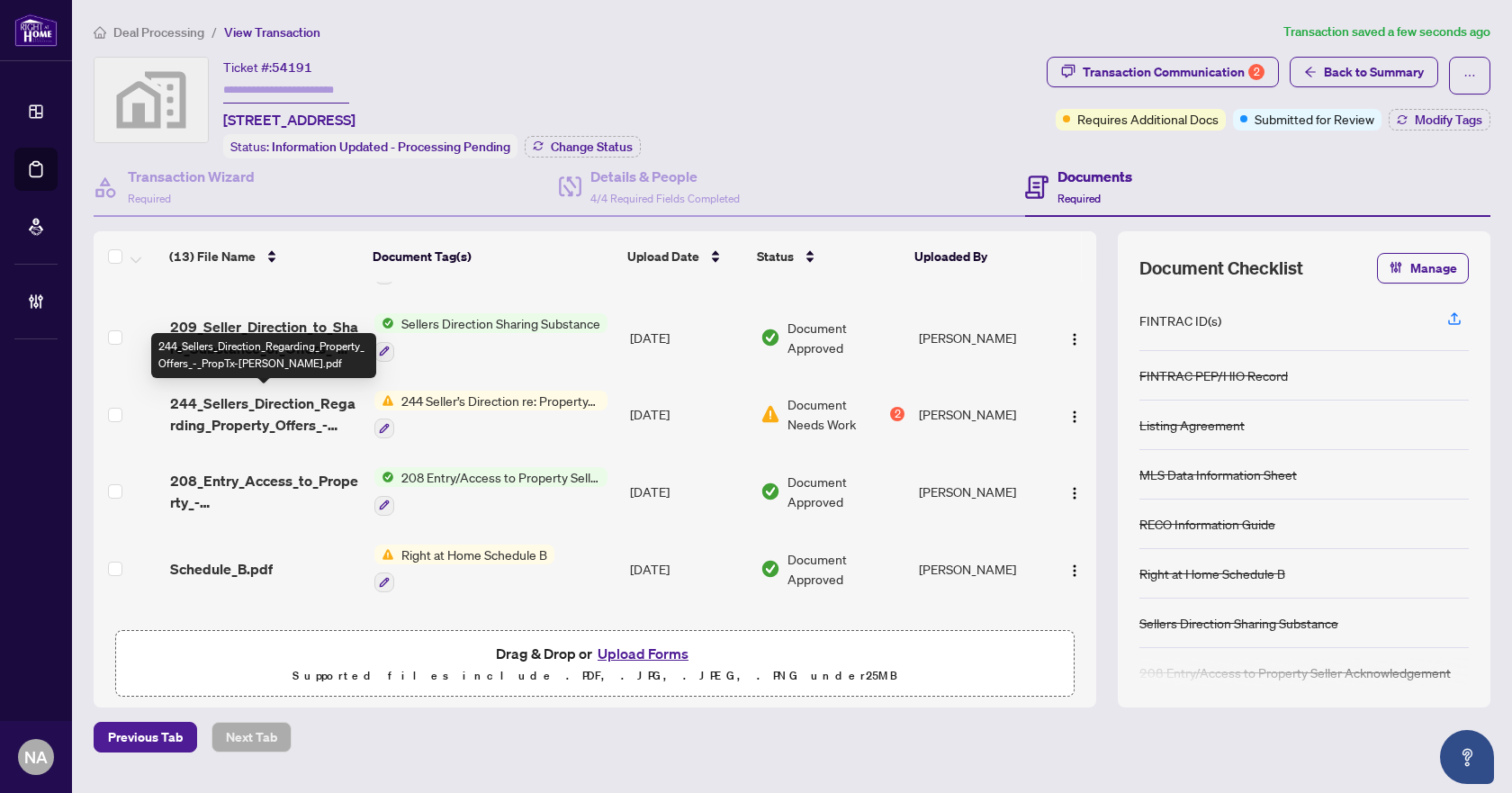
click at [250, 406] on span "244_Sellers_Direction_Regarding_Property_Offers_-_PropTx-[PERSON_NAME].pdf" at bounding box center [266, 414] width 191 height 43
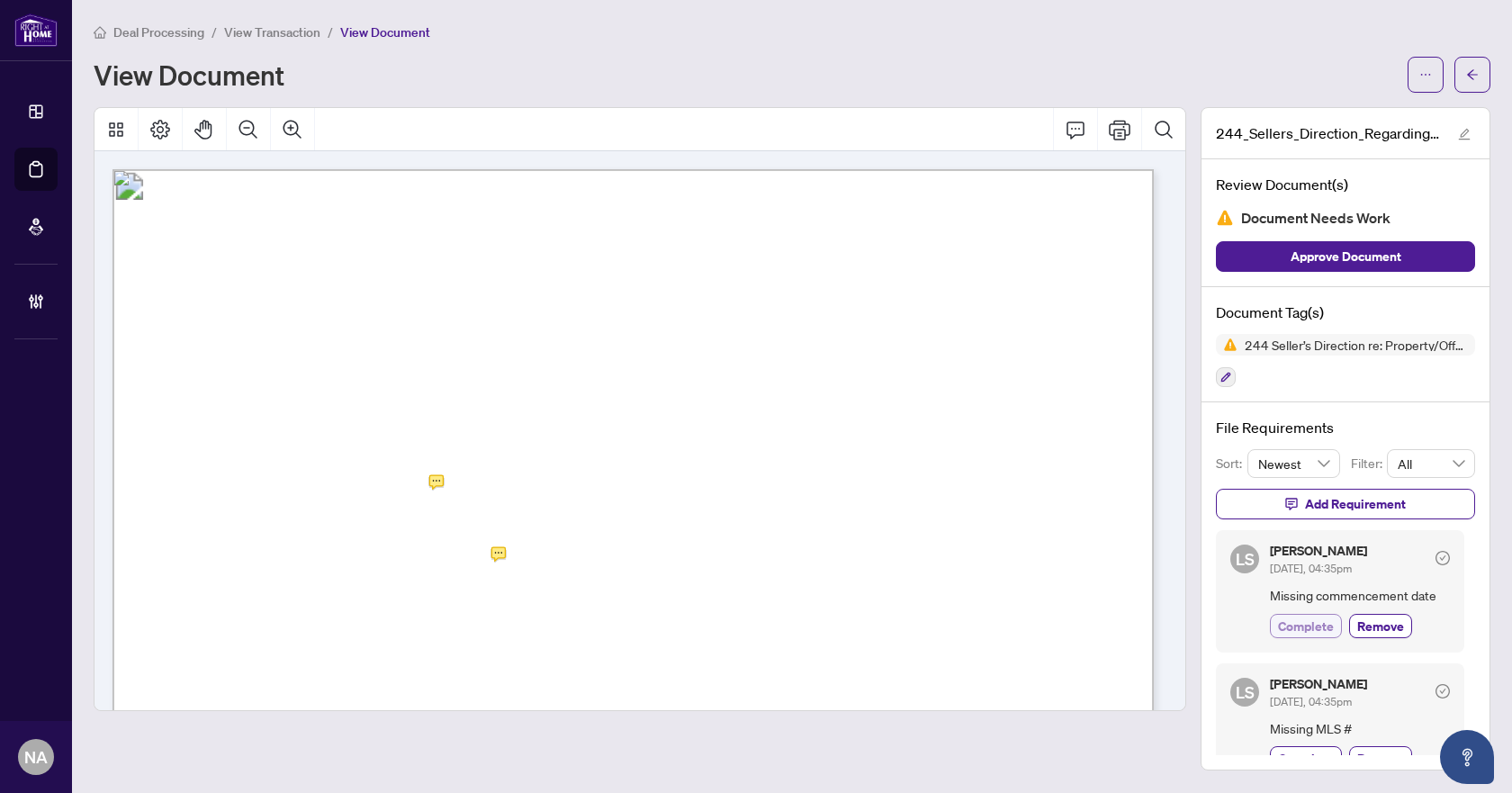
click at [1292, 618] on span "Complete" at bounding box center [1305, 626] width 56 height 19
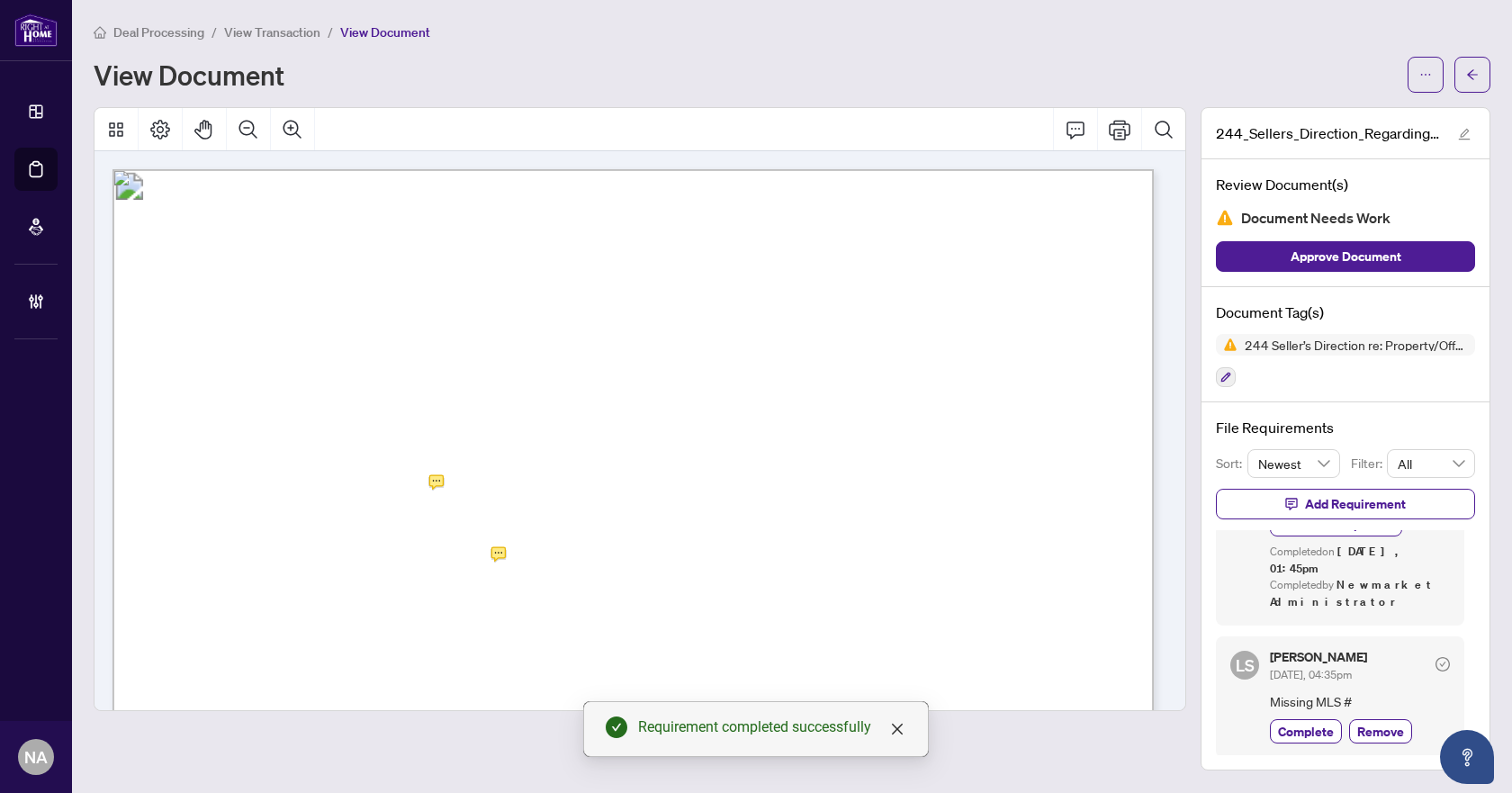
scroll to position [104, 0]
click at [1314, 726] on span "Complete" at bounding box center [1305, 728] width 56 height 19
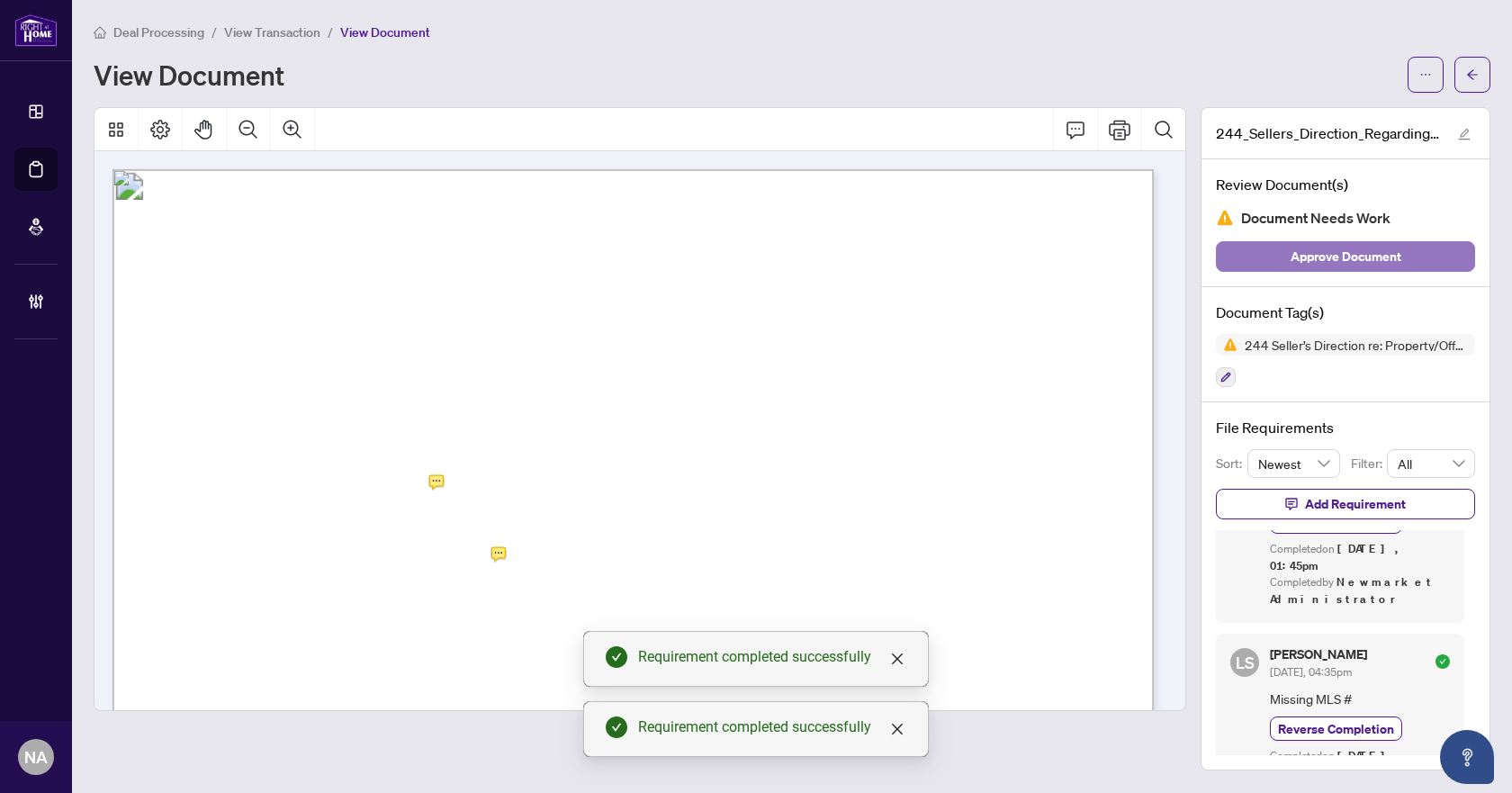
click at [1323, 257] on span "Approve Document" at bounding box center [1346, 256] width 111 height 29
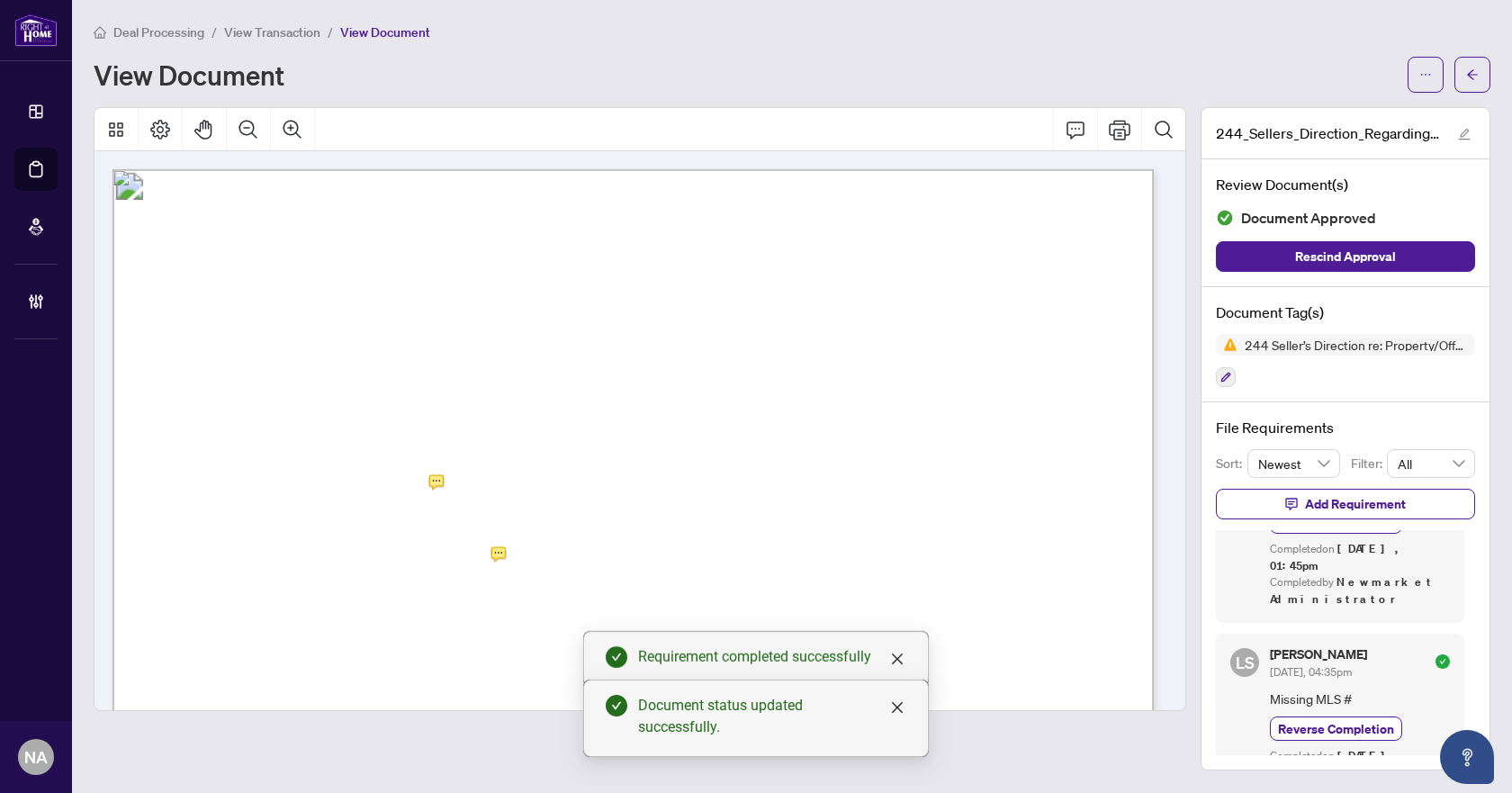
click at [1470, 71] on icon "arrow-left" at bounding box center [1472, 75] width 13 height 13
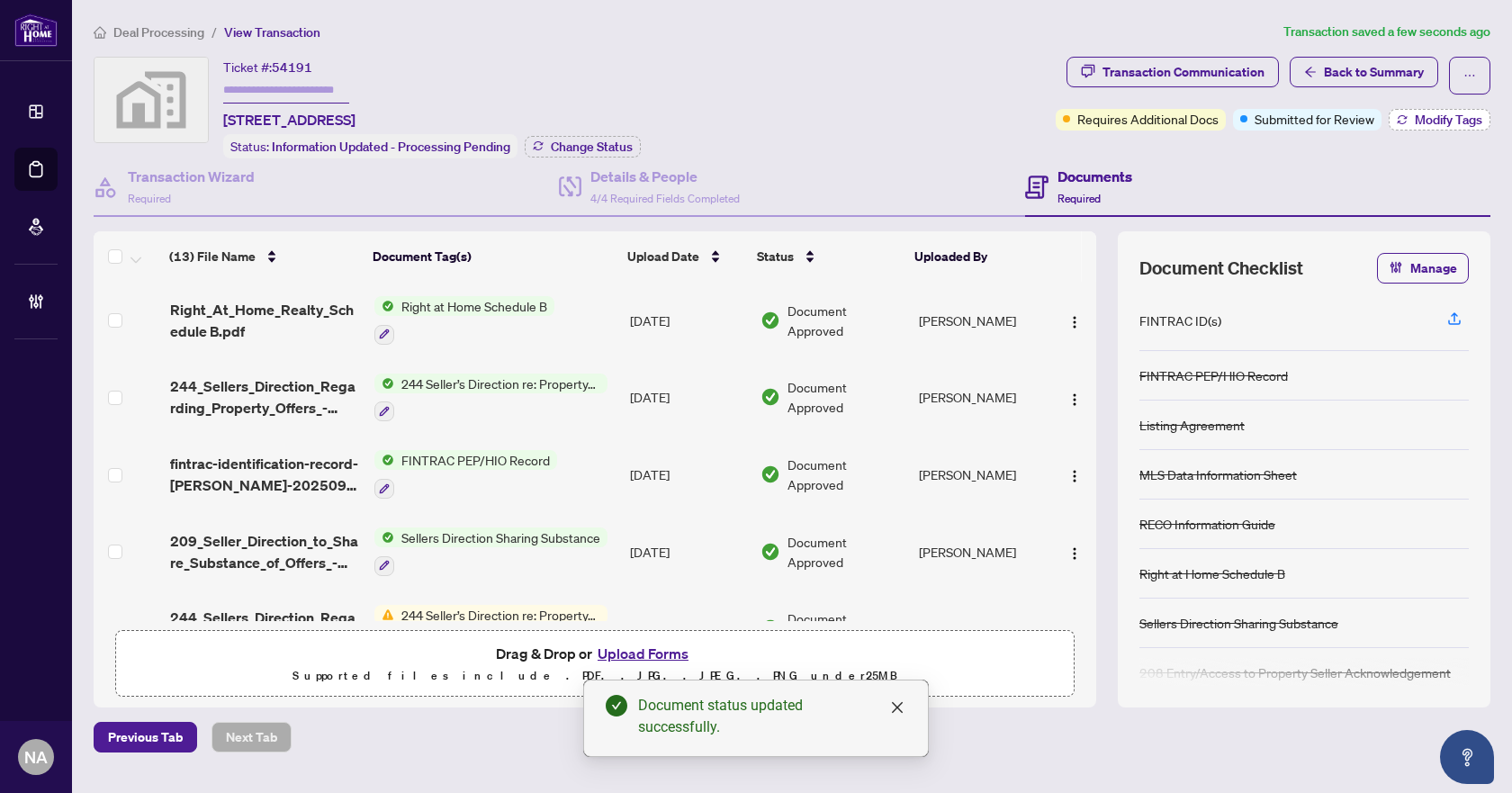
click at [1421, 114] on span "Modify Tags" at bounding box center [1448, 119] width 68 height 13
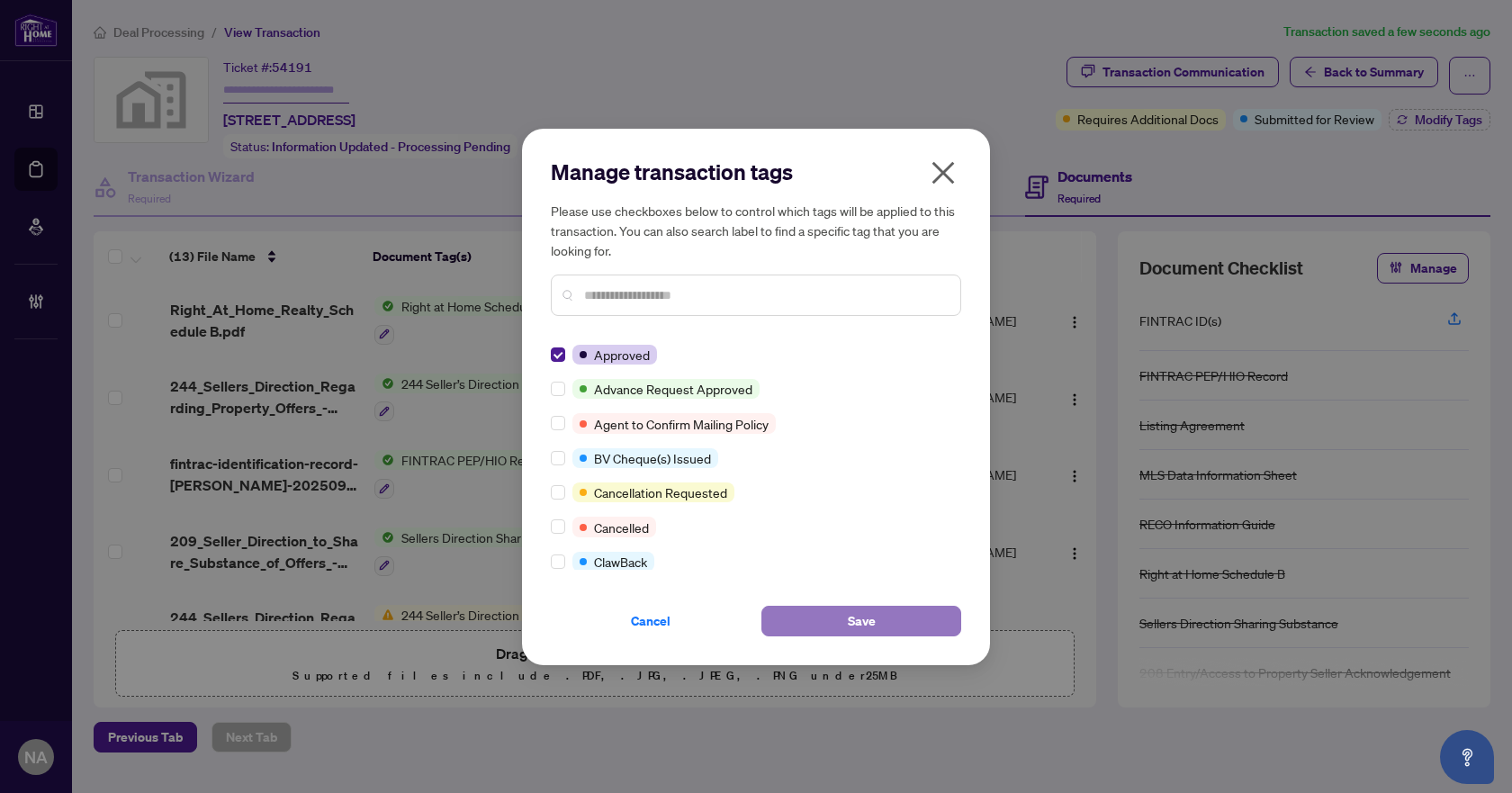
click at [818, 612] on button "Save" at bounding box center [861, 621] width 200 height 30
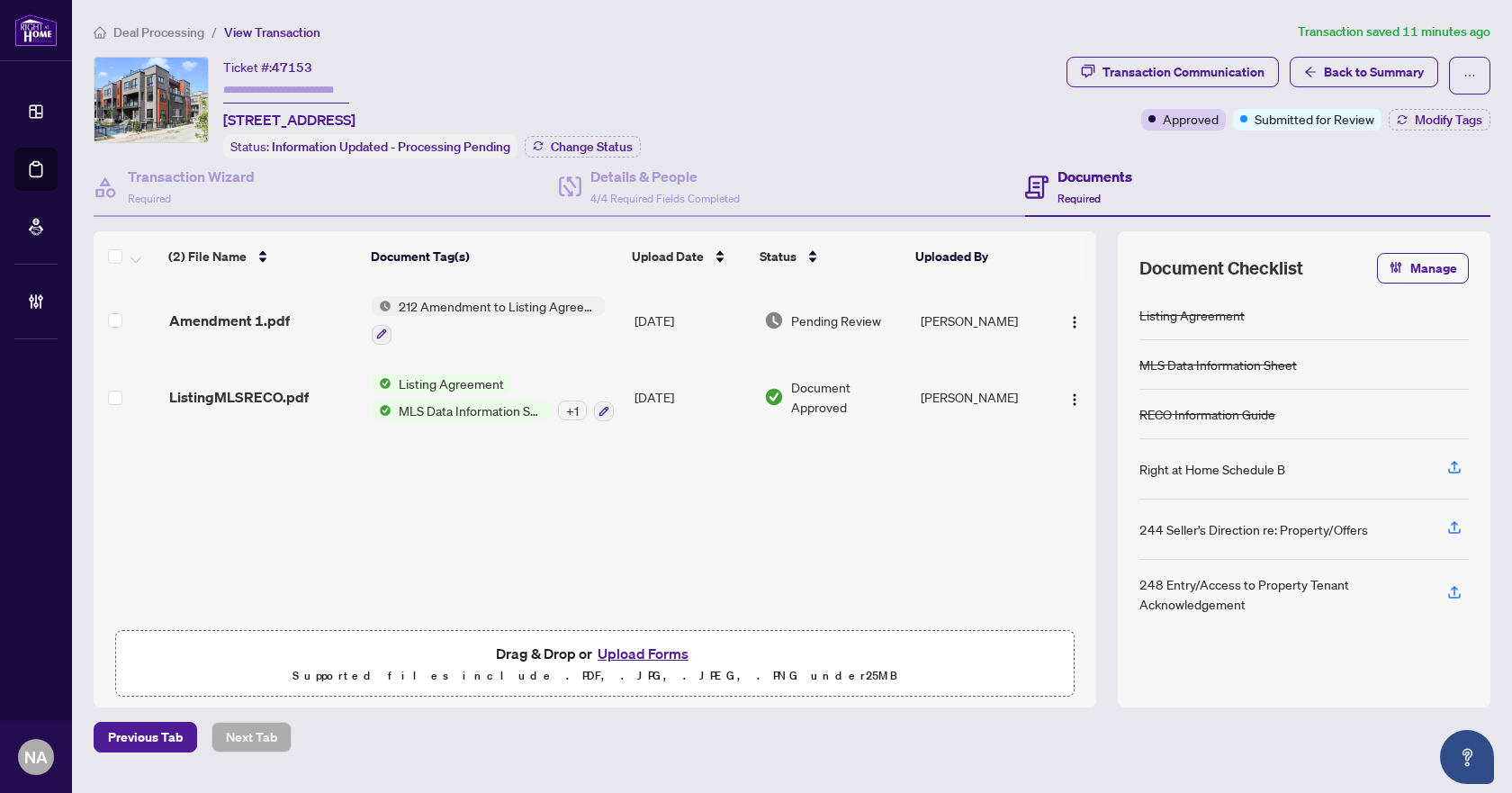
click at [214, 321] on span "Amendment 1.pdf" at bounding box center [229, 321] width 121 height 22
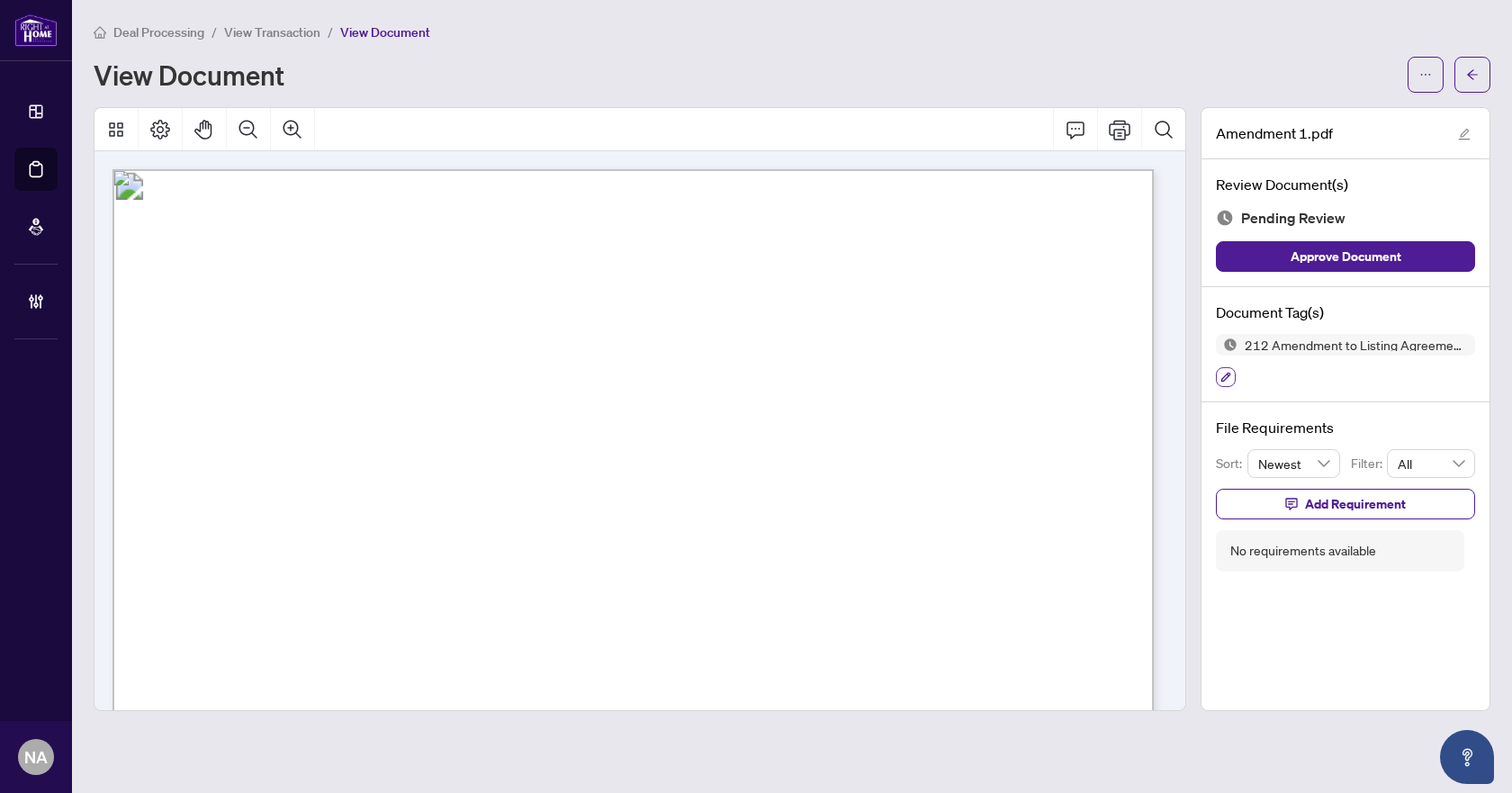
click at [1230, 376] on icon "button" at bounding box center [1225, 377] width 11 height 11
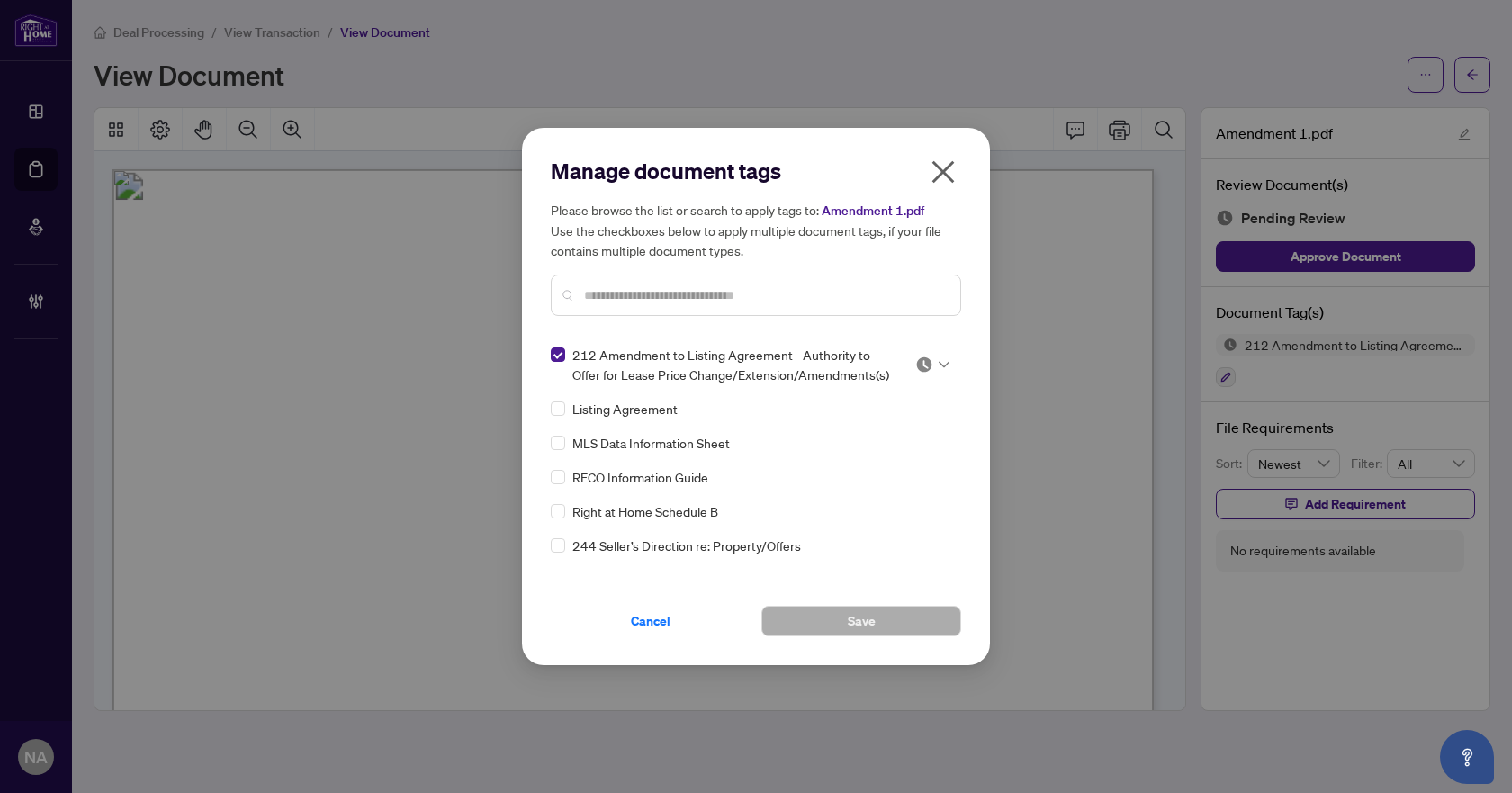
click at [944, 363] on div at bounding box center [927, 364] width 46 height 18
click at [896, 450] on div "Approved" at bounding box center [873, 453] width 115 height 20
click at [869, 614] on span "Save" at bounding box center [862, 620] width 28 height 29
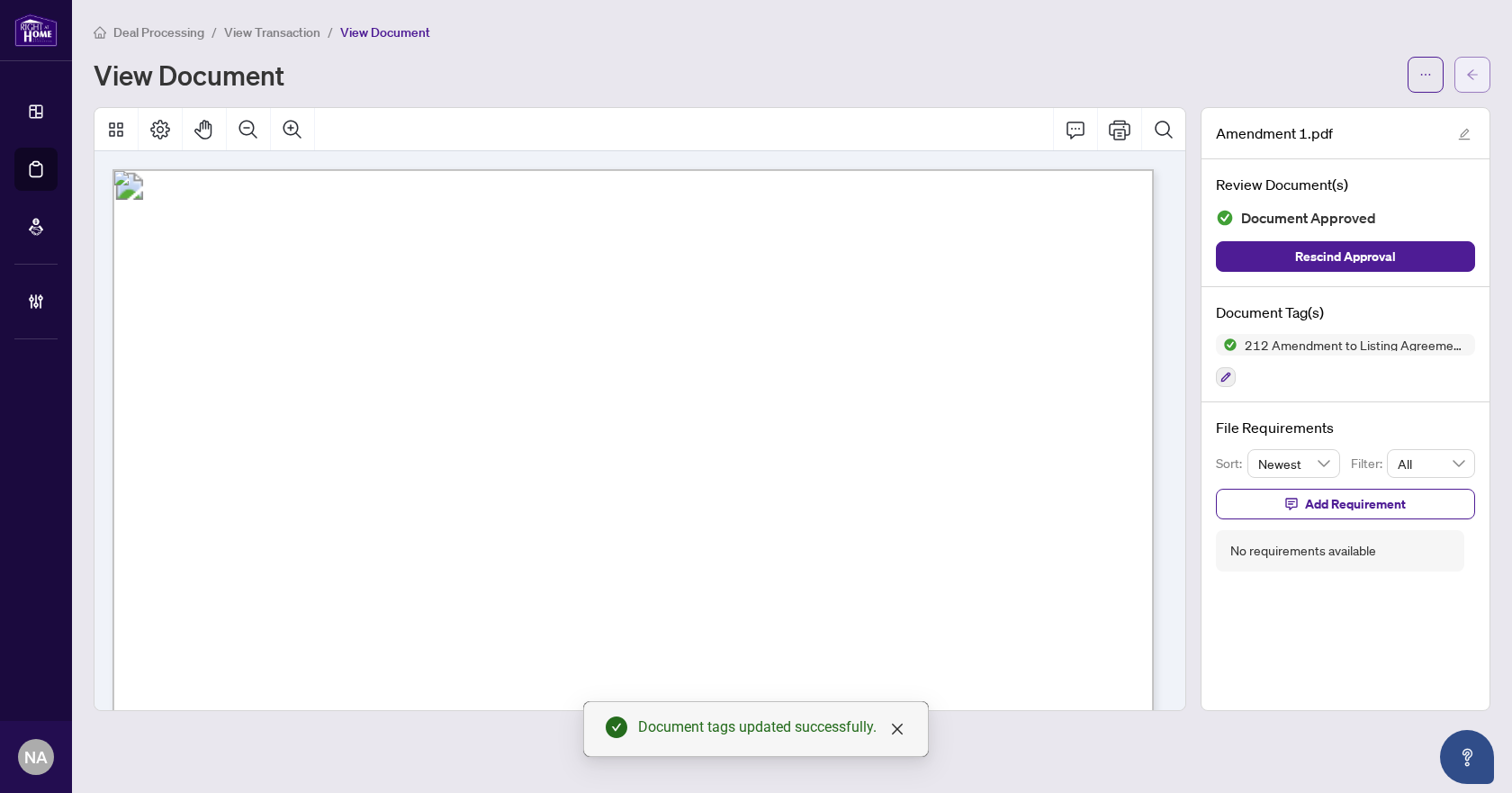
click at [1462, 75] on button "button" at bounding box center [1472, 75] width 36 height 36
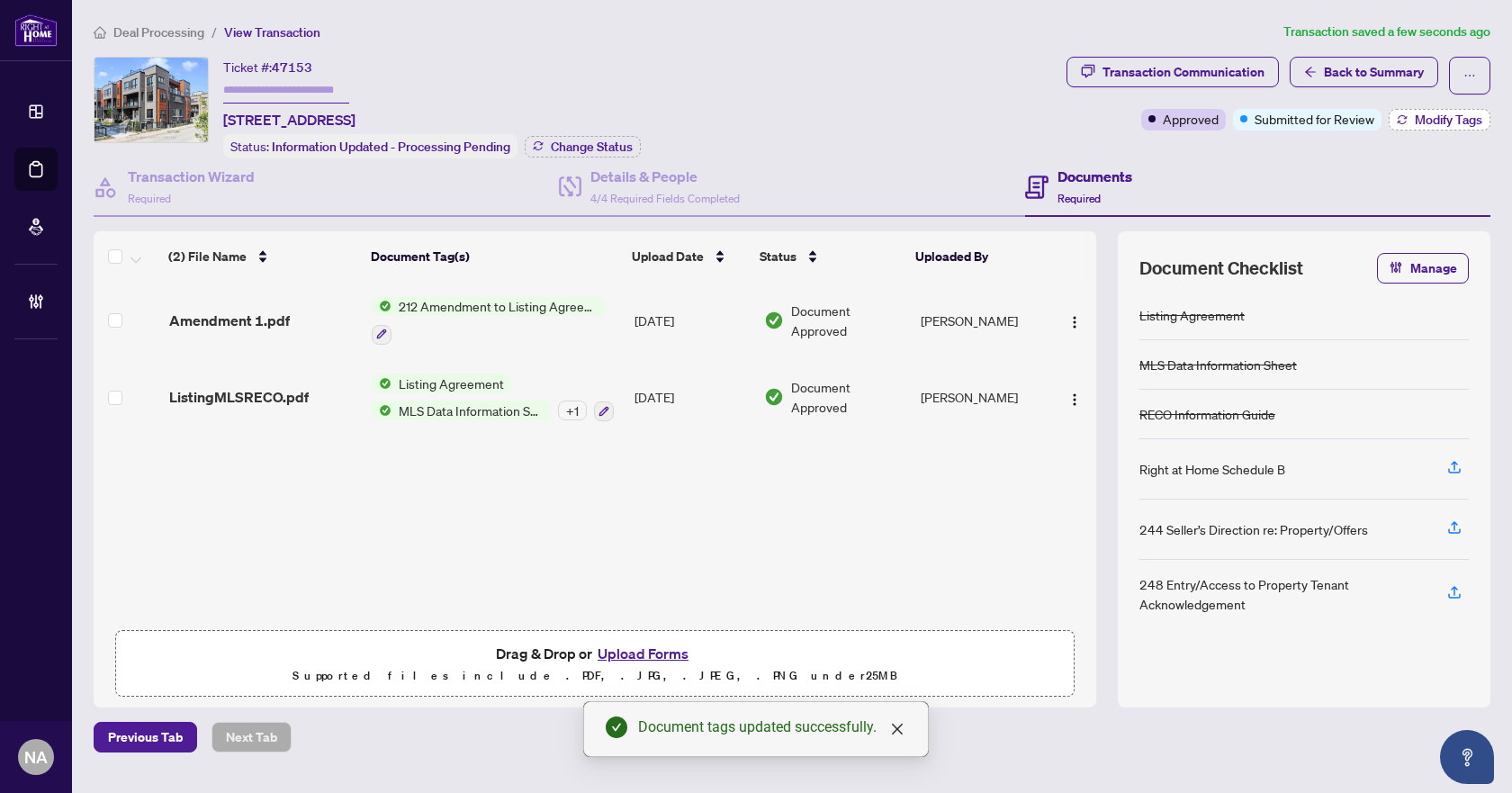
click at [1423, 113] on span "Modify Tags" at bounding box center [1448, 119] width 68 height 13
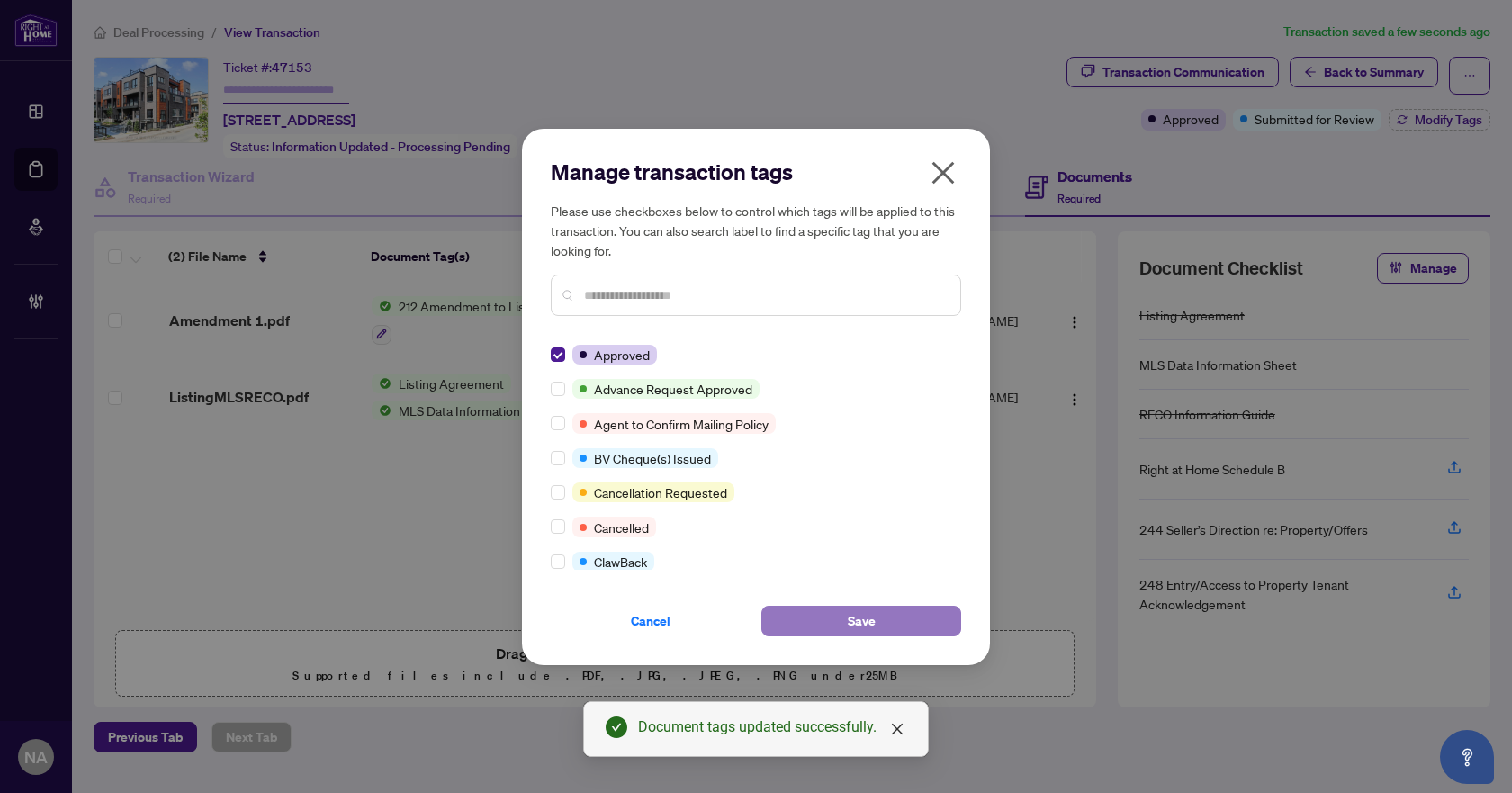
click at [822, 611] on button "Save" at bounding box center [861, 621] width 200 height 30
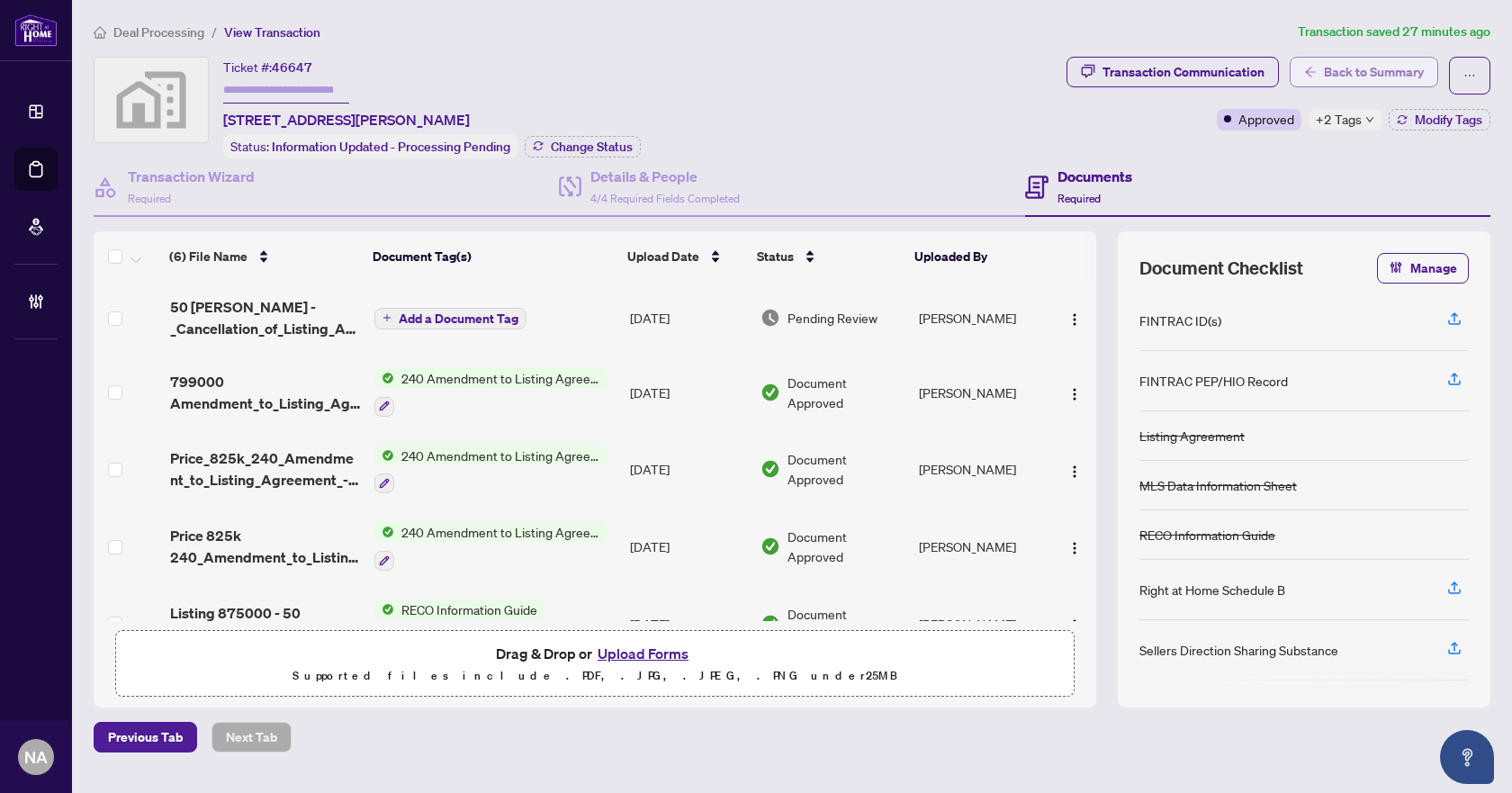
click at [1322, 69] on button "Back to Summary" at bounding box center [1363, 72] width 149 height 30
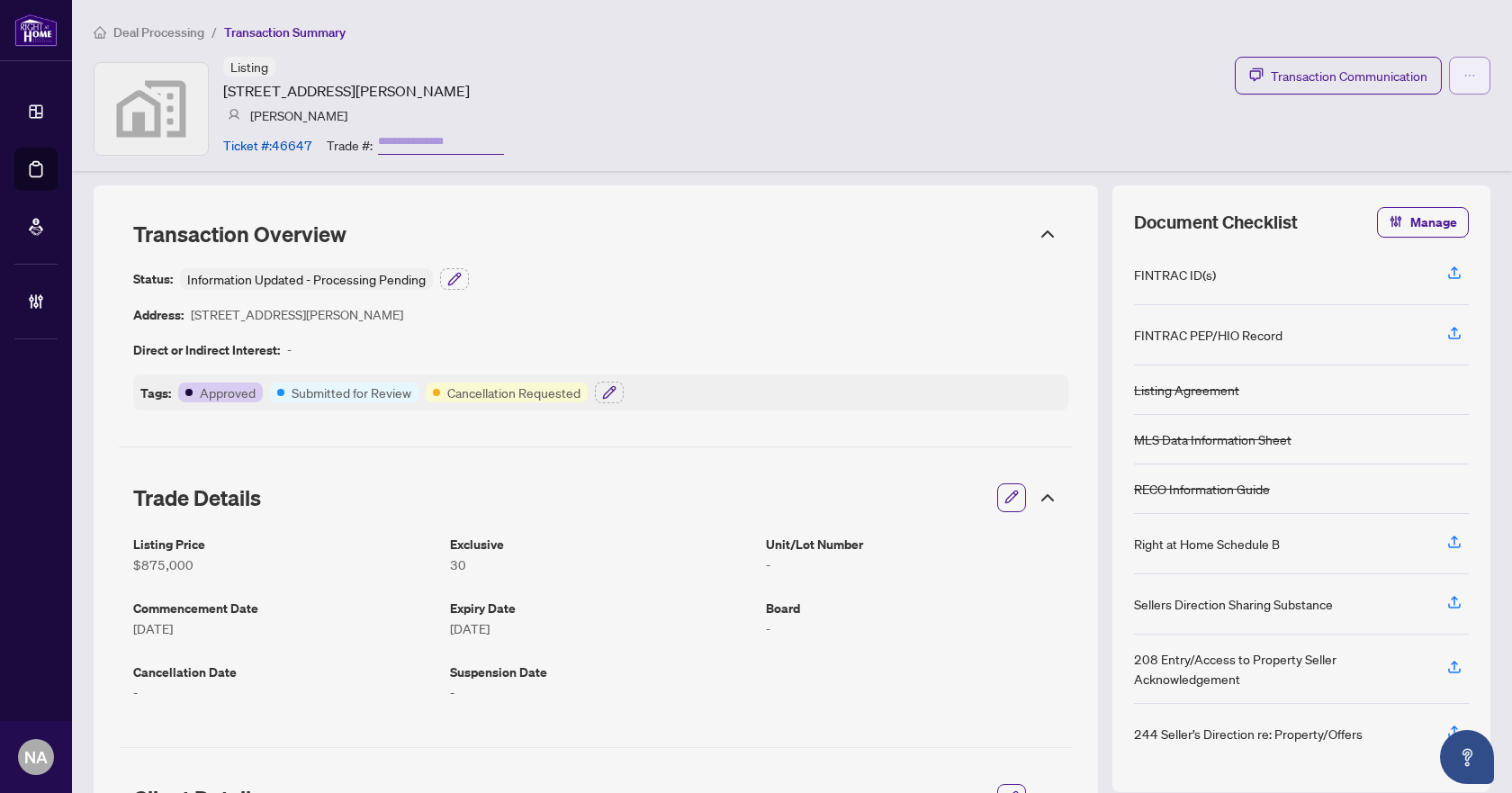
click at [1463, 67] on span "button" at bounding box center [1469, 75] width 13 height 29
click at [1034, 140] on div "Listing [STREET_ADDRESS][PERSON_NAME] [PERSON_NAME] Ticket #: 46647 Trade #: Tr…" at bounding box center [792, 108] width 1397 height 103
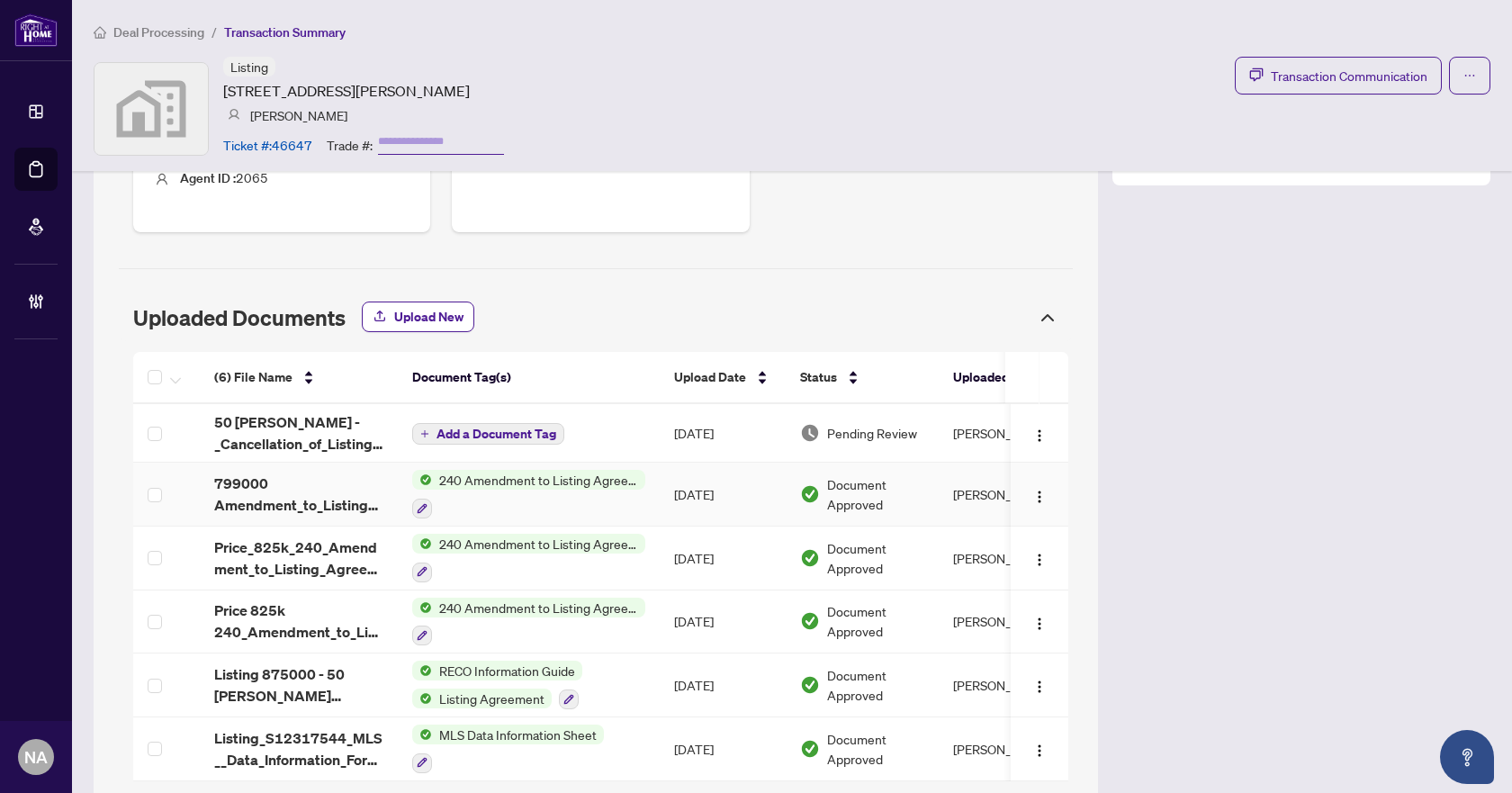
scroll to position [822, 0]
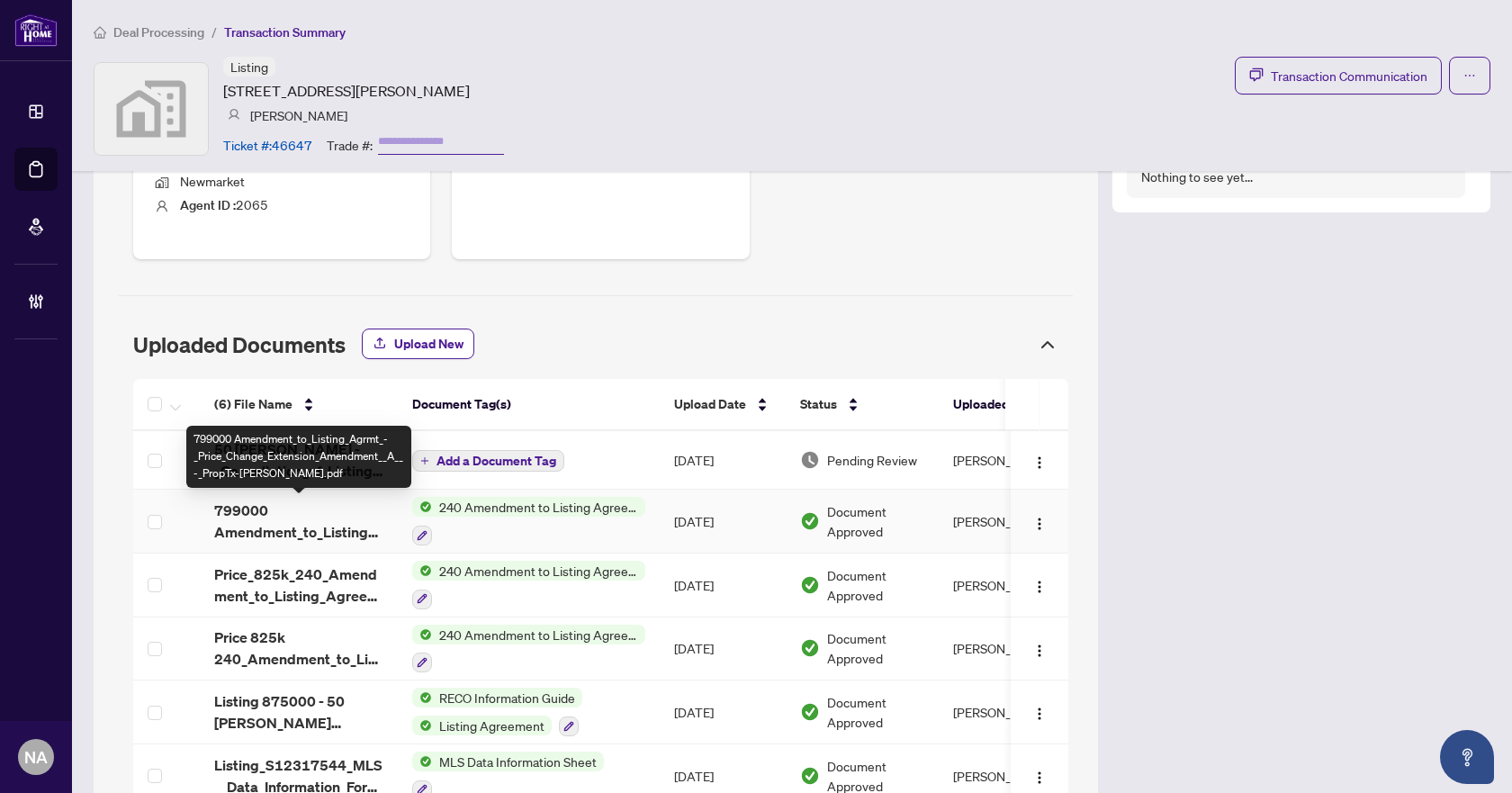
click at [285, 459] on div "799000 Amendment_to_Listing_Agrmt_-_Price_Change_Extension_Amendment__A__-_Prop…" at bounding box center [298, 457] width 225 height 62
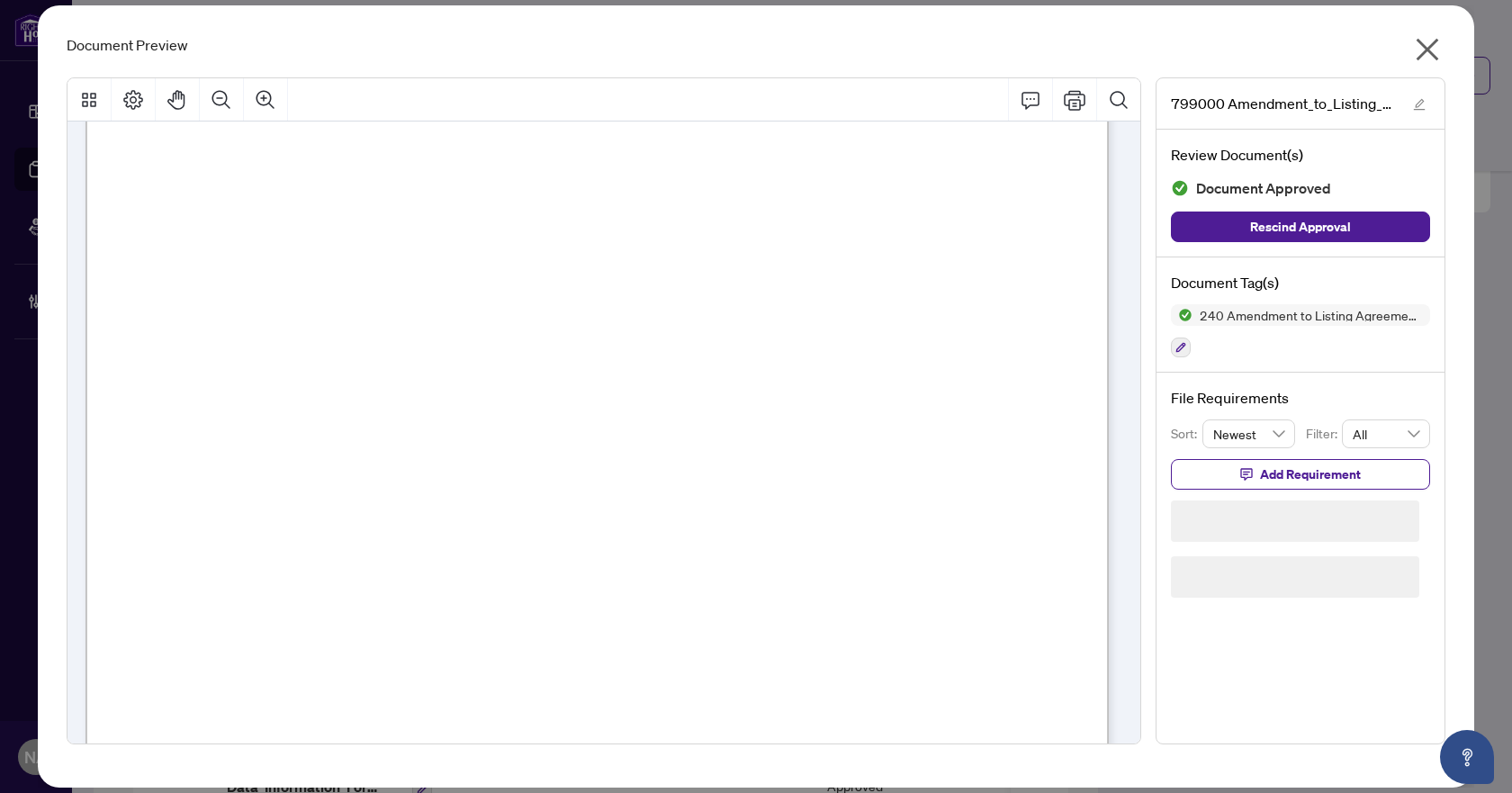
scroll to position [0, 0]
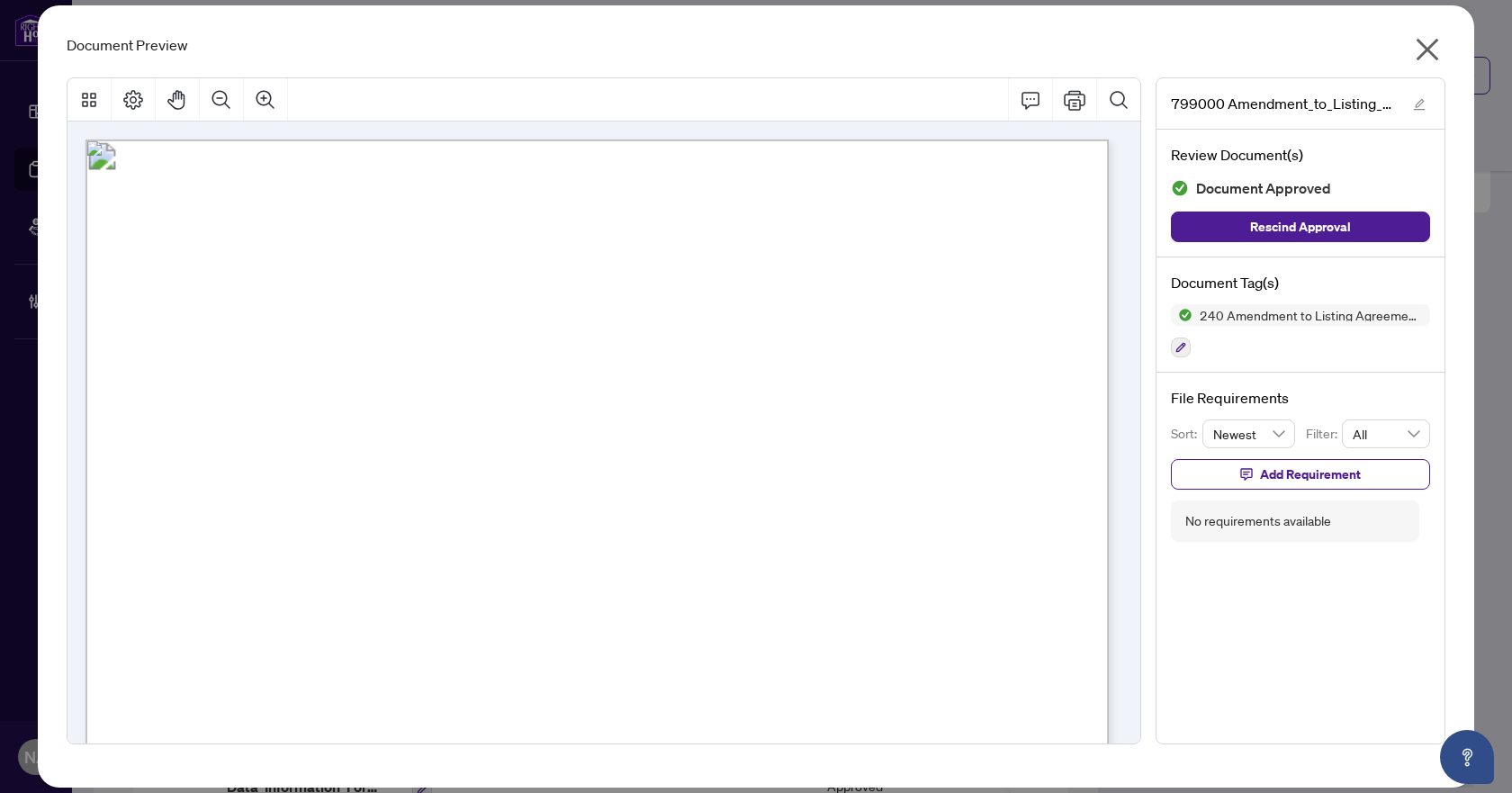
click at [1429, 49] on icon "close" at bounding box center [1427, 49] width 23 height 23
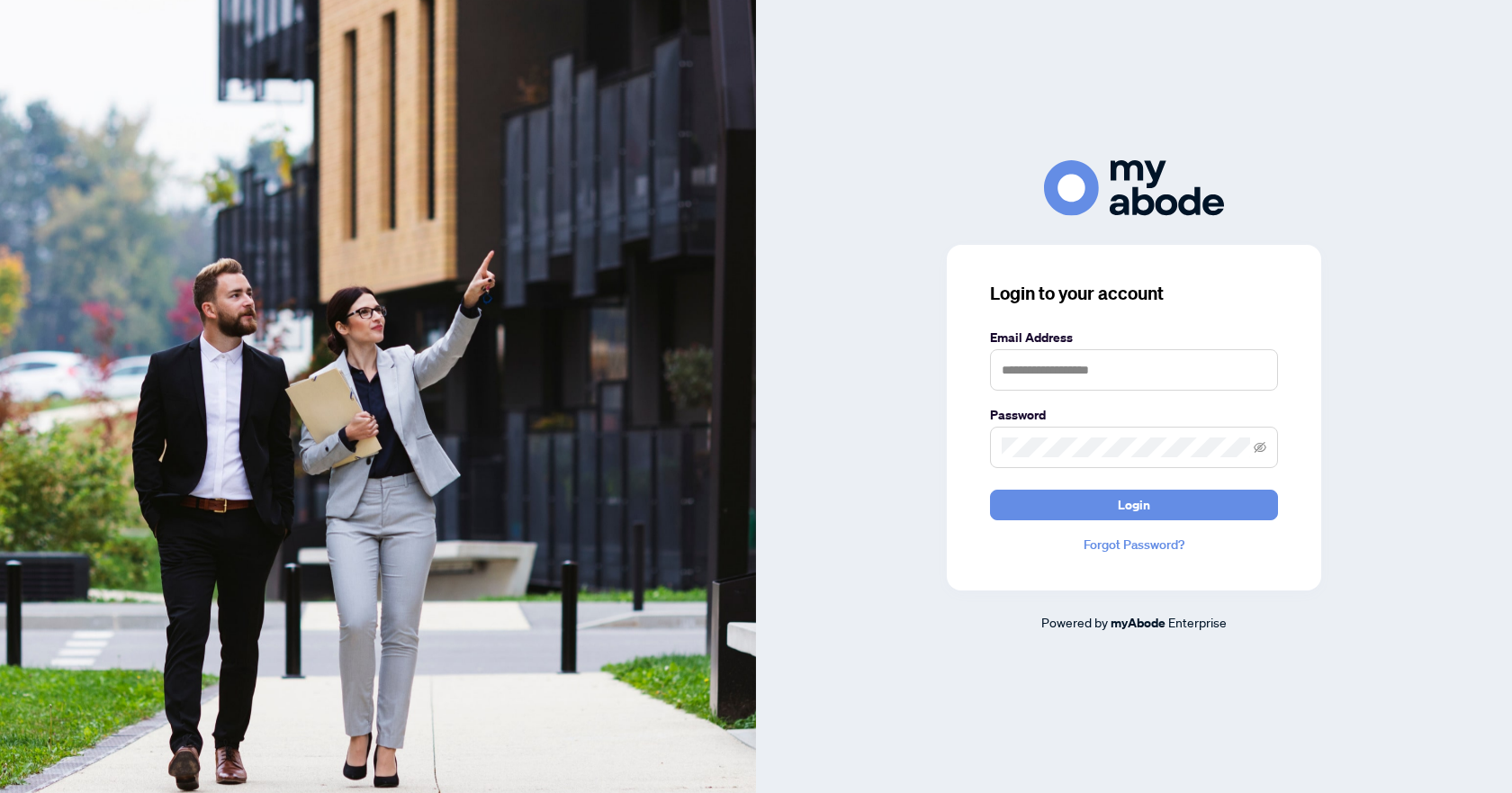
type input "**********"
click at [1065, 496] on button "Login" at bounding box center [1133, 505] width 288 height 30
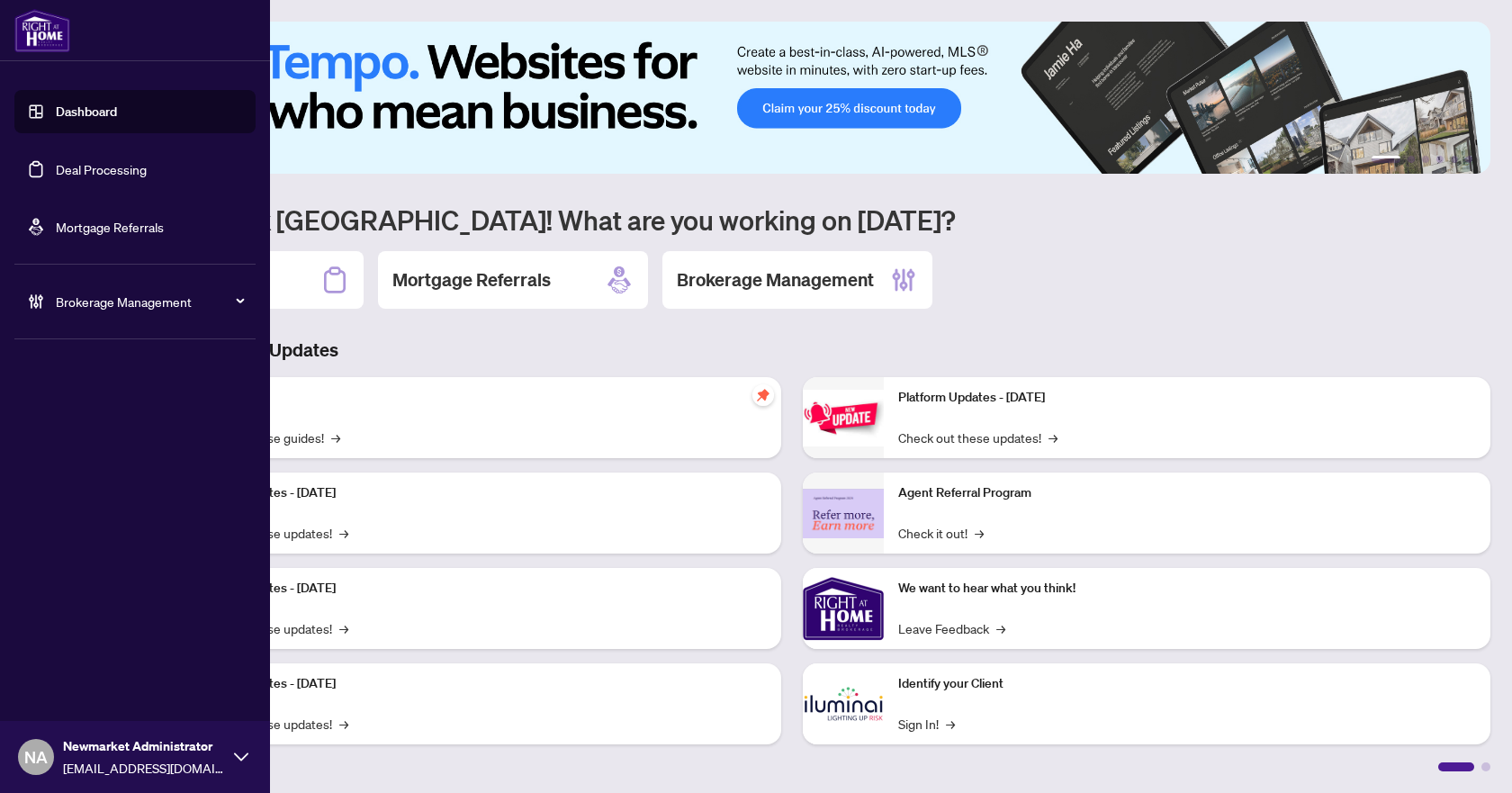
click at [86, 168] on link "Deal Processing" at bounding box center [101, 169] width 91 height 16
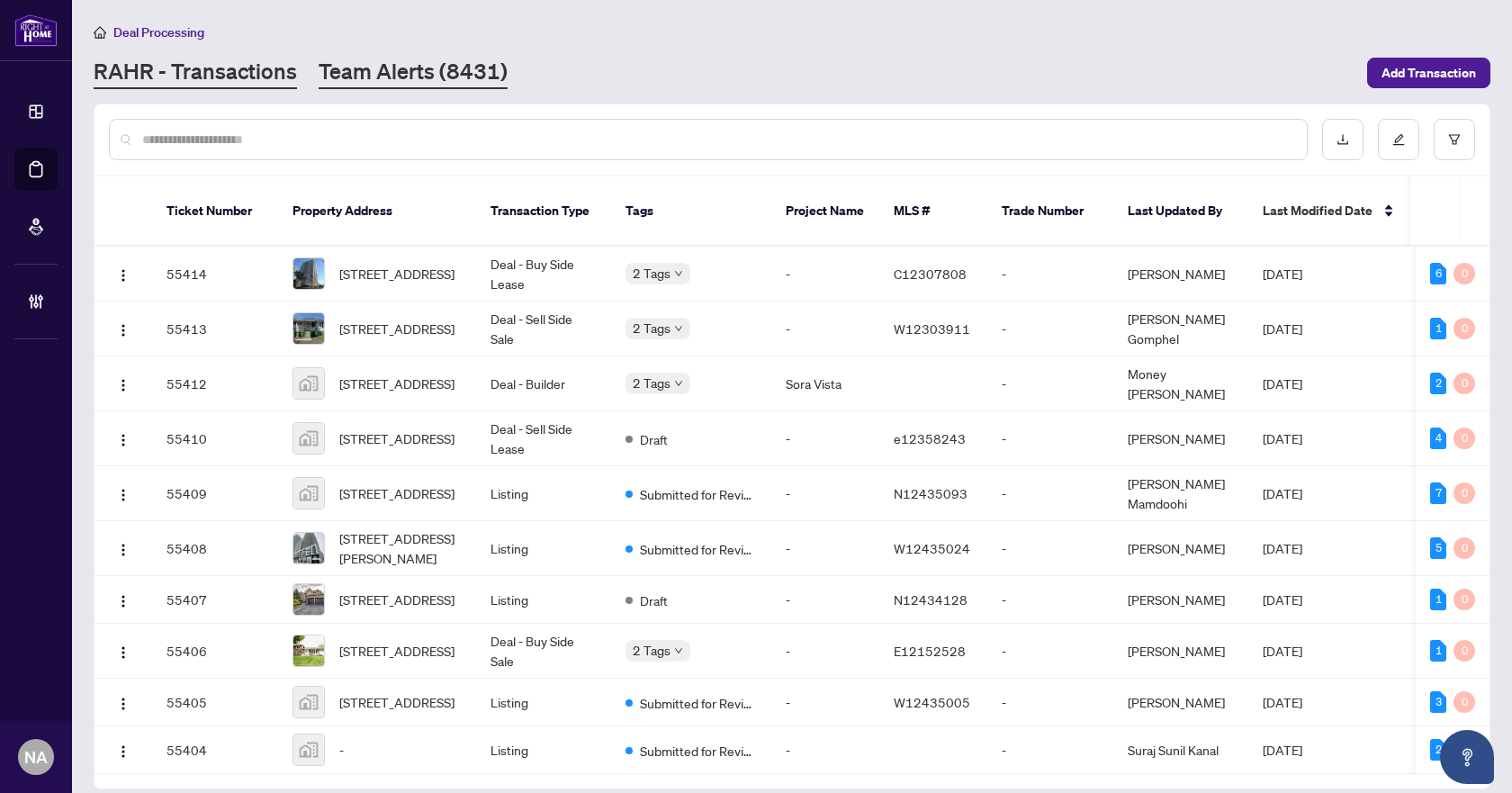
click at [423, 80] on link "Team Alerts (8431)" at bounding box center [413, 73] width 189 height 32
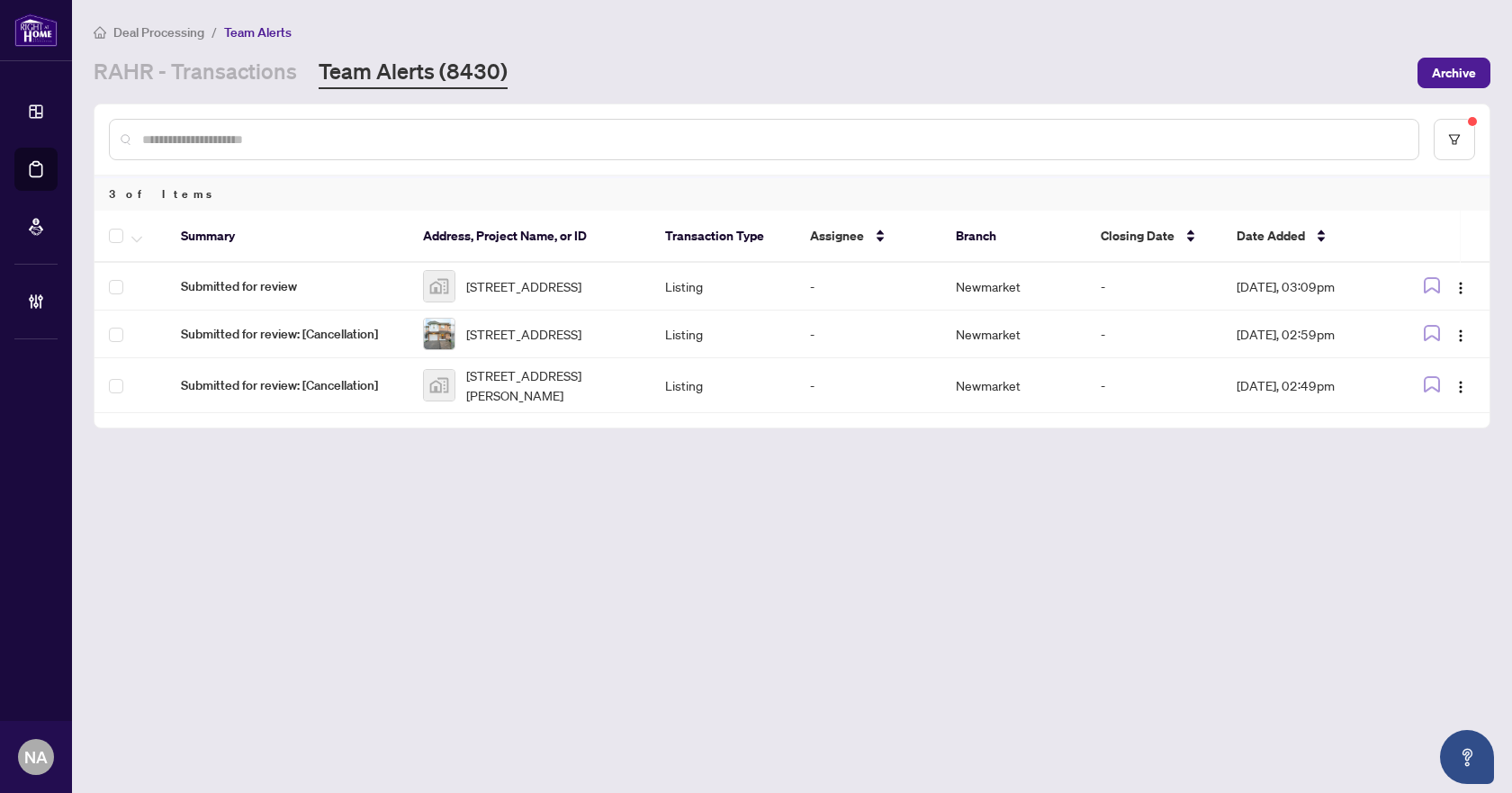
click at [178, 29] on span "Deal Processing" at bounding box center [158, 32] width 91 height 16
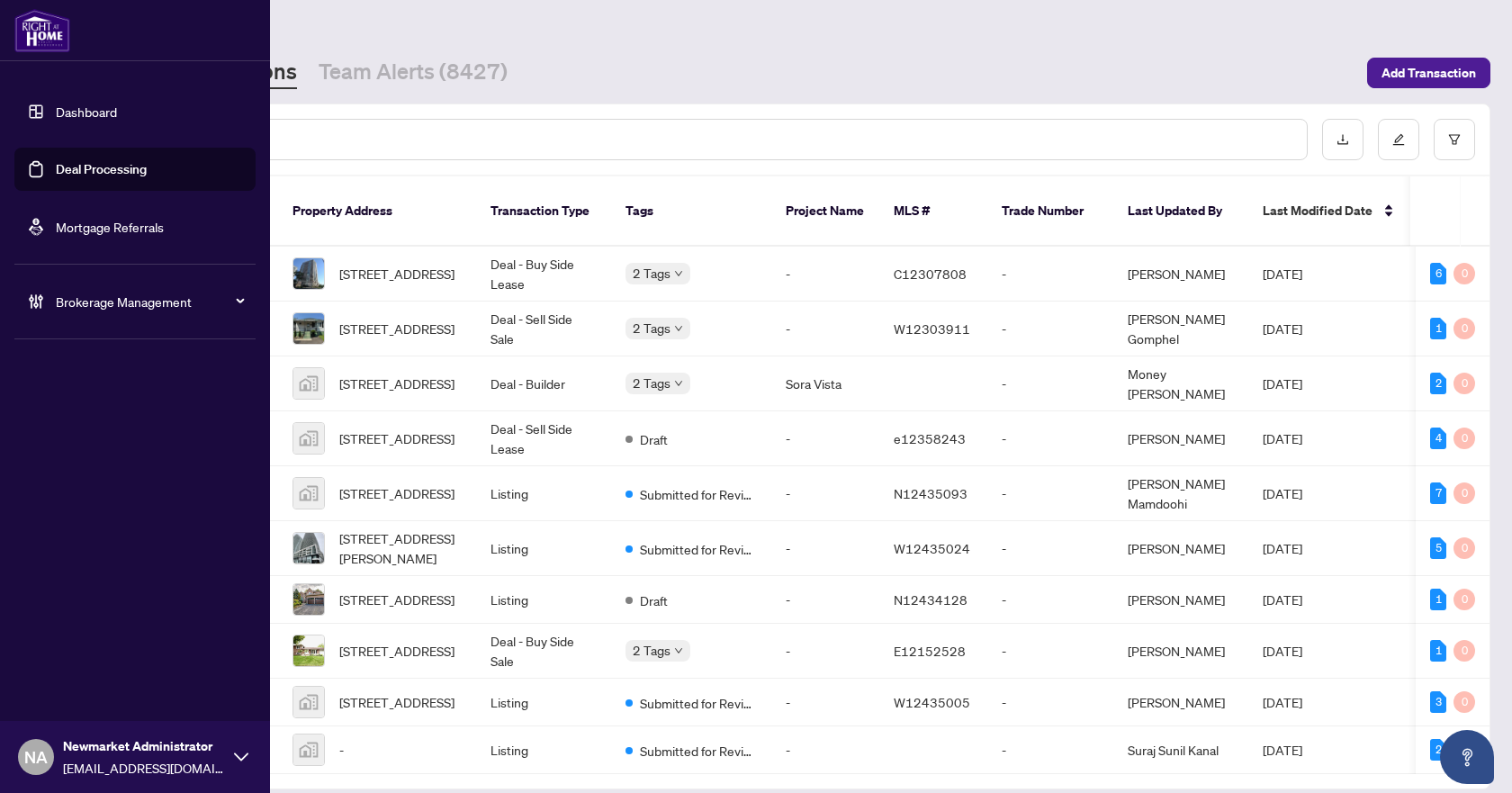
click at [52, 302] on div "Brokerage Management" at bounding box center [135, 301] width 241 height 43
click at [113, 432] on link "Manage Agents" at bounding box center [82, 431] width 90 height 16
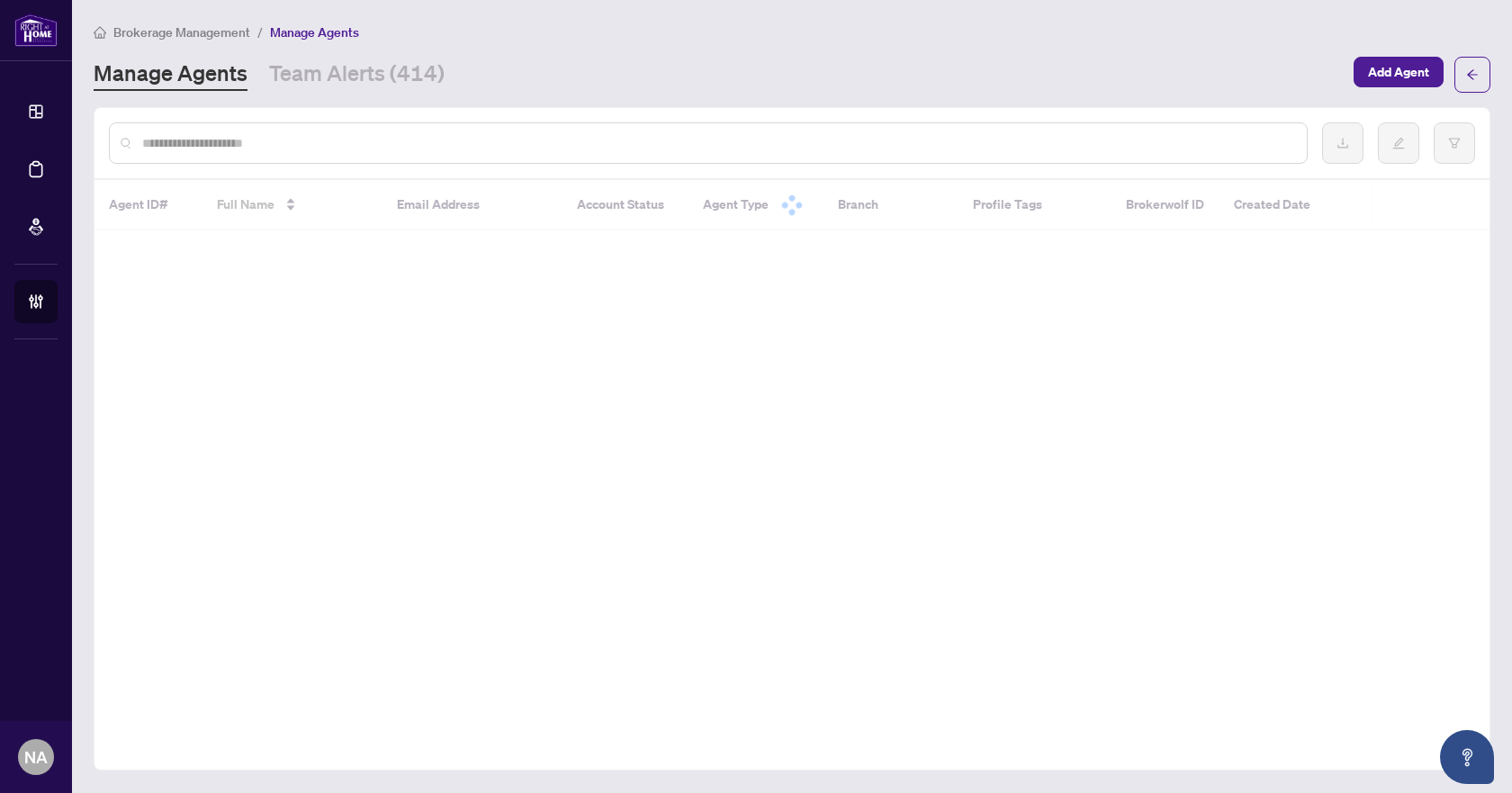
click at [434, 146] on input "text" at bounding box center [717, 143] width 1150 height 20
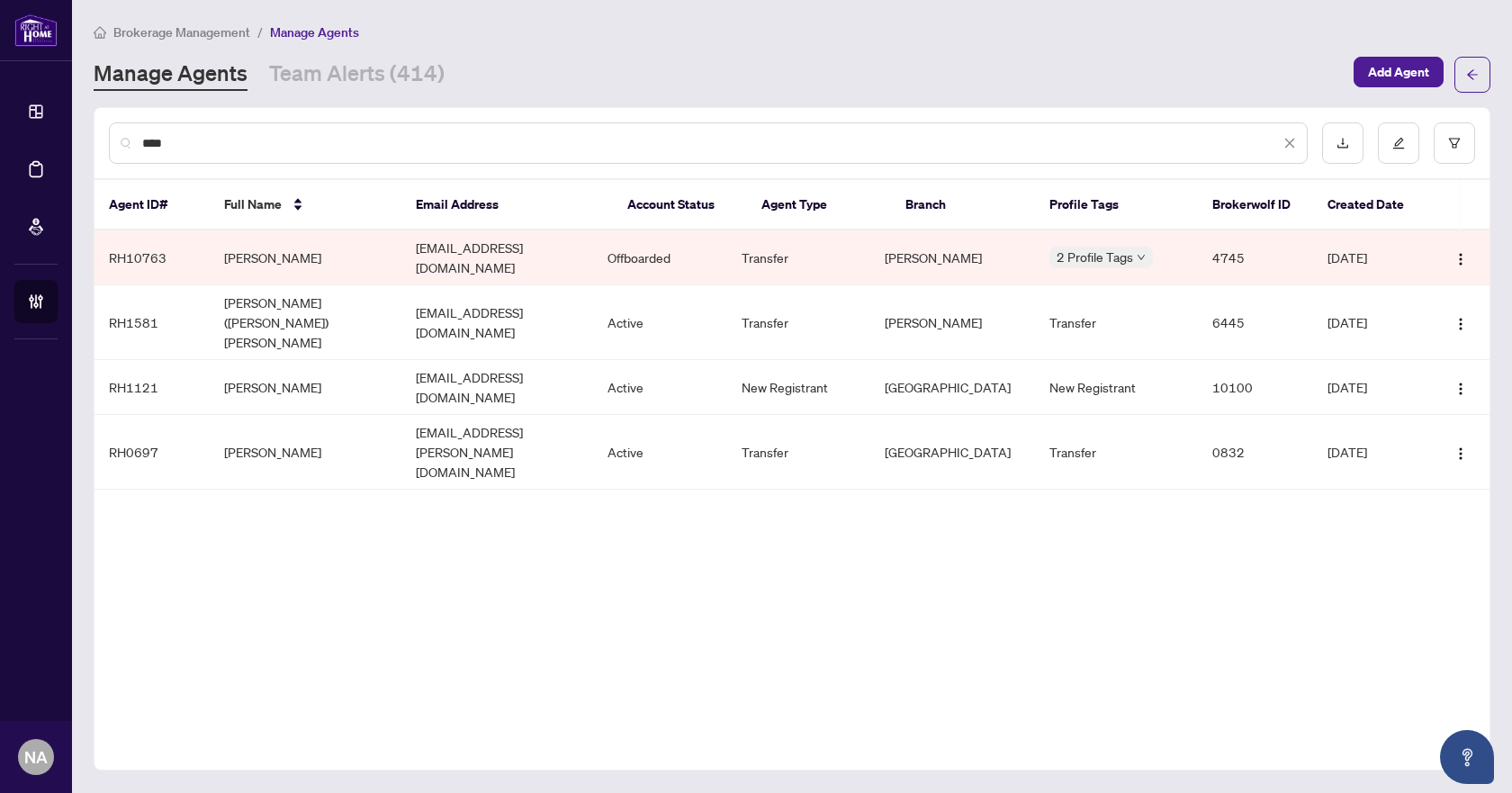
click at [194, 131] on div "****" at bounding box center [708, 143] width 1198 height 41
click at [195, 154] on div "****" at bounding box center [708, 143] width 1198 height 41
click at [204, 142] on input "****" at bounding box center [711, 143] width 1137 height 20
click at [204, 141] on input "****" at bounding box center [711, 143] width 1137 height 20
click at [171, 142] on input "****" at bounding box center [711, 143] width 1137 height 20
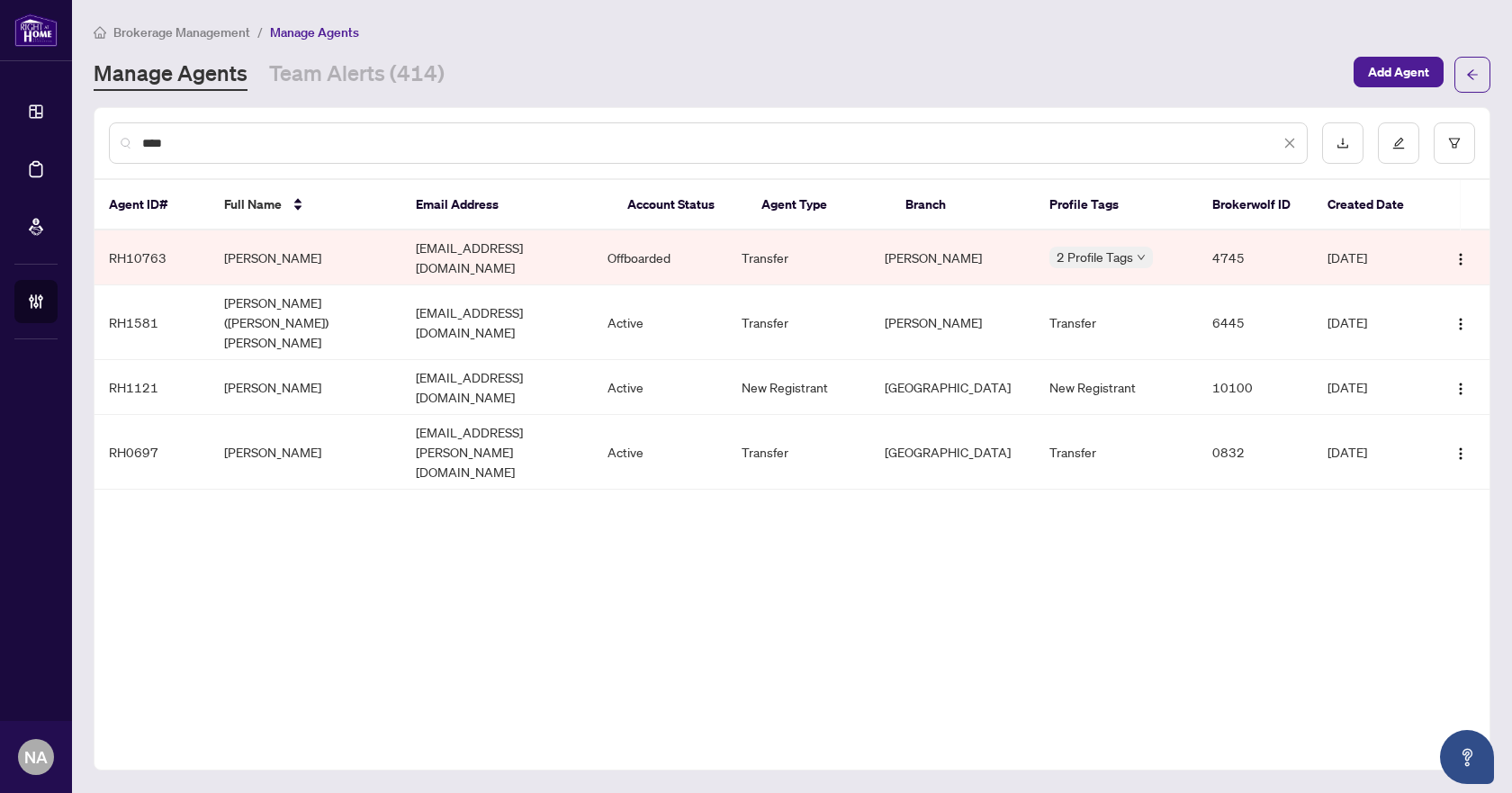
click at [171, 142] on input "****" at bounding box center [711, 143] width 1137 height 20
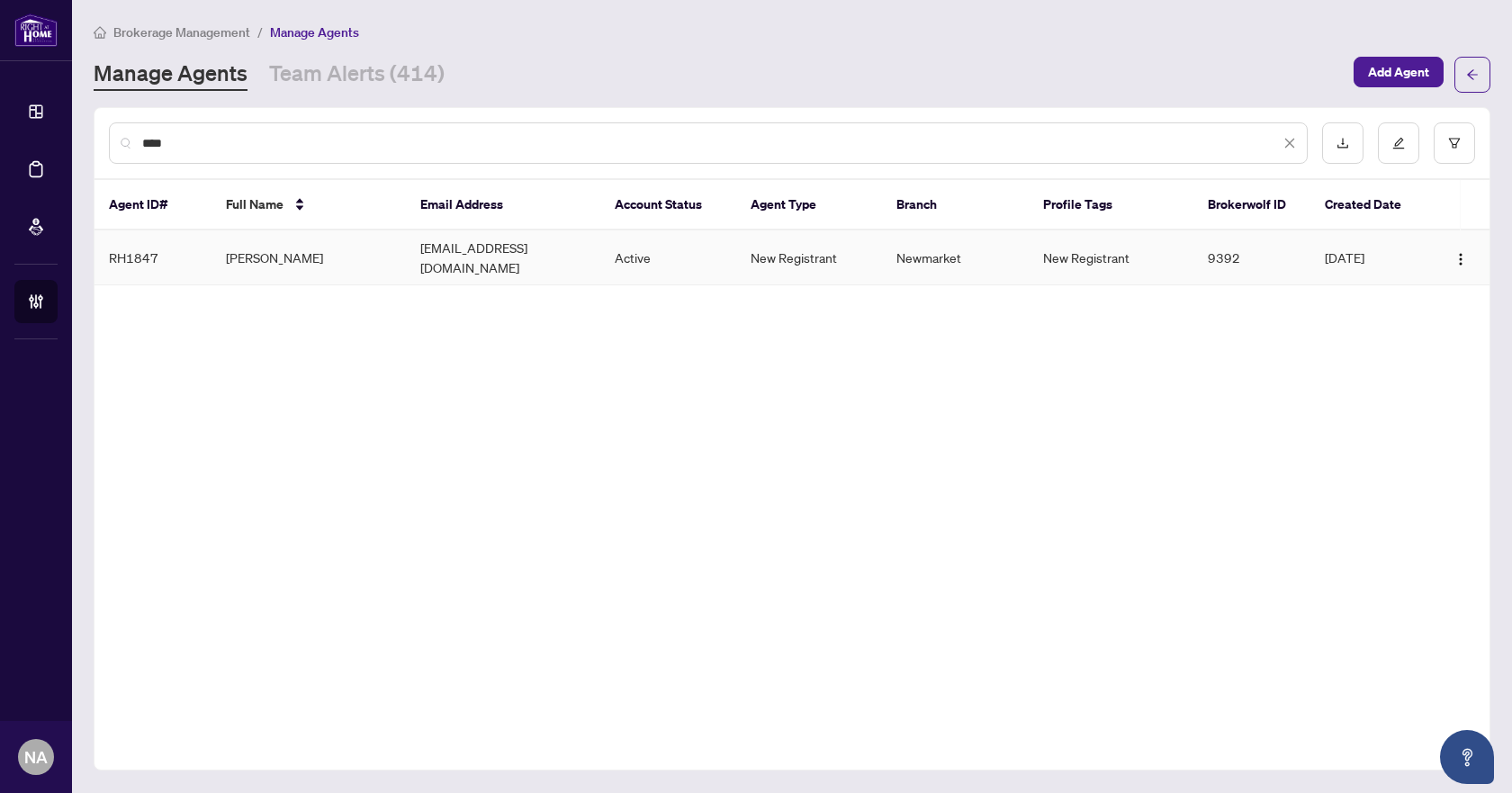
type input "****"
click at [295, 252] on td "[PERSON_NAME]" at bounding box center [309, 258] width 195 height 55
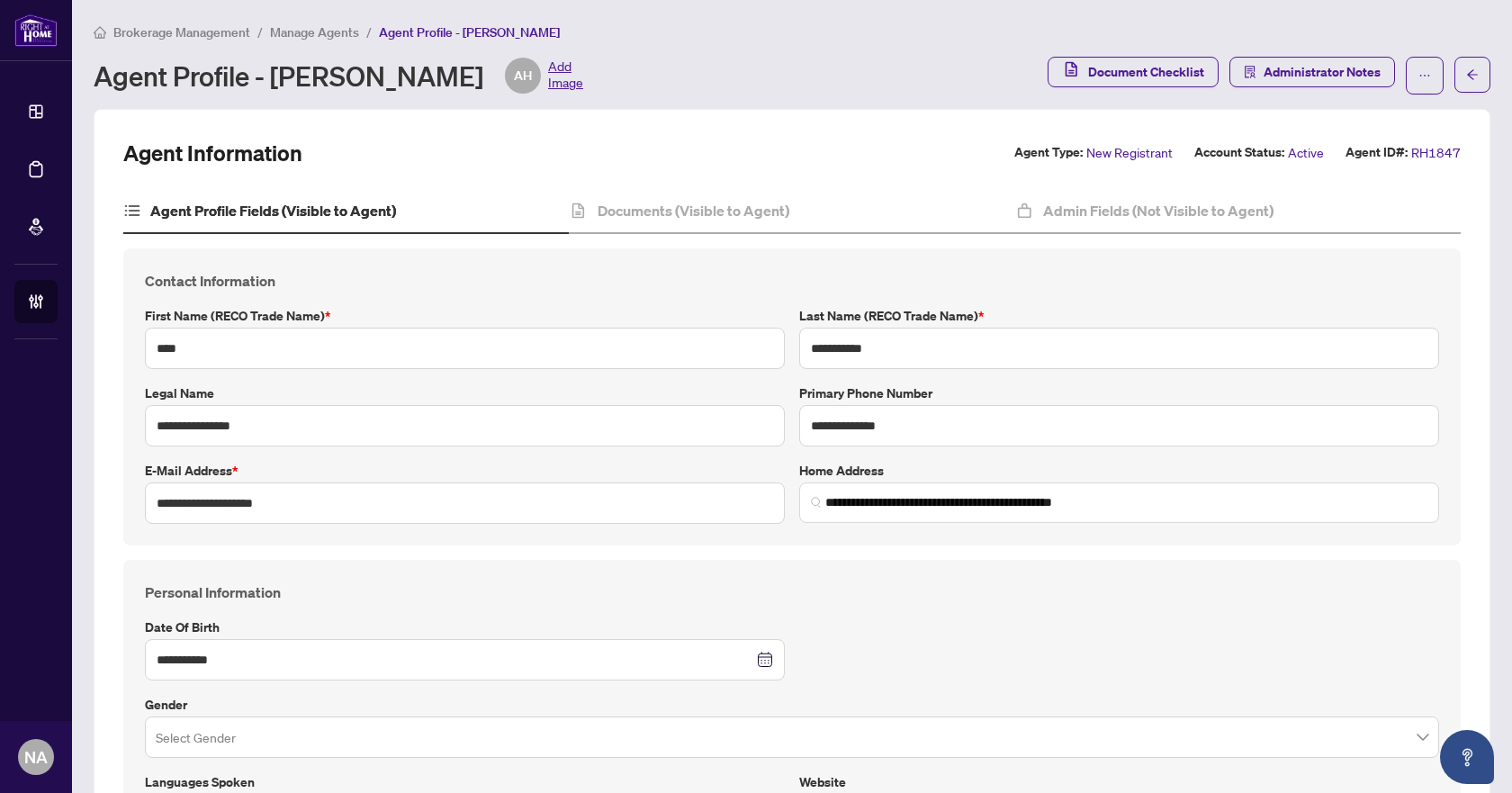
click at [769, 581] on h4 "Personal Information" at bounding box center [791, 592] width 1294 height 22
click at [304, 31] on span "Manage Agents" at bounding box center [314, 32] width 90 height 16
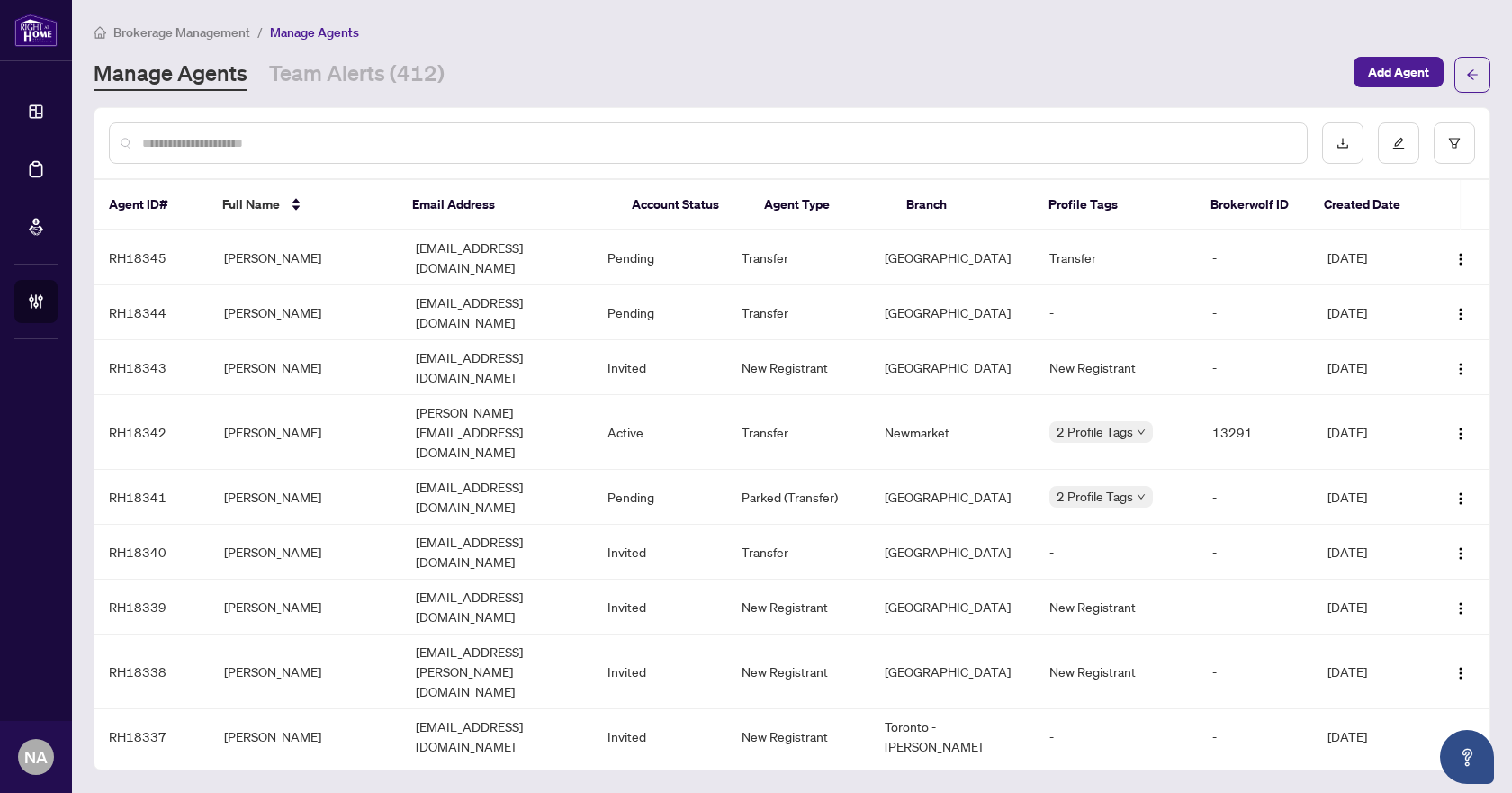
click at [234, 131] on div at bounding box center [708, 143] width 1198 height 41
click at [231, 133] on input "text" at bounding box center [717, 143] width 1150 height 20
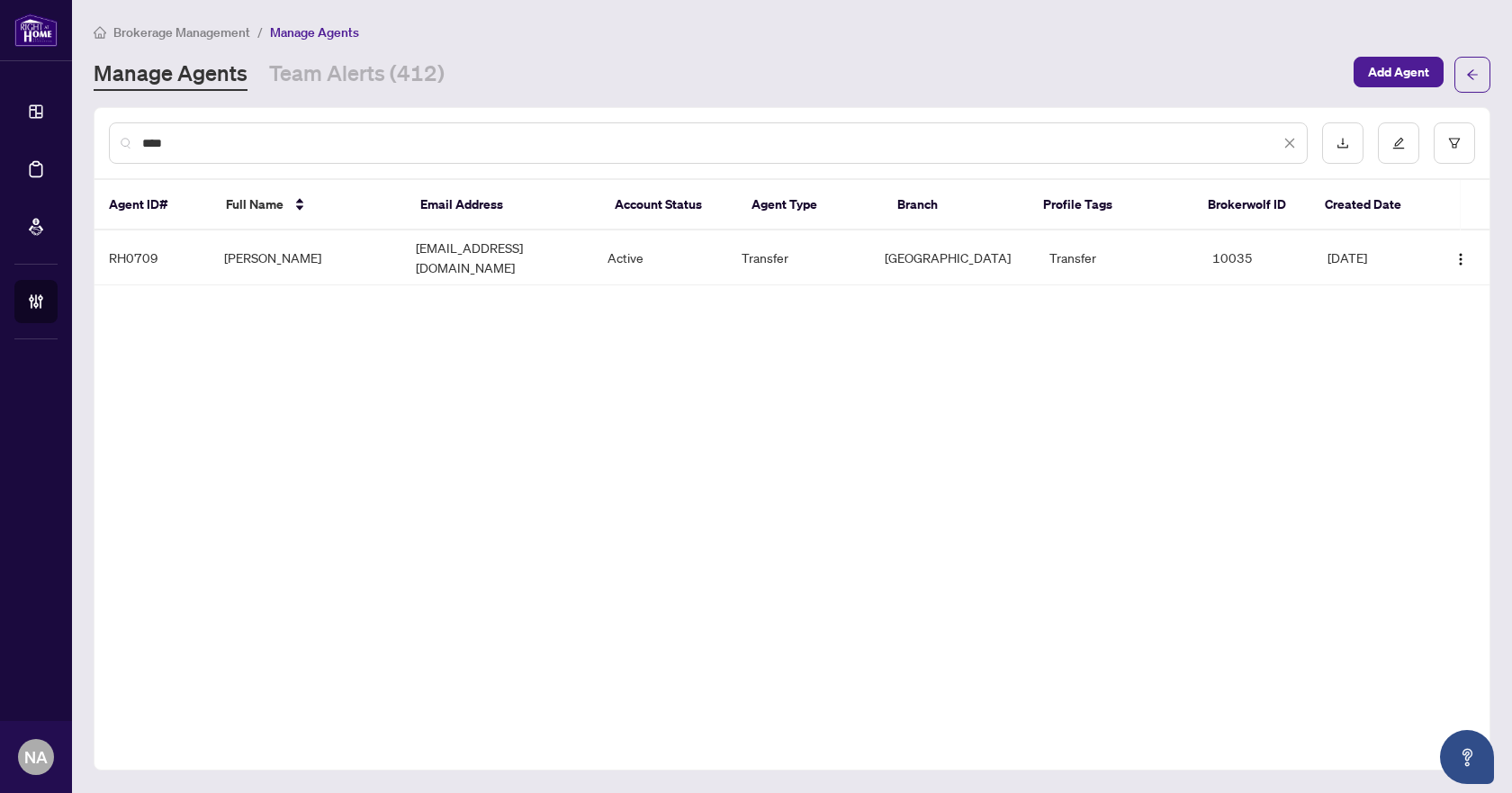
type input "****"
click at [340, 71] on link "Team Alerts (412)" at bounding box center [356, 74] width 175 height 32
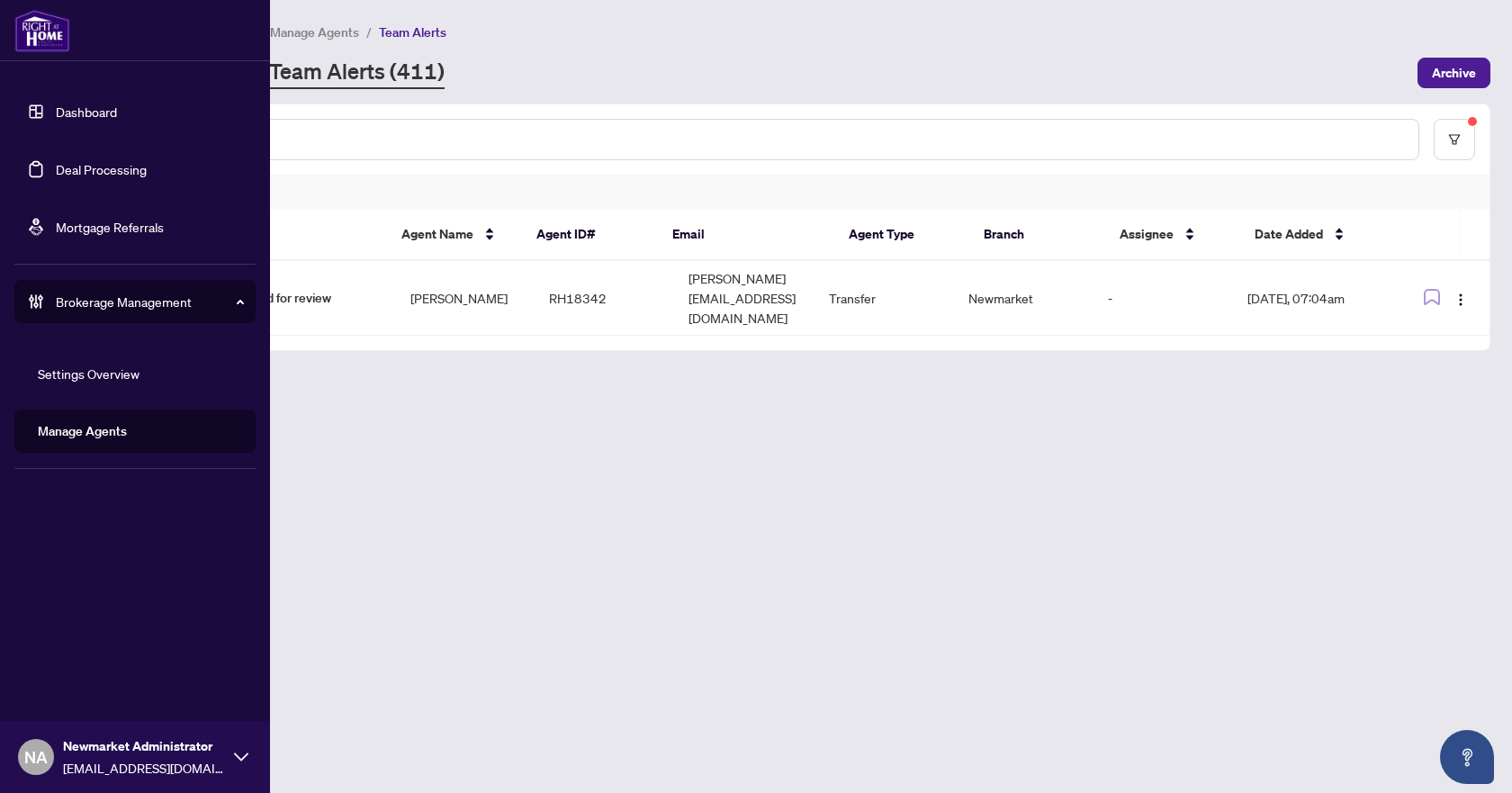
click at [74, 165] on link "Deal Processing" at bounding box center [101, 169] width 91 height 16
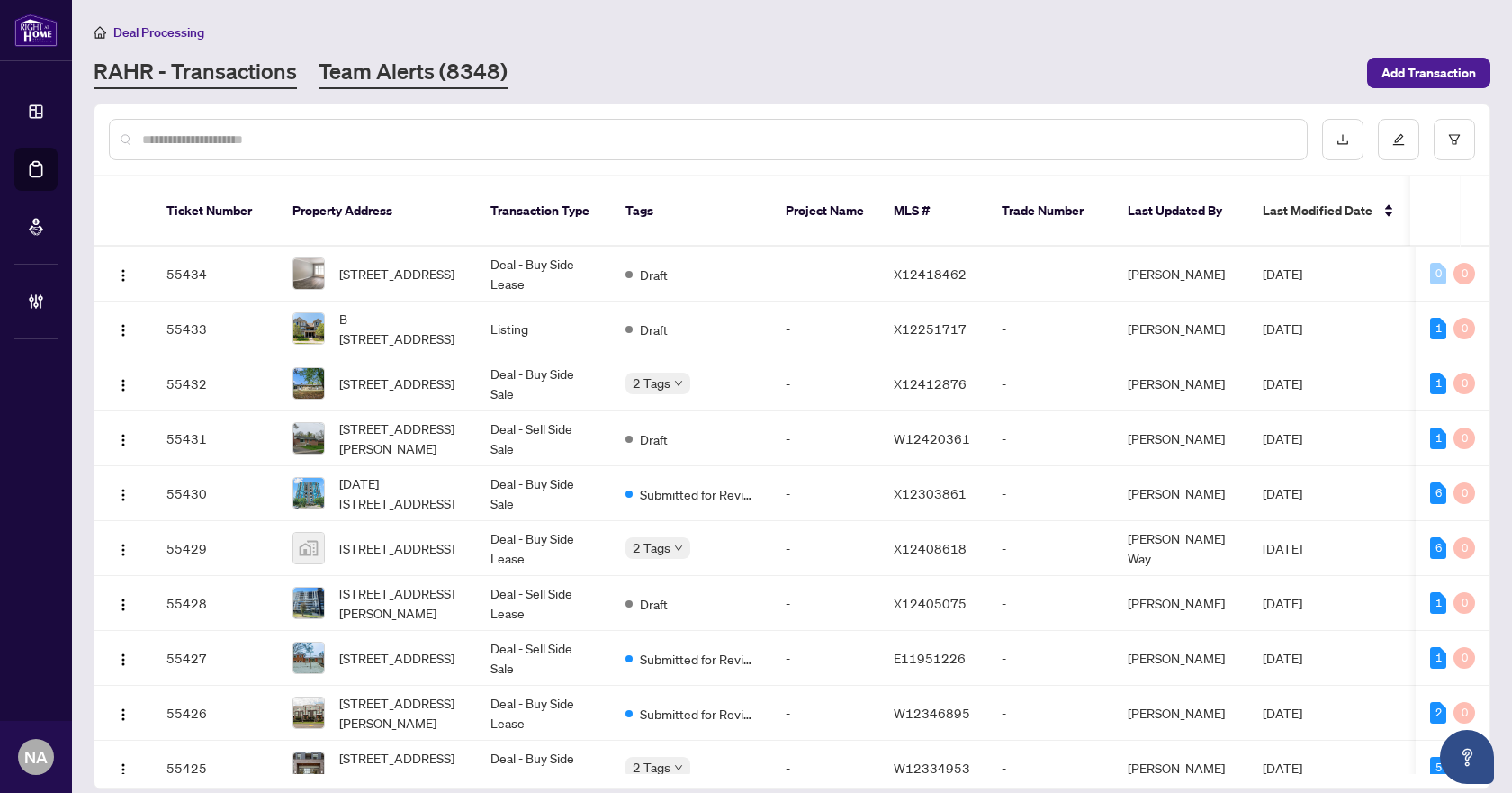
click at [375, 74] on link "Team Alerts (8348)" at bounding box center [413, 73] width 189 height 32
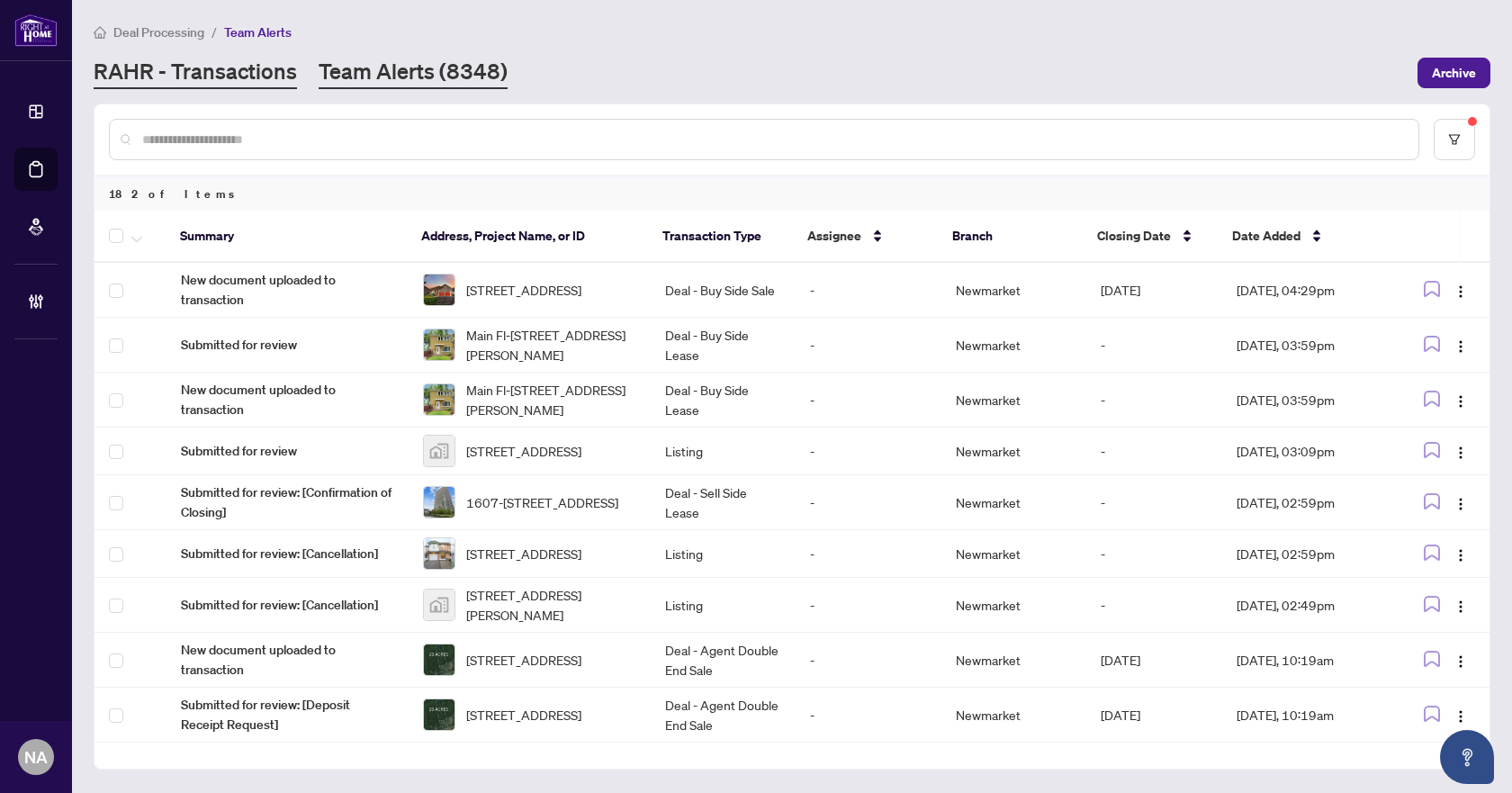
click at [178, 61] on link "RAHR - Transactions" at bounding box center [195, 73] width 204 height 32
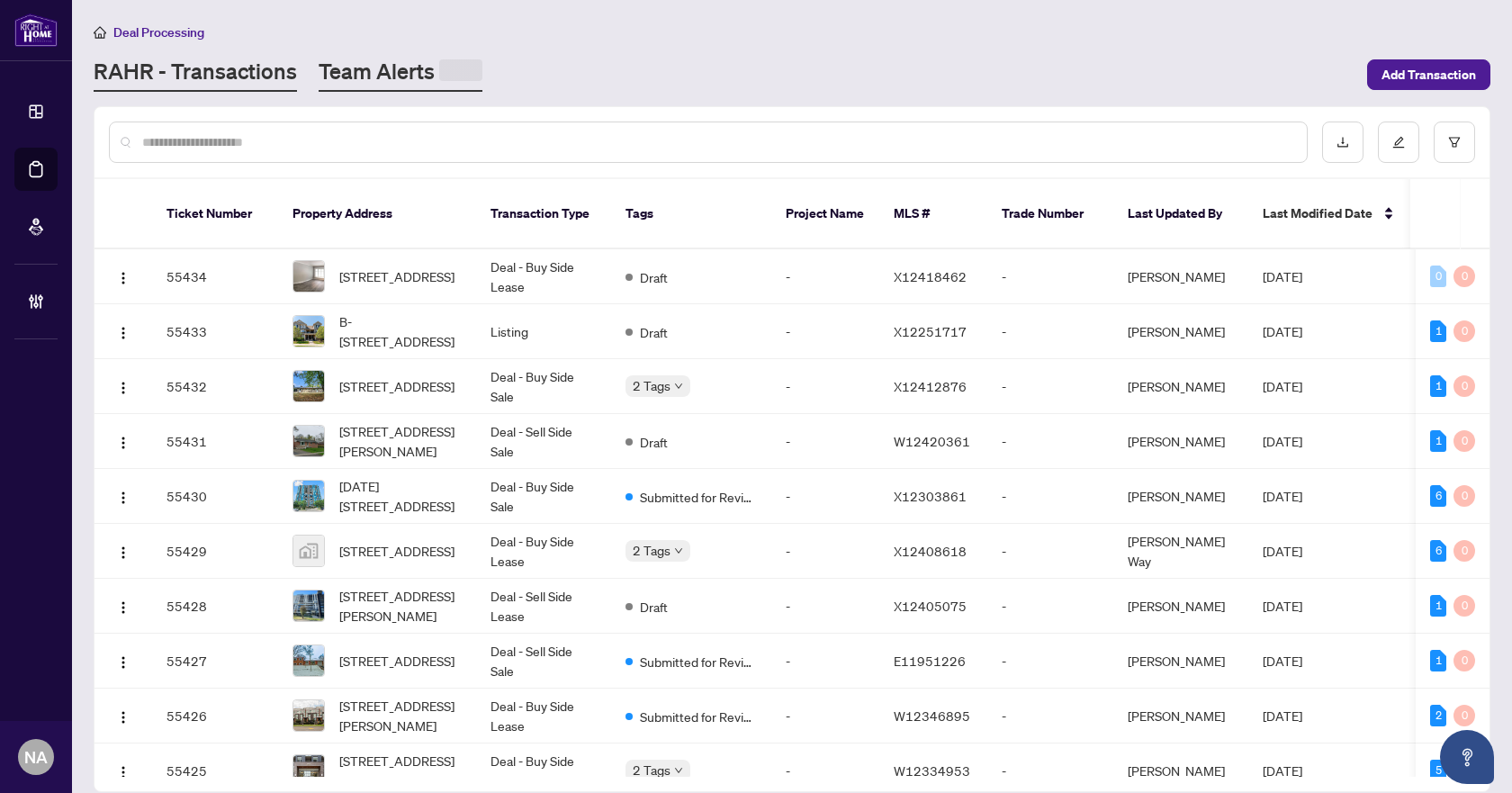
click at [377, 65] on link "Team Alerts" at bounding box center [400, 75] width 163 height 35
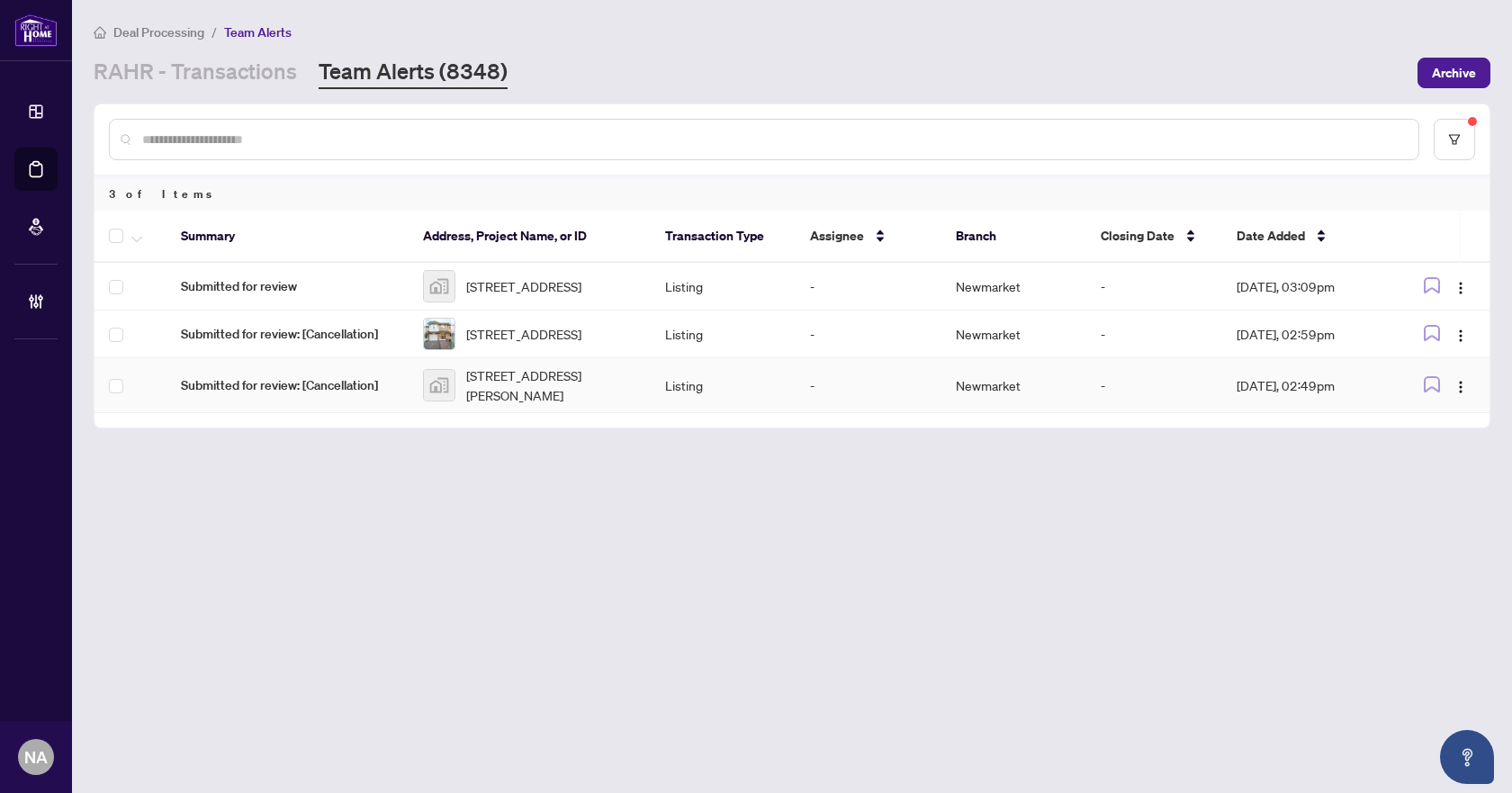
click at [332, 396] on span "Submitted for review: [Cancellation]" at bounding box center [287, 385] width 213 height 20
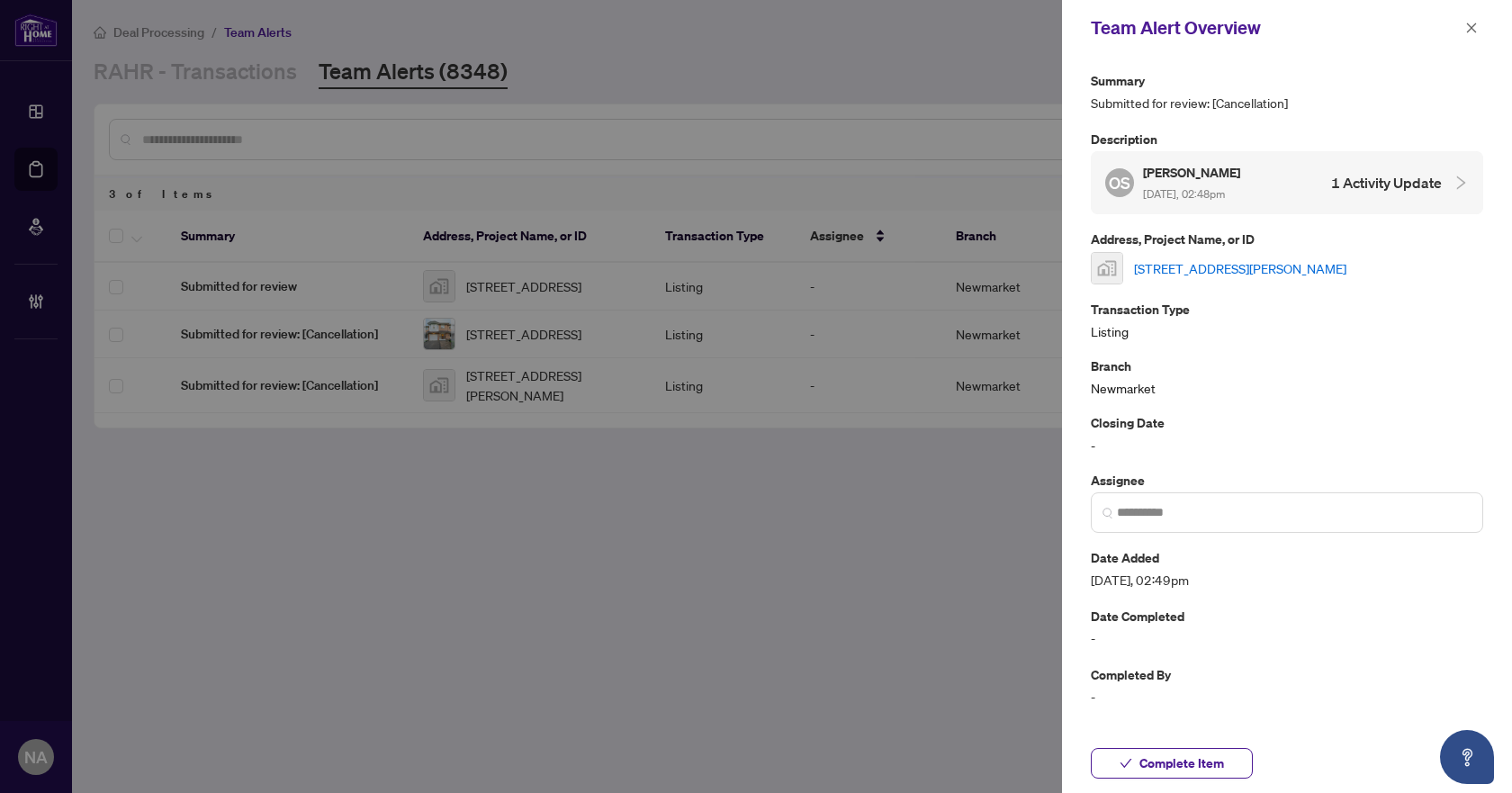
click at [1210, 269] on link "[STREET_ADDRESS][PERSON_NAME]" at bounding box center [1240, 269] width 212 height 20
click at [1209, 759] on span "Complete Item" at bounding box center [1181, 762] width 85 height 29
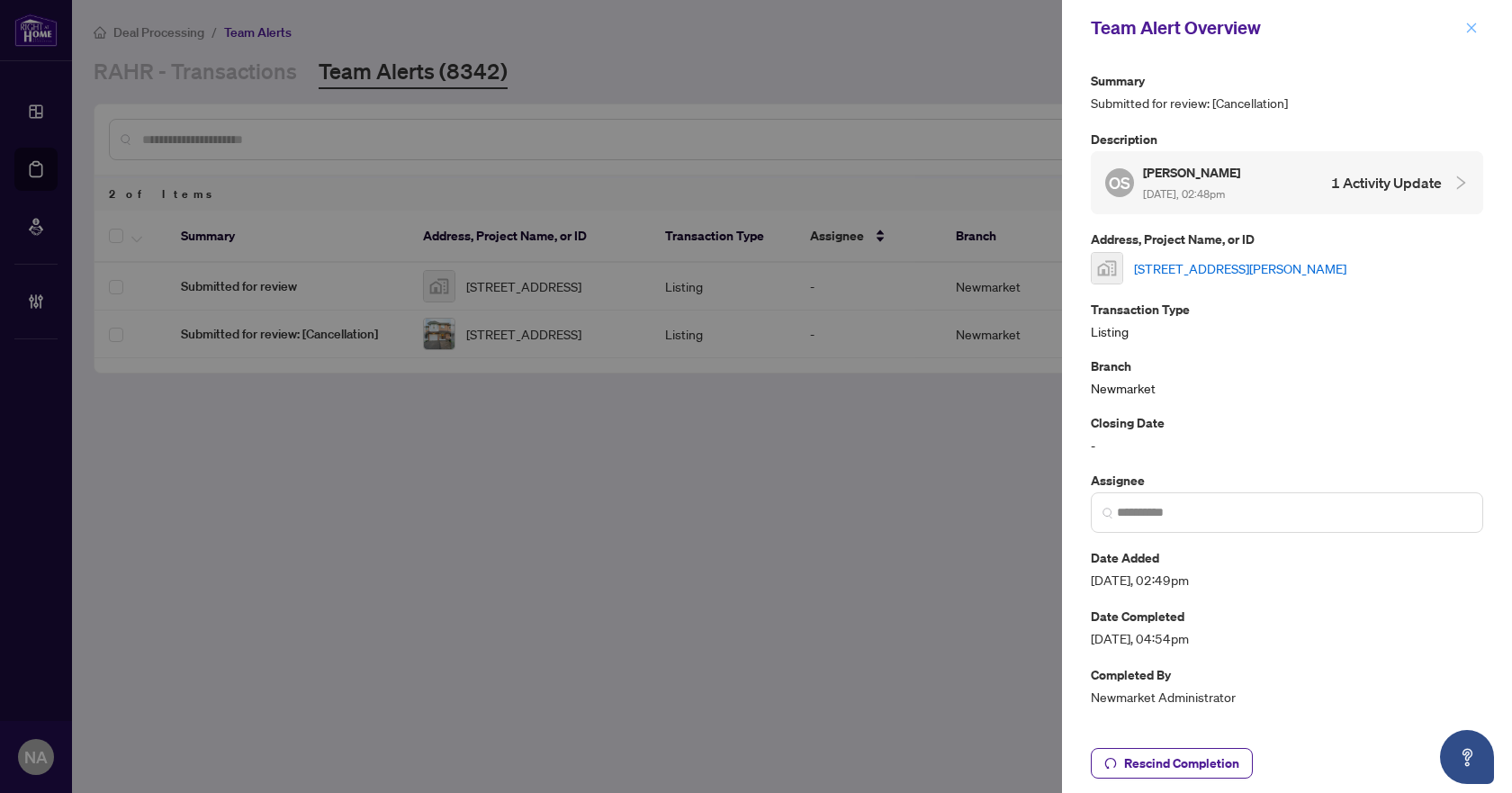
click at [1472, 27] on icon "close" at bounding box center [1471, 28] width 13 height 13
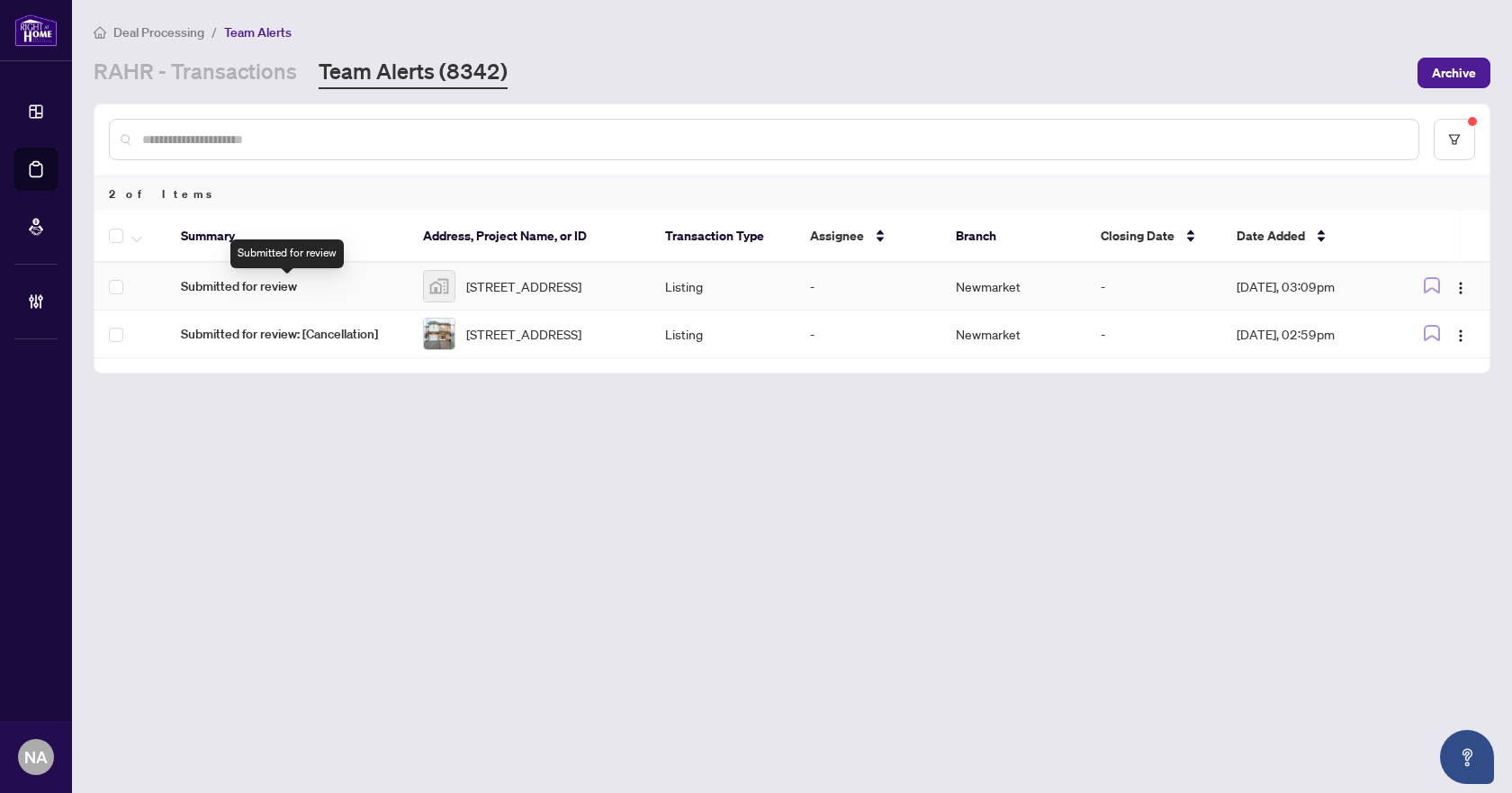
click at [250, 287] on span "Submitted for review" at bounding box center [287, 286] width 213 height 20
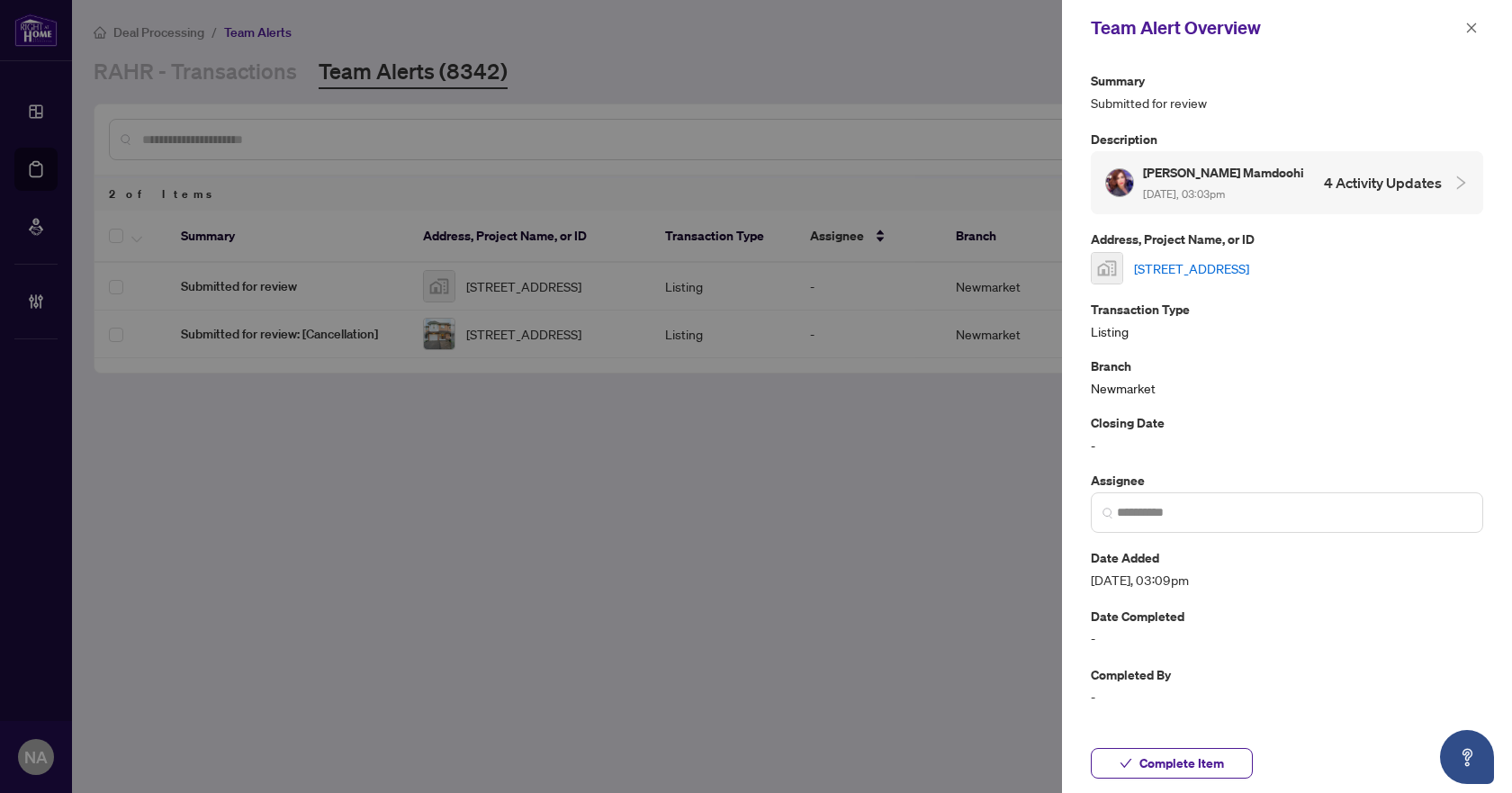
click at [1212, 269] on link "[STREET_ADDRESS]" at bounding box center [1191, 269] width 115 height 20
click at [1466, 28] on icon "close" at bounding box center [1471, 28] width 13 height 13
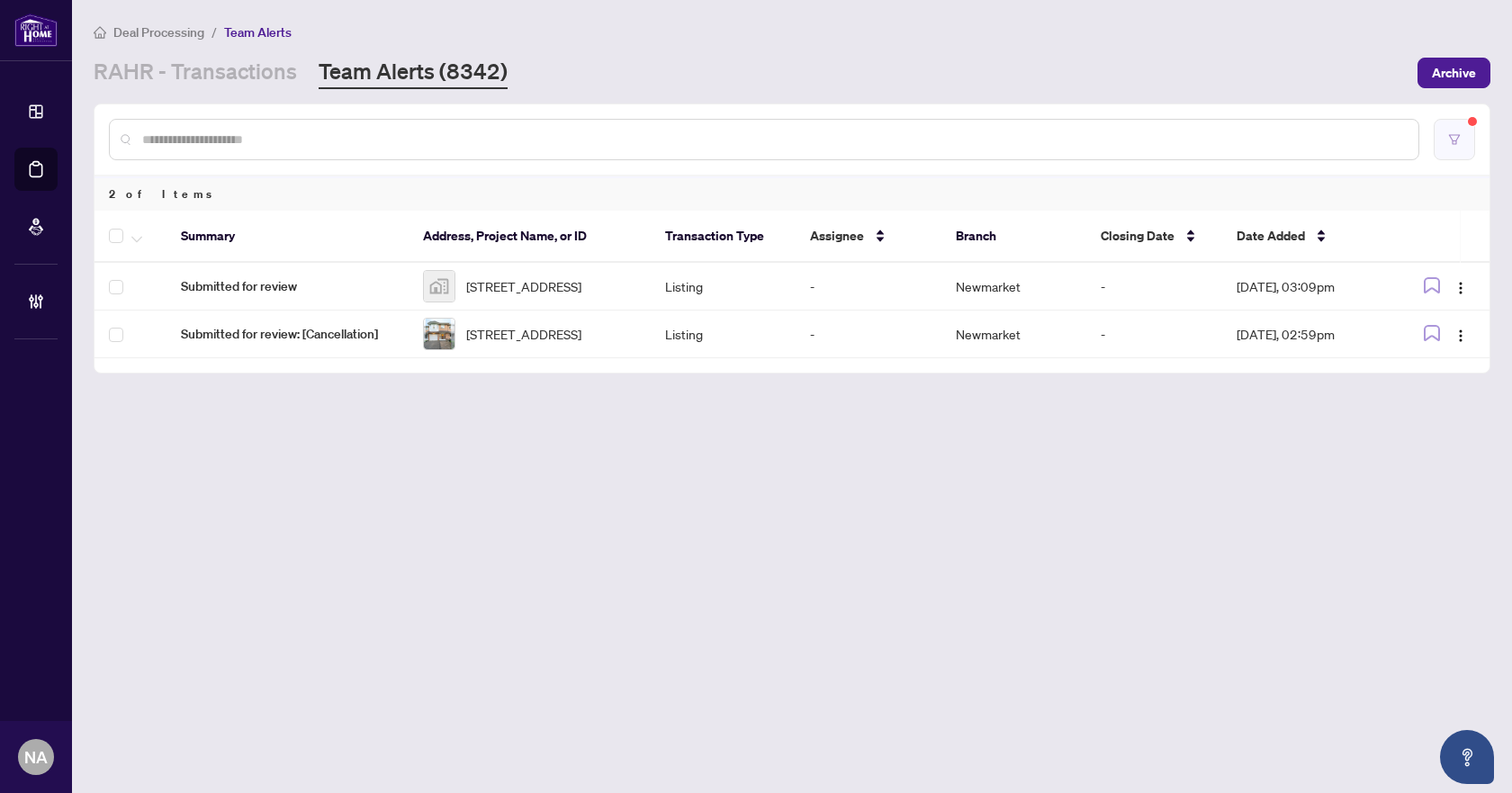
click at [1455, 138] on icon "filter" at bounding box center [1454, 139] width 13 height 13
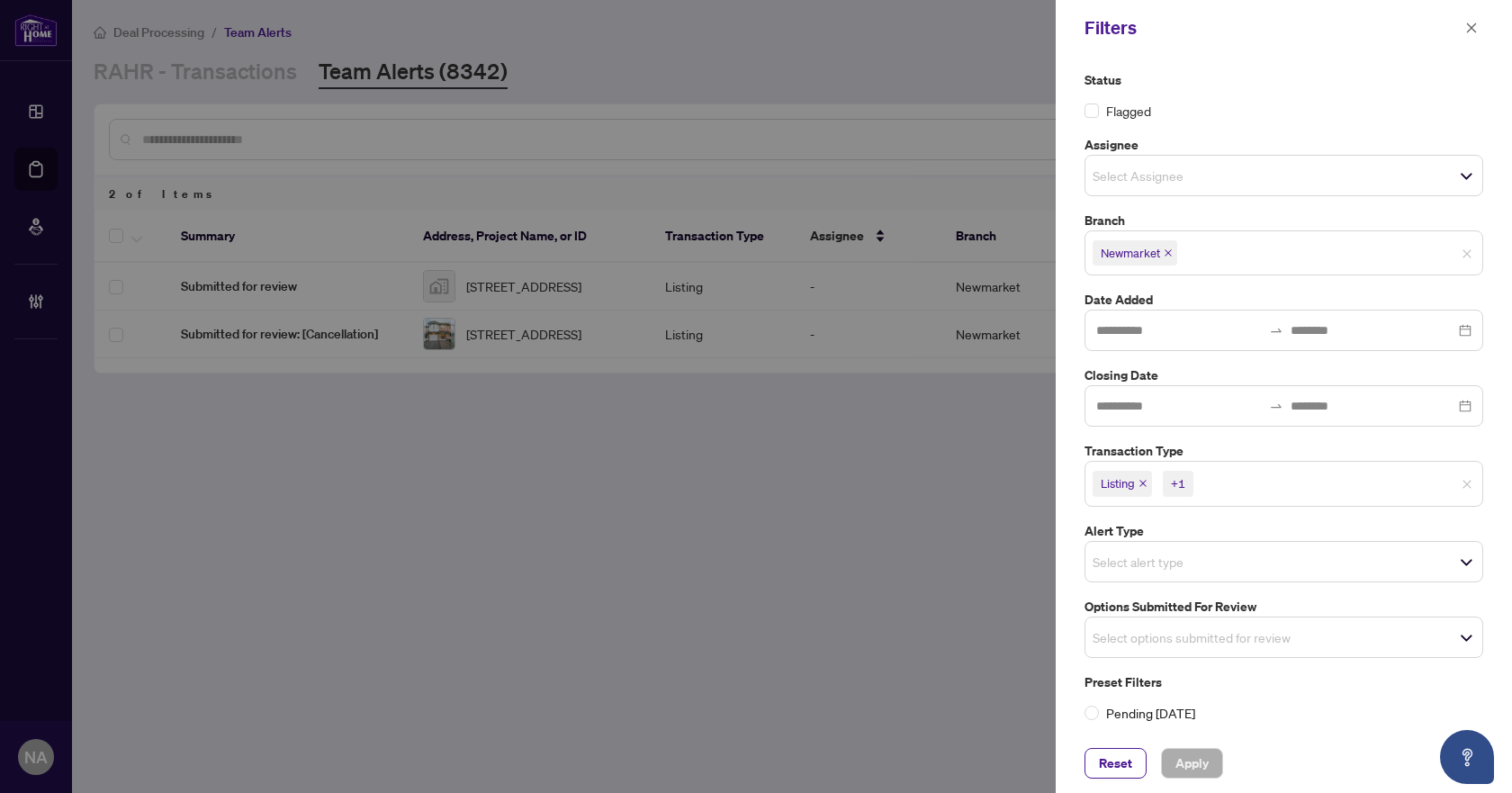
scroll to position [4, 0]
click at [1218, 554] on input "search" at bounding box center [1155, 558] width 126 height 22
click at [1194, 625] on input "search" at bounding box center [1155, 634] width 126 height 22
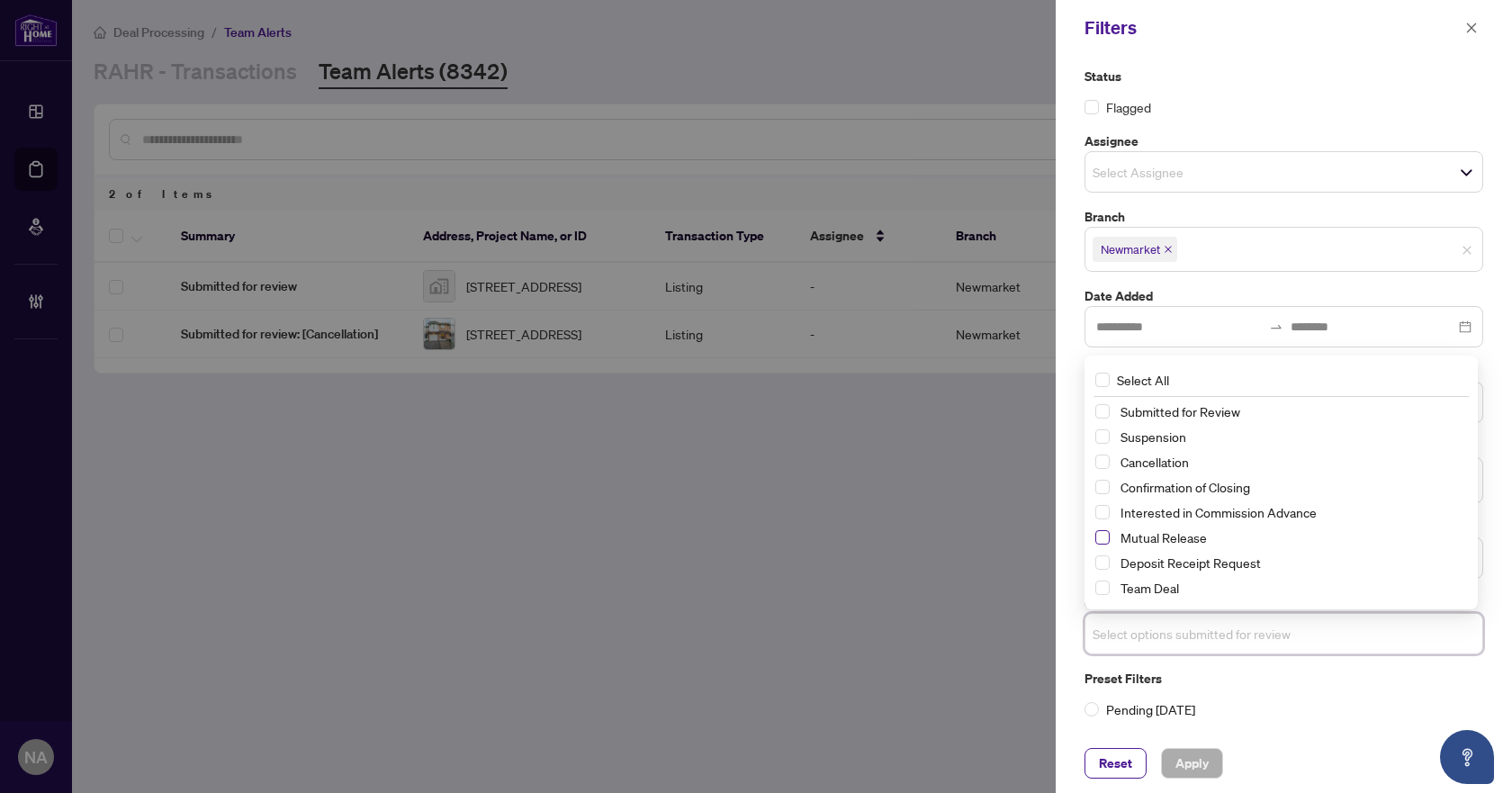
click at [1101, 536] on span "Select Mutual Release" at bounding box center [1102, 537] width 15 height 15
click at [1293, 692] on div "Preset Filters Pending [DATE]" at bounding box center [1283, 697] width 398 height 50
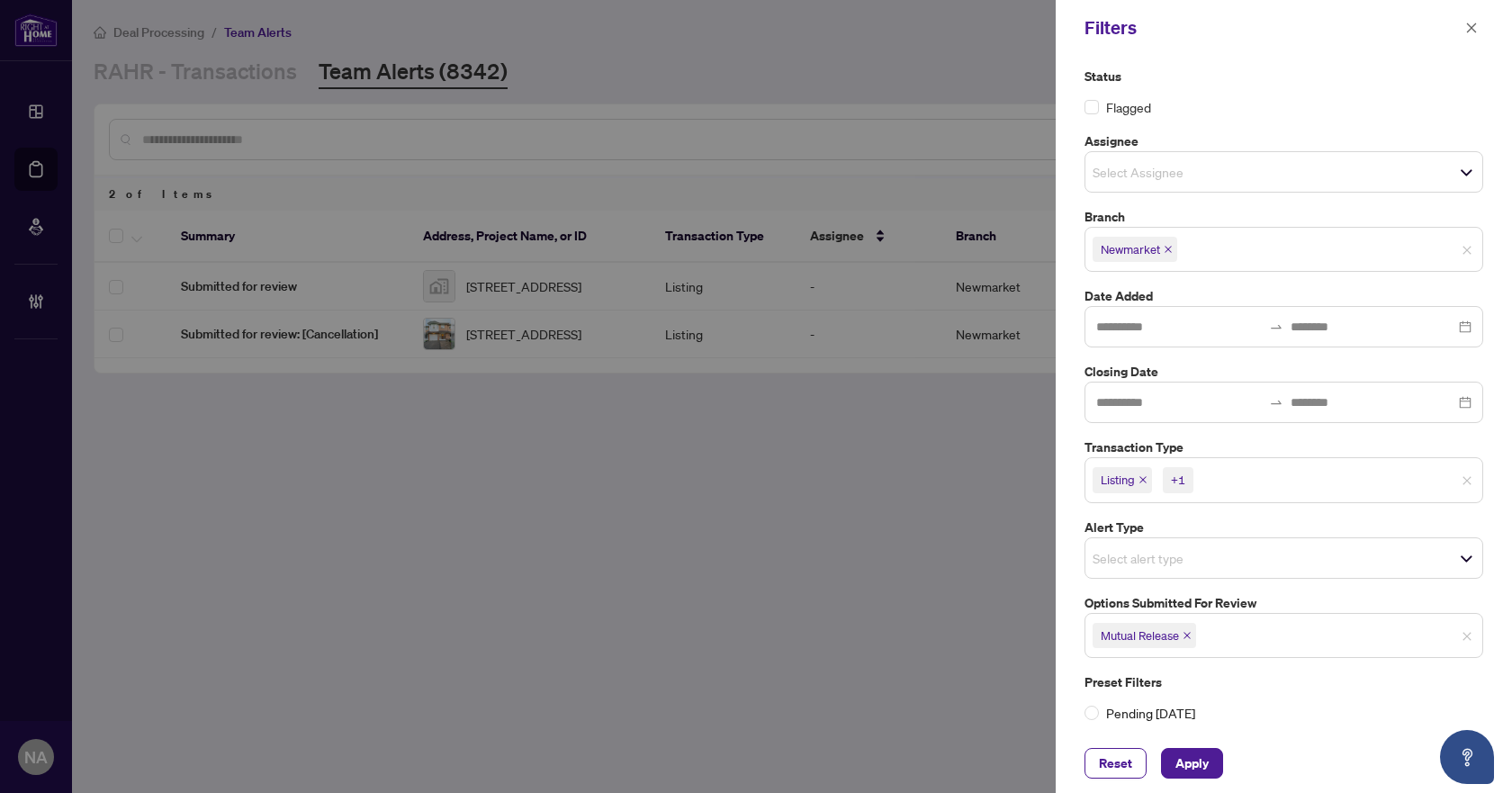
click at [1268, 490] on input "search" at bounding box center [1260, 480] width 126 height 22
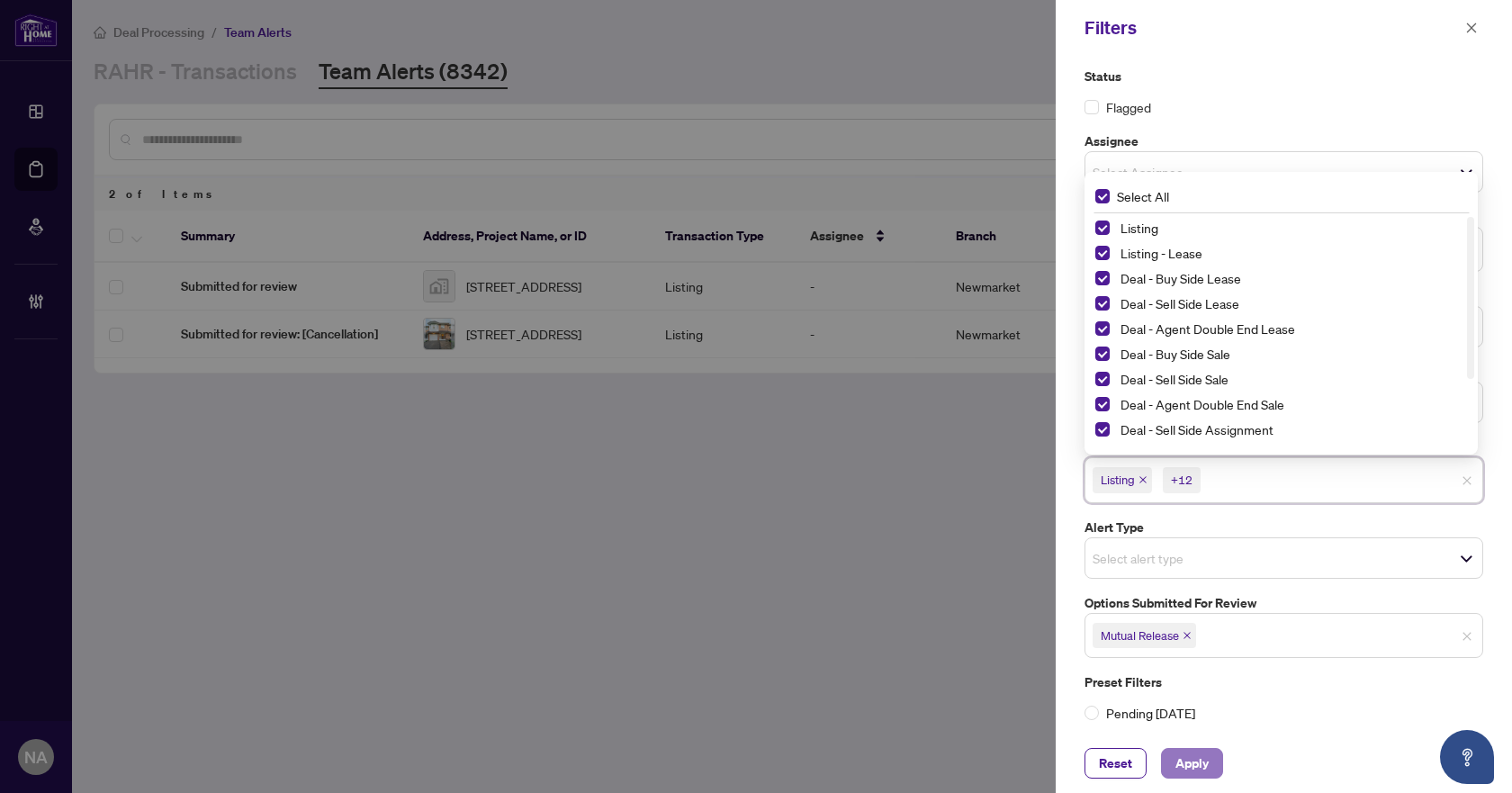
click at [1202, 763] on span "Apply" at bounding box center [1192, 762] width 33 height 29
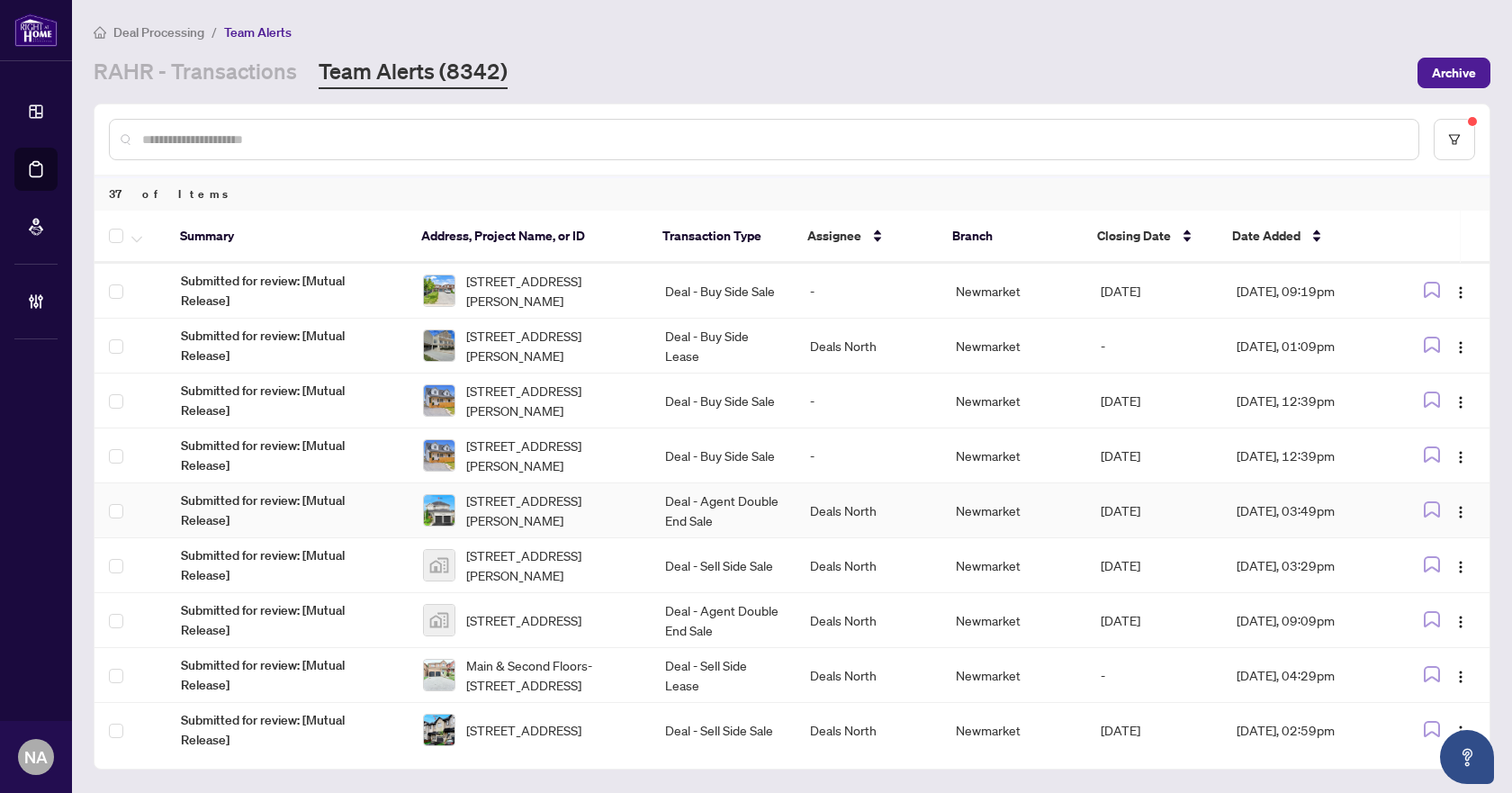
scroll to position [1540, 0]
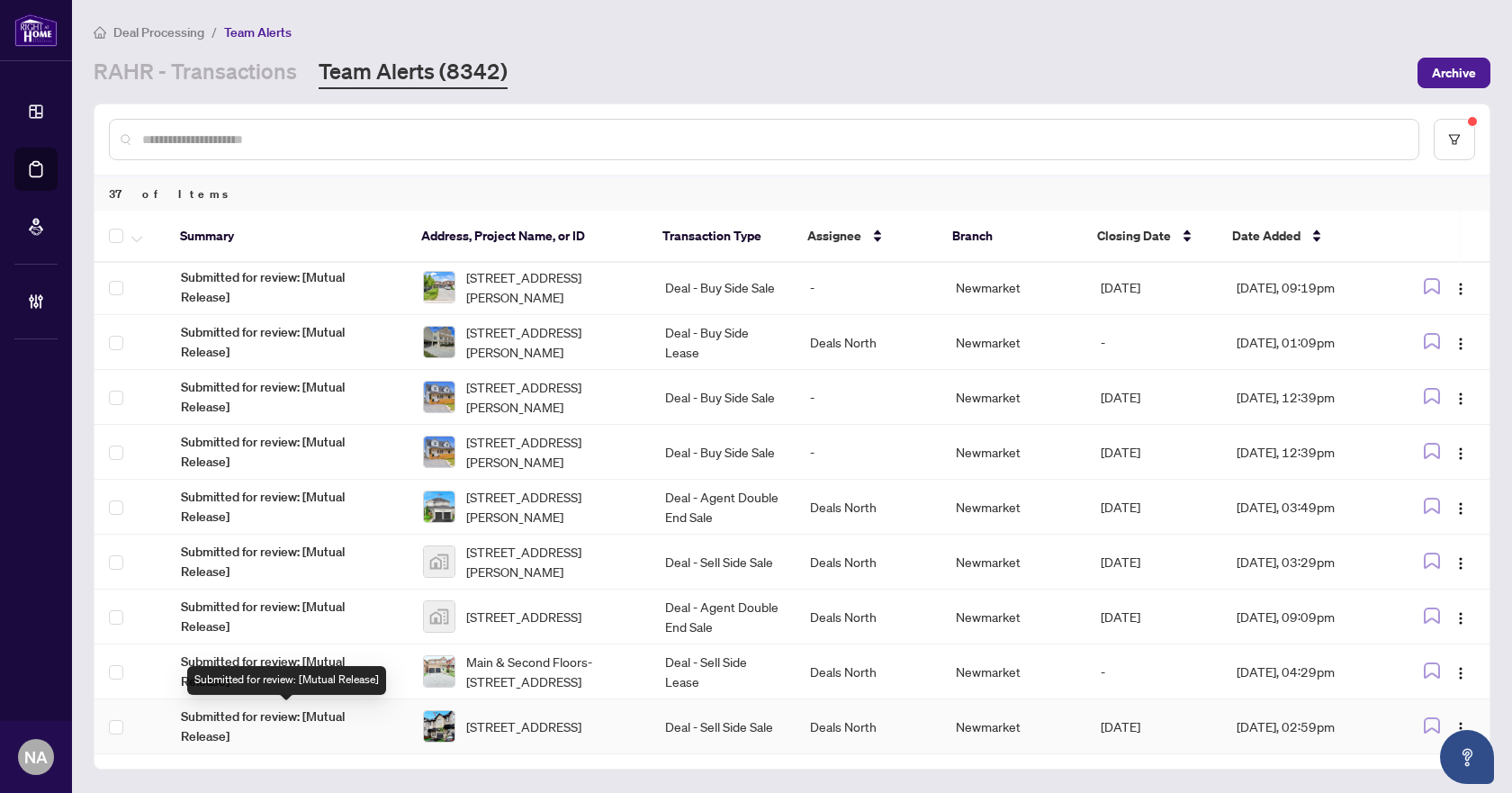
click at [313, 713] on span "Submitted for review: [Mutual Release]" at bounding box center [287, 726] width 213 height 39
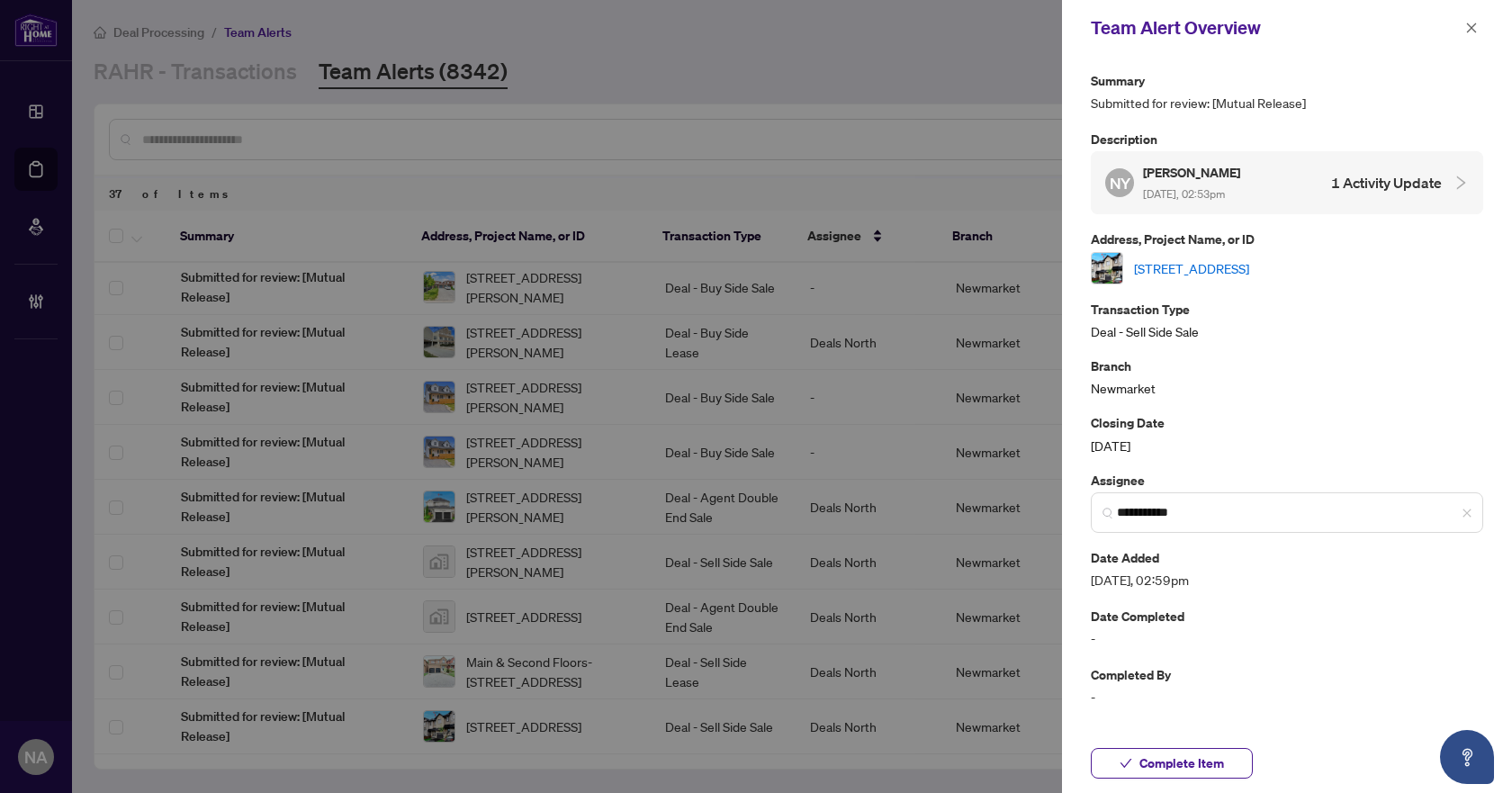
click at [1216, 265] on link "[STREET_ADDRESS]" at bounding box center [1191, 269] width 115 height 20
click at [1467, 32] on icon "close" at bounding box center [1472, 28] width 10 height 10
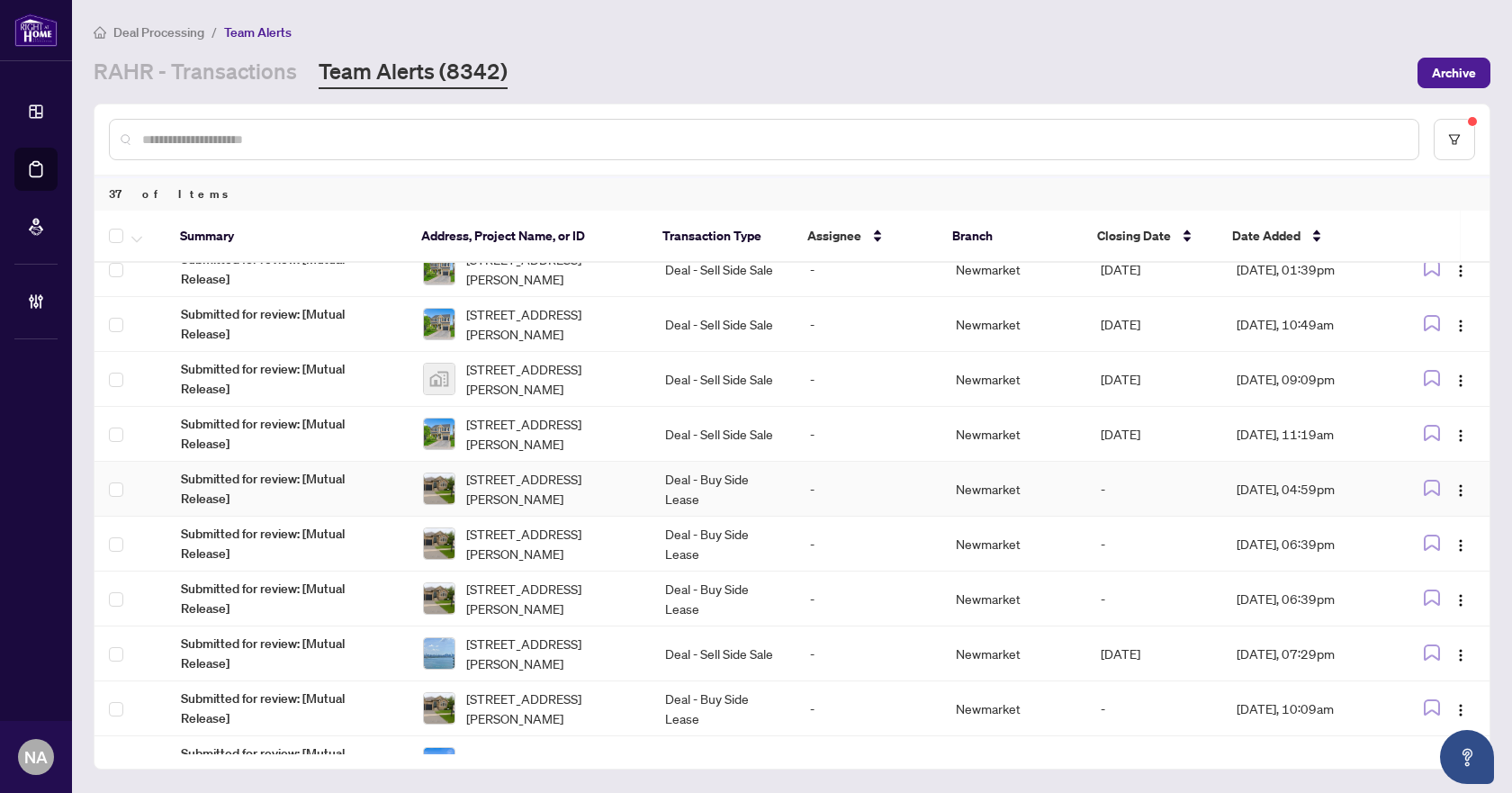
scroll to position [0, 0]
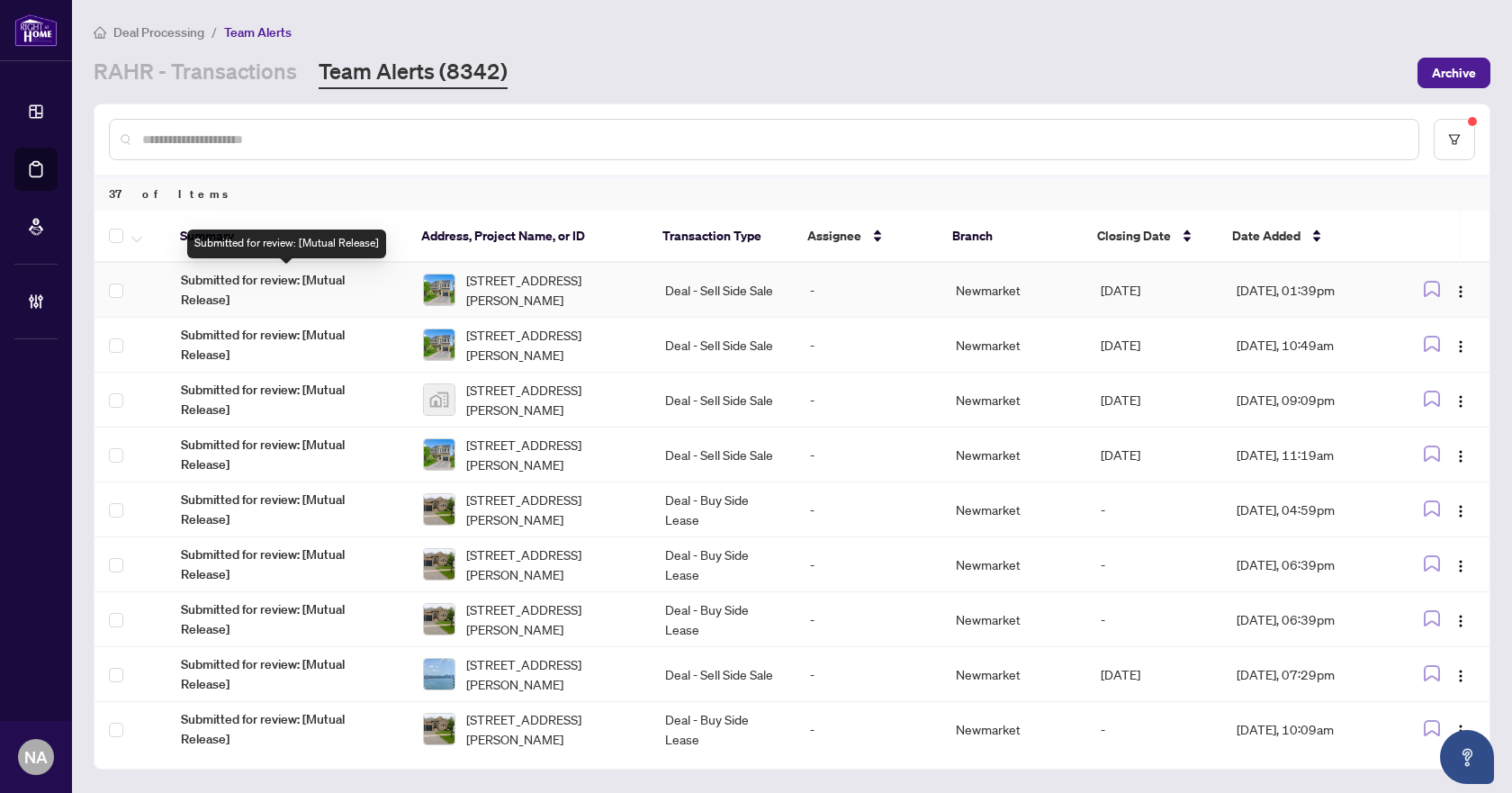
click at [233, 282] on span "Submitted for review: [Mutual Release]" at bounding box center [287, 289] width 213 height 39
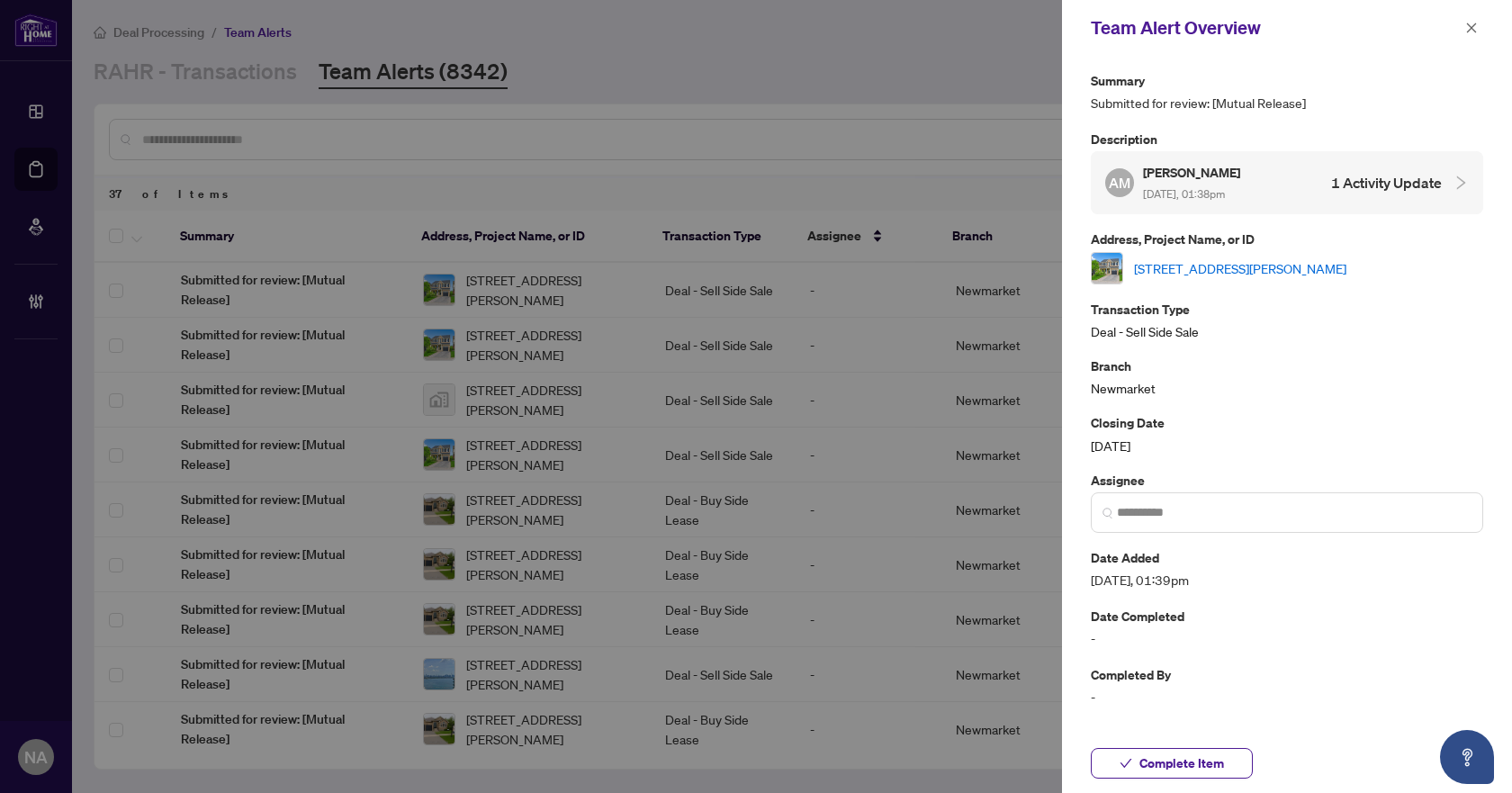
click at [1207, 259] on link "[STREET_ADDRESS][PERSON_NAME]" at bounding box center [1240, 269] width 212 height 20
drag, startPoint x: 1466, startPoint y: 26, endPoint x: 1450, endPoint y: 25, distance: 16.0
click at [1466, 26] on icon "close" at bounding box center [1471, 28] width 13 height 13
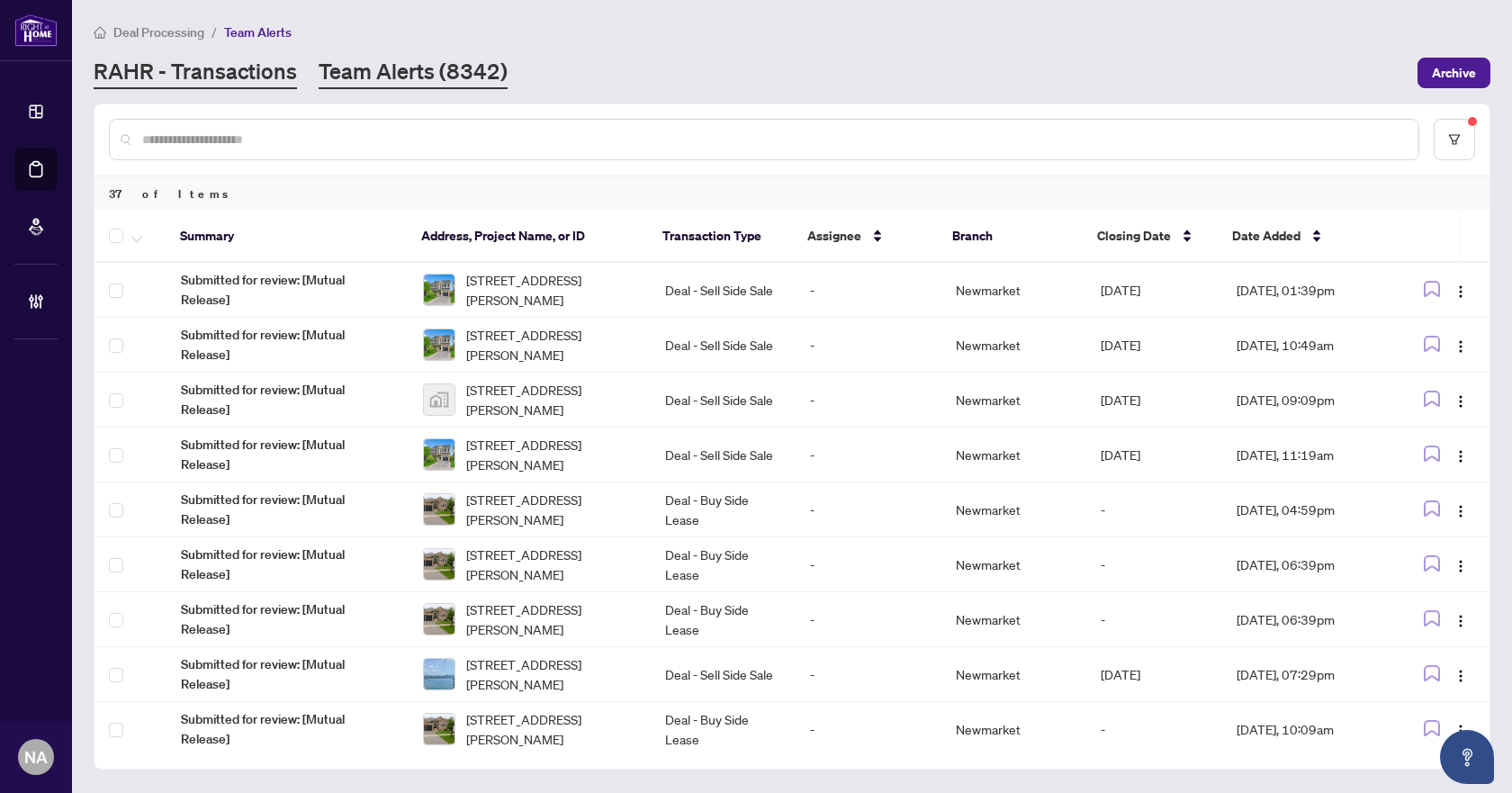
click at [269, 72] on link "RAHR - Transactions" at bounding box center [195, 73] width 204 height 32
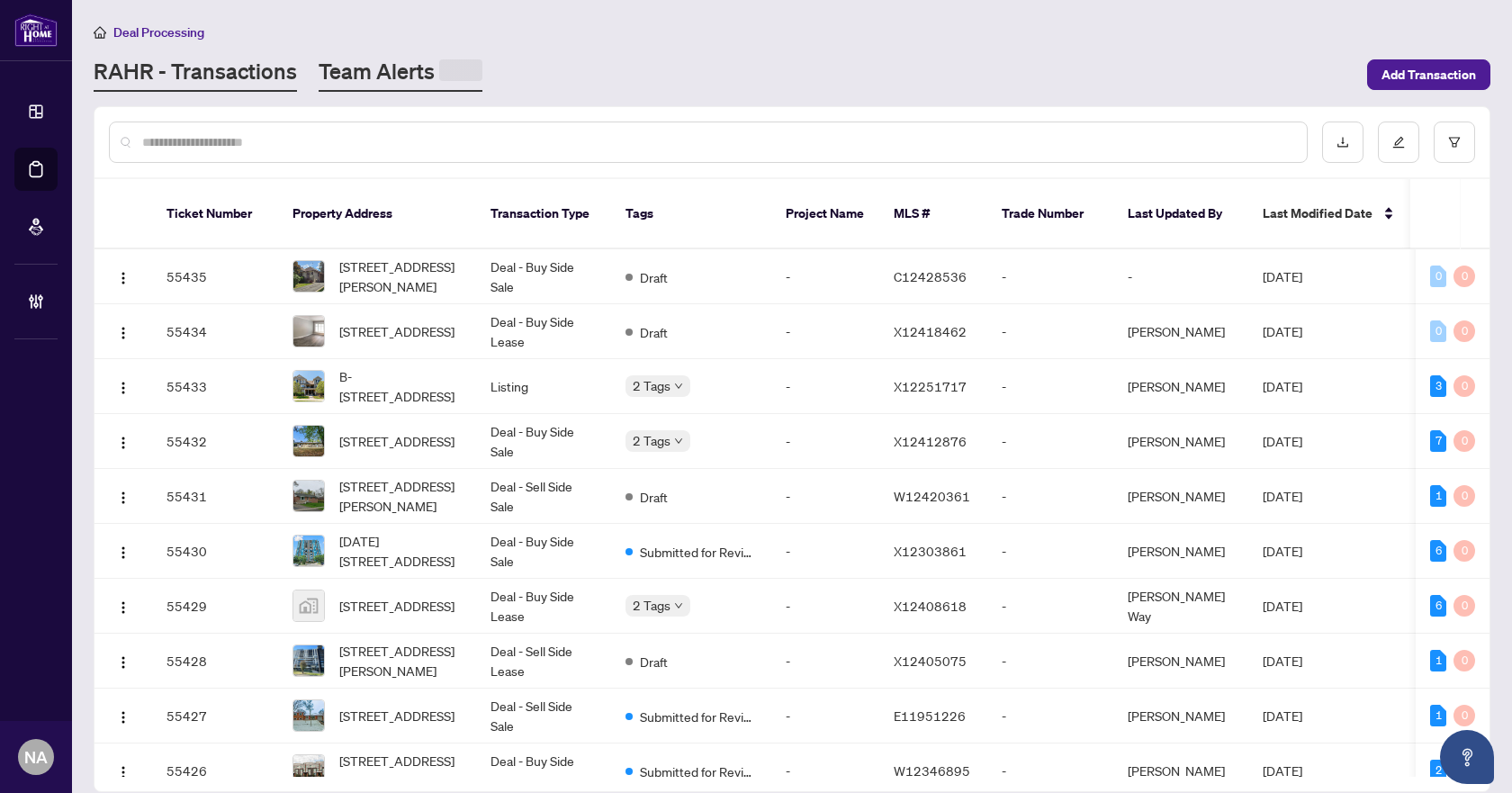
click at [412, 69] on link "Team Alerts" at bounding box center [400, 75] width 163 height 35
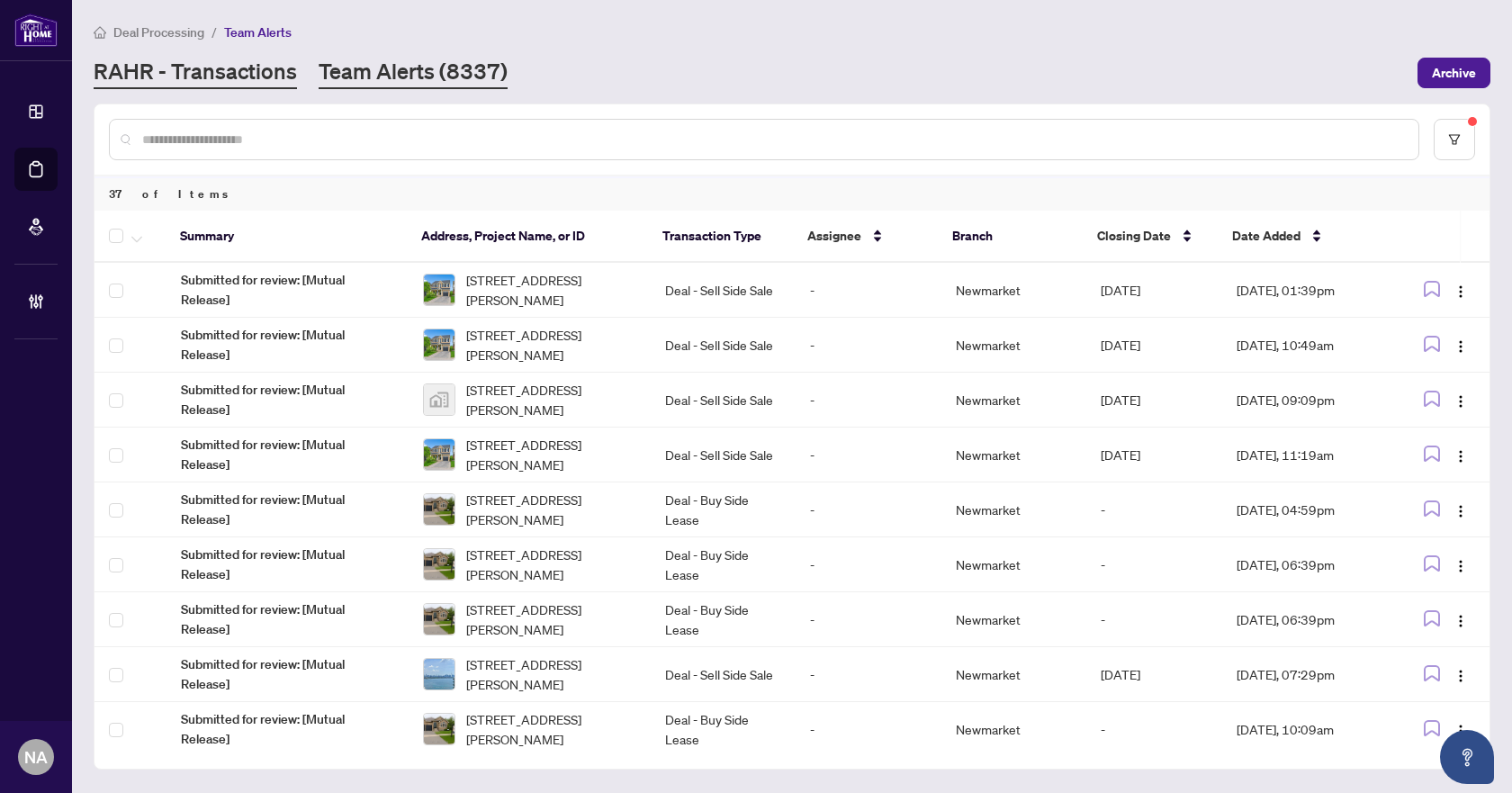
click at [255, 79] on link "RAHR - Transactions" at bounding box center [195, 73] width 204 height 32
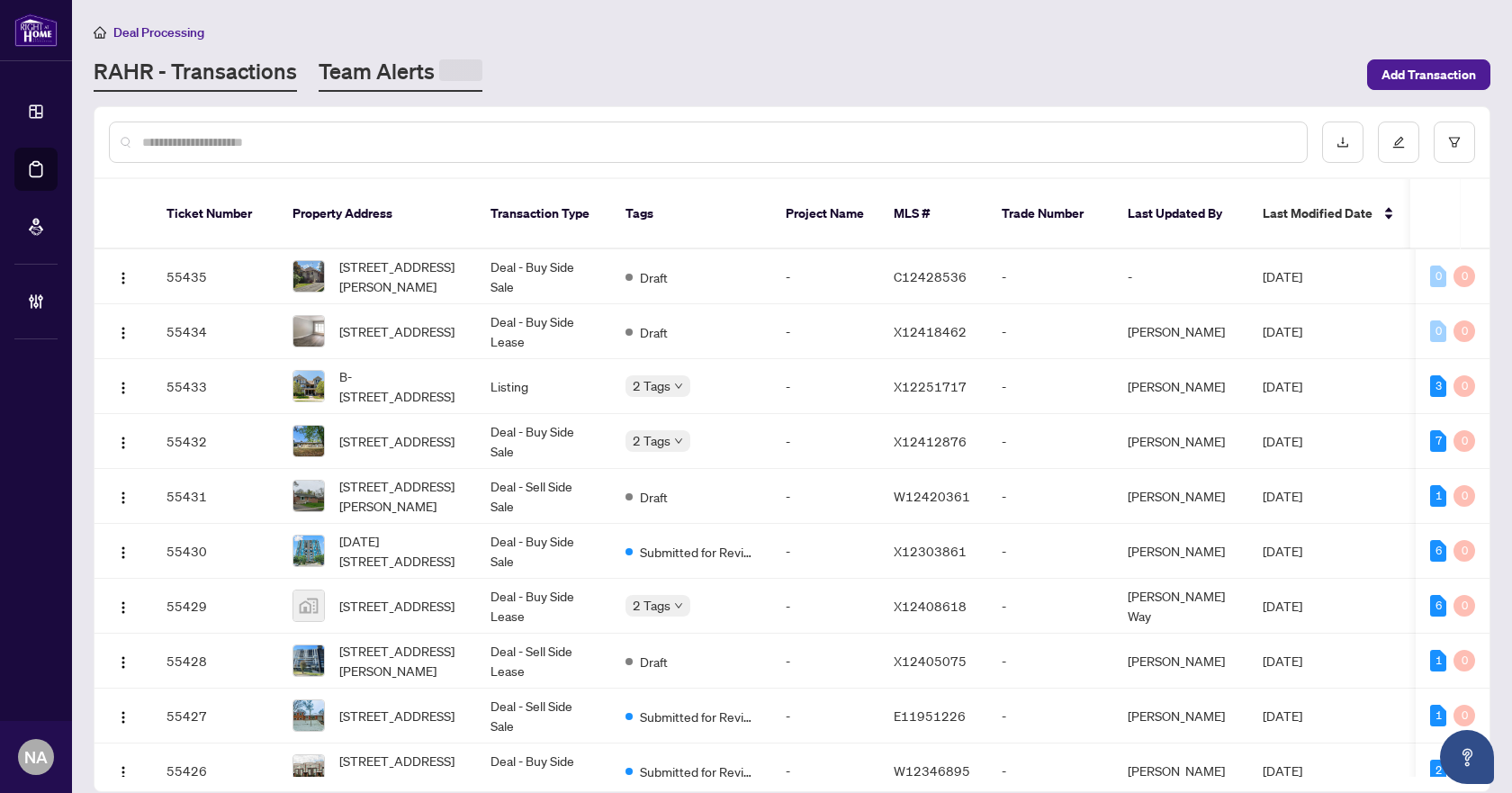
click at [374, 75] on link "Team Alerts" at bounding box center [400, 75] width 163 height 35
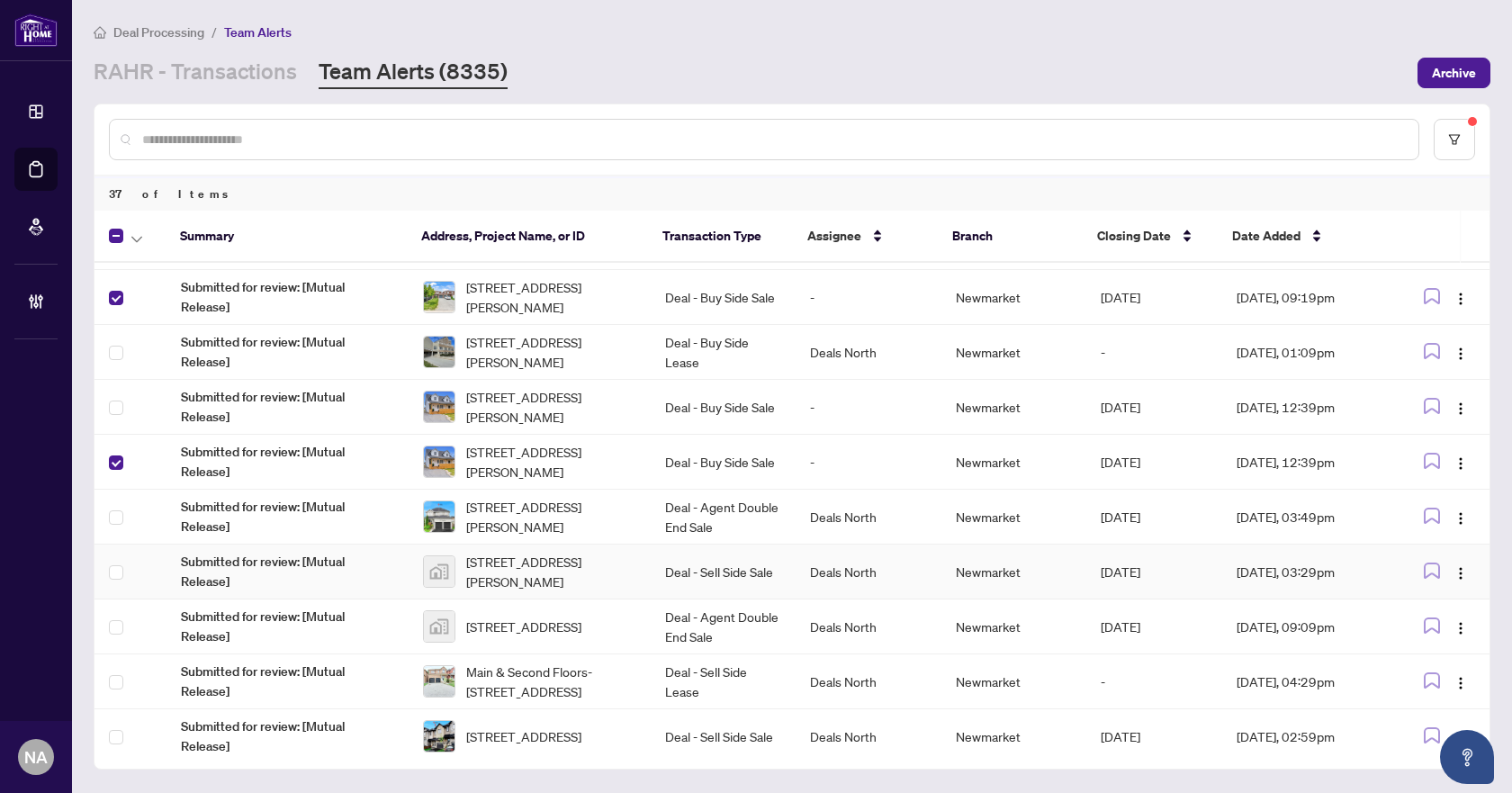
scroll to position [1540, 0]
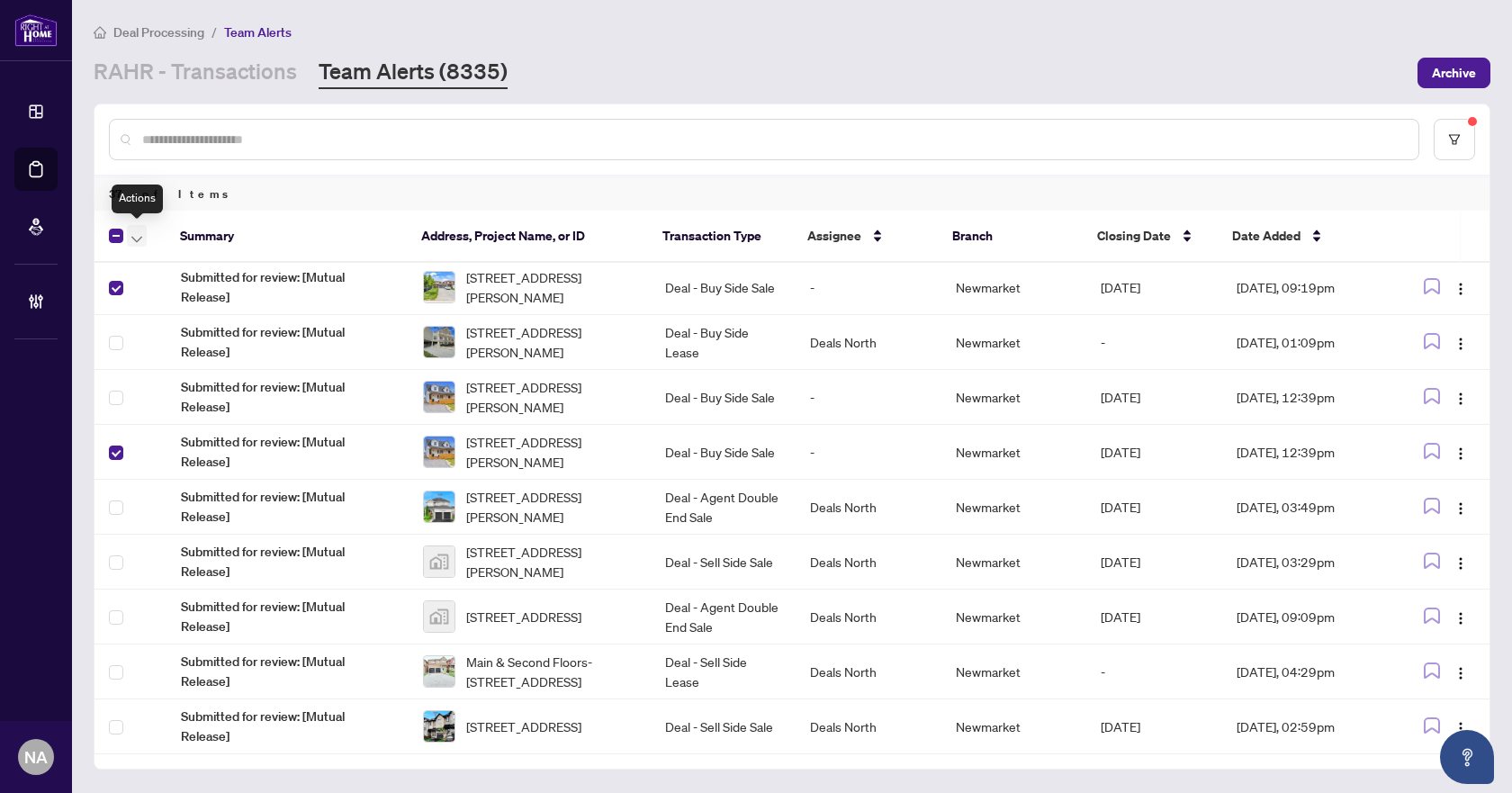
click at [144, 231] on button "button" at bounding box center [137, 236] width 20 height 22
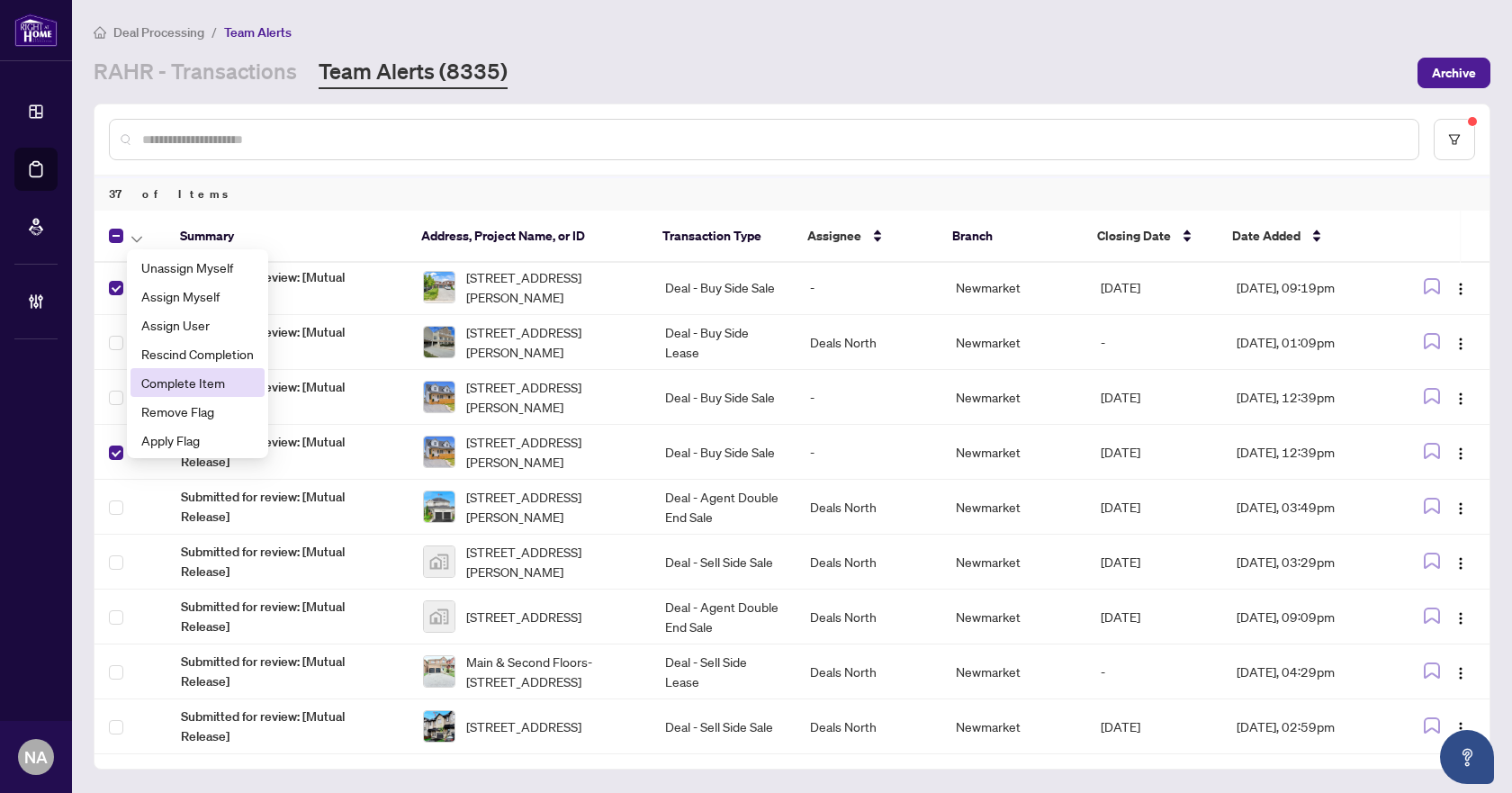
click at [175, 381] on span "Complete Item" at bounding box center [198, 383] width 112 height 20
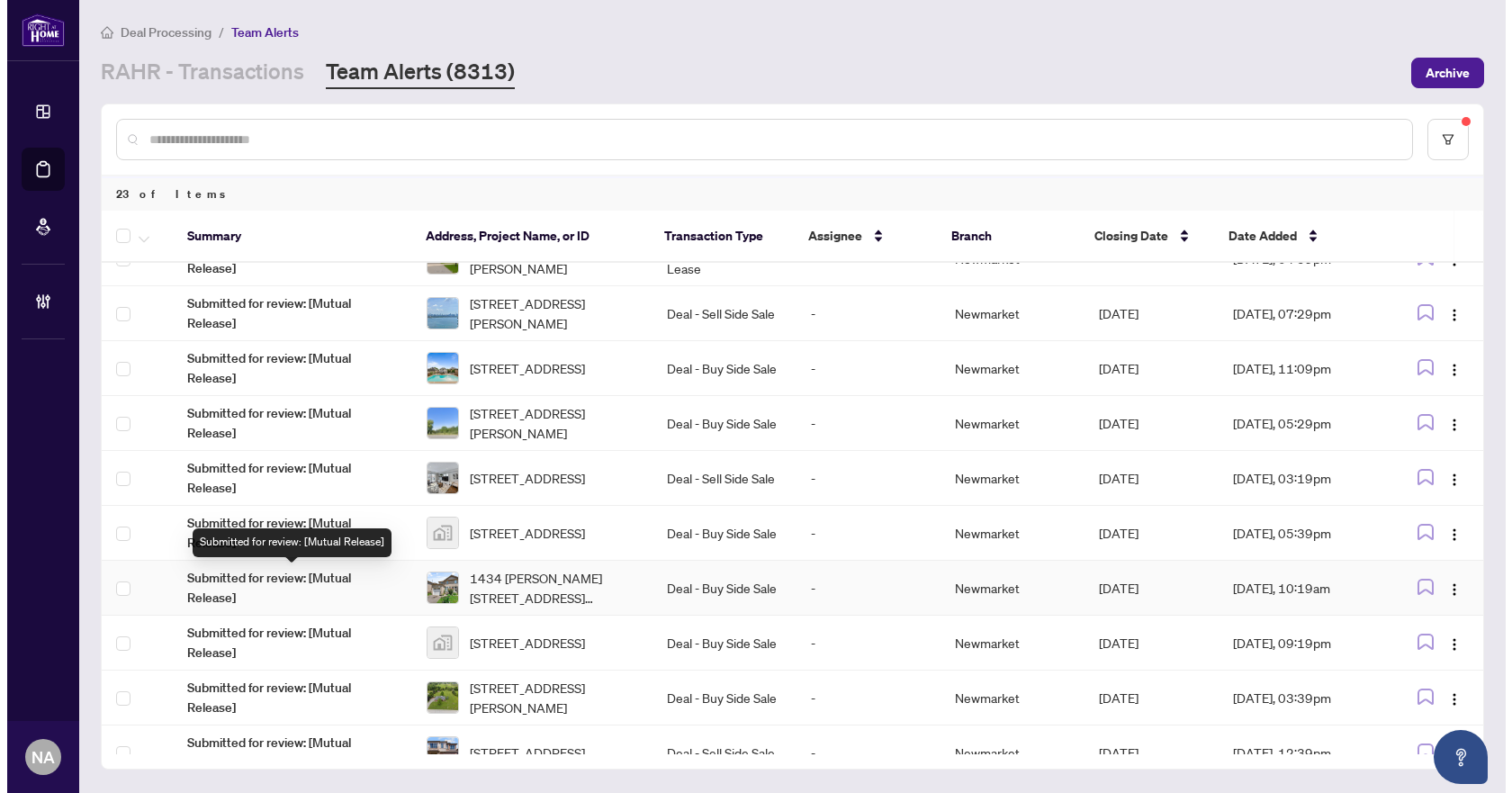
scroll to position [0, 0]
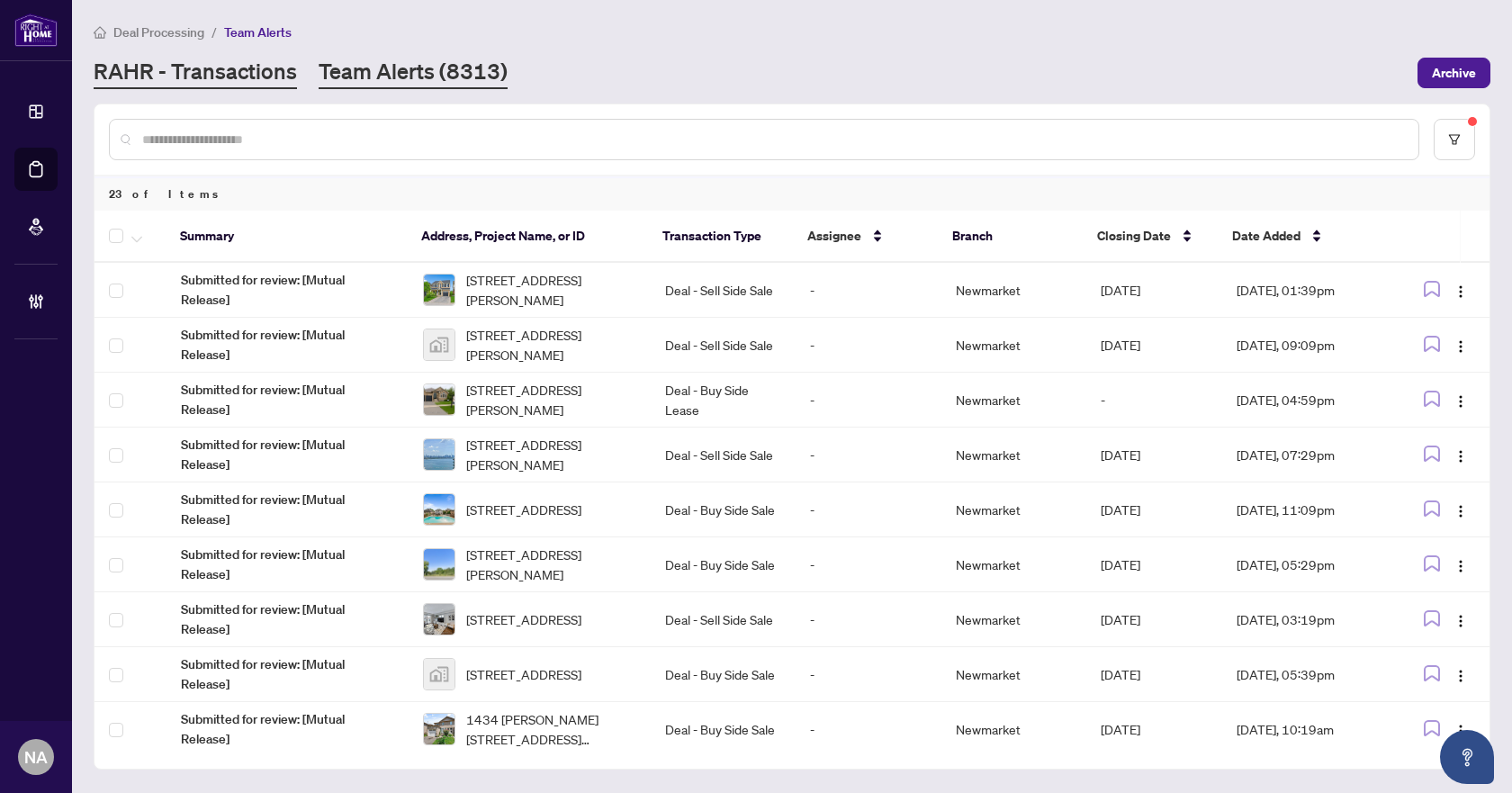
click at [247, 76] on link "RAHR - Transactions" at bounding box center [195, 73] width 204 height 32
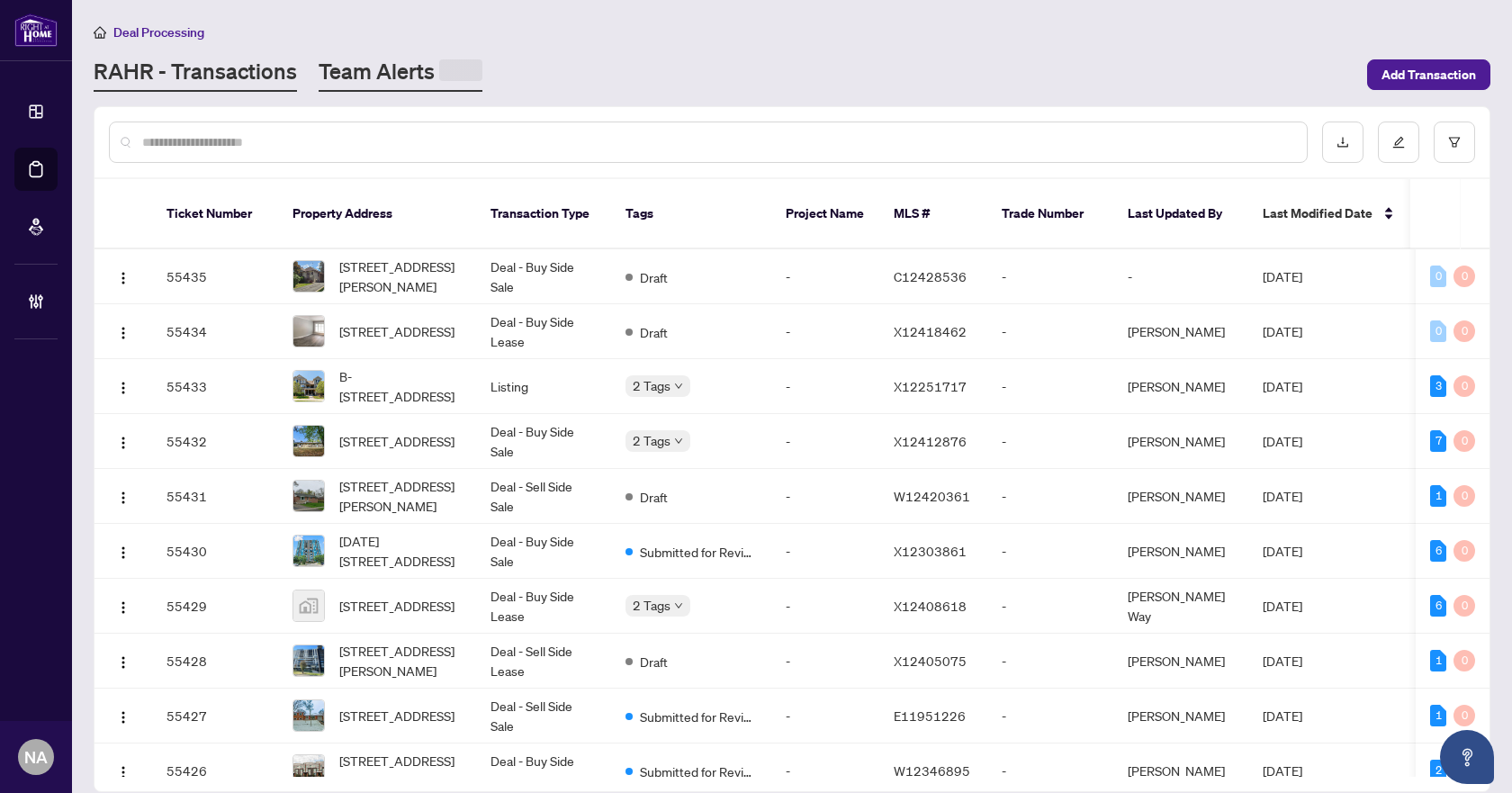
click at [417, 72] on link "Team Alerts" at bounding box center [400, 75] width 163 height 35
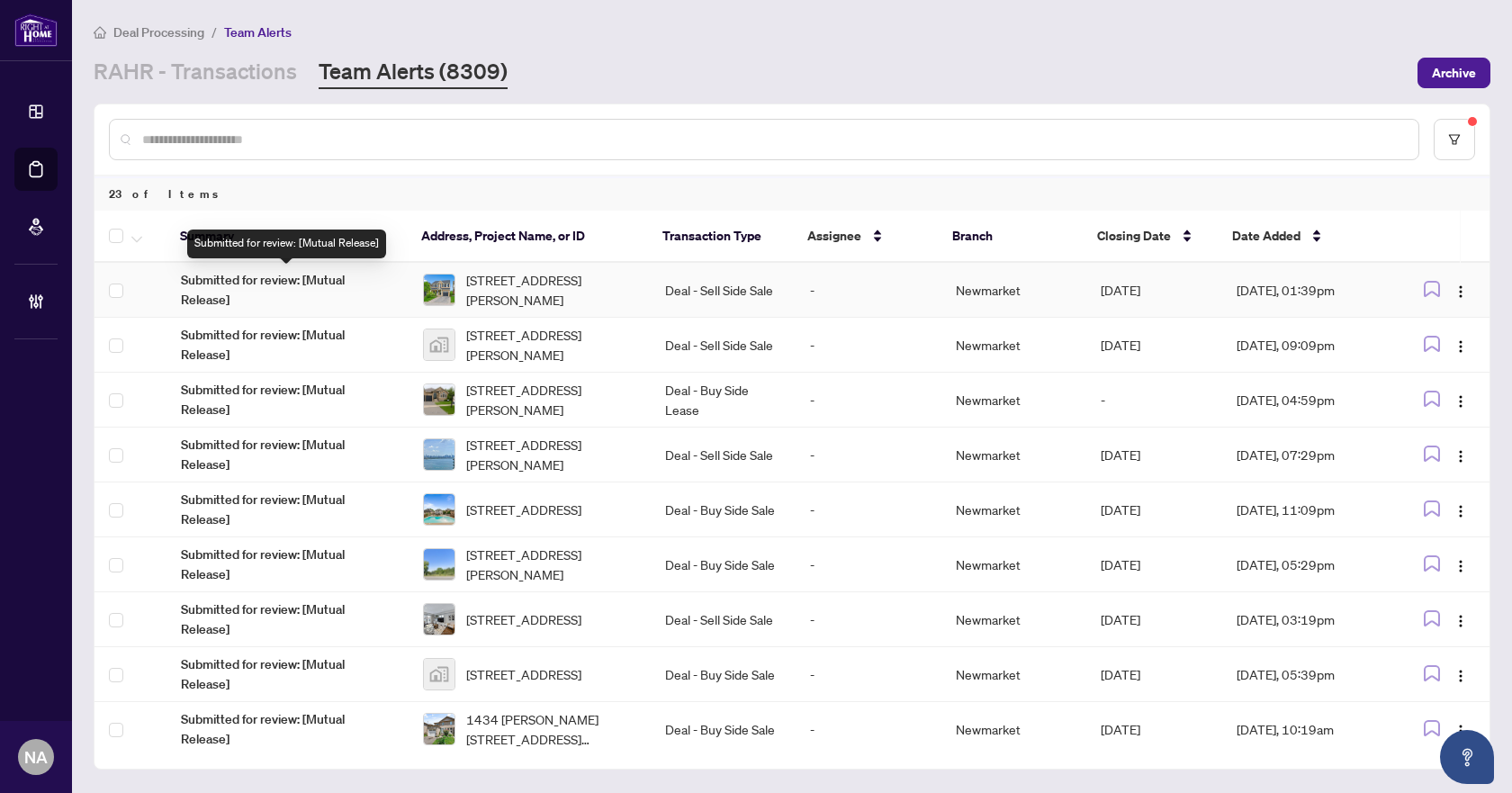
click at [194, 280] on span "Submitted for review: [Mutual Release]" at bounding box center [287, 289] width 213 height 39
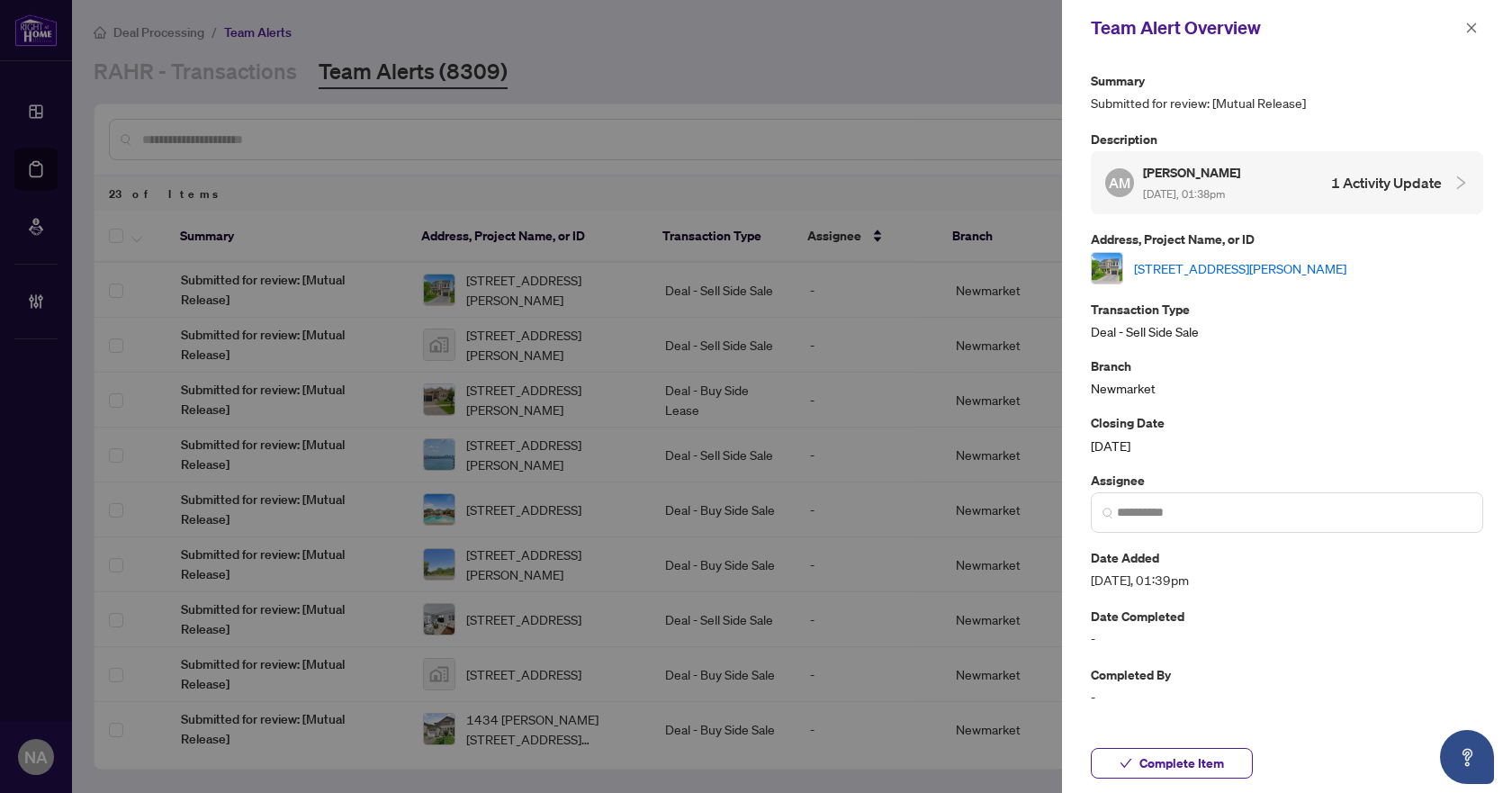
click at [1237, 259] on link "[STREET_ADDRESS][PERSON_NAME]" at bounding box center [1240, 269] width 212 height 20
drag, startPoint x: 1472, startPoint y: 28, endPoint x: 1438, endPoint y: 30, distance: 34.1
click at [1472, 28] on icon "close" at bounding box center [1472, 28] width 10 height 10
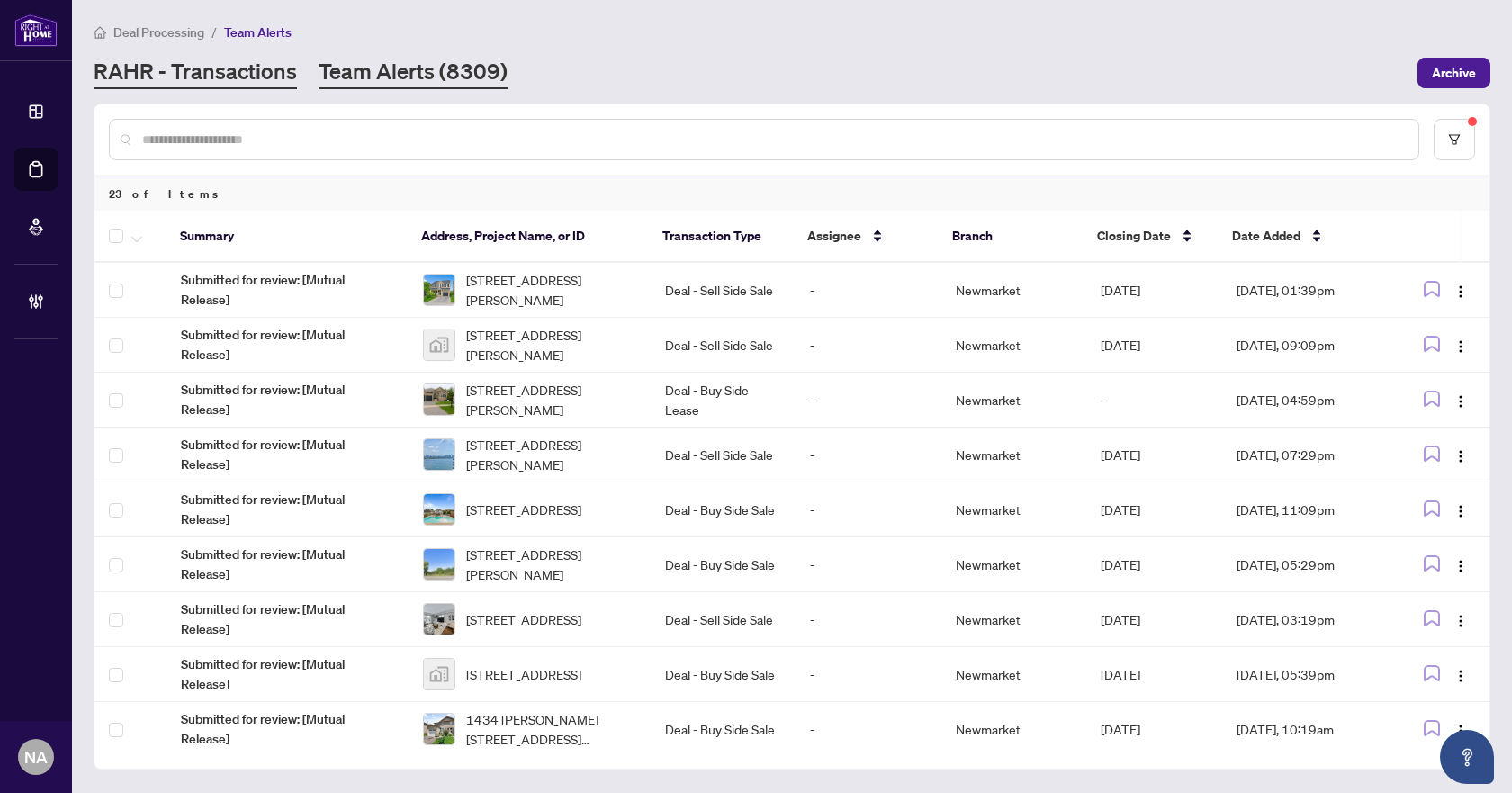
click at [272, 76] on link "RAHR - Transactions" at bounding box center [195, 73] width 204 height 32
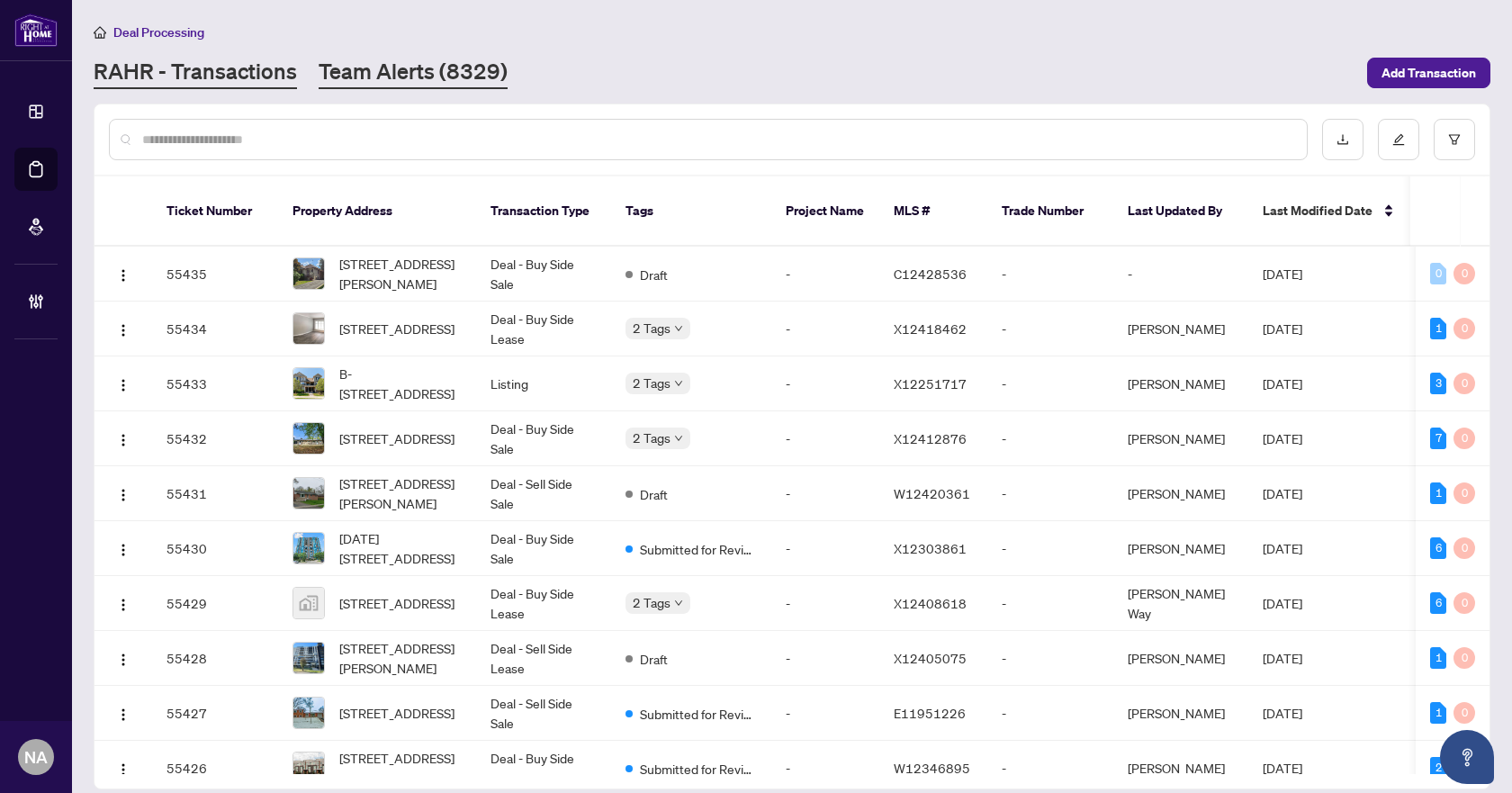
click at [389, 68] on link "Team Alerts (8329)" at bounding box center [413, 73] width 189 height 32
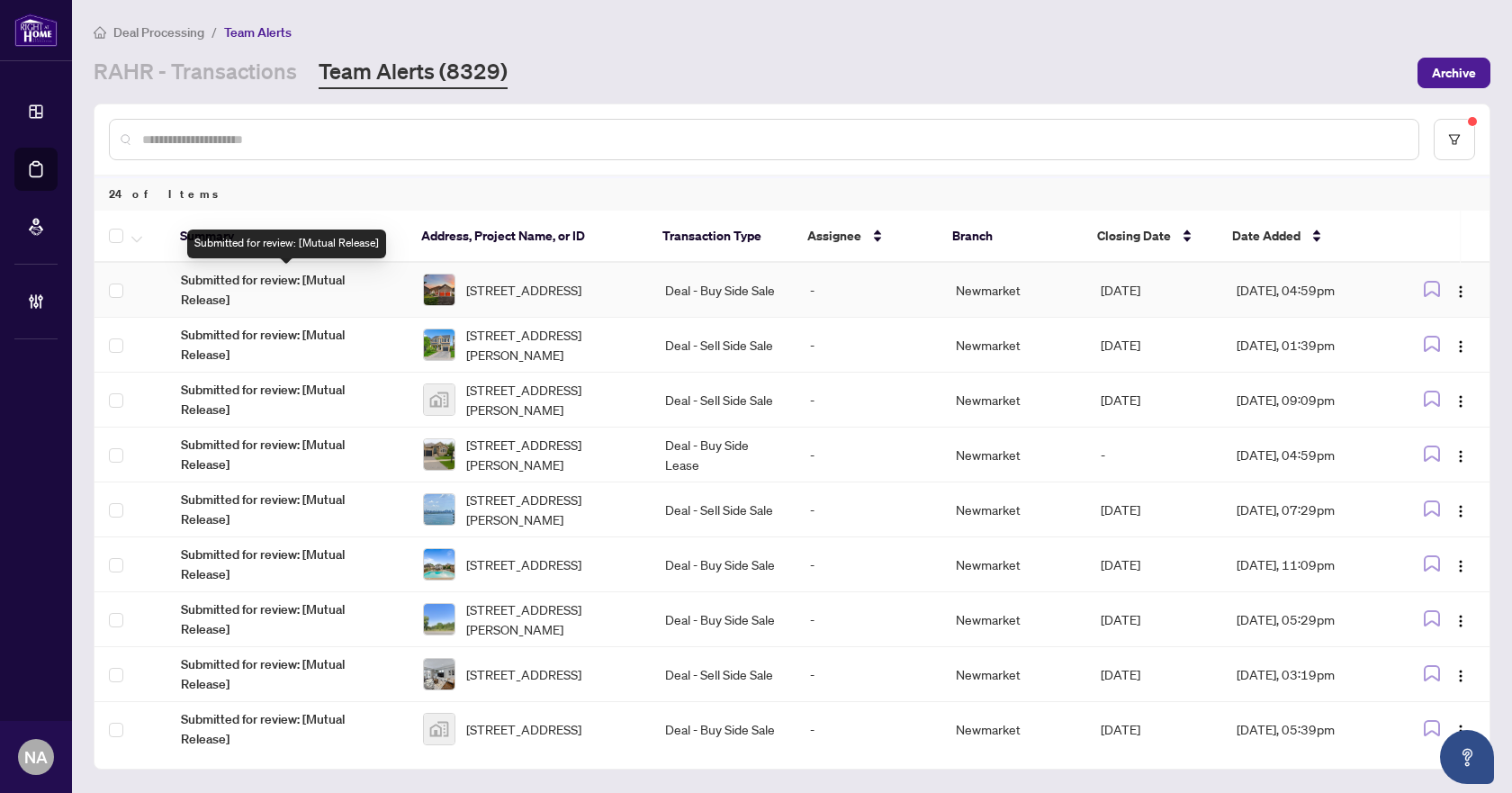
click at [237, 276] on span "Submitted for review: [Mutual Release]" at bounding box center [287, 289] width 213 height 39
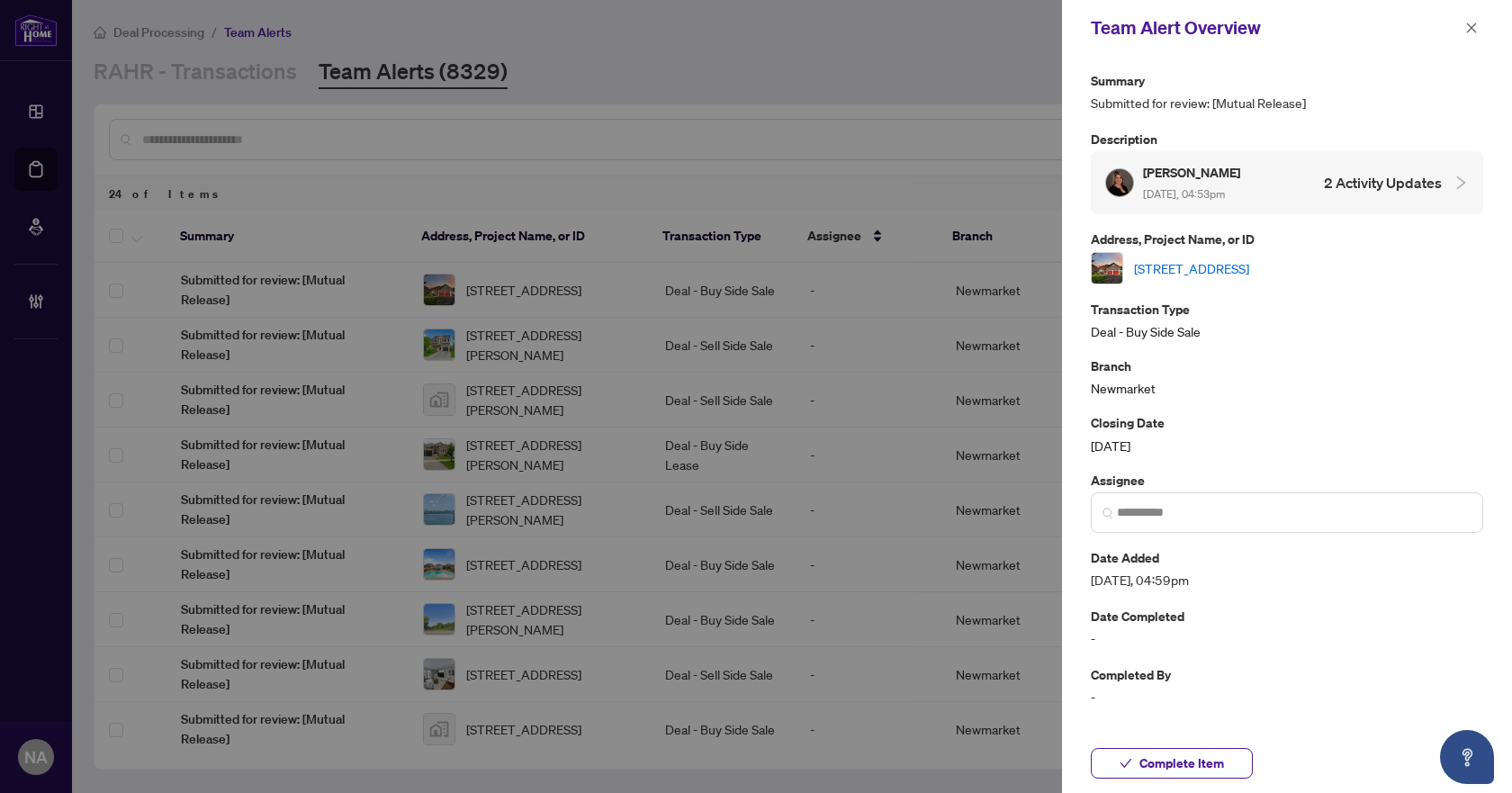
click at [1211, 263] on link "[STREET_ADDRESS]" at bounding box center [1191, 269] width 115 height 20
click at [1469, 27] on icon "close" at bounding box center [1471, 28] width 13 height 13
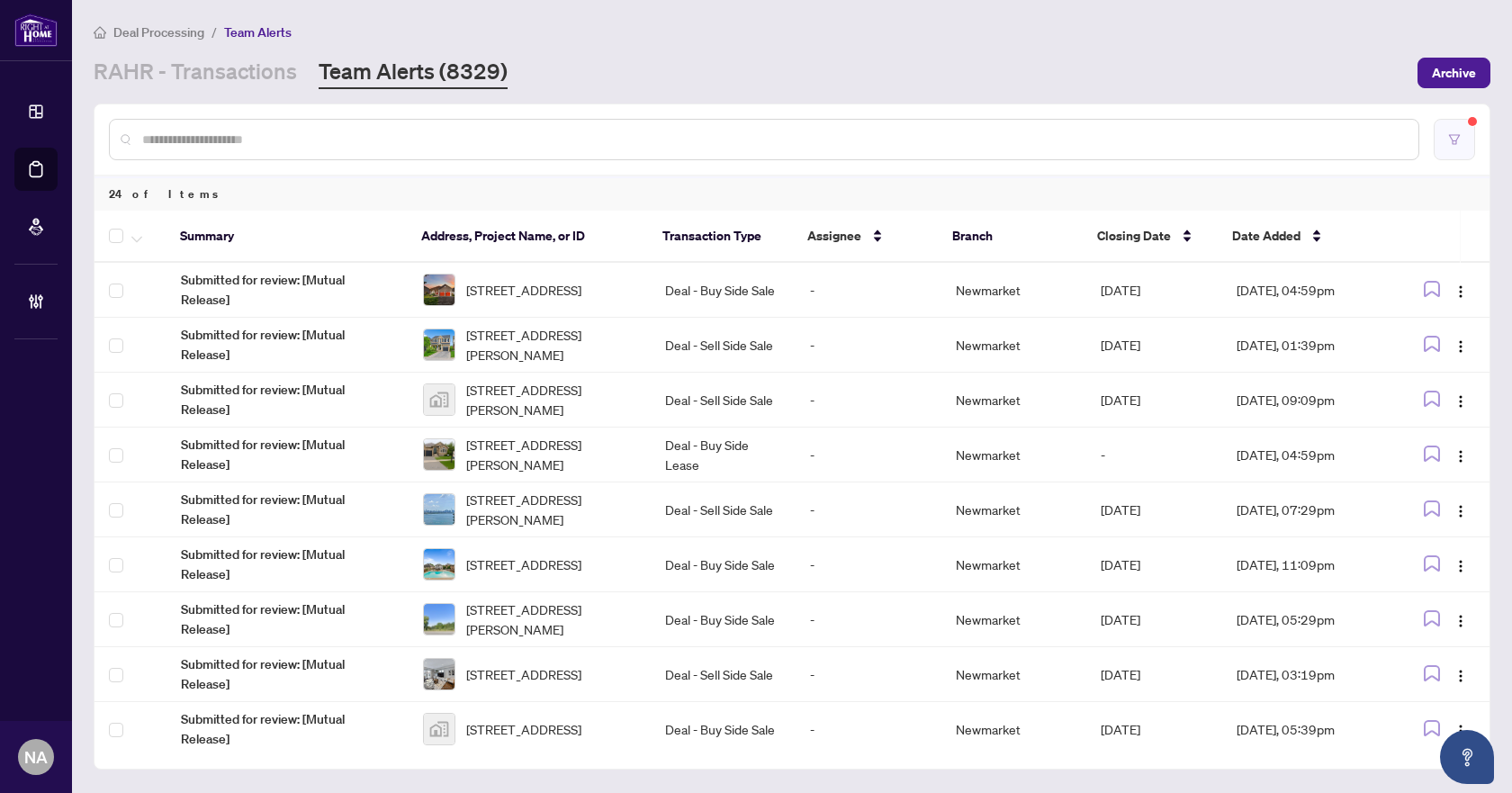
click at [1460, 120] on button "button" at bounding box center [1454, 140] width 41 height 41
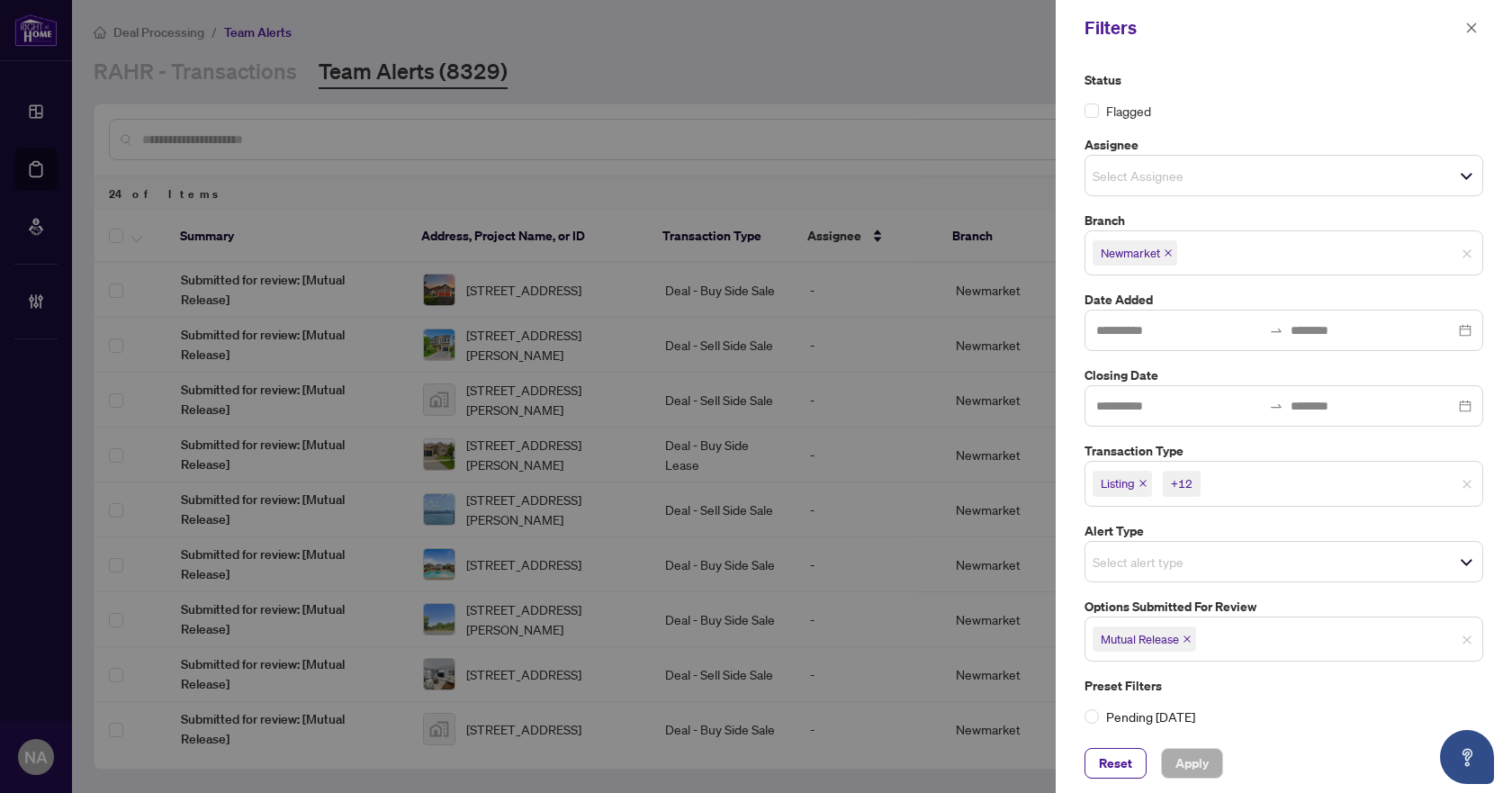
click at [1186, 481] on div "+12" at bounding box center [1181, 483] width 22 height 18
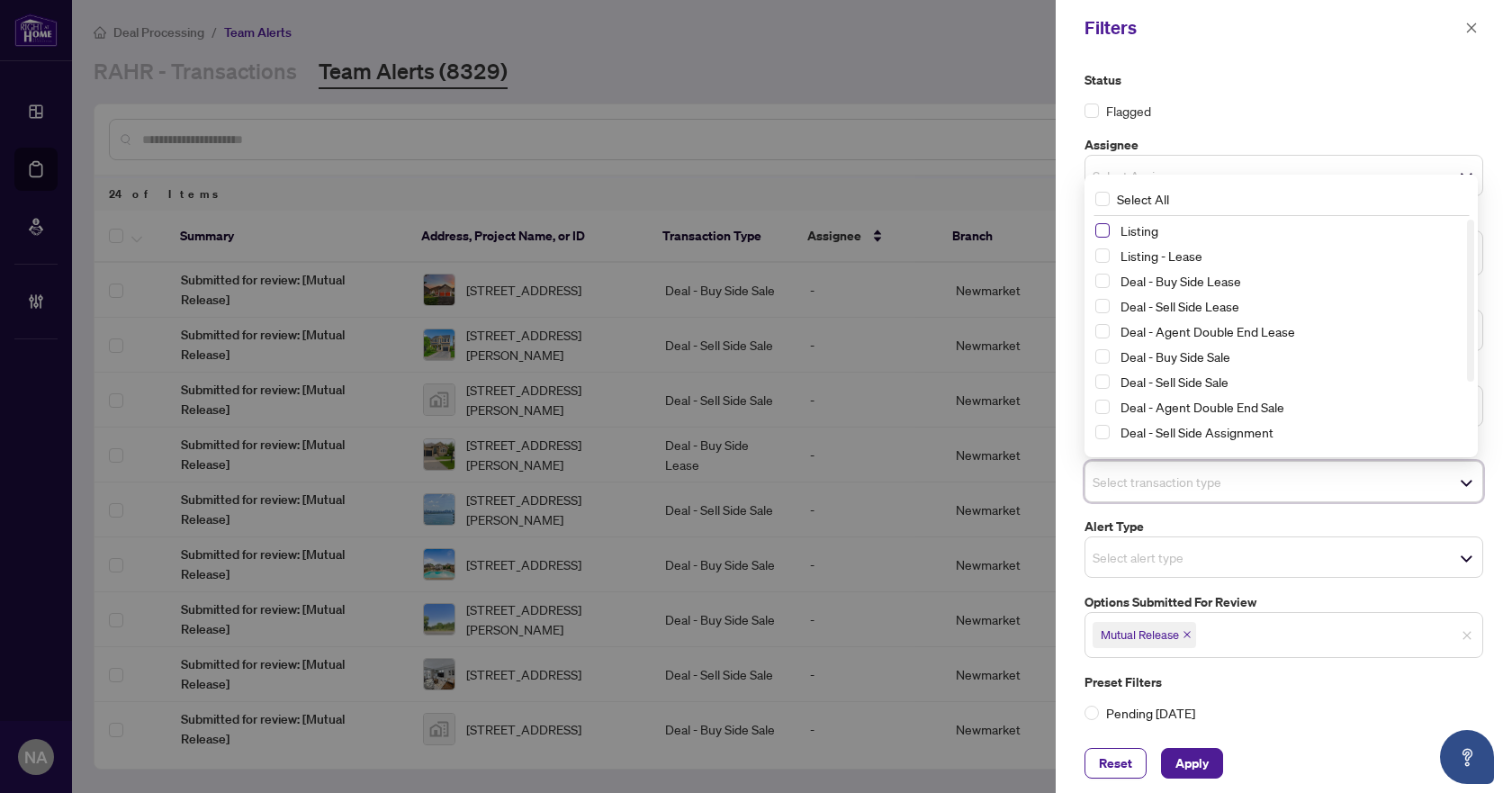
click at [1104, 228] on span "Select Listing" at bounding box center [1102, 230] width 15 height 15
click at [1104, 250] on span "Select Listing - Lease" at bounding box center [1102, 256] width 15 height 15
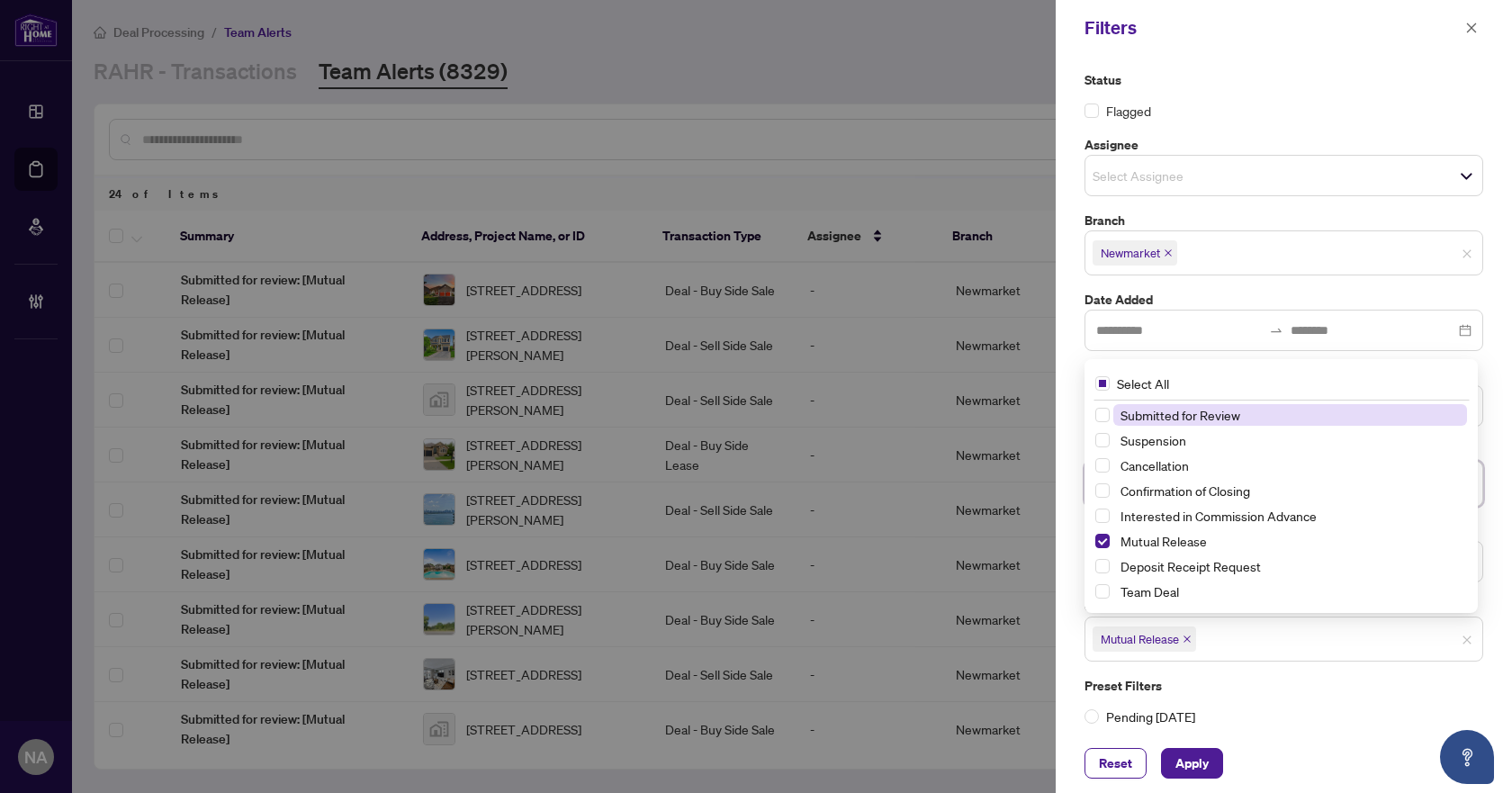
click at [1186, 633] on span "Mutual Release" at bounding box center [1143, 640] width 103 height 26
click at [1189, 639] on icon "close" at bounding box center [1186, 639] width 9 height 9
click at [1188, 755] on span "Apply" at bounding box center [1192, 762] width 33 height 29
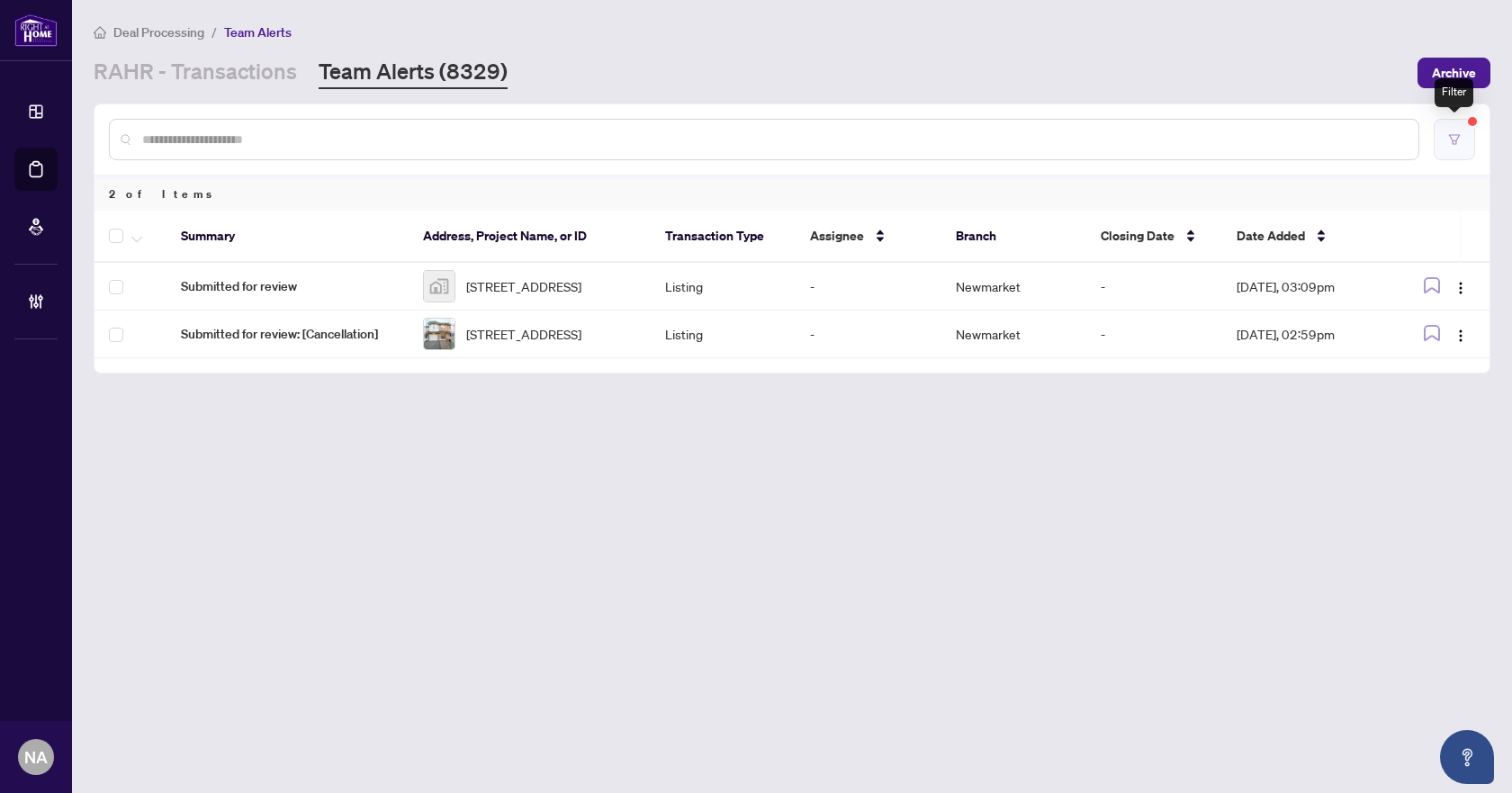
click at [1453, 142] on icon "filter" at bounding box center [1454, 139] width 13 height 13
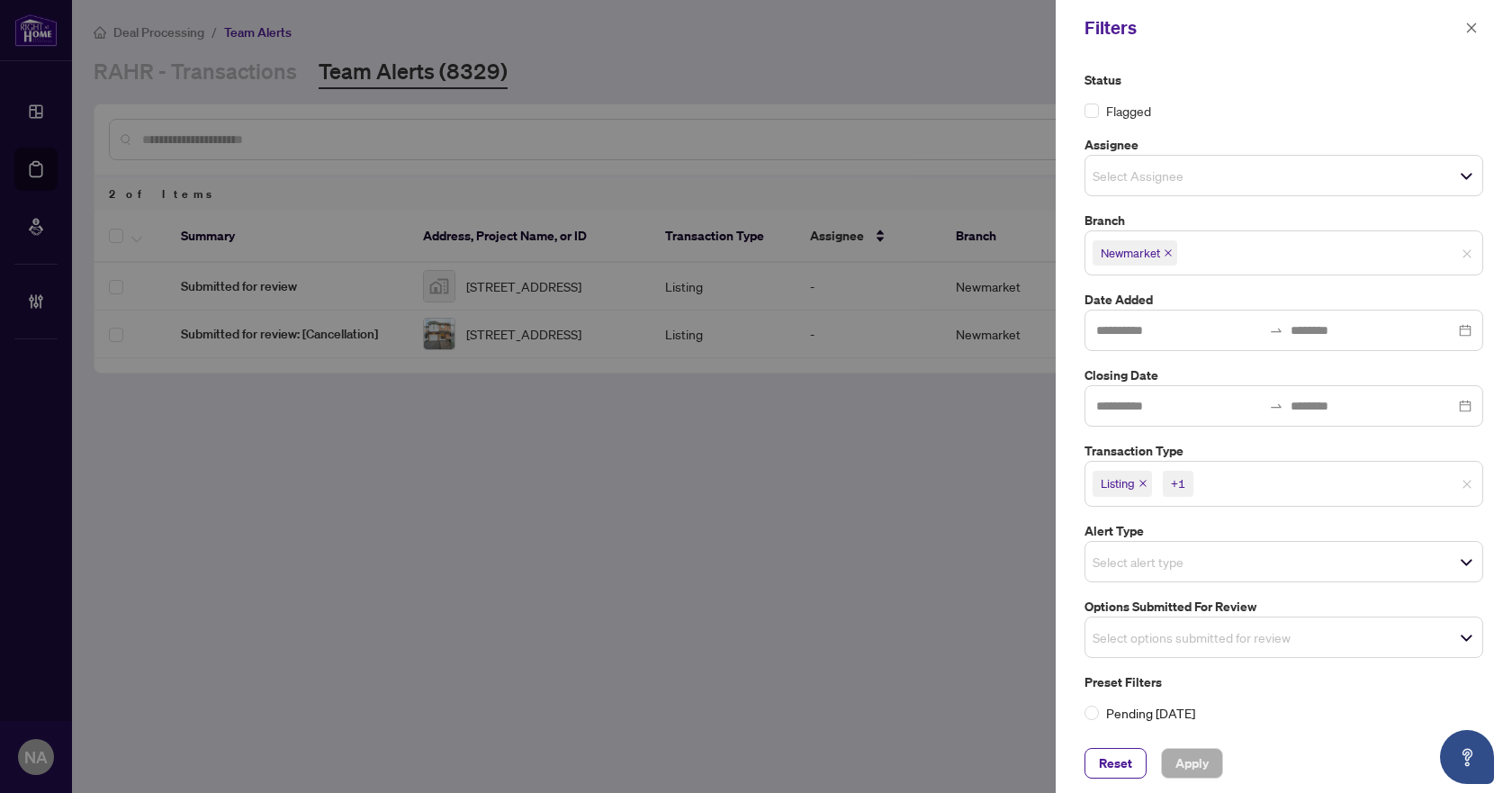
click at [1172, 251] on icon "close" at bounding box center [1168, 252] width 9 height 9
click at [1178, 754] on span "Apply" at bounding box center [1192, 762] width 33 height 29
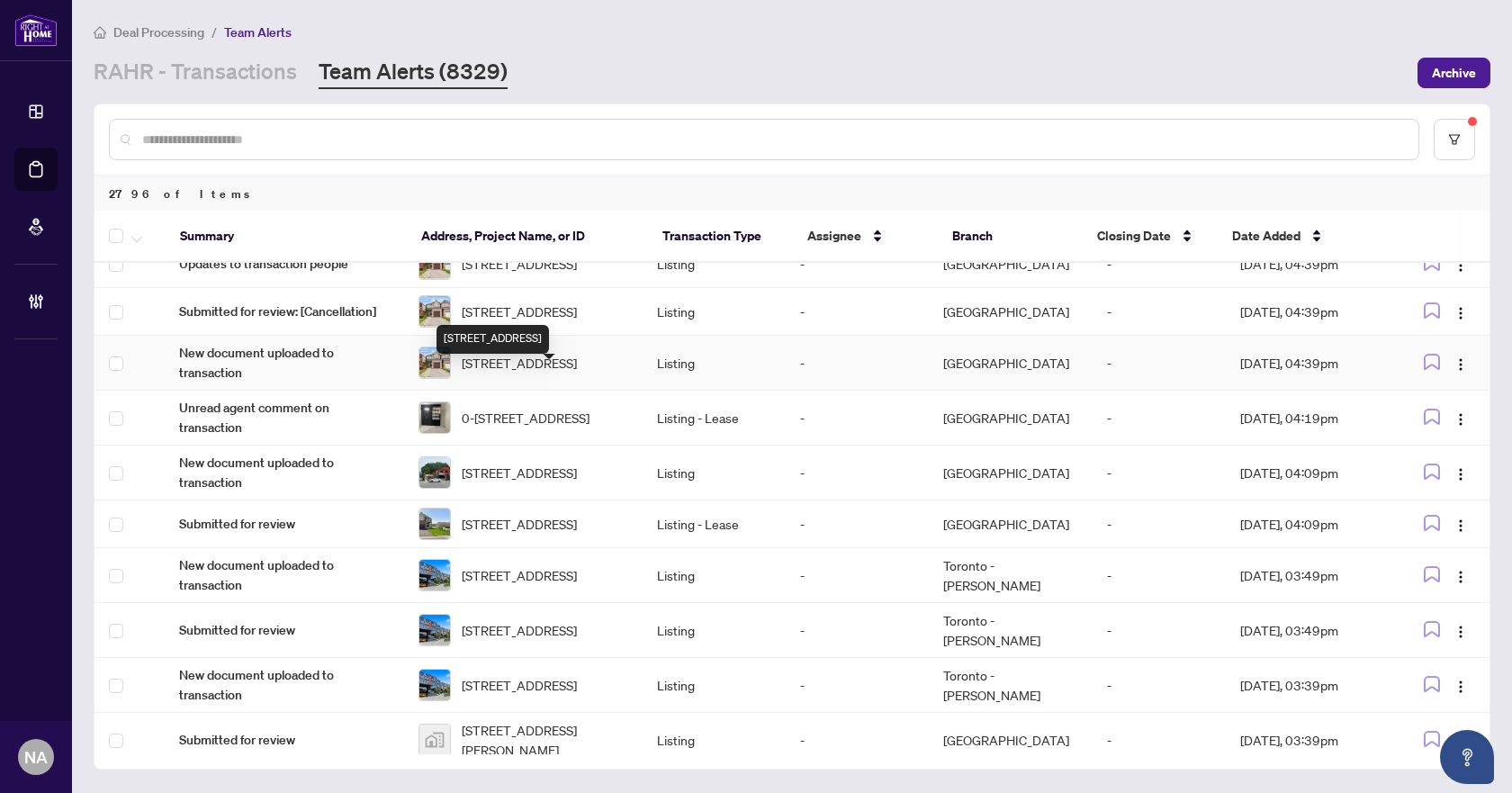
scroll to position [90, 0]
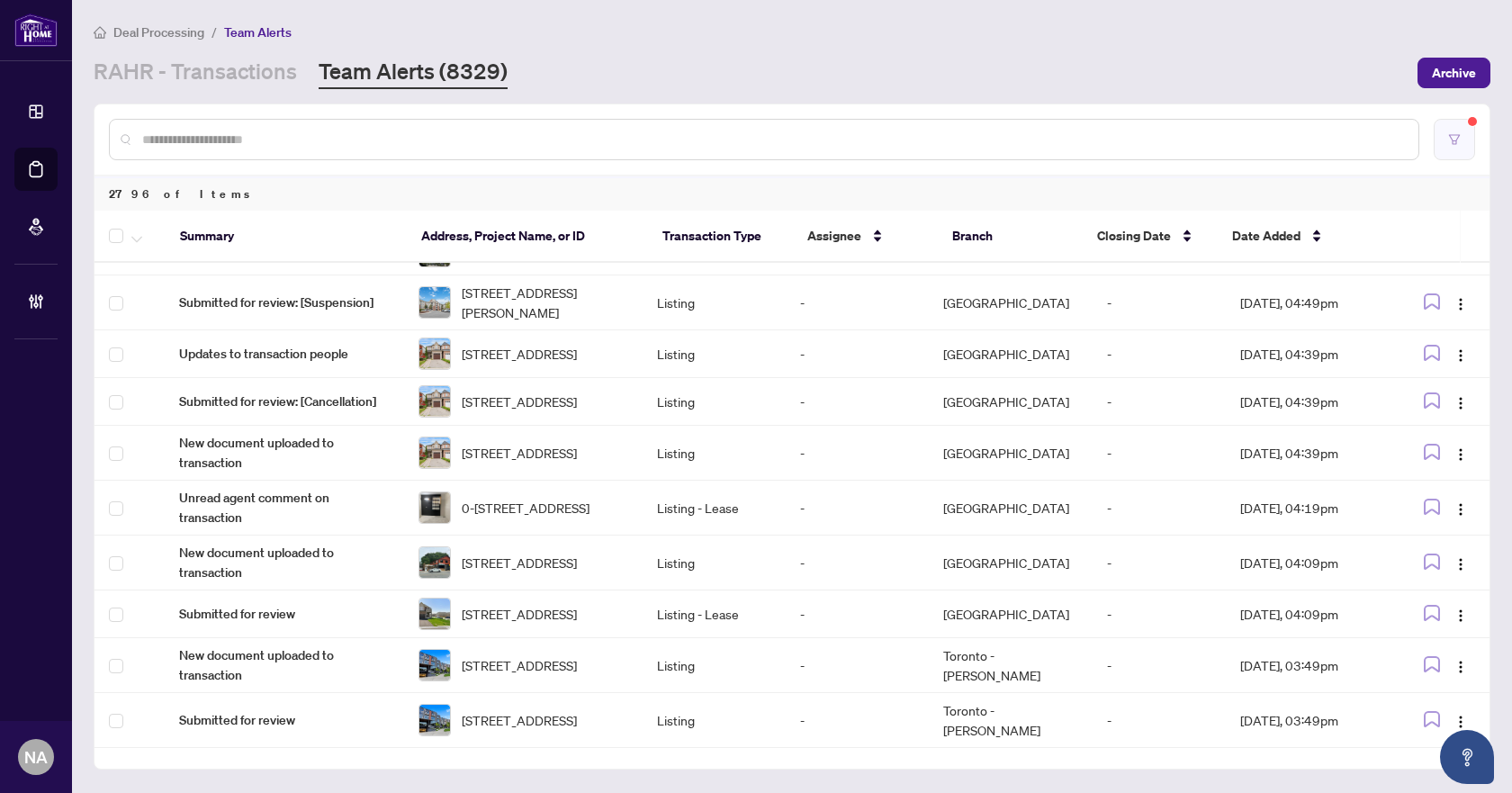
click at [1464, 132] on button "button" at bounding box center [1454, 140] width 41 height 41
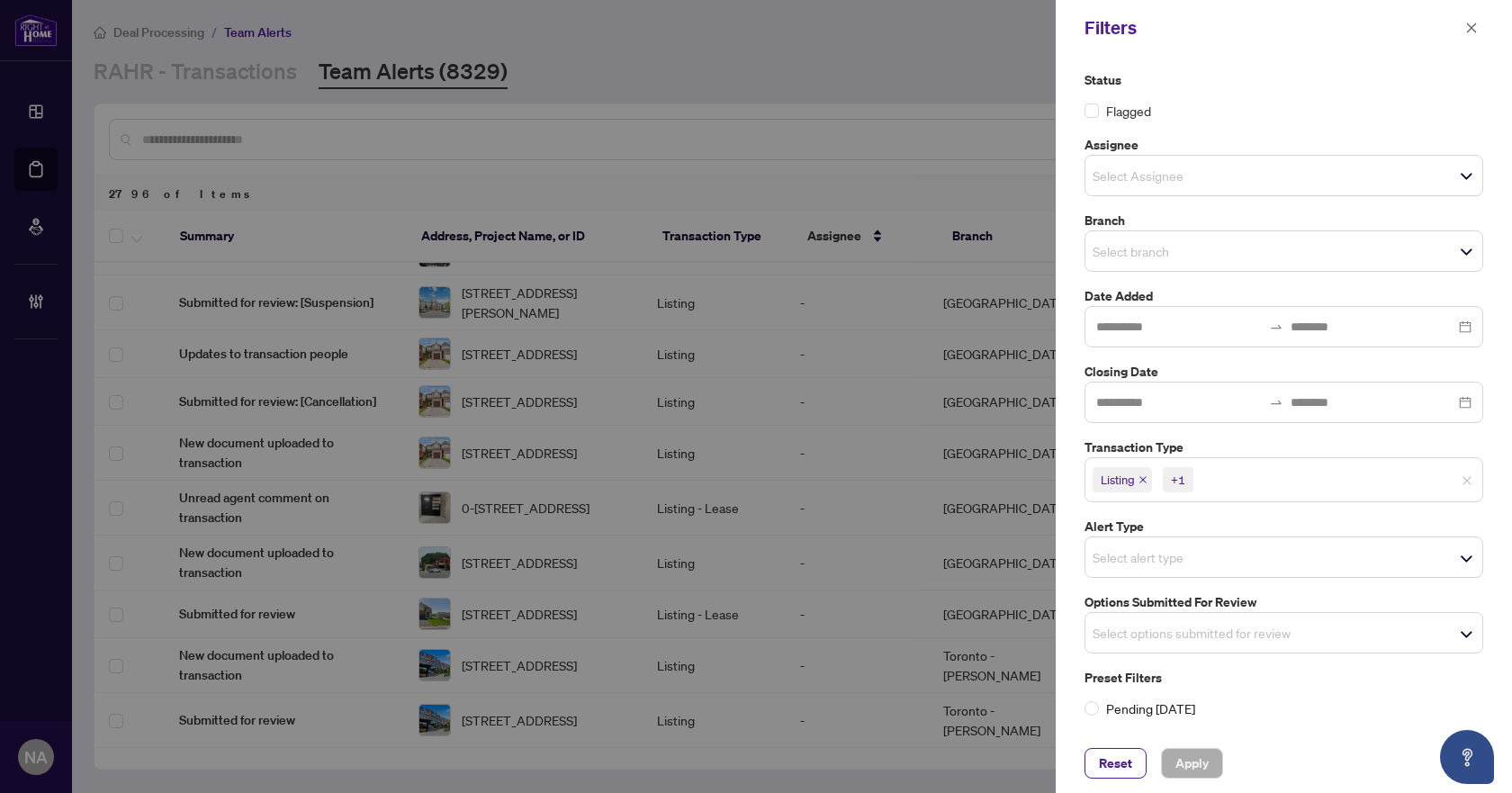
click at [1197, 255] on input "search" at bounding box center [1155, 251] width 126 height 22
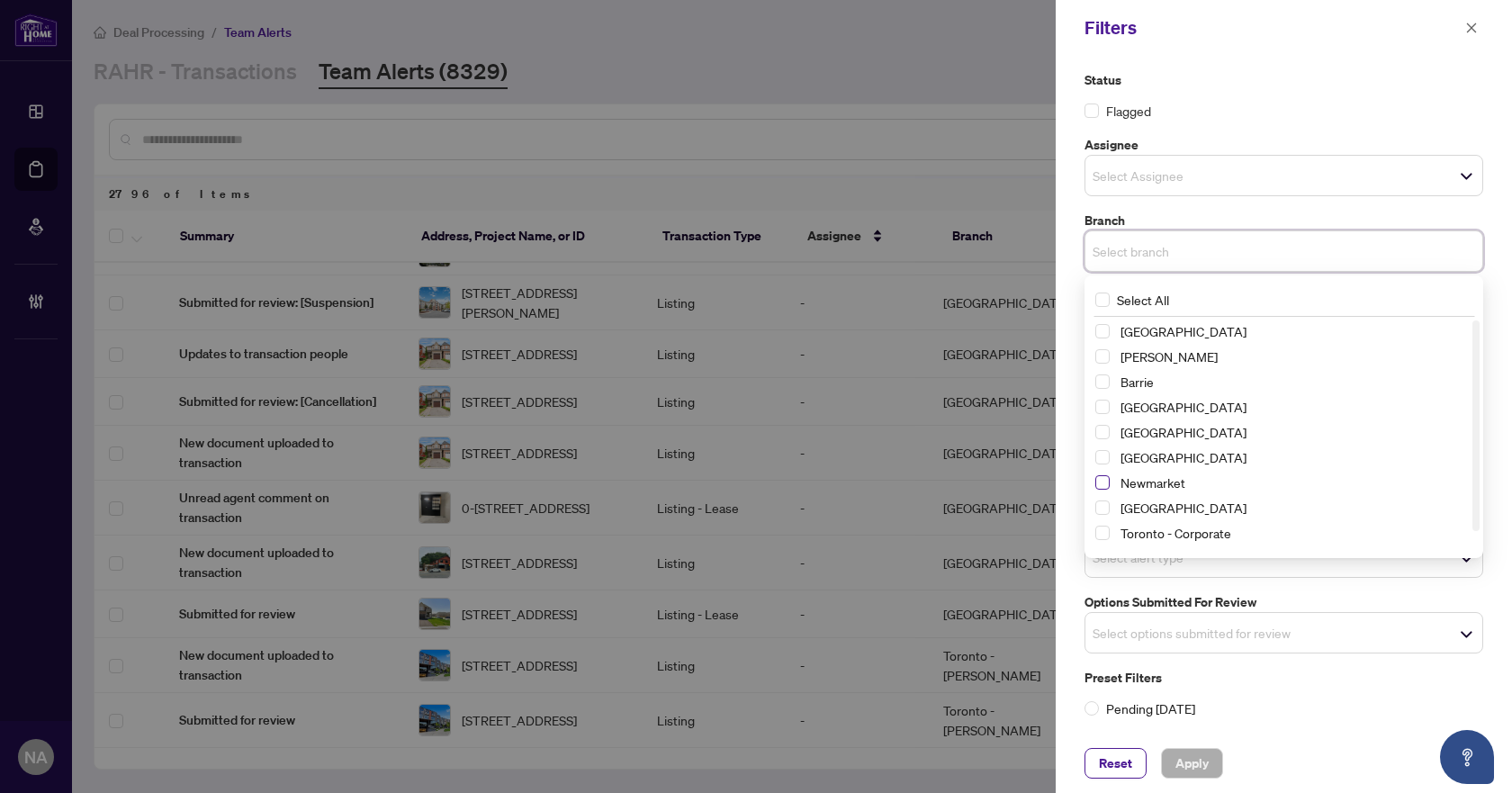
click at [1108, 481] on span "Select Newmarket" at bounding box center [1102, 482] width 15 height 15
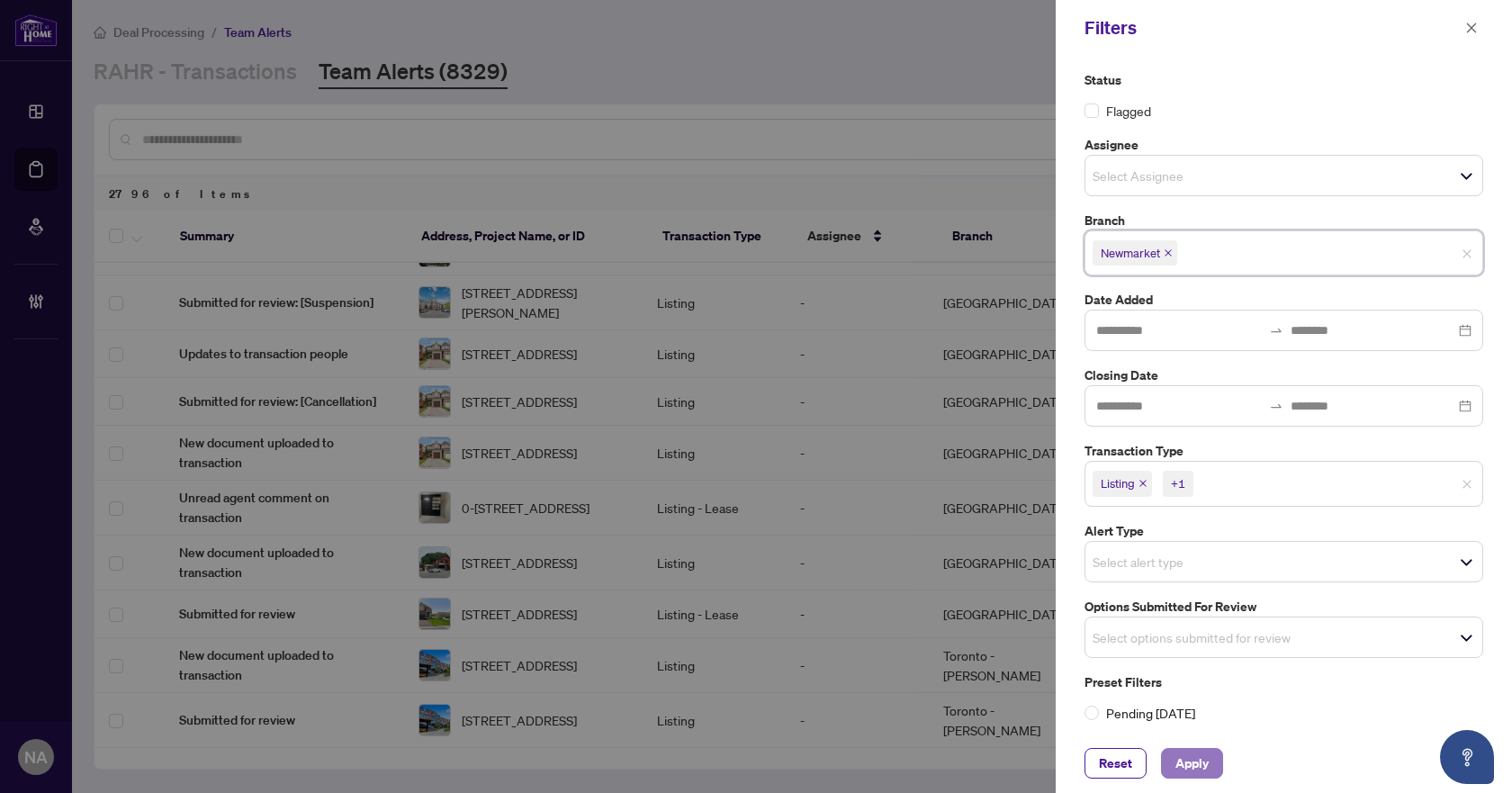
click at [1199, 763] on span "Apply" at bounding box center [1192, 762] width 33 height 29
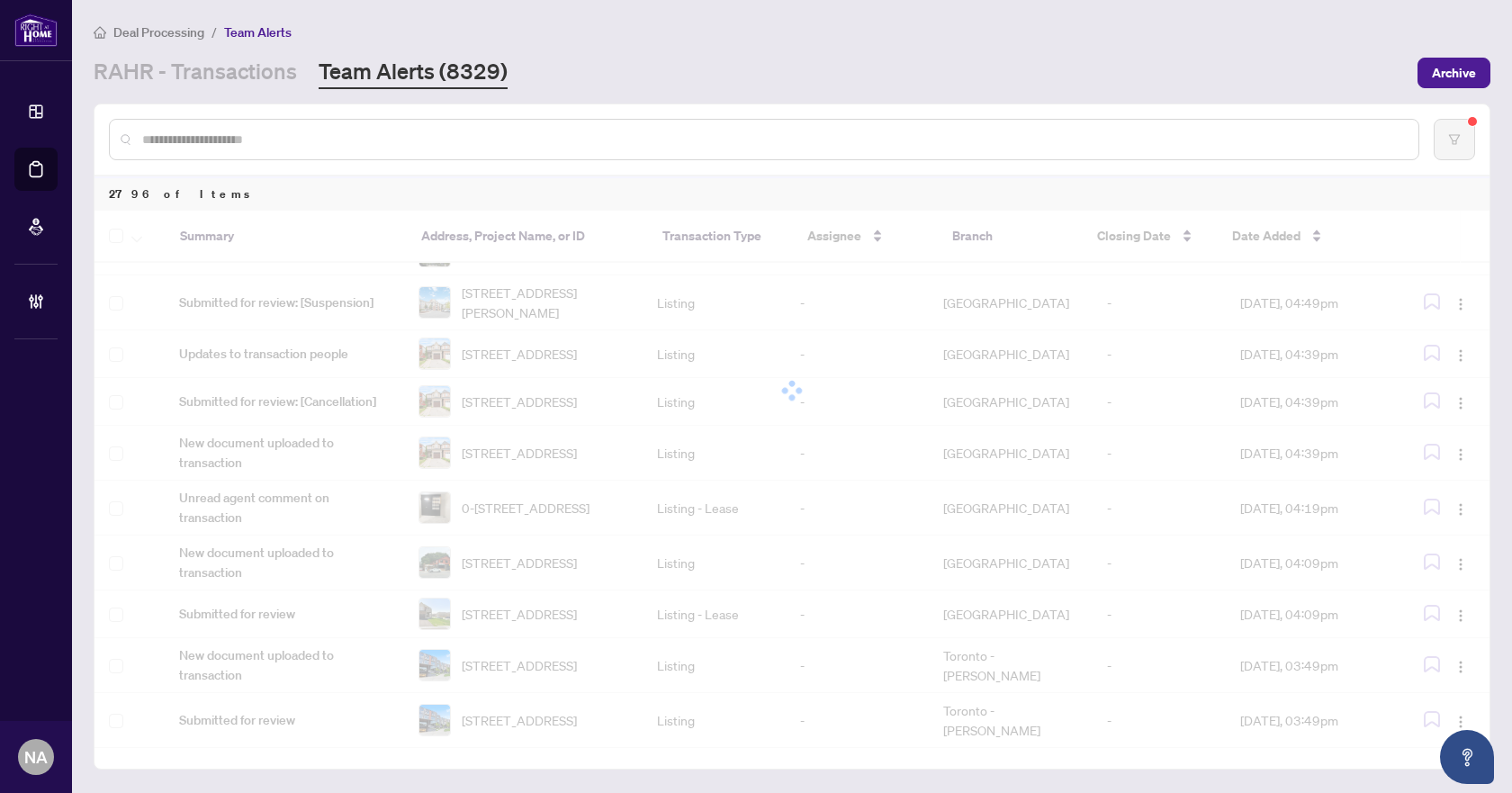
scroll to position [0, 0]
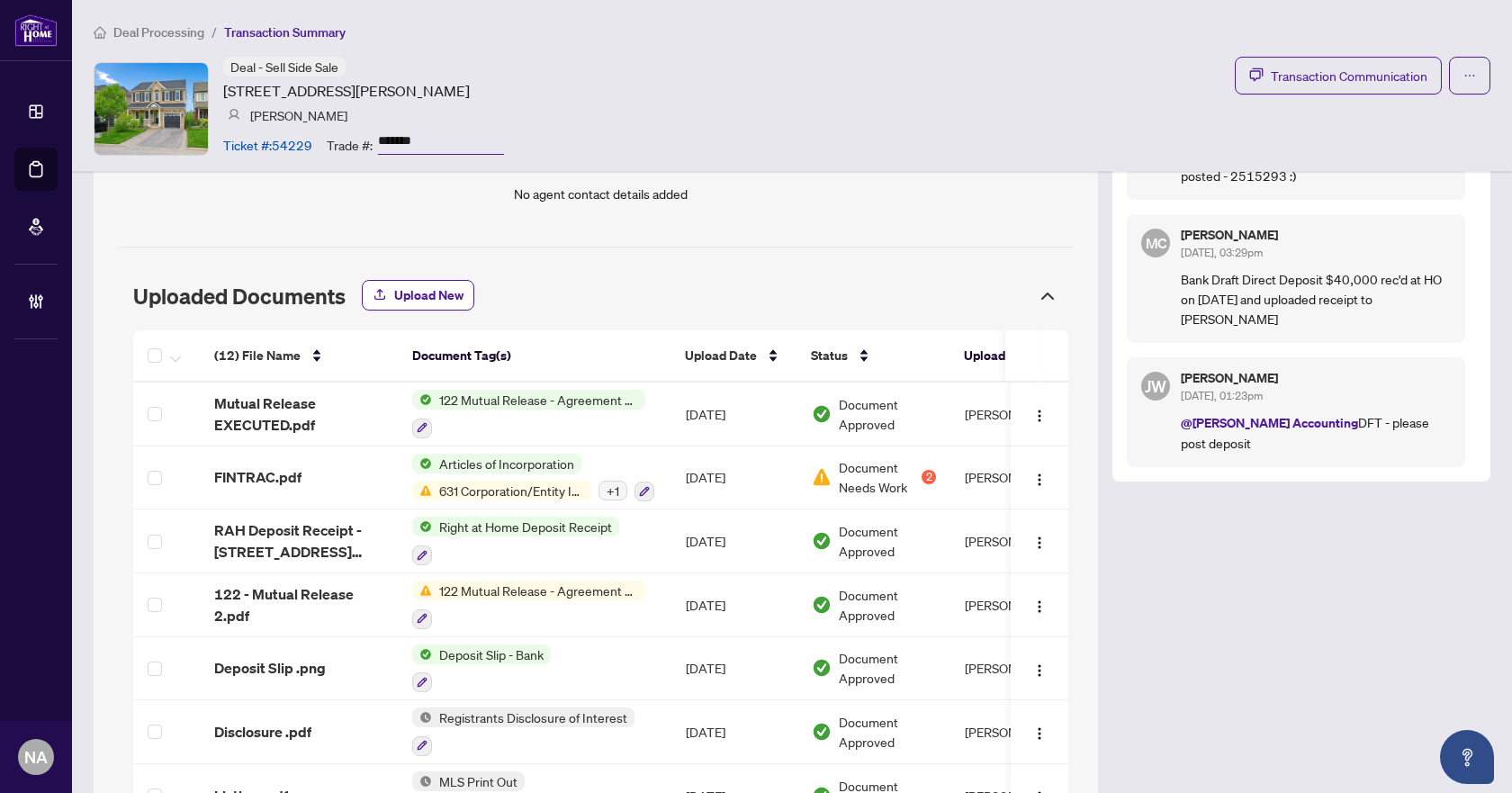
scroll to position [1530, 0]
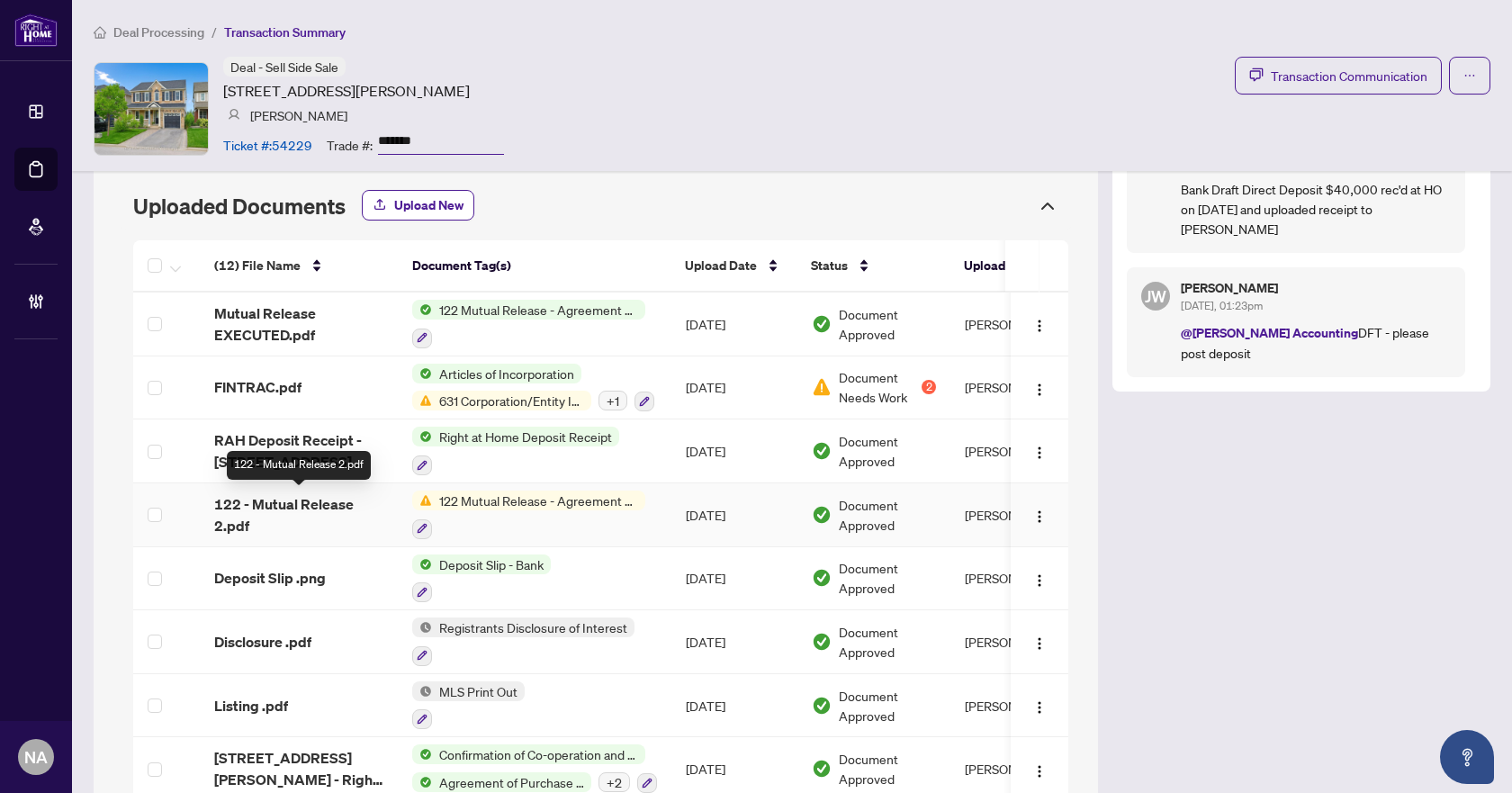
click at [275, 504] on span "122 - Mutual Release 2.pdf" at bounding box center [299, 515] width 169 height 43
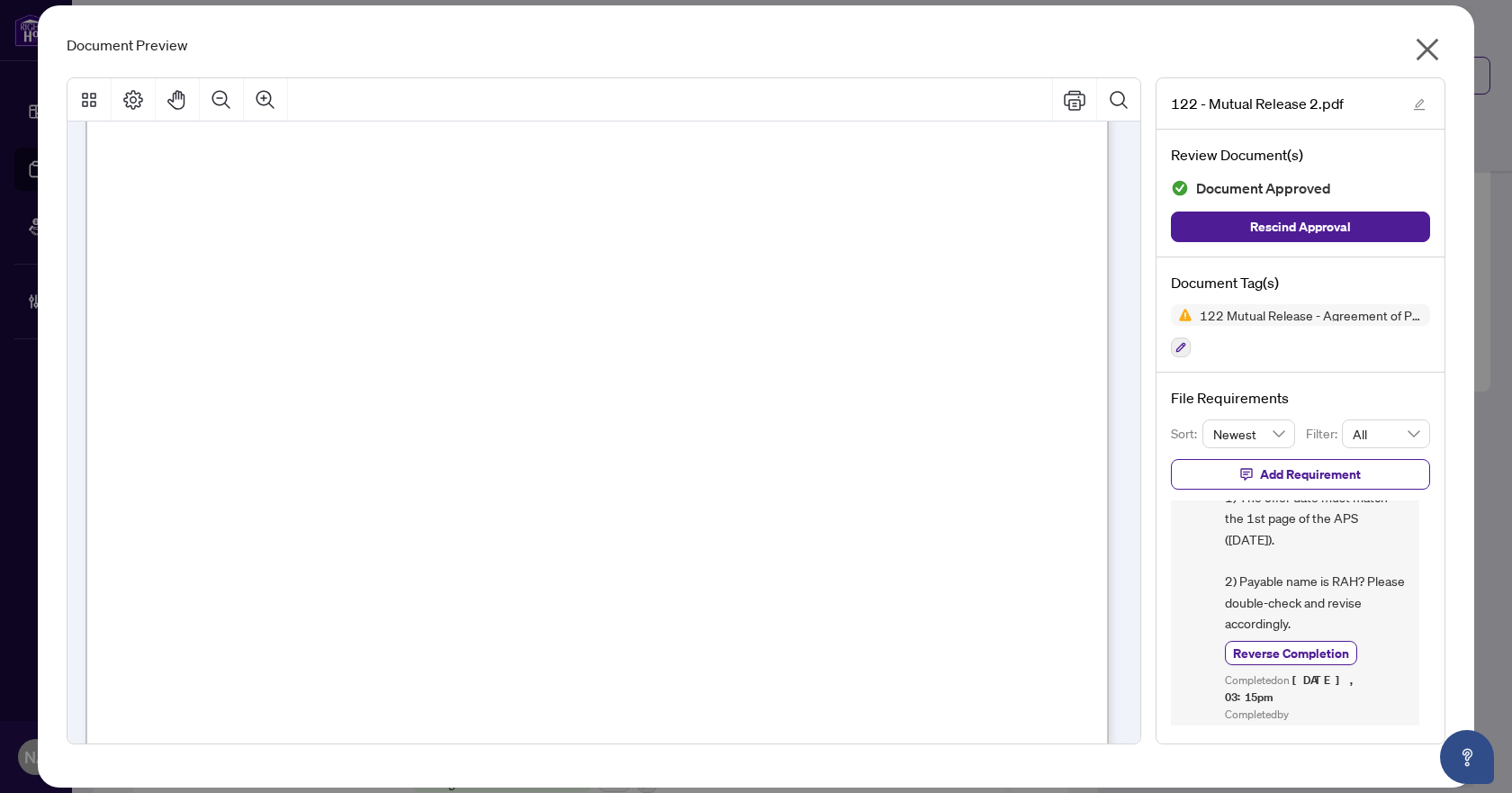
scroll to position [90, 0]
click at [1439, 41] on icon "close" at bounding box center [1426, 49] width 29 height 29
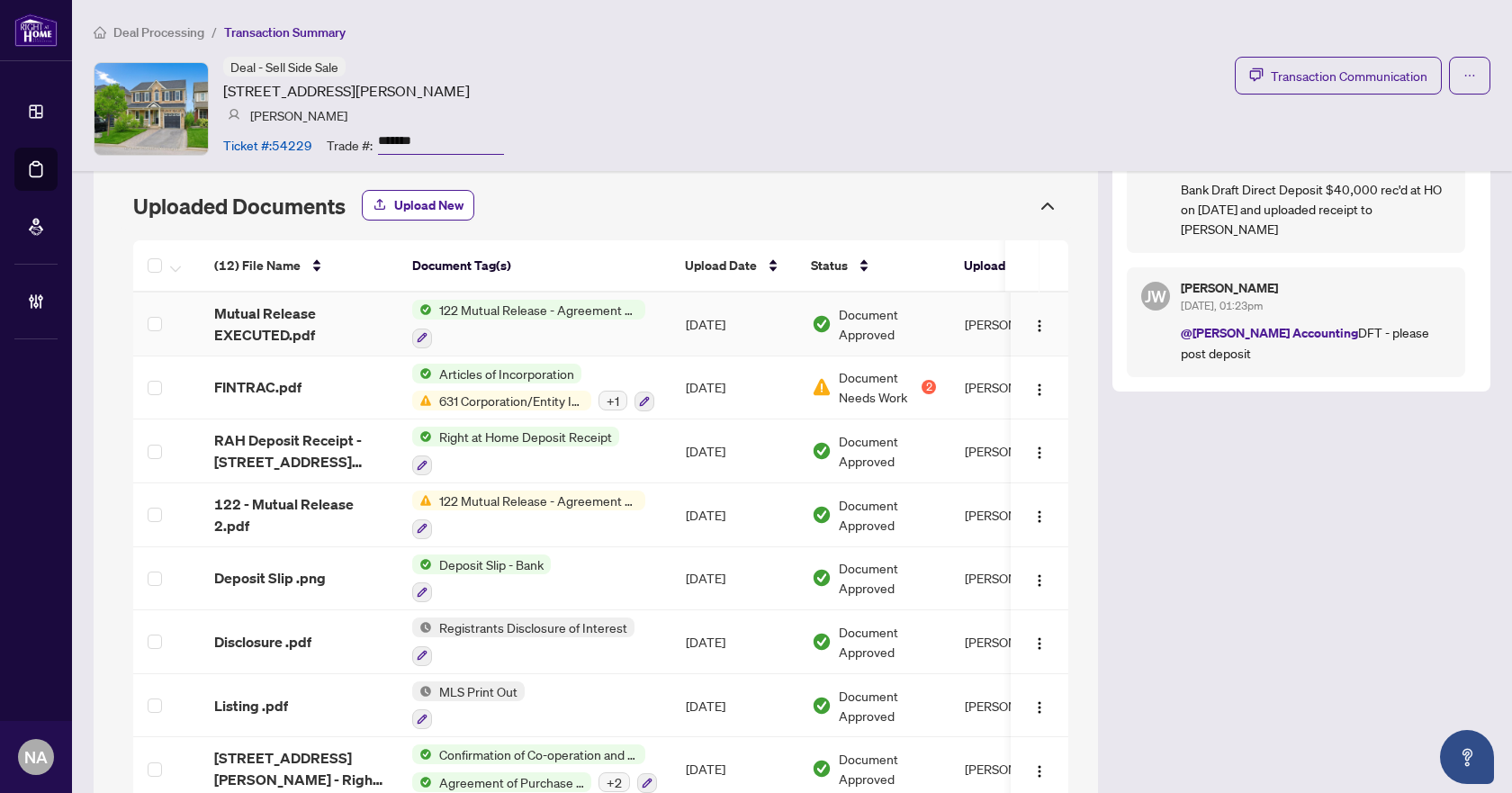
click at [263, 312] on span "Mutual Release EXECUTED.pdf" at bounding box center [299, 324] width 169 height 43
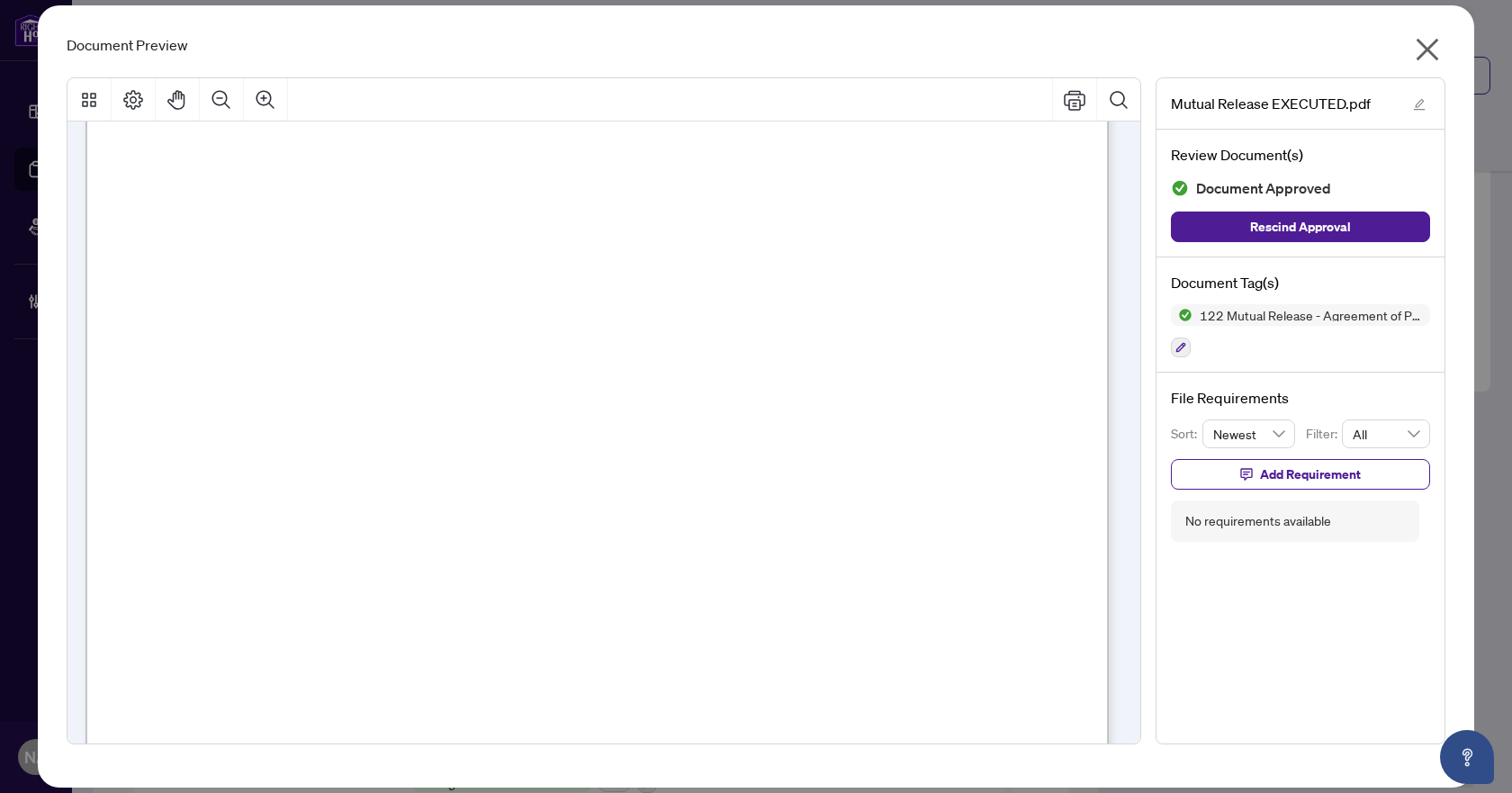
scroll to position [0, 0]
click at [1428, 58] on icon "close" at bounding box center [1426, 49] width 29 height 29
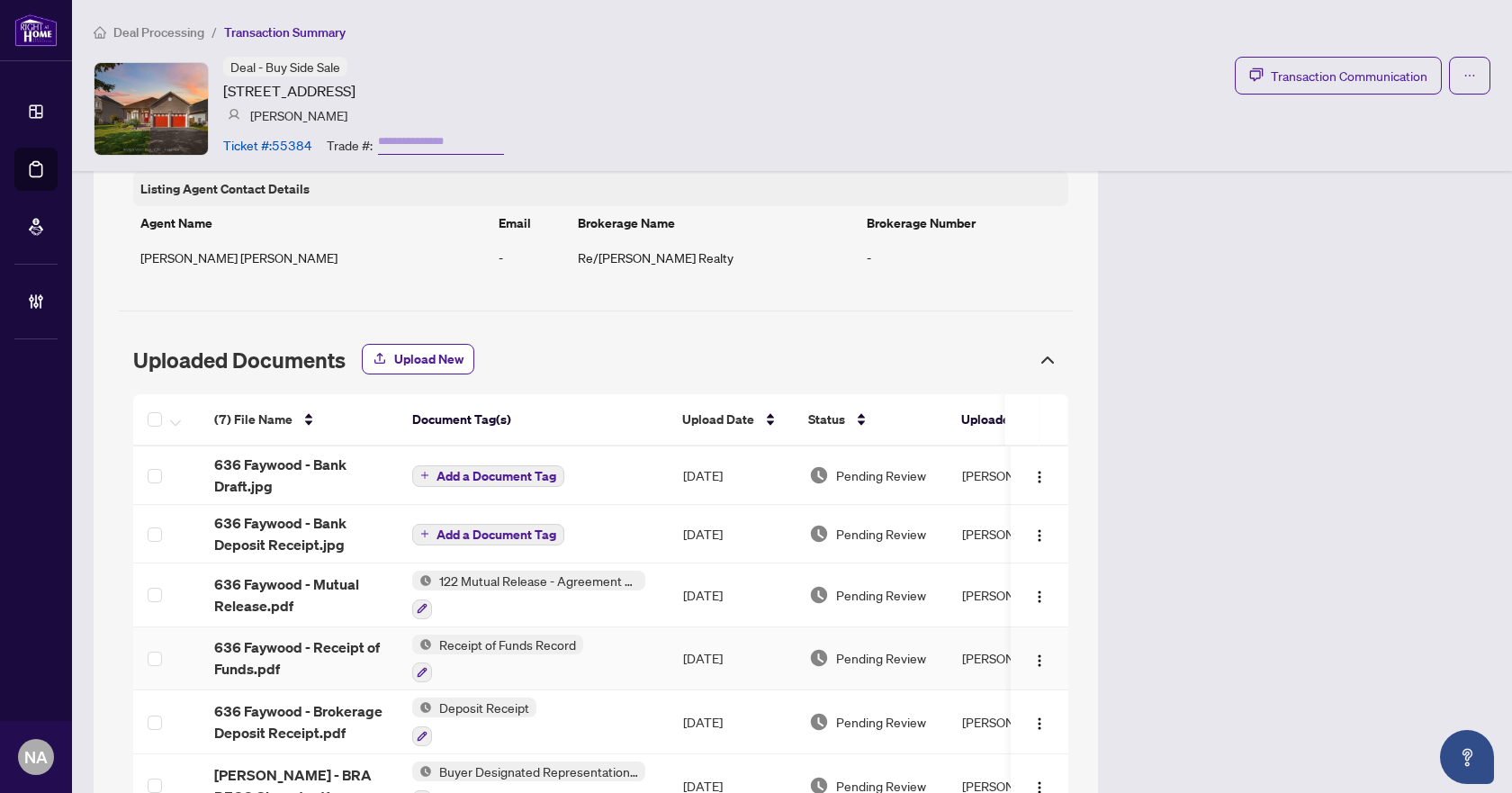
scroll to position [1390, 0]
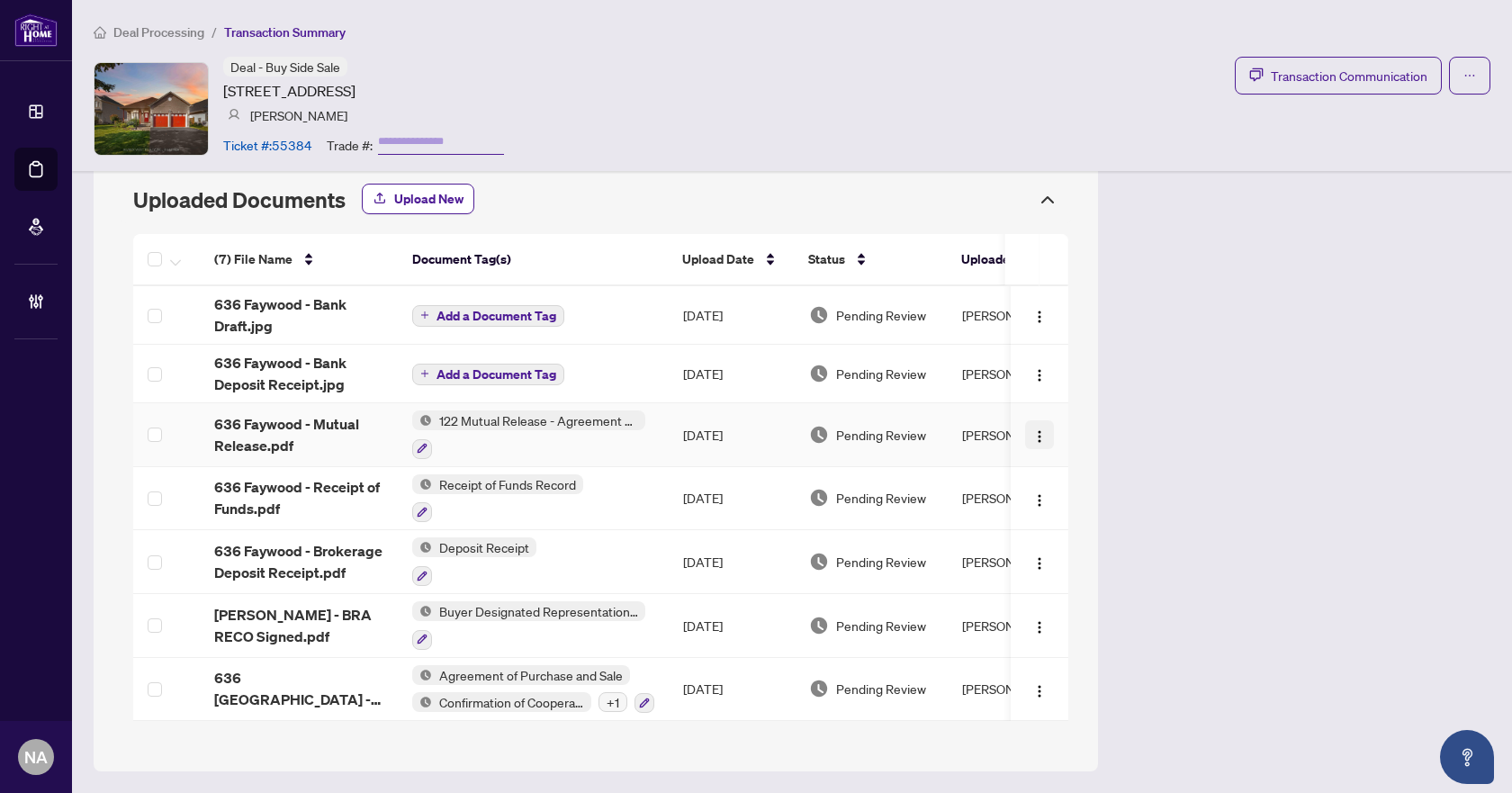
click at [1032, 433] on img "button" at bounding box center [1039, 436] width 15 height 15
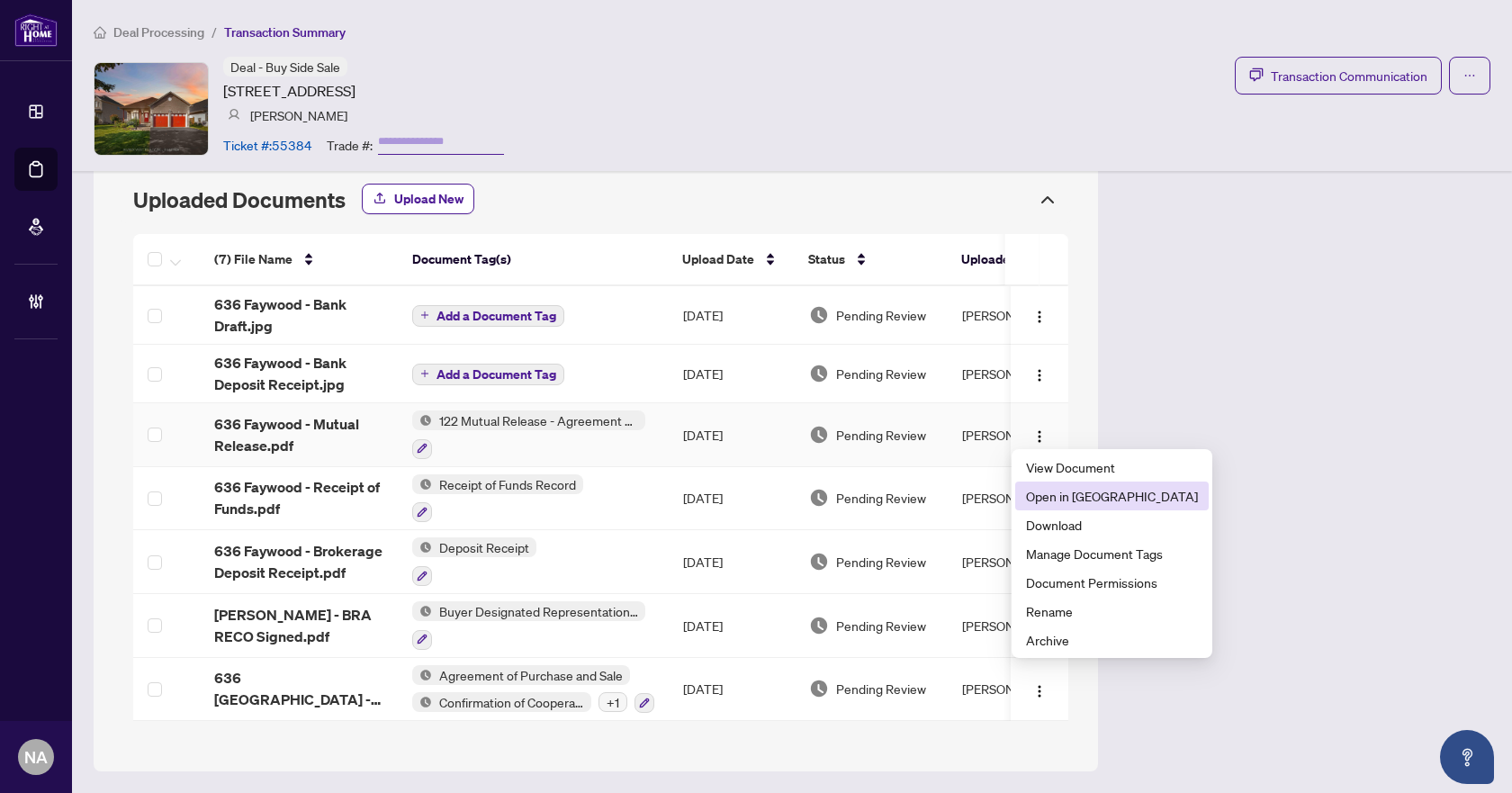
click at [1083, 501] on span "Open in [GEOGRAPHIC_DATA]" at bounding box center [1112, 496] width 172 height 20
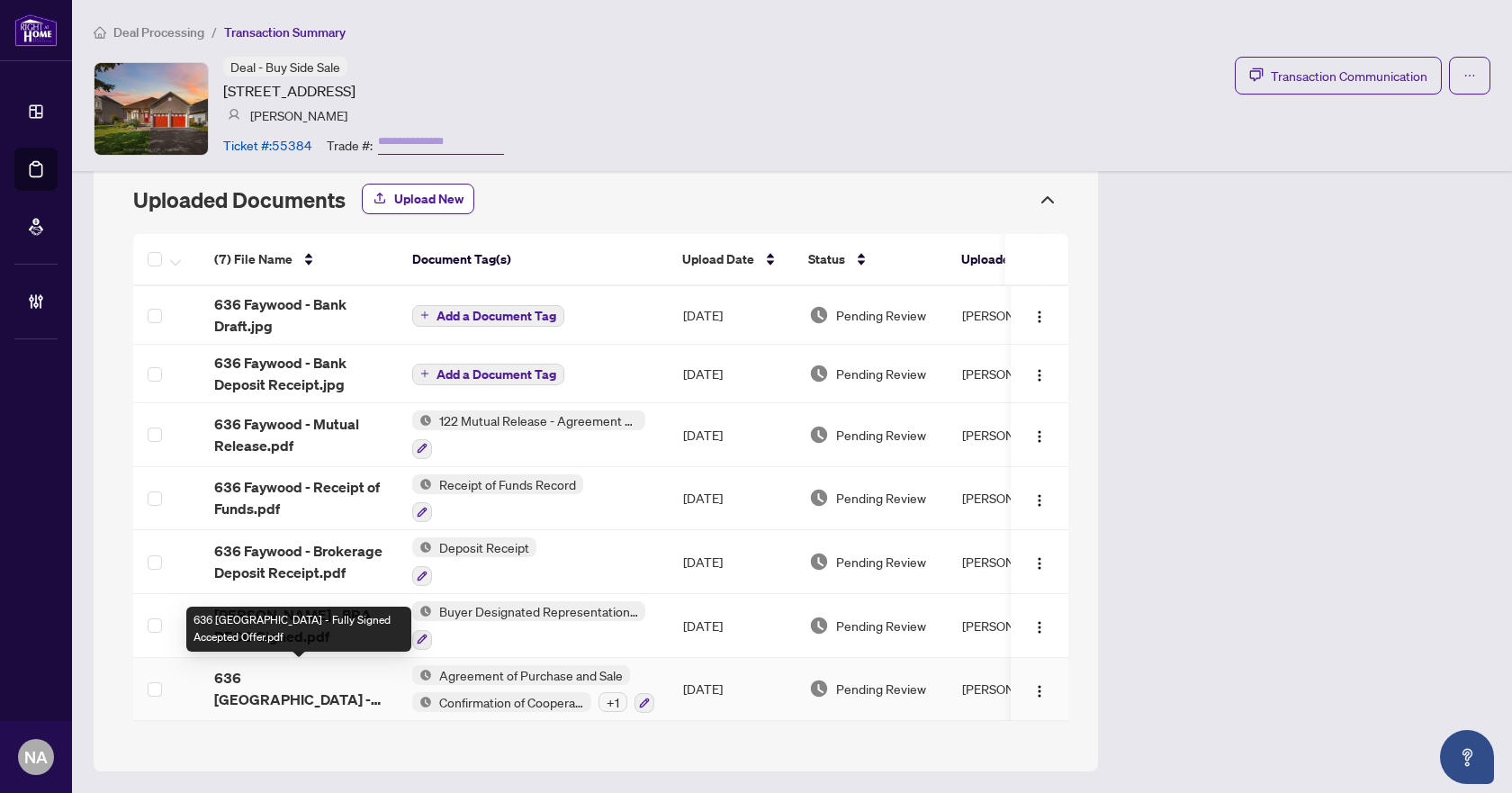
click at [264, 684] on span "636 [GEOGRAPHIC_DATA] - Fully Signed Accepted Offer.pdf" at bounding box center [299, 689] width 169 height 43
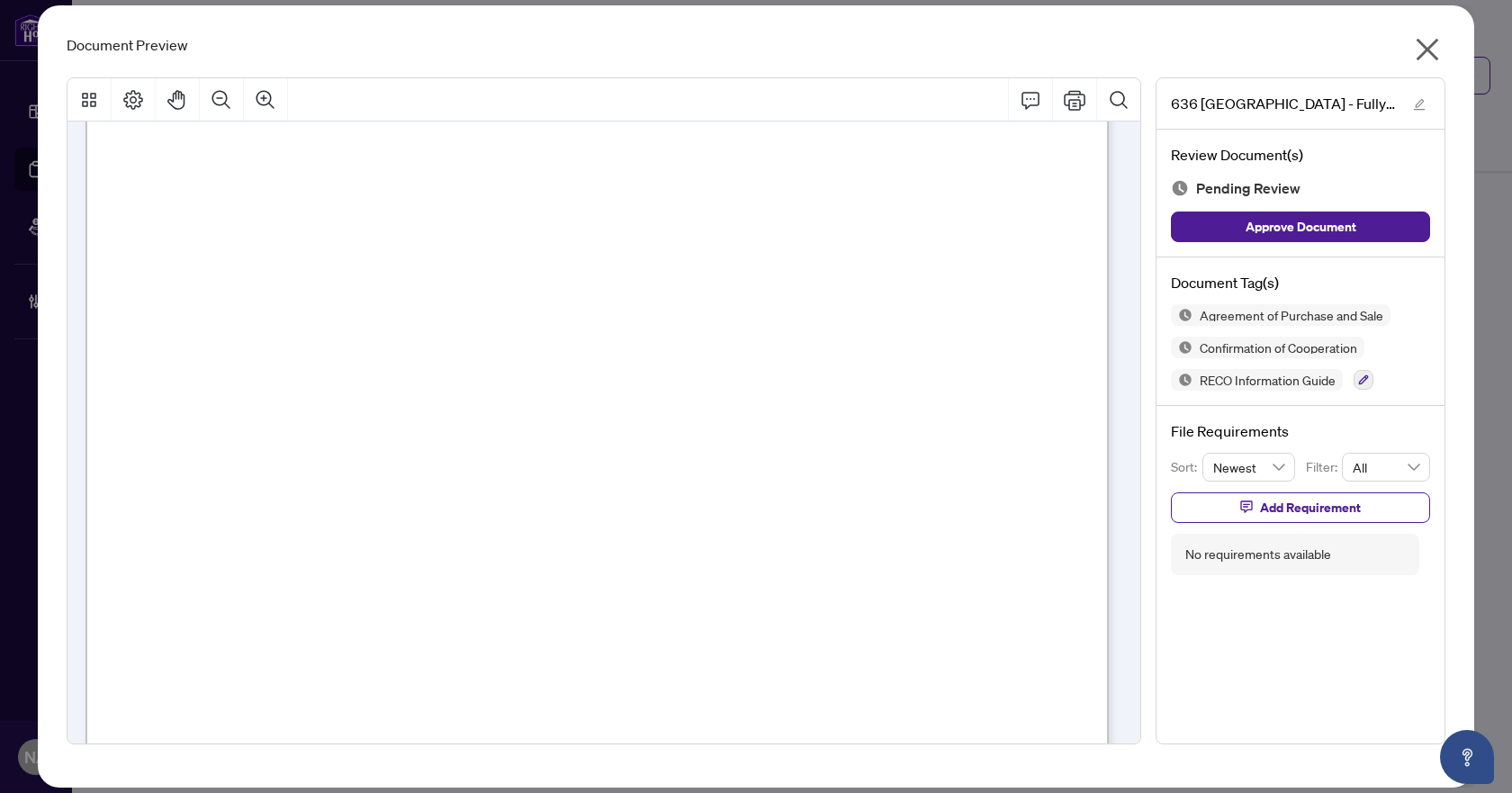
scroll to position [1800, 0]
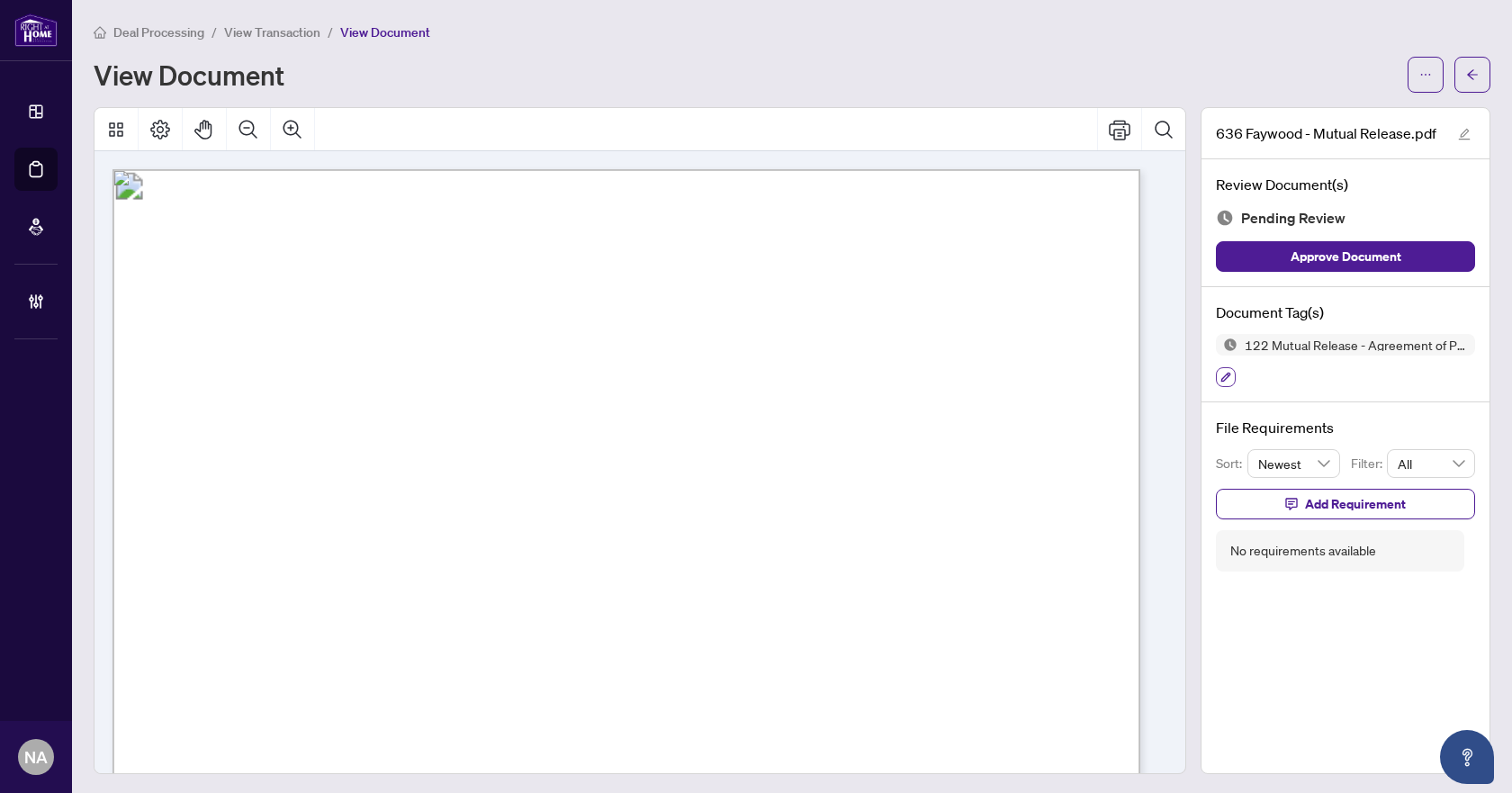
click at [1220, 378] on icon "button" at bounding box center [1225, 377] width 11 height 11
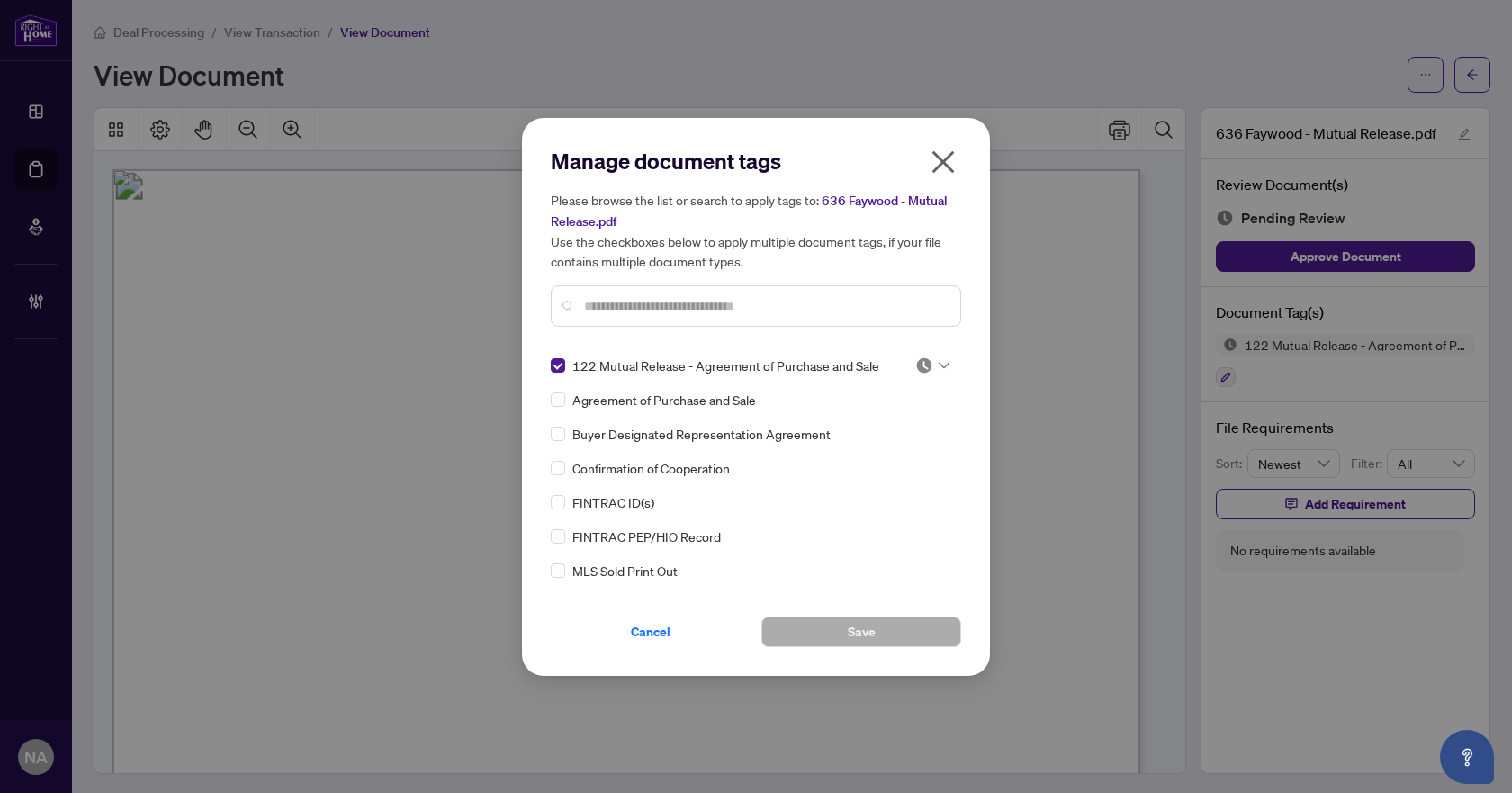
click at [938, 366] on icon at bounding box center [943, 365] width 11 height 7
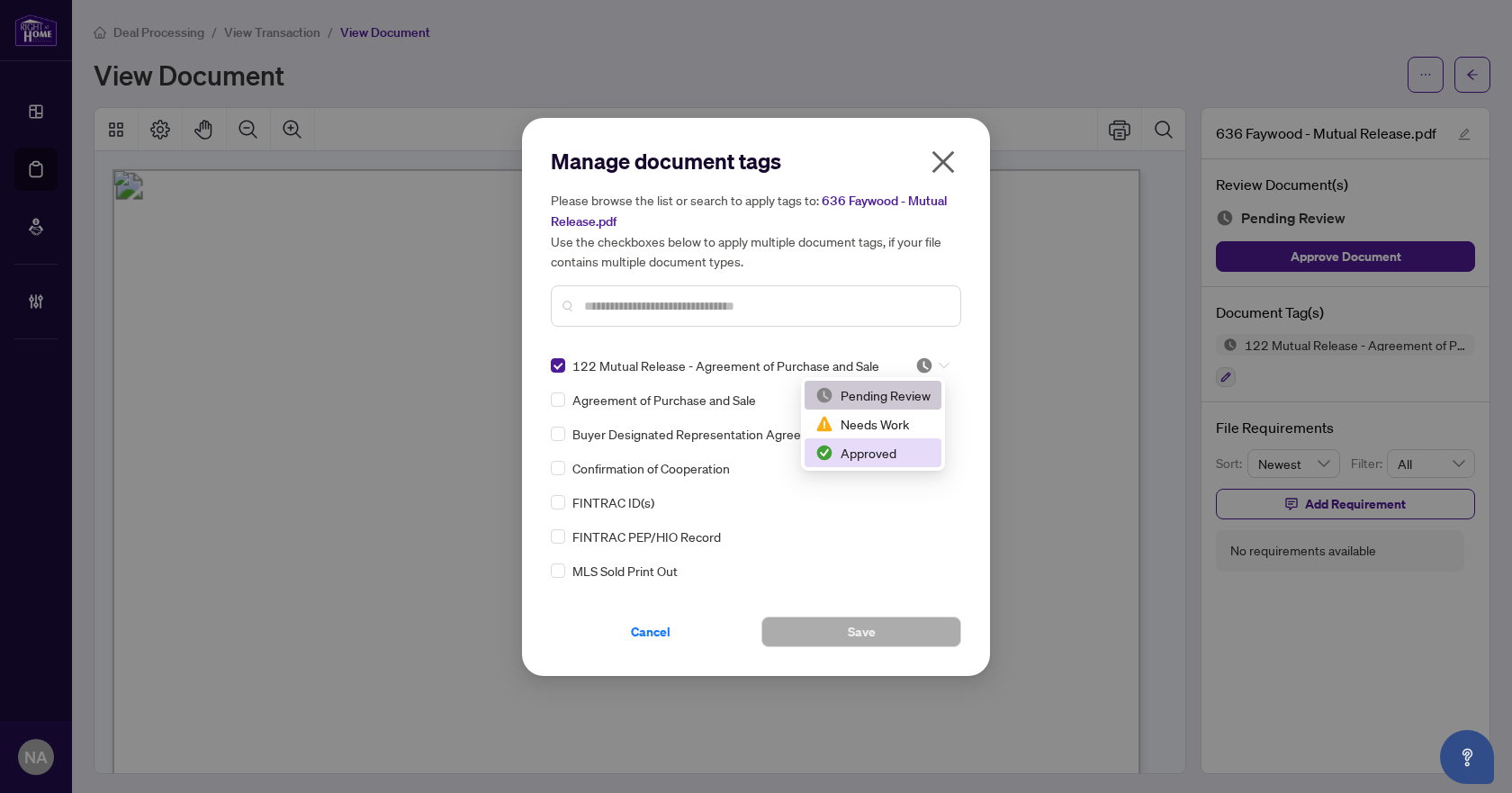
click at [868, 452] on div "Approved" at bounding box center [873, 453] width 115 height 20
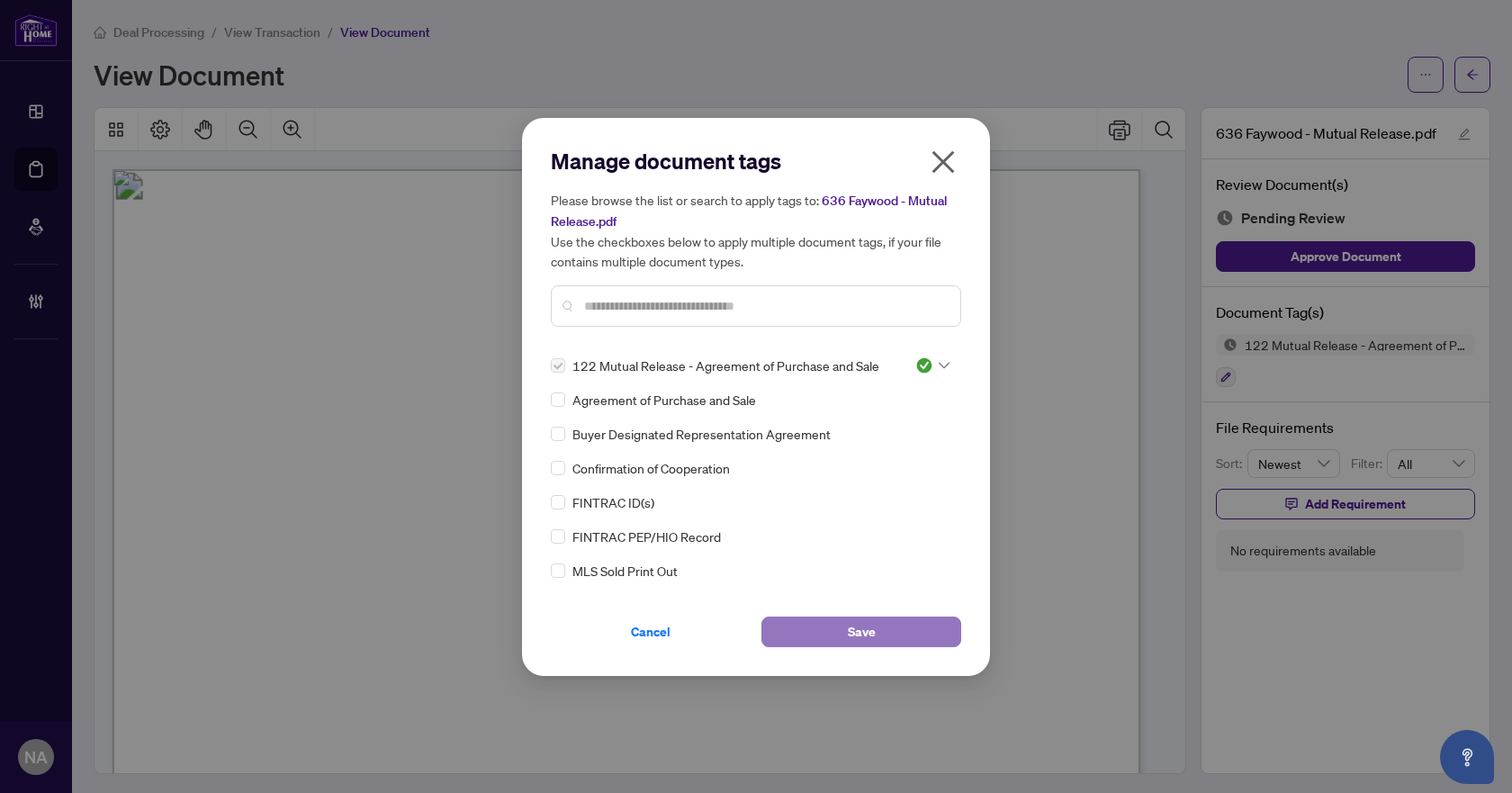
click at [859, 630] on span "Save" at bounding box center [862, 631] width 28 height 29
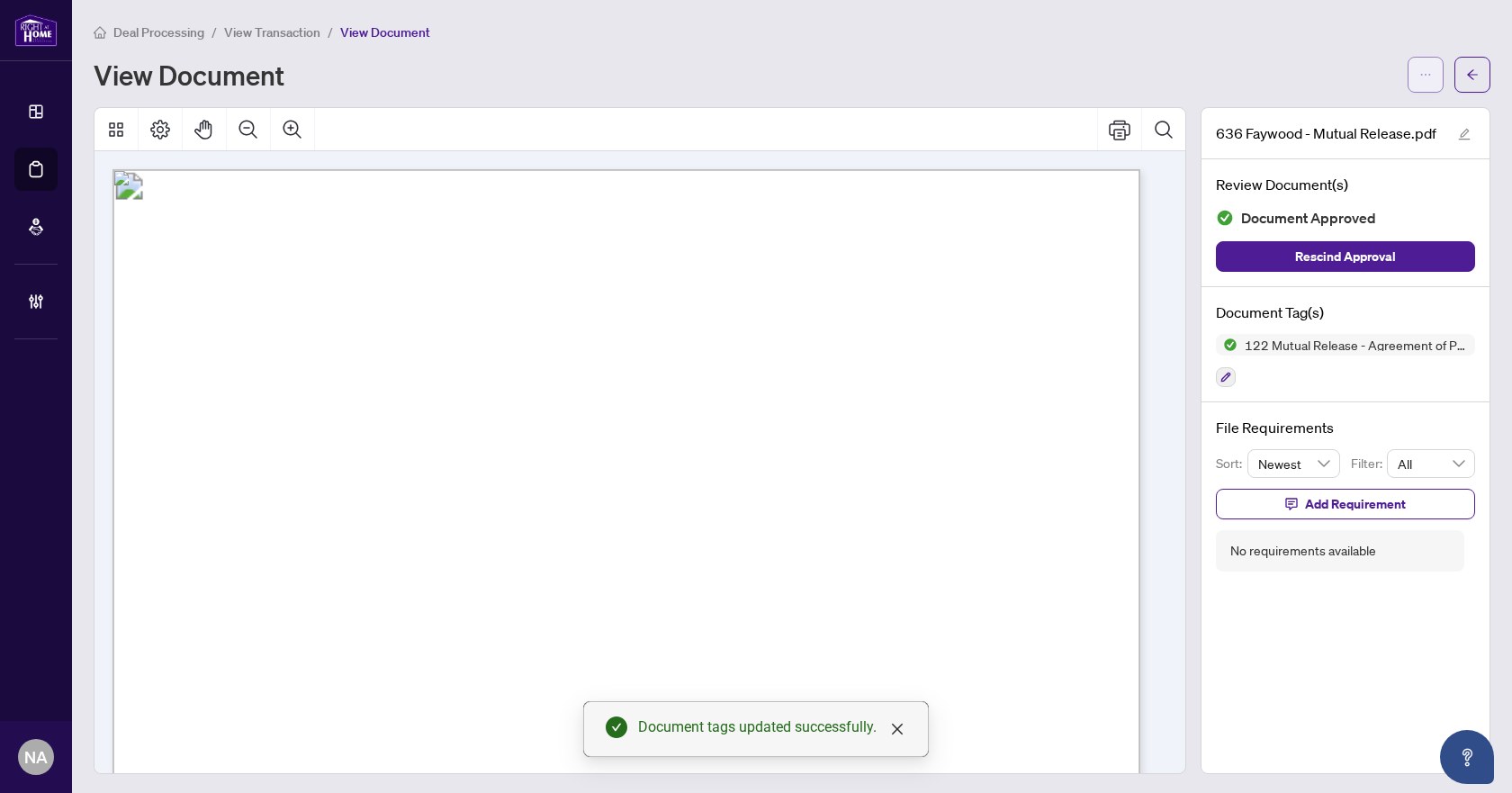
click at [1419, 69] on icon "ellipsis" at bounding box center [1424, 75] width 13 height 13
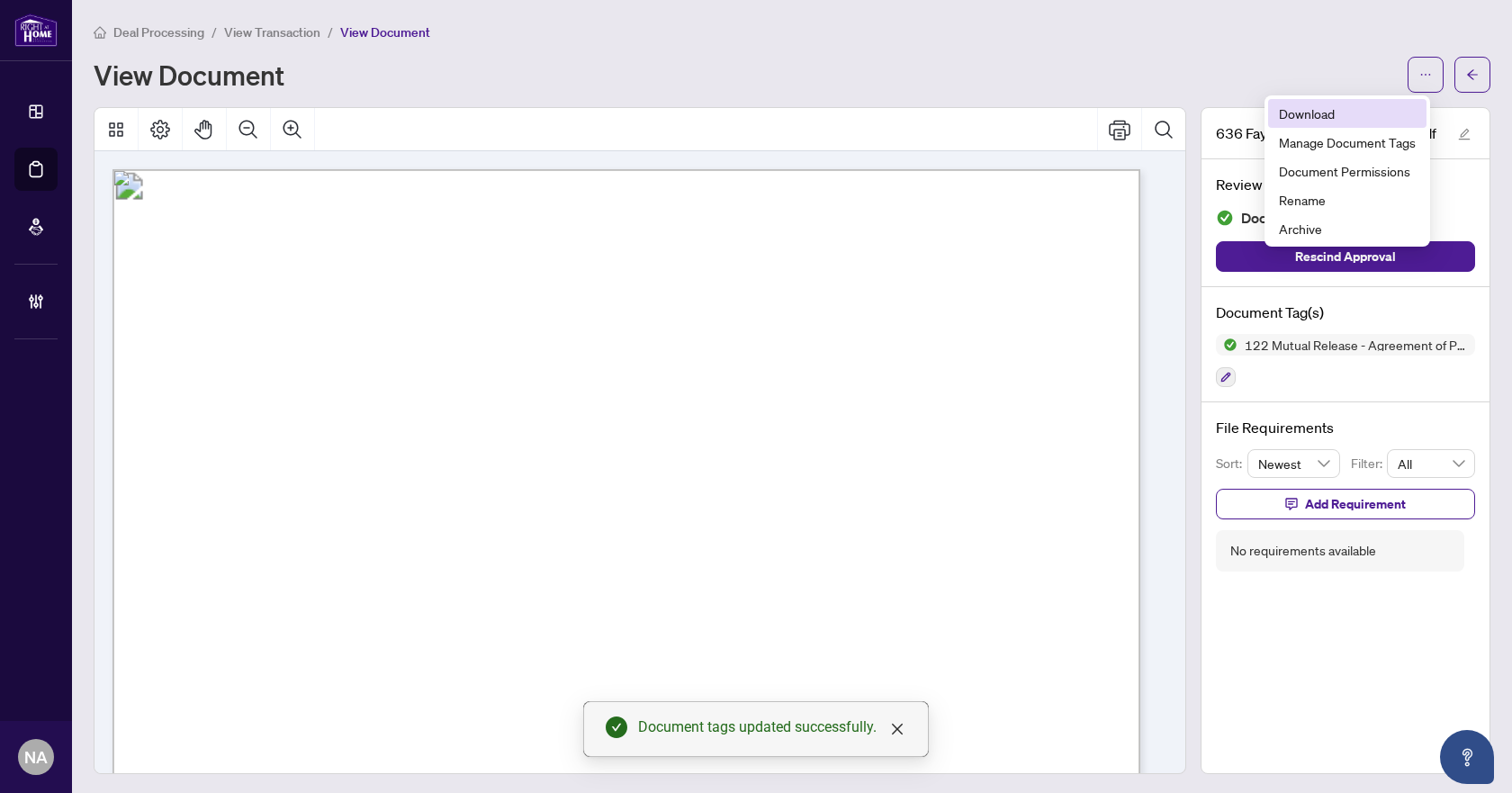
click at [1328, 113] on span "Download" at bounding box center [1347, 113] width 137 height 20
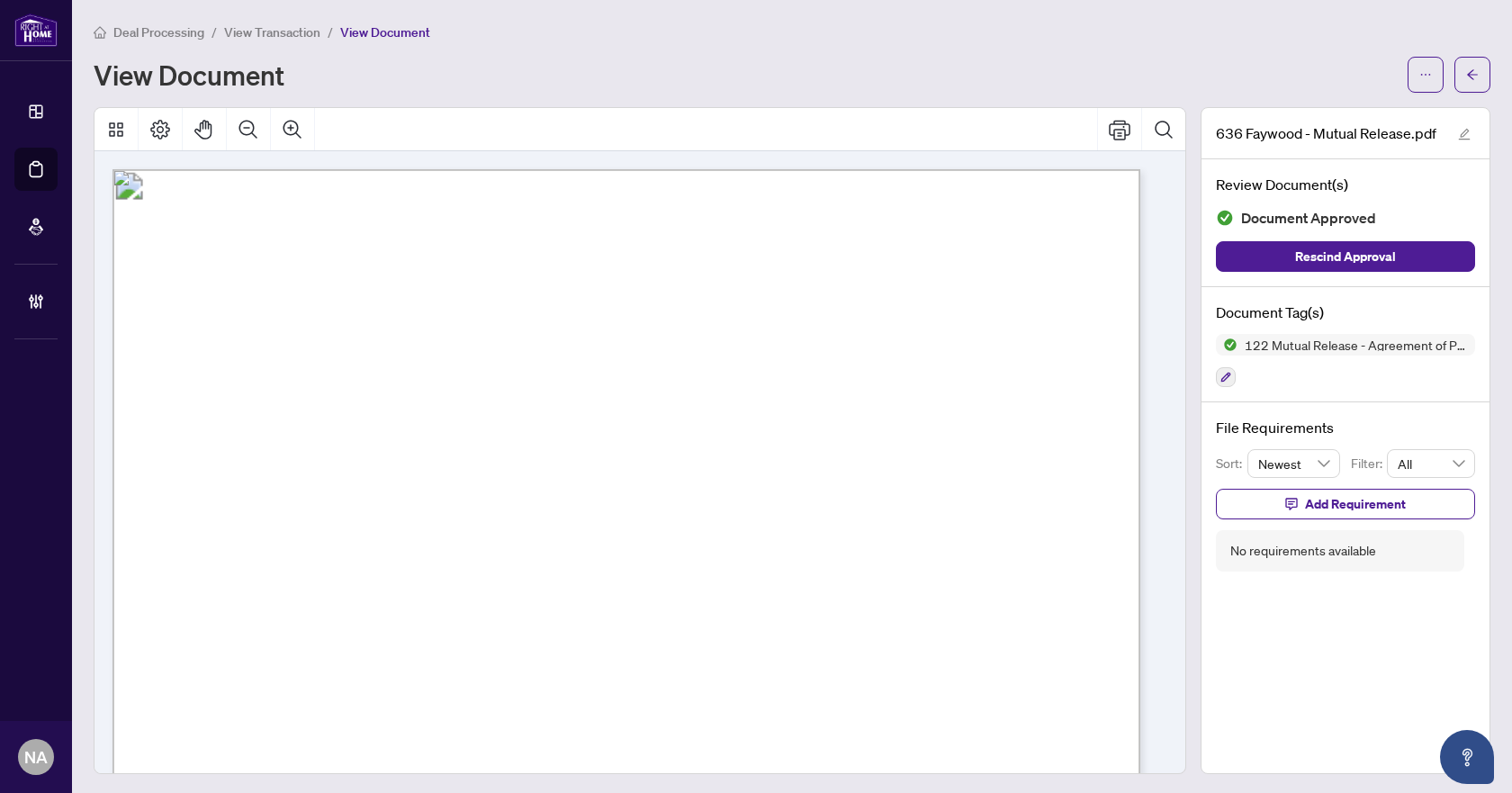
click at [290, 26] on span "View Transaction" at bounding box center [272, 32] width 96 height 16
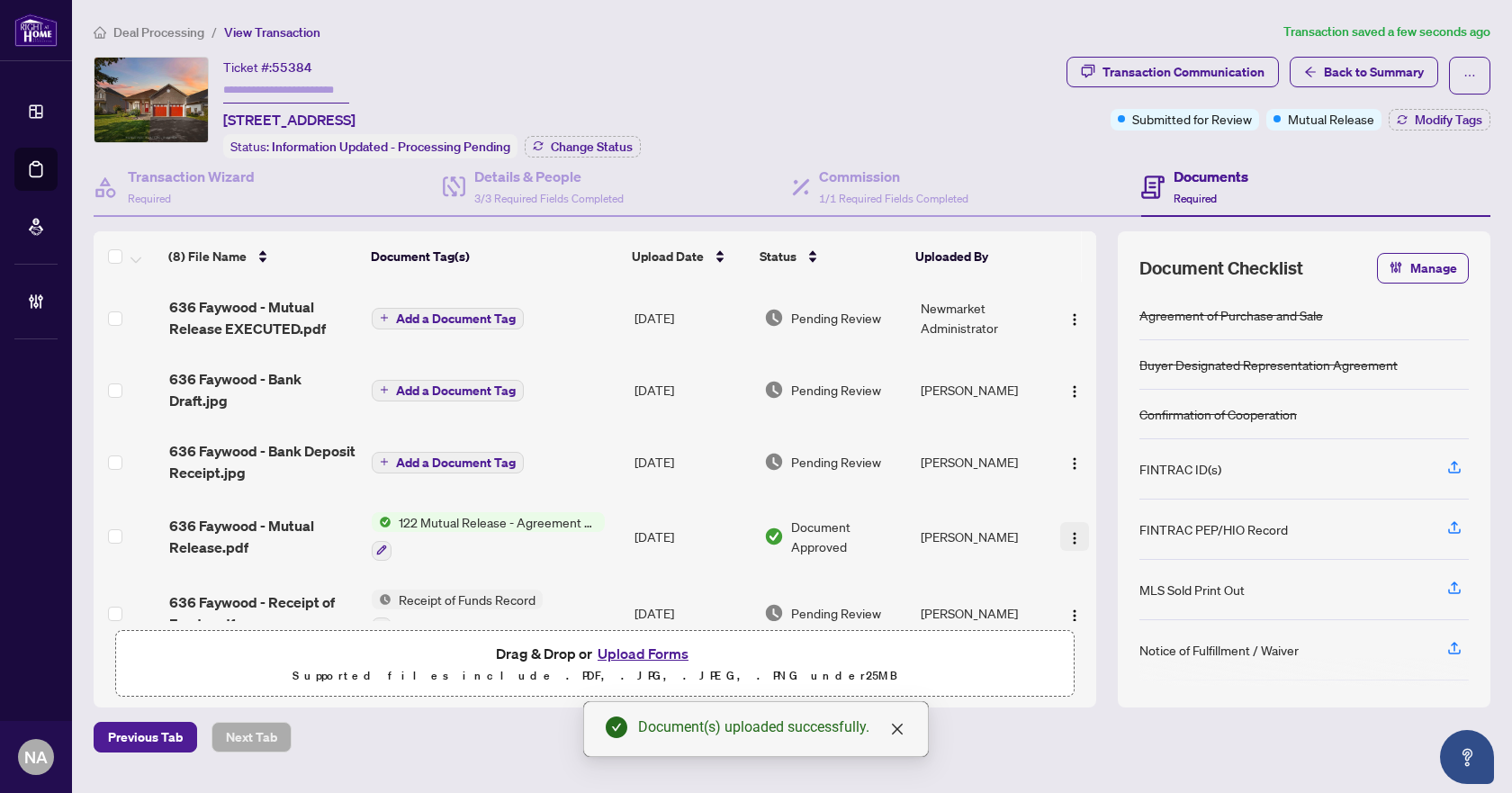
click at [1067, 531] on img "button" at bounding box center [1074, 538] width 15 height 15
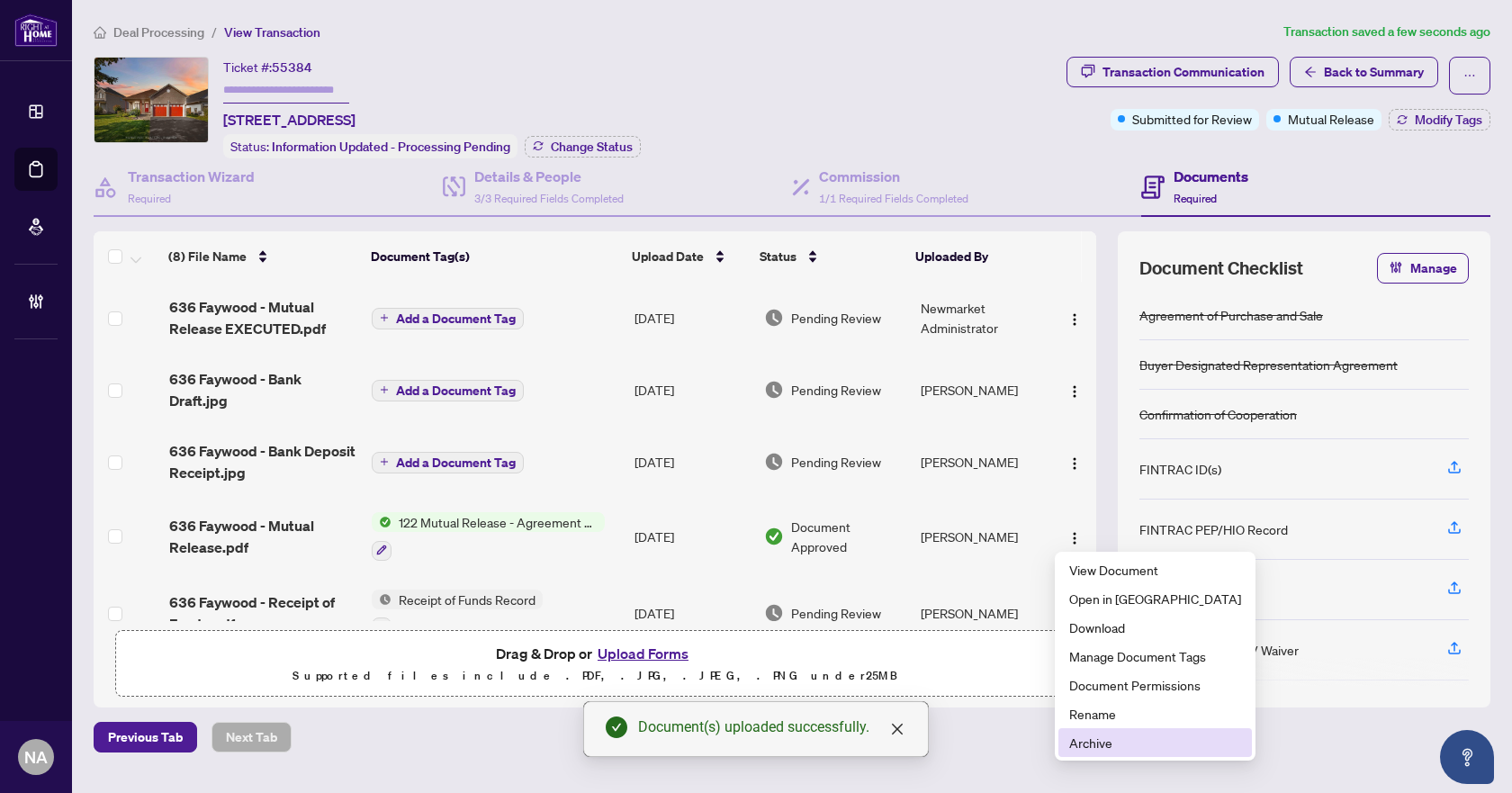
click at [1102, 734] on span "Archive" at bounding box center [1155, 743] width 172 height 20
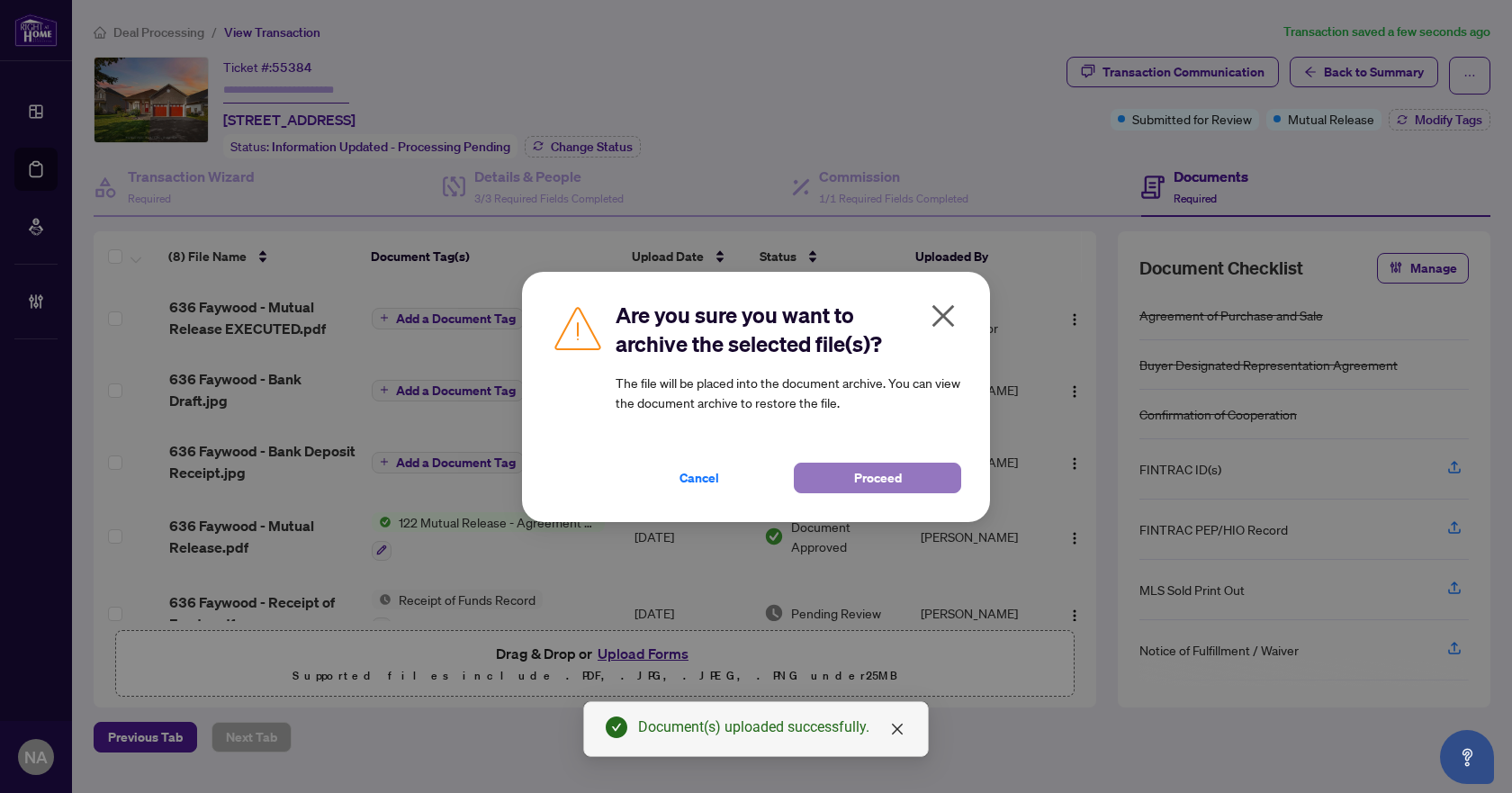
click at [862, 477] on span "Proceed" at bounding box center [877, 477] width 47 height 29
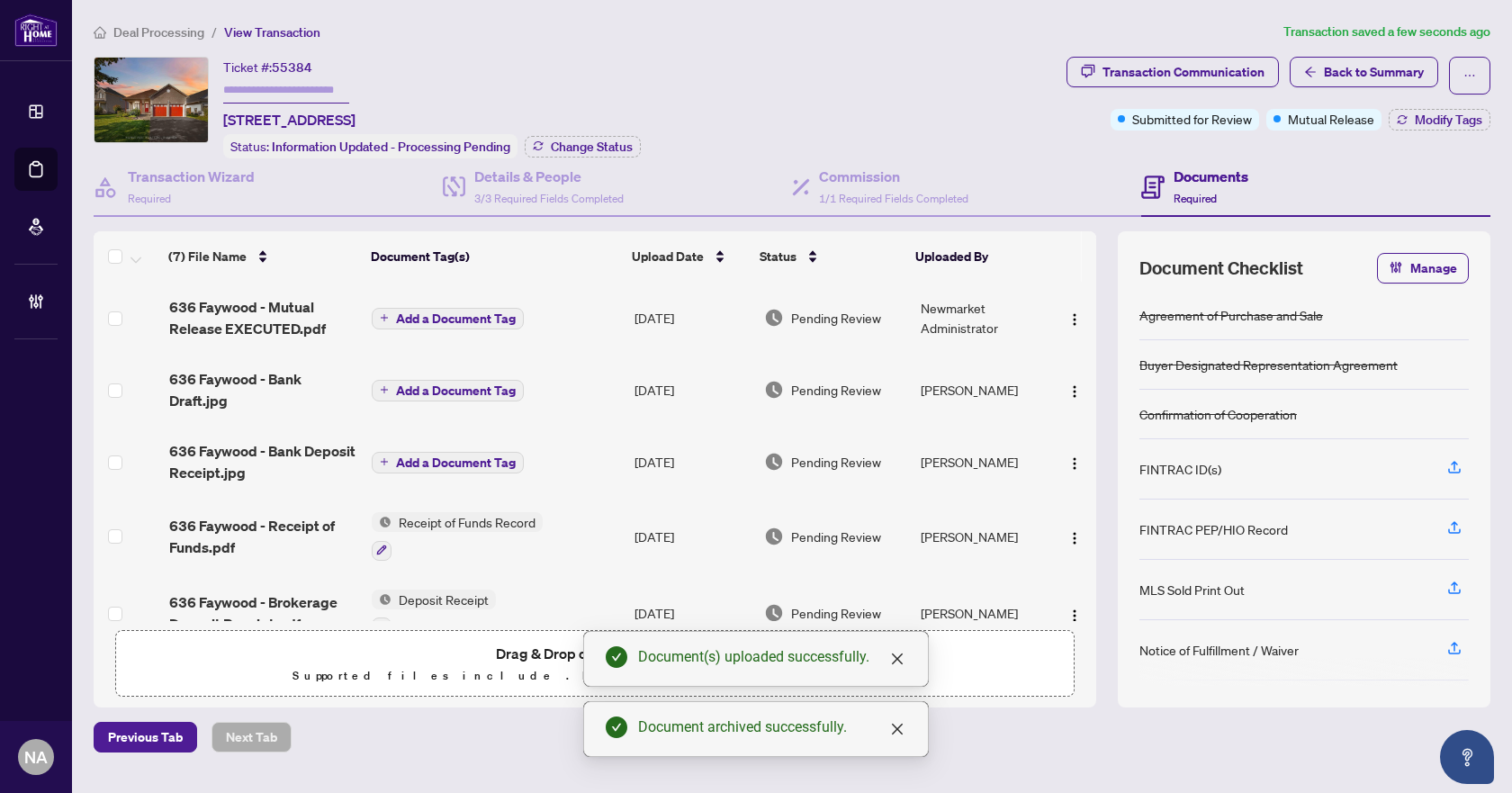
click at [456, 312] on span "Add a Document Tag" at bounding box center [455, 318] width 120 height 13
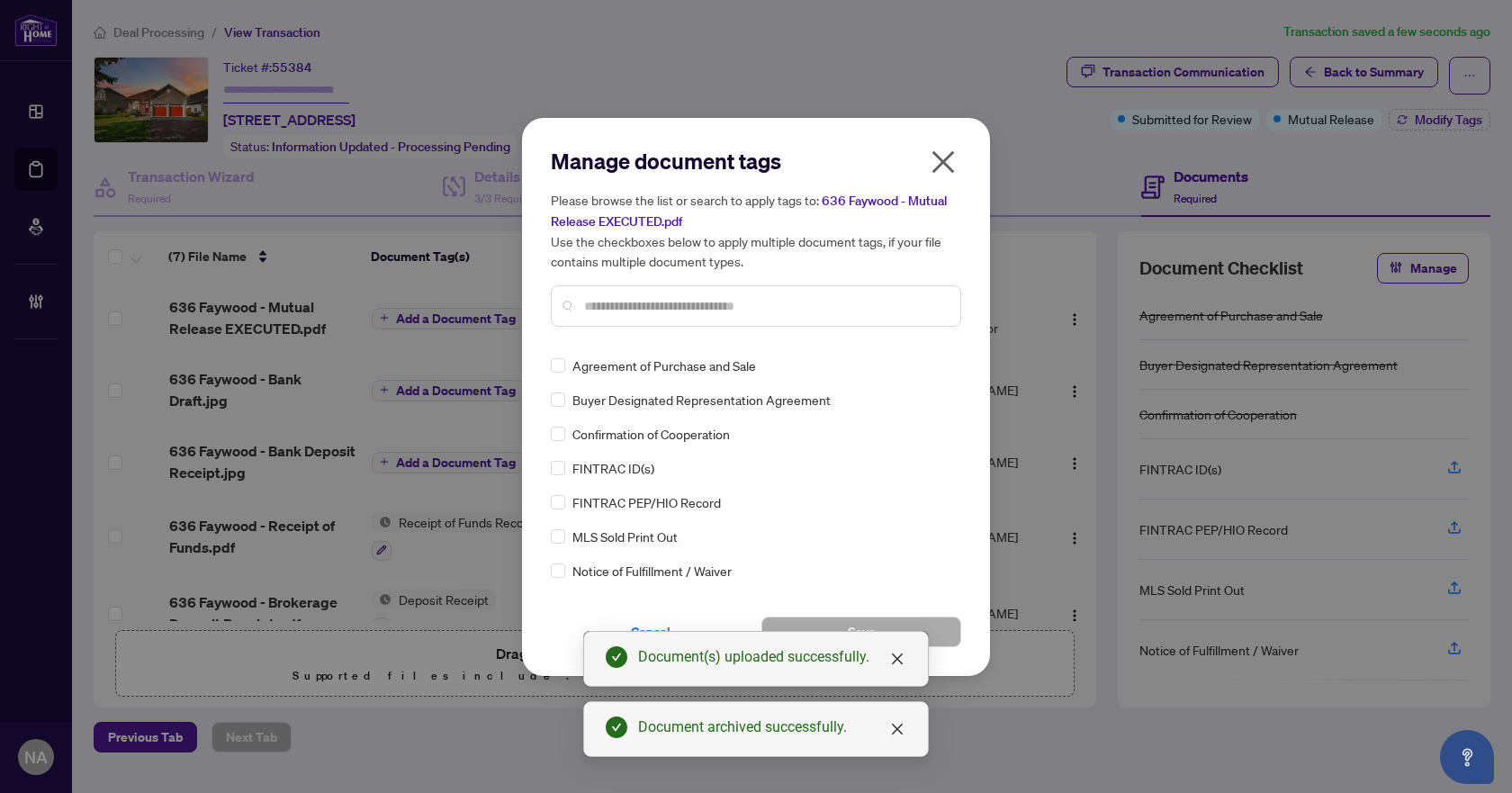
click at [659, 301] on input "text" at bounding box center [765, 306] width 362 height 20
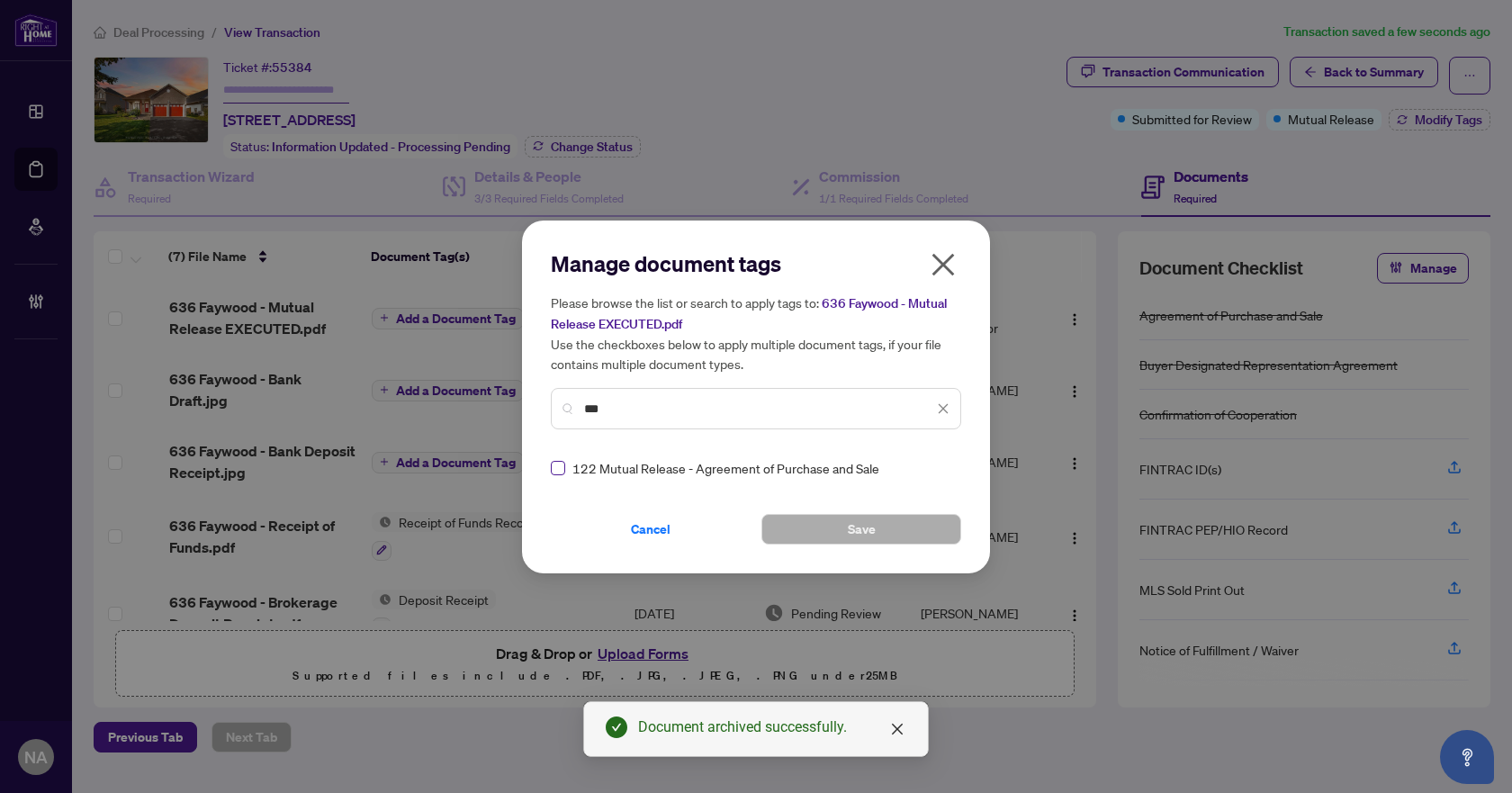
type input "***"
click at [891, 527] on button "Save" at bounding box center [861, 528] width 200 height 30
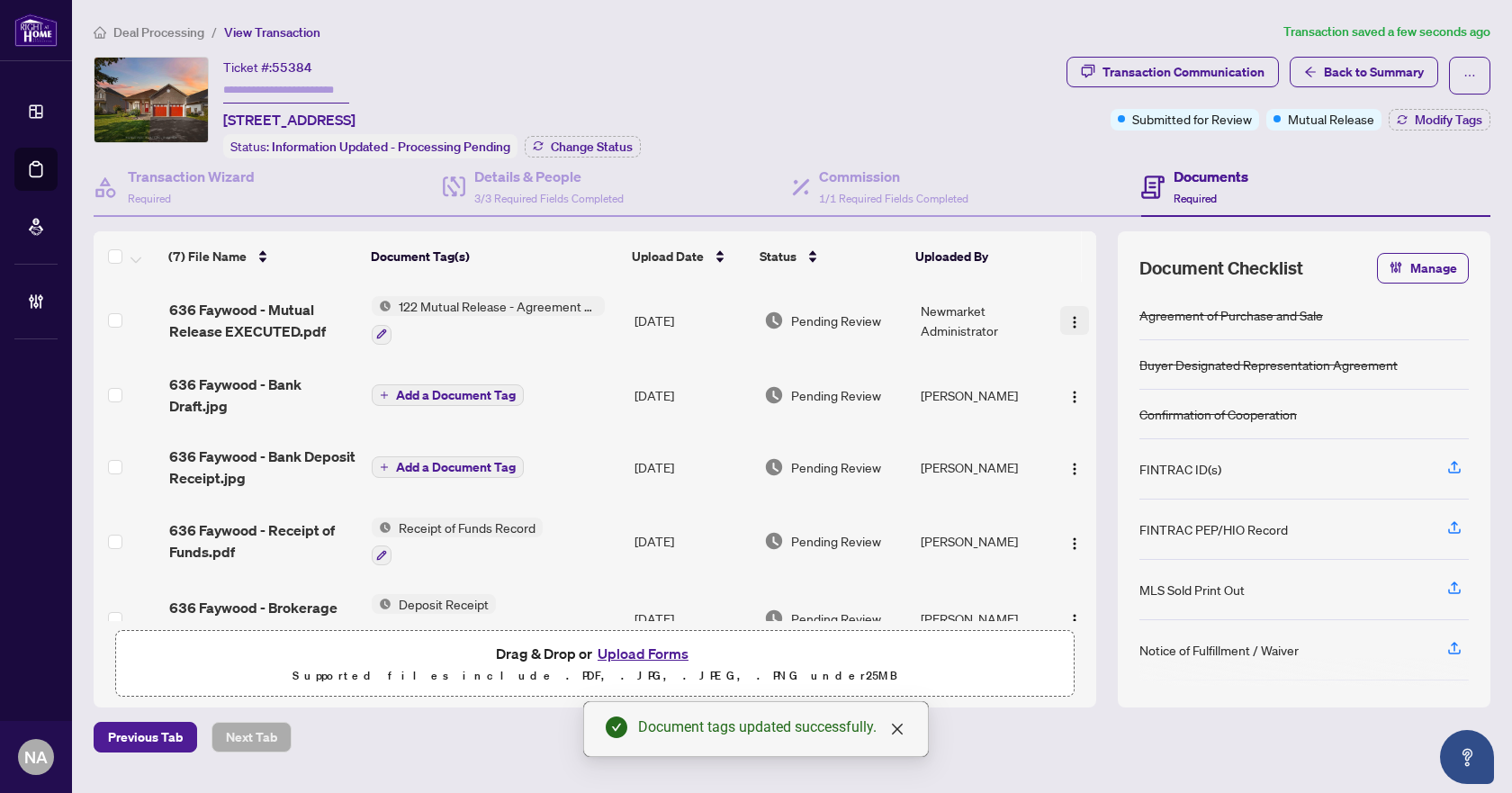
click at [1077, 309] on button "button" at bounding box center [1073, 320] width 29 height 29
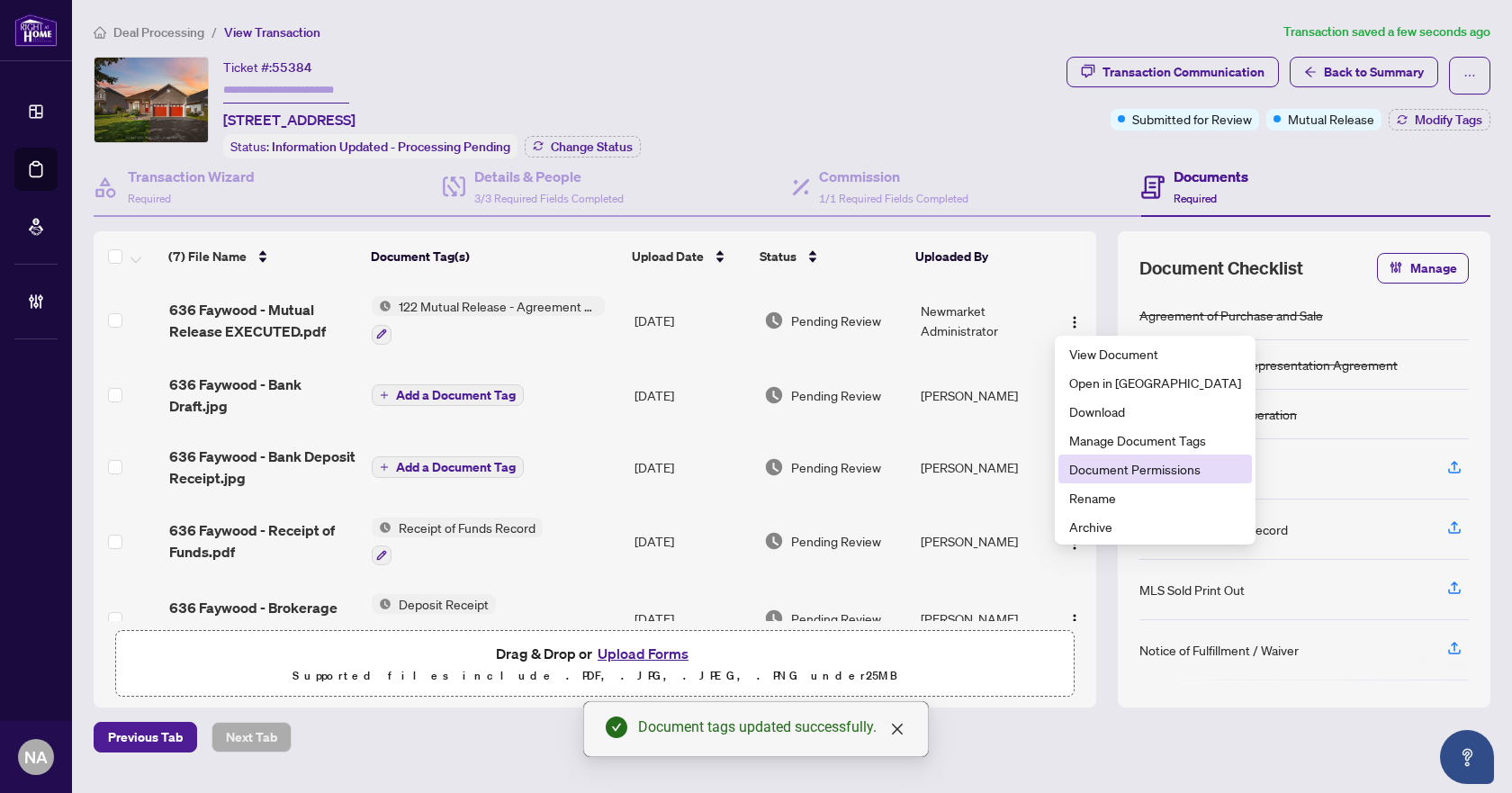
click at [1126, 469] on span "Document Permissions" at bounding box center [1155, 468] width 172 height 20
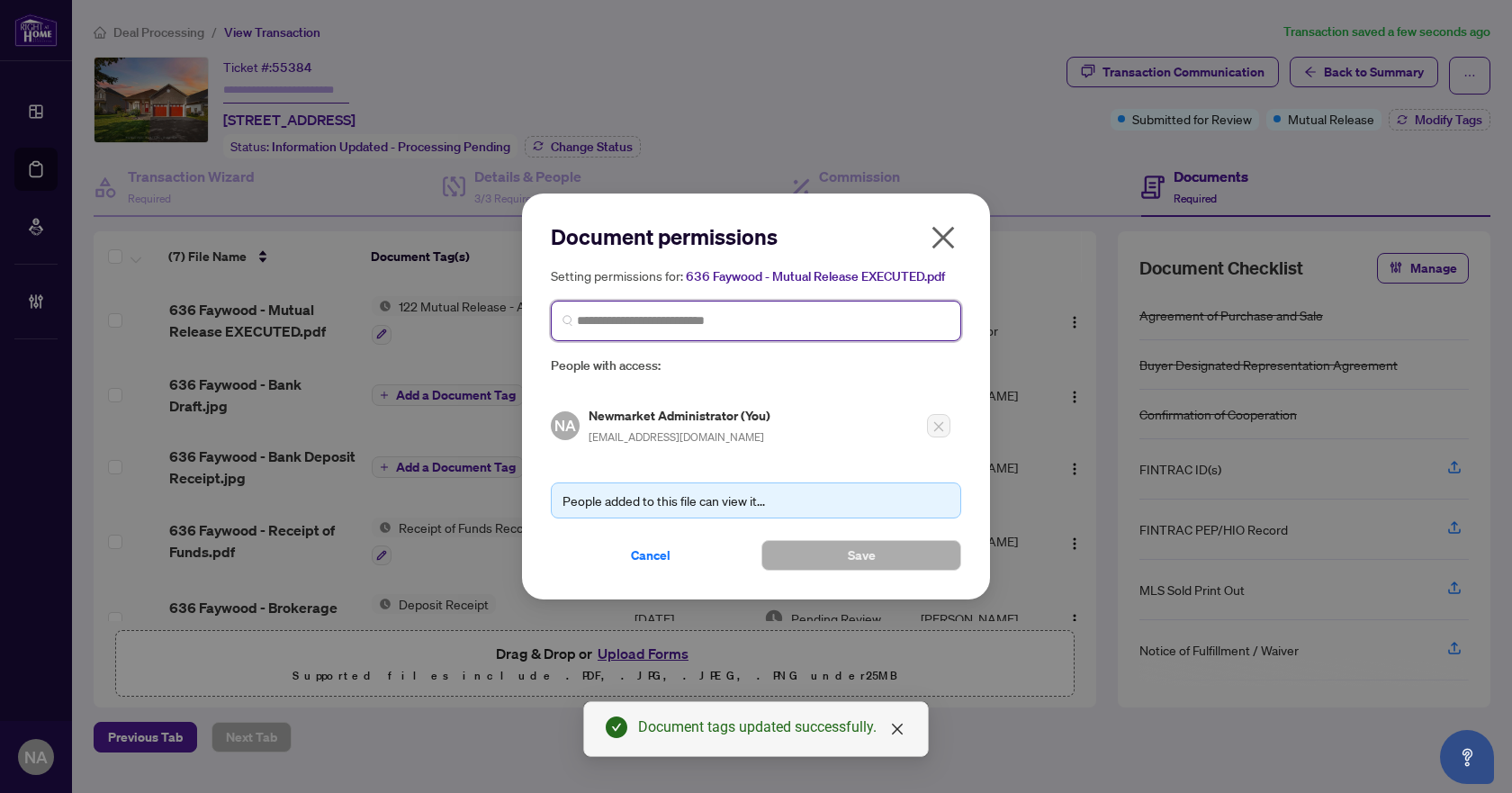
click at [682, 317] on input "search" at bounding box center [762, 320] width 373 height 19
type input "**********"
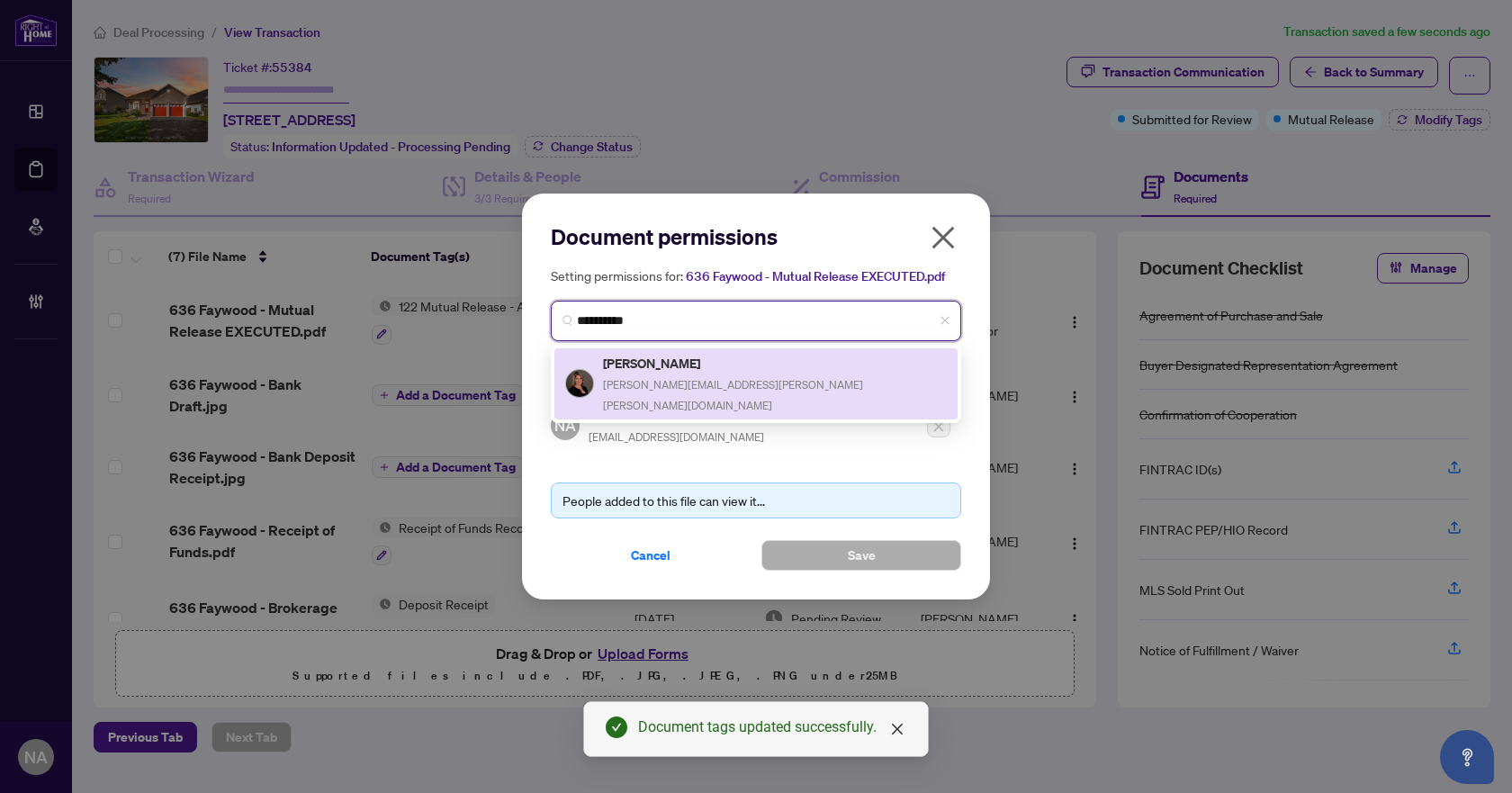
click at [681, 355] on h5 "[PERSON_NAME]" at bounding box center [774, 363] width 343 height 21
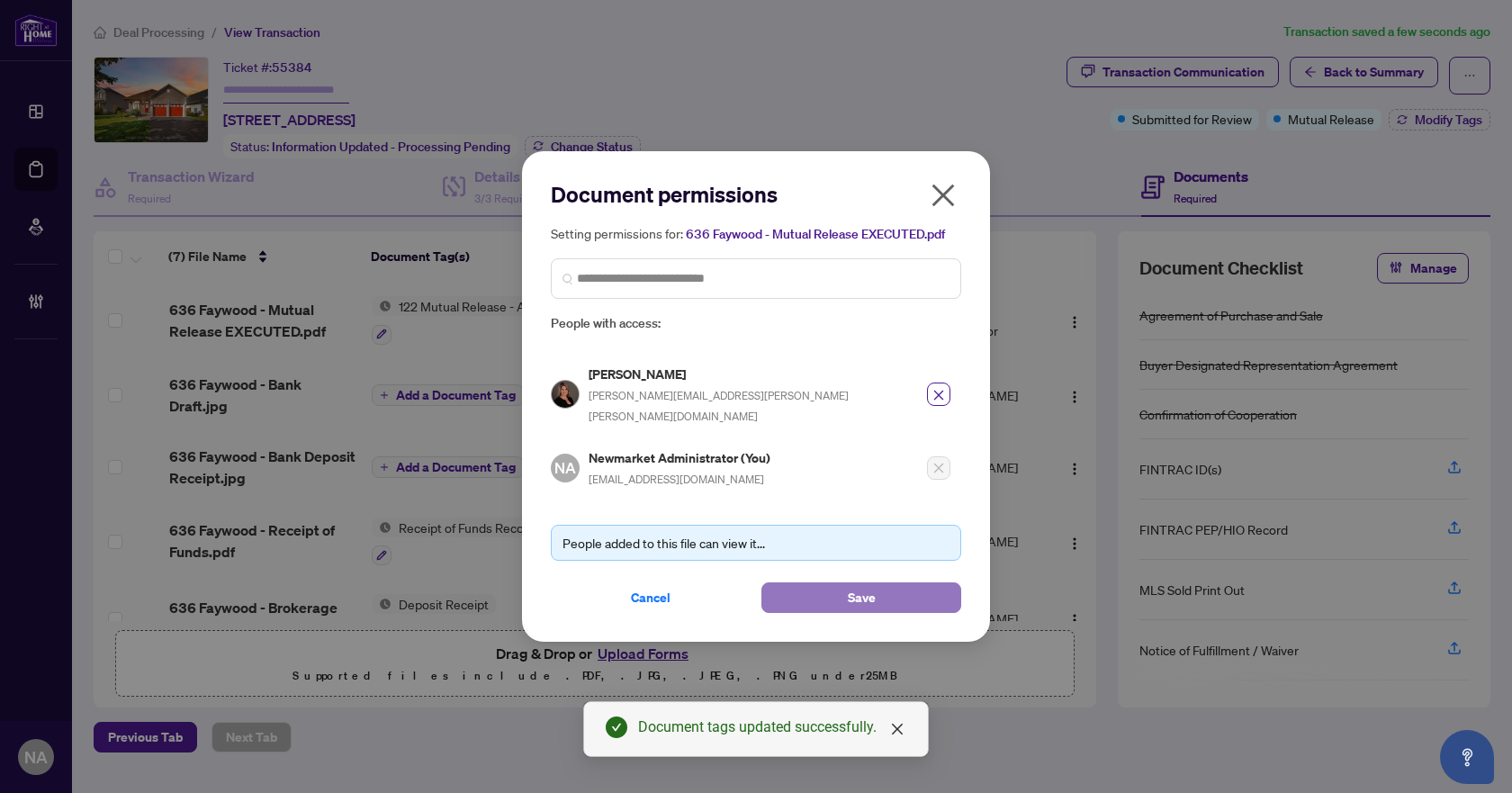
click at [860, 583] on span "Save" at bounding box center [862, 597] width 28 height 29
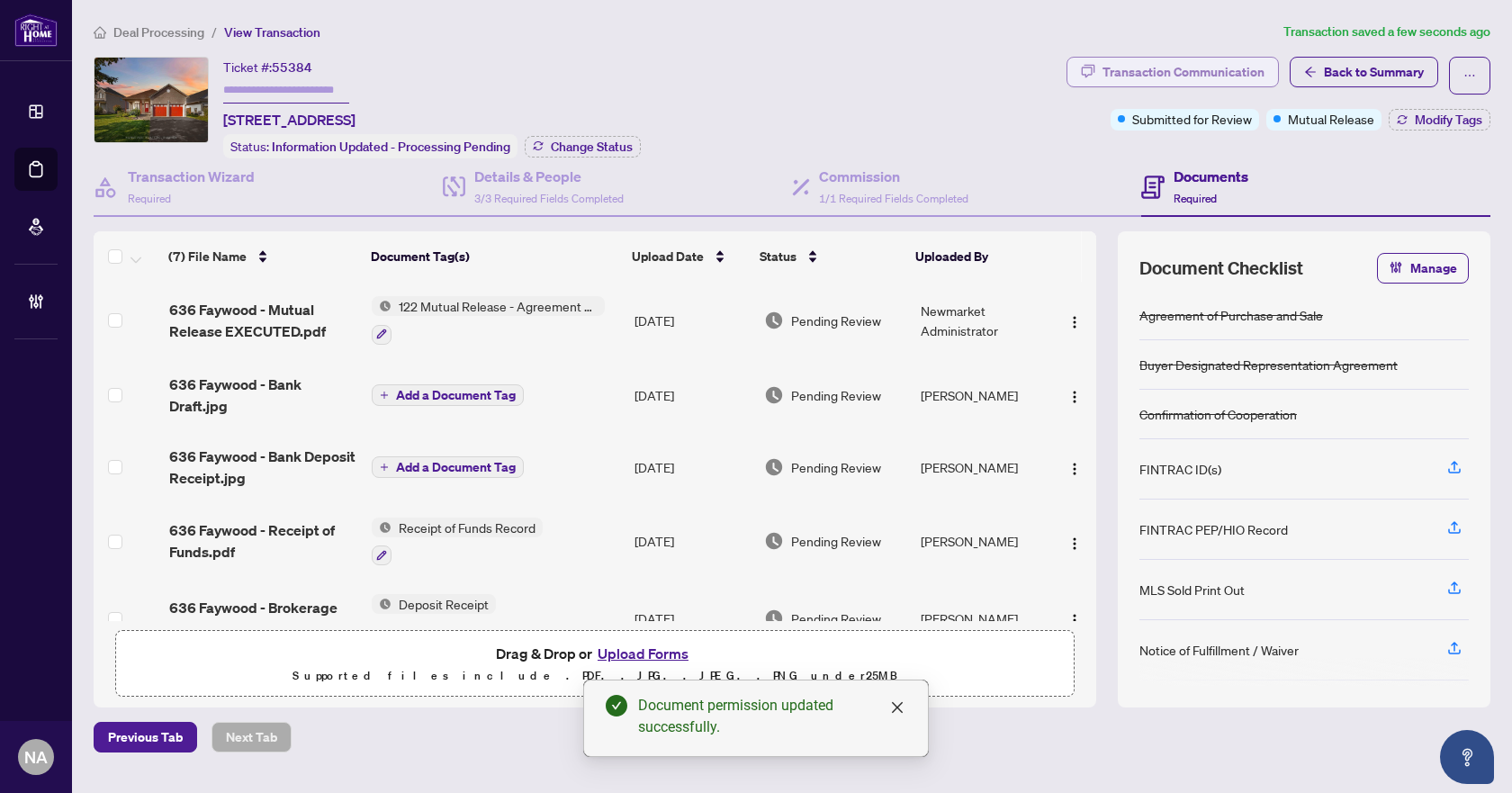
click at [1243, 69] on div "Transaction Communication" at bounding box center [1182, 72] width 162 height 29
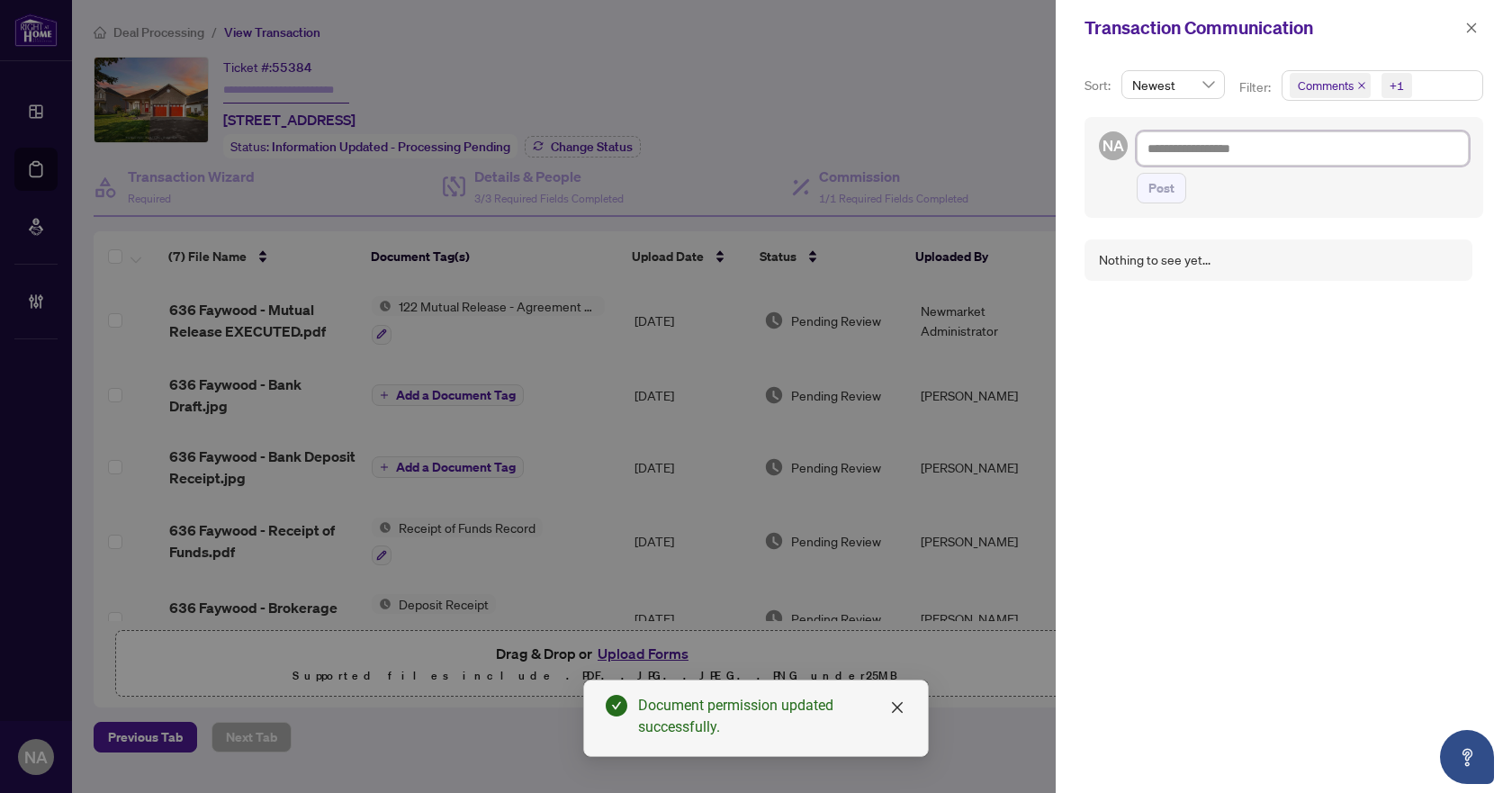
click at [1208, 148] on textarea at bounding box center [1302, 149] width 333 height 34
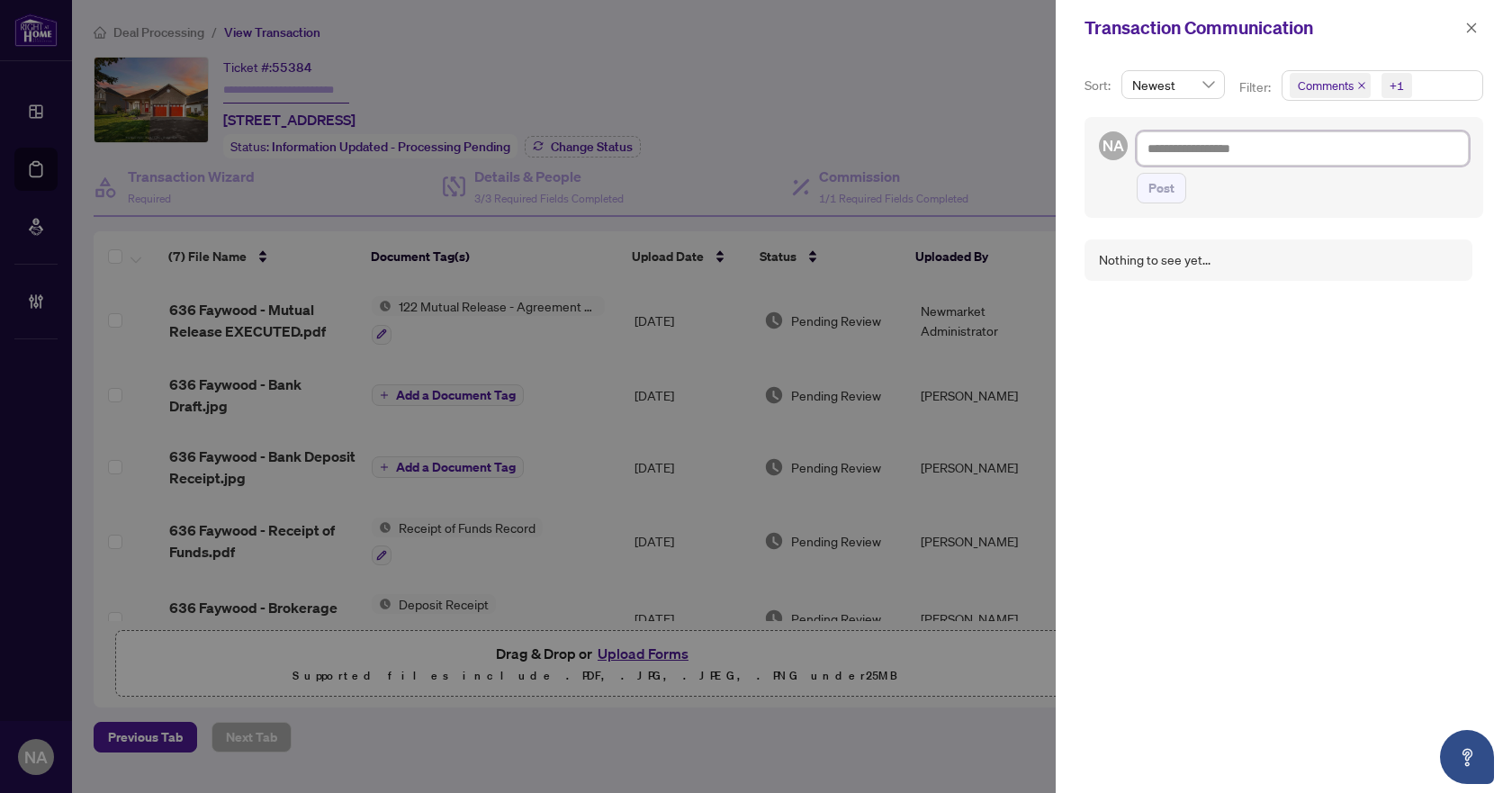
paste textarea "**********"
type textarea "**********"
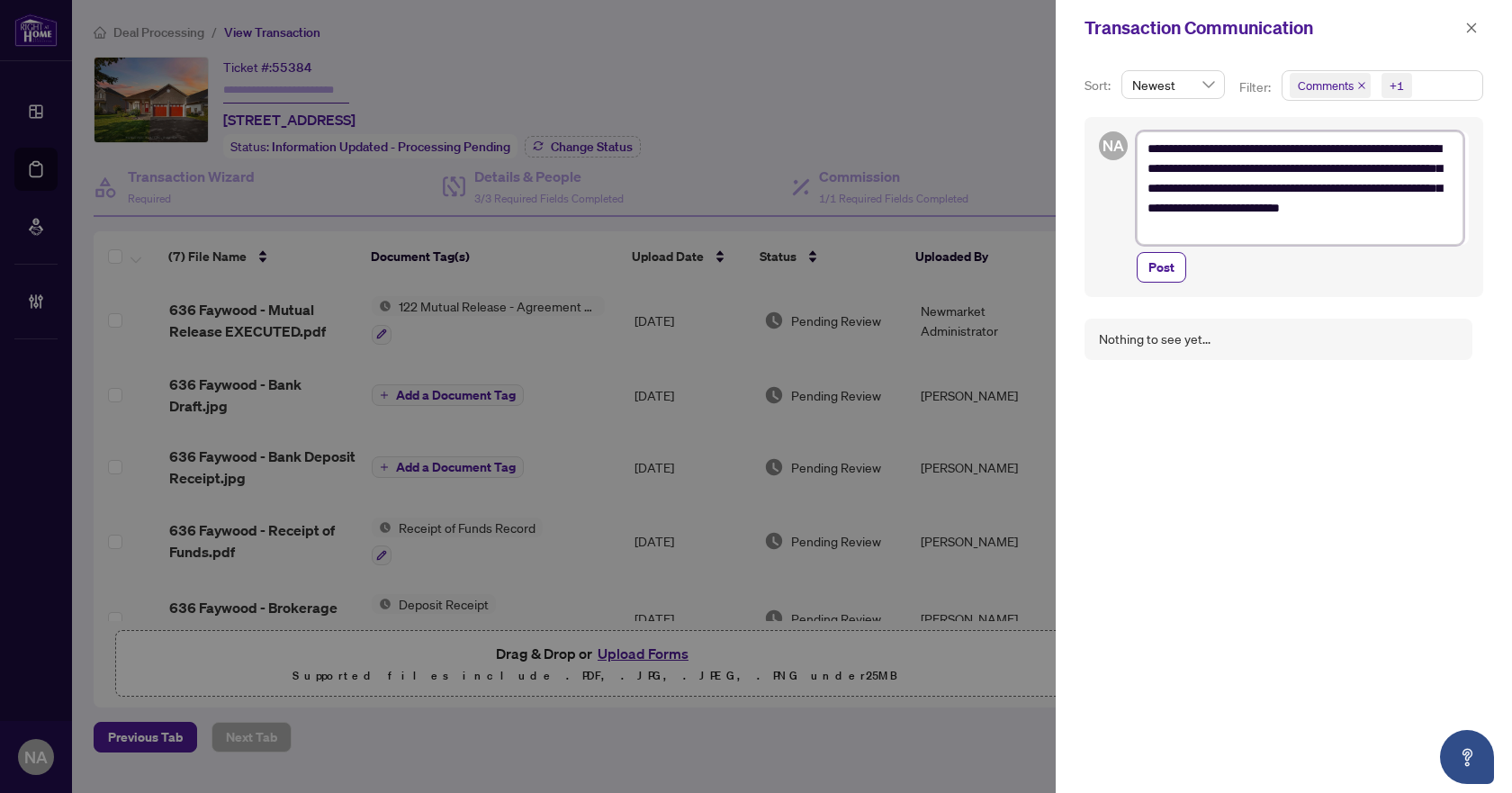
click at [1146, 143] on textarea "**********" at bounding box center [1300, 188] width 327 height 113
type textarea "**********"
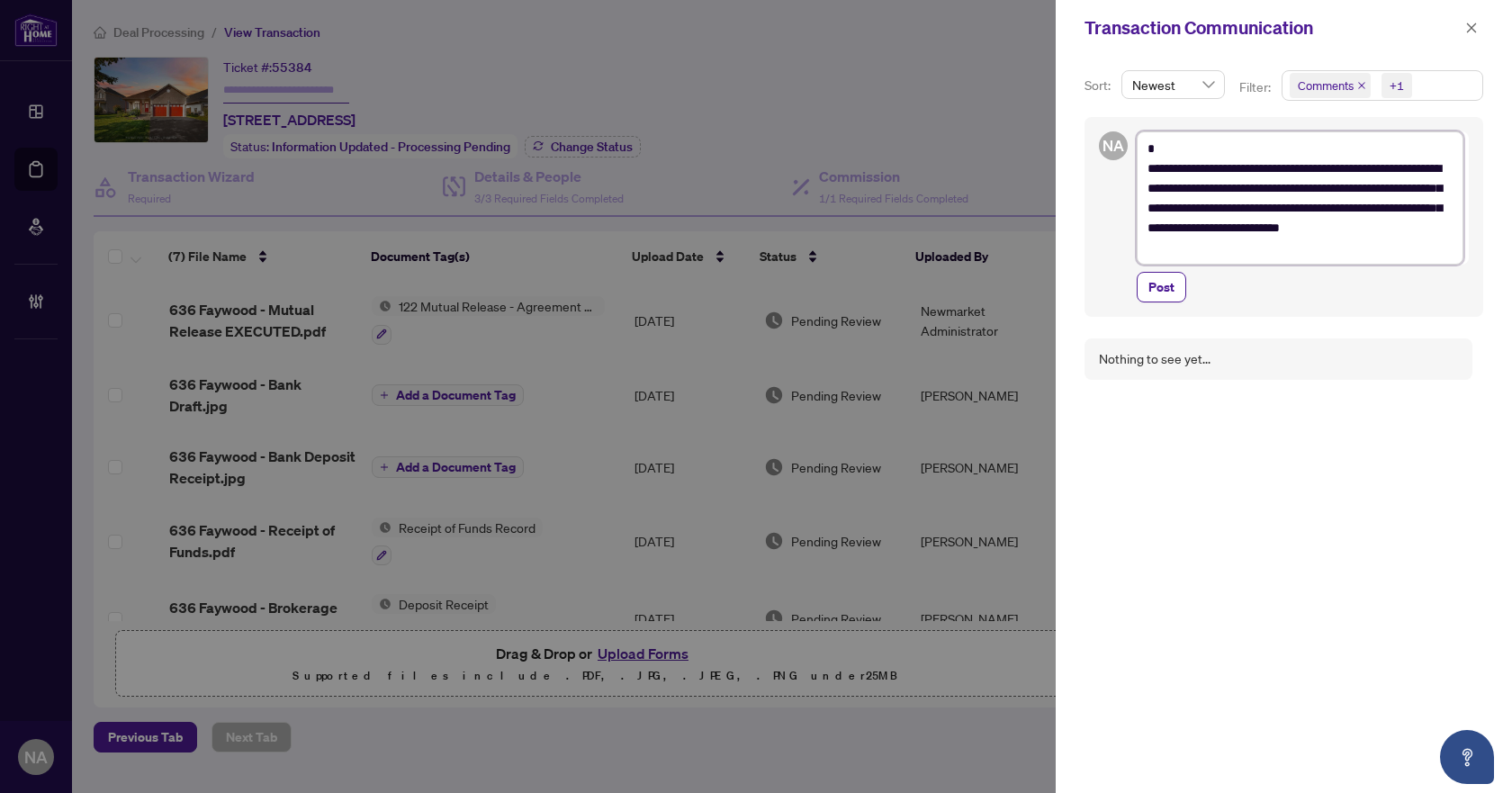
type textarea "**********"
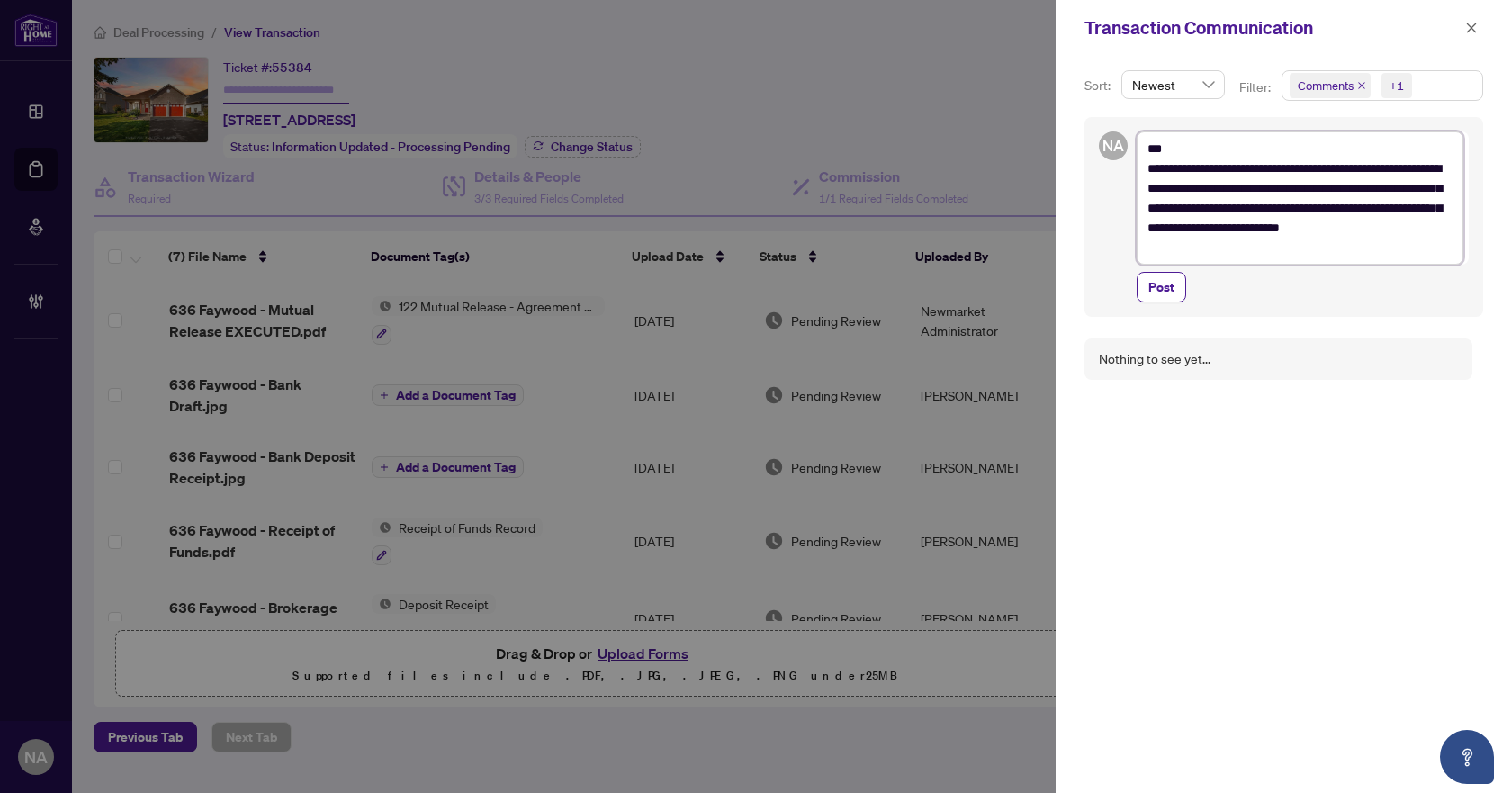
type textarea "**********"
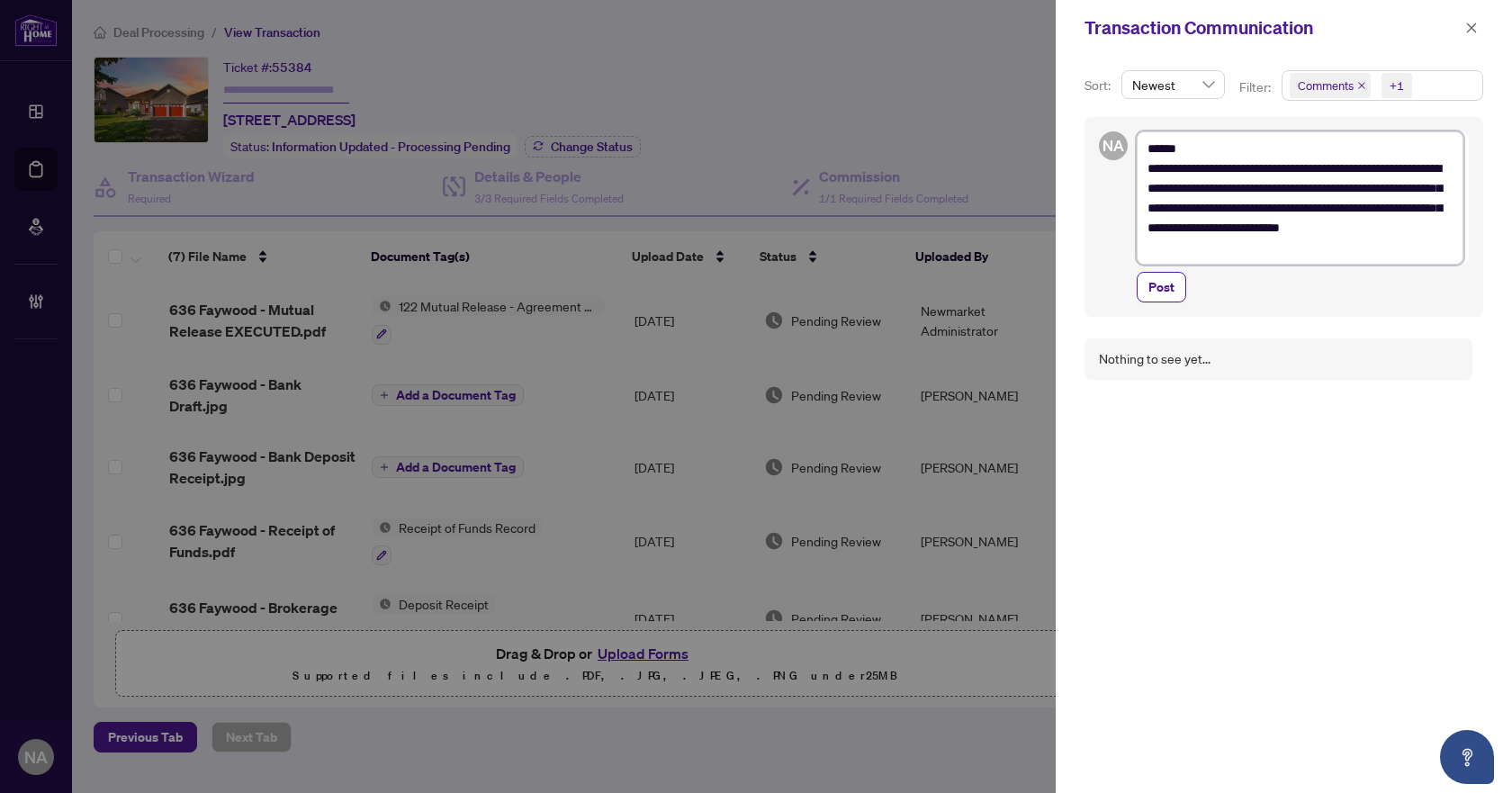
type textarea "**********"
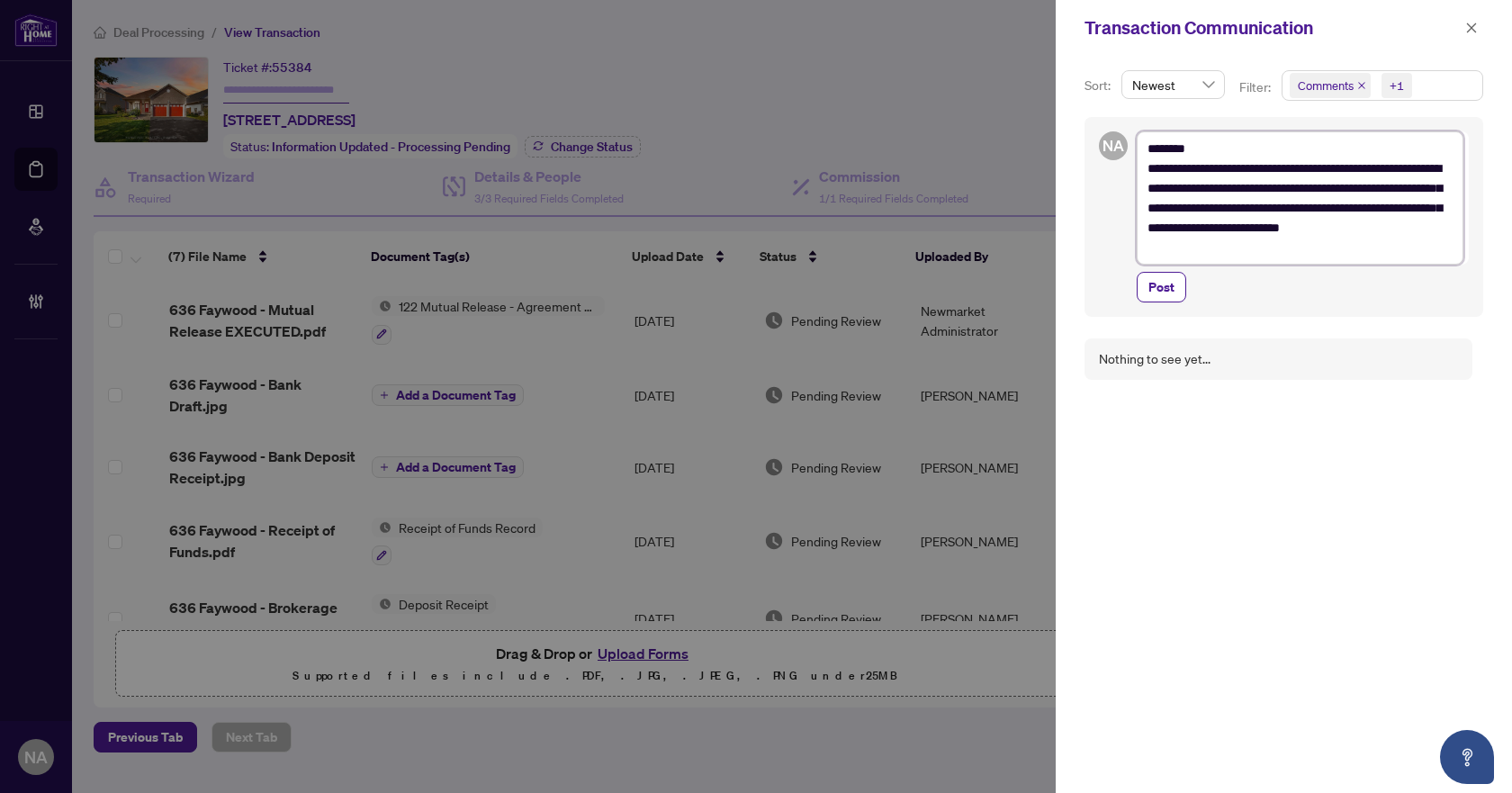
type textarea "**********"
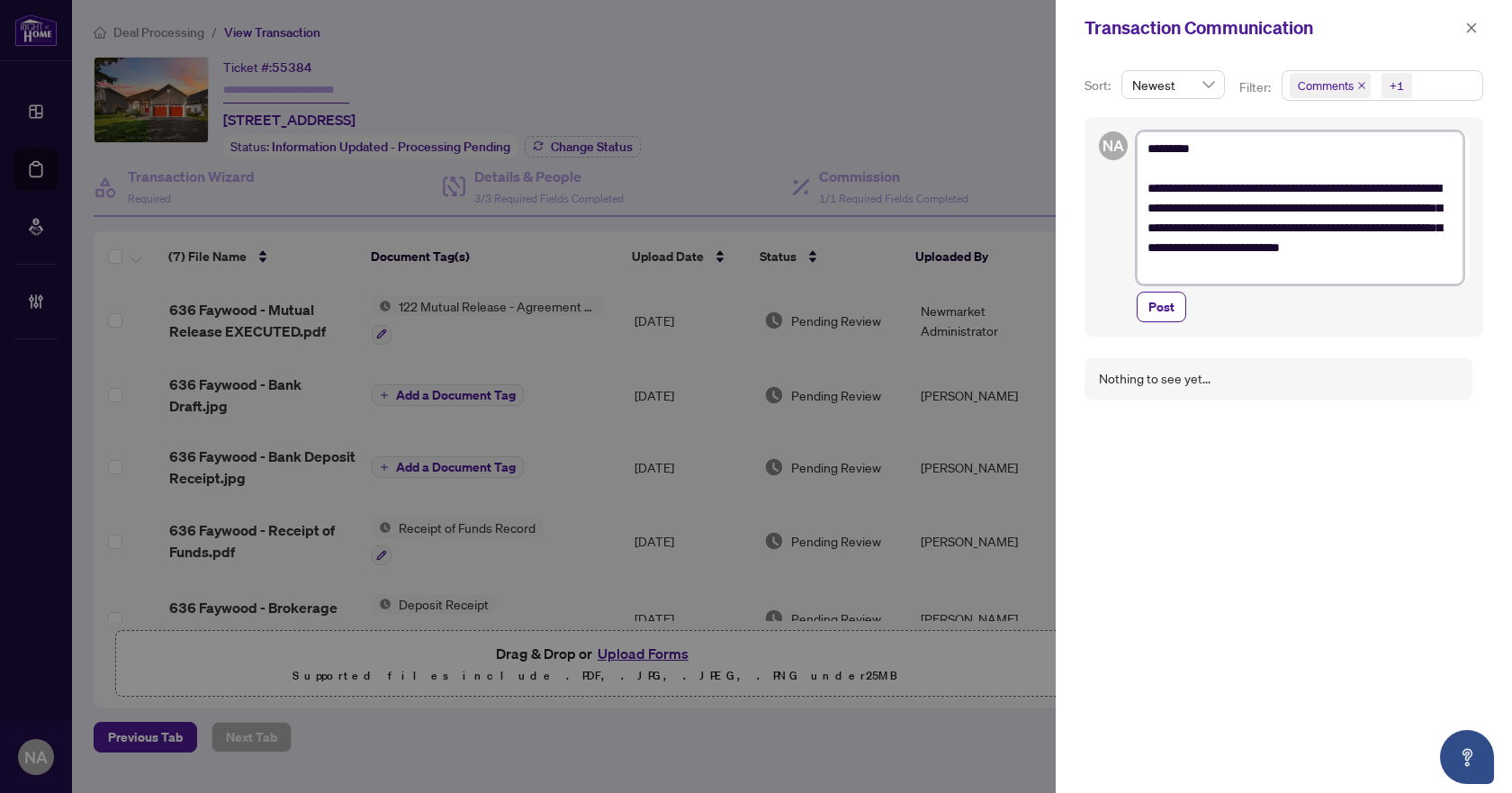
click at [1282, 269] on textarea "**********" at bounding box center [1300, 208] width 327 height 152
type textarea "**********"
click at [1160, 305] on span "Post" at bounding box center [1161, 306] width 27 height 29
type textarea "**********"
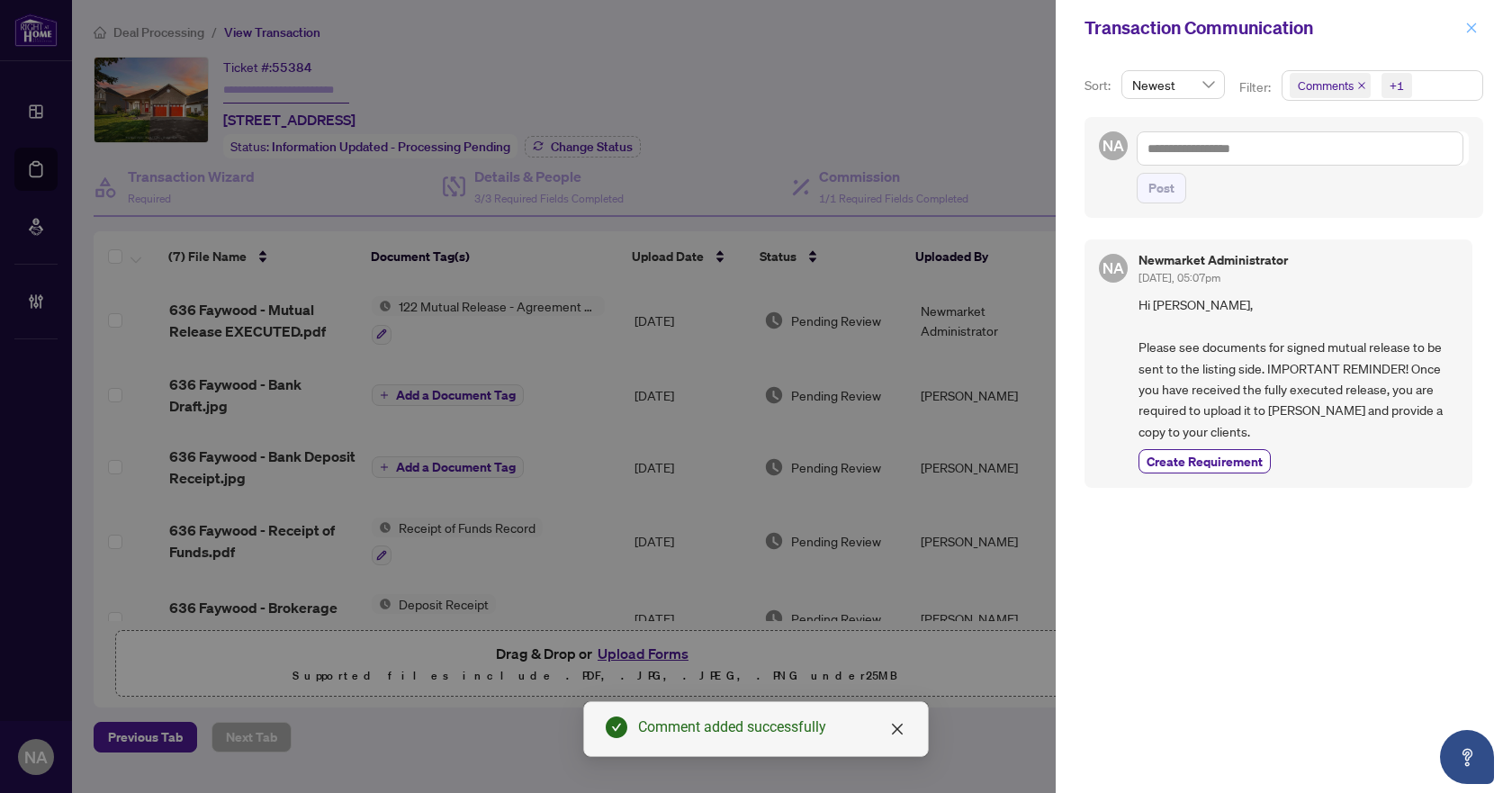
click at [1479, 30] on button "button" at bounding box center [1472, 28] width 24 height 22
